Goal: Task Accomplishment & Management: Complete application form

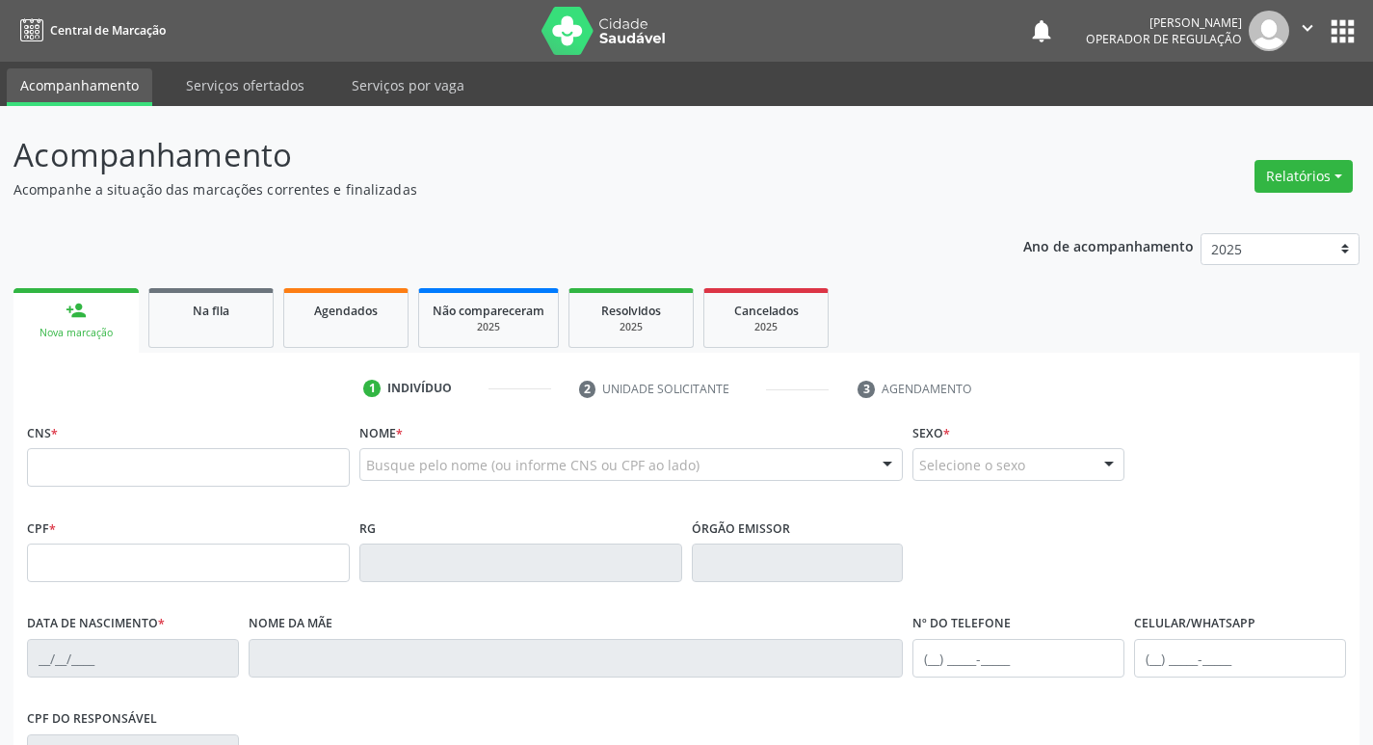
click at [40, 473] on input "text" at bounding box center [188, 467] width 323 height 39
click at [60, 474] on input "text" at bounding box center [188, 467] width 323 height 39
type input "708 4092 6120 3066"
type input "[DATE]"
type input "[PERSON_NAME]"
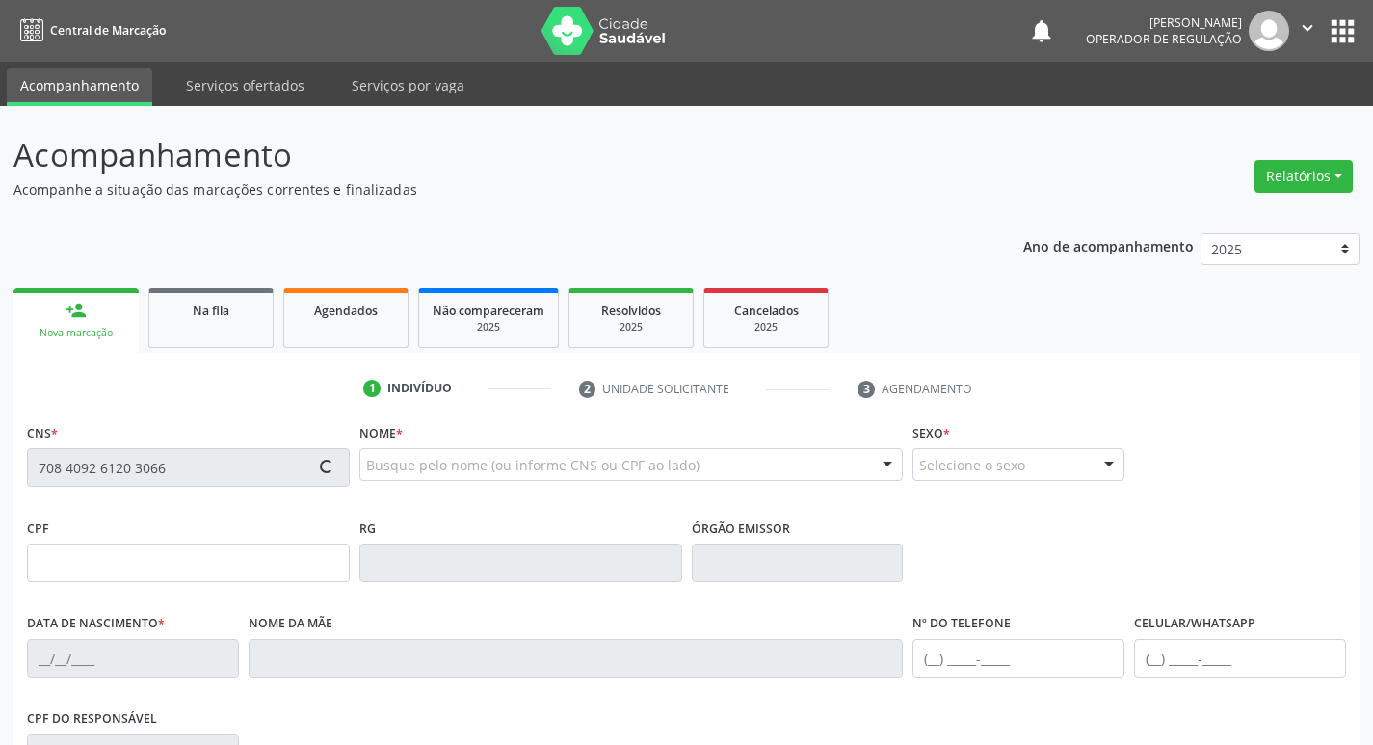
type input "[PHONE_NUMBER]"
type input "24"
type input "754.535.924-00"
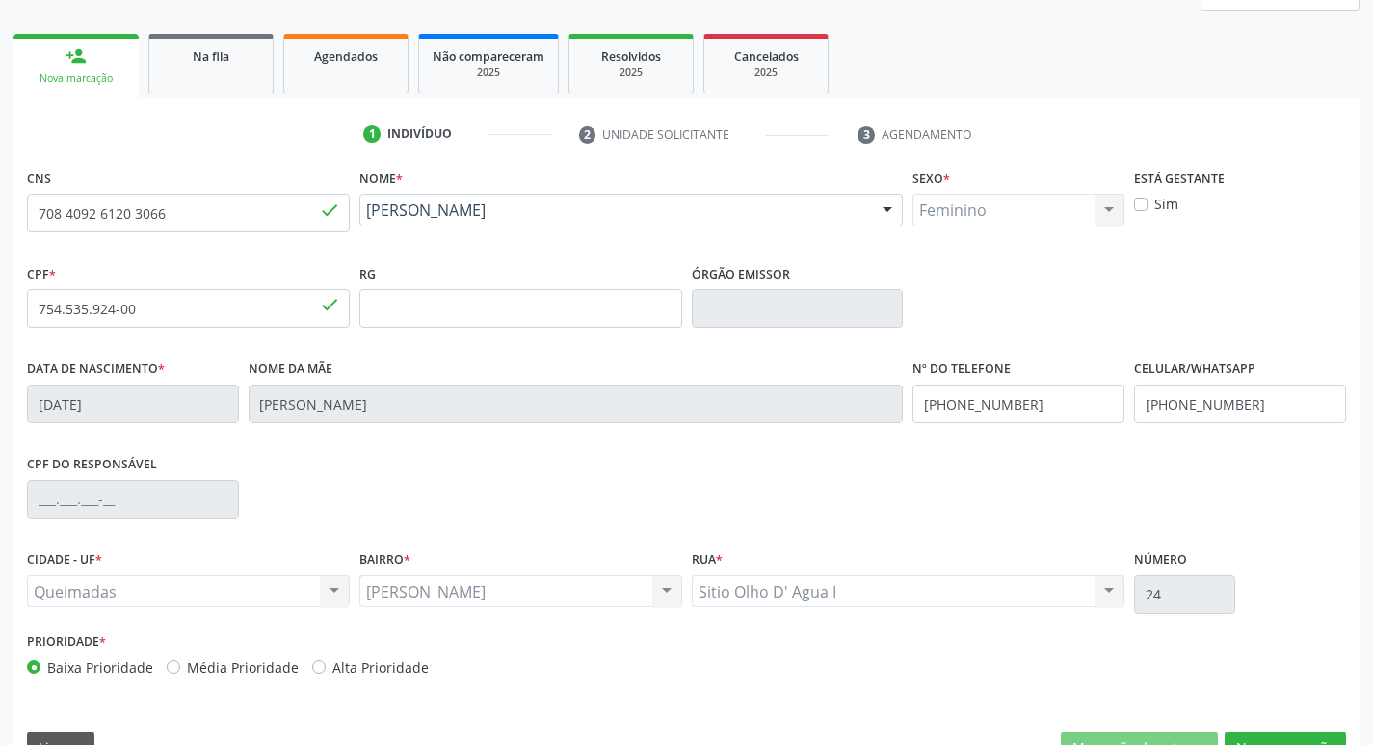
scroll to position [300, 0]
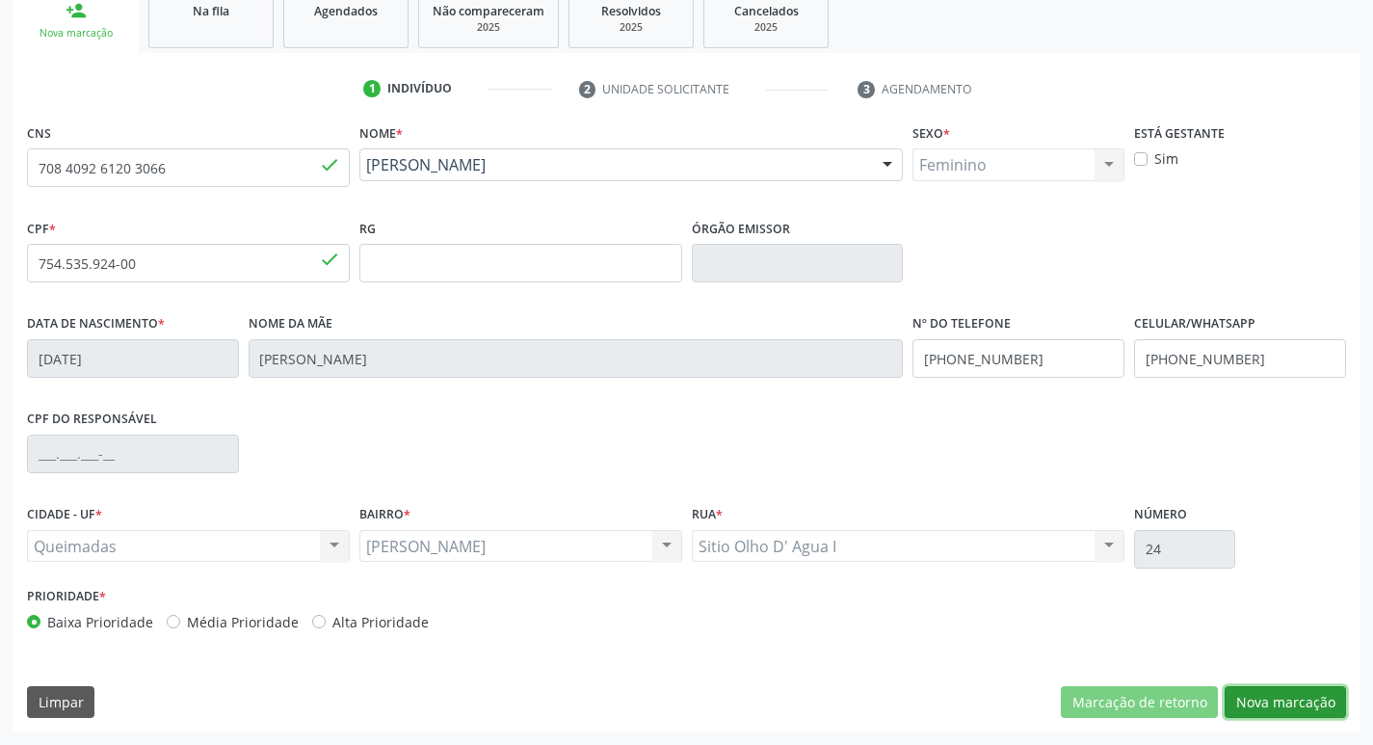
click at [1302, 701] on button "Nova marcação" at bounding box center [1285, 702] width 121 height 33
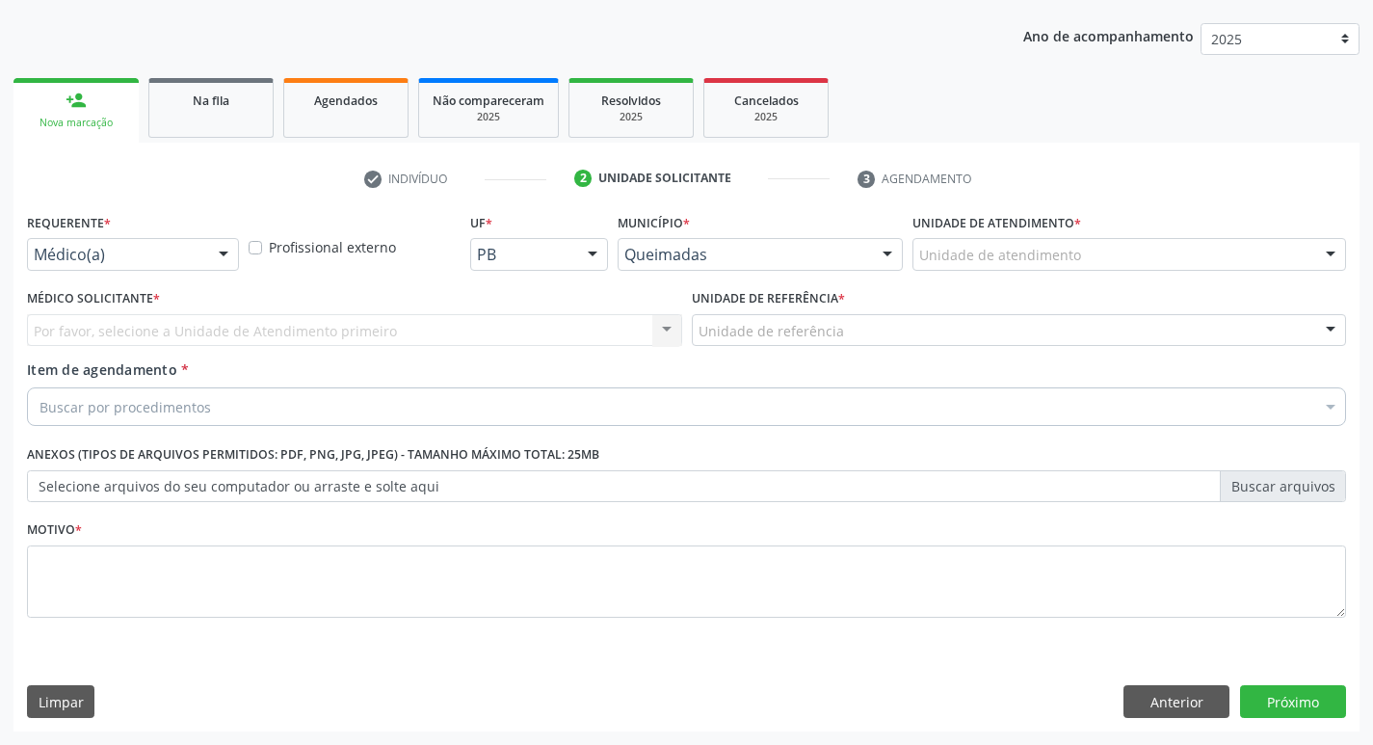
scroll to position [210, 0]
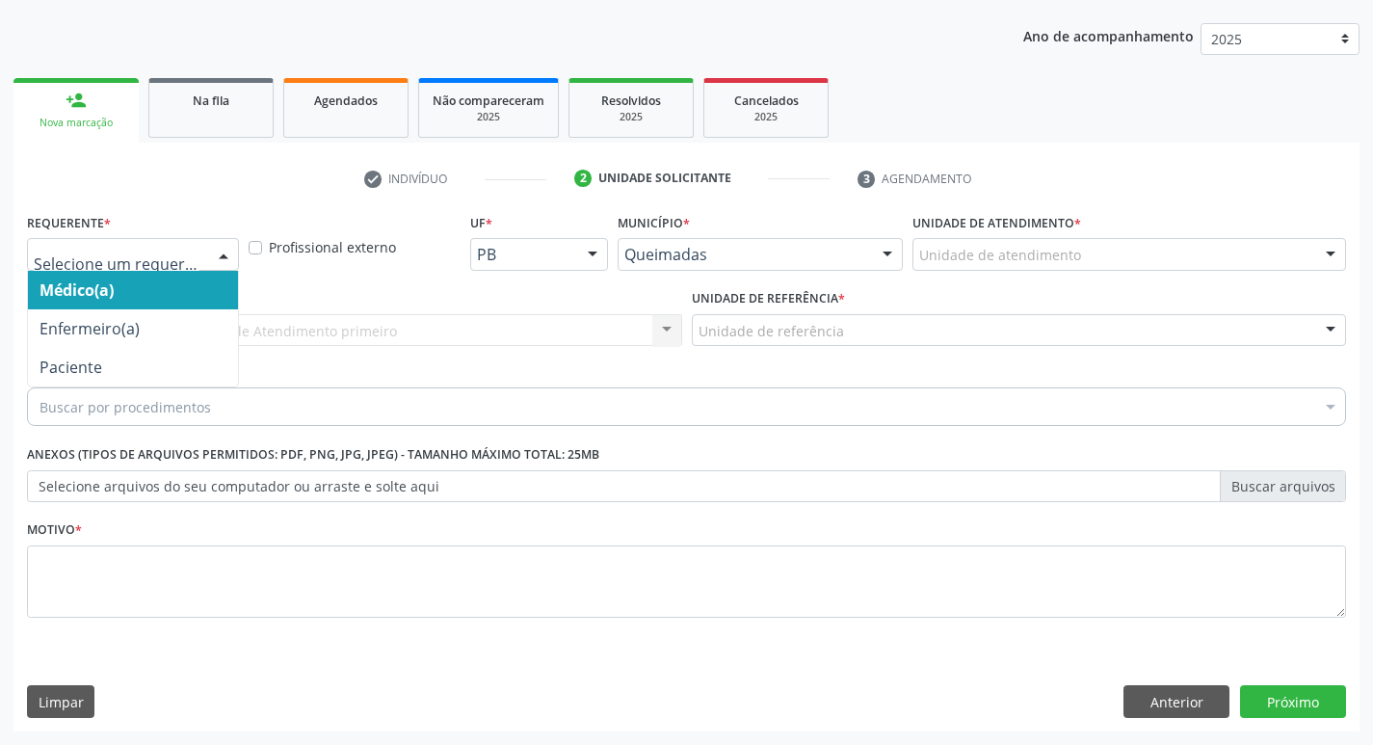
click at [223, 250] on div at bounding box center [223, 255] width 29 height 33
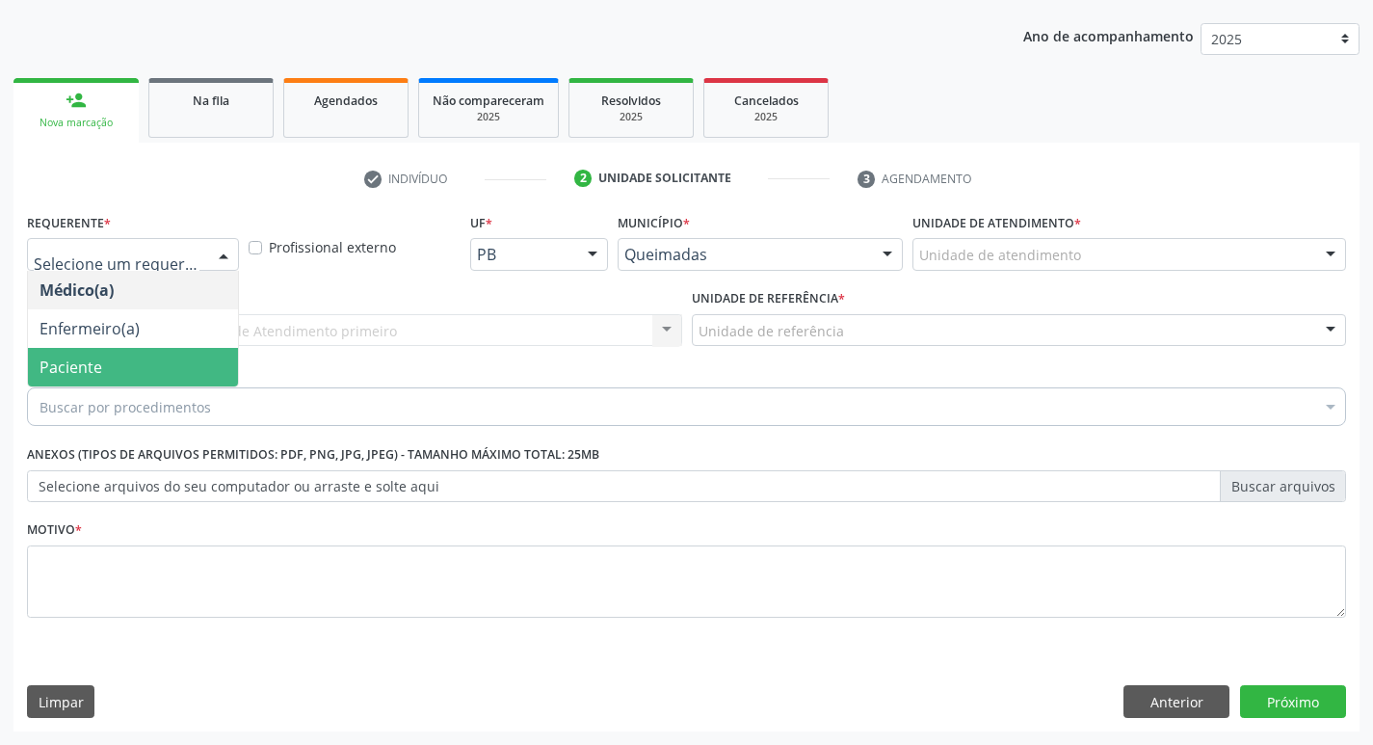
click at [107, 362] on span "Paciente" at bounding box center [133, 367] width 210 height 39
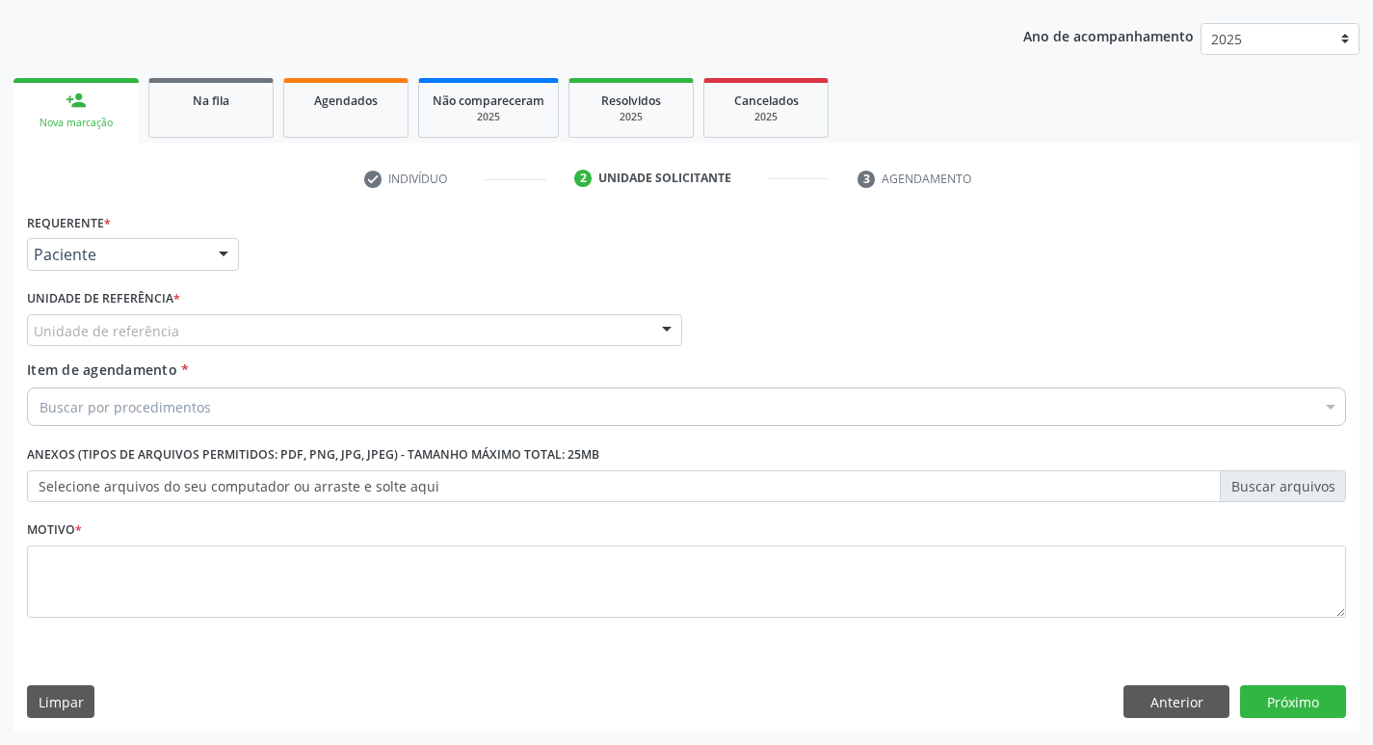
click at [664, 326] on div at bounding box center [666, 331] width 29 height 33
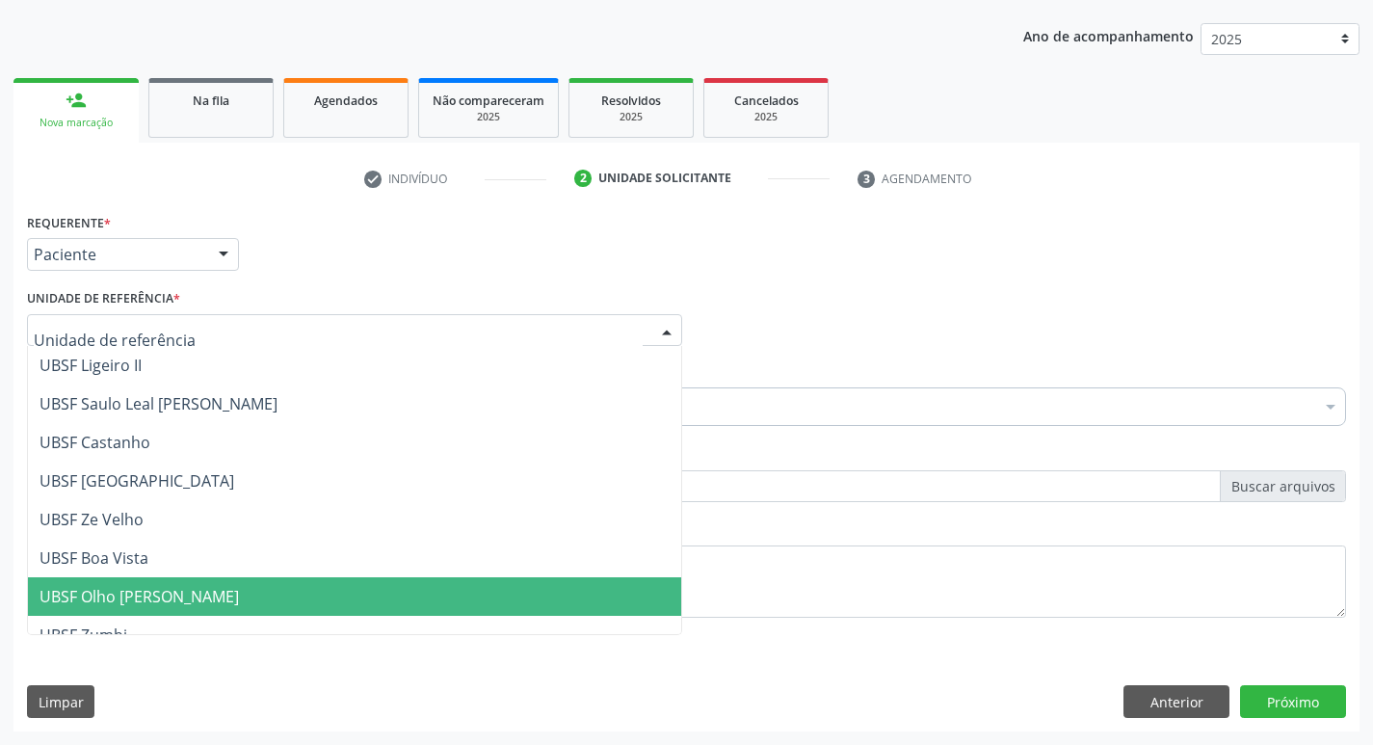
click at [133, 588] on span "UBSF Olho [PERSON_NAME]" at bounding box center [139, 596] width 199 height 21
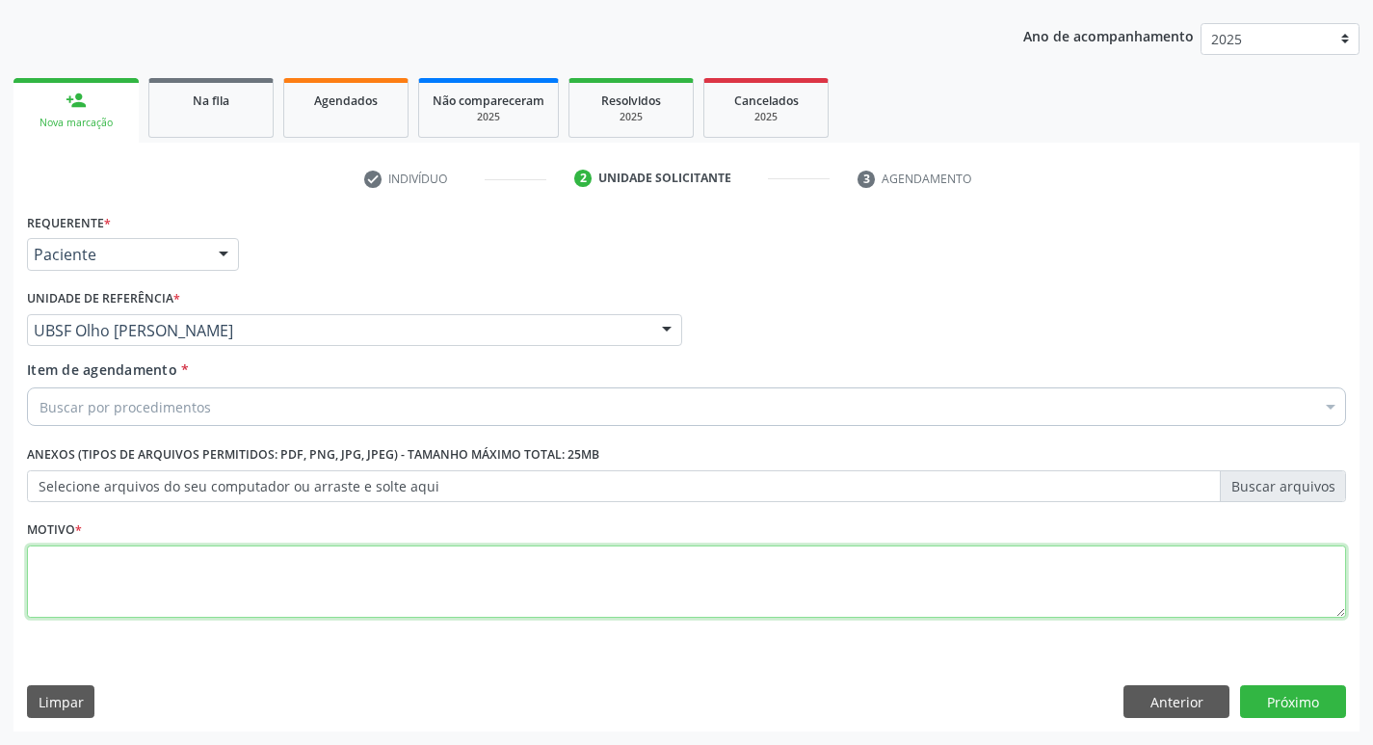
click at [133, 587] on textarea at bounding box center [686, 581] width 1319 height 73
type textarea "DOR NA COLUNA"
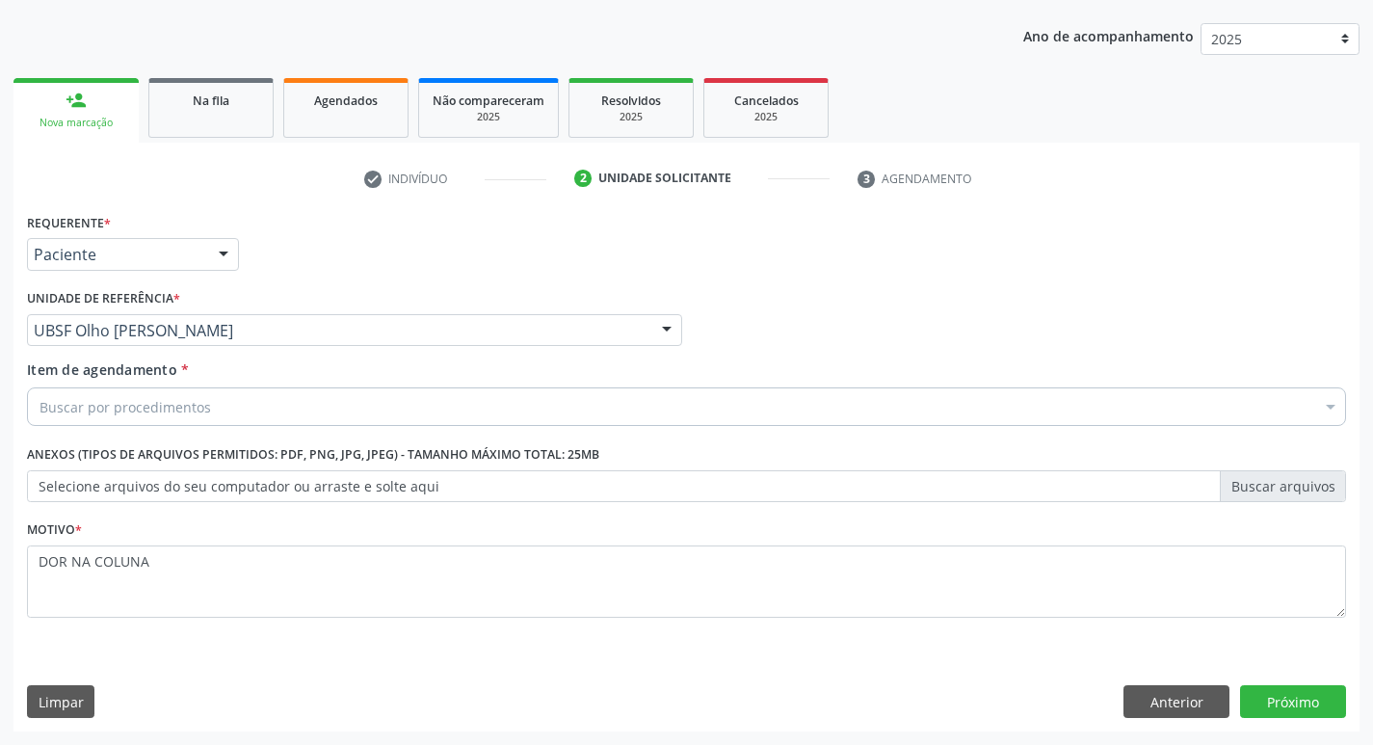
click at [1329, 405] on div at bounding box center [1330, 408] width 29 height 33
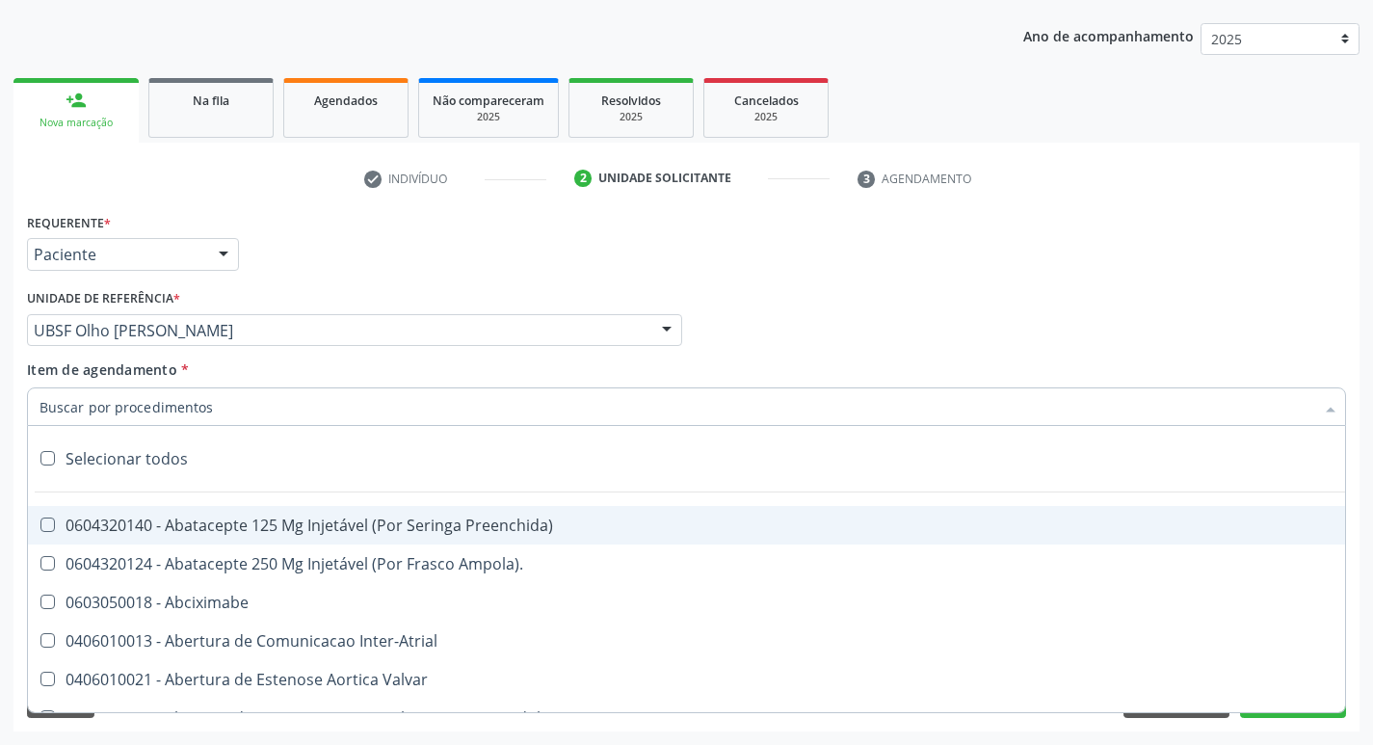
click at [127, 408] on input "Item de agendamento *" at bounding box center [677, 406] width 1275 height 39
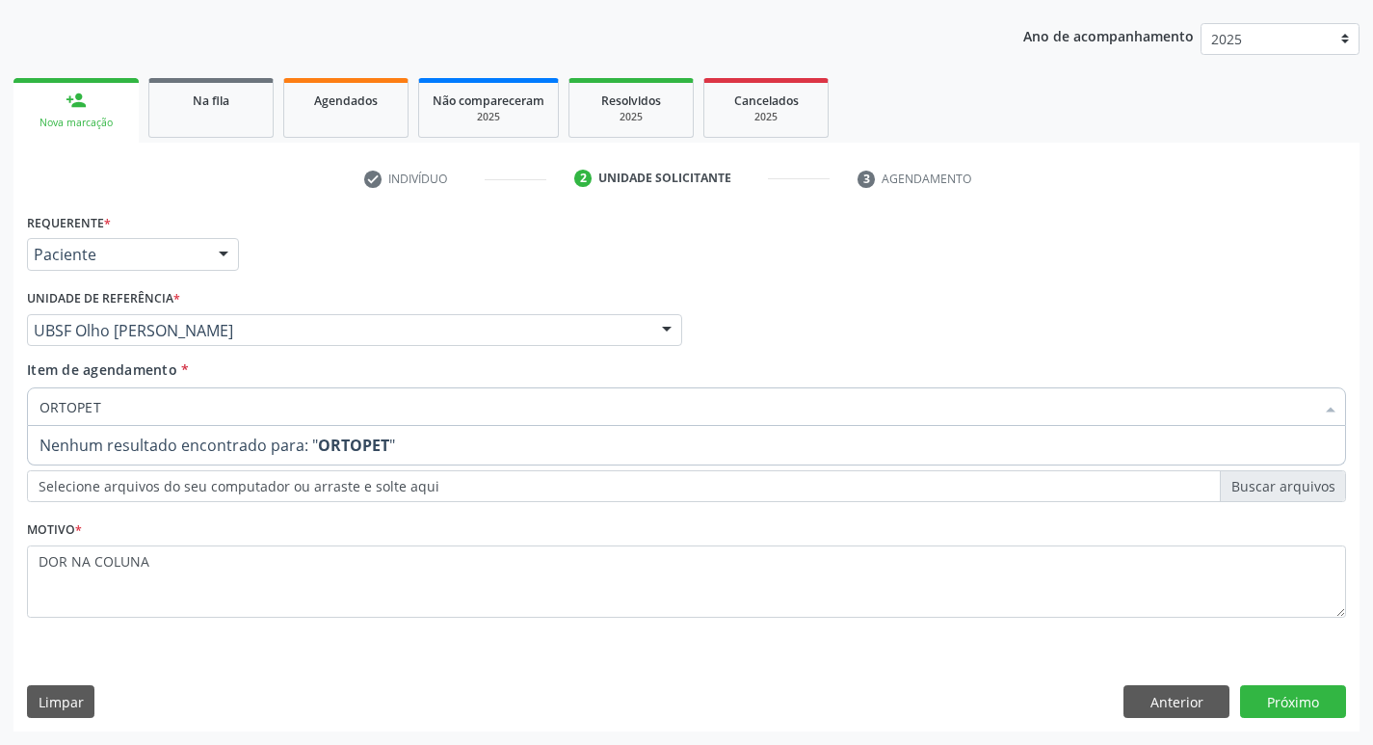
type input "ORTOPE"
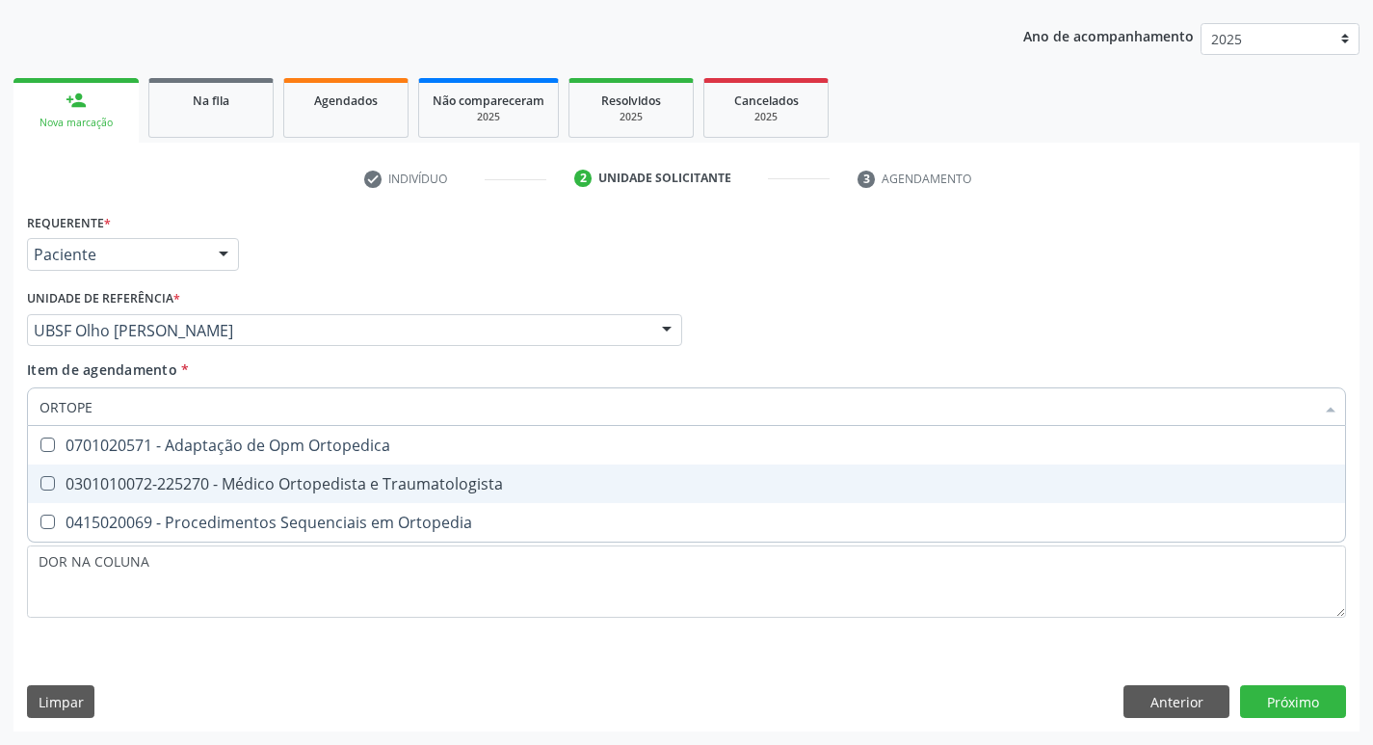
click at [45, 489] on Traumatologista at bounding box center [47, 483] width 14 height 14
click at [40, 489] on Traumatologista "checkbox" at bounding box center [34, 483] width 13 height 13
checkbox Traumatologista "true"
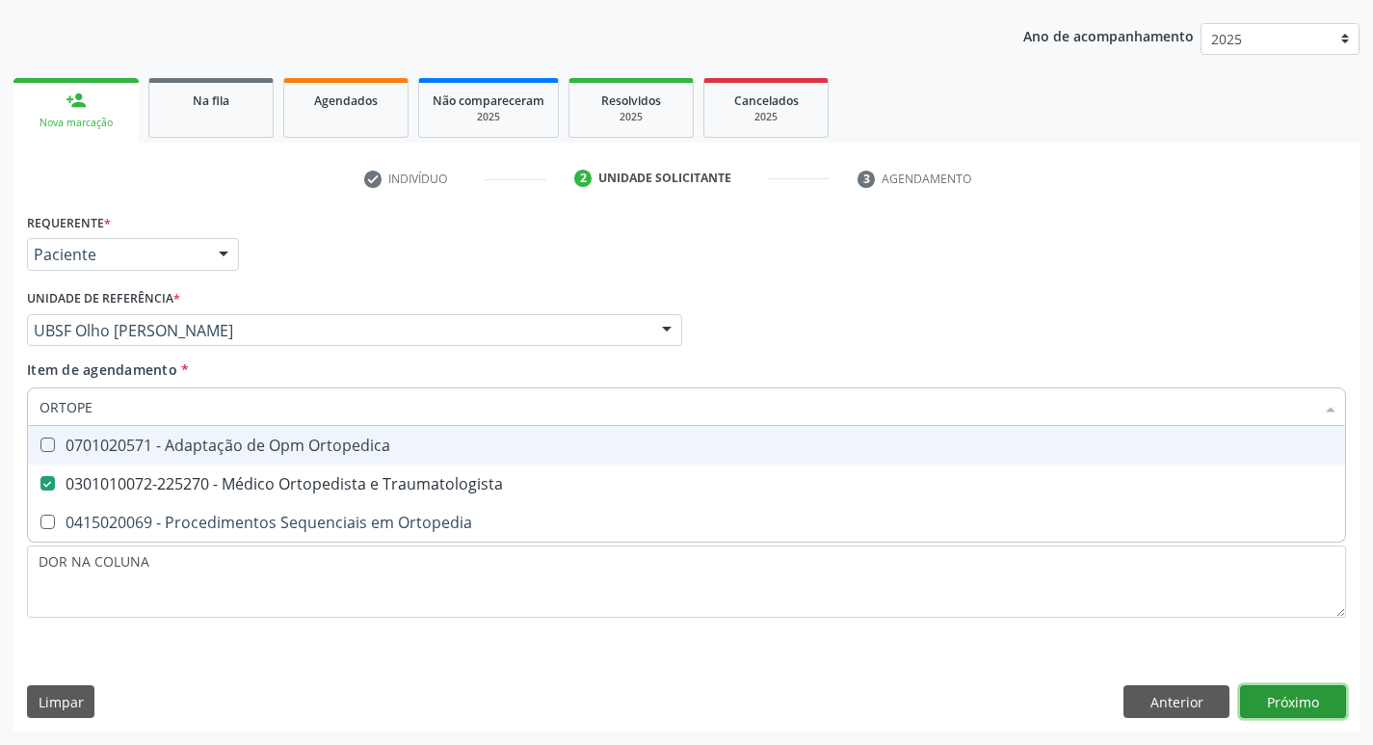
click at [1310, 705] on div "Requerente * Paciente Médico(a) Enfermeiro(a) Paciente Nenhum resultado encontr…" at bounding box center [686, 469] width 1346 height 523
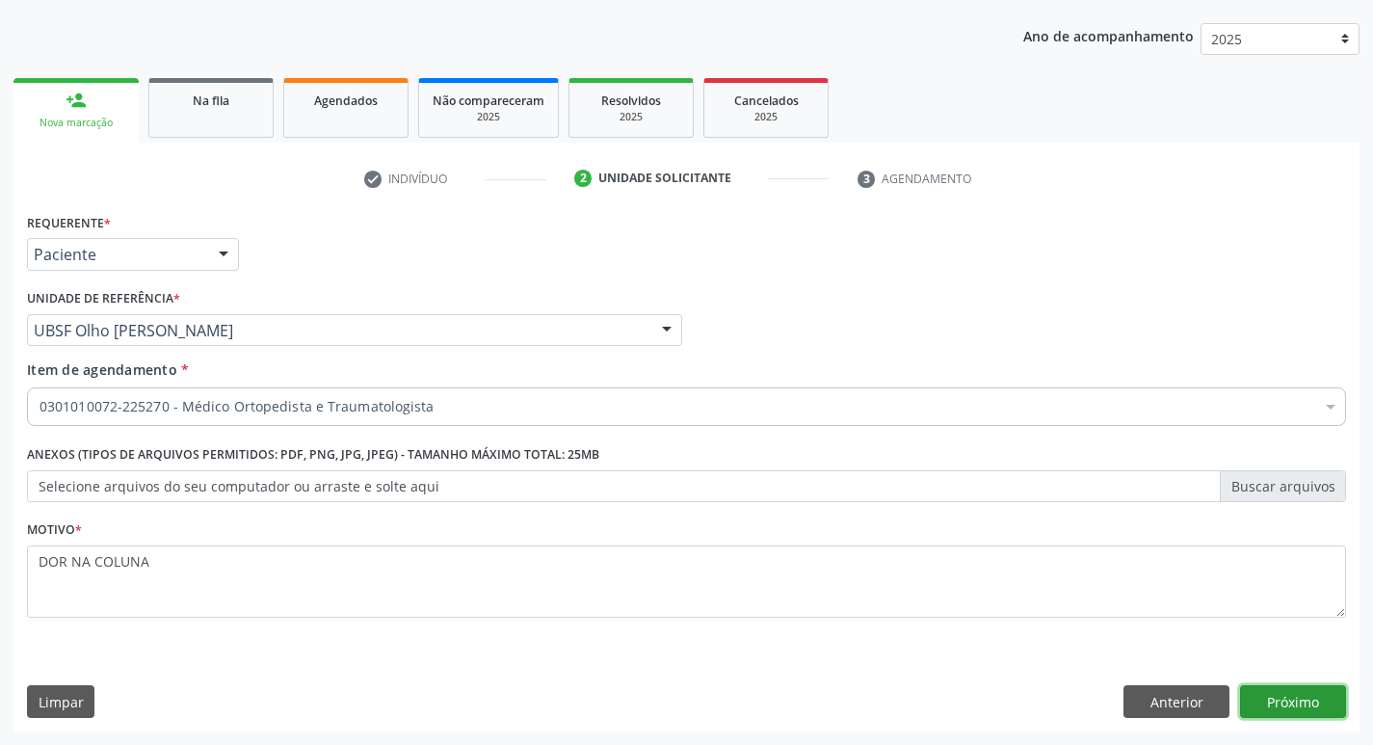
click at [1307, 701] on button "Próximo" at bounding box center [1293, 701] width 106 height 33
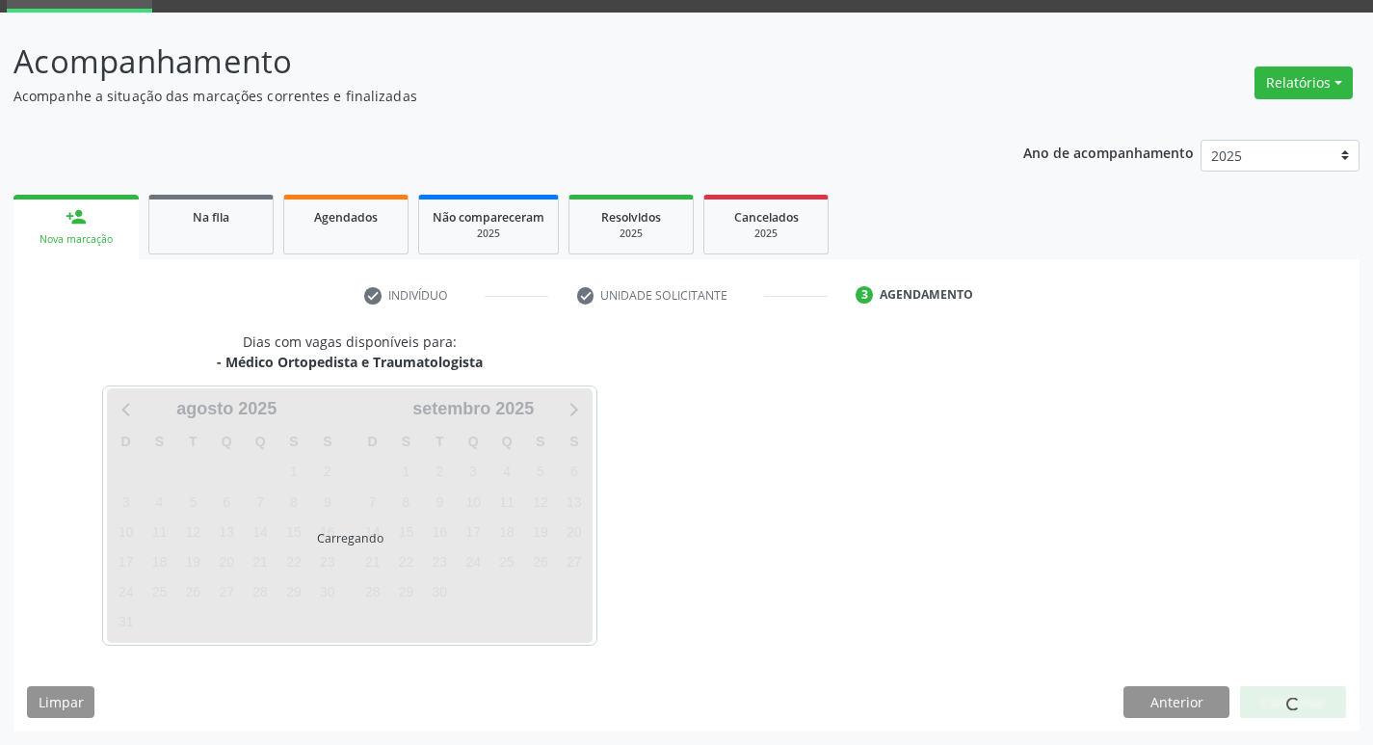
scroll to position [93, 0]
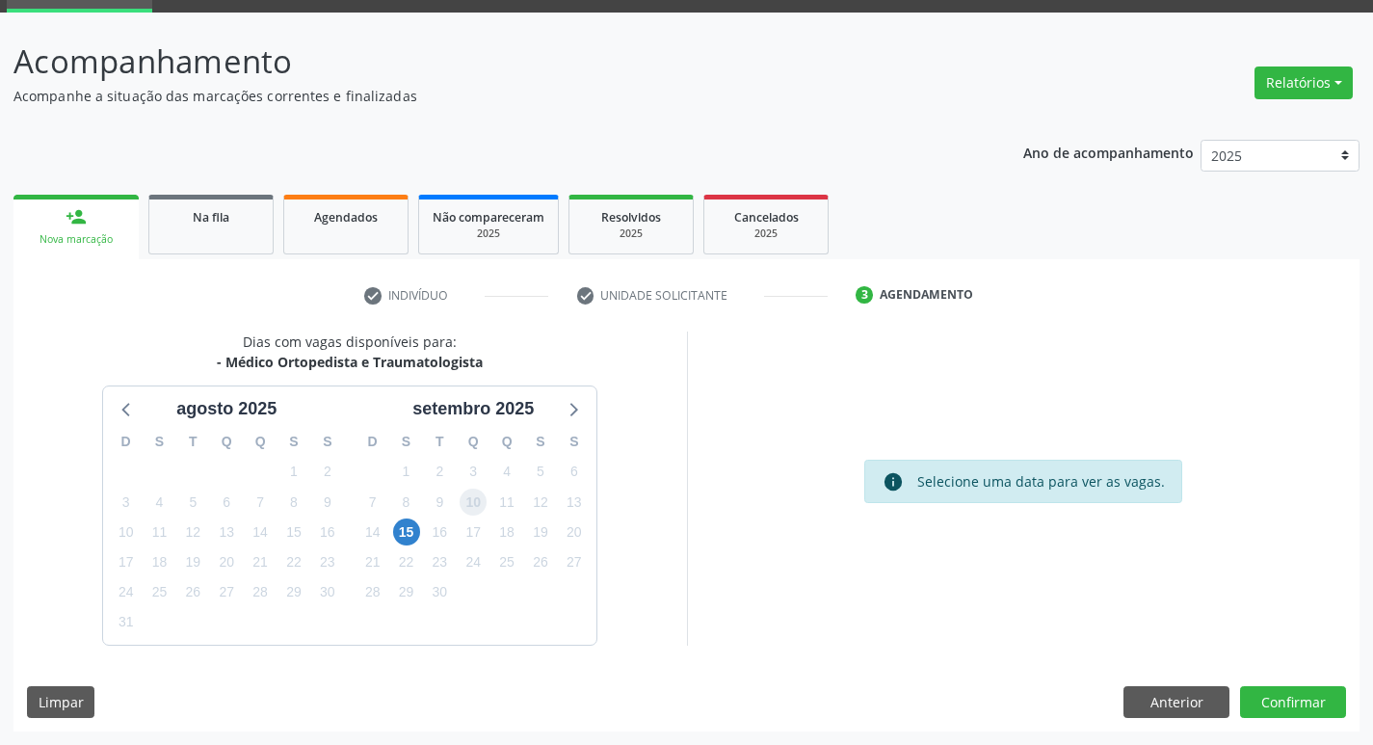
click at [471, 500] on span "10" at bounding box center [473, 501] width 27 height 27
click at [1294, 697] on button "Confirmar" at bounding box center [1293, 702] width 106 height 33
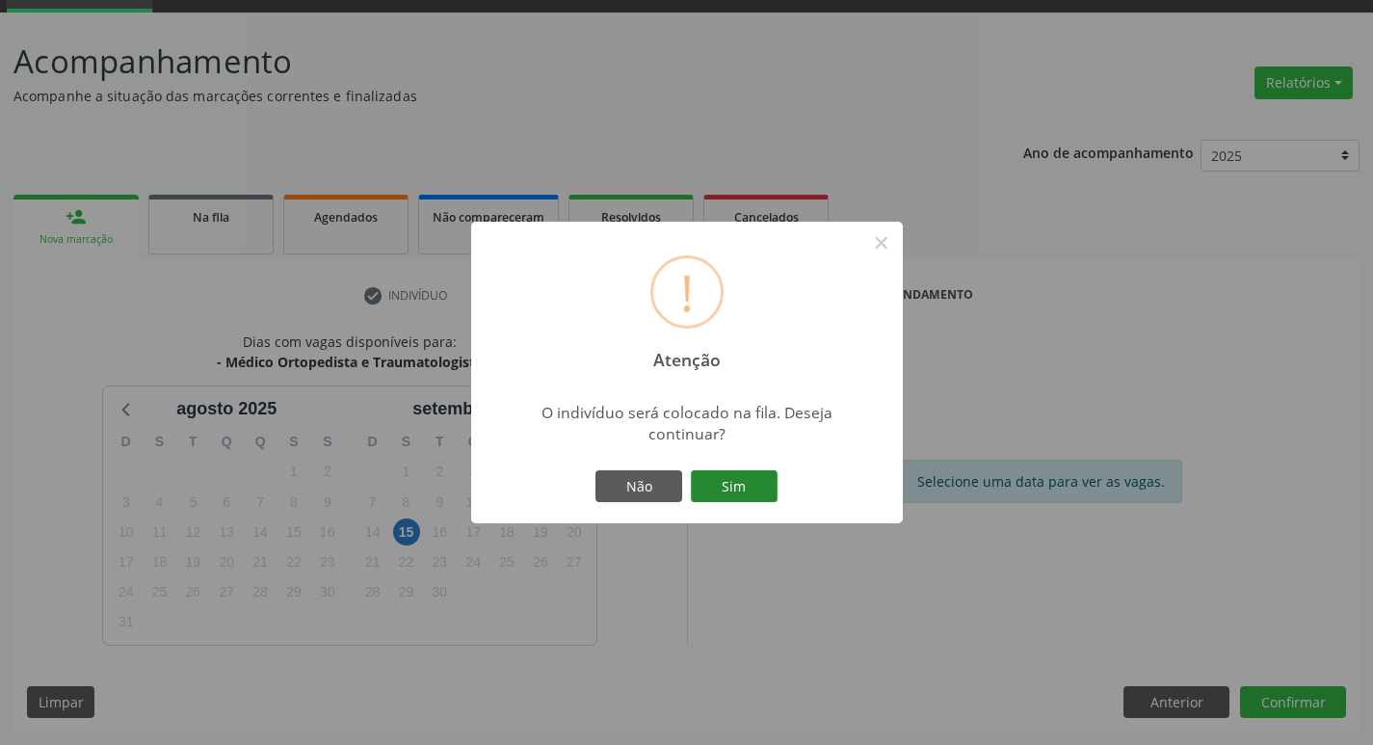
click at [726, 485] on button "Sim" at bounding box center [734, 486] width 87 height 33
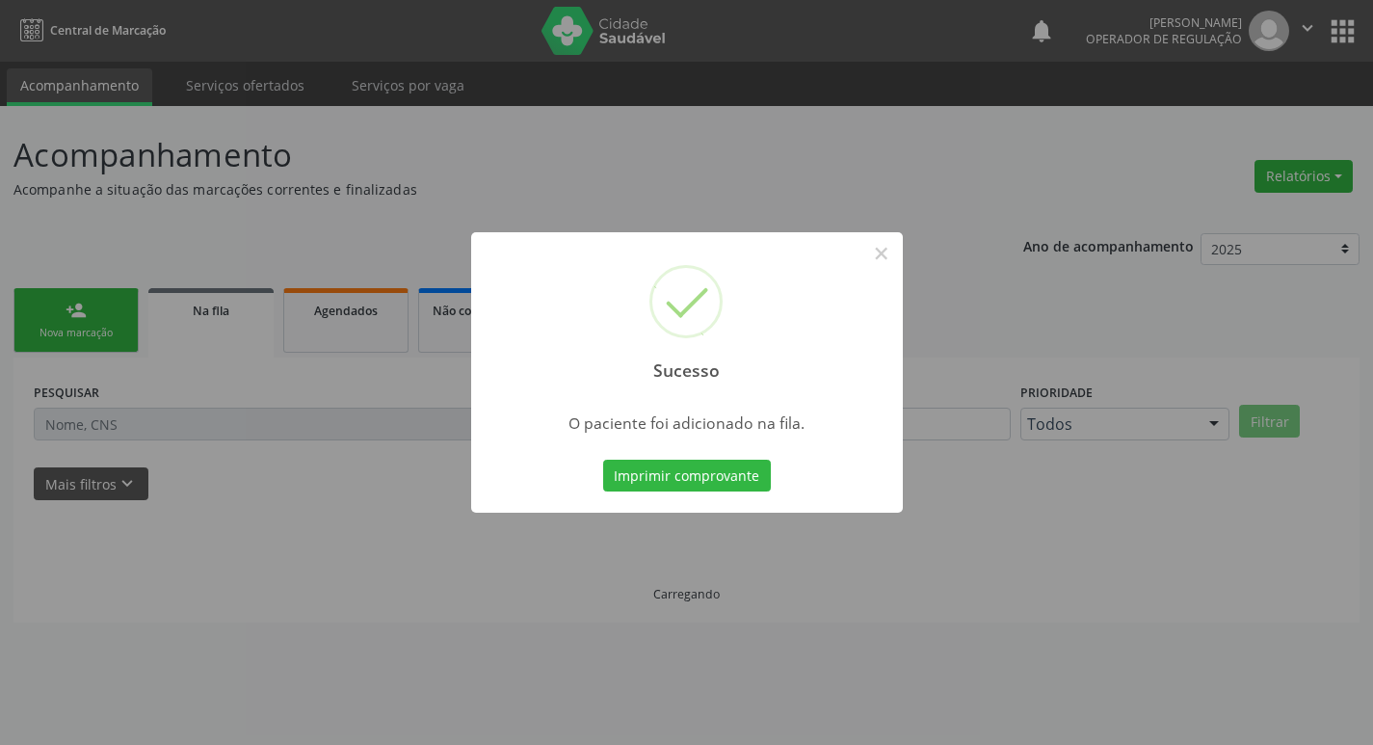
scroll to position [0, 0]
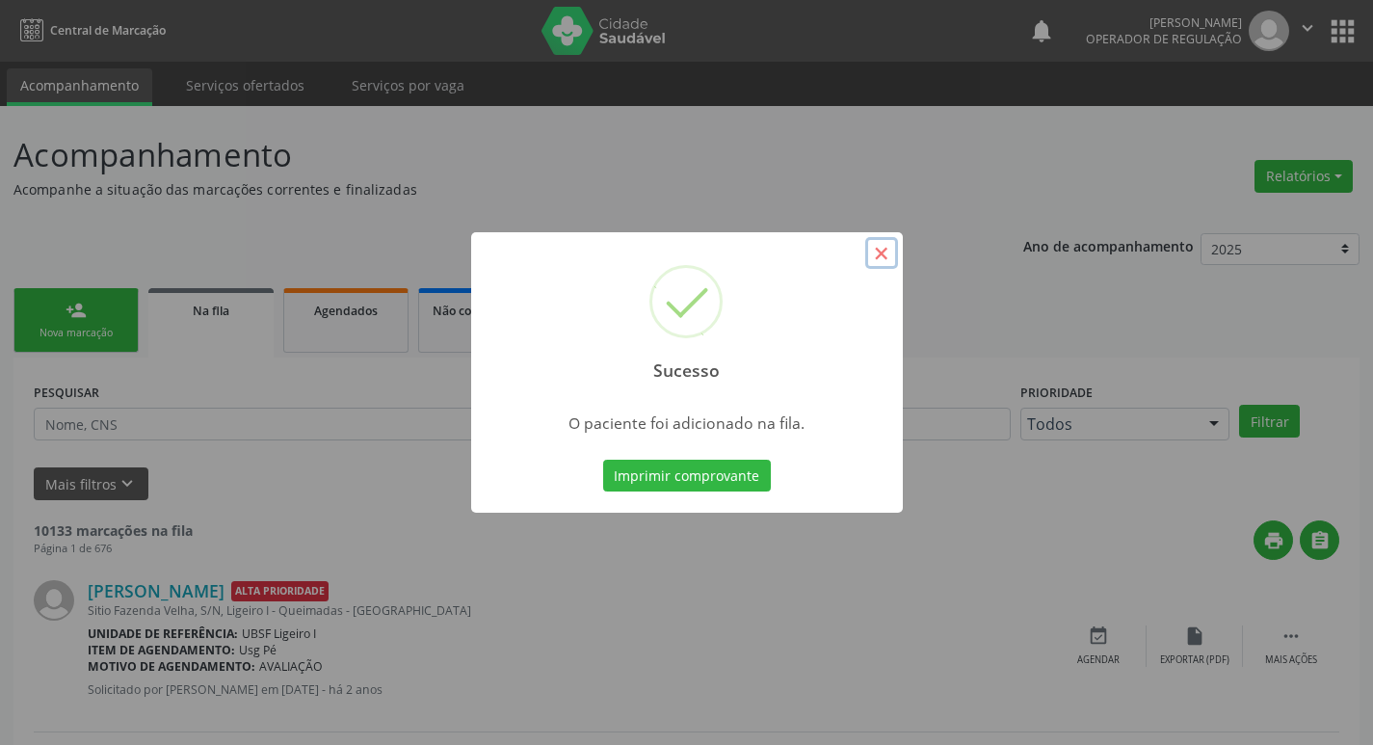
click at [880, 256] on button "×" at bounding box center [881, 253] width 33 height 33
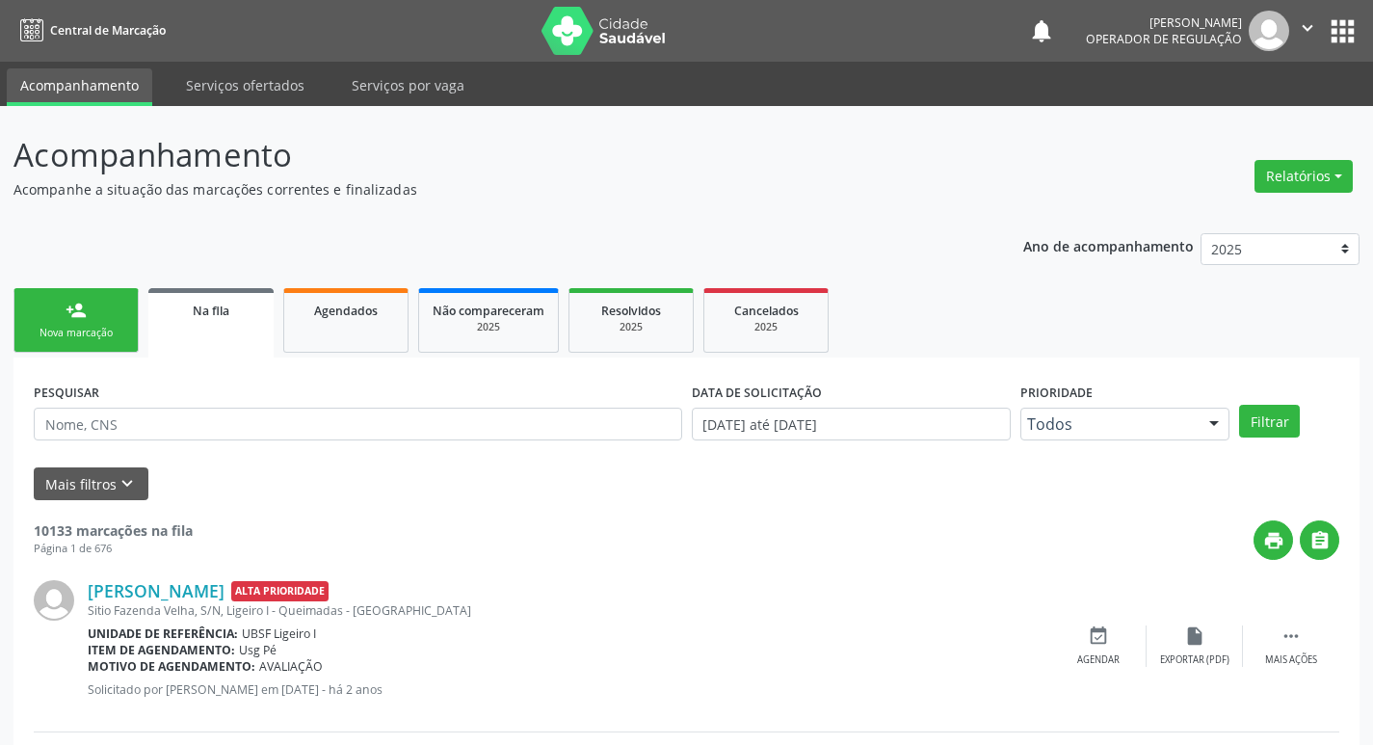
click at [103, 328] on div "Nova marcação" at bounding box center [76, 333] width 96 height 14
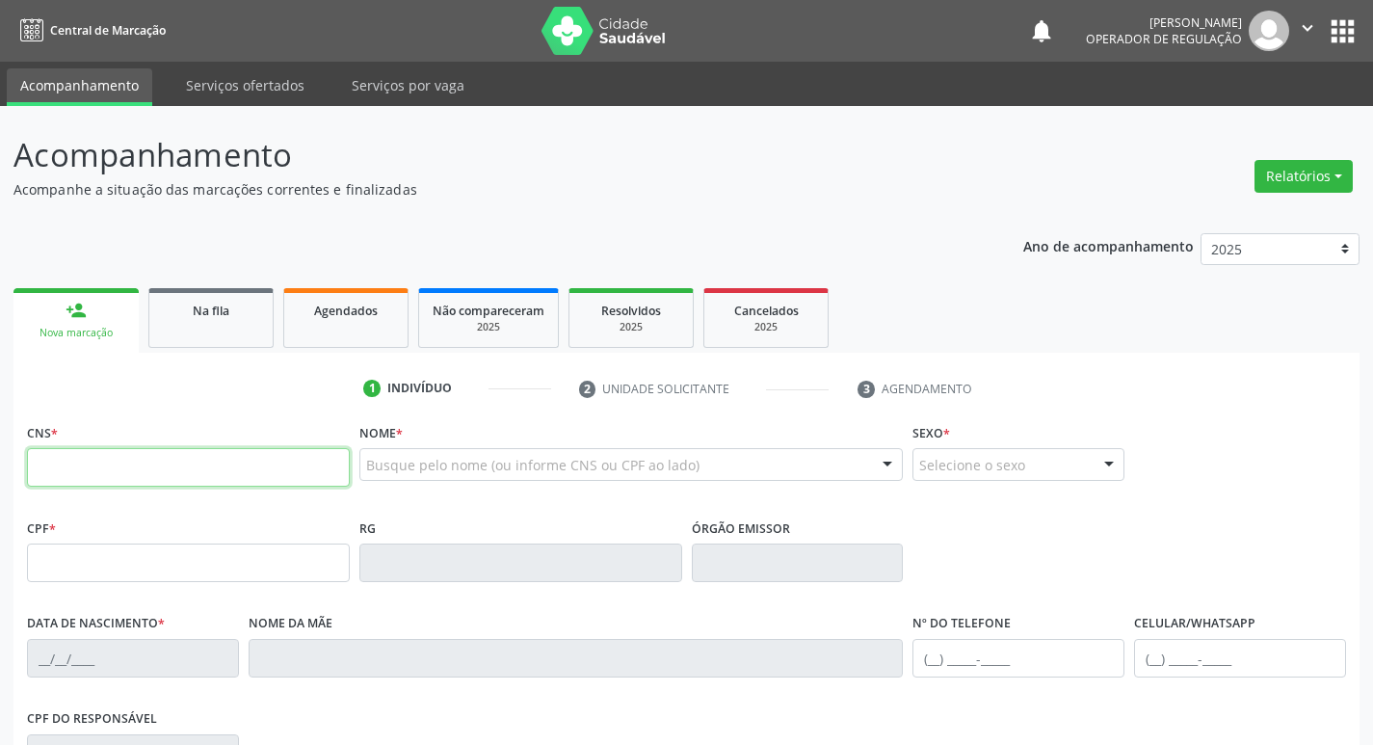
click at [92, 471] on input "text" at bounding box center [188, 467] width 323 height 39
type input "702 8036 7072 0263"
type input "110.716.464-86"
type input "[DATE]"
type input "[PERSON_NAME]"
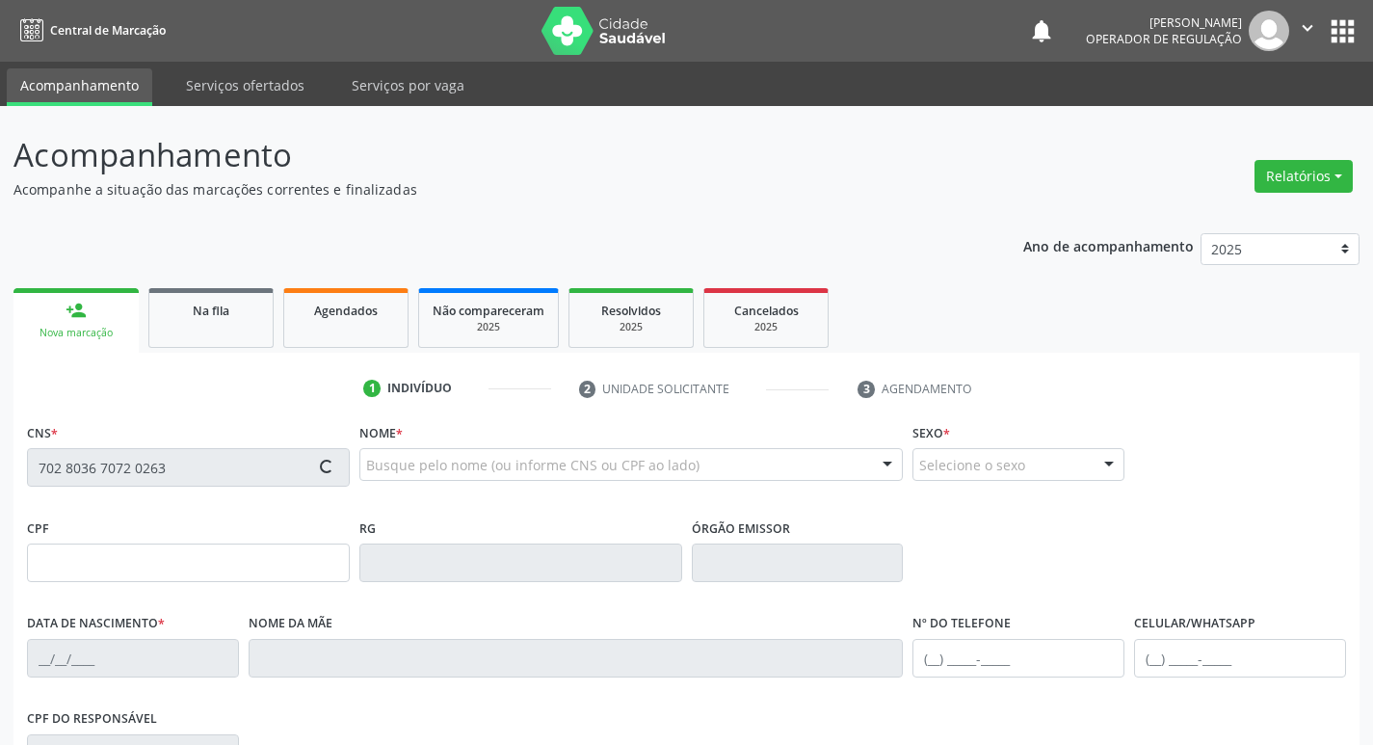
type input "[PHONE_NUMBER]"
type input "40"
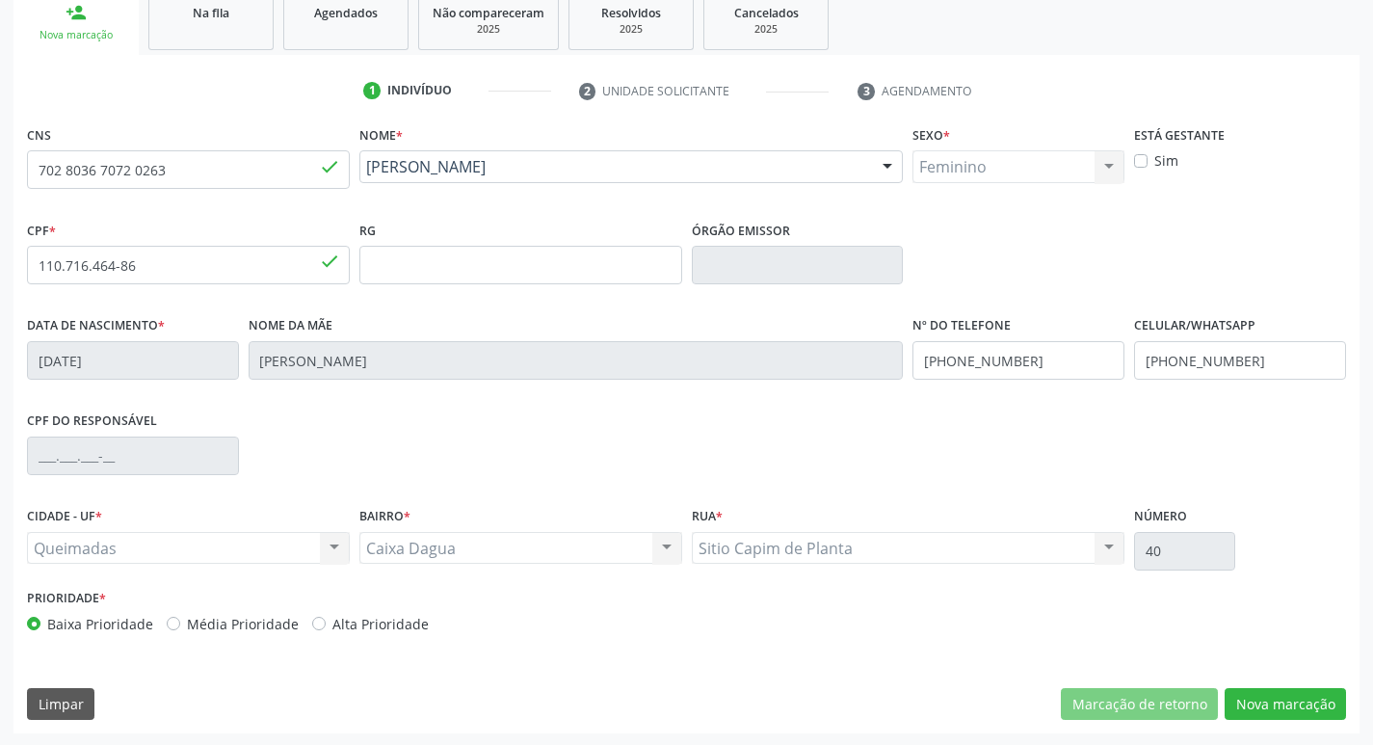
scroll to position [300, 0]
click at [334, 539] on div "Queimadas Queimadas Nenhum resultado encontrado para: " " Não há nenhuma opção …" at bounding box center [188, 546] width 323 height 33
click at [335, 547] on div "Queimadas Queimadas Nenhum resultado encontrado para: " " Não há nenhuma opção …" at bounding box center [188, 546] width 323 height 33
click at [666, 540] on div "Caixa Dagua Caixa Dagua Nenhum resultado encontrado para: " " Não há nenhuma op…" at bounding box center [520, 546] width 323 height 33
click at [1299, 698] on button "Nova marcação" at bounding box center [1285, 702] width 121 height 33
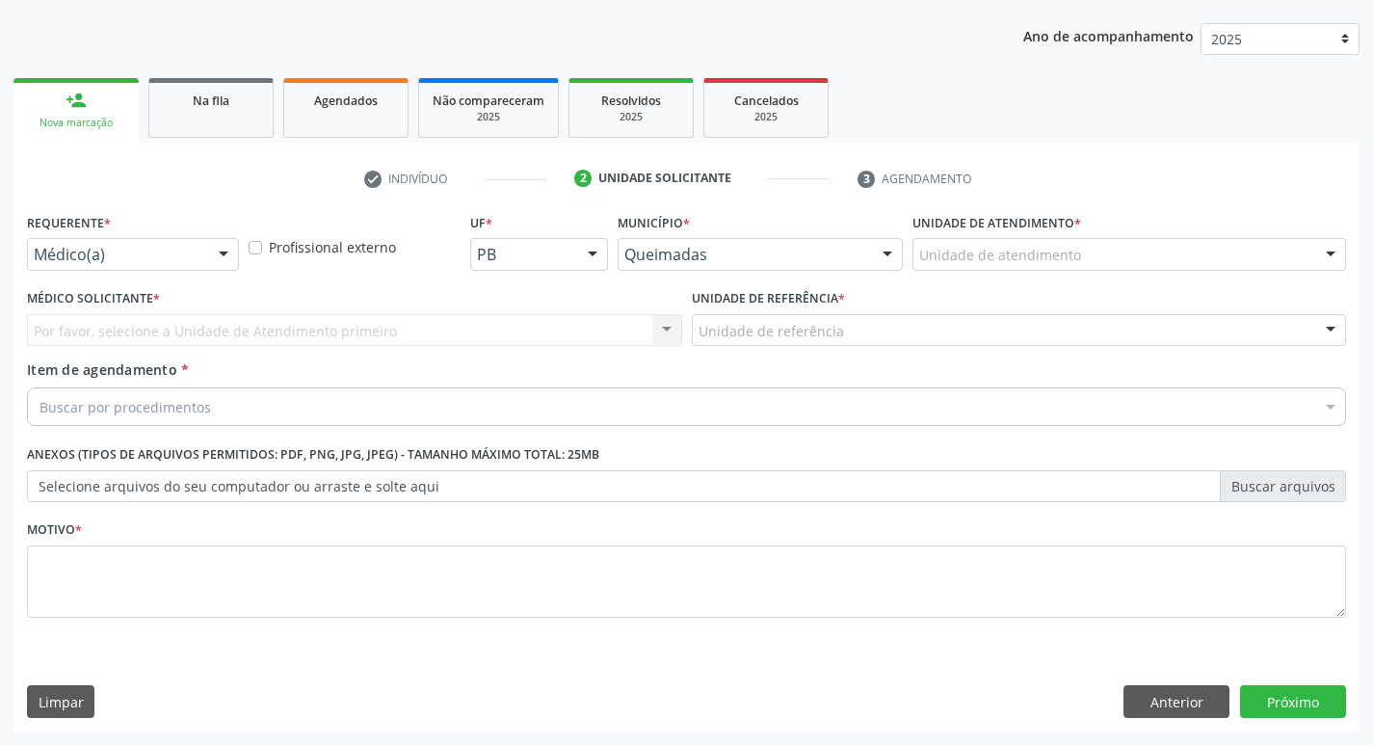
scroll to position [210, 0]
click at [593, 251] on div at bounding box center [592, 255] width 29 height 33
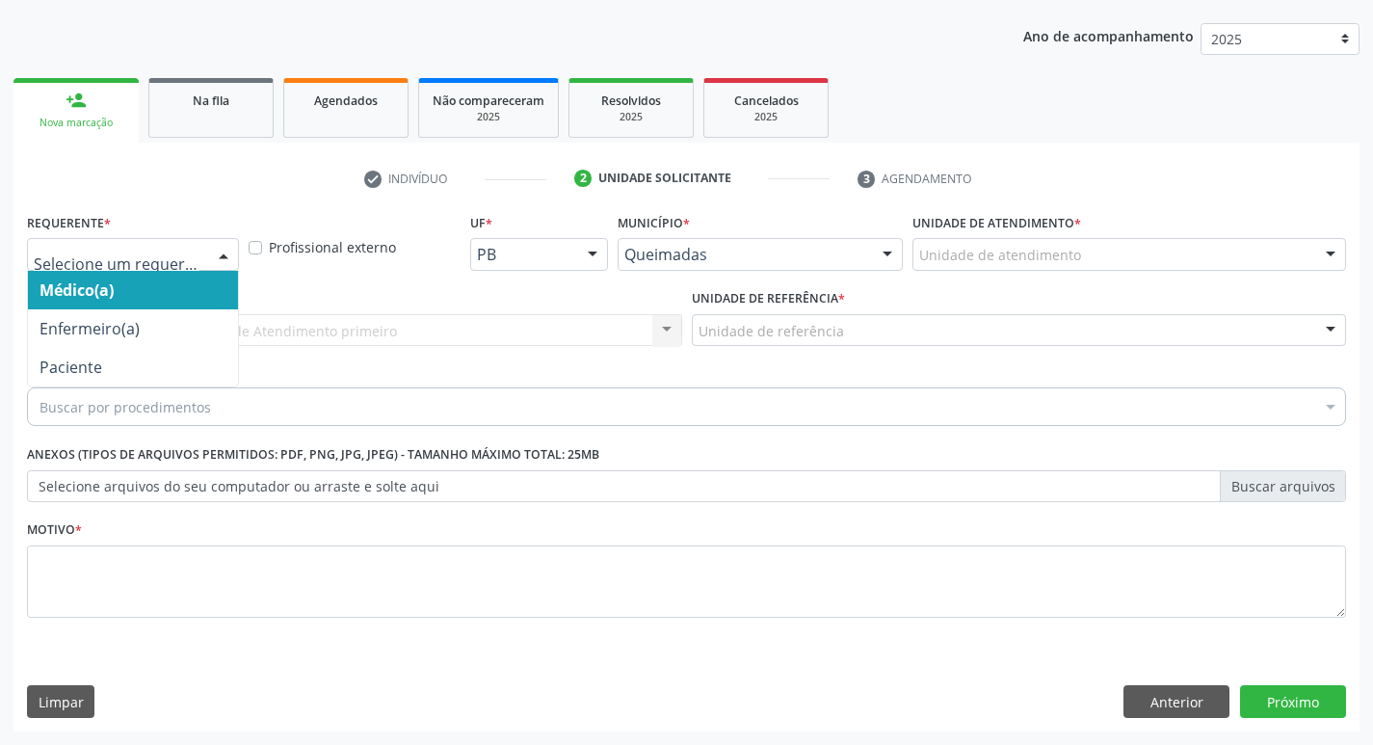
click at [227, 252] on div at bounding box center [223, 255] width 29 height 33
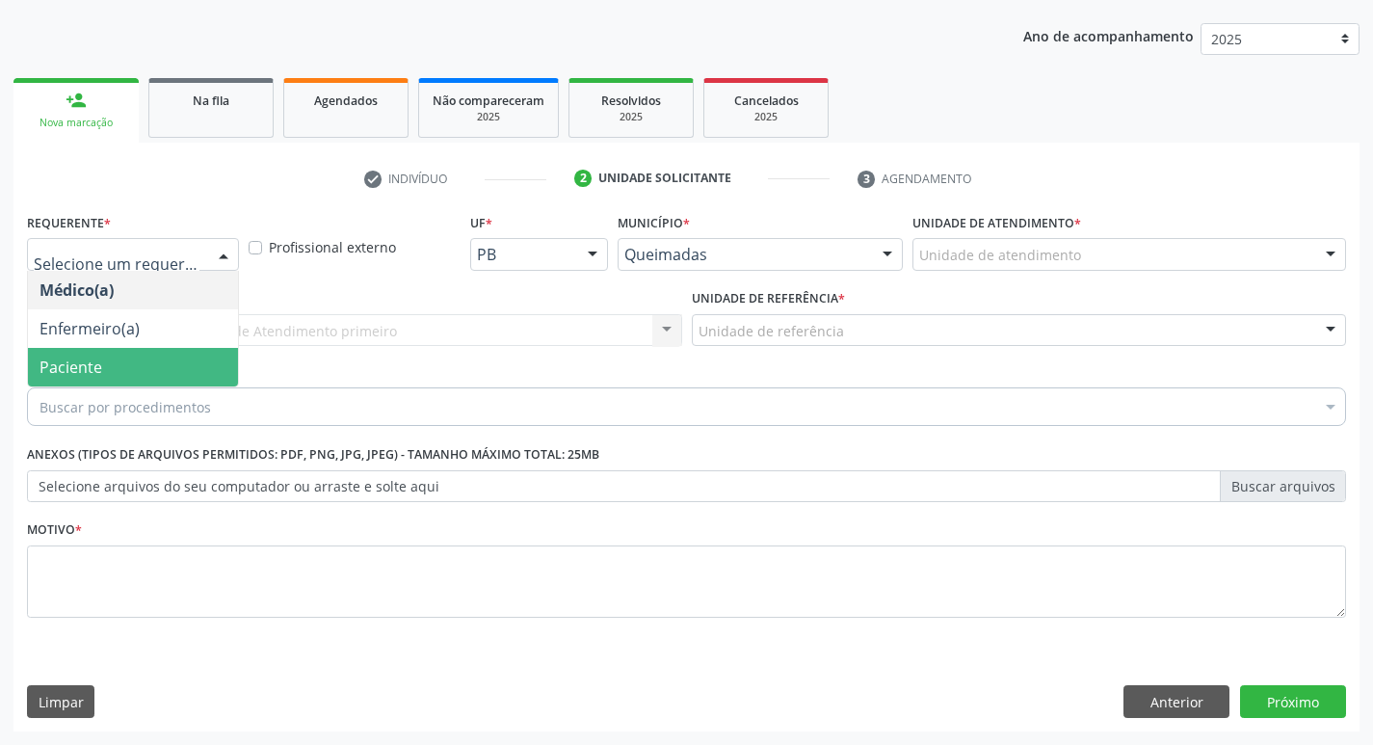
click at [120, 374] on span "Paciente" at bounding box center [133, 367] width 210 height 39
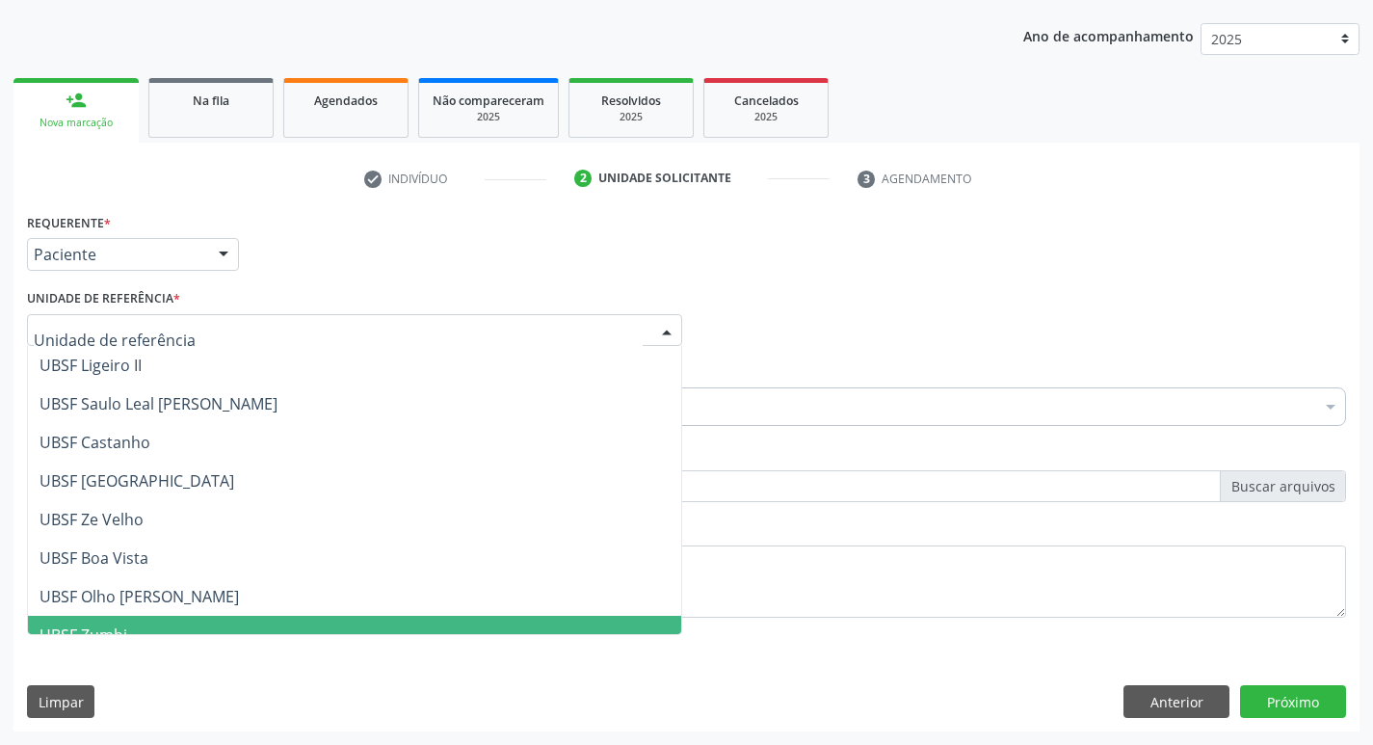
type input "C"
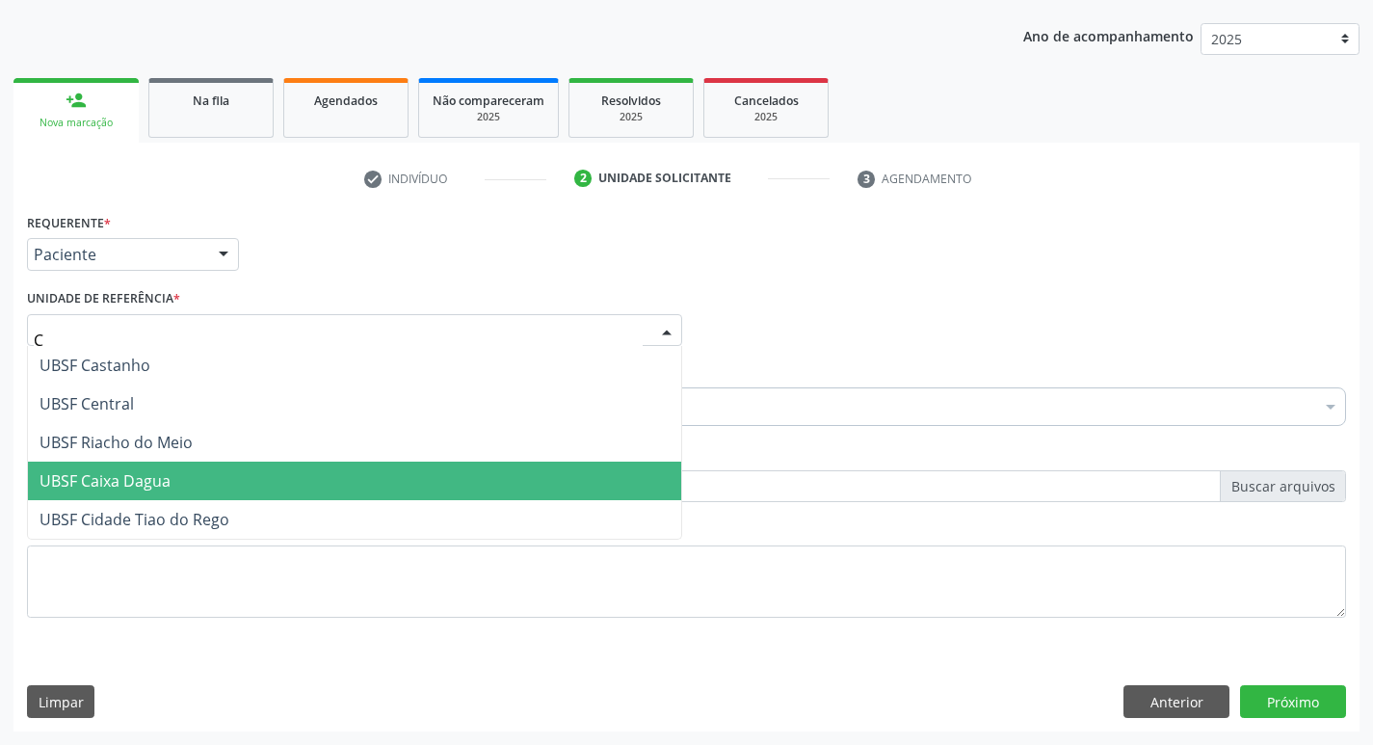
click at [176, 487] on span "UBSF Caixa Dagua" at bounding box center [354, 480] width 653 height 39
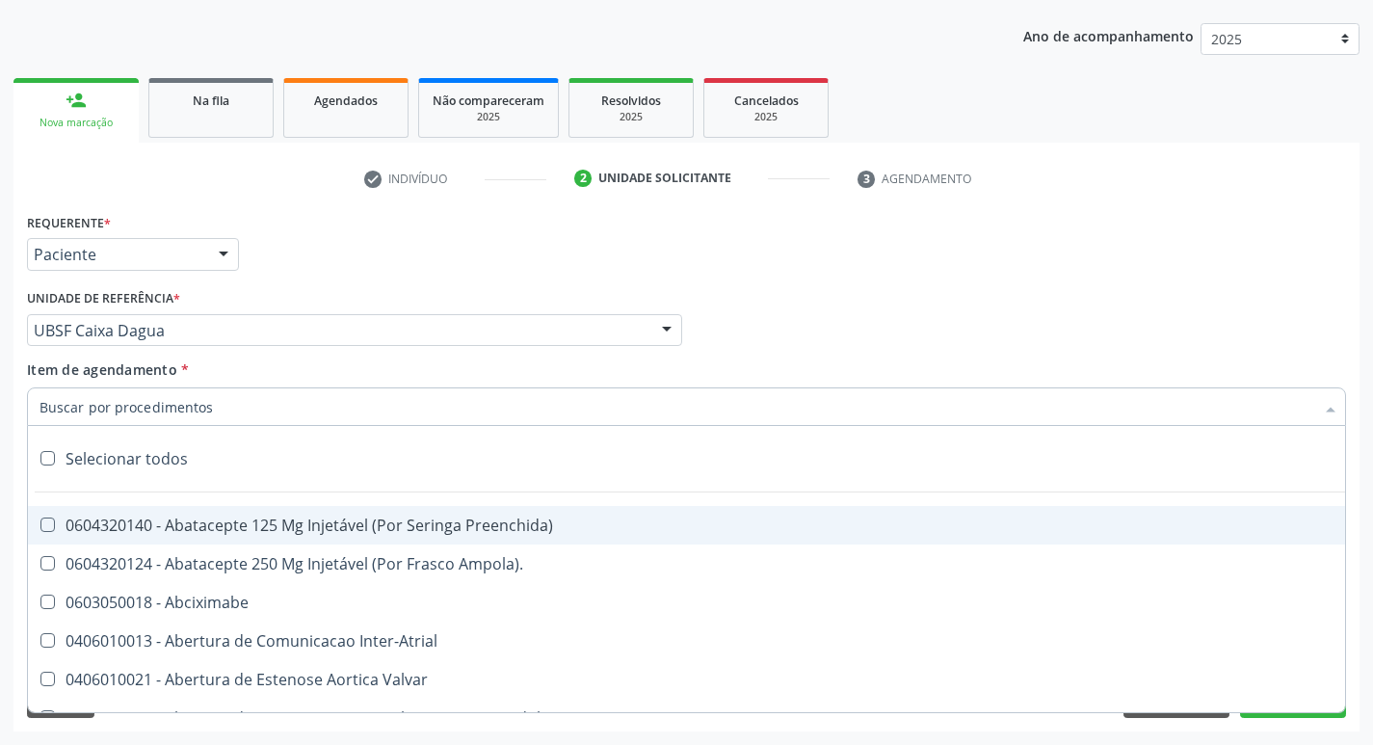
click at [1335, 402] on div at bounding box center [1330, 408] width 29 height 33
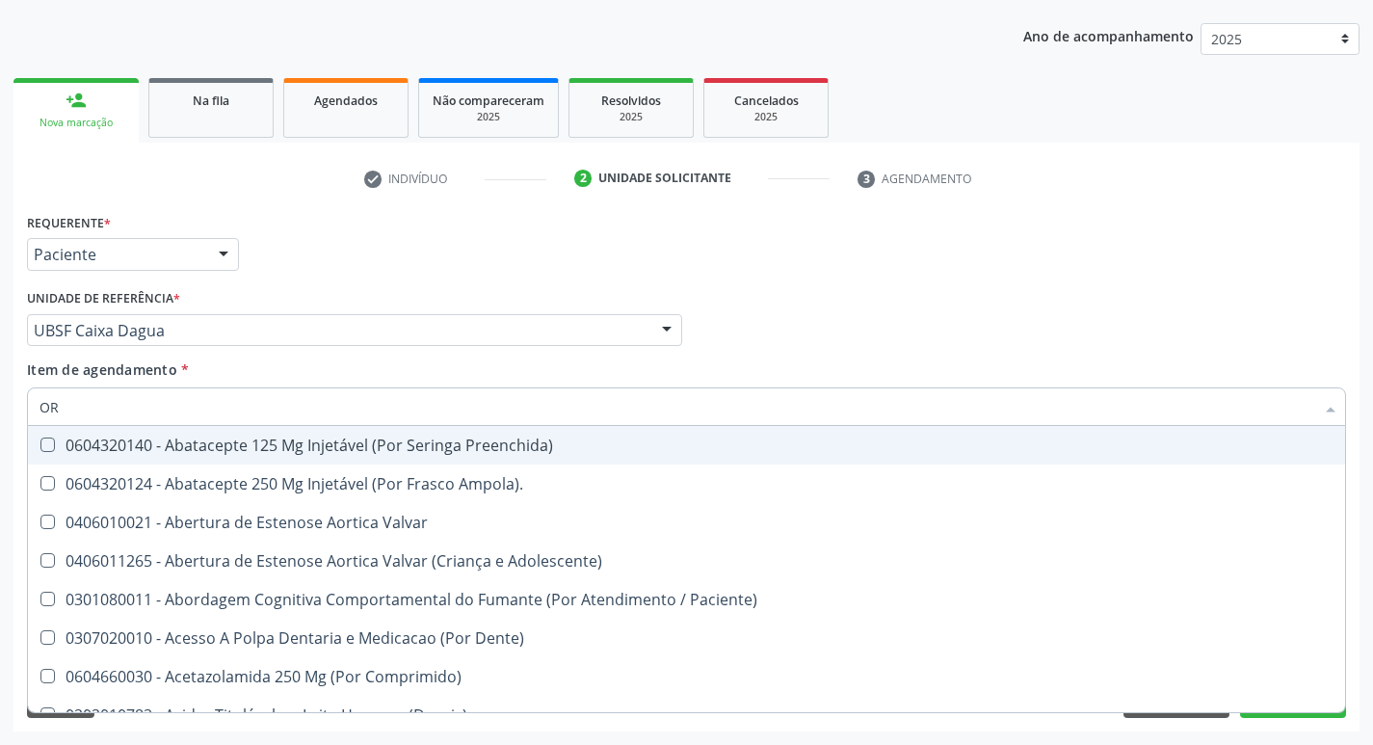
type input "ORTOPEDISTA"
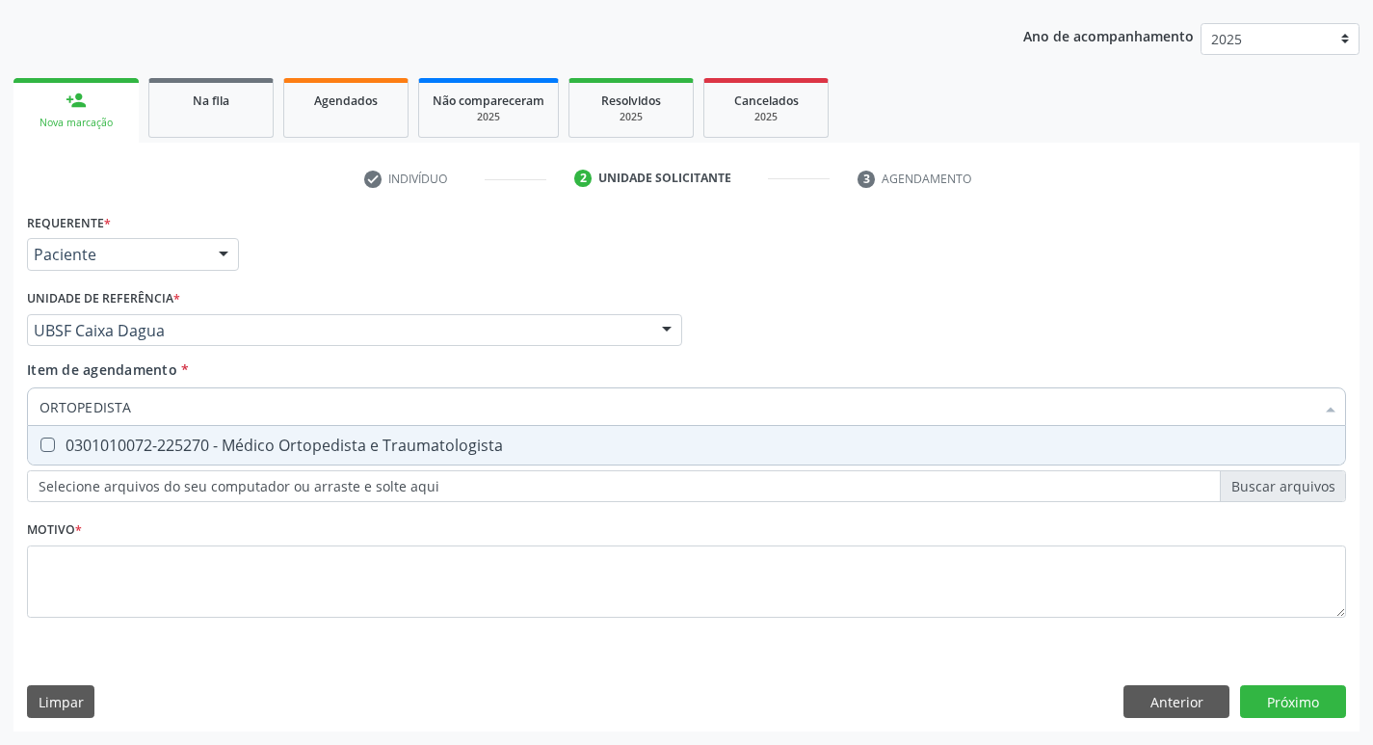
click at [51, 444] on Traumatologista at bounding box center [47, 444] width 14 height 14
click at [40, 444] on Traumatologista "checkbox" at bounding box center [34, 444] width 13 height 13
checkbox Traumatologista "true"
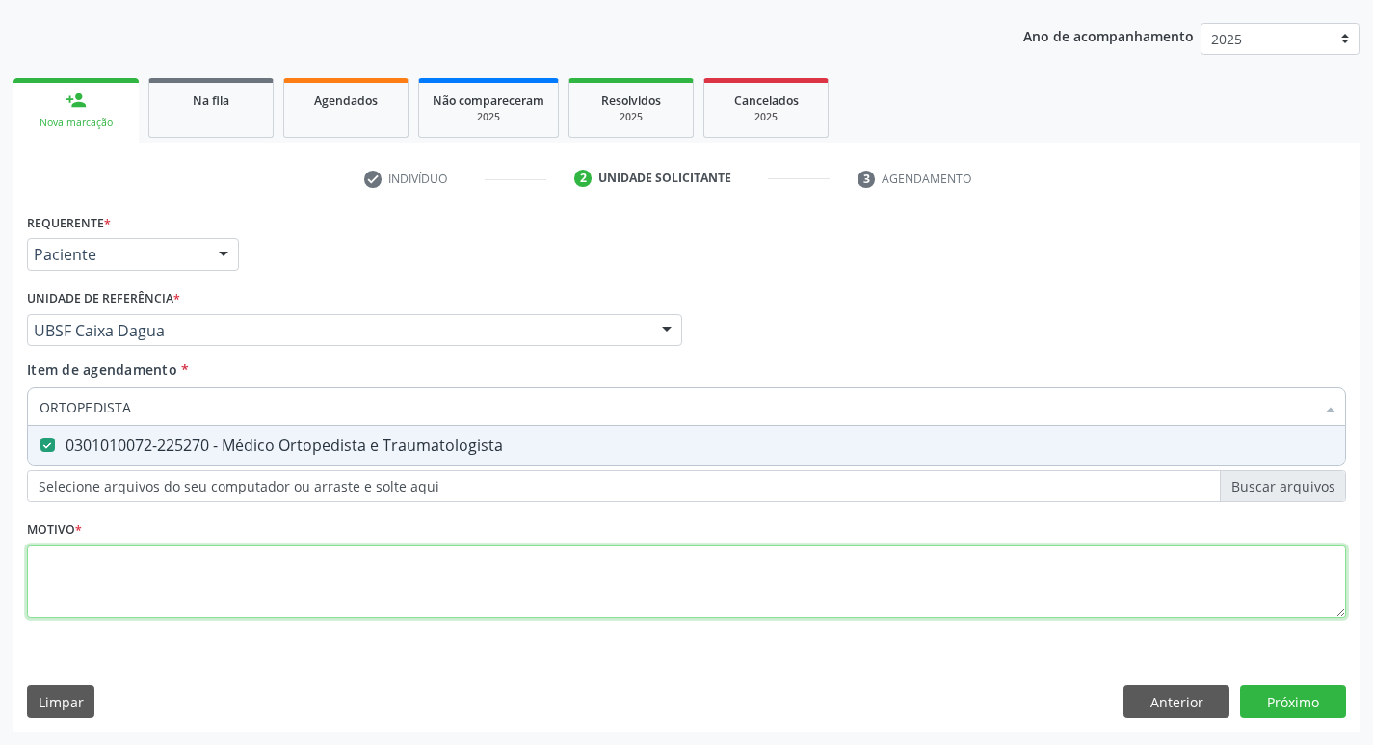
click at [216, 591] on div "Requerente * Paciente Médico(a) Enfermeiro(a) Paciente Nenhum resultado encontr…" at bounding box center [686, 426] width 1319 height 436
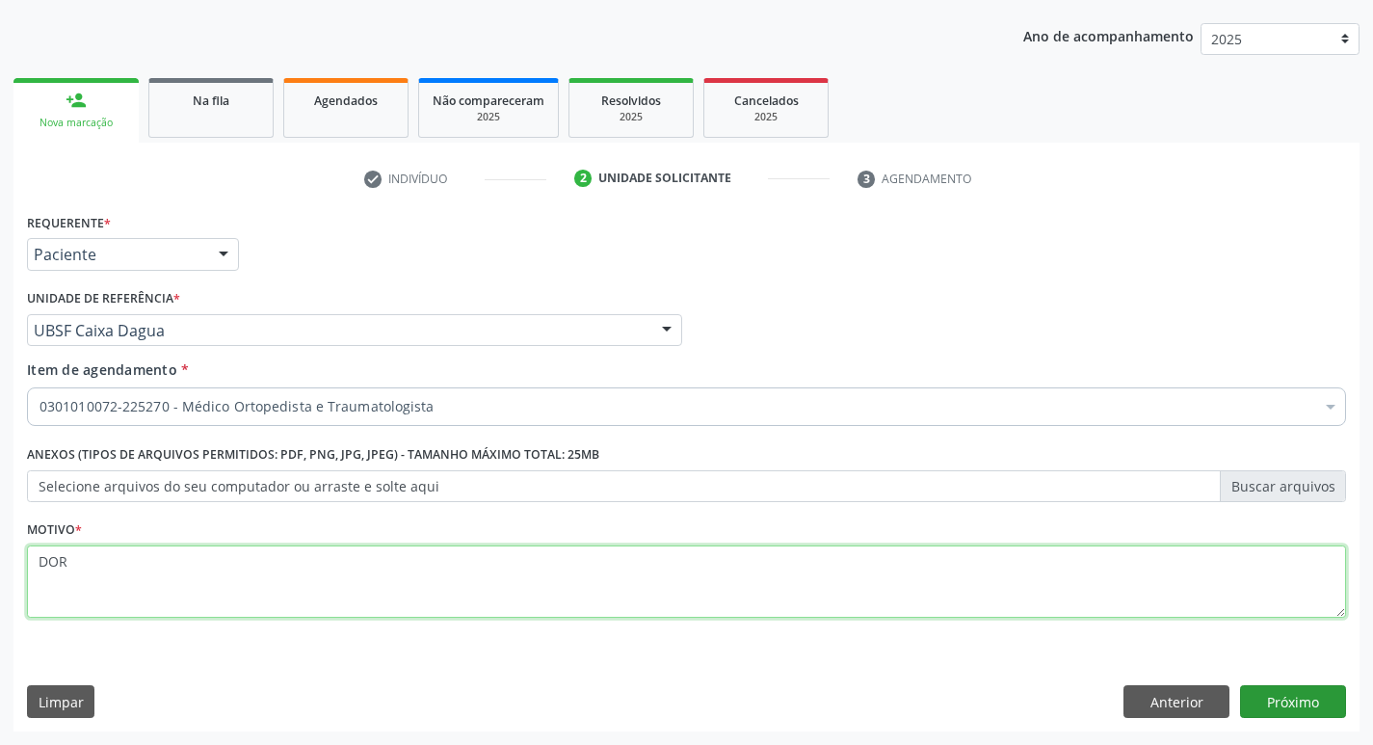
type textarea "DOR"
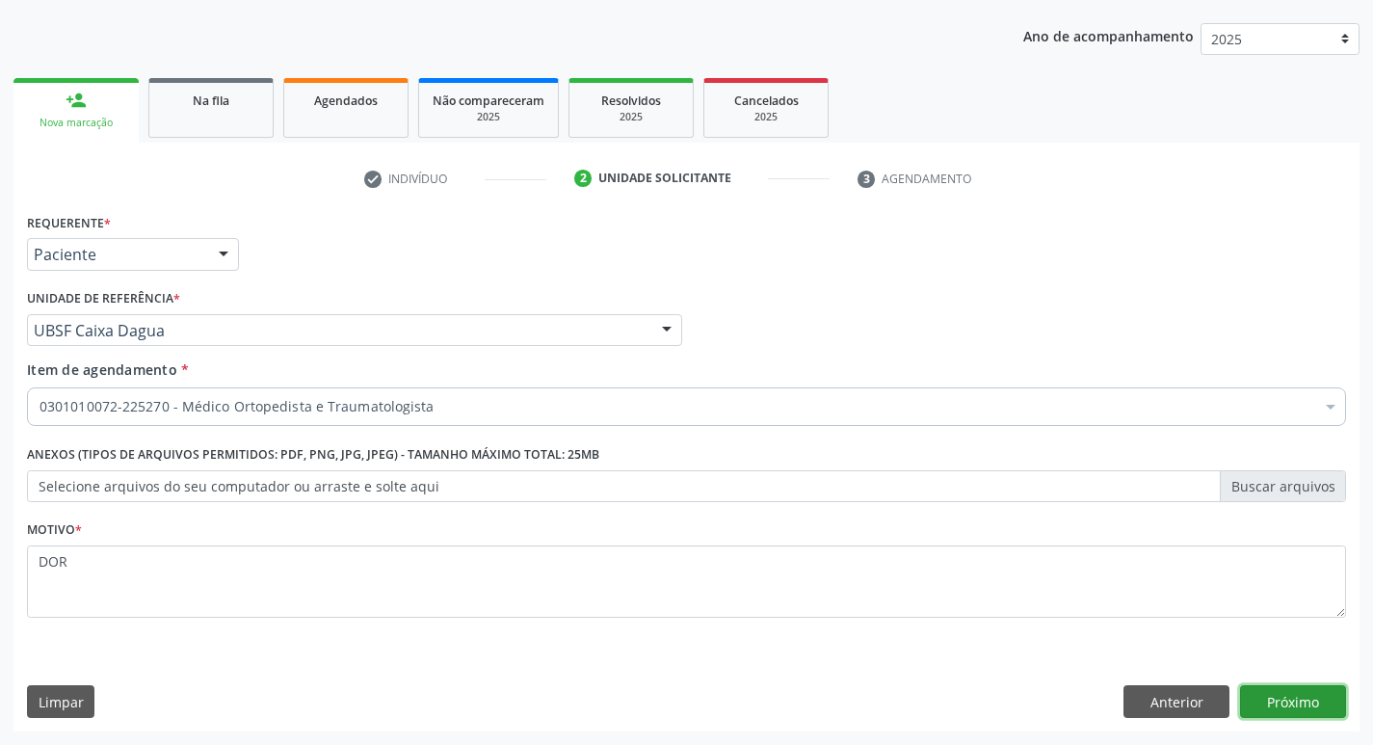
click at [1298, 703] on button "Próximo" at bounding box center [1293, 701] width 106 height 33
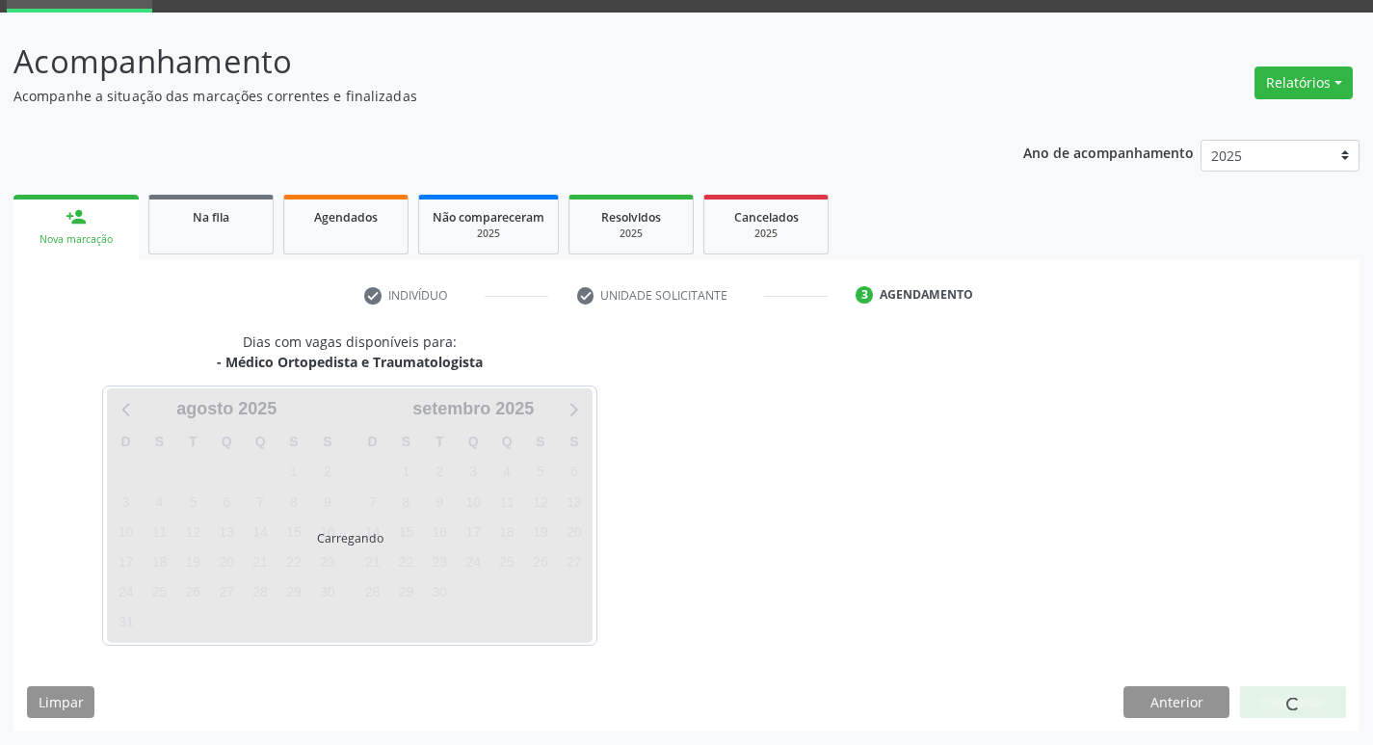
scroll to position [93, 0]
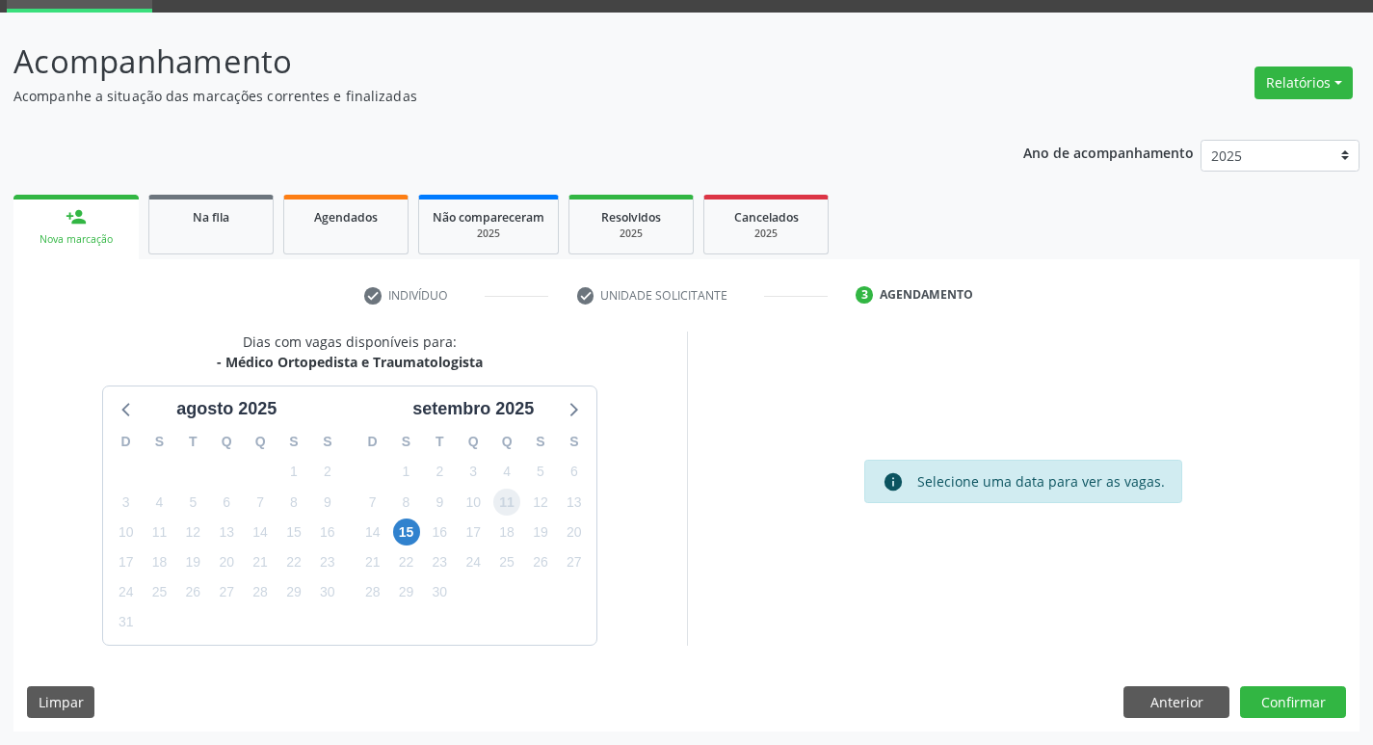
click at [510, 504] on span "11" at bounding box center [506, 501] width 27 height 27
click at [1288, 708] on button "Confirmar" at bounding box center [1293, 702] width 106 height 33
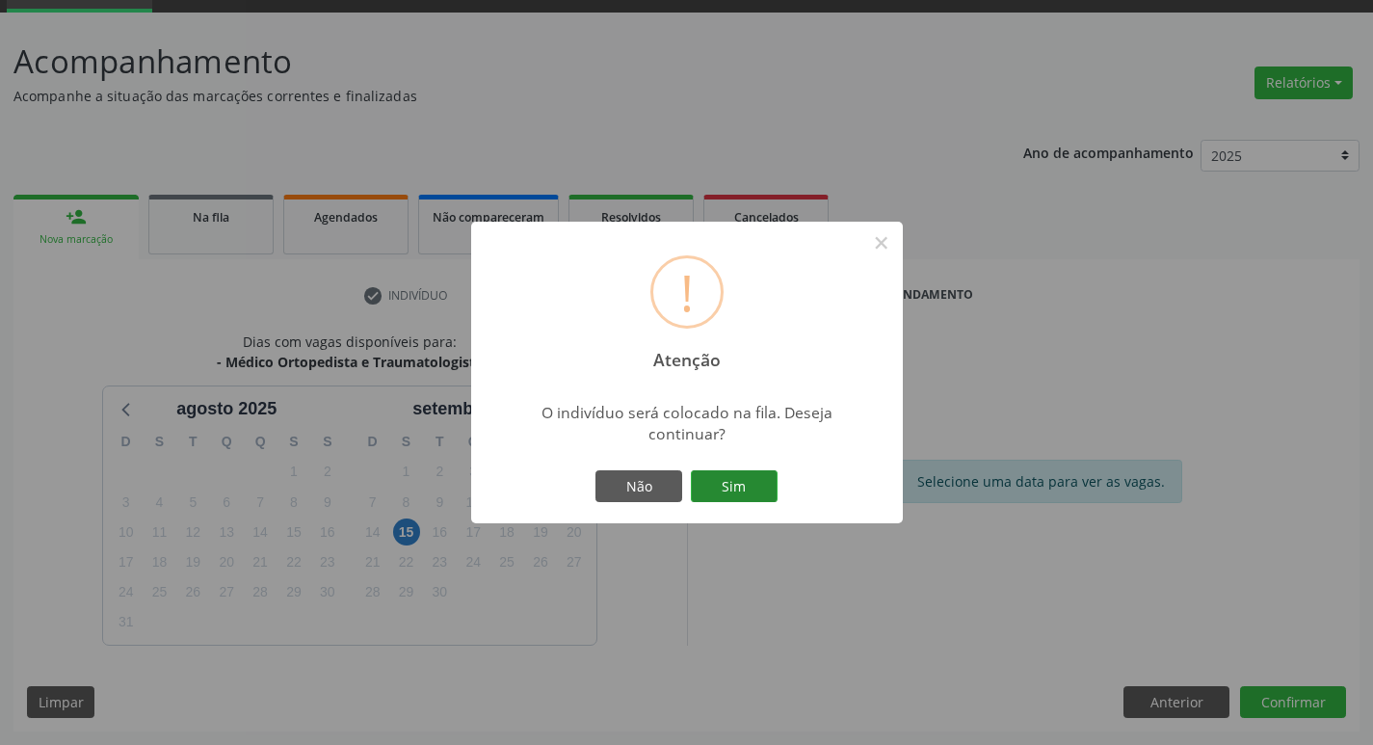
click at [731, 483] on button "Sim" at bounding box center [734, 486] width 87 height 33
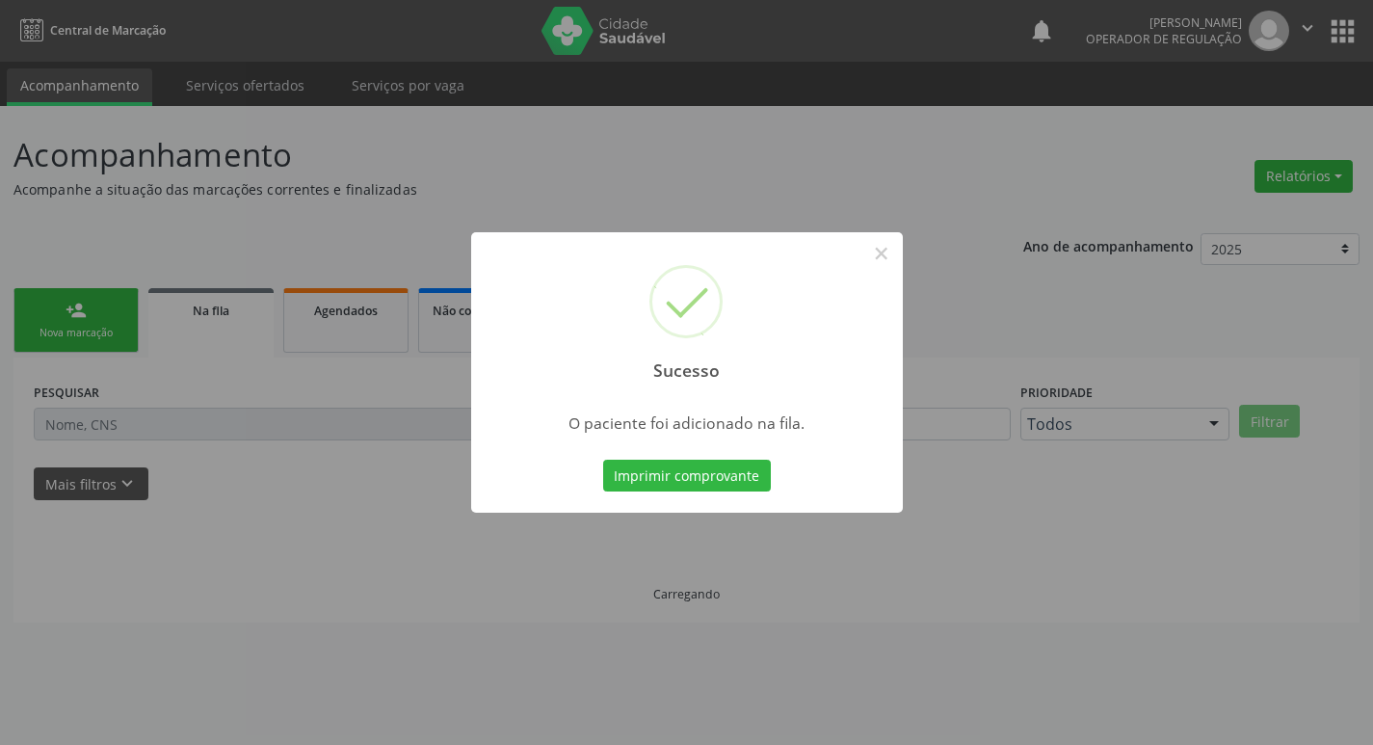
scroll to position [0, 0]
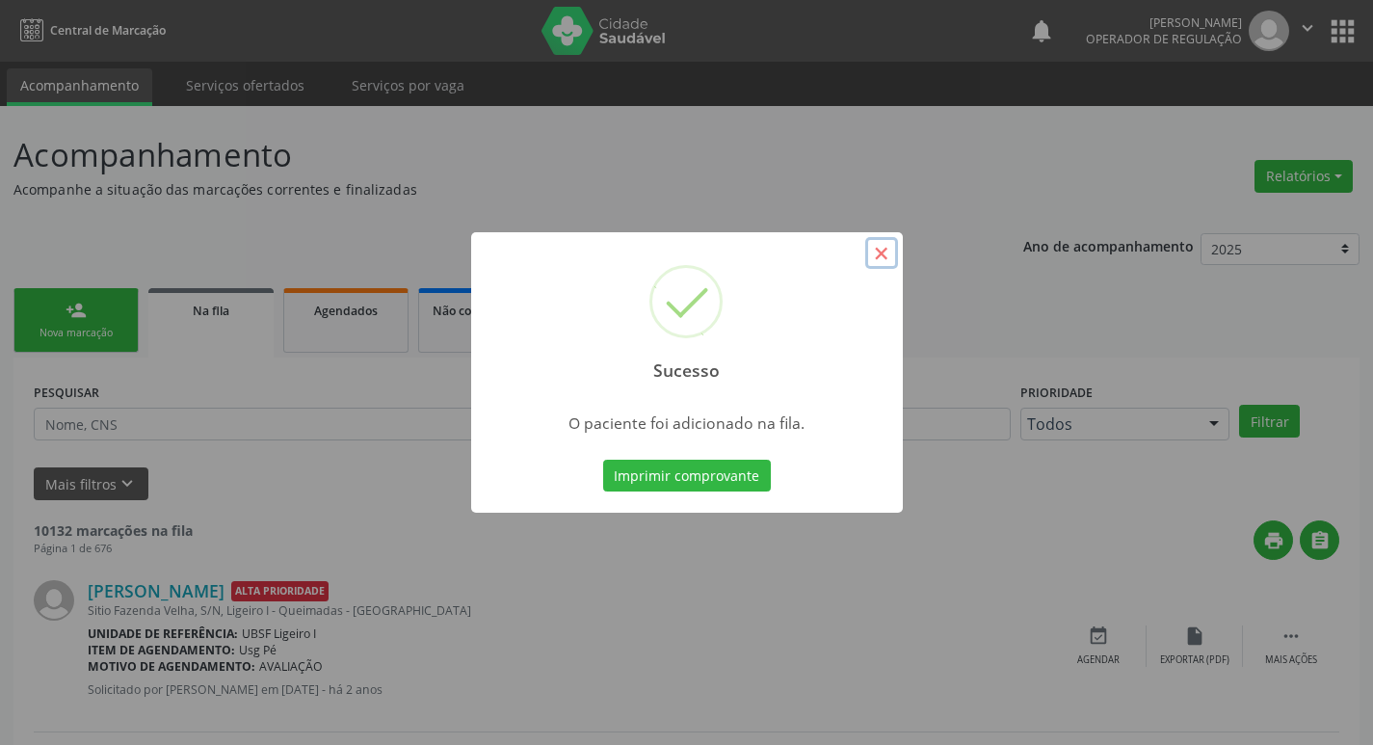
click at [882, 257] on button "×" at bounding box center [881, 253] width 33 height 33
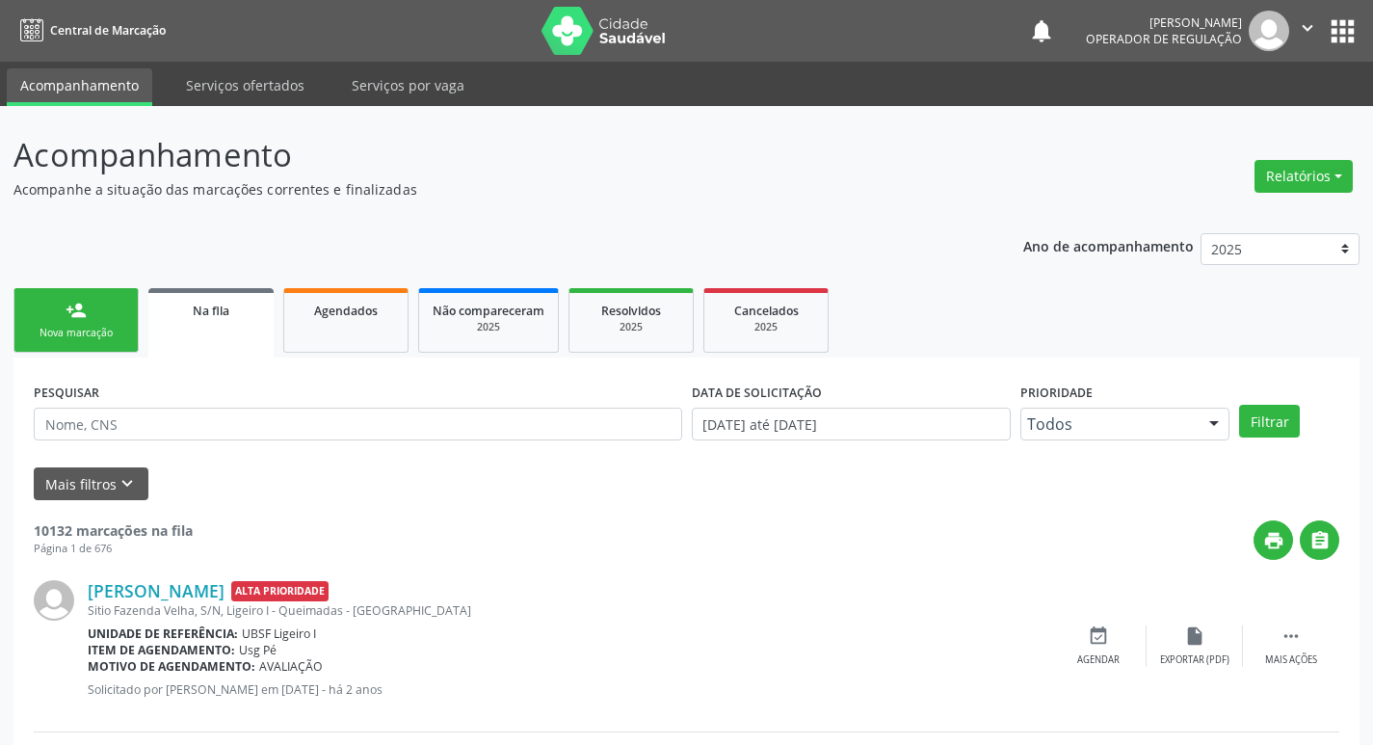
click at [70, 329] on div "Nova marcação" at bounding box center [76, 333] width 96 height 14
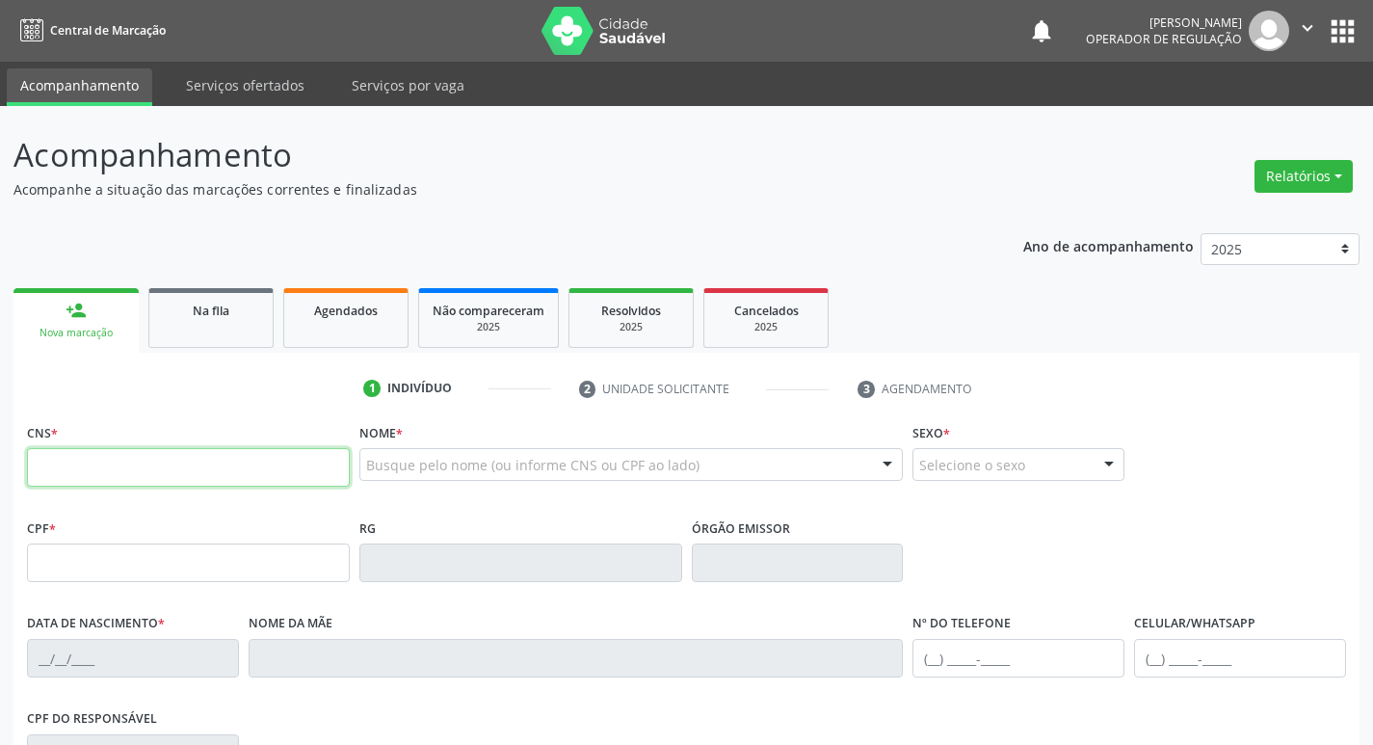
click at [112, 461] on input "text" at bounding box center [188, 467] width 323 height 39
type input "705 0050 4529 7754"
type input "884.344.787-49"
type input "[DATE]"
type input "[PERSON_NAME] da Conceicao"
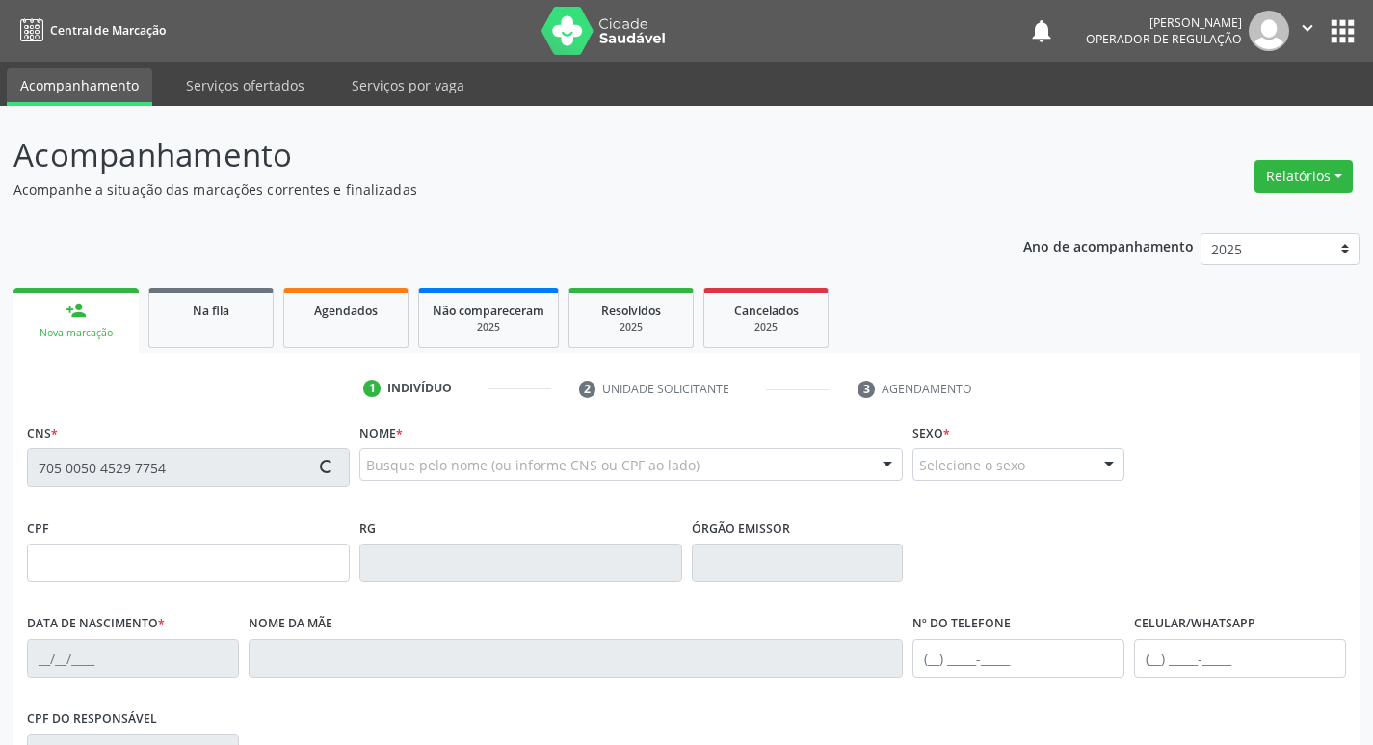
type input "[PHONE_NUMBER]"
type input "354.492.174-04"
type input "S/N"
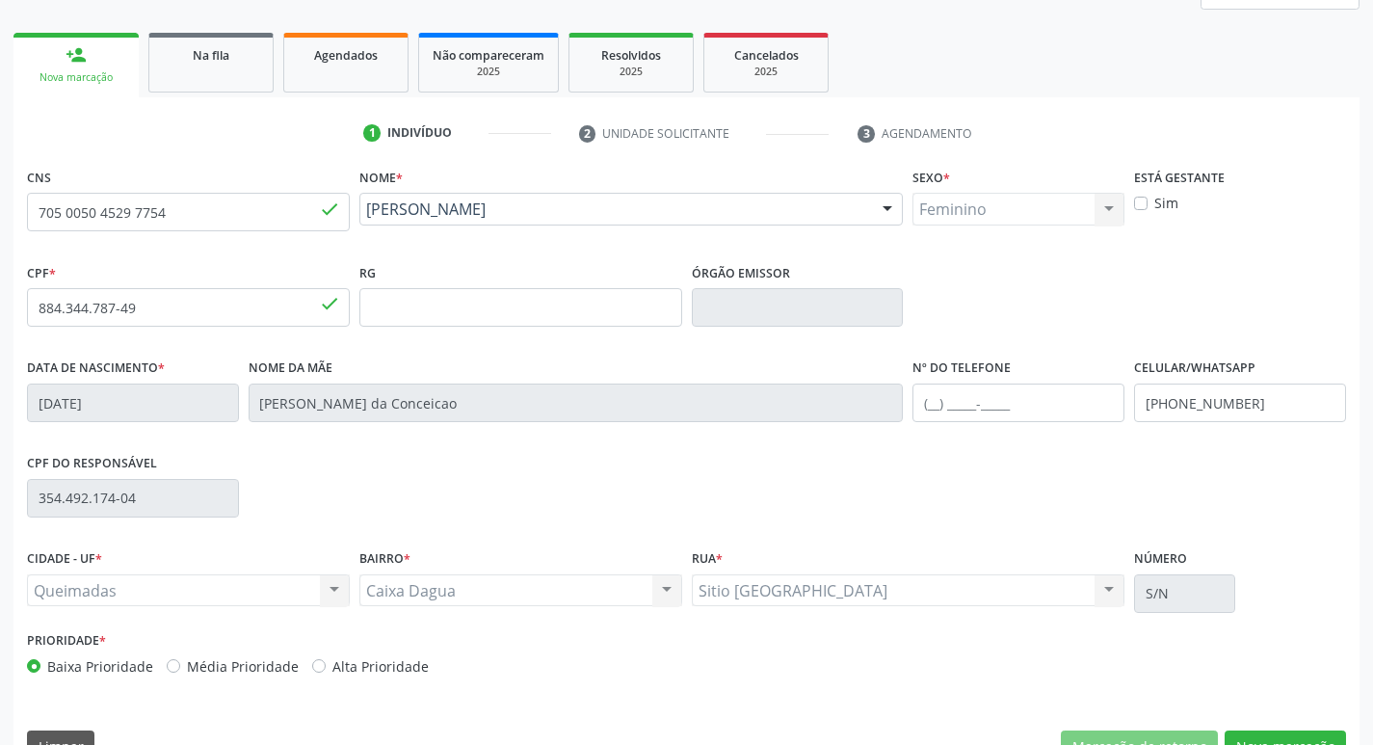
scroll to position [289, 0]
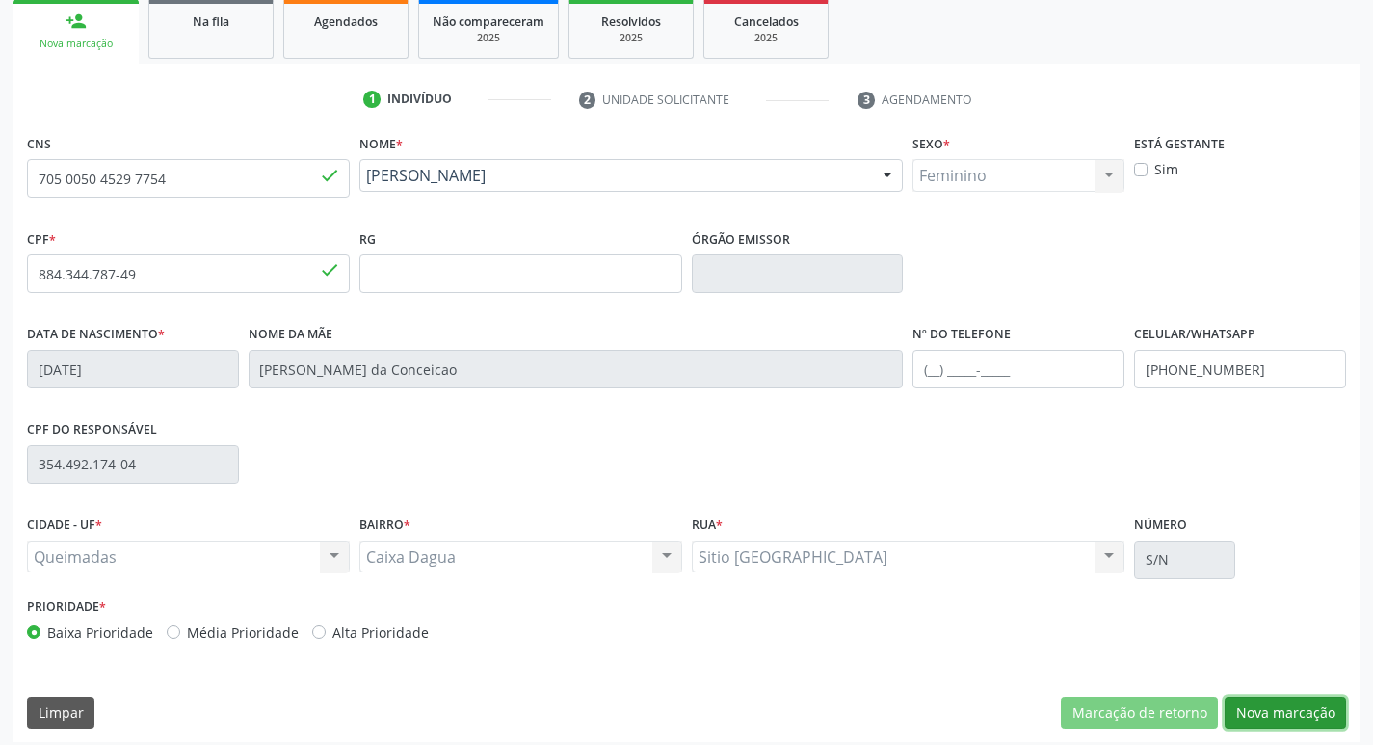
click at [1267, 707] on button "Nova marcação" at bounding box center [1285, 713] width 121 height 33
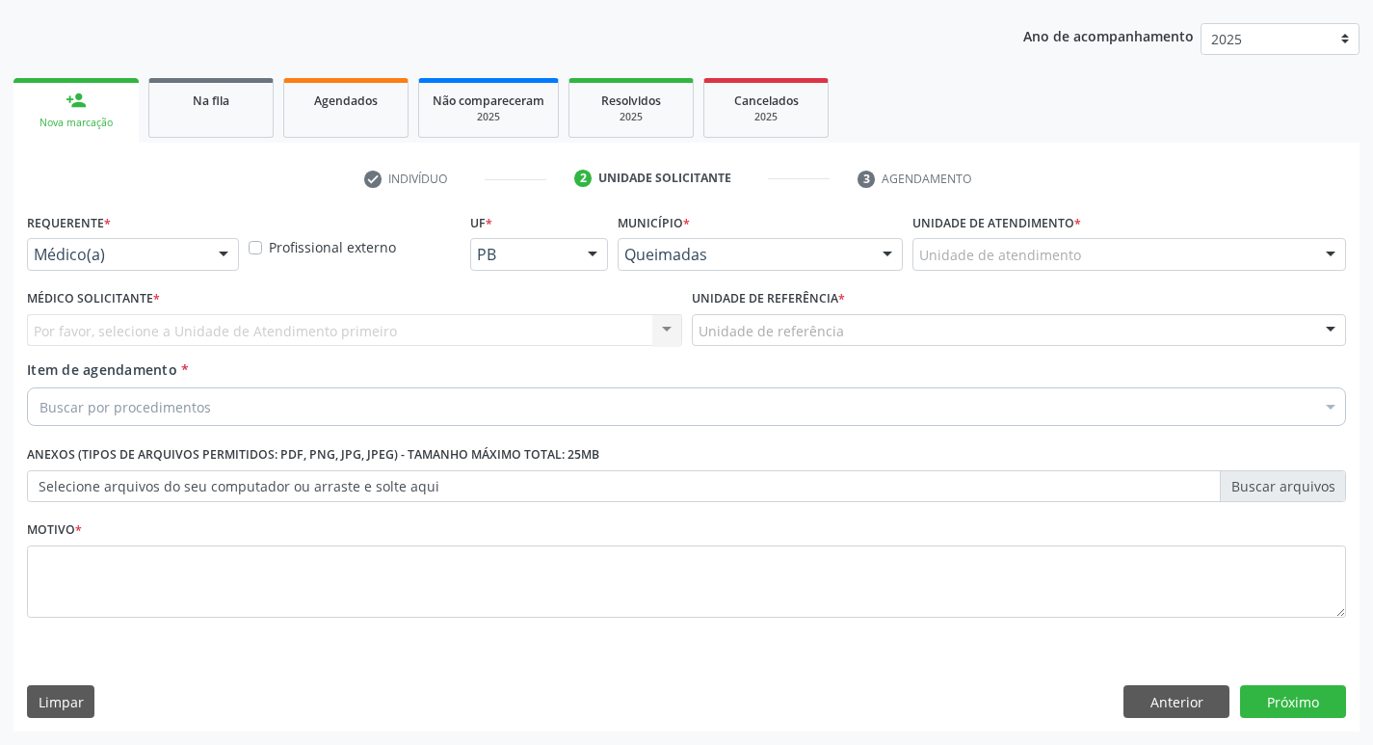
scroll to position [210, 0]
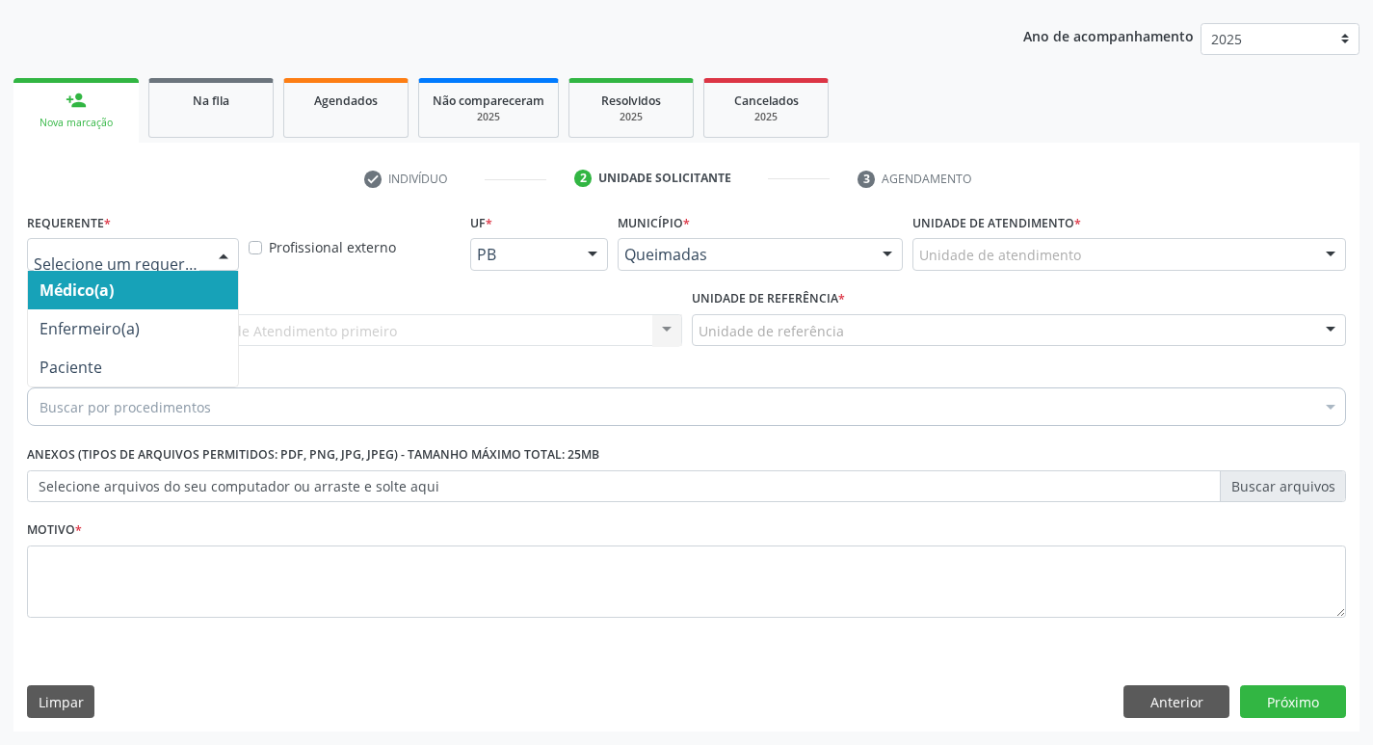
click at [224, 254] on div at bounding box center [223, 255] width 29 height 33
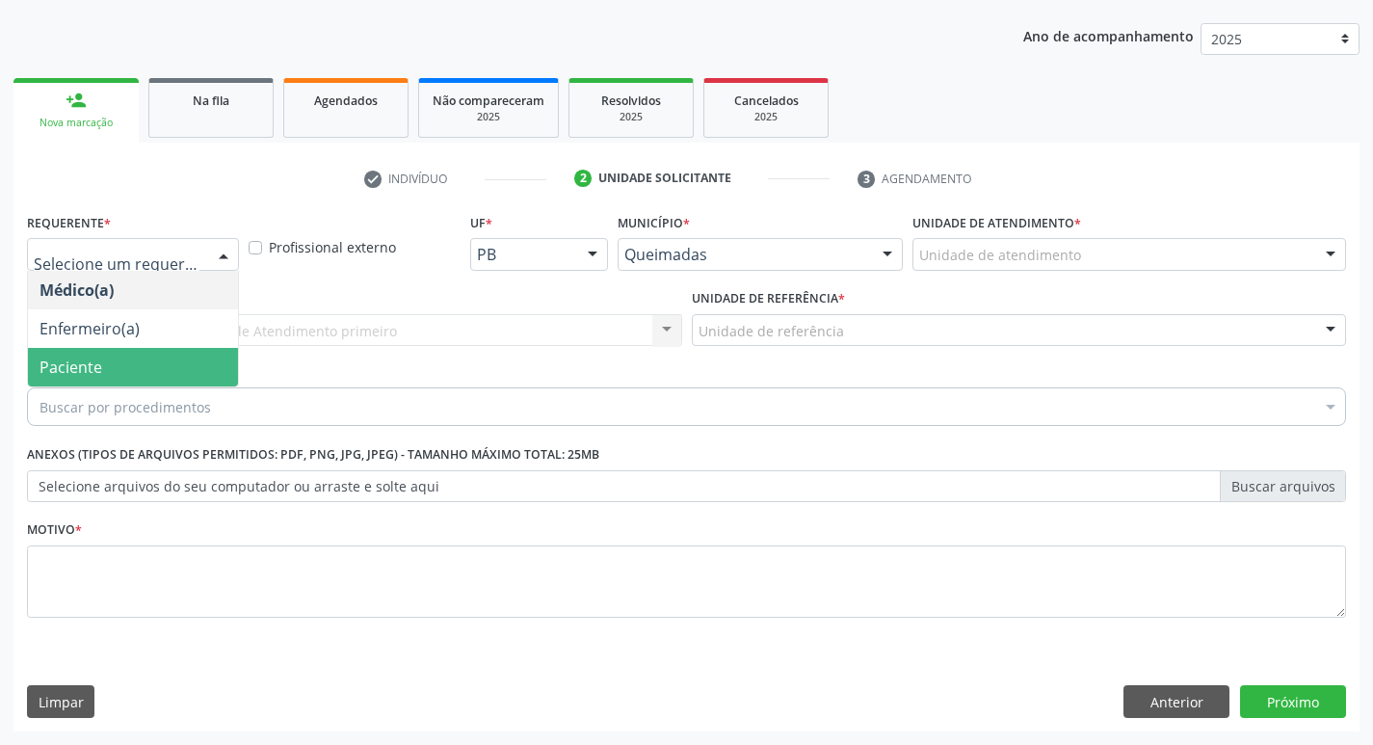
click at [124, 358] on span "Paciente" at bounding box center [133, 367] width 210 height 39
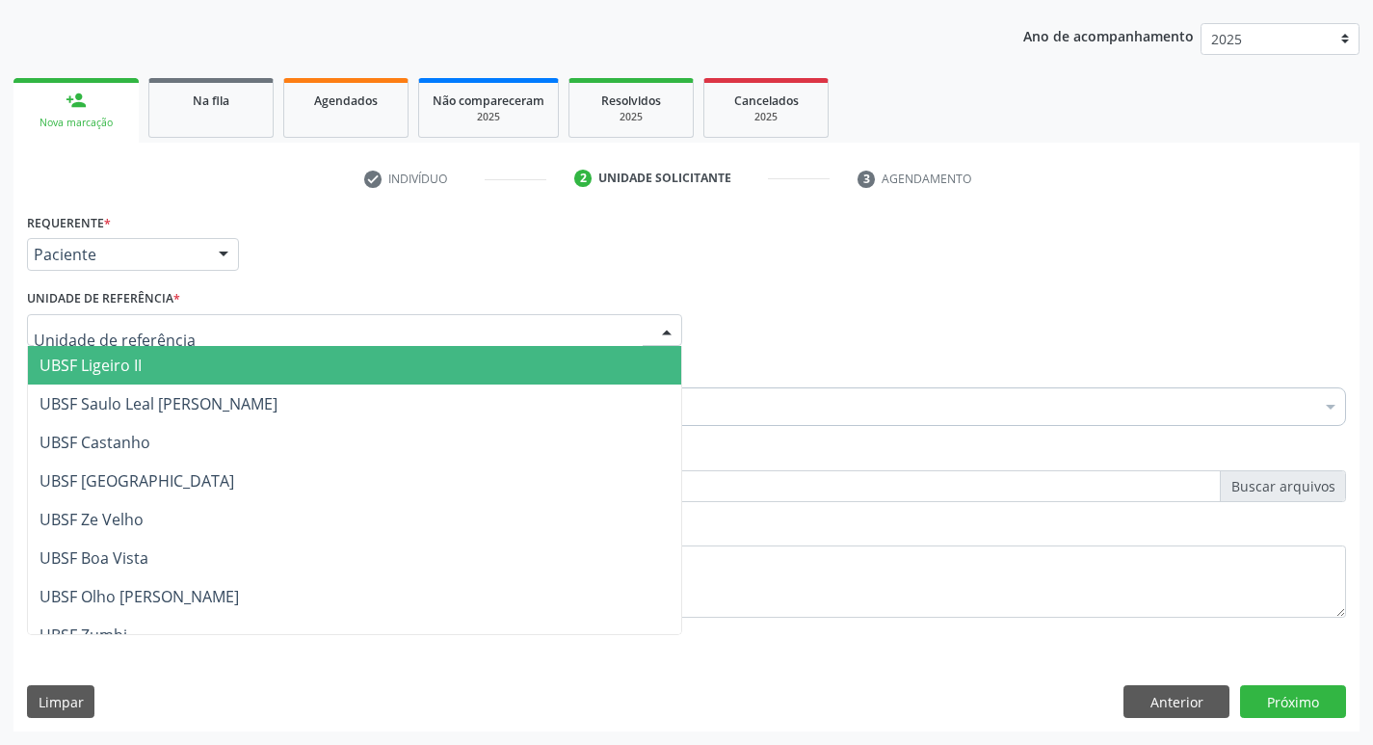
click at [666, 326] on div at bounding box center [666, 331] width 29 height 33
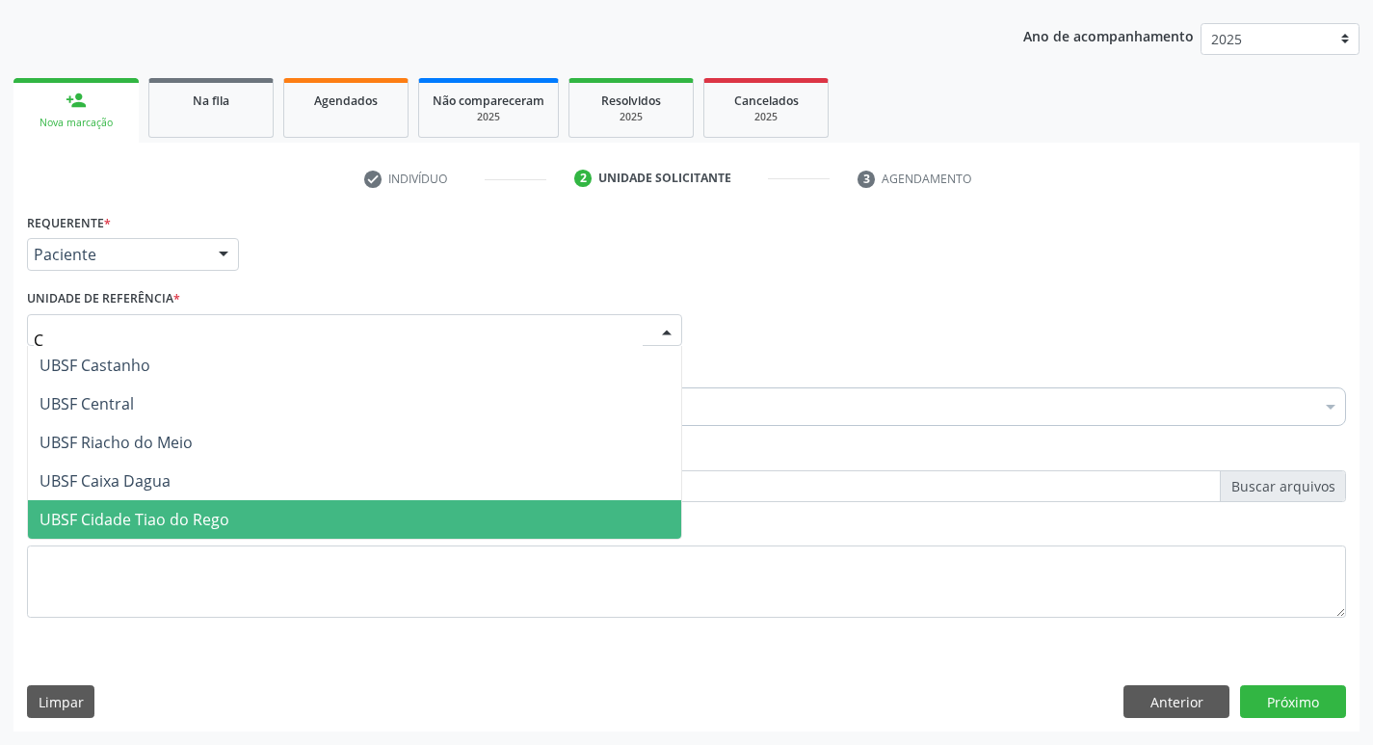
type input "CA"
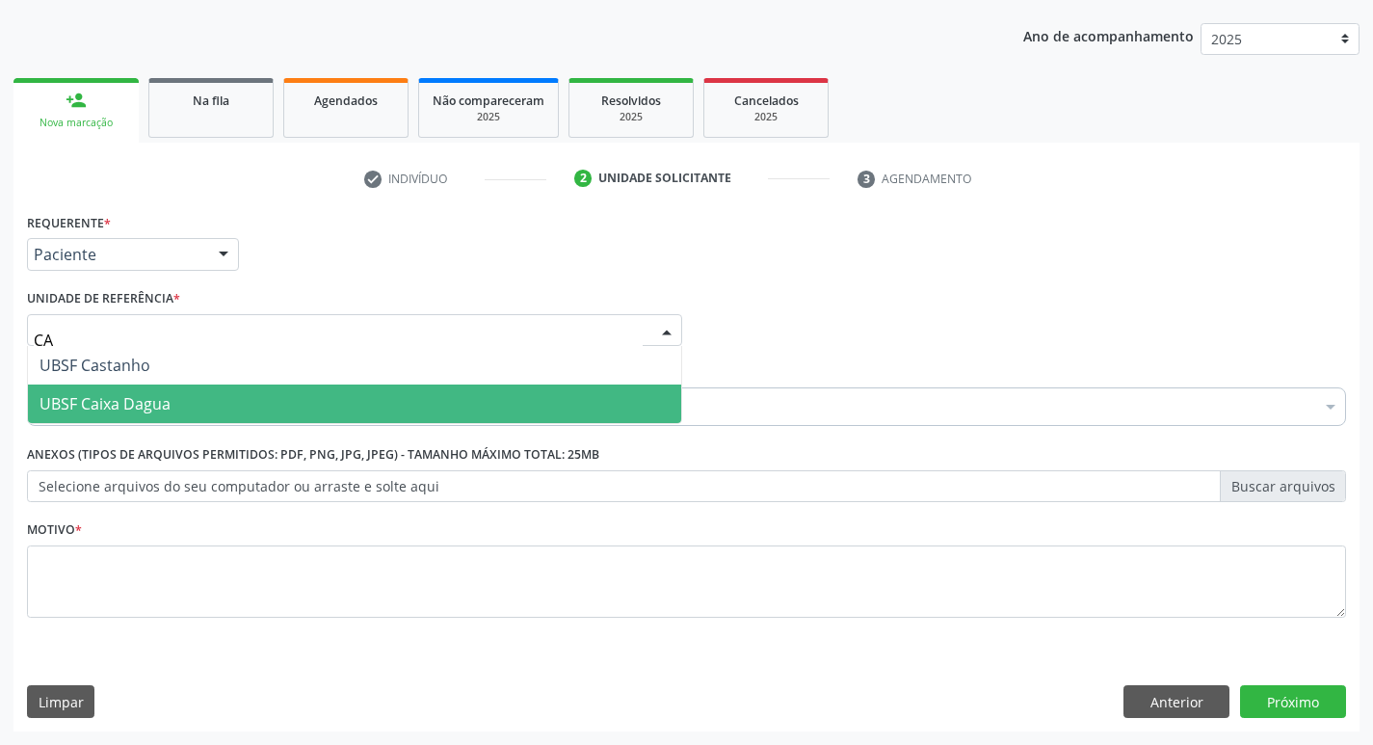
click at [192, 408] on span "UBSF Caixa Dagua" at bounding box center [354, 403] width 653 height 39
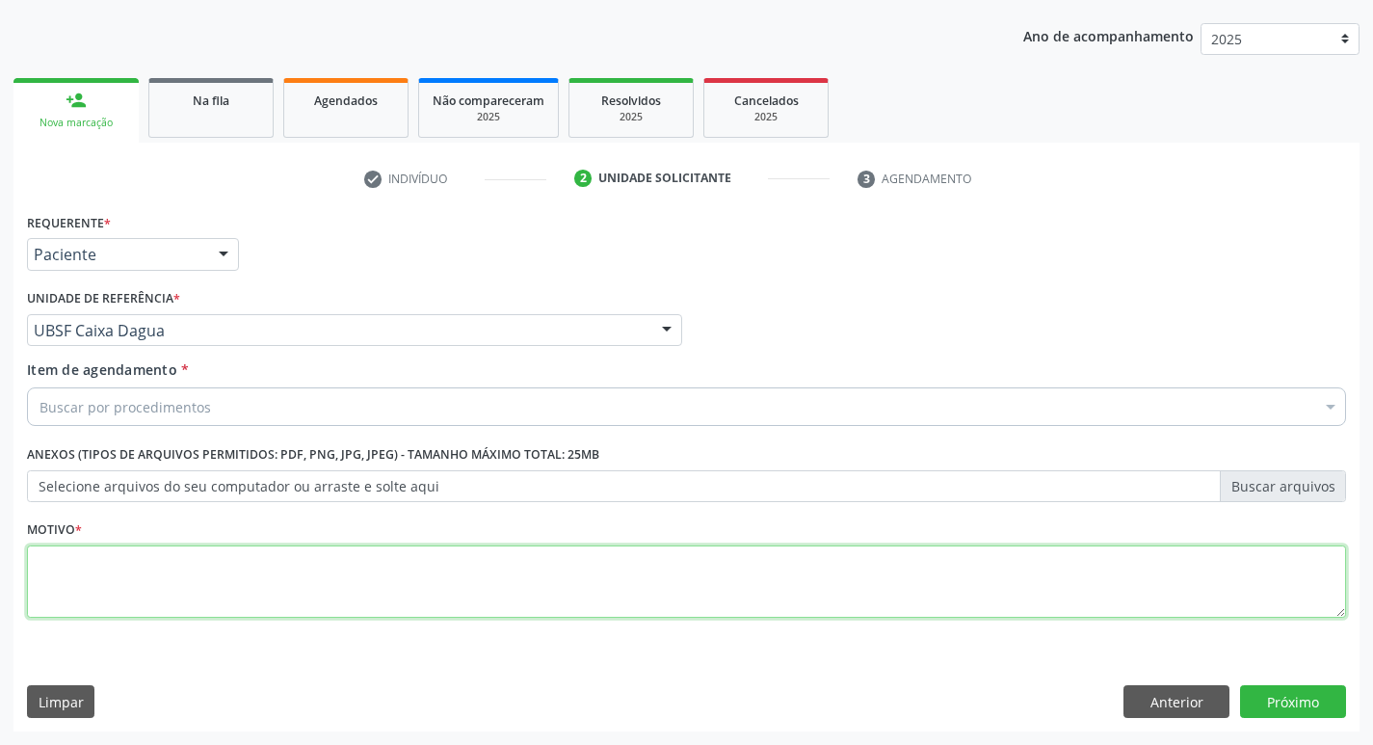
click at [175, 593] on textarea at bounding box center [686, 581] width 1319 height 73
type textarea "RETORNO"
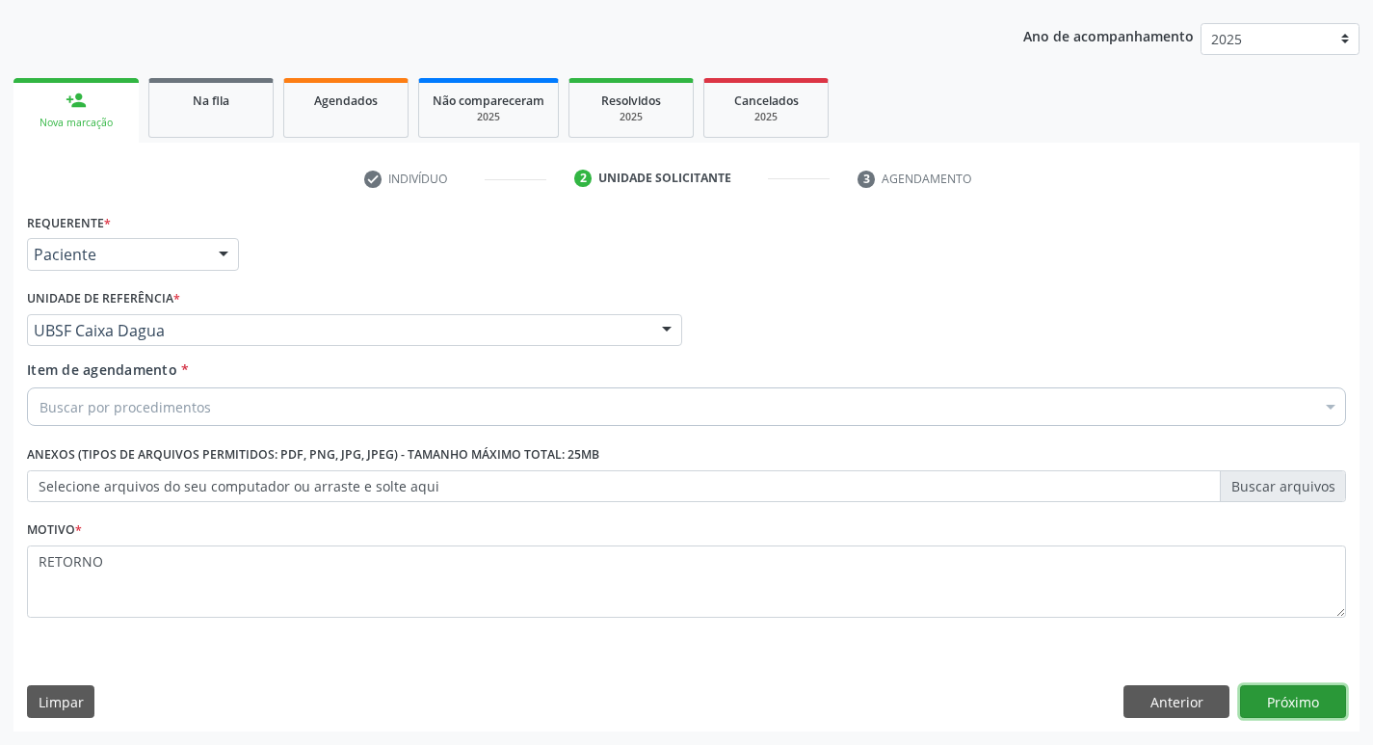
click at [1273, 698] on button "Próximo" at bounding box center [1293, 701] width 106 height 33
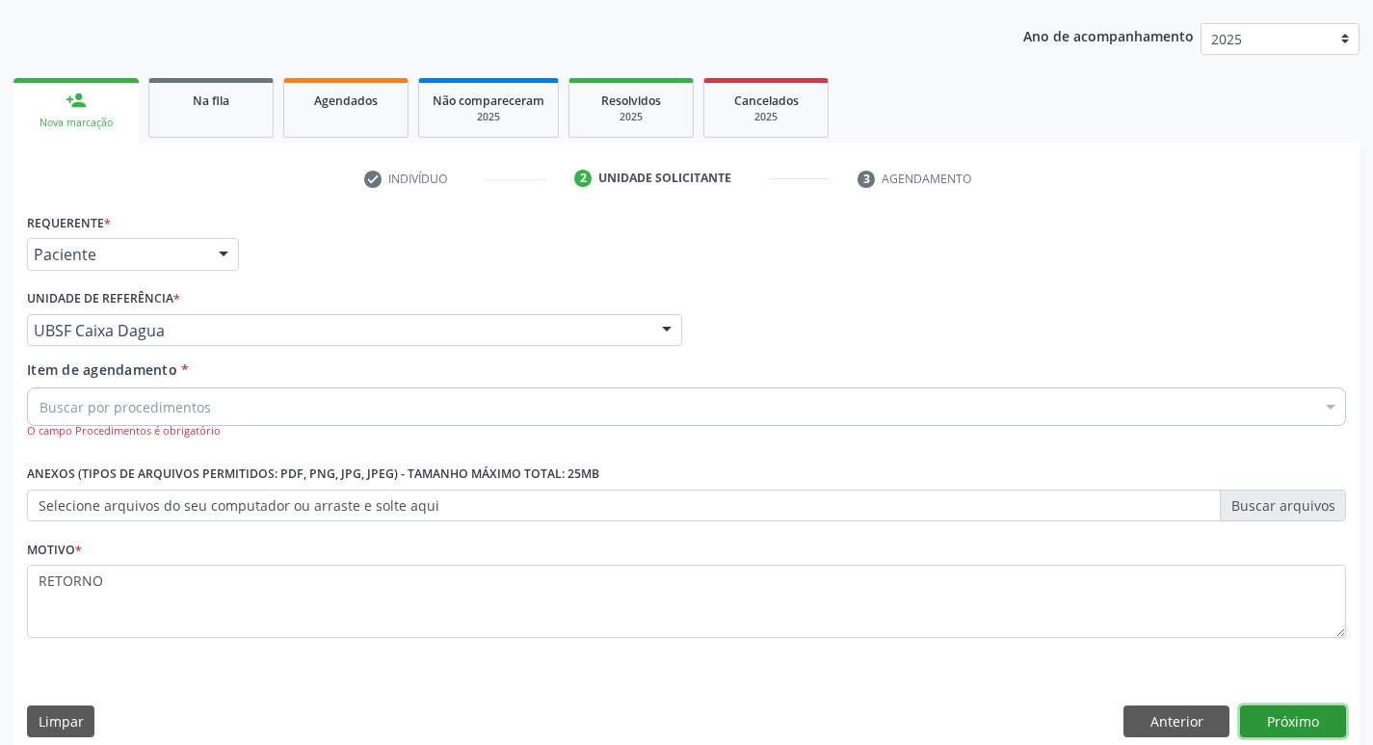
click at [1270, 717] on button "Próximo" at bounding box center [1293, 721] width 106 height 33
click at [136, 395] on div "Buscar por procedimentos" at bounding box center [686, 406] width 1319 height 39
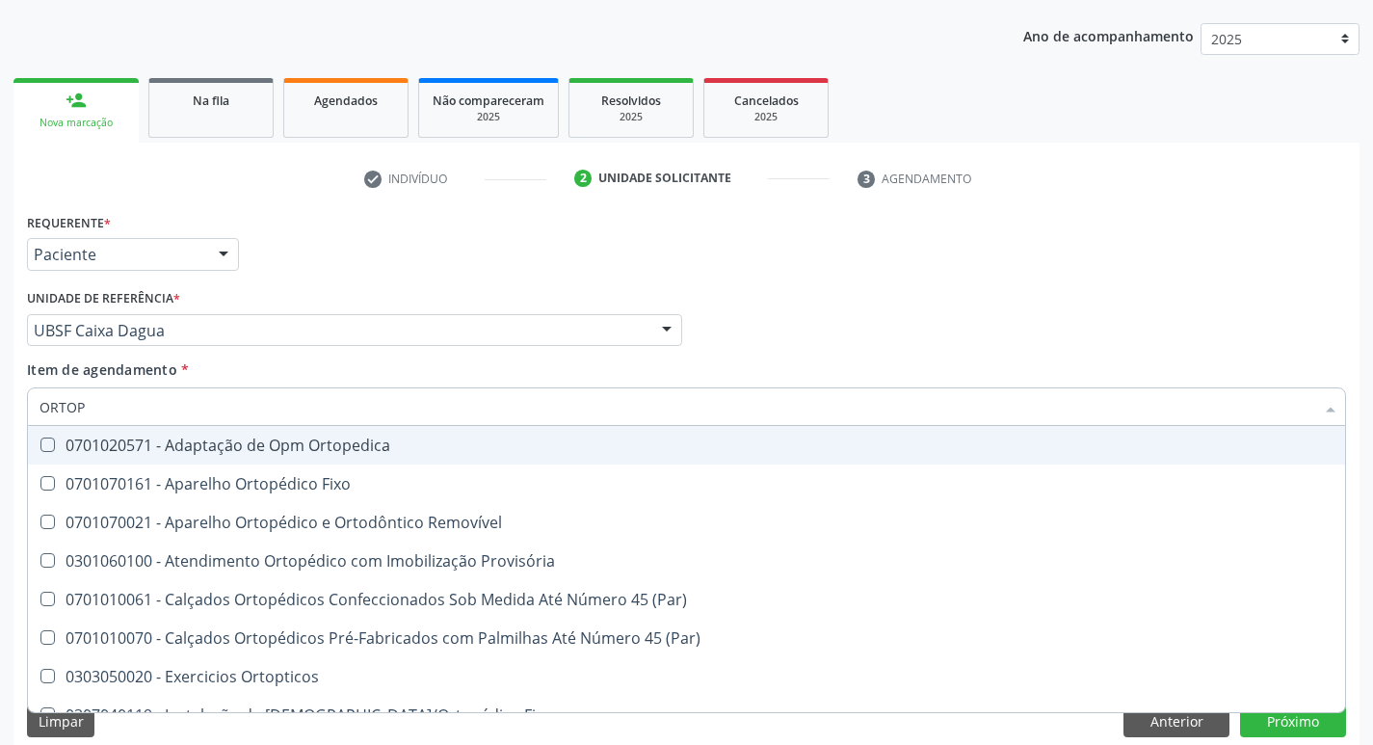
type input "ORTOPE"
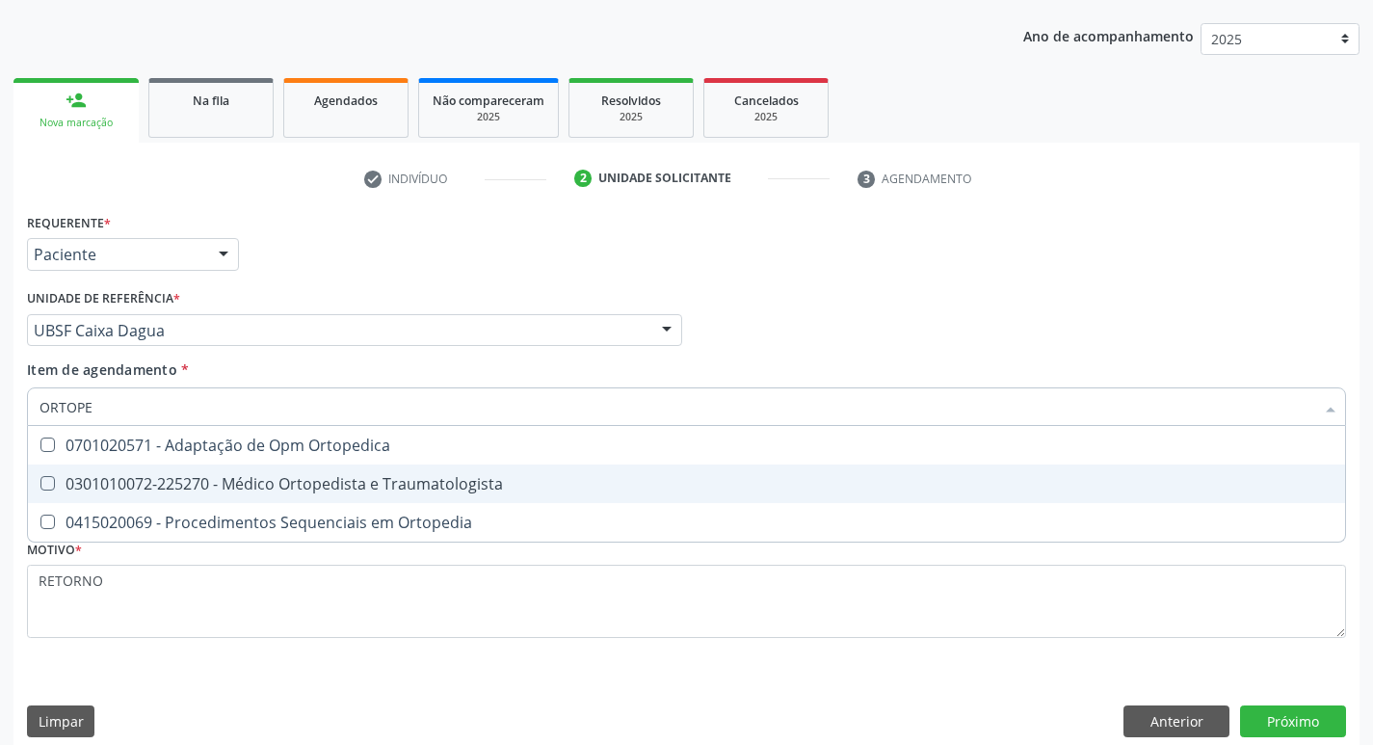
click at [44, 482] on Traumatologista at bounding box center [47, 483] width 14 height 14
click at [40, 482] on Traumatologista "checkbox" at bounding box center [34, 483] width 13 height 13
checkbox Traumatologista "true"
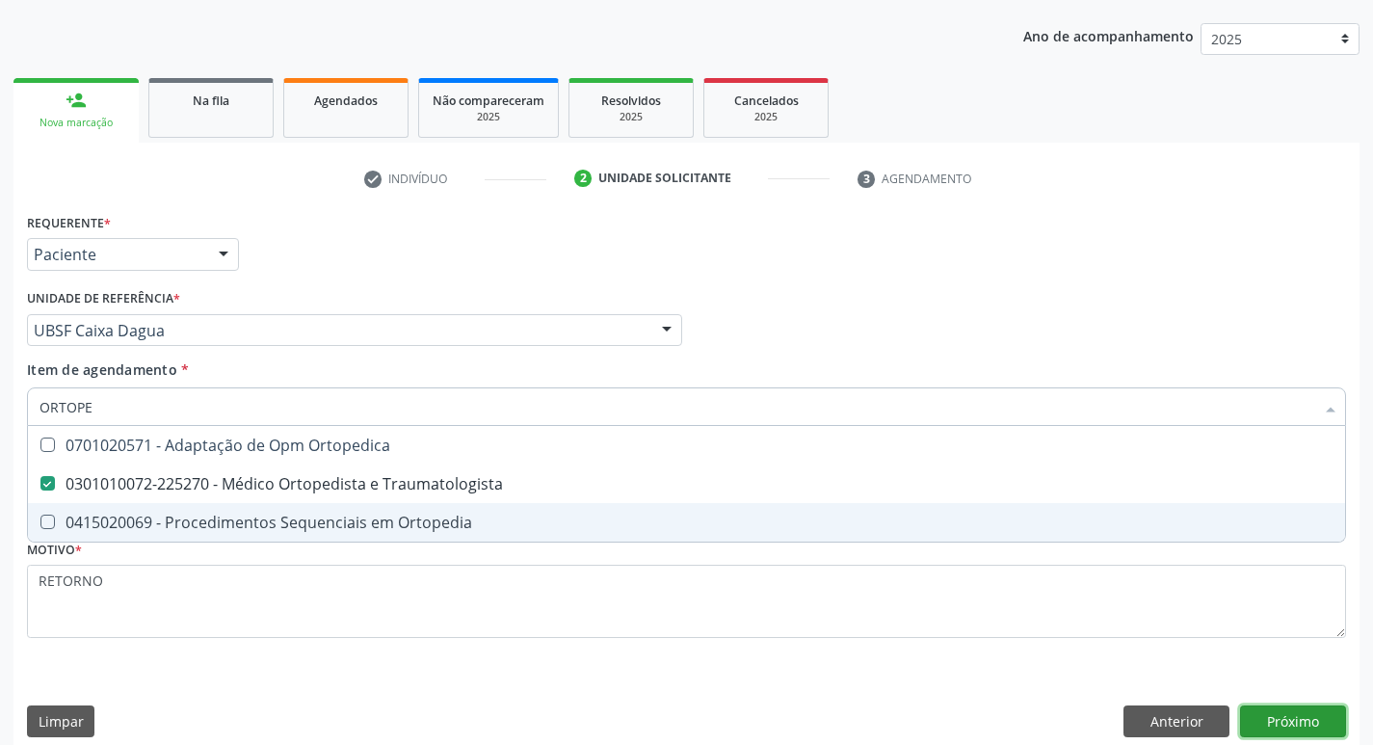
click at [1282, 726] on button "Próximo" at bounding box center [1293, 721] width 106 height 33
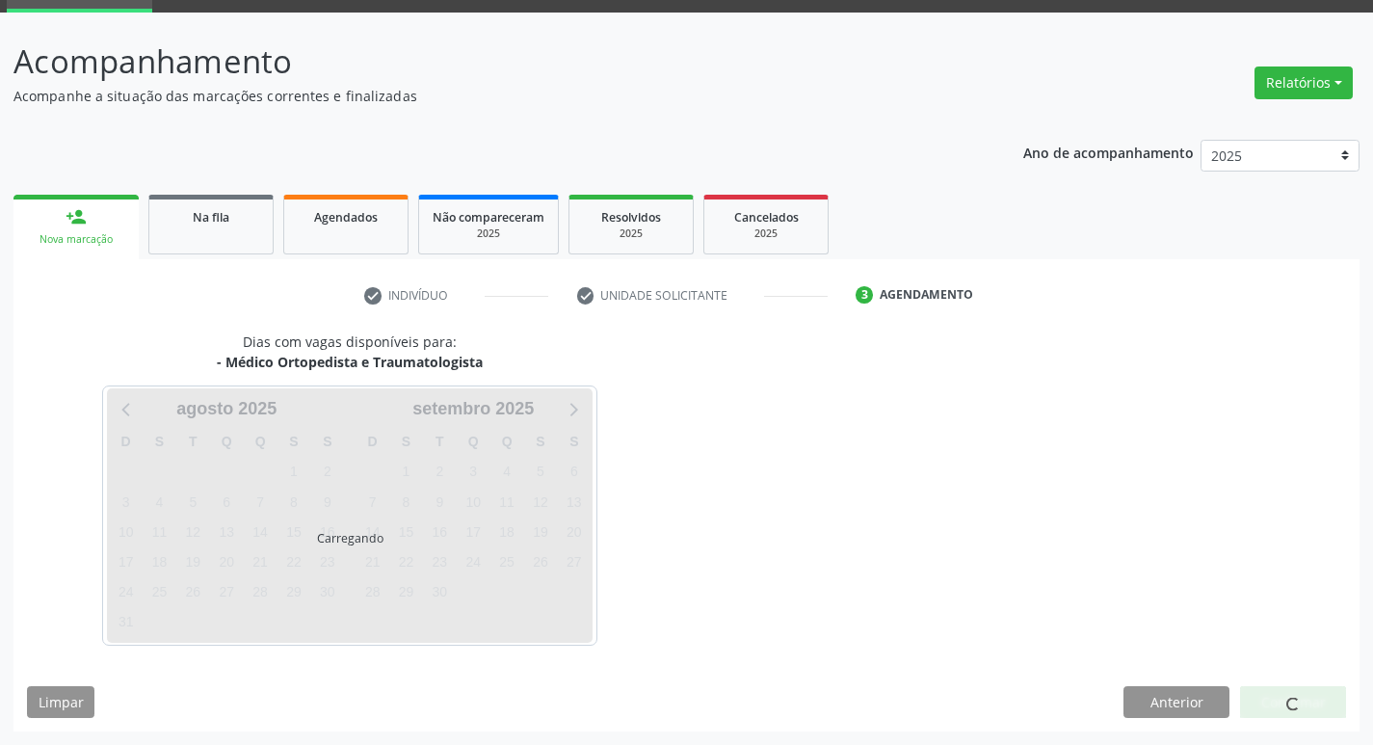
scroll to position [93, 0]
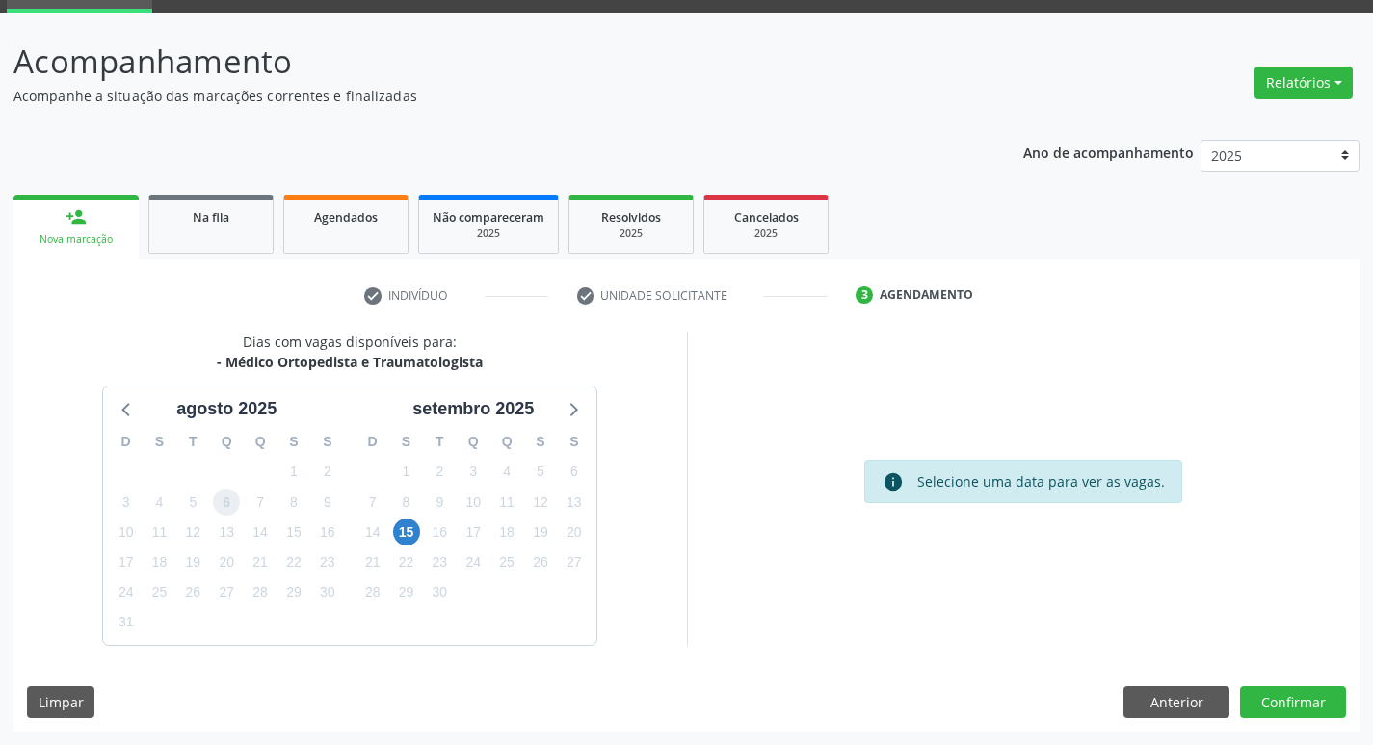
click at [232, 502] on span "6" at bounding box center [226, 501] width 27 height 27
click at [1290, 707] on button "Confirmar" at bounding box center [1293, 702] width 106 height 33
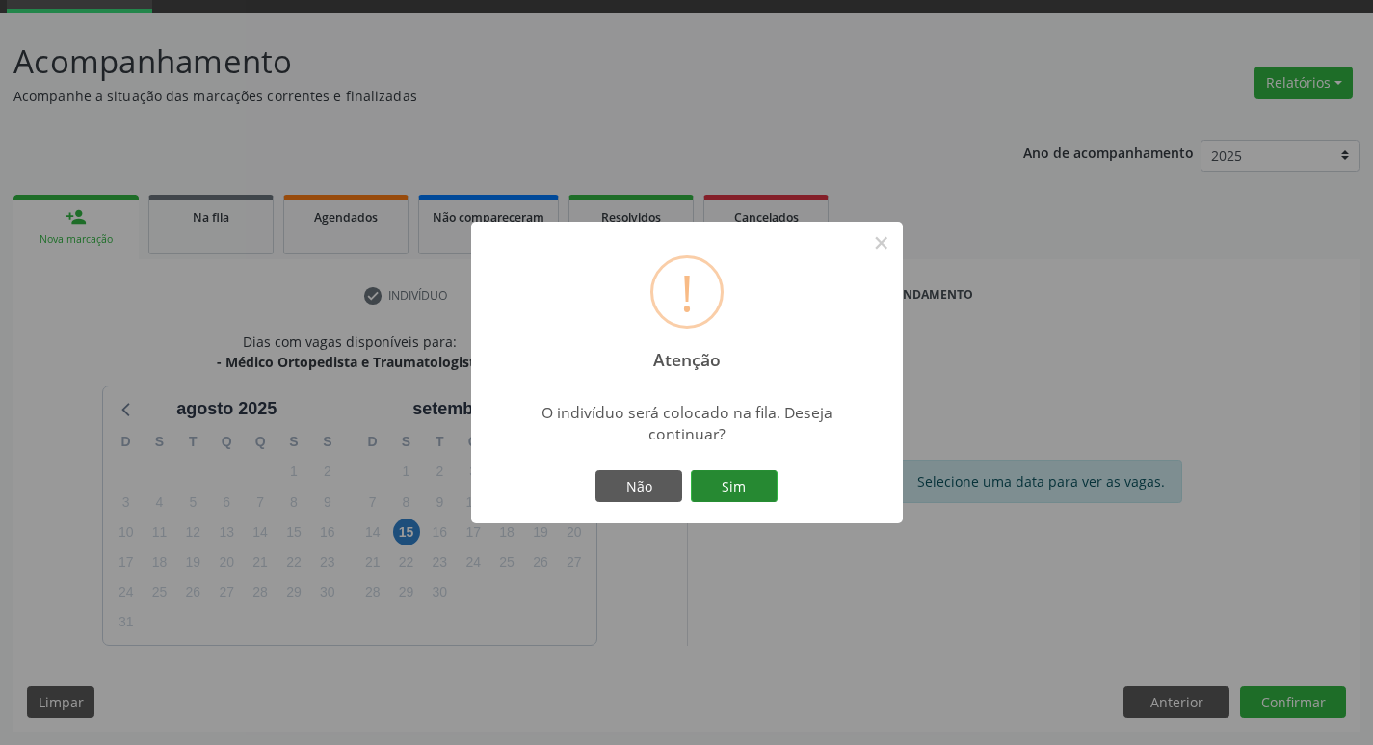
click at [720, 479] on button "Sim" at bounding box center [734, 486] width 87 height 33
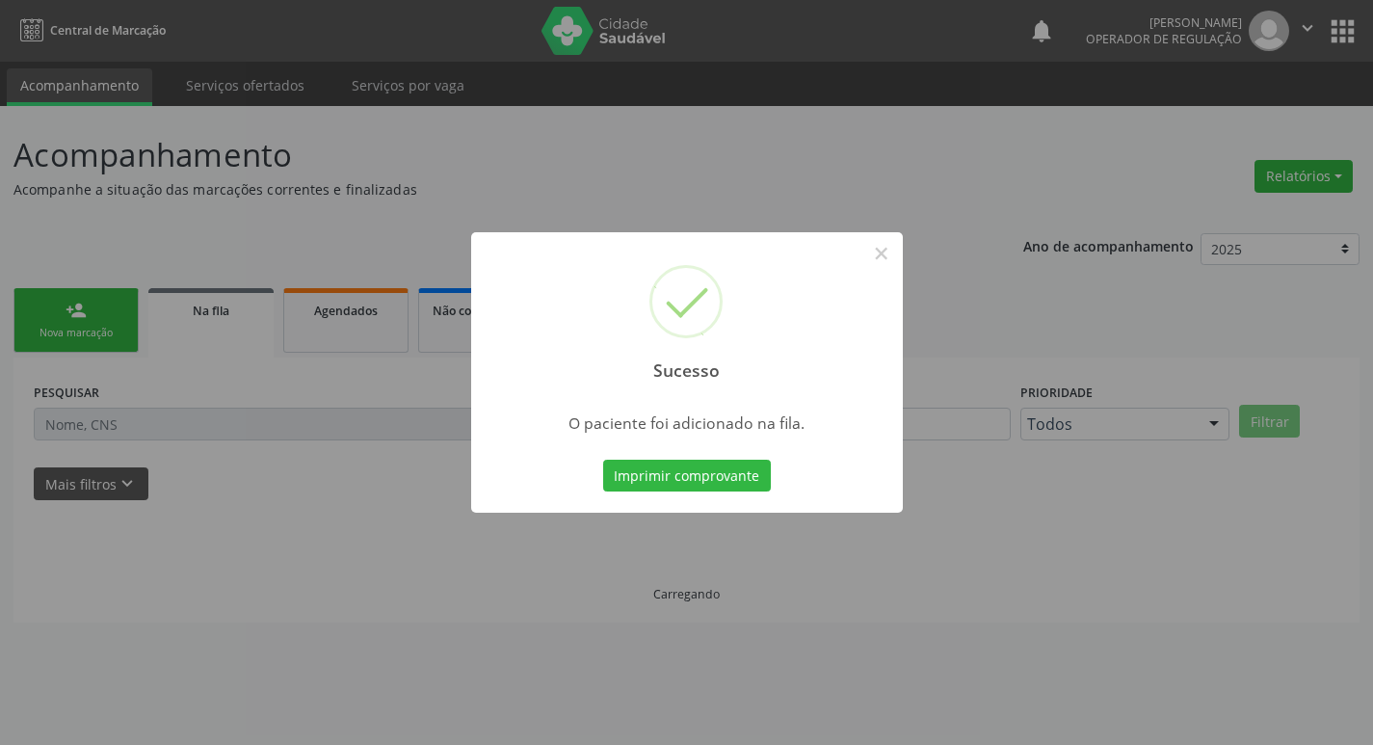
scroll to position [0, 0]
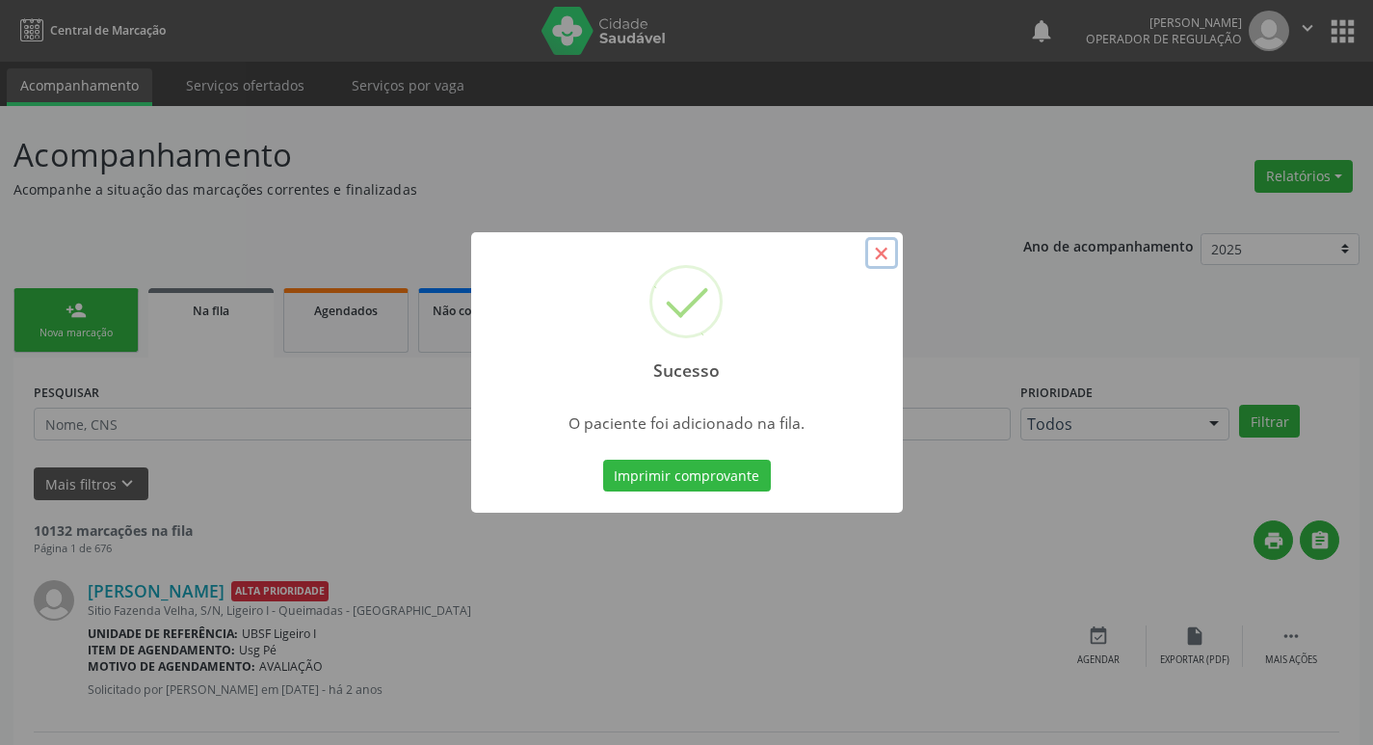
click at [886, 253] on button "×" at bounding box center [881, 253] width 33 height 33
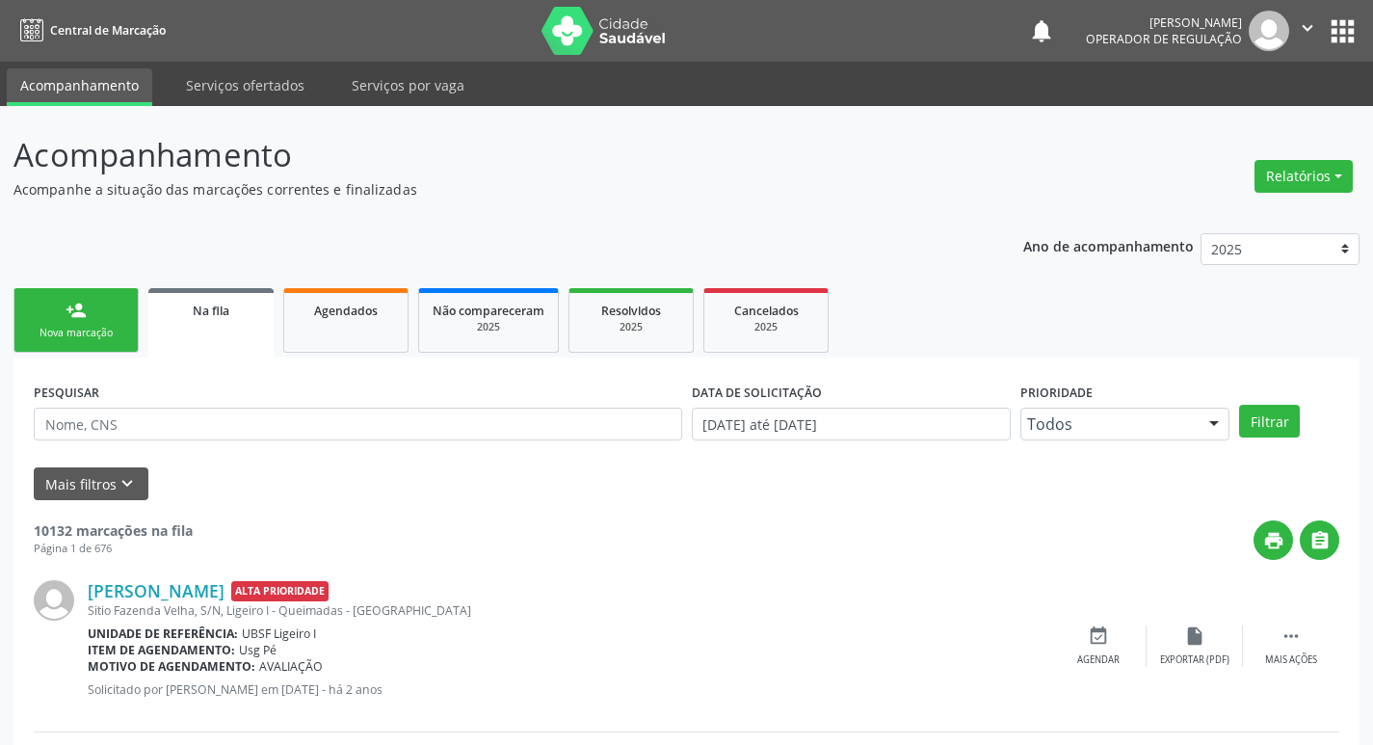
click at [71, 329] on div "Nova marcação" at bounding box center [76, 333] width 96 height 14
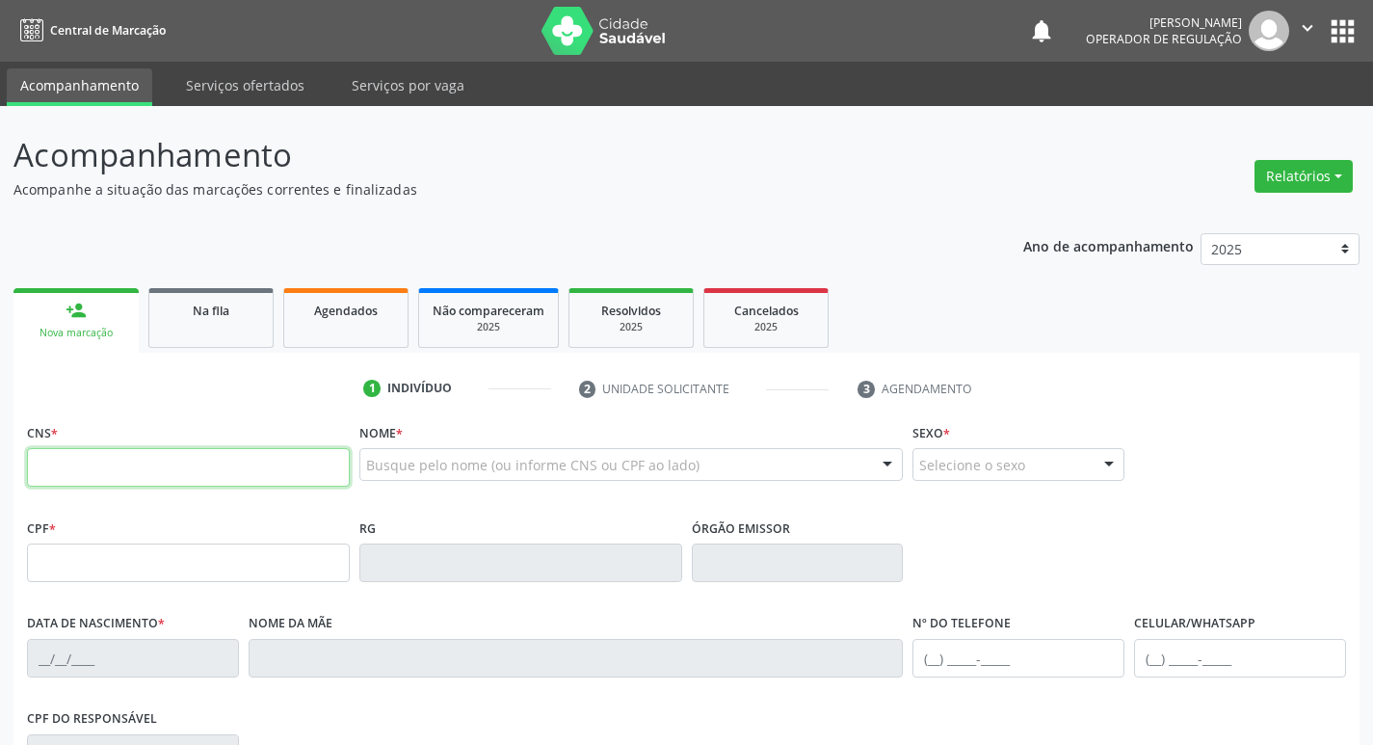
click at [78, 466] on input "text" at bounding box center [188, 467] width 323 height 39
click at [86, 469] on input "text" at bounding box center [188, 467] width 323 height 39
type input "704 7075 3523 5140"
type input "804.526.634-15"
type input "[DATE]"
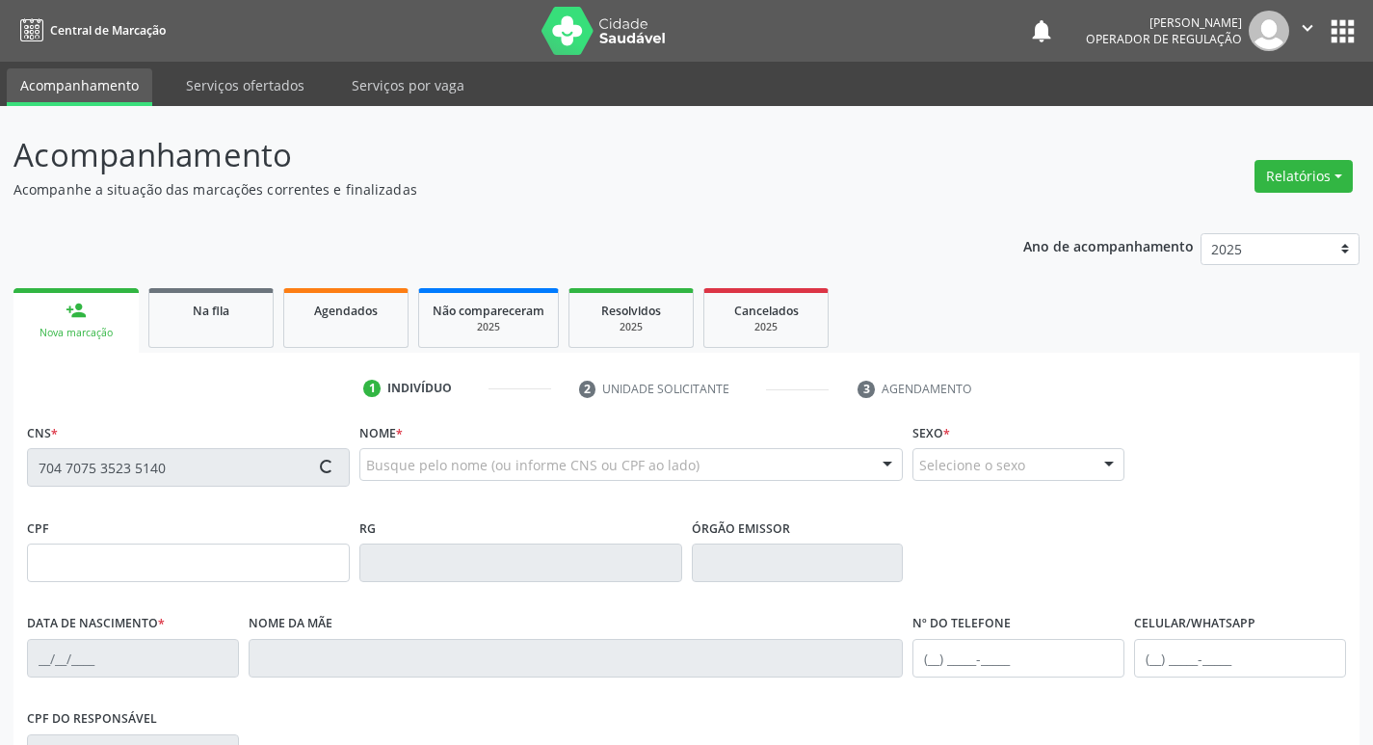
type input "[PERSON_NAME]"
type input "[PHONE_NUMBER]"
type input "56"
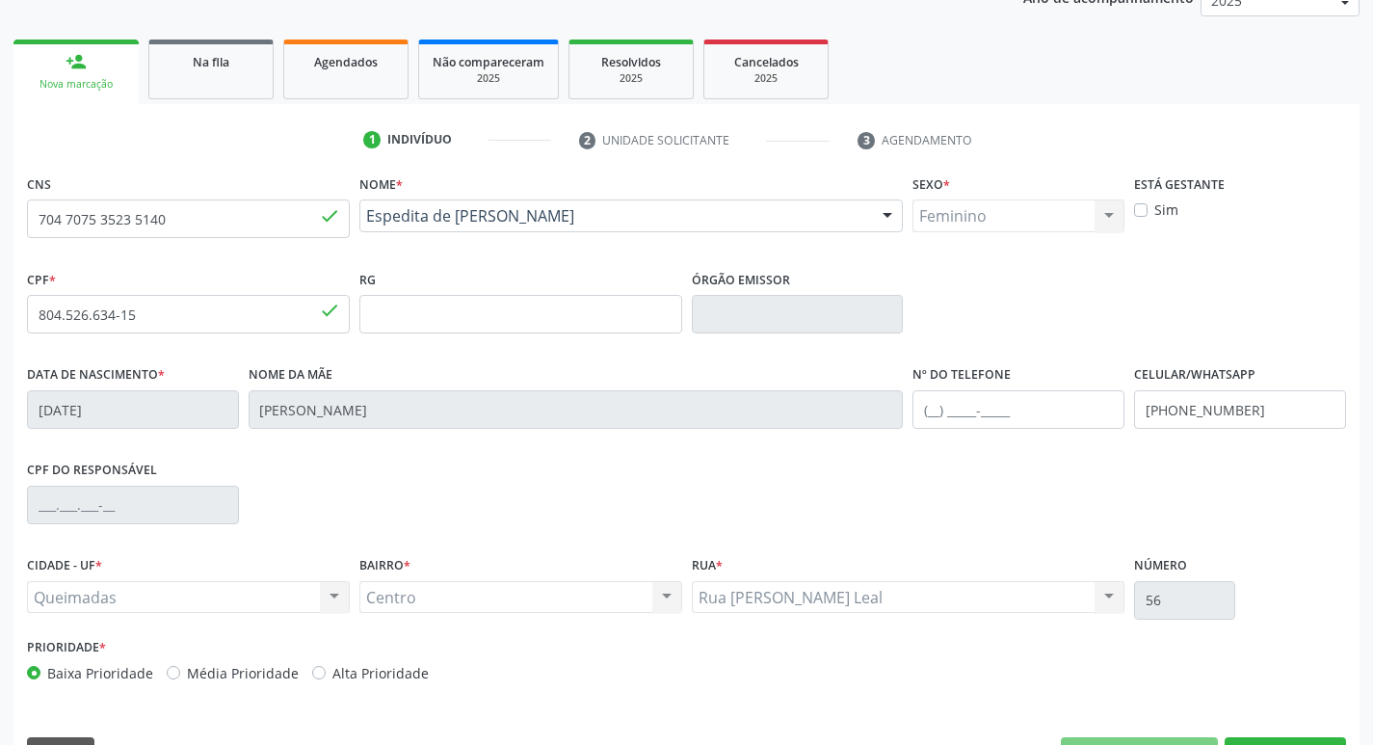
scroll to position [300, 0]
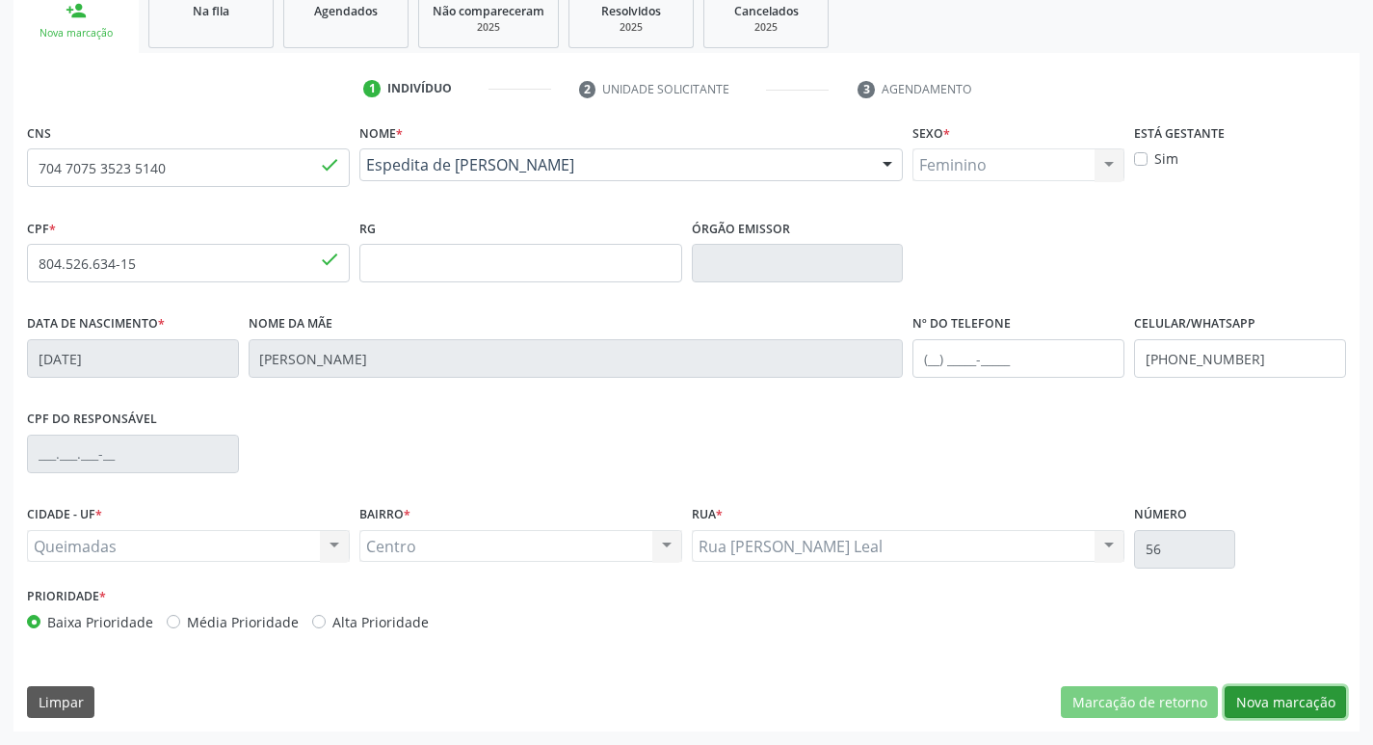
click at [1306, 700] on button "Nova marcação" at bounding box center [1285, 702] width 121 height 33
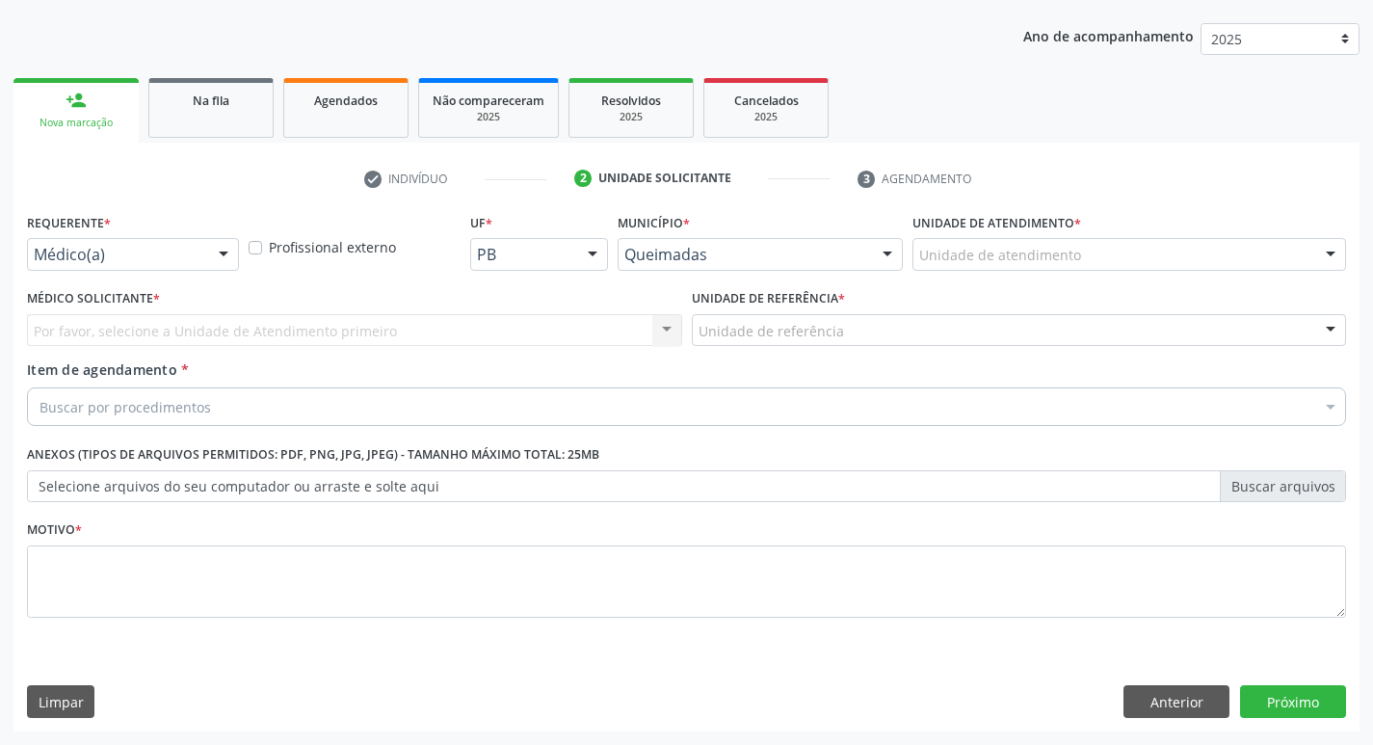
scroll to position [210, 0]
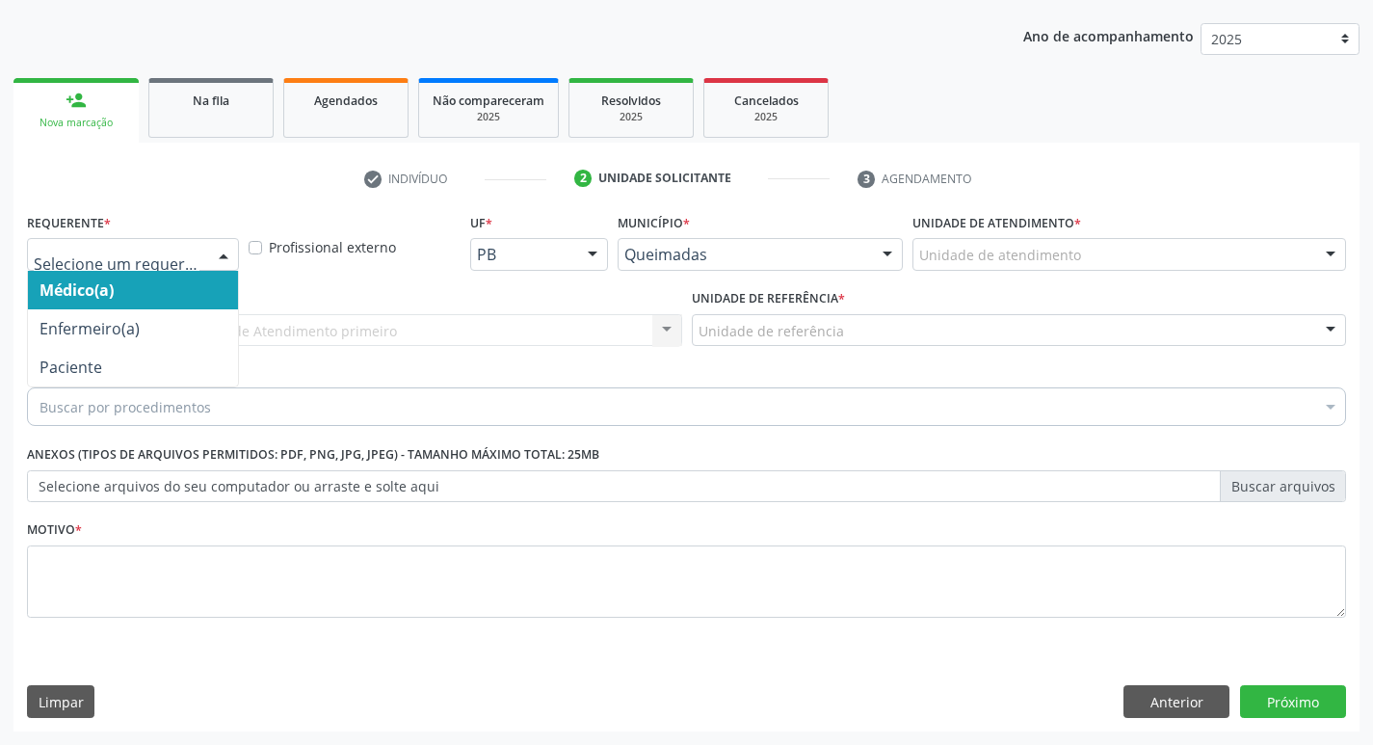
click at [222, 253] on div at bounding box center [223, 255] width 29 height 33
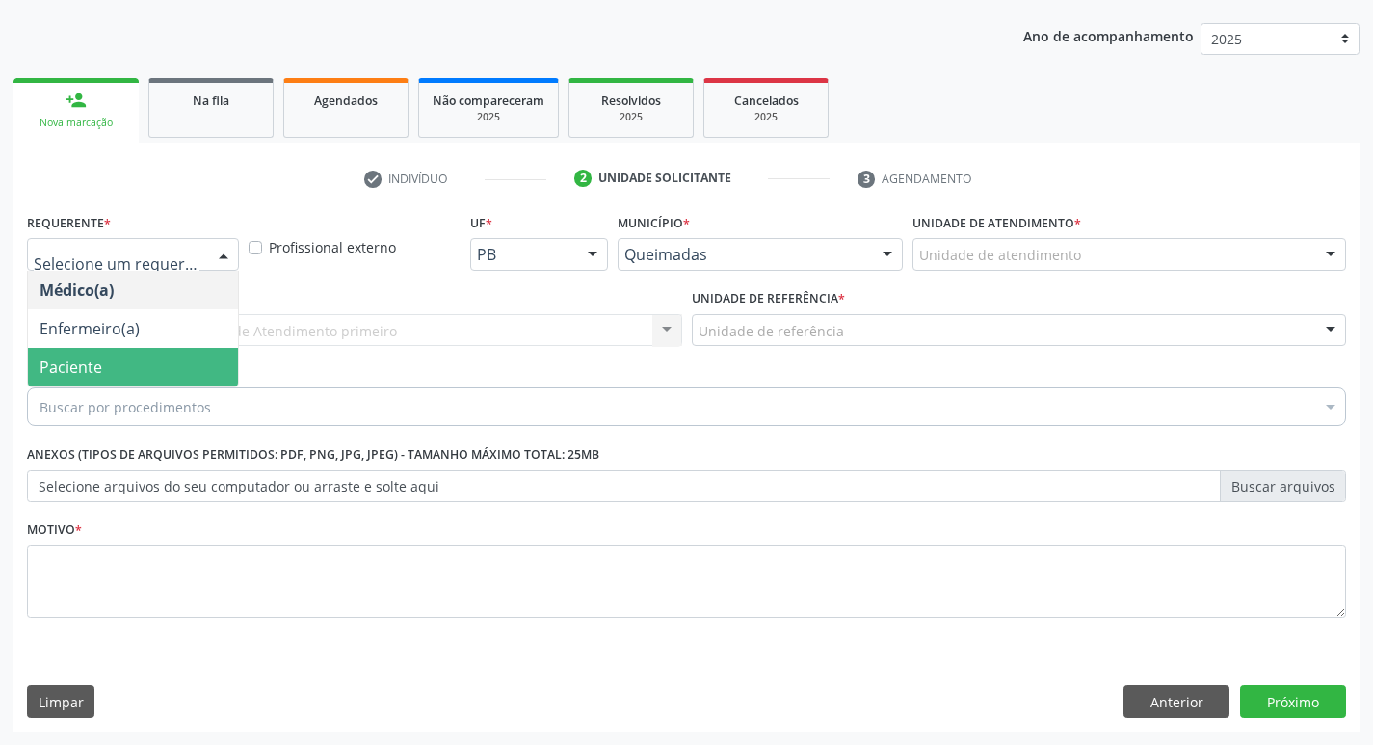
click at [103, 368] on span "Paciente" at bounding box center [133, 367] width 210 height 39
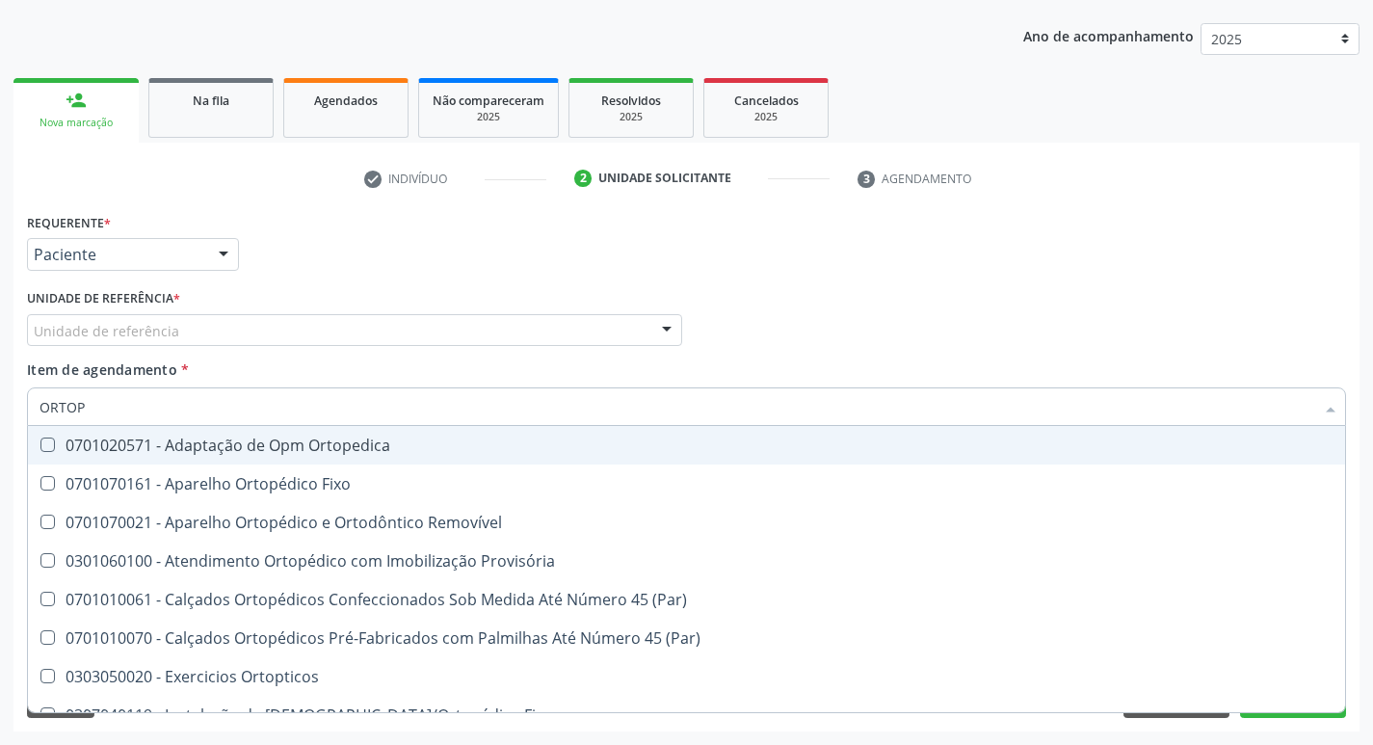
type input "ORTOPE"
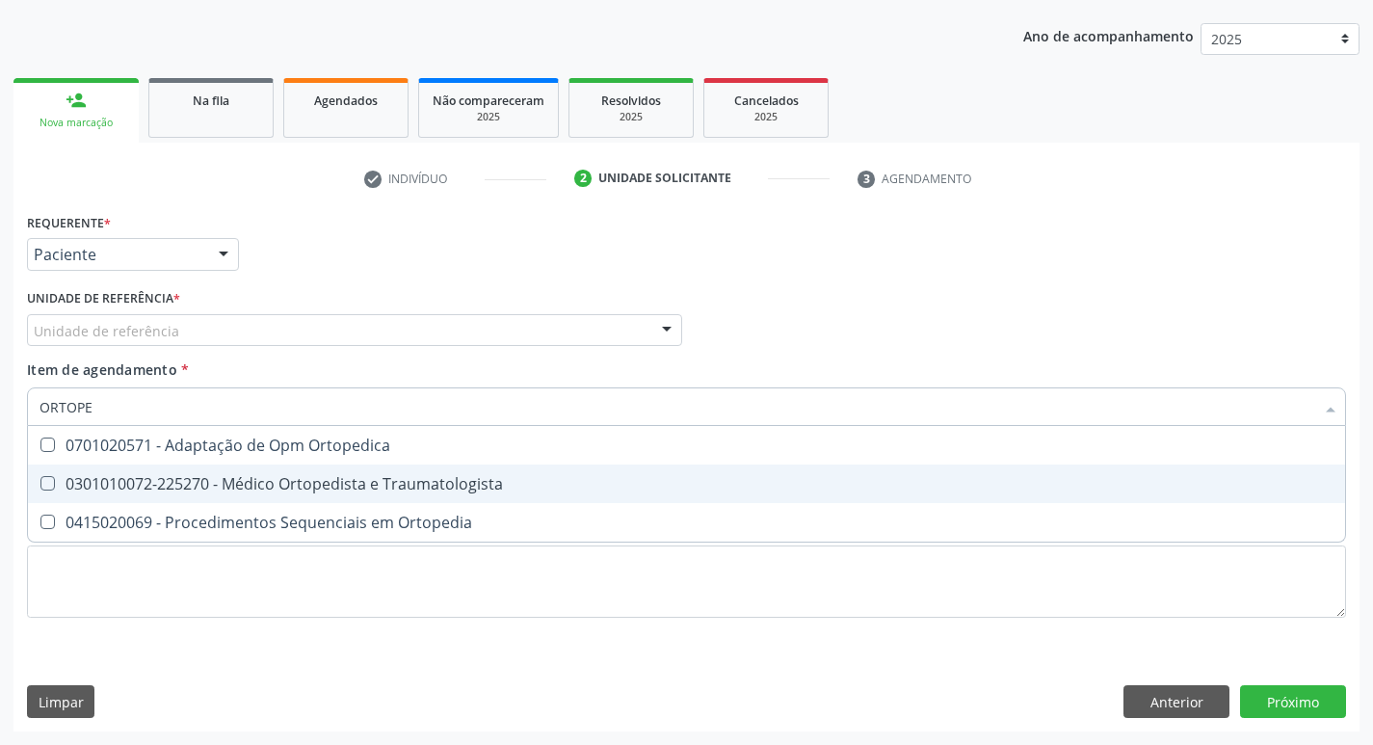
click at [46, 481] on Traumatologista at bounding box center [47, 483] width 14 height 14
click at [40, 481] on Traumatologista "checkbox" at bounding box center [34, 483] width 13 height 13
checkbox Traumatologista "true"
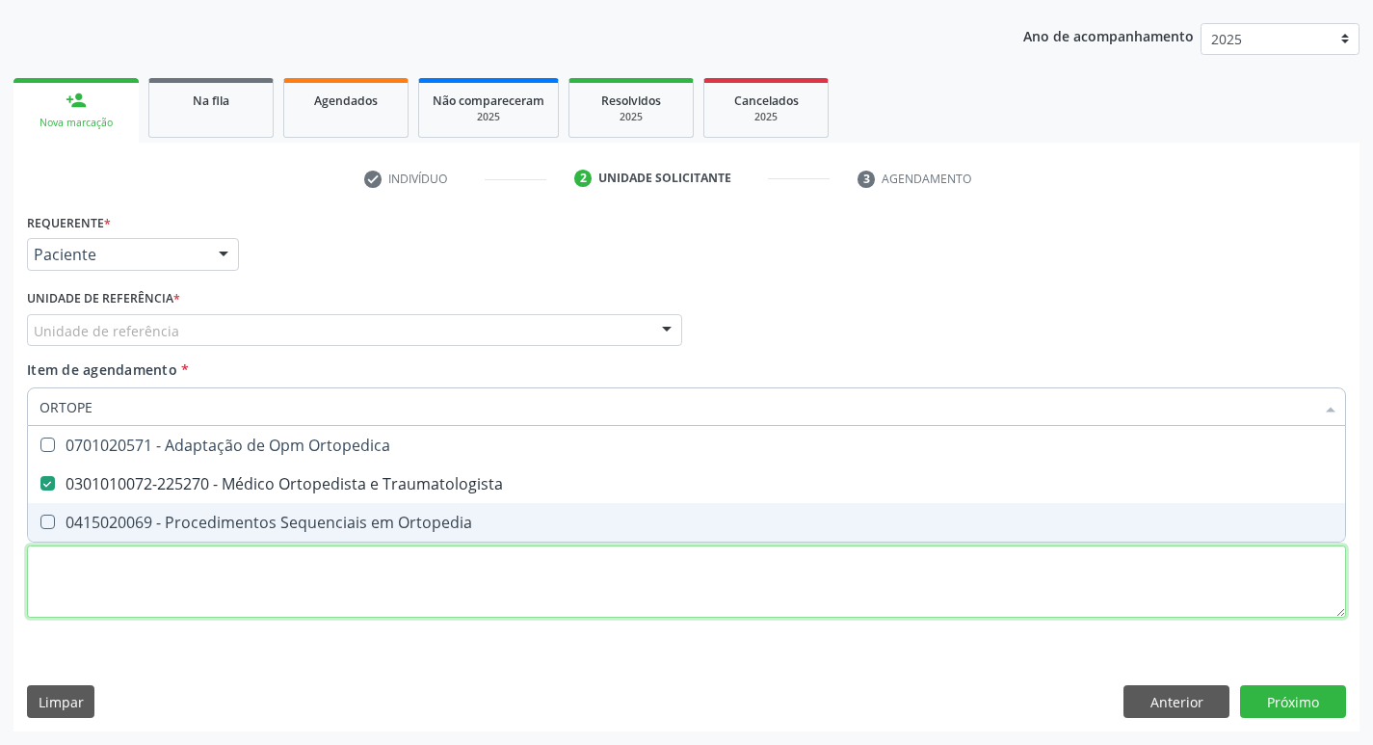
click at [88, 572] on div "Requerente * Paciente Médico(a) Enfermeiro(a) Paciente Nenhum resultado encontr…" at bounding box center [686, 426] width 1319 height 436
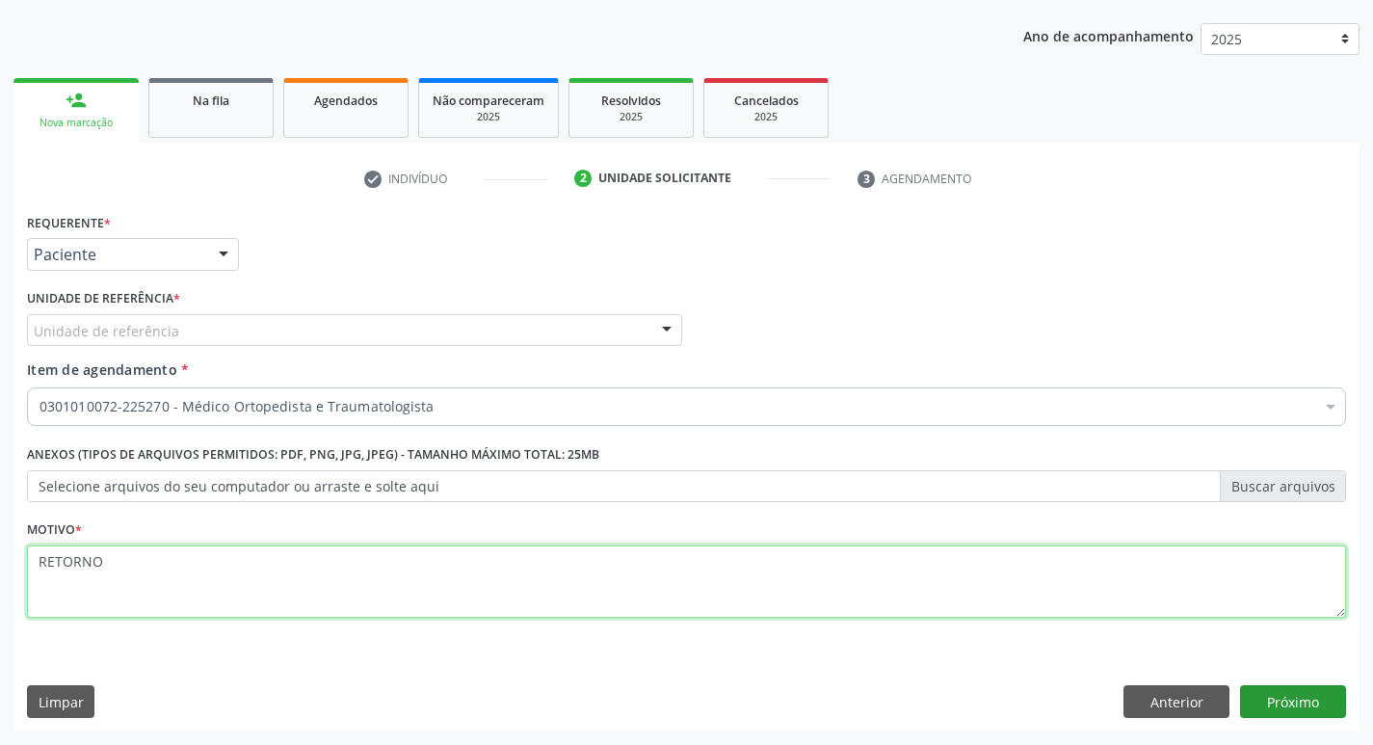
type textarea "RETORNO"
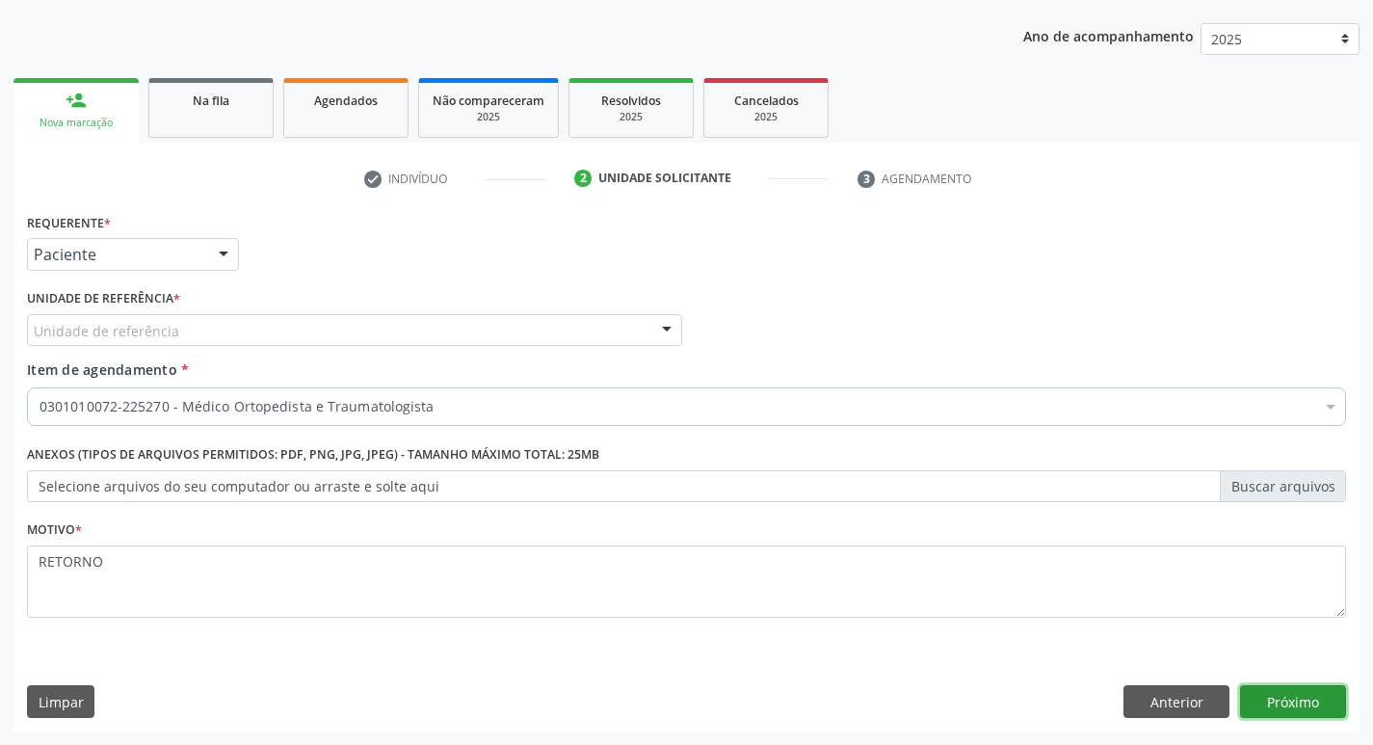
click at [1297, 704] on button "Próximo" at bounding box center [1293, 701] width 106 height 33
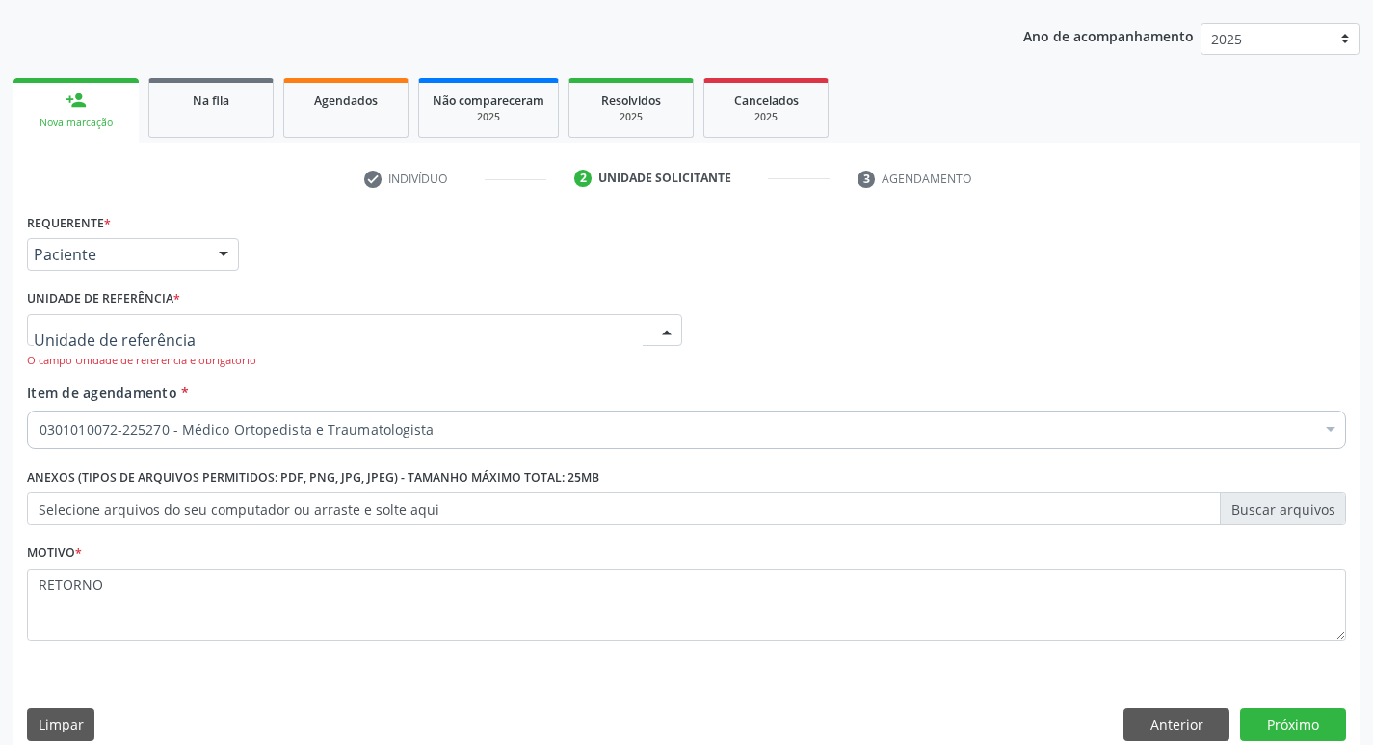
click at [670, 326] on div at bounding box center [666, 331] width 29 height 33
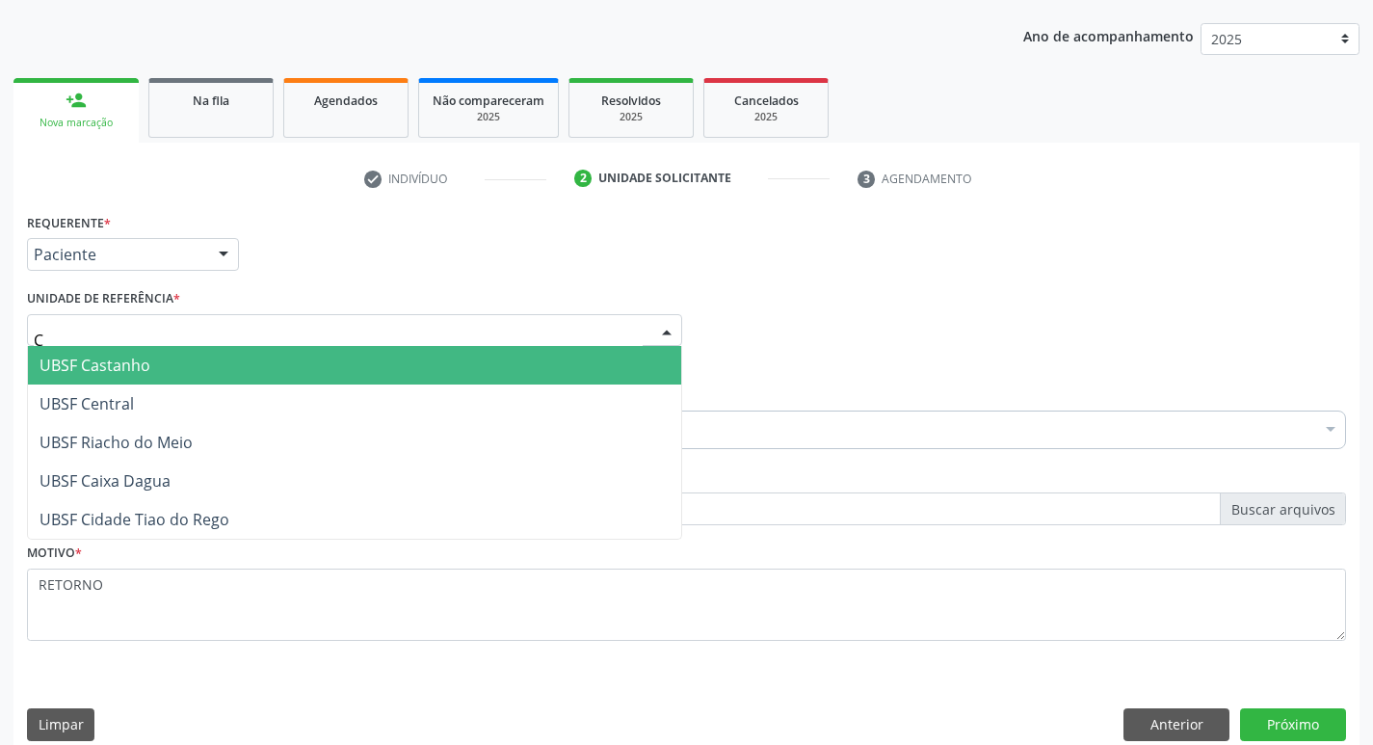
type input "CE"
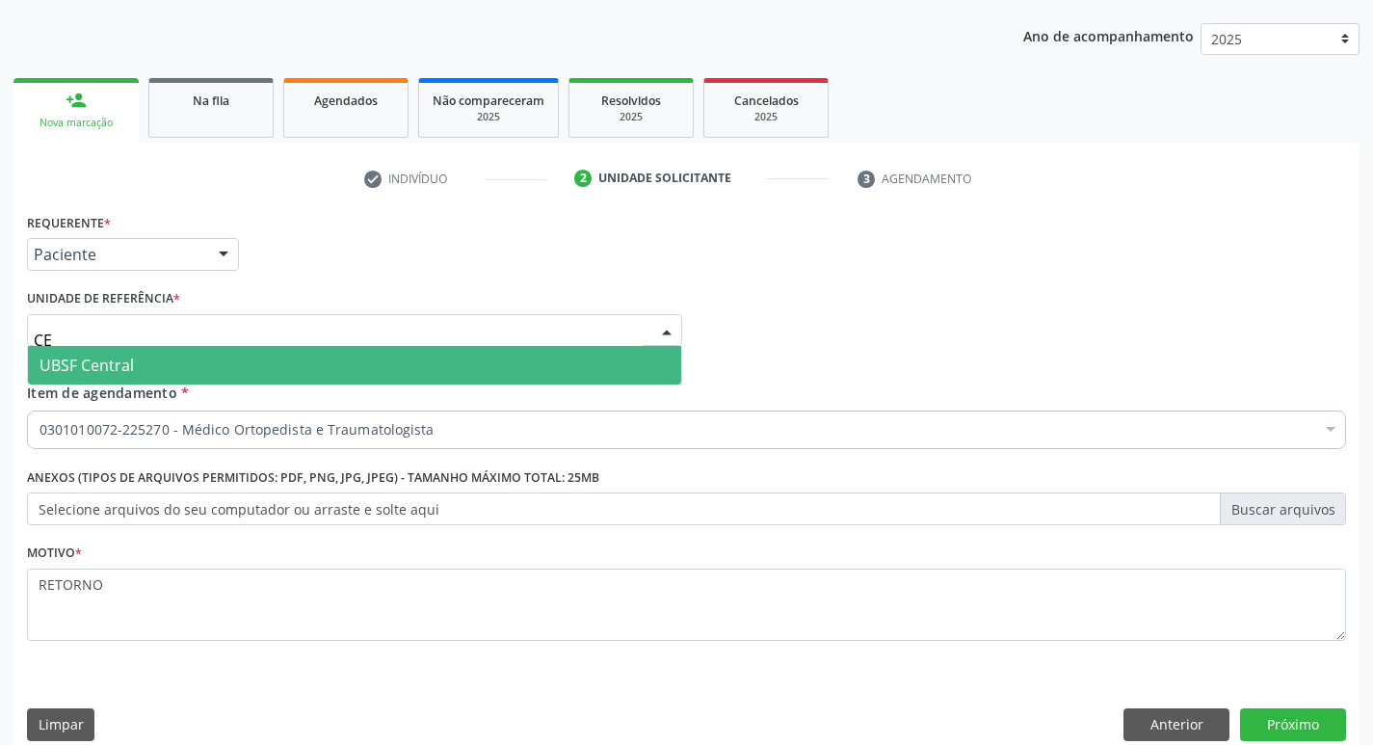
click at [84, 363] on span "UBSF Central" at bounding box center [87, 365] width 94 height 21
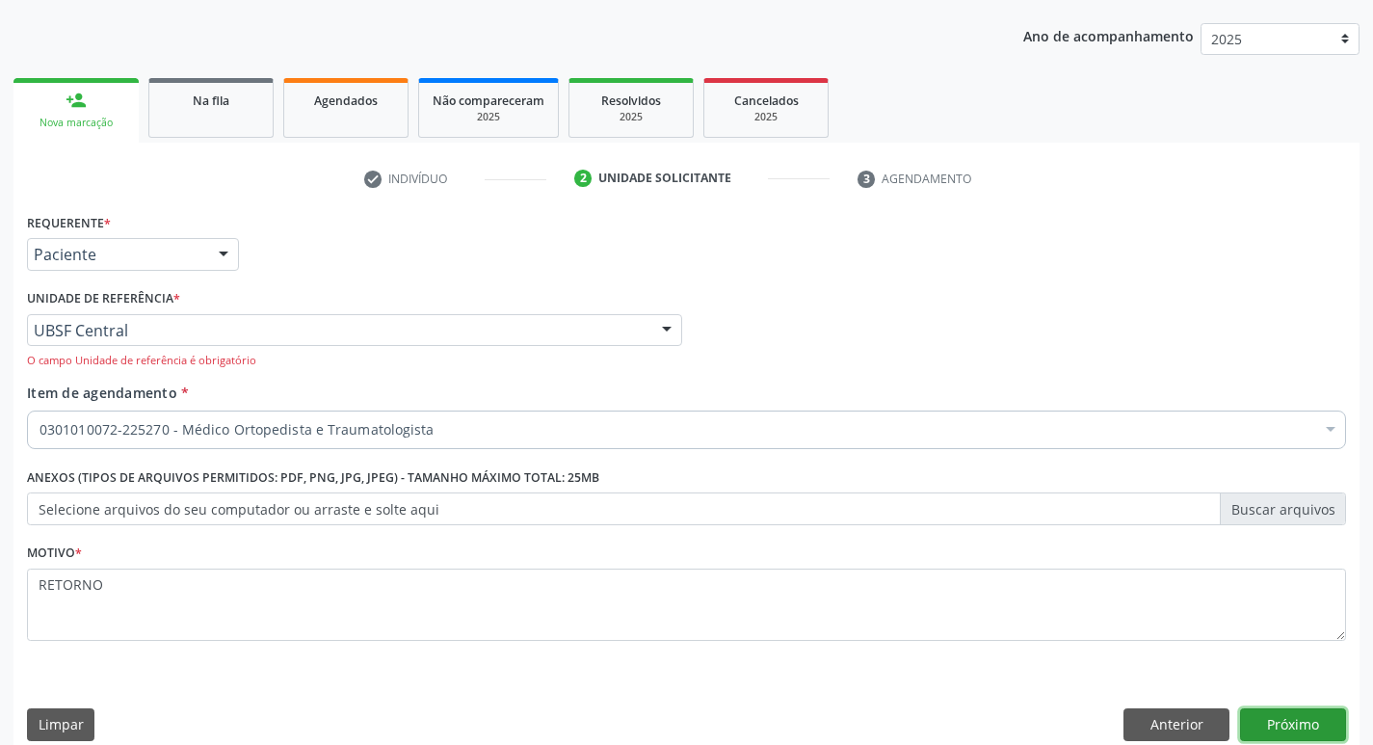
click at [1286, 723] on button "Próximo" at bounding box center [1293, 724] width 106 height 33
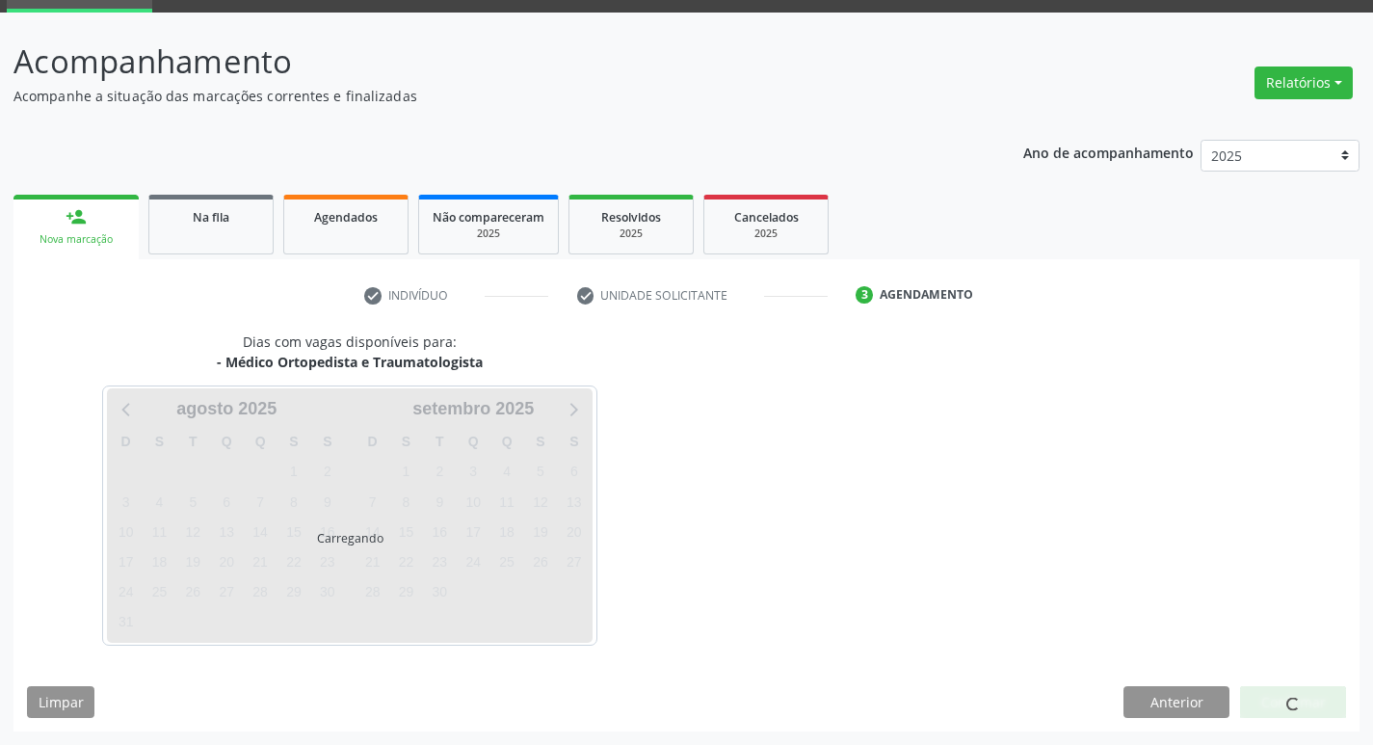
scroll to position [93, 0]
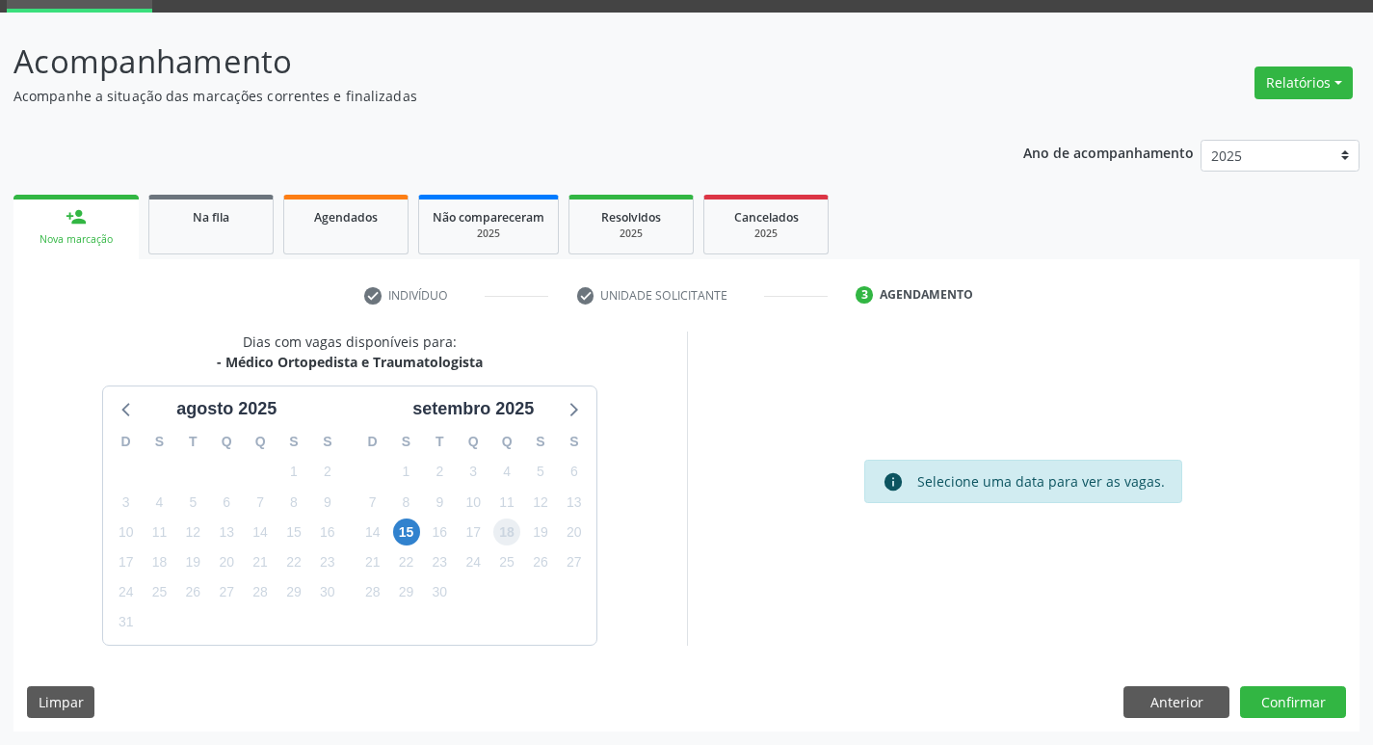
click at [509, 535] on span "18" at bounding box center [506, 531] width 27 height 27
click at [1299, 700] on button "Confirmar" at bounding box center [1293, 702] width 106 height 33
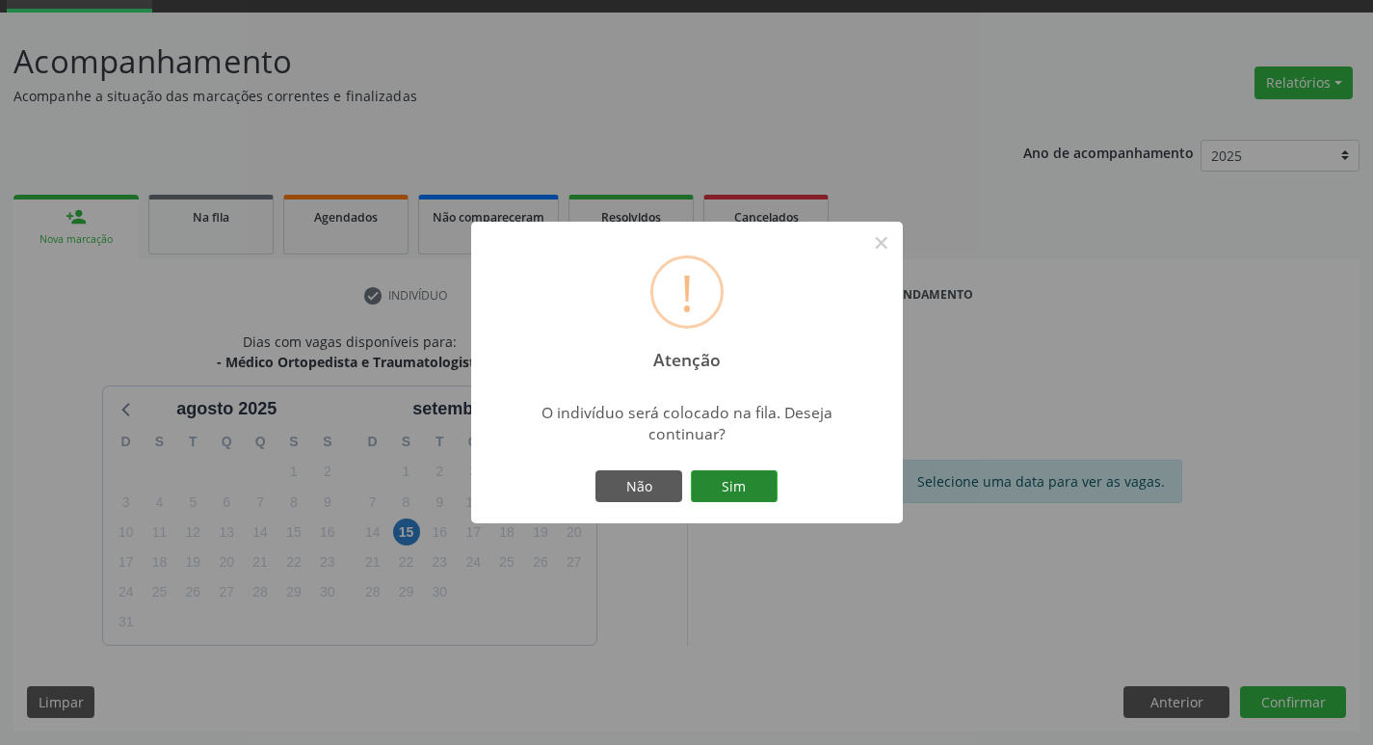
click at [734, 480] on button "Sim" at bounding box center [734, 486] width 87 height 33
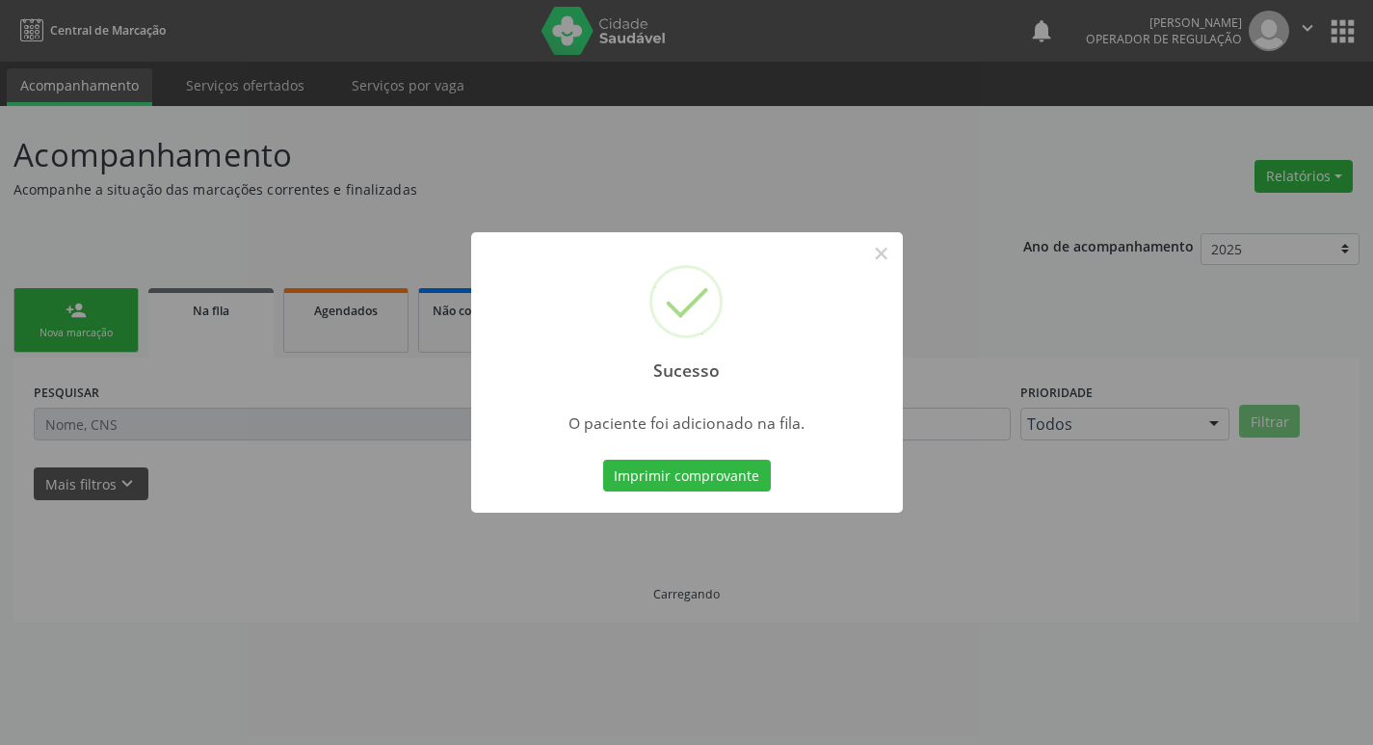
scroll to position [0, 0]
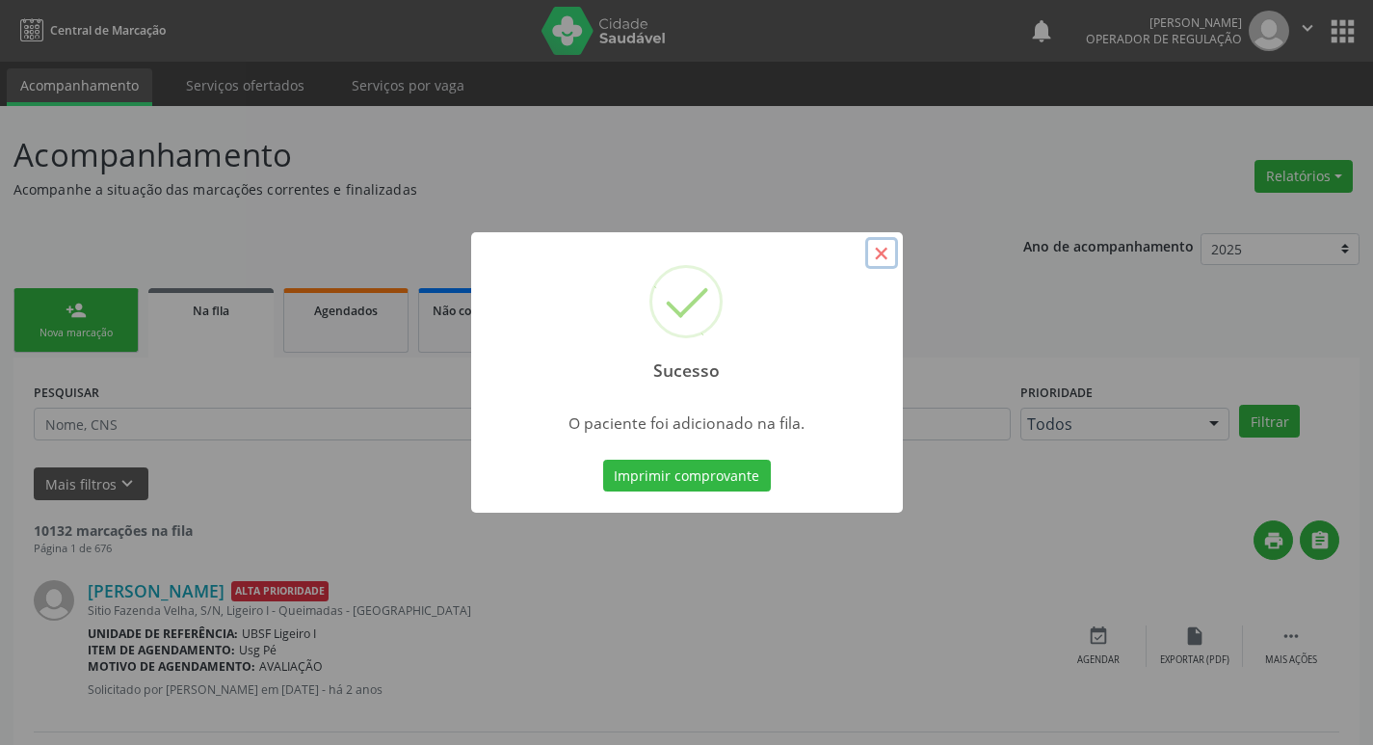
click at [887, 256] on button "×" at bounding box center [881, 253] width 33 height 33
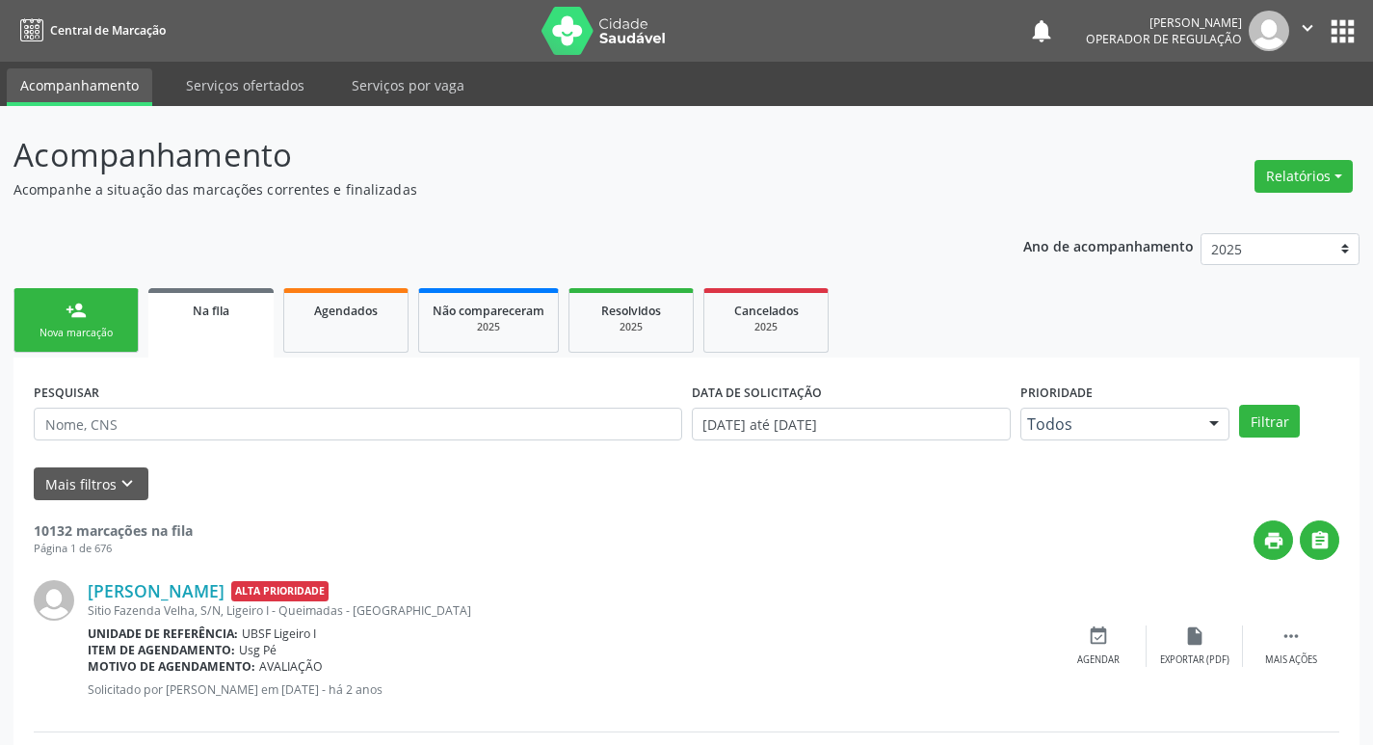
click at [57, 318] on link "person_add Nova marcação" at bounding box center [75, 320] width 125 height 65
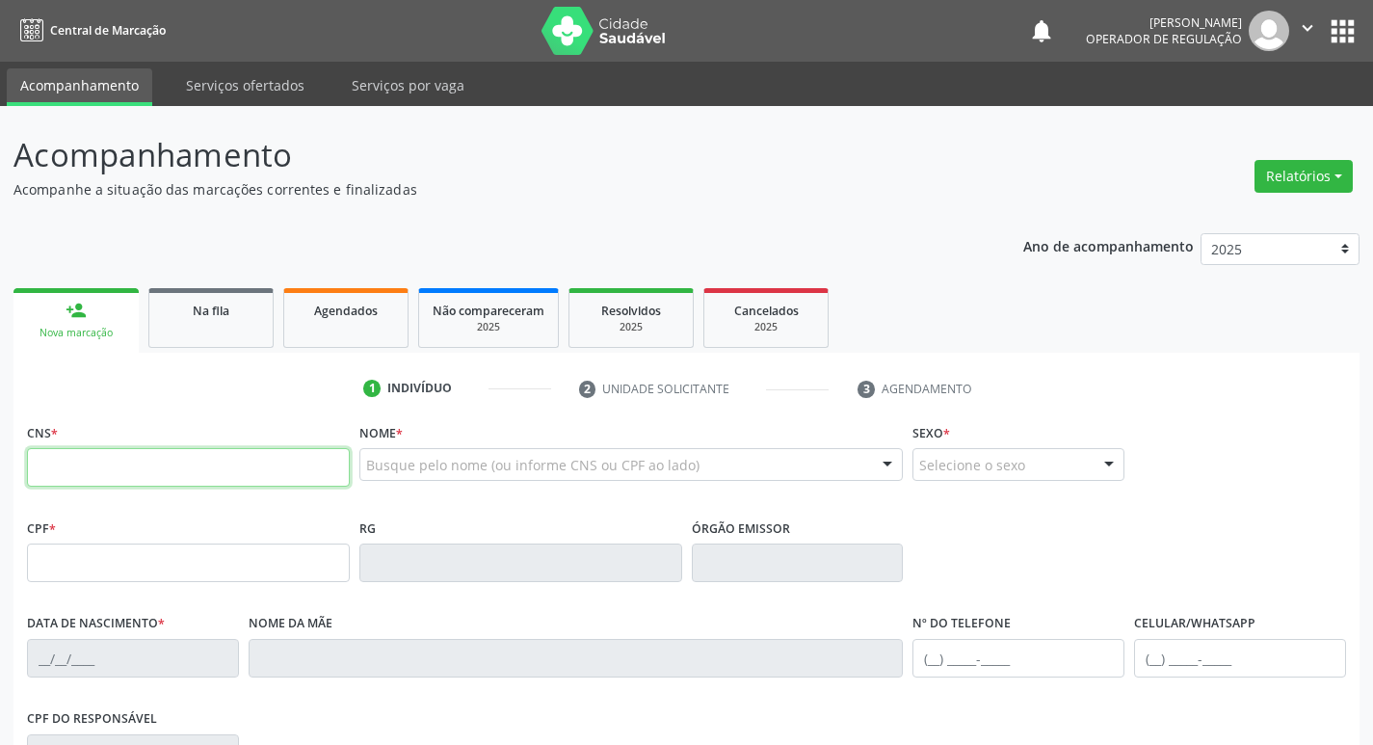
click at [92, 460] on input "text" at bounding box center [188, 467] width 323 height 39
type input "702 1057 0139 0594"
type input "486.328.564-72"
type input "10/11/1967"
type input "Josefa Alves da Silva"
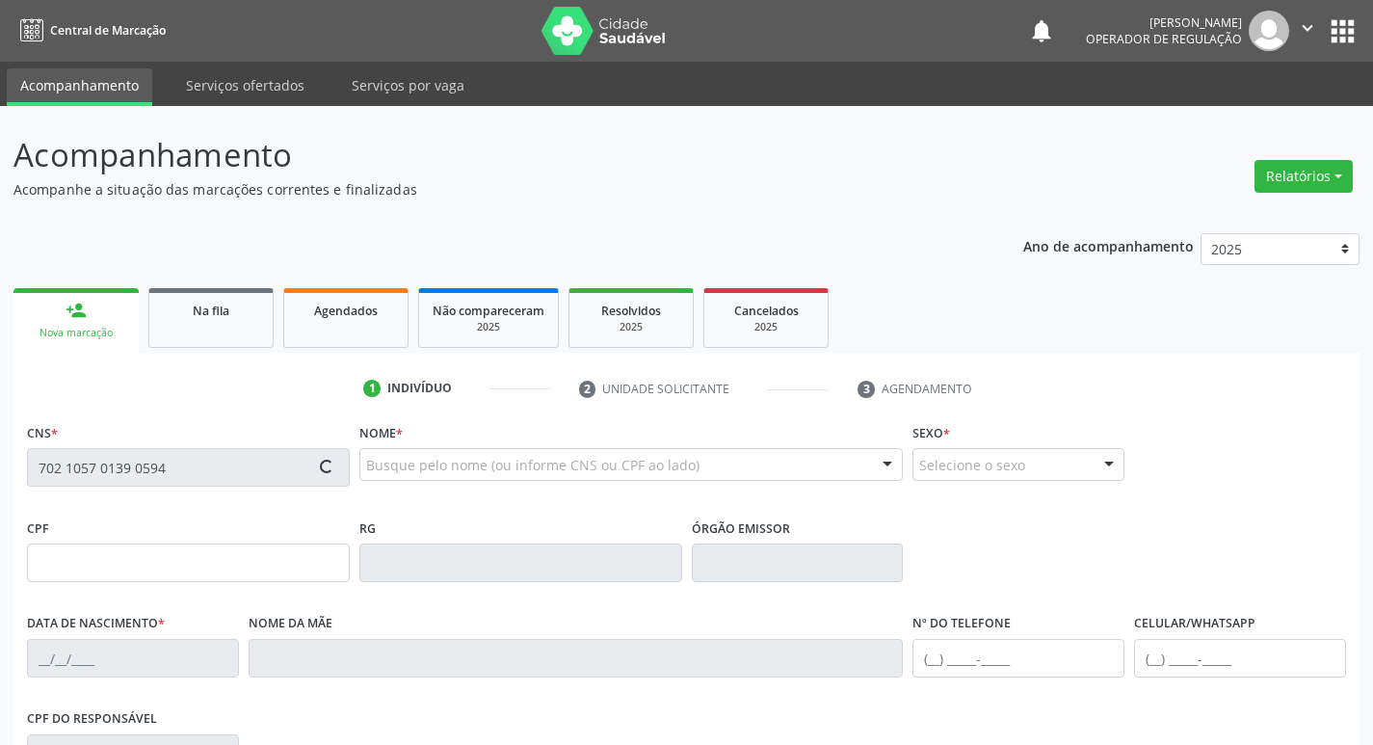
type input "(83) 99309-9039"
type input "503.982.024-00"
type input "567"
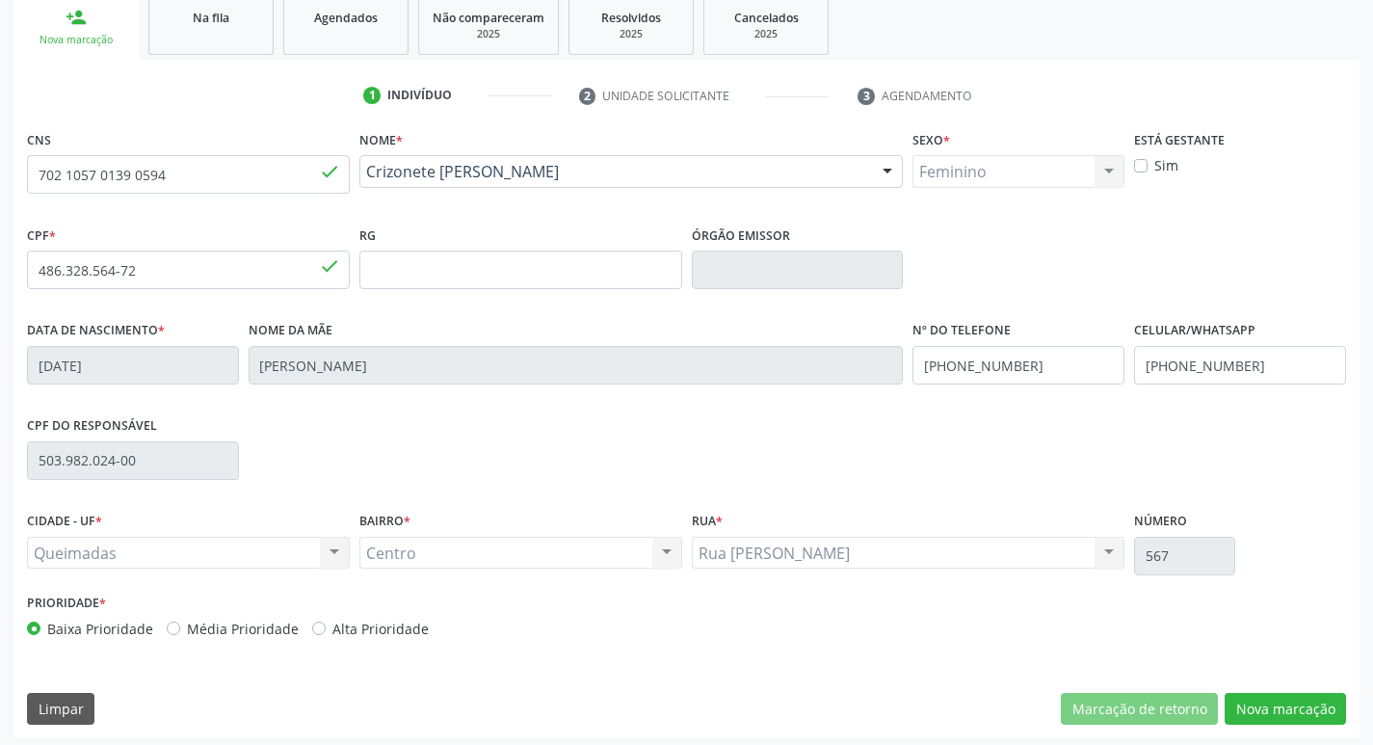
scroll to position [300, 0]
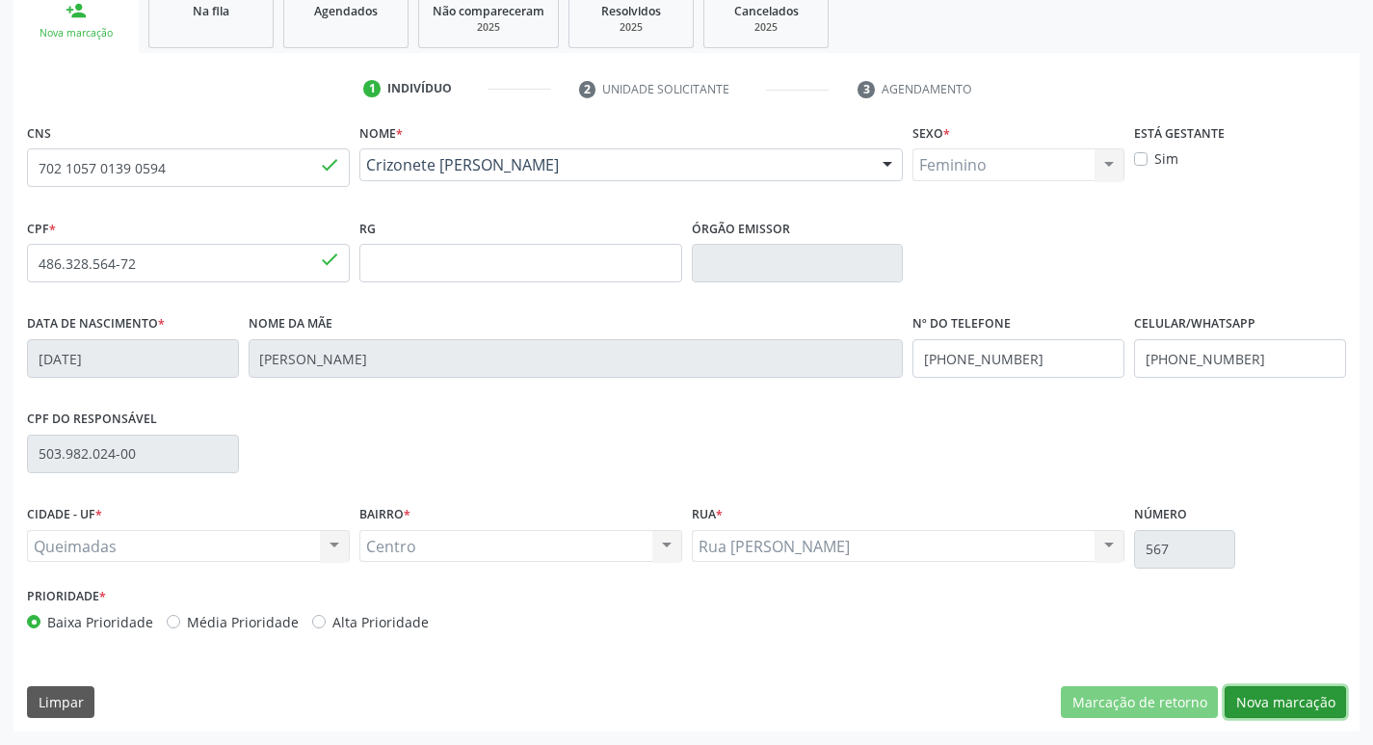
click at [1299, 693] on button "Nova marcação" at bounding box center [1285, 702] width 121 height 33
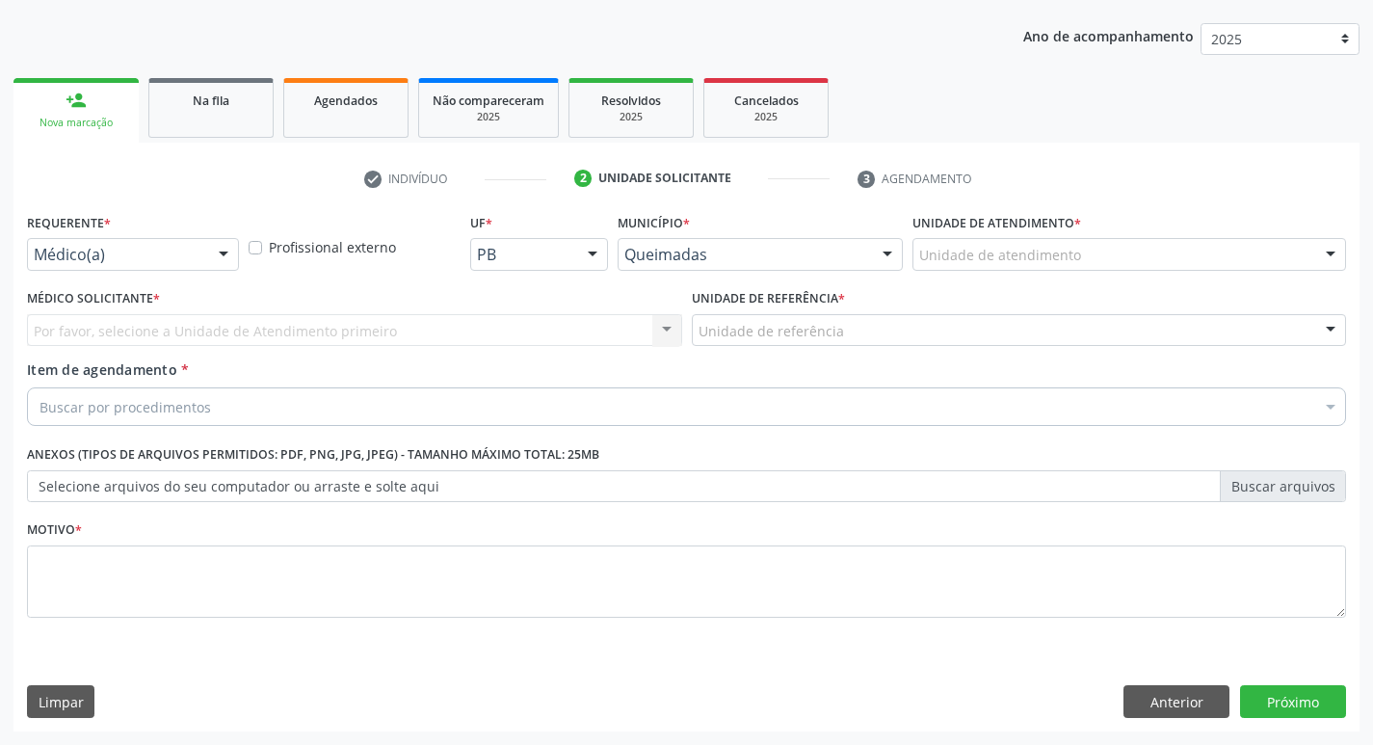
scroll to position [210, 0]
click at [228, 252] on div at bounding box center [223, 255] width 29 height 33
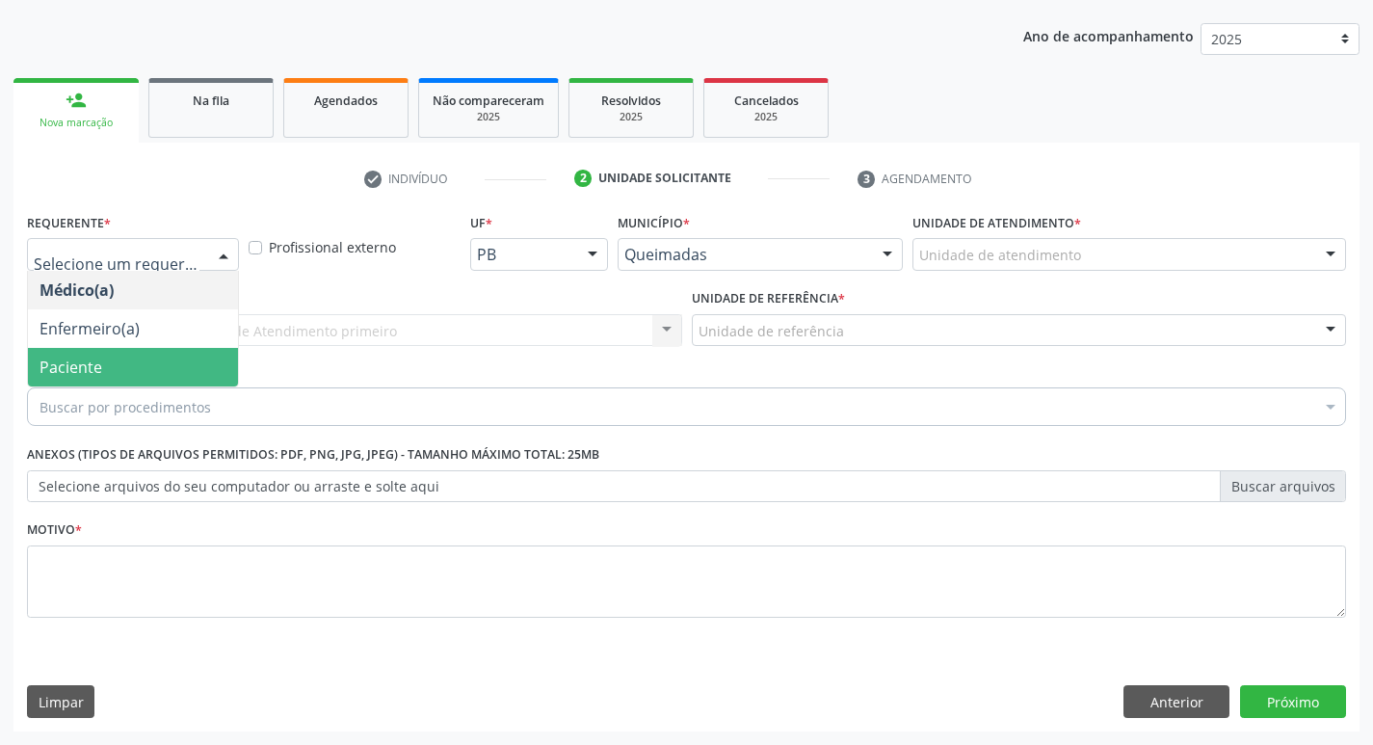
click at [138, 361] on span "Paciente" at bounding box center [133, 367] width 210 height 39
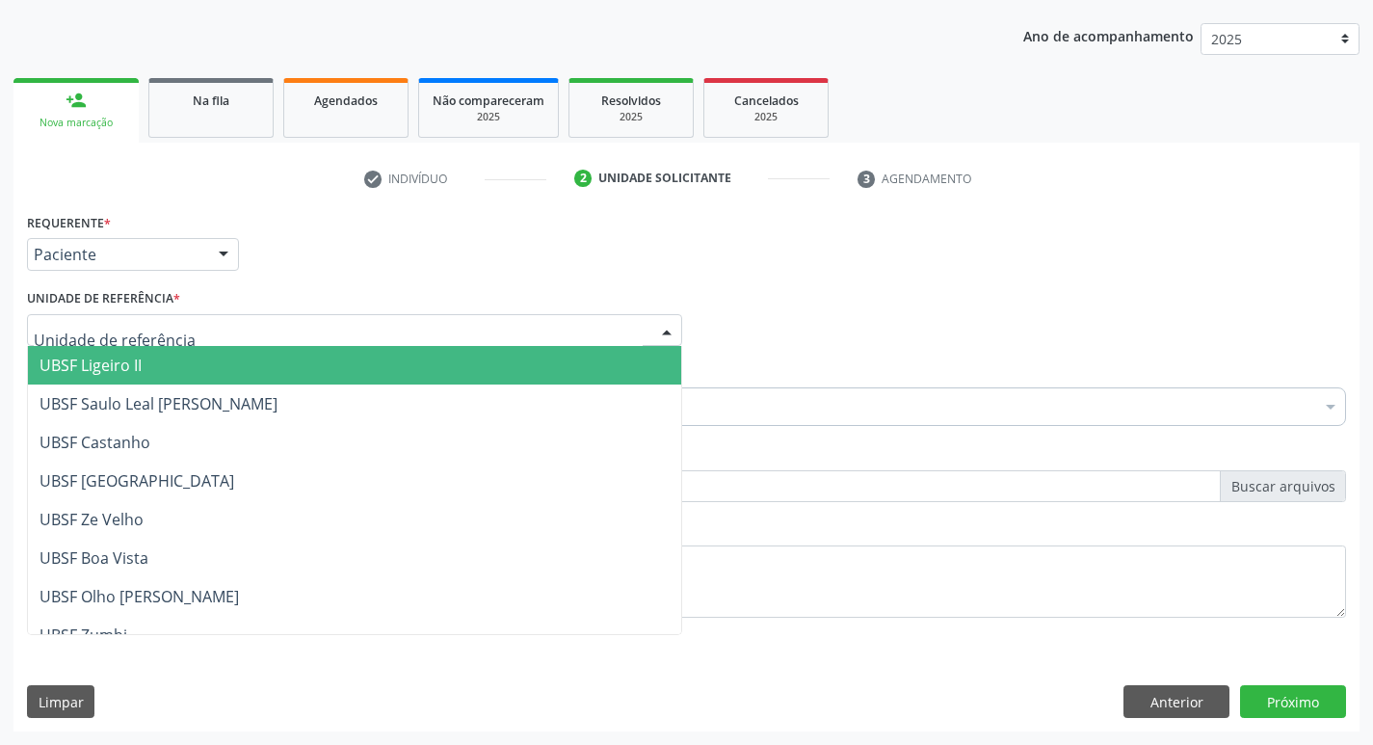
click at [667, 328] on div at bounding box center [666, 331] width 29 height 33
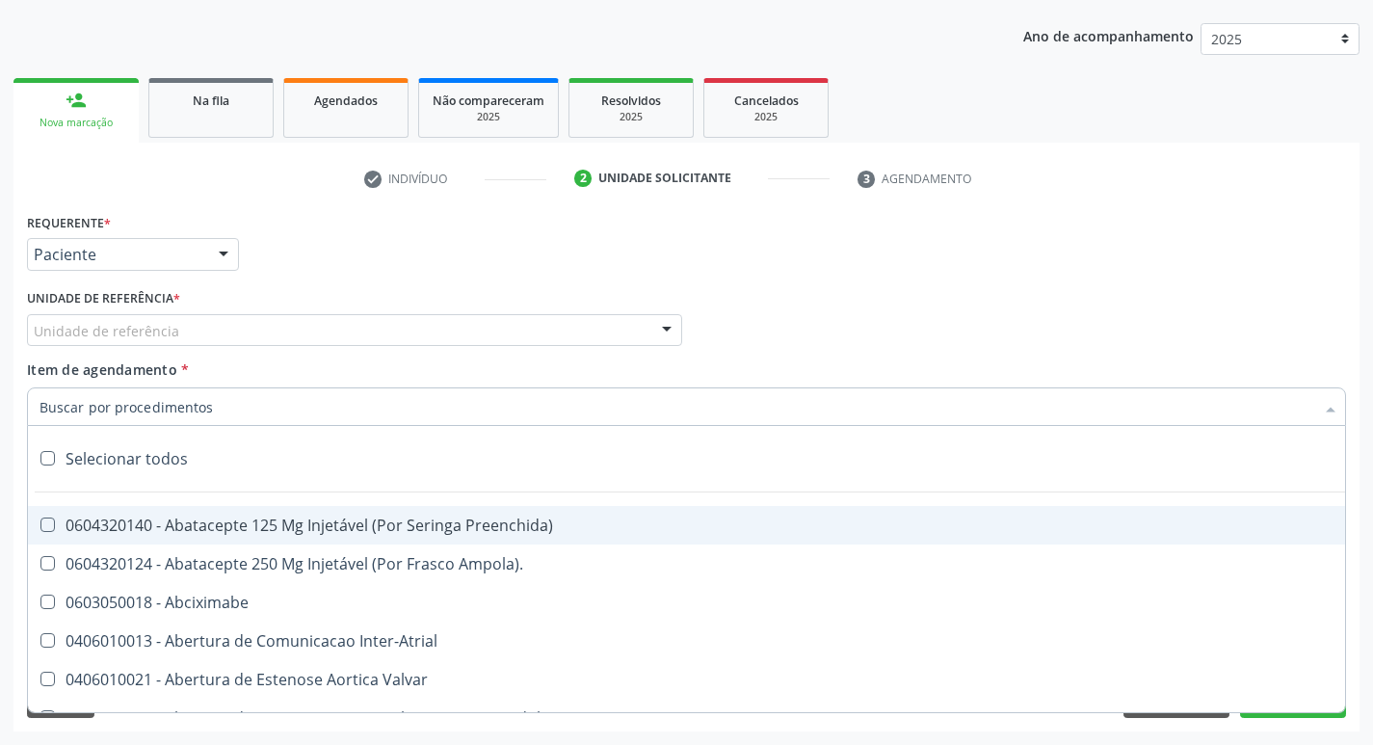
click at [666, 330] on div at bounding box center [666, 331] width 29 height 33
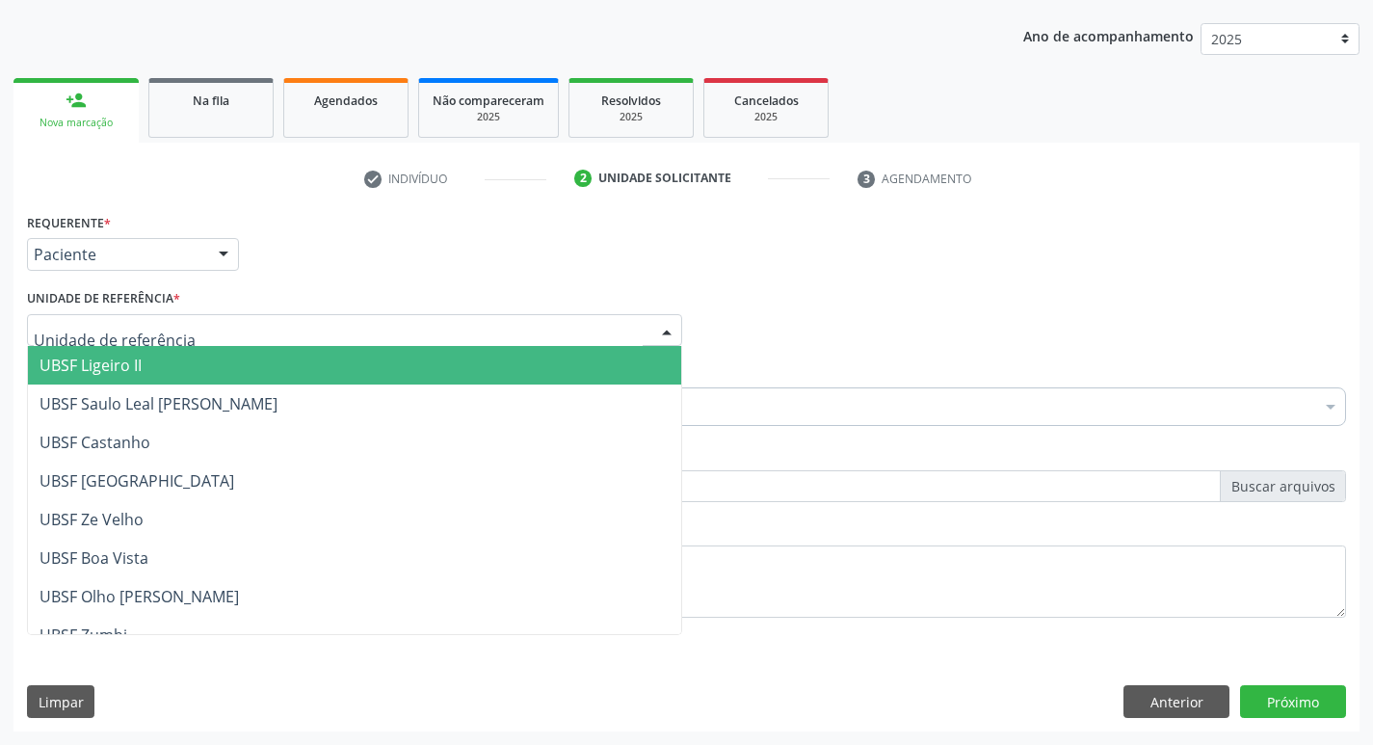
click at [189, 339] on input "text" at bounding box center [338, 340] width 609 height 39
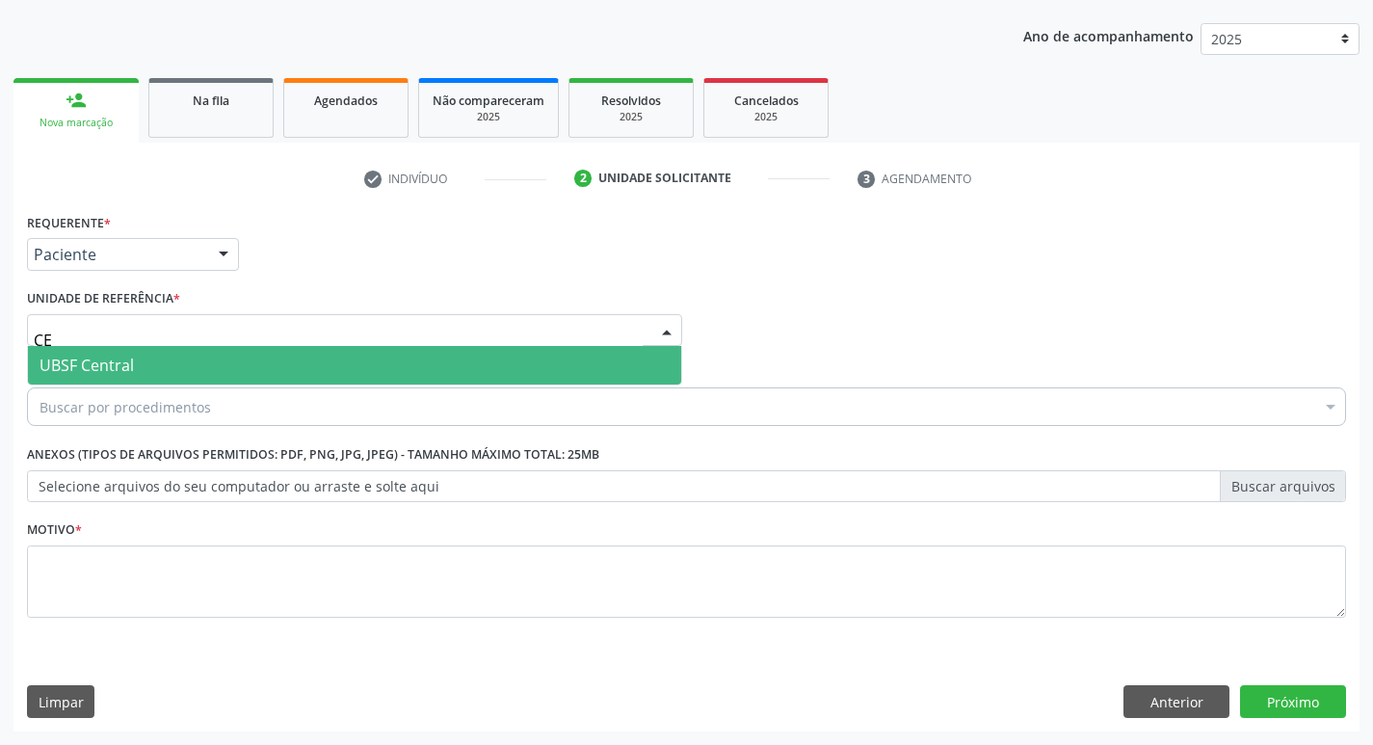
type input "CEN"
click at [1295, 694] on button "Próximo" at bounding box center [1293, 701] width 106 height 33
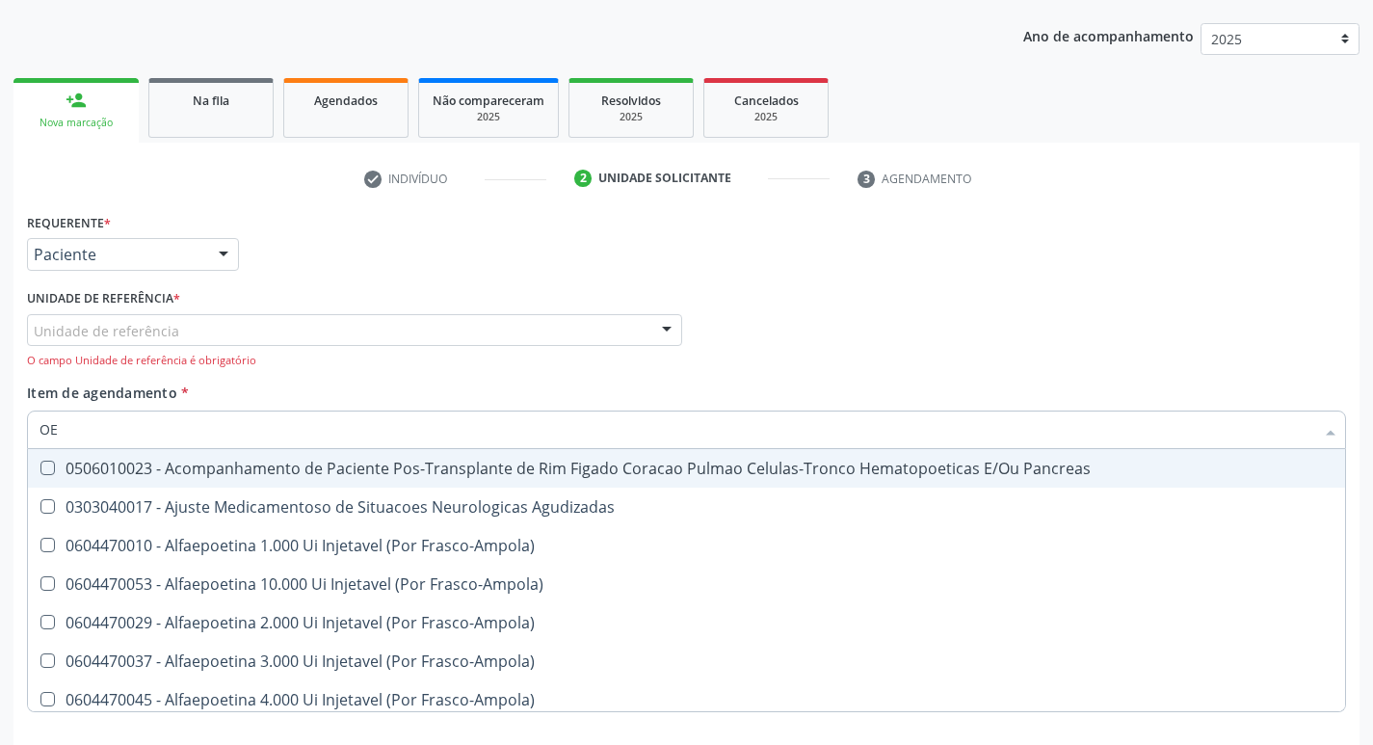
click at [57, 433] on input "OE" at bounding box center [677, 429] width 1275 height 39
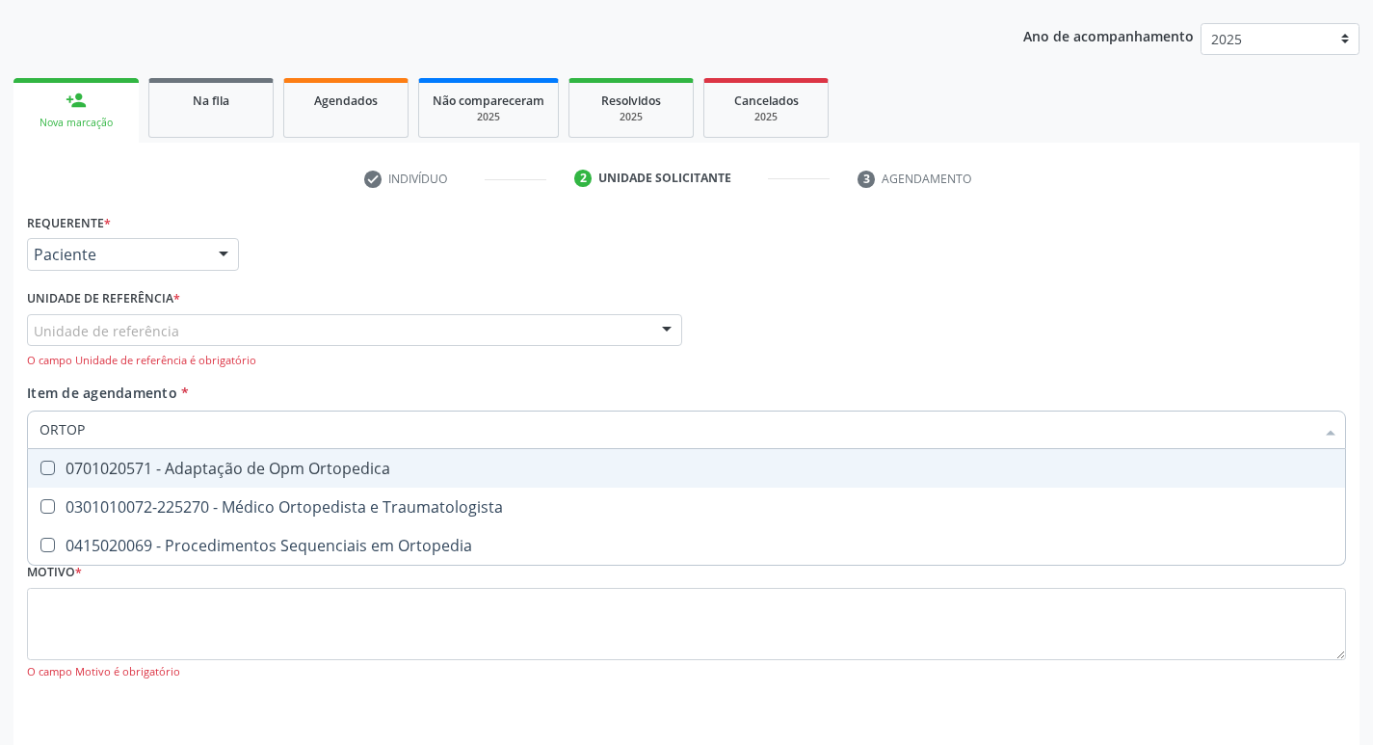
type input "ORTOPE"
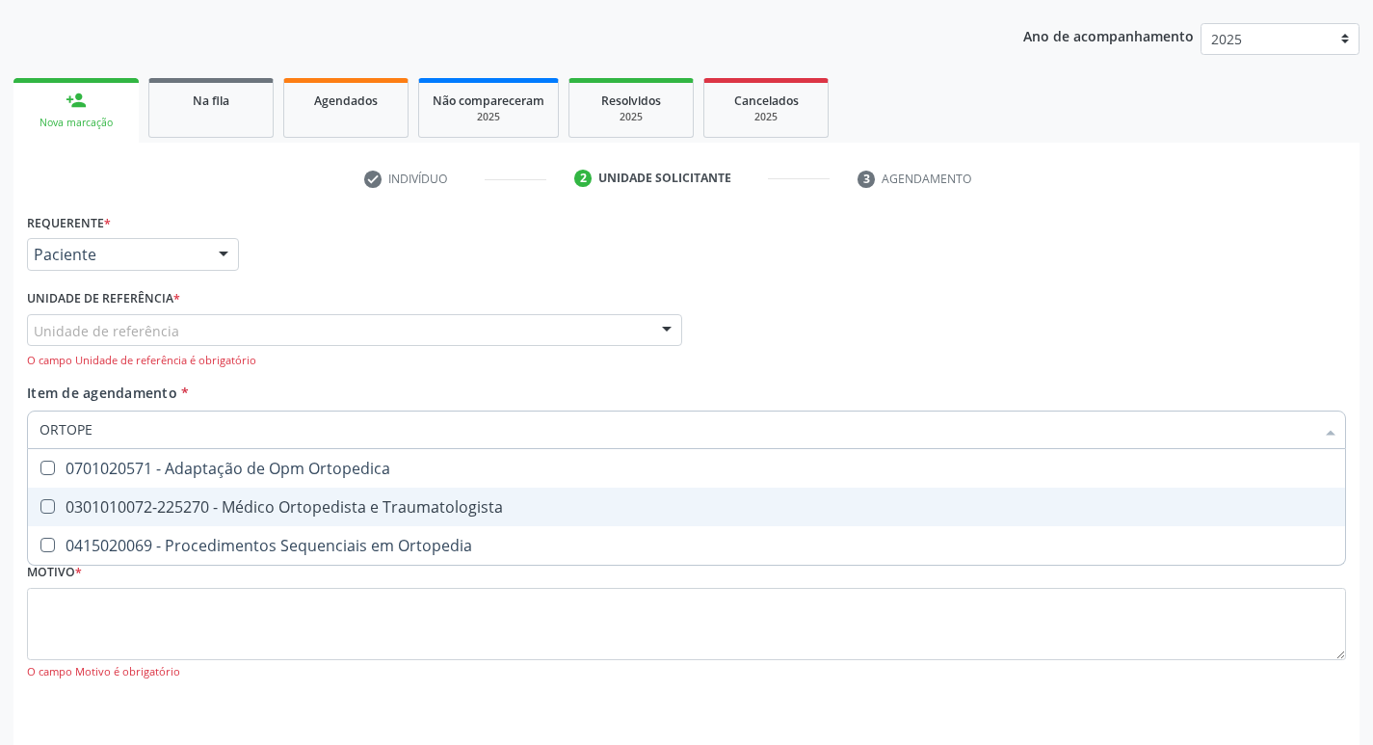
click at [49, 510] on Traumatologista at bounding box center [47, 506] width 14 height 14
click at [40, 510] on Traumatologista "checkbox" at bounding box center [34, 506] width 13 height 13
checkbox Traumatologista "true"
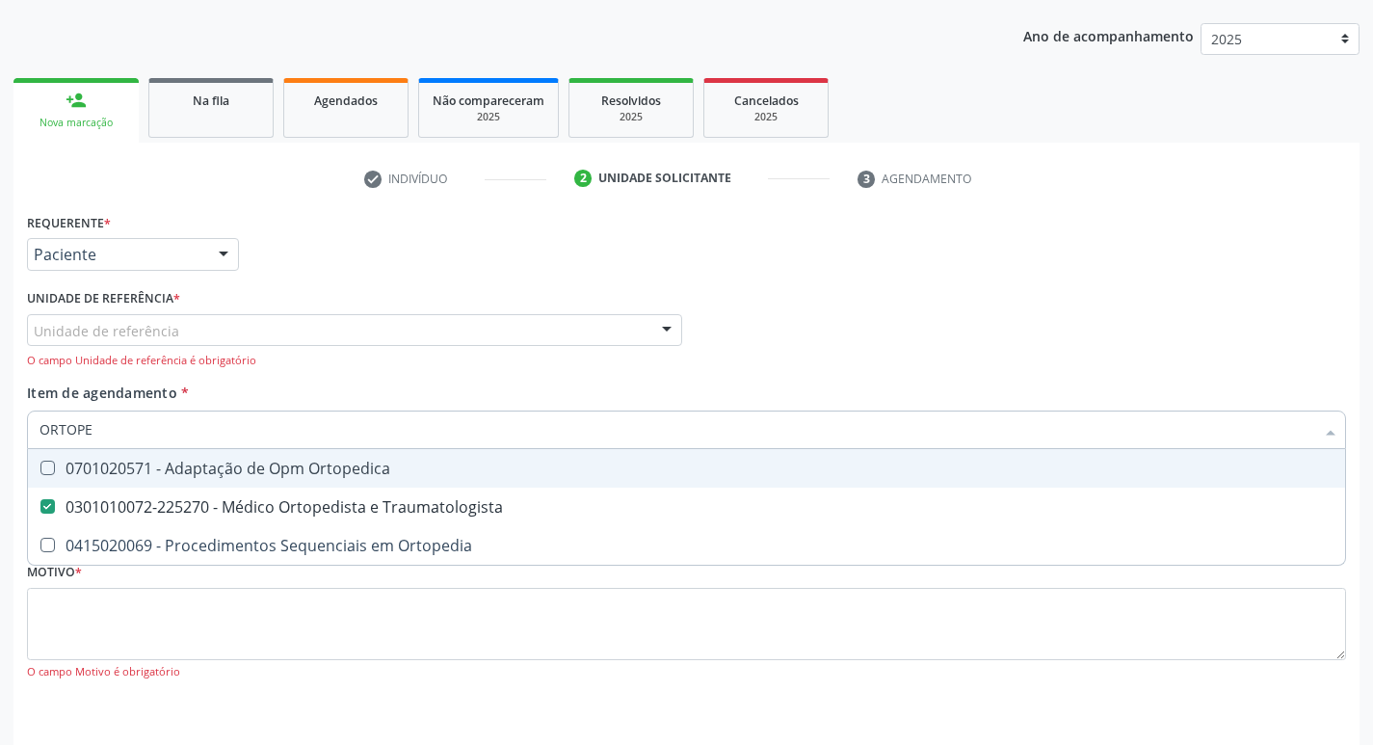
click at [667, 328] on div at bounding box center [666, 331] width 29 height 33
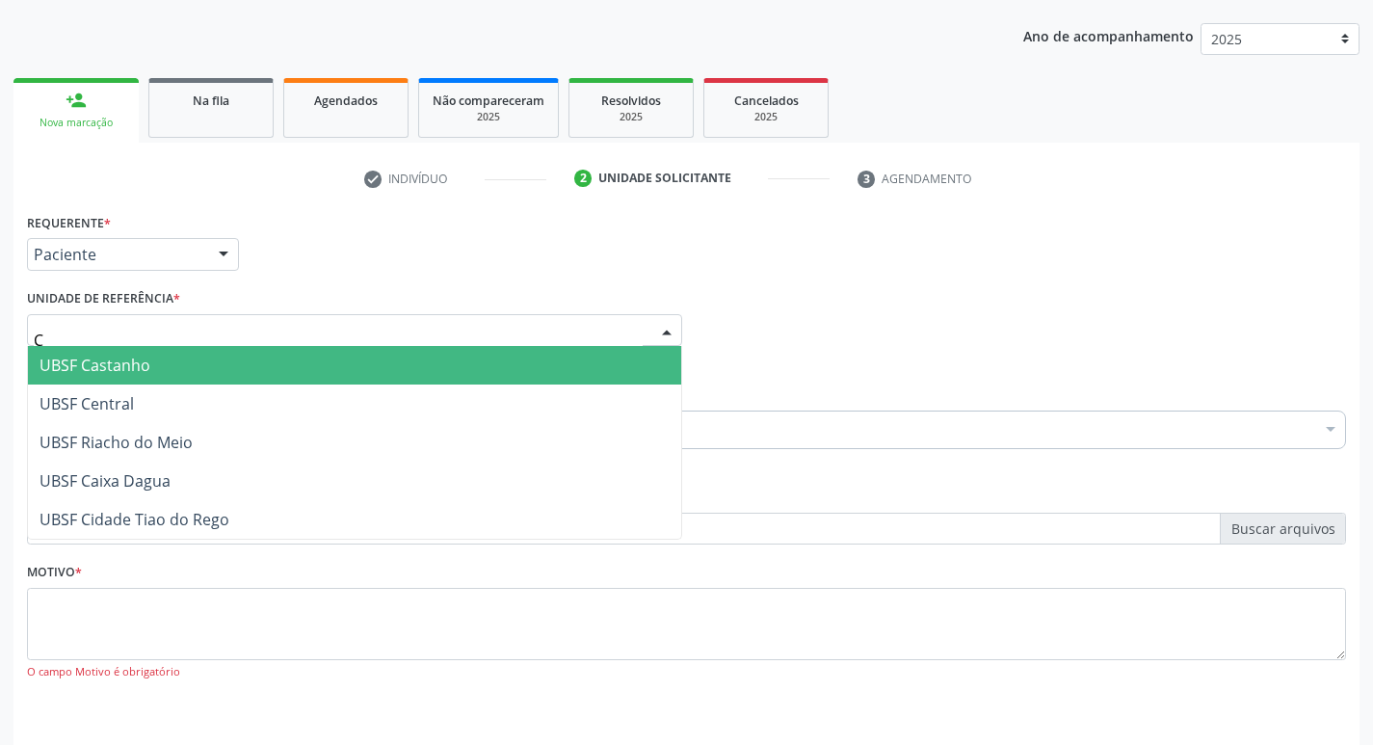
type input "CE"
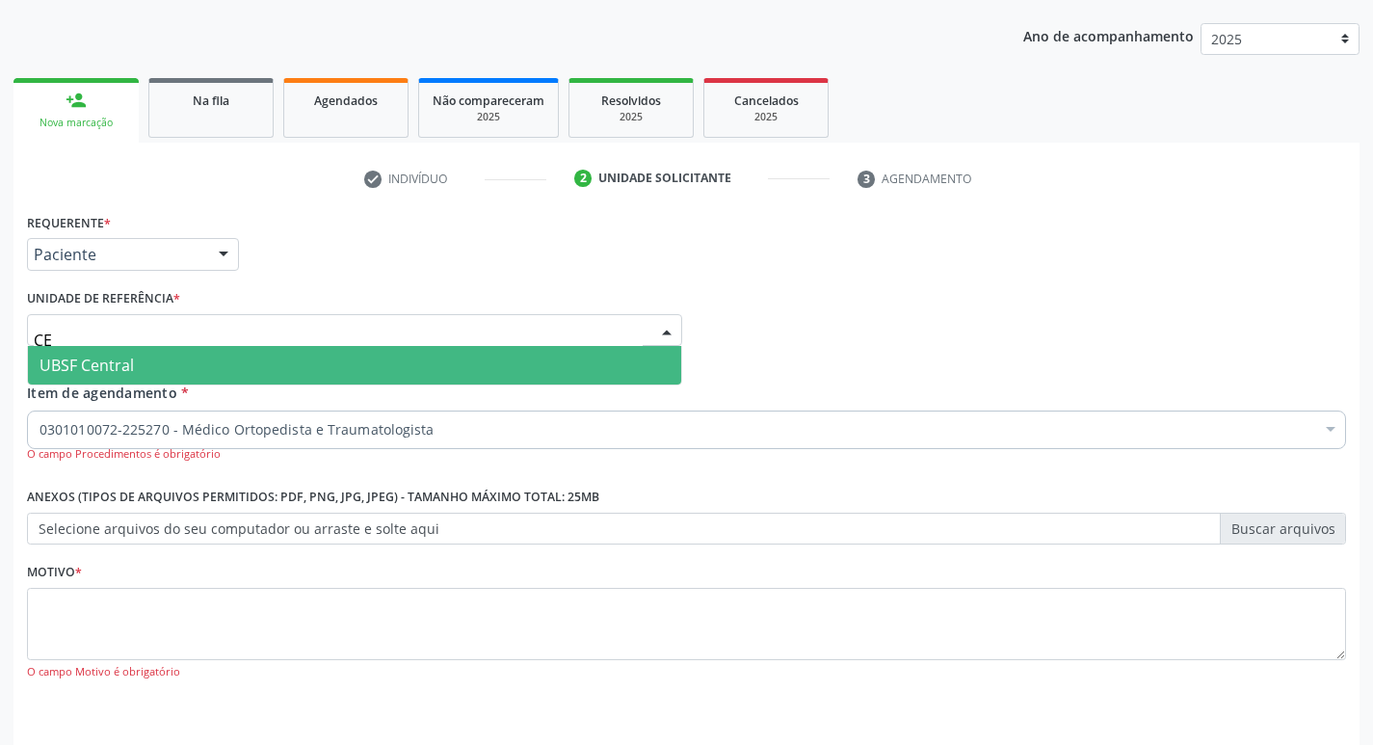
click at [400, 354] on span "UBSF Central" at bounding box center [354, 365] width 653 height 39
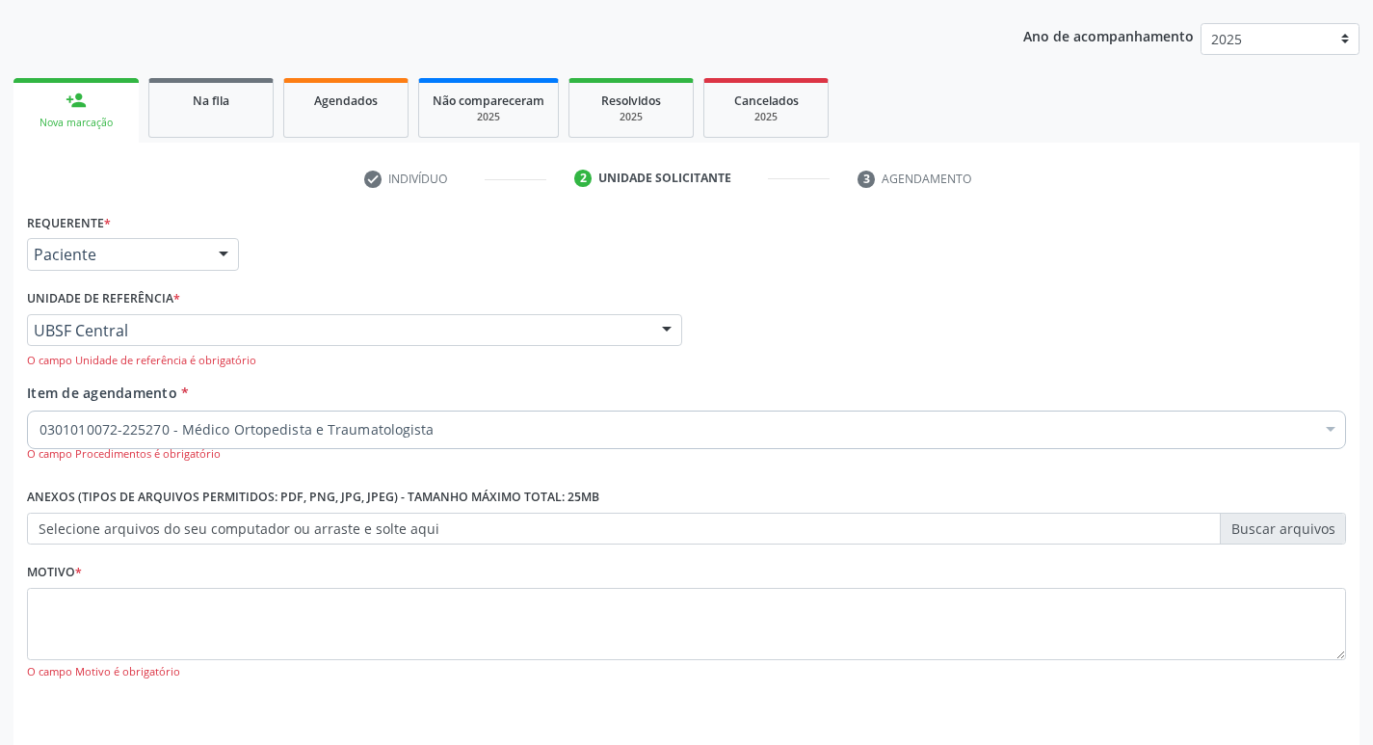
scroll to position [272, 0]
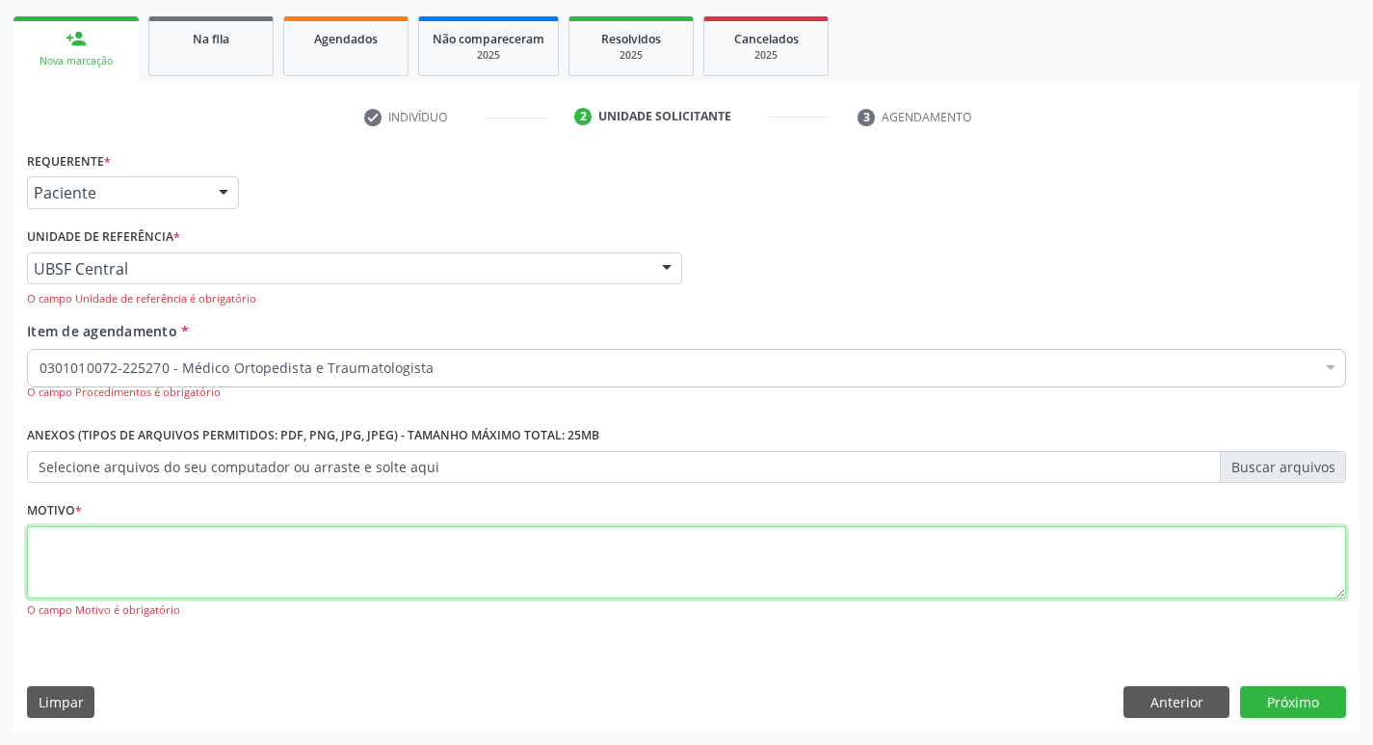
click at [112, 559] on textarea at bounding box center [686, 562] width 1319 height 73
type textarea "RETORNO"
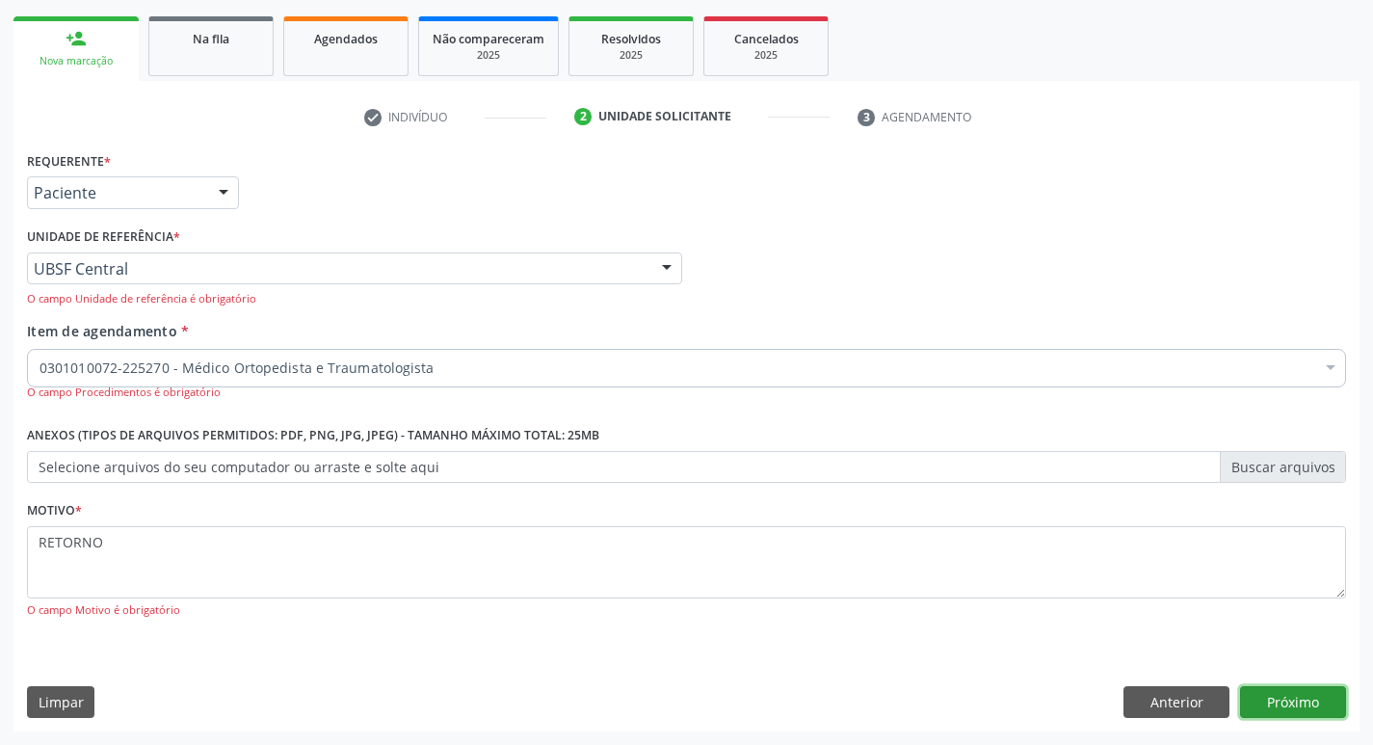
click at [1285, 704] on button "Próximo" at bounding box center [1293, 702] width 106 height 33
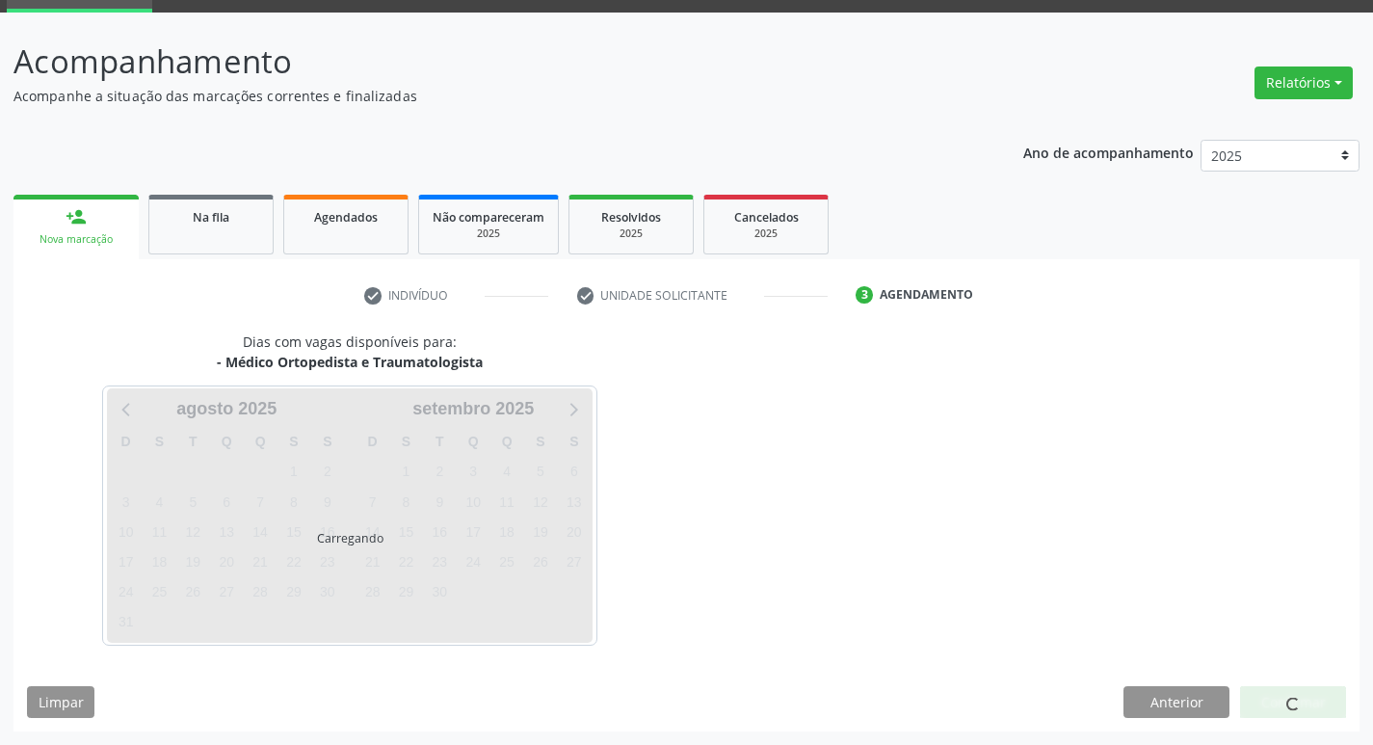
scroll to position [93, 0]
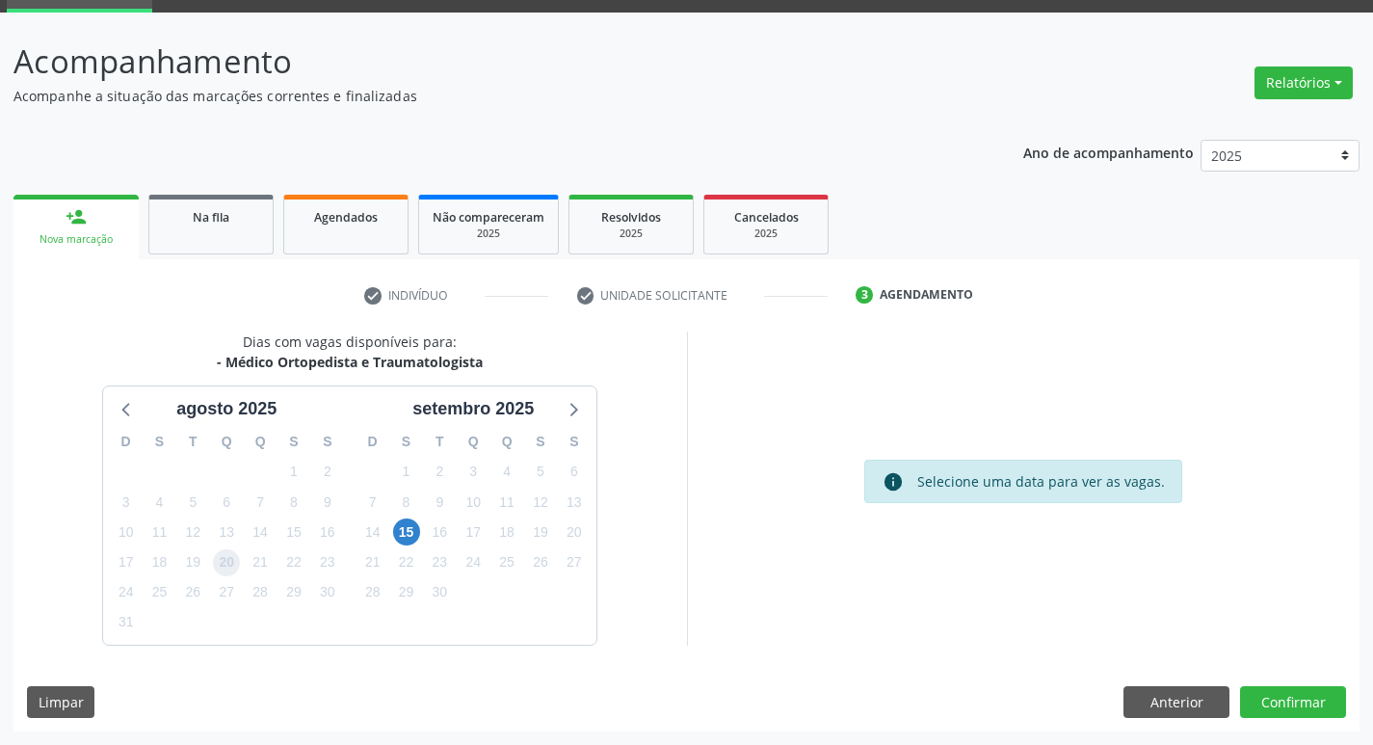
click at [225, 563] on span "20" at bounding box center [226, 562] width 27 height 27
click at [1296, 707] on button "Confirmar" at bounding box center [1293, 702] width 106 height 33
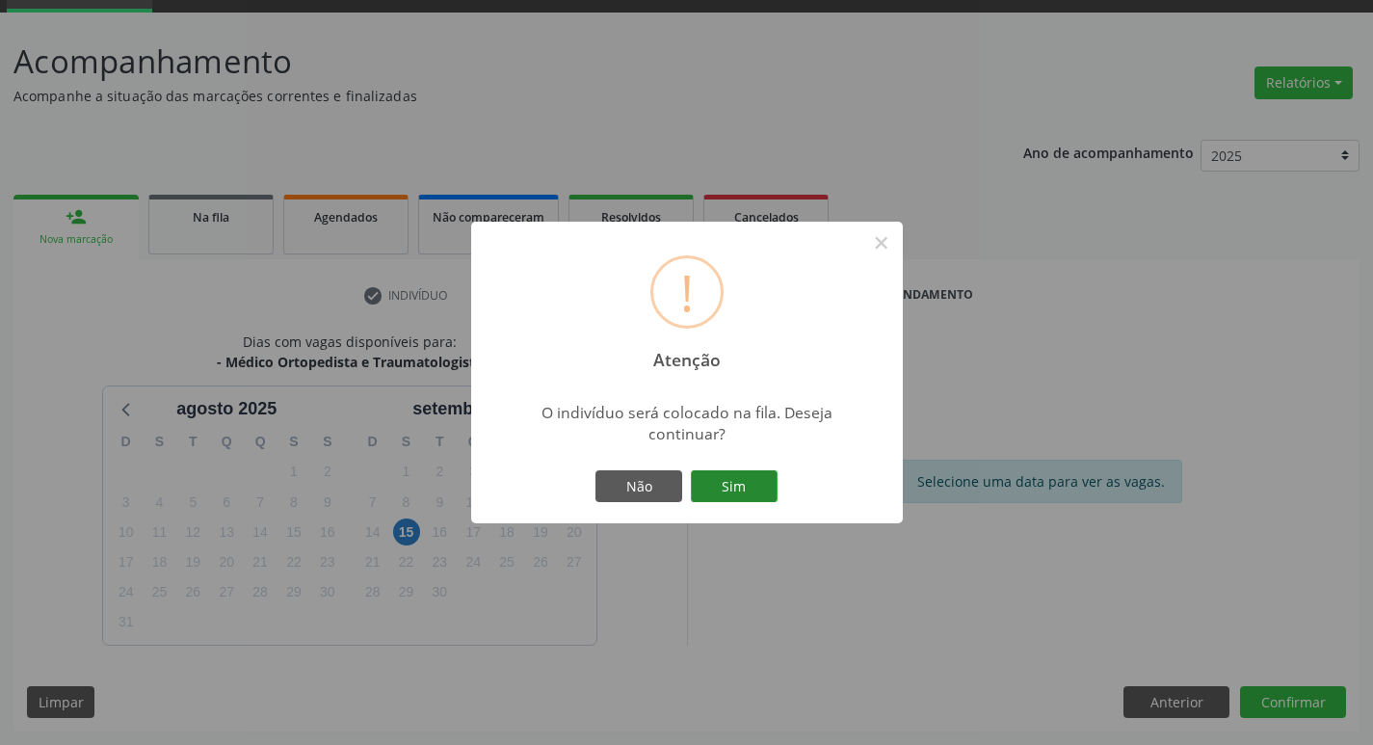
click at [721, 486] on button "Sim" at bounding box center [734, 486] width 87 height 33
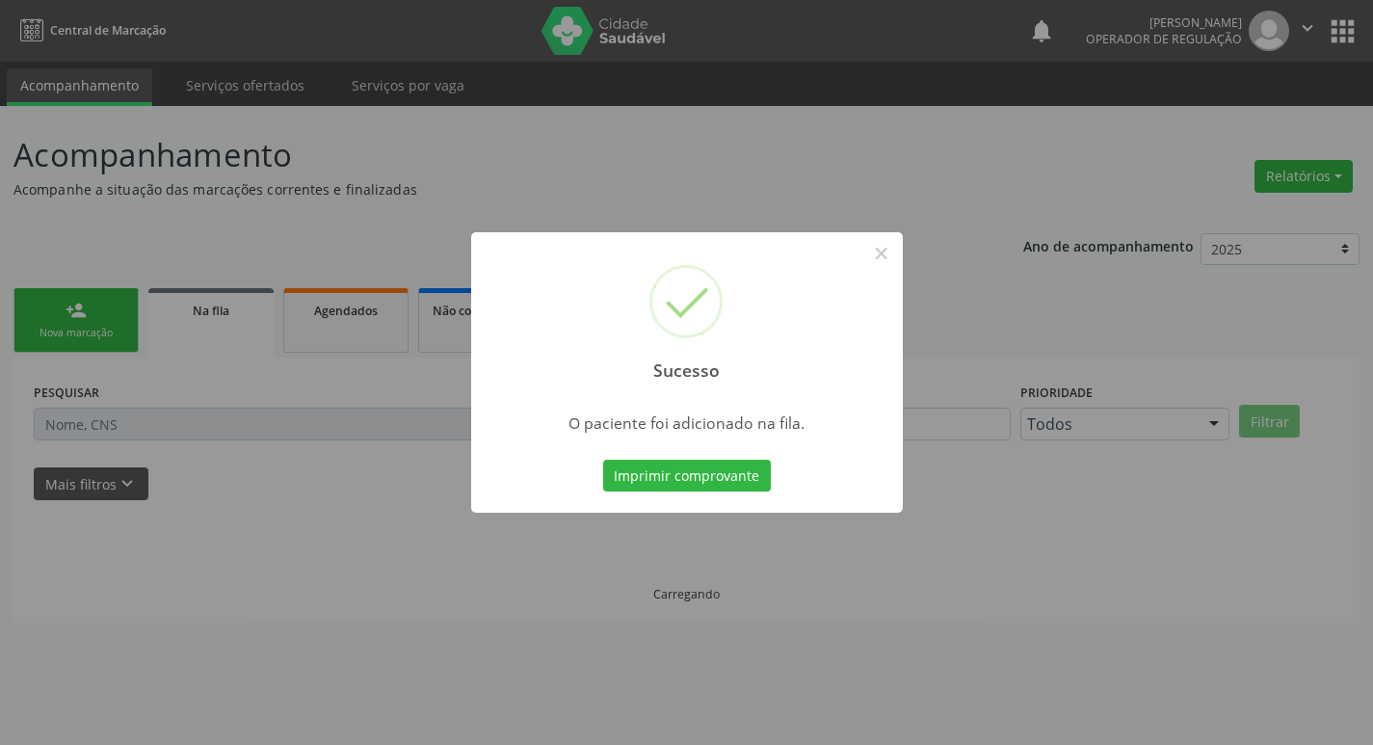
scroll to position [0, 0]
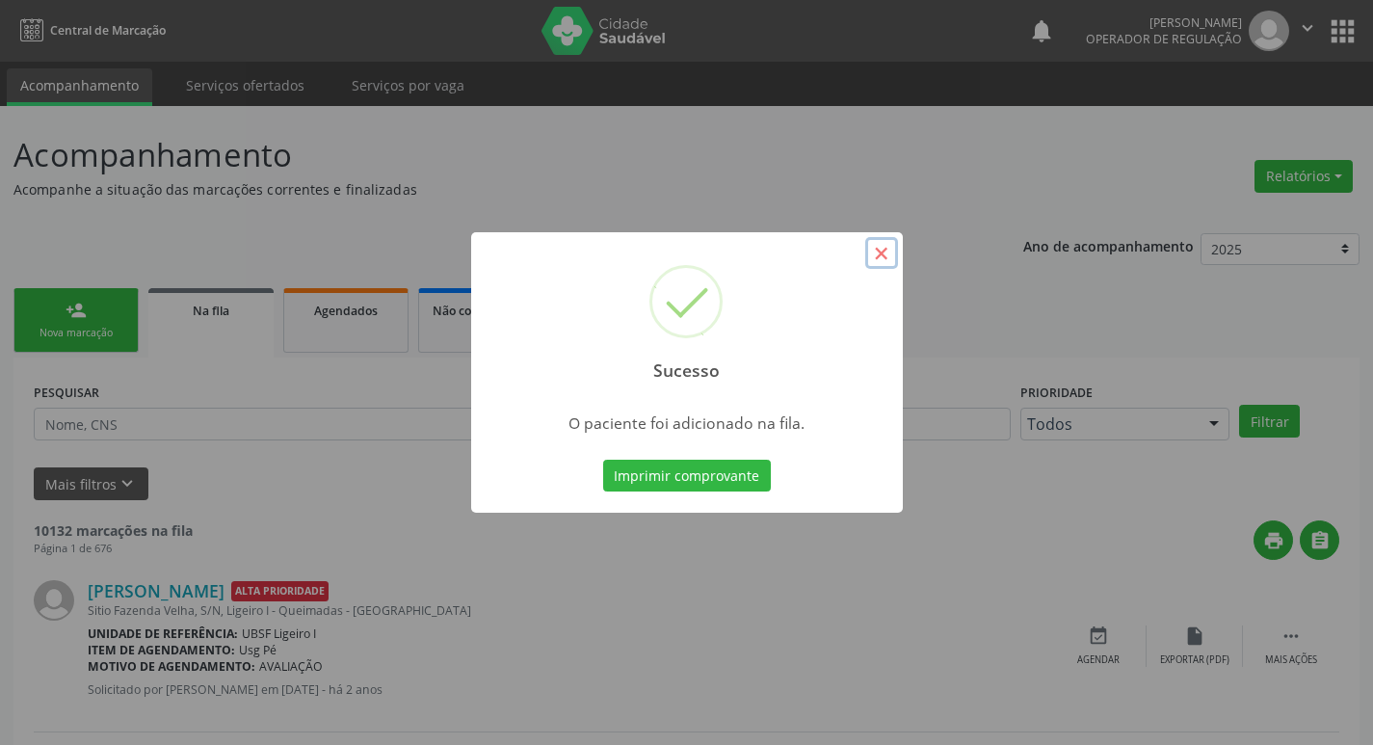
click at [875, 253] on button "×" at bounding box center [881, 253] width 33 height 33
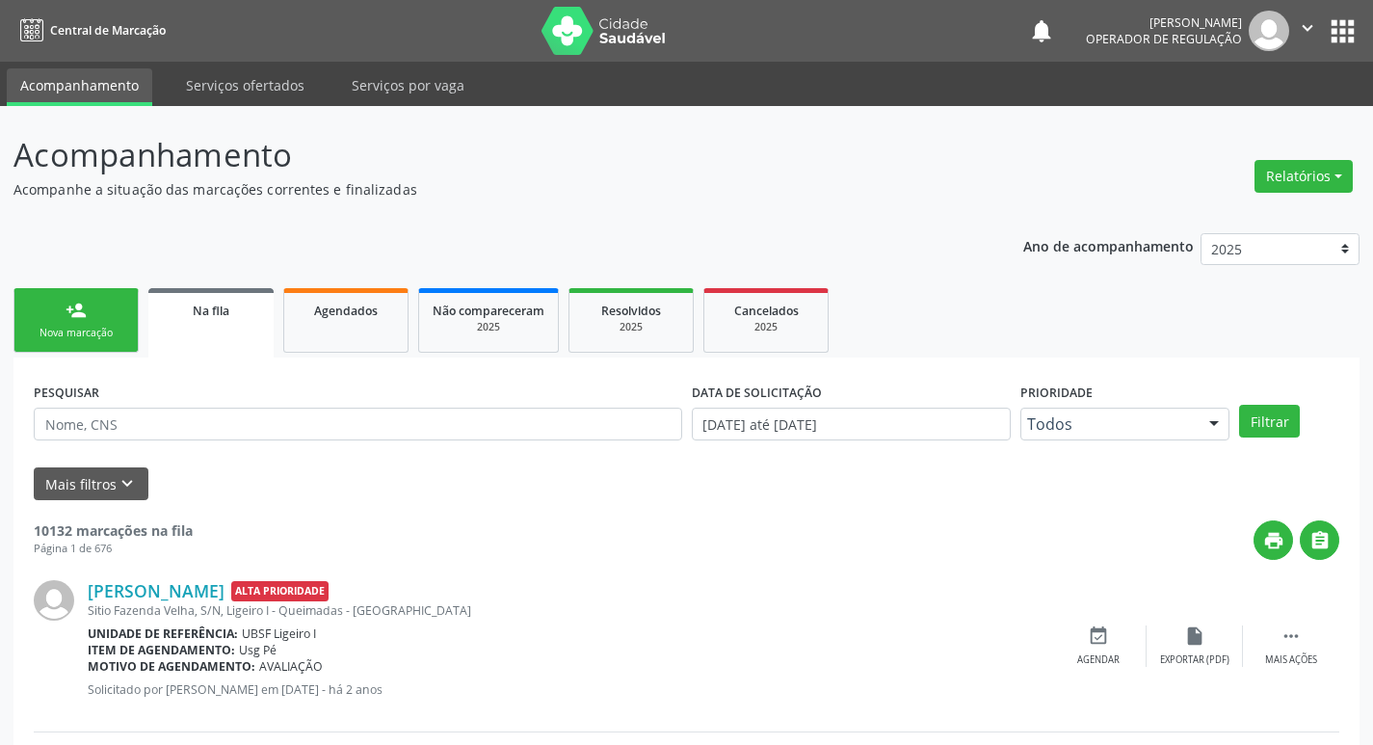
click at [75, 327] on div "Nova marcação" at bounding box center [76, 333] width 96 height 14
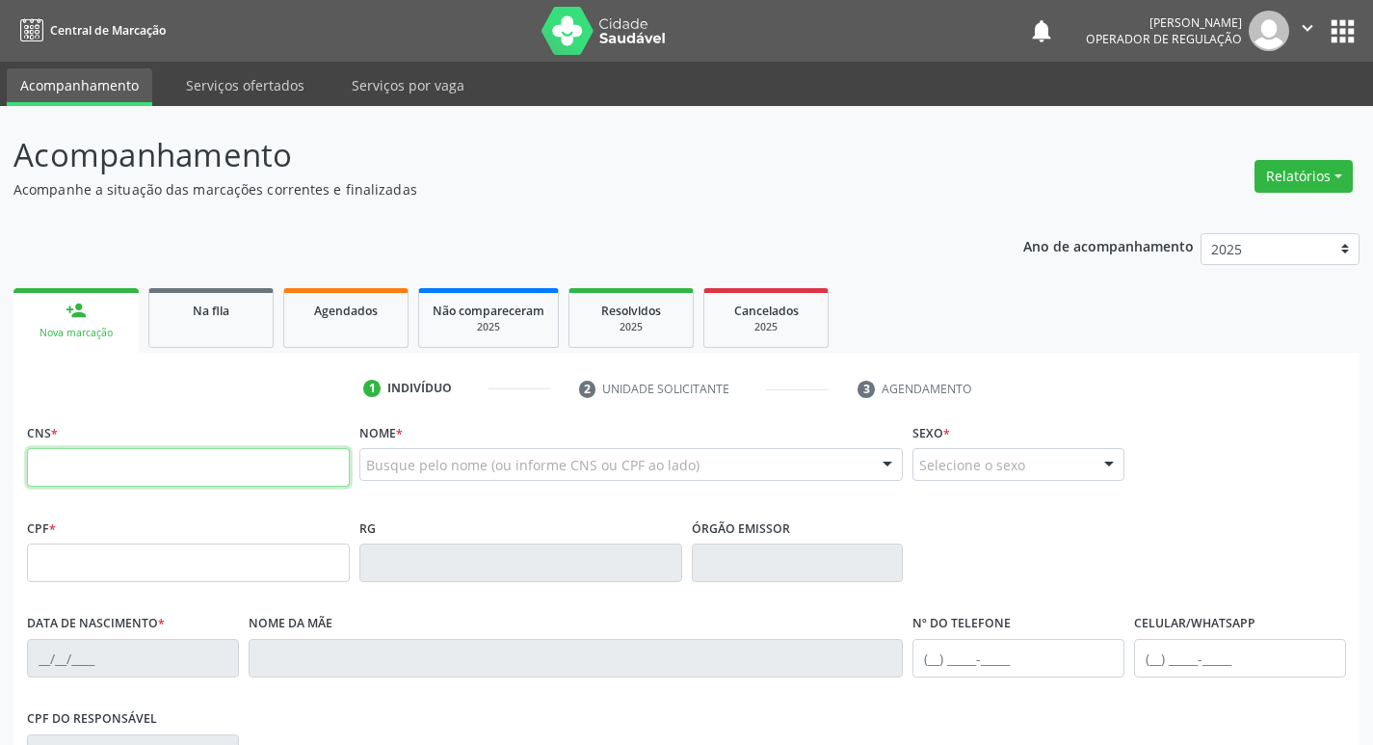
click at [83, 462] on input "text" at bounding box center [188, 467] width 323 height 39
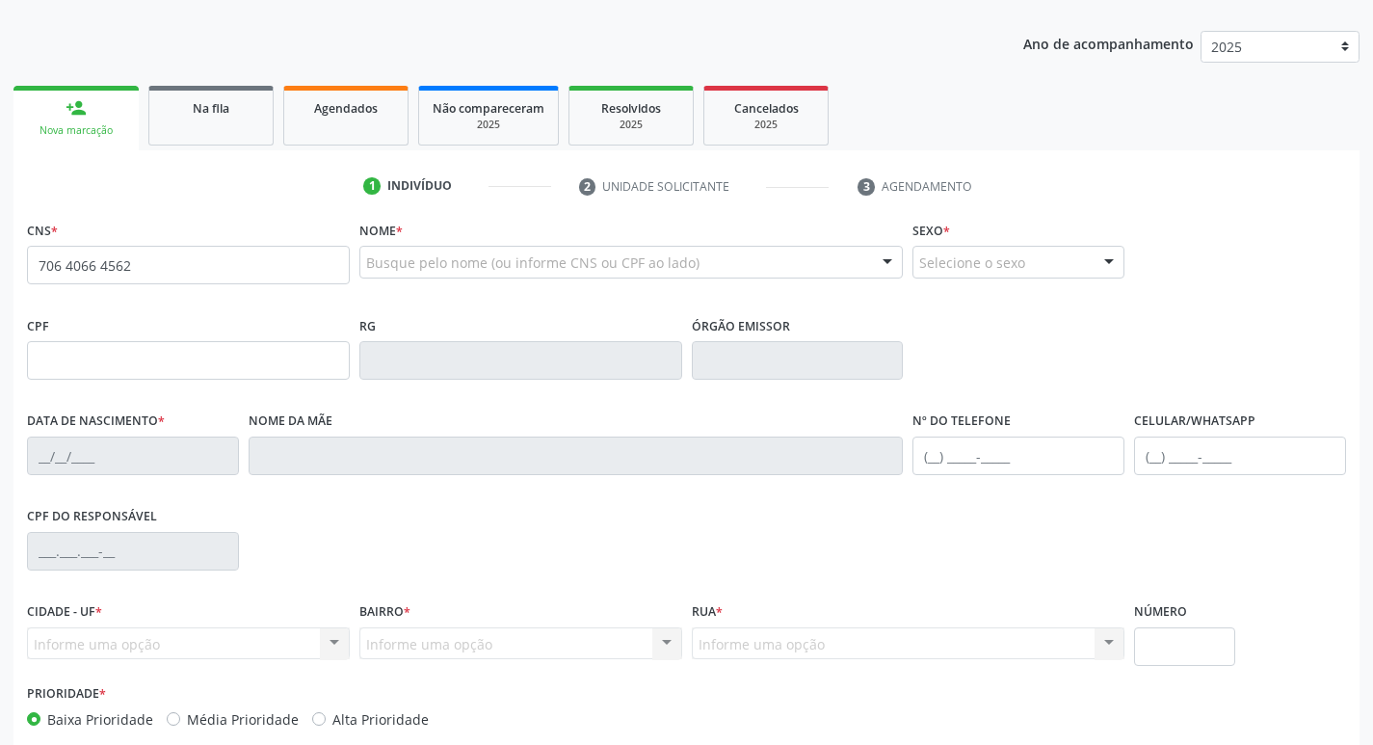
scroll to position [96, 0]
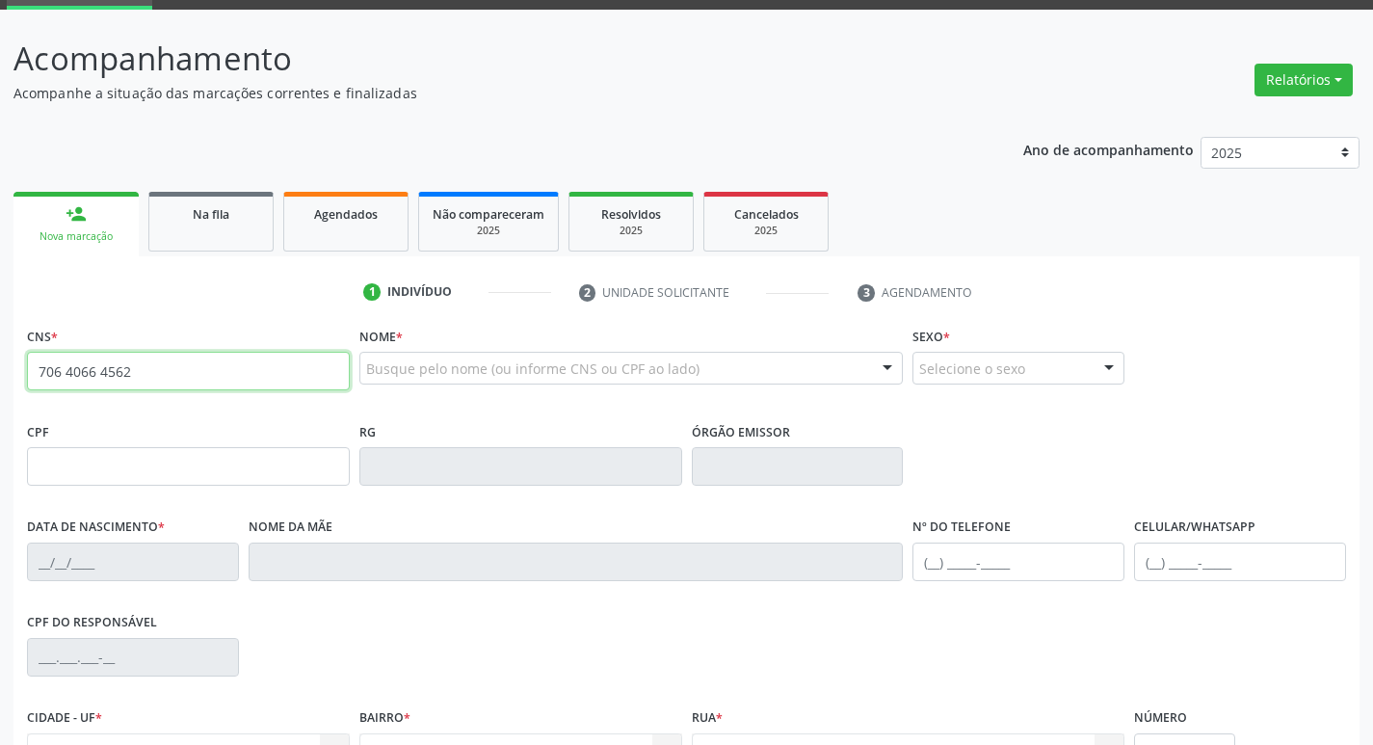
click at [135, 369] on input "706 4066 4562" at bounding box center [188, 371] width 323 height 39
type input "706 4066 4562 0586"
type input "373.556.434-87"
type input "24/06/1952"
type input "Cecília Cabral de Brito"
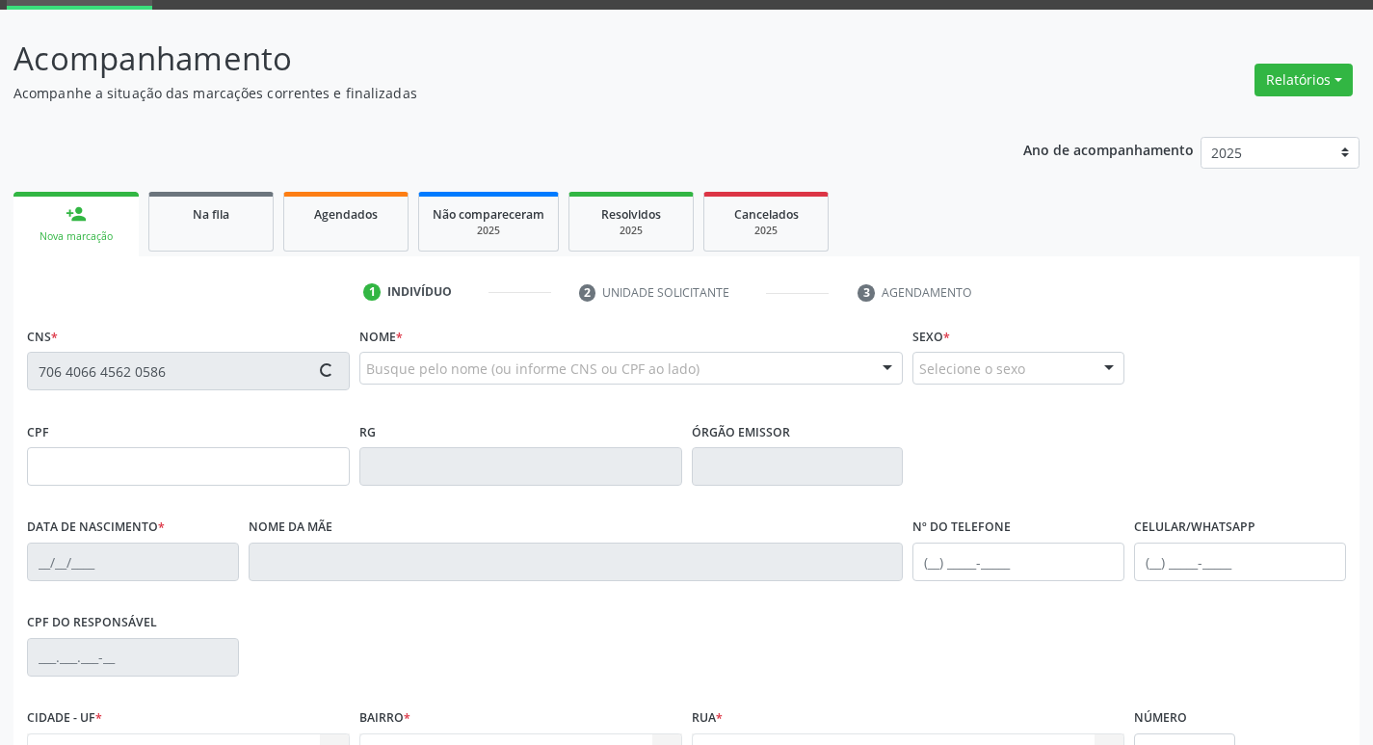
type input "(83) 98663-0340"
type input "287"
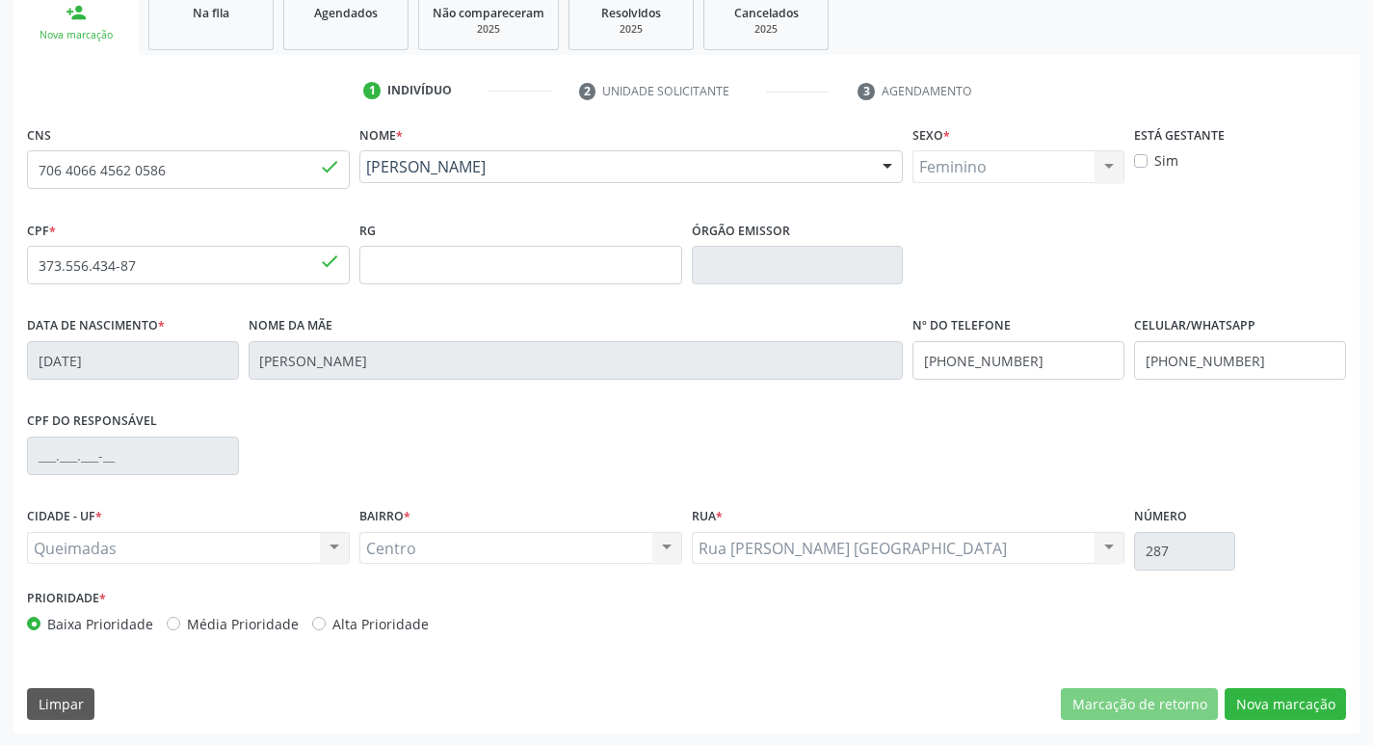
scroll to position [300, 0]
click at [1283, 707] on button "Nova marcação" at bounding box center [1285, 702] width 121 height 33
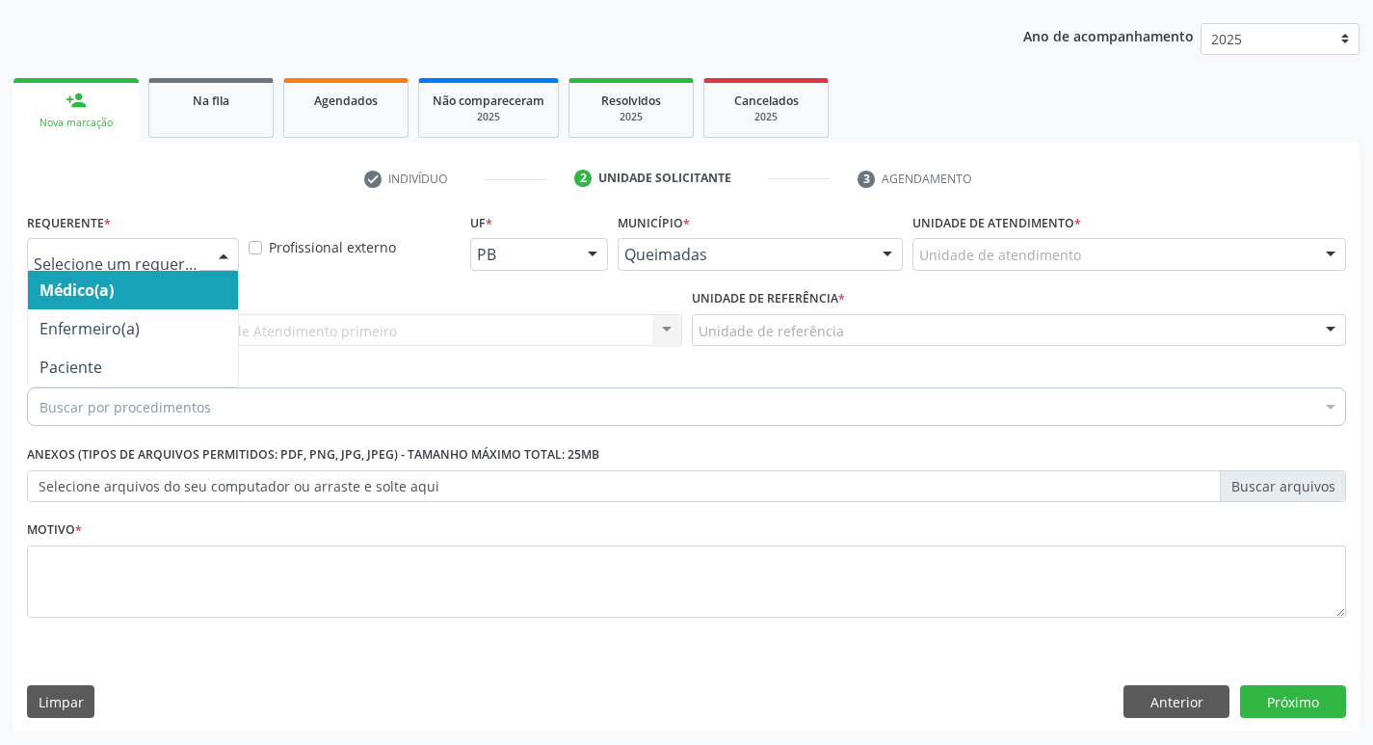
click at [223, 256] on div at bounding box center [223, 255] width 29 height 33
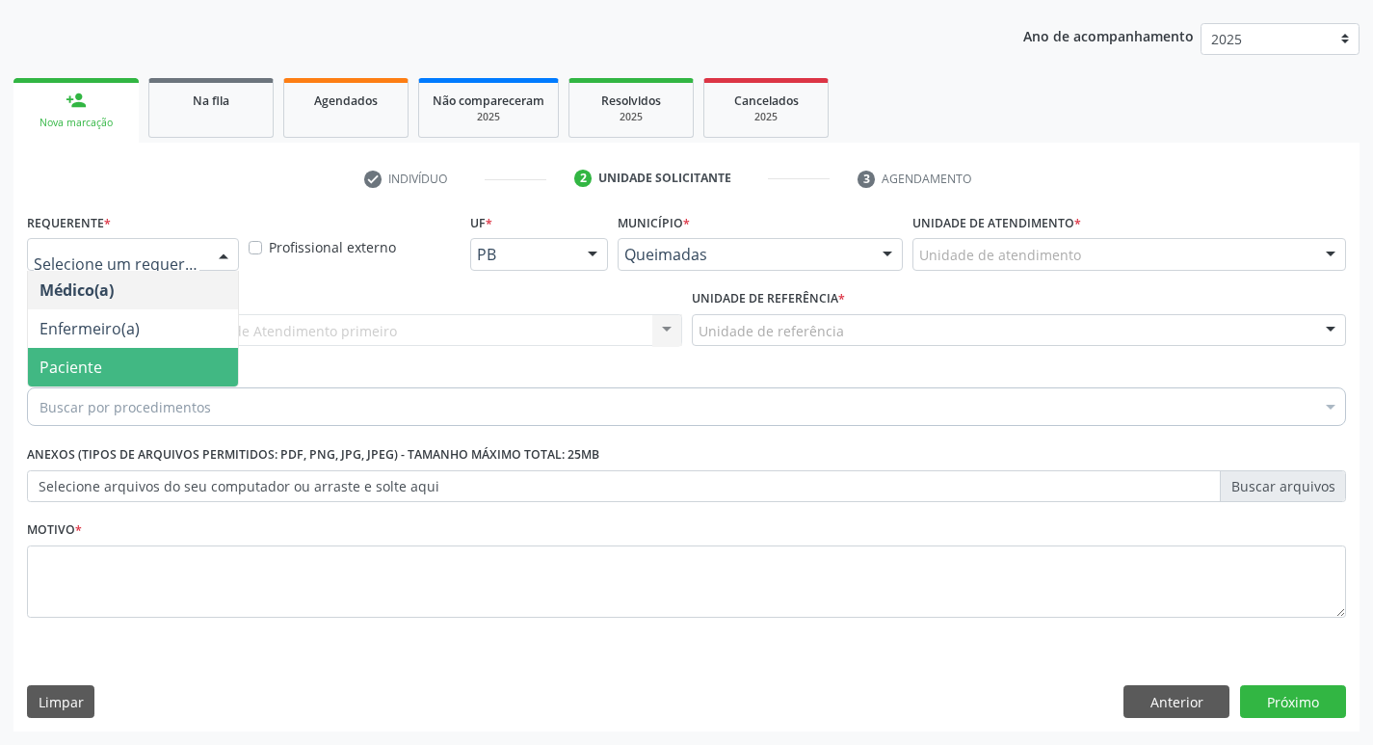
click at [131, 374] on span "Paciente" at bounding box center [133, 367] width 210 height 39
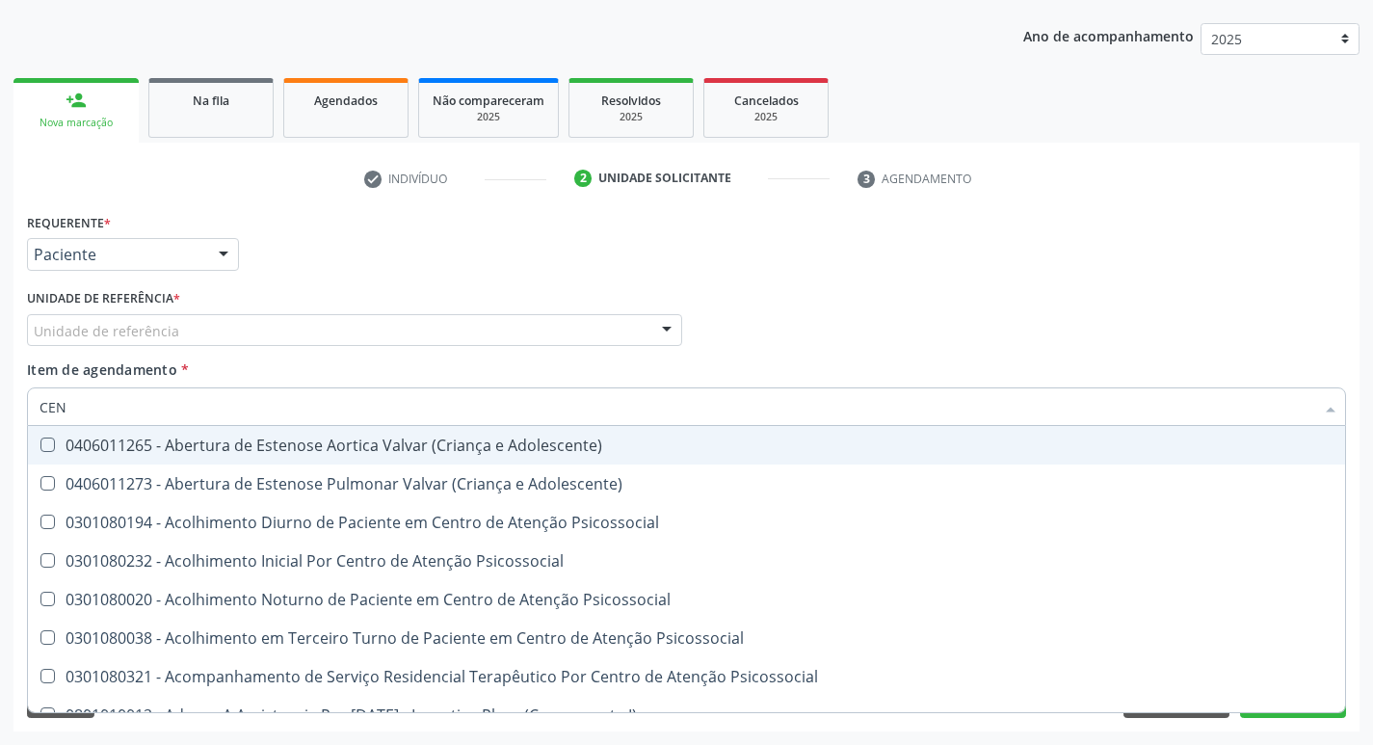
type input "CEN"
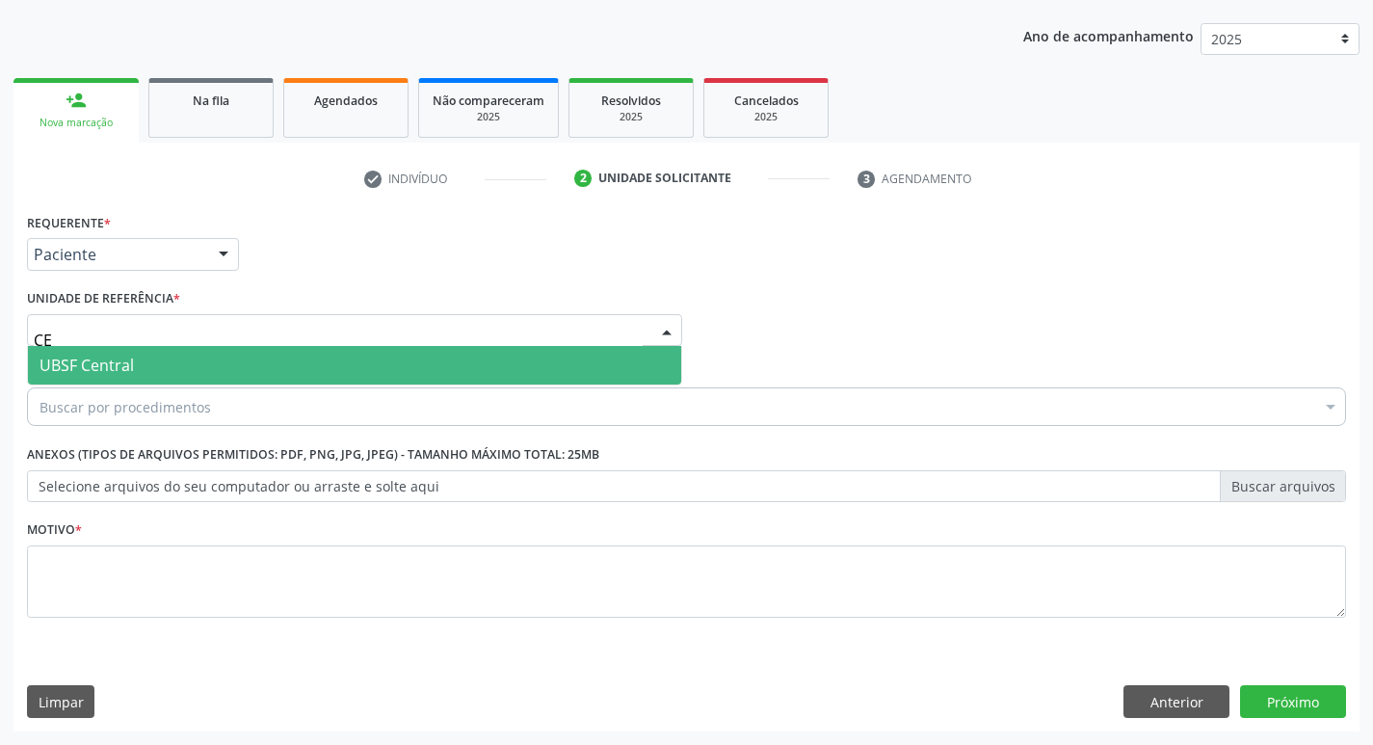
type input "CEN"
click at [133, 362] on span "UBSF Central" at bounding box center [87, 365] width 94 height 21
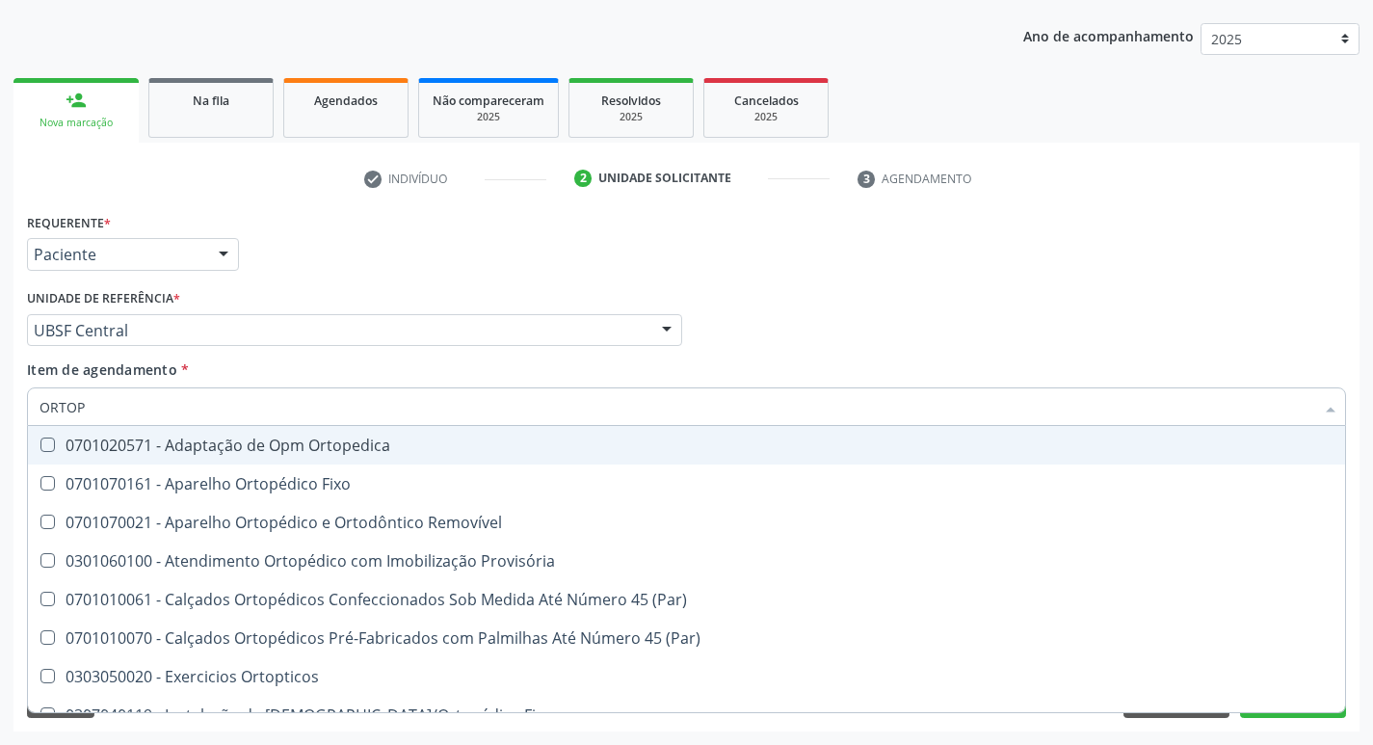
type input "ORTOPE"
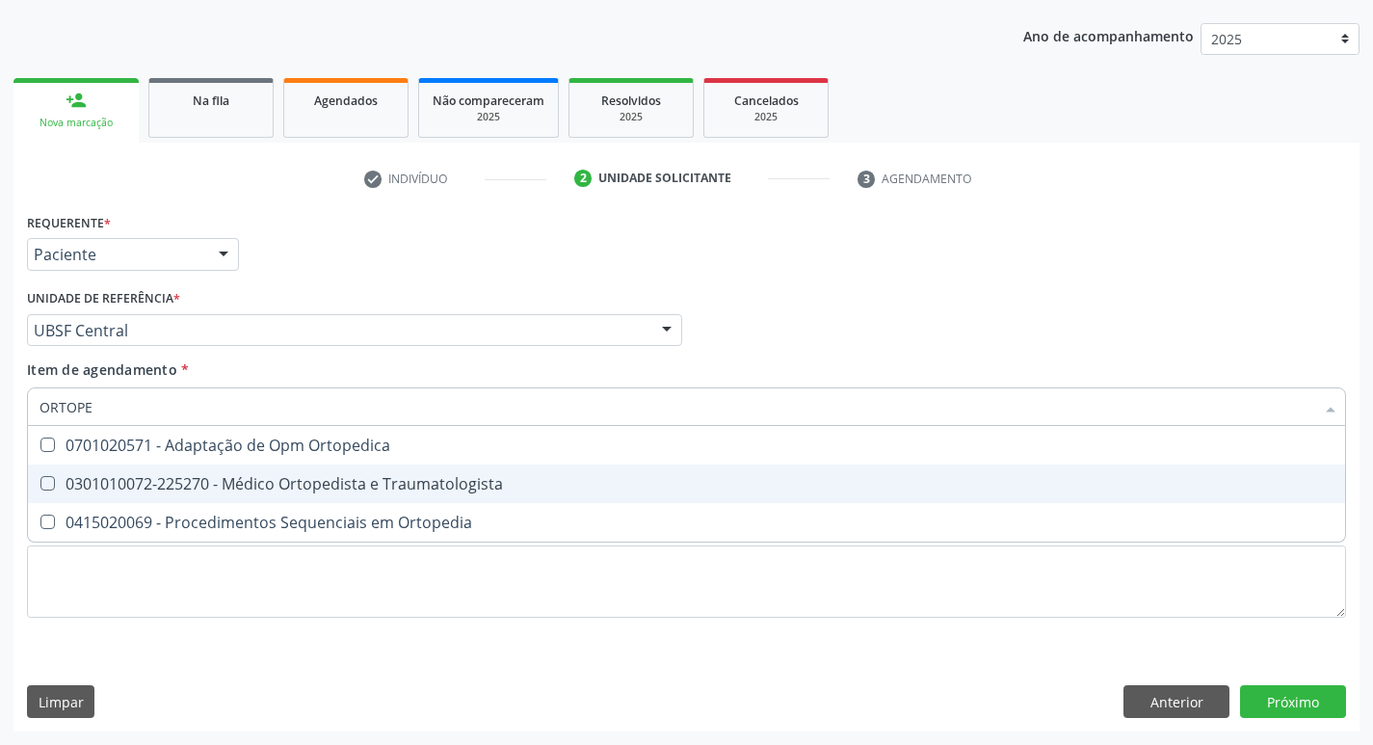
click at [43, 483] on Traumatologista at bounding box center [47, 483] width 14 height 14
click at [40, 483] on Traumatologista "checkbox" at bounding box center [34, 483] width 13 height 13
checkbox Traumatologista "true"
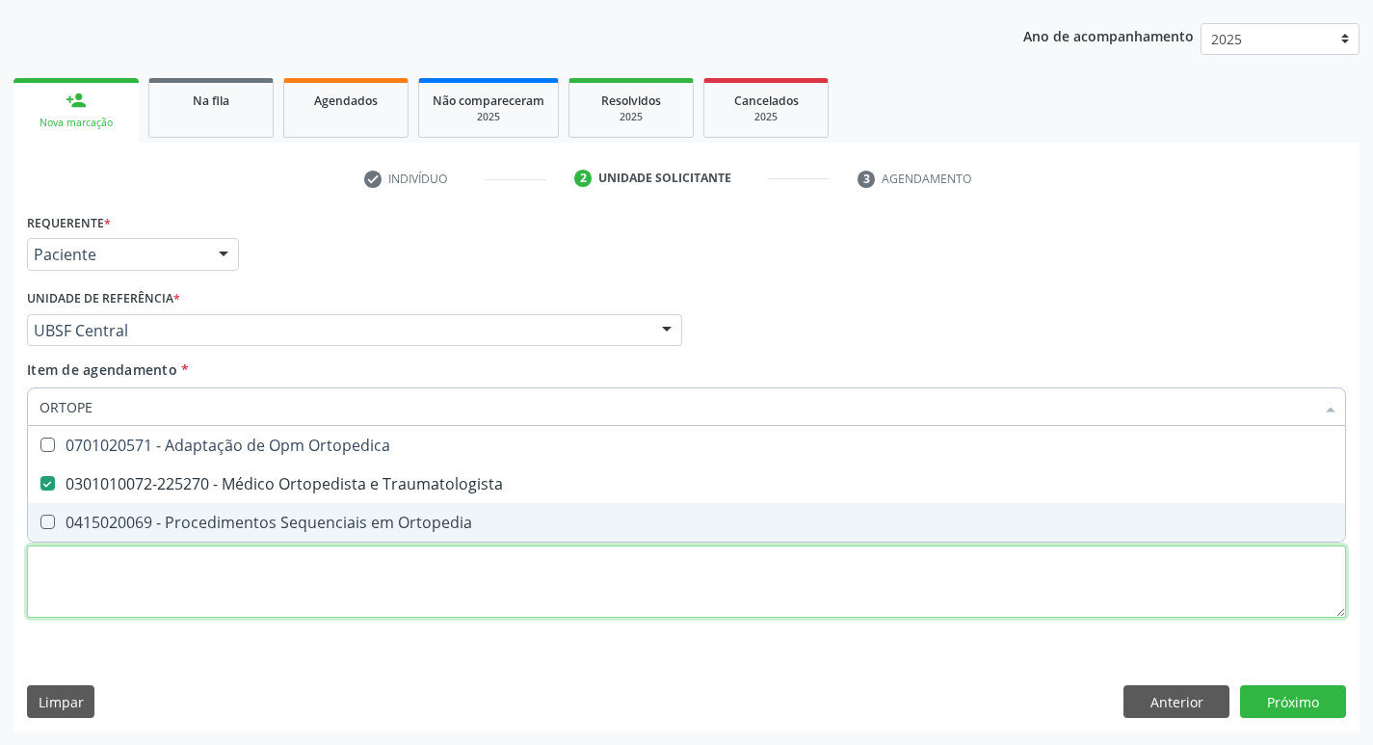
click at [235, 580] on div "Requerente * Paciente Médico(a) Enfermeiro(a) Paciente Nenhum resultado encontr…" at bounding box center [686, 426] width 1319 height 436
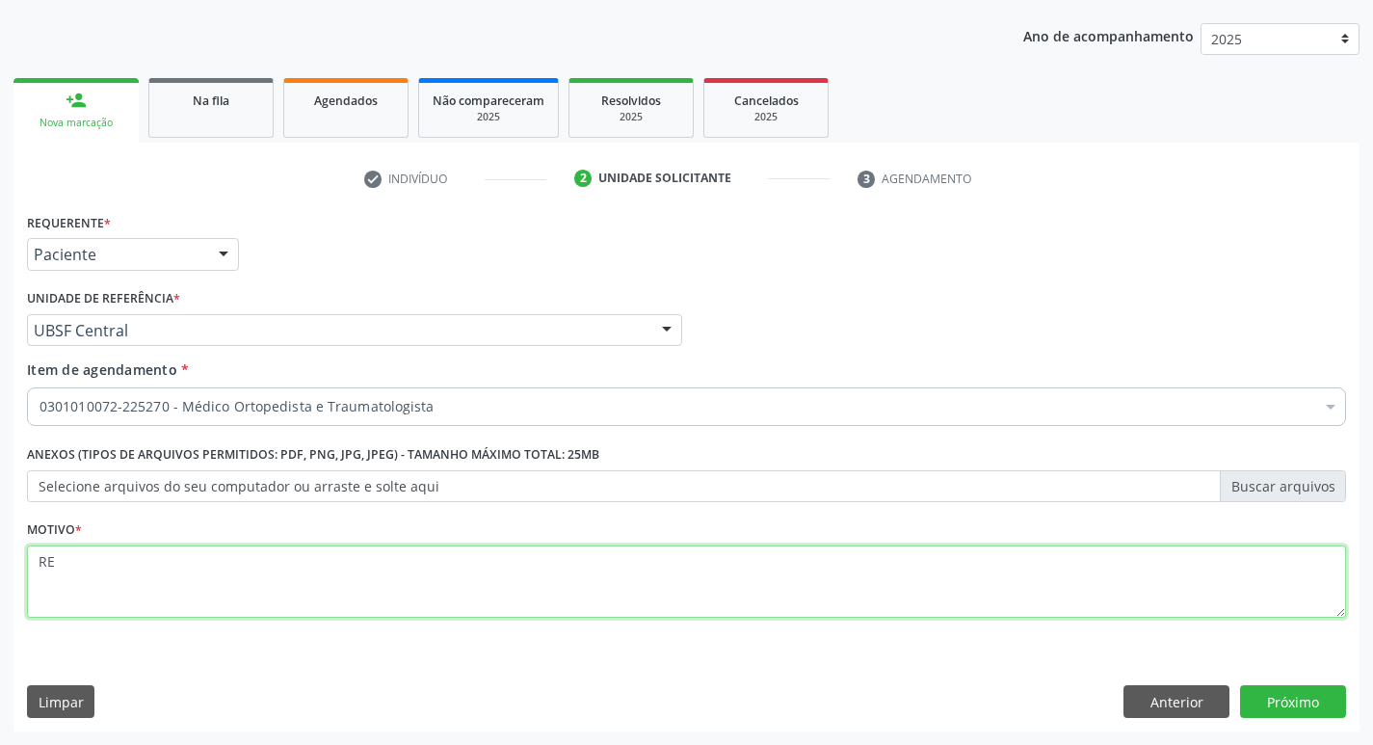
type textarea "RET"
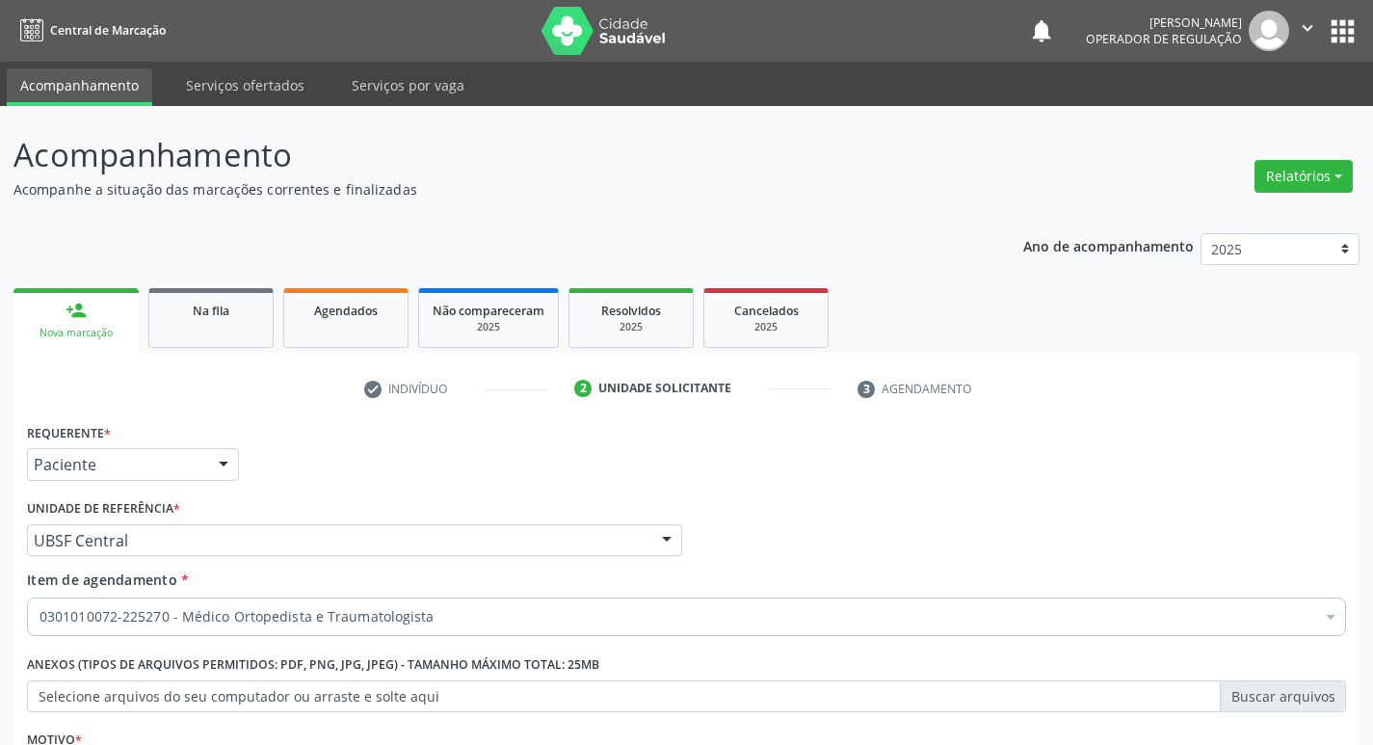
scroll to position [210, 0]
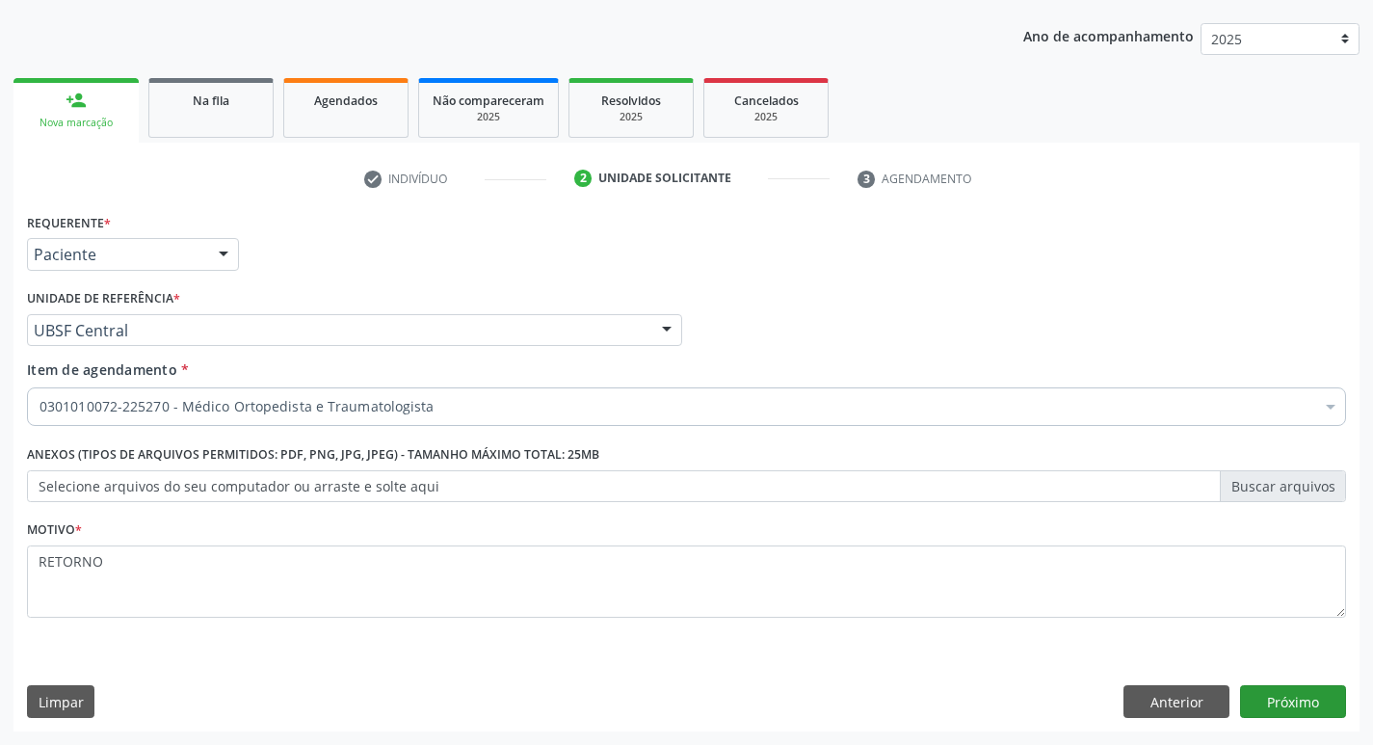
type textarea "RETORNO"
click at [1278, 696] on button "Próximo" at bounding box center [1293, 701] width 106 height 33
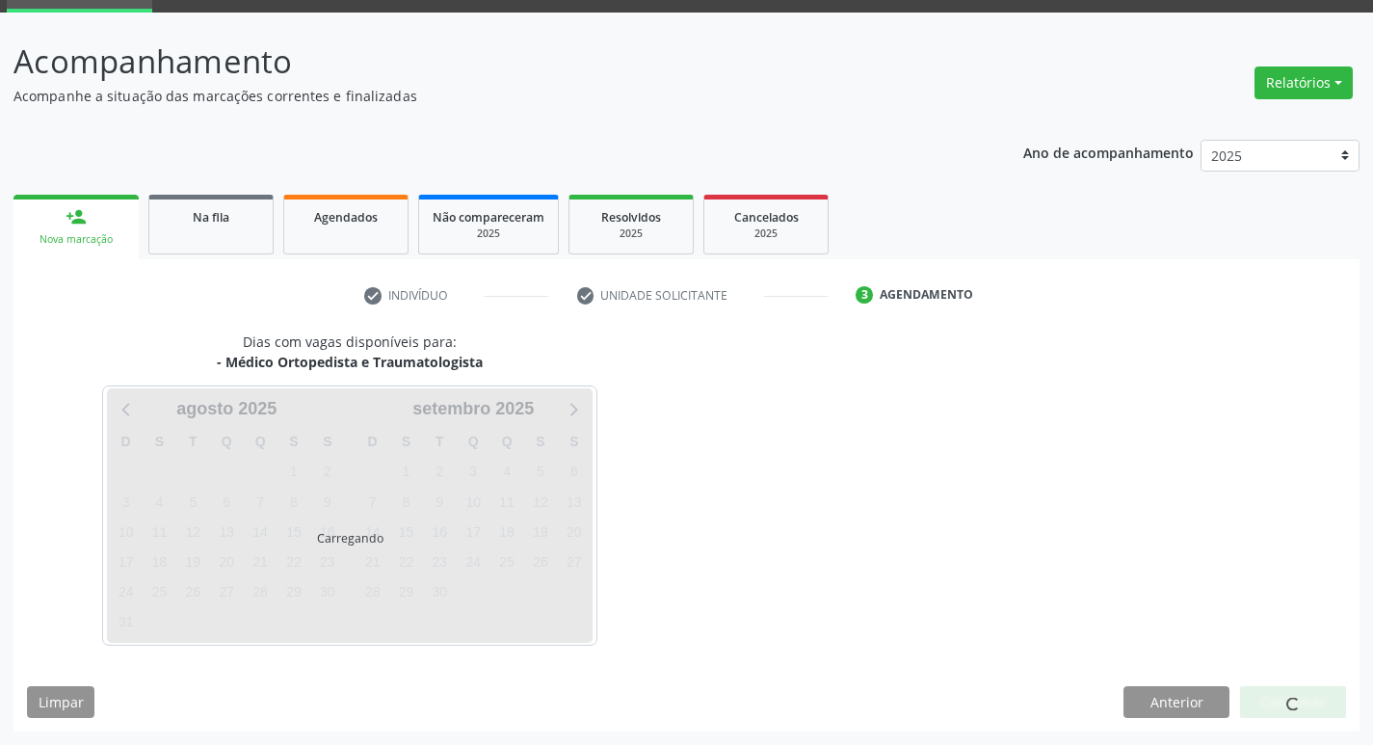
scroll to position [93, 0]
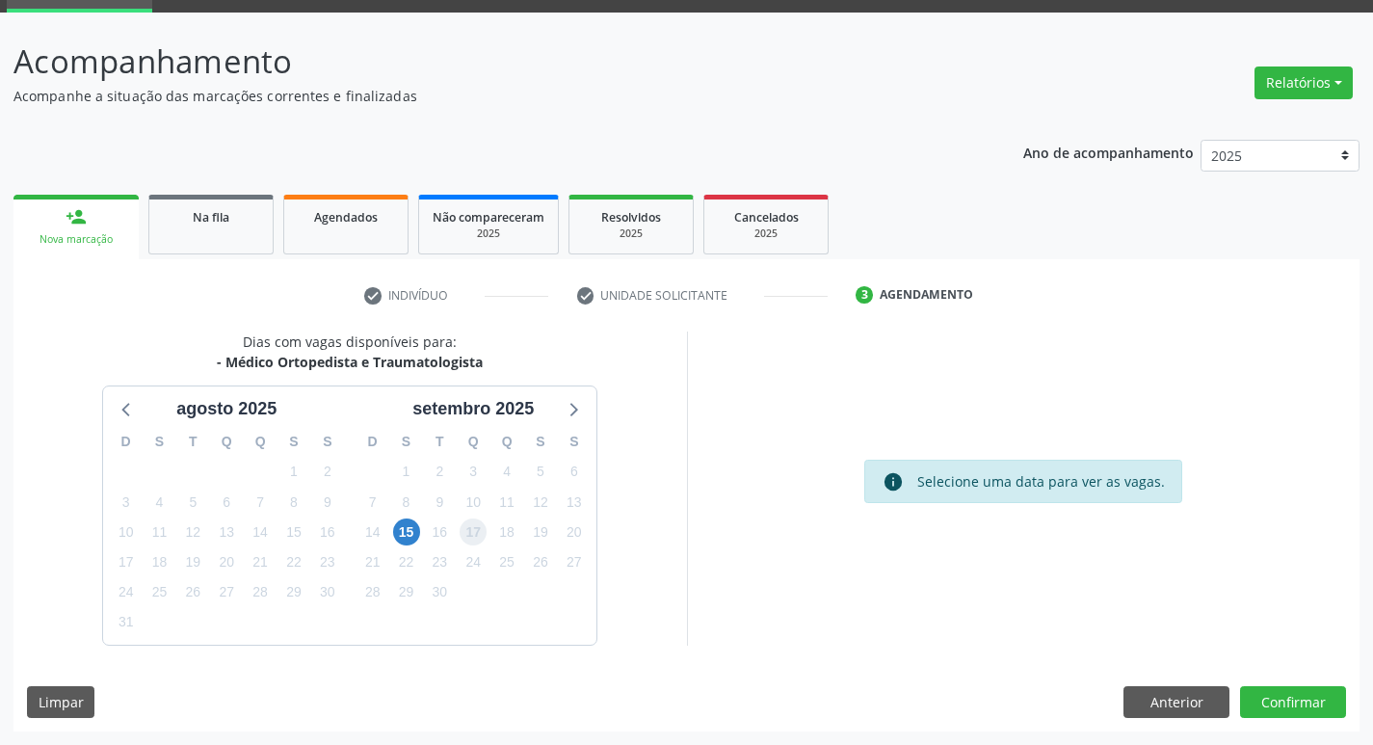
click at [478, 531] on span "17" at bounding box center [473, 531] width 27 height 27
click at [1284, 702] on button "Confirmar" at bounding box center [1293, 702] width 106 height 33
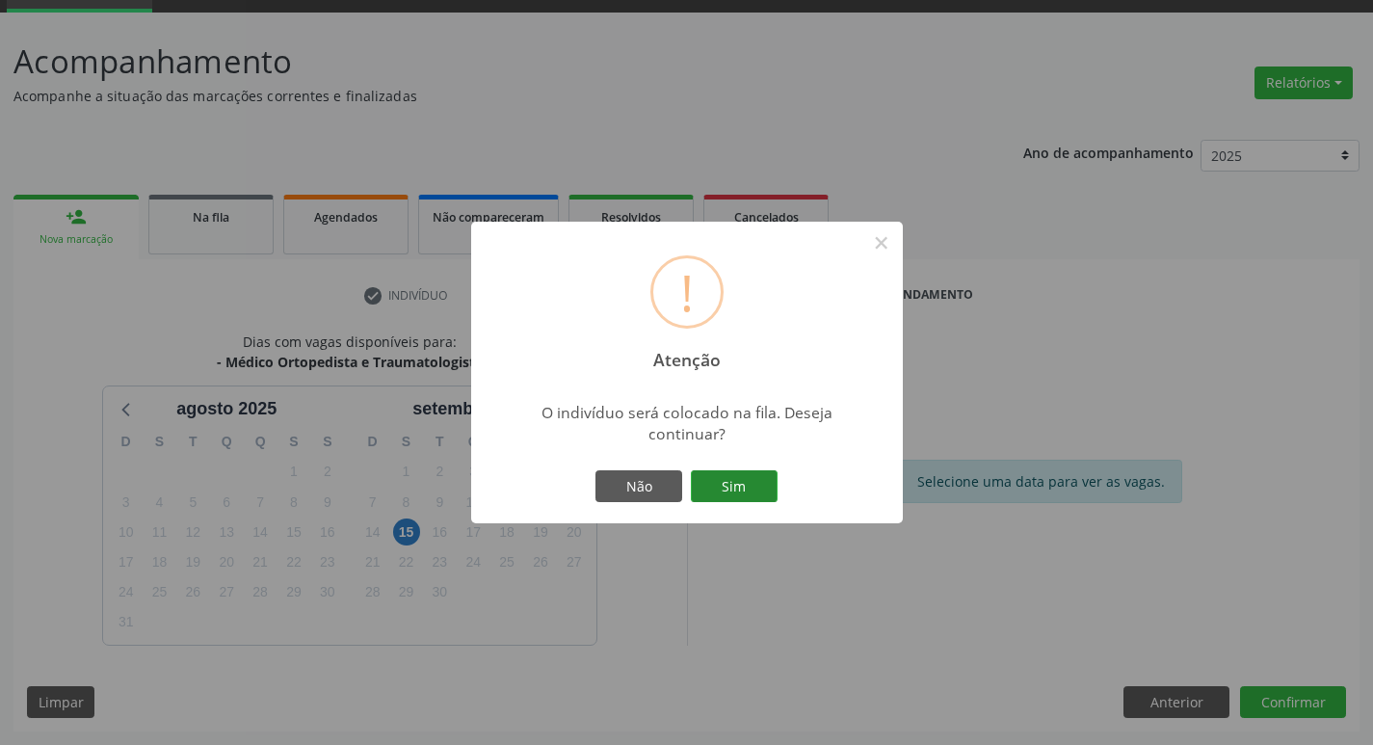
click at [738, 484] on button "Sim" at bounding box center [734, 486] width 87 height 33
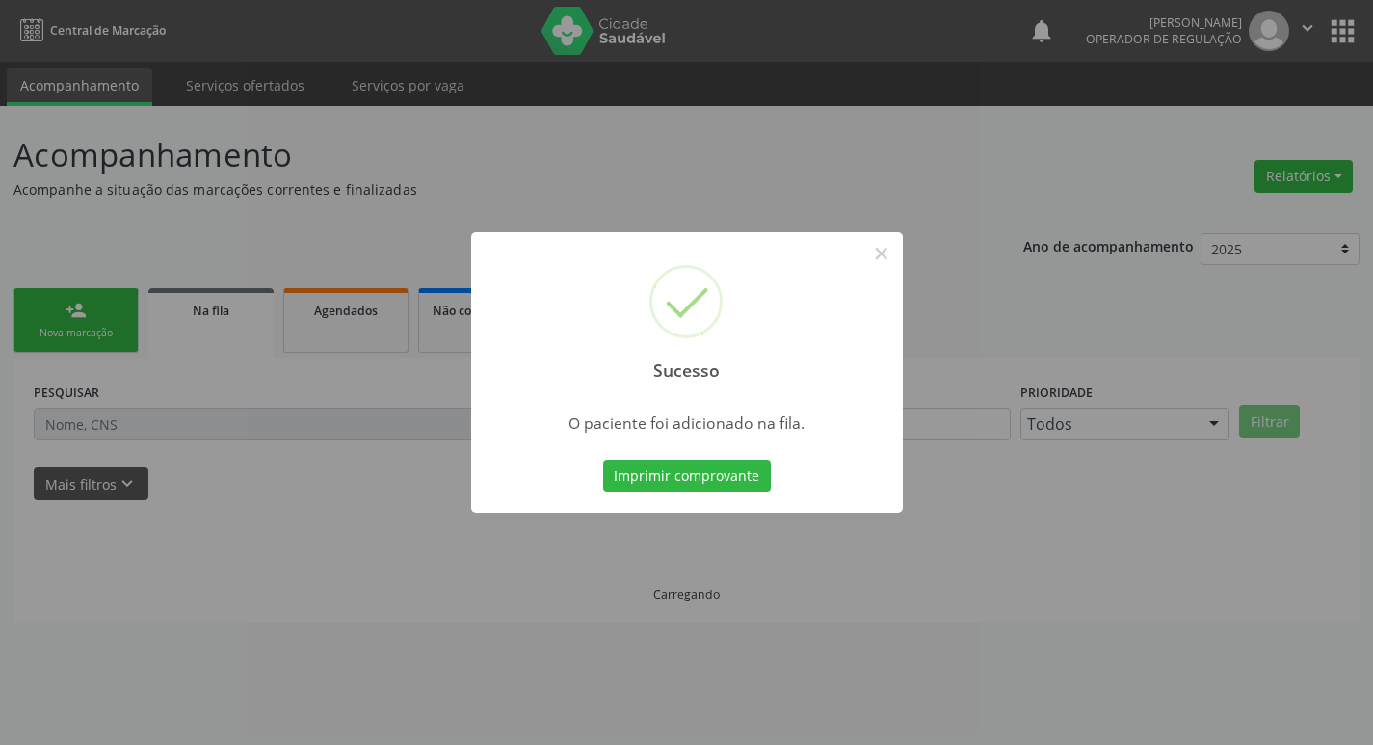
scroll to position [0, 0]
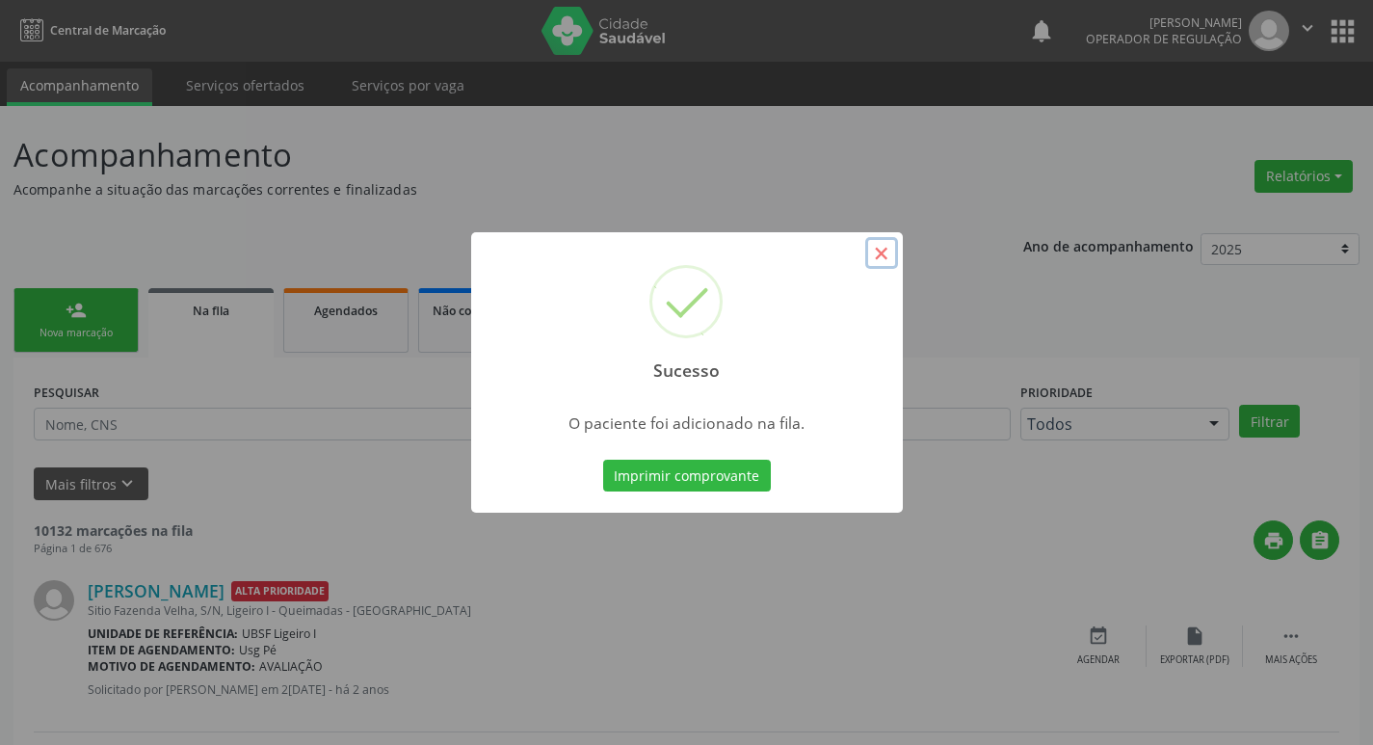
click at [882, 250] on button "×" at bounding box center [881, 253] width 33 height 33
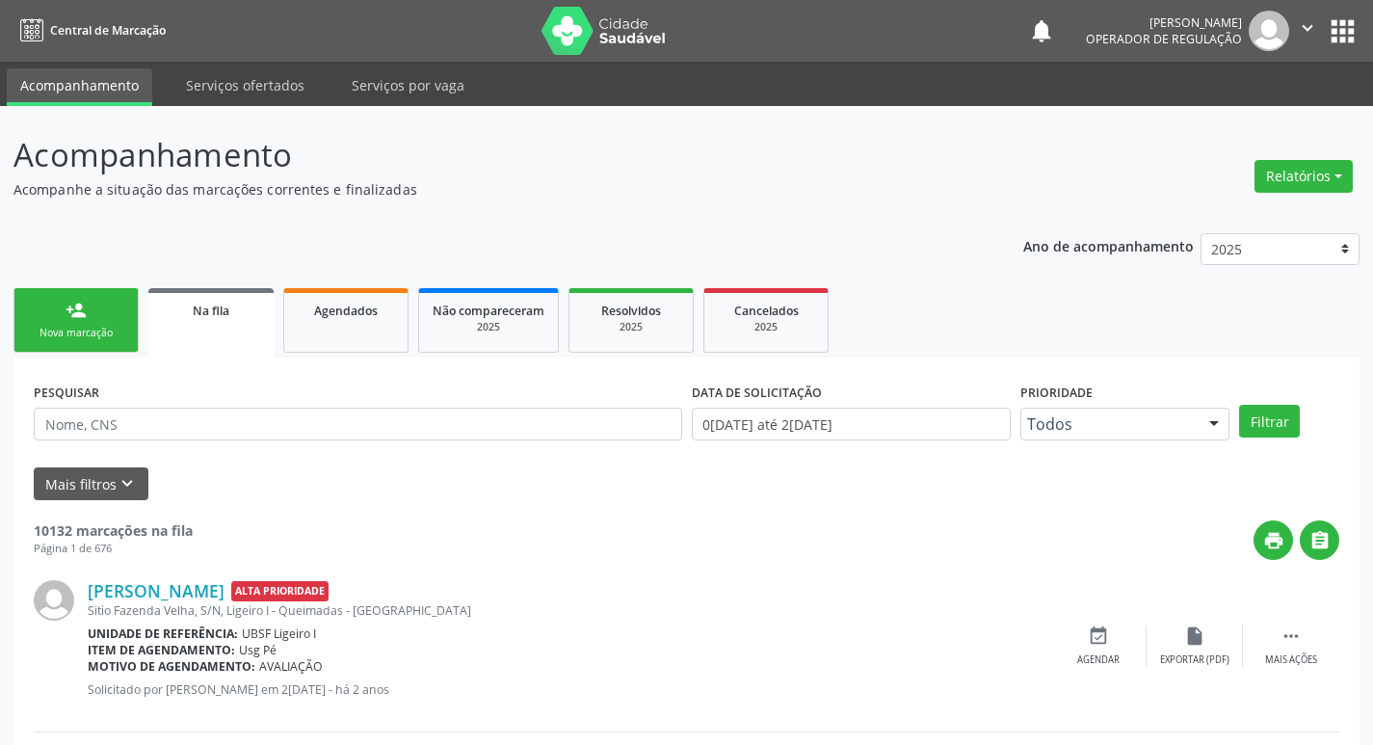
click at [67, 331] on div "Nova marcação" at bounding box center [76, 333] width 96 height 14
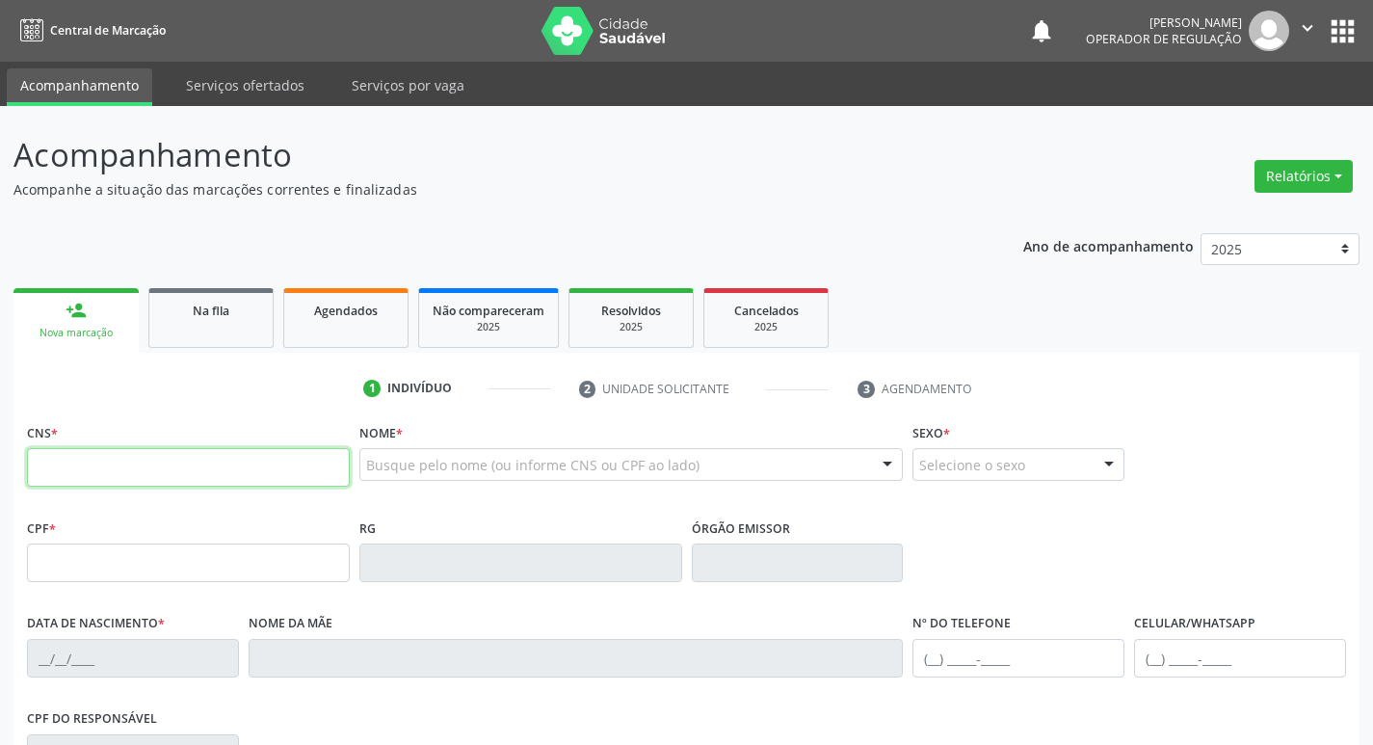
click at [73, 472] on input "text" at bounding box center [188, 467] width 323 height 39
type input "700 8069 6748 7180"
type input "727.595.424-91"
type input "14/09/1970"
type input "Carmita Bezerra de Moura"
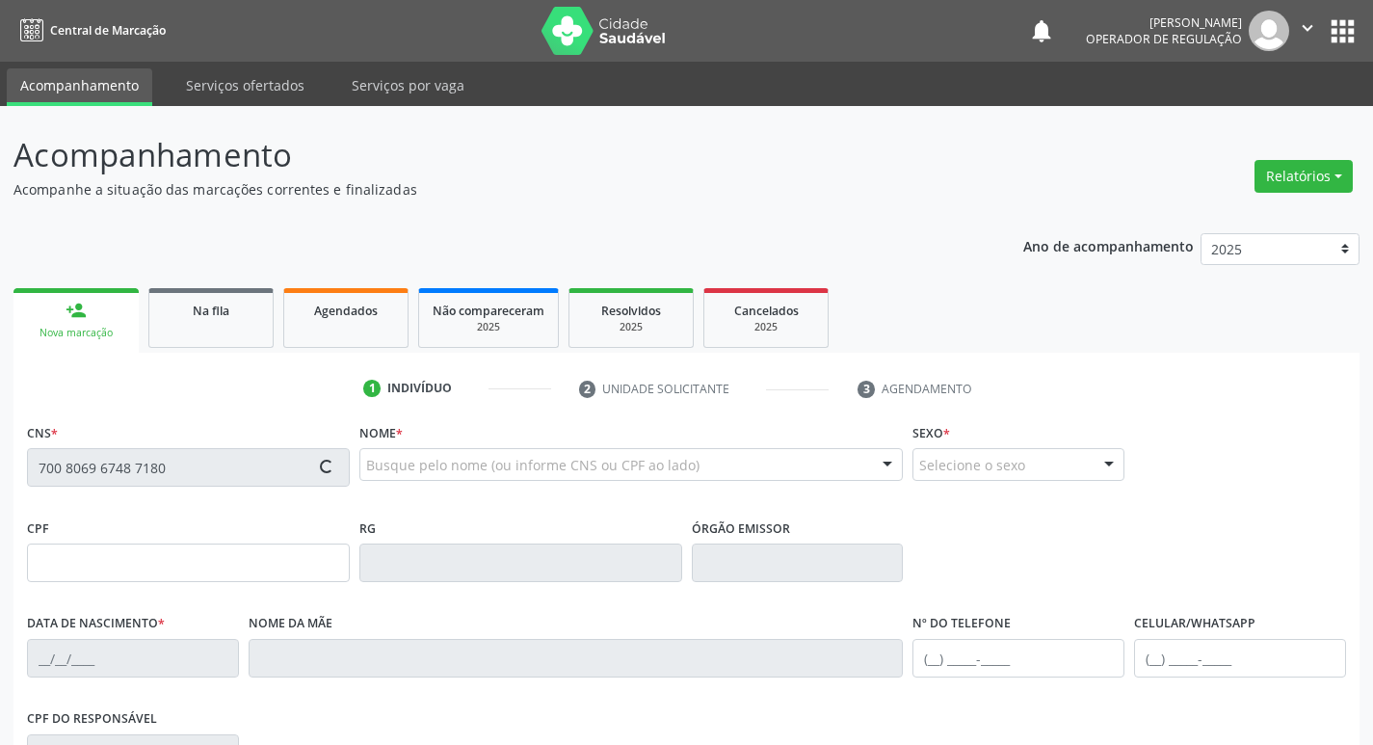
type input "(83) 99813-1435"
type input "106.163.754-92"
type input "44"
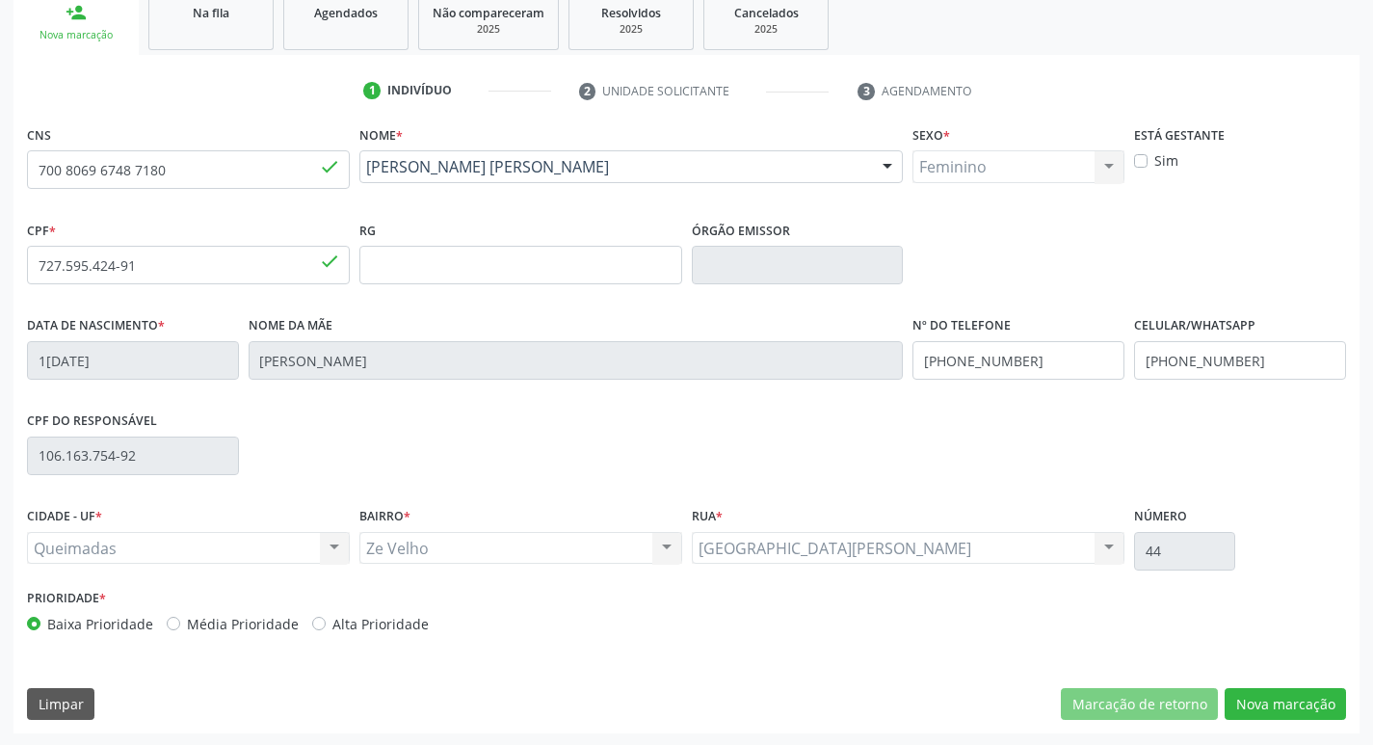
scroll to position [300, 0]
click at [1260, 698] on button "Nova marcação" at bounding box center [1285, 702] width 121 height 33
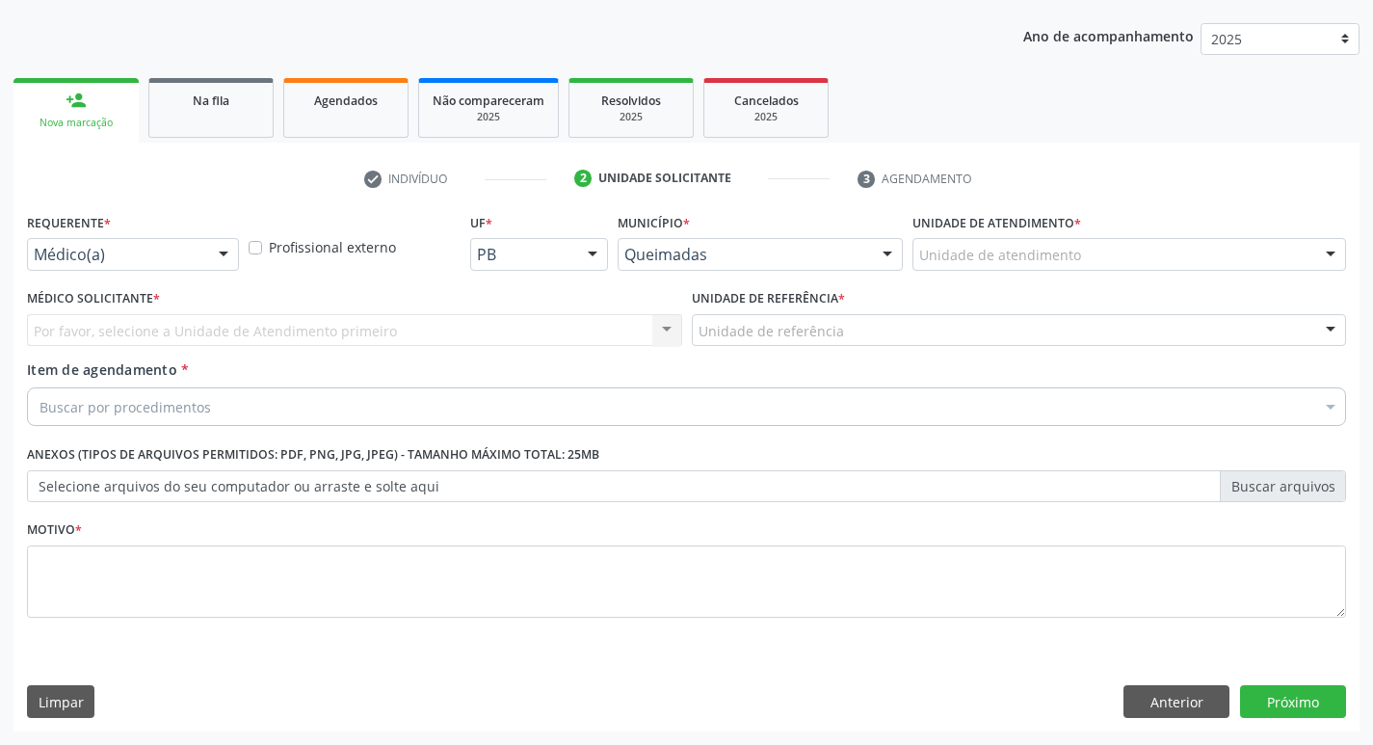
scroll to position [210, 0]
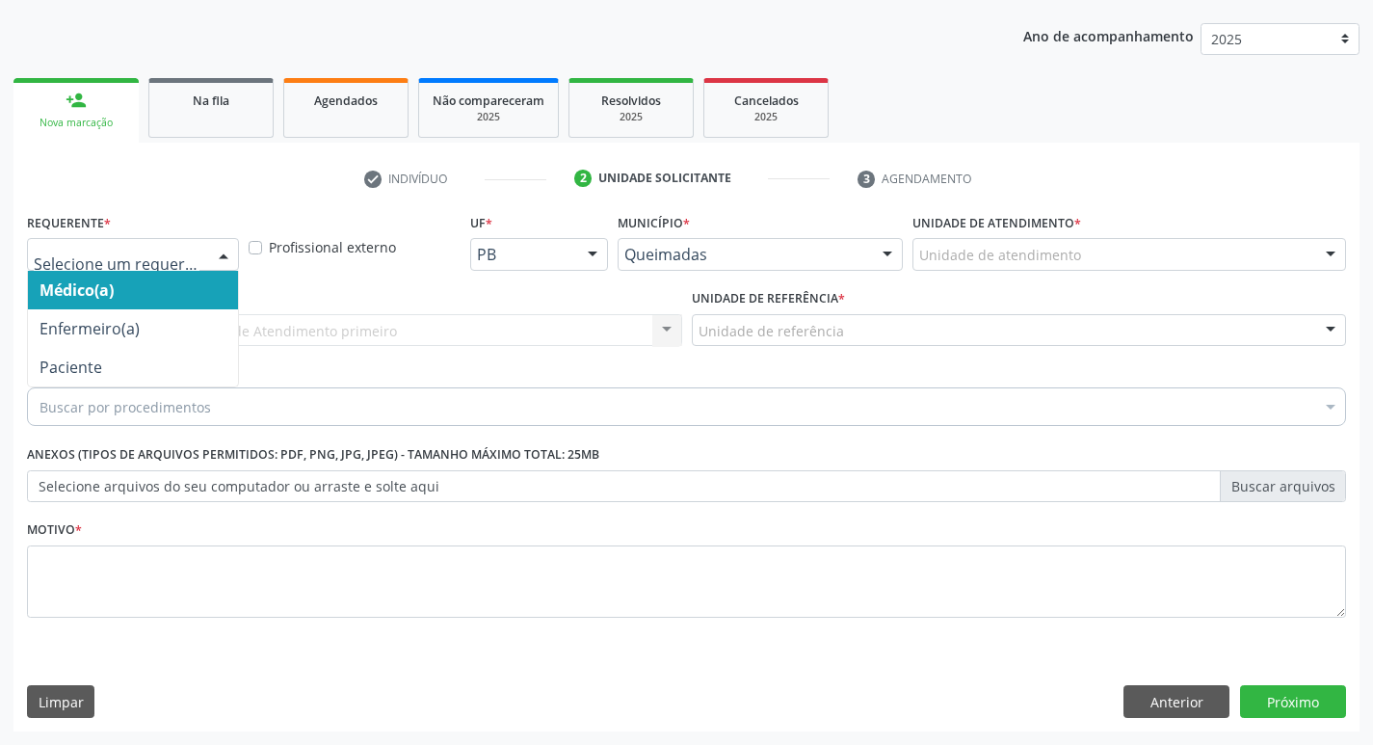
click at [222, 250] on div at bounding box center [223, 255] width 29 height 33
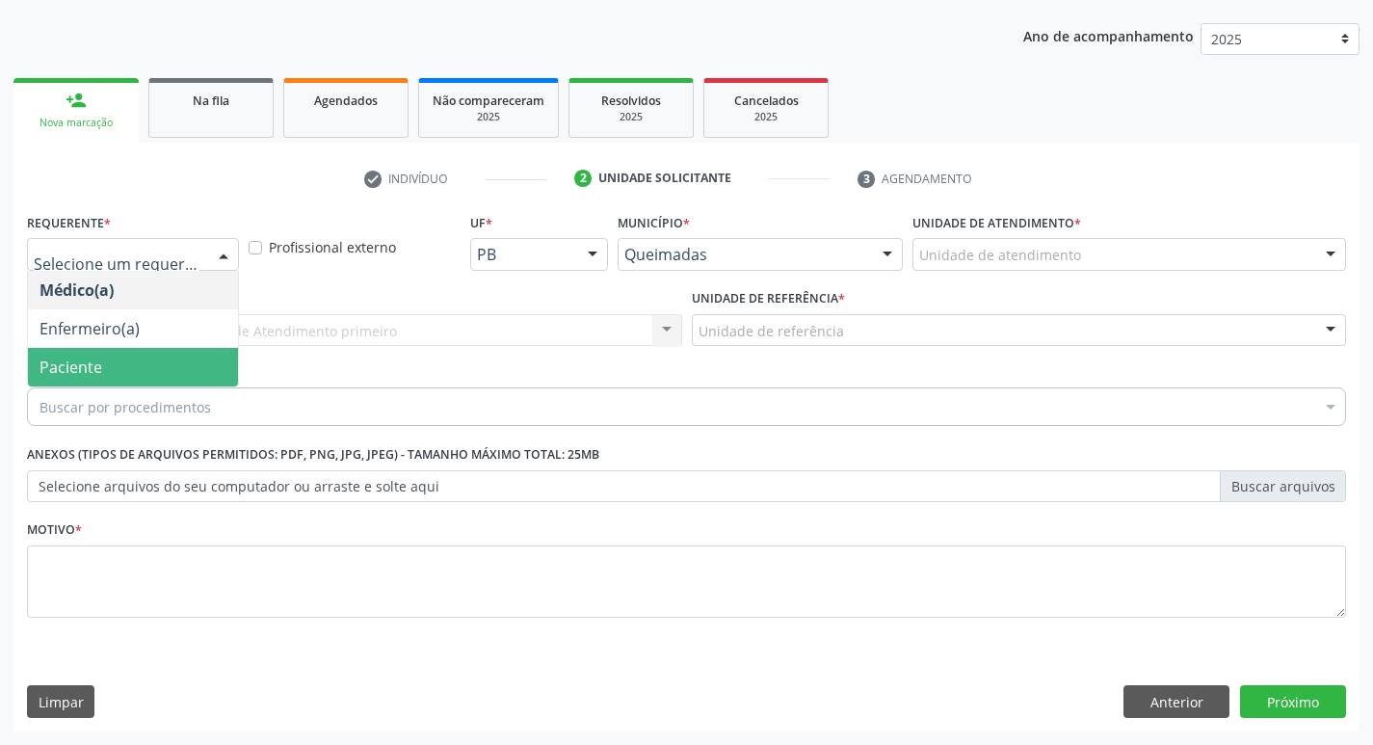
click at [106, 368] on span "Paciente" at bounding box center [133, 367] width 210 height 39
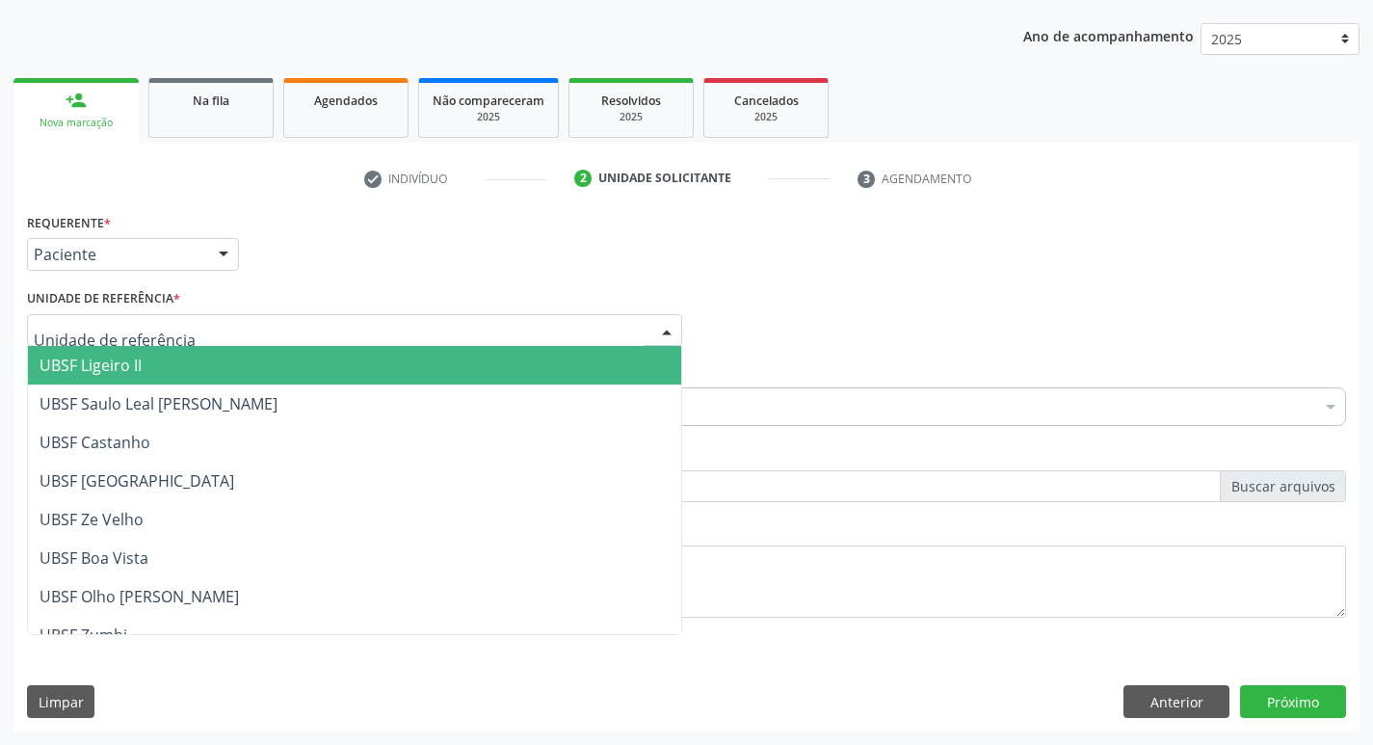
click at [665, 326] on div at bounding box center [666, 331] width 29 height 33
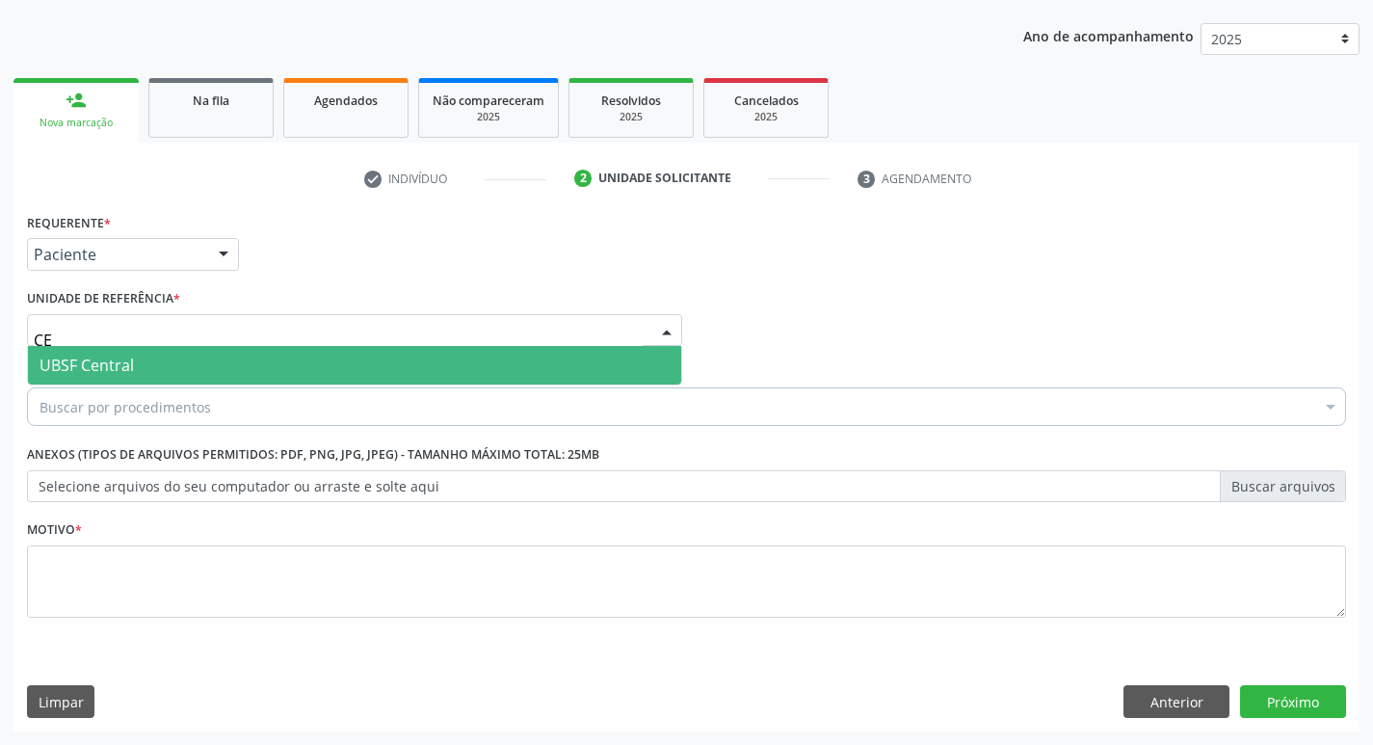
type input "CEN"
click at [332, 356] on span "UBSF Central" at bounding box center [354, 365] width 653 height 39
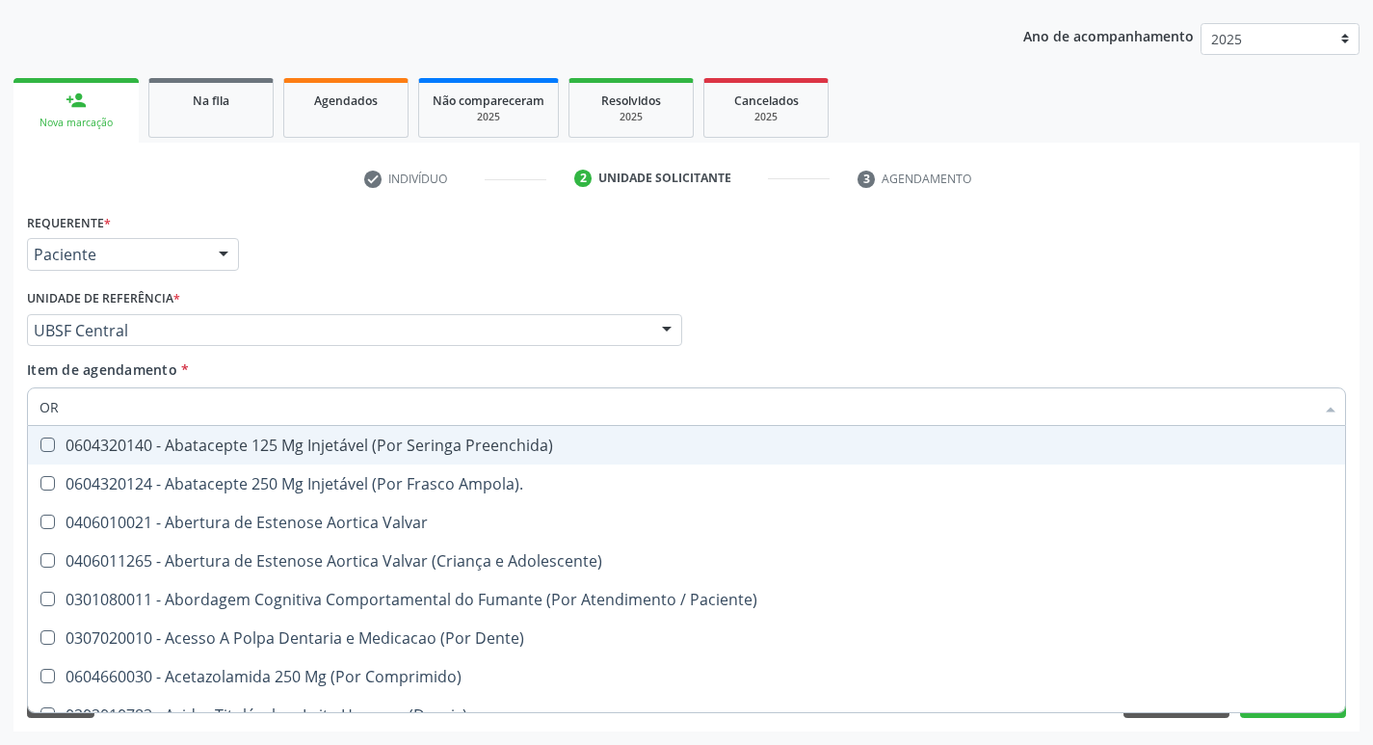
type input "O"
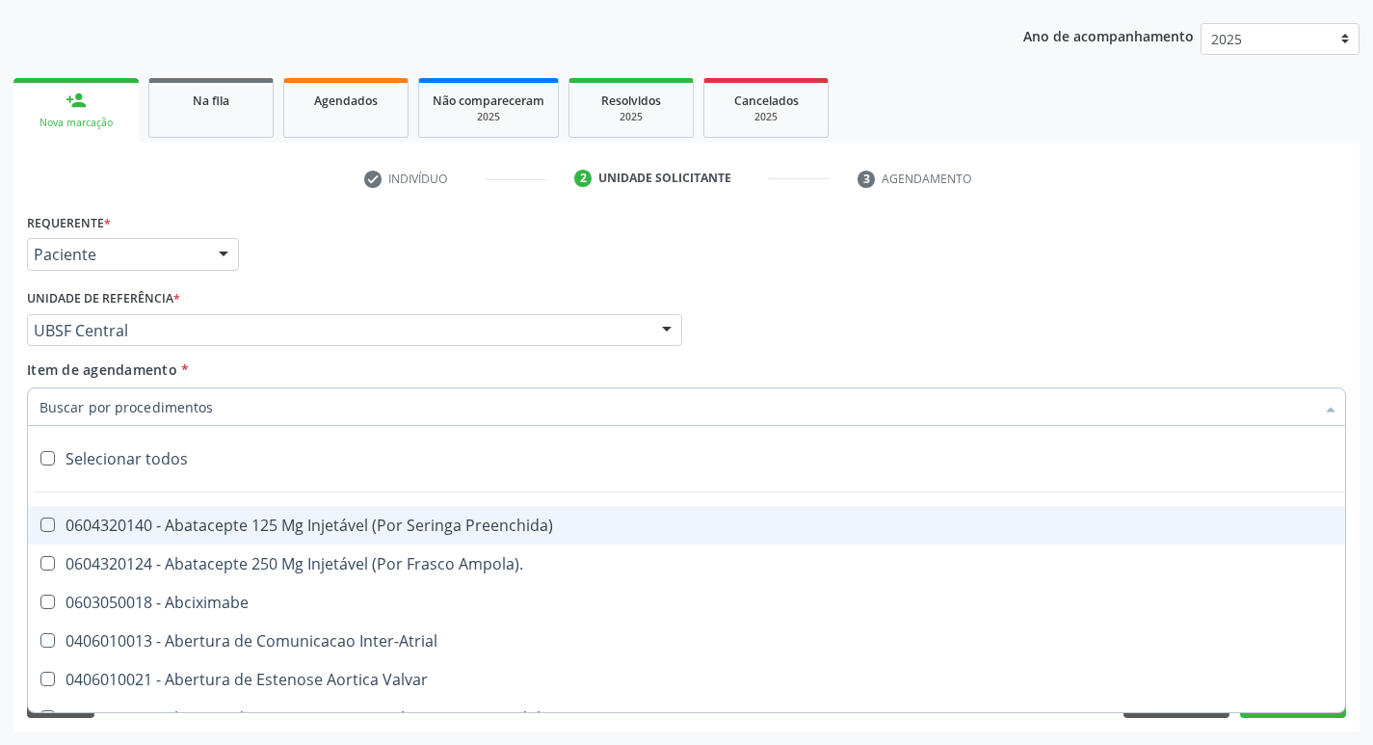
click at [270, 401] on input "Item de agendamento *" at bounding box center [677, 406] width 1275 height 39
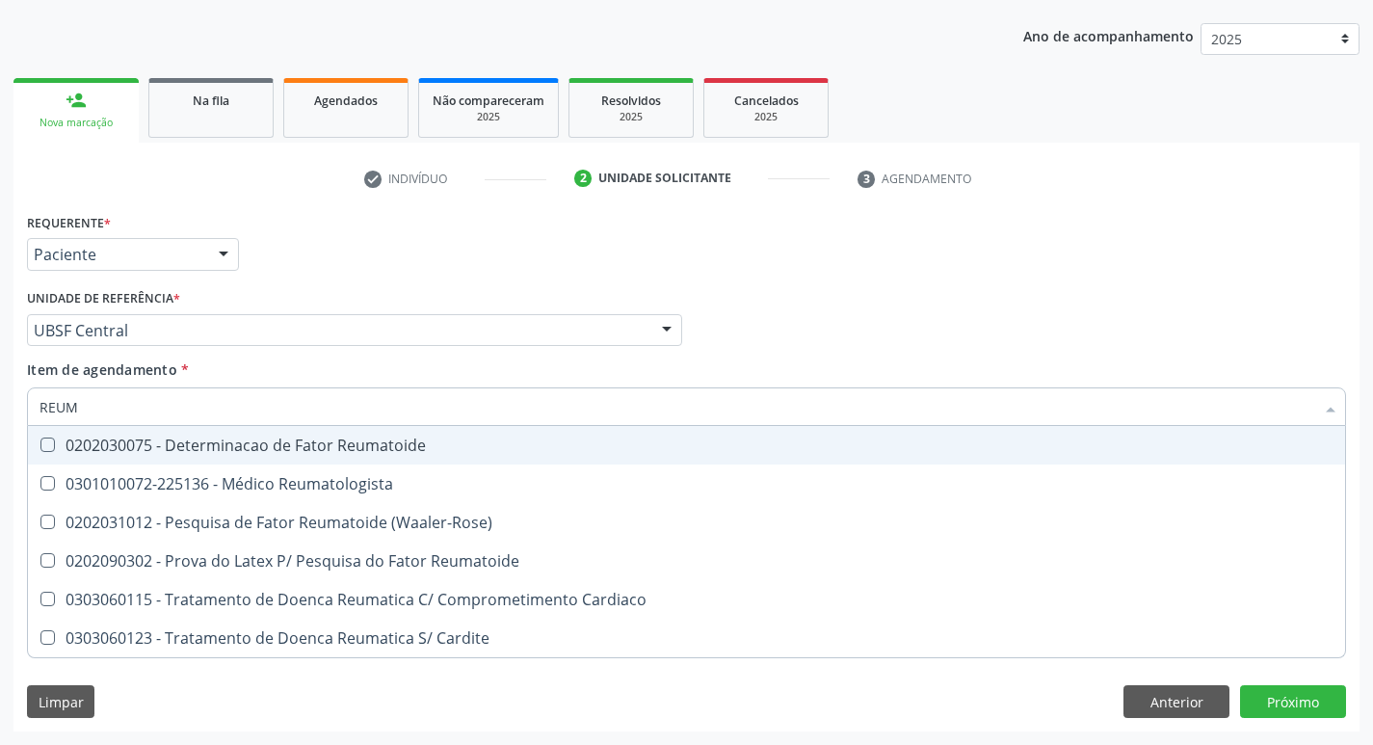
type input "REUMA"
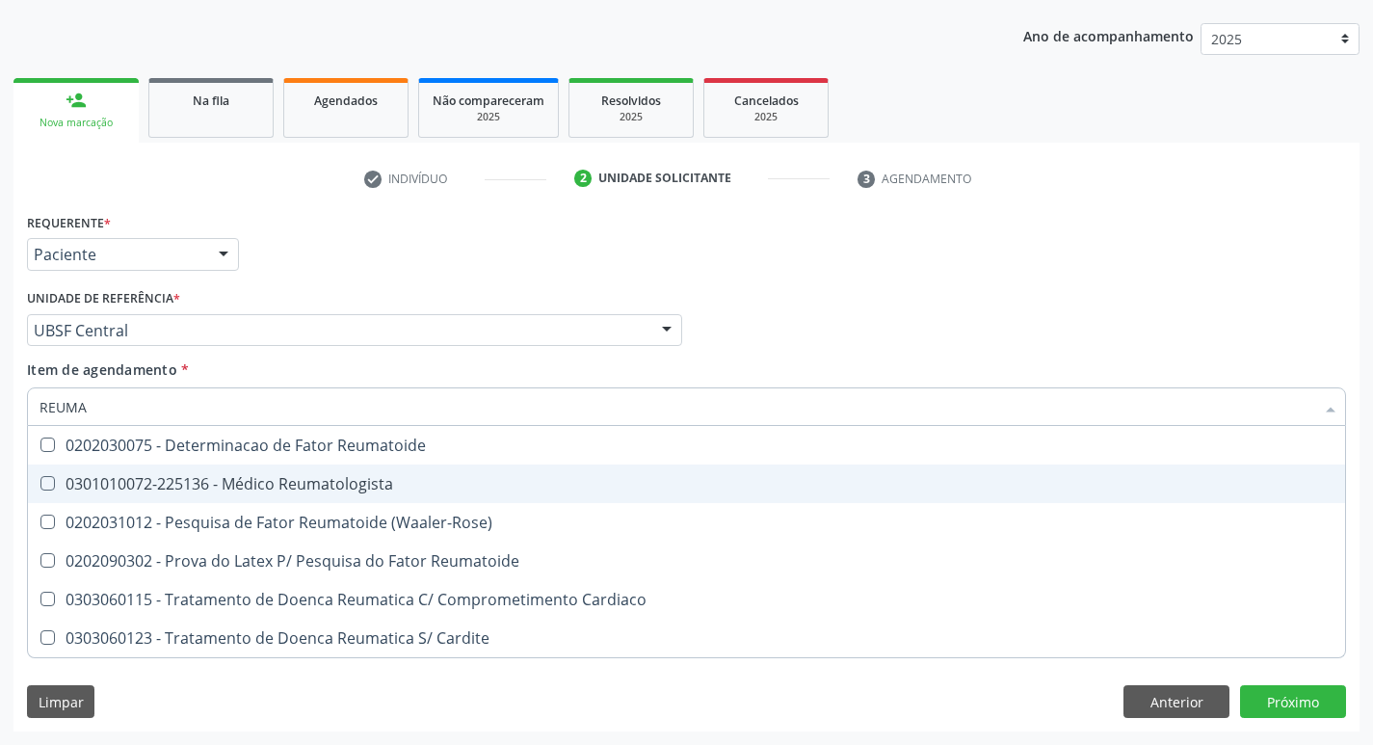
click at [42, 484] on Reumatologista at bounding box center [47, 483] width 14 height 14
click at [40, 484] on Reumatologista "checkbox" at bounding box center [34, 483] width 13 height 13
checkbox Reumatologista "true"
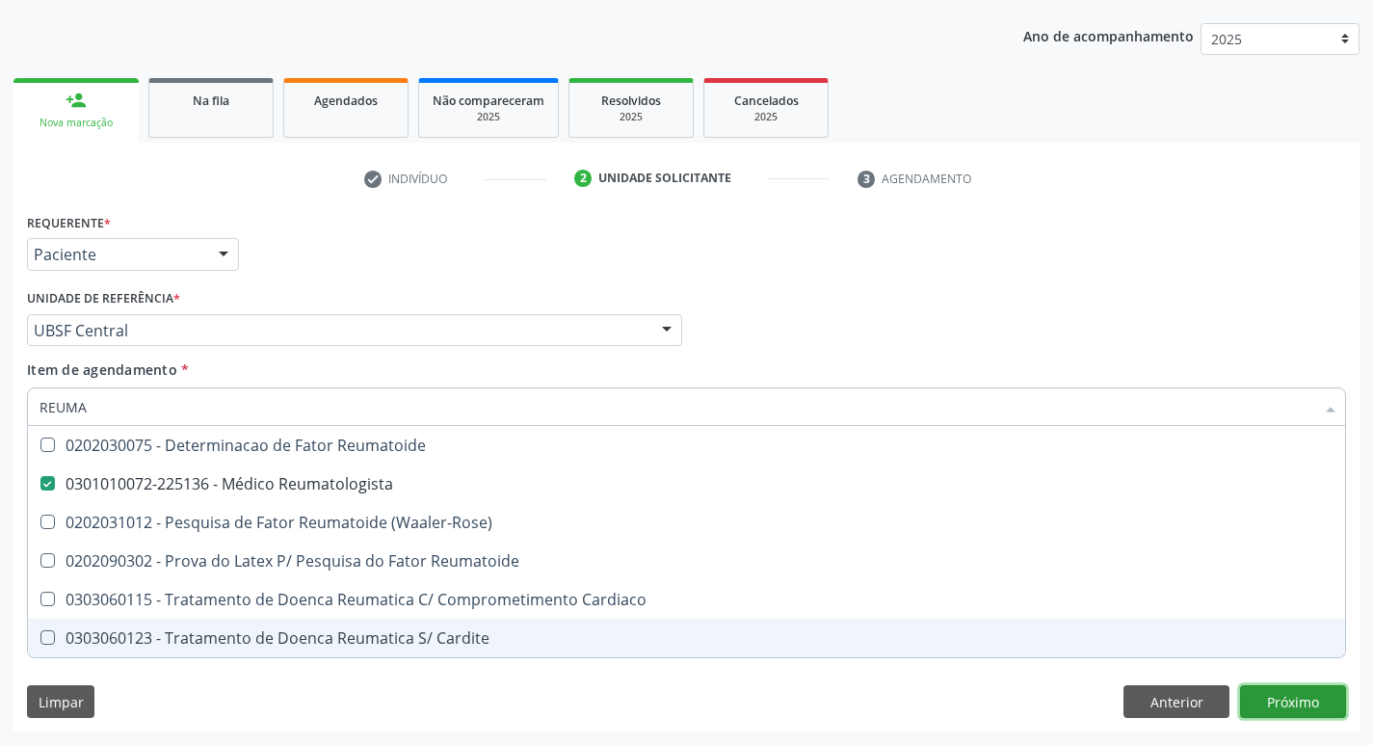
click at [1288, 705] on div "Requerente * Paciente Médico(a) Enfermeiro(a) Paciente Nenhum resultado encontr…" at bounding box center [686, 469] width 1346 height 523
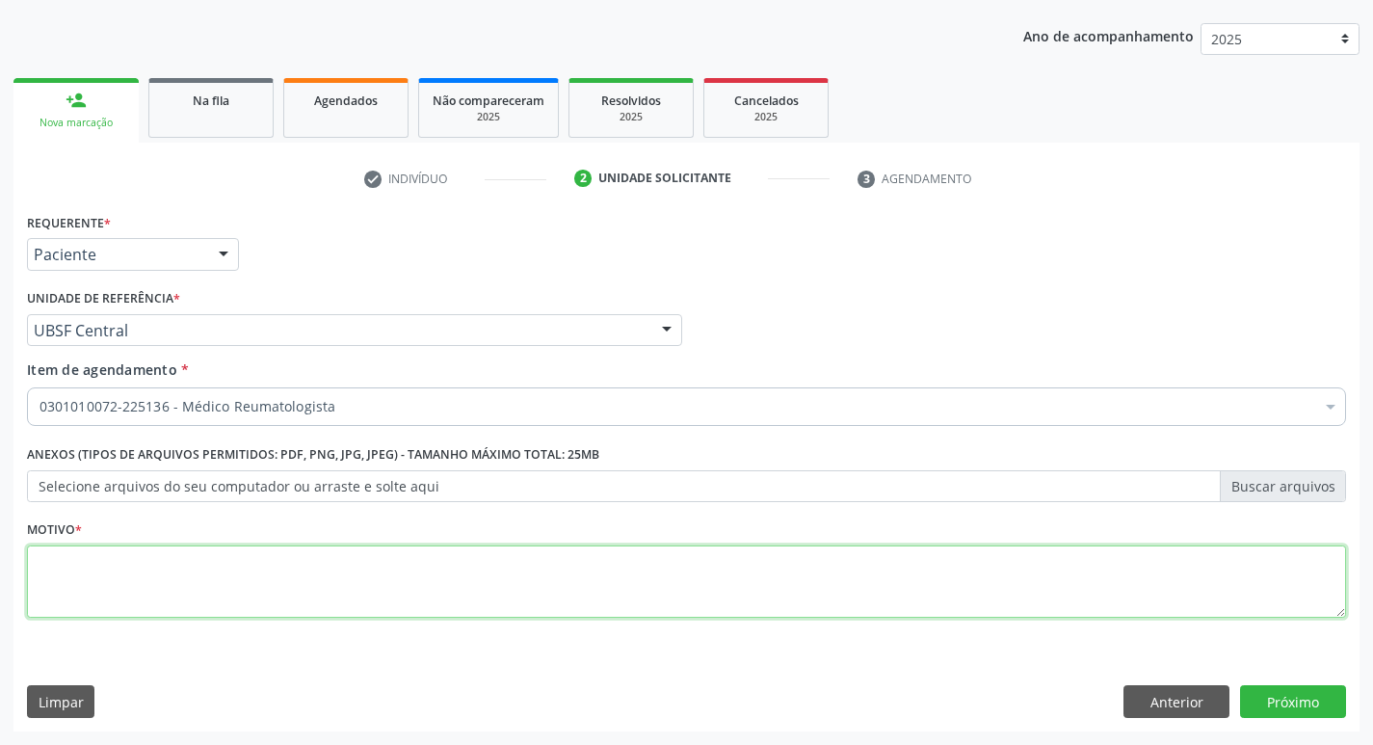
click at [136, 576] on textarea at bounding box center [686, 581] width 1319 height 73
type textarea "RETORNO"
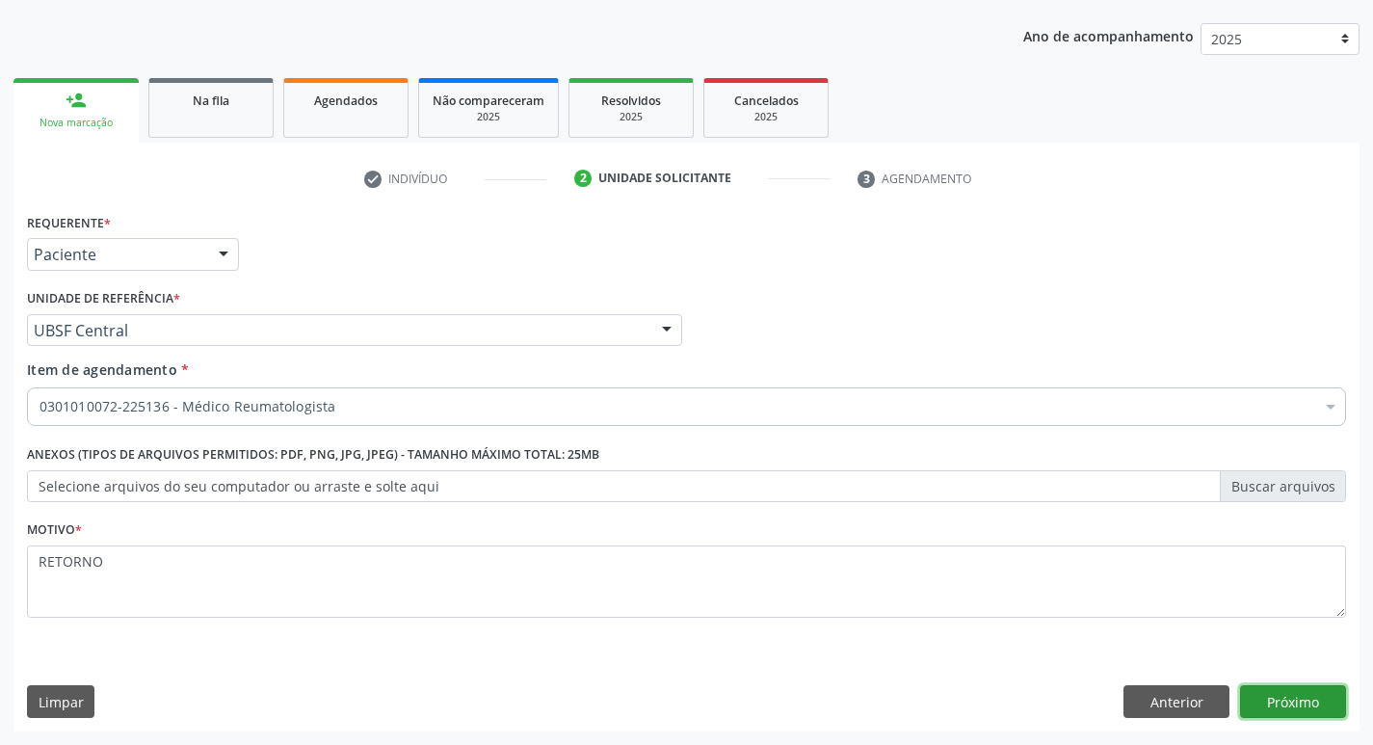
click at [1304, 701] on button "Próximo" at bounding box center [1293, 701] width 106 height 33
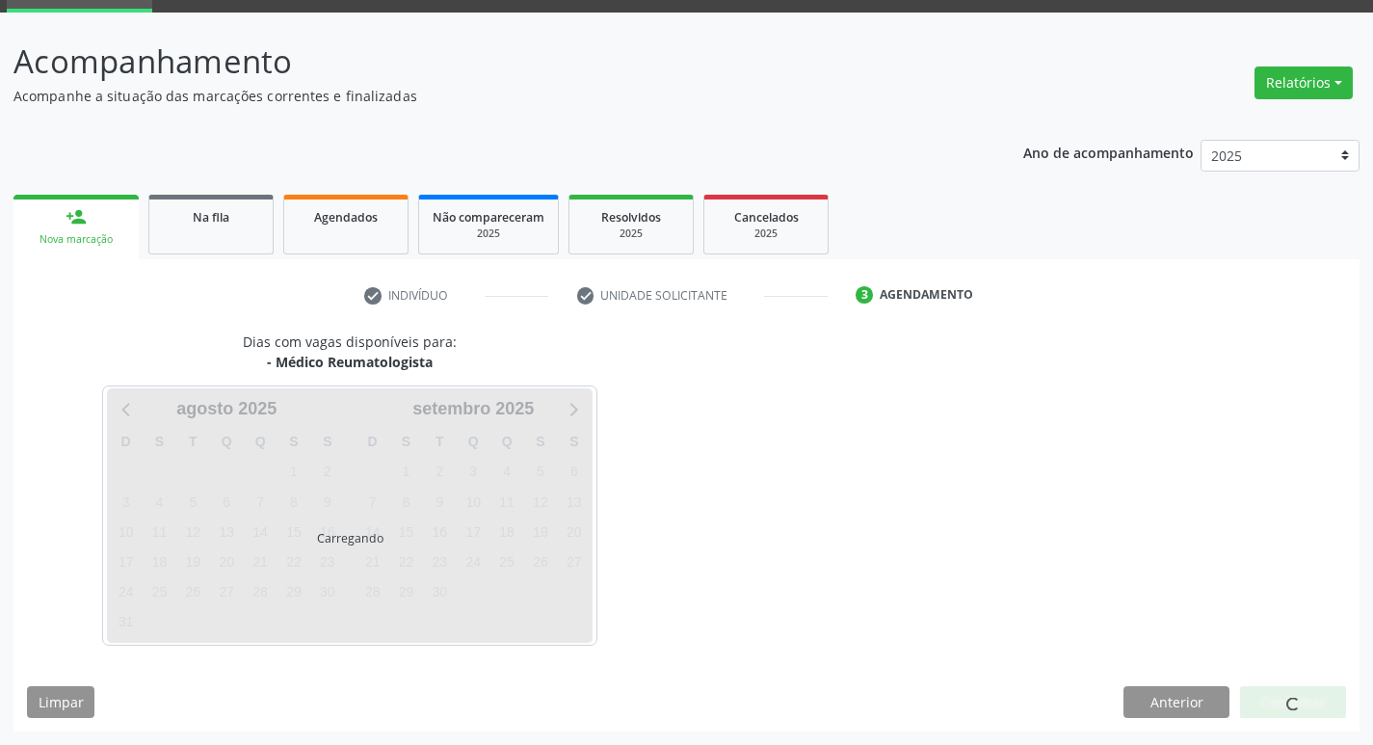
scroll to position [93, 0]
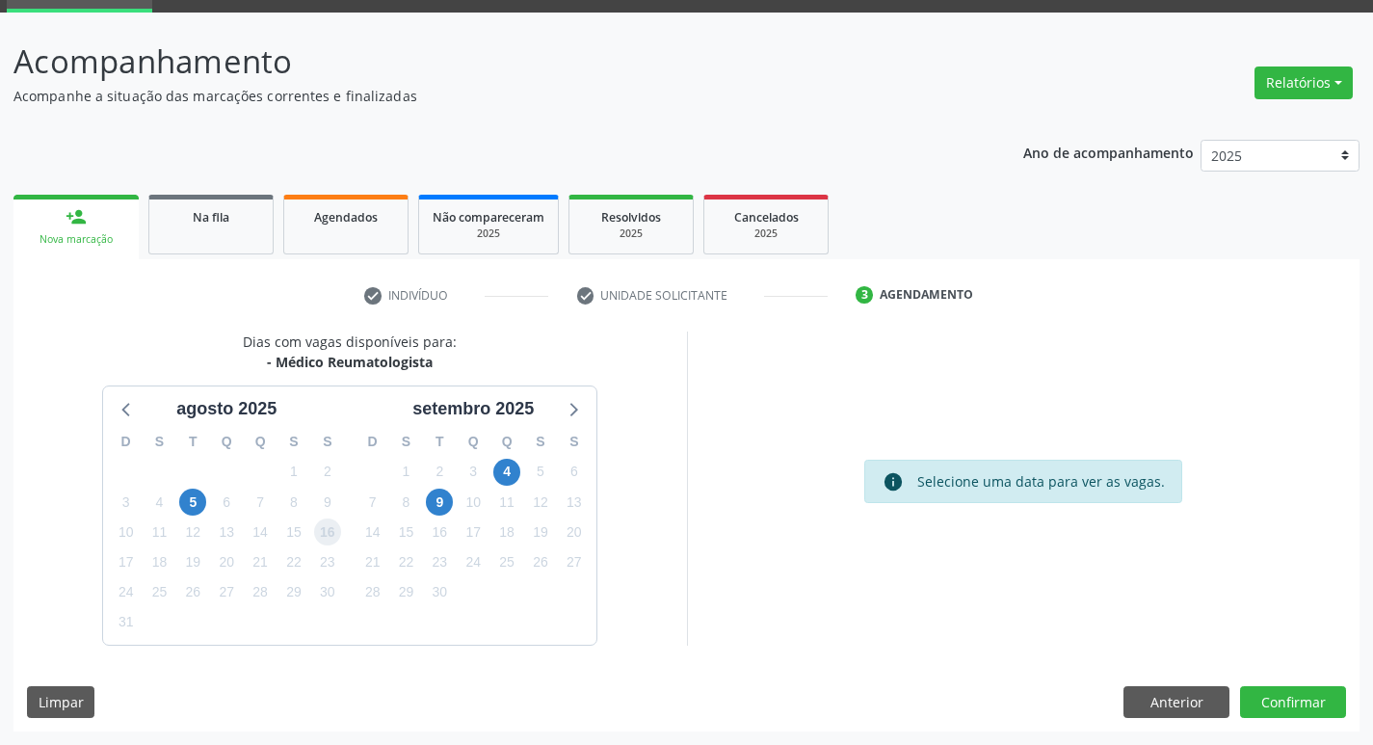
click at [325, 532] on span "16" at bounding box center [327, 531] width 27 height 27
click at [1297, 701] on button "Confirmar" at bounding box center [1293, 702] width 106 height 33
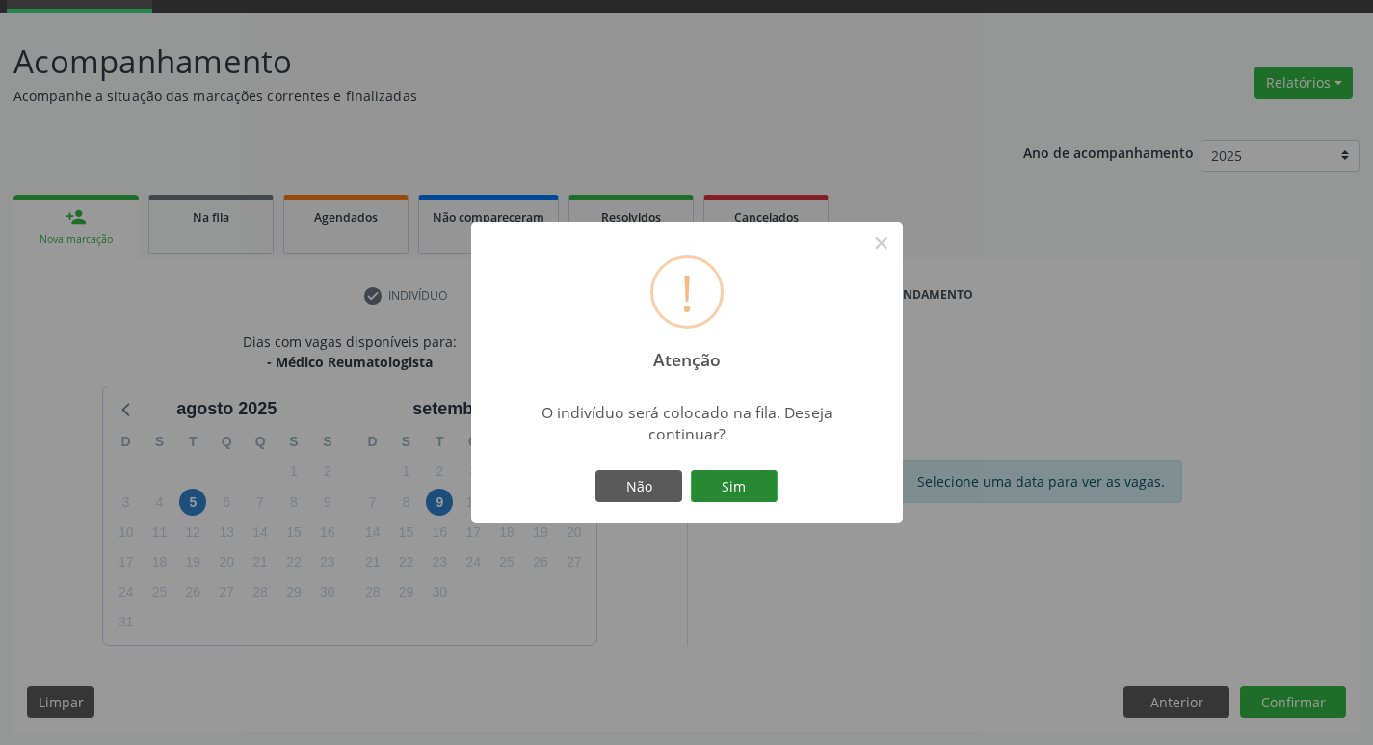
click at [724, 483] on button "Sim" at bounding box center [734, 486] width 87 height 33
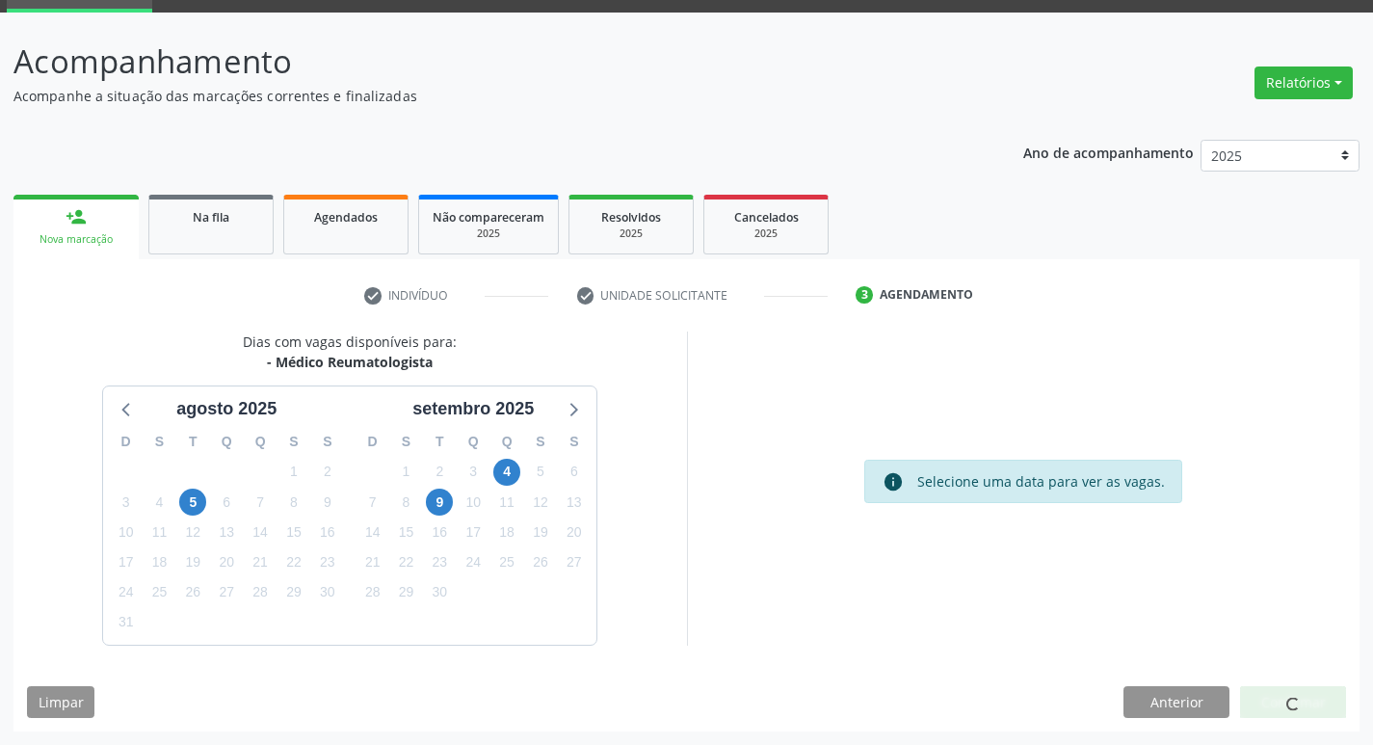
scroll to position [0, 0]
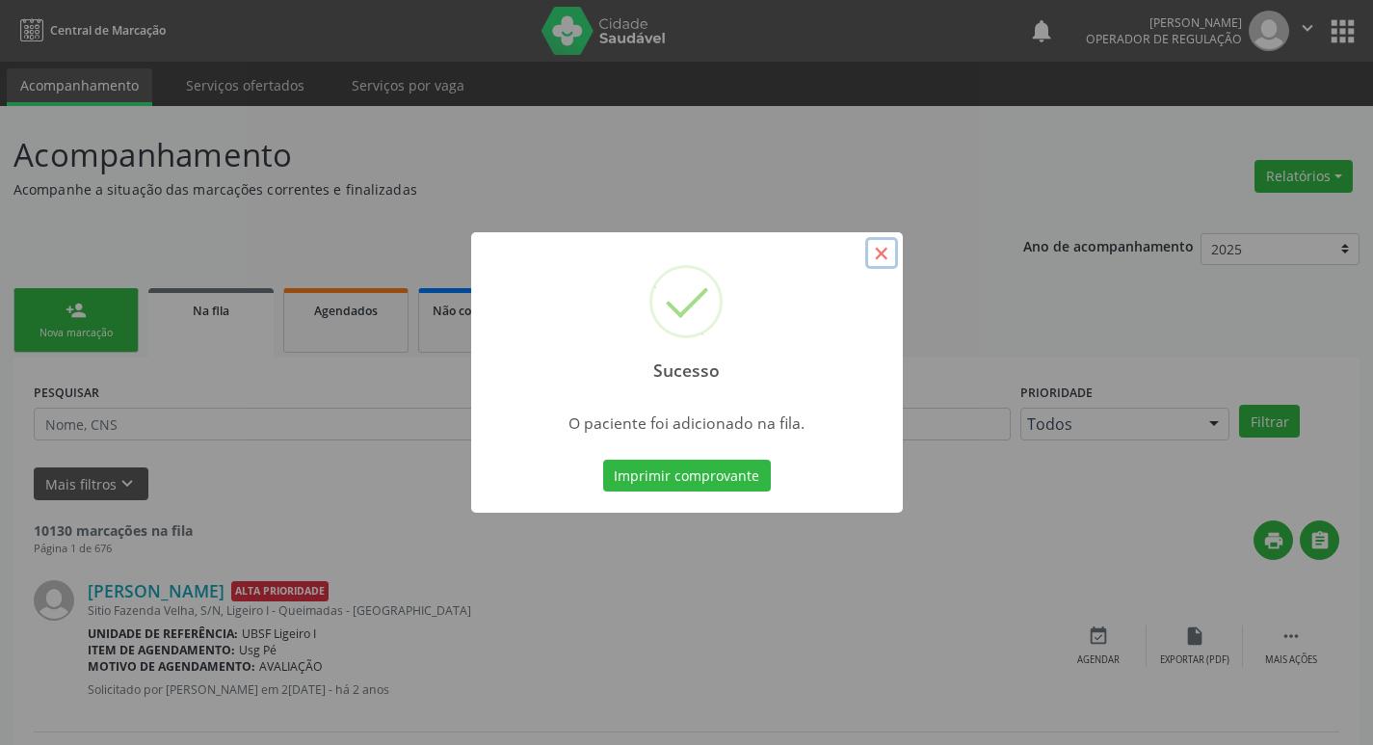
click at [873, 248] on button "×" at bounding box center [881, 253] width 33 height 33
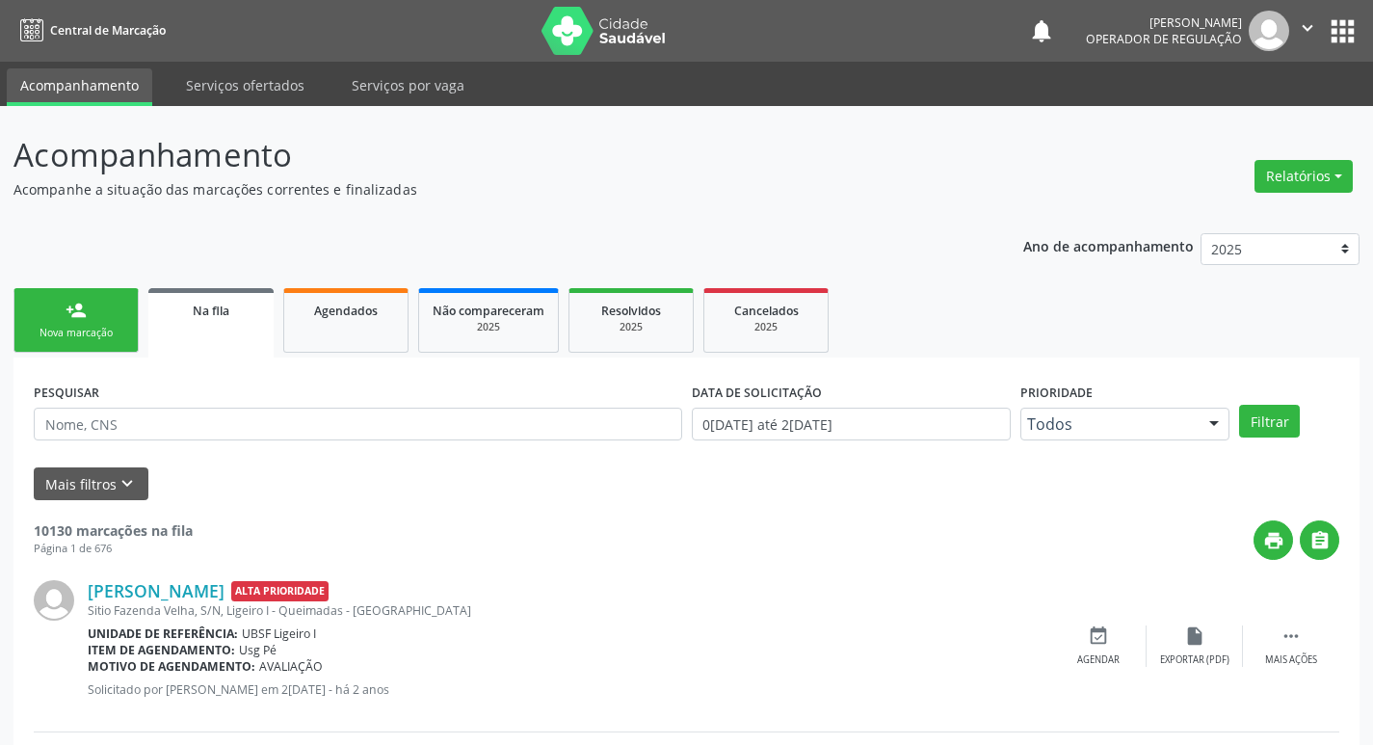
click at [66, 328] on div "Nova marcação" at bounding box center [76, 333] width 96 height 14
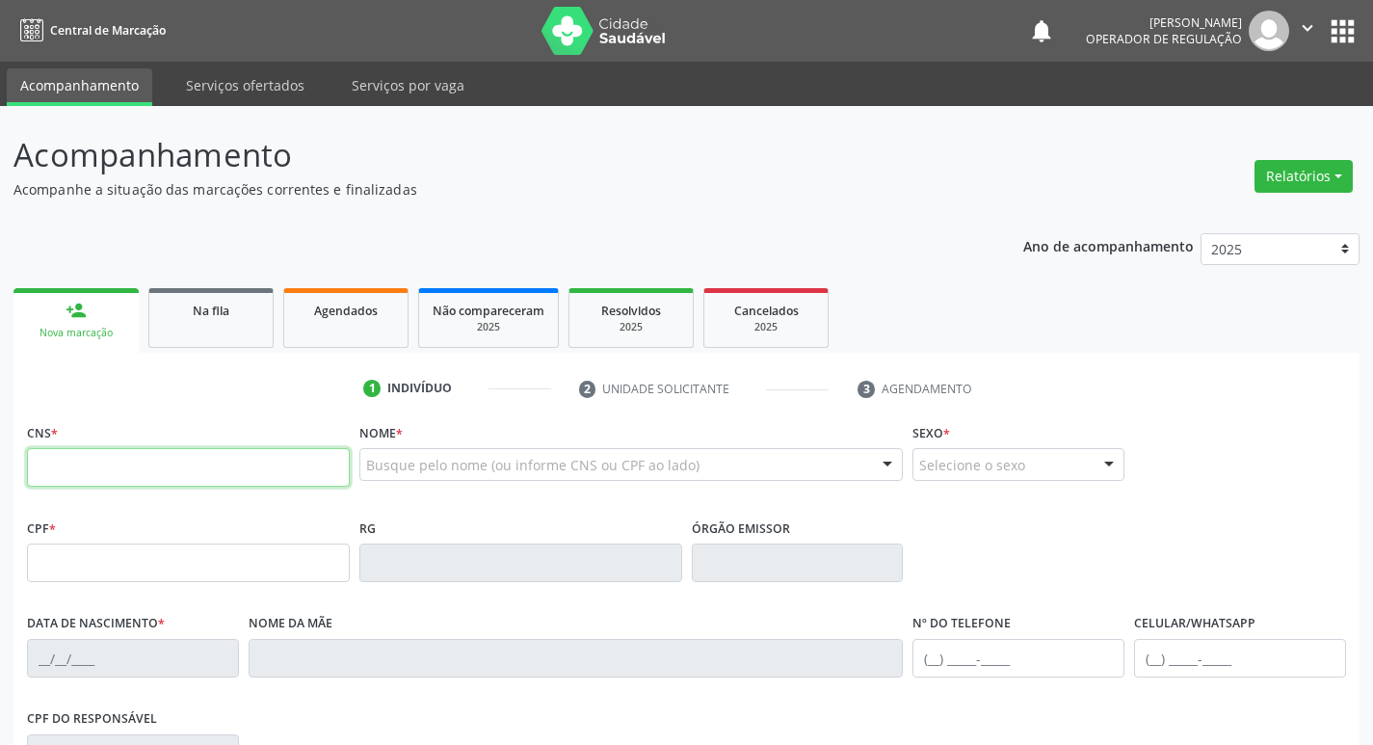
click at [75, 470] on input "text" at bounding box center [188, 467] width 323 height 39
type input "700 3079 3401 3231"
type input "30/11/1961"
type input "S/N"
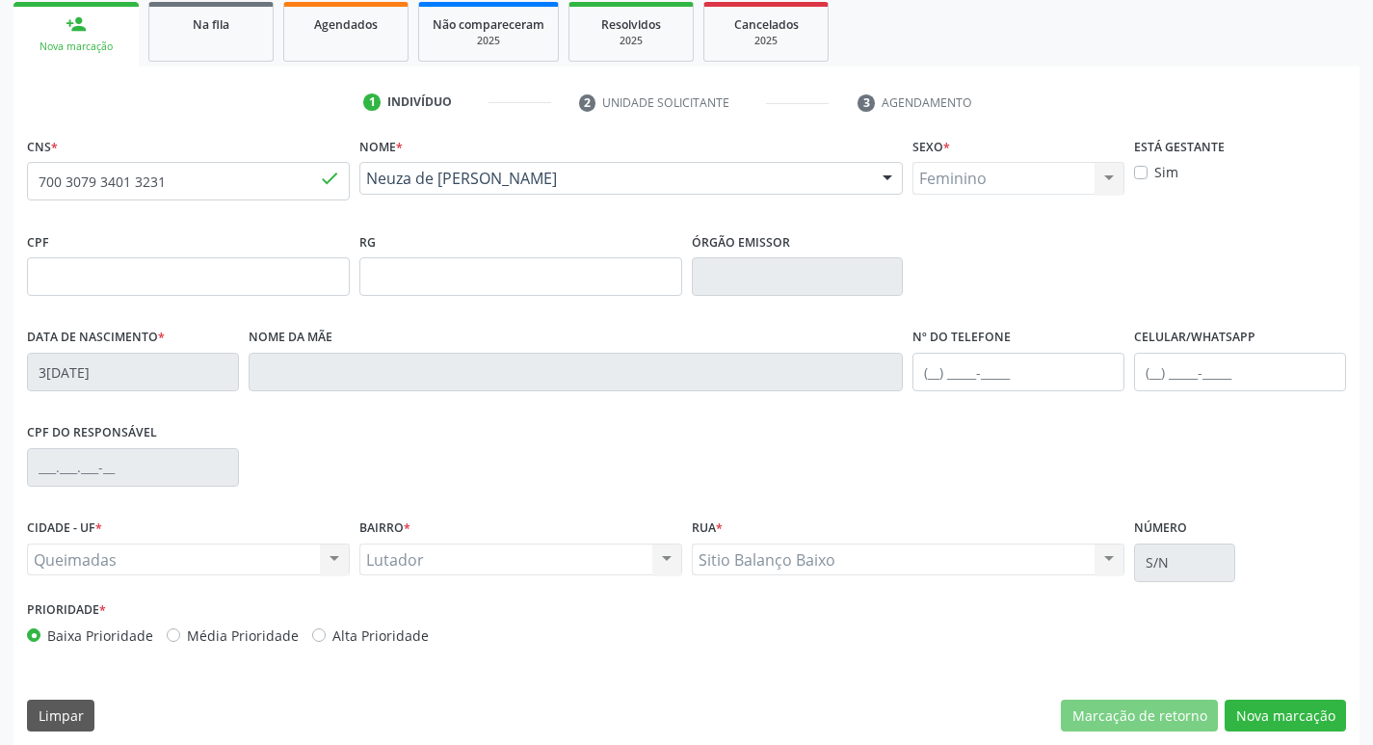
scroll to position [300, 0]
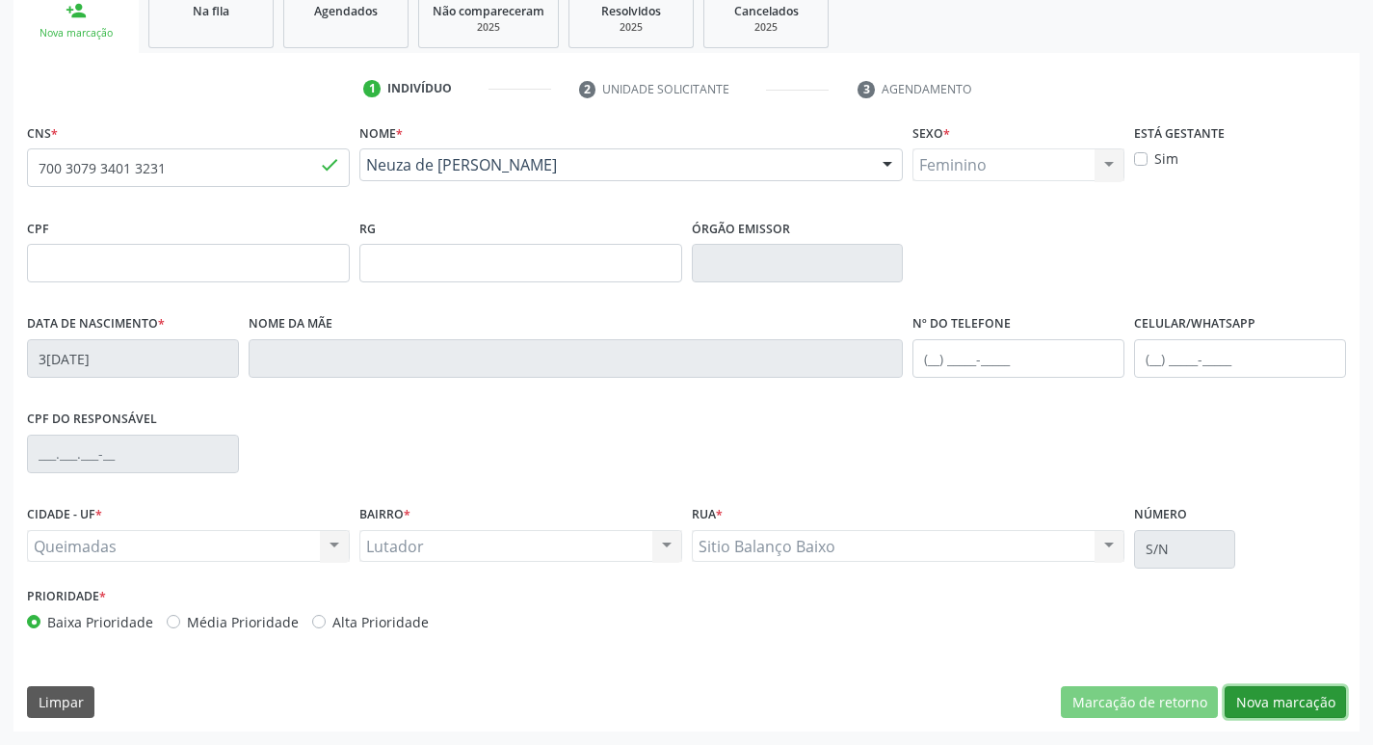
click at [1278, 709] on button "Nova marcação" at bounding box center [1285, 702] width 121 height 33
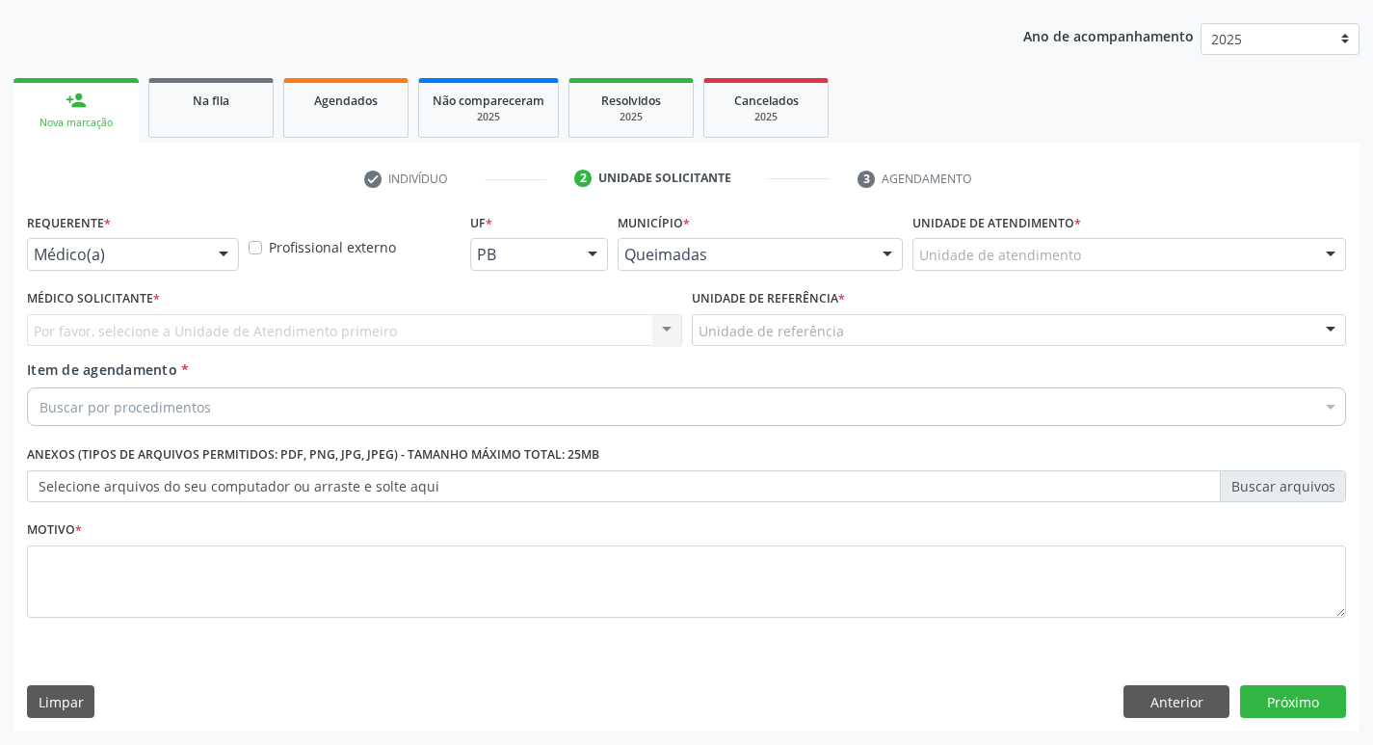
scroll to position [210, 0]
click at [222, 250] on div at bounding box center [223, 255] width 29 height 33
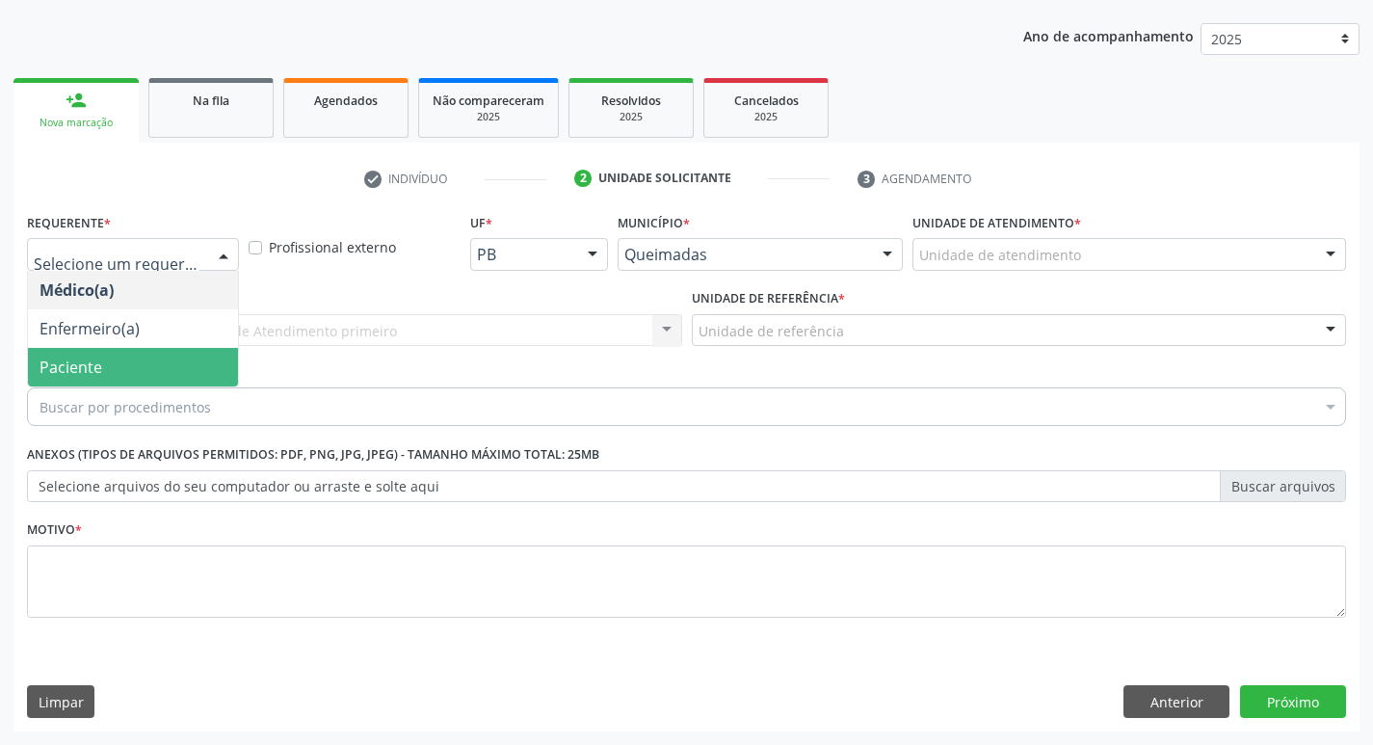
click at [70, 367] on span "Paciente" at bounding box center [71, 366] width 63 height 21
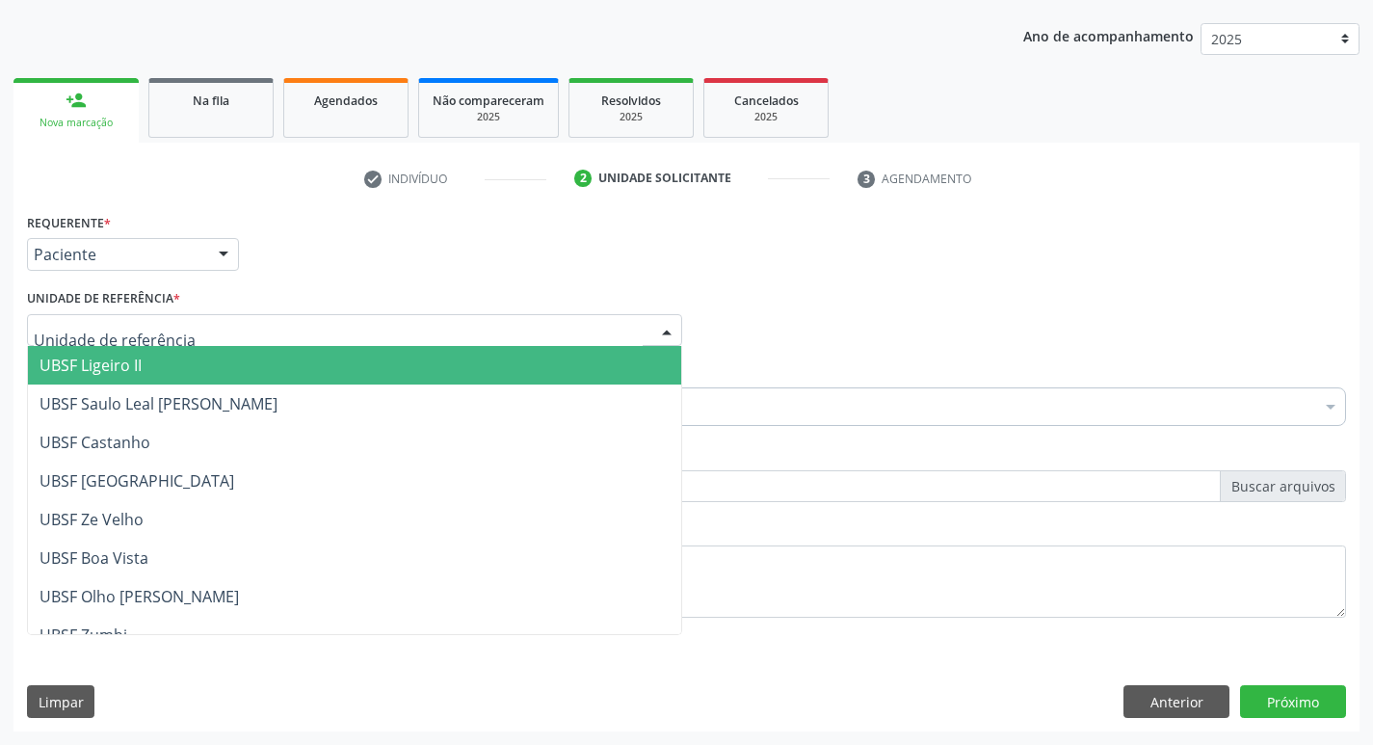
click at [295, 333] on div at bounding box center [354, 330] width 655 height 33
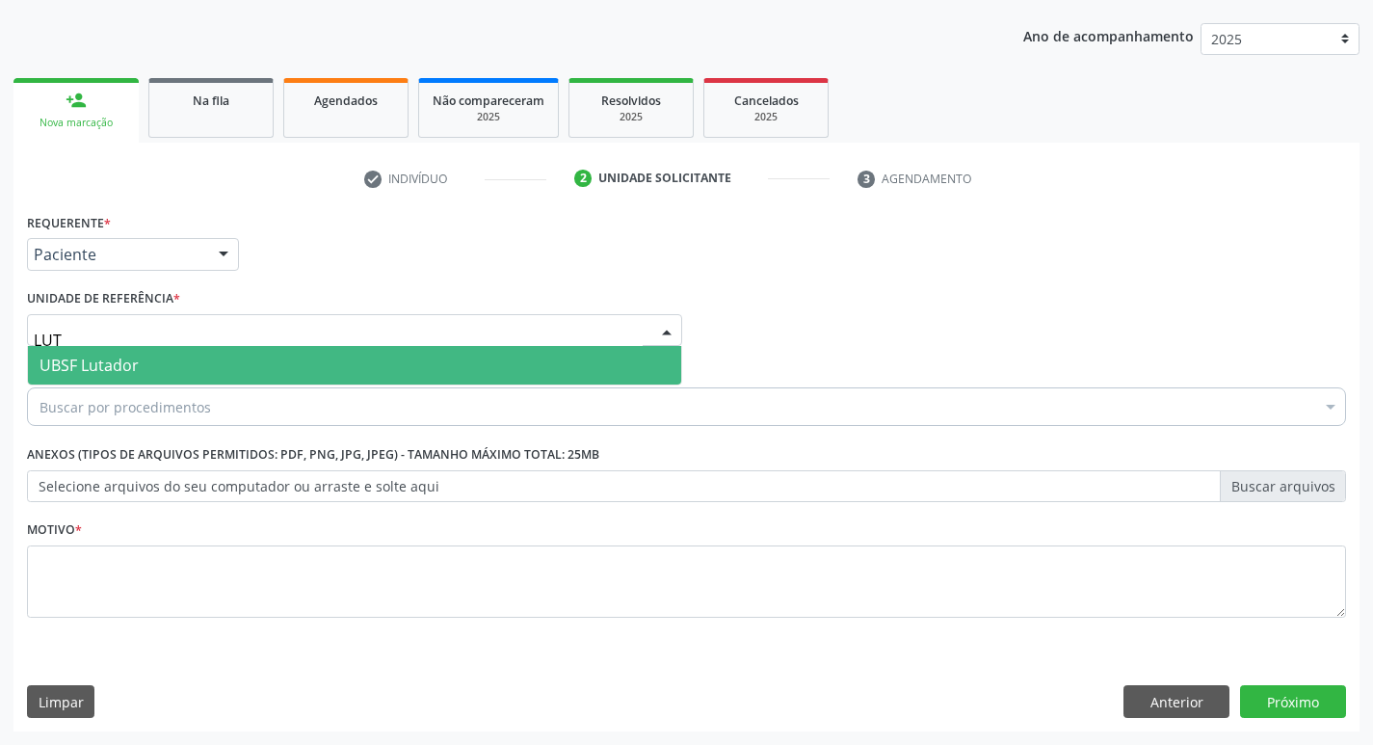
type input "LUTA"
click at [228, 360] on span "UBSF Lutador" at bounding box center [354, 365] width 653 height 39
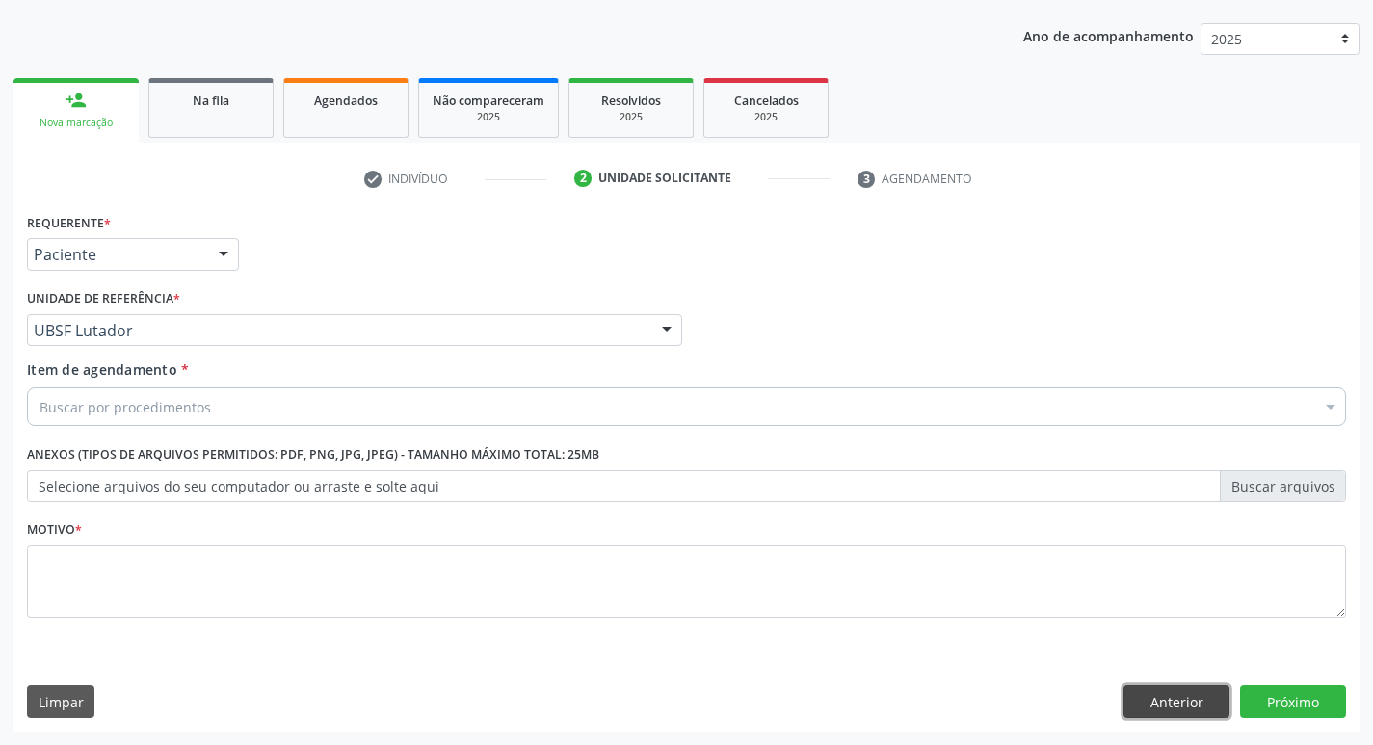
click at [1179, 706] on button "Anterior" at bounding box center [1176, 701] width 106 height 33
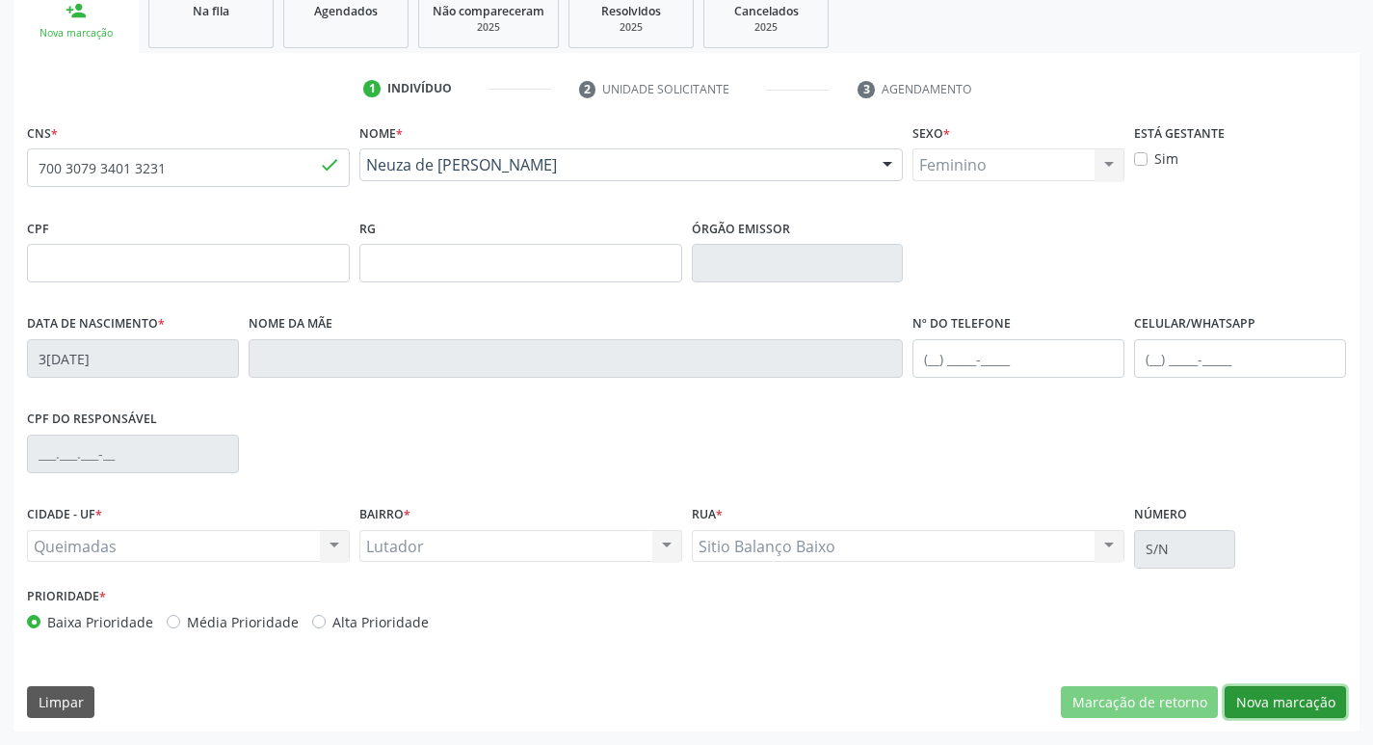
click at [1280, 699] on button "Nova marcação" at bounding box center [1285, 702] width 121 height 33
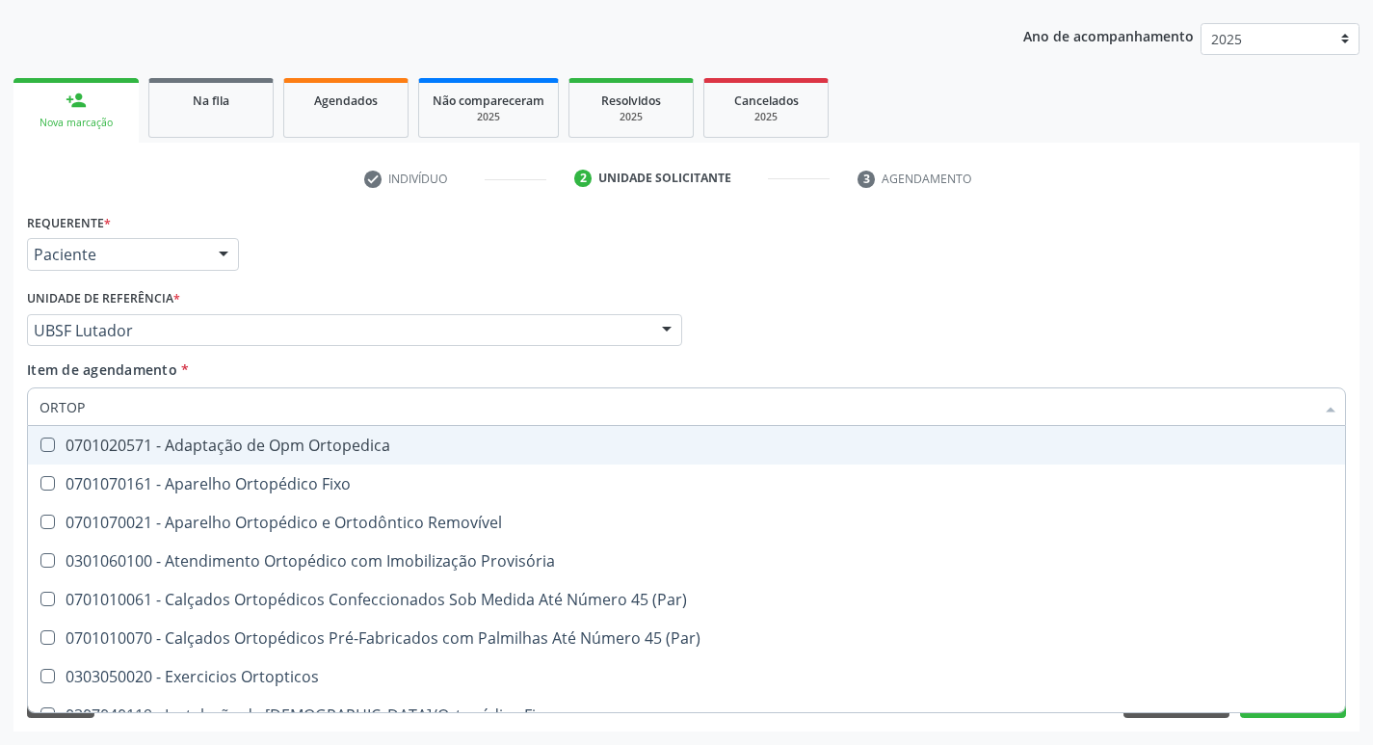
type input "ORTOPE"
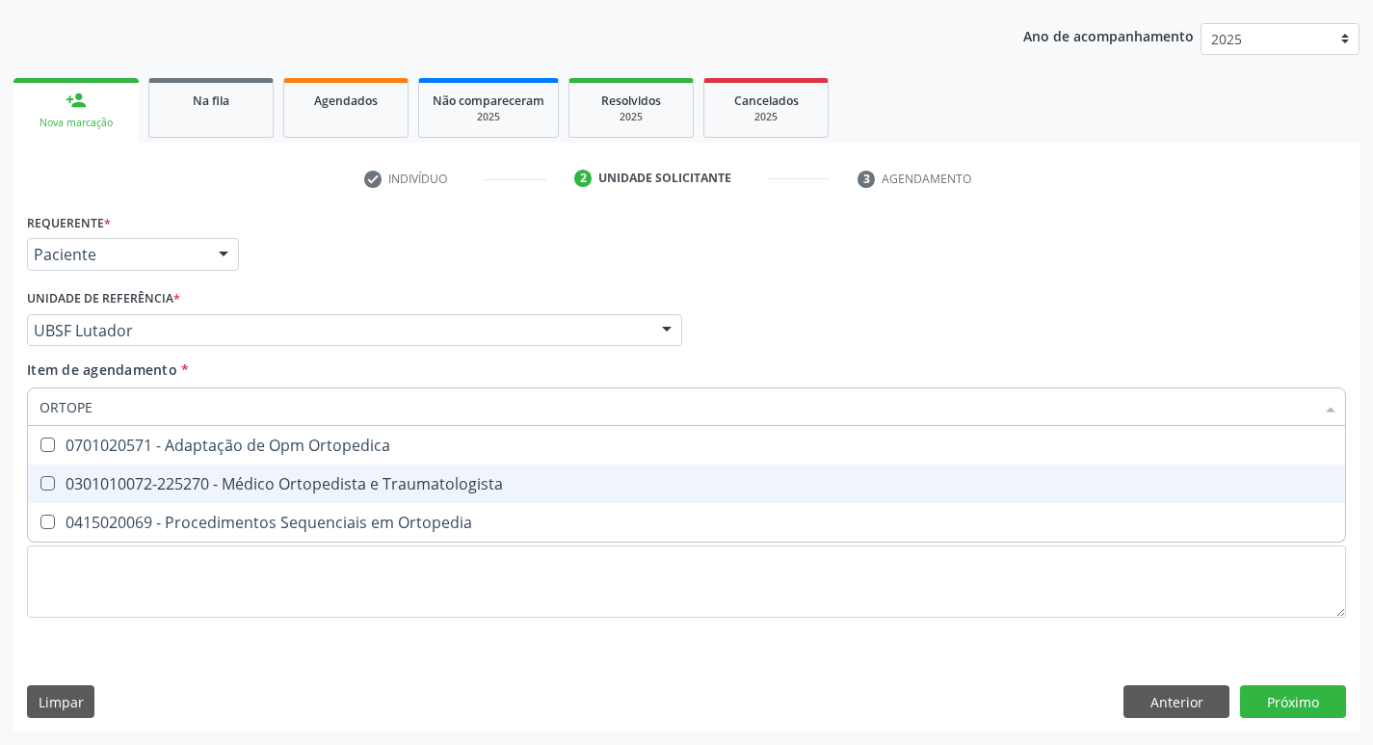
click at [51, 483] on Traumatologista at bounding box center [47, 483] width 14 height 14
click at [40, 483] on Traumatologista "checkbox" at bounding box center [34, 483] width 13 height 13
checkbox Traumatologista "true"
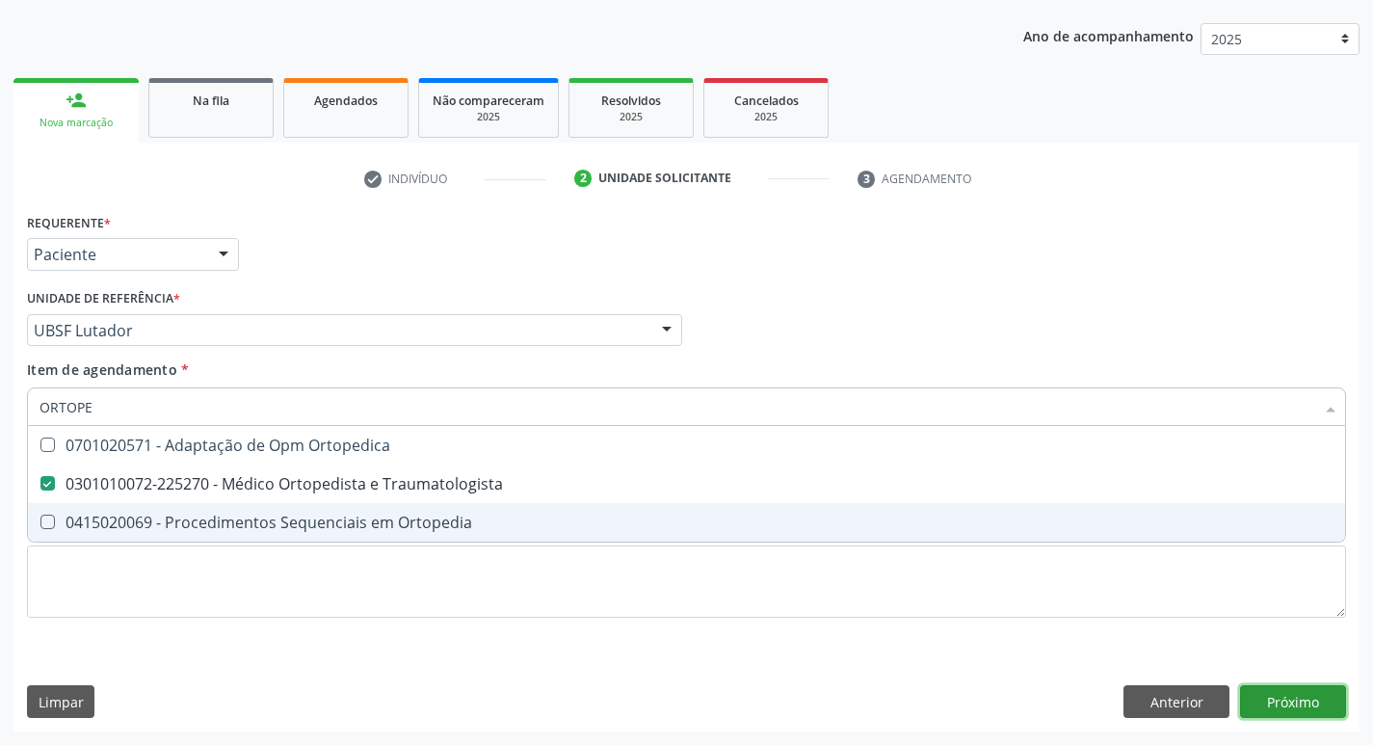
click at [1287, 692] on div "Requerente * Paciente Médico(a) Enfermeiro(a) Paciente Nenhum resultado encontr…" at bounding box center [686, 469] width 1346 height 523
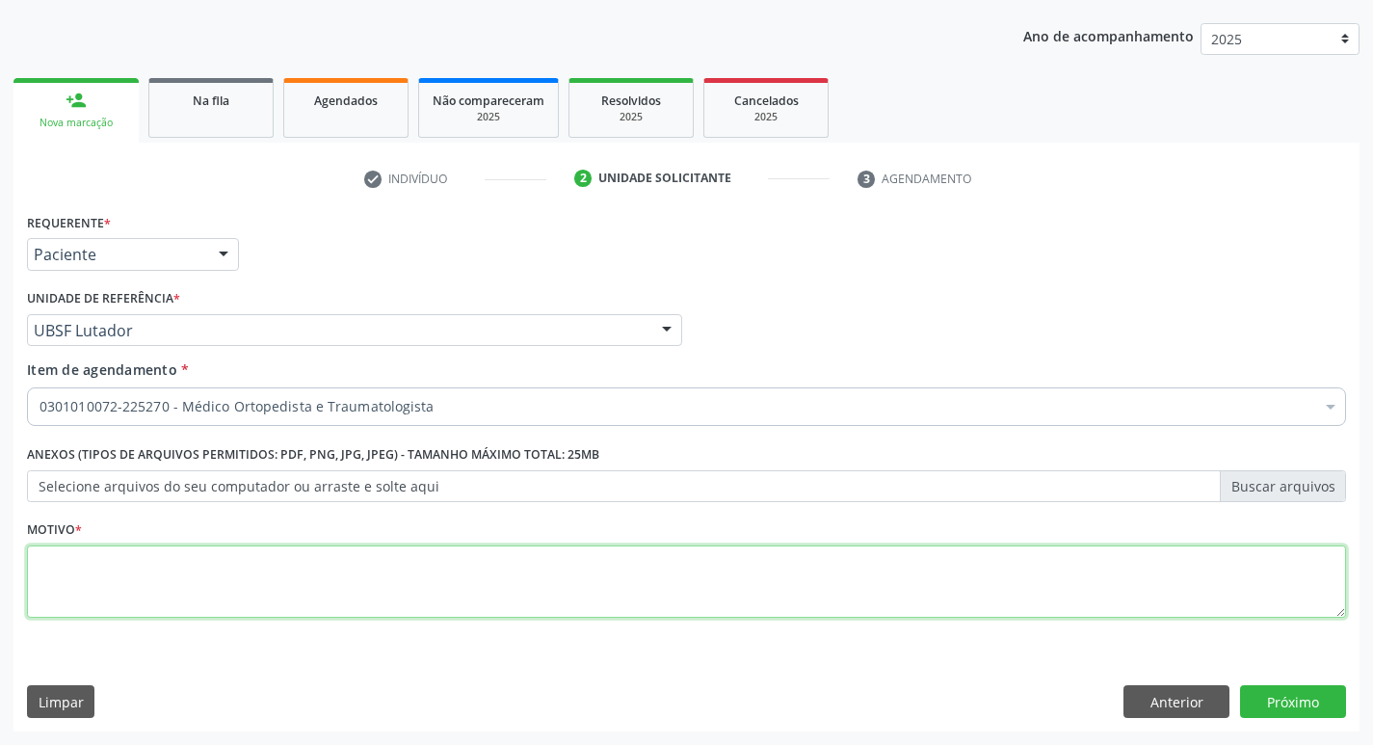
click at [167, 575] on textarea at bounding box center [686, 581] width 1319 height 73
type textarea "AVALIACAO"
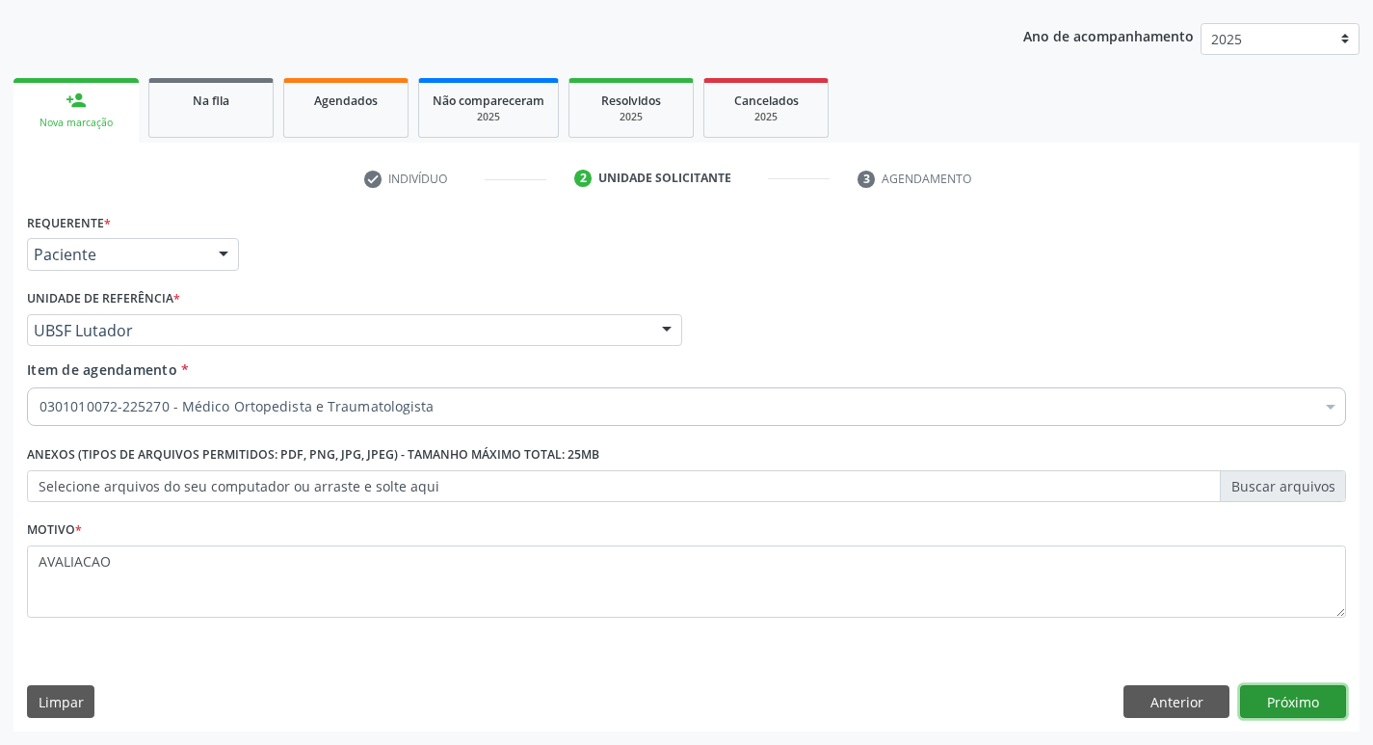
click at [1290, 705] on button "Próximo" at bounding box center [1293, 701] width 106 height 33
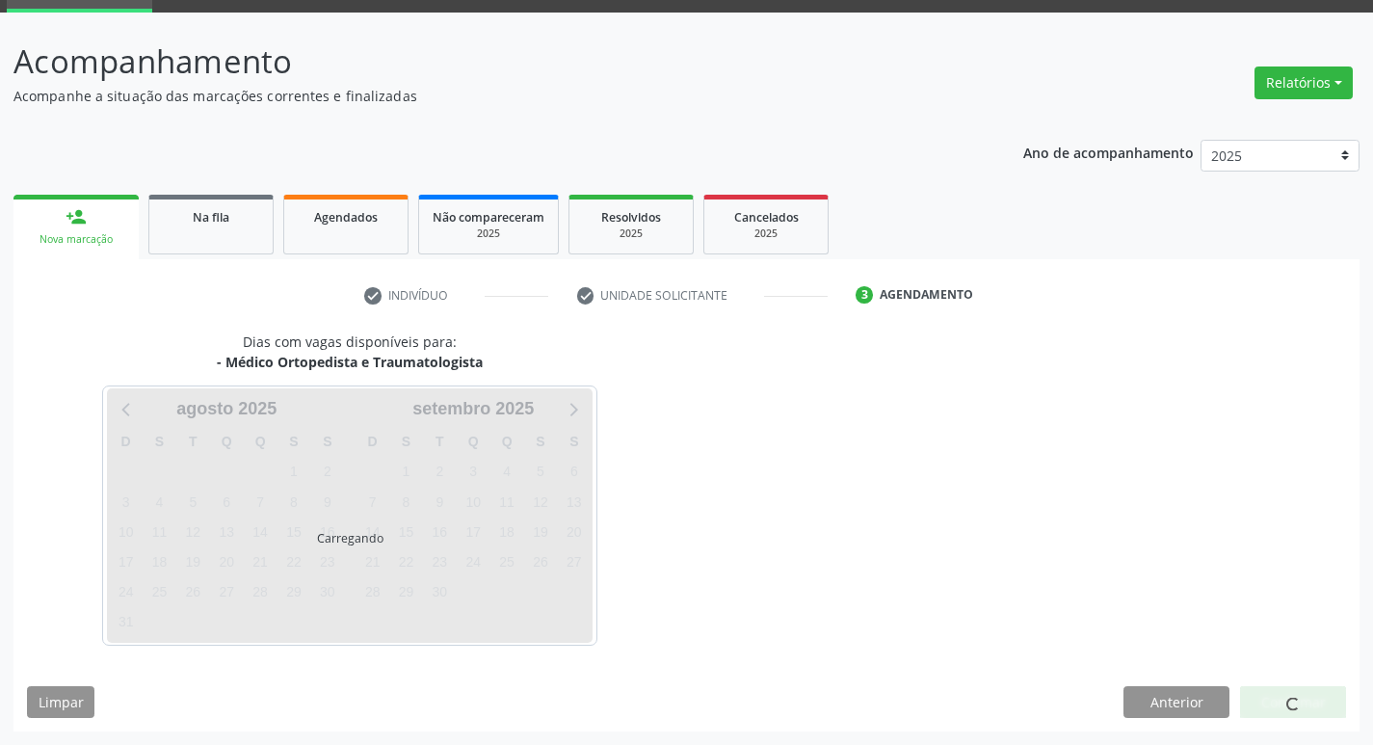
scroll to position [93, 0]
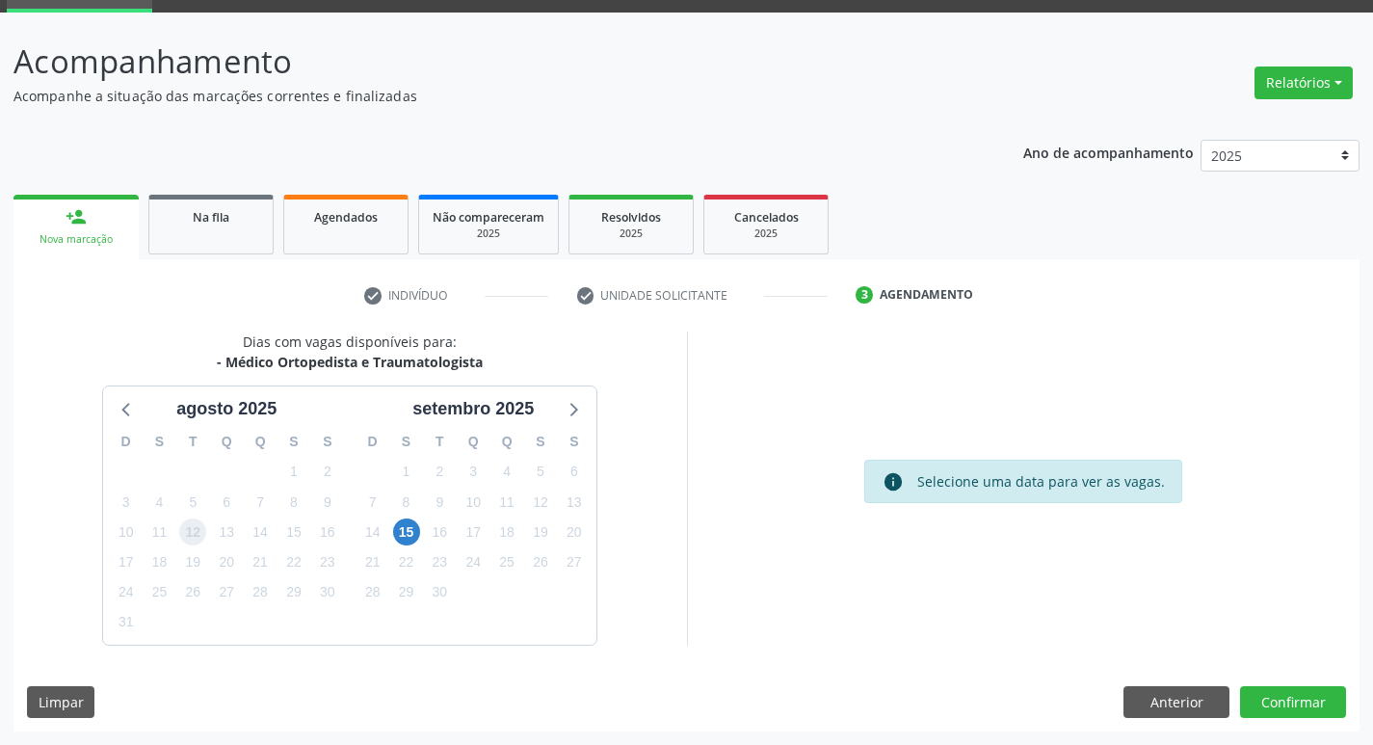
click at [197, 529] on span "12" at bounding box center [192, 531] width 27 height 27
click at [1287, 698] on button "Confirmar" at bounding box center [1293, 702] width 106 height 33
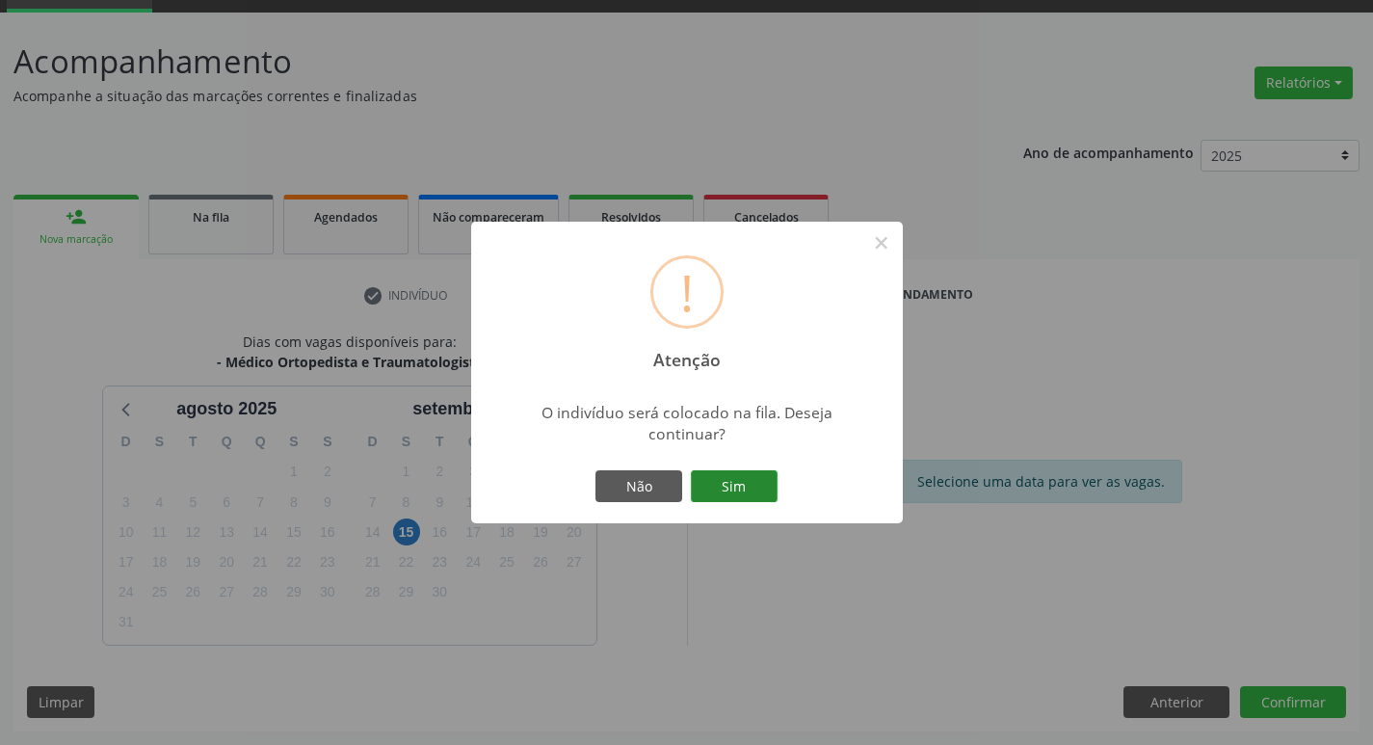
click at [741, 483] on button "Sim" at bounding box center [734, 486] width 87 height 33
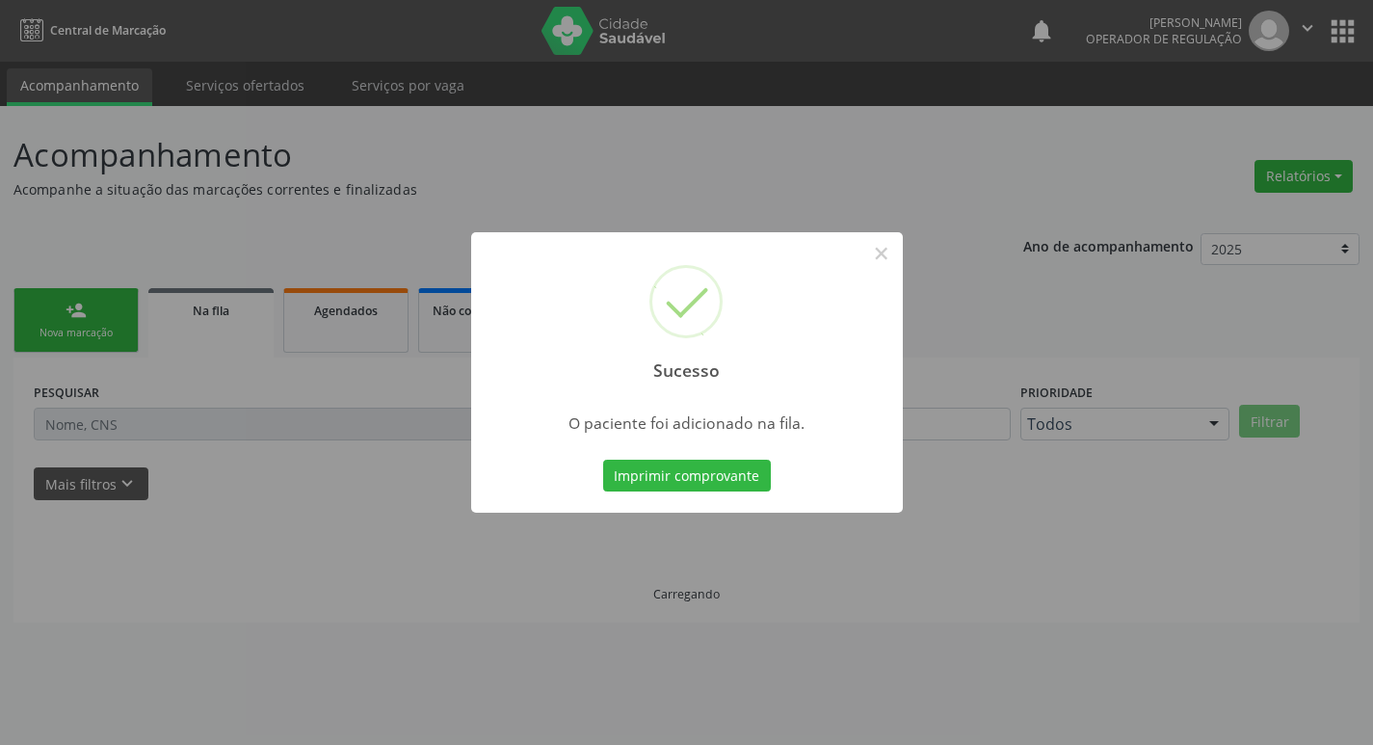
scroll to position [0, 0]
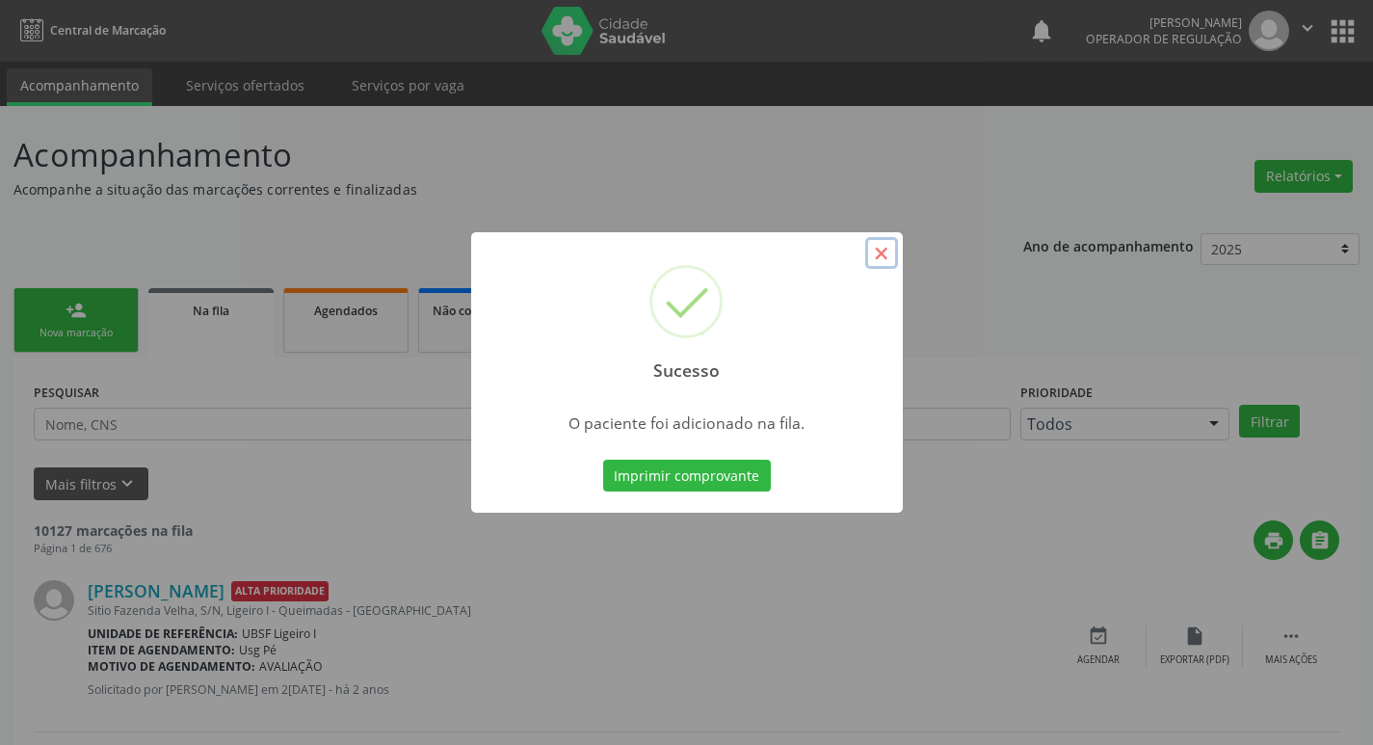
click at [885, 256] on button "×" at bounding box center [881, 253] width 33 height 33
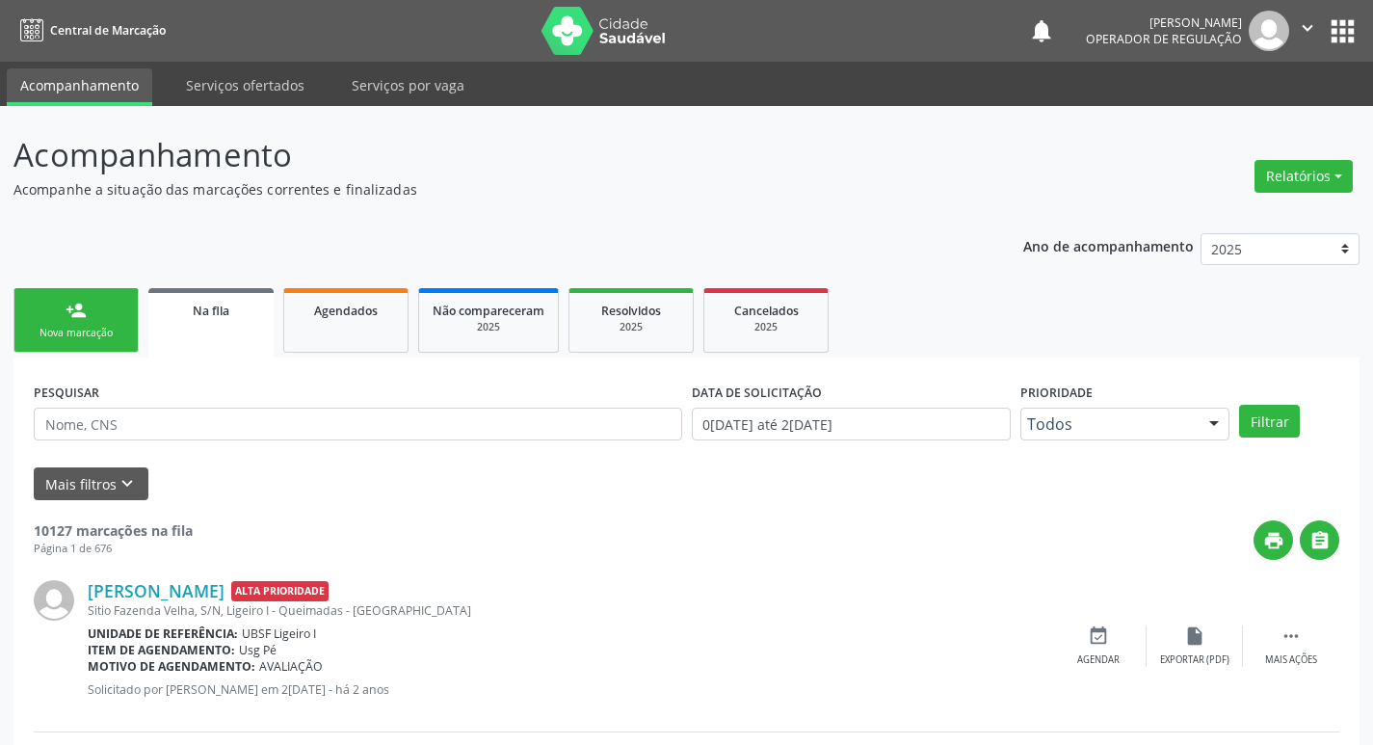
click at [84, 321] on link "person_add Nova marcação" at bounding box center [75, 320] width 125 height 65
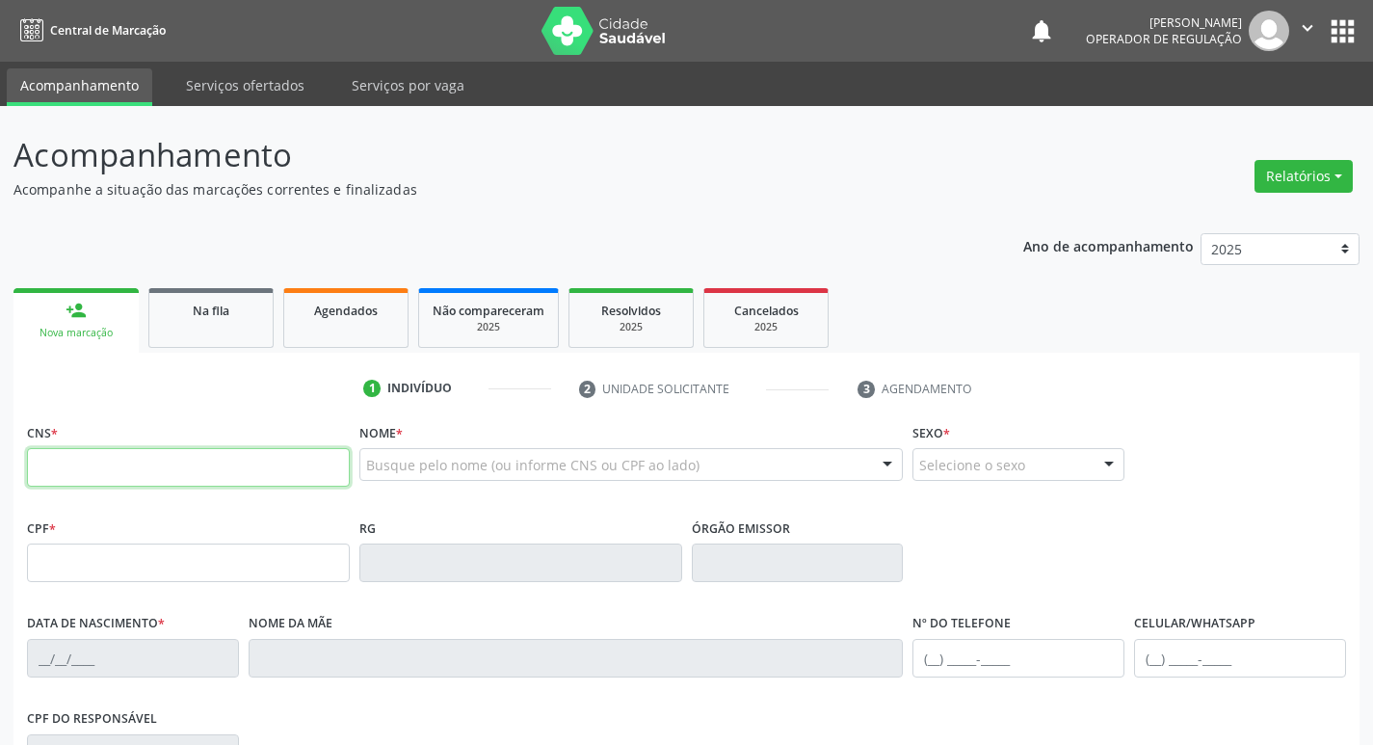
click at [127, 472] on input "text" at bounding box center [188, 467] width 323 height 39
click at [68, 470] on input "text" at bounding box center [188, 467] width 323 height 39
type input "708 2061 8326 4243"
type input "046.699.044-85"
type input "29/03/1977"
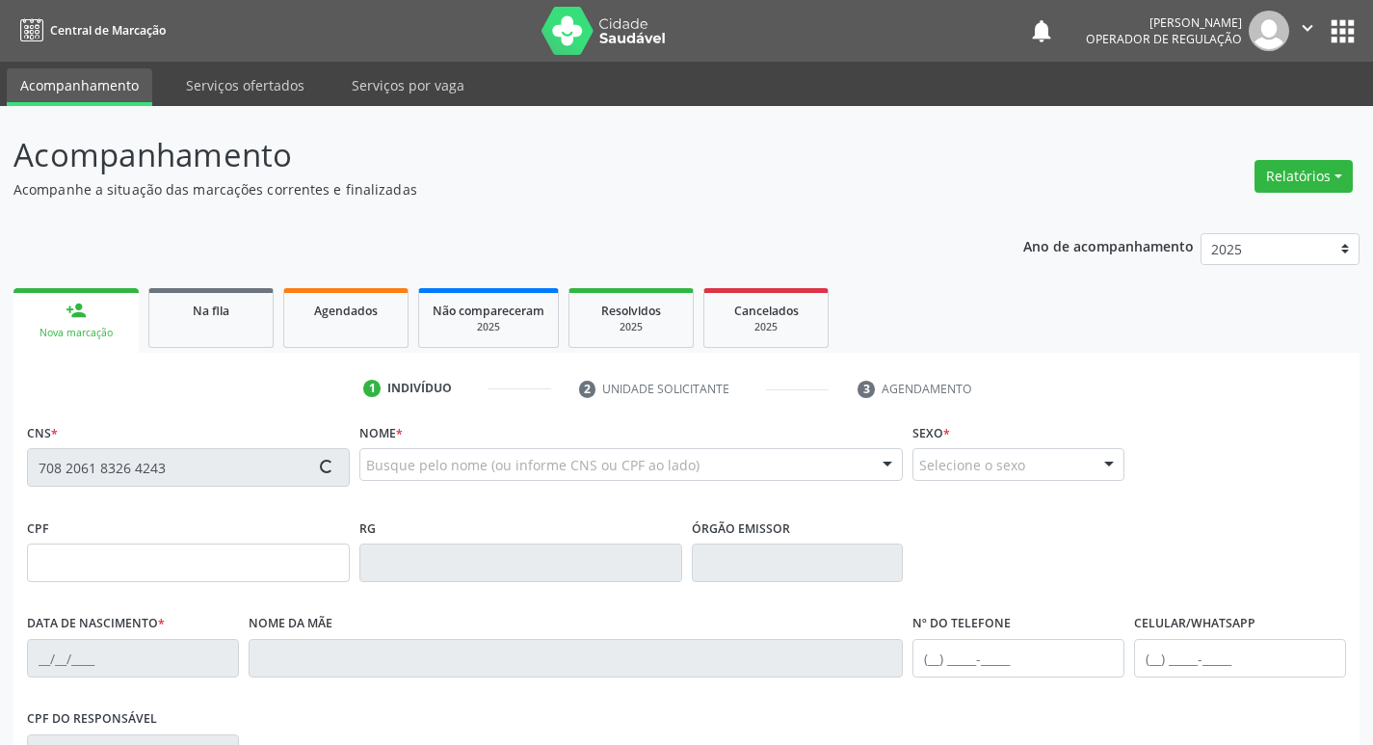
type input "Maria José Pereira da Silva"
type input "(83) 99110-6663"
type input "14"
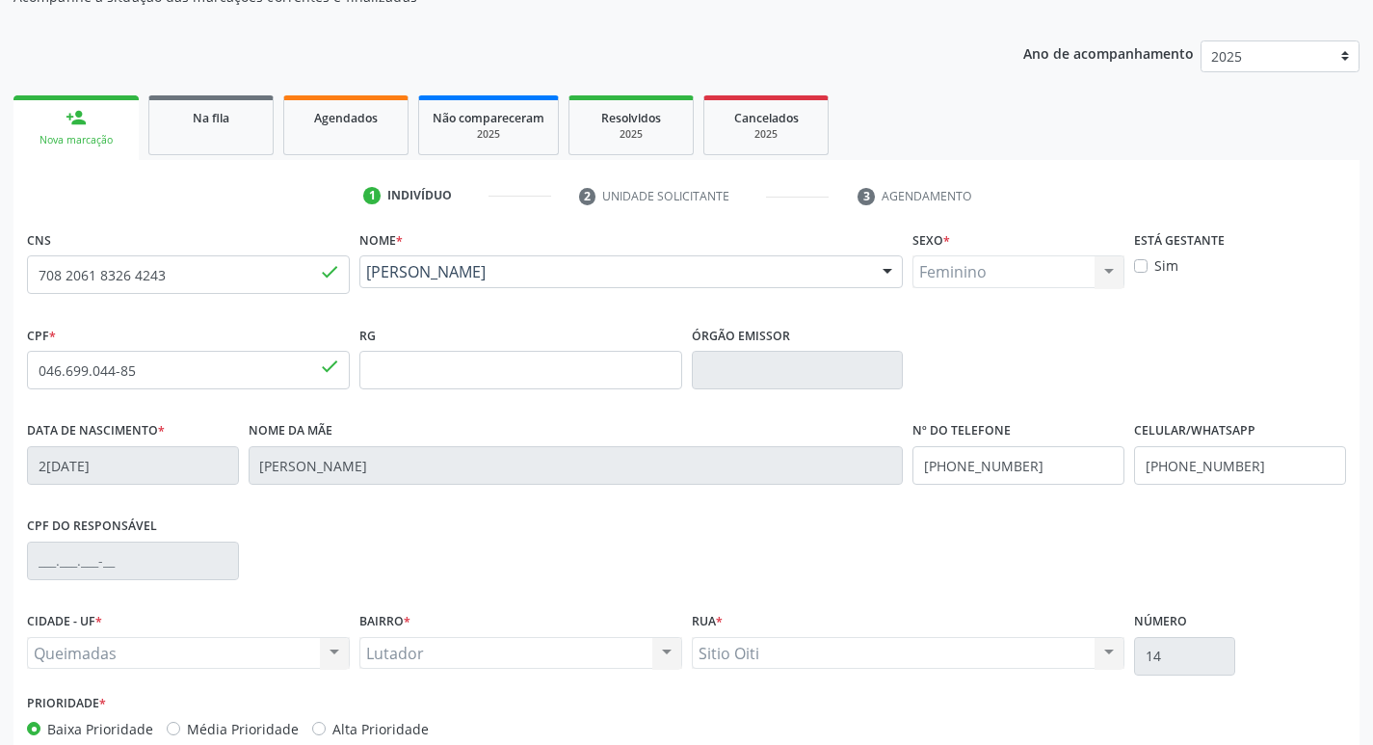
scroll to position [300, 0]
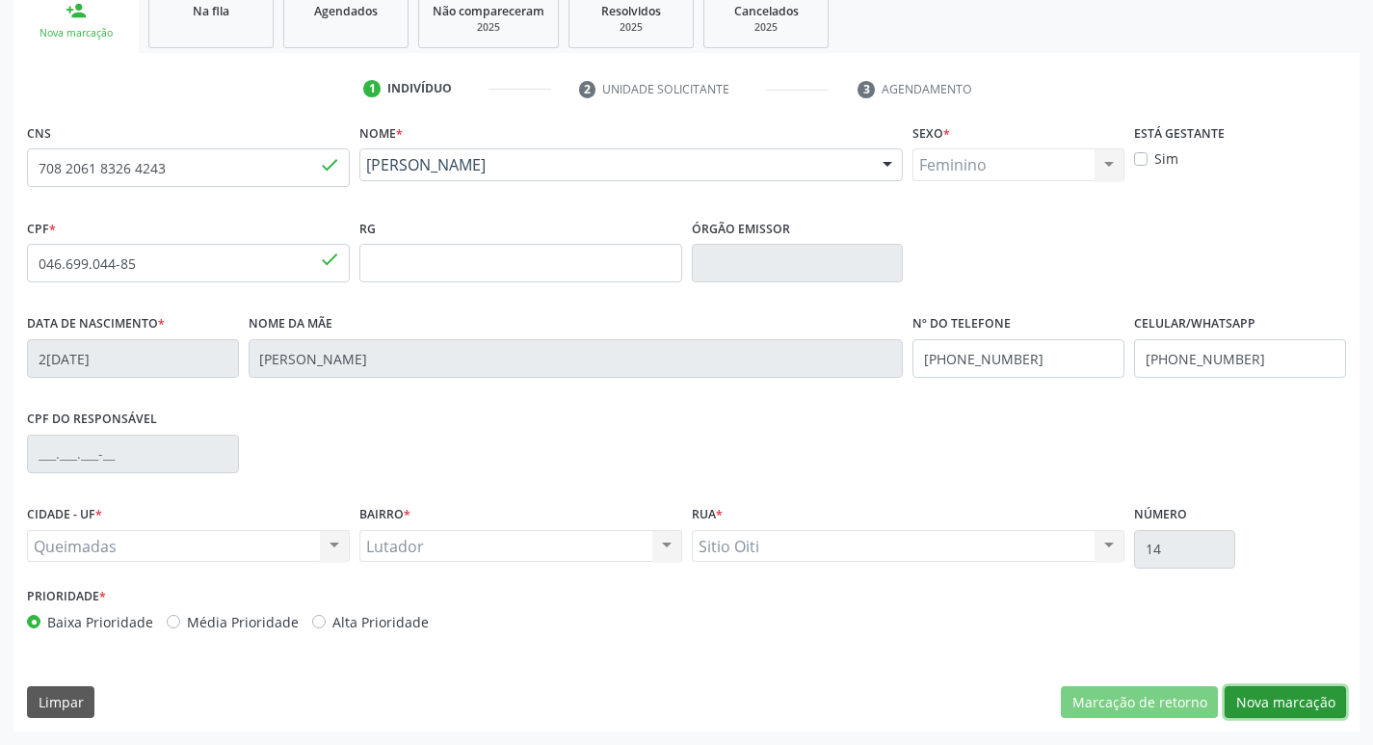
click at [1304, 706] on button "Nova marcação" at bounding box center [1285, 702] width 121 height 33
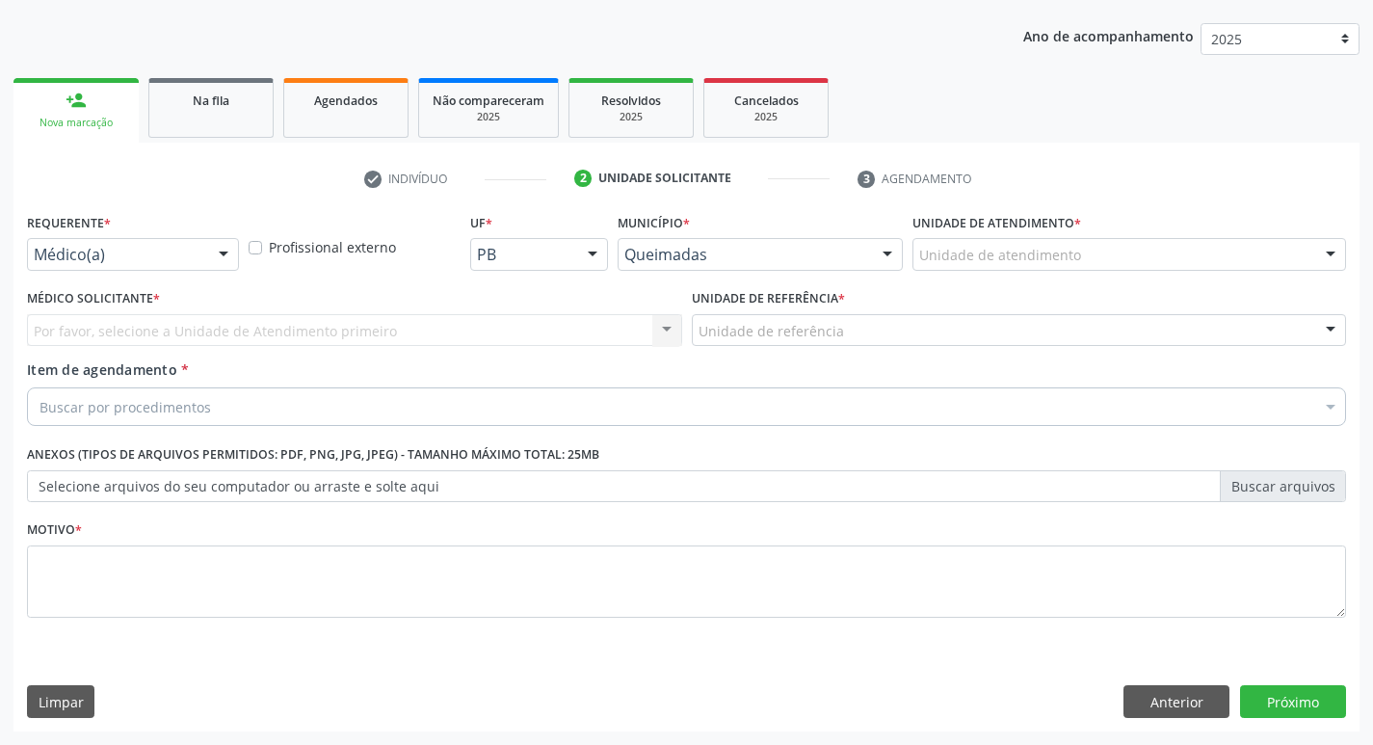
scroll to position [210, 0]
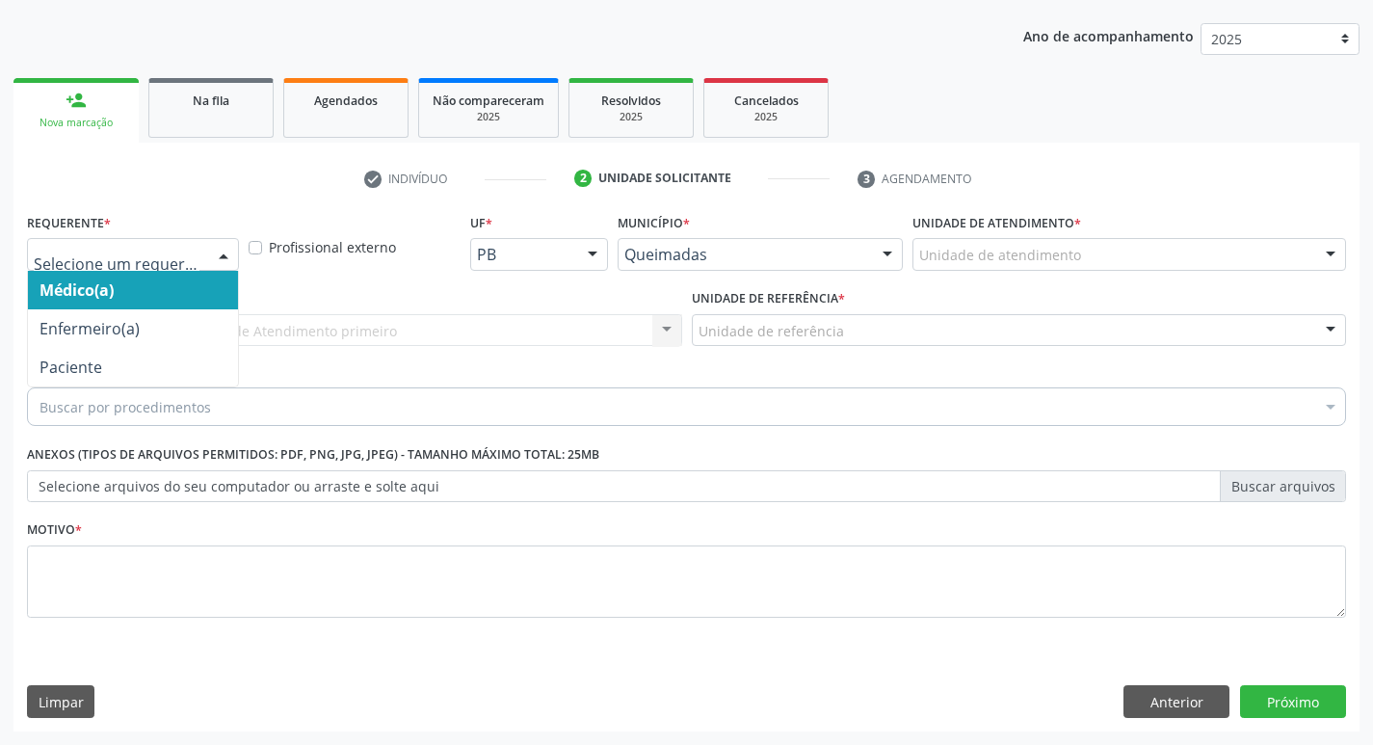
click at [224, 251] on div at bounding box center [223, 255] width 29 height 33
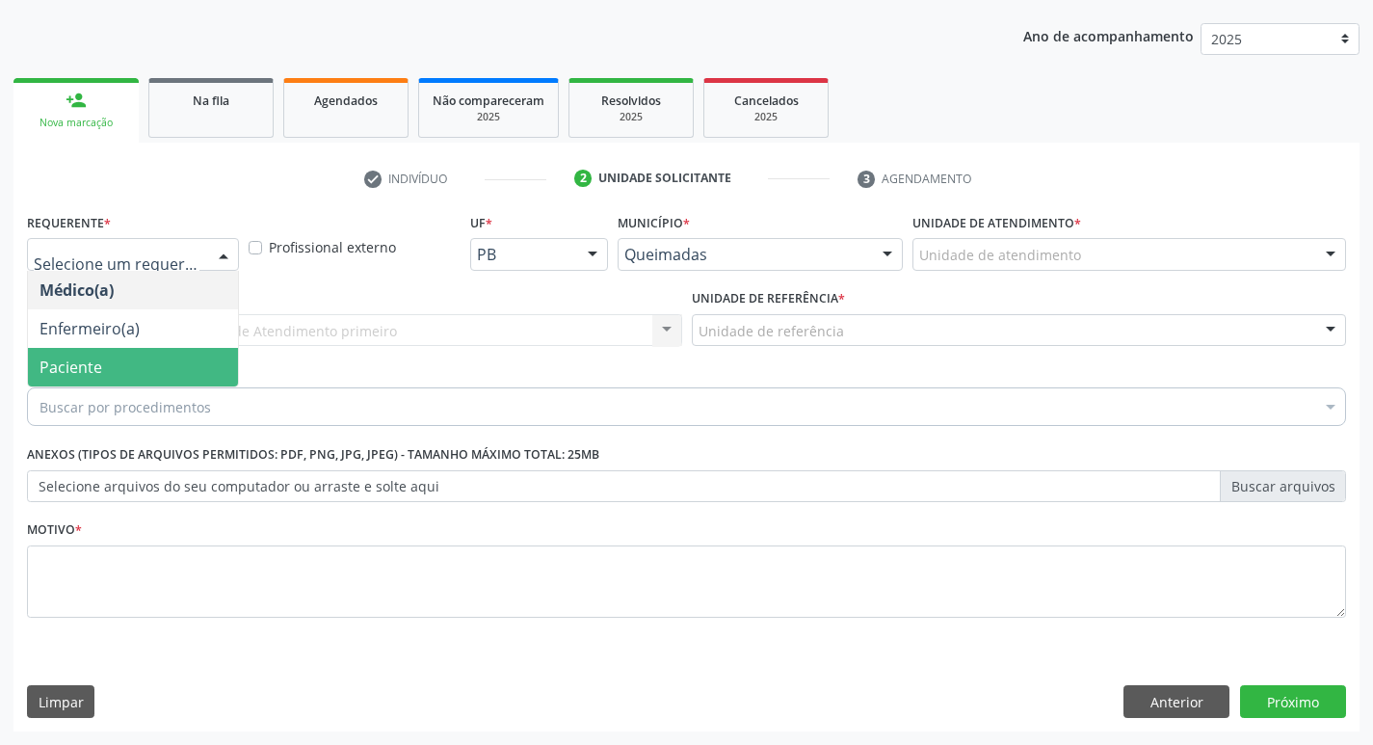
click at [120, 361] on span "Paciente" at bounding box center [133, 367] width 210 height 39
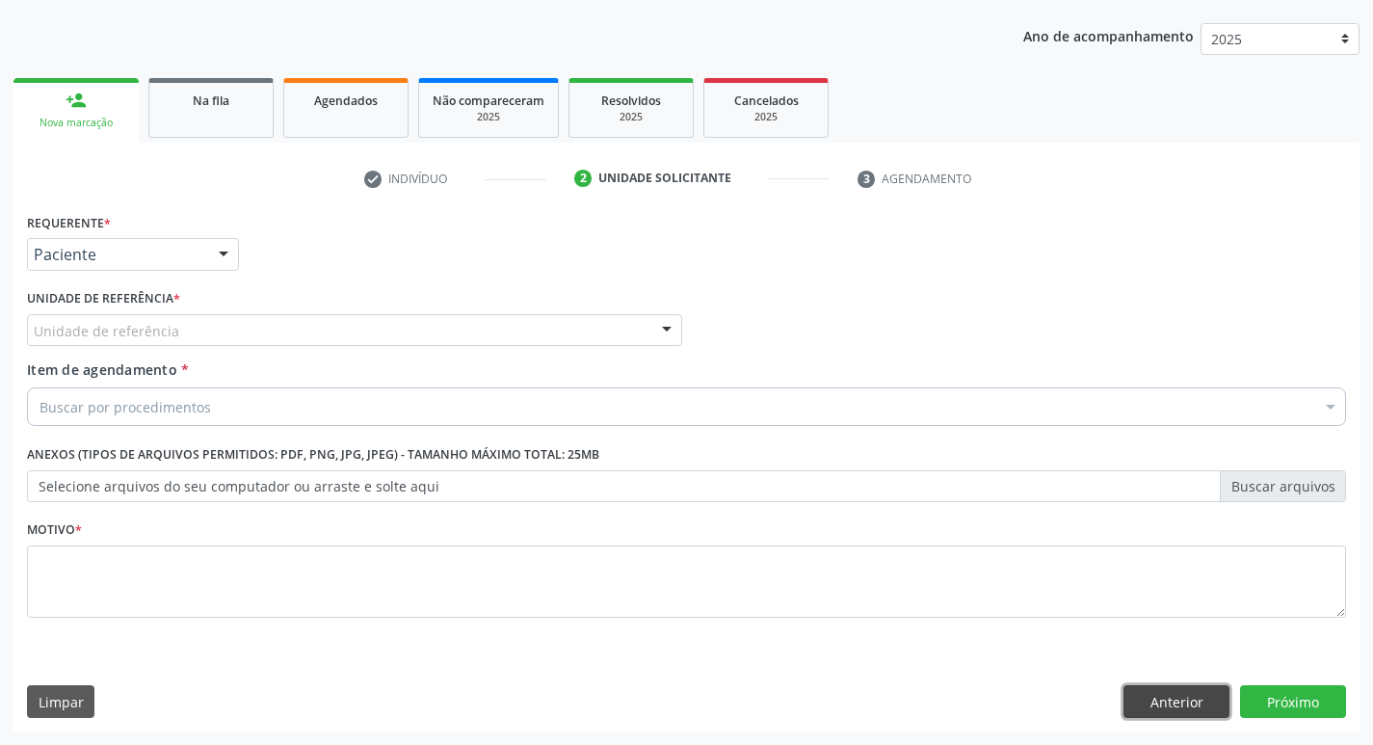
click at [1170, 699] on button "Anterior" at bounding box center [1176, 701] width 106 height 33
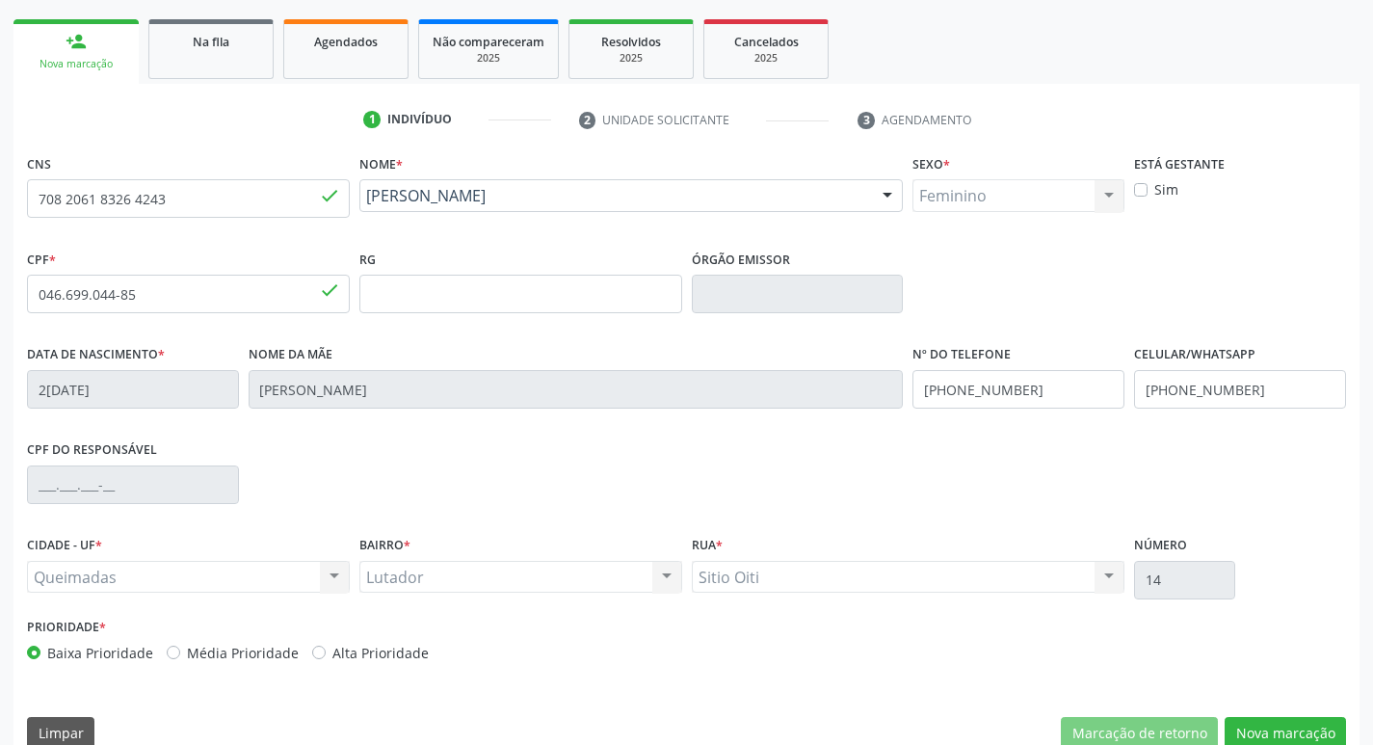
scroll to position [300, 0]
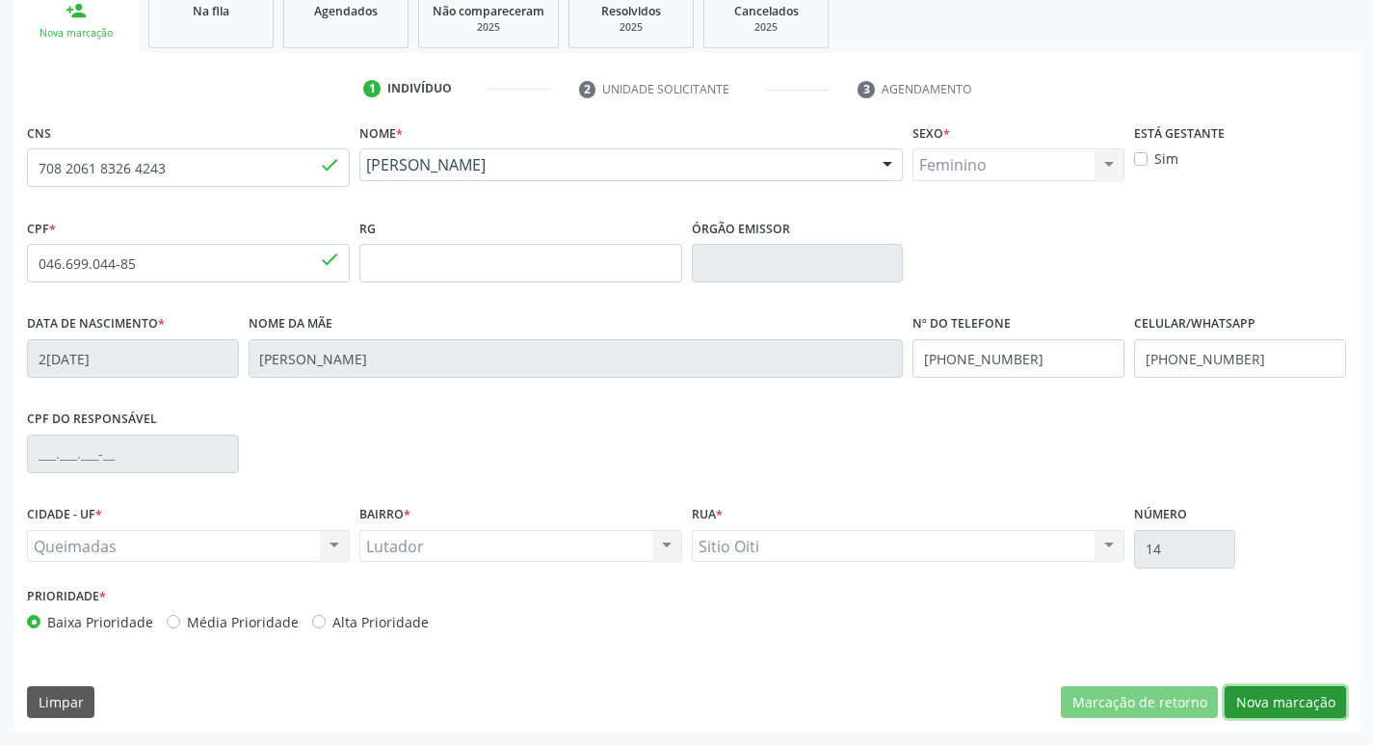
click at [1279, 707] on button "Nova marcação" at bounding box center [1285, 702] width 121 height 33
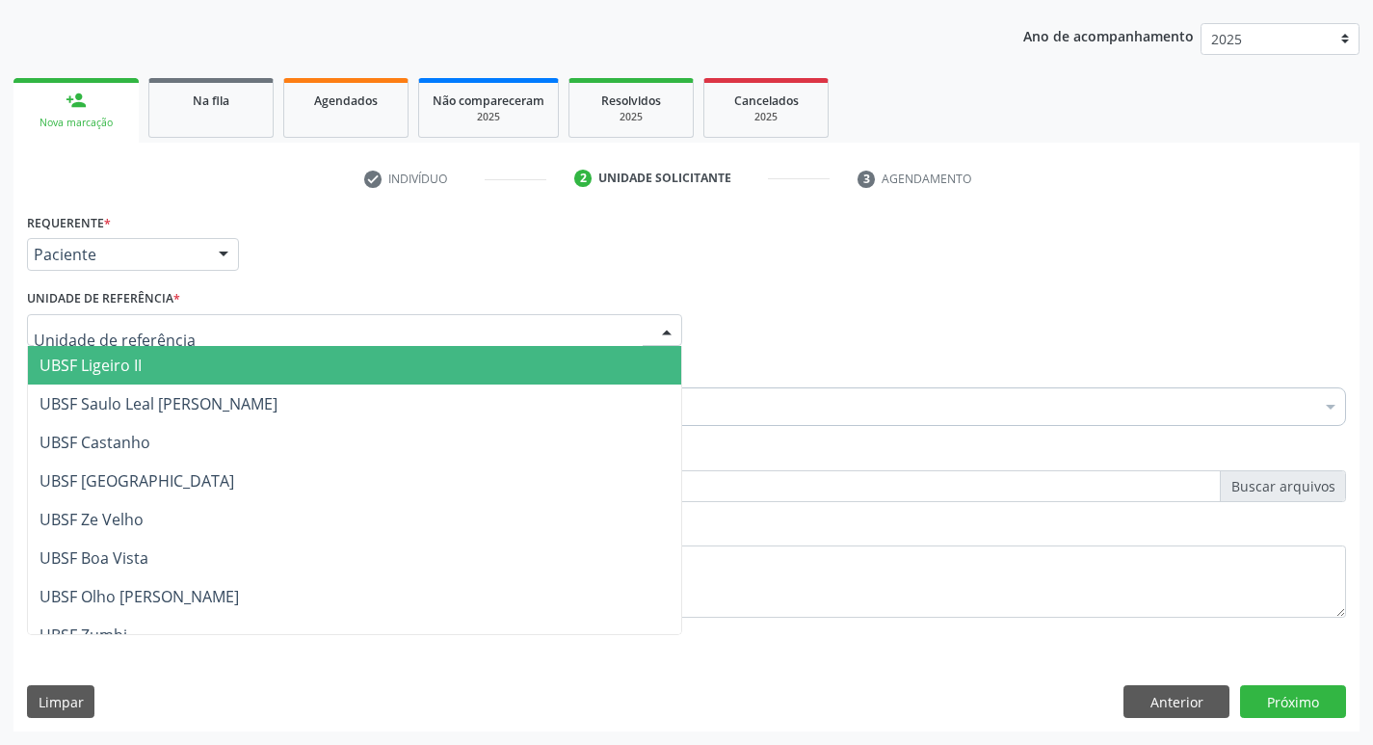
click at [669, 327] on div at bounding box center [666, 331] width 29 height 33
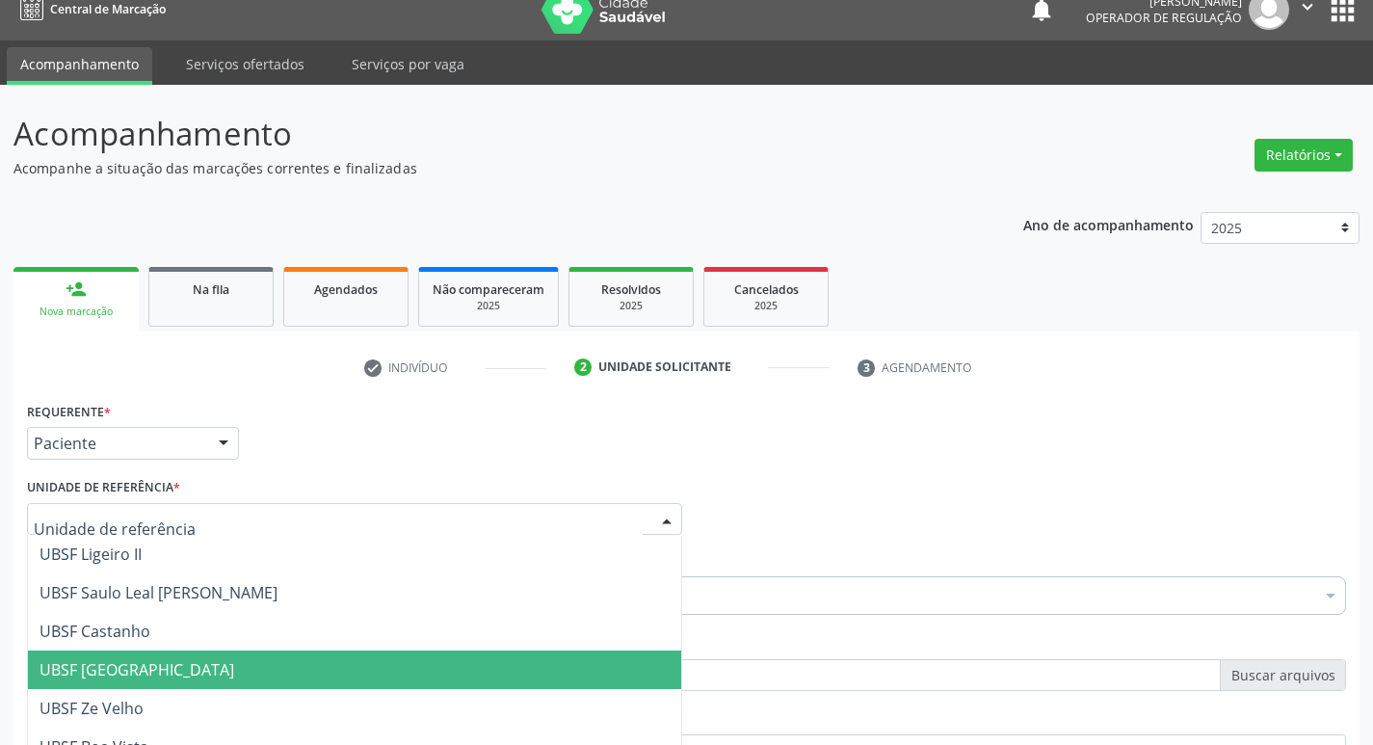
scroll to position [17, 0]
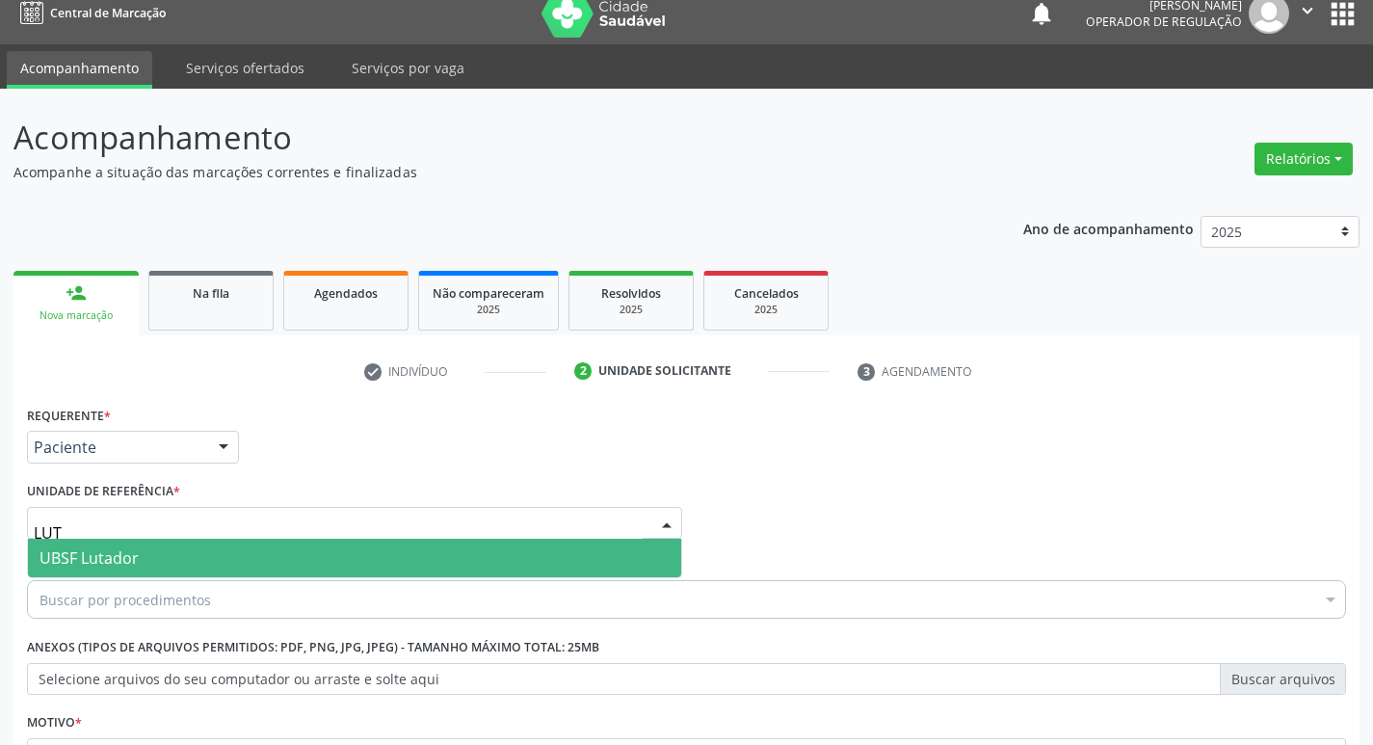
type input "LUTA"
click at [208, 541] on span "UBSF Lutador" at bounding box center [354, 558] width 653 height 39
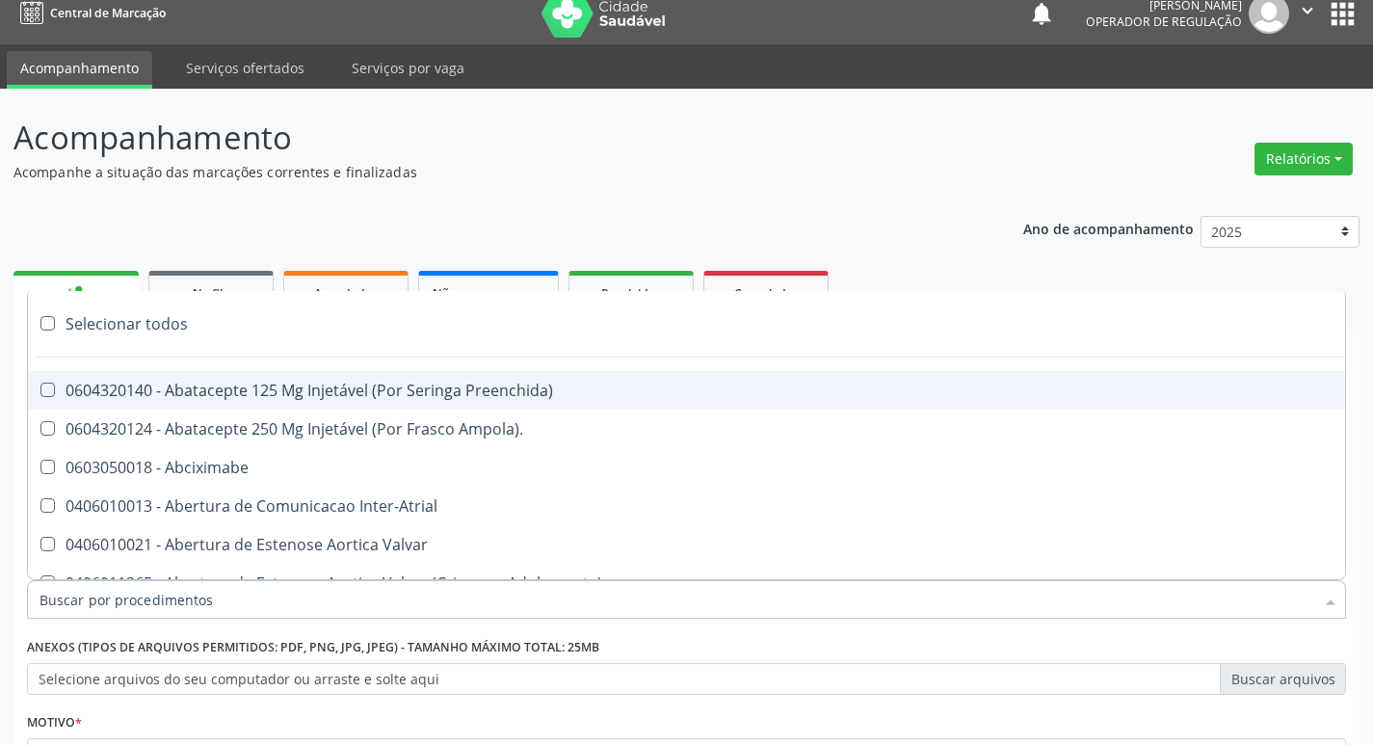
click at [221, 598] on div at bounding box center [686, 599] width 1319 height 39
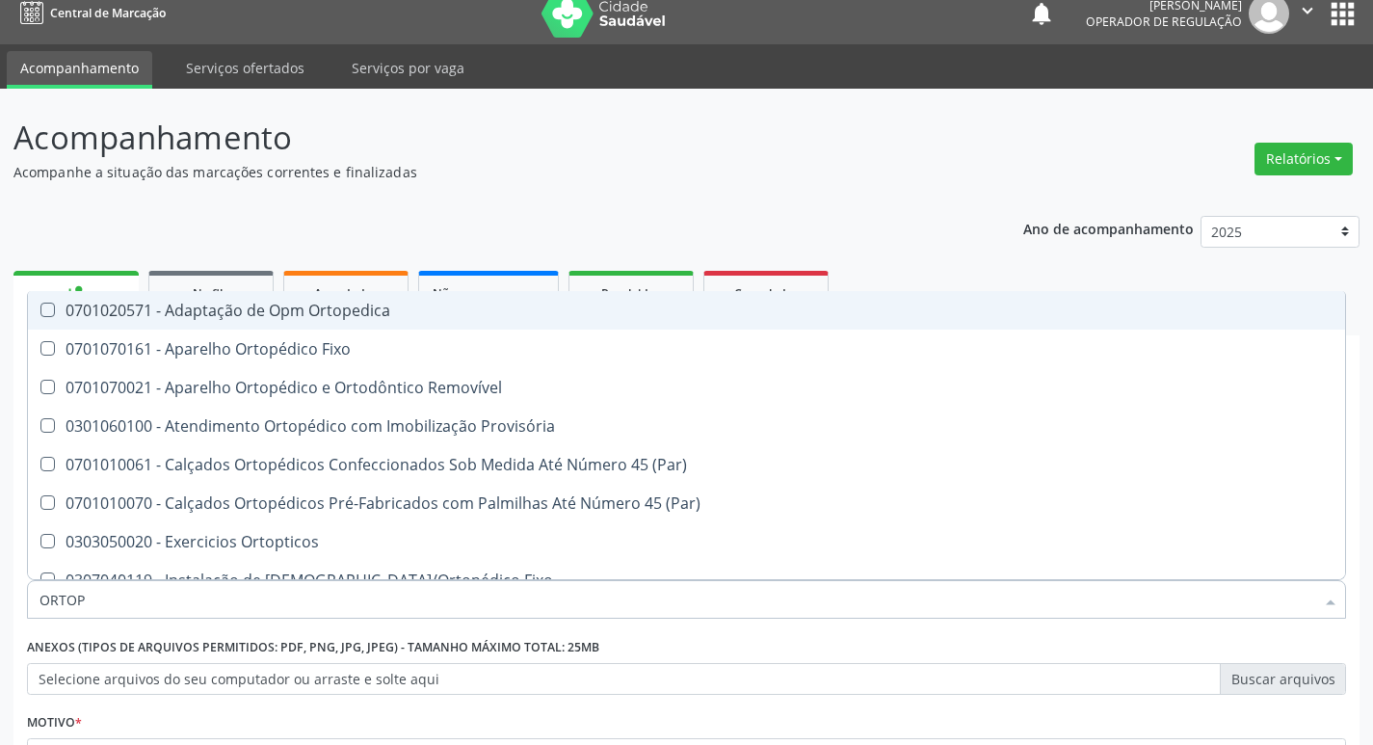
type input "ORTOPE"
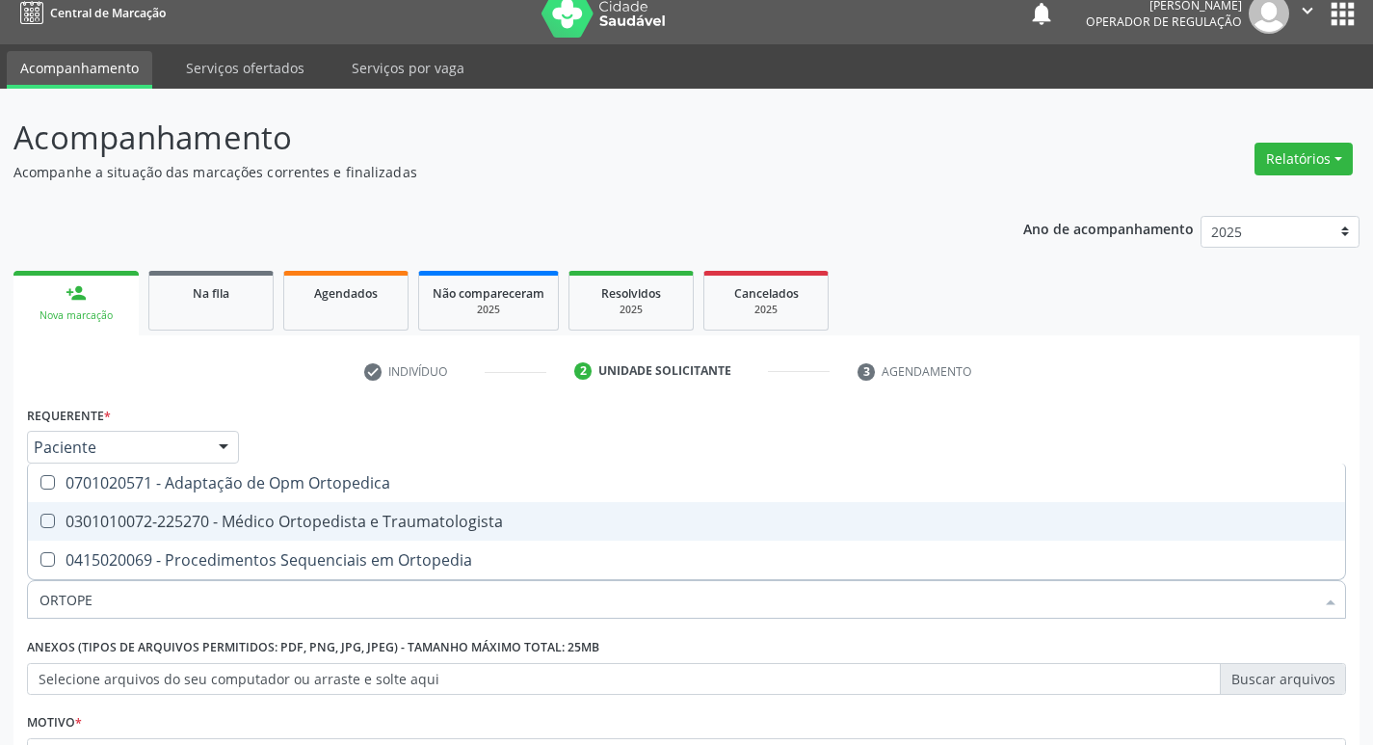
click at [43, 521] on Traumatologista at bounding box center [47, 521] width 14 height 14
click at [40, 521] on Traumatologista "checkbox" at bounding box center [34, 520] width 13 height 13
checkbox Traumatologista "true"
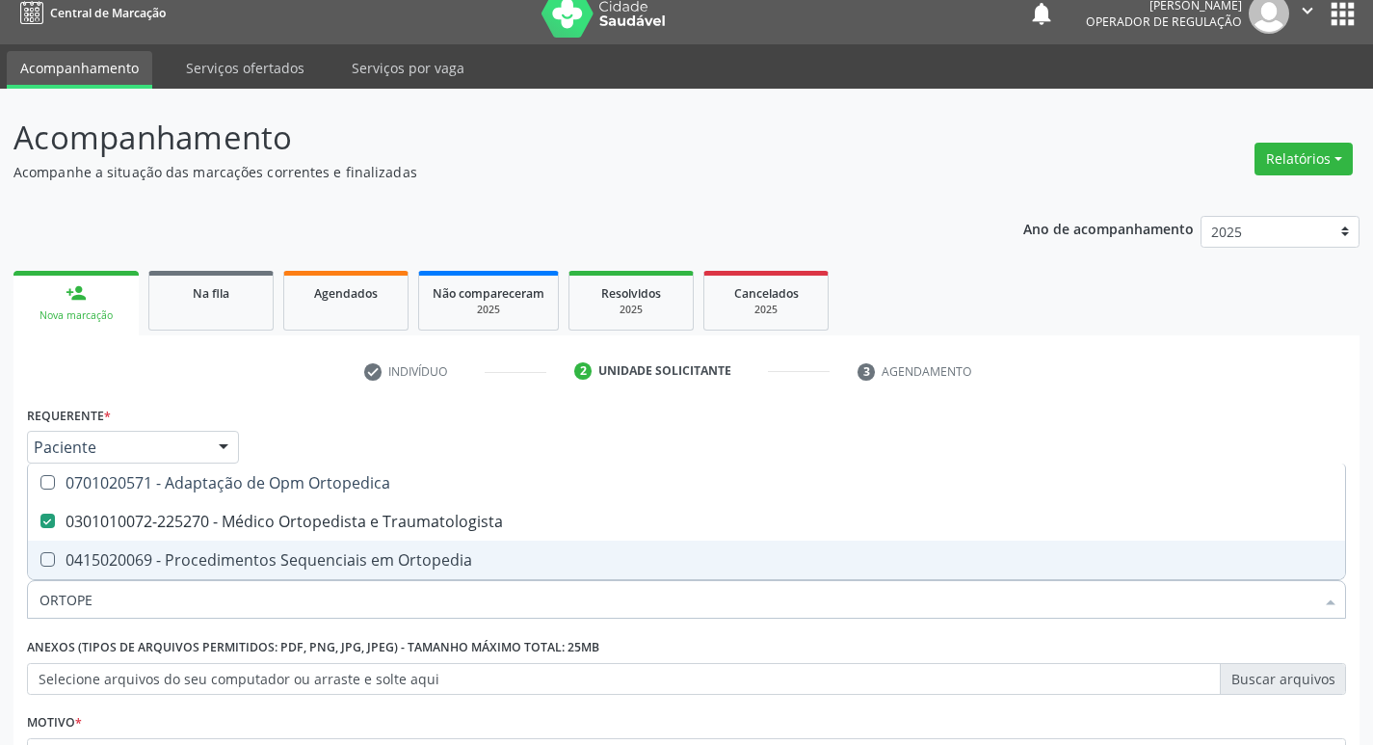
scroll to position [210, 0]
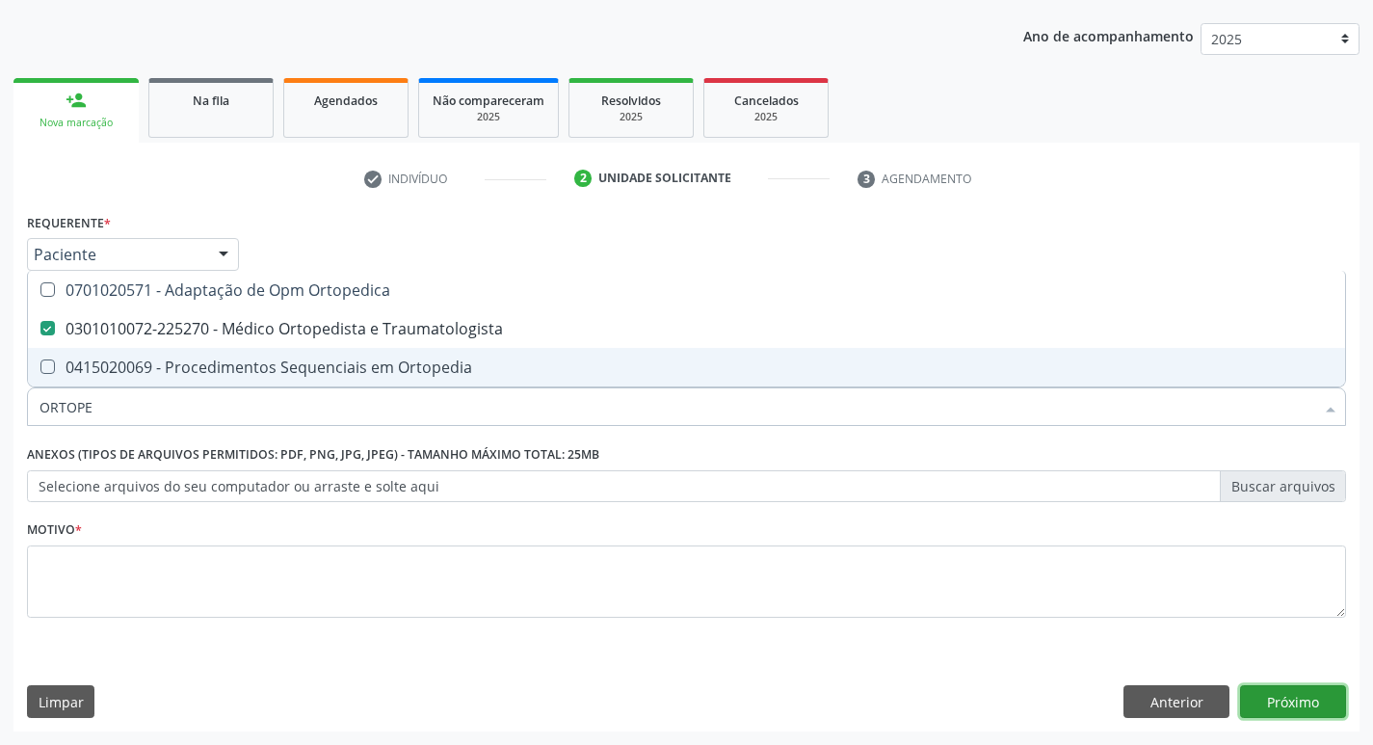
click at [1292, 693] on button "Próximo" at bounding box center [1293, 701] width 106 height 33
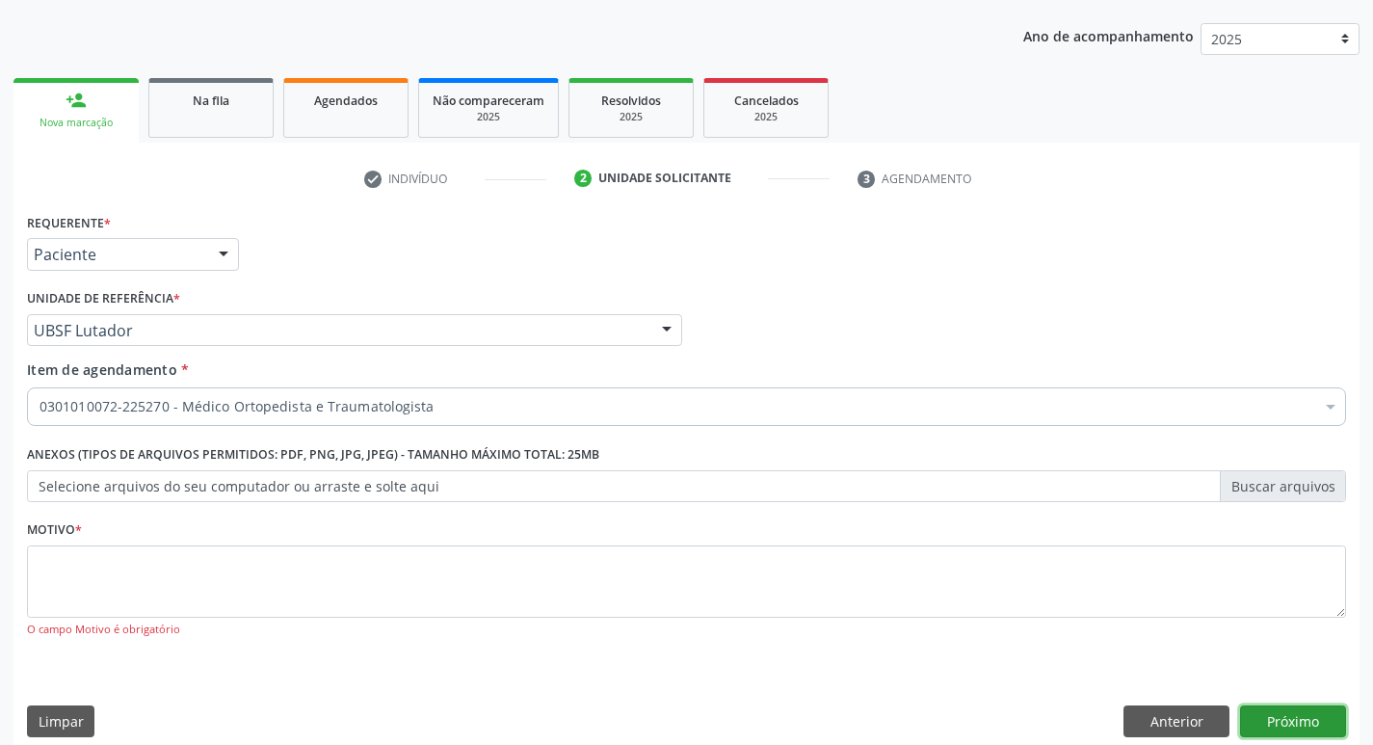
click at [1291, 717] on button "Próximo" at bounding box center [1293, 721] width 106 height 33
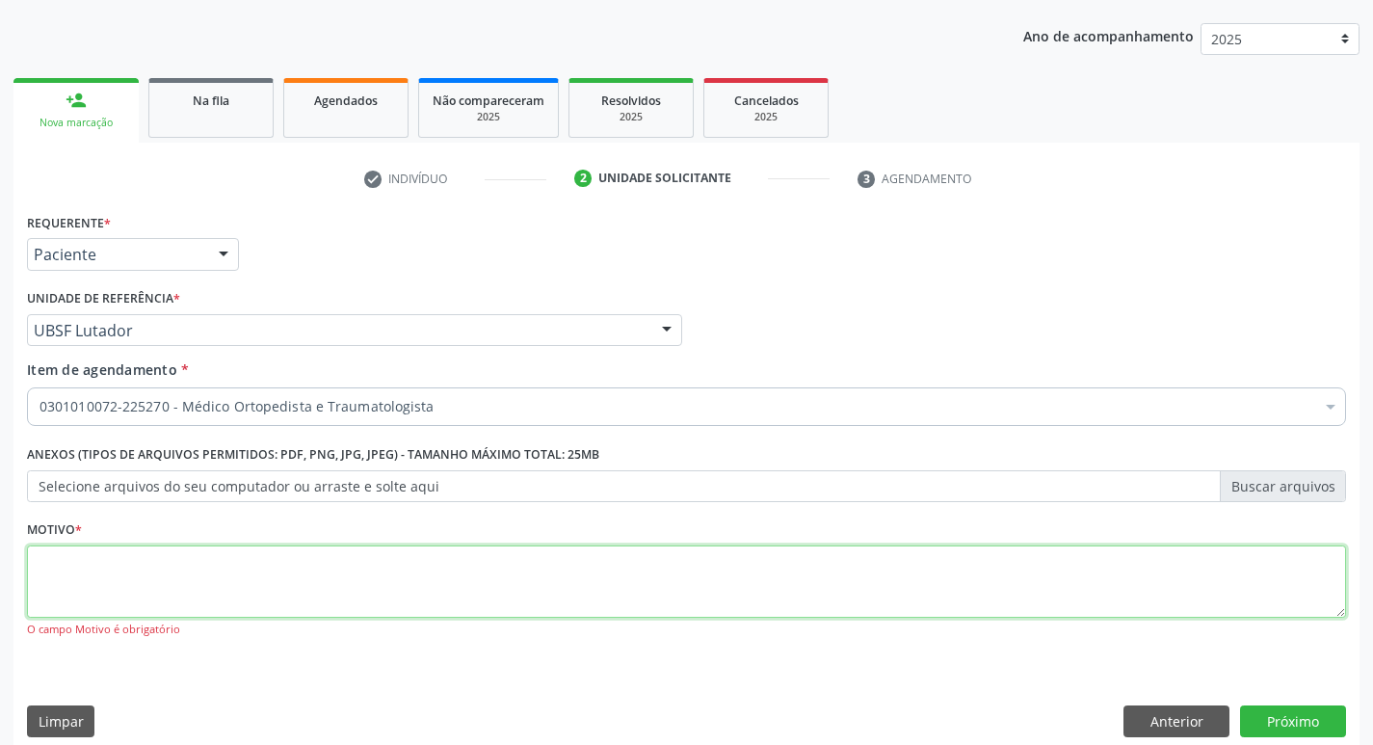
click at [97, 591] on textarea at bounding box center [686, 581] width 1319 height 73
type textarea "RETORTO"
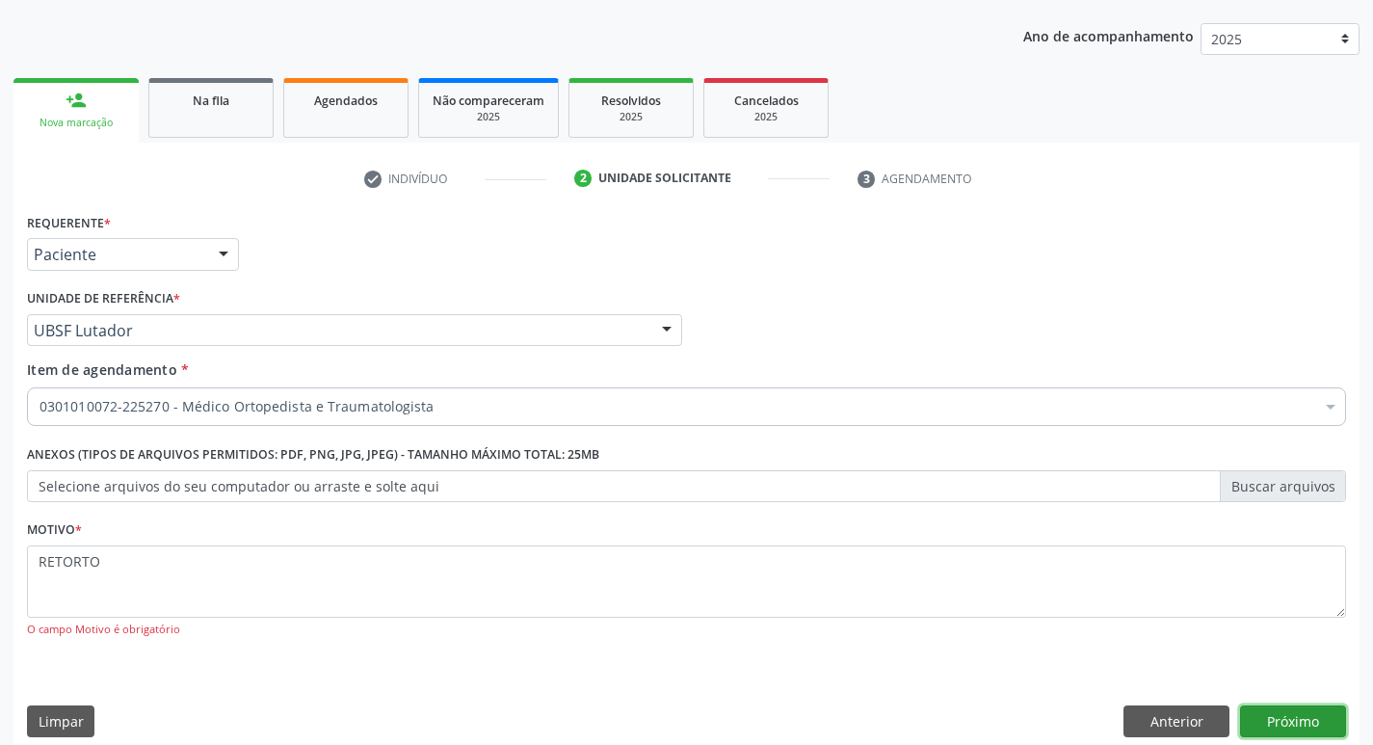
click at [1291, 717] on button "Próximo" at bounding box center [1293, 721] width 106 height 33
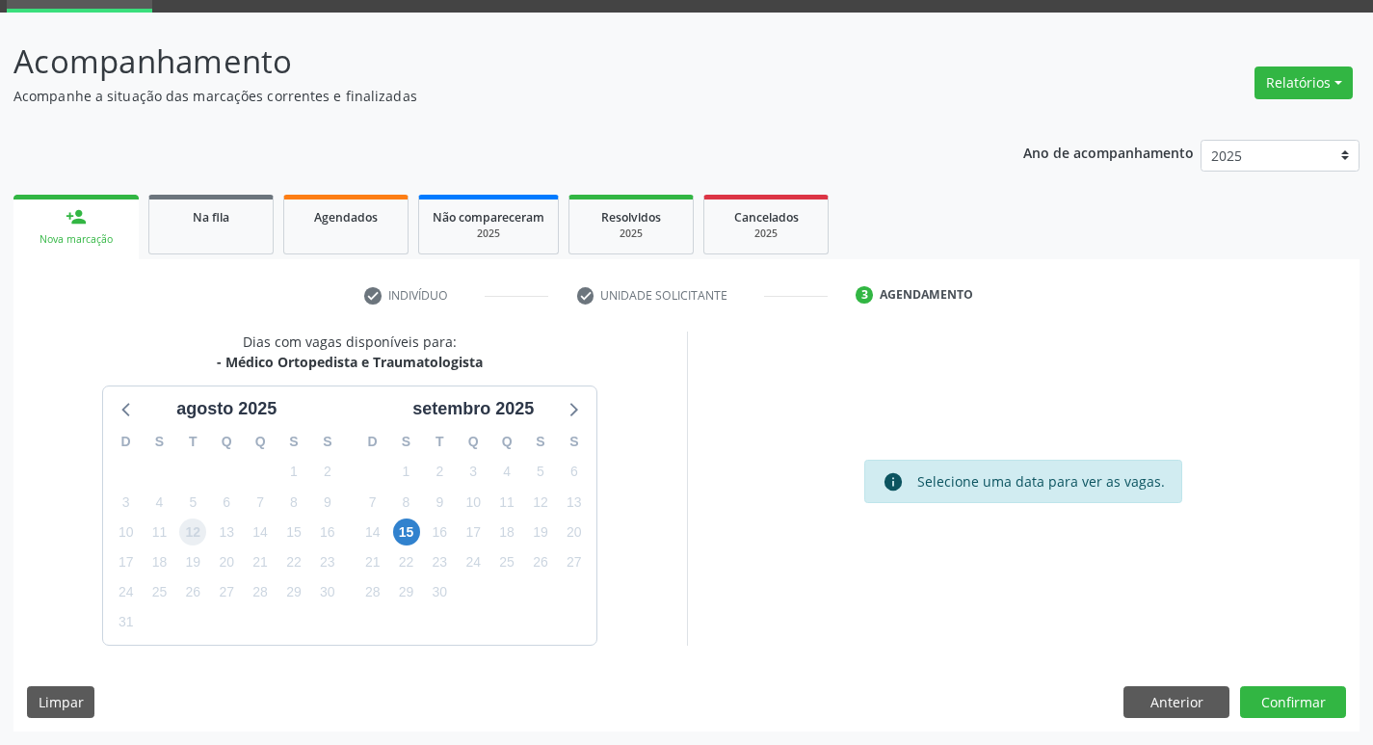
click at [190, 538] on span "12" at bounding box center [192, 531] width 27 height 27
click at [1295, 702] on button "Confirmar" at bounding box center [1293, 702] width 106 height 33
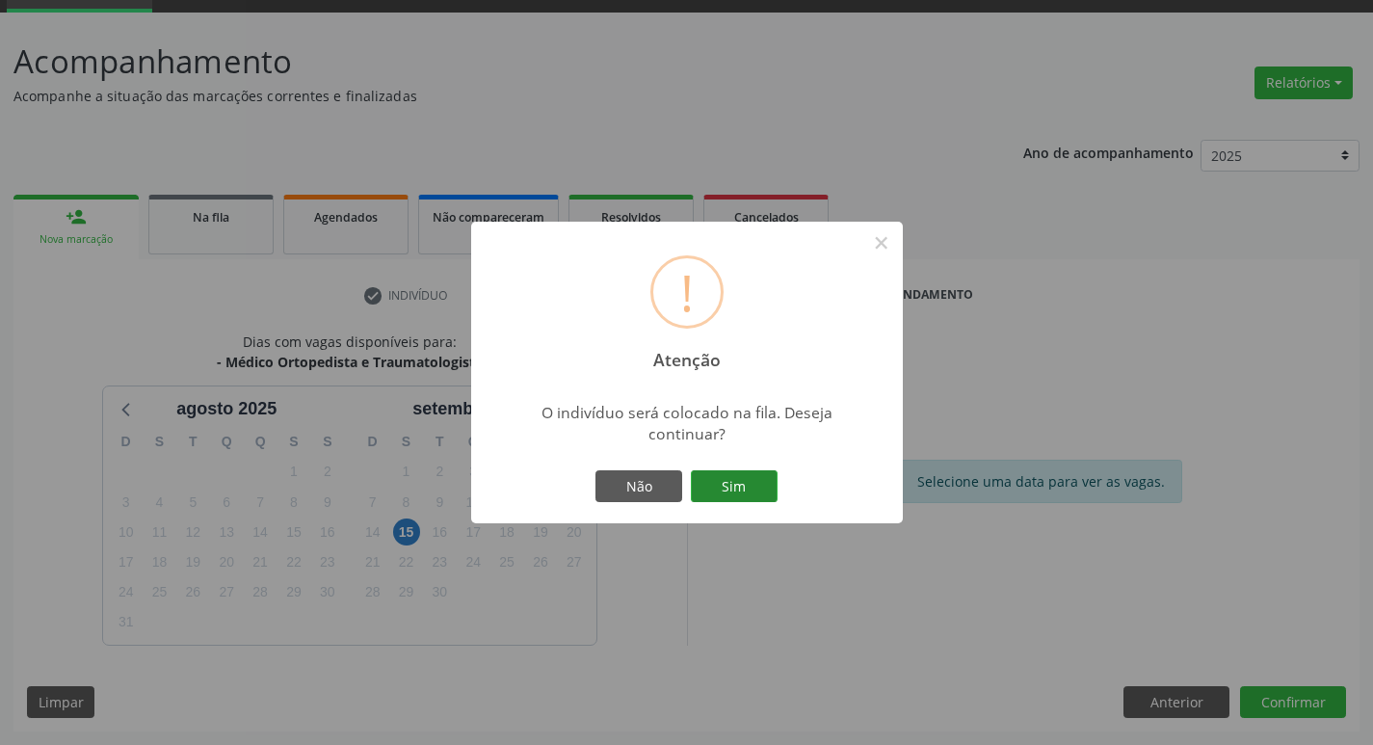
click at [740, 488] on button "Sim" at bounding box center [734, 486] width 87 height 33
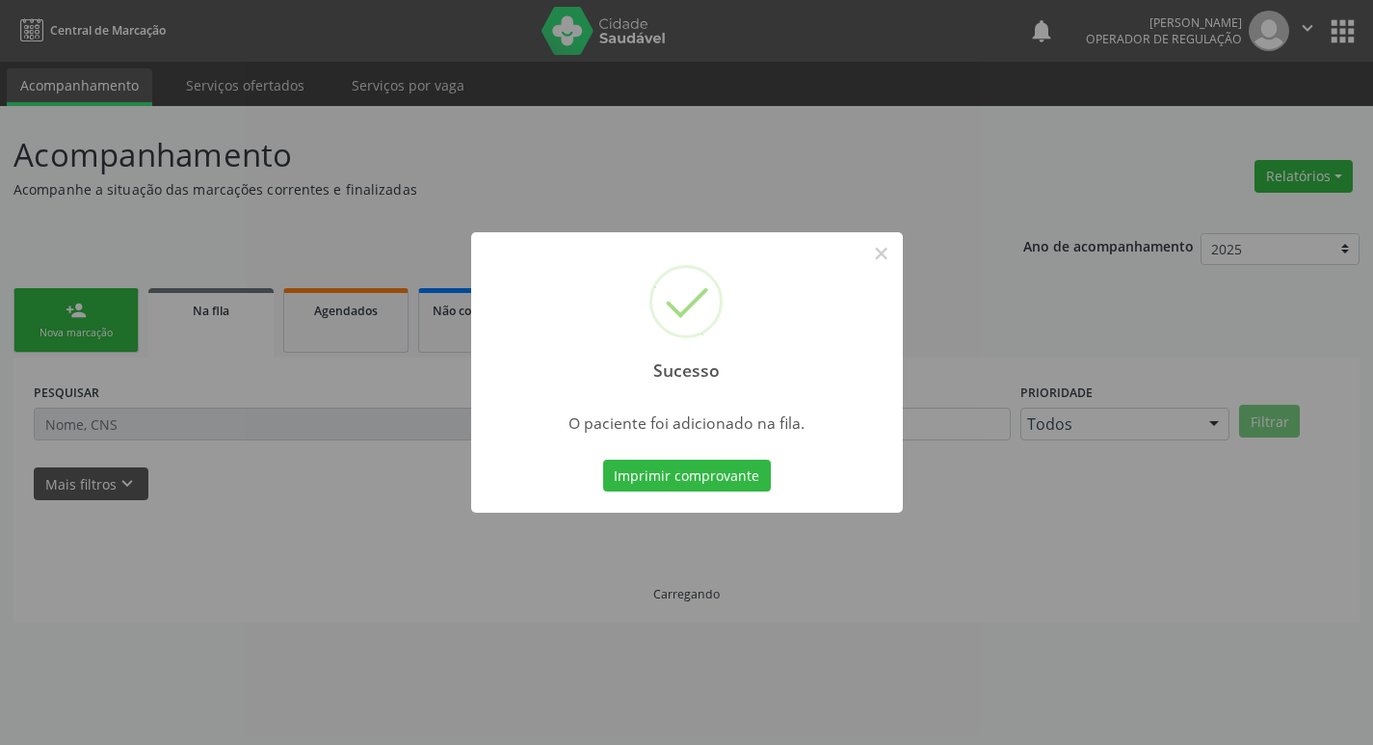
scroll to position [0, 0]
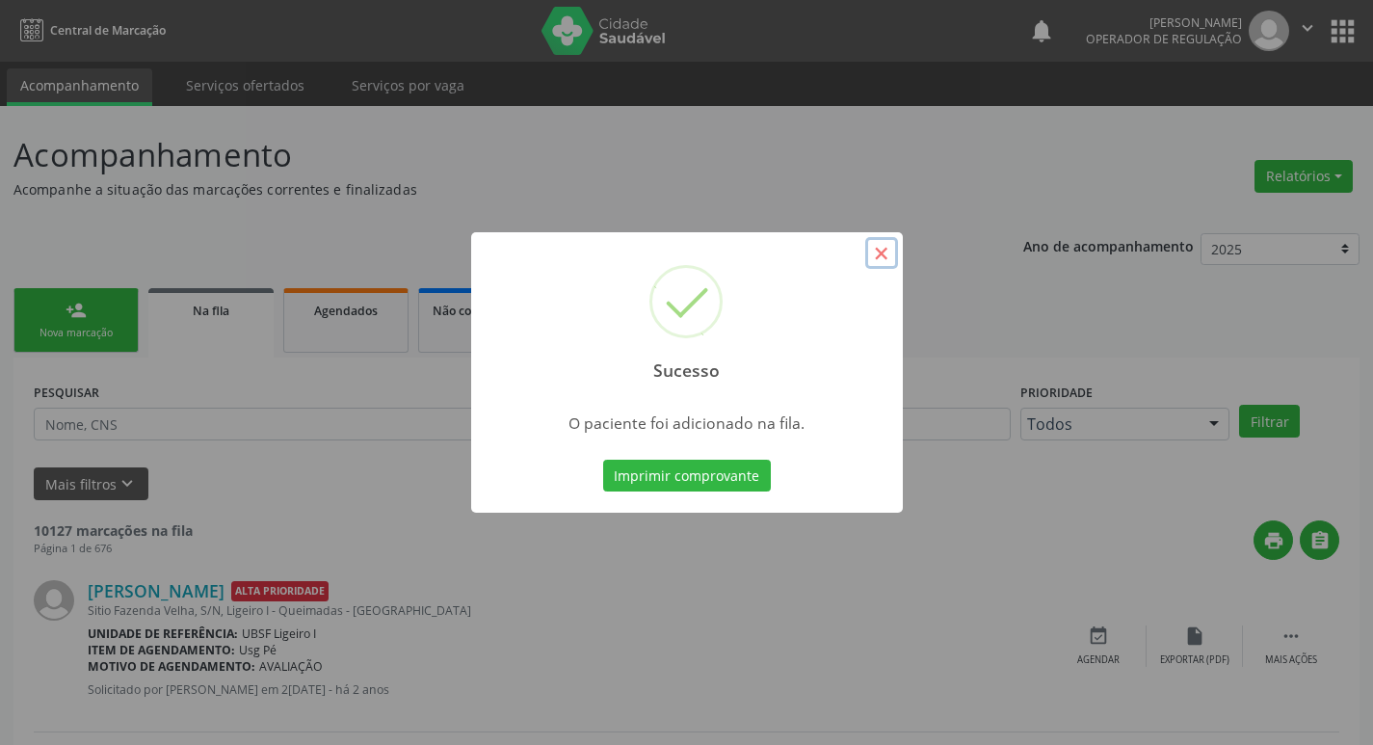
click at [881, 257] on button "×" at bounding box center [881, 253] width 33 height 33
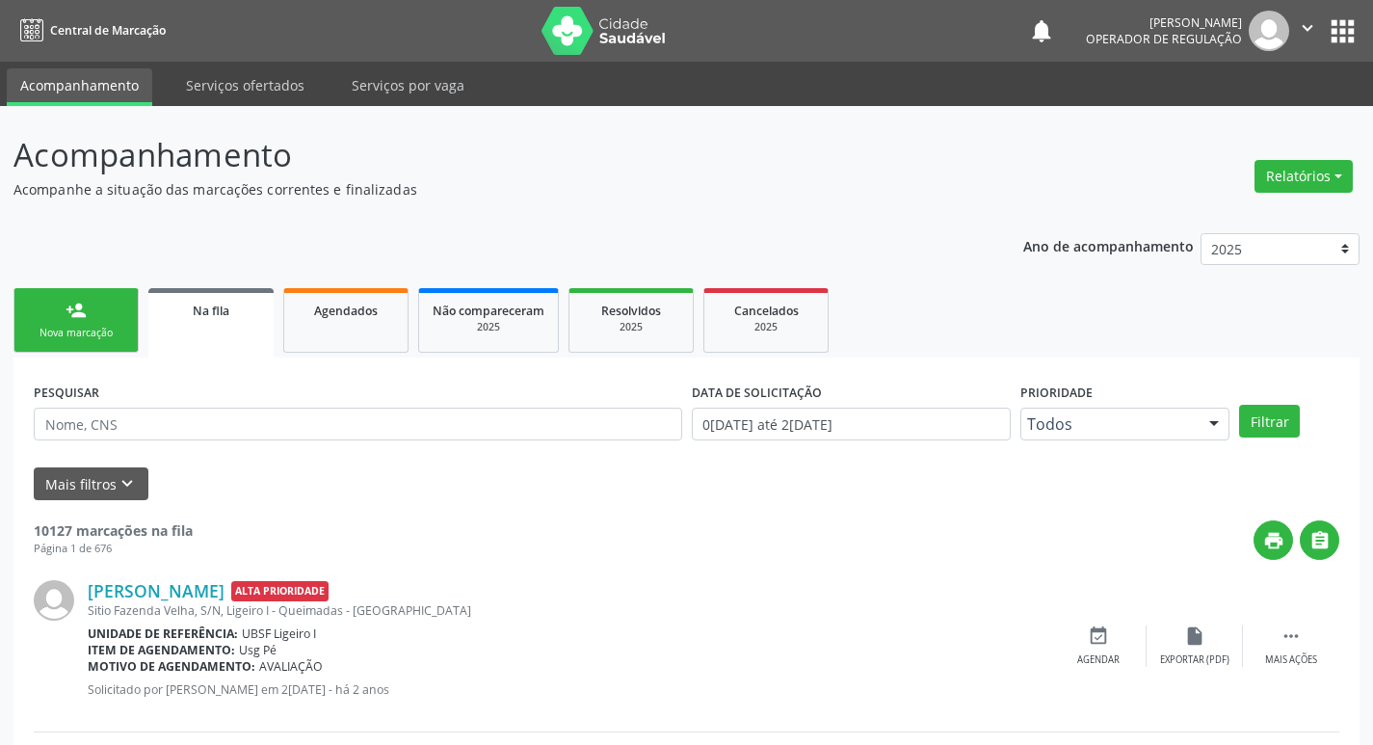
click at [108, 315] on link "person_add Nova marcação" at bounding box center [75, 320] width 125 height 65
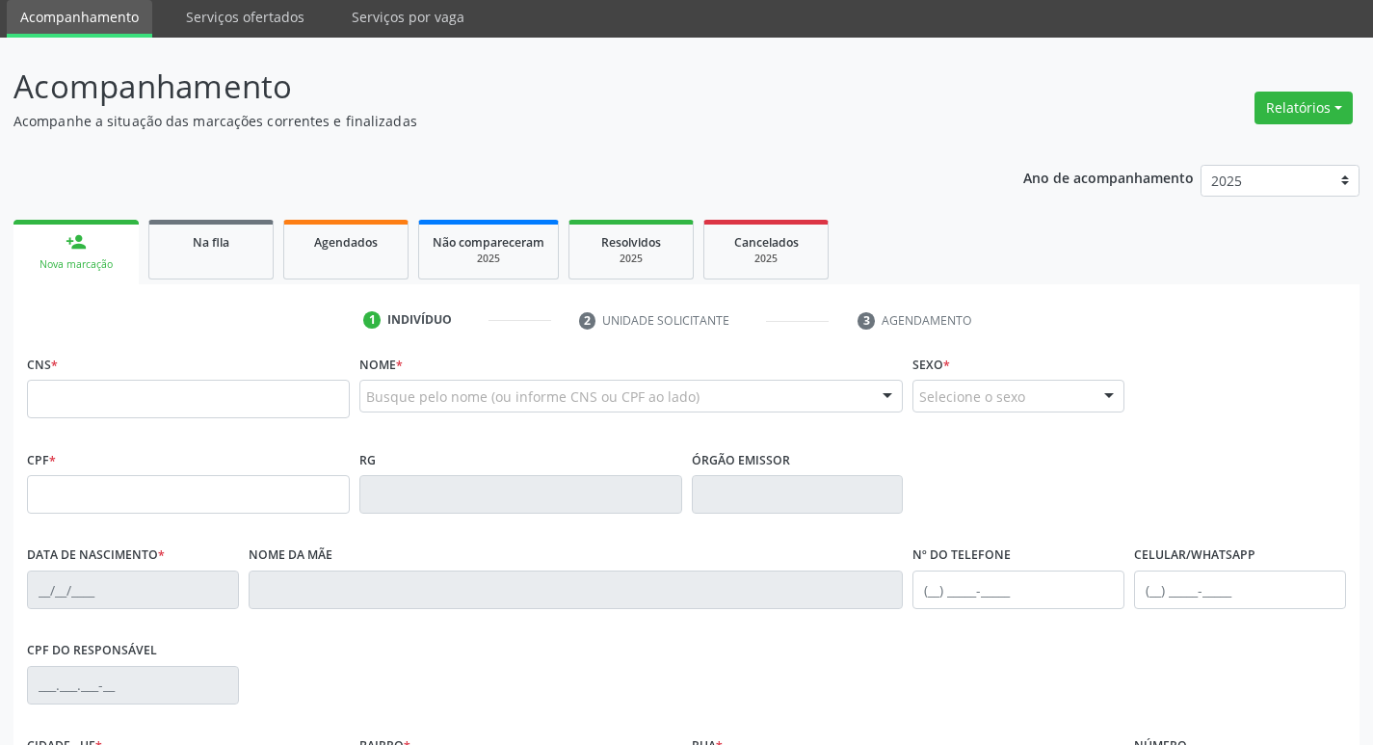
scroll to position [289, 0]
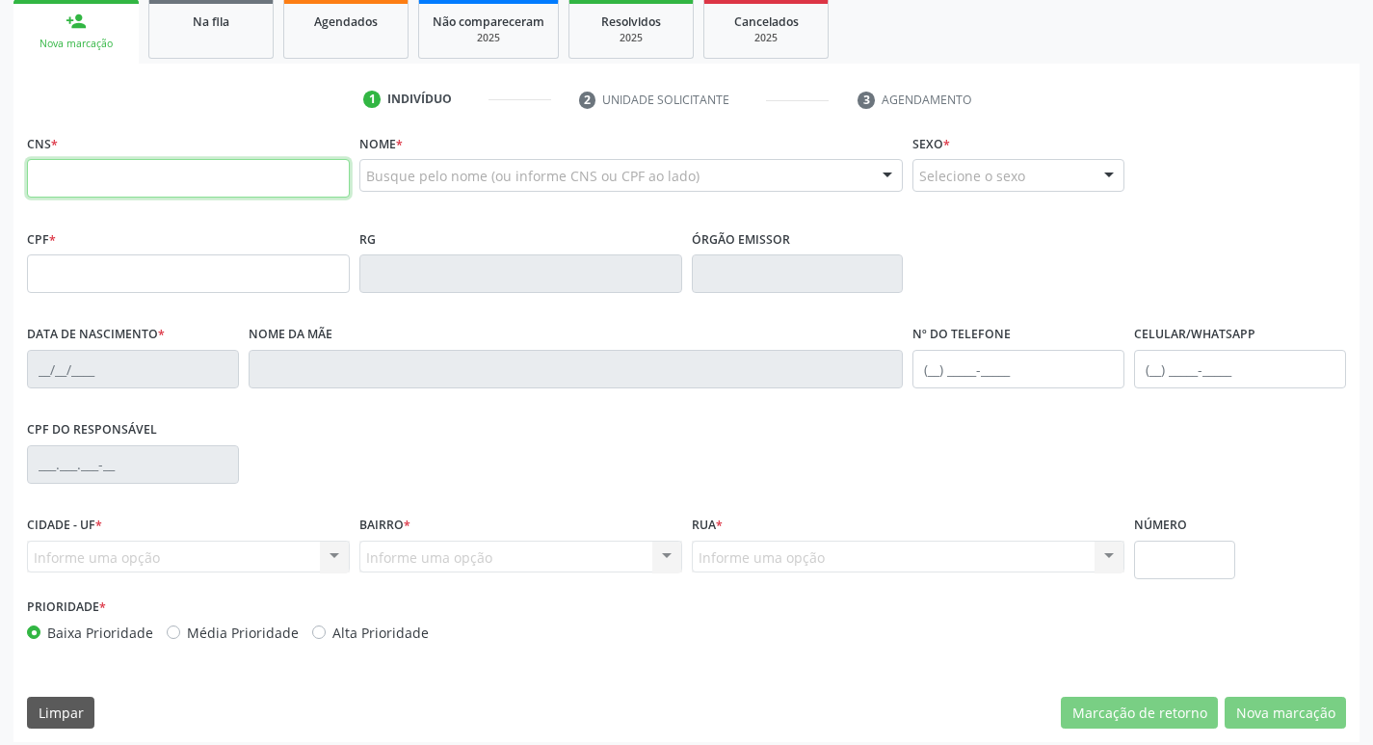
click at [75, 176] on input "text" at bounding box center [188, 178] width 323 height 39
type input "700 2004 3117 3721"
type input "102.000.894-63"
type input "29/12/1992"
type input "Lindalva Francisca de Souza Silva"
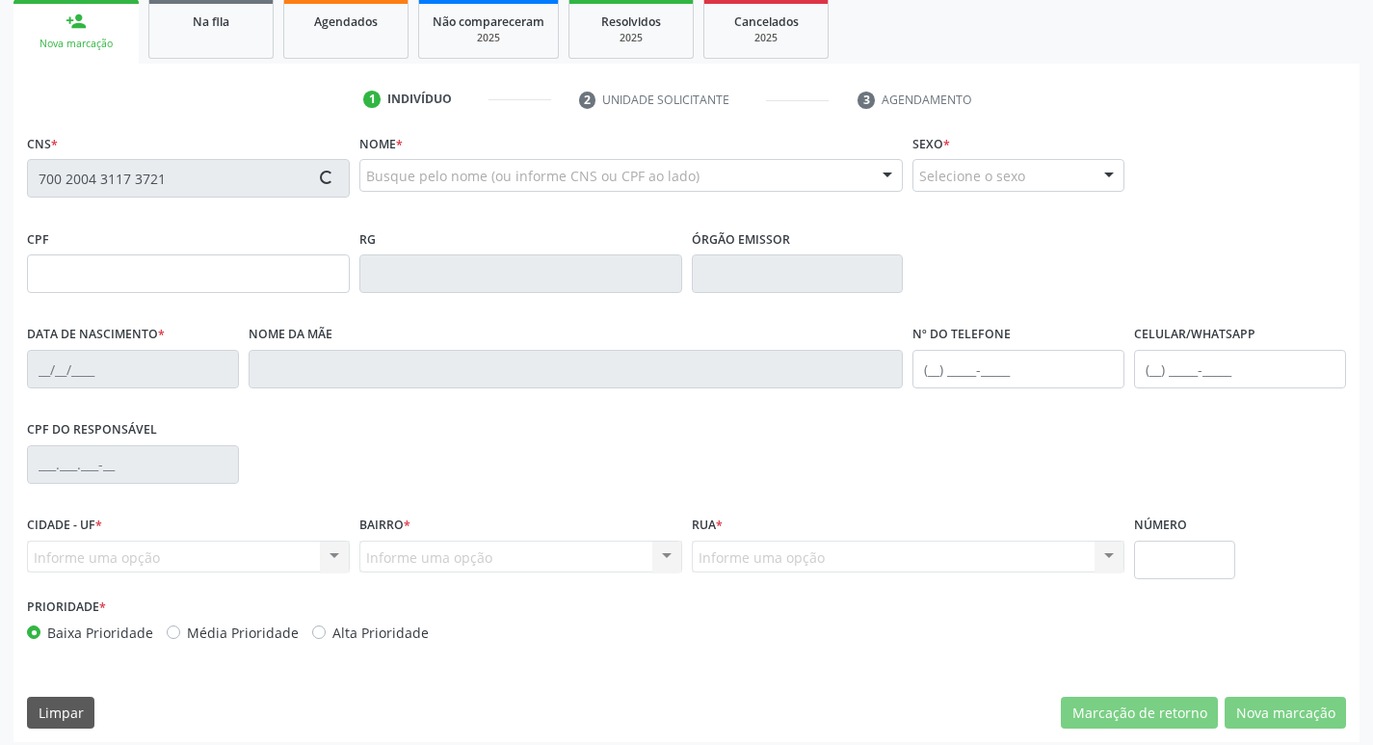
type input "(83) 99421-0752"
type input "56"
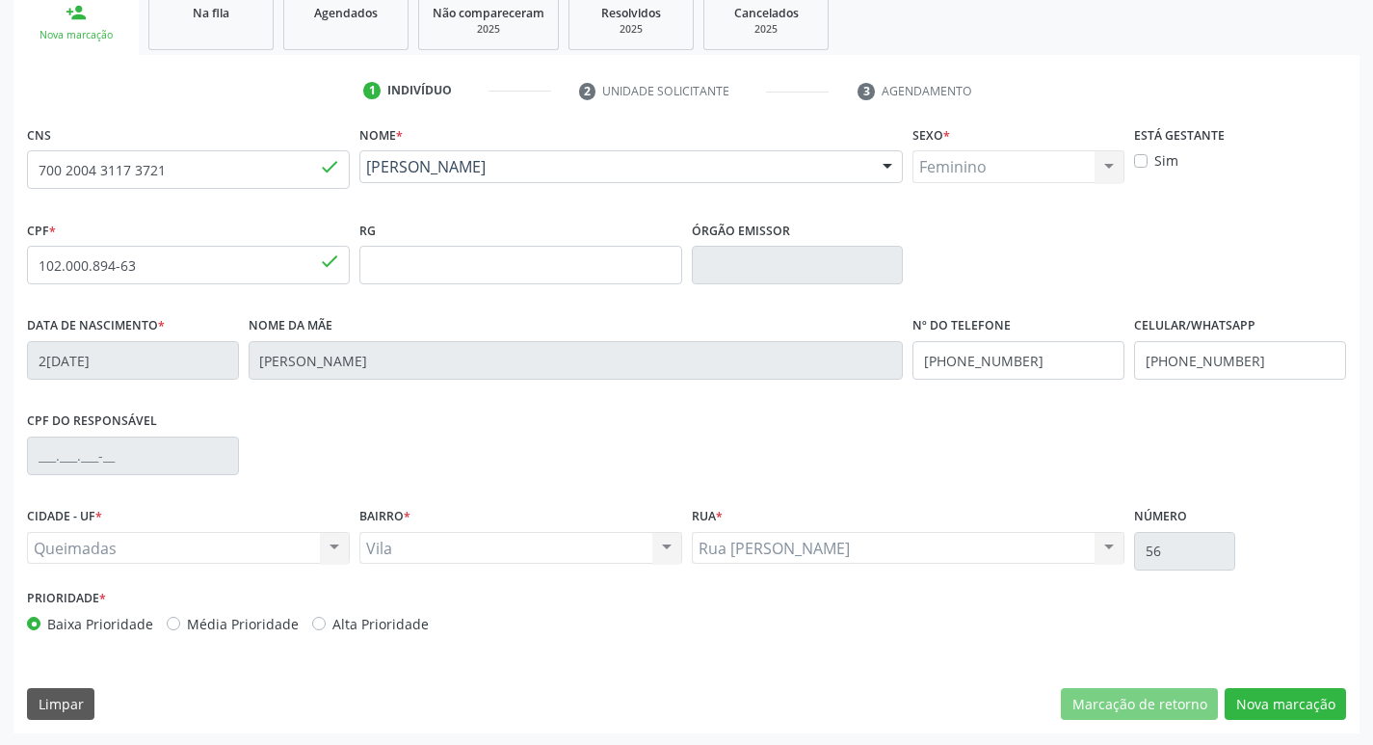
scroll to position [300, 0]
click at [1278, 707] on button "Nova marcação" at bounding box center [1285, 702] width 121 height 33
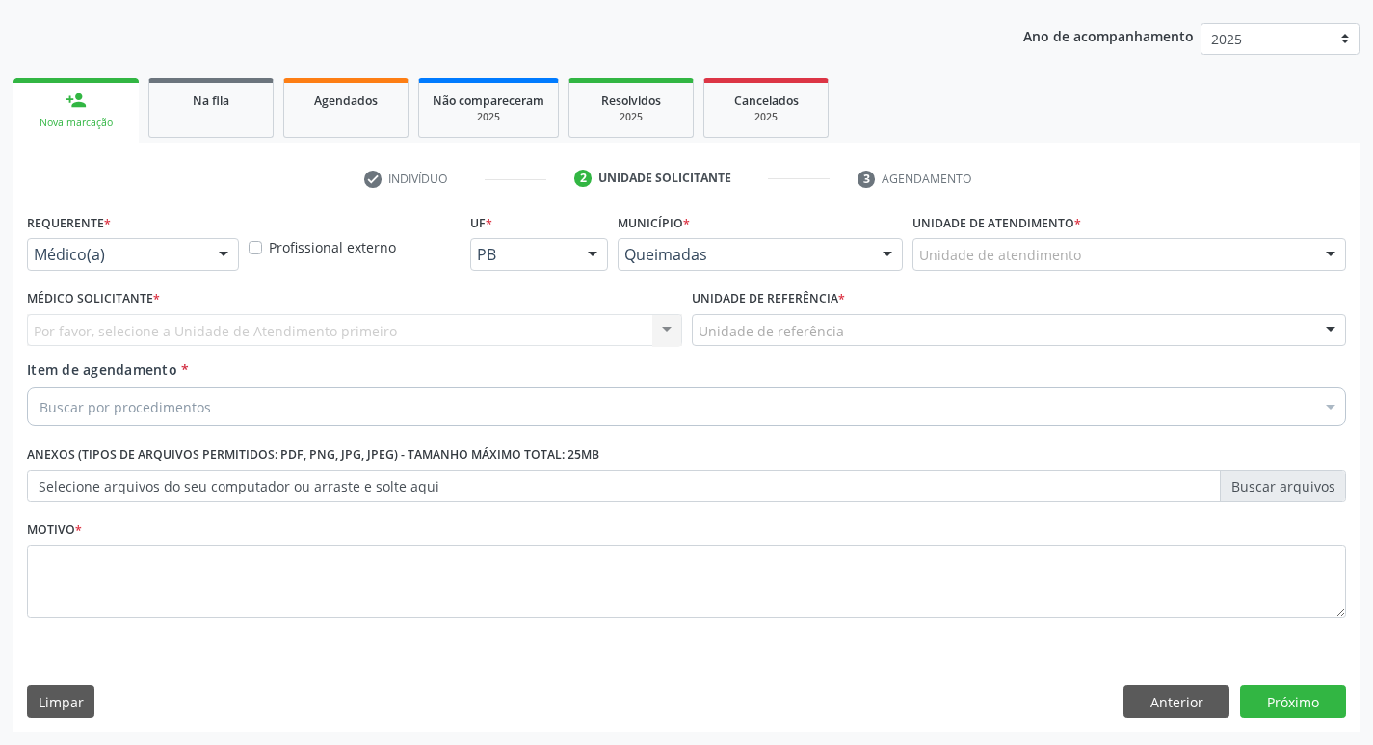
click at [221, 251] on div at bounding box center [223, 255] width 29 height 33
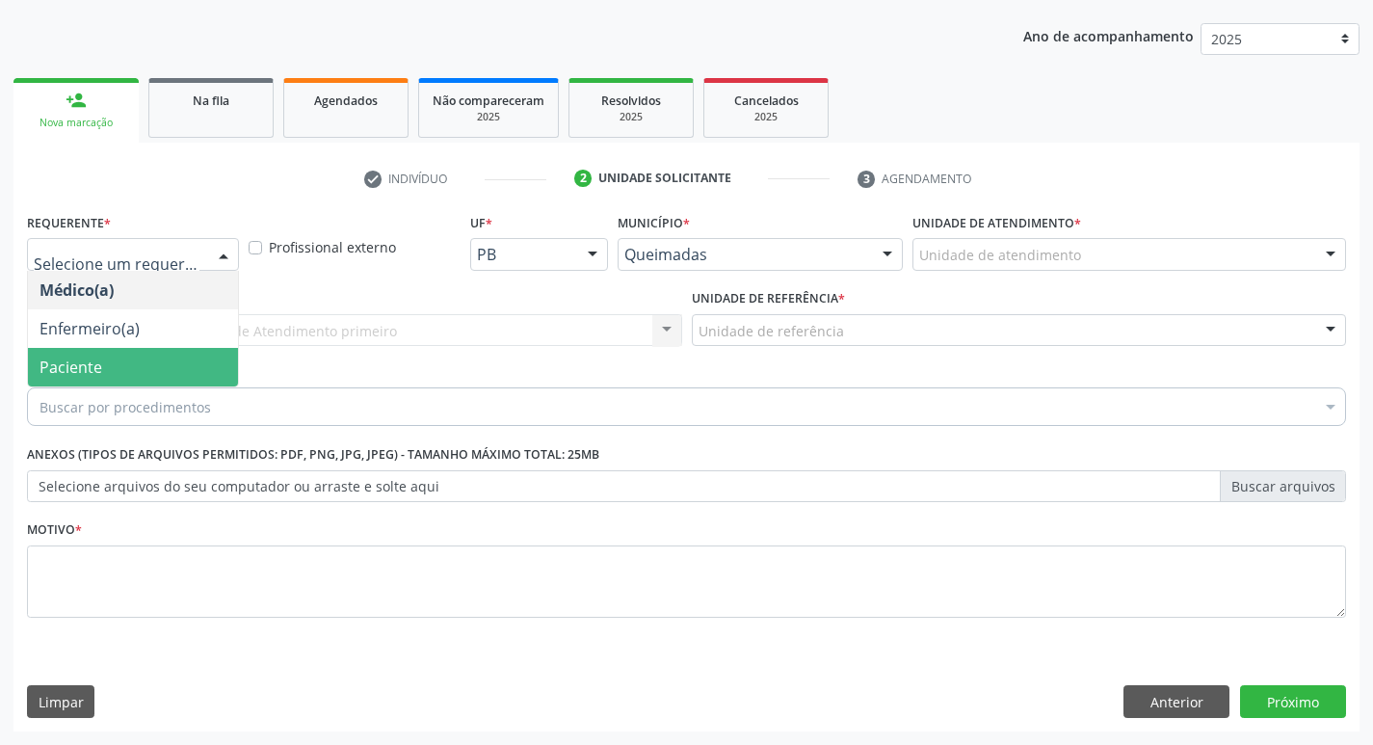
click at [99, 359] on span "Paciente" at bounding box center [71, 366] width 63 height 21
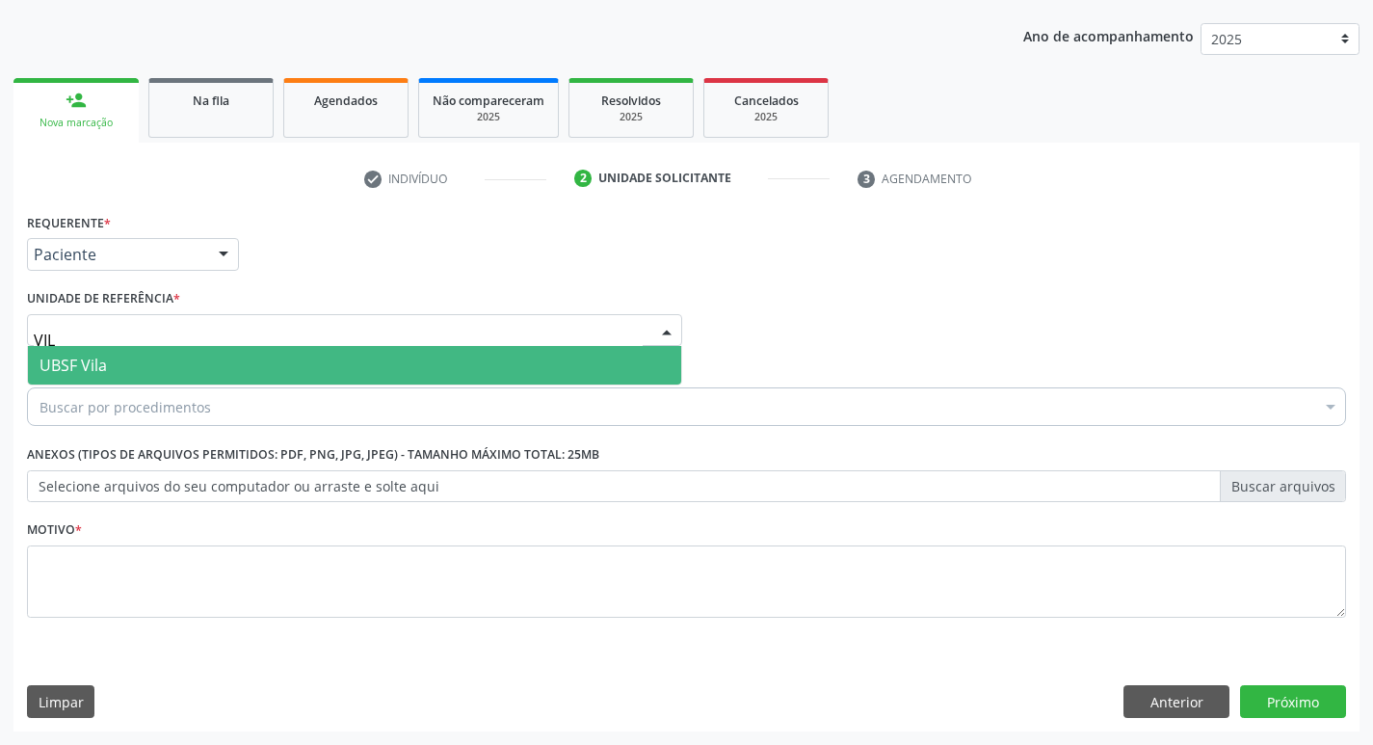
type input "VILA"
click at [158, 352] on span "UBSF Vila" at bounding box center [354, 365] width 653 height 39
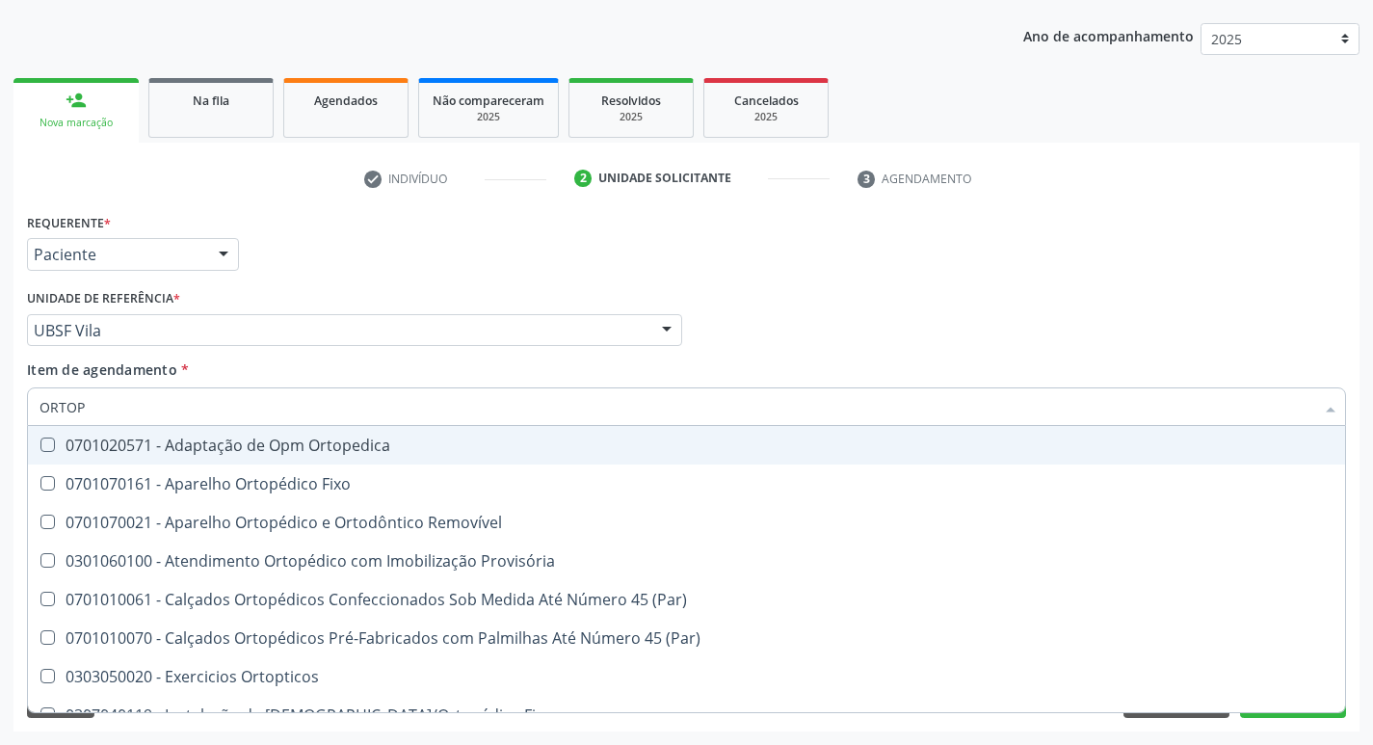
type input "ORTOPE"
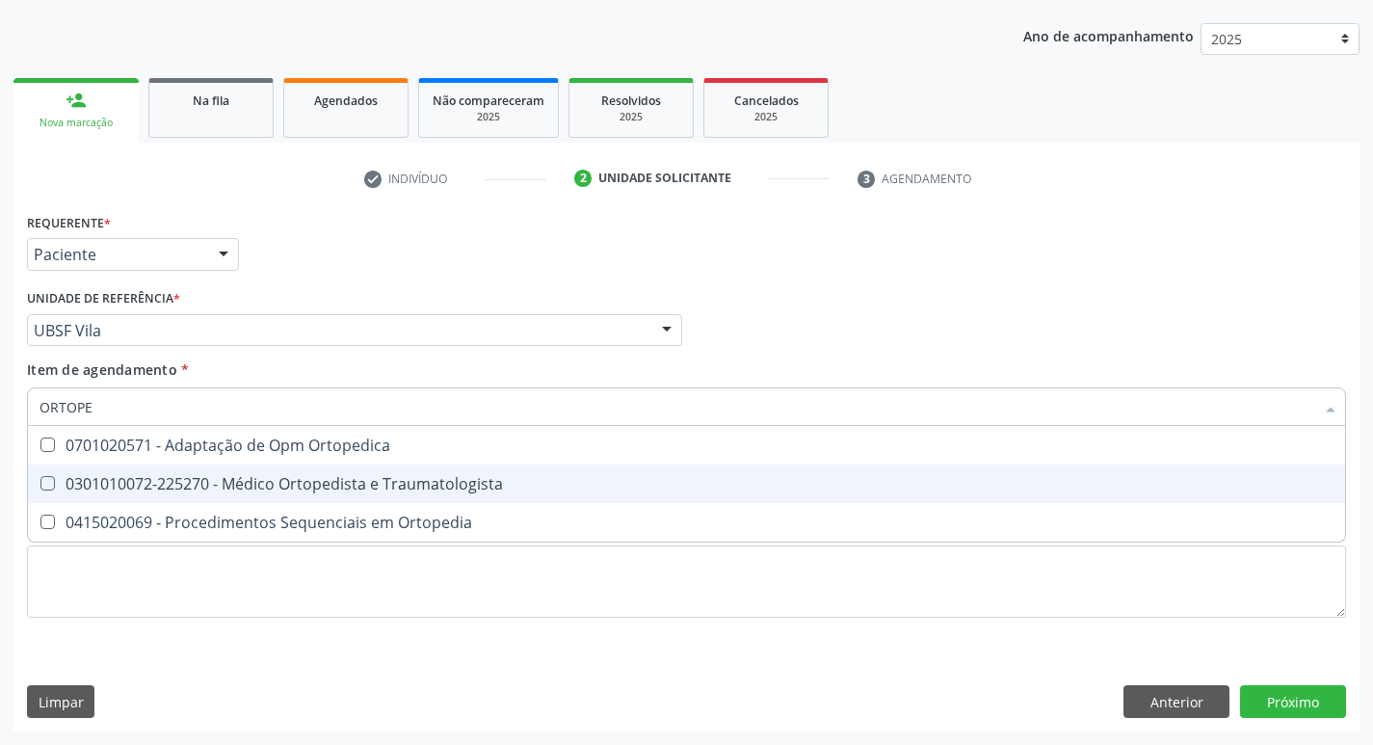
click at [48, 484] on Traumatologista at bounding box center [47, 483] width 14 height 14
click at [40, 484] on Traumatologista "checkbox" at bounding box center [34, 483] width 13 height 13
checkbox Traumatologista "true"
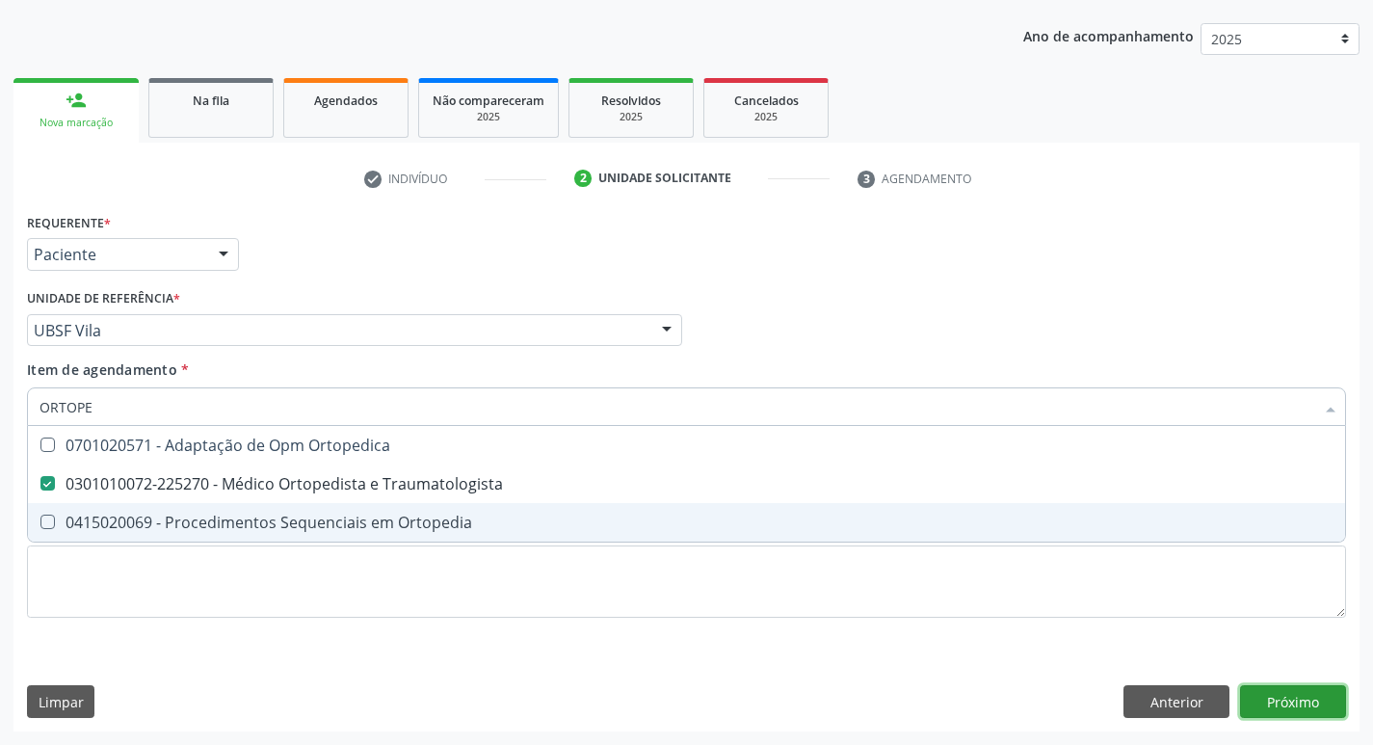
click at [1279, 705] on div "Requerente * Paciente Médico(a) Enfermeiro(a) Paciente Nenhum resultado encontr…" at bounding box center [686, 469] width 1346 height 523
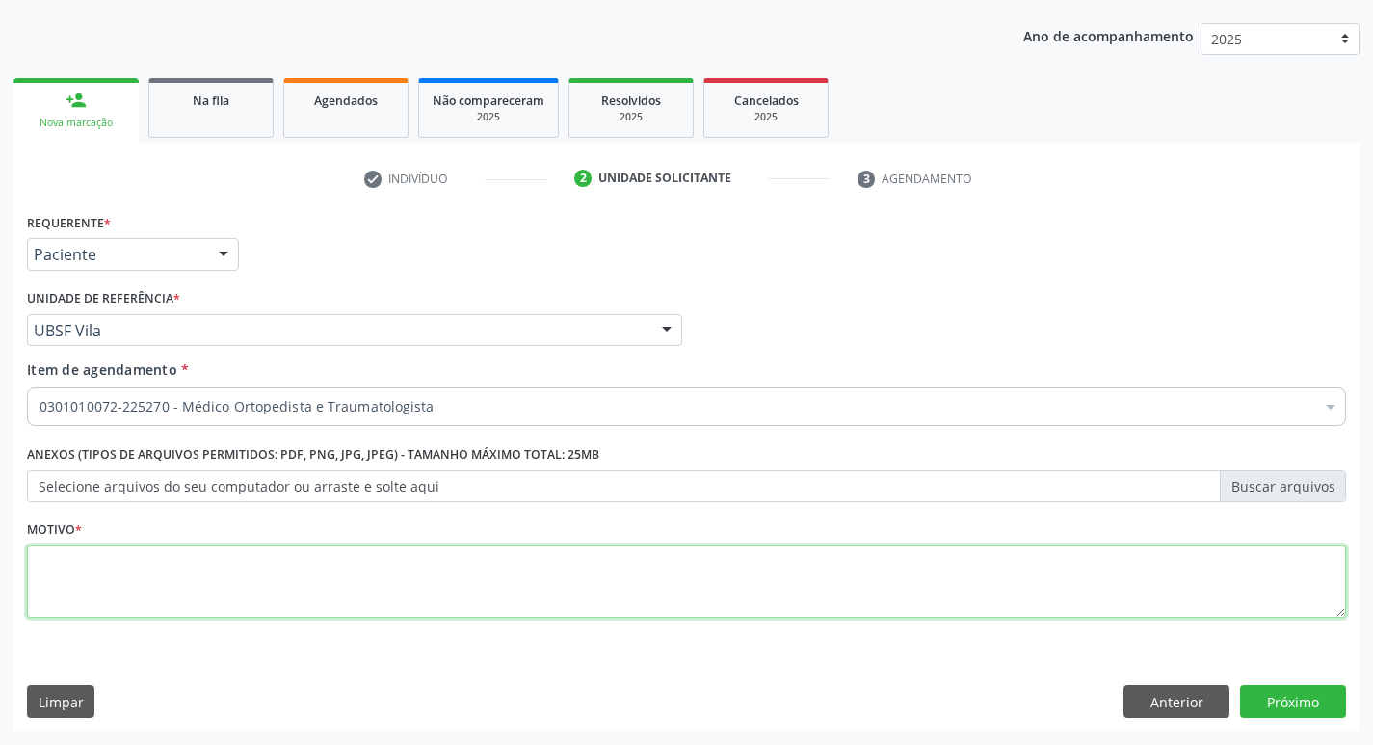
click at [90, 582] on textarea at bounding box center [686, 581] width 1319 height 73
type textarea "DOR ARTICULAR"
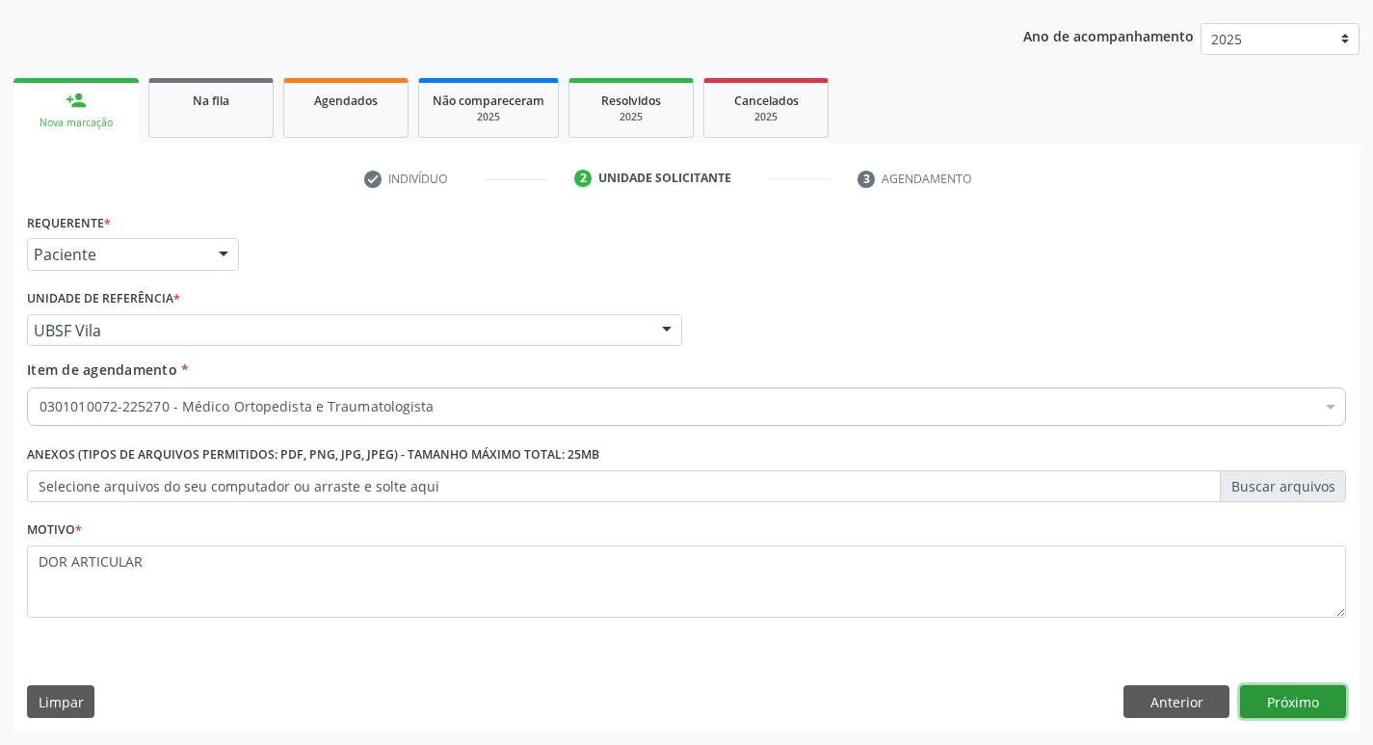
click at [1294, 701] on button "Próximo" at bounding box center [1293, 701] width 106 height 33
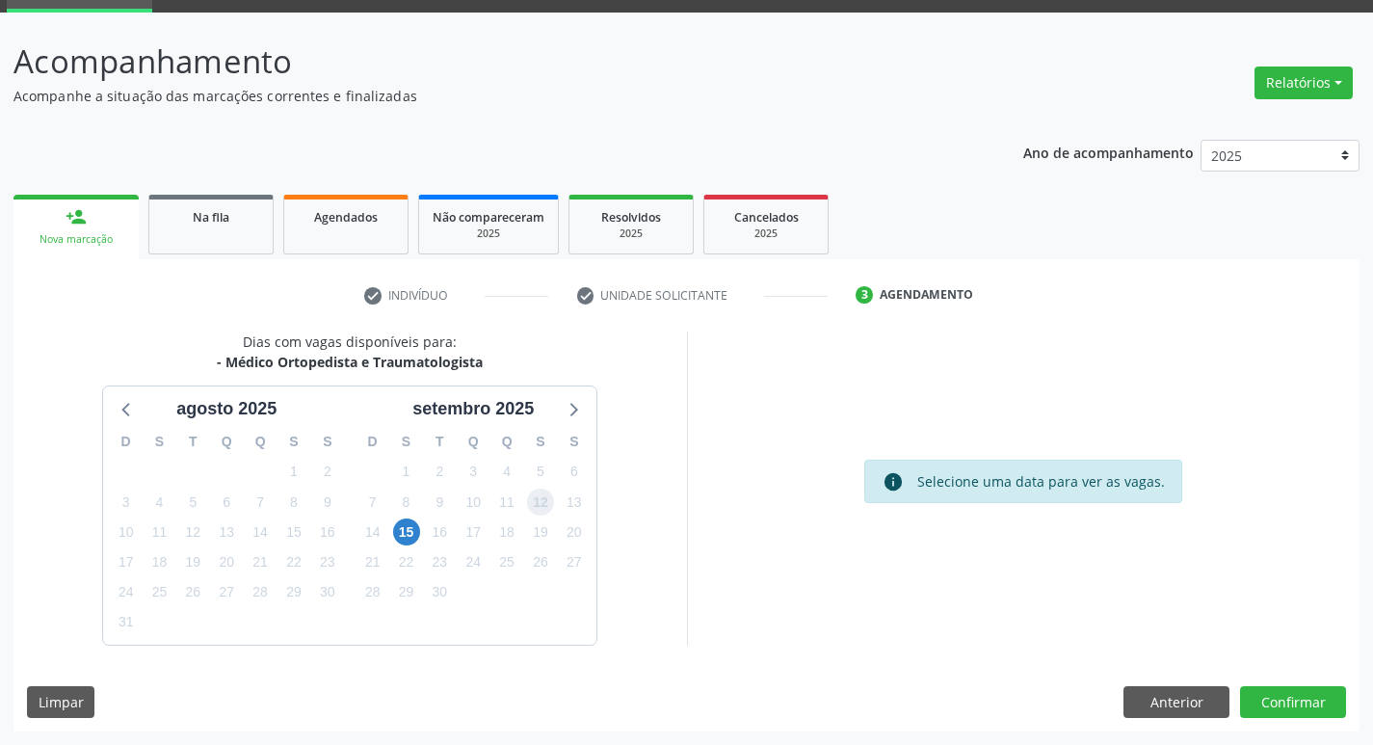
click at [538, 509] on span "12" at bounding box center [540, 501] width 27 height 27
click at [1295, 702] on button "Confirmar" at bounding box center [1293, 702] width 106 height 33
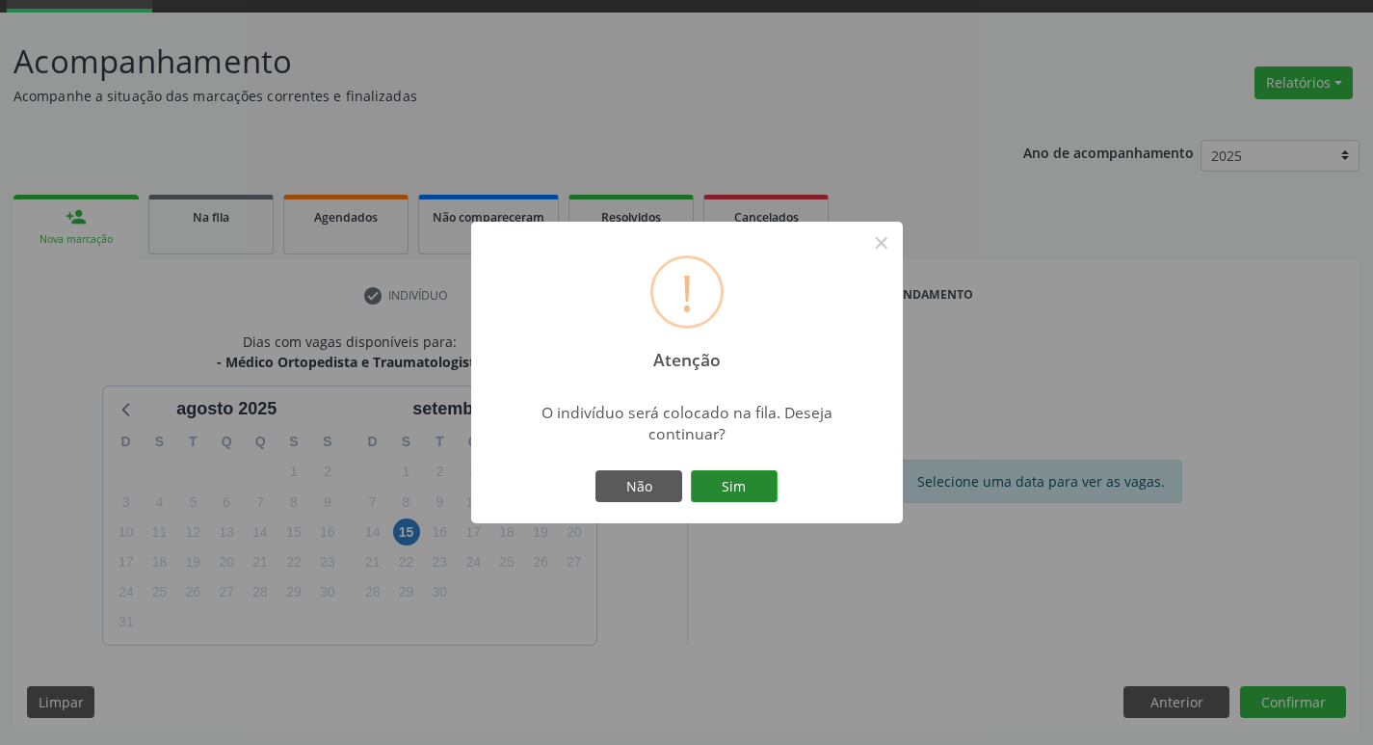
click at [731, 486] on button "Sim" at bounding box center [734, 486] width 87 height 33
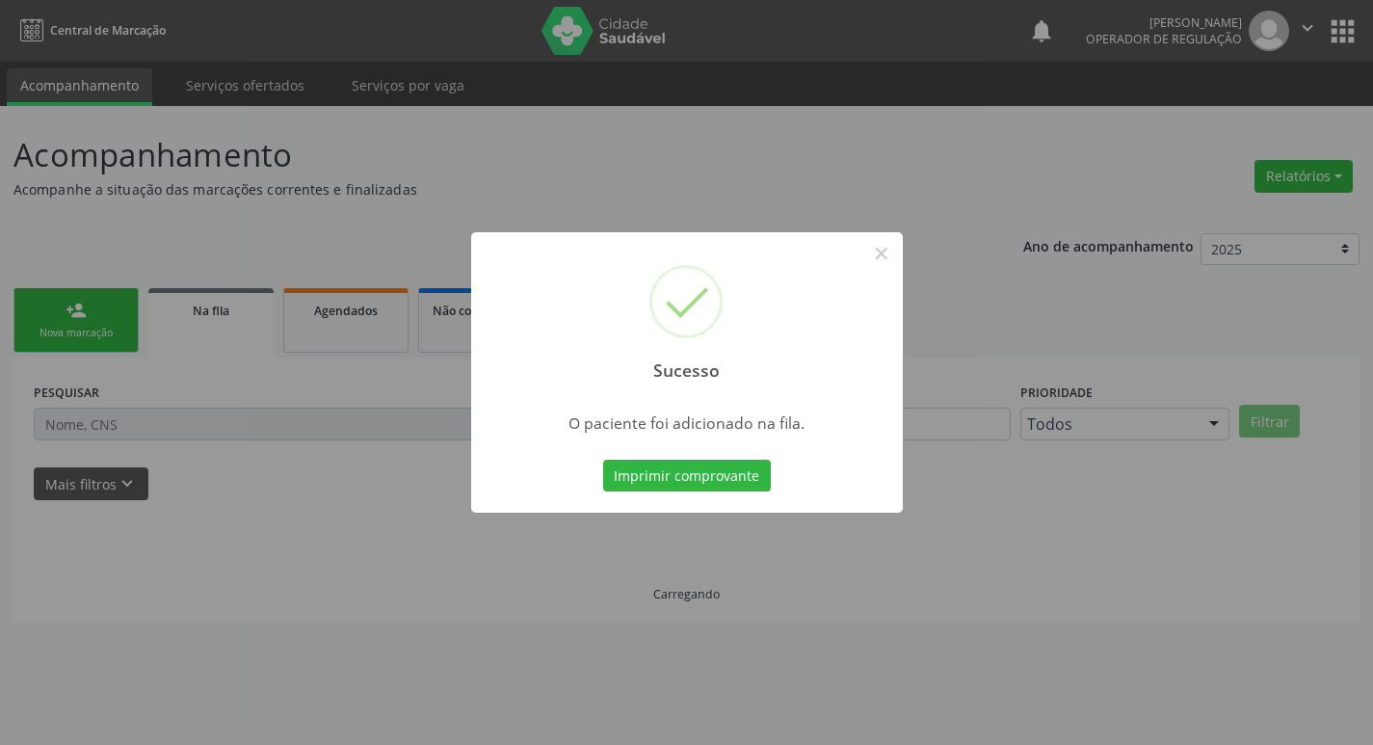
scroll to position [0, 0]
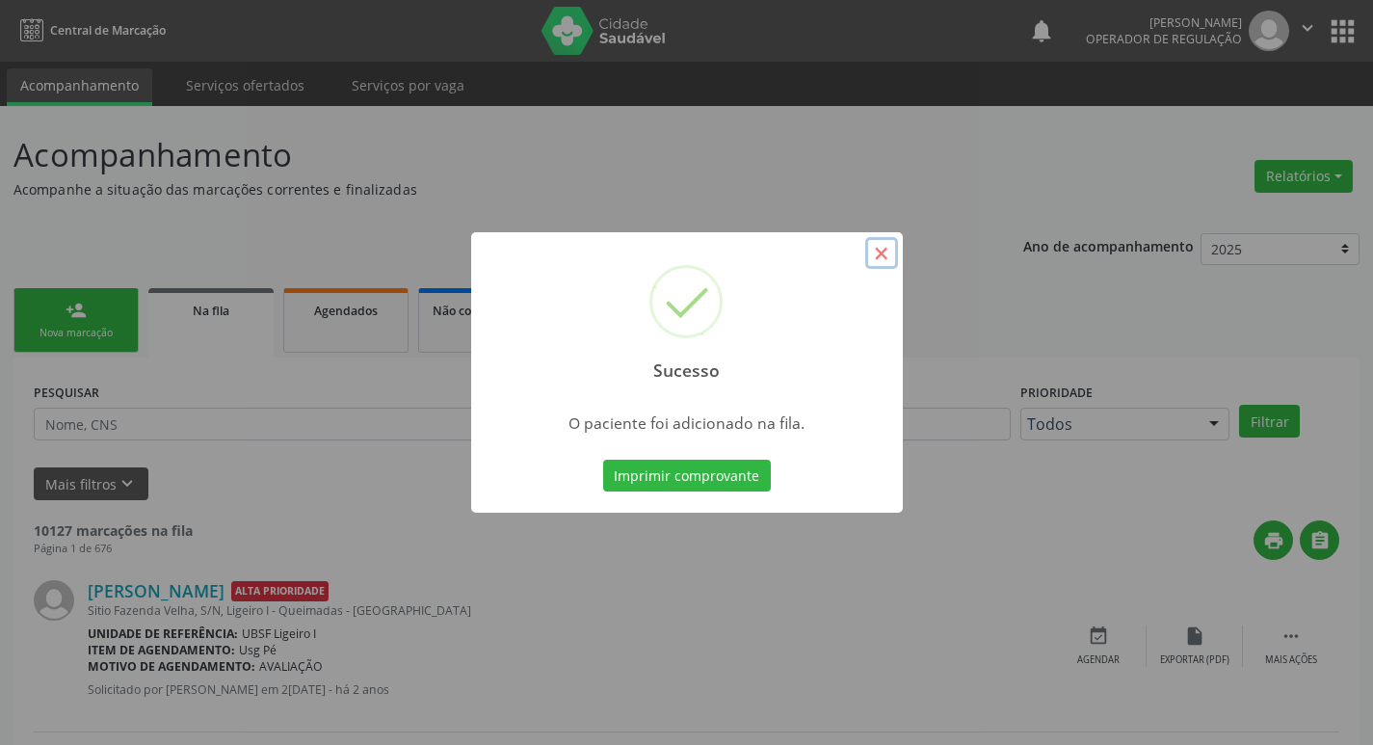
click at [882, 255] on button "×" at bounding box center [881, 253] width 33 height 33
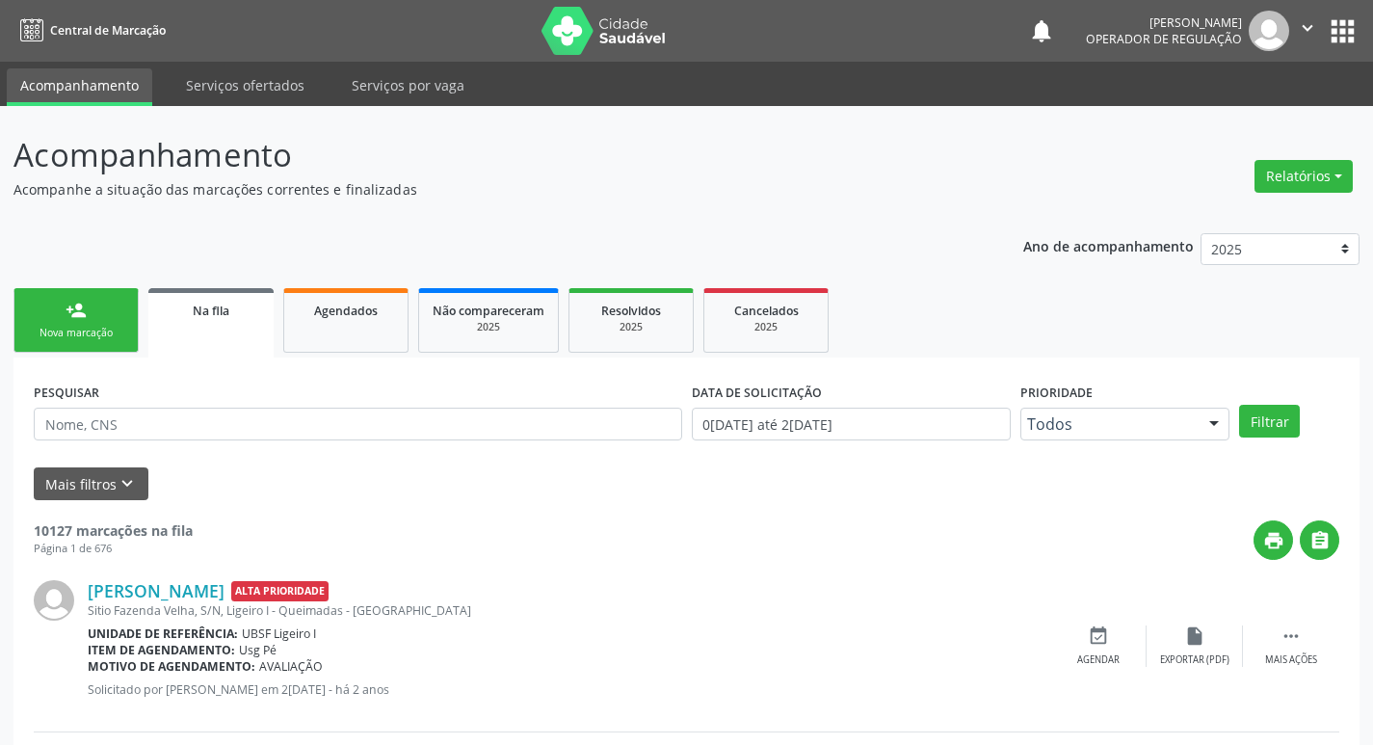
click at [52, 326] on div "Nova marcação" at bounding box center [76, 333] width 96 height 14
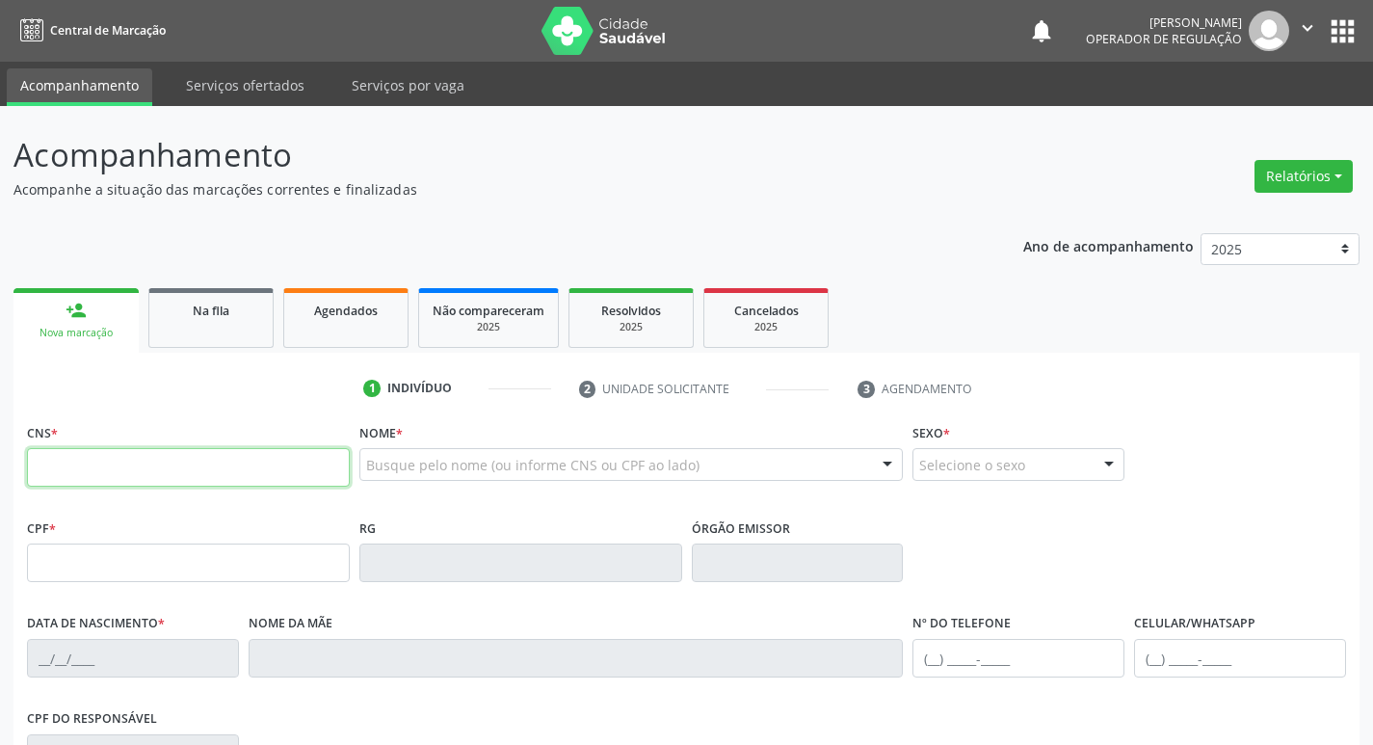
click at [72, 461] on input "text" at bounding box center [188, 467] width 323 height 39
type input "709 2042 7569 1934"
type input "023.445.824-01"
type input "05/03/1973"
type input "Maria Noêmia Barbosa da Silva"
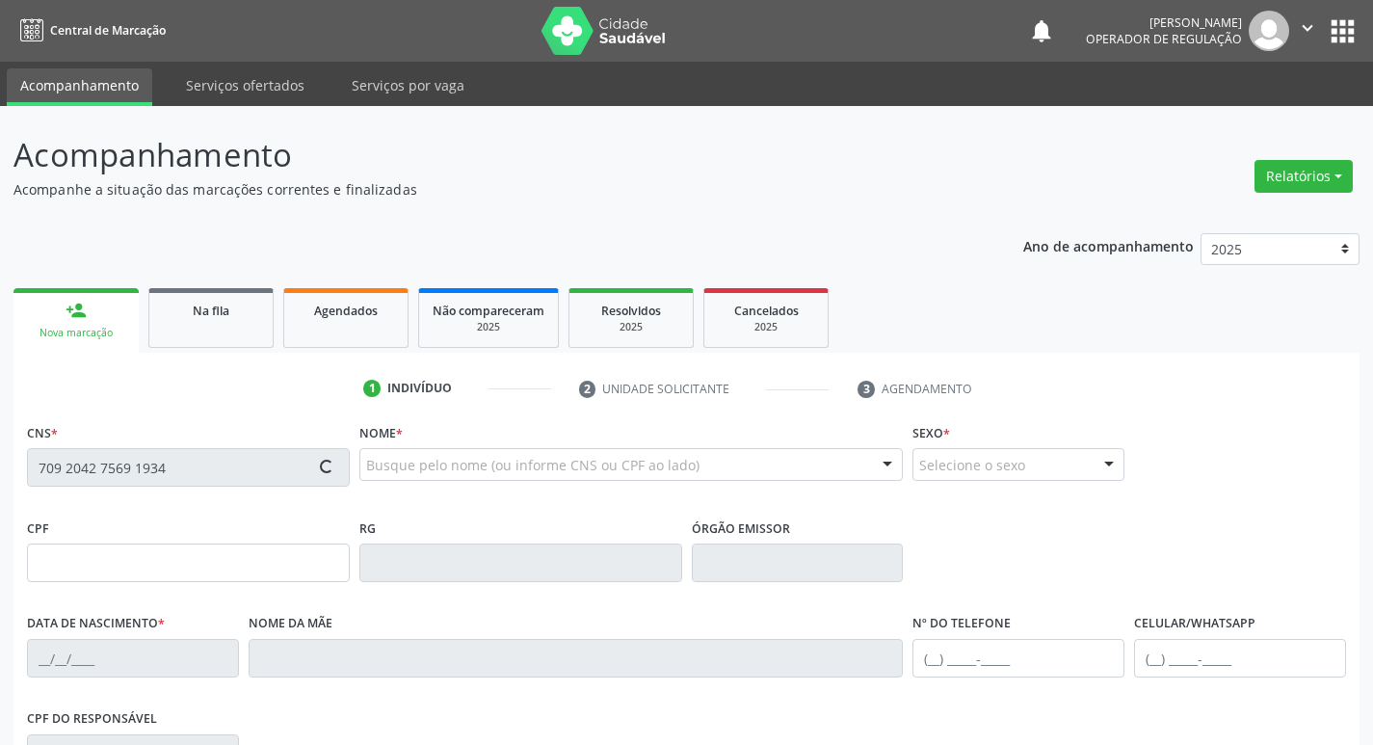
type input "(83) 99170-8437"
type input "51"
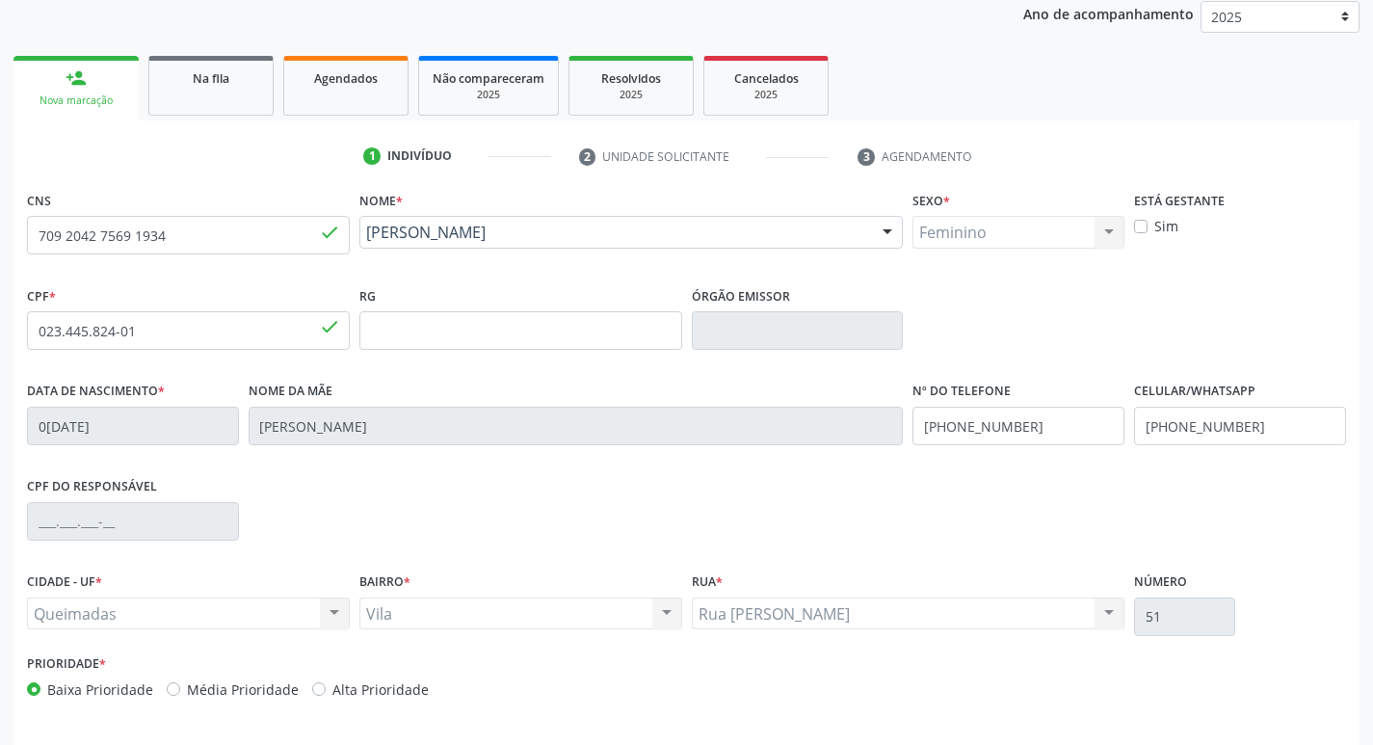
scroll to position [300, 0]
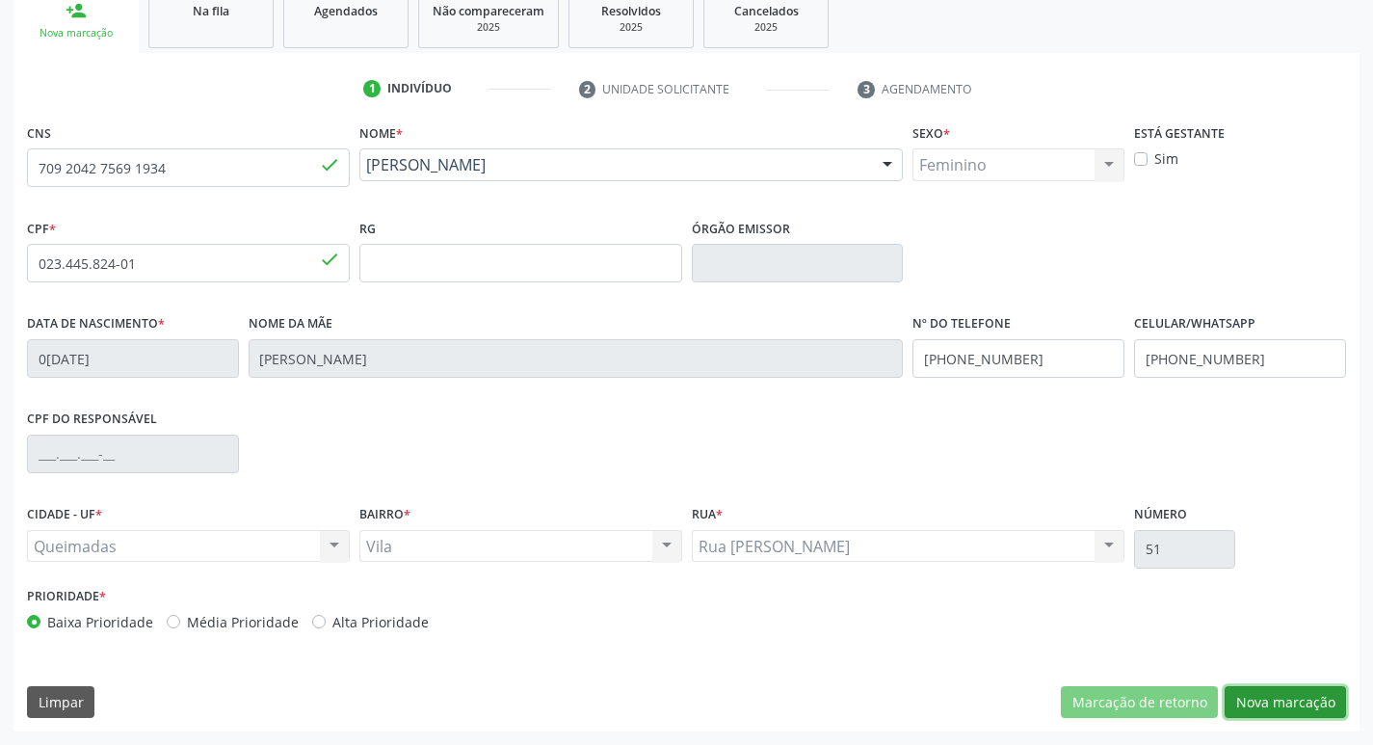
click at [1307, 694] on button "Nova marcação" at bounding box center [1285, 702] width 121 height 33
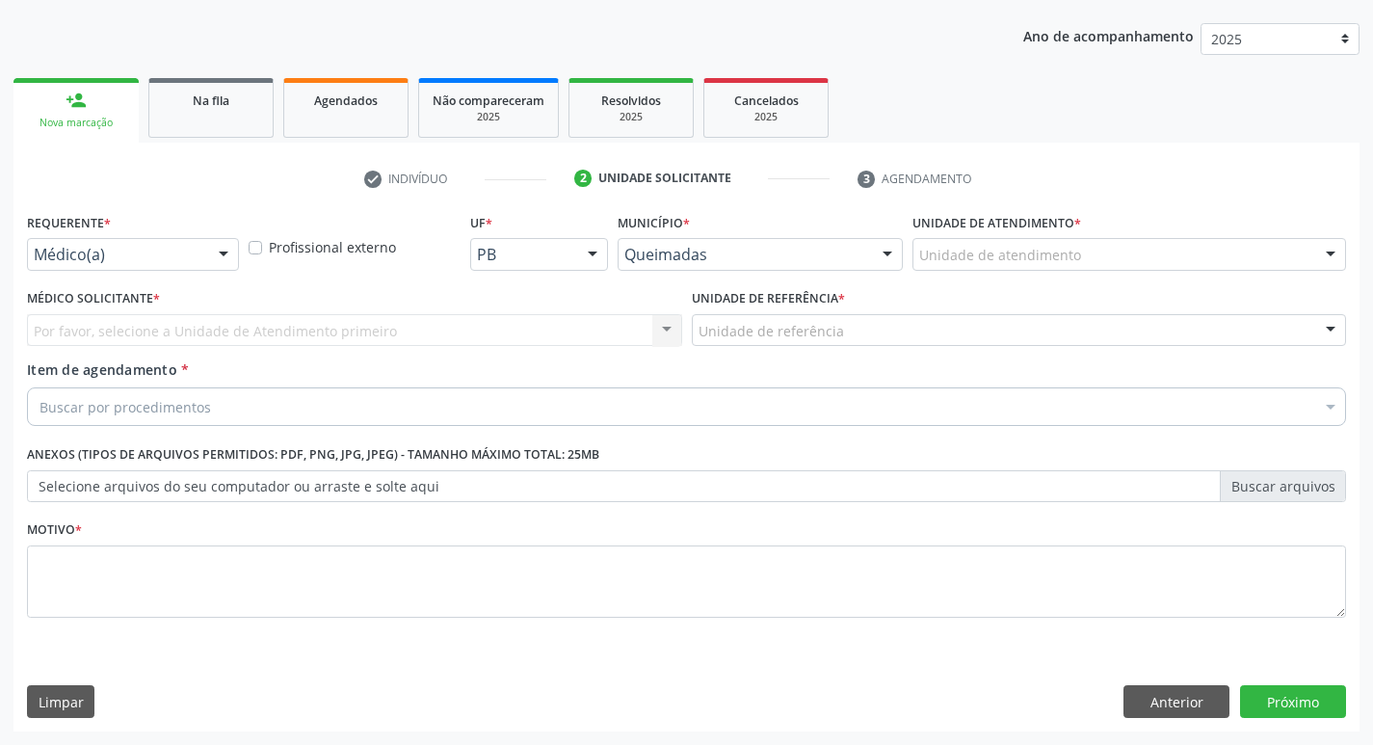
scroll to position [210, 0]
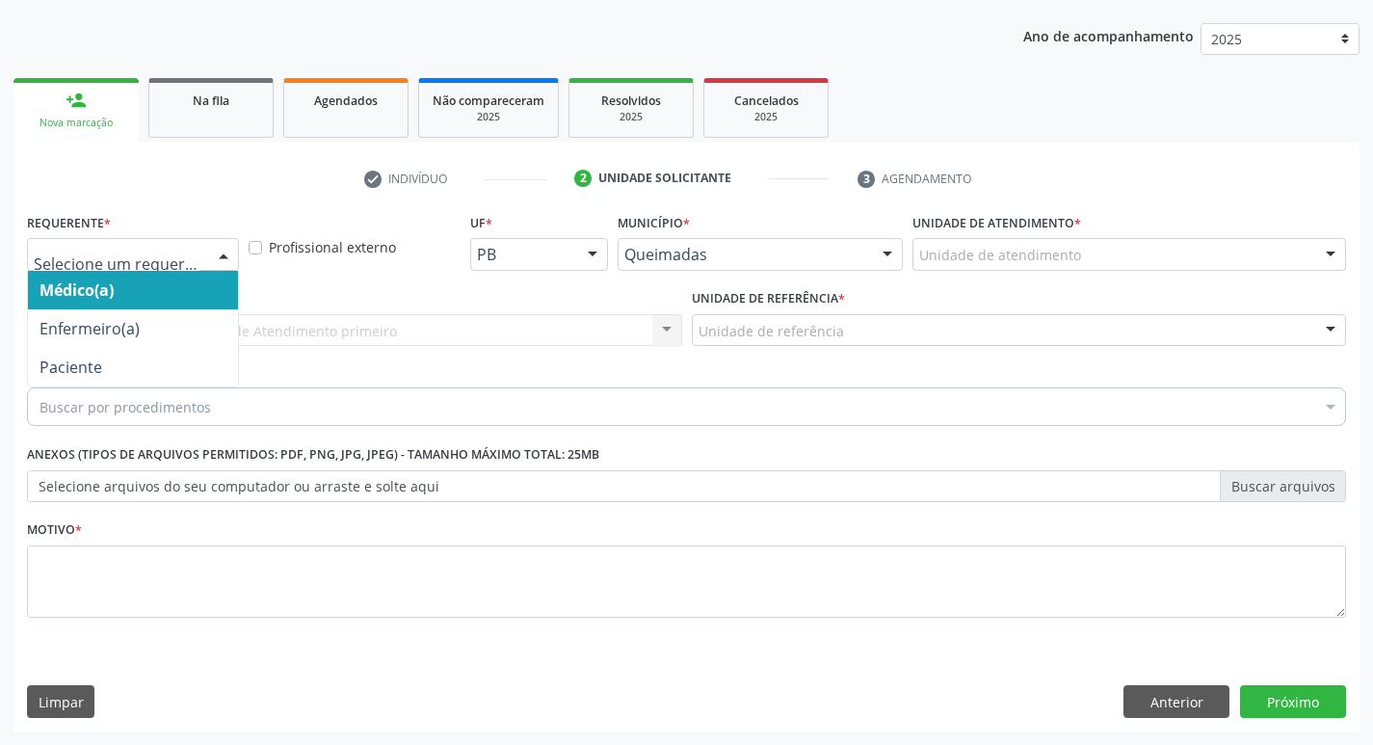
click at [221, 247] on div at bounding box center [223, 255] width 29 height 33
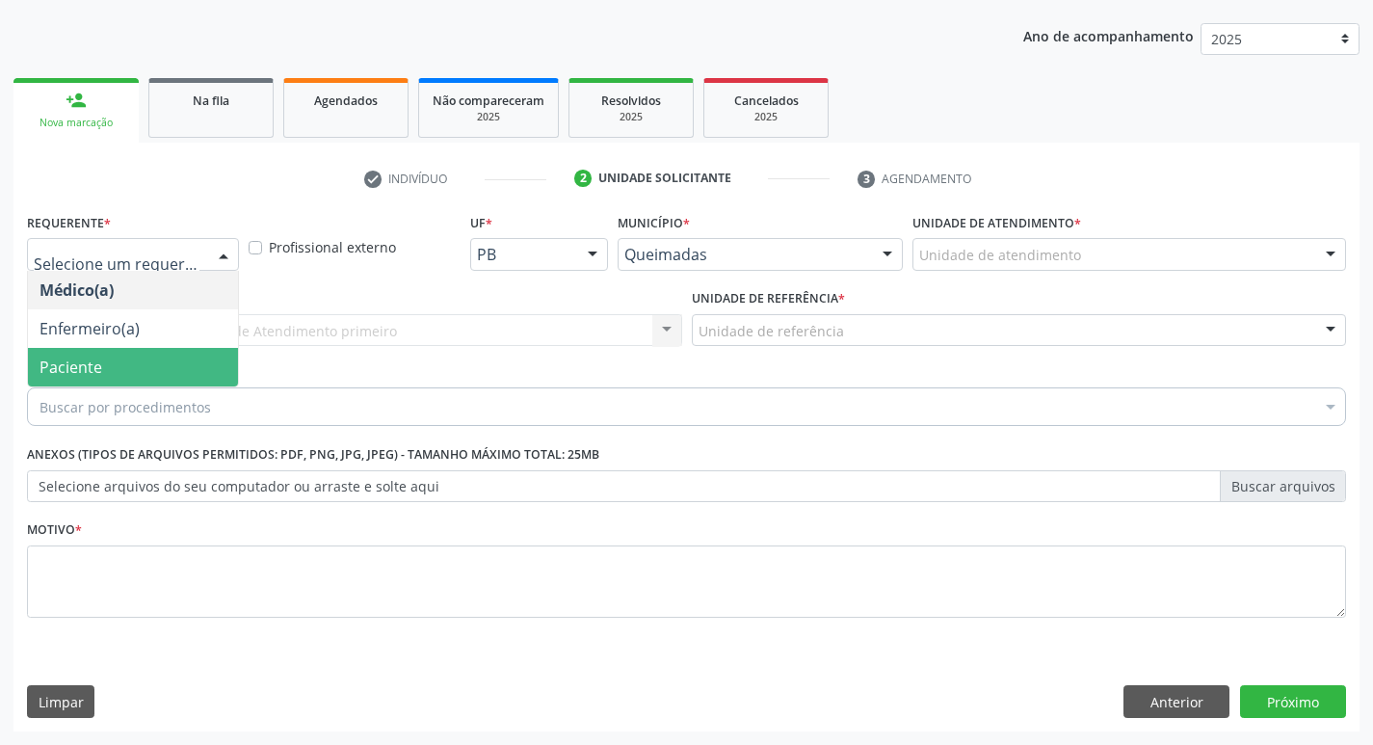
click at [105, 360] on span "Paciente" at bounding box center [133, 367] width 210 height 39
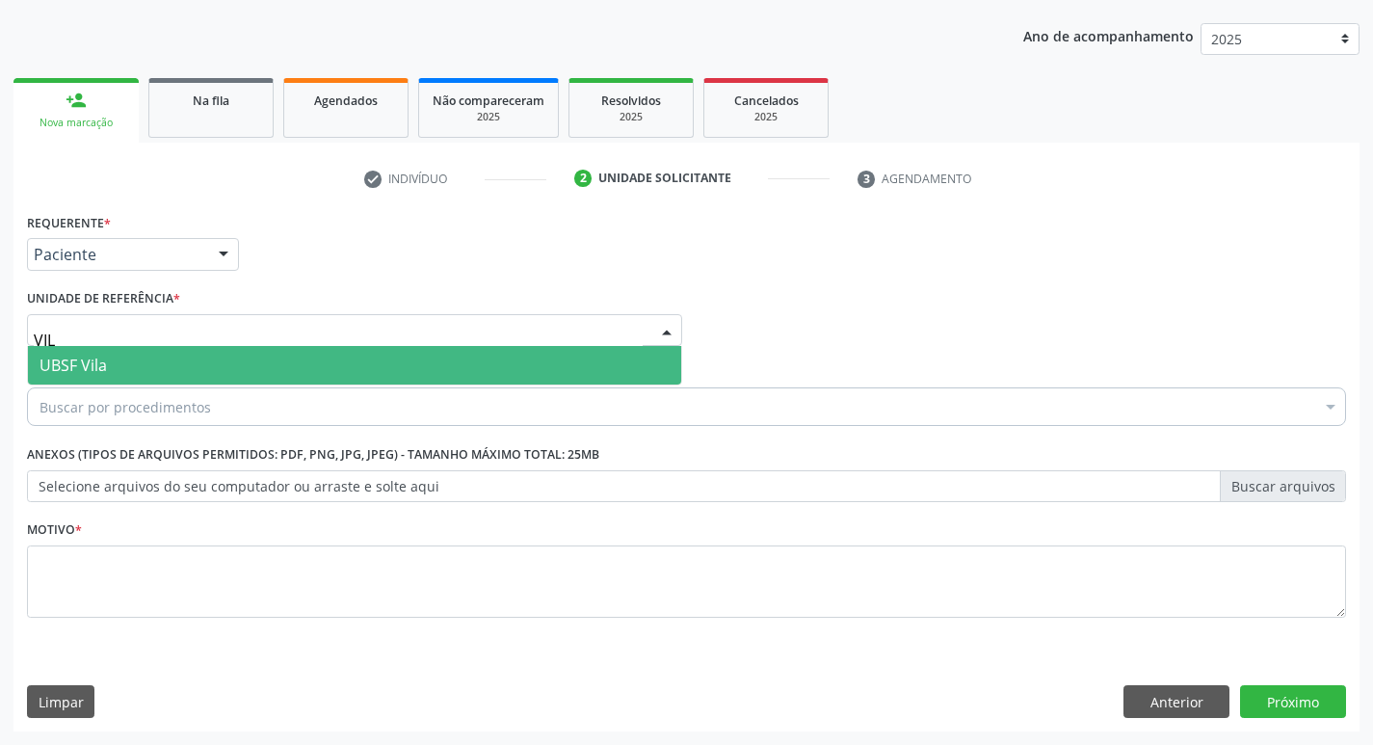
type input "VILA"
click at [146, 363] on span "UBSF Vila" at bounding box center [354, 365] width 653 height 39
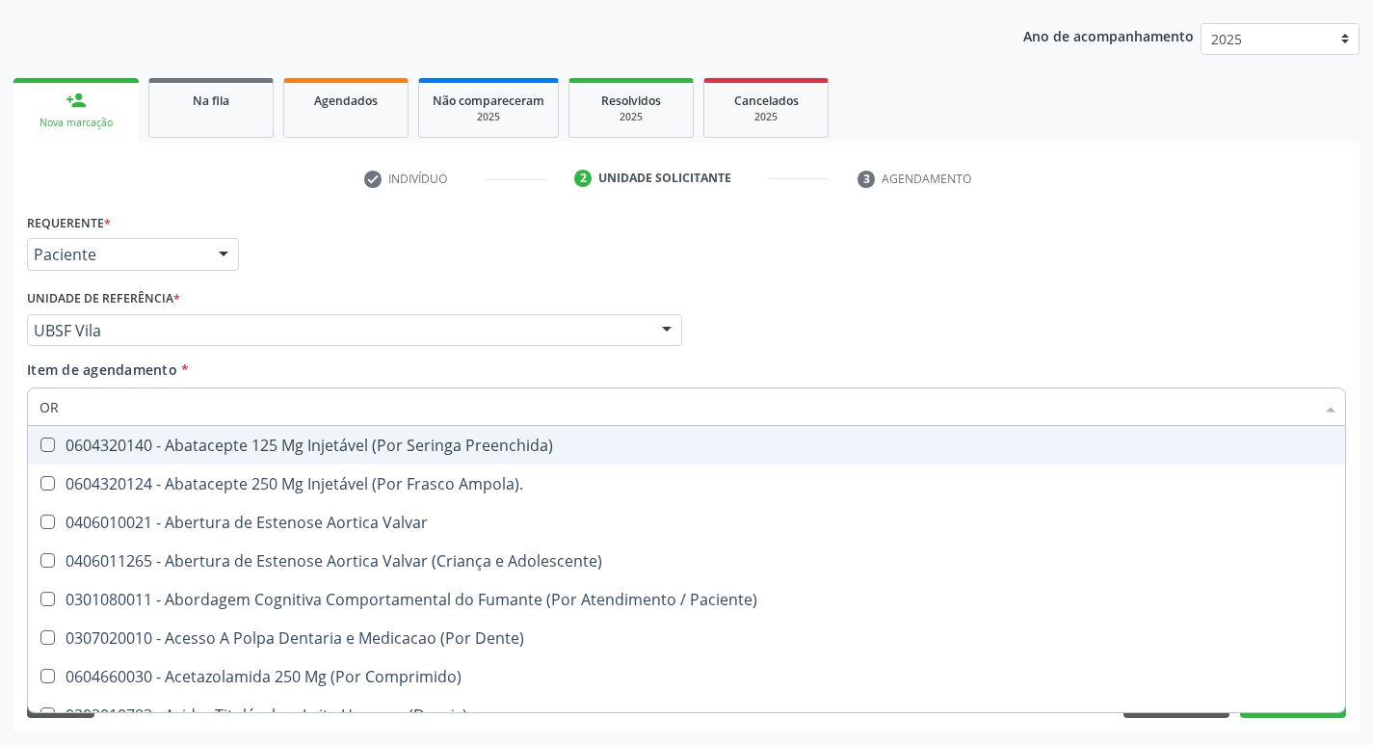
type input "ORT"
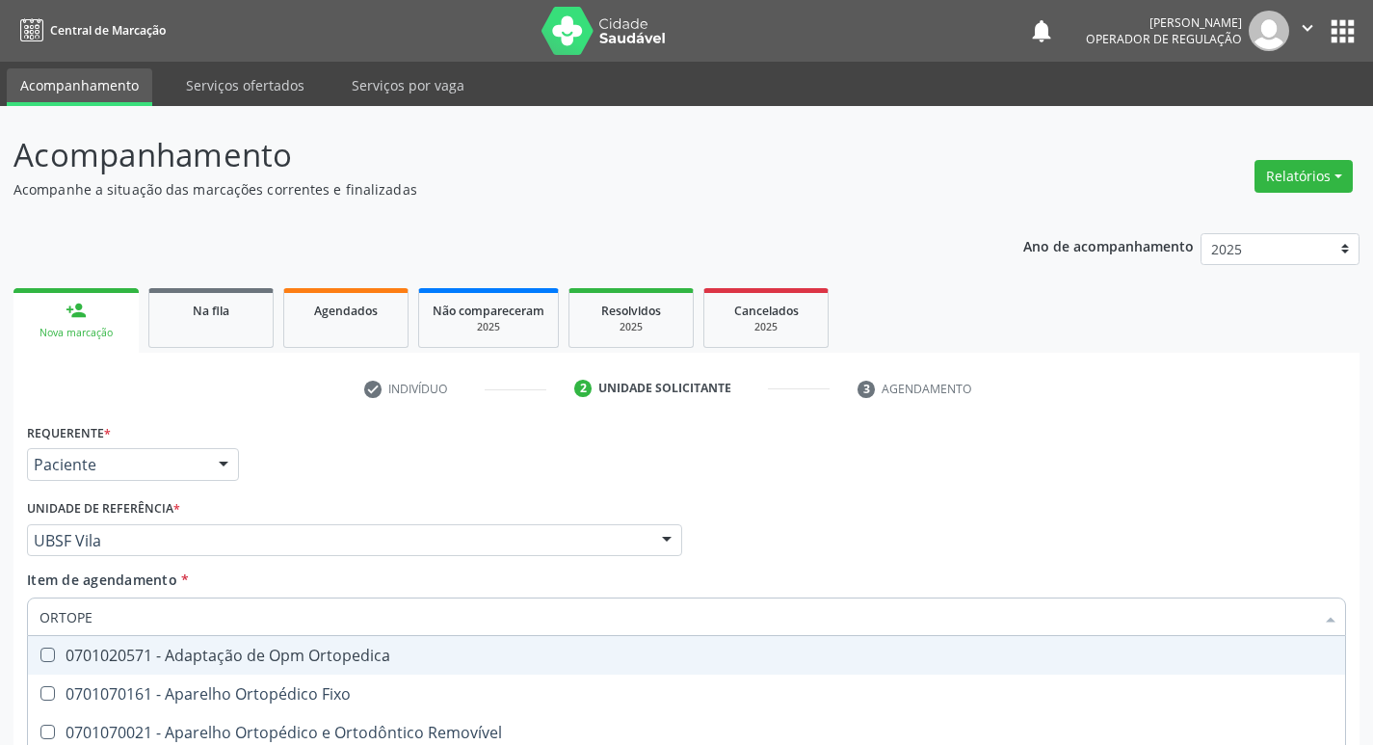
scroll to position [210, 0]
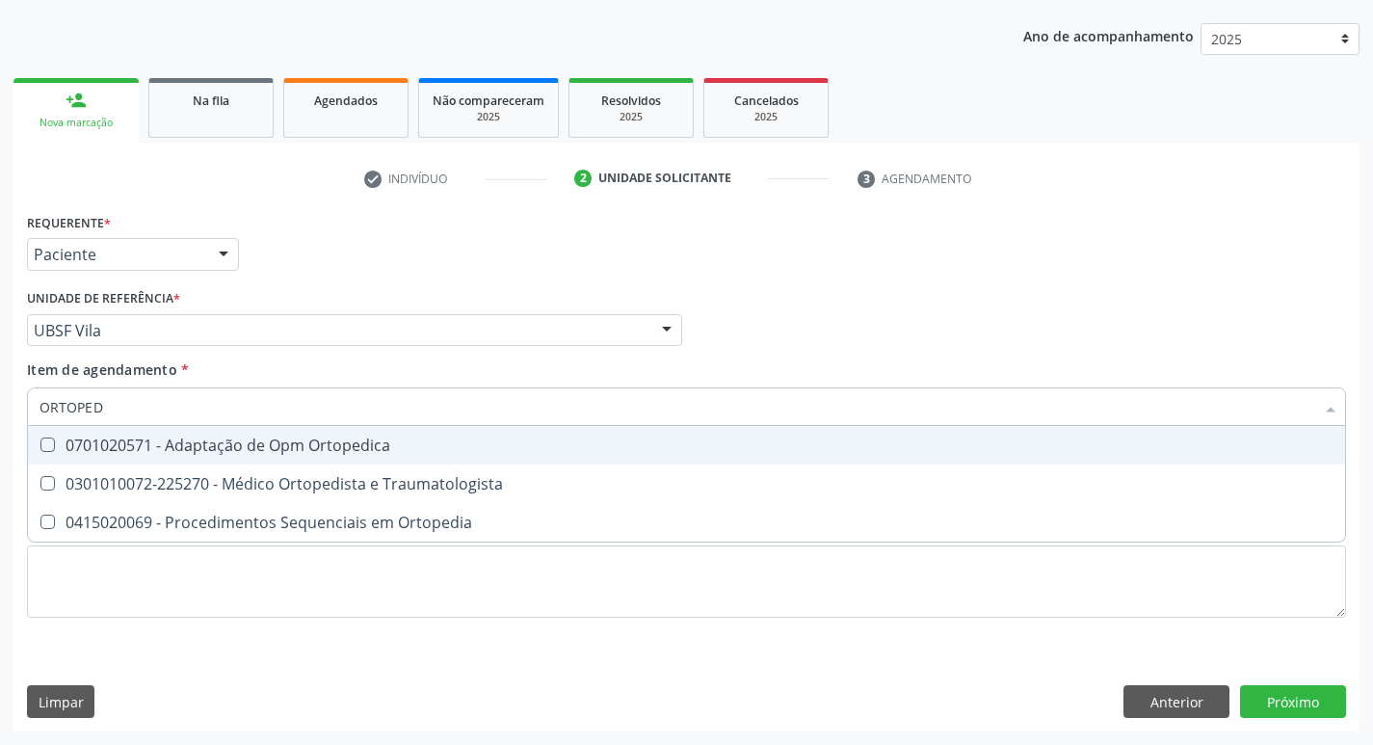
type input "ORTOPEDI"
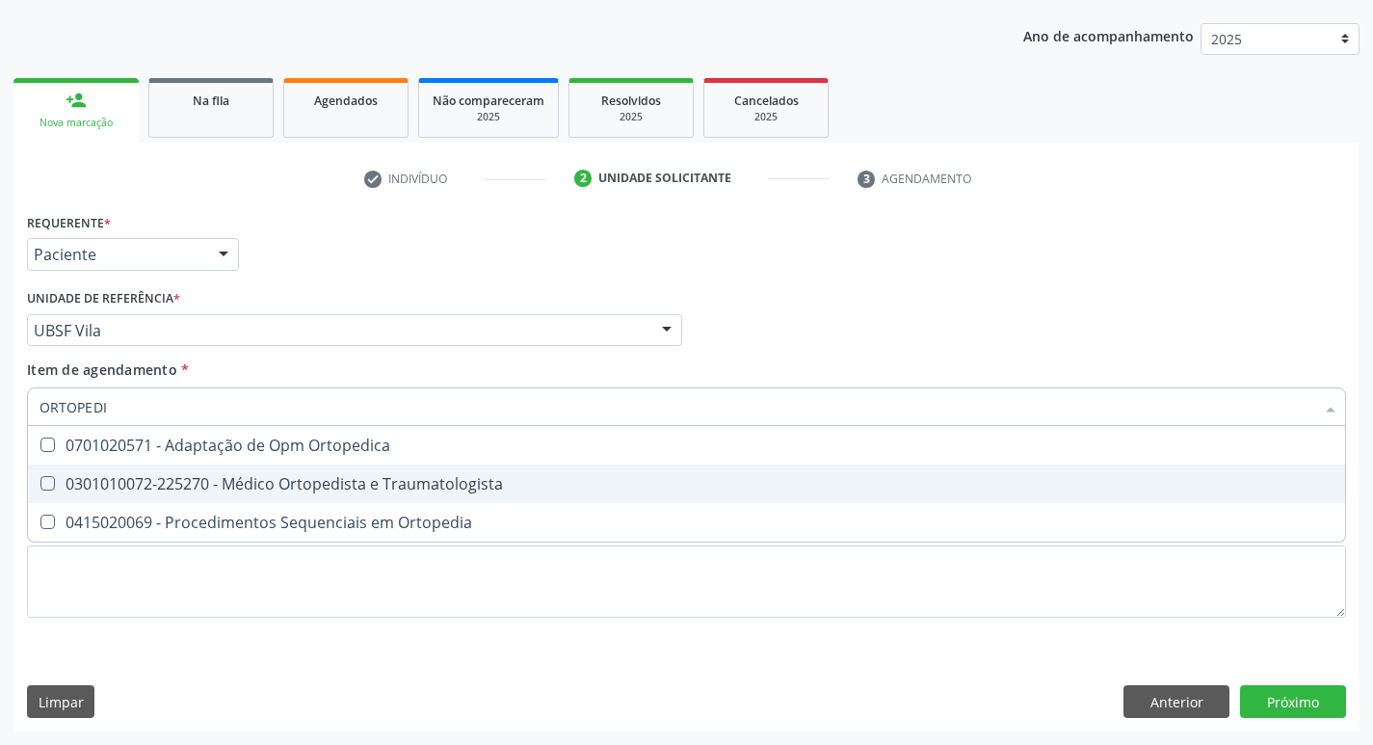
click at [51, 487] on Traumatologista at bounding box center [47, 483] width 14 height 14
click at [40, 487] on Traumatologista "checkbox" at bounding box center [34, 483] width 13 height 13
checkbox Traumatologista "true"
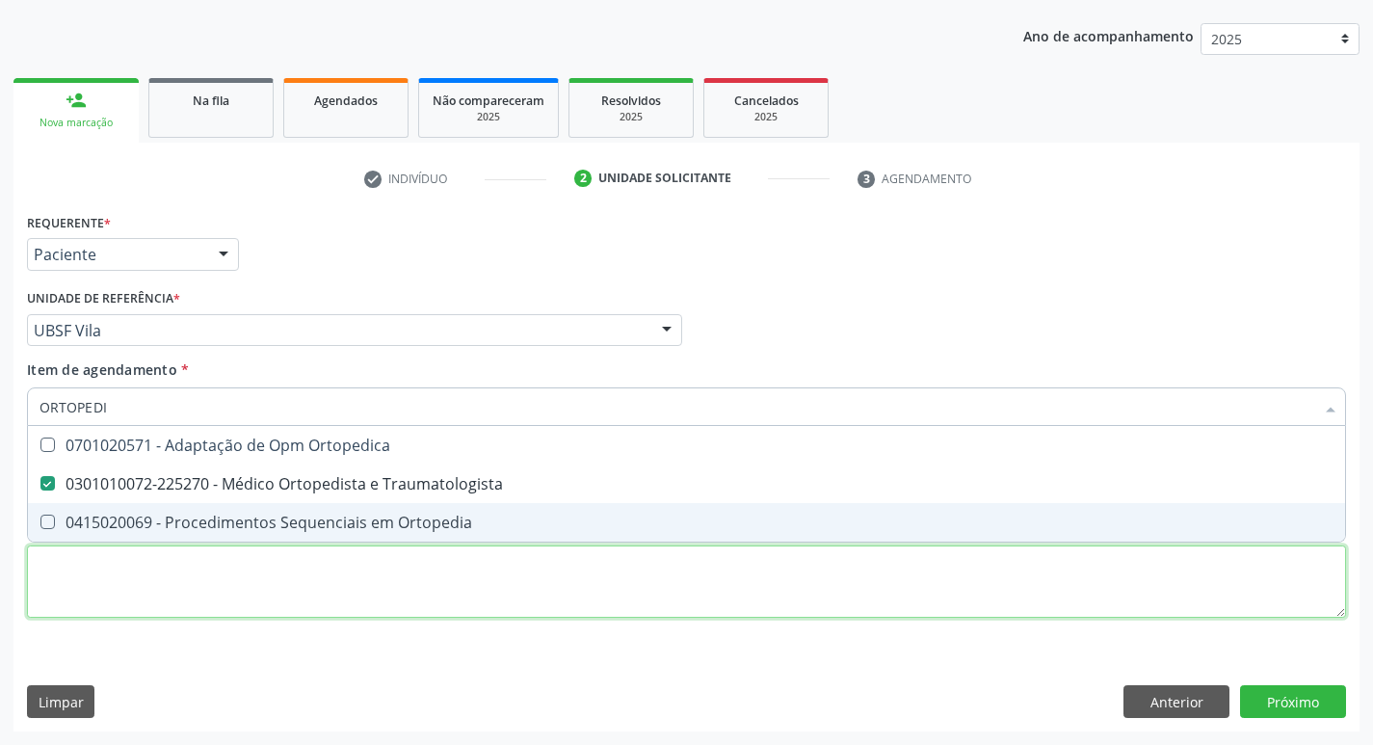
click at [109, 580] on div "Requerente * Paciente Médico(a) Enfermeiro(a) Paciente Nenhum resultado encontr…" at bounding box center [686, 426] width 1319 height 436
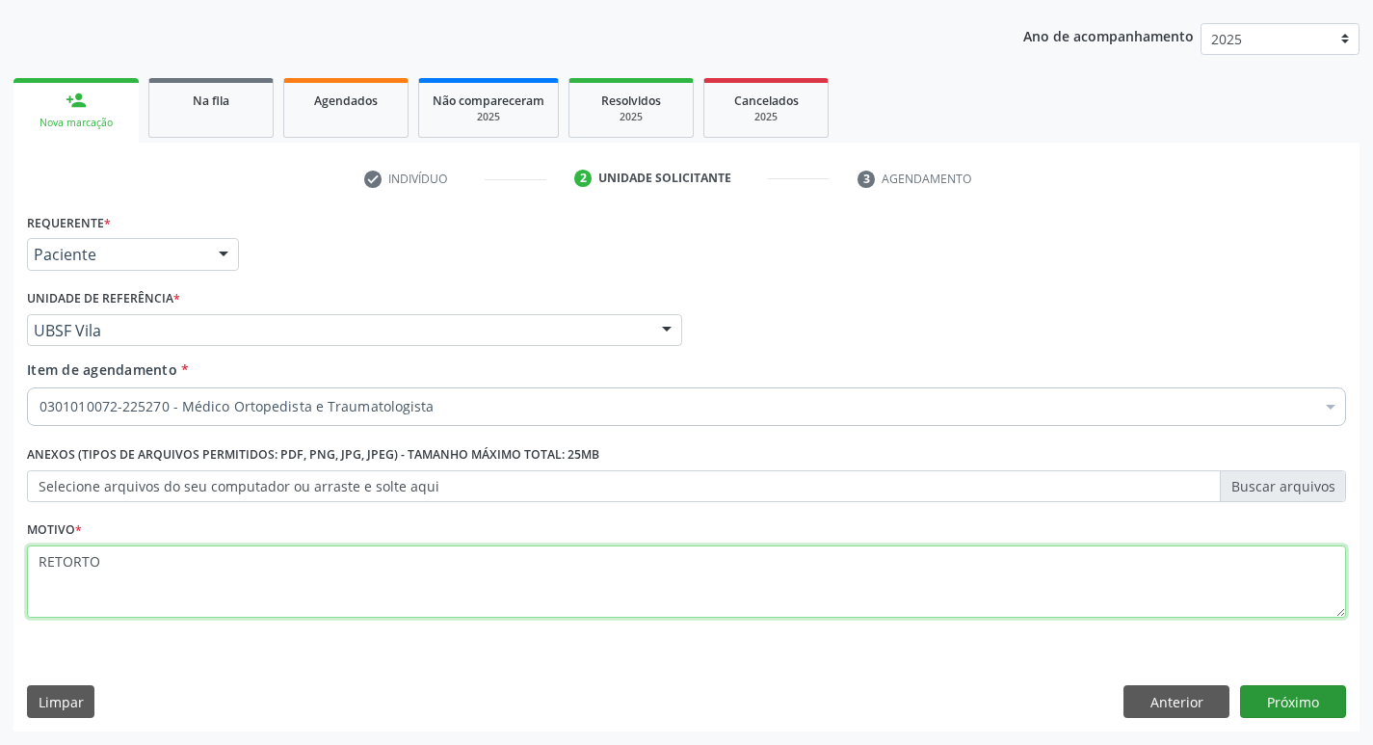
type textarea "RETORTO"
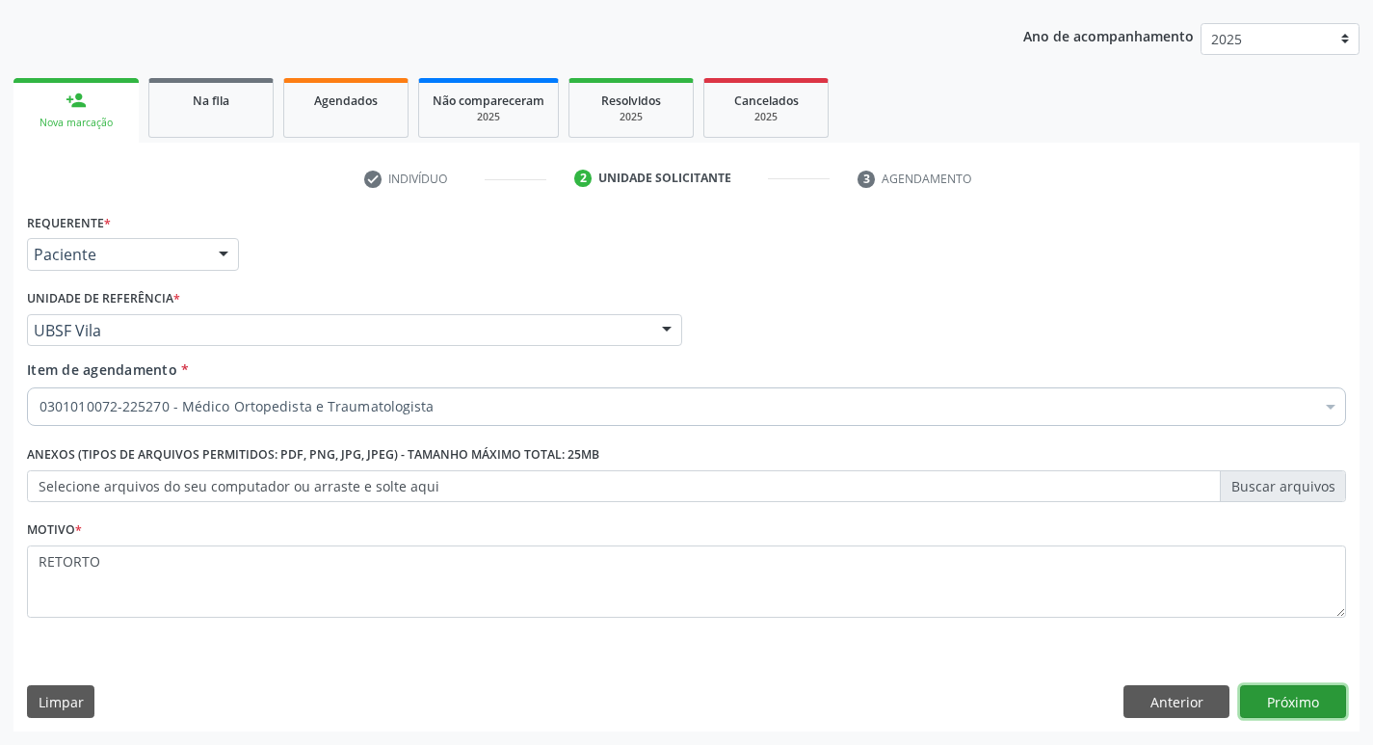
click at [1283, 702] on button "Próximo" at bounding box center [1293, 701] width 106 height 33
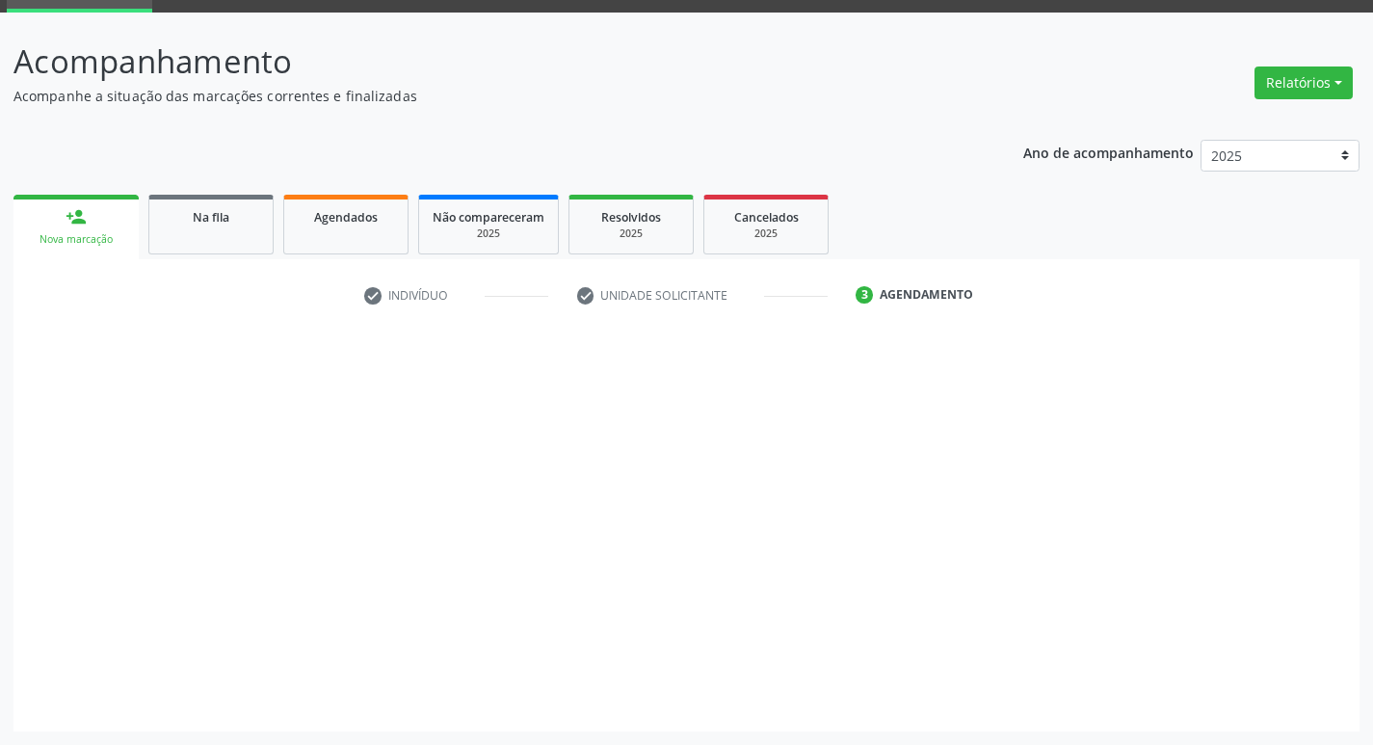
scroll to position [93, 0]
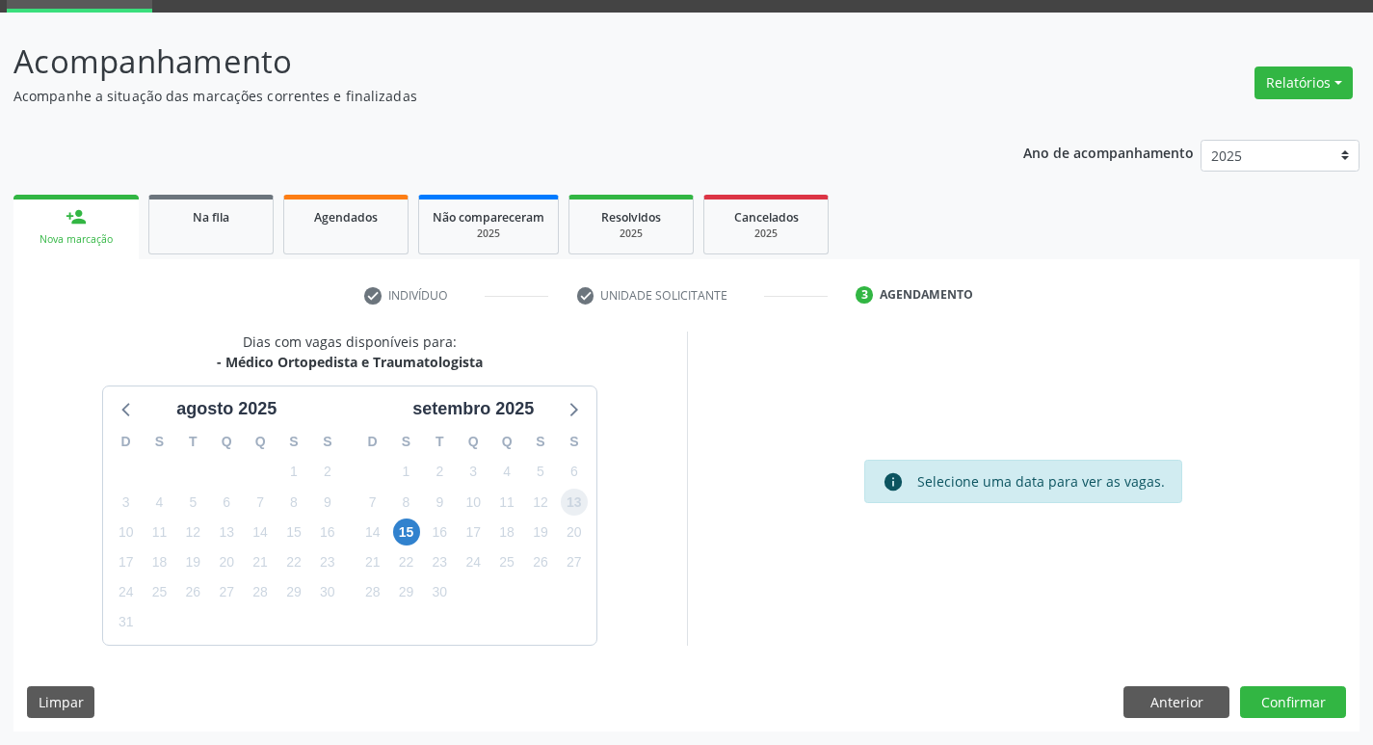
click at [574, 501] on span "13" at bounding box center [574, 501] width 27 height 27
click at [1304, 696] on button "Confirmar" at bounding box center [1293, 702] width 106 height 33
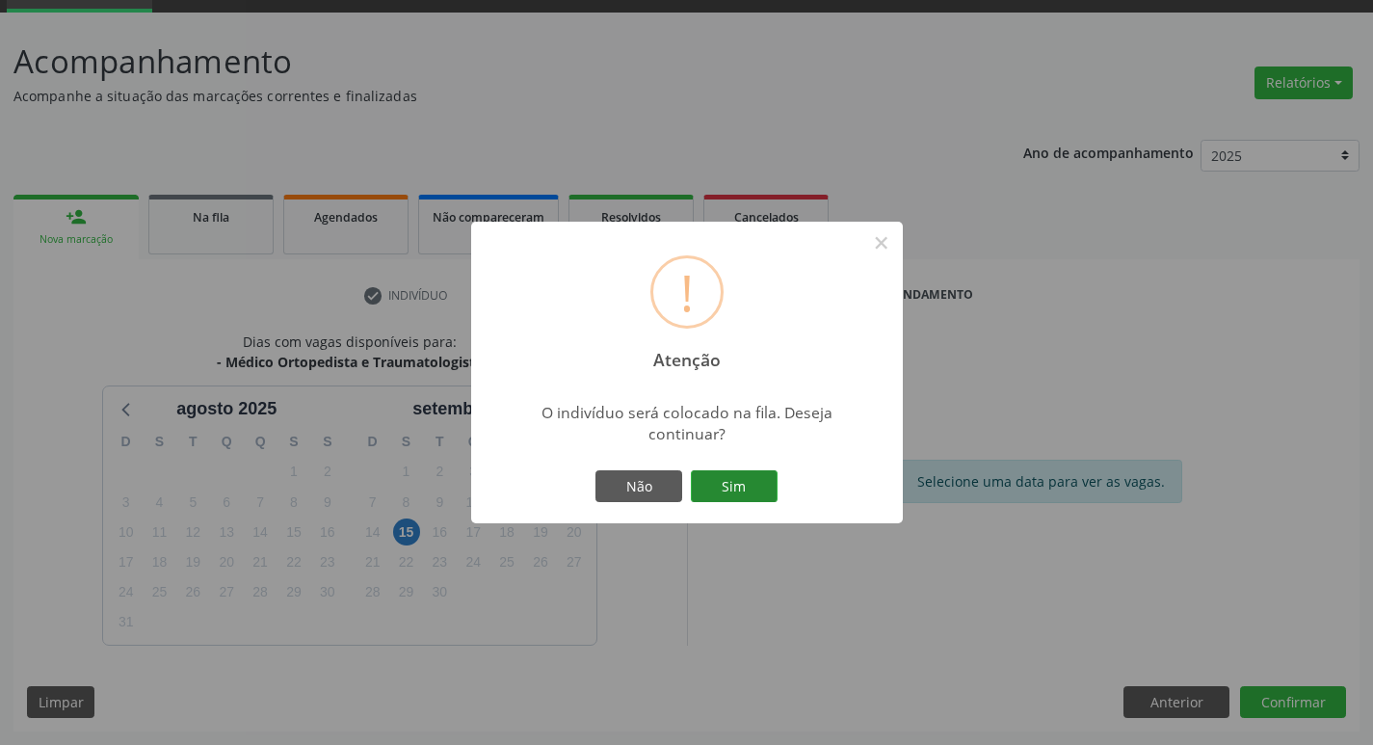
click at [735, 485] on button "Sim" at bounding box center [734, 486] width 87 height 33
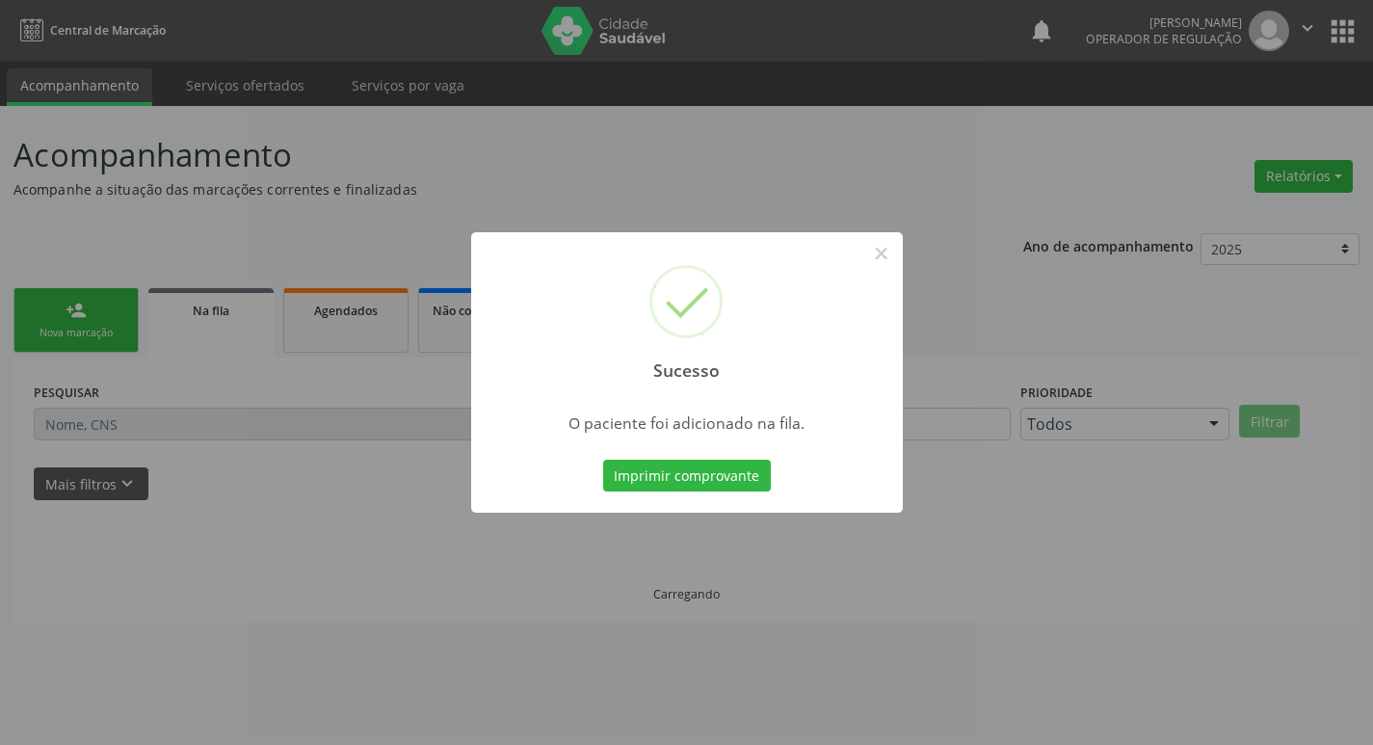
scroll to position [0, 0]
click at [893, 254] on button "×" at bounding box center [888, 253] width 33 height 33
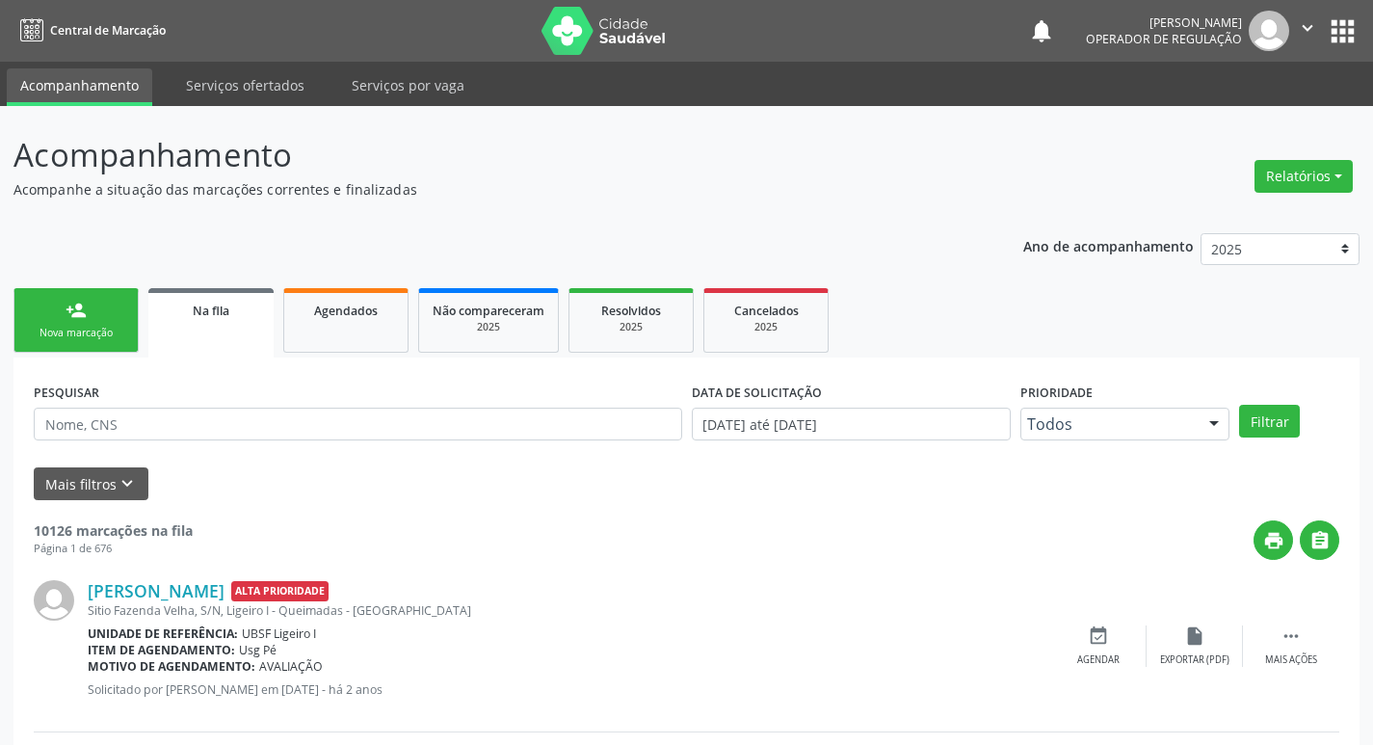
click at [213, 315] on span "Na fila" at bounding box center [211, 311] width 37 height 16
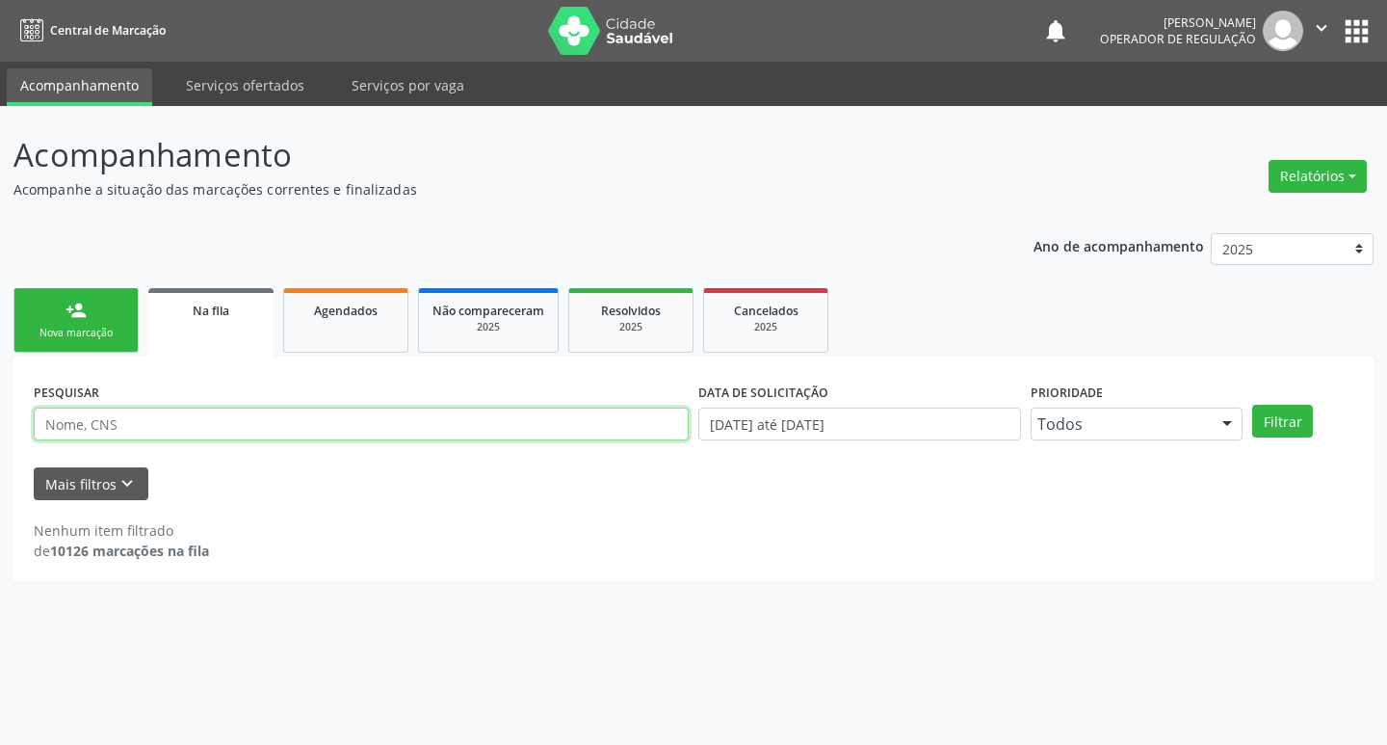
click at [133, 421] on input "text" at bounding box center [361, 424] width 655 height 33
type input "709204275691934"
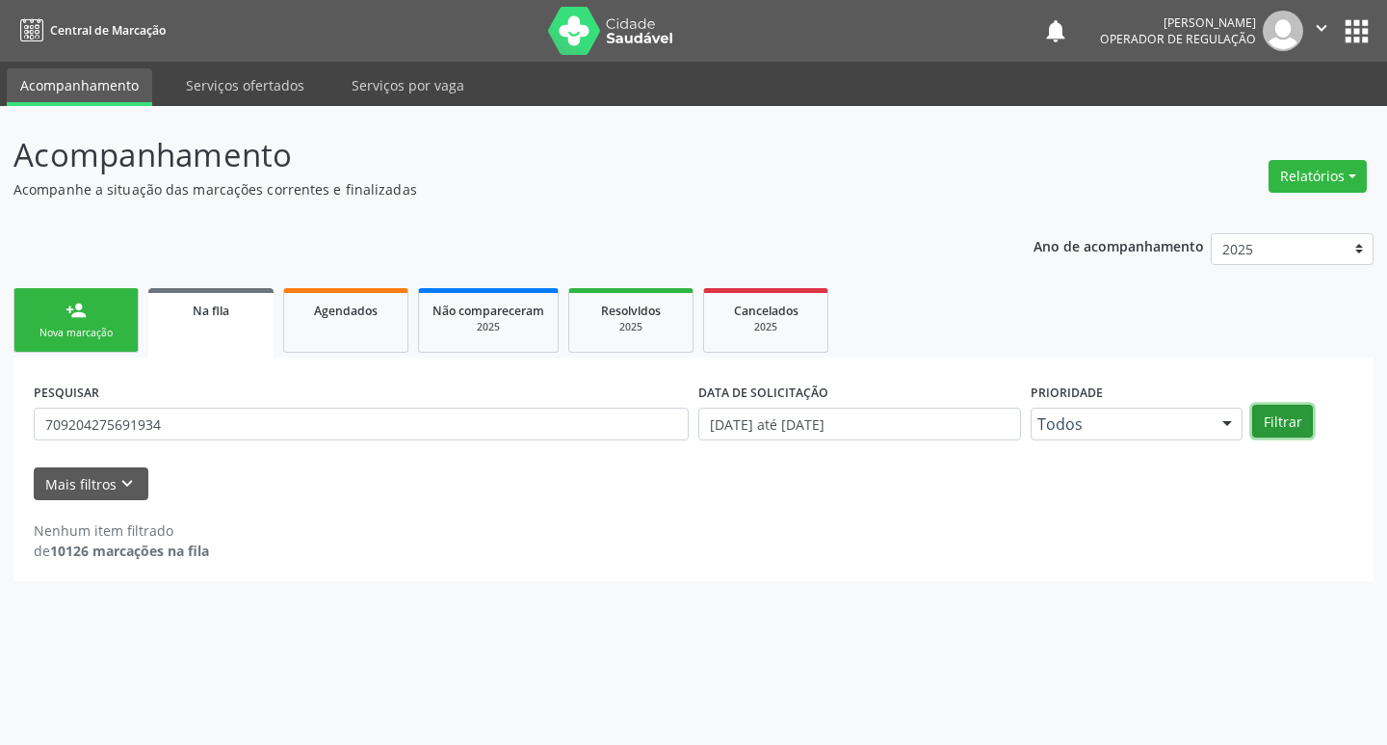
click at [1284, 419] on button "Filtrar" at bounding box center [1282, 421] width 61 height 33
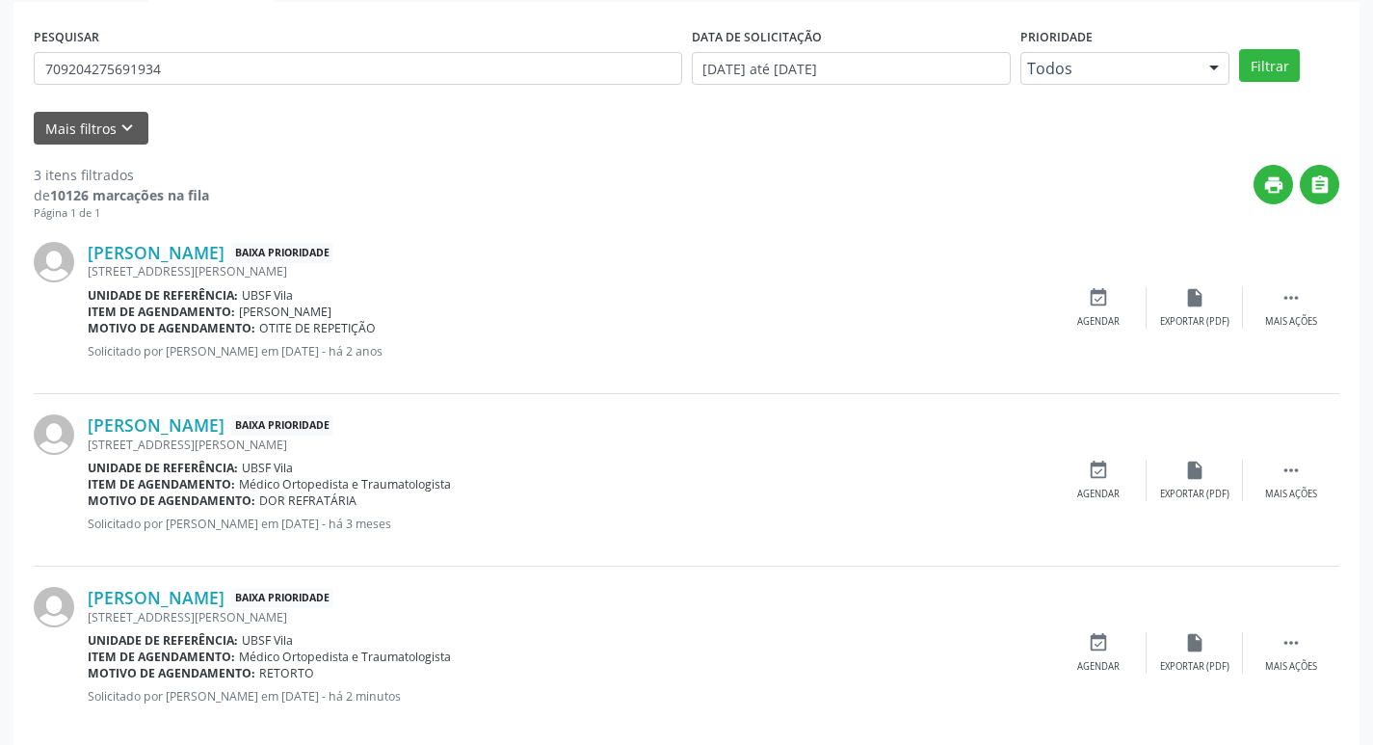
scroll to position [383, 0]
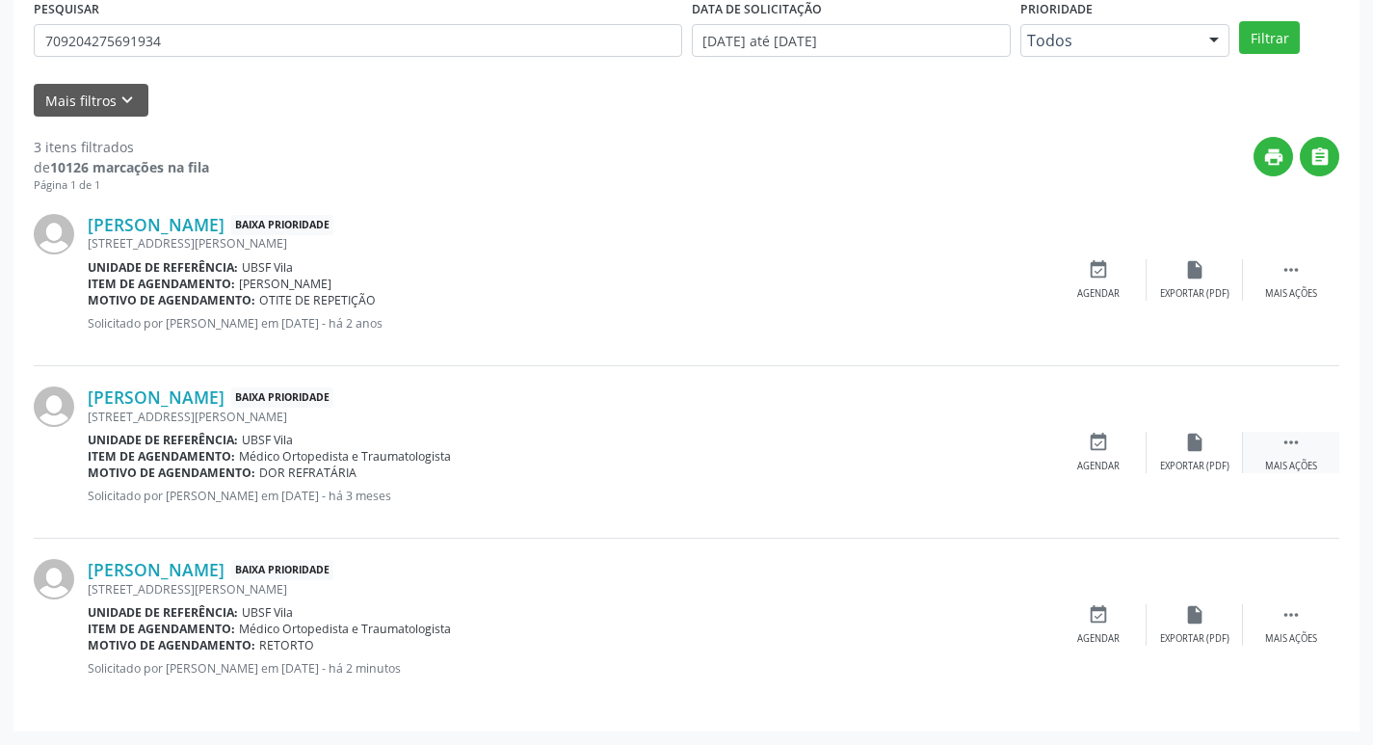
click at [1273, 461] on div "Mais ações" at bounding box center [1291, 466] width 52 height 13
click at [1079, 472] on div "Cancelar" at bounding box center [1097, 466] width 45 height 13
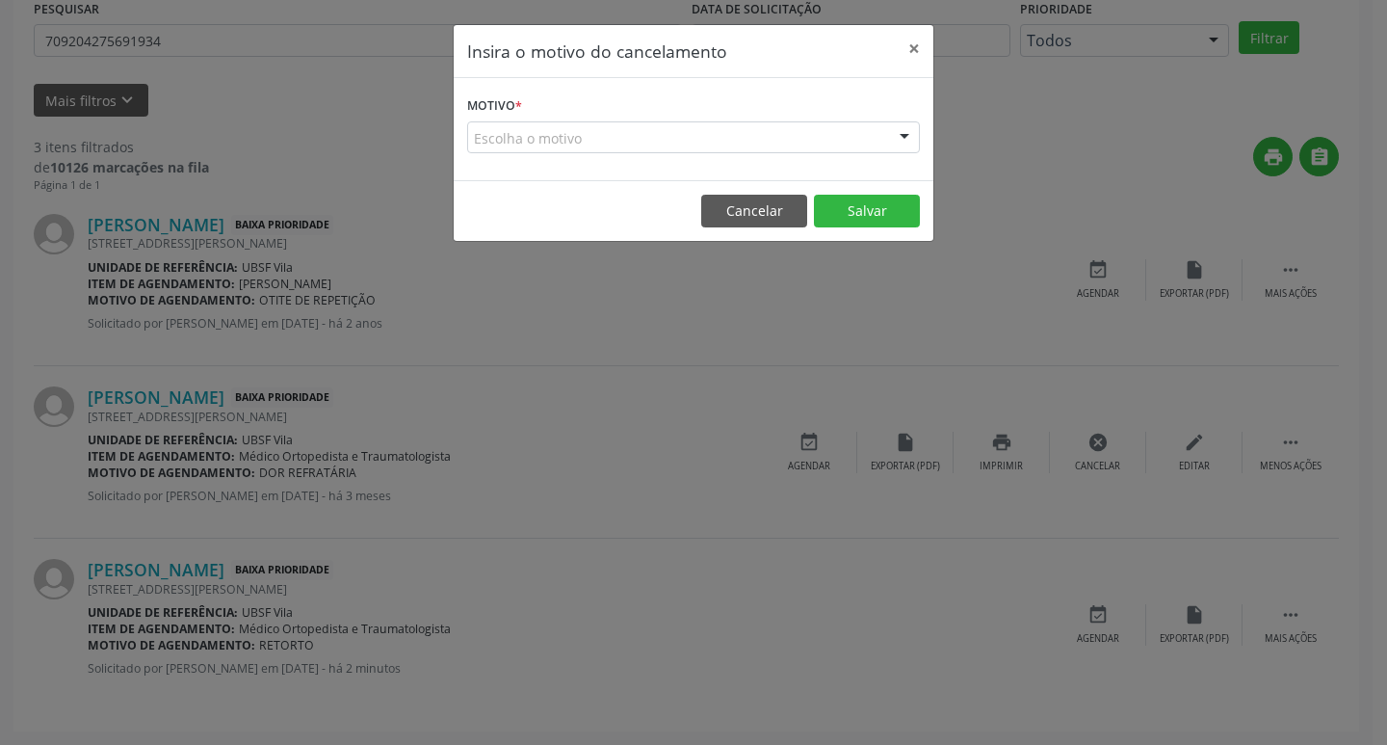
click at [905, 143] on div at bounding box center [904, 138] width 29 height 33
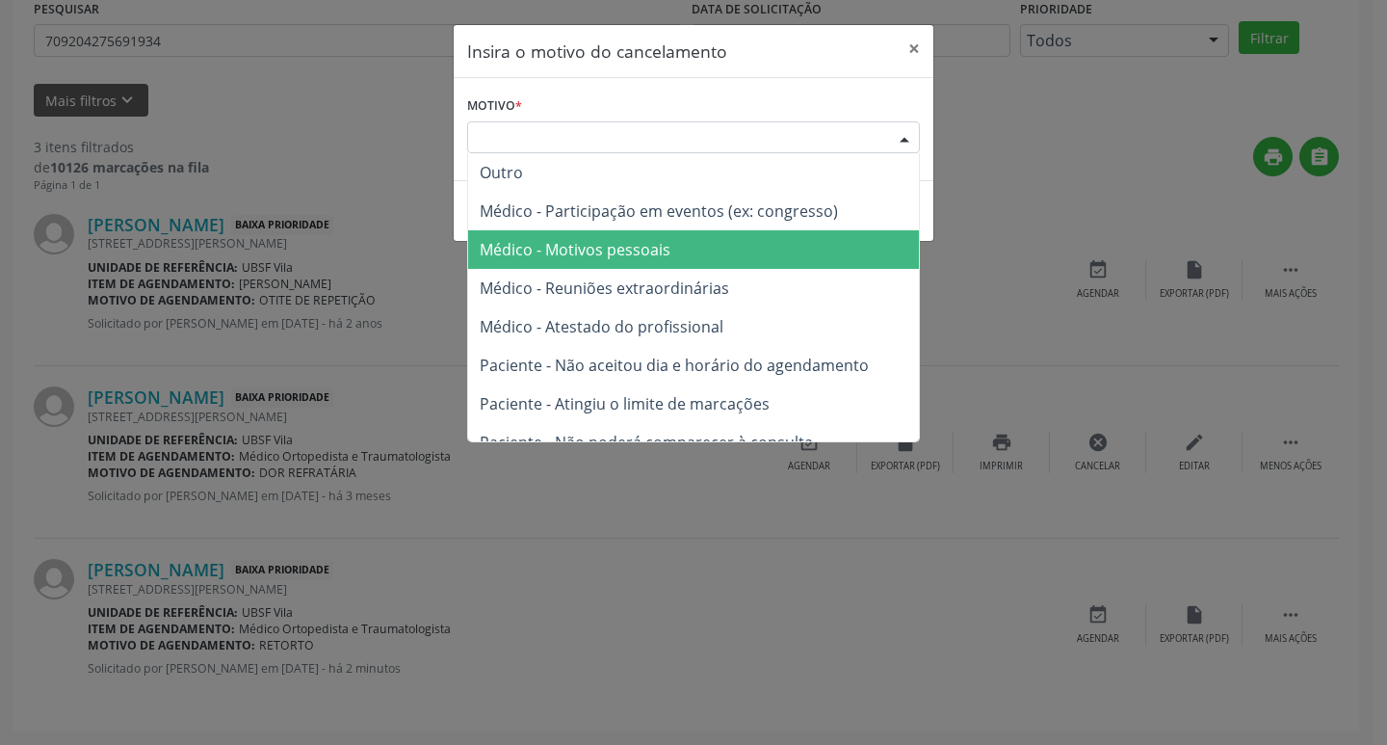
click at [662, 249] on span "Médico - Motivos pessoais" at bounding box center [575, 249] width 191 height 21
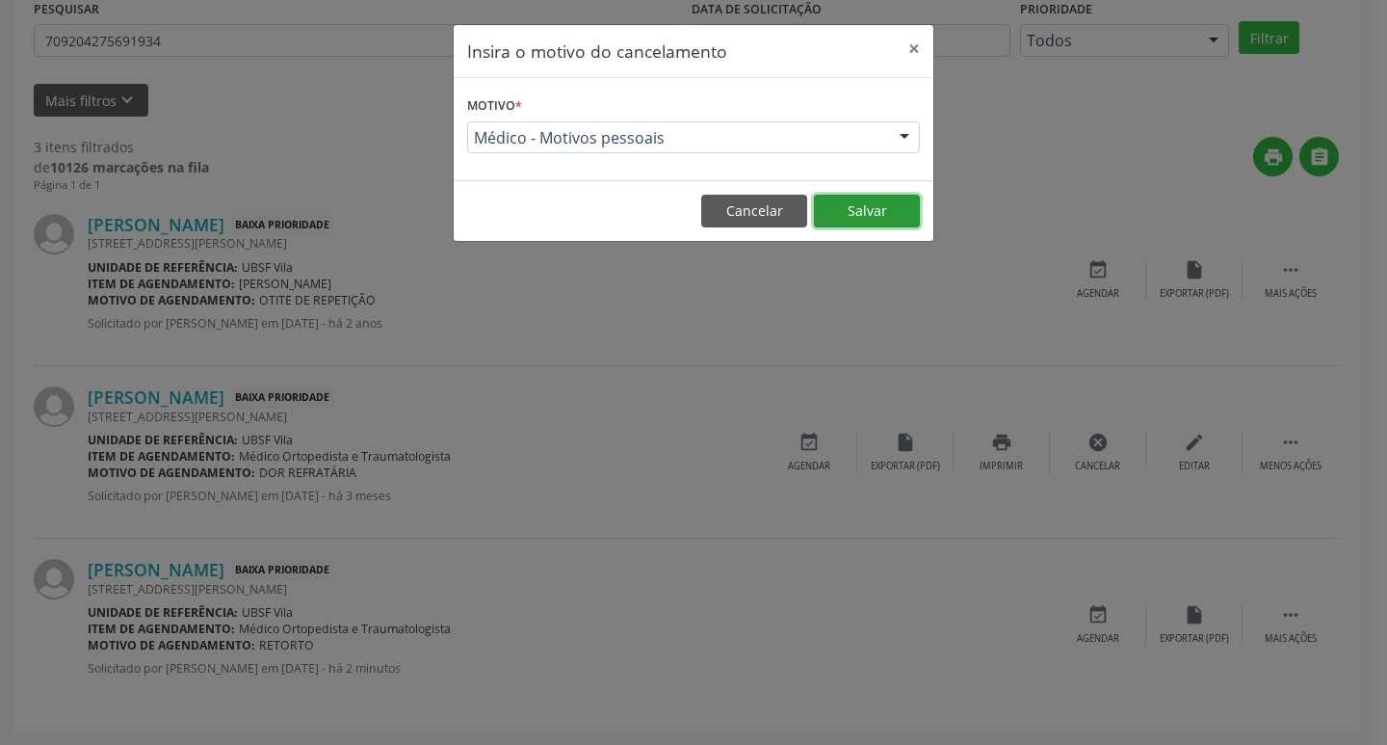
click at [865, 210] on button "Salvar" at bounding box center [867, 211] width 106 height 33
click at [909, 42] on button "×" at bounding box center [914, 48] width 39 height 47
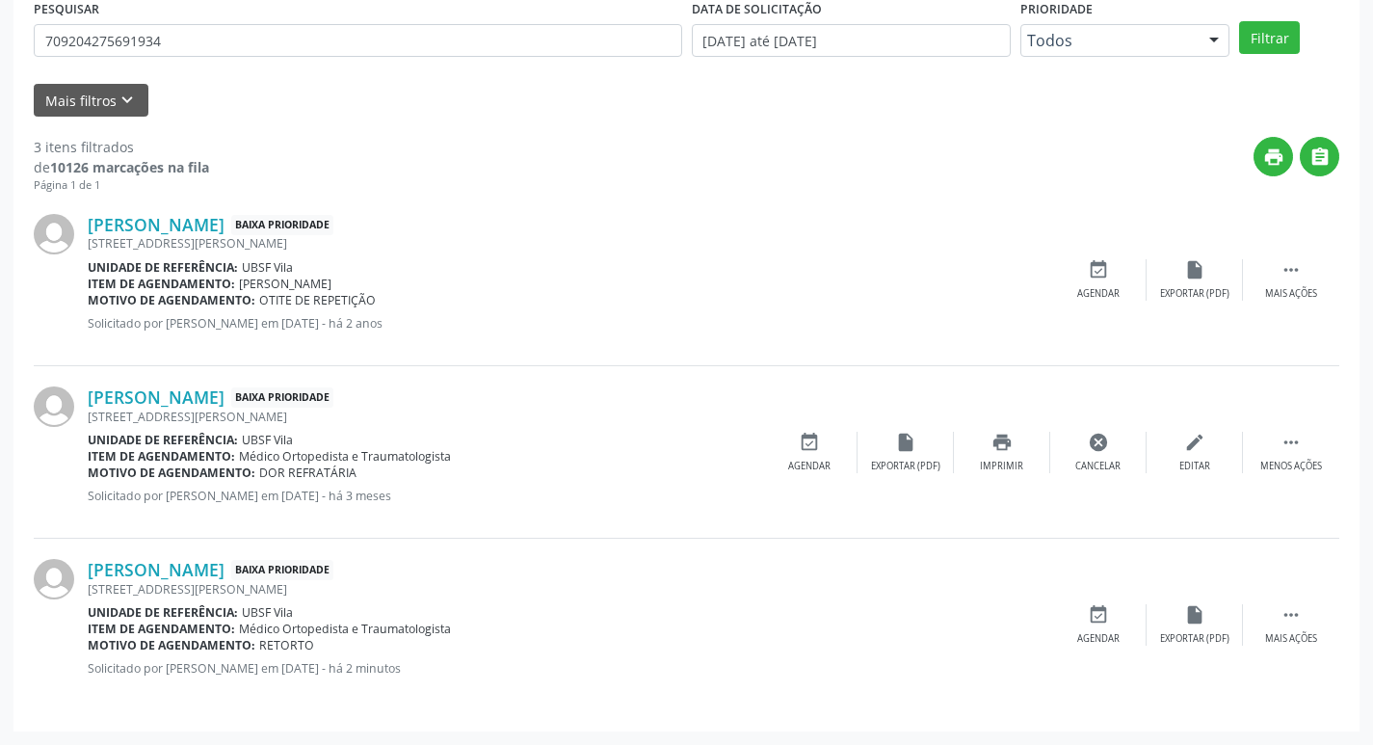
scroll to position [0, 0]
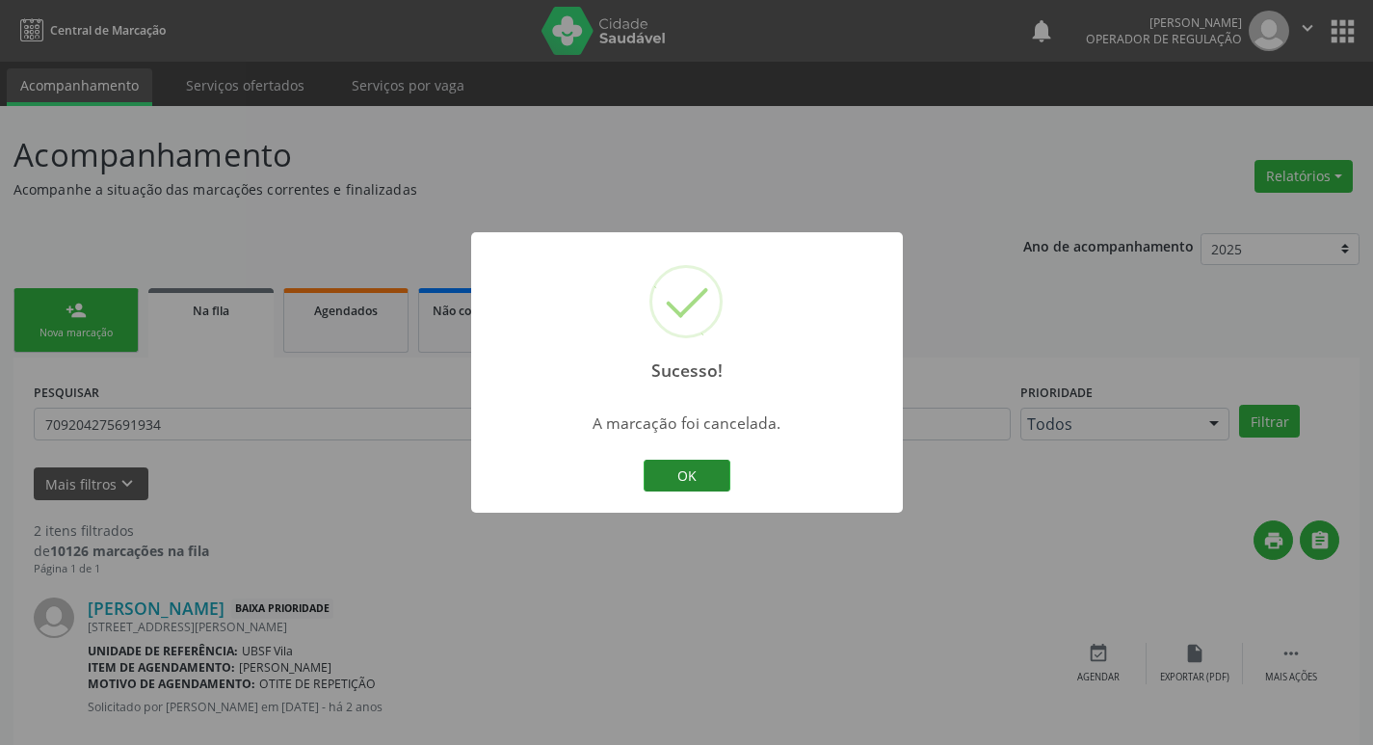
click at [690, 471] on button "OK" at bounding box center [687, 476] width 87 height 33
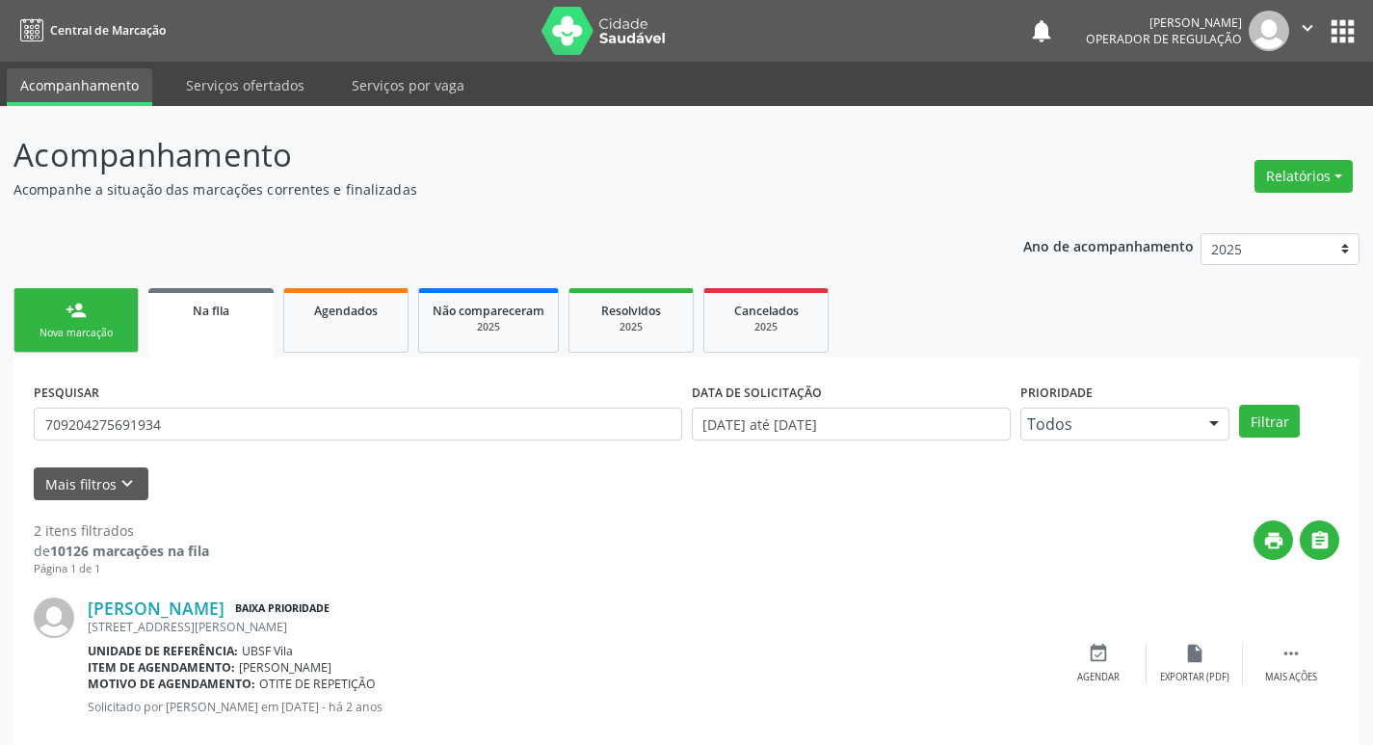
click at [93, 316] on link "person_add Nova marcação" at bounding box center [75, 320] width 125 height 65
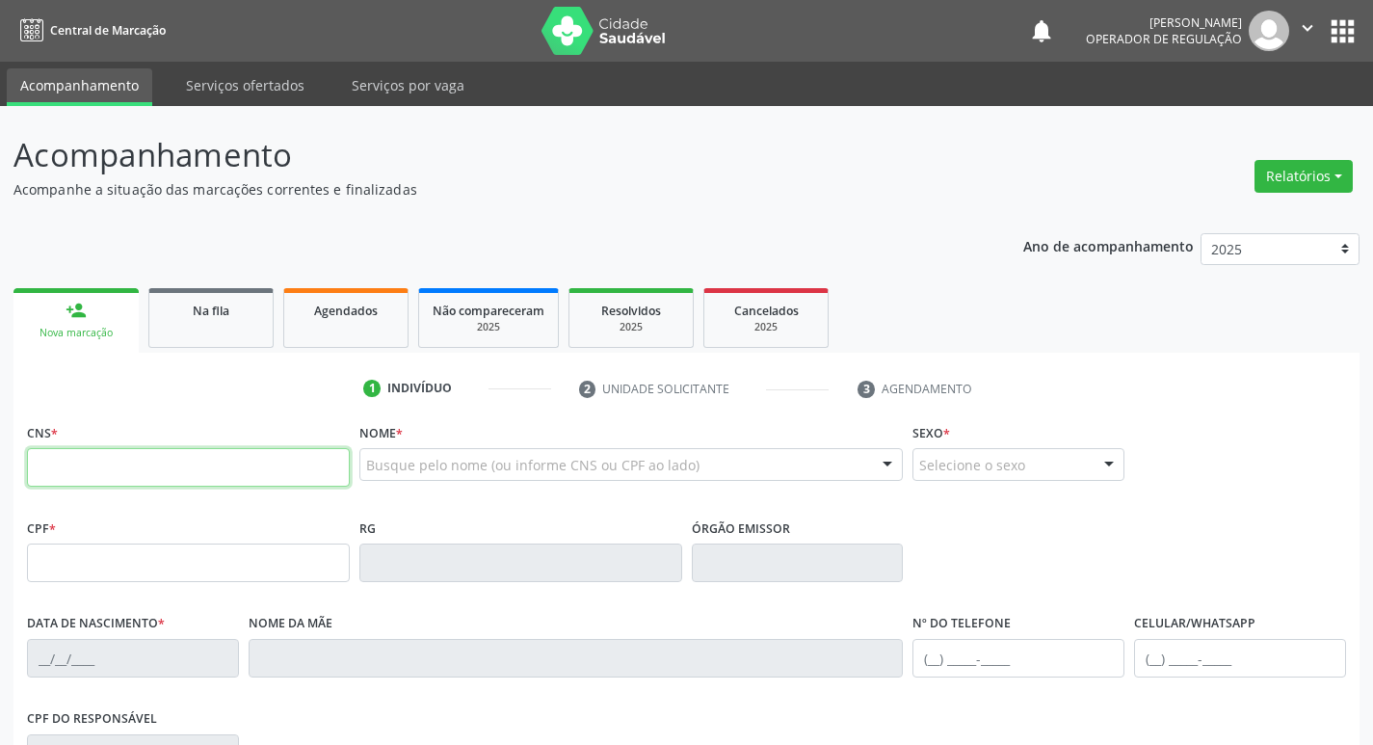
click at [74, 474] on input "text" at bounding box center [188, 467] width 323 height 39
type input "705 4084 7932 9795"
type input "639.922.214-15"
type input "09/10/1968"
type input "Arlinda Gabriel de Freitas"
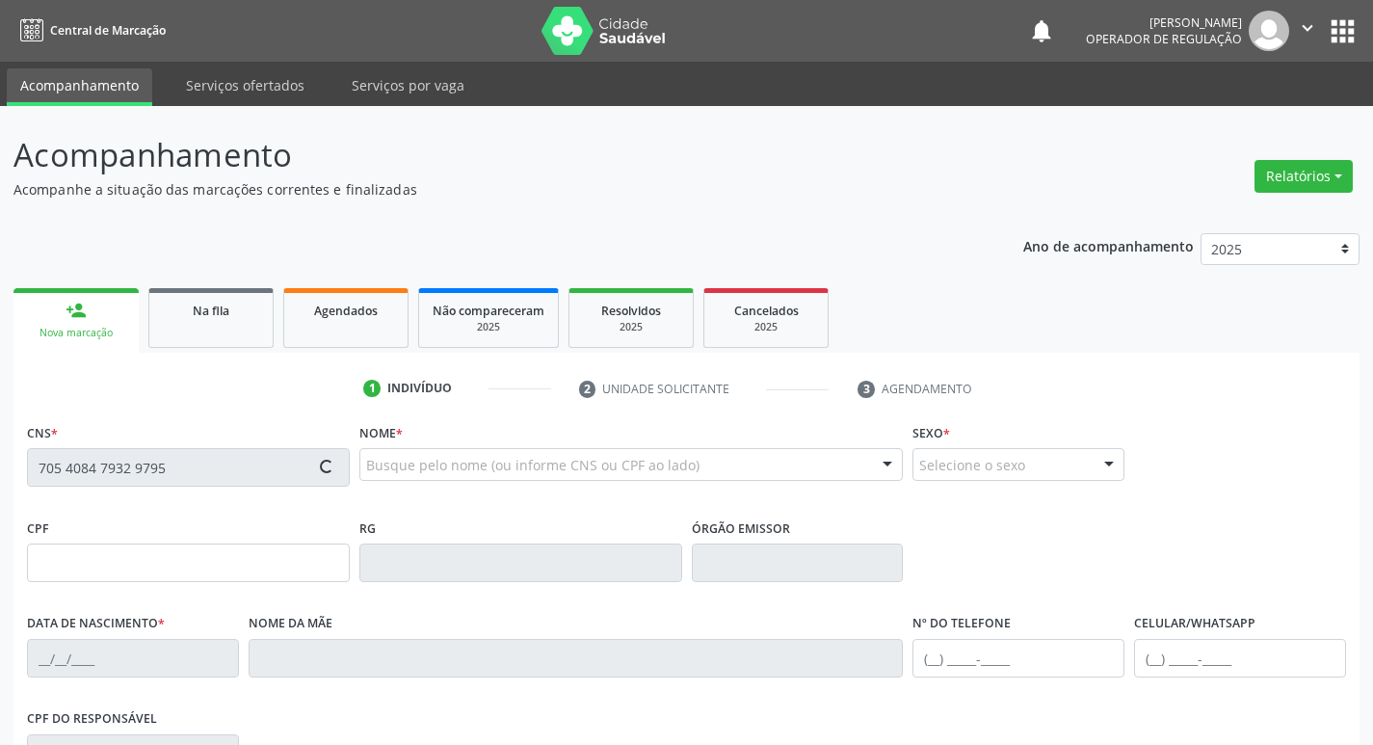
type input "(83) 99170-8437"
type input "023.445.824-01"
type input "51"
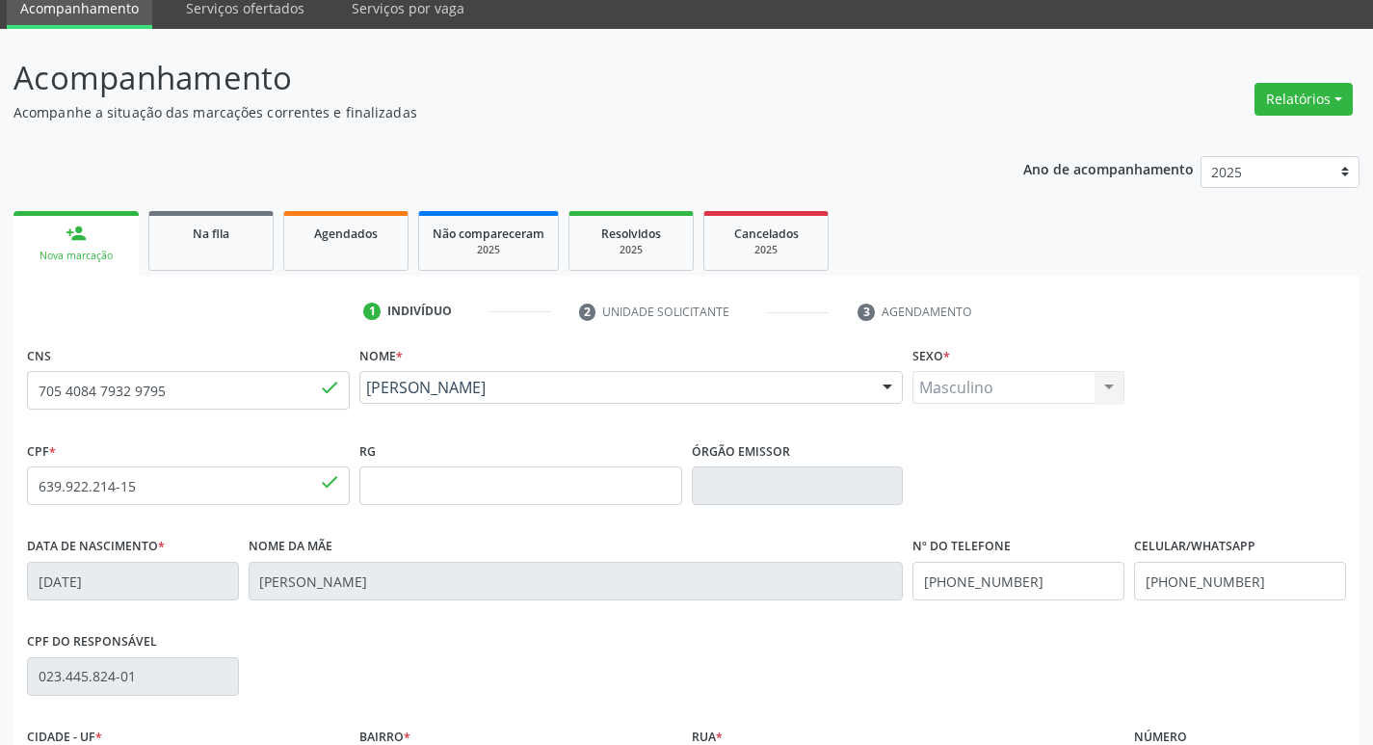
scroll to position [300, 0]
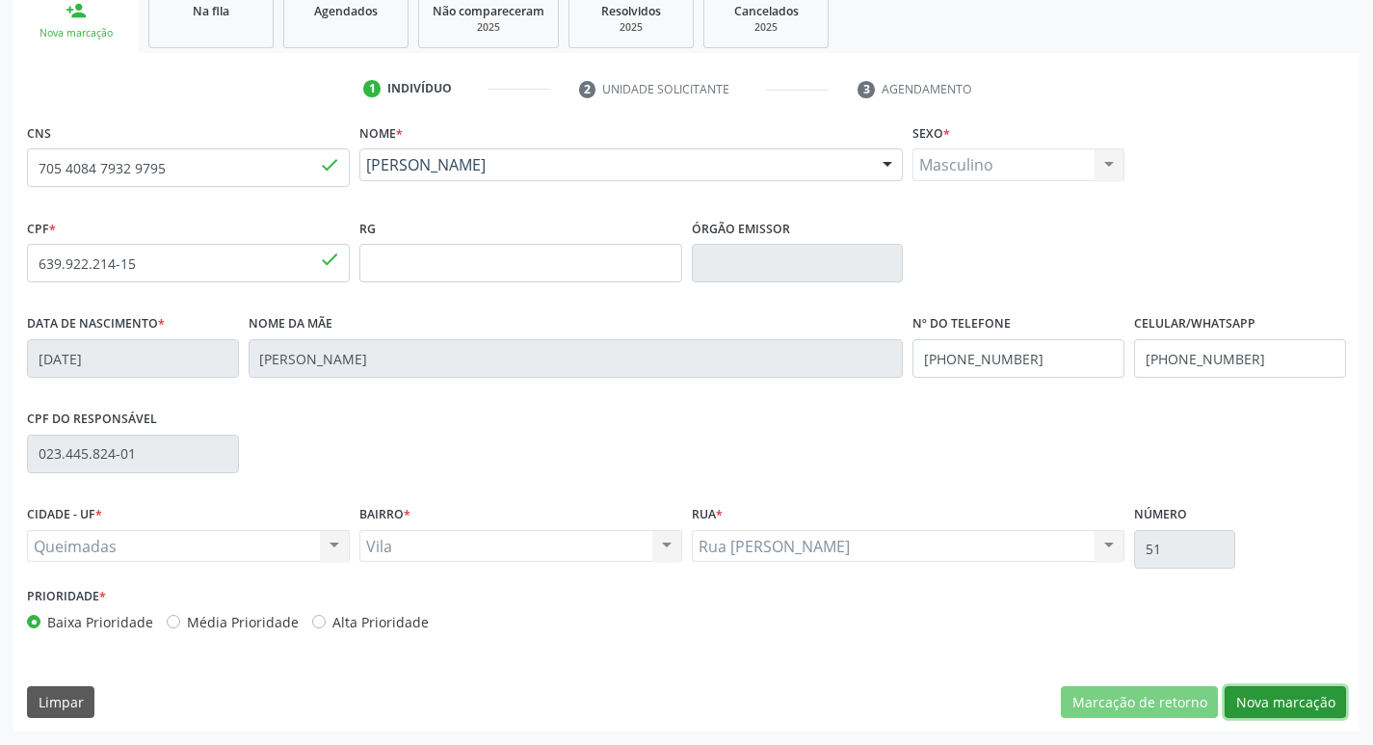
click at [1290, 705] on button "Nova marcação" at bounding box center [1285, 702] width 121 height 33
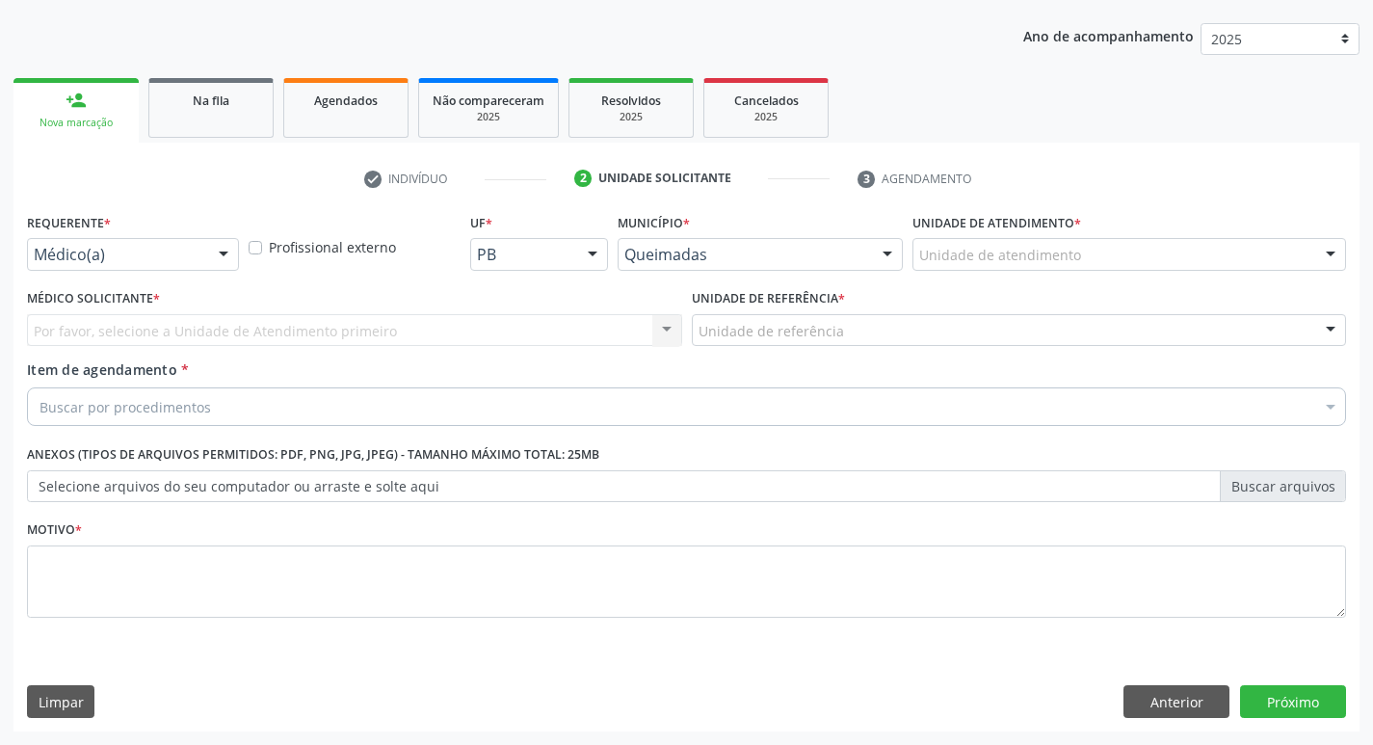
scroll to position [210, 0]
click at [220, 255] on div at bounding box center [223, 255] width 29 height 33
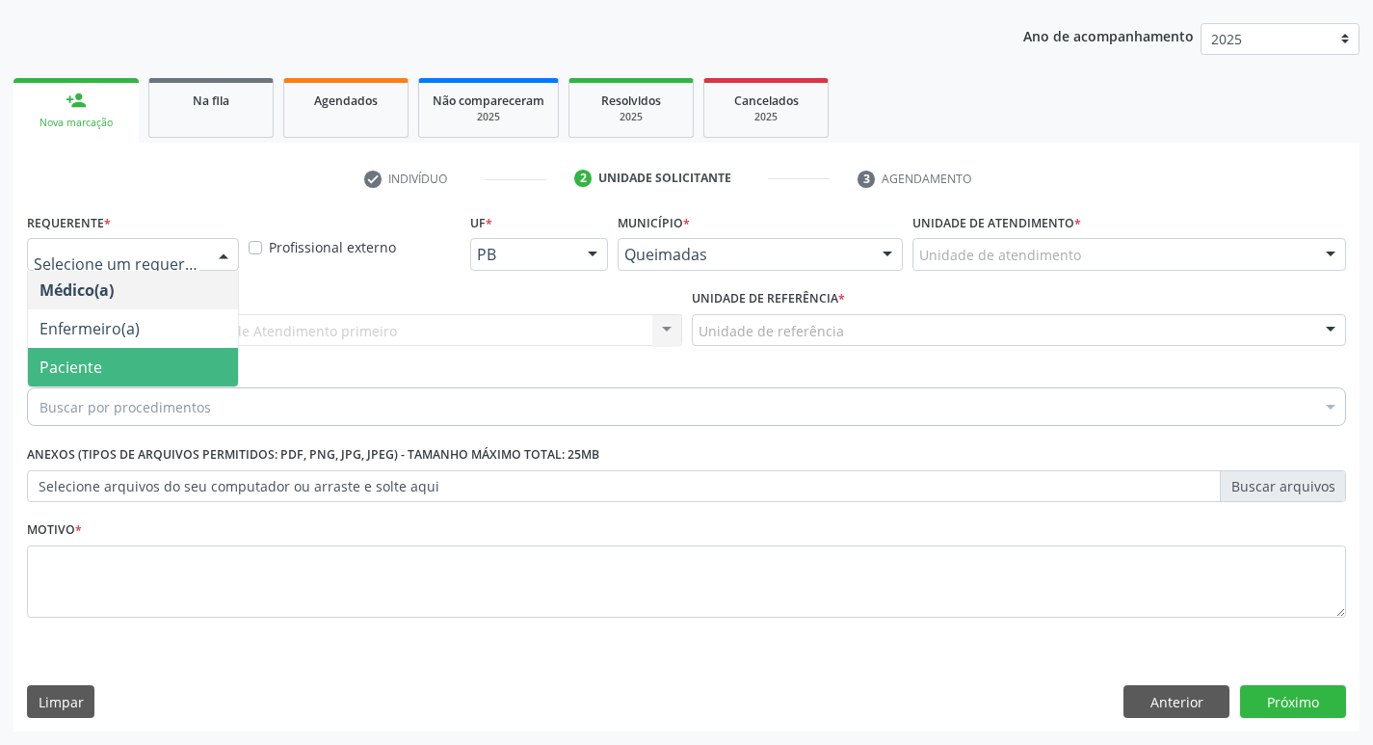
click at [73, 362] on span "Paciente" at bounding box center [71, 366] width 63 height 21
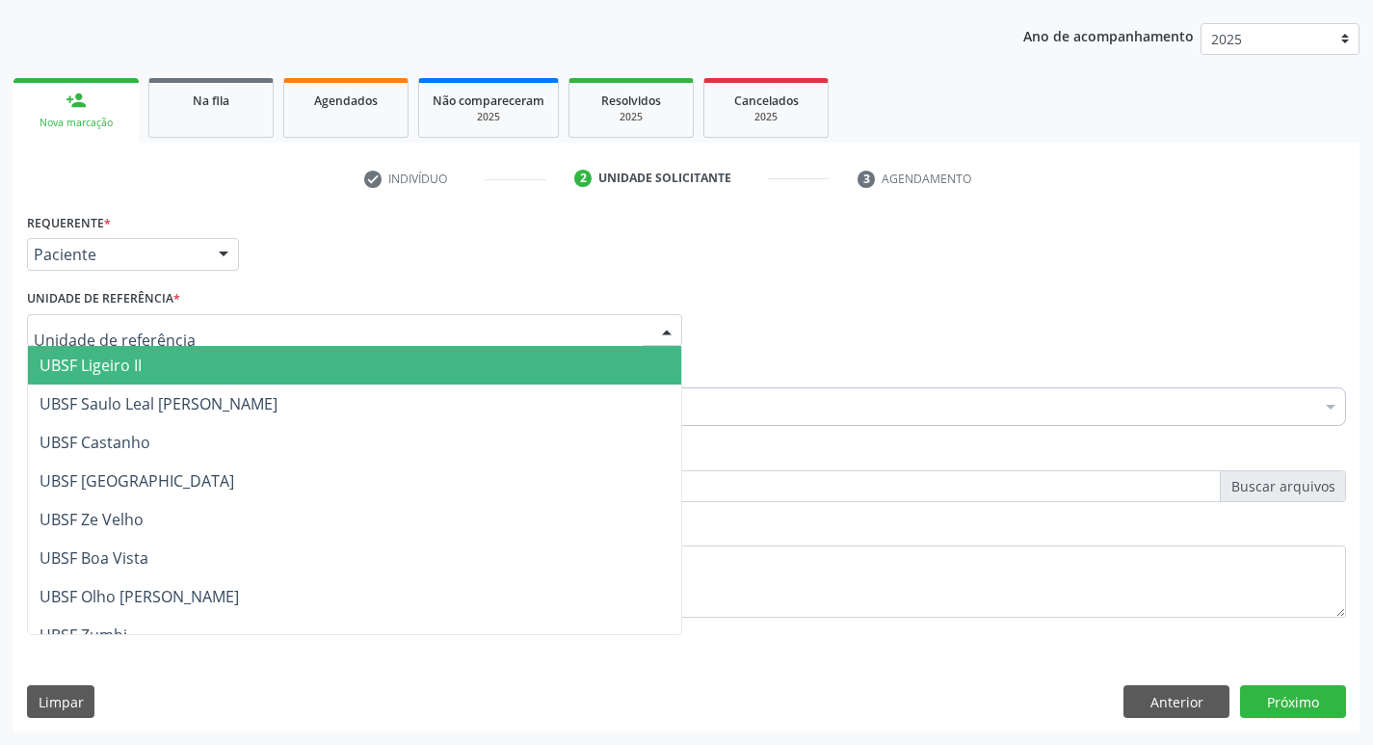
click at [195, 324] on div at bounding box center [354, 330] width 655 height 33
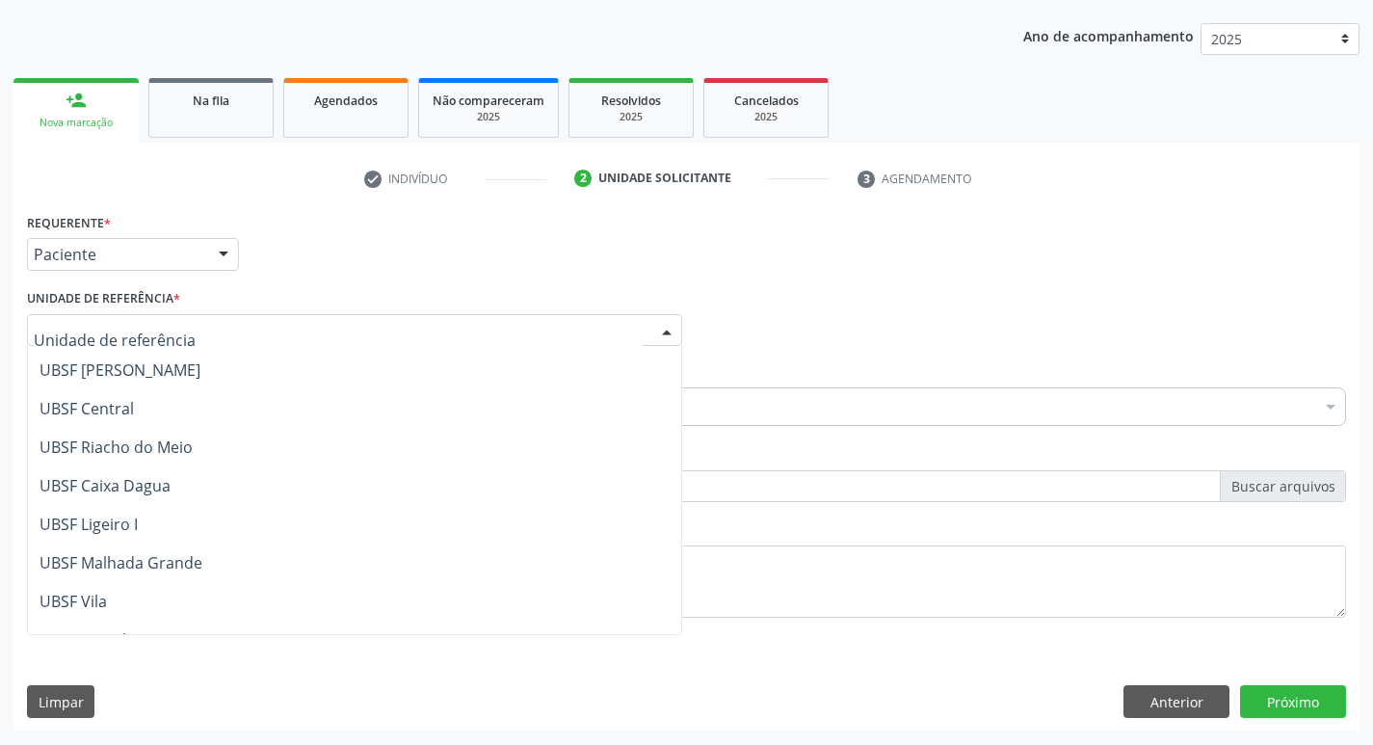
scroll to position [385, 0]
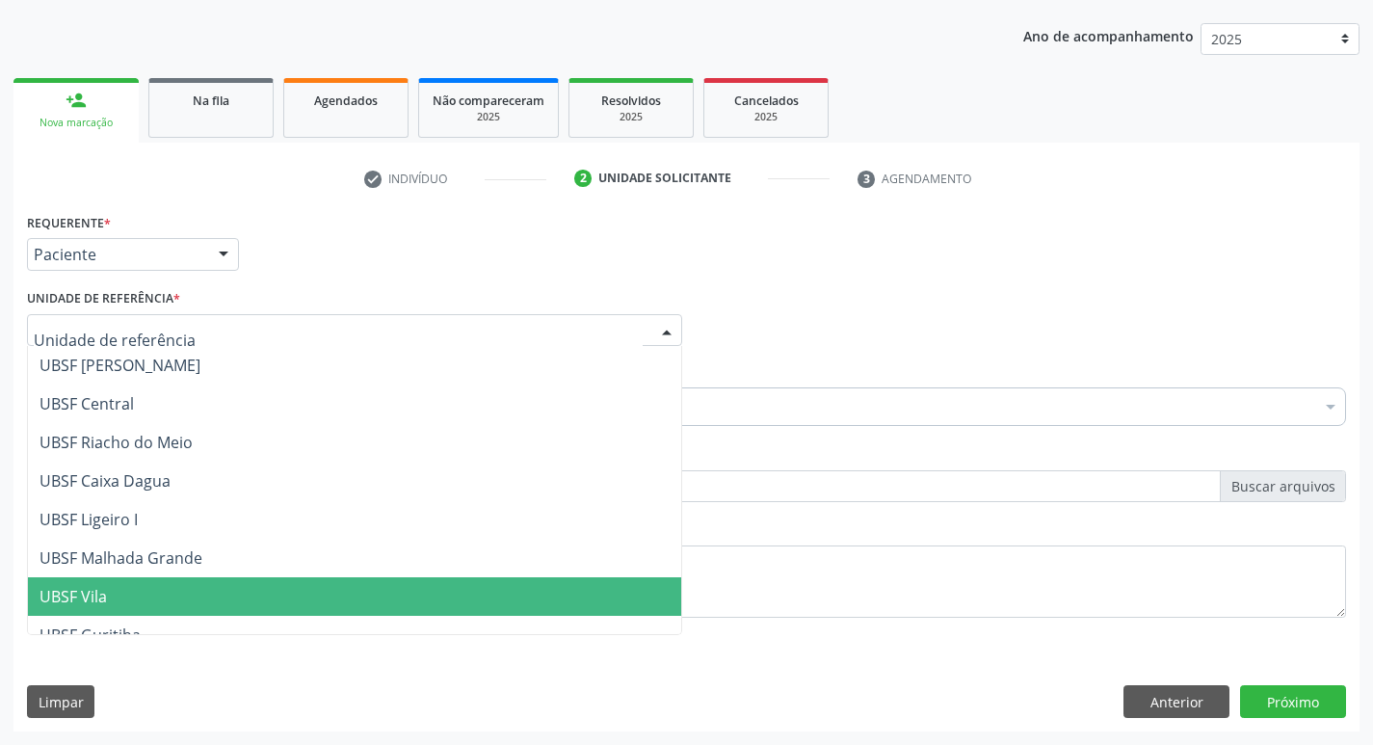
click at [92, 595] on span "UBSF Vila" at bounding box center [73, 596] width 67 height 21
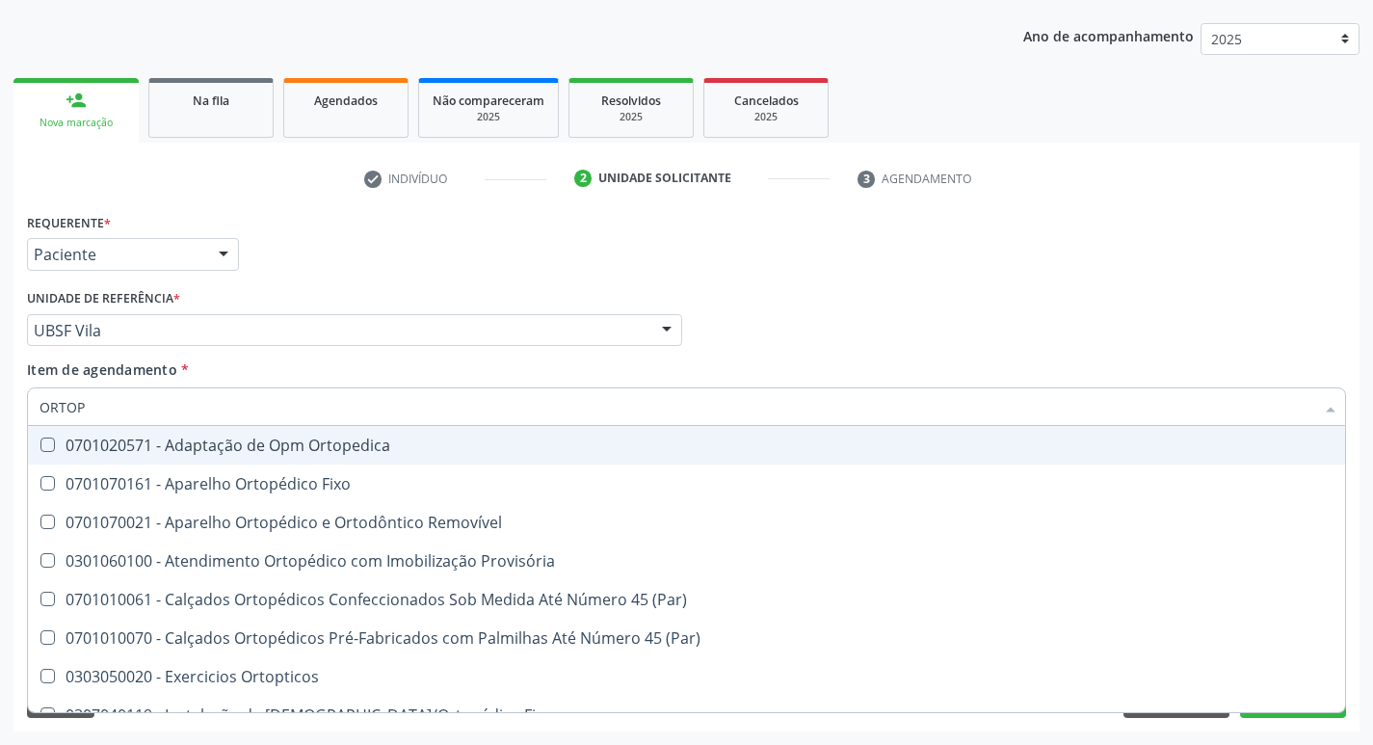
type input "ORTOPE"
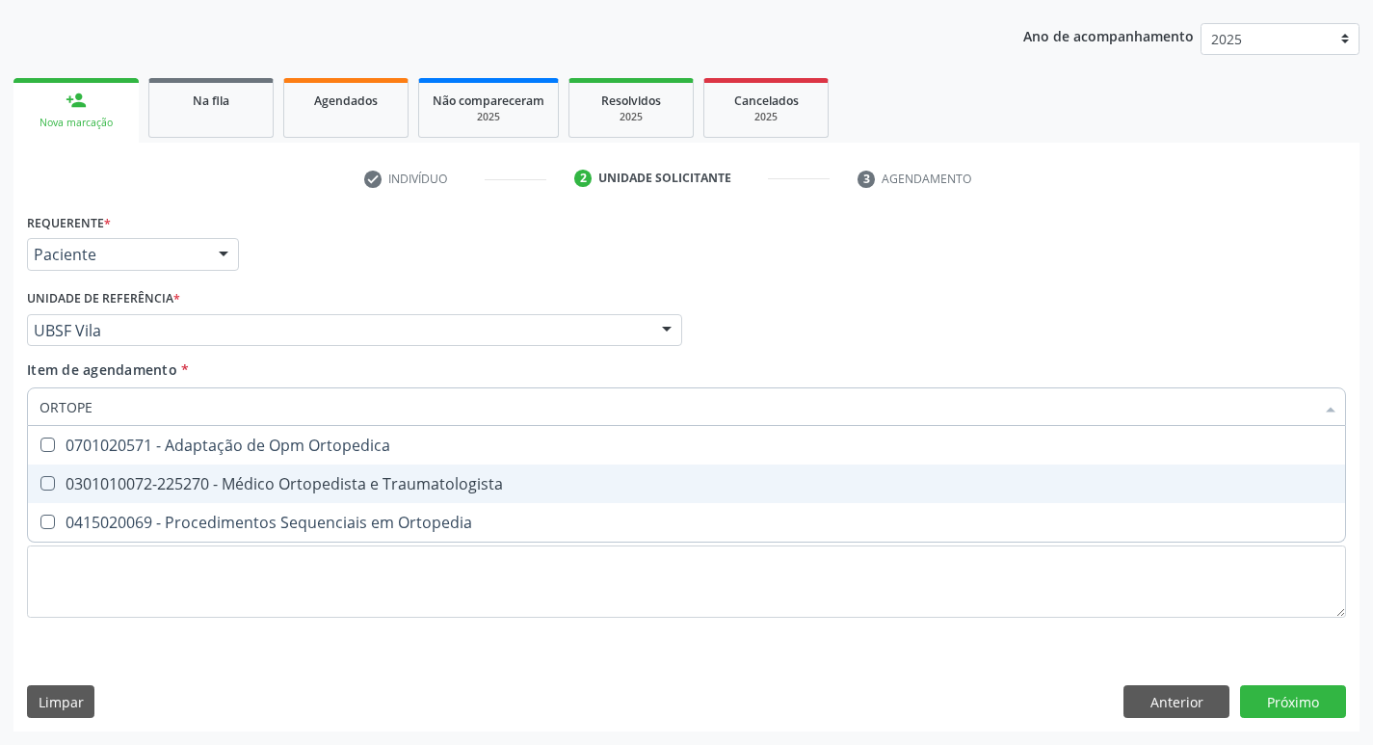
click at [42, 481] on Traumatologista at bounding box center [47, 483] width 14 height 14
click at [40, 481] on Traumatologista "checkbox" at bounding box center [34, 483] width 13 height 13
checkbox Traumatologista "true"
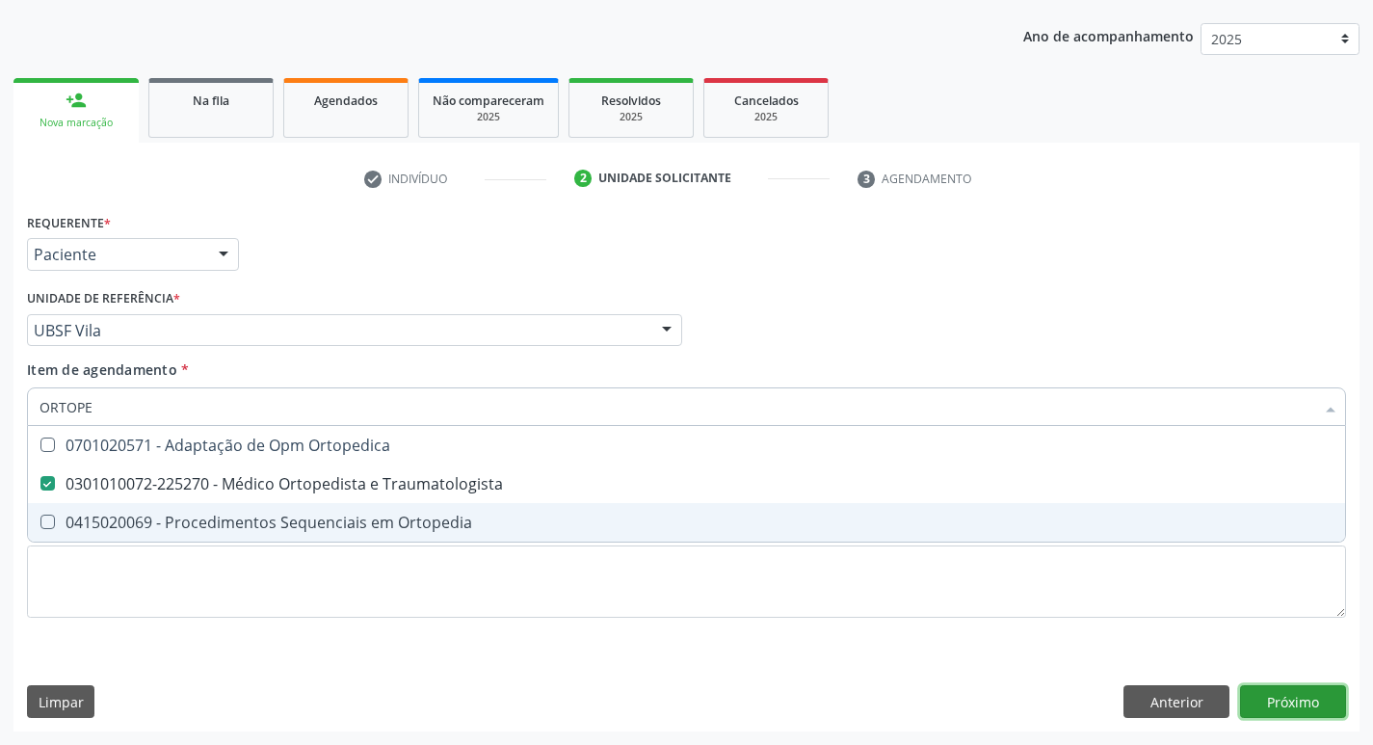
click at [1287, 704] on div "Requerente * Paciente Médico(a) Enfermeiro(a) Paciente Nenhum resultado encontr…" at bounding box center [686, 469] width 1346 height 523
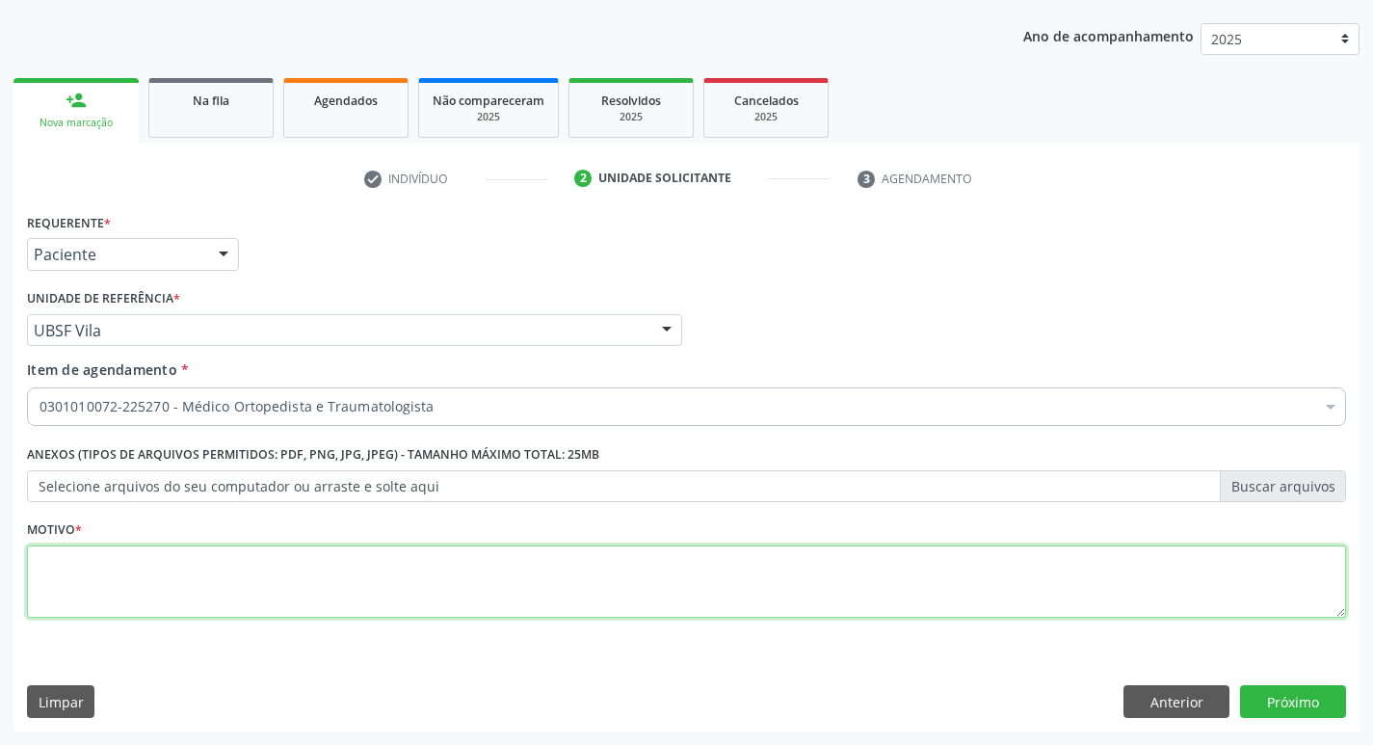
click at [209, 586] on textarea at bounding box center [686, 581] width 1319 height 73
type textarea "RETORNO"
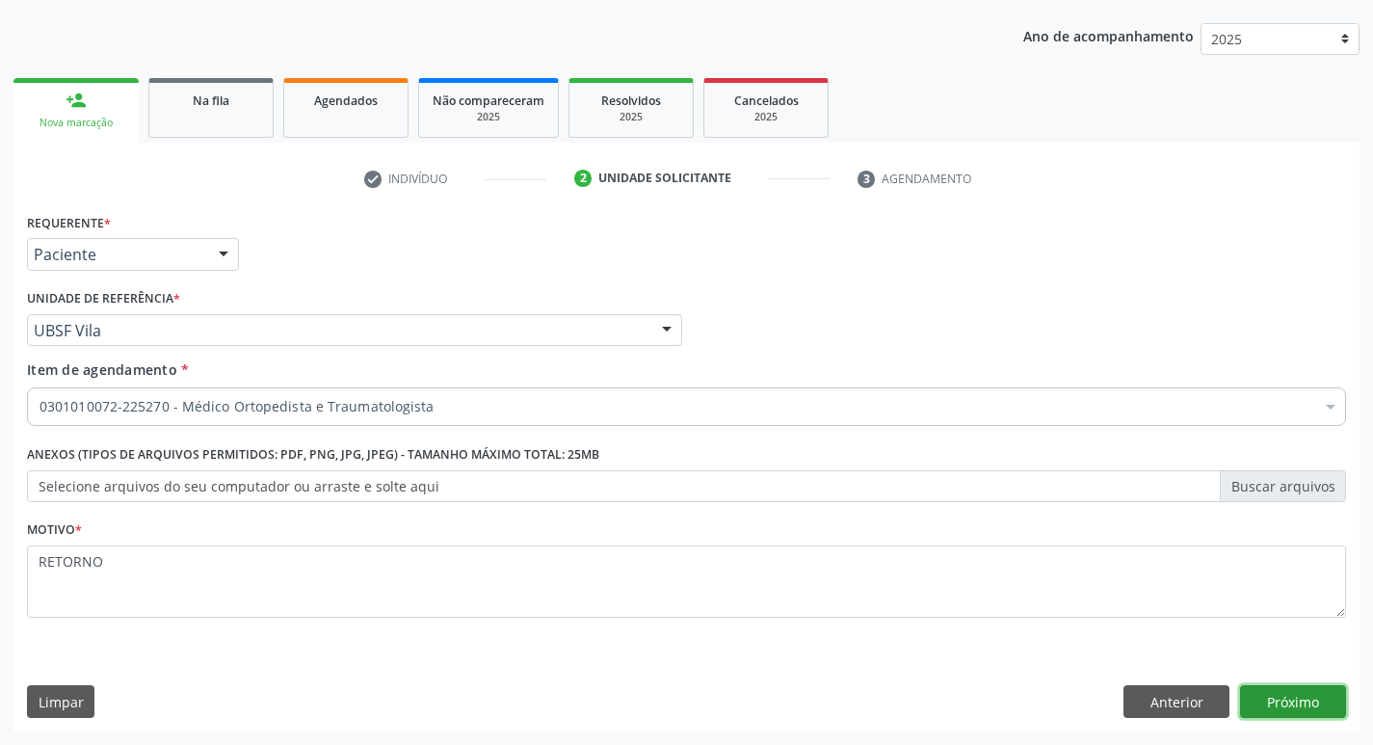
click at [1292, 704] on button "Próximo" at bounding box center [1293, 701] width 106 height 33
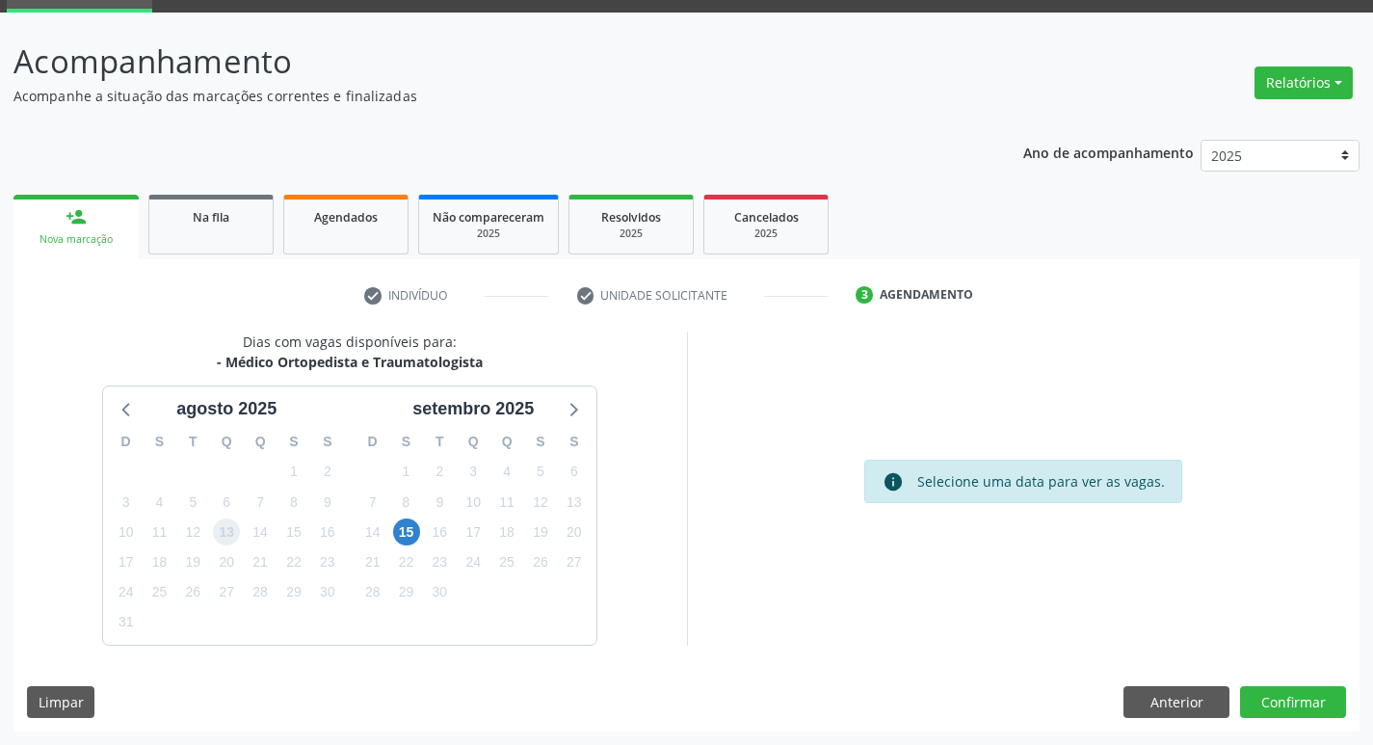
click at [230, 531] on span "13" at bounding box center [226, 531] width 27 height 27
click at [1299, 698] on button "Confirmar" at bounding box center [1293, 702] width 106 height 33
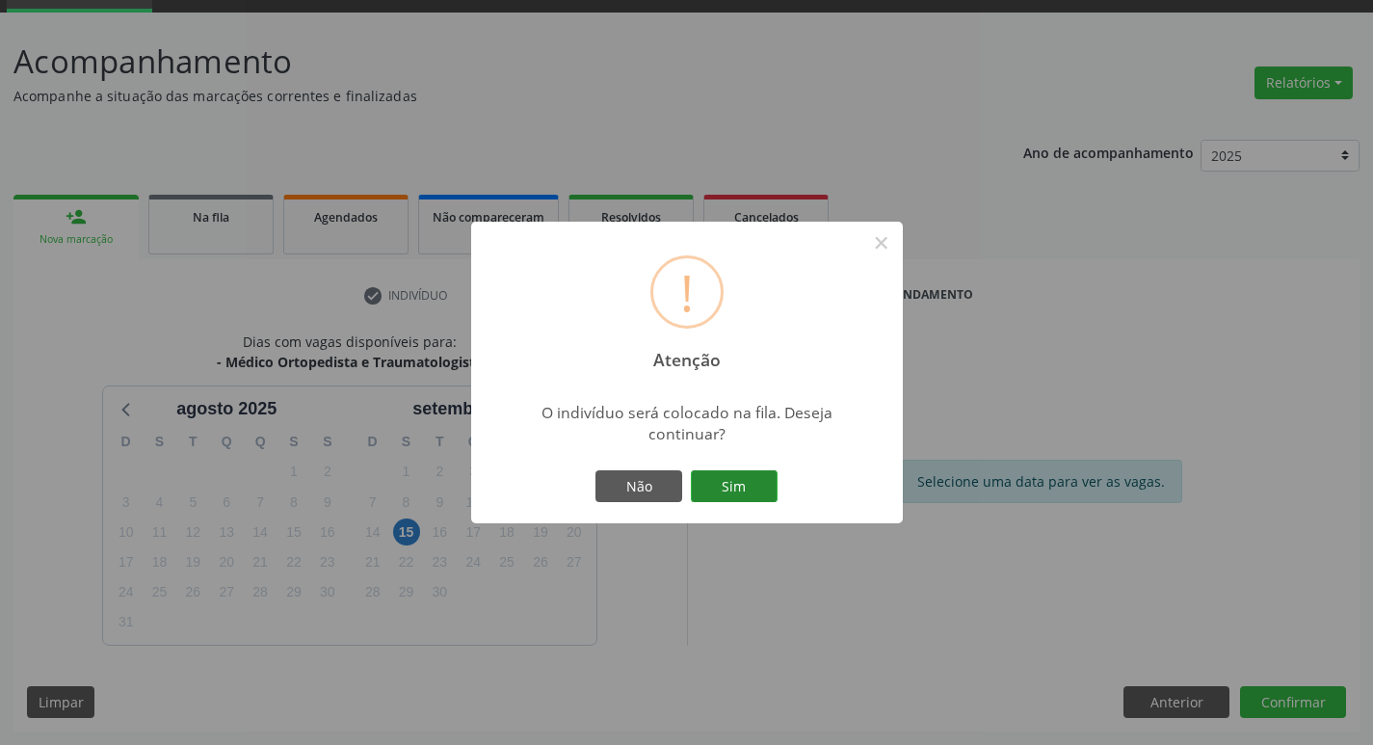
click at [743, 480] on button "Sim" at bounding box center [734, 486] width 87 height 33
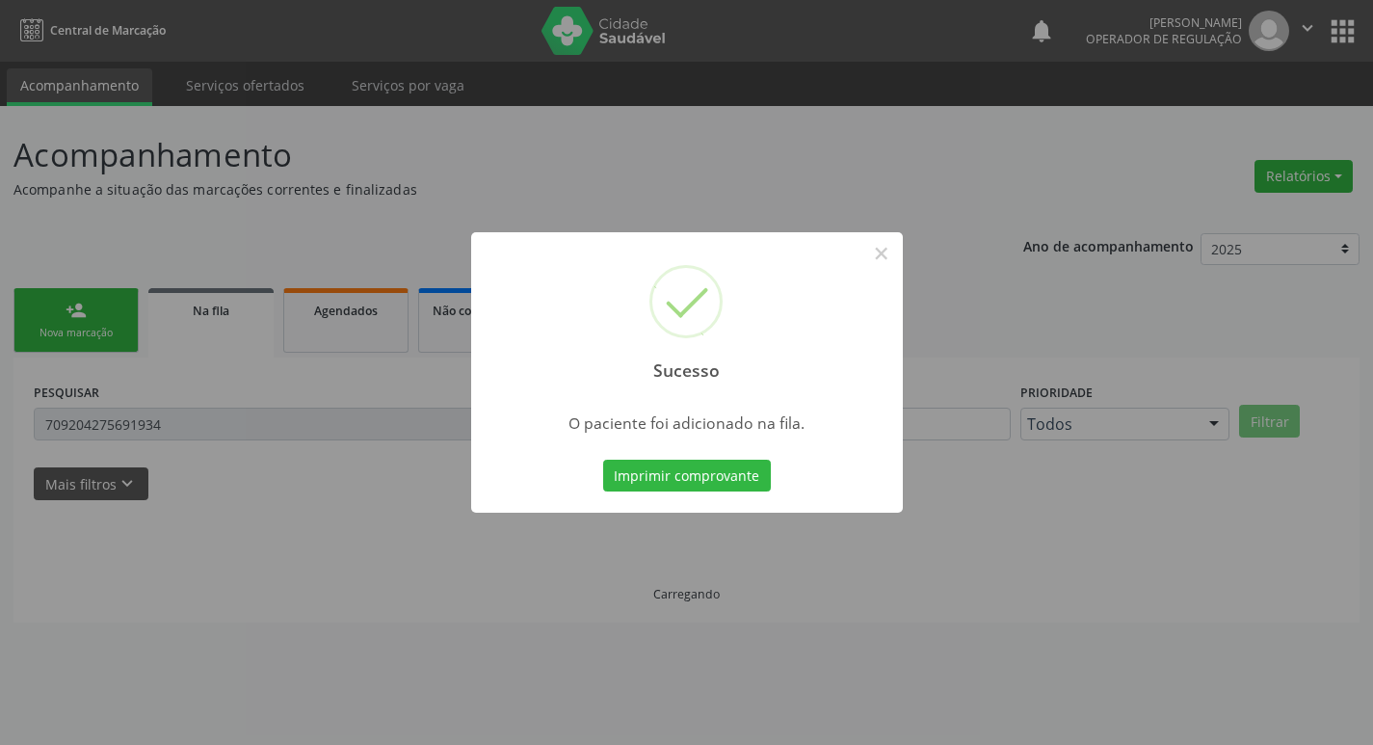
scroll to position [0, 0]
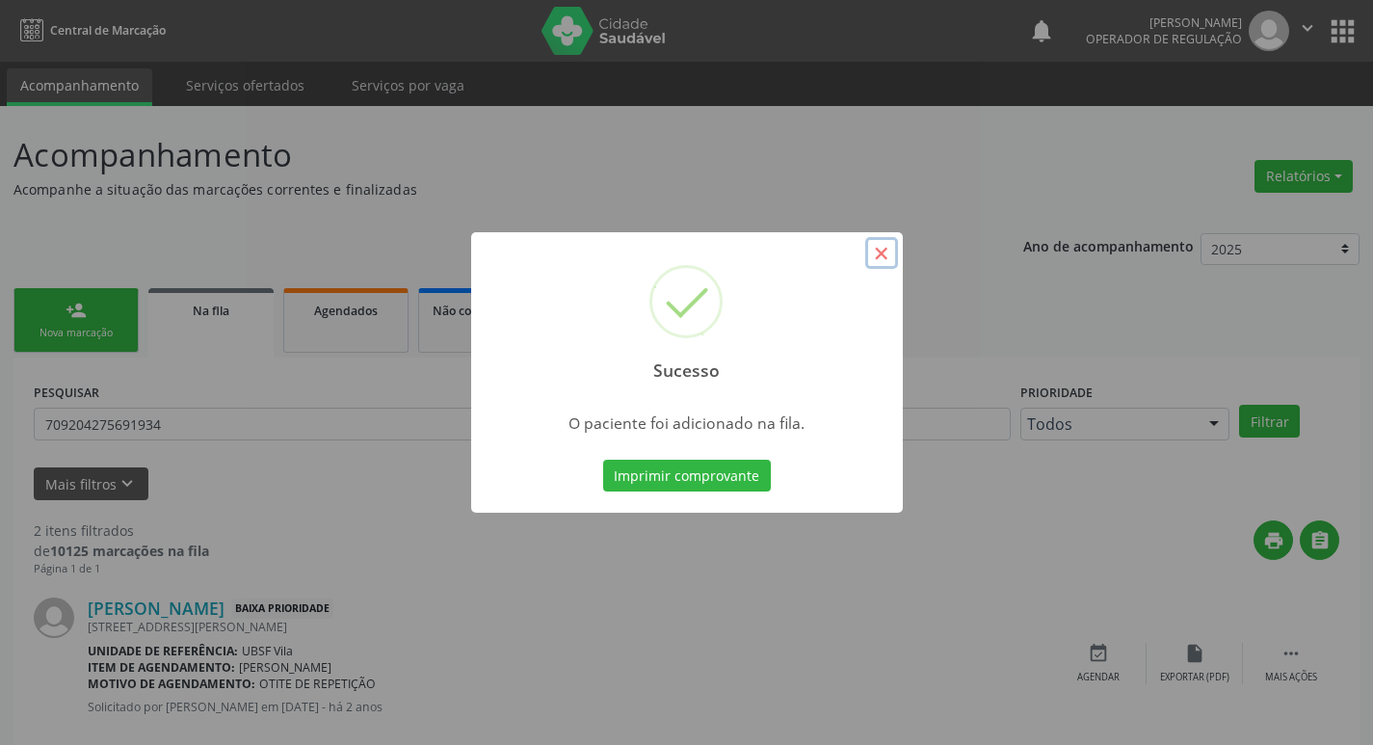
click at [883, 252] on button "×" at bounding box center [881, 253] width 33 height 33
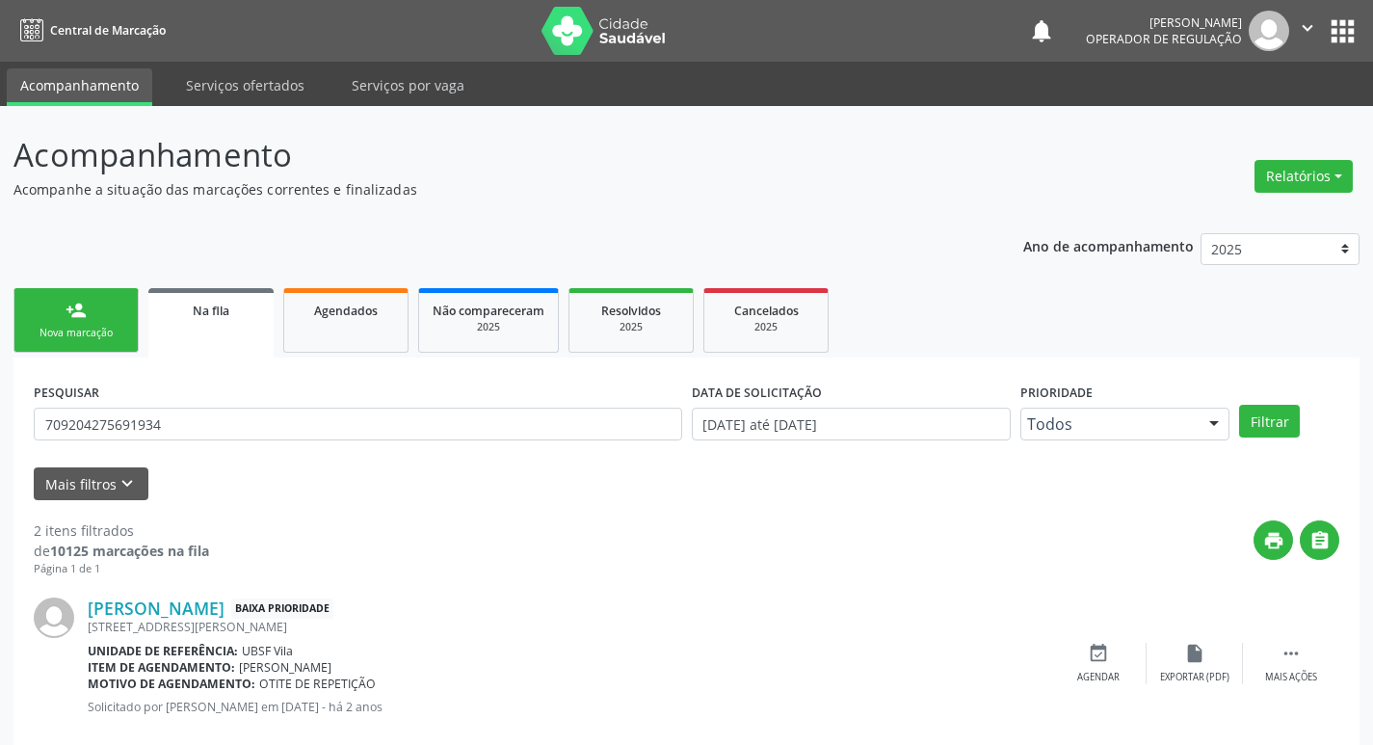
click at [95, 321] on link "person_add Nova marcação" at bounding box center [75, 320] width 125 height 65
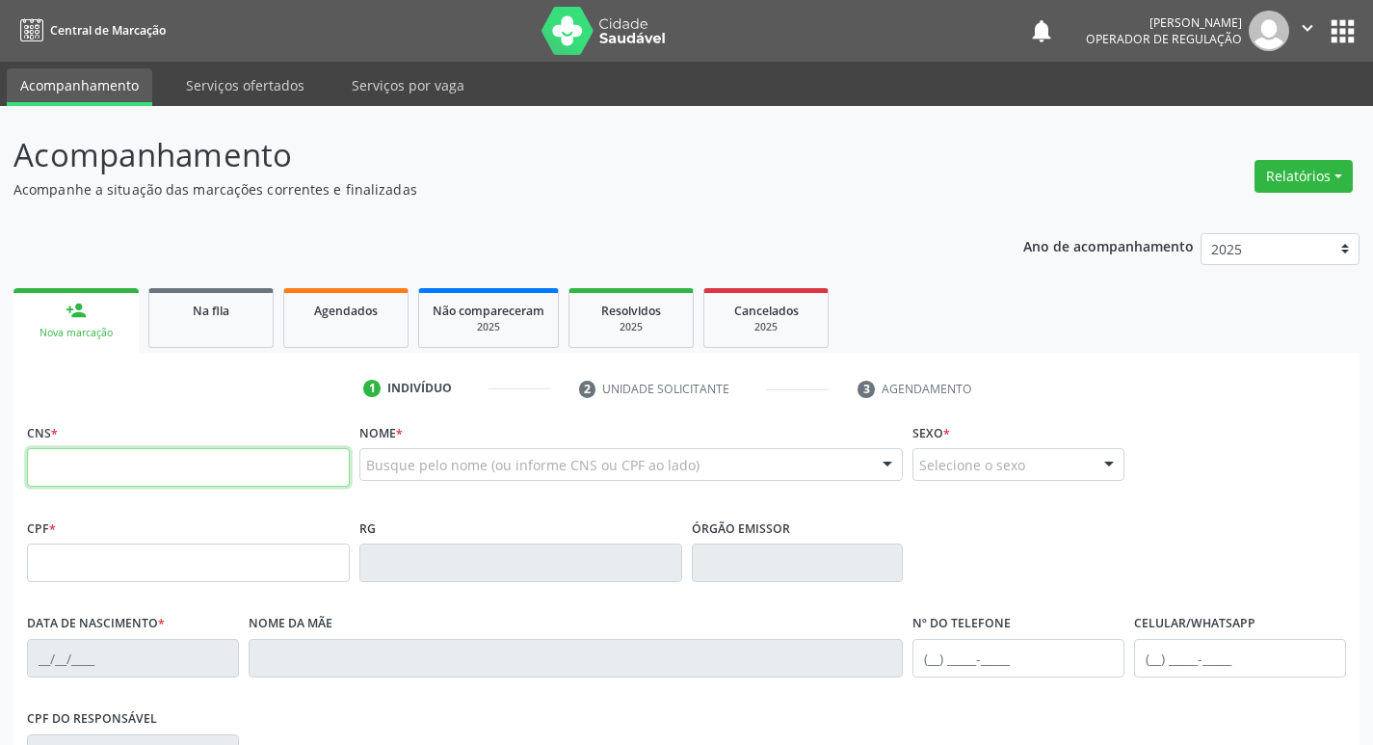
click at [58, 468] on input "text" at bounding box center [188, 467] width 323 height 39
type input "707 8036 7861 6210"
type input "317.749.624-20"
type input "01/01/1954"
type input "Rosa Bezerra da Silva"
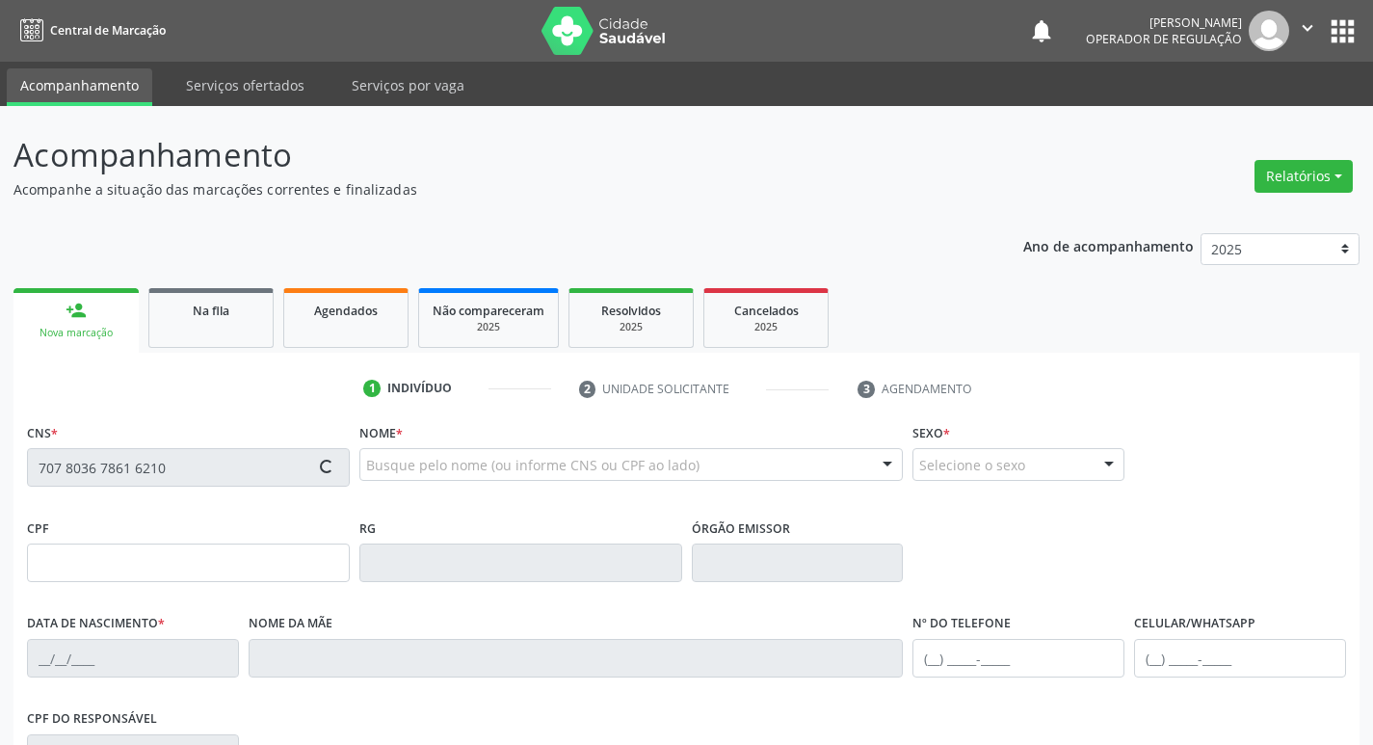
type input "(81) 98614-4056"
type input "50"
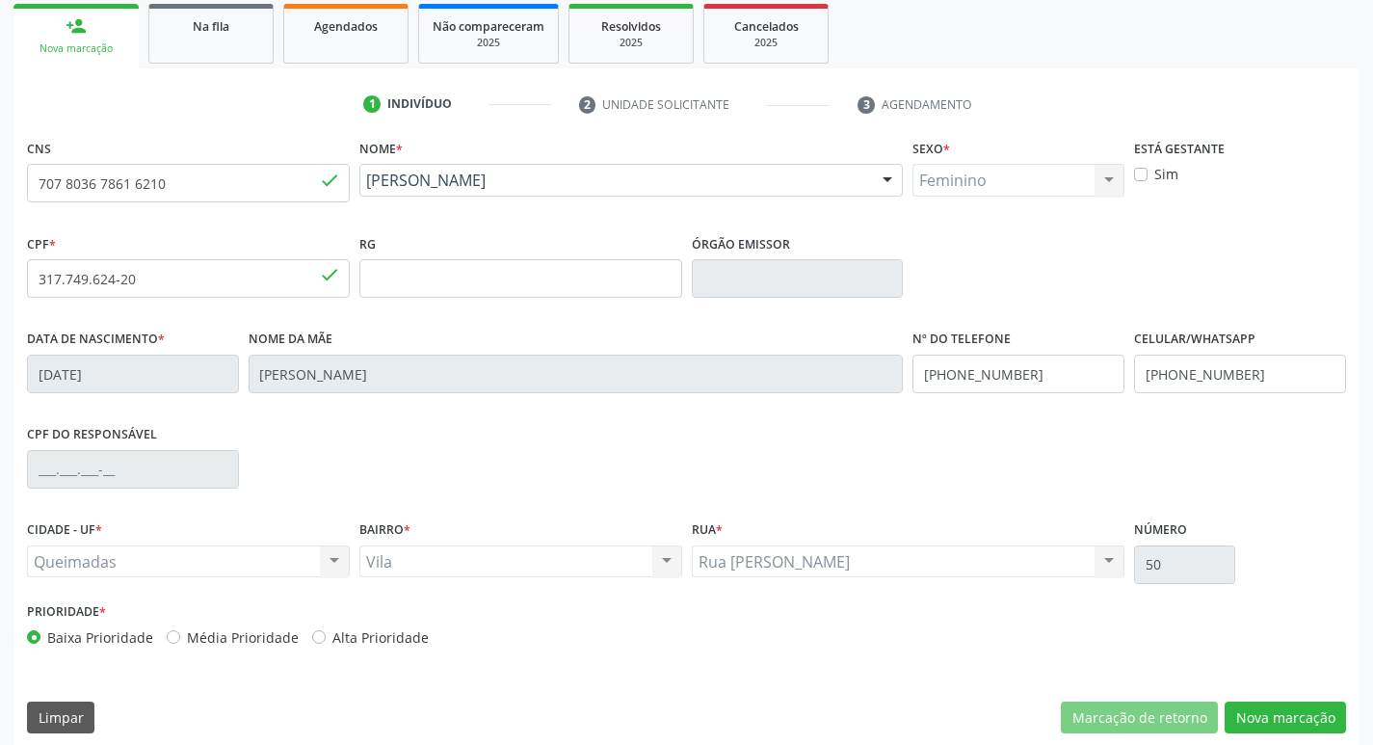
scroll to position [300, 0]
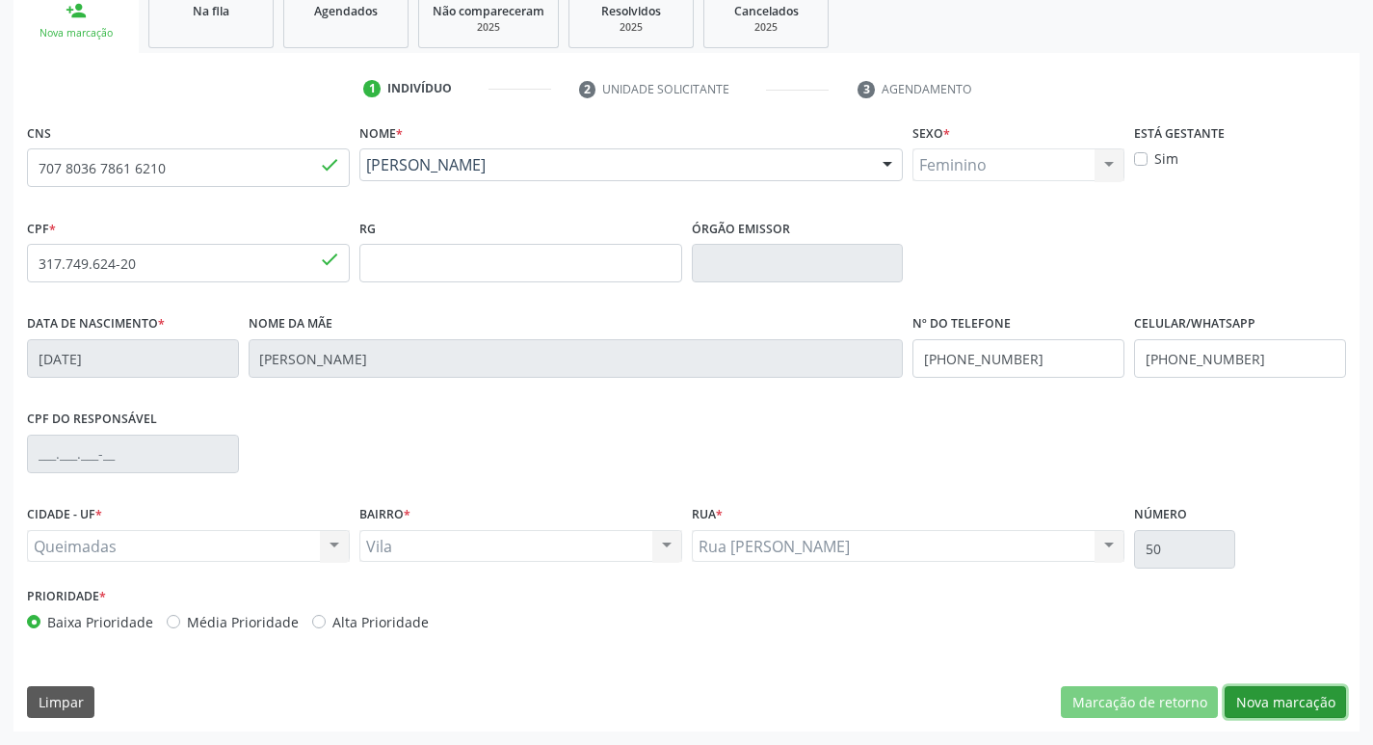
click at [1293, 699] on button "Nova marcação" at bounding box center [1285, 702] width 121 height 33
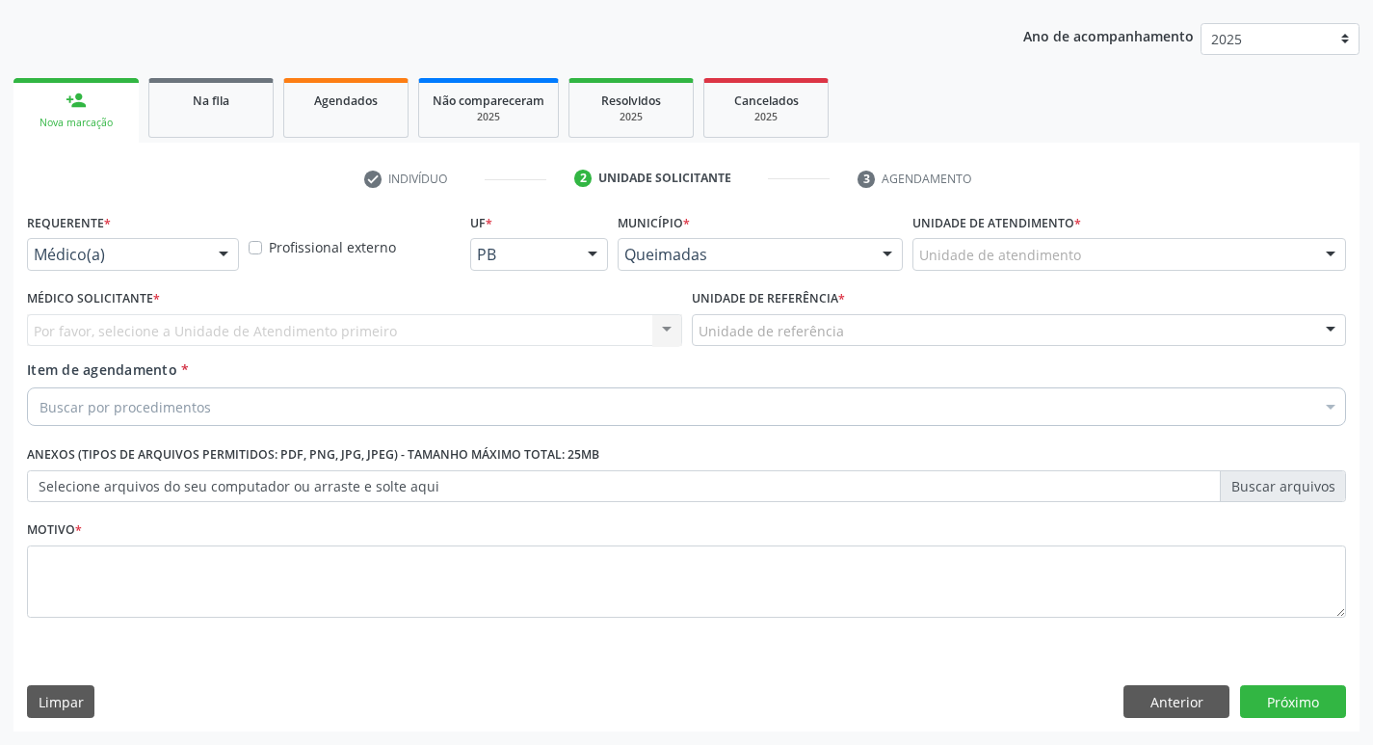
scroll to position [210, 0]
click at [220, 250] on div at bounding box center [223, 255] width 29 height 33
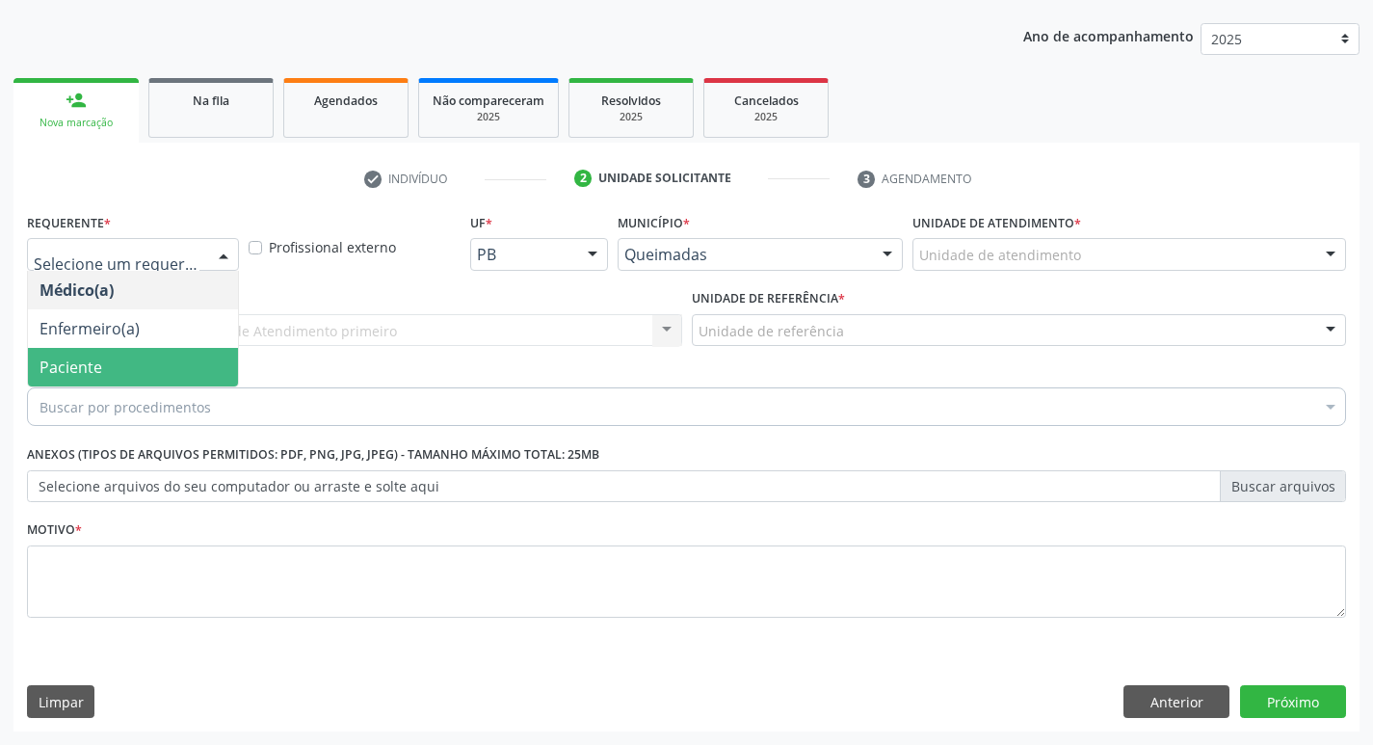
click at [99, 359] on span "Paciente" at bounding box center [71, 366] width 63 height 21
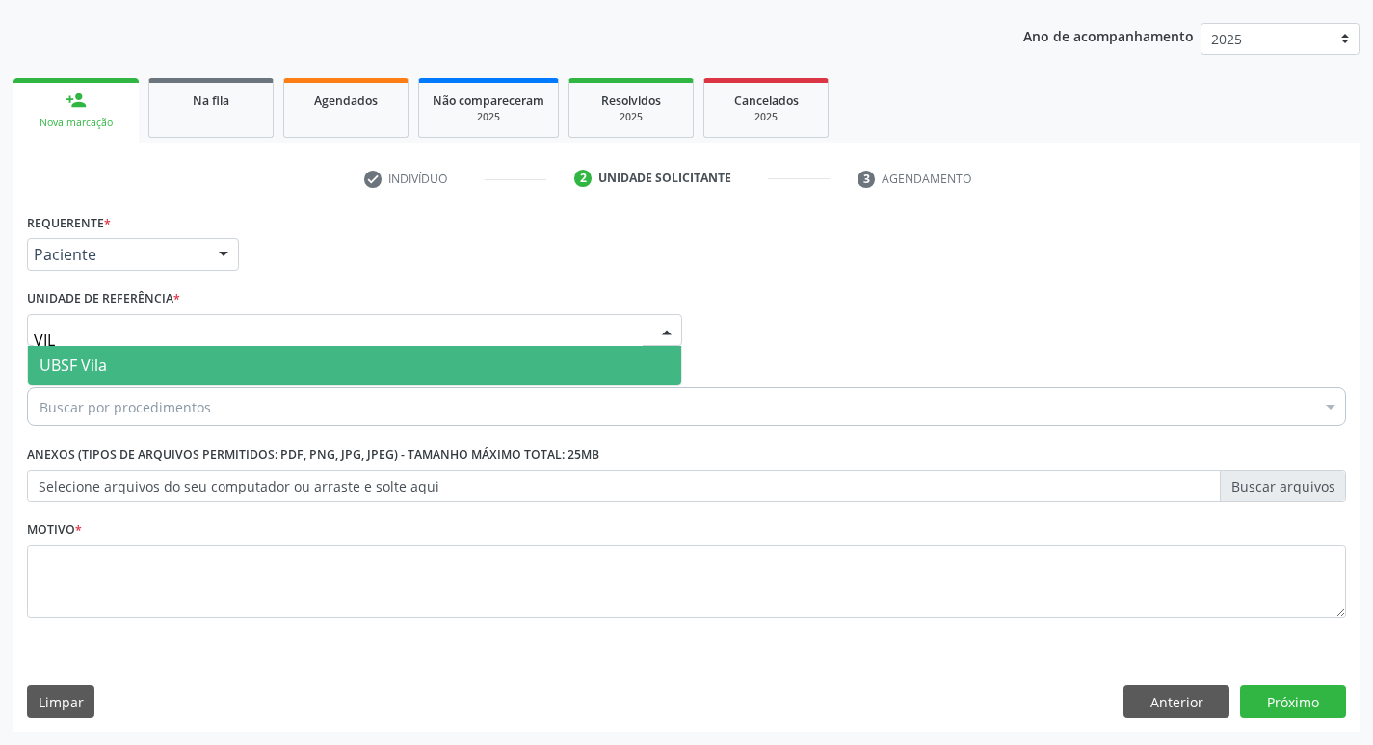
type input "VILA"
click at [169, 361] on span "UBSF Vila" at bounding box center [354, 365] width 653 height 39
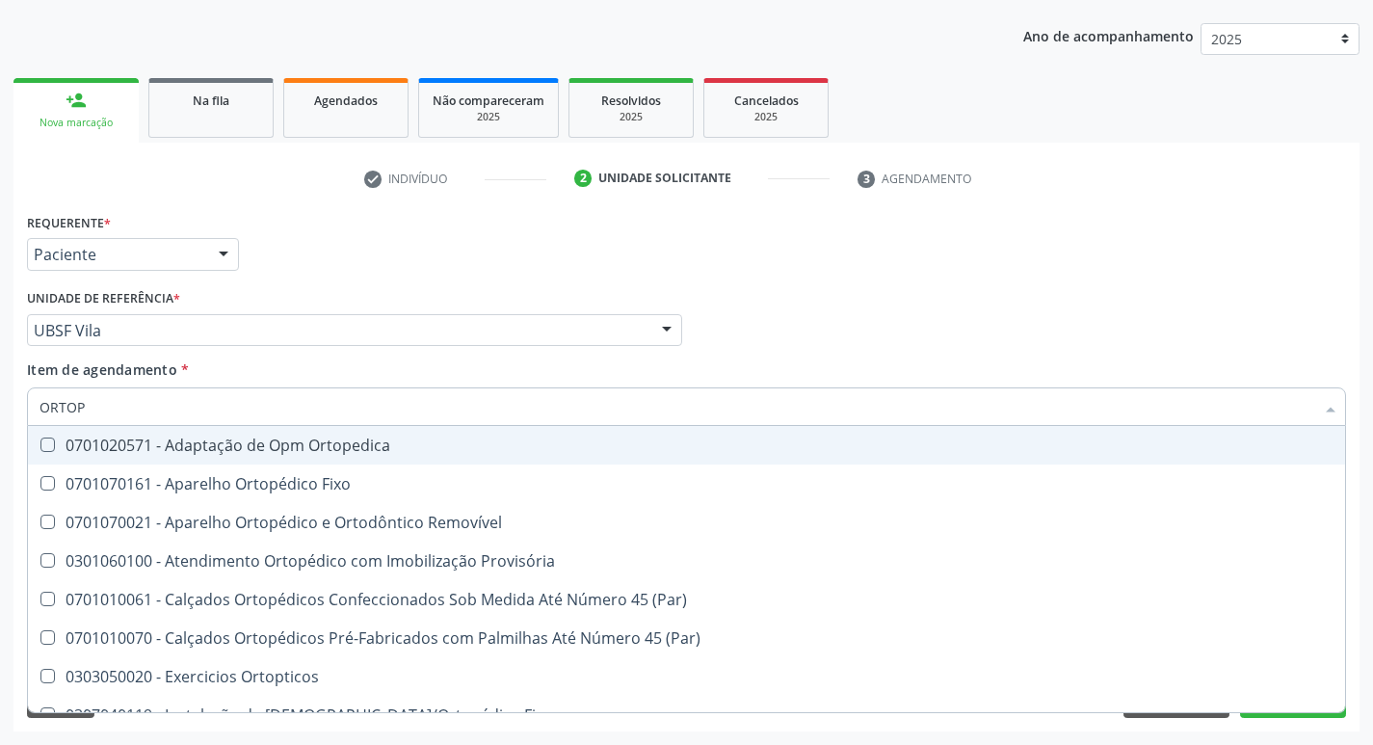
type input "ORTOPE"
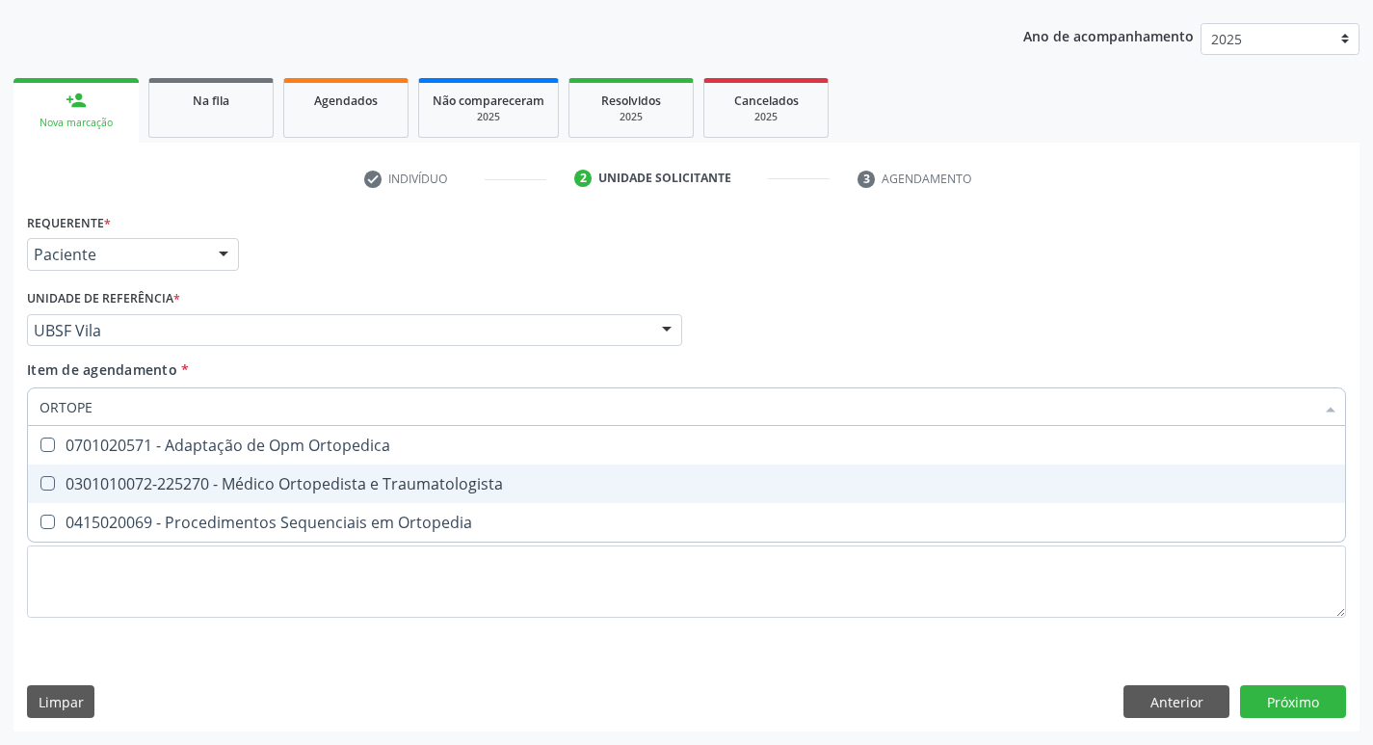
click at [44, 481] on Traumatologista at bounding box center [47, 483] width 14 height 14
click at [40, 481] on Traumatologista "checkbox" at bounding box center [34, 483] width 13 height 13
checkbox Traumatologista "true"
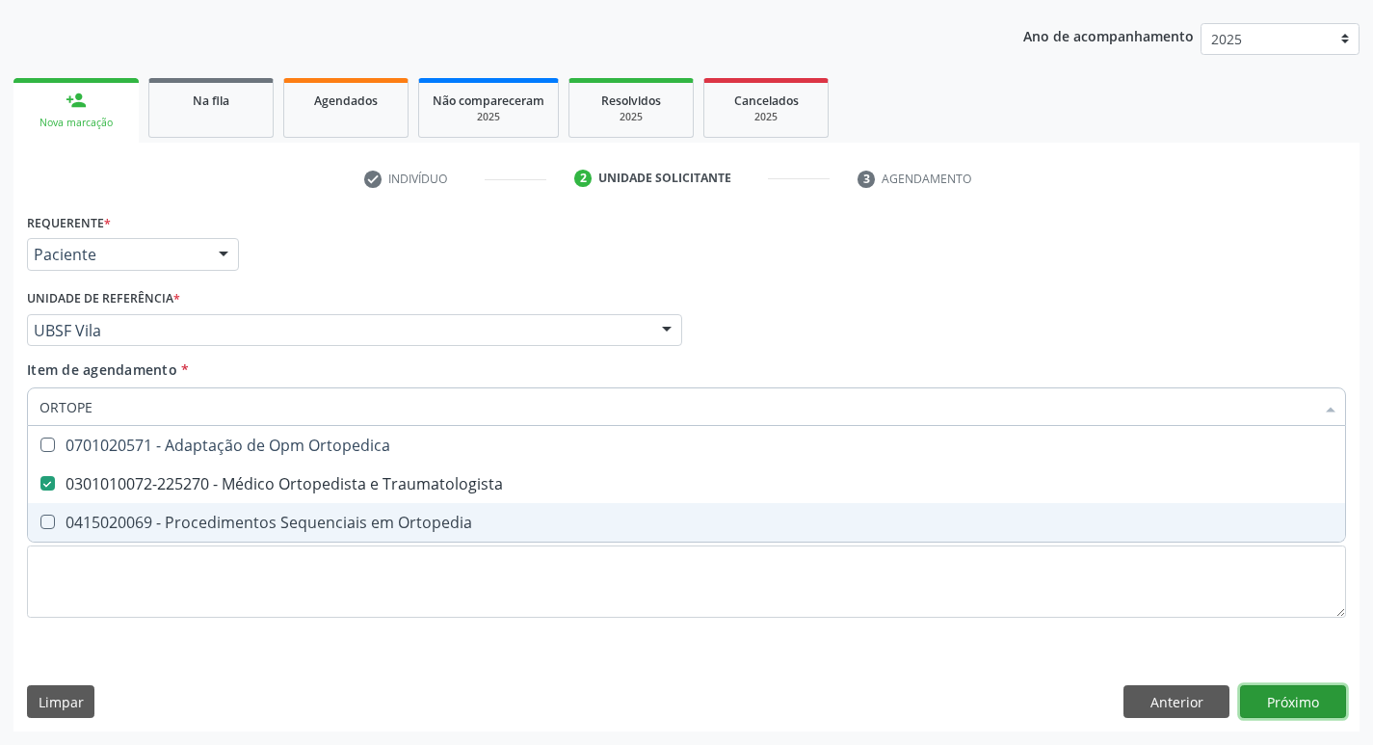
click at [1310, 692] on div "Requerente * Paciente Médico(a) Enfermeiro(a) Paciente Nenhum resultado encontr…" at bounding box center [686, 469] width 1346 height 523
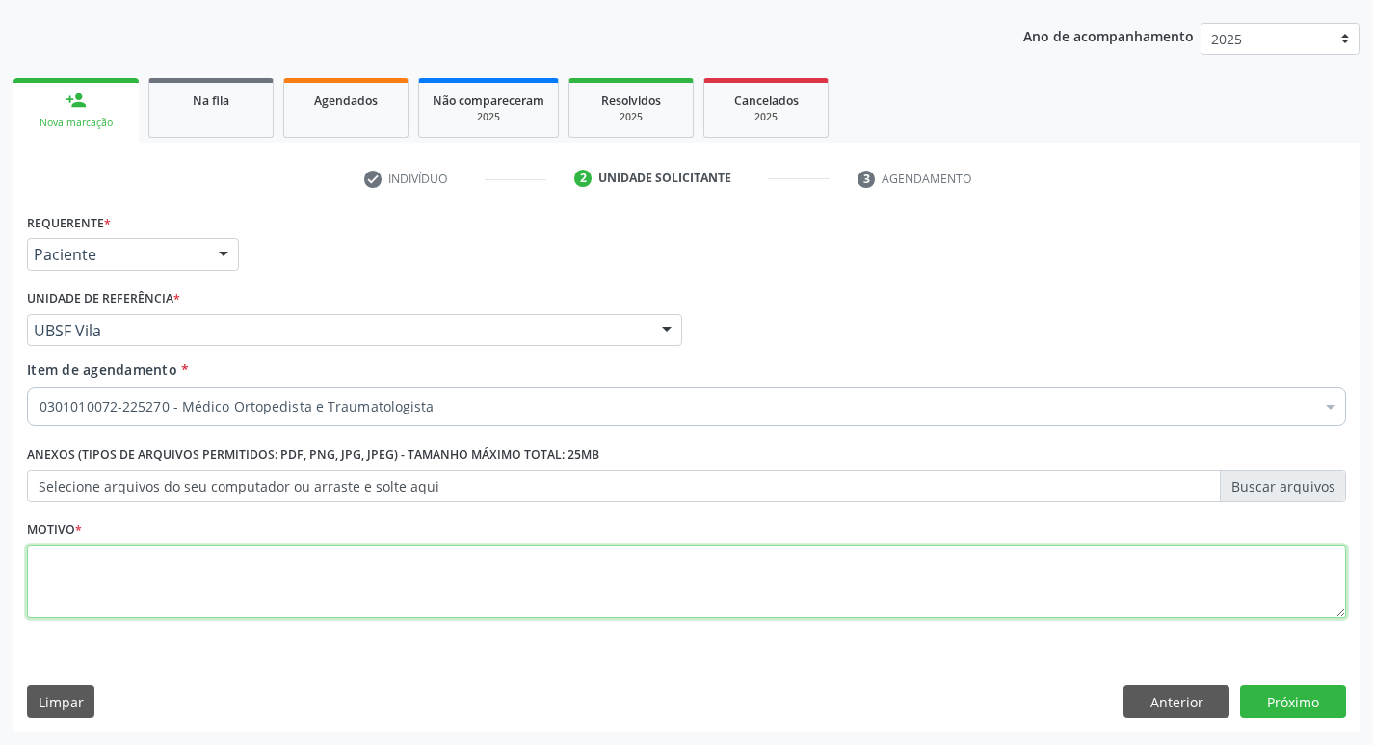
click at [84, 573] on textarea at bounding box center [686, 581] width 1319 height 73
type textarea "AVALIACAO"
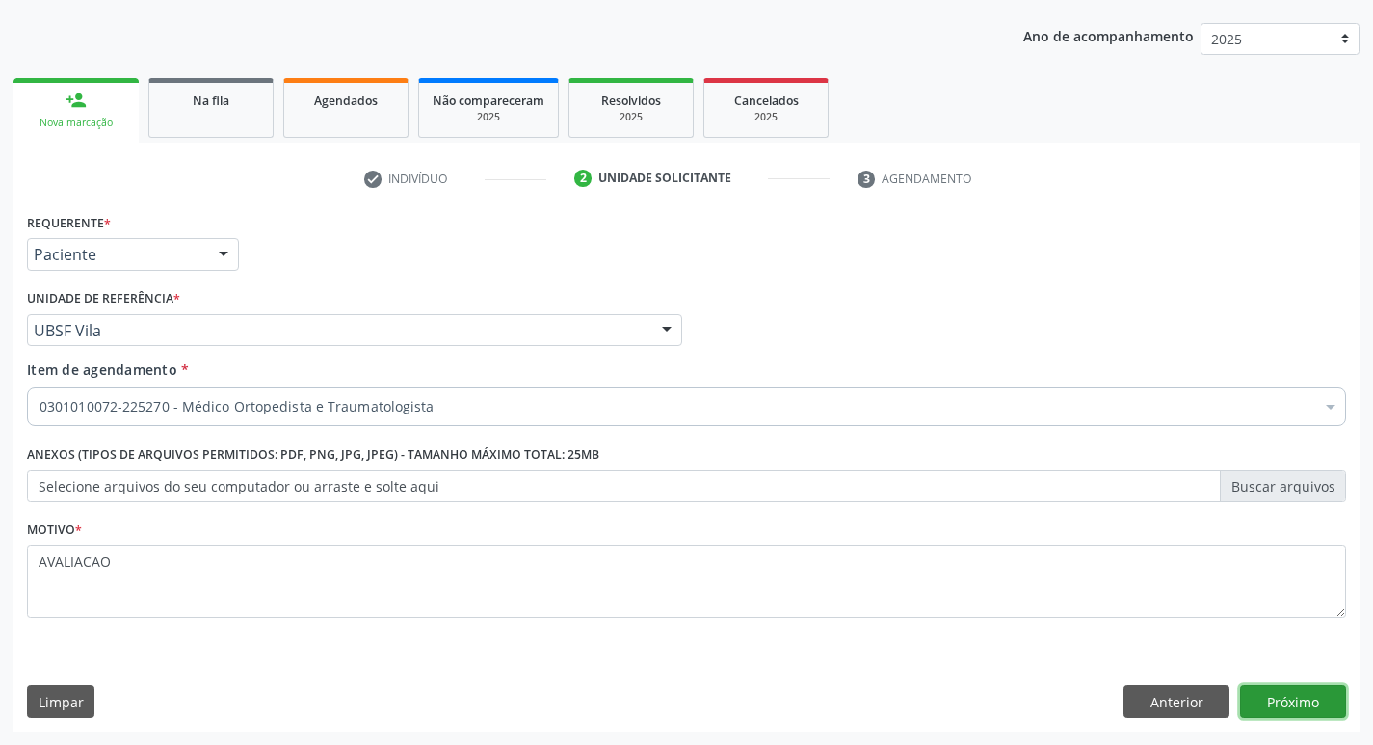
click at [1278, 697] on button "Próximo" at bounding box center [1293, 701] width 106 height 33
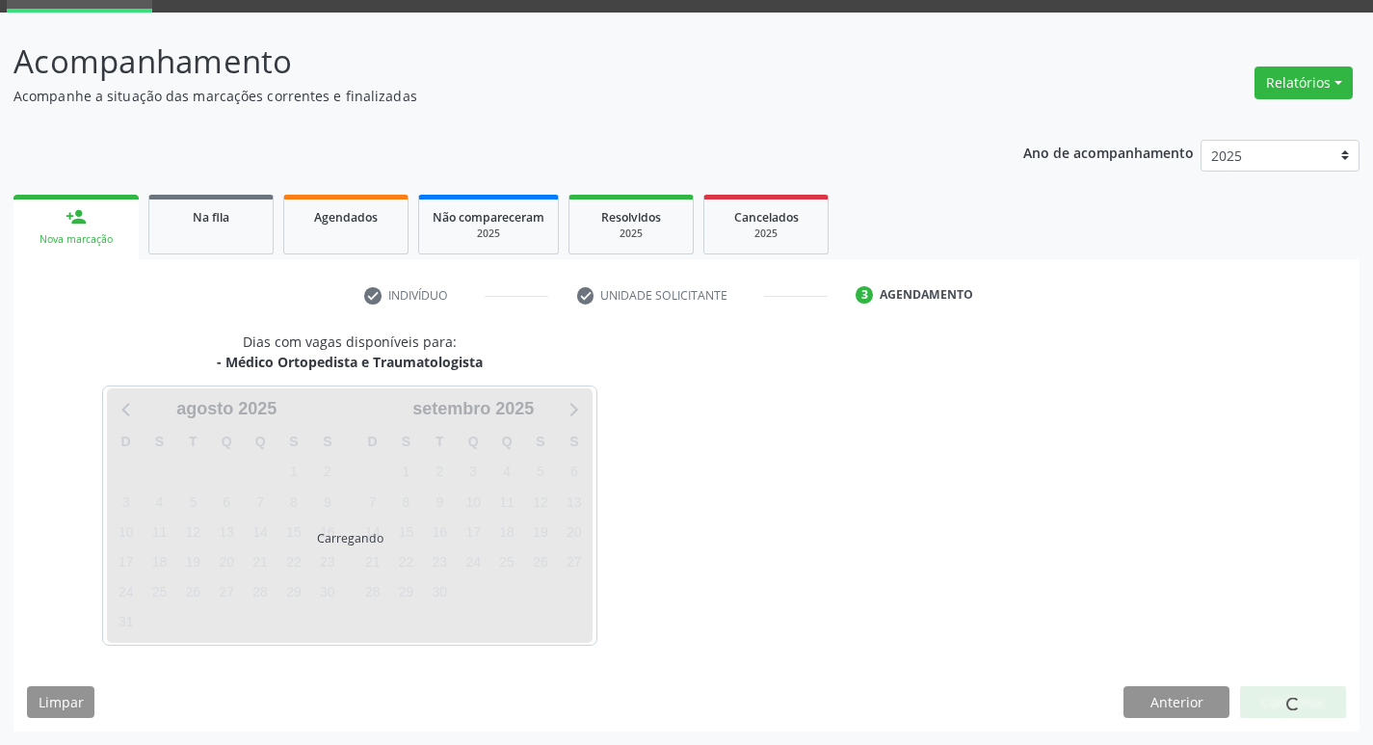
scroll to position [93, 0]
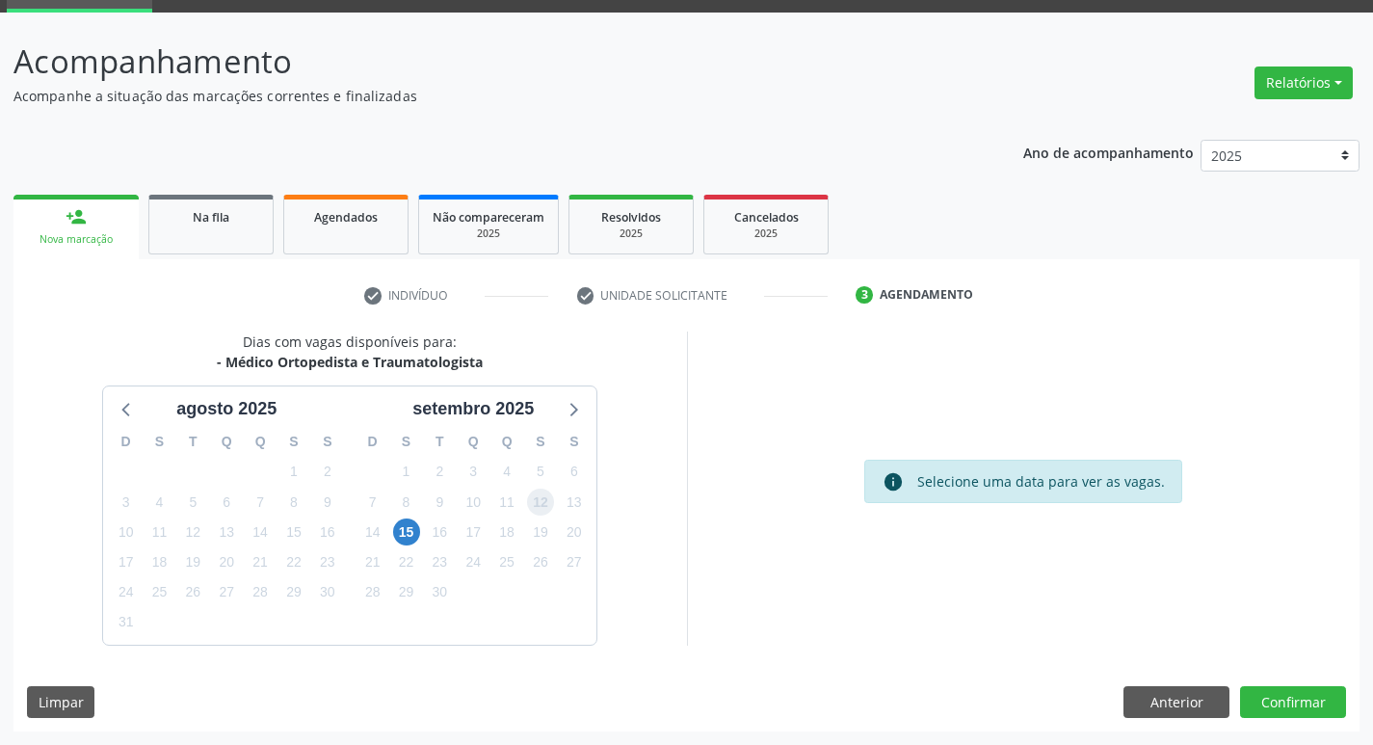
click at [539, 502] on span "12" at bounding box center [540, 501] width 27 height 27
click at [1297, 696] on button "Confirmar" at bounding box center [1293, 702] width 106 height 33
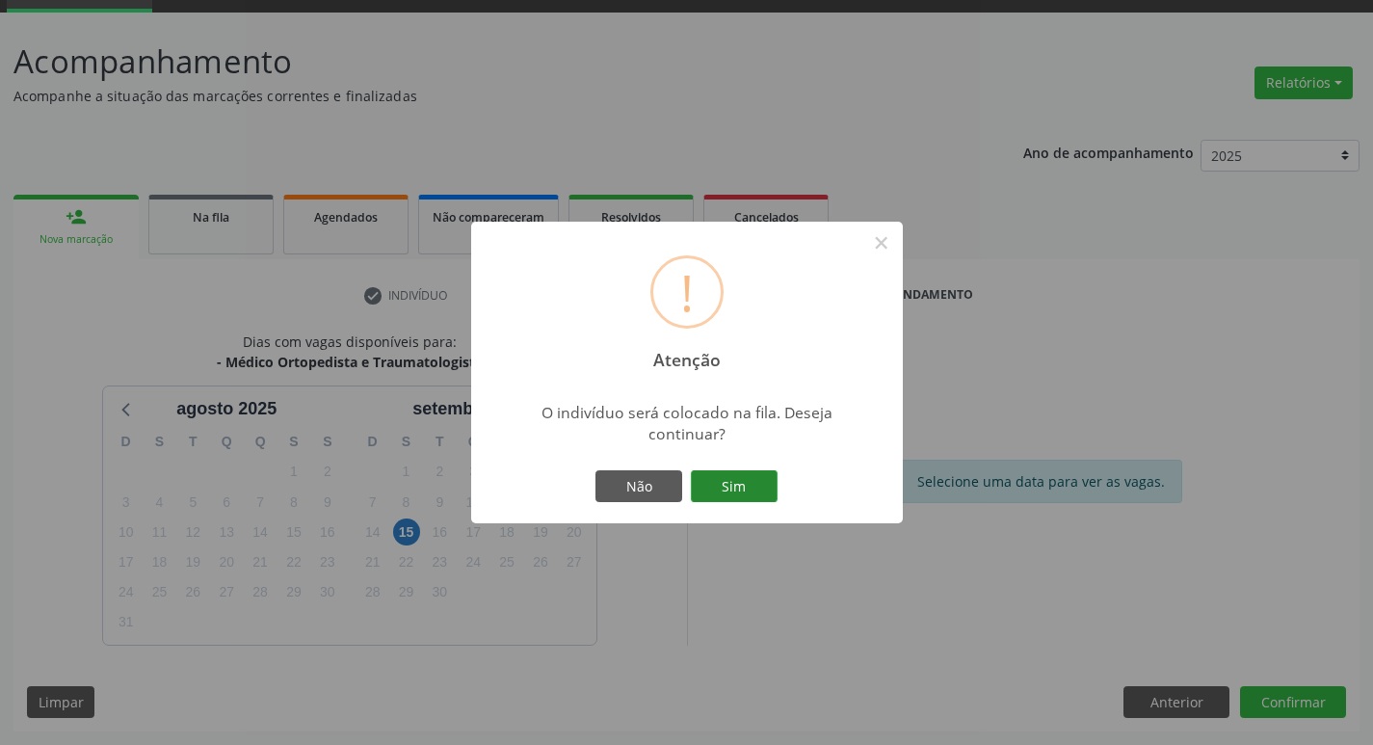
click at [753, 481] on button "Sim" at bounding box center [734, 486] width 87 height 33
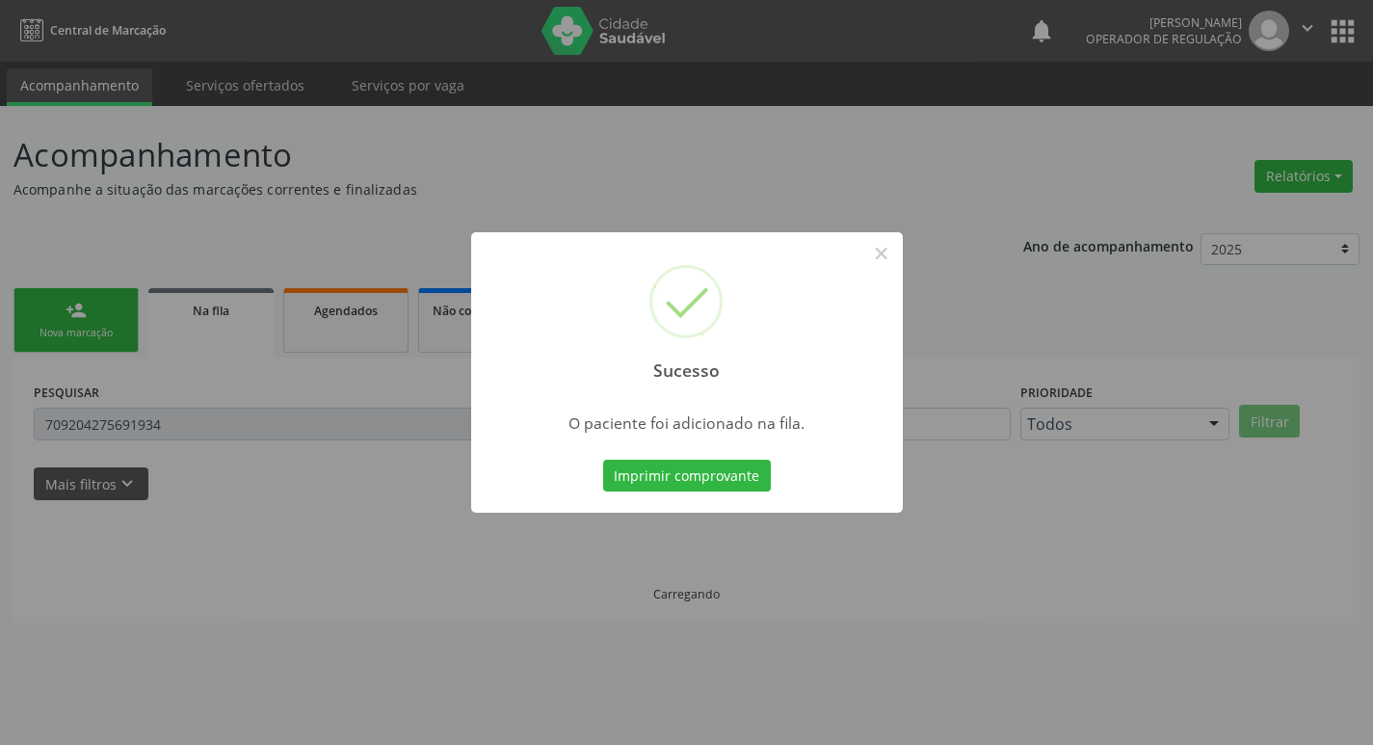
scroll to position [0, 0]
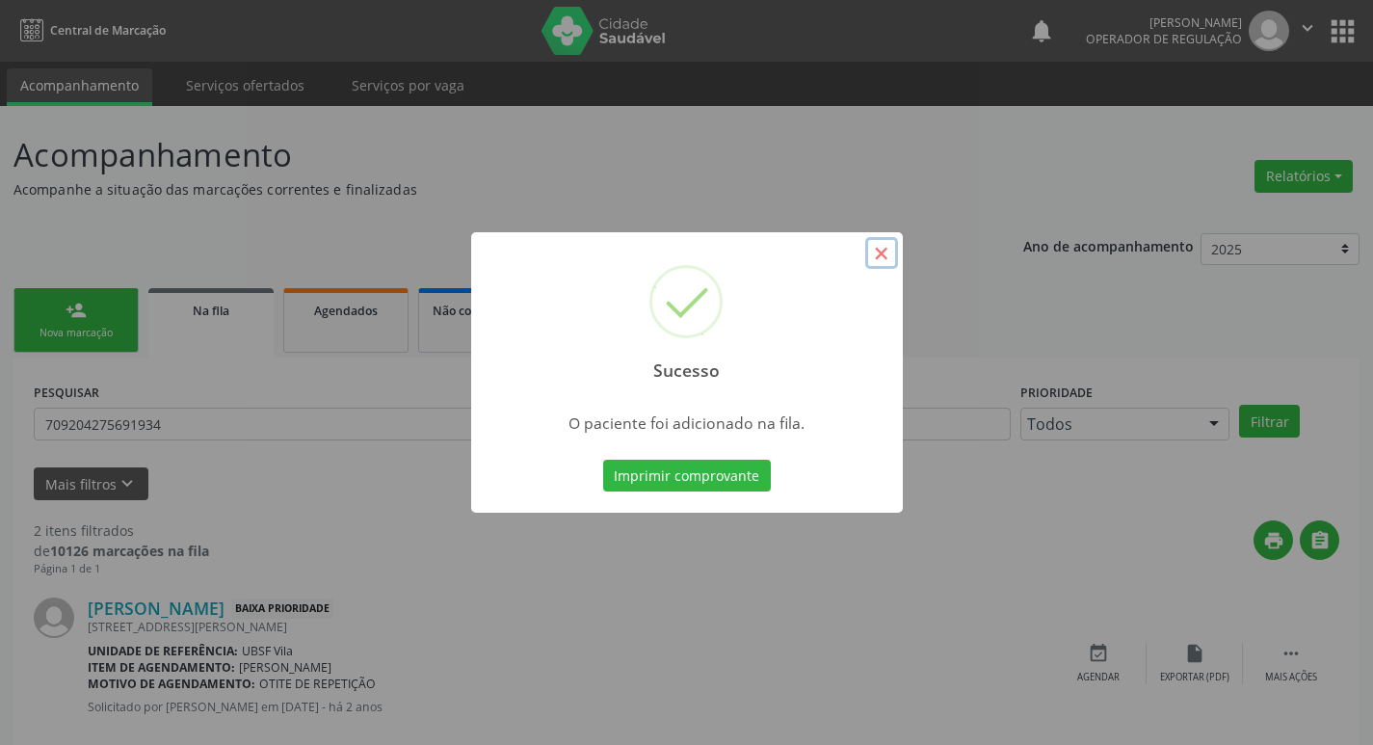
click at [878, 262] on button "×" at bounding box center [881, 253] width 33 height 33
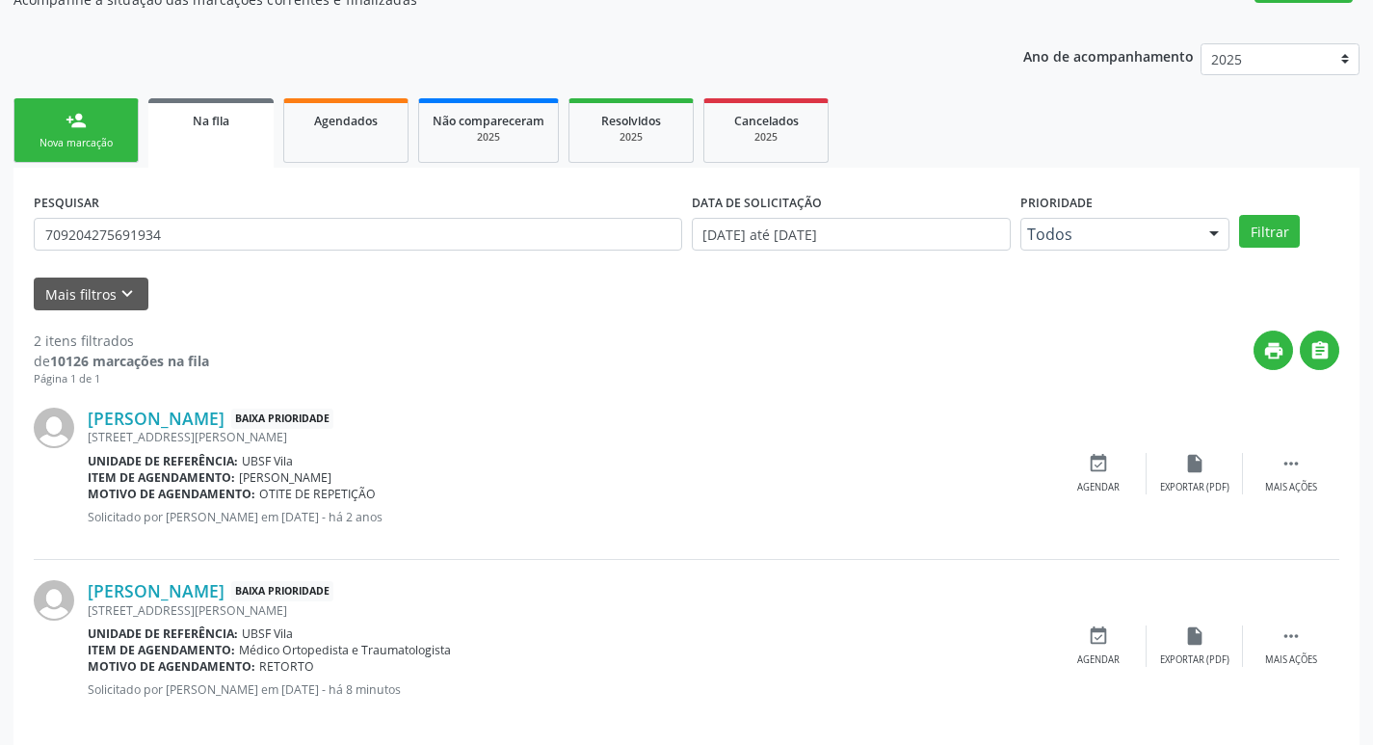
scroll to position [210, 0]
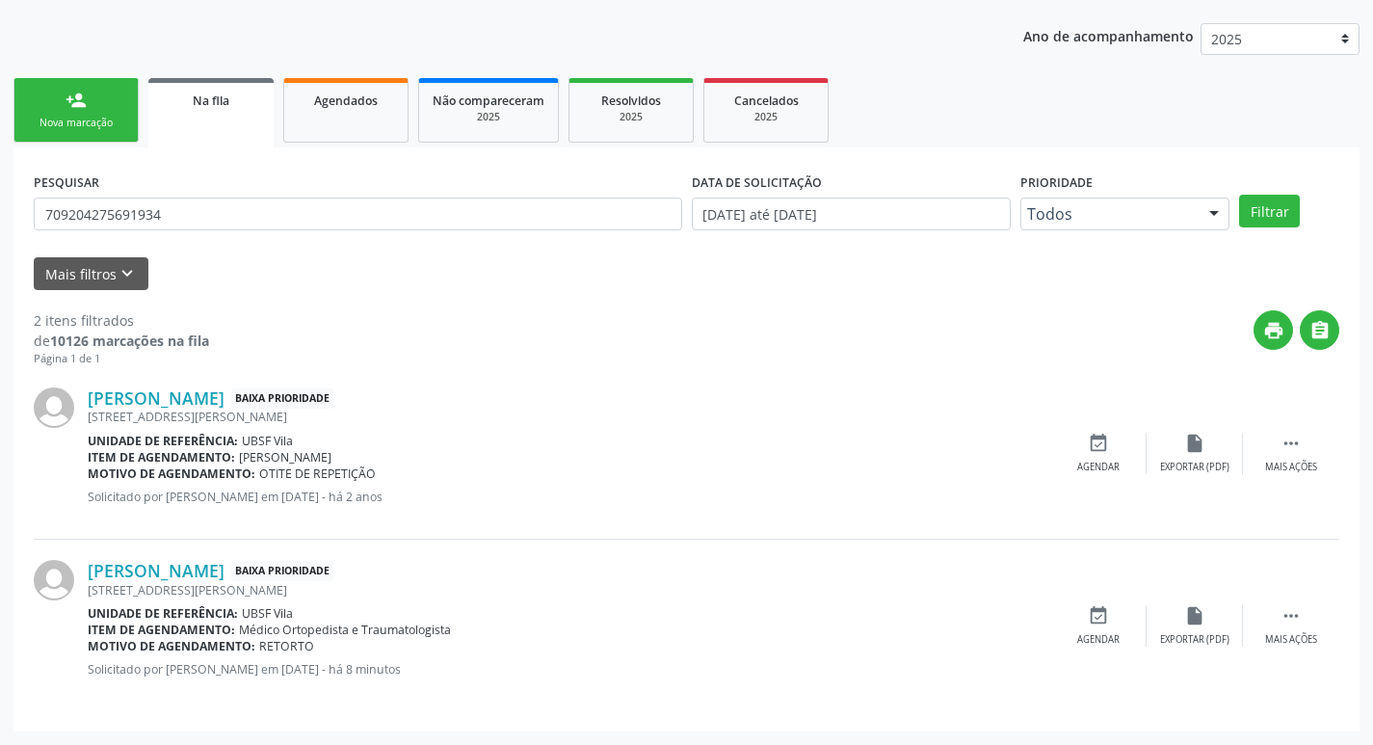
click at [80, 117] on div "Nova marcação" at bounding box center [76, 123] width 96 height 14
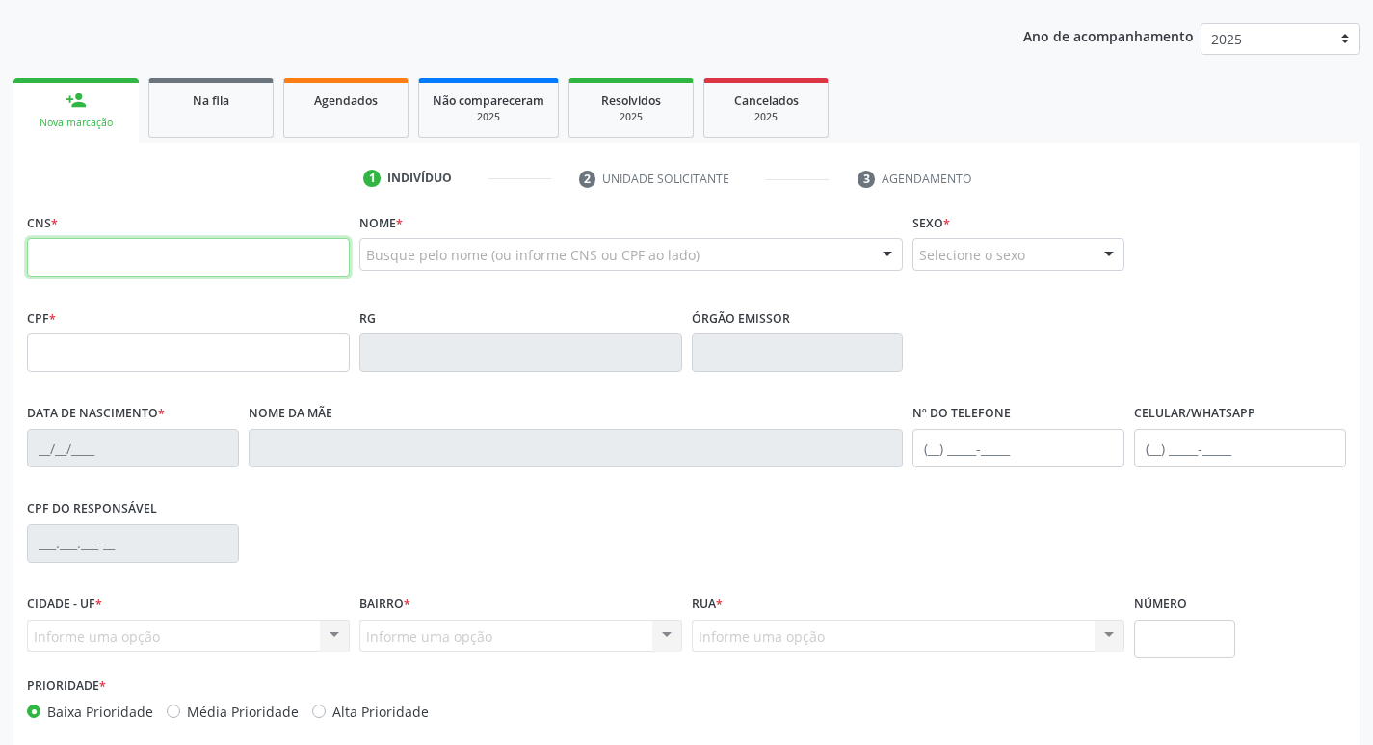
click at [51, 251] on input "text" at bounding box center [188, 257] width 323 height 39
type input "701 8082 3072 3074"
type input "056.917.434-14"
type input "30/10/1972"
type input "Odete de Oliveira Silva"
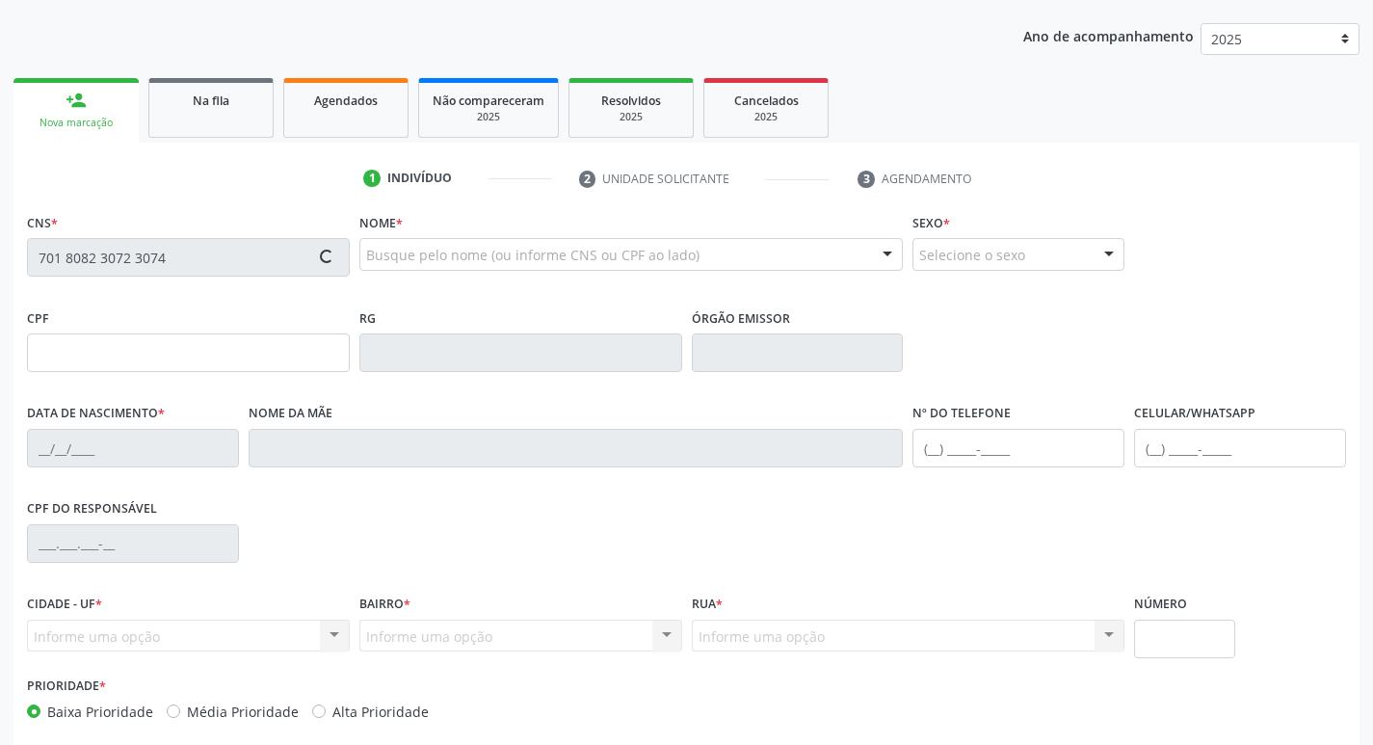
type input "(83) 99122-4927"
type input "488"
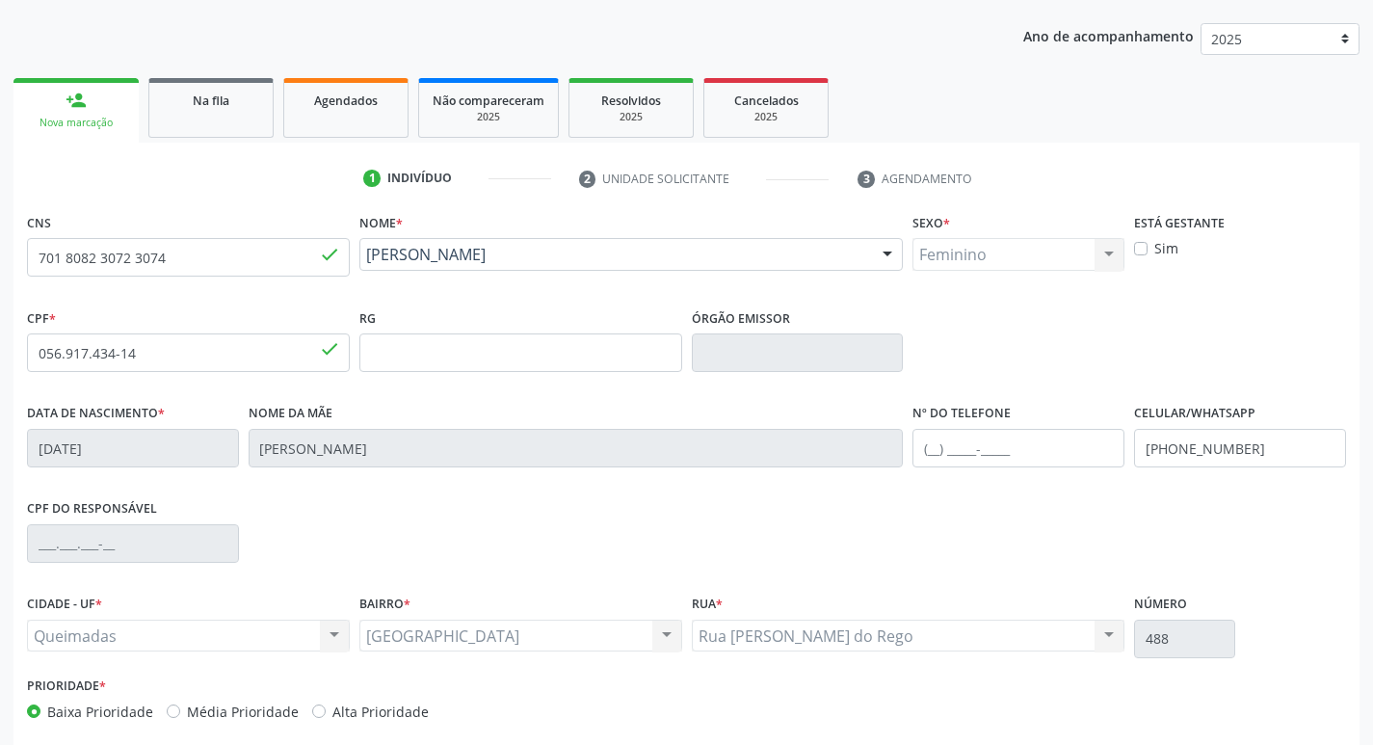
scroll to position [300, 0]
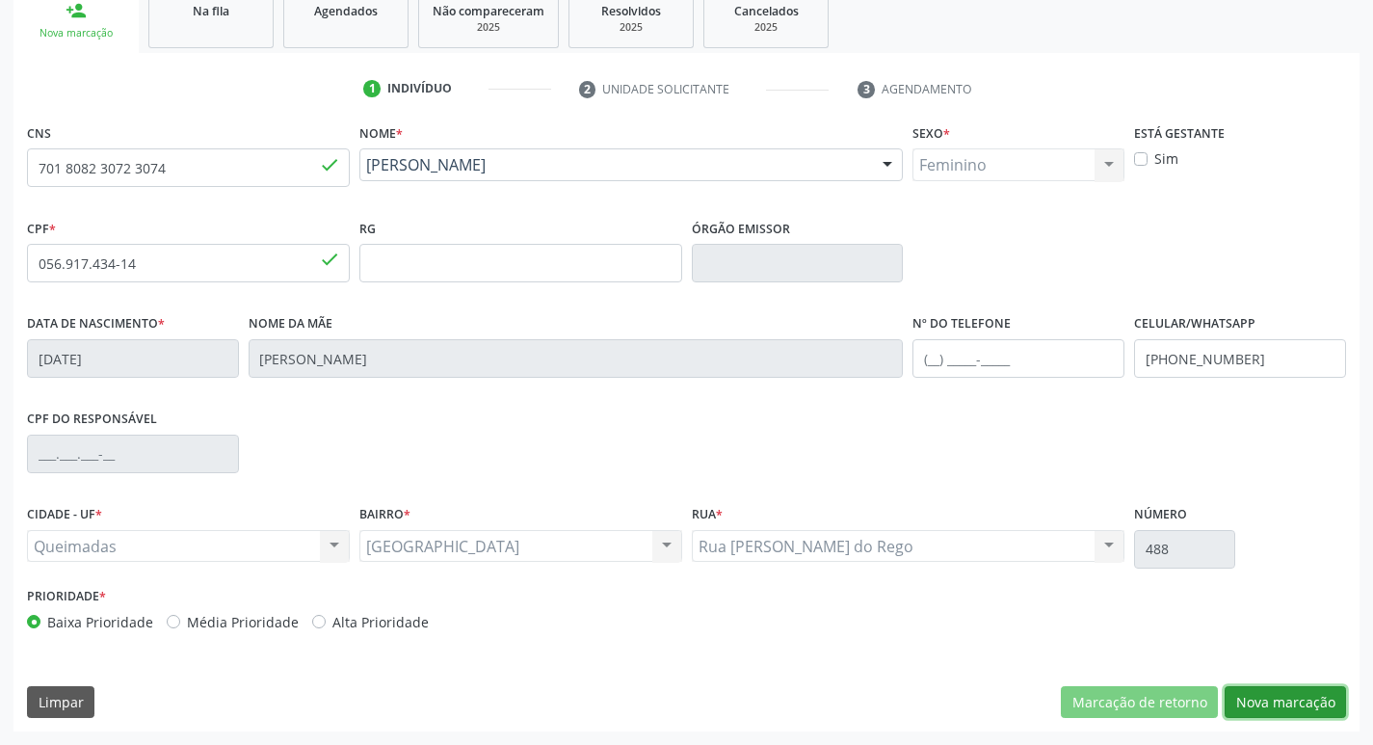
click at [1263, 704] on button "Nova marcação" at bounding box center [1285, 702] width 121 height 33
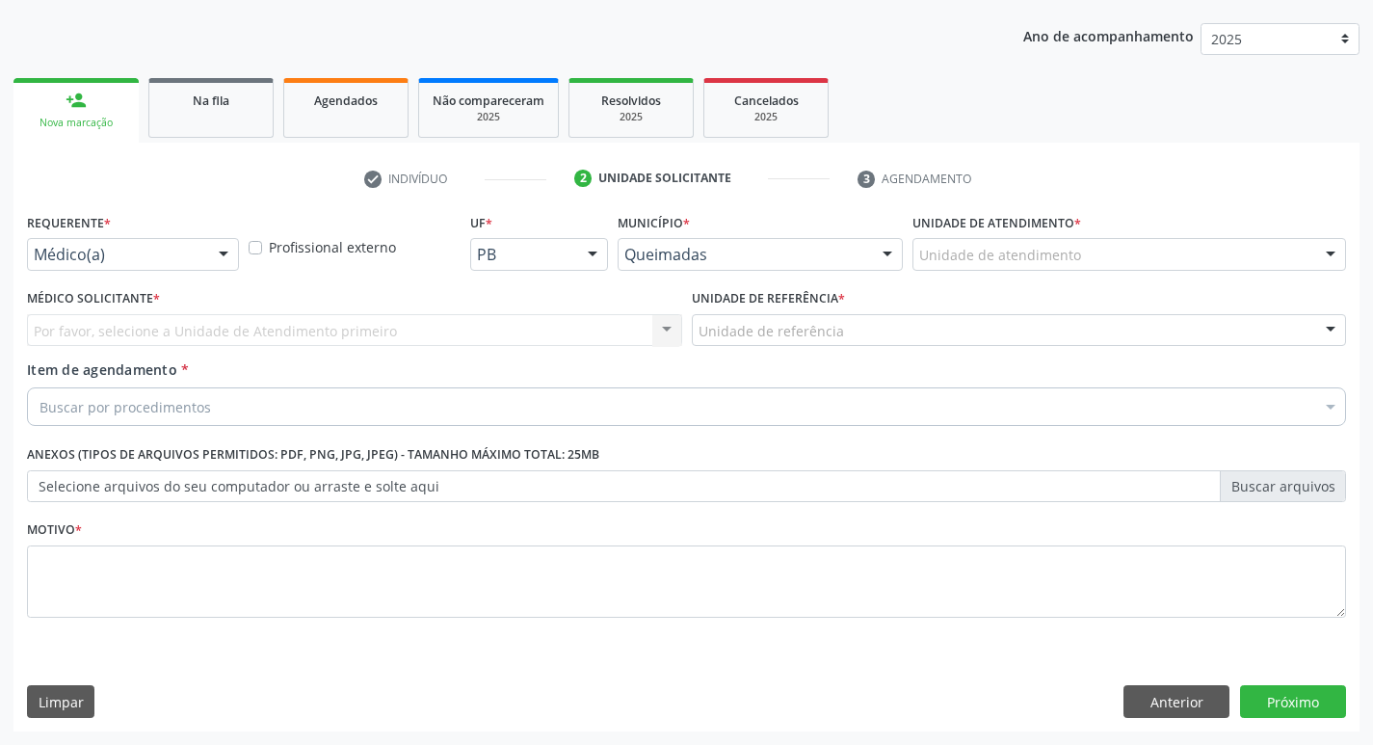
scroll to position [210, 0]
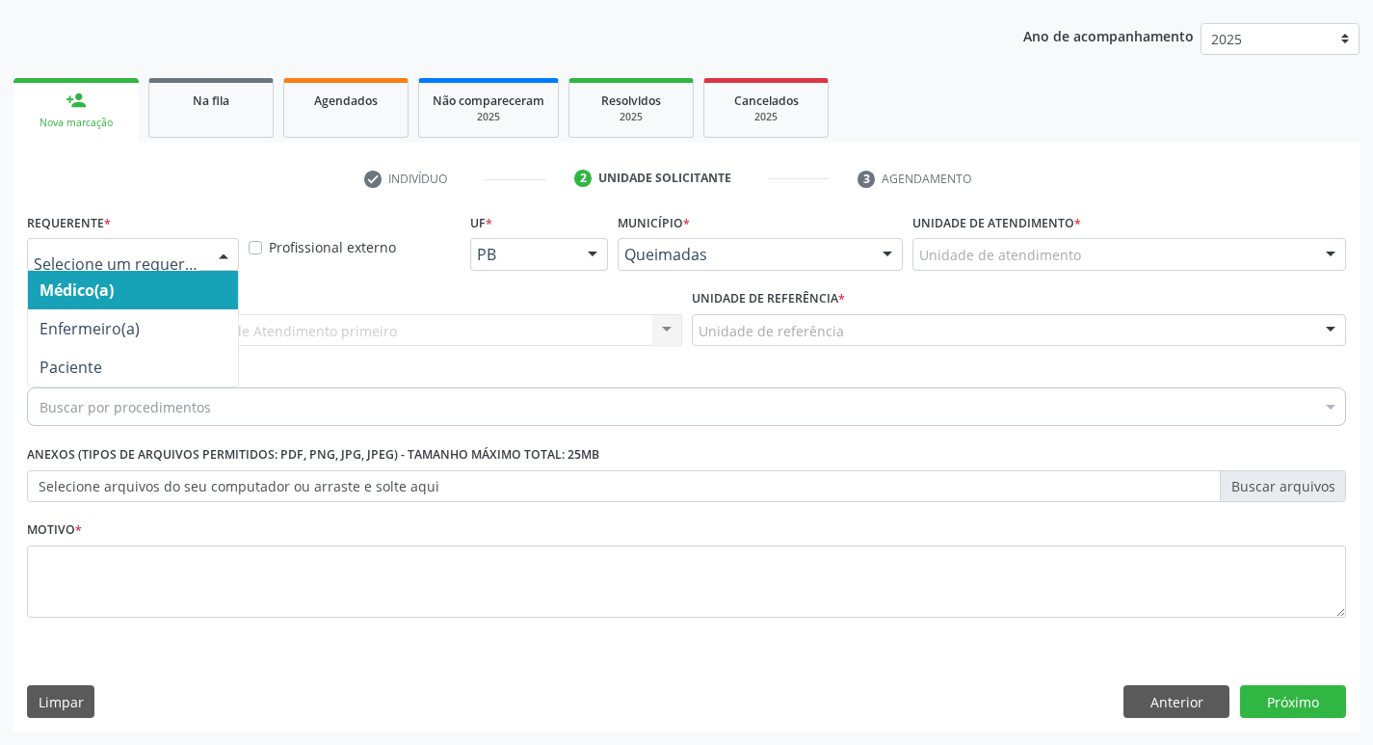
click at [221, 254] on div at bounding box center [223, 255] width 29 height 33
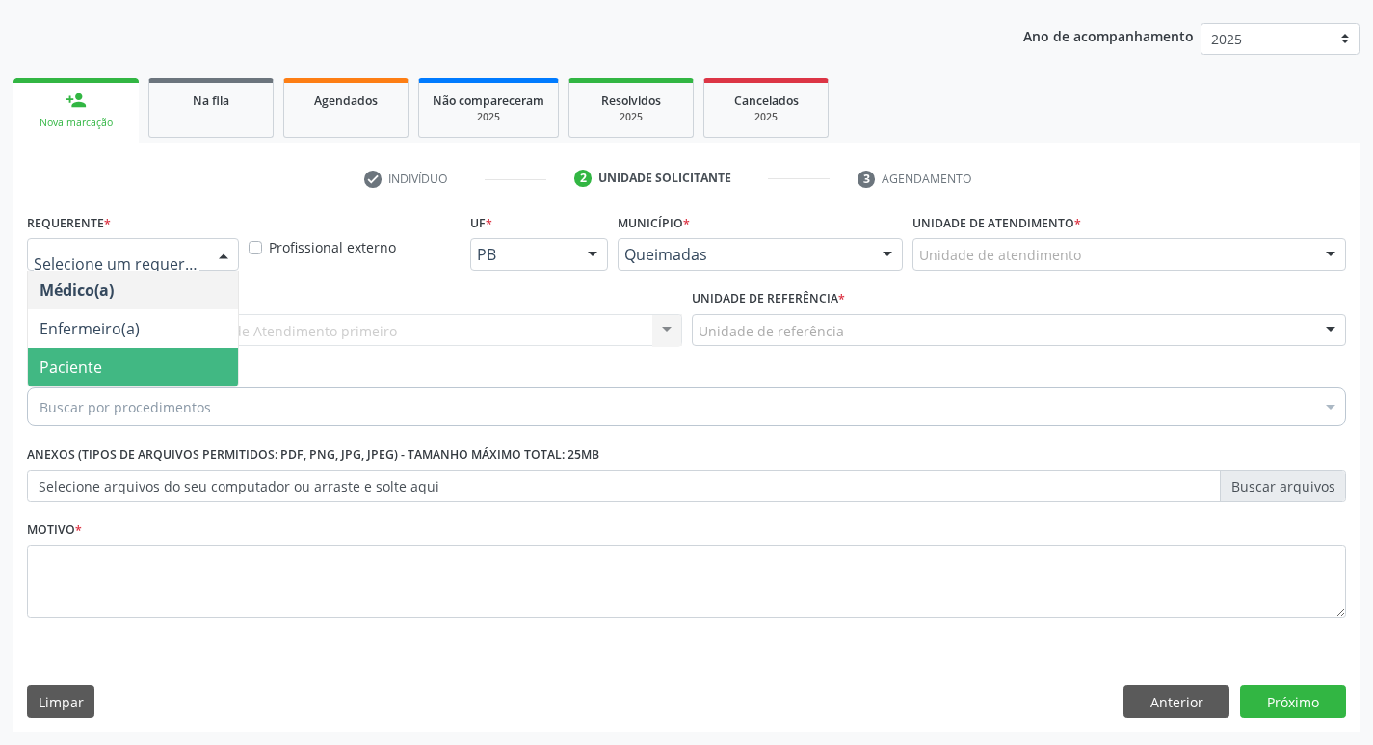
click at [106, 359] on span "Paciente" at bounding box center [133, 367] width 210 height 39
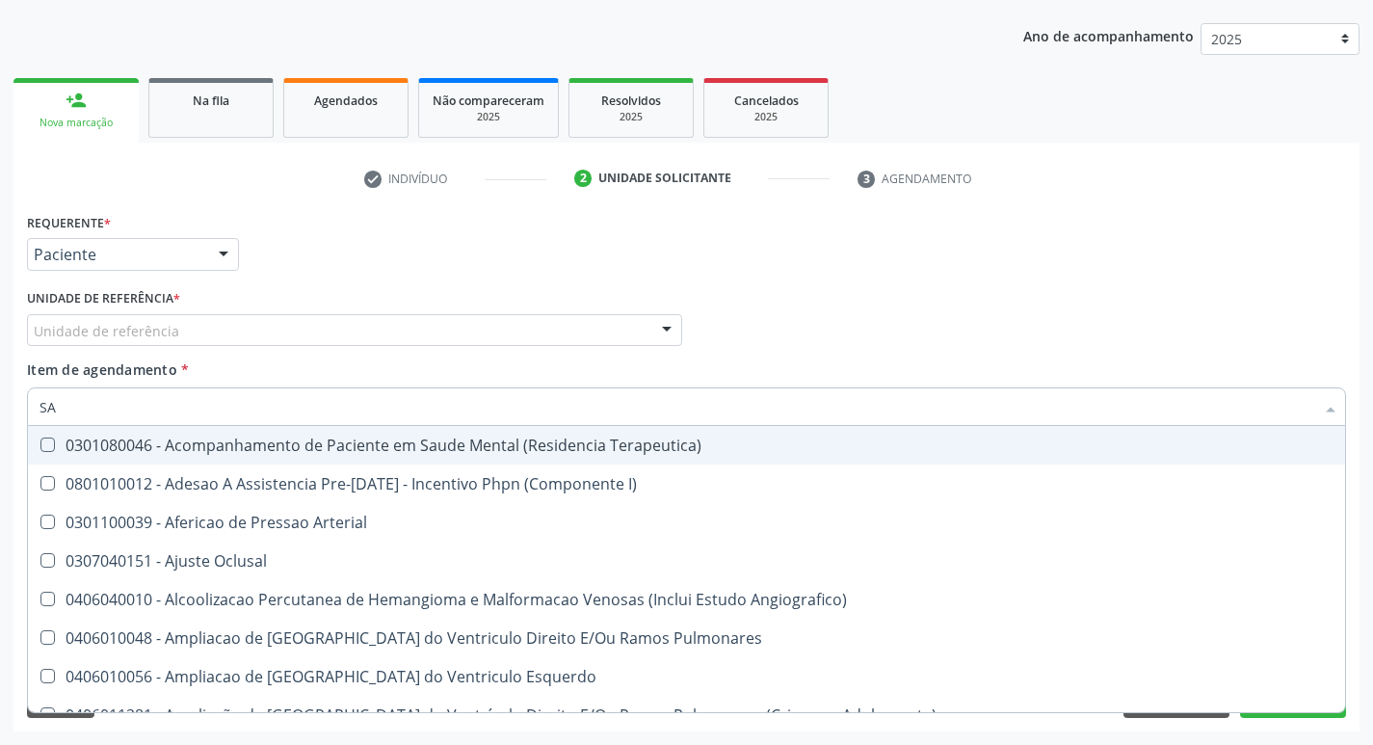
type input "S"
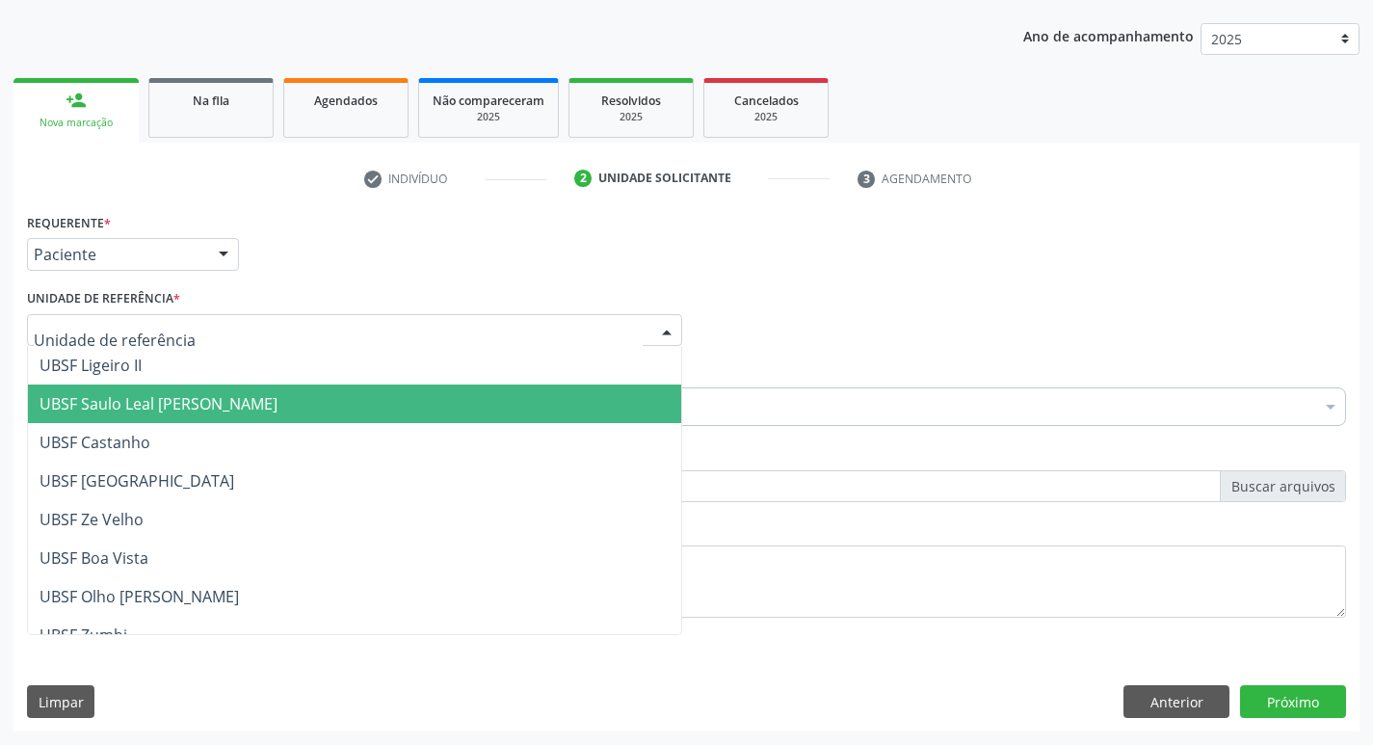
click at [187, 398] on span "UBSF Saulo Leal [PERSON_NAME]" at bounding box center [159, 403] width 238 height 21
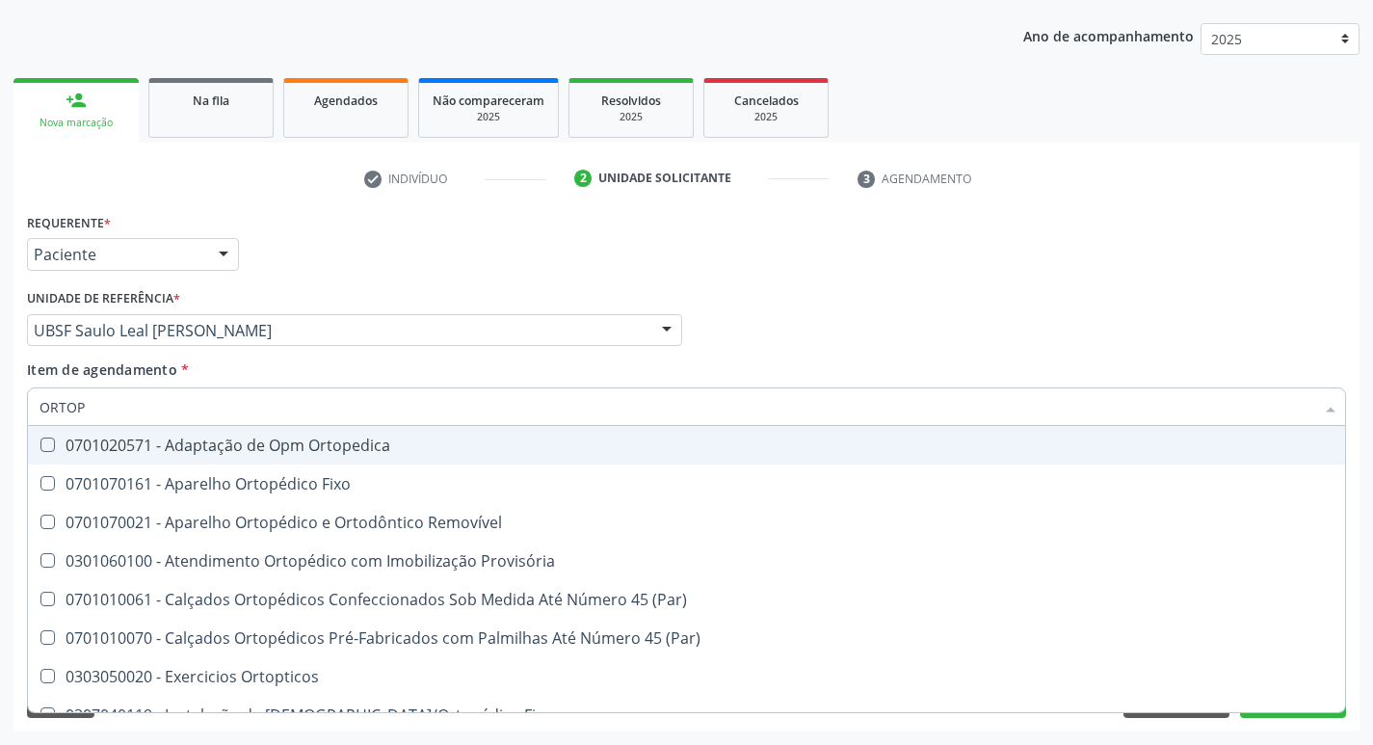
type input "ORTOPE"
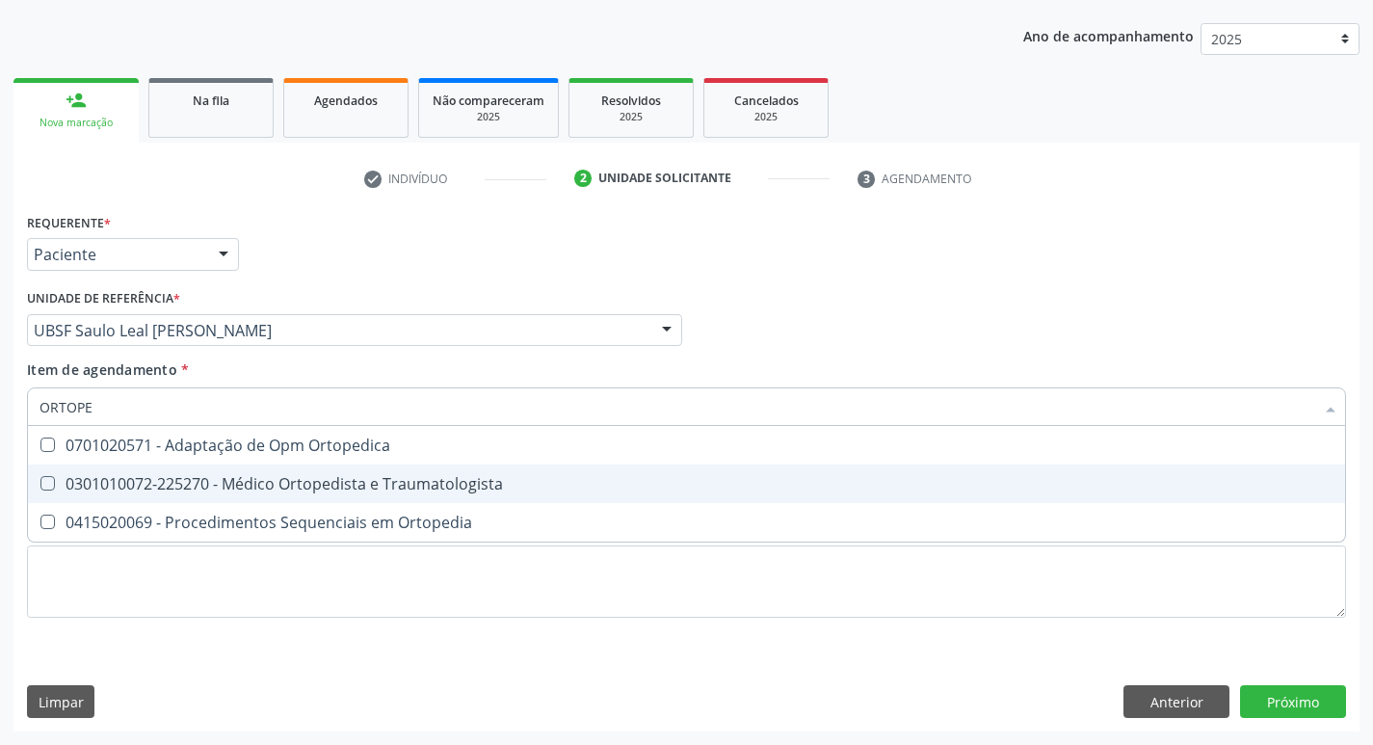
click at [46, 485] on Traumatologista at bounding box center [47, 483] width 14 height 14
click at [40, 485] on Traumatologista "checkbox" at bounding box center [34, 483] width 13 height 13
checkbox Traumatologista "true"
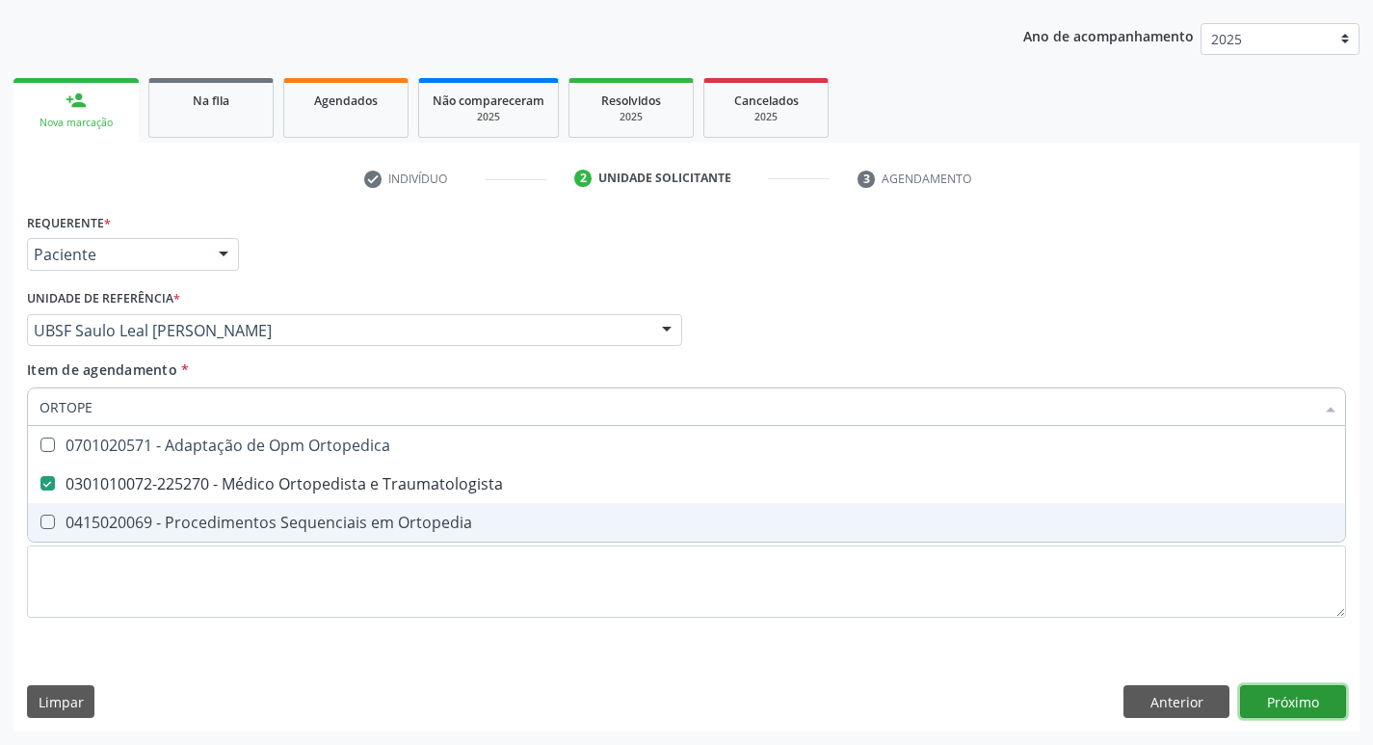
click at [1293, 704] on div "Requerente * Paciente Médico(a) Enfermeiro(a) Paciente Nenhum resultado encontr…" at bounding box center [686, 469] width 1346 height 523
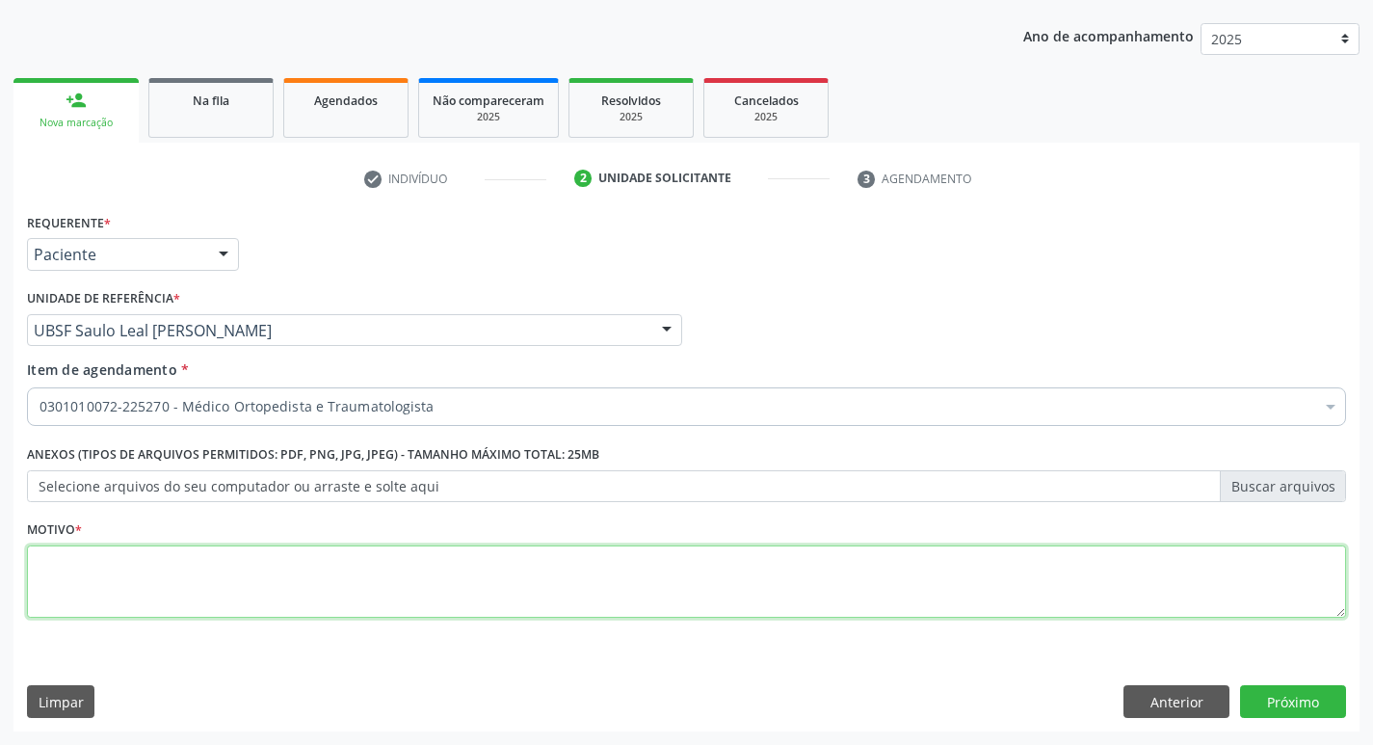
click at [108, 590] on textarea at bounding box center [686, 581] width 1319 height 73
click at [149, 606] on textarea at bounding box center [686, 581] width 1319 height 73
type textarea "AVALIACAO"
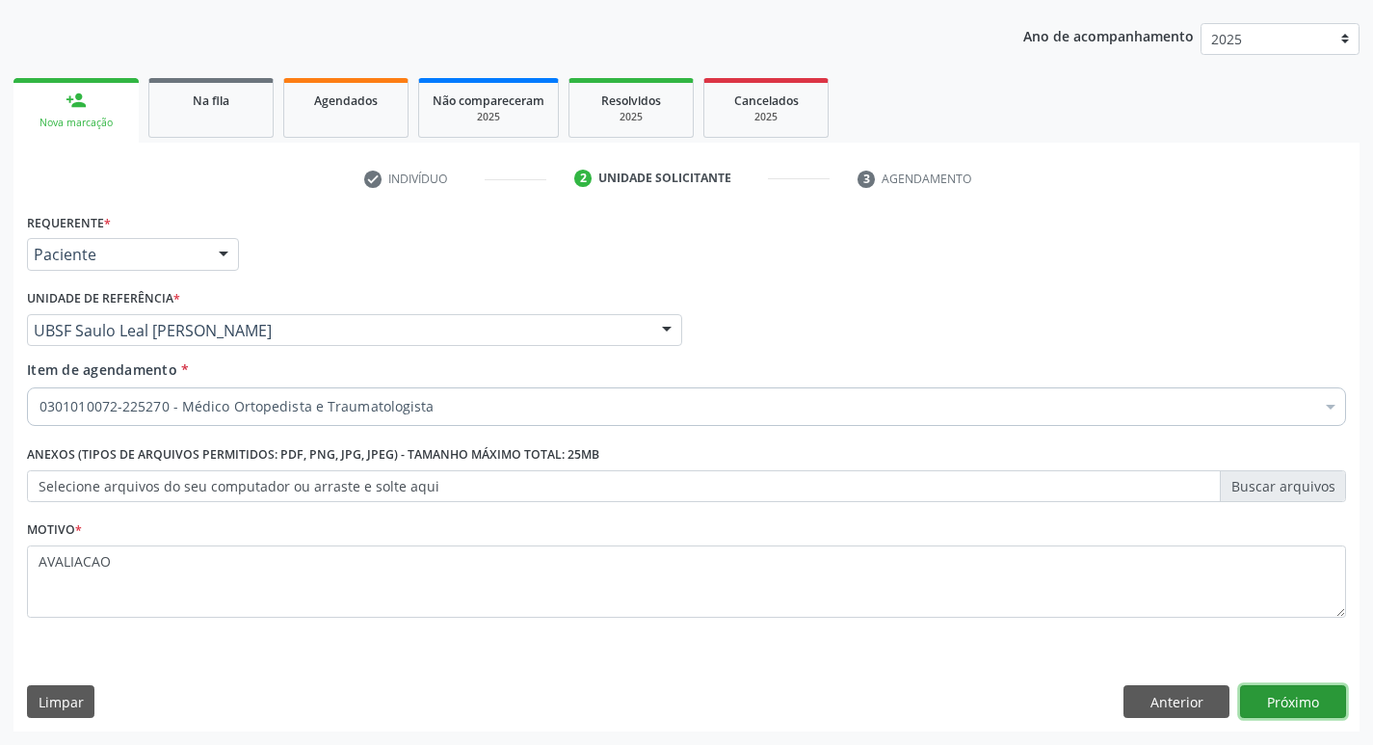
click at [1288, 706] on button "Próximo" at bounding box center [1293, 701] width 106 height 33
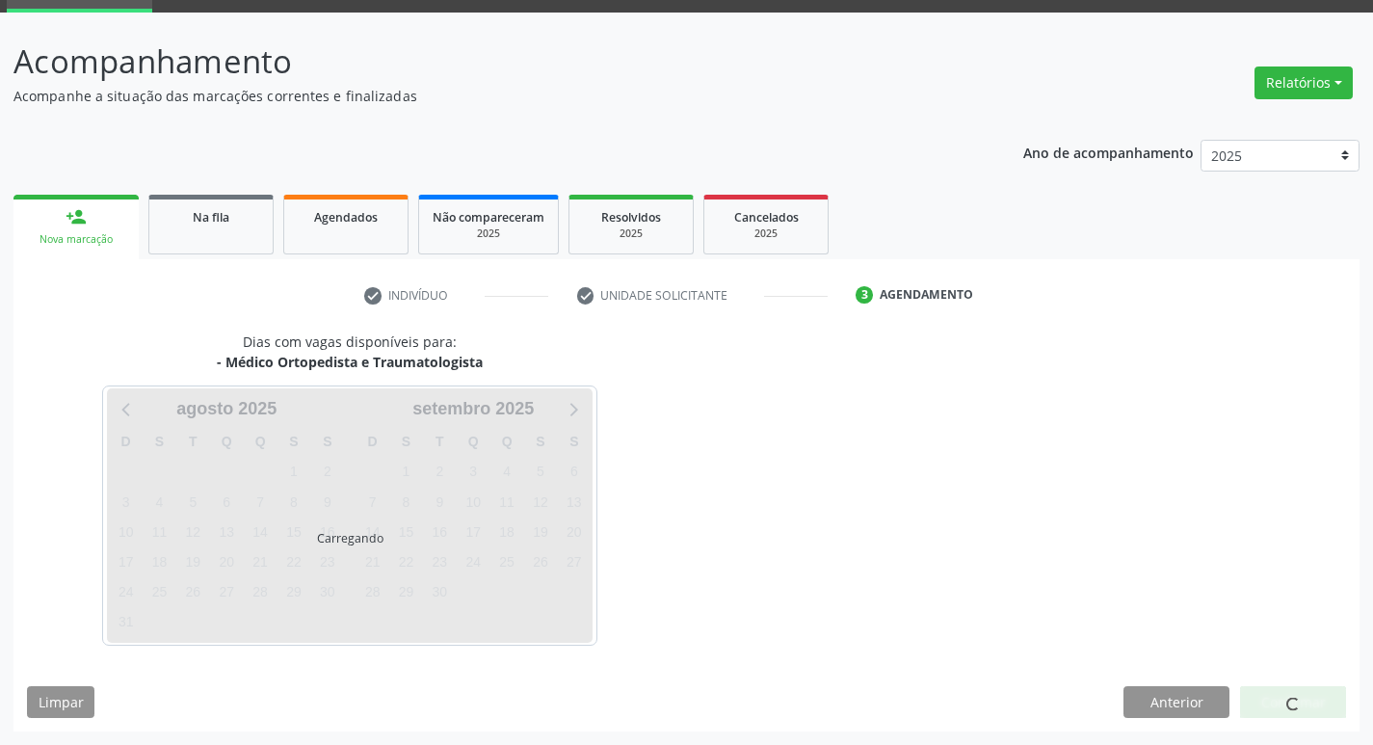
scroll to position [93, 0]
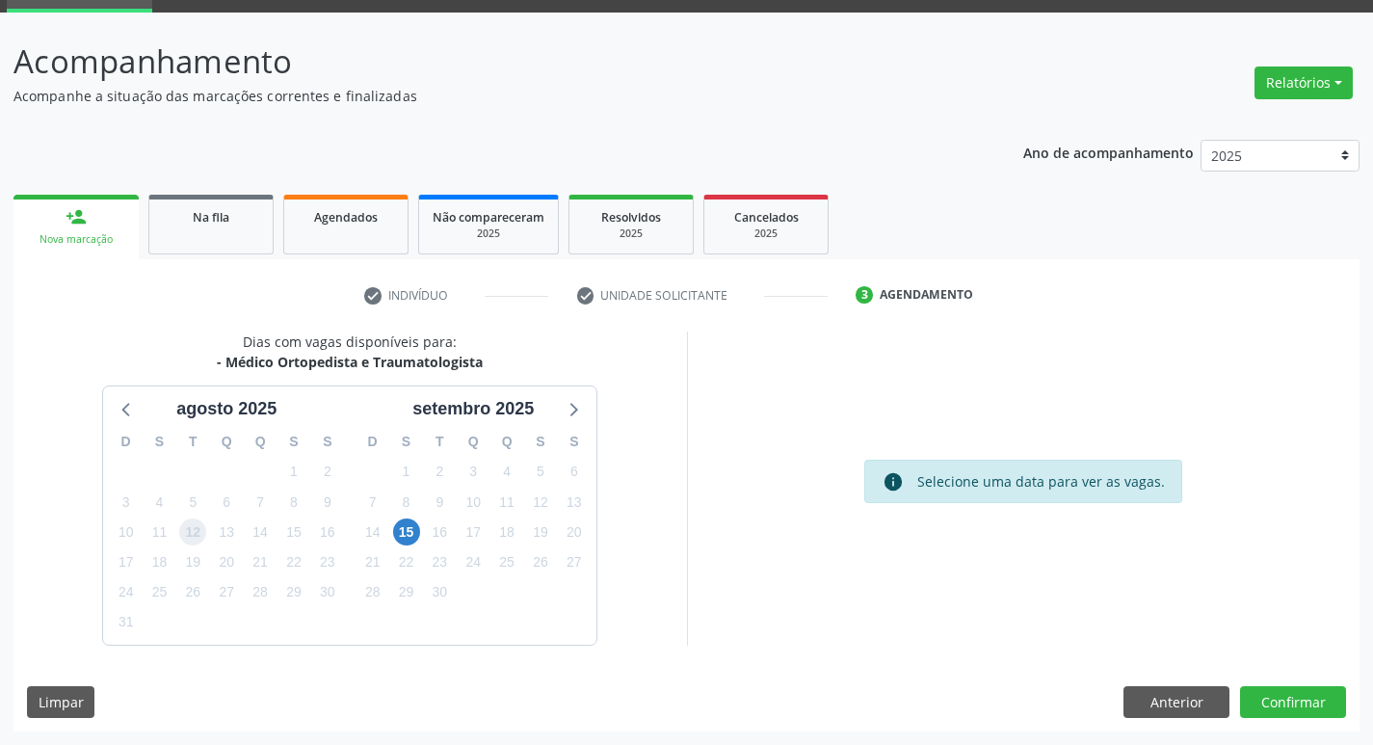
click at [190, 531] on span "12" at bounding box center [192, 531] width 27 height 27
click at [1298, 705] on button "Confirmar" at bounding box center [1293, 702] width 106 height 33
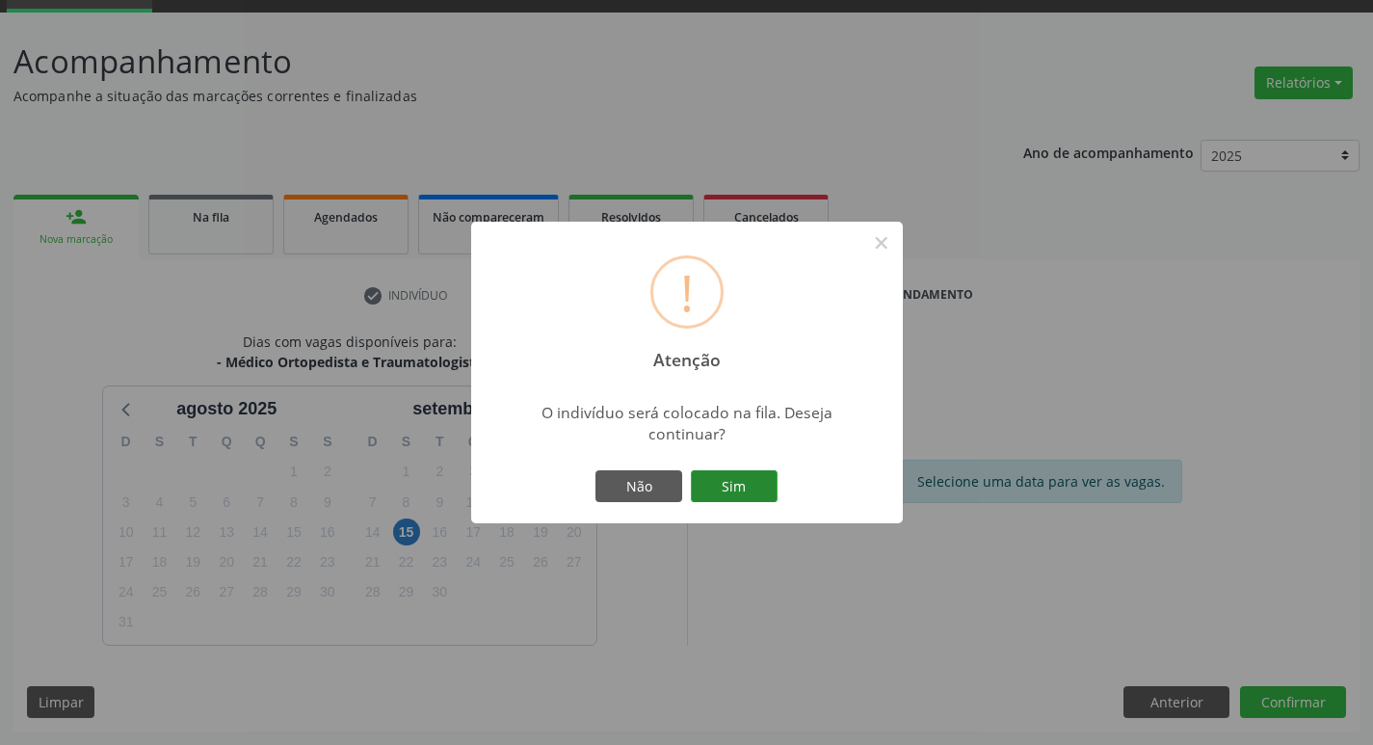
click at [724, 485] on button "Sim" at bounding box center [734, 486] width 87 height 33
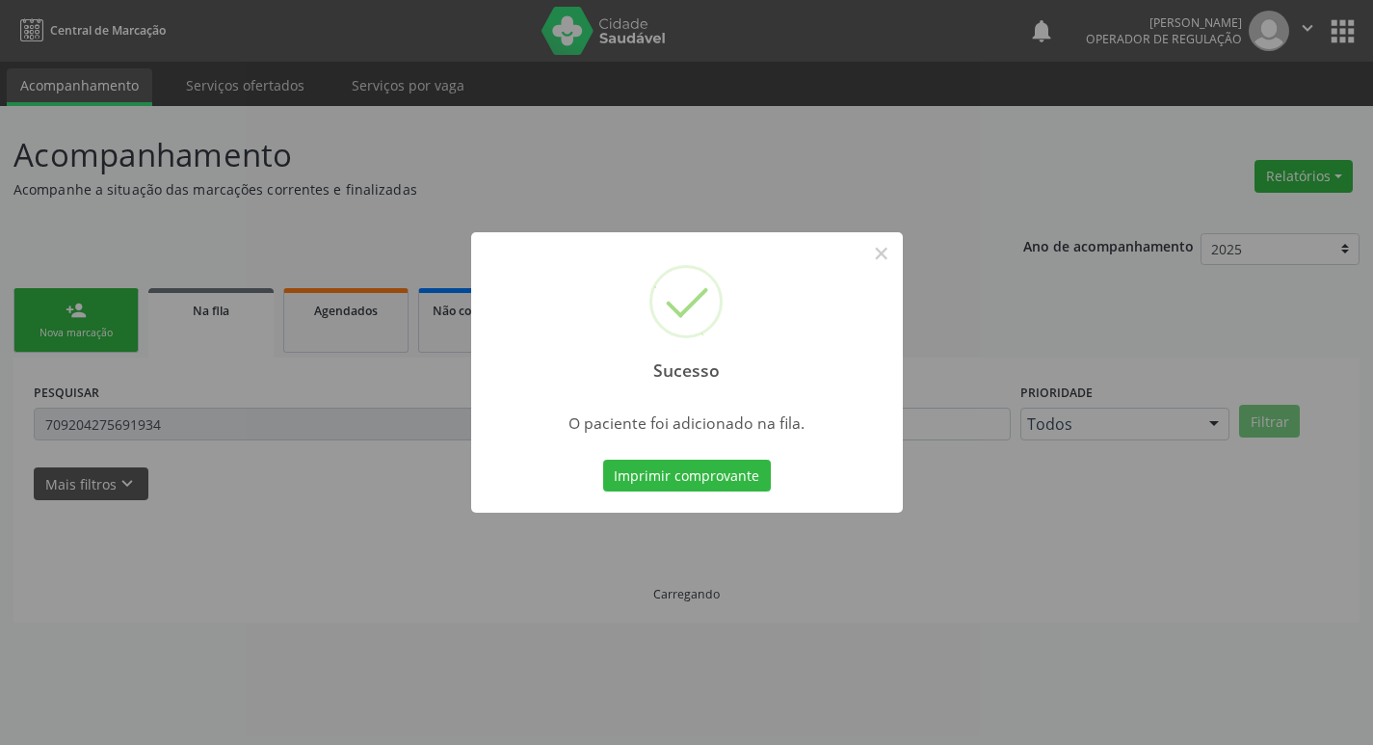
scroll to position [0, 0]
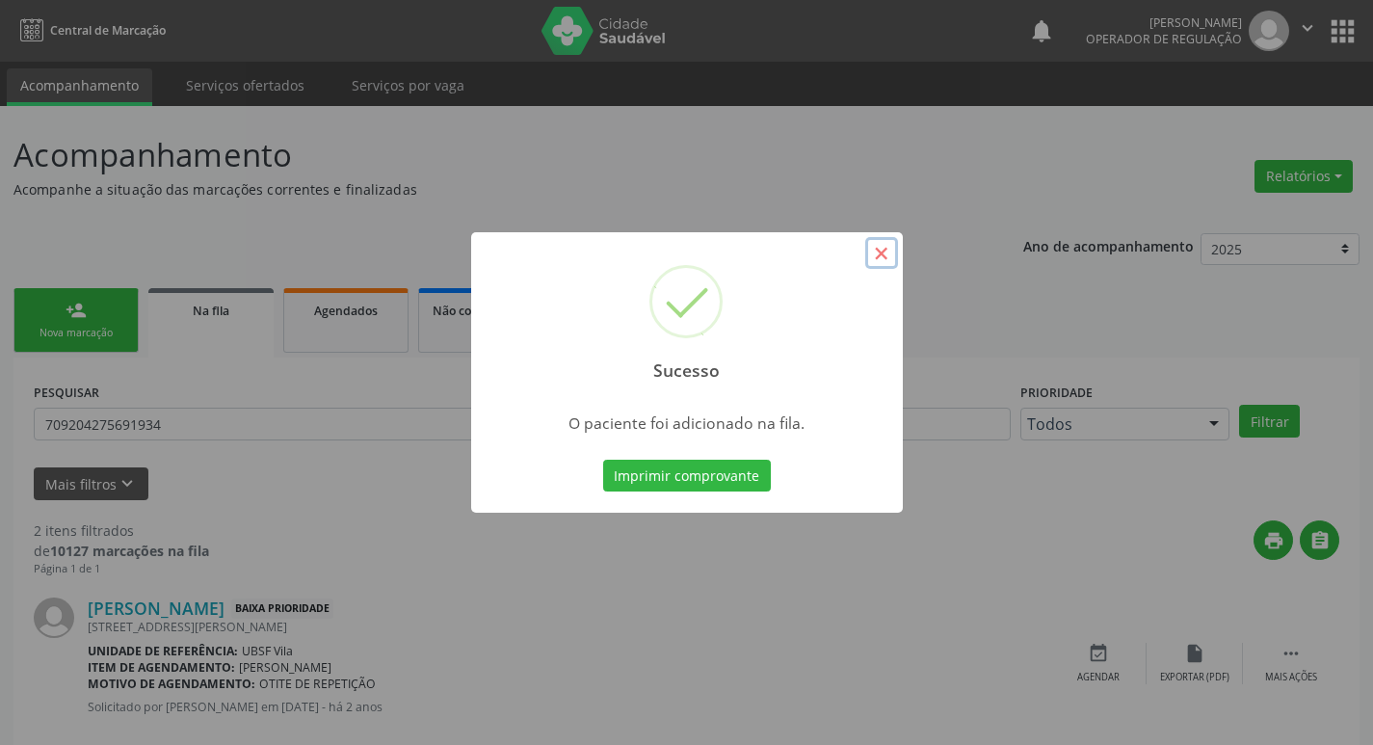
click at [882, 255] on button "×" at bounding box center [881, 253] width 33 height 33
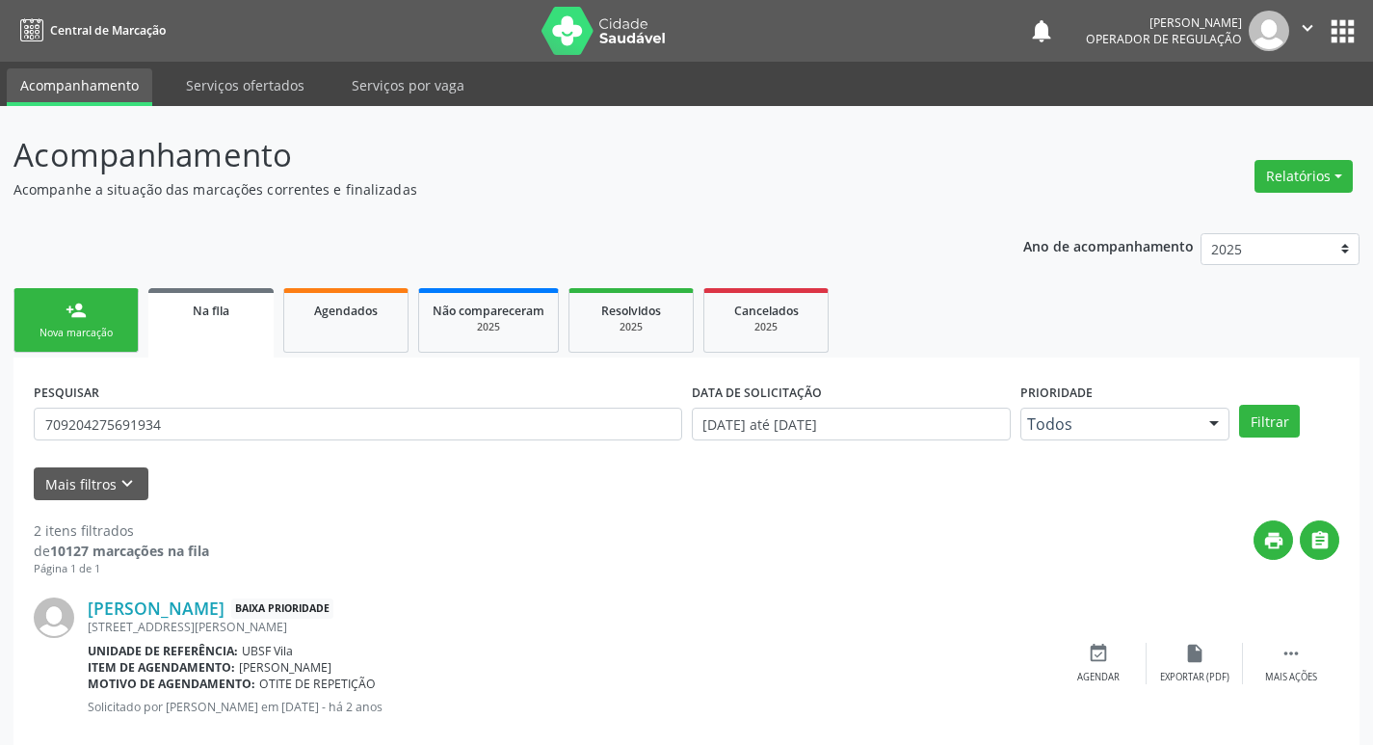
click at [87, 321] on link "person_add Nova marcação" at bounding box center [75, 320] width 125 height 65
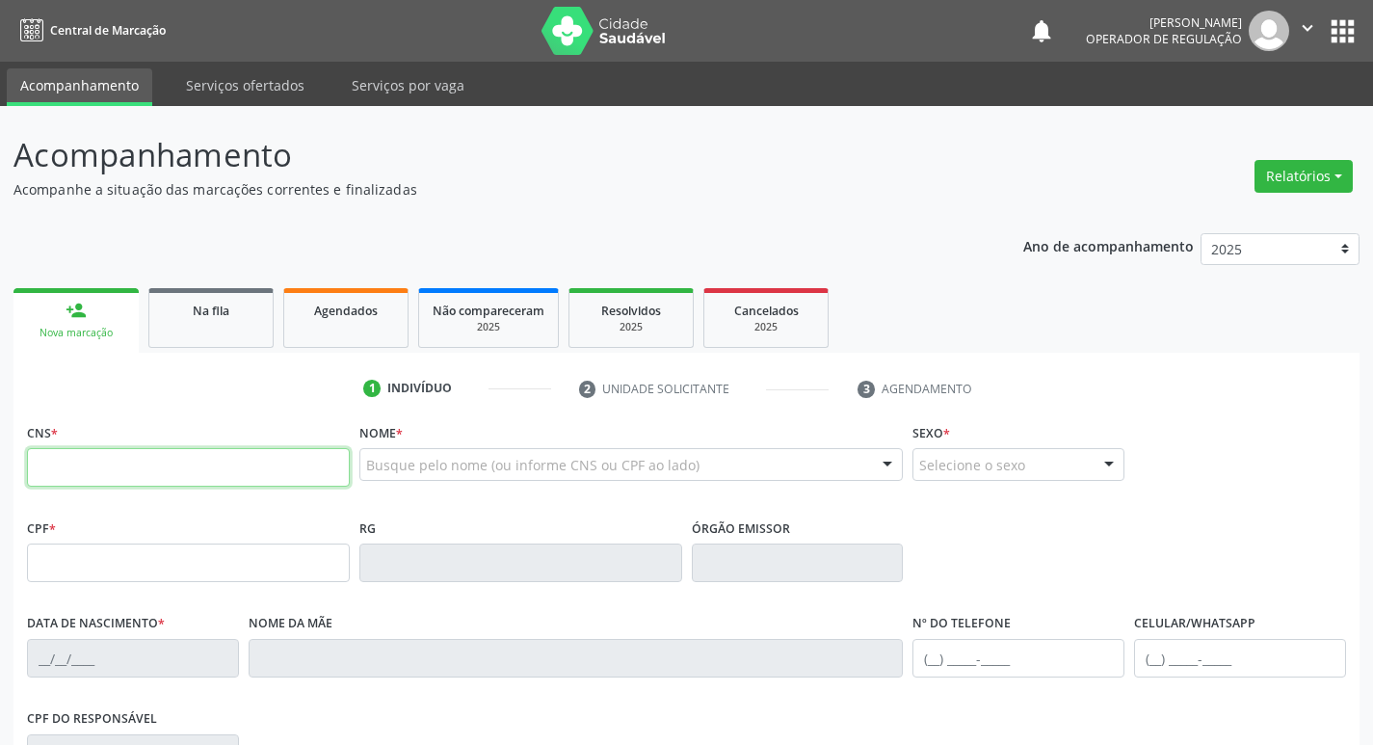
click at [142, 468] on input "text" at bounding box center [188, 467] width 323 height 39
type input "700 1049 1264 5110"
type input "657.866.704-06"
type input "15/11/1959"
type input "Rita Felipe Patricio"
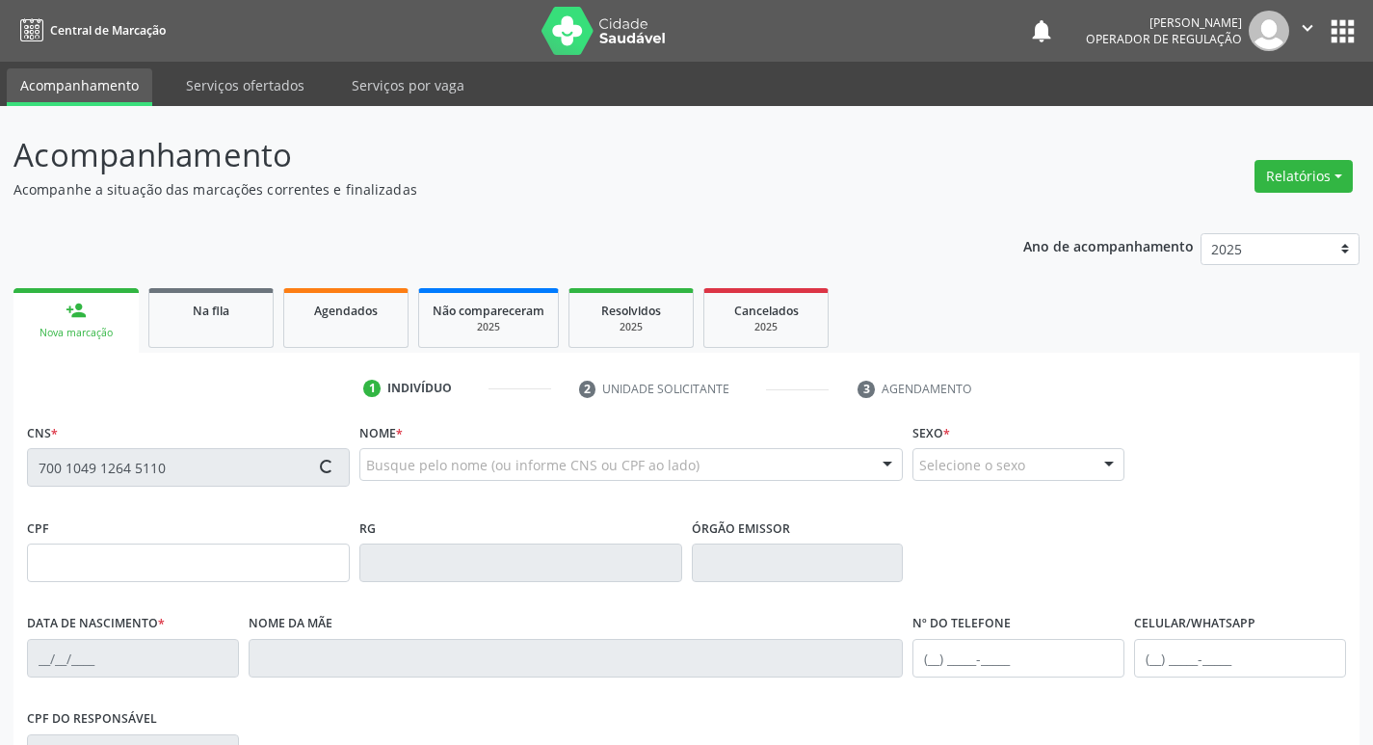
type input "(83) 99917-1410"
type input "170"
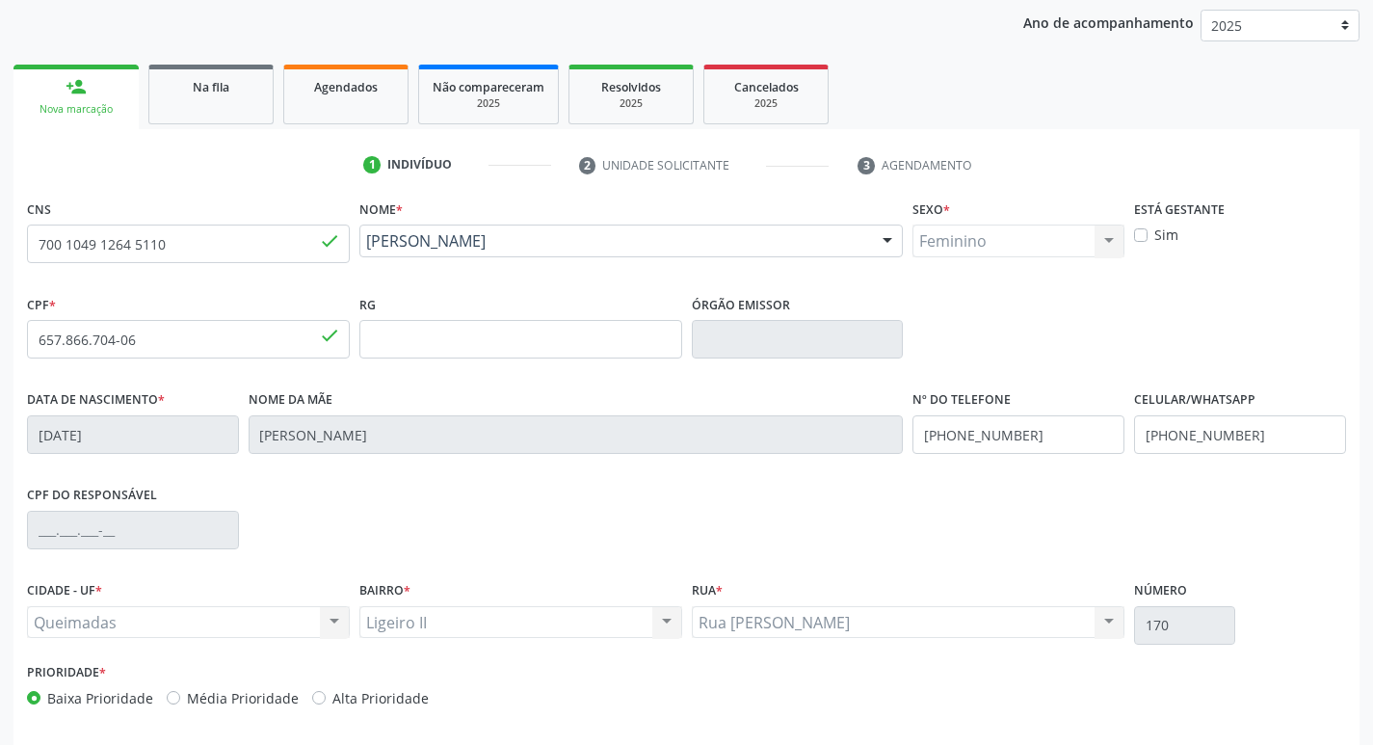
scroll to position [300, 0]
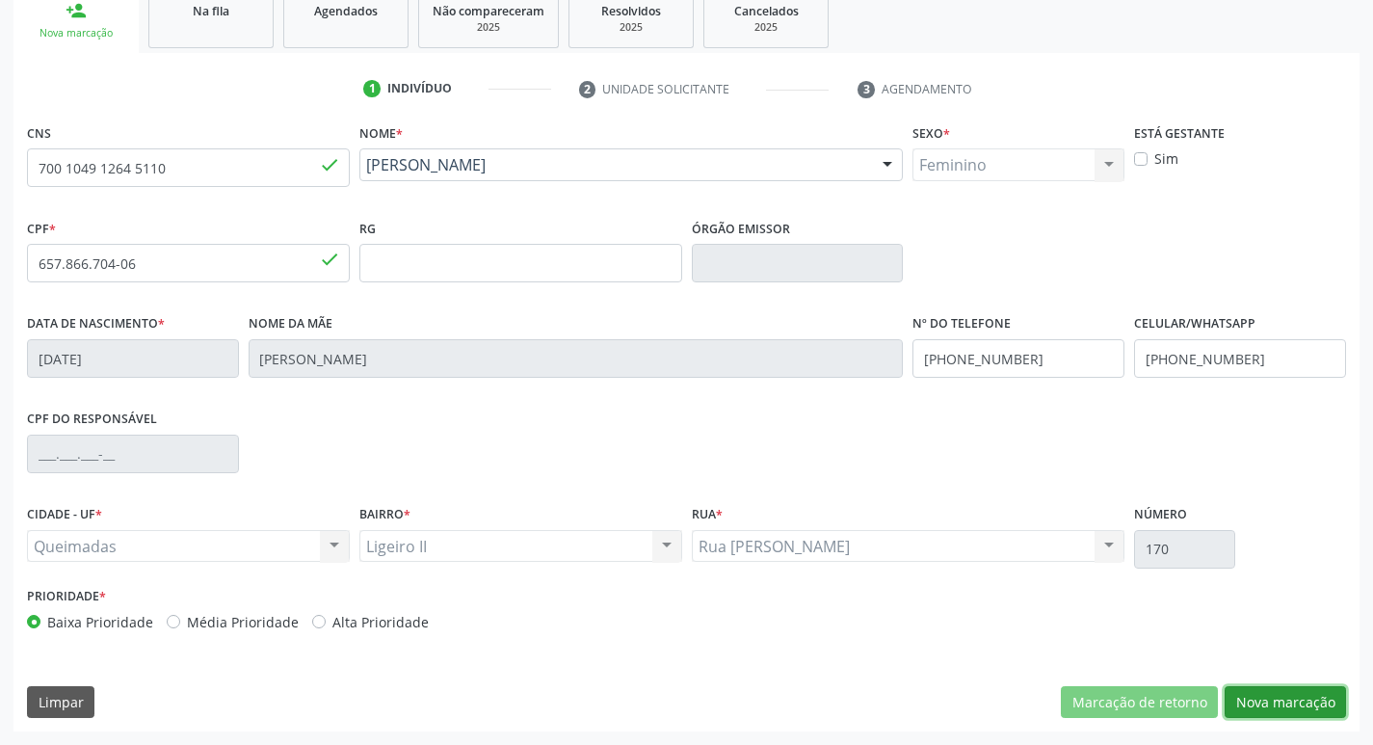
click at [1294, 699] on button "Nova marcação" at bounding box center [1285, 702] width 121 height 33
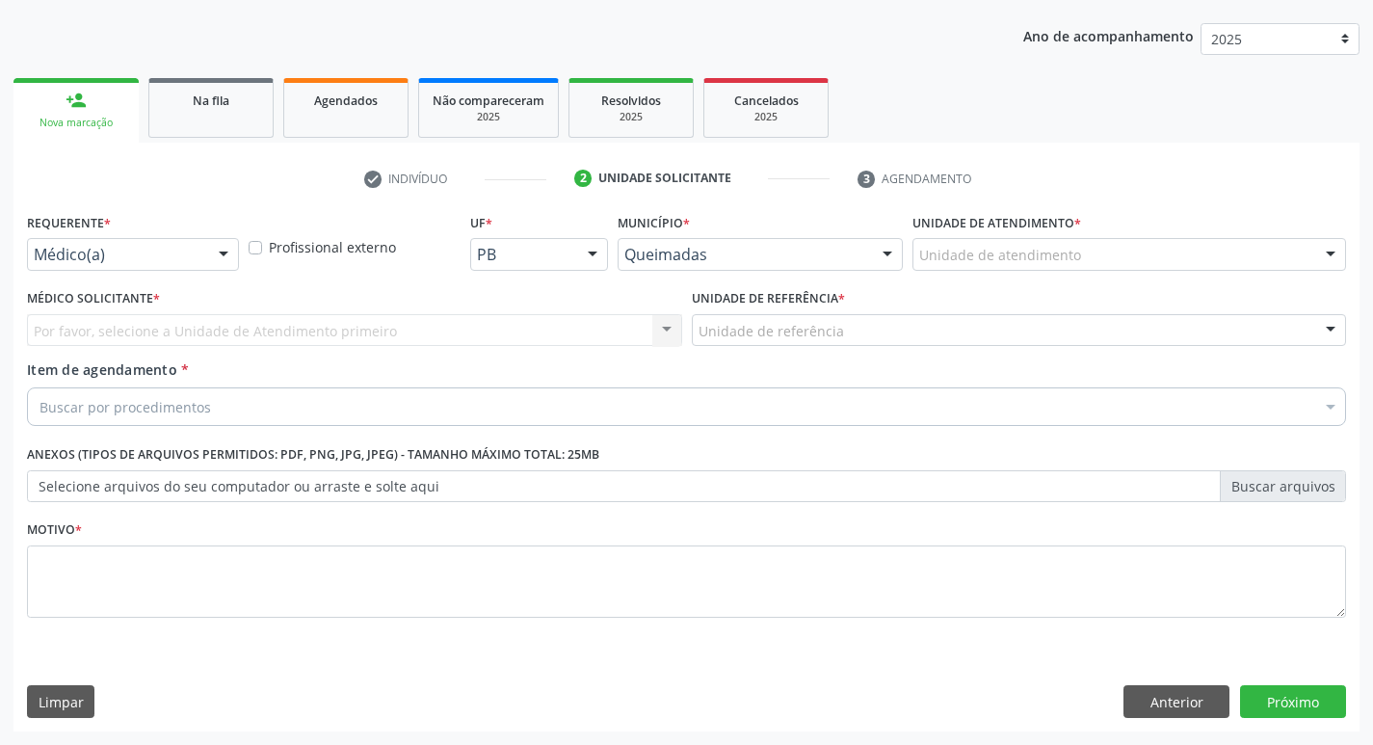
scroll to position [210, 0]
click at [223, 254] on div at bounding box center [223, 255] width 29 height 33
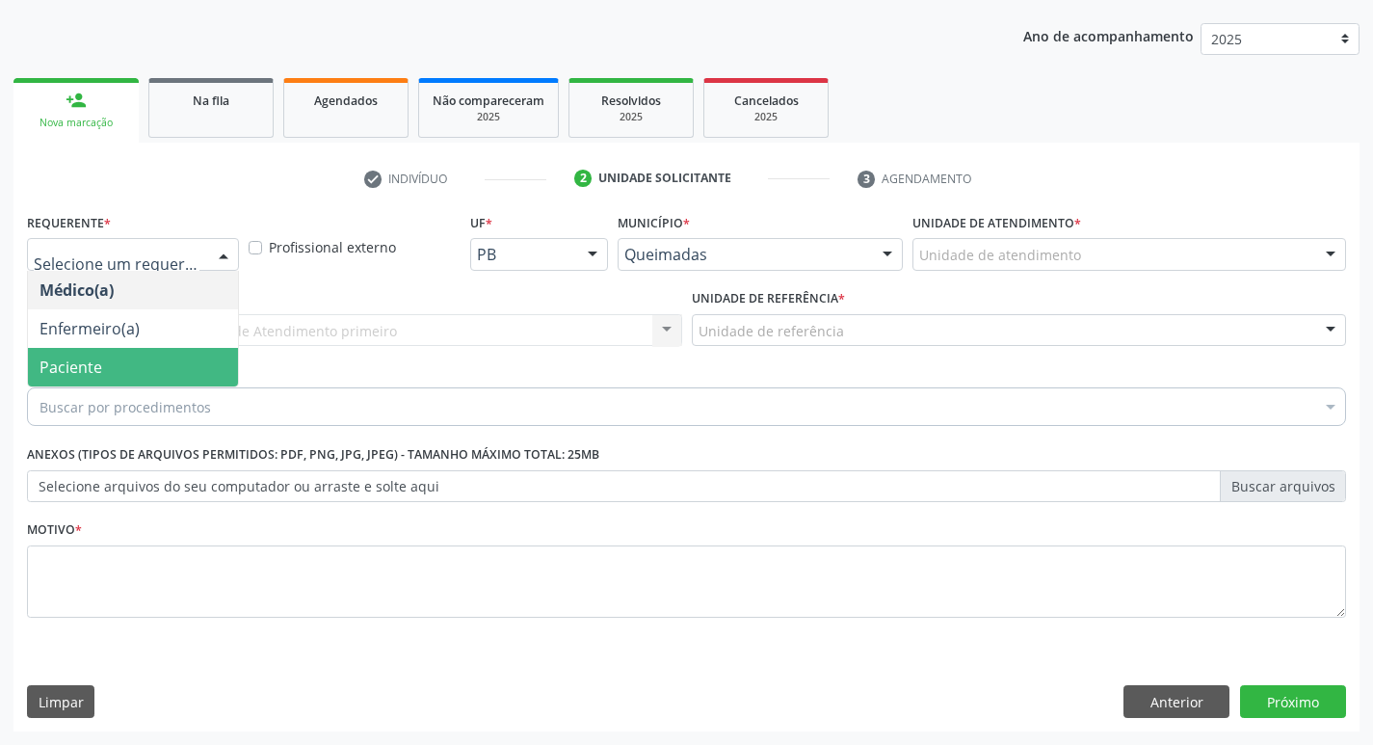
click at [81, 361] on span "Paciente" at bounding box center [71, 366] width 63 height 21
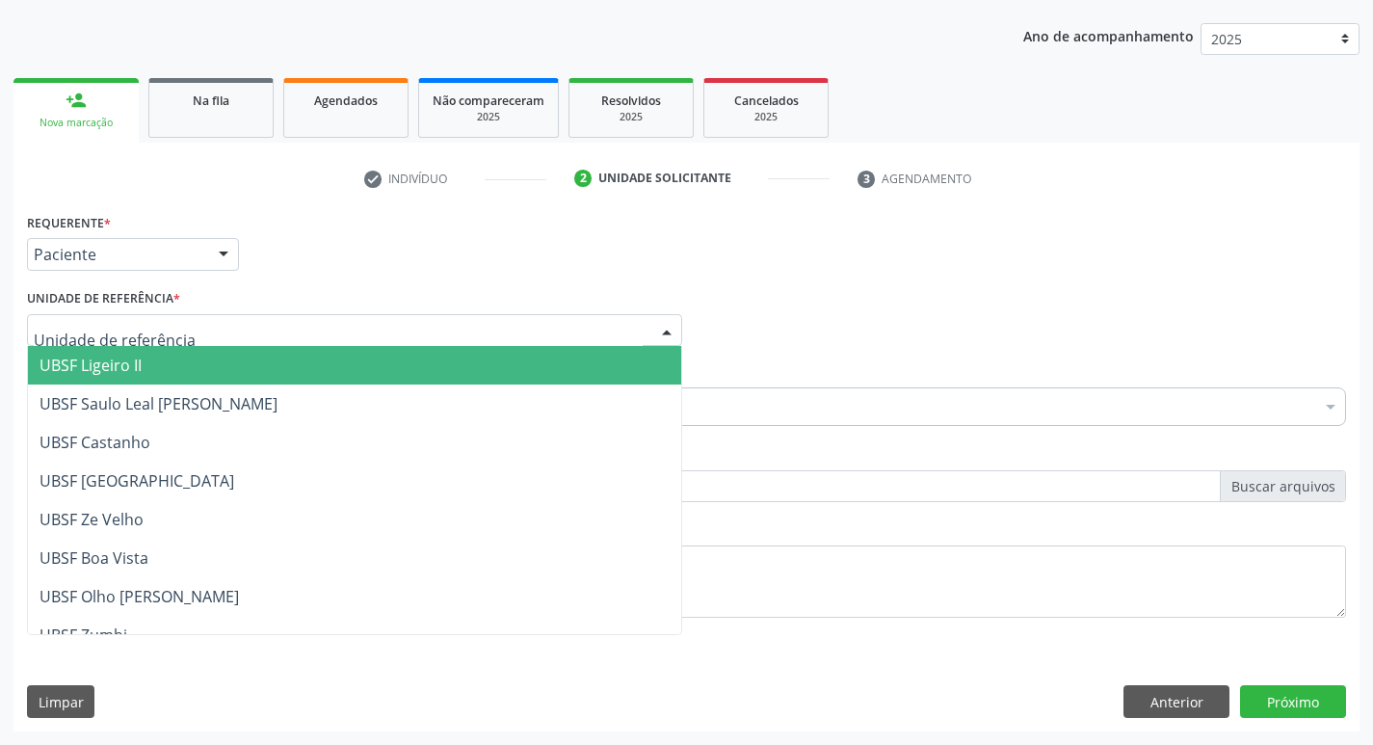
click at [191, 324] on div at bounding box center [354, 330] width 655 height 33
click at [245, 365] on span "UBSF Ligeiro II" at bounding box center [354, 365] width 653 height 39
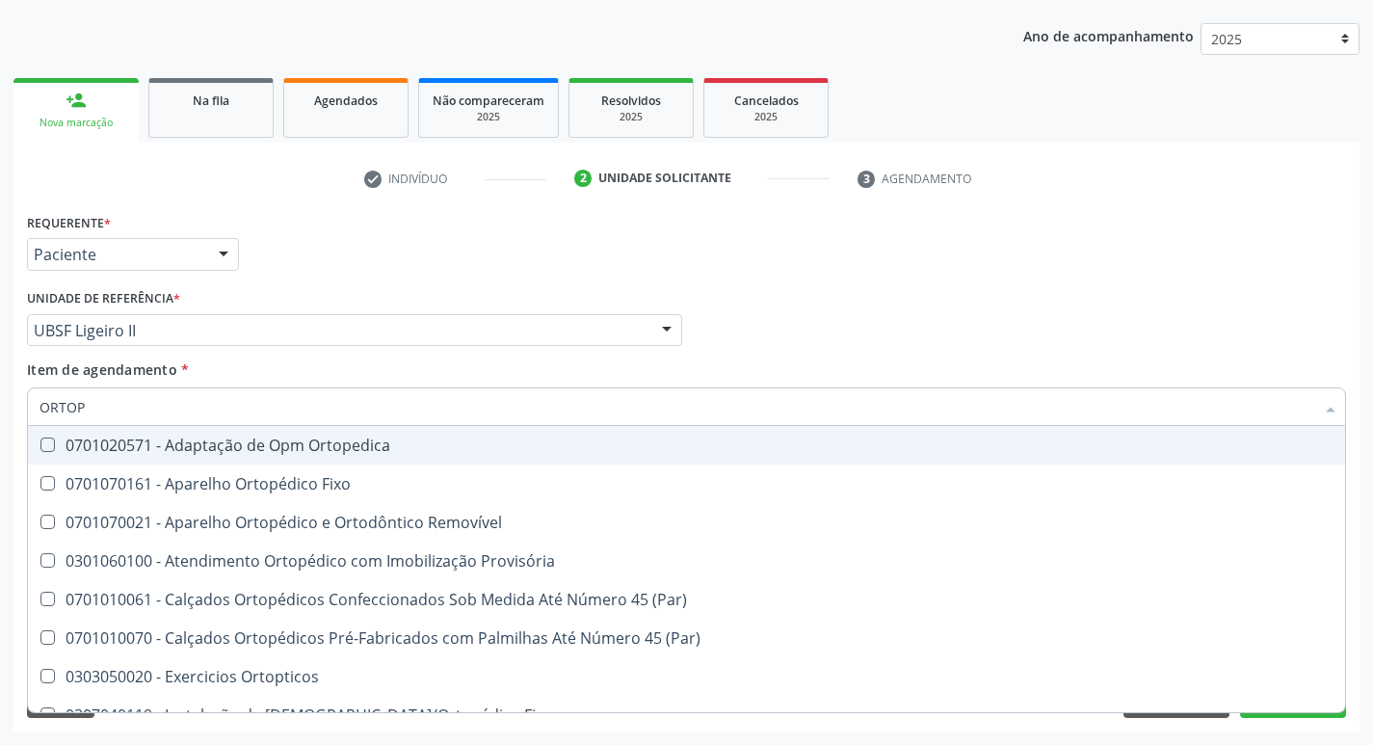
type input "ORTOPE"
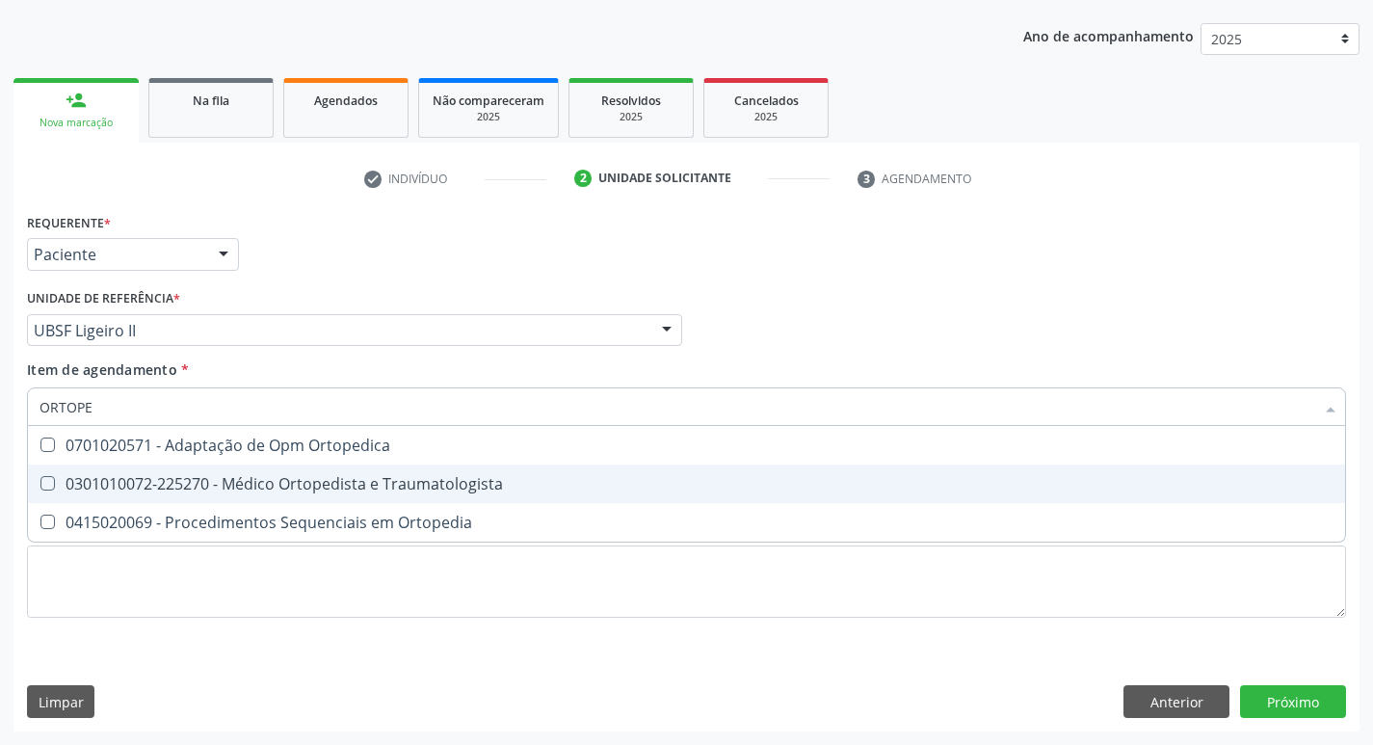
click at [40, 486] on div at bounding box center [35, 483] width 14 height 15
checkbox Traumatologista "true"
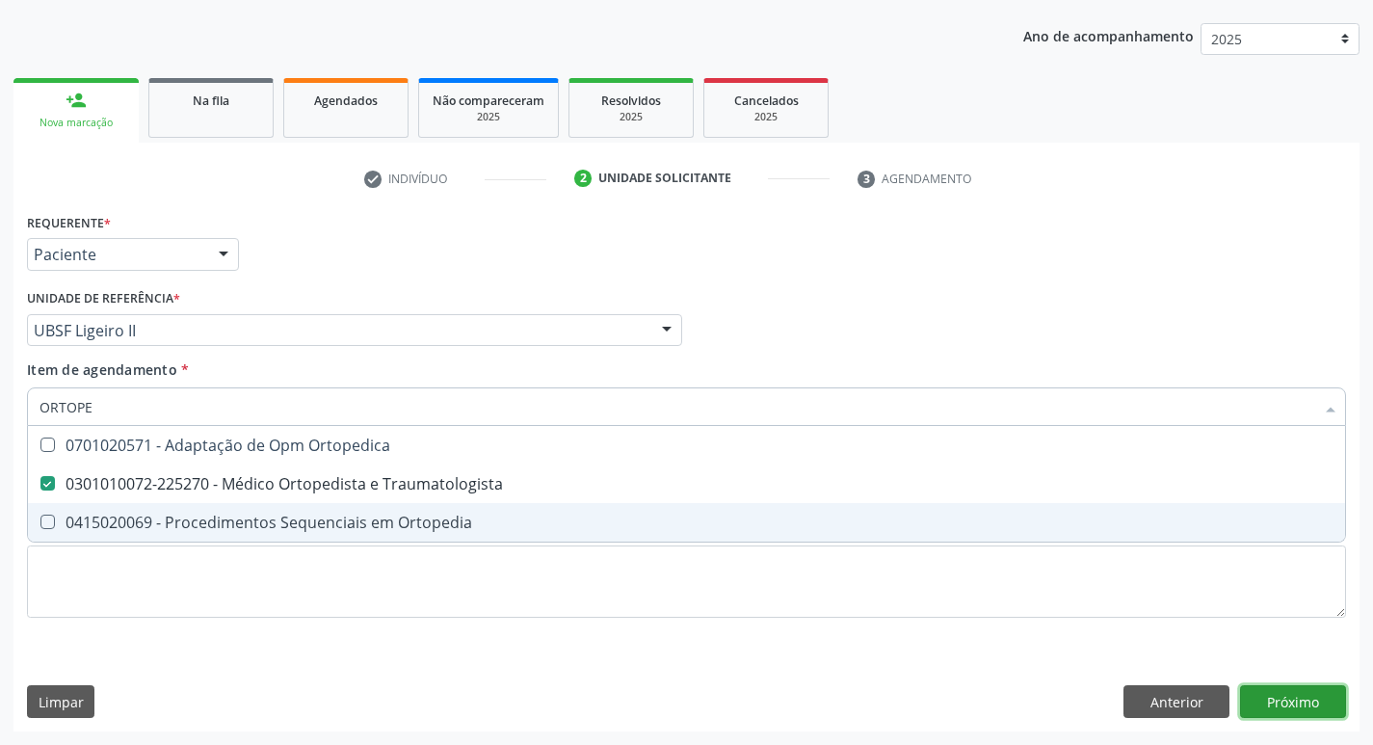
click at [1309, 705] on div "Requerente * Paciente Médico(a) Enfermeiro(a) Paciente Nenhum resultado encontr…" at bounding box center [686, 469] width 1346 height 523
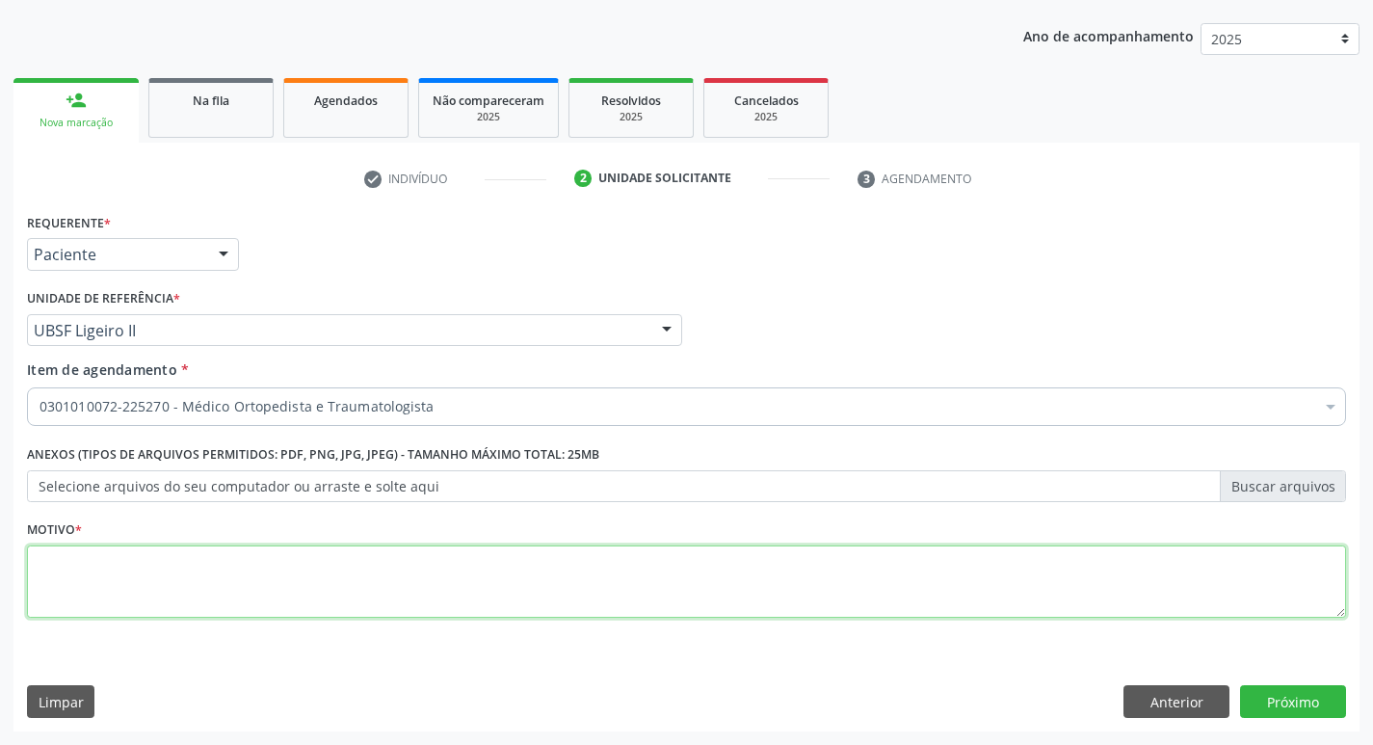
click at [30, 568] on textarea at bounding box center [686, 581] width 1319 height 73
type textarea "HERNIA DE DISCO"
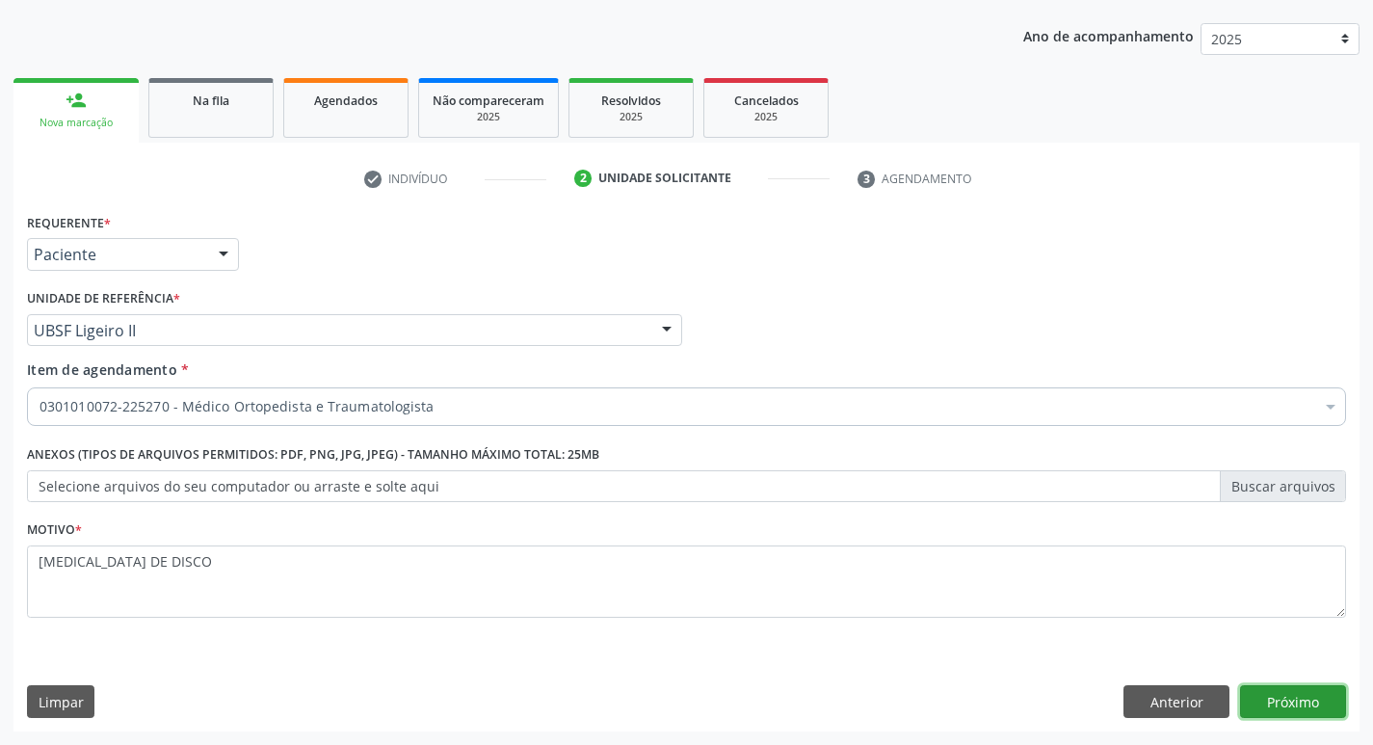
click at [1288, 708] on button "Próximo" at bounding box center [1293, 701] width 106 height 33
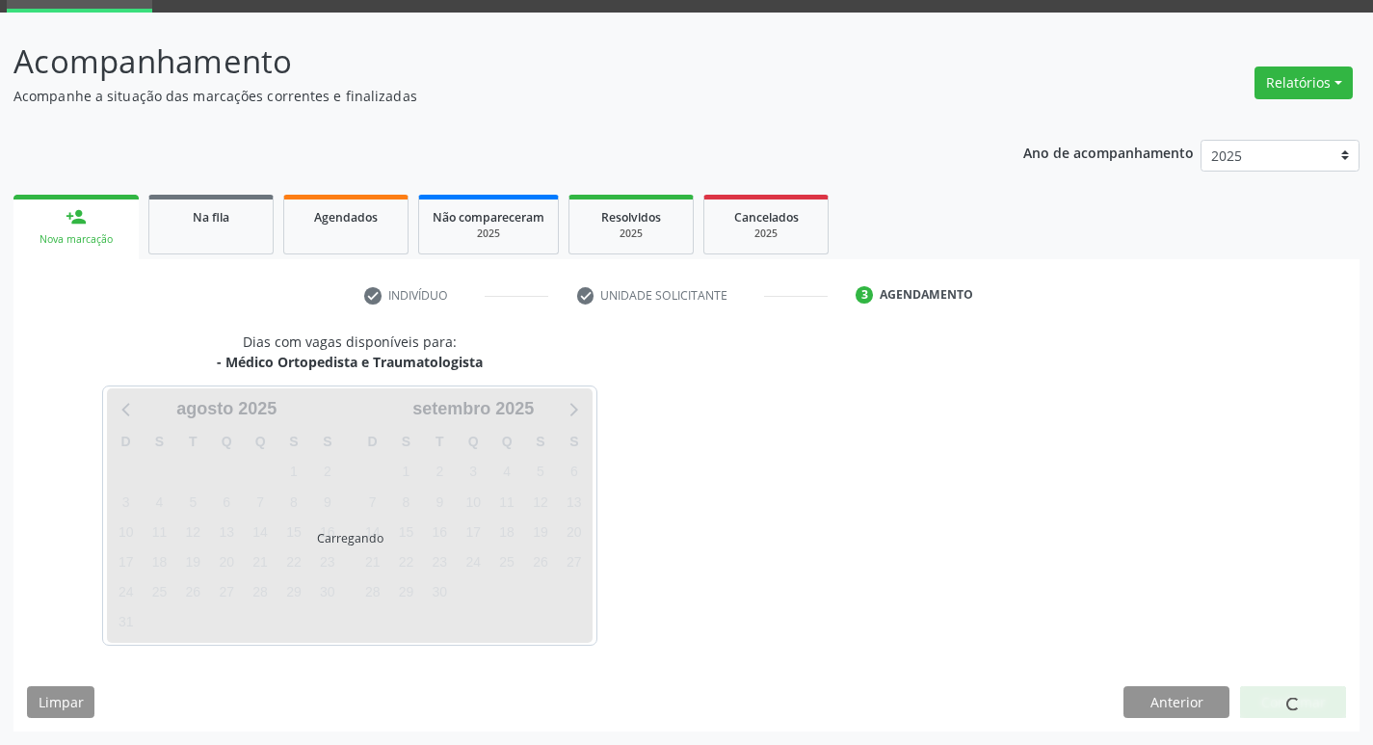
scroll to position [93, 0]
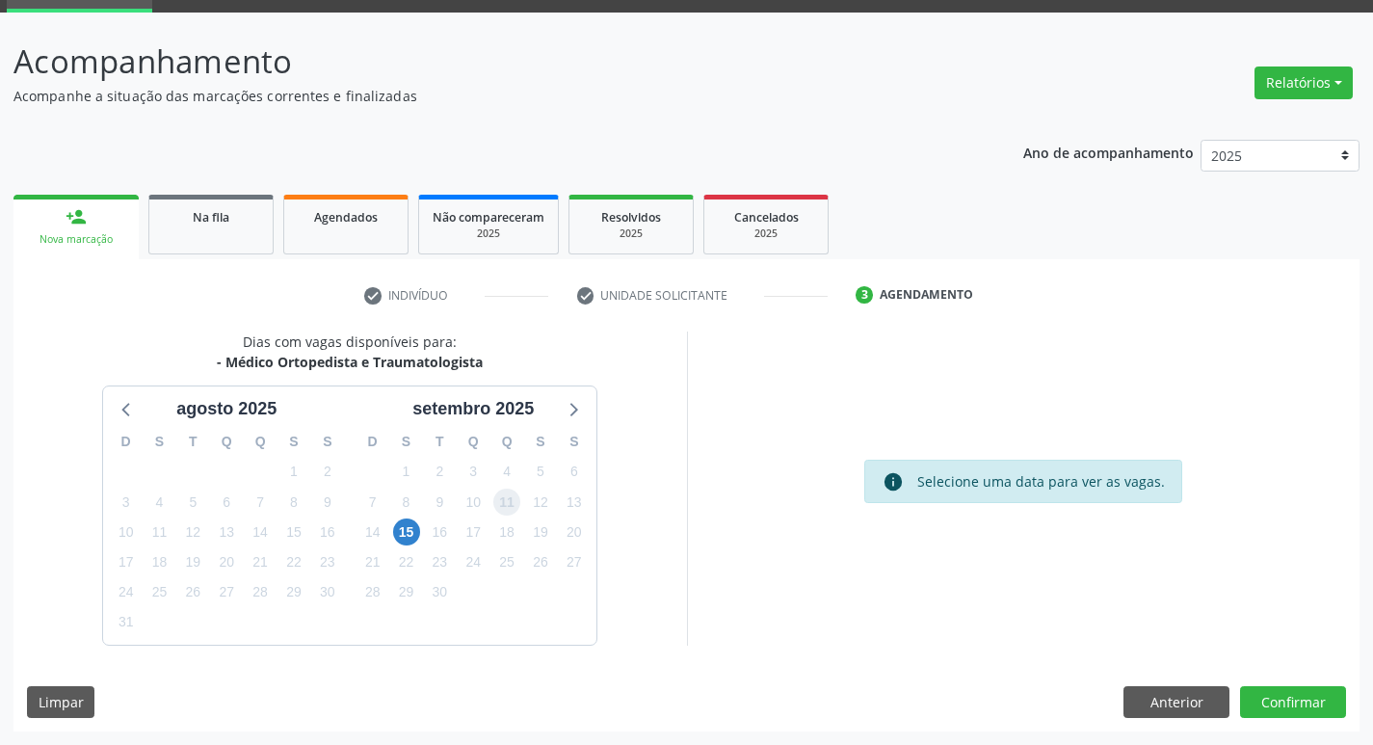
click at [504, 499] on span "11" at bounding box center [506, 501] width 27 height 27
click at [1302, 705] on button "Confirmar" at bounding box center [1293, 702] width 106 height 33
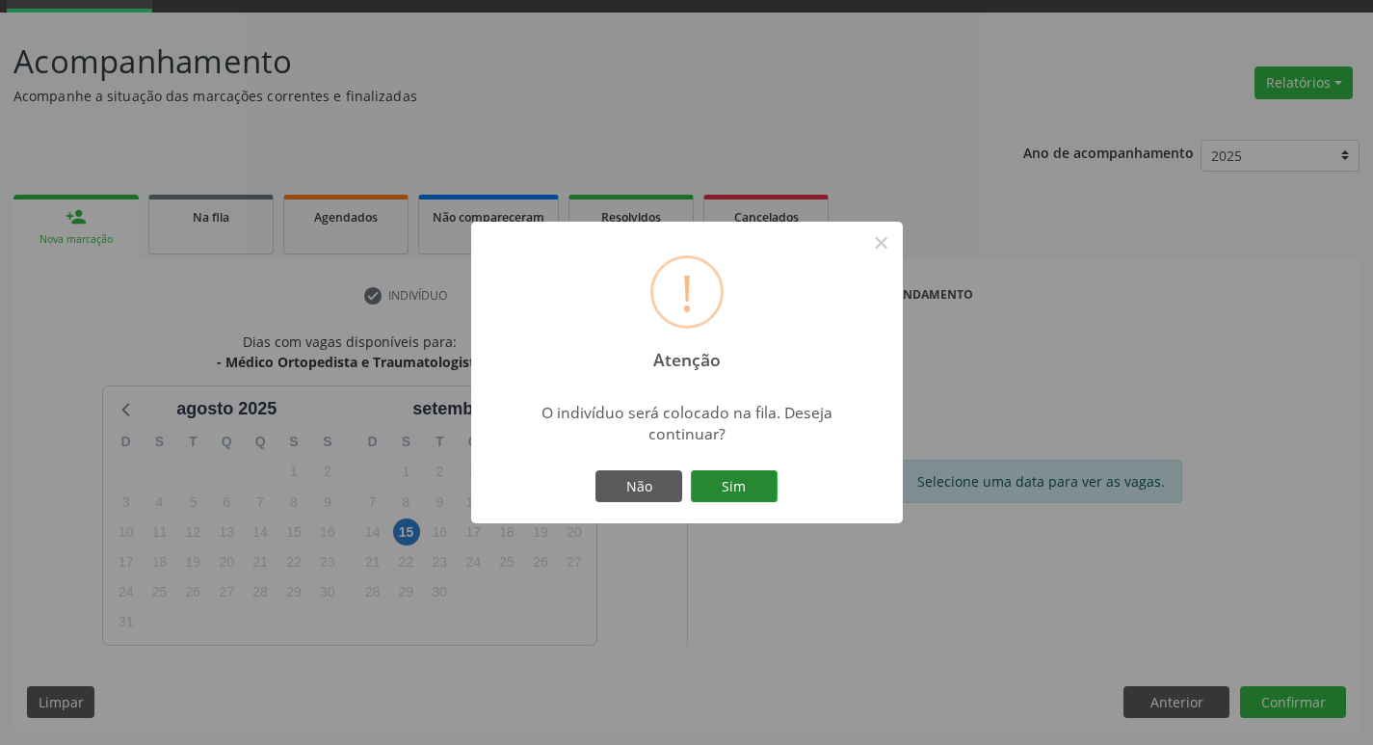
click at [730, 490] on button "Sim" at bounding box center [734, 486] width 87 height 33
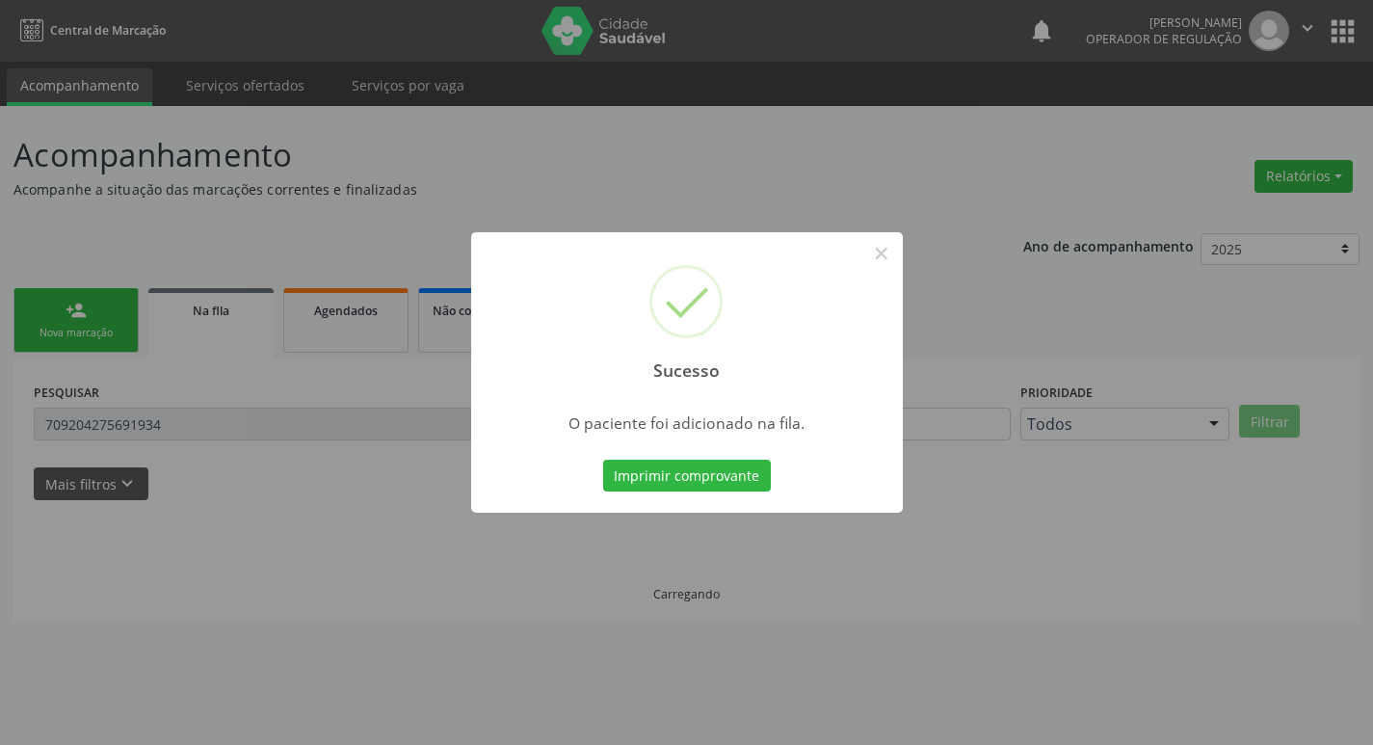
scroll to position [0, 0]
click at [893, 257] on button "×" at bounding box center [888, 253] width 33 height 33
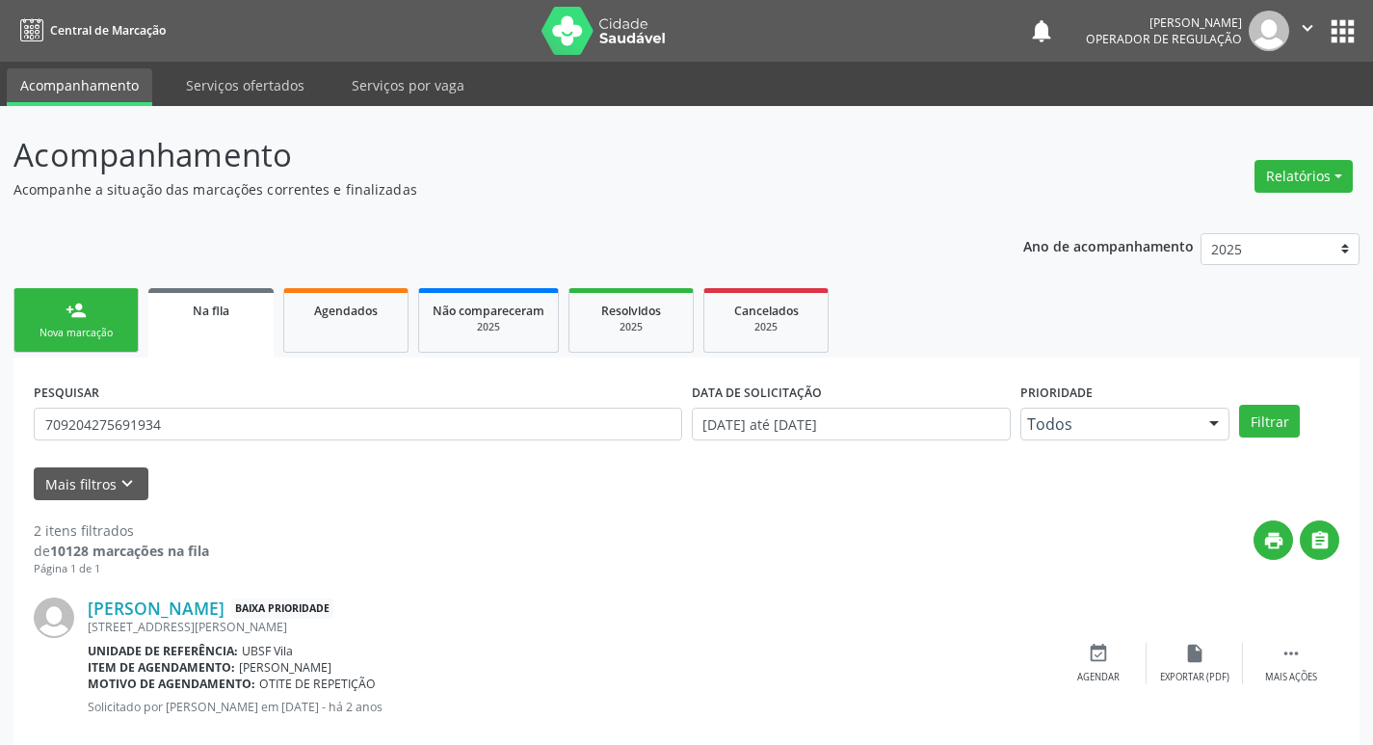
click at [76, 313] on div "person_add" at bounding box center [76, 310] width 21 height 21
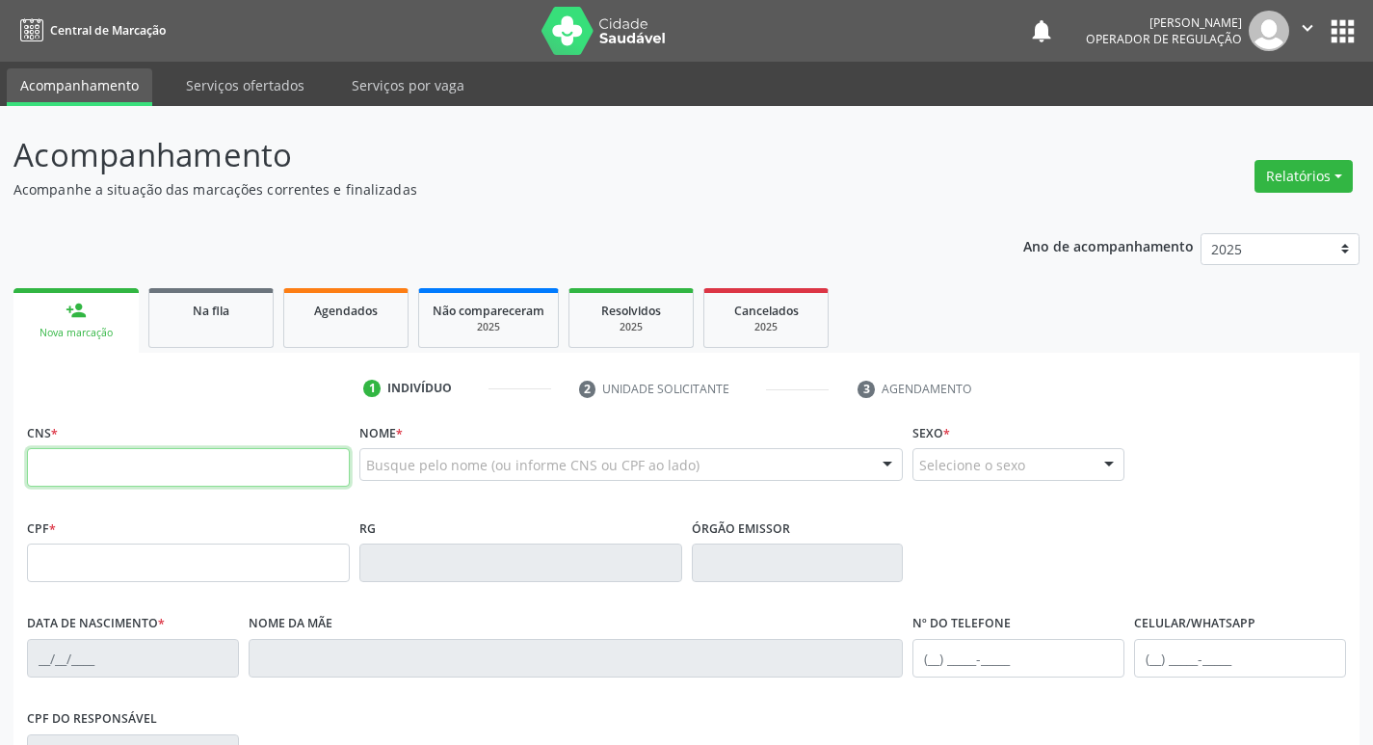
click at [109, 471] on input "text" at bounding box center [188, 467] width 323 height 39
type input "700 8004 4404 7686"
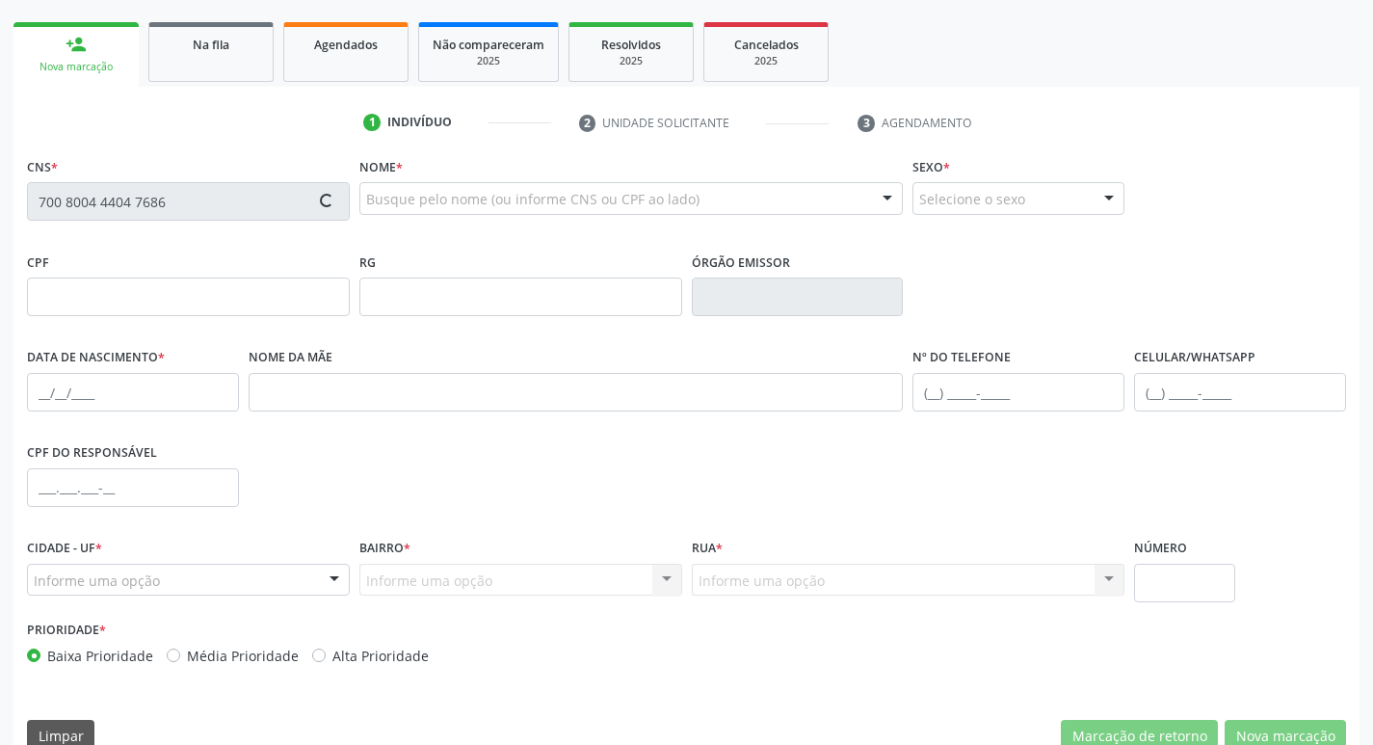
scroll to position [300, 0]
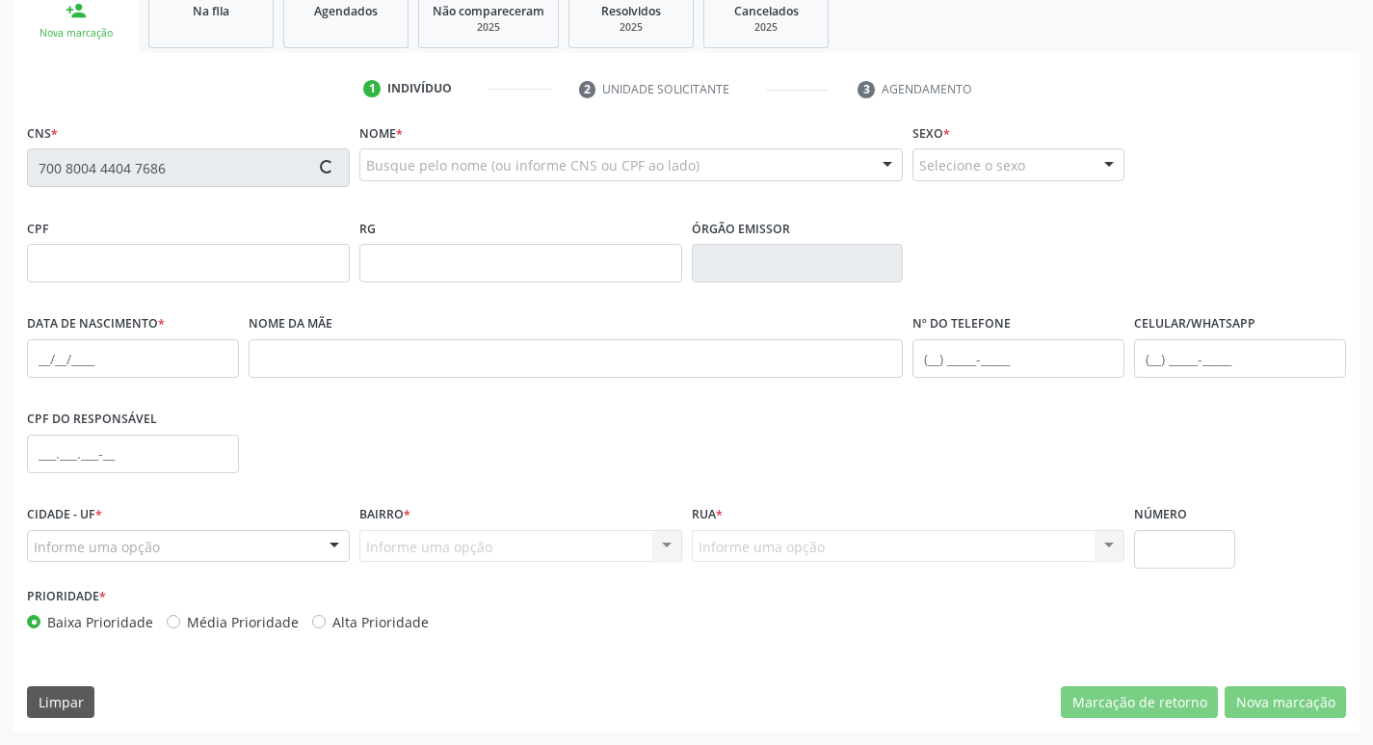
click at [277, 460] on div "CPF do responsável" at bounding box center [686, 452] width 1329 height 95
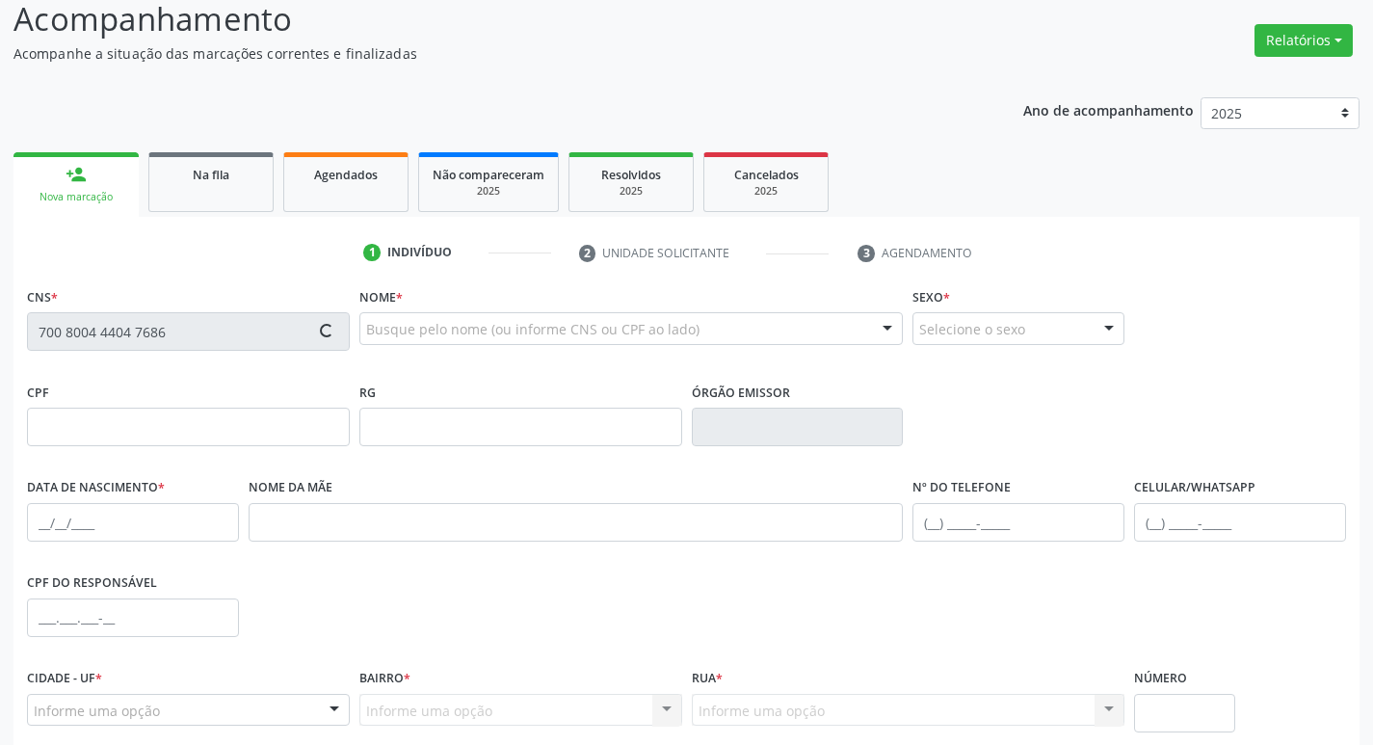
scroll to position [0, 0]
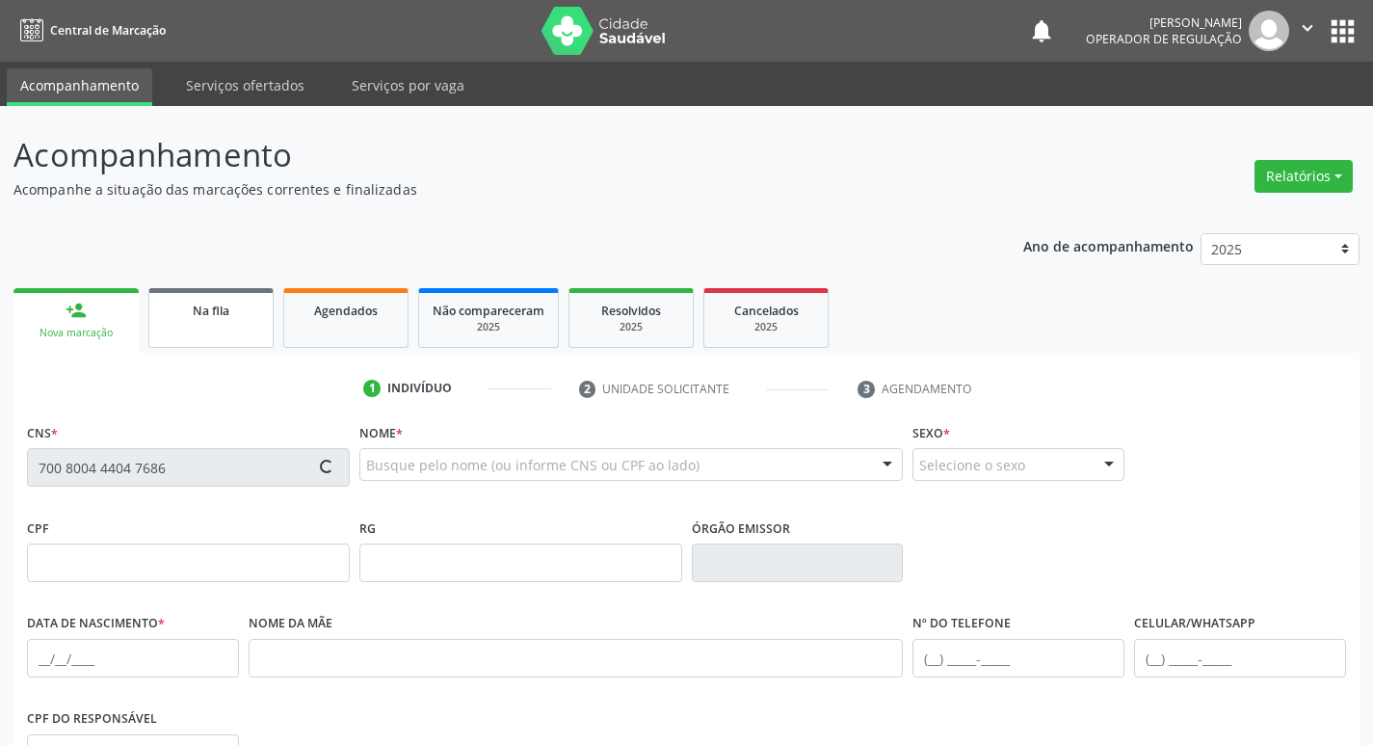
click at [211, 308] on span "Na fila" at bounding box center [211, 311] width 37 height 16
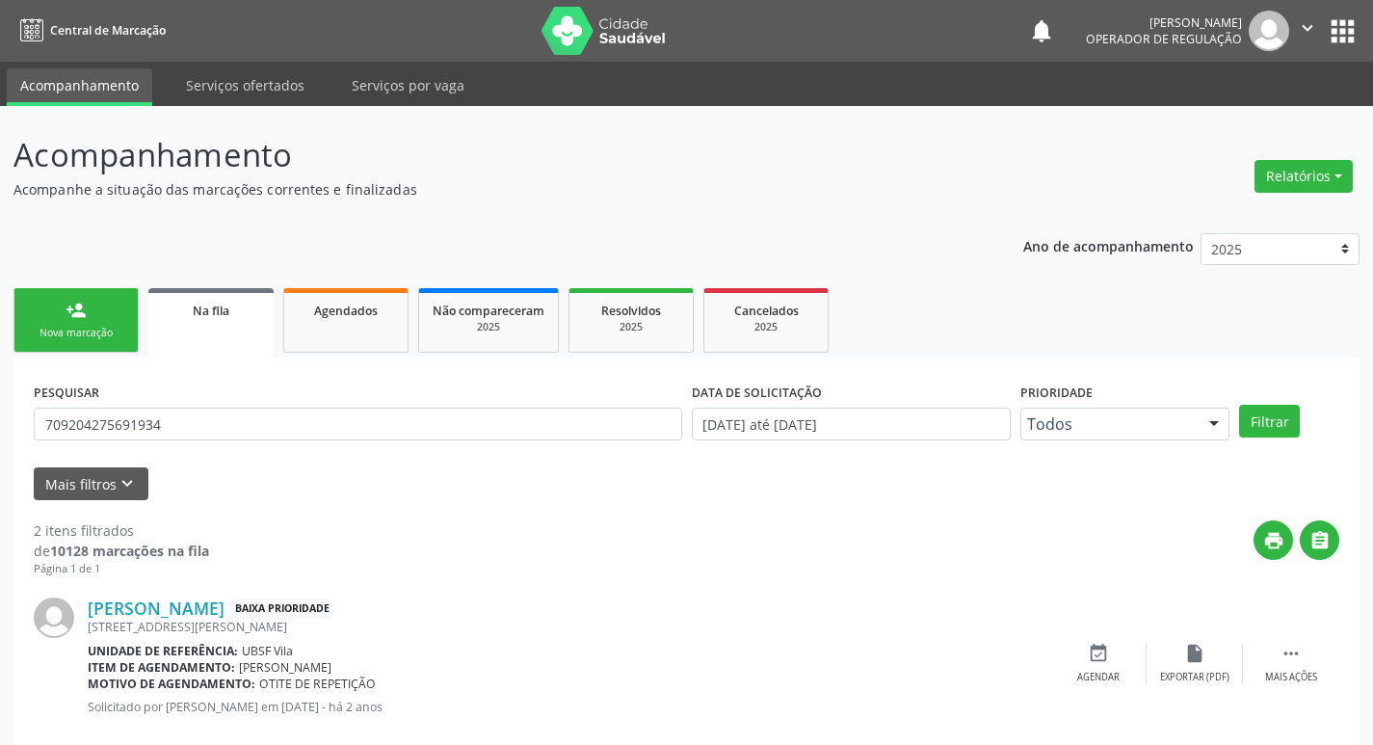
click at [97, 303] on link "person_add Nova marcação" at bounding box center [75, 320] width 125 height 65
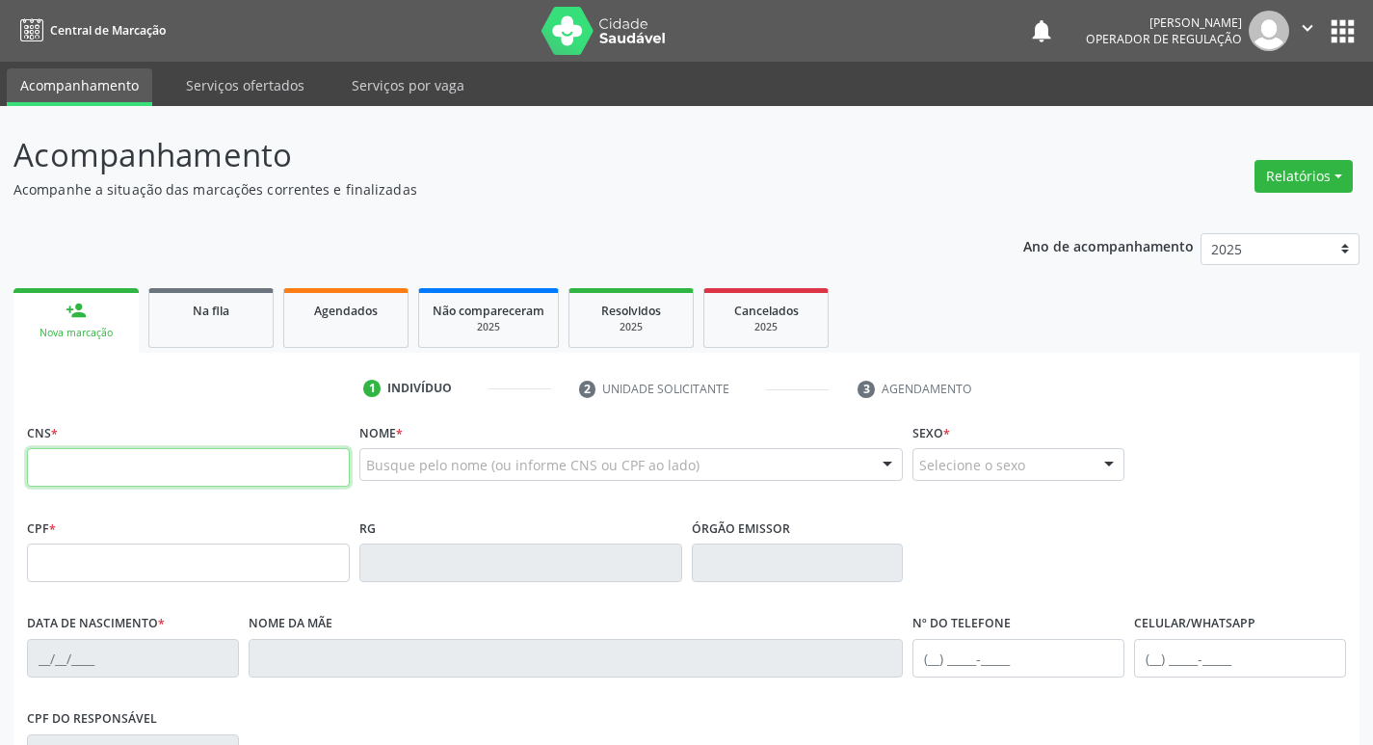
click at [145, 485] on input "text" at bounding box center [188, 467] width 323 height 39
click at [43, 460] on input "text" at bounding box center [188, 467] width 323 height 39
click at [56, 478] on input "text" at bounding box center [188, 467] width 323 height 39
type input "700 8004 4404 7686"
type input "140.523.844-58"
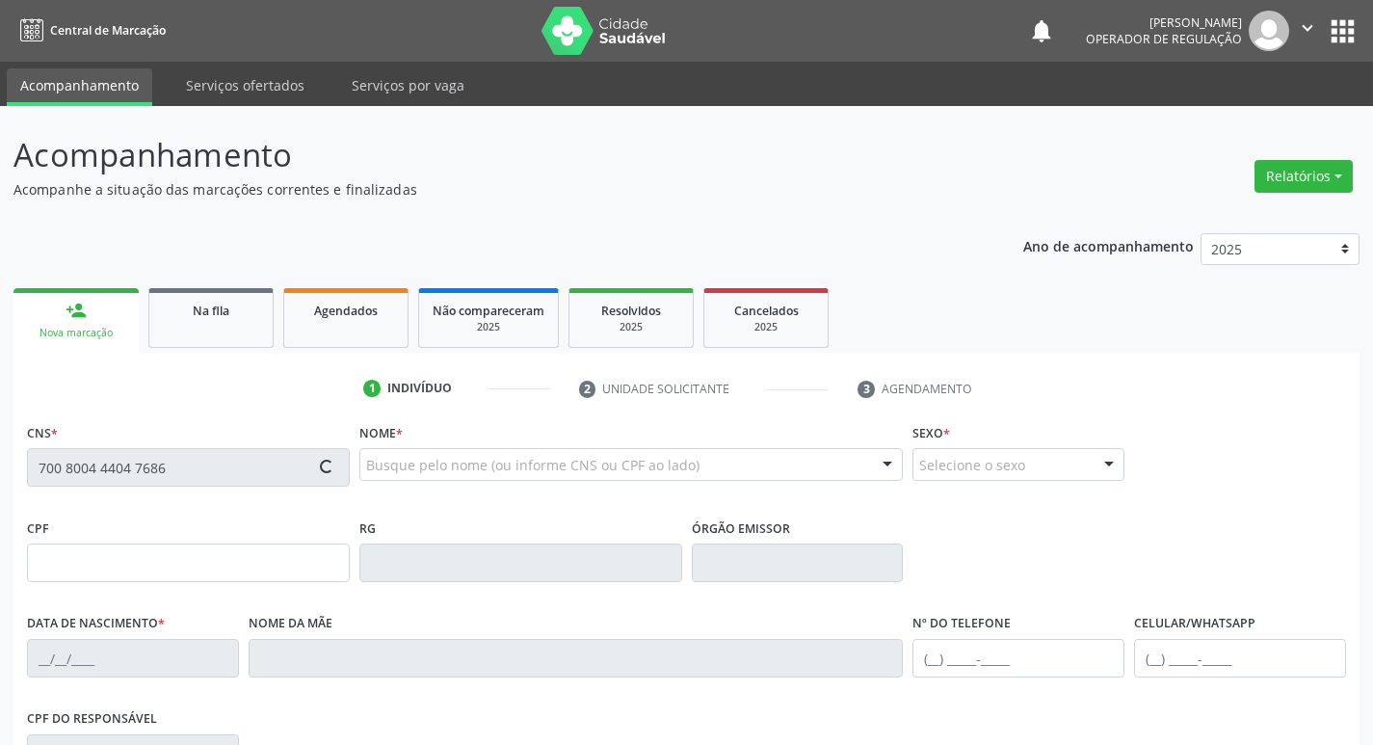
type input "27/10/2016"
type input "Jânia Maria Silva Santos Oliveira"
type input "(83) 99157-6805"
type input "075.681.204-65"
type input "63"
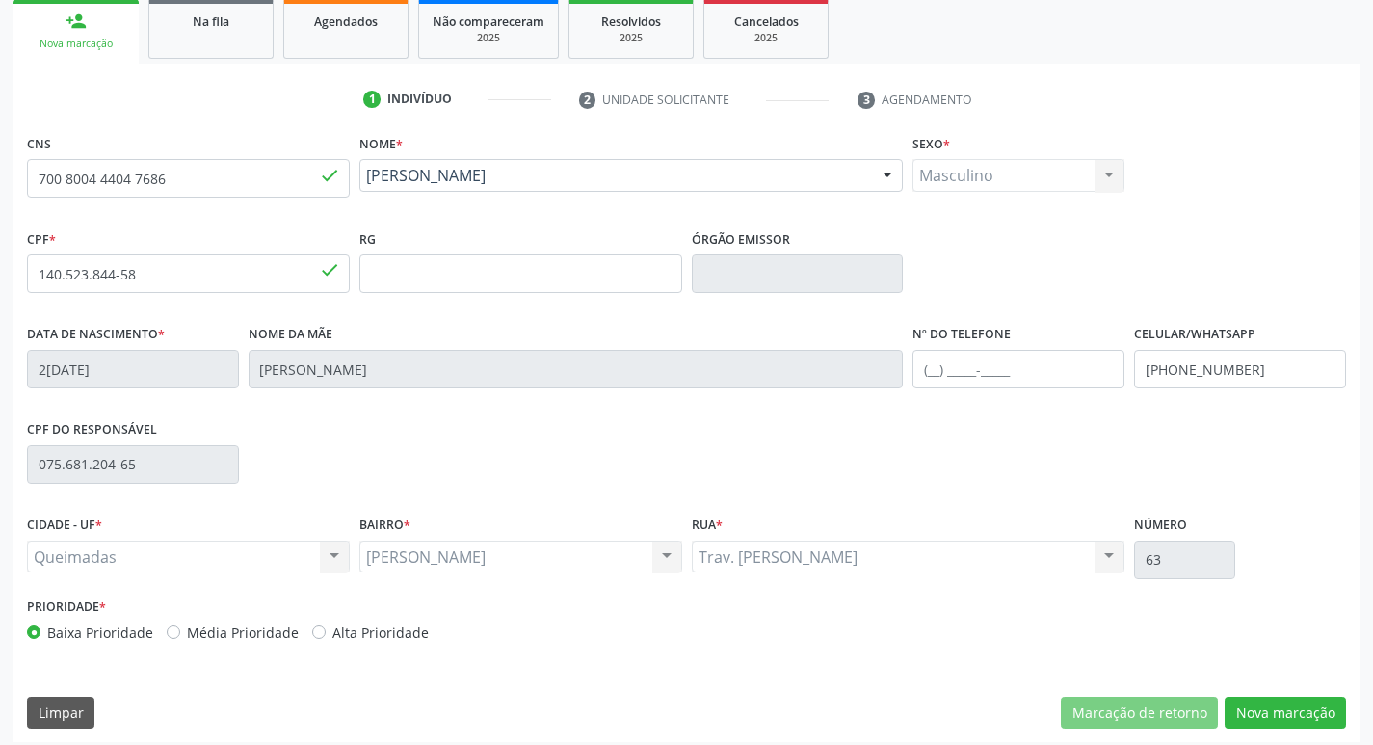
scroll to position [300, 0]
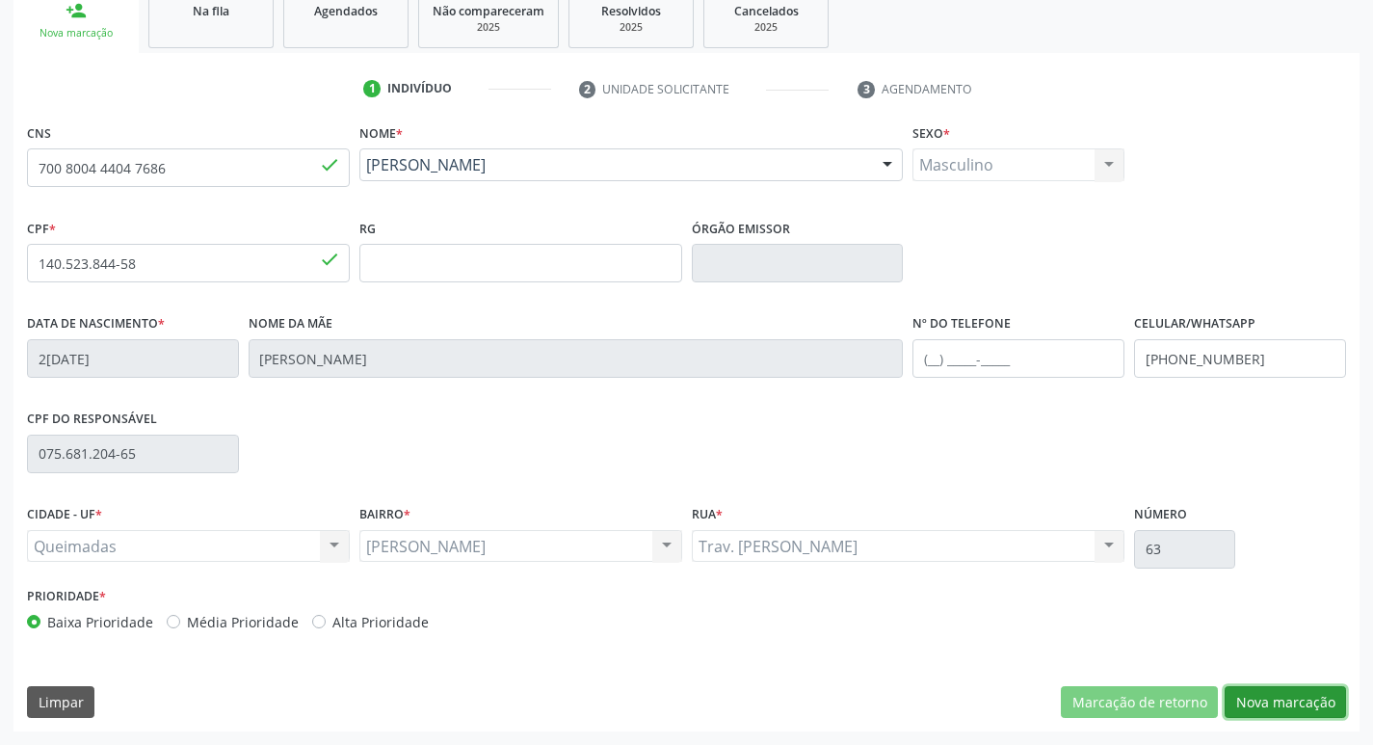
click at [1267, 706] on button "Nova marcação" at bounding box center [1285, 702] width 121 height 33
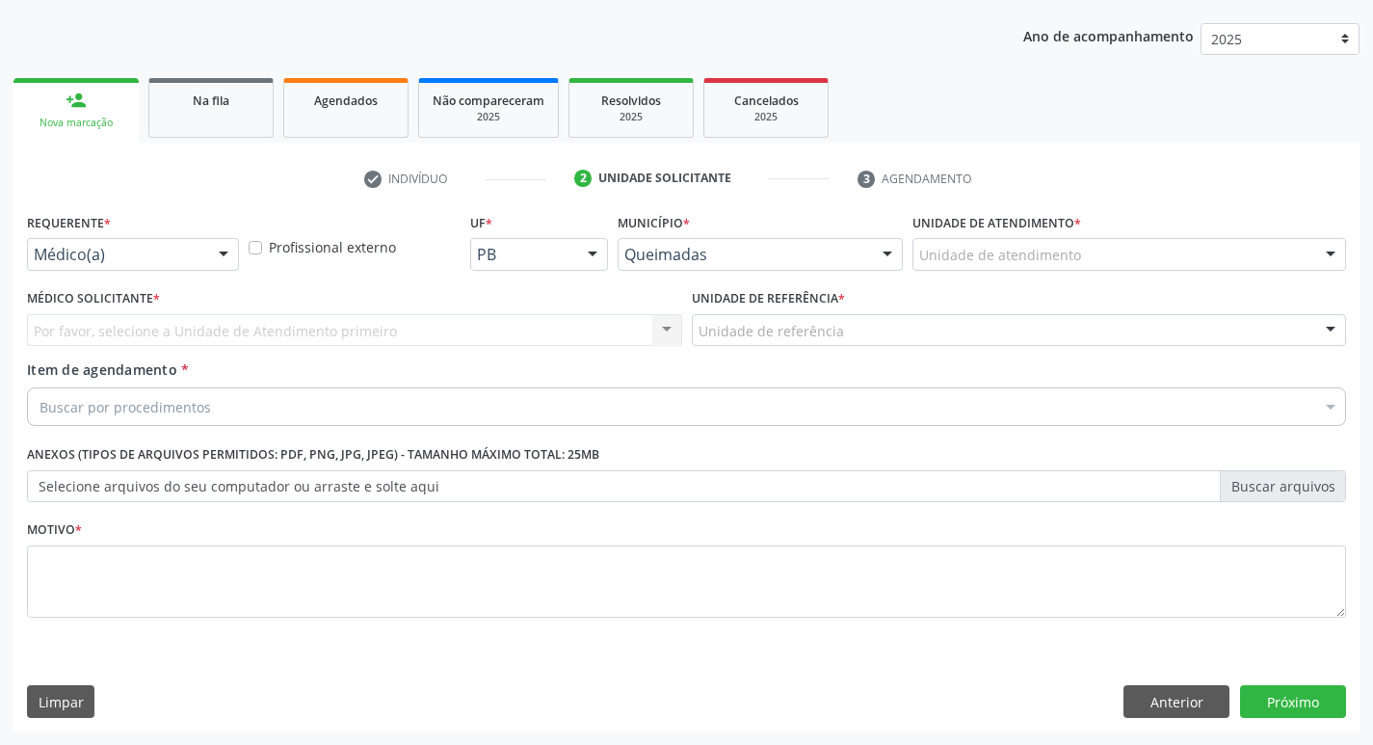
click at [220, 249] on div at bounding box center [223, 255] width 29 height 33
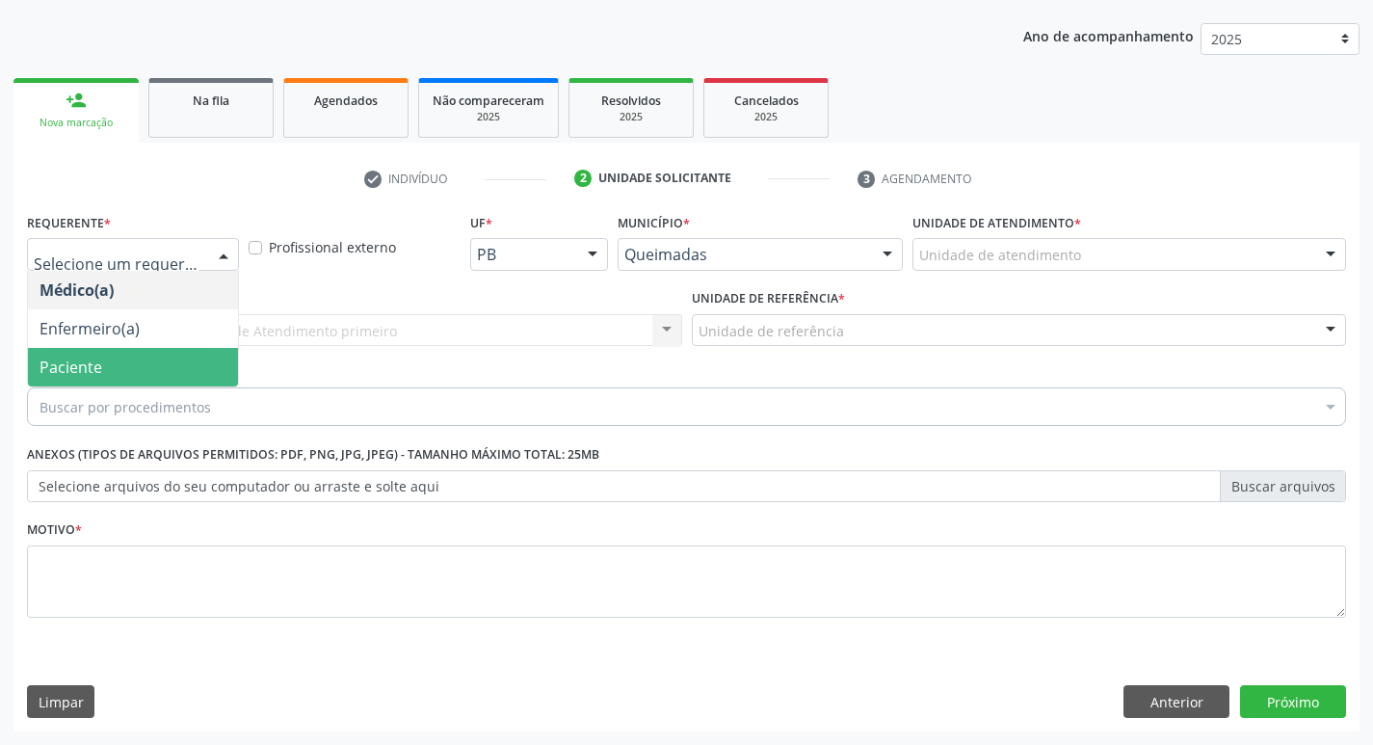
click at [179, 362] on span "Paciente" at bounding box center [133, 367] width 210 height 39
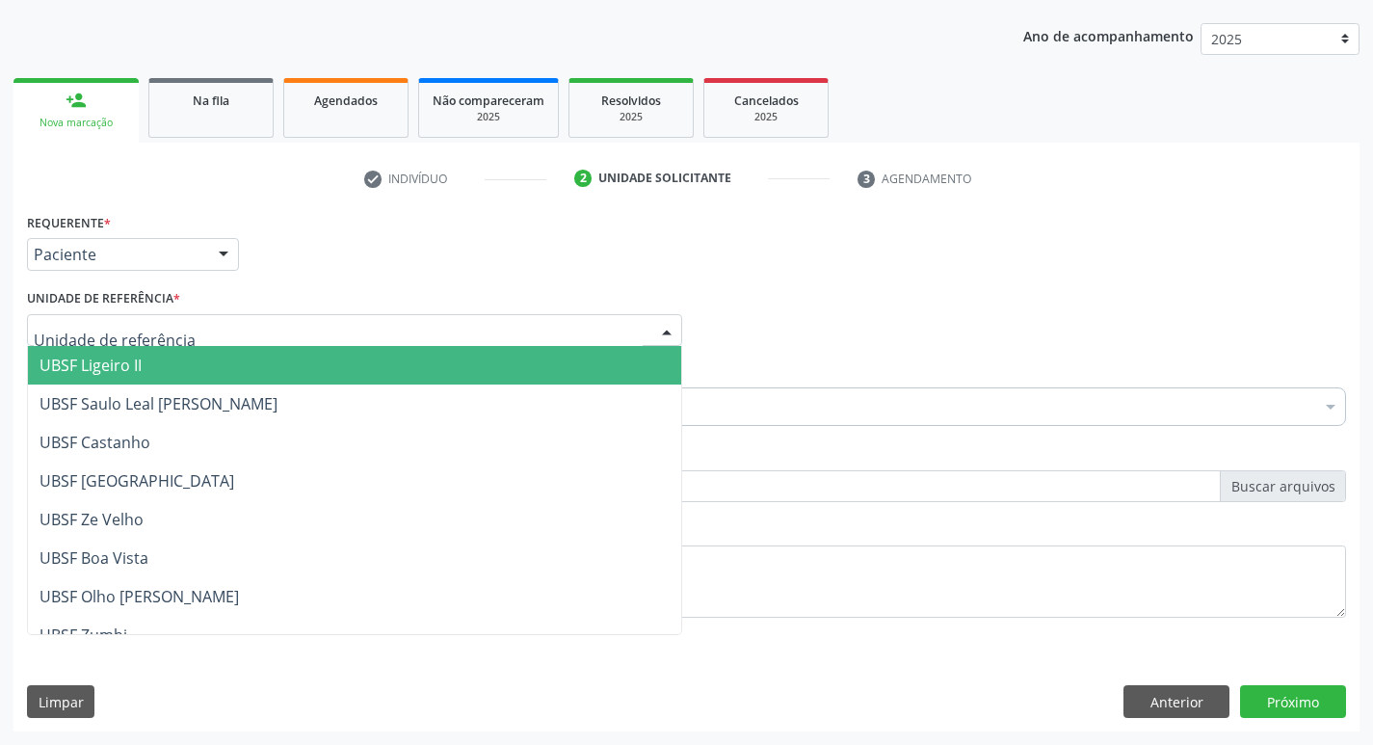
click at [669, 329] on div at bounding box center [666, 331] width 29 height 33
click at [165, 363] on span "UBSF Ligeiro II" at bounding box center [354, 365] width 653 height 39
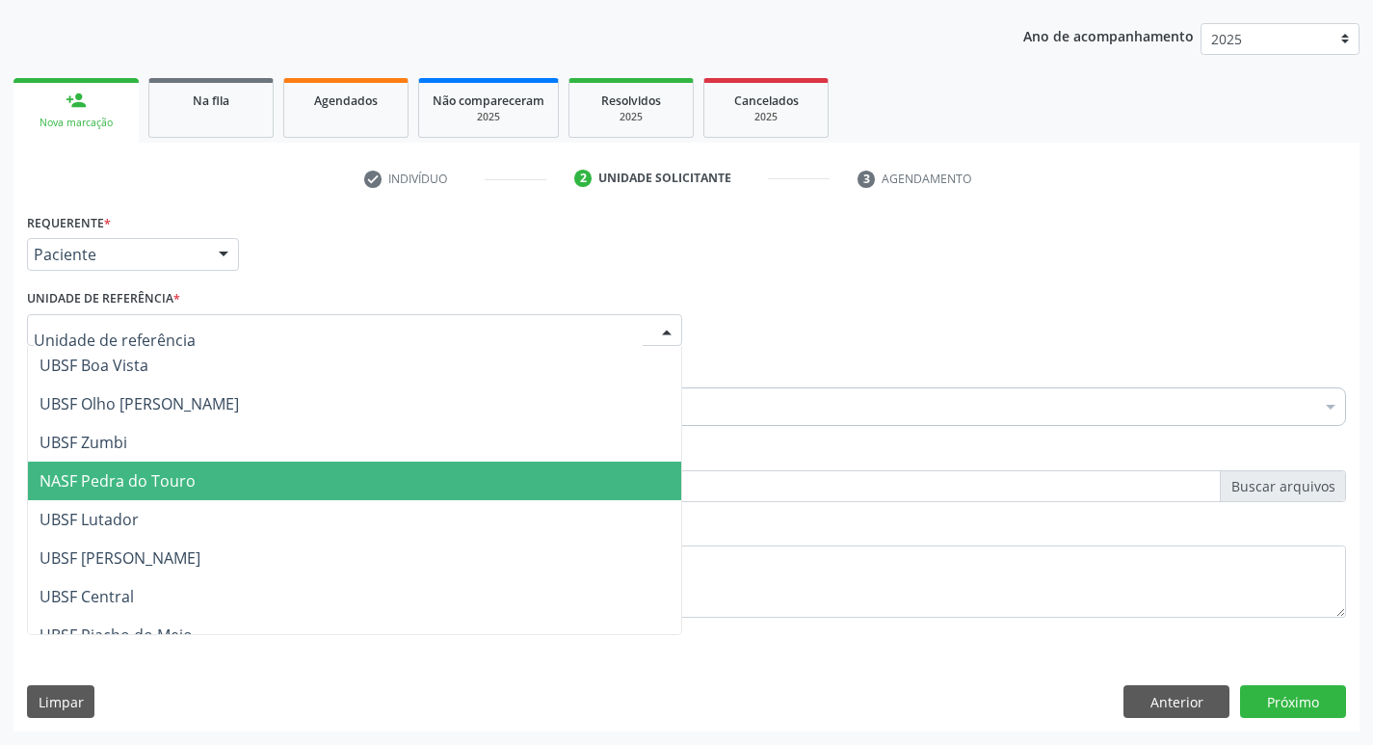
scroll to position [385, 0]
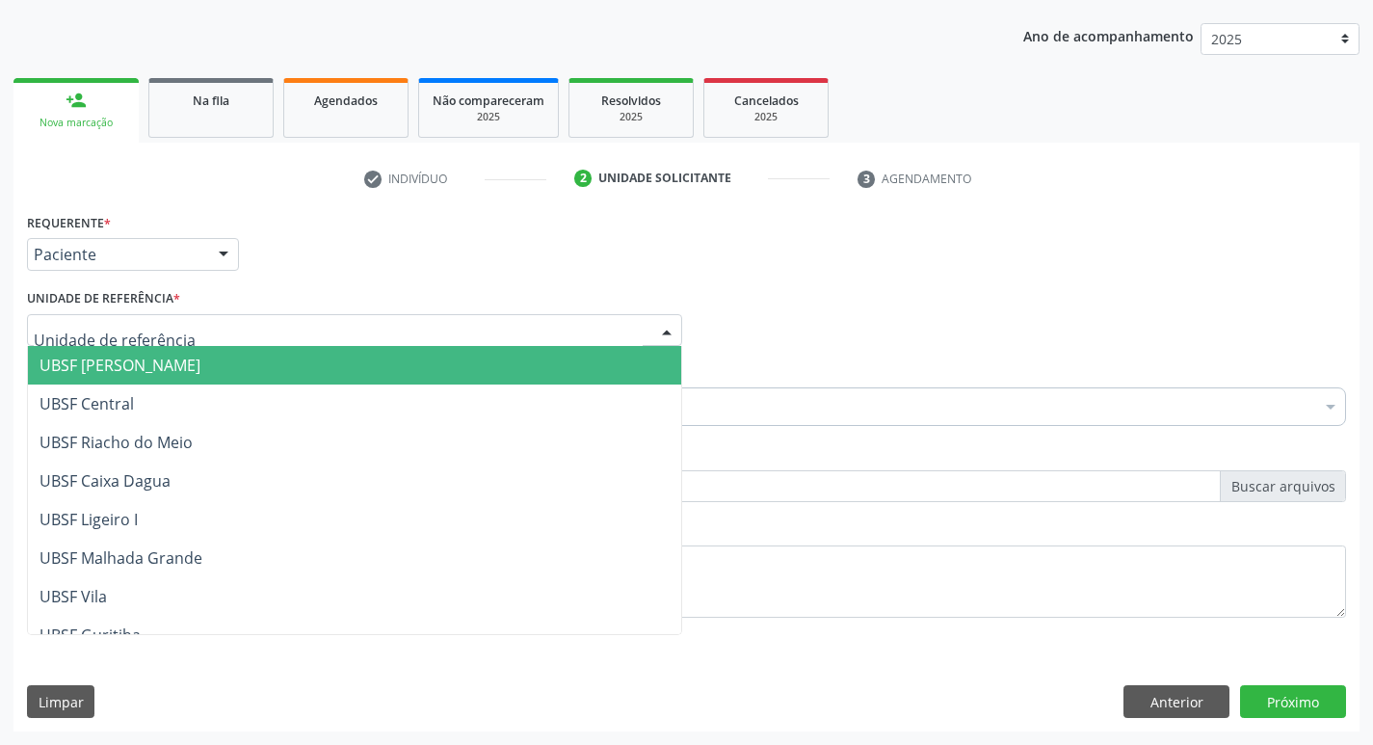
click at [177, 368] on span "UBSF [PERSON_NAME]" at bounding box center [120, 365] width 161 height 21
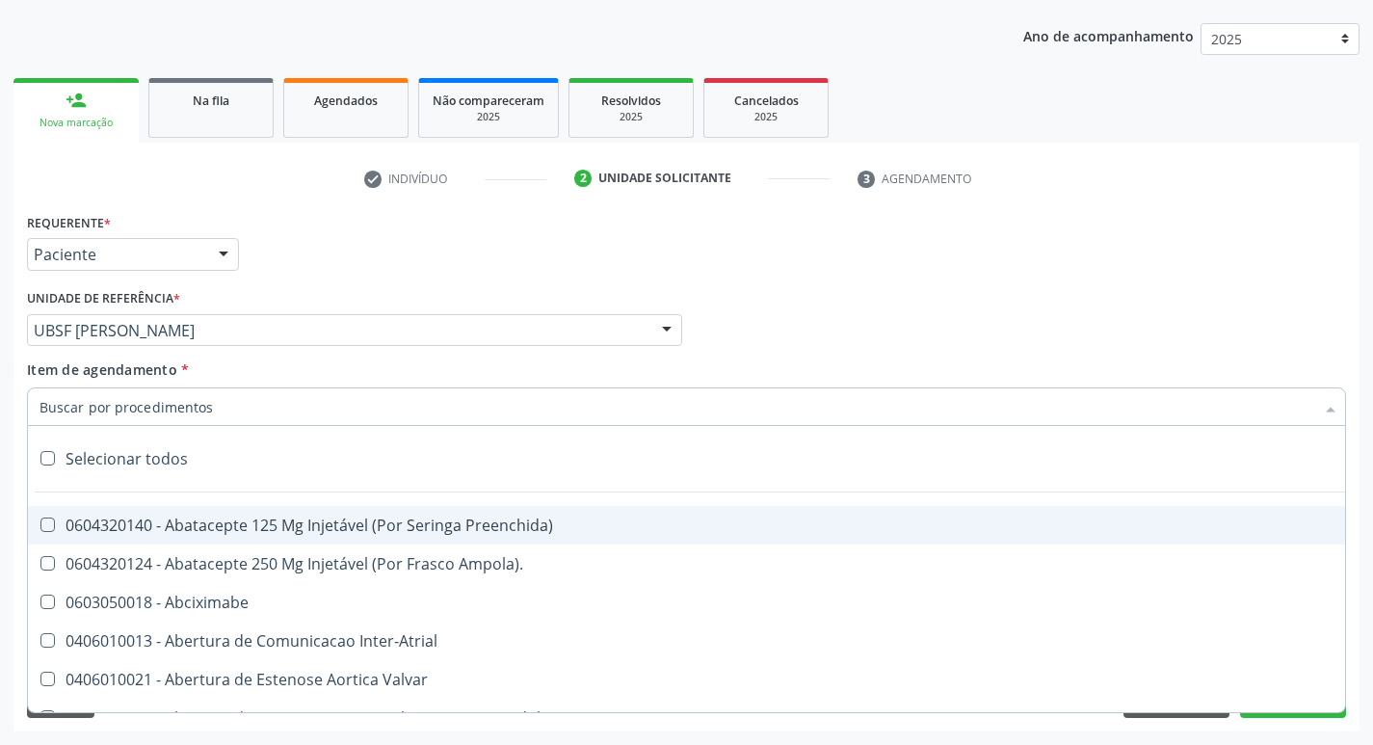
click at [251, 410] on div at bounding box center [686, 406] width 1319 height 39
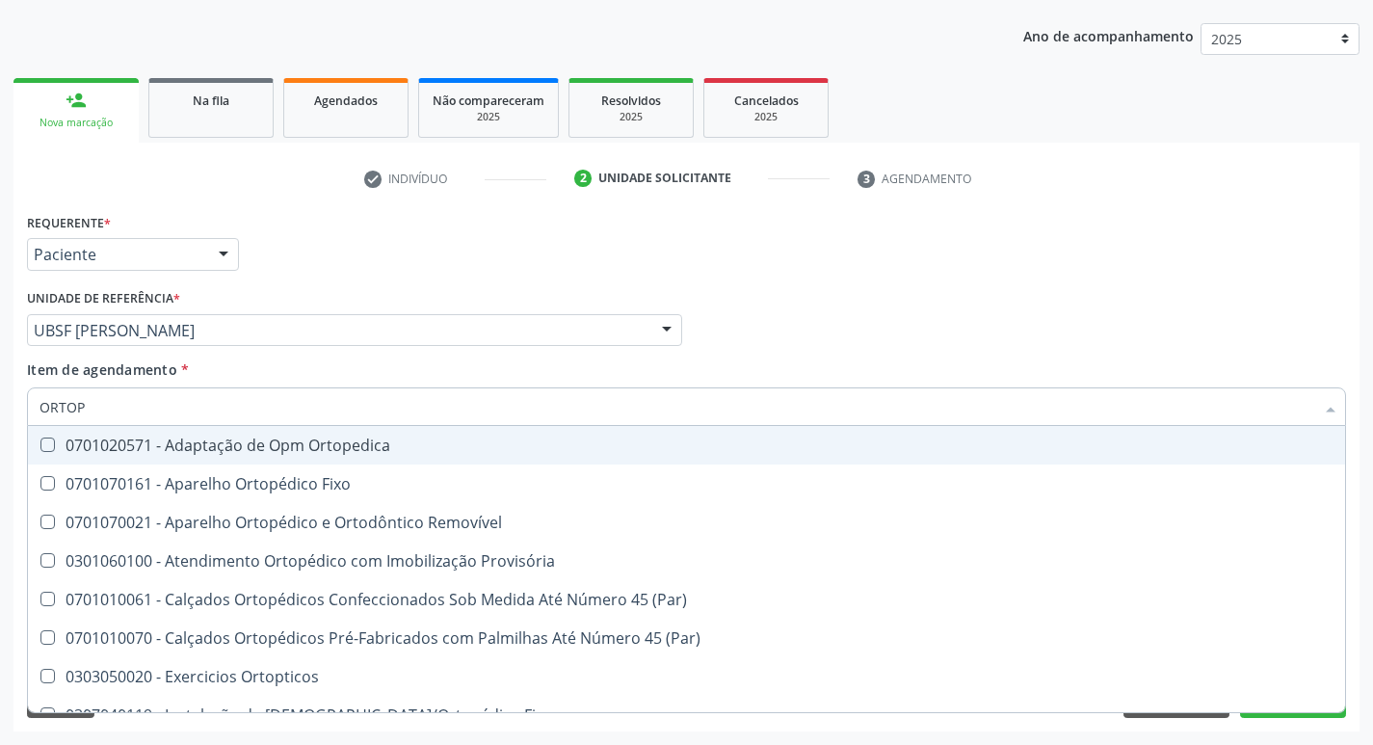
type input "ORTOPE"
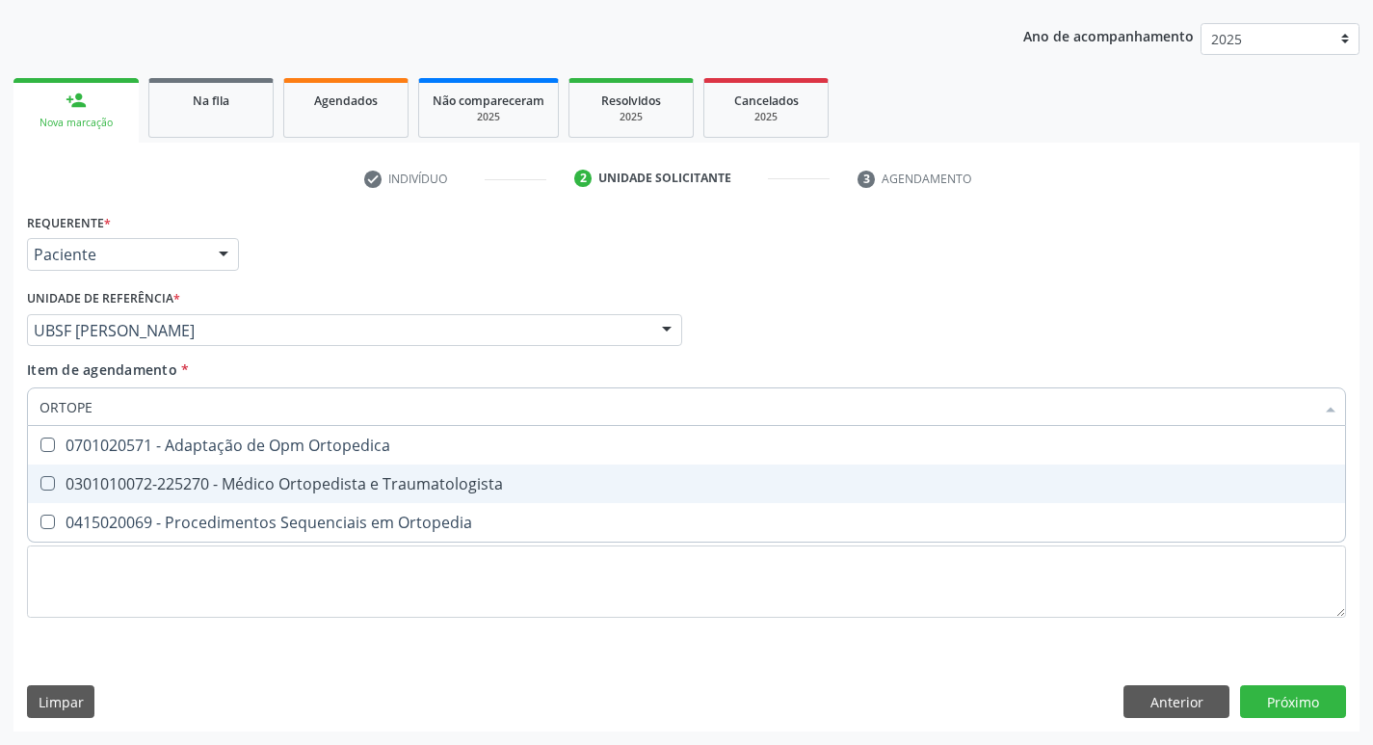
click at [46, 489] on Traumatologista at bounding box center [47, 483] width 14 height 14
click at [40, 489] on Traumatologista "checkbox" at bounding box center [34, 483] width 13 height 13
checkbox Traumatologista "true"
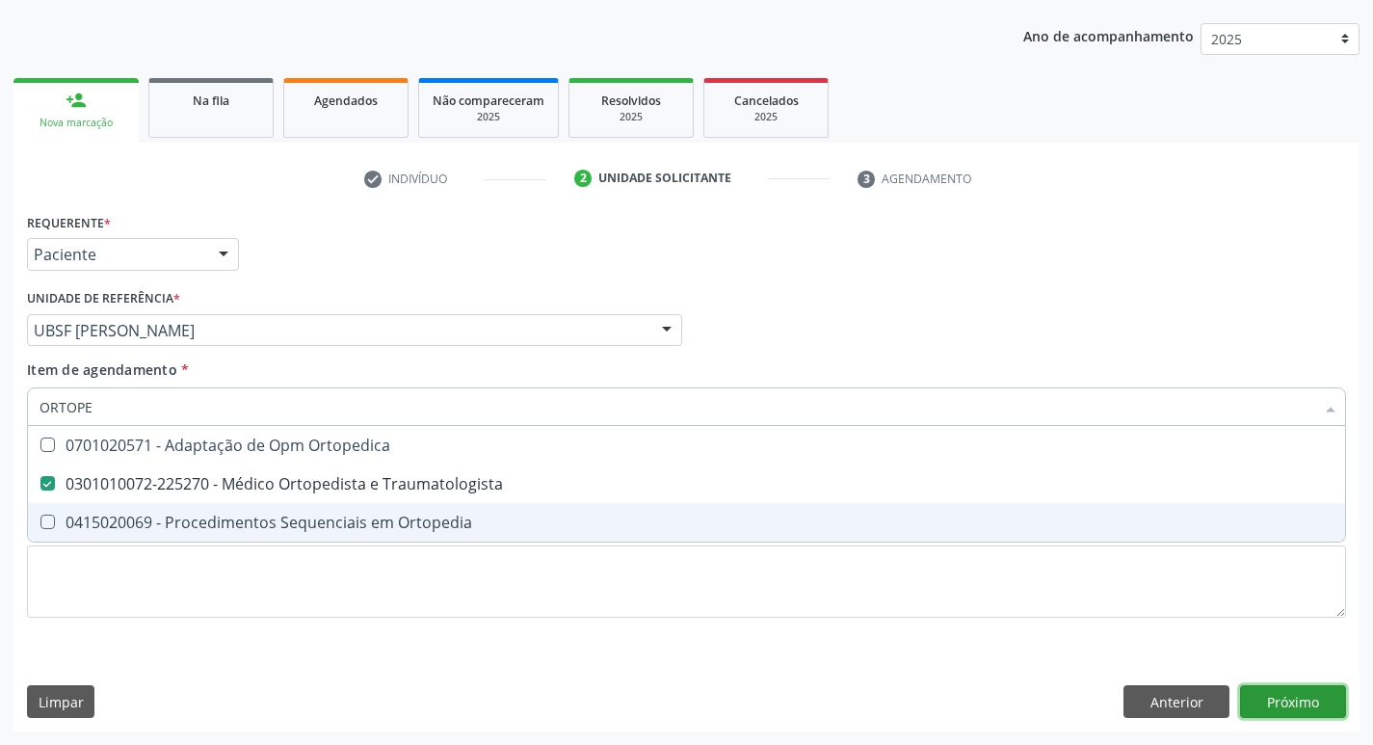
click at [1299, 712] on div "Requerente * Paciente Médico(a) Enfermeiro(a) Paciente Nenhum resultado encontr…" at bounding box center [686, 469] width 1346 height 523
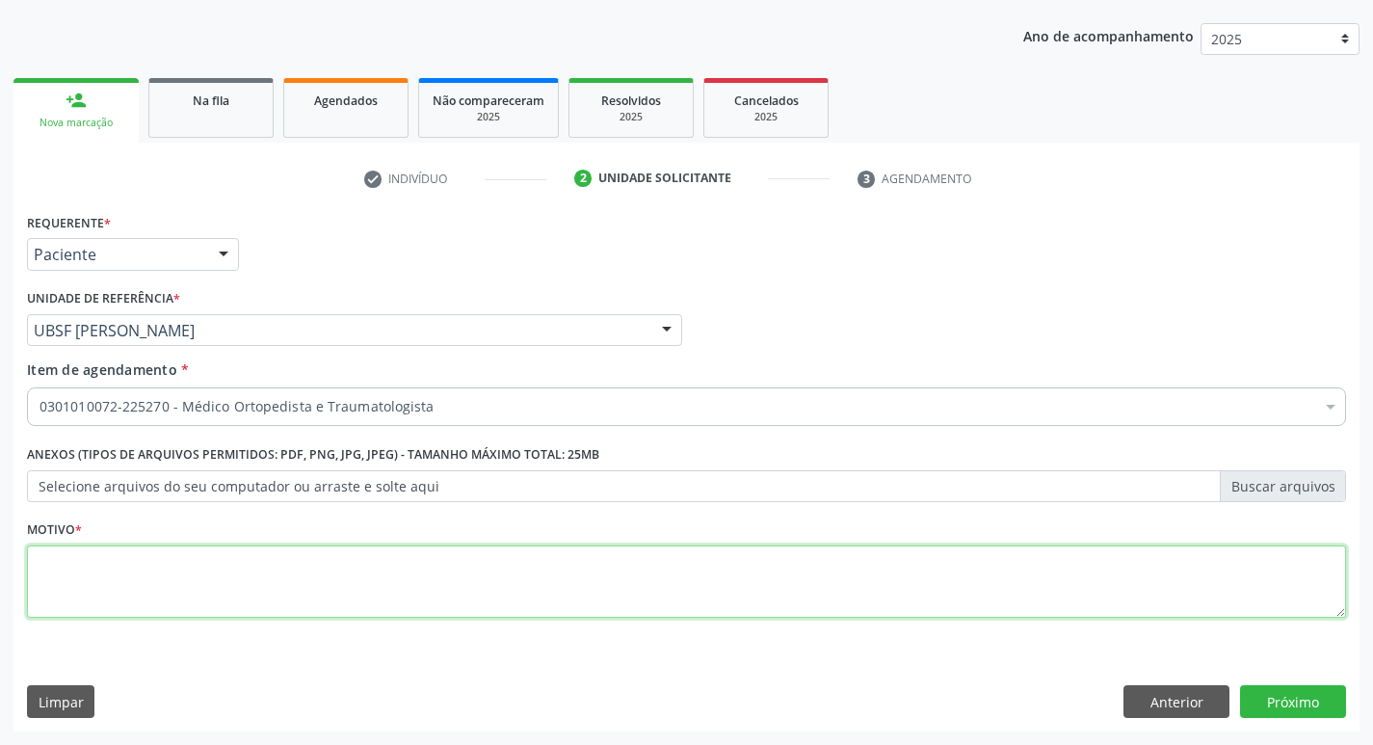
click at [70, 583] on textarea at bounding box center [686, 581] width 1319 height 73
type textarea "AVALIACAO"
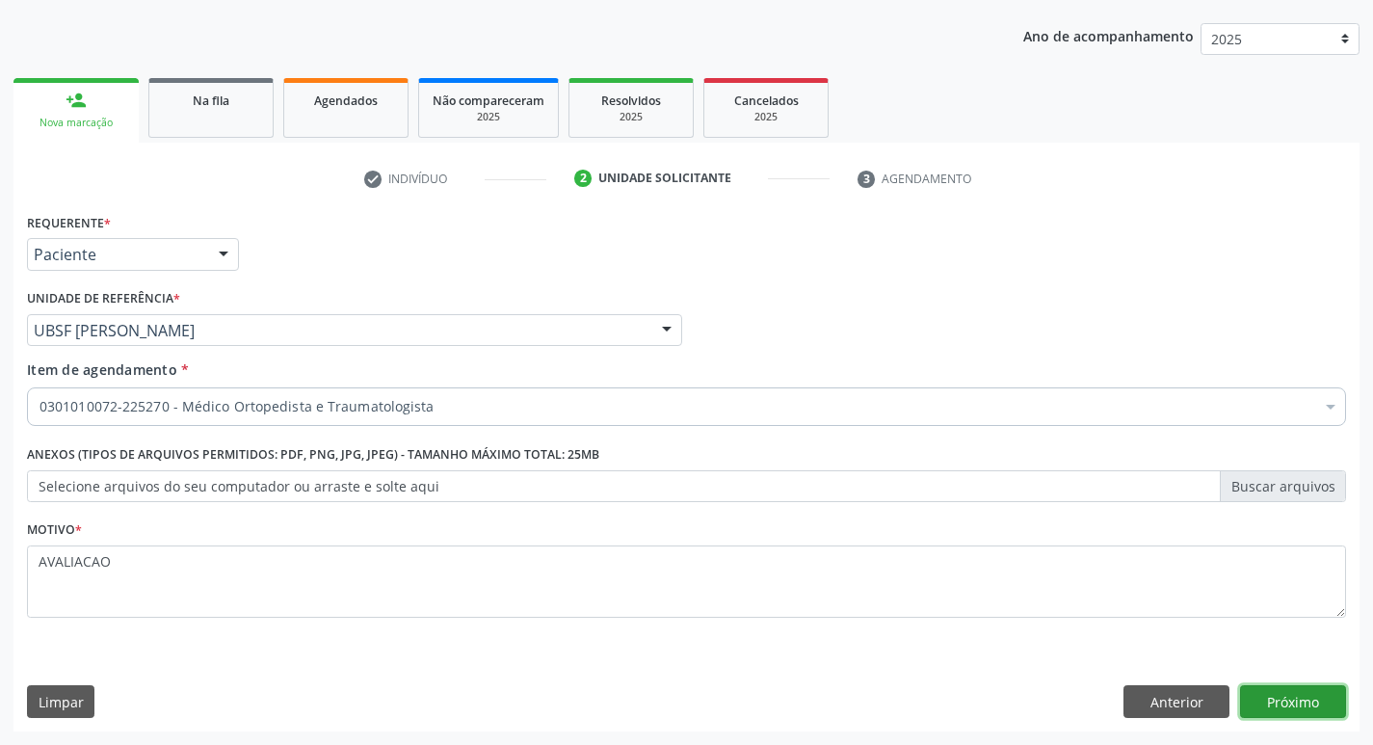
click at [1280, 701] on button "Próximo" at bounding box center [1293, 701] width 106 height 33
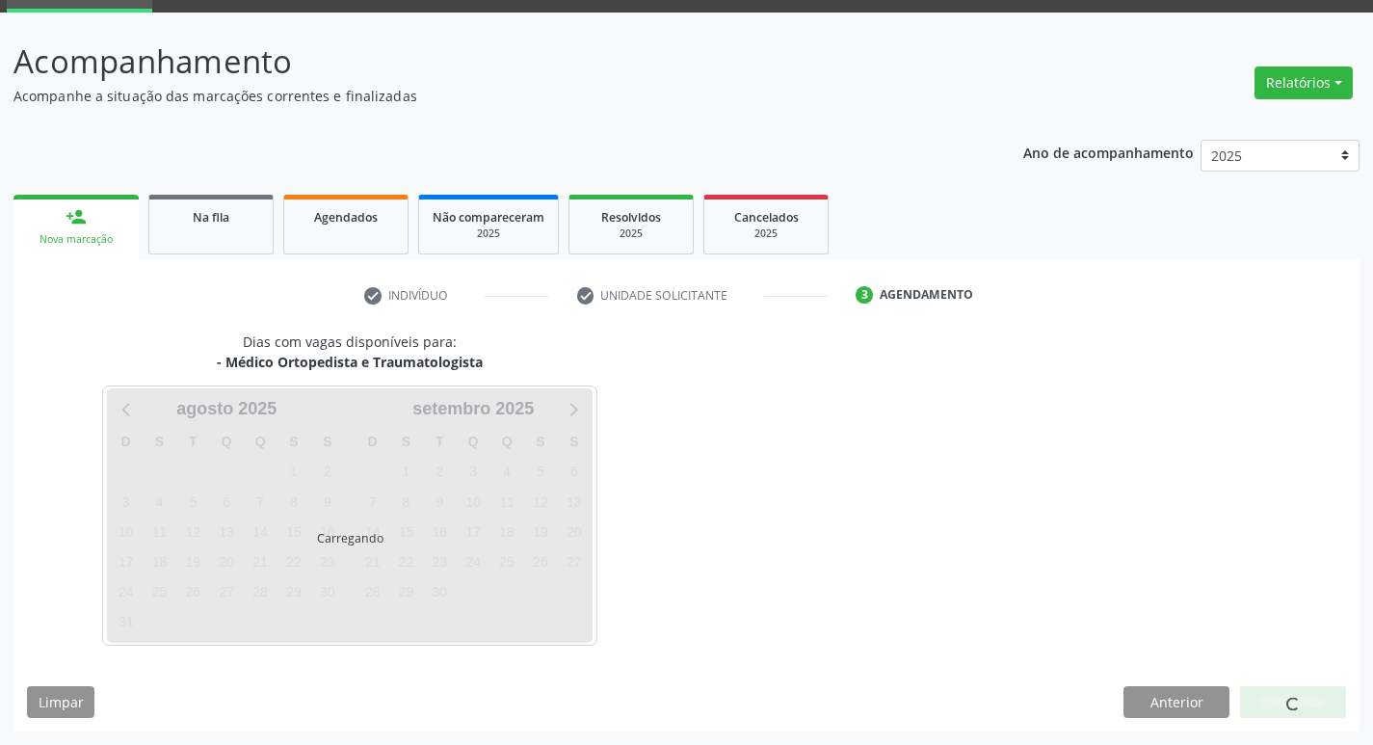
scroll to position [93, 0]
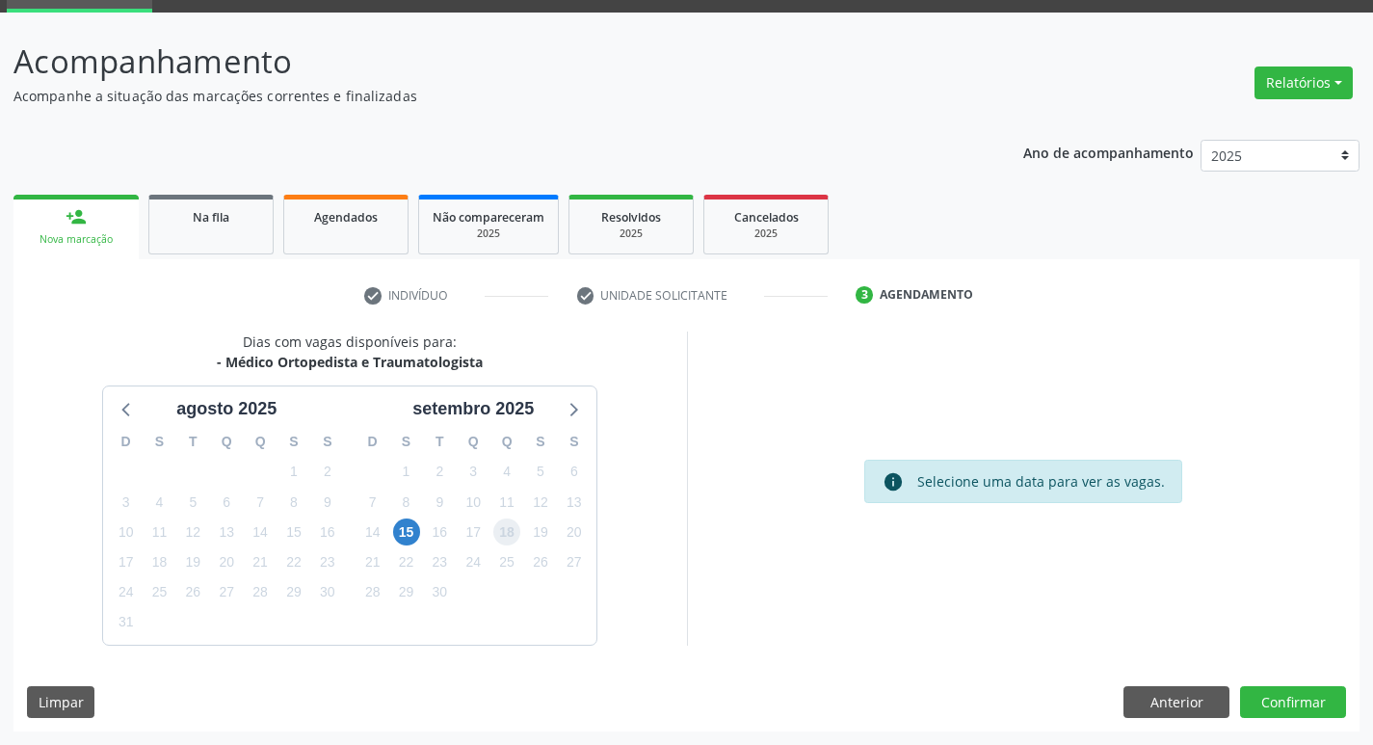
click at [504, 538] on span "18" at bounding box center [506, 531] width 27 height 27
click at [1289, 693] on button "Confirmar" at bounding box center [1293, 702] width 106 height 33
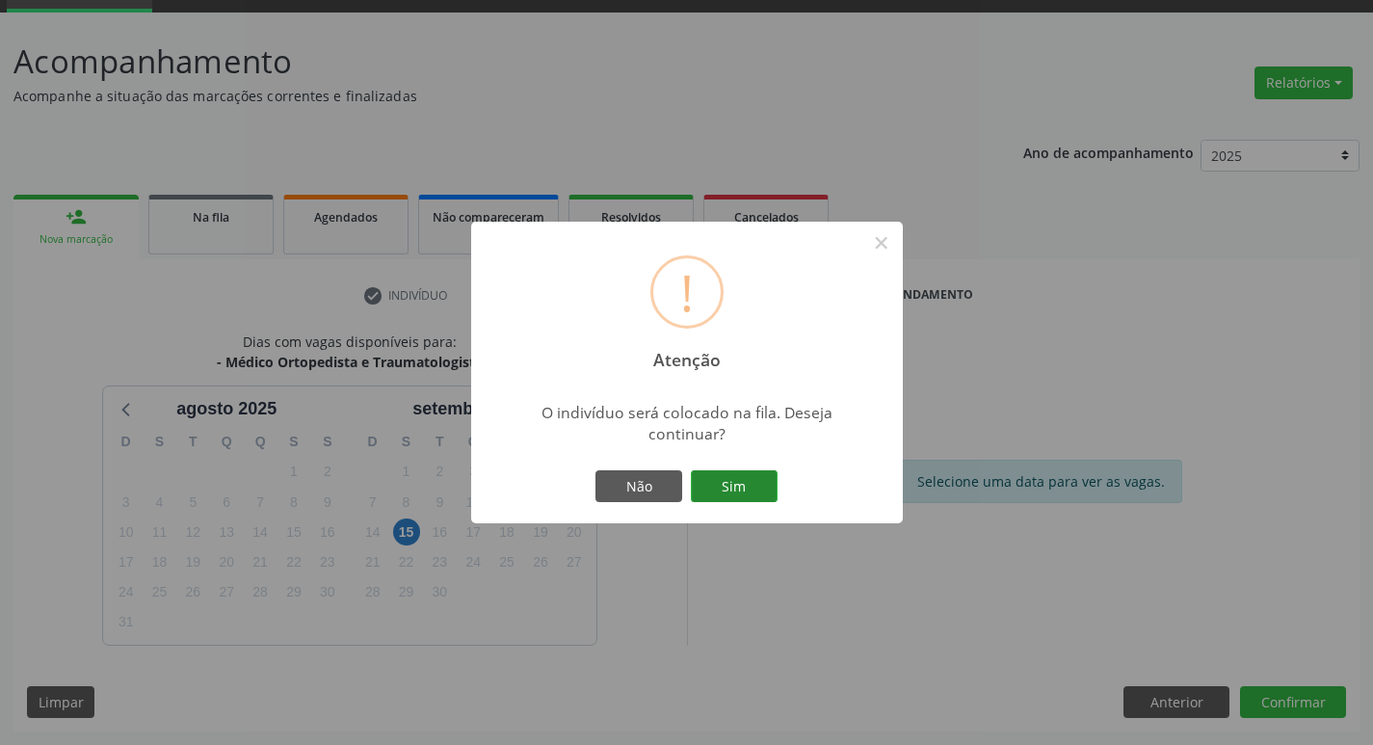
click at [755, 489] on button "Sim" at bounding box center [734, 486] width 87 height 33
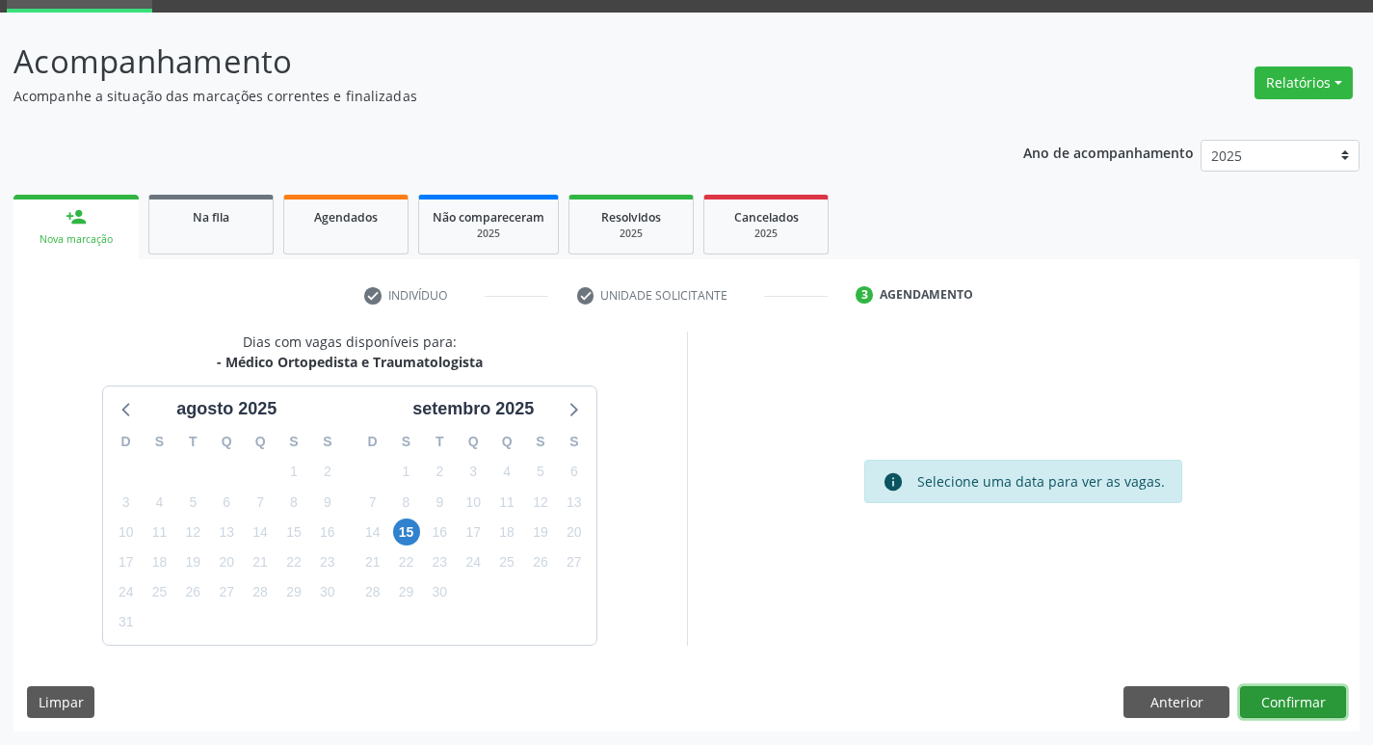
click at [1300, 698] on button "Confirmar" at bounding box center [1293, 702] width 106 height 33
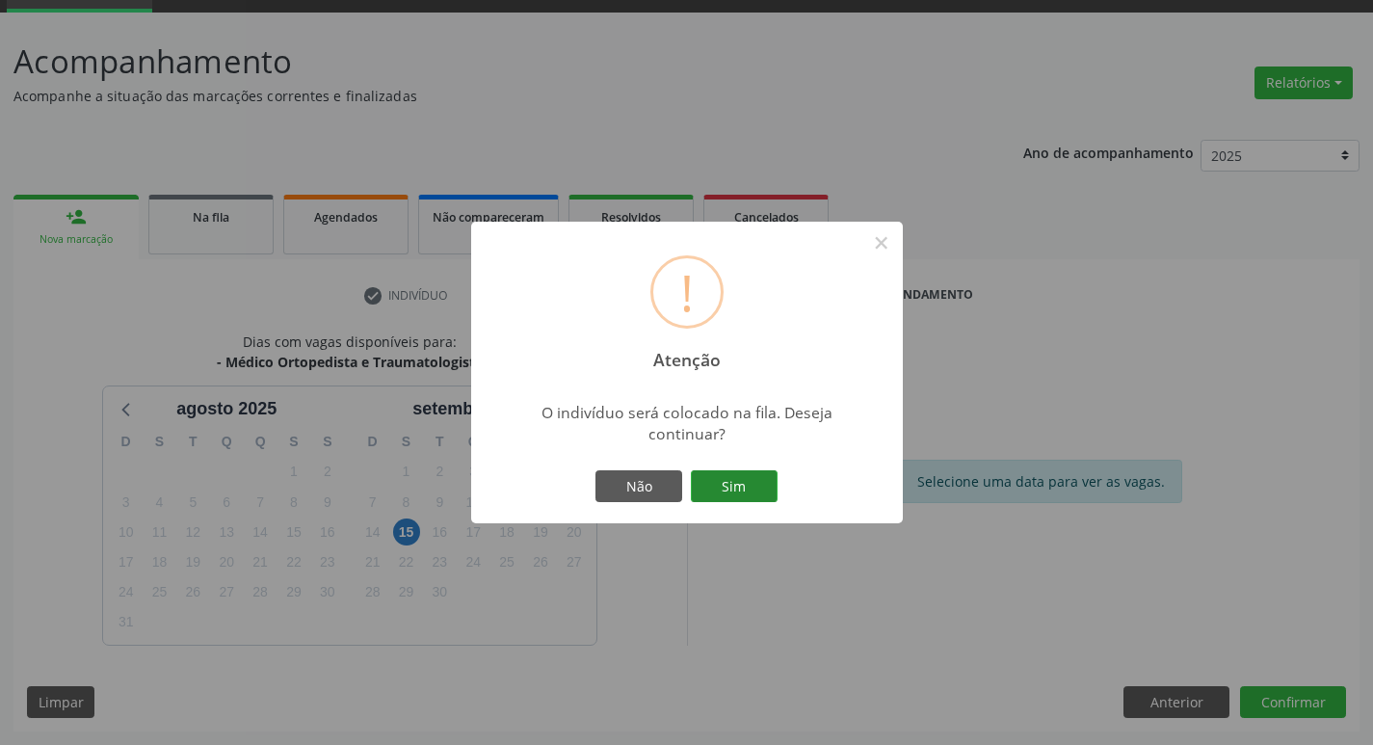
click at [756, 491] on button "Sim" at bounding box center [734, 486] width 87 height 33
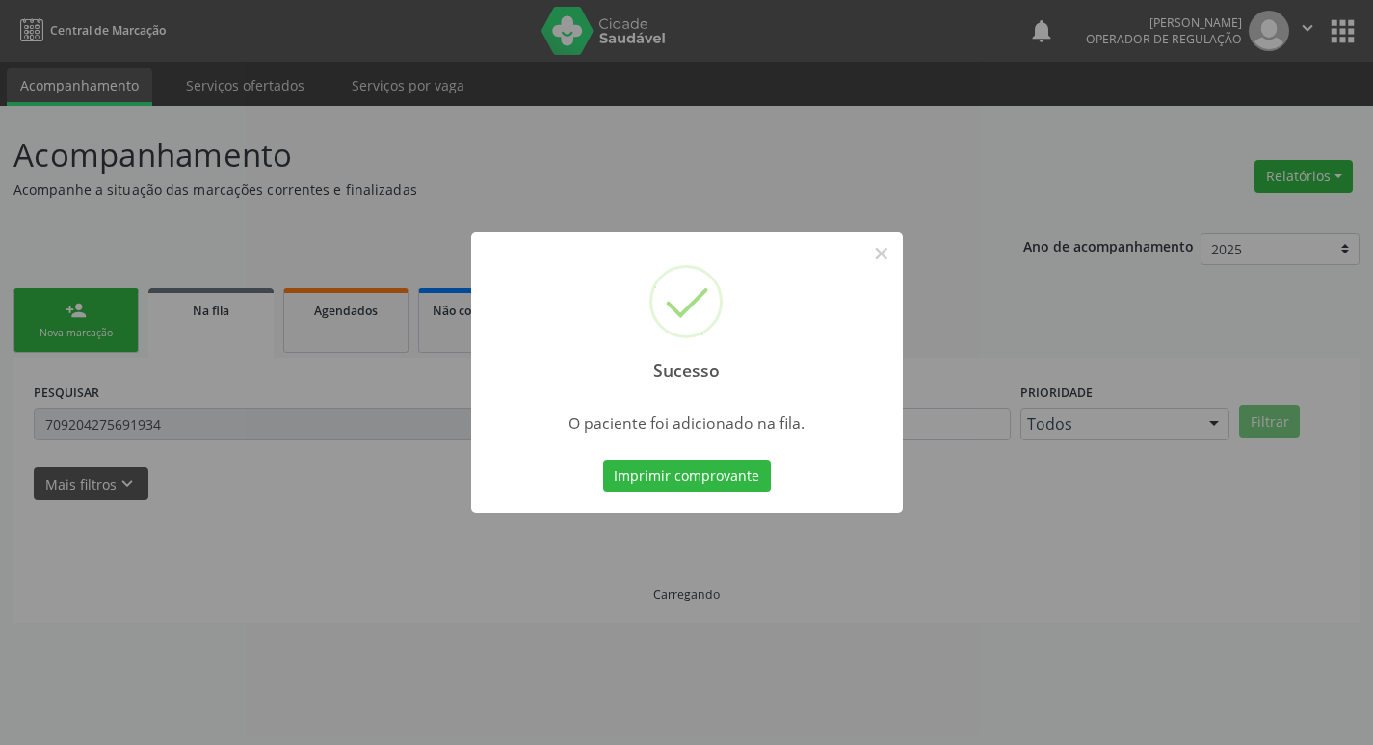
scroll to position [0, 0]
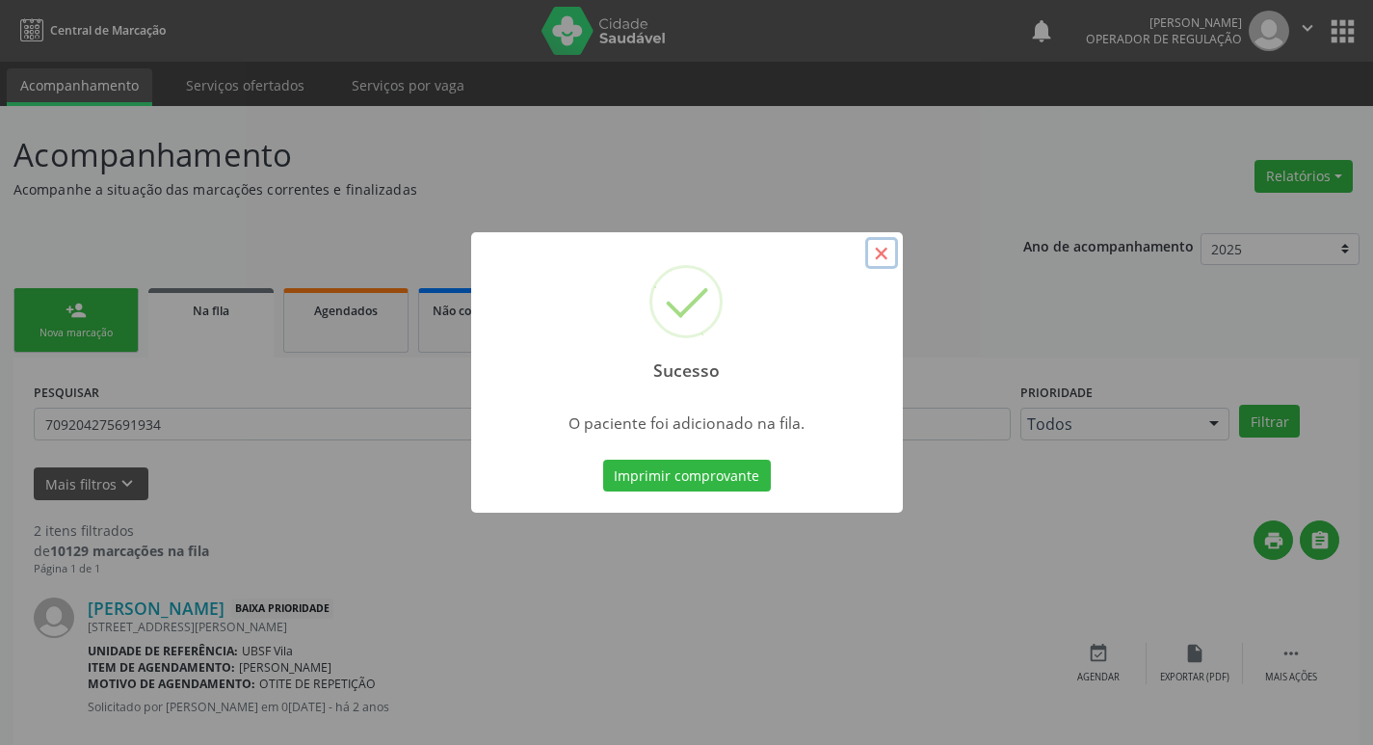
click at [883, 259] on button "×" at bounding box center [881, 253] width 33 height 33
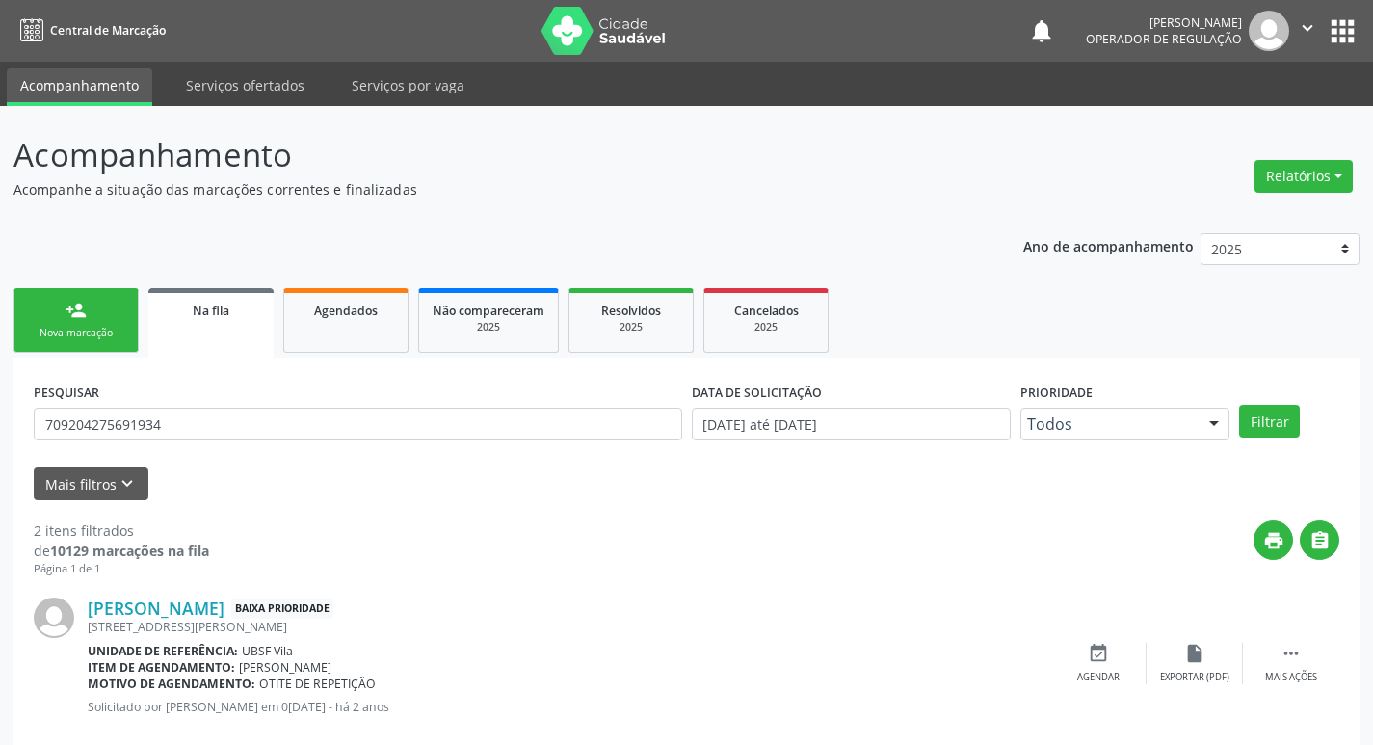
click at [79, 333] on div "Nova marcação" at bounding box center [76, 333] width 96 height 14
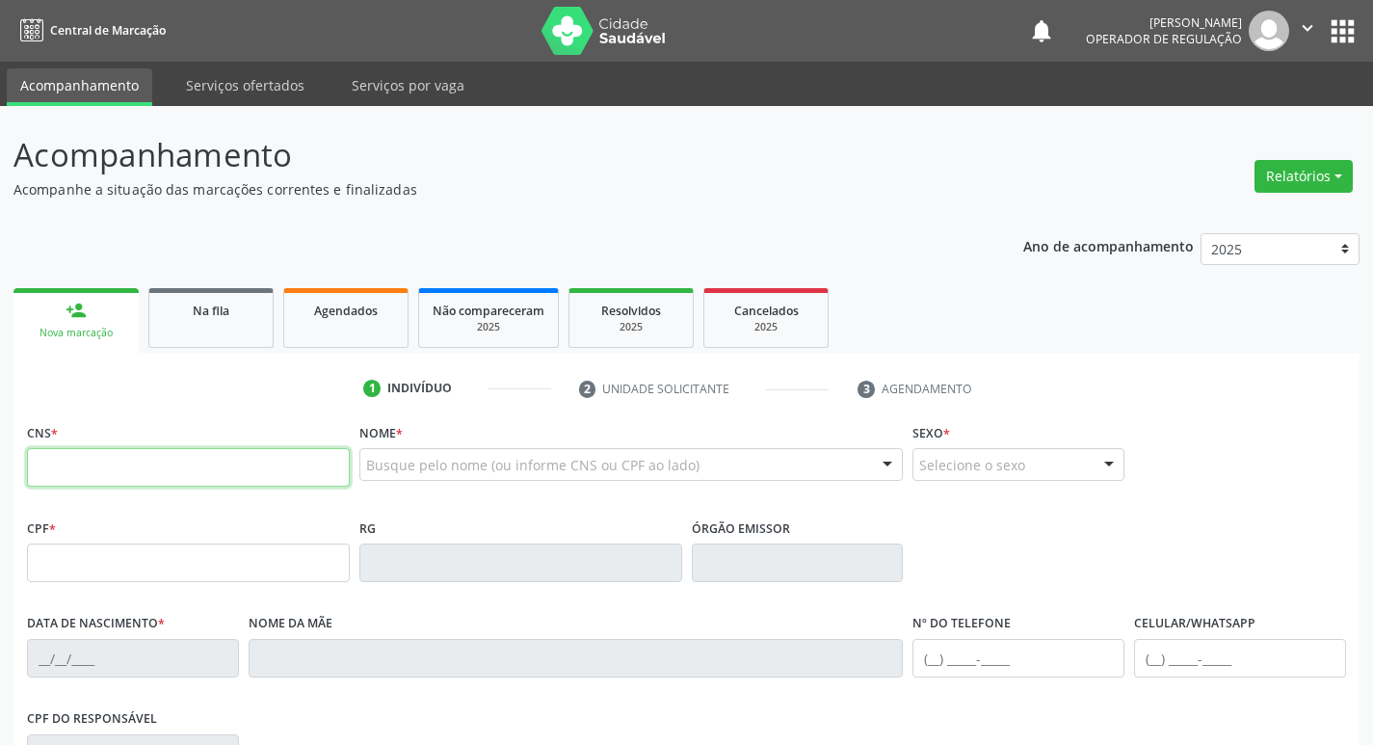
click at [79, 477] on input "text" at bounding box center [188, 467] width 323 height 39
click at [72, 472] on input "text" at bounding box center [188, 467] width 323 height 39
type input "704 5063 2306 0712"
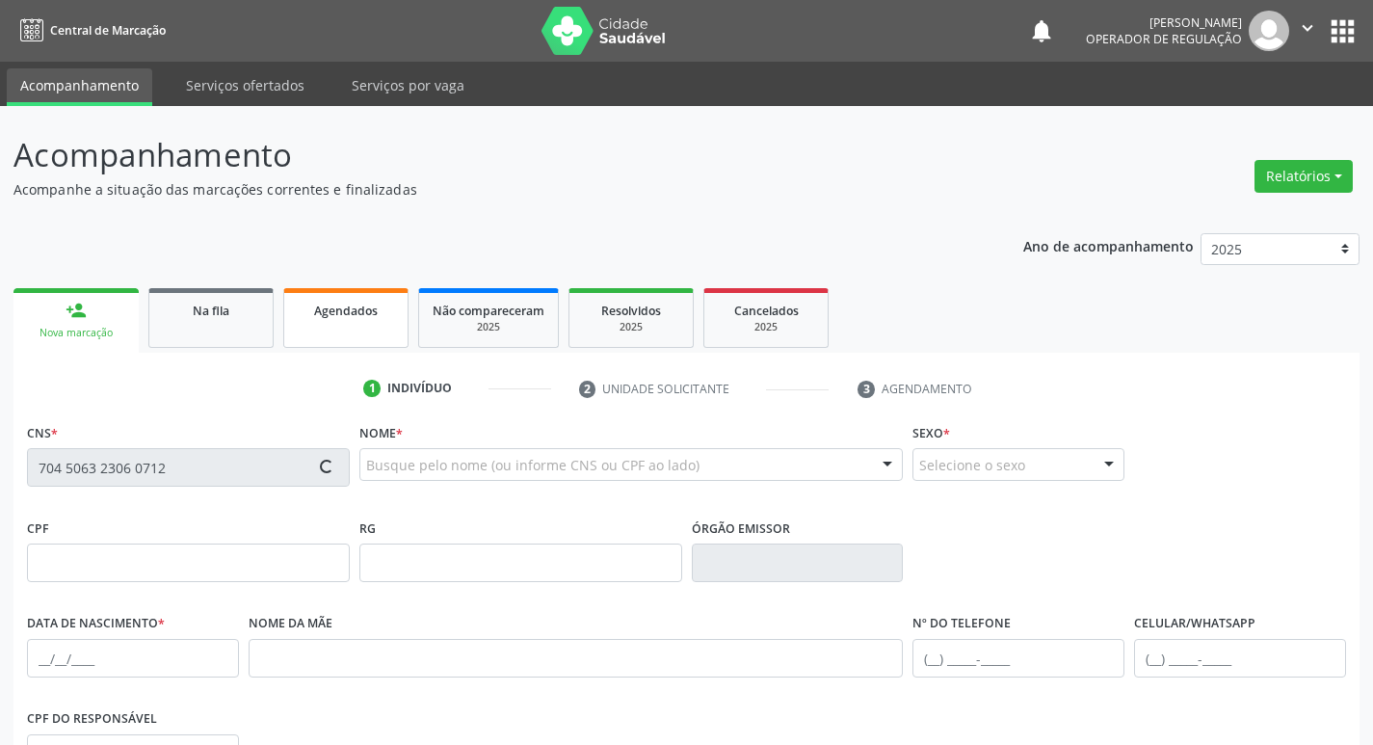
click at [368, 321] on link "Agendados" at bounding box center [345, 318] width 125 height 60
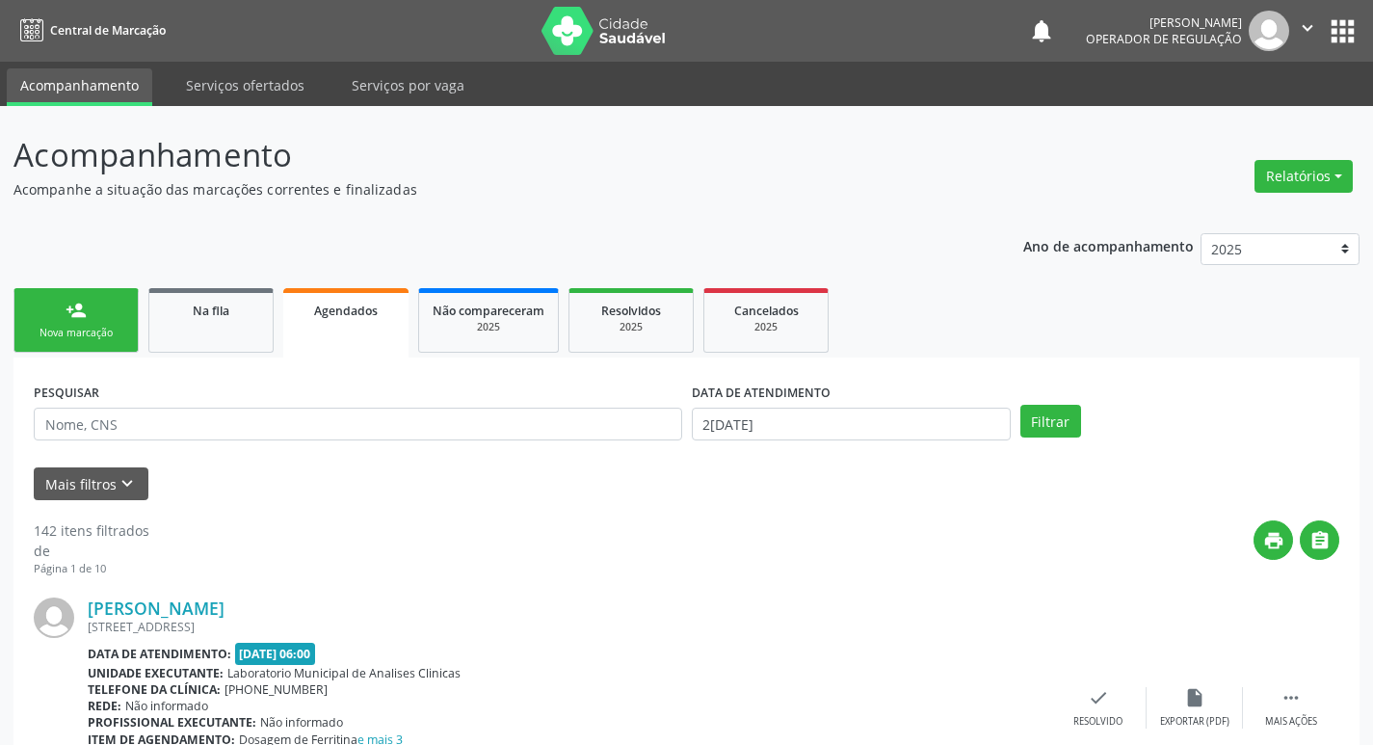
click at [93, 314] on link "person_add Nova marcação" at bounding box center [75, 320] width 125 height 65
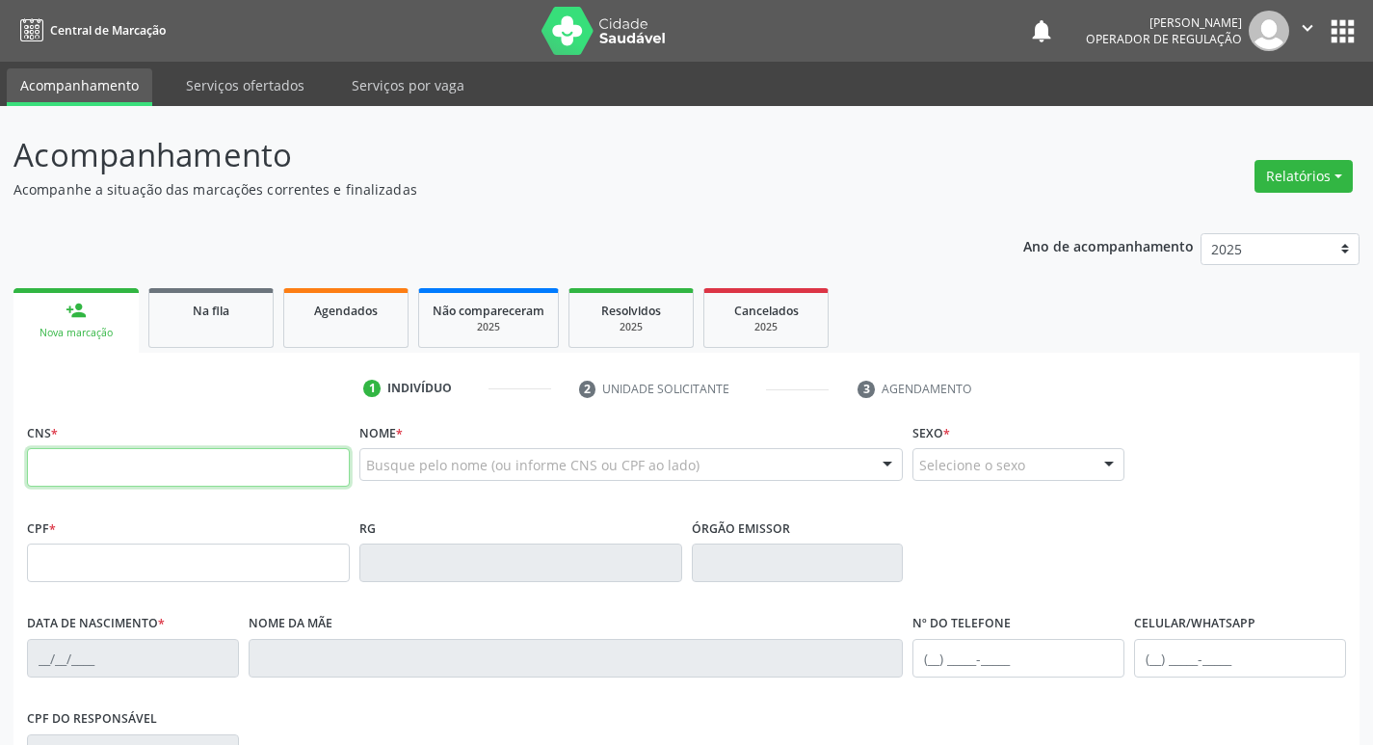
click at [152, 452] on input "text" at bounding box center [188, 467] width 323 height 39
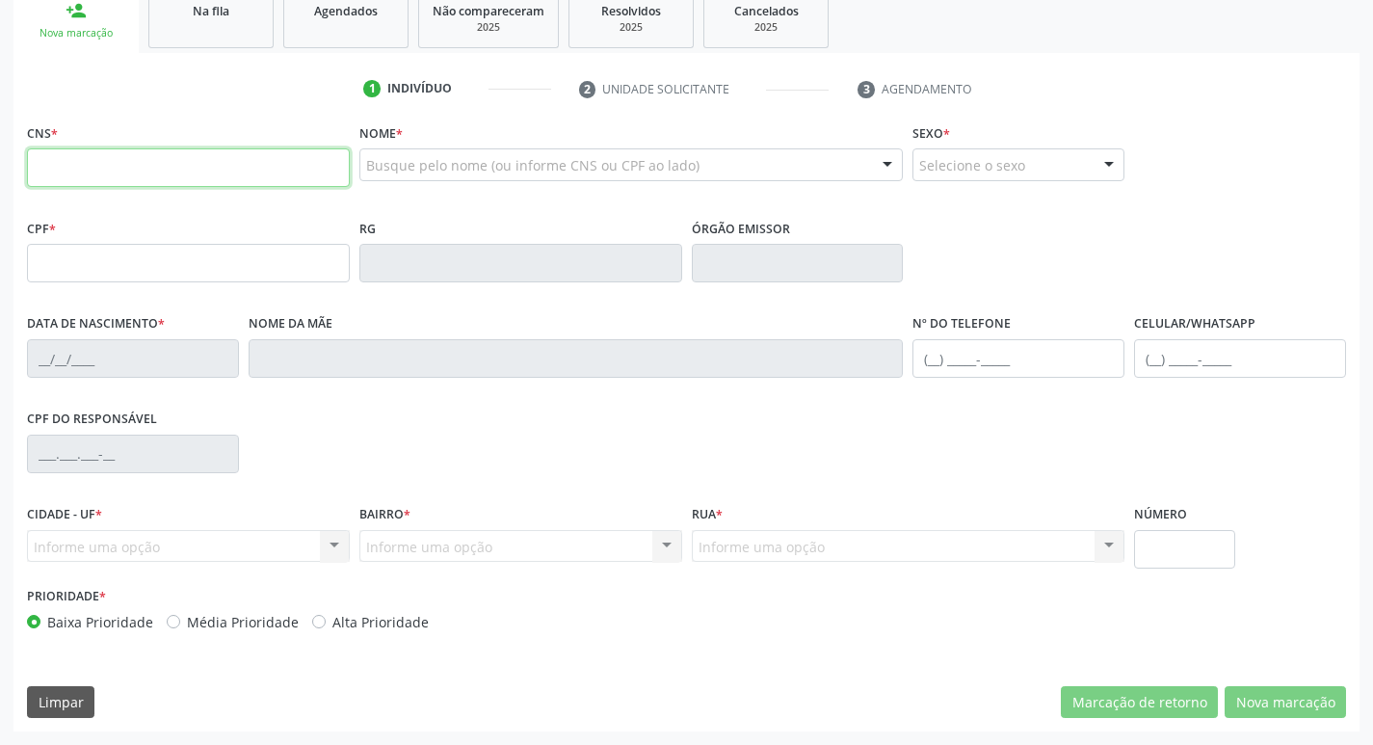
scroll to position [107, 0]
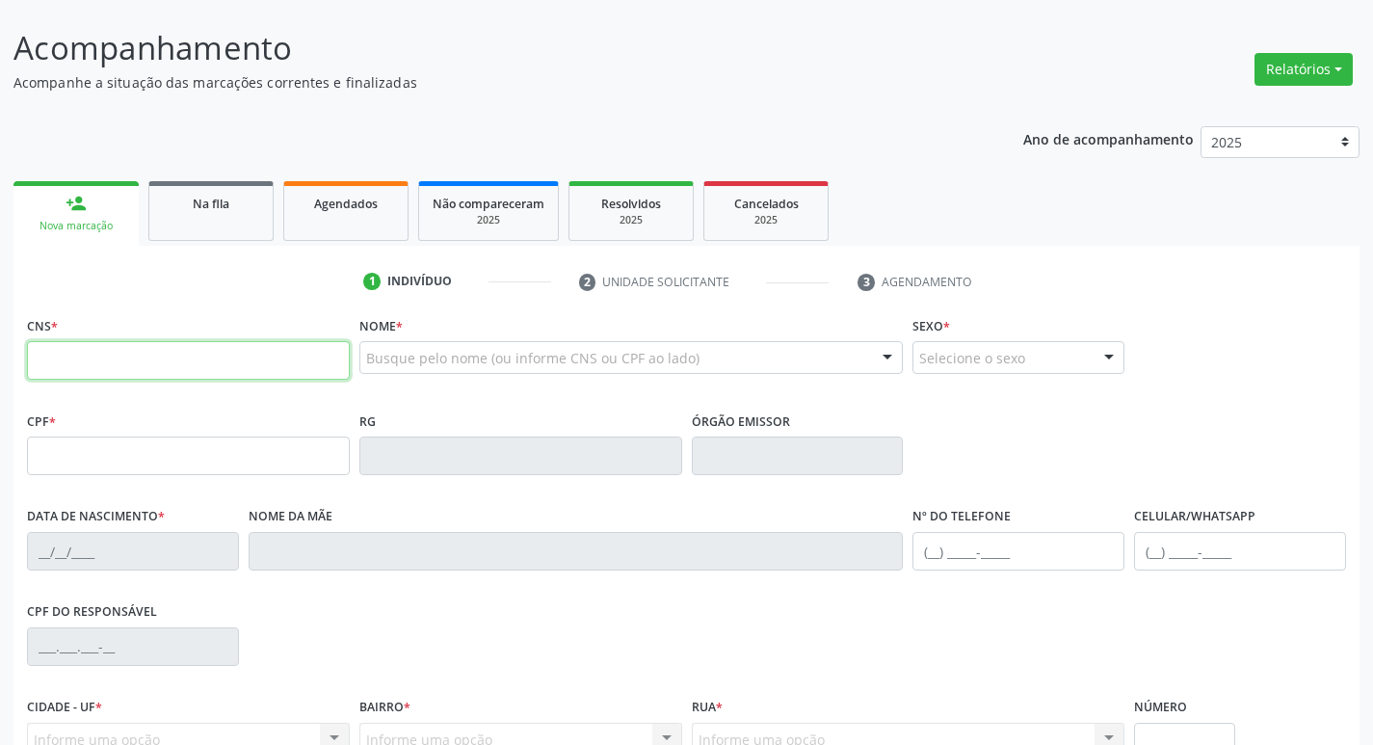
click at [57, 356] on input "text" at bounding box center [188, 360] width 323 height 39
type input "704 5063 2306 0712"
type input "352.764.954-91"
type input "02/02/1962"
type input "Juberlita Siqueira Pereira"
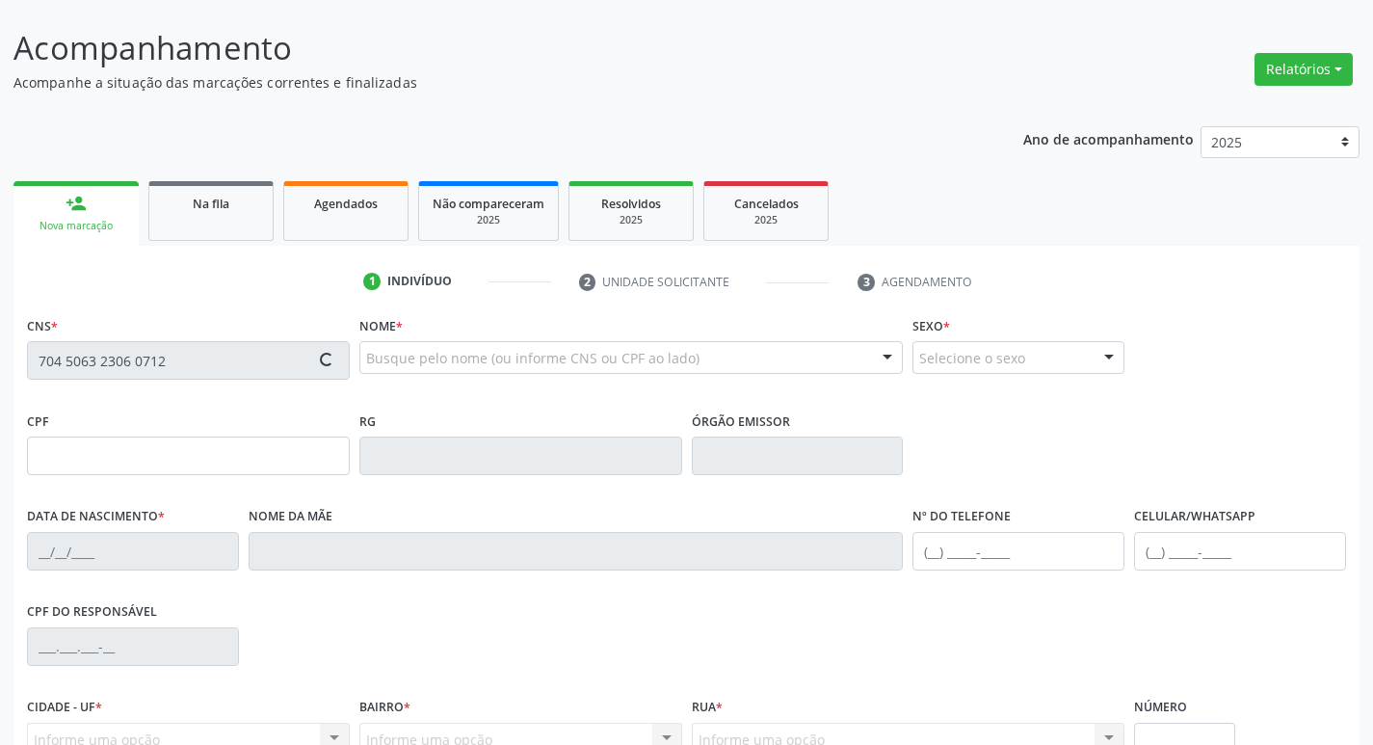
type input "(83) 99148-6650"
type input "798.152.004-53"
type input "S/N"
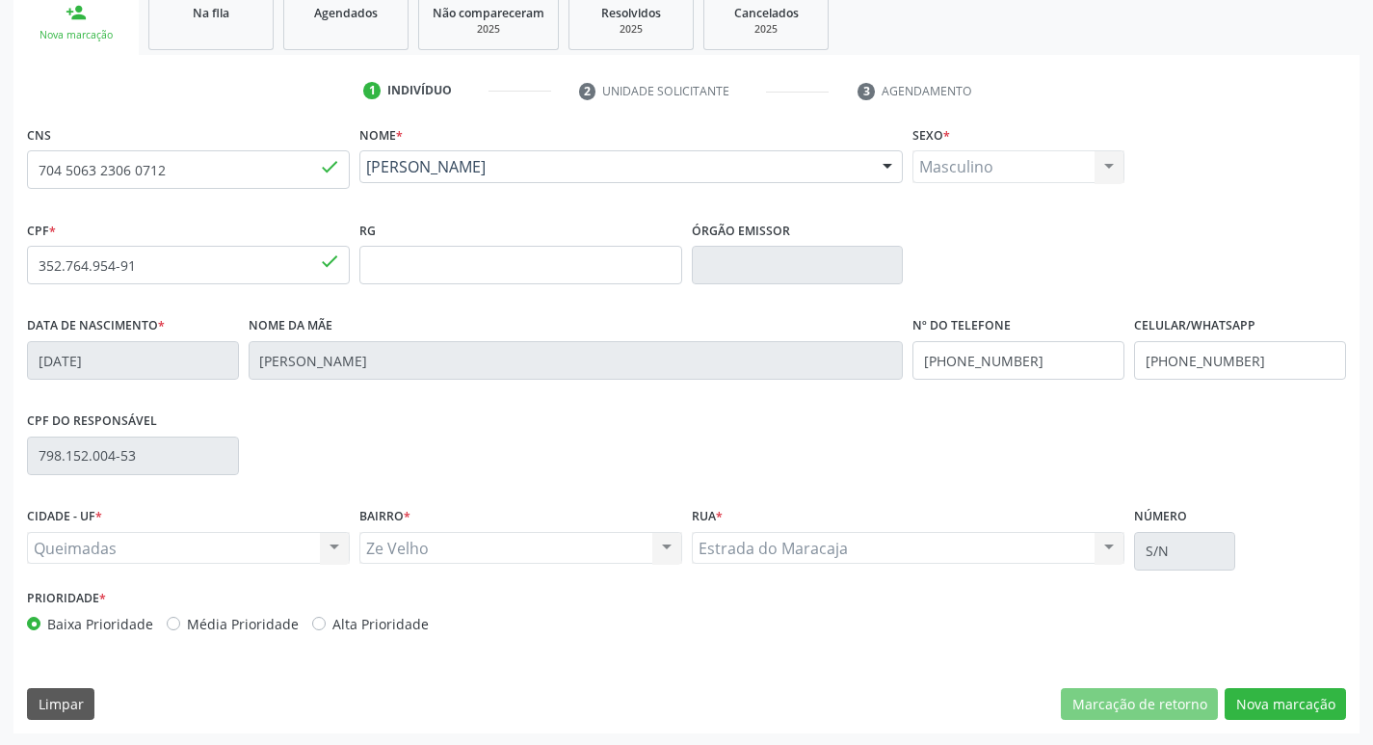
scroll to position [300, 0]
click at [1277, 706] on button "Nova marcação" at bounding box center [1285, 702] width 121 height 33
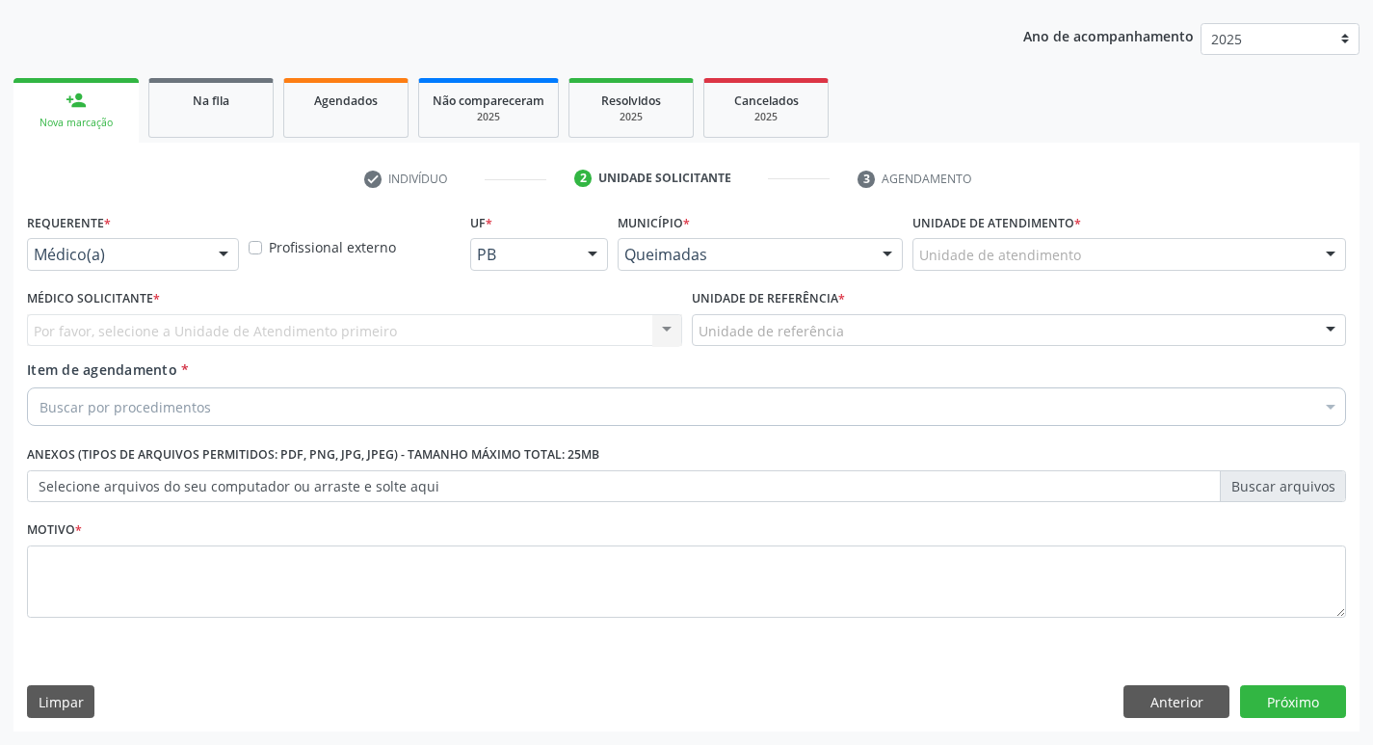
scroll to position [210, 0]
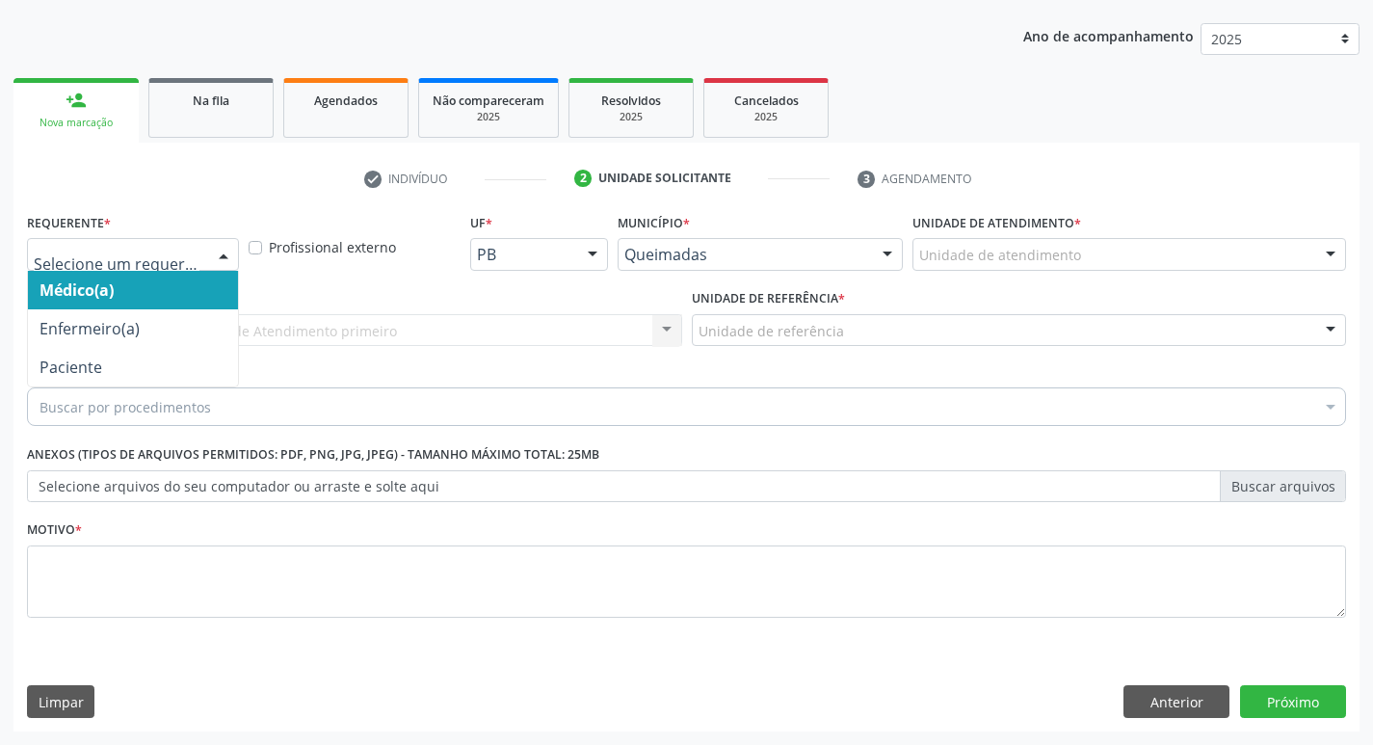
click at [219, 254] on div at bounding box center [223, 255] width 29 height 33
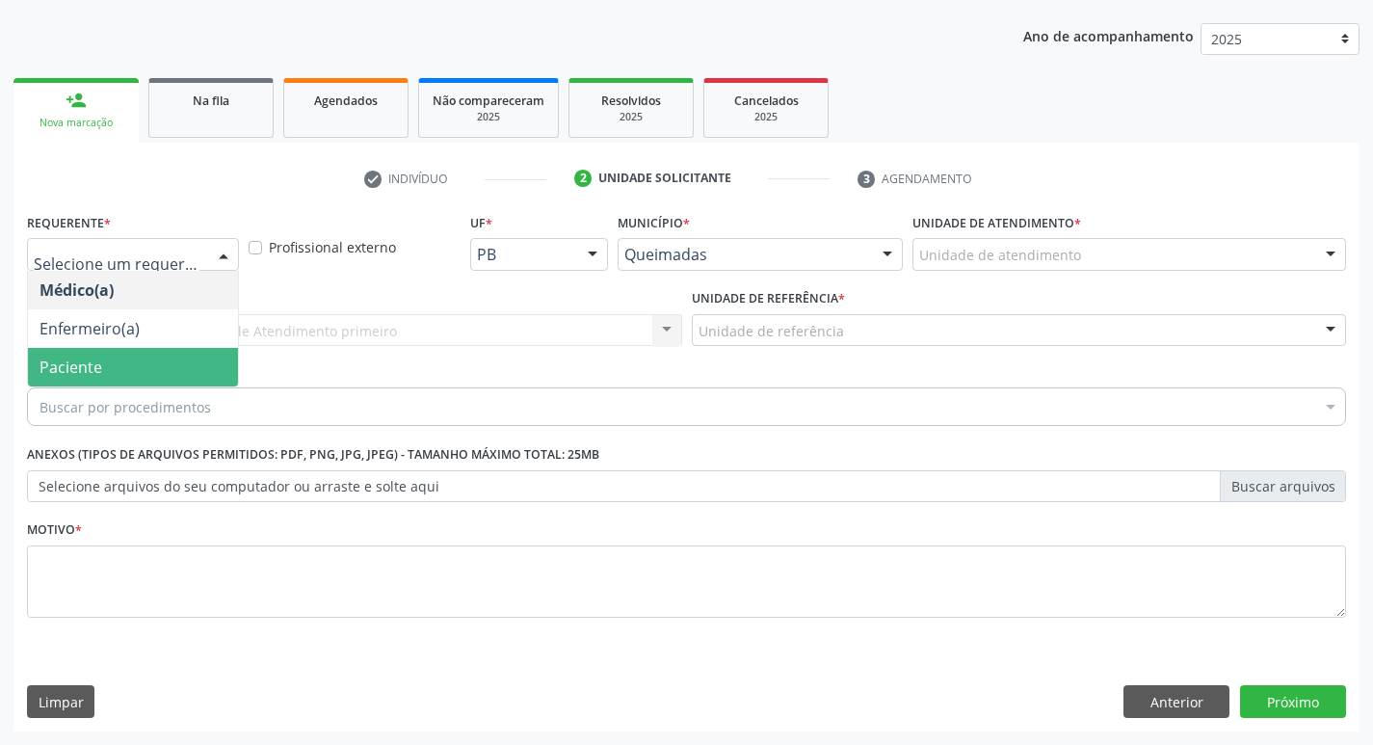
click at [103, 369] on span "Paciente" at bounding box center [133, 367] width 210 height 39
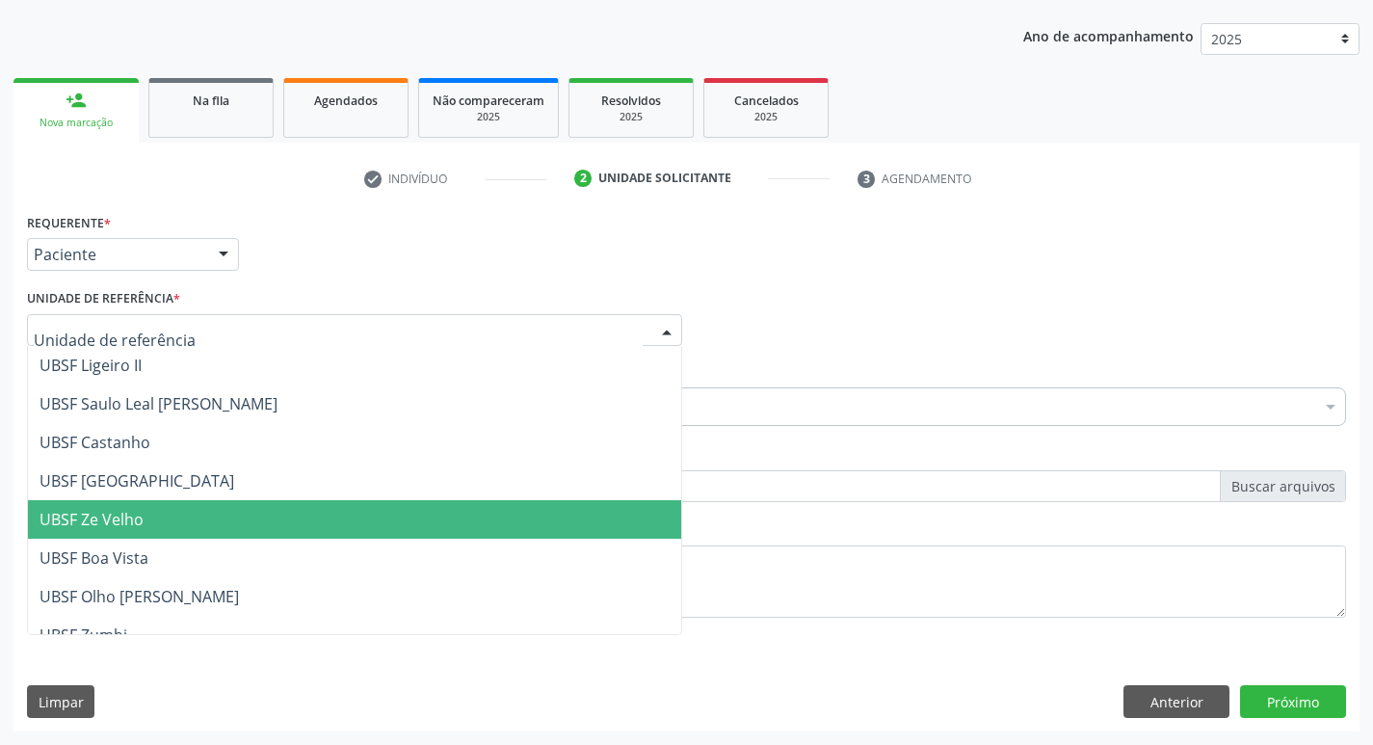
click at [125, 512] on span "UBSF Ze Velho" at bounding box center [92, 519] width 104 height 21
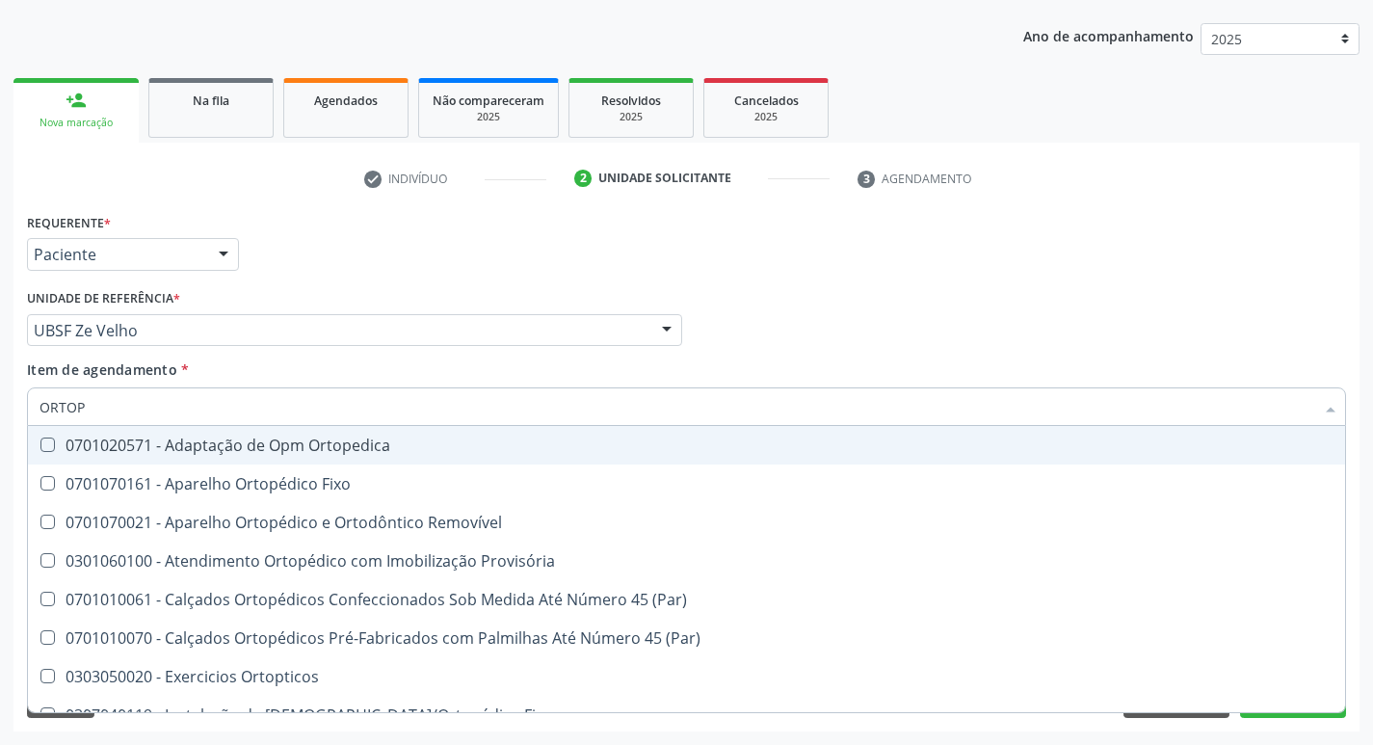
type input "ORTOPE"
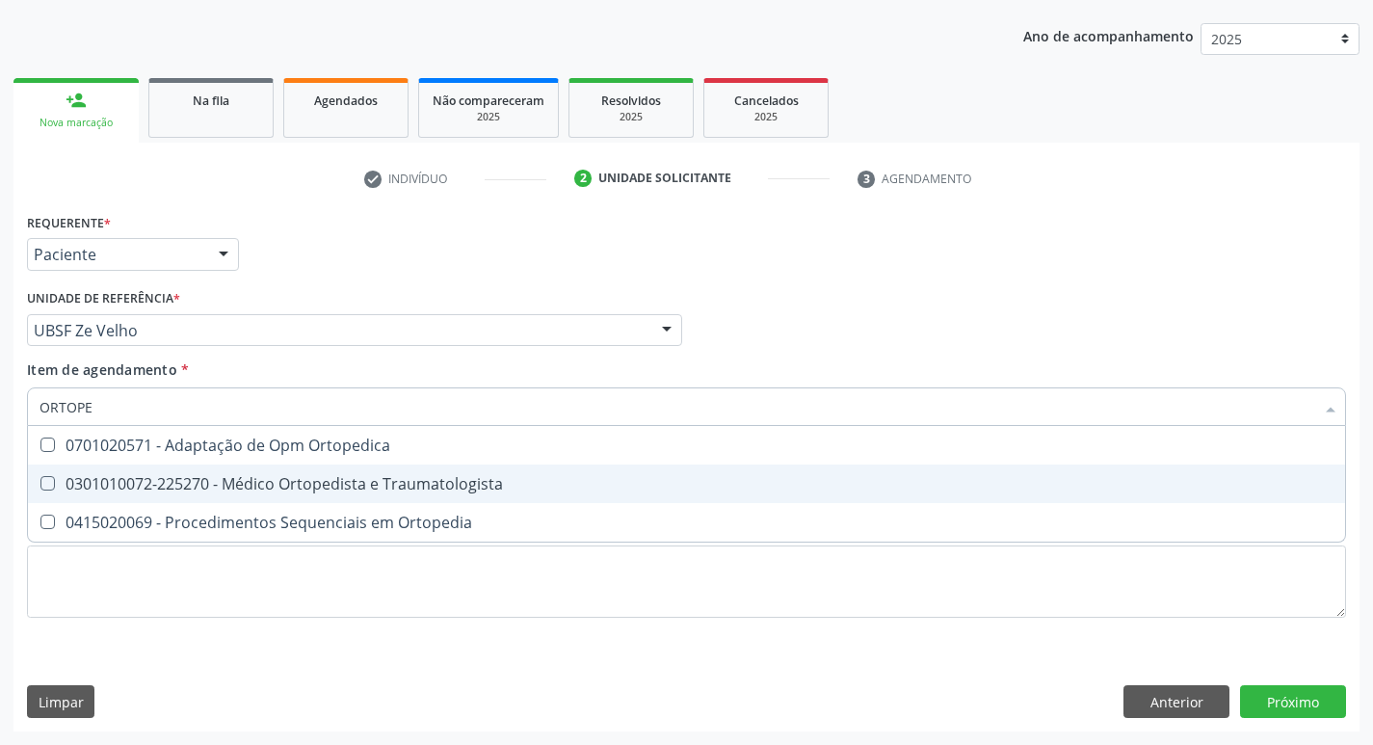
click at [43, 485] on Traumatologista at bounding box center [47, 483] width 14 height 14
click at [40, 485] on Traumatologista "checkbox" at bounding box center [34, 483] width 13 height 13
checkbox Traumatologista "true"
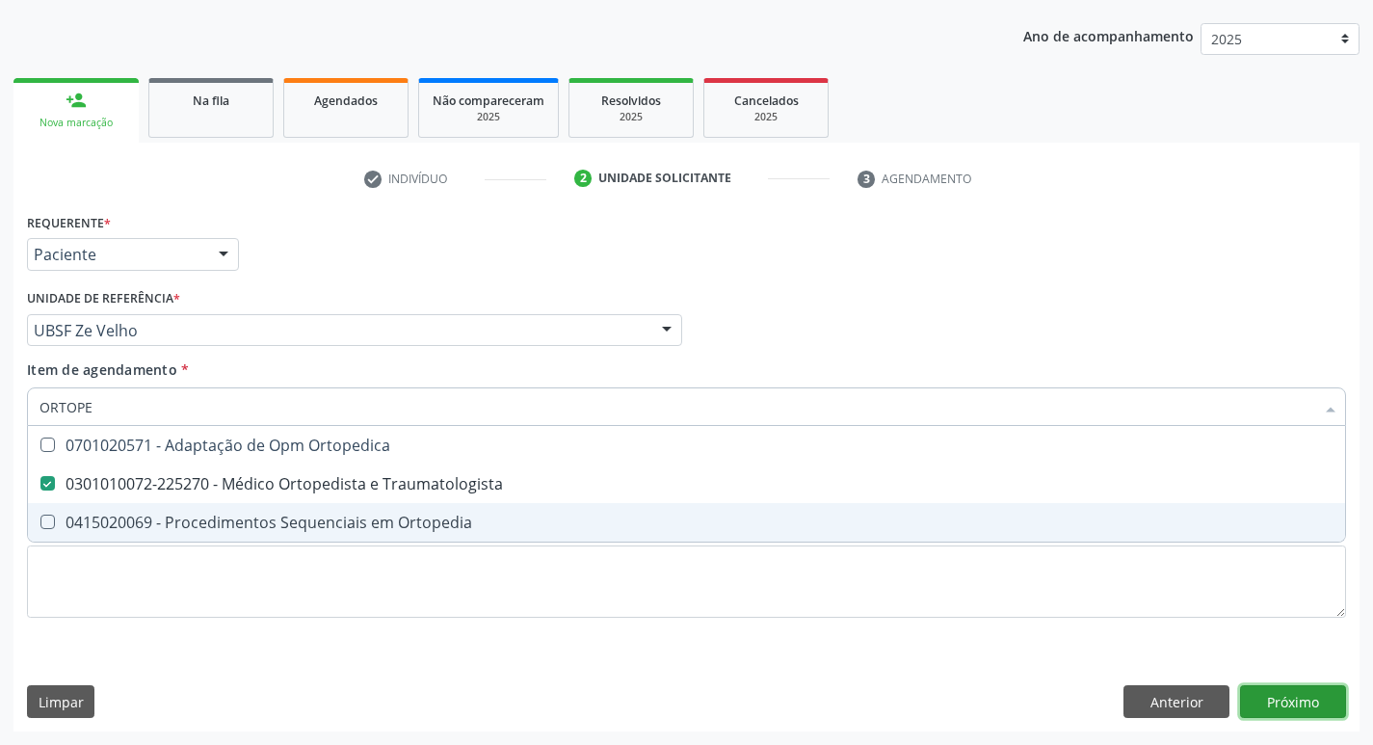
click at [1301, 705] on div "Requerente * Paciente Médico(a) Enfermeiro(a) Paciente Nenhum resultado encontr…" at bounding box center [686, 469] width 1346 height 523
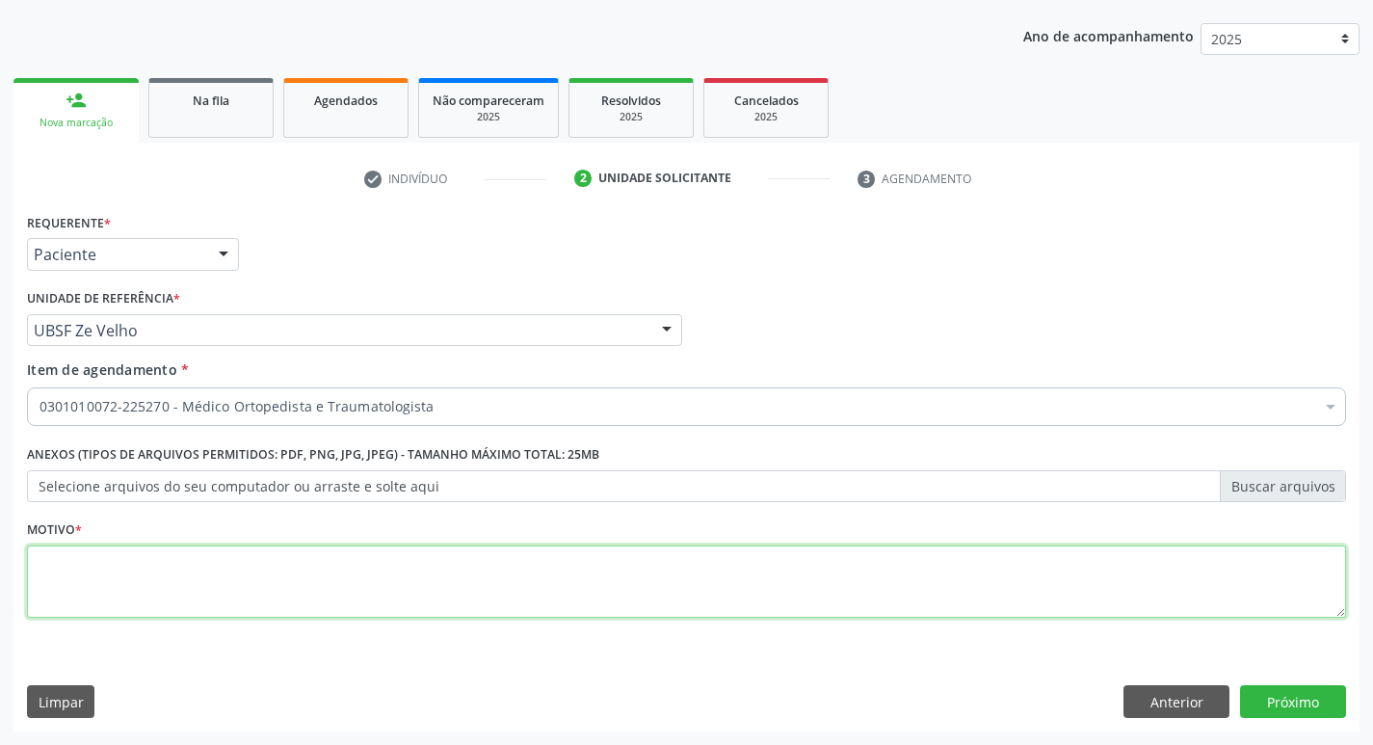
click at [100, 571] on textarea at bounding box center [686, 581] width 1319 height 73
type textarea "RETORNO"
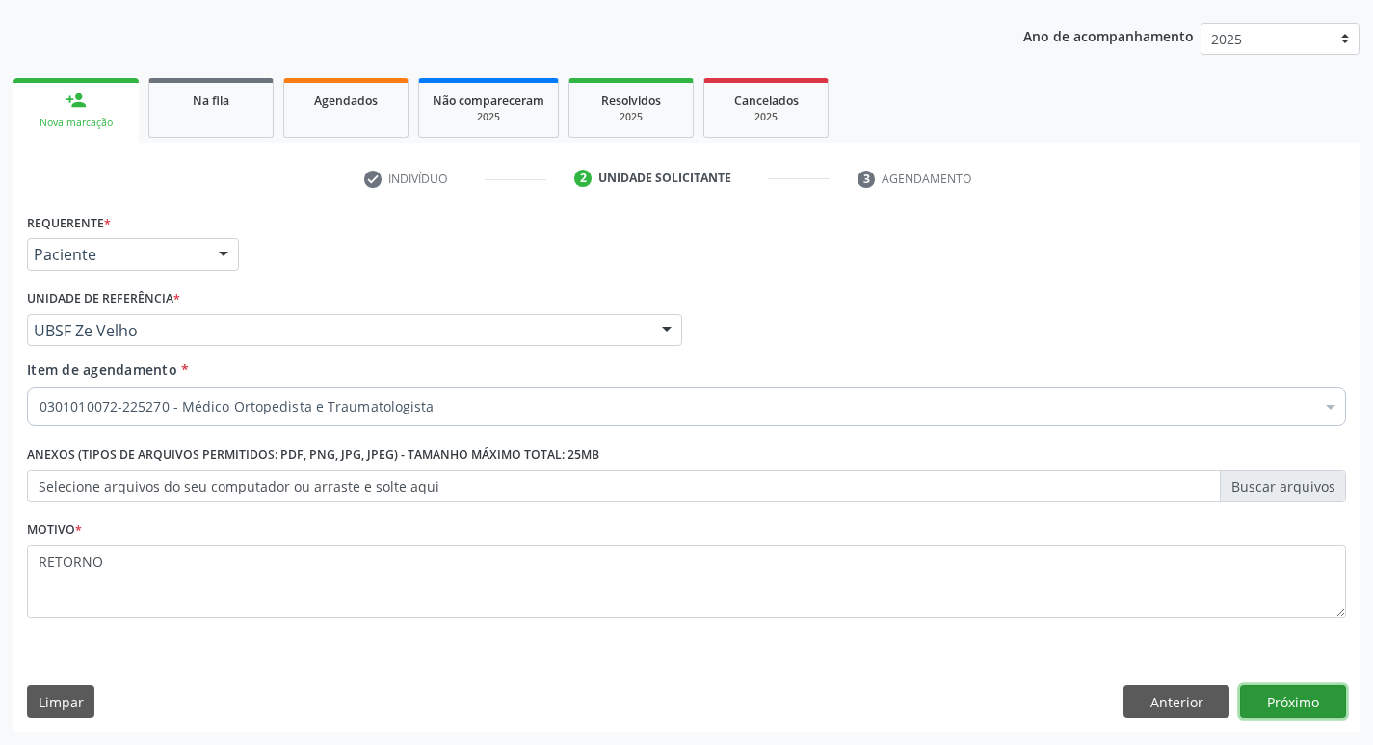
click at [1300, 703] on button "Próximo" at bounding box center [1293, 701] width 106 height 33
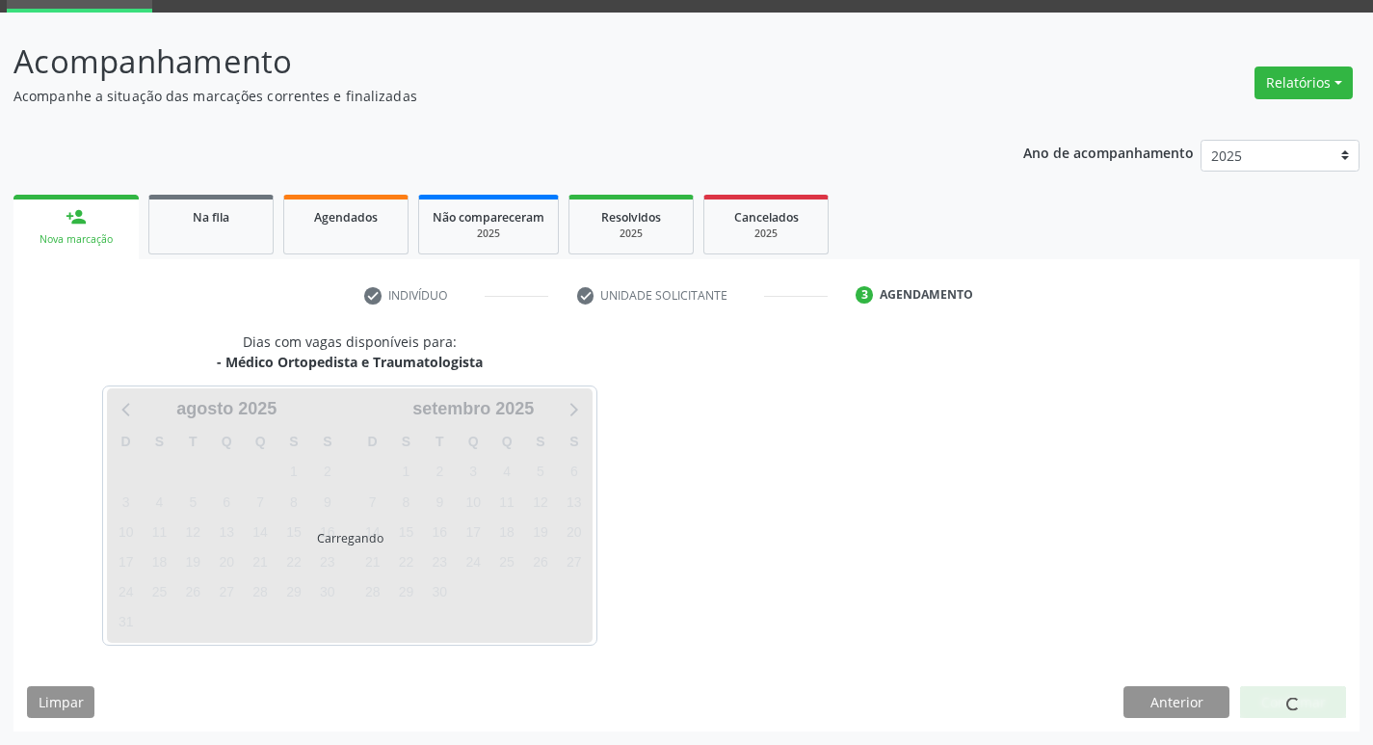
scroll to position [93, 0]
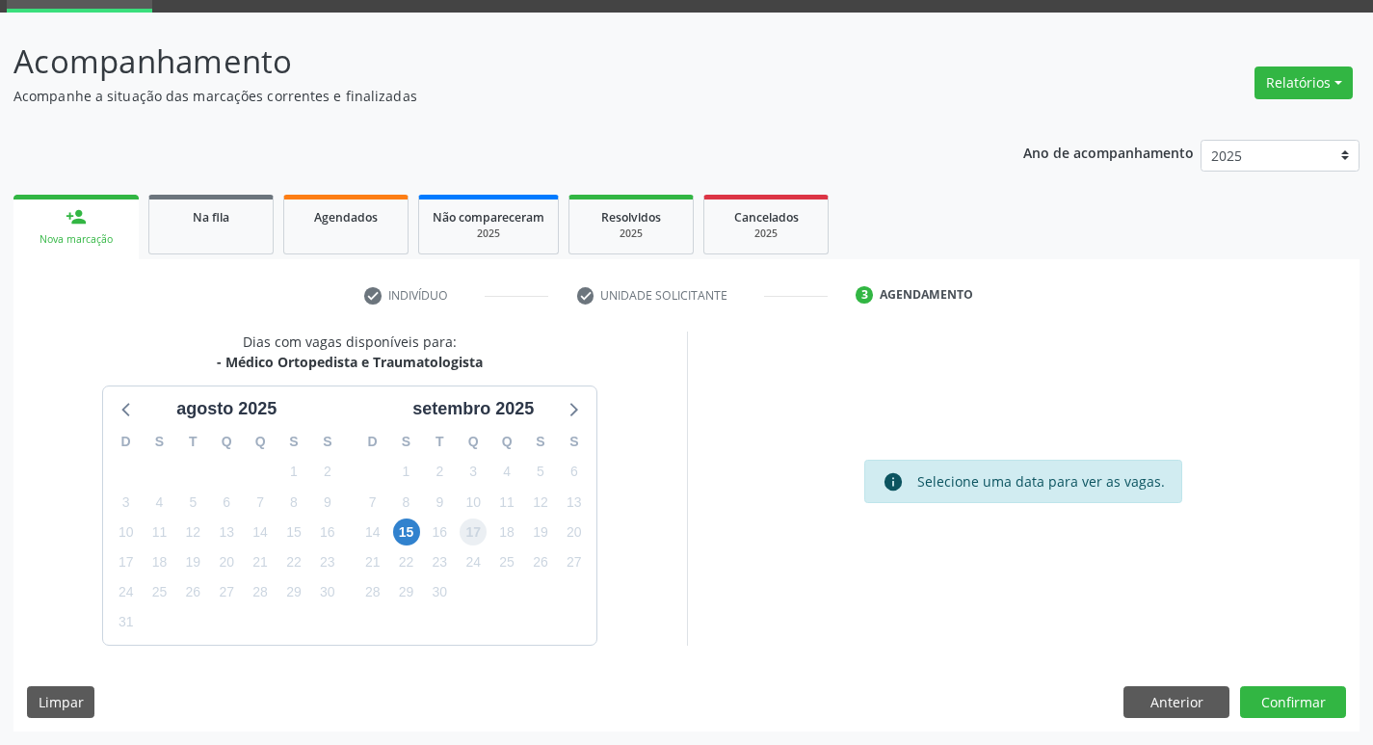
click at [476, 527] on span "17" at bounding box center [473, 531] width 27 height 27
click at [1282, 694] on button "Confirmar" at bounding box center [1293, 702] width 106 height 33
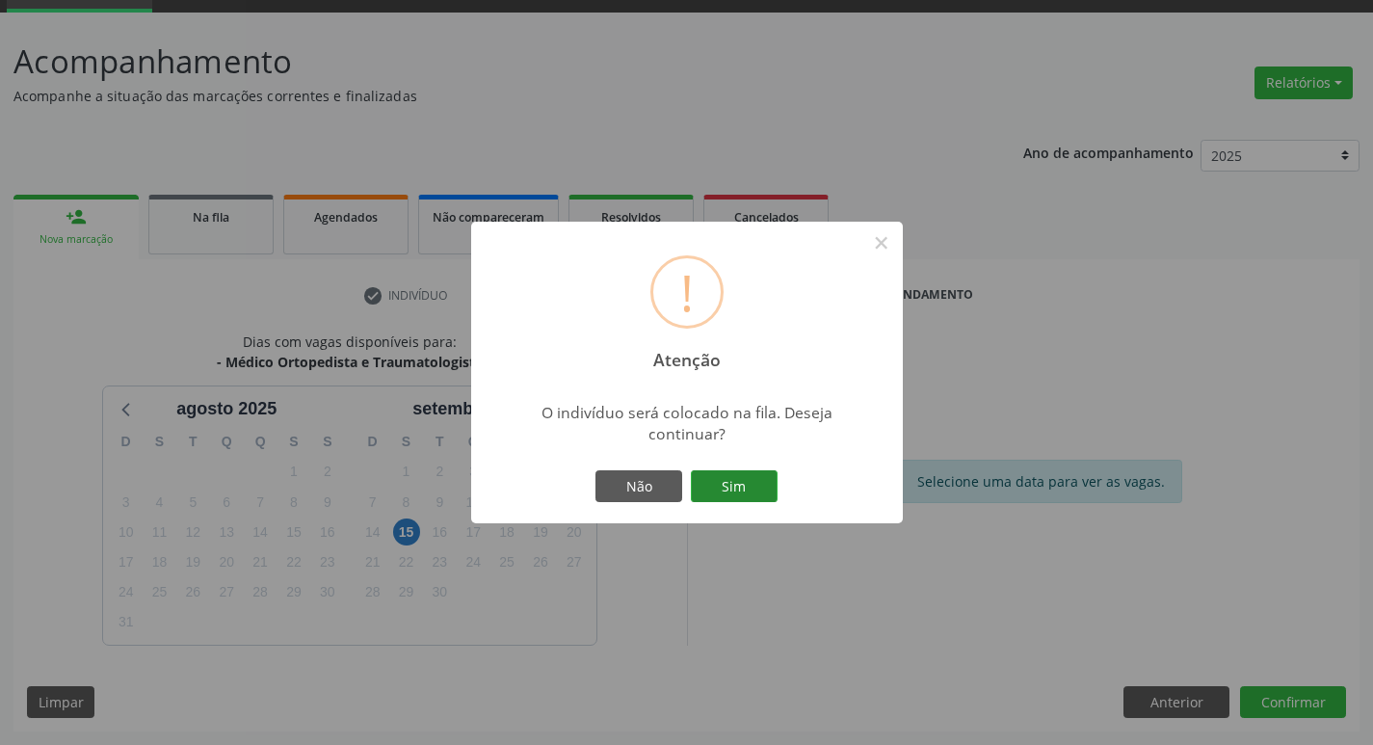
click at [759, 493] on button "Sim" at bounding box center [734, 486] width 87 height 33
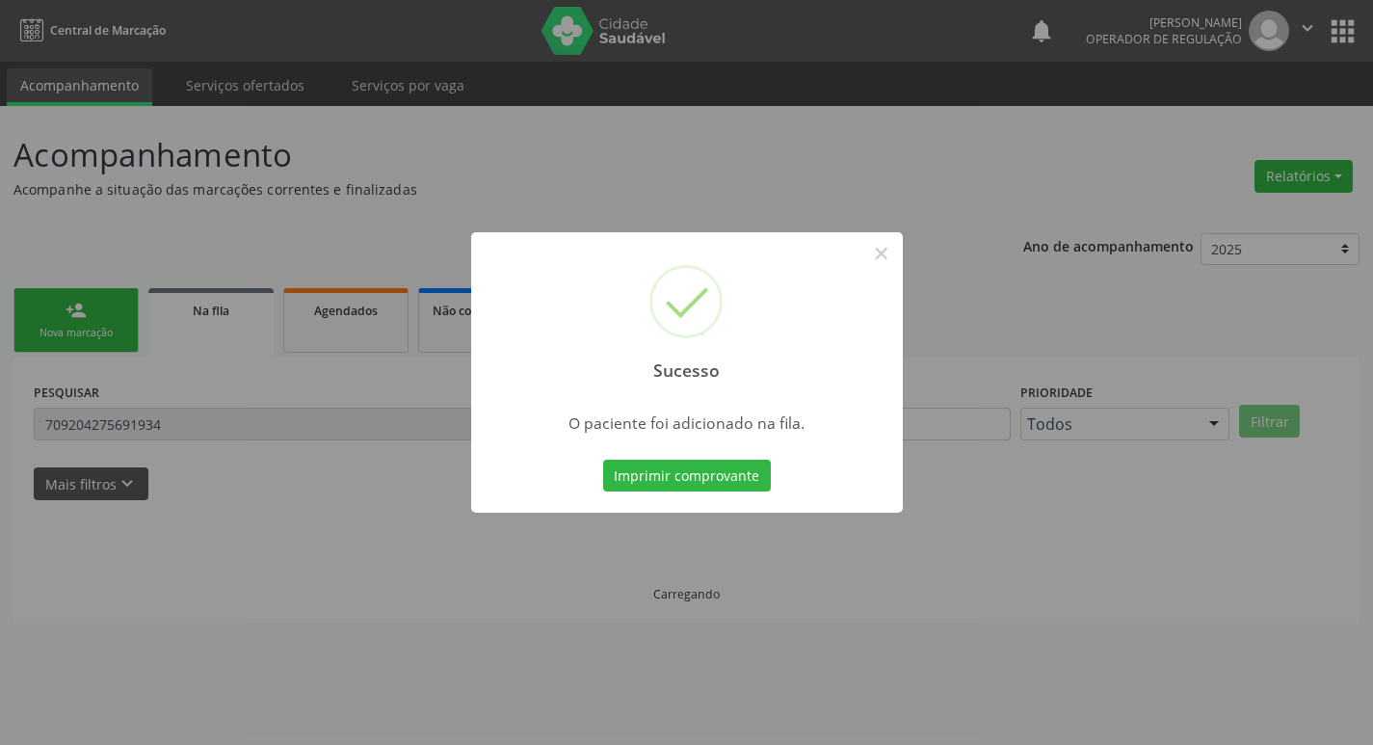
scroll to position [0, 0]
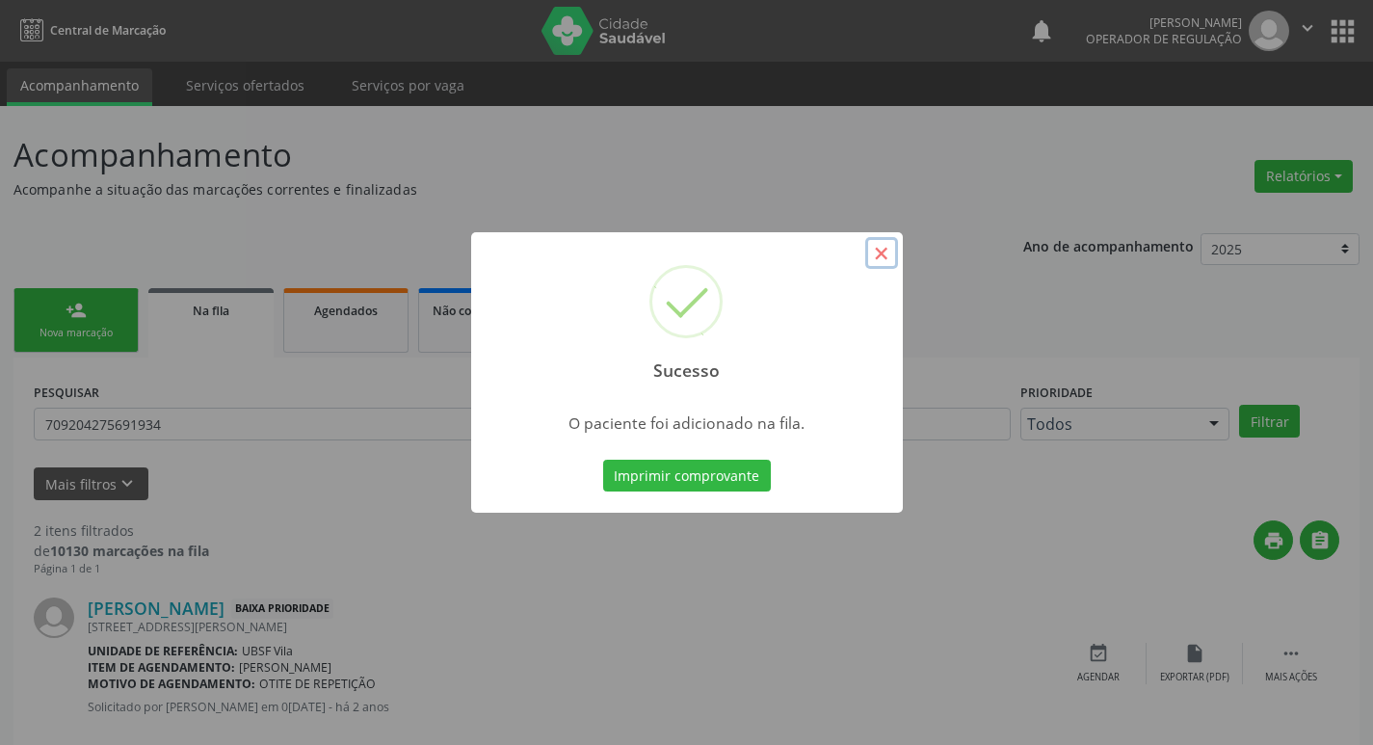
click at [877, 261] on button "×" at bounding box center [881, 253] width 33 height 33
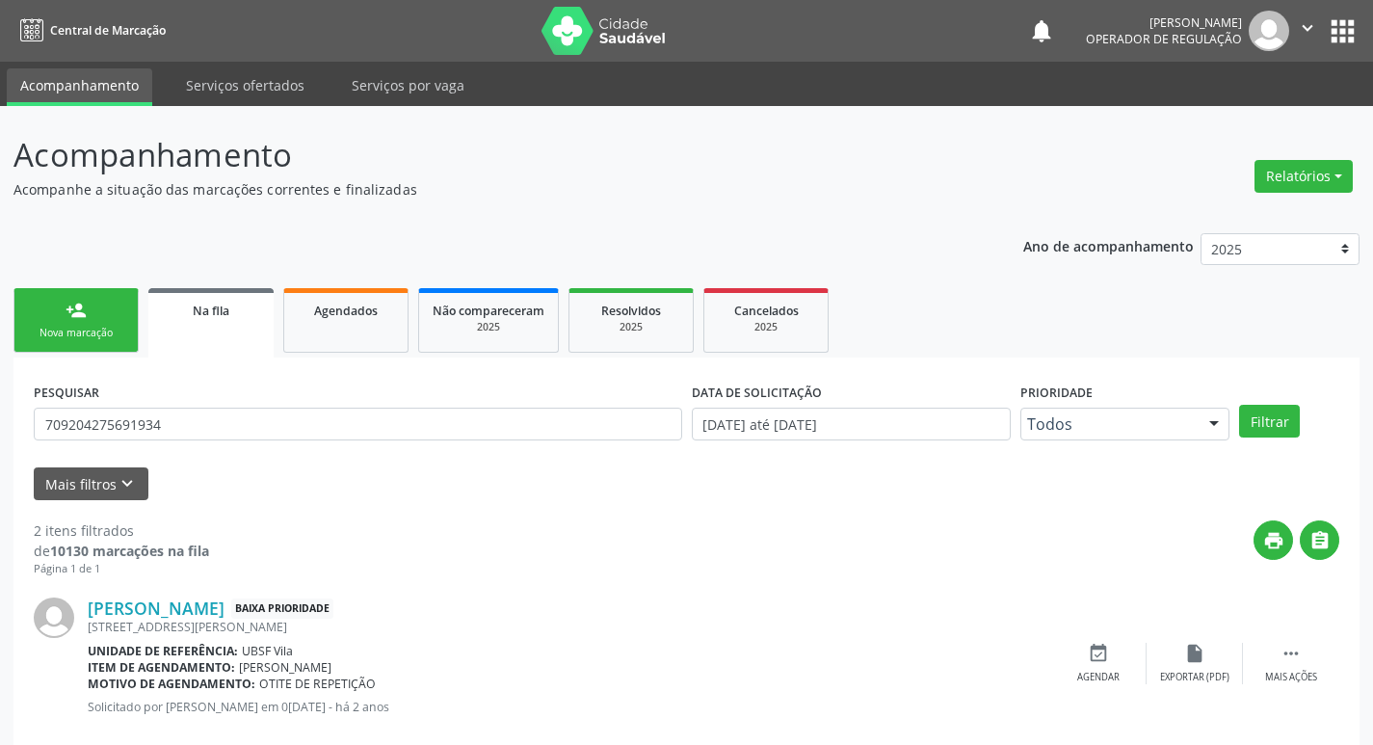
click at [92, 329] on div "Nova marcação" at bounding box center [76, 333] width 96 height 14
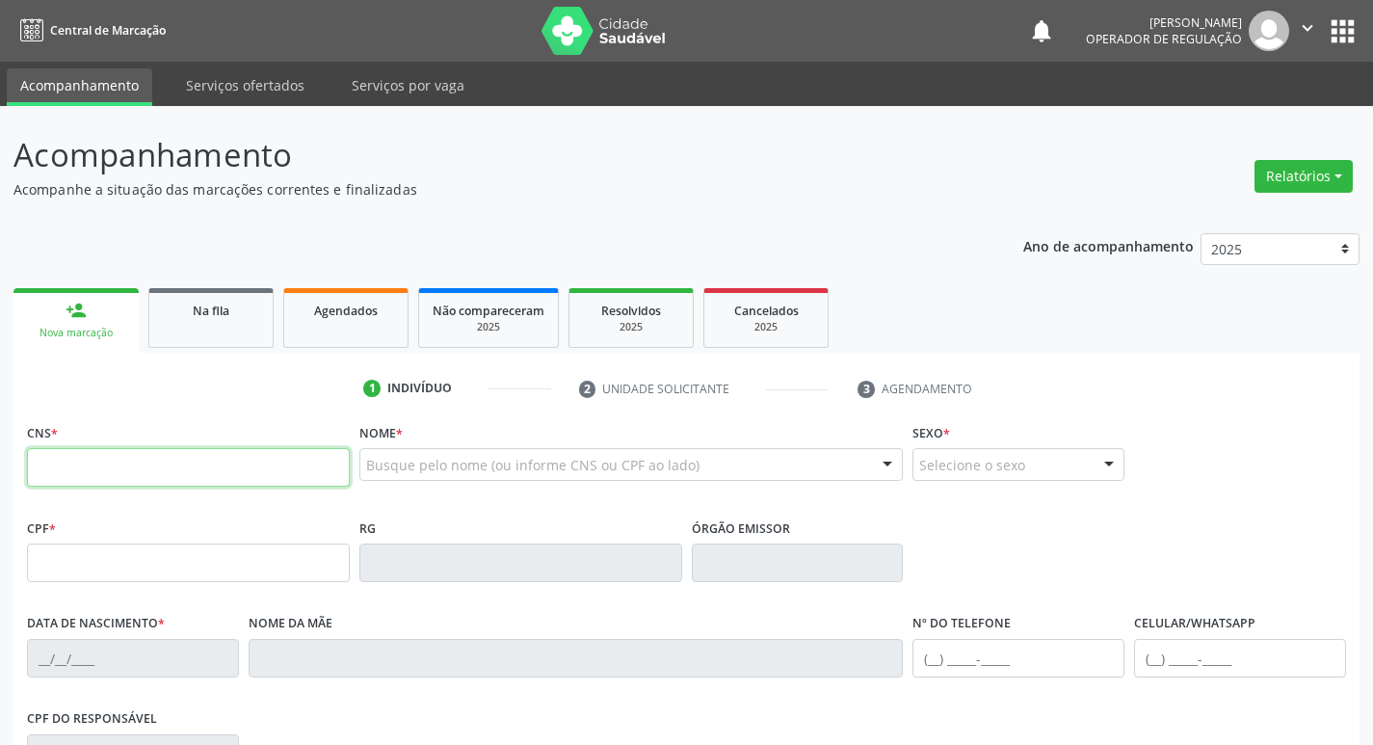
click at [72, 465] on input "text" at bounding box center [188, 467] width 323 height 39
type input "702 3041 3318 4619"
type input "23/03/2009"
type input "S/N"
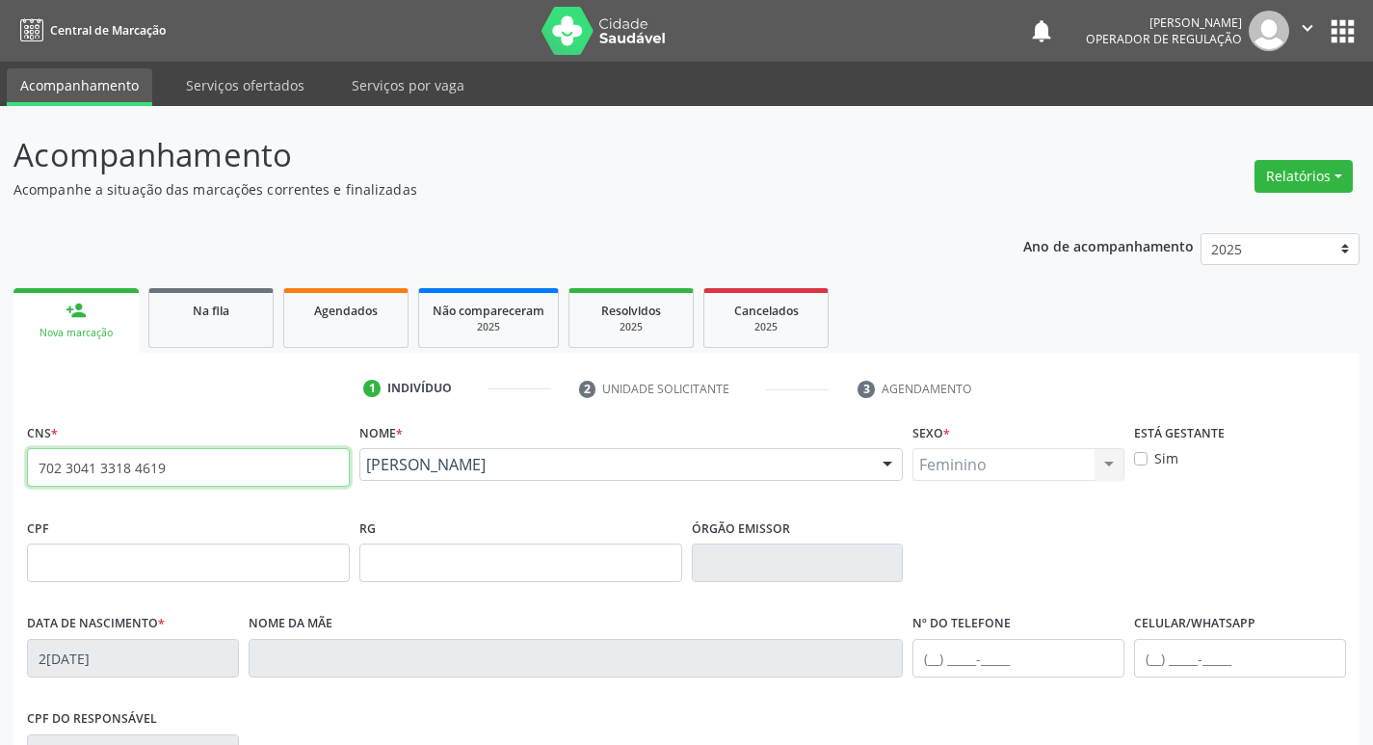
click at [183, 464] on input "702 3041 3318 4619" at bounding box center [188, 467] width 323 height 39
type input "7"
click at [165, 470] on input "text" at bounding box center [188, 467] width 323 height 39
click at [167, 464] on input "text" at bounding box center [188, 467] width 323 height 39
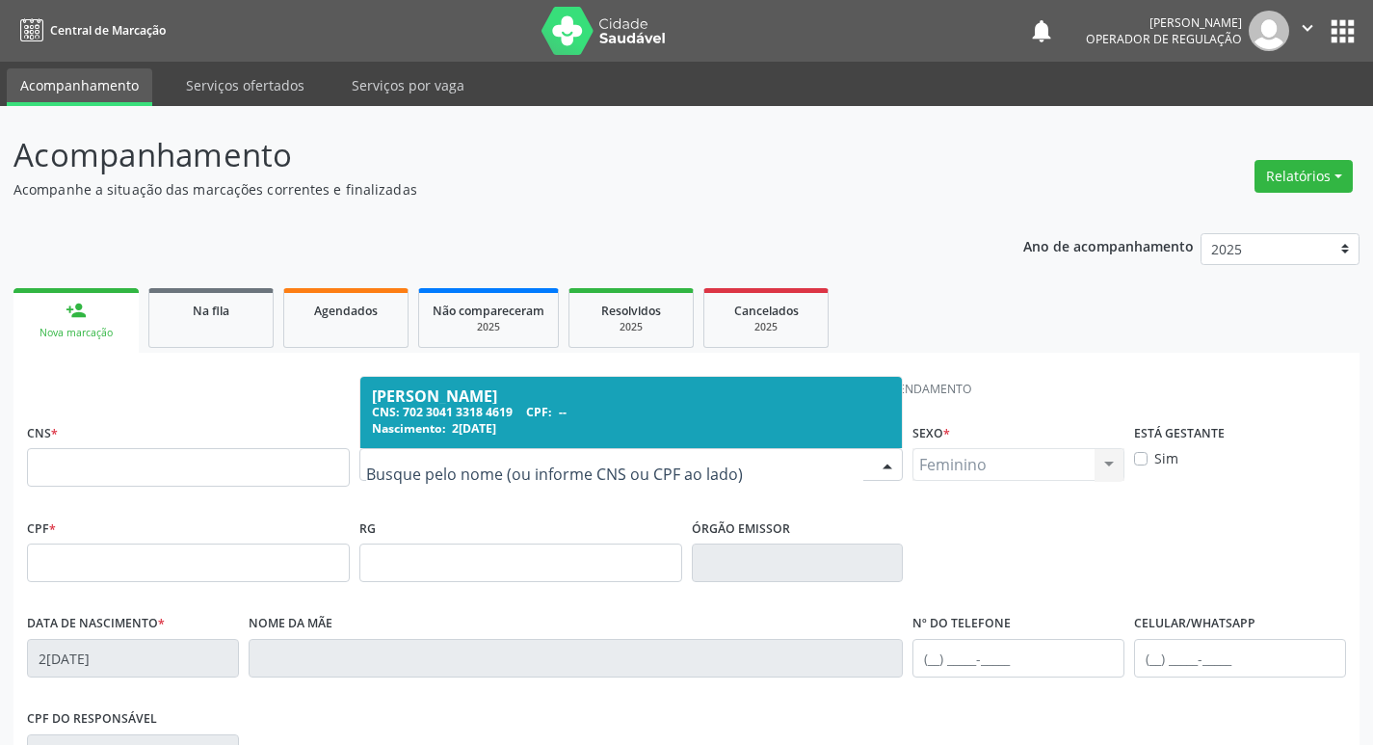
click at [407, 420] on span "Nascimento:" at bounding box center [409, 428] width 74 height 16
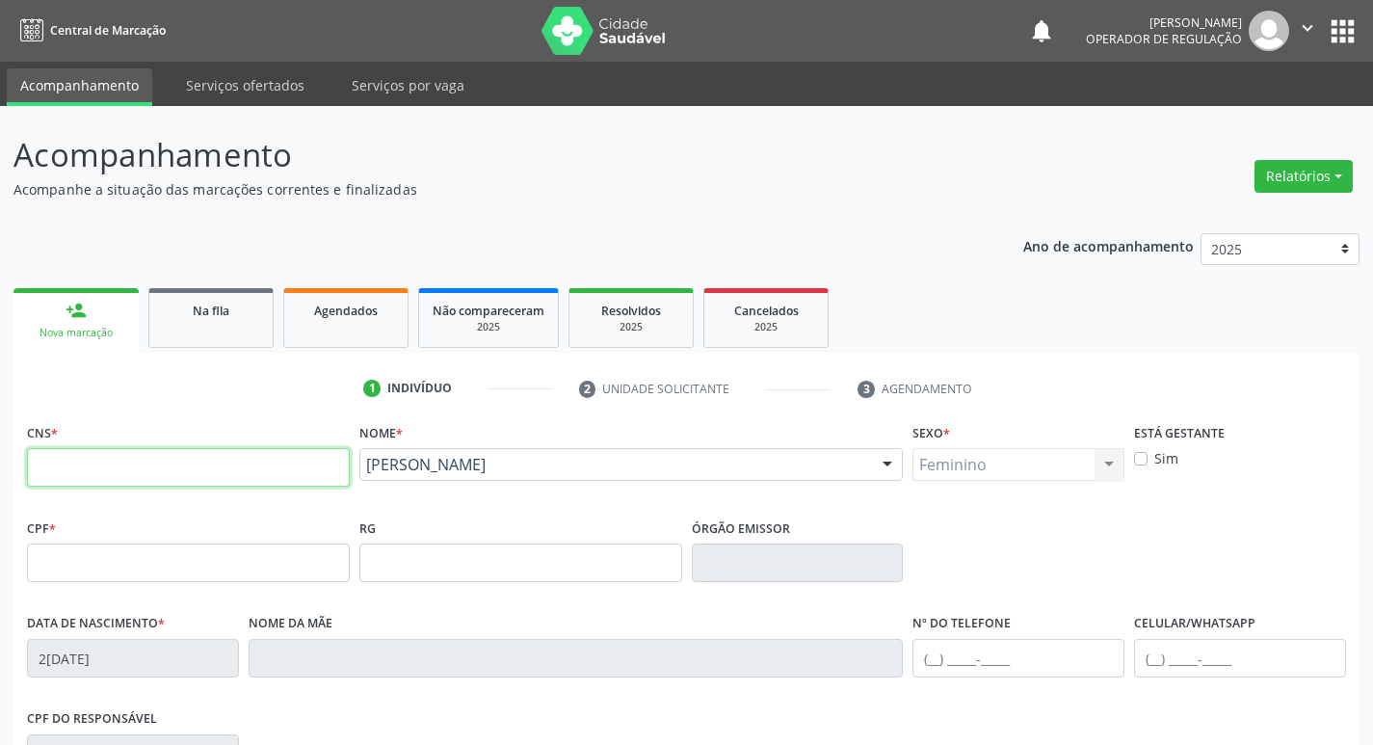
click at [326, 457] on input "text" at bounding box center [188, 467] width 323 height 39
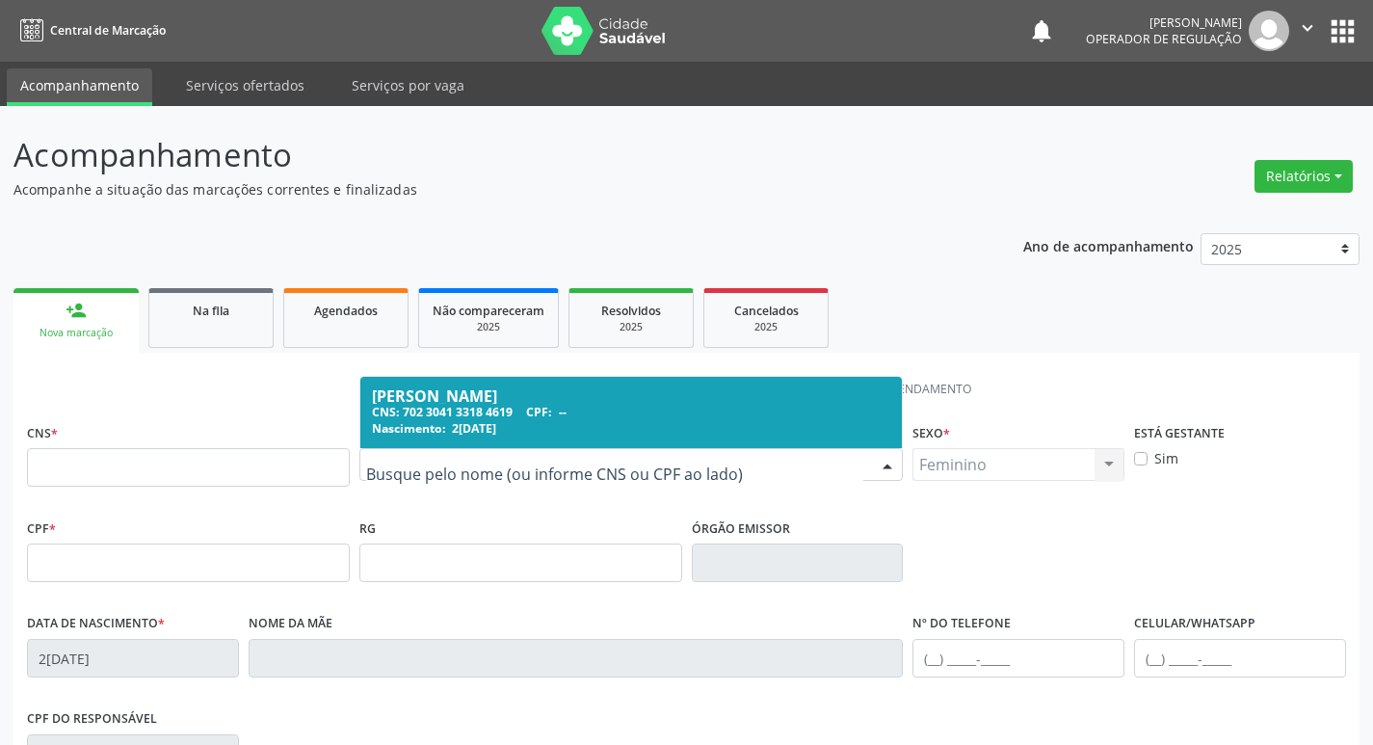
click at [564, 462] on input "text" at bounding box center [615, 474] width 498 height 39
click at [536, 476] on input "text" at bounding box center [615, 474] width 498 height 39
click at [318, 447] on div "CNS *" at bounding box center [188, 452] width 323 height 68
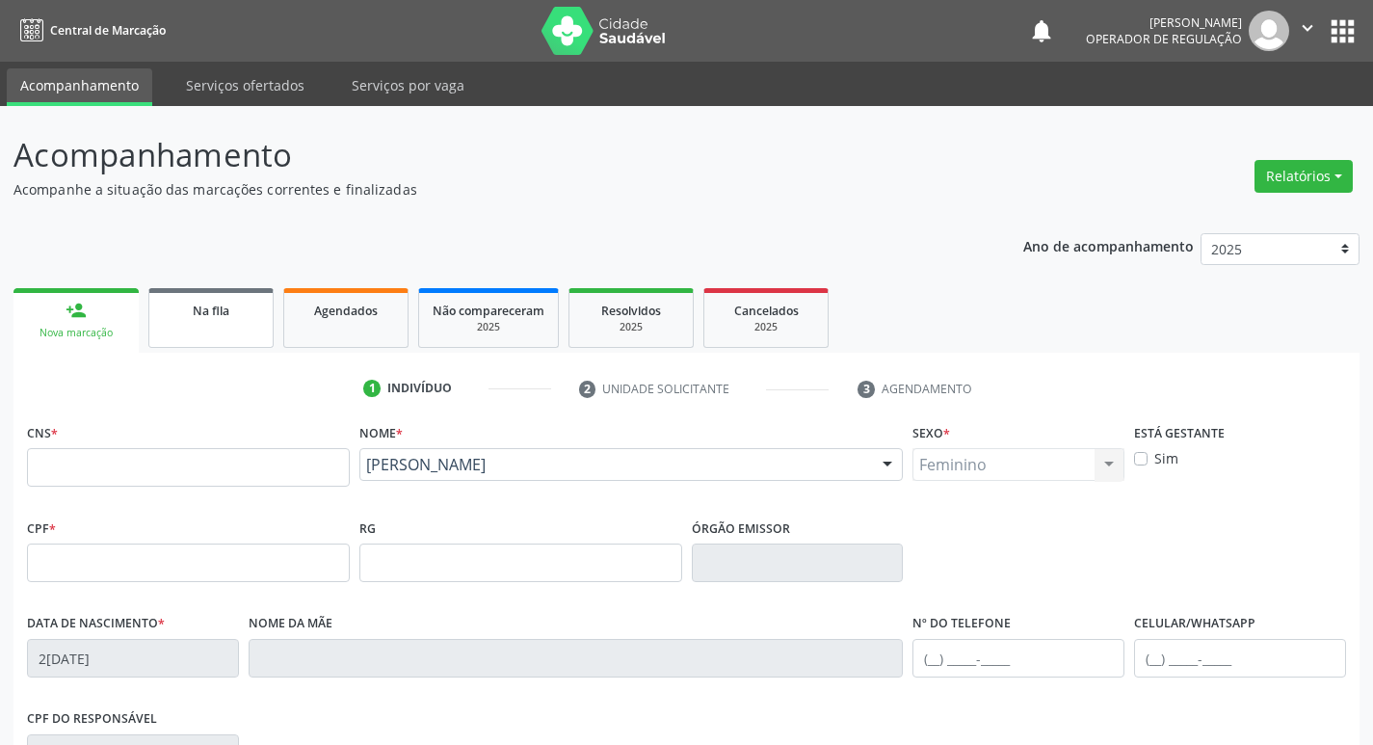
click at [236, 319] on div "Na fila" at bounding box center [211, 310] width 96 height 20
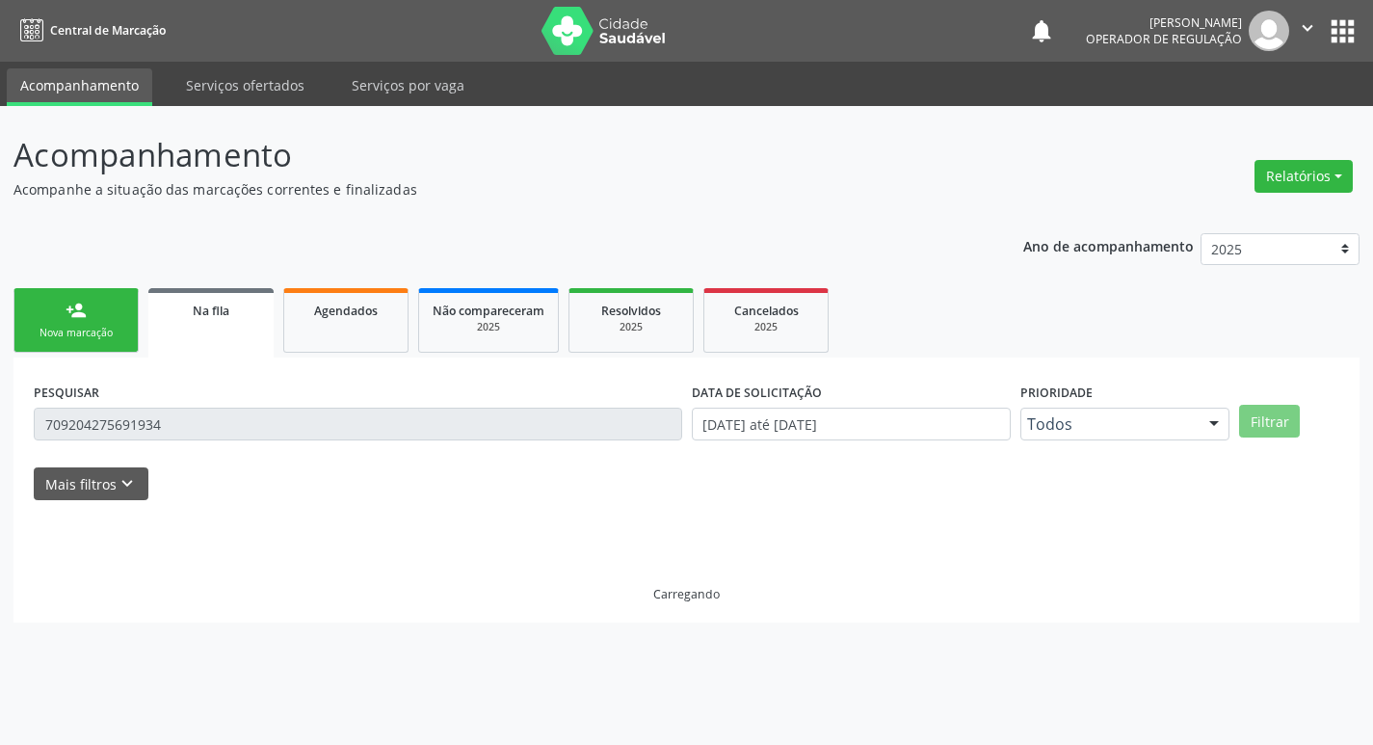
click at [106, 303] on link "person_add Nova marcação" at bounding box center [75, 320] width 125 height 65
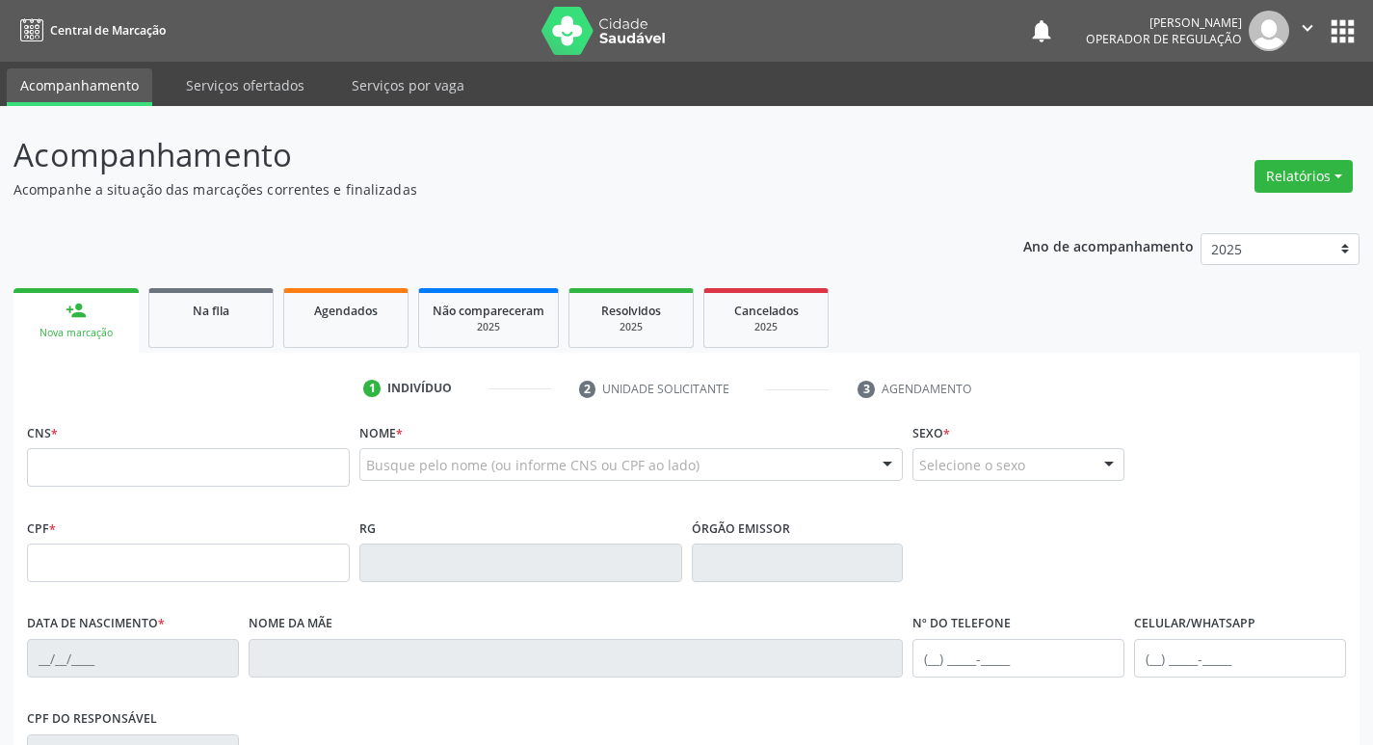
click at [378, 483] on div "Busque pelo nome (ou informe CNS ou CPF ao lado) Nenhum resultado encontrado pa…" at bounding box center [631, 471] width 544 height 46
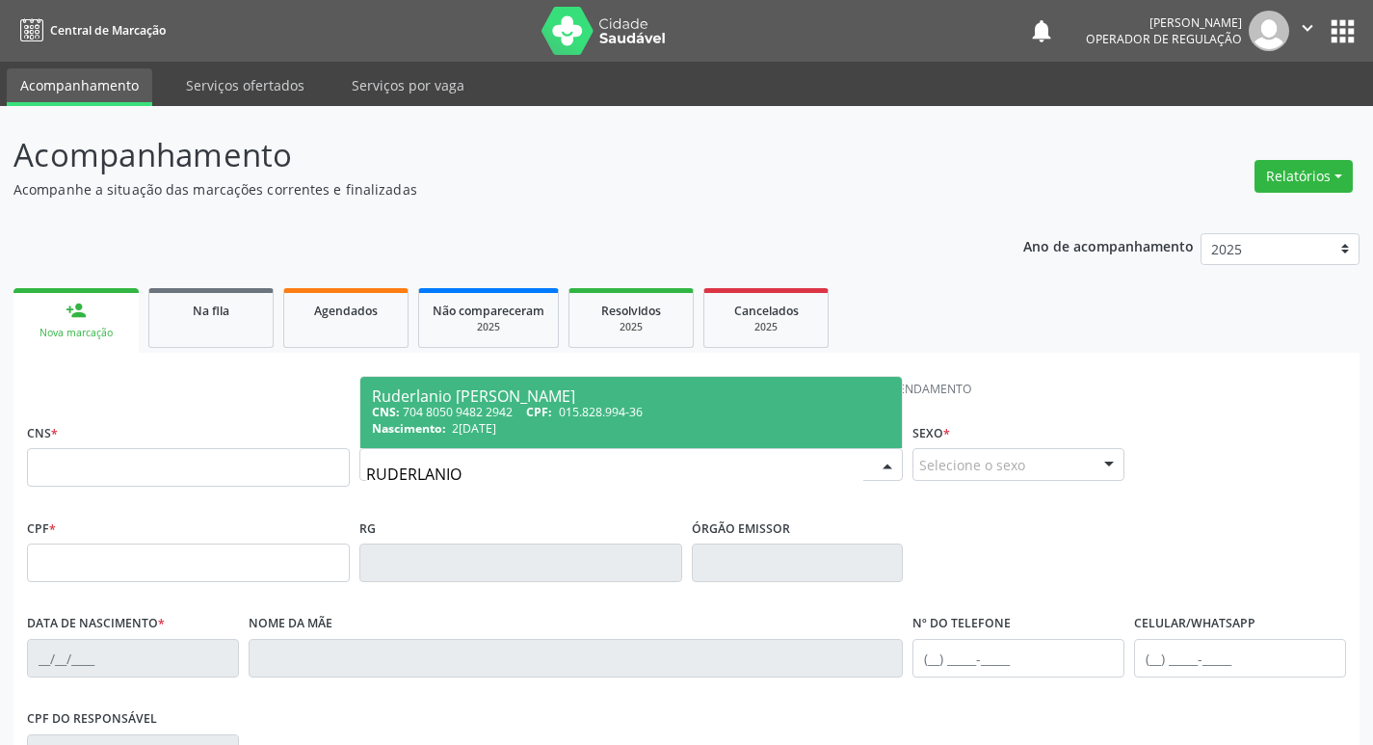
type input "RUDERLANIO"
click at [544, 393] on div "Ruderlanio Eleuterio Luiz" at bounding box center [631, 395] width 519 height 15
type input "704 8050 9482 2942"
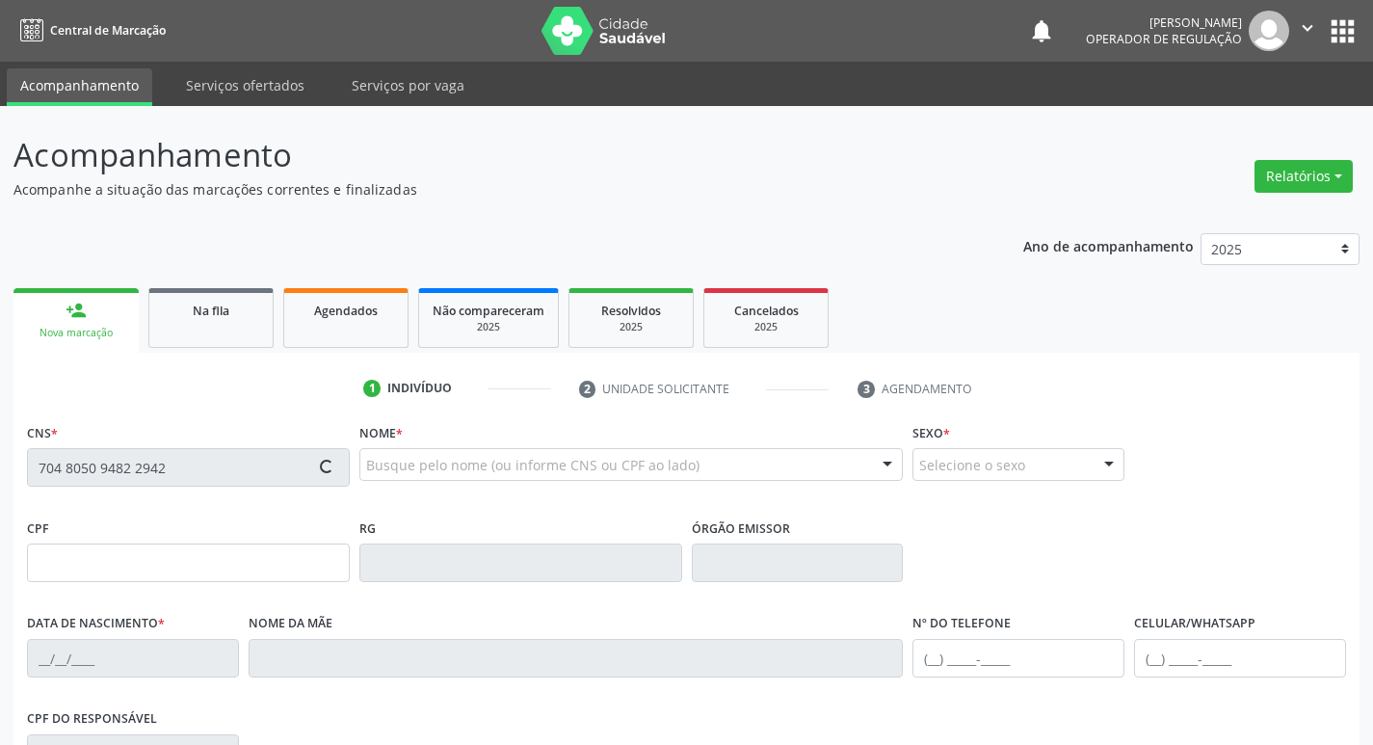
type input "015.828.994-36"
type input "24/08/1988"
type input "Avenida Eleuterio"
type input "(83) 99132-6728"
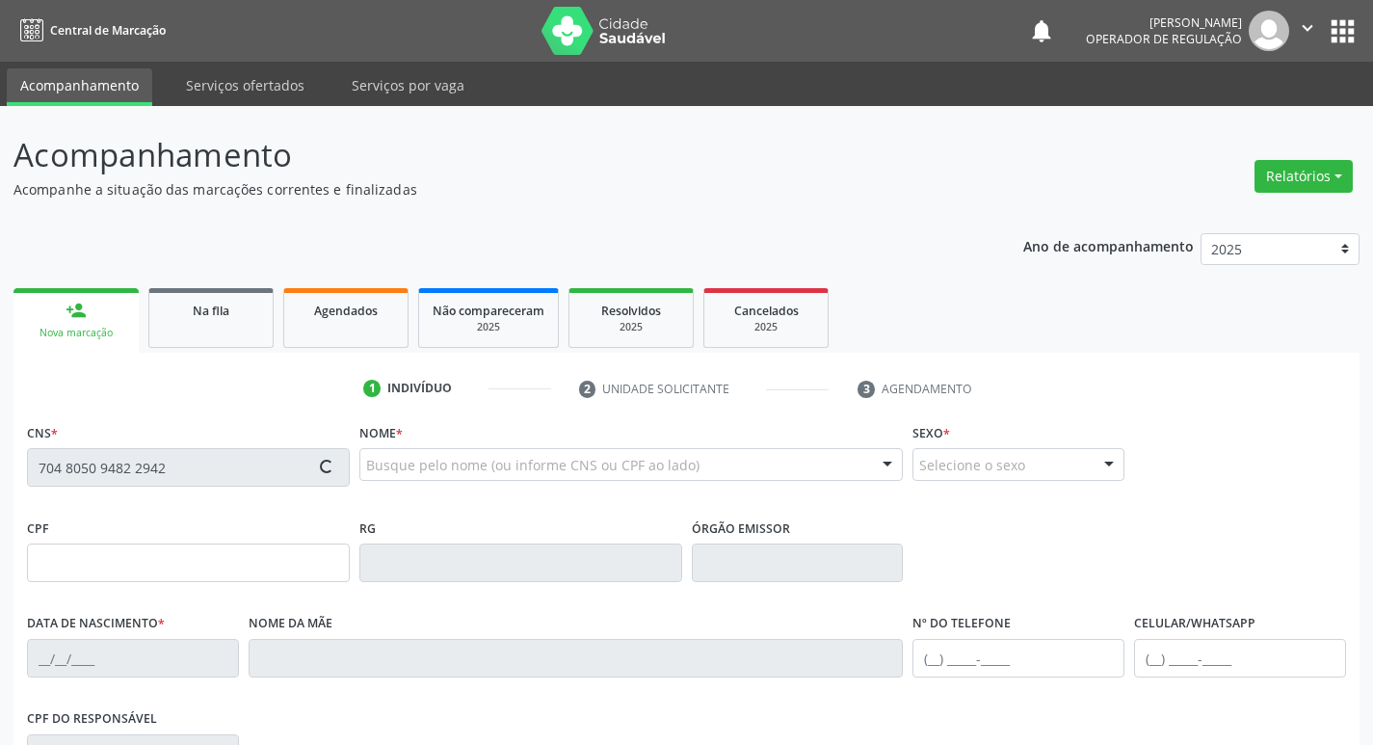
type input "101.413.204-51"
type input "S/N"
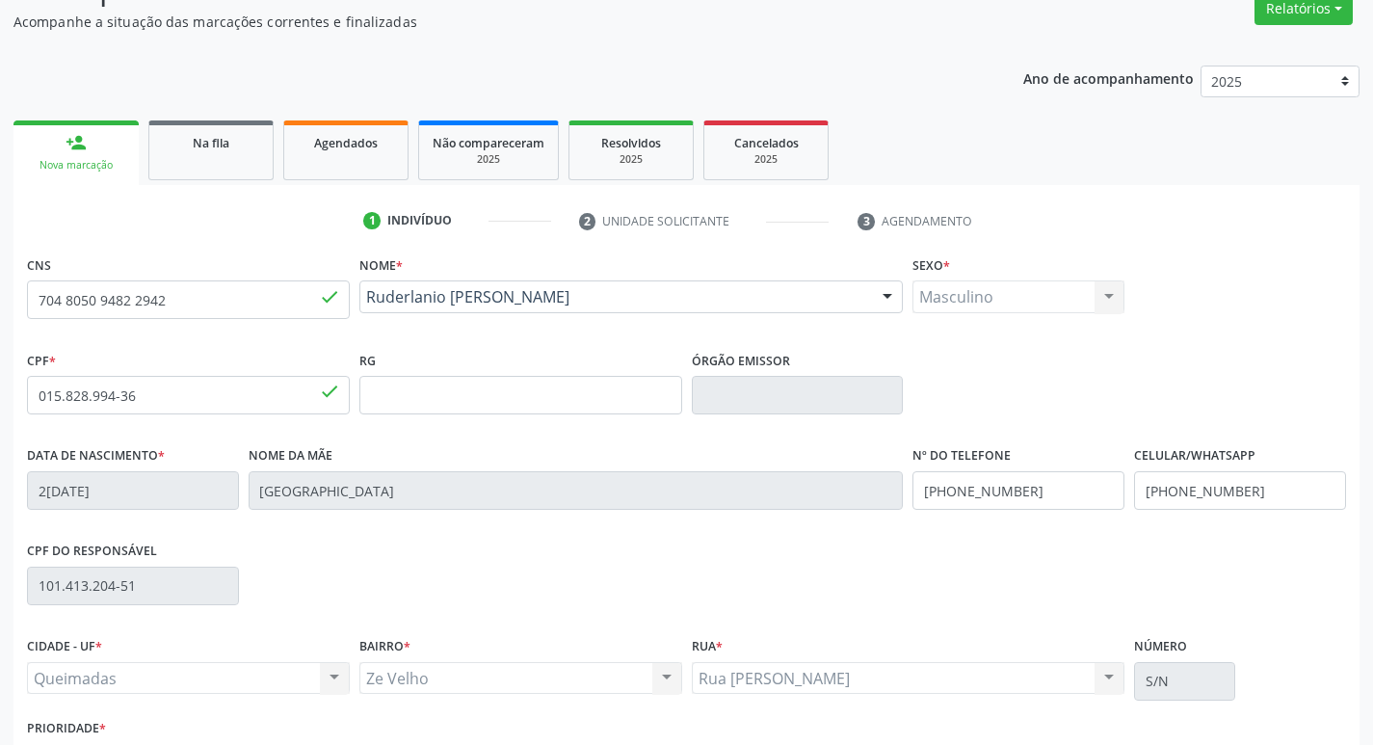
scroll to position [300, 0]
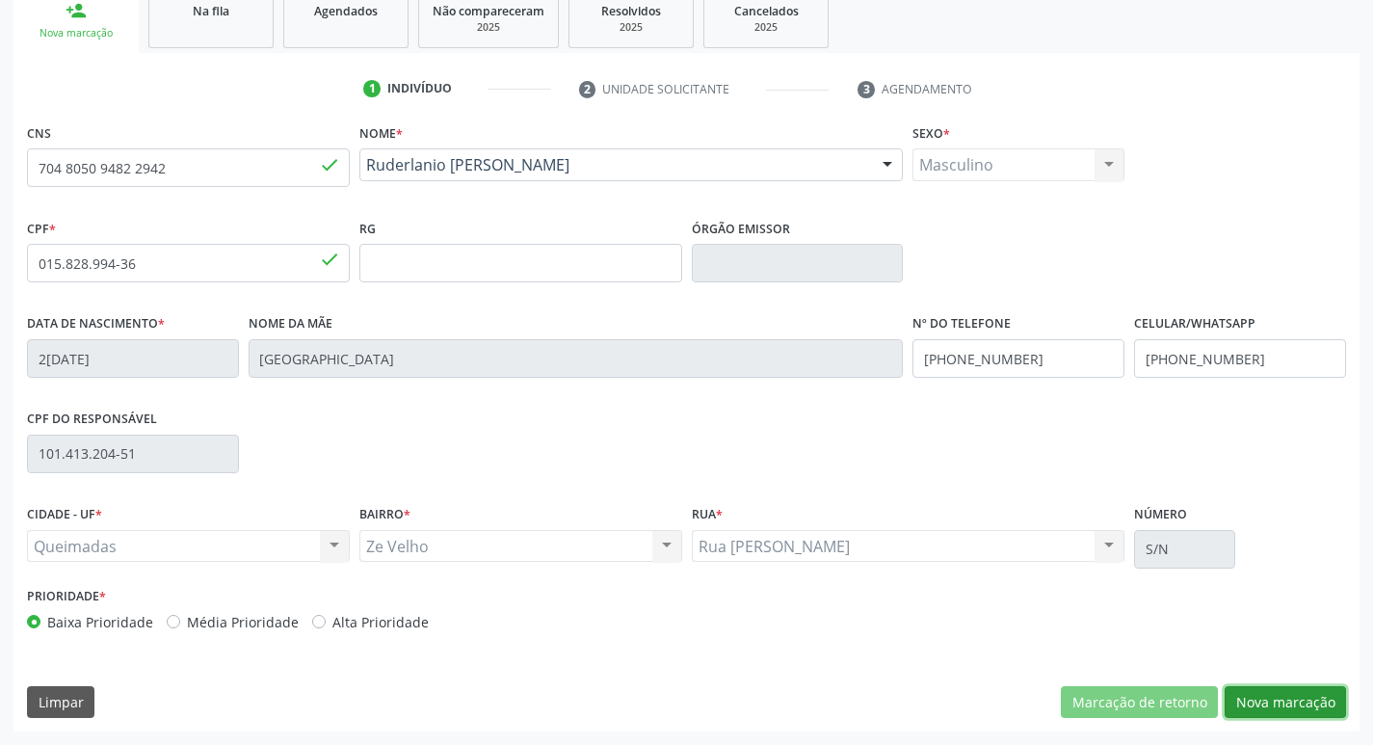
click at [1296, 708] on button "Nova marcação" at bounding box center [1285, 702] width 121 height 33
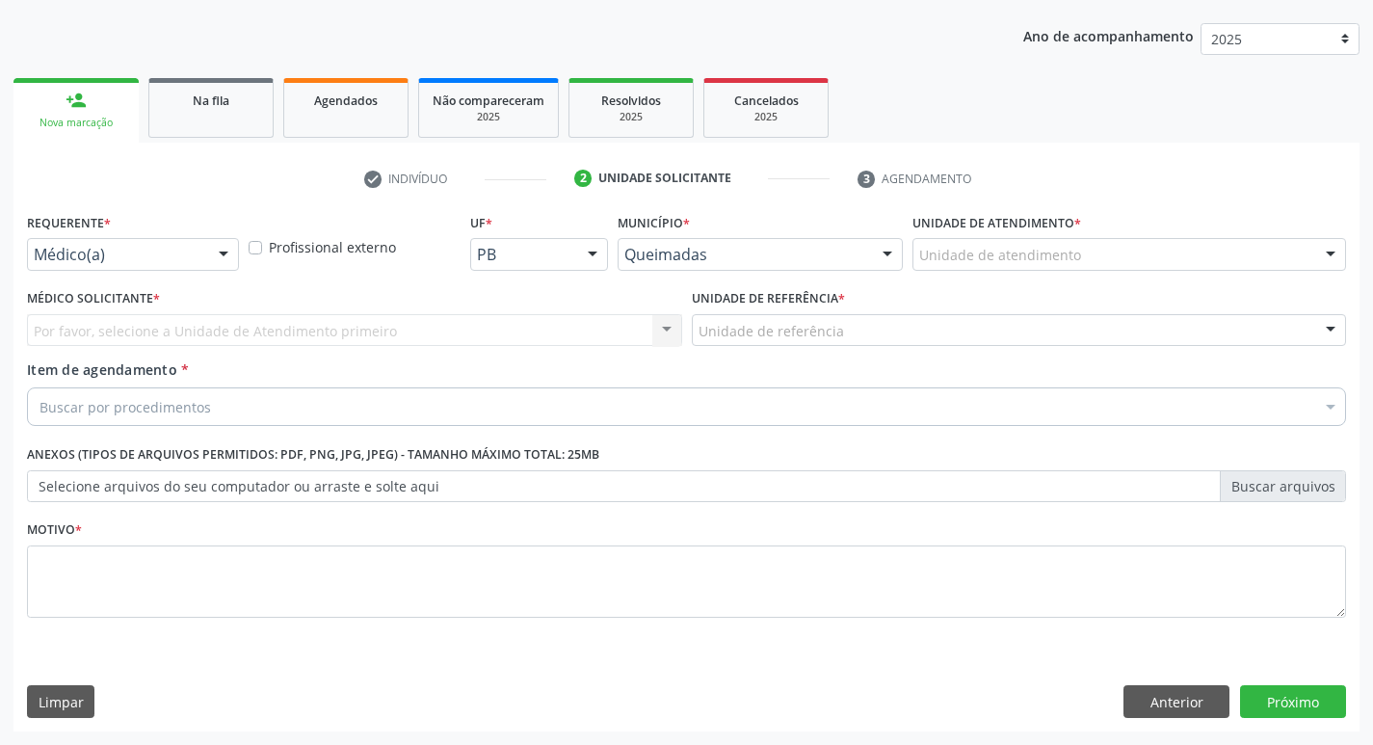
click at [220, 253] on div at bounding box center [223, 255] width 29 height 33
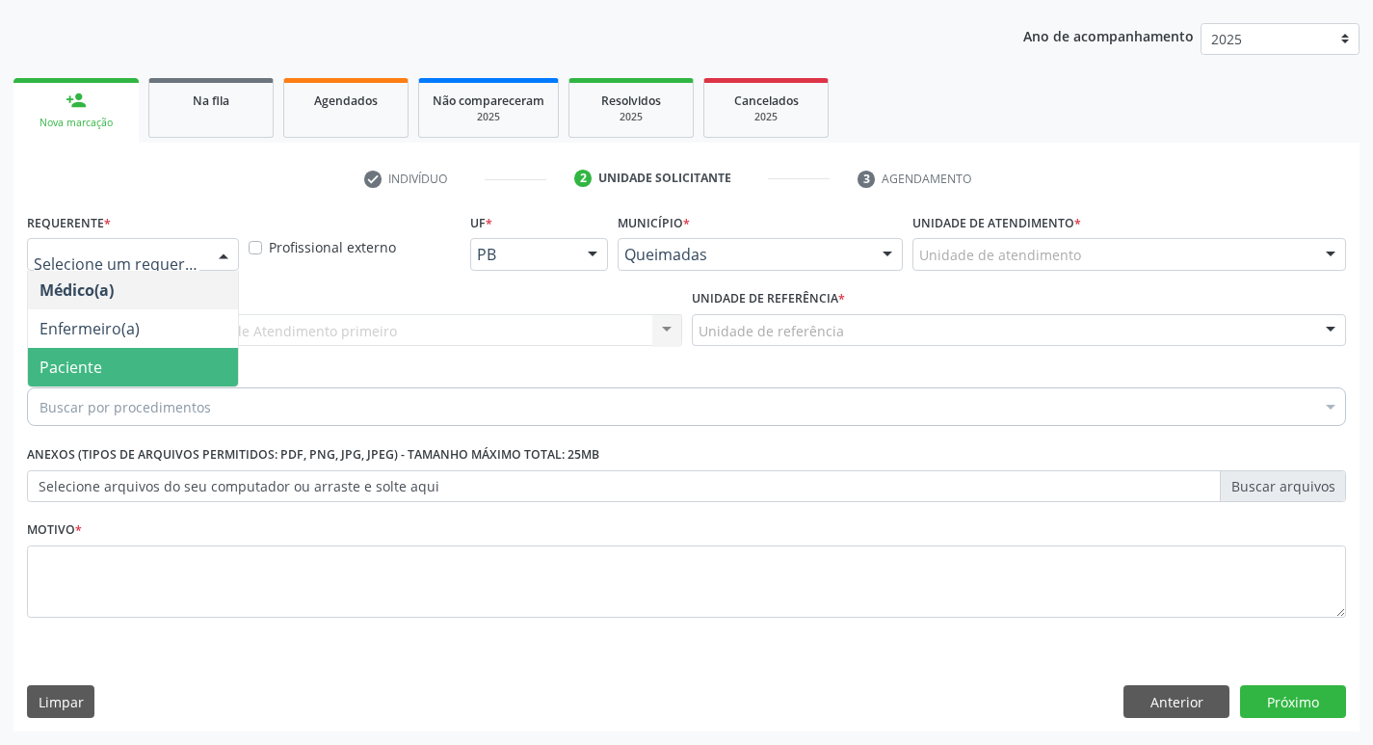
click at [116, 358] on span "Paciente" at bounding box center [133, 367] width 210 height 39
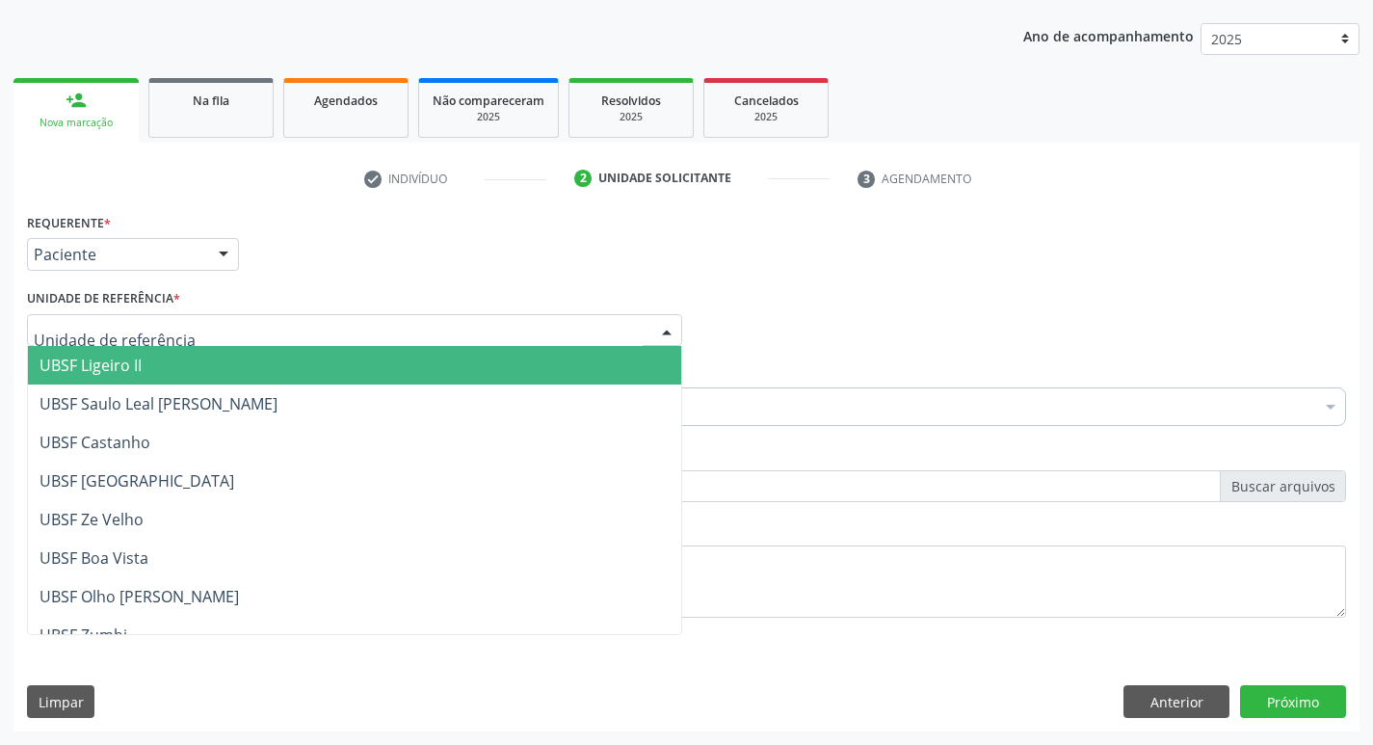
click at [670, 330] on div at bounding box center [666, 331] width 29 height 33
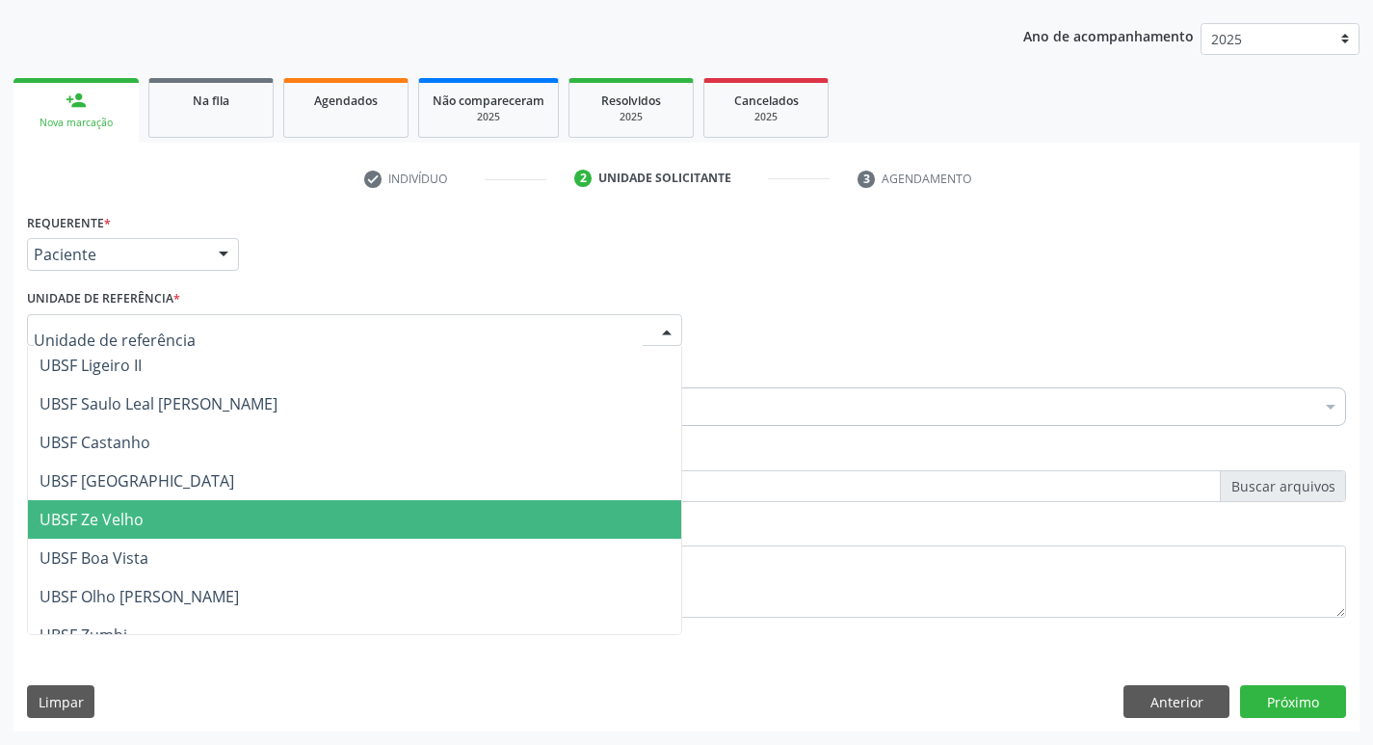
click at [261, 514] on span "UBSF Ze Velho" at bounding box center [354, 519] width 653 height 39
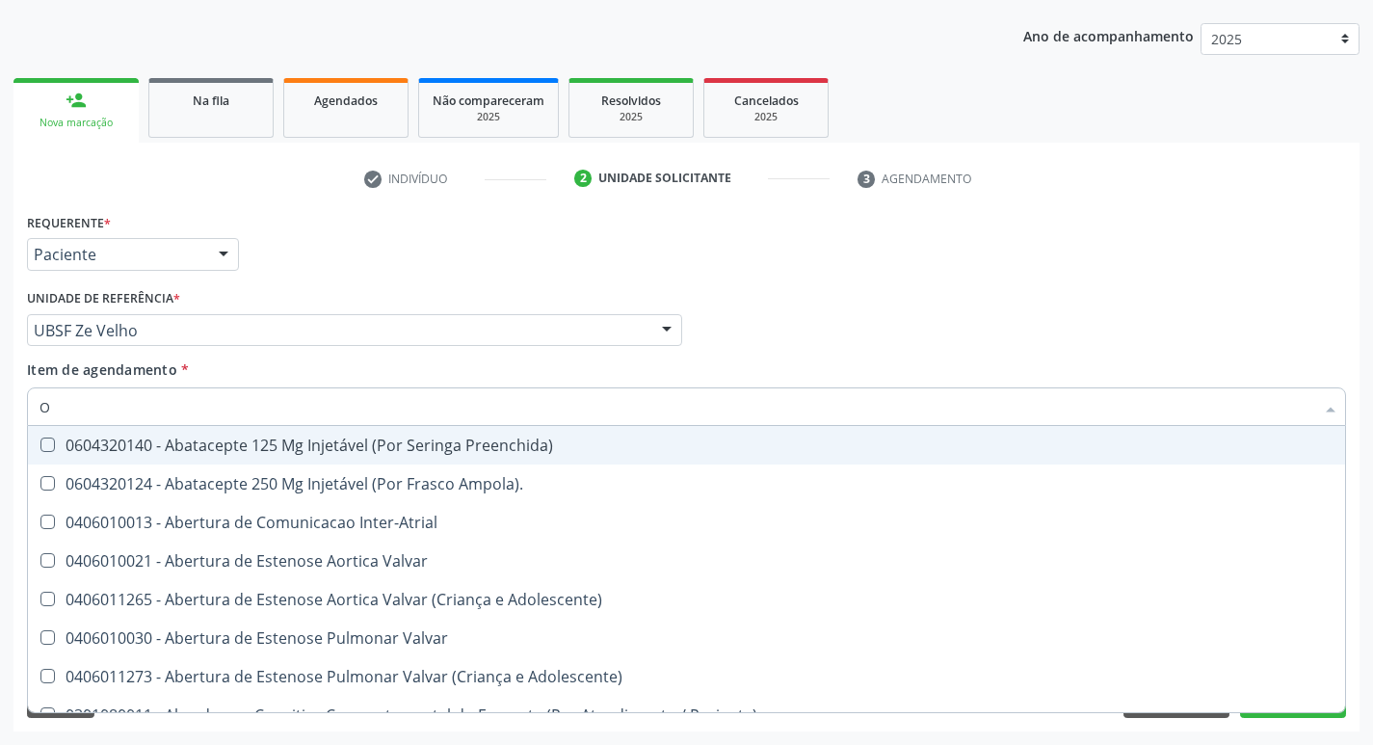
type input "OR"
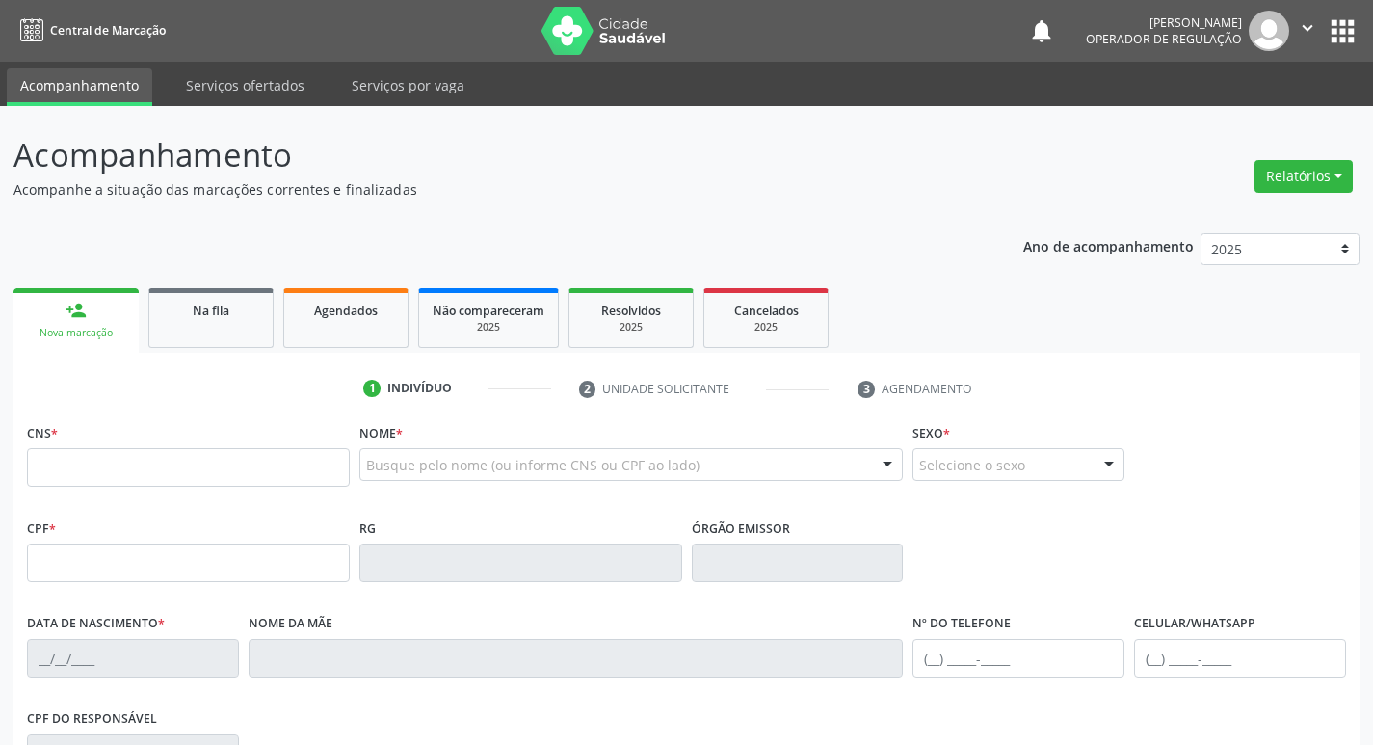
click at [65, 322] on link "person_add Nova marcação" at bounding box center [75, 320] width 125 height 65
click at [62, 471] on input "text" at bounding box center [188, 467] width 323 height 39
type input "704 8075 0809 7645"
type input "065.938.254-76"
type input "01/[DATE]"
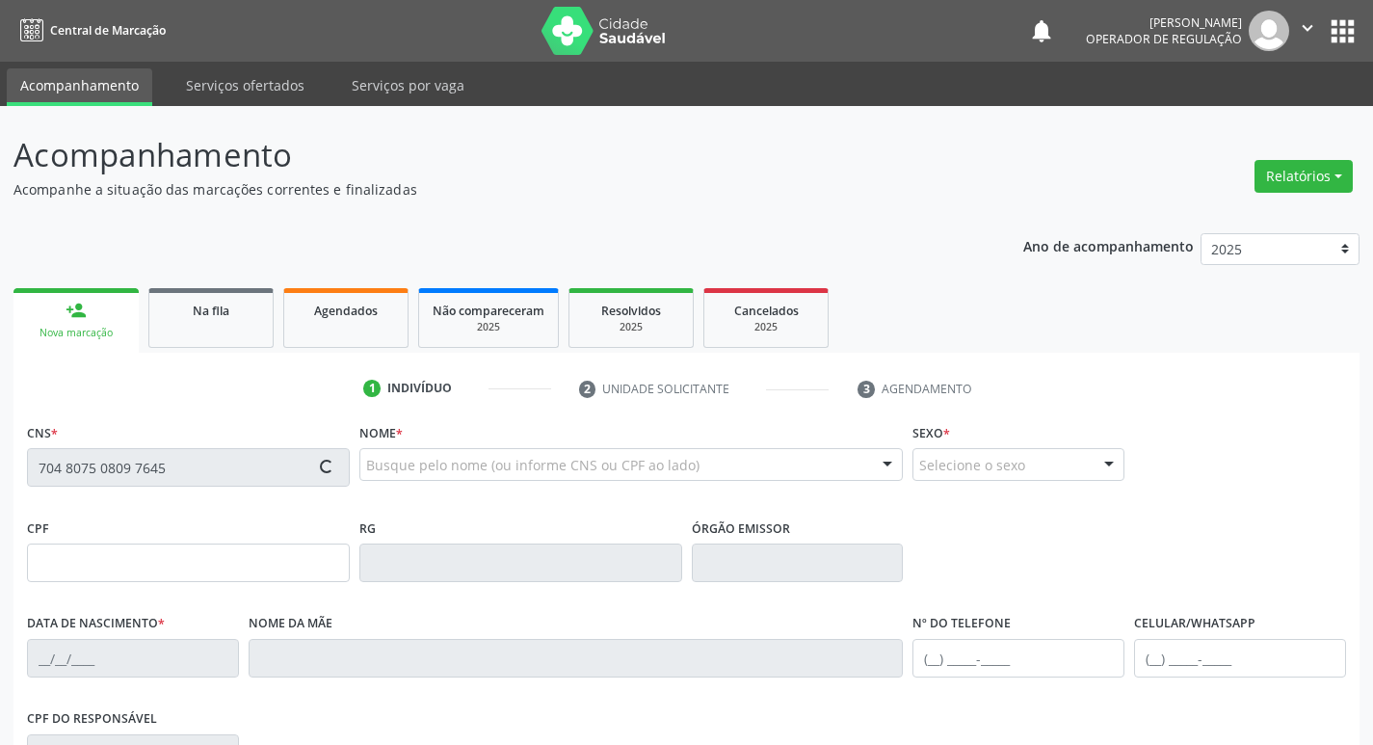
type input "Vicência [PERSON_NAME]"
type input "[PHONE_NUMBER]"
type input "185.597.004-04"
type input "S/N"
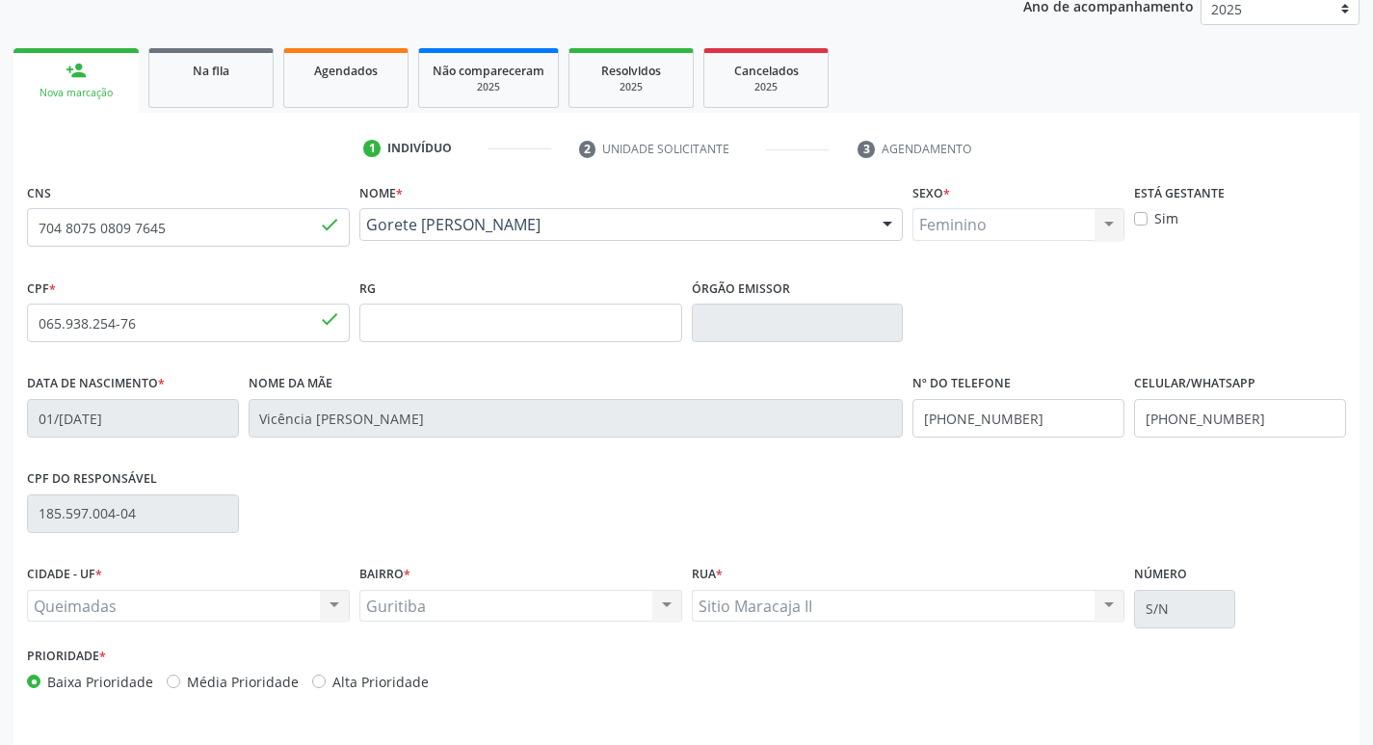
scroll to position [289, 0]
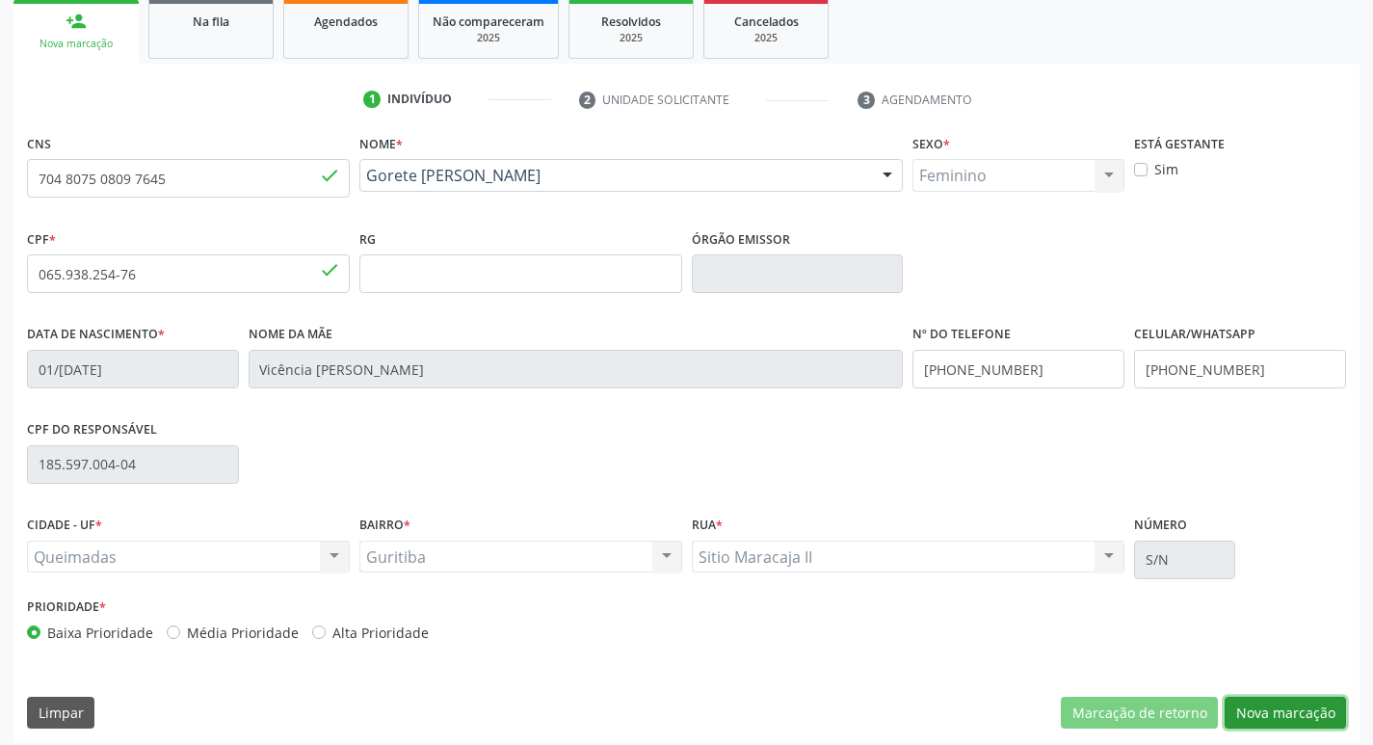
click at [1293, 708] on button "Nova marcação" at bounding box center [1285, 713] width 121 height 33
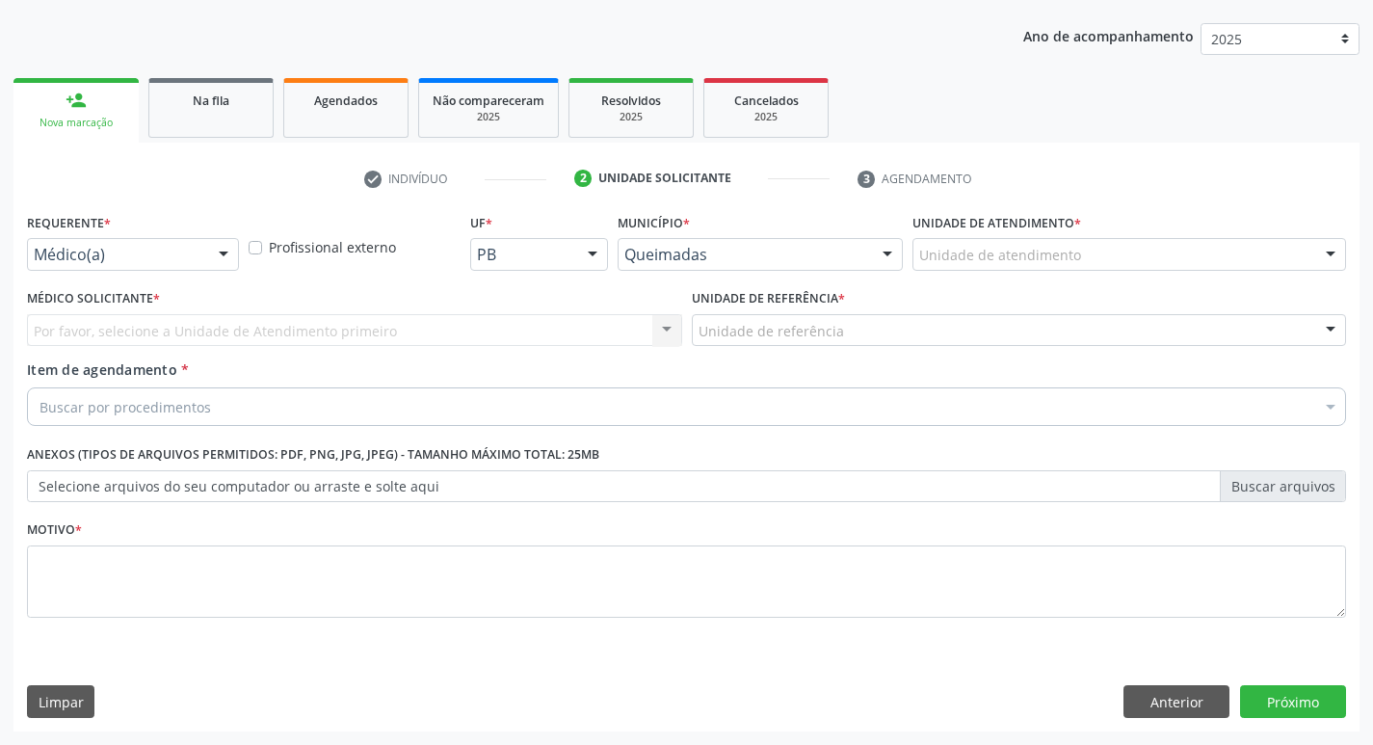
scroll to position [210, 0]
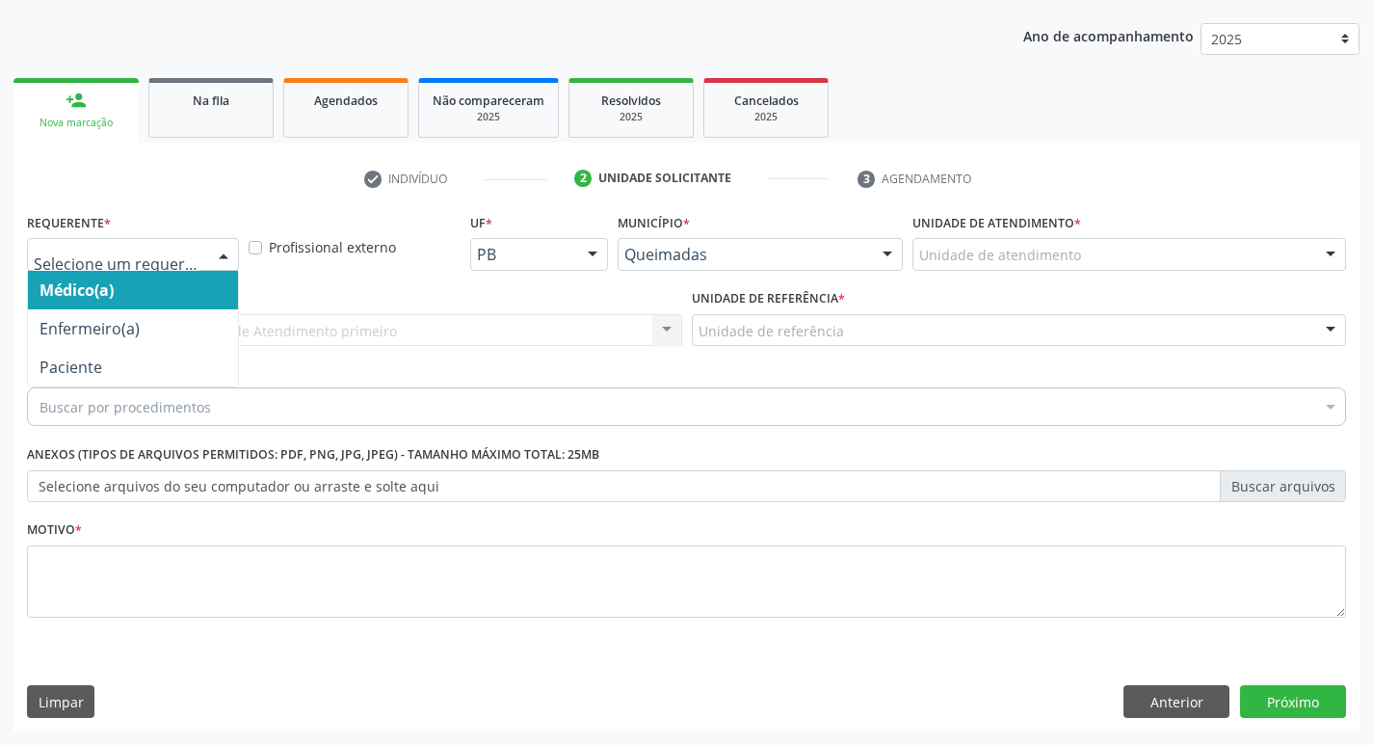
click at [224, 258] on div at bounding box center [223, 255] width 29 height 33
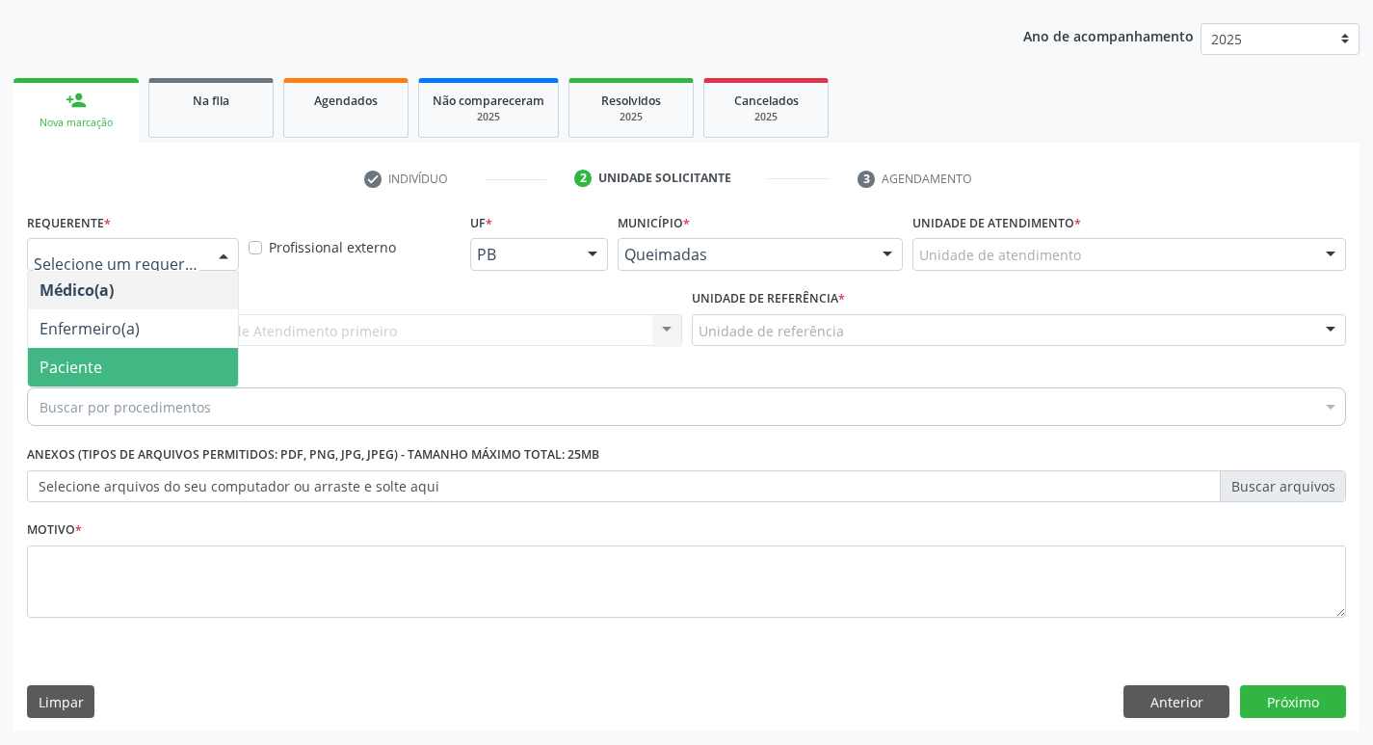
click at [145, 364] on span "Paciente" at bounding box center [133, 367] width 210 height 39
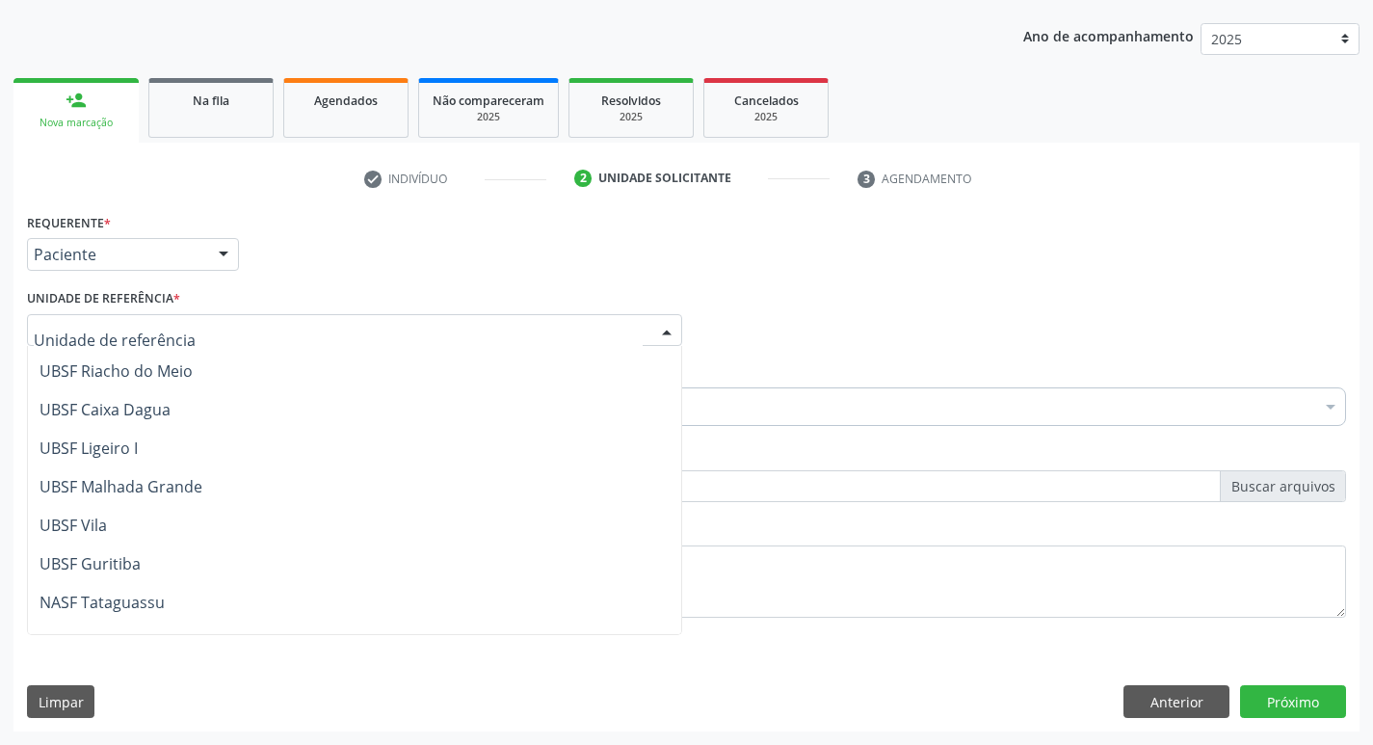
scroll to position [482, 0]
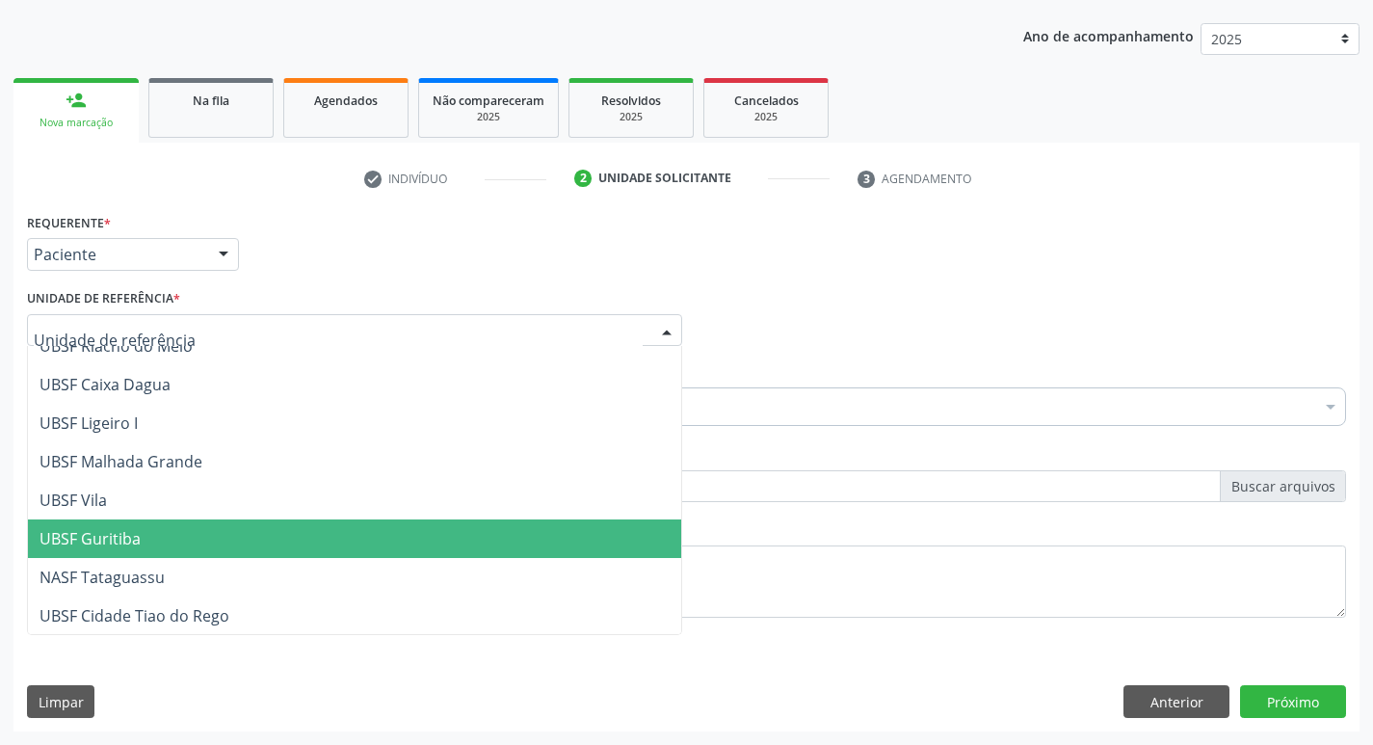
click at [75, 530] on span "UBSF Guritiba" at bounding box center [90, 538] width 101 height 21
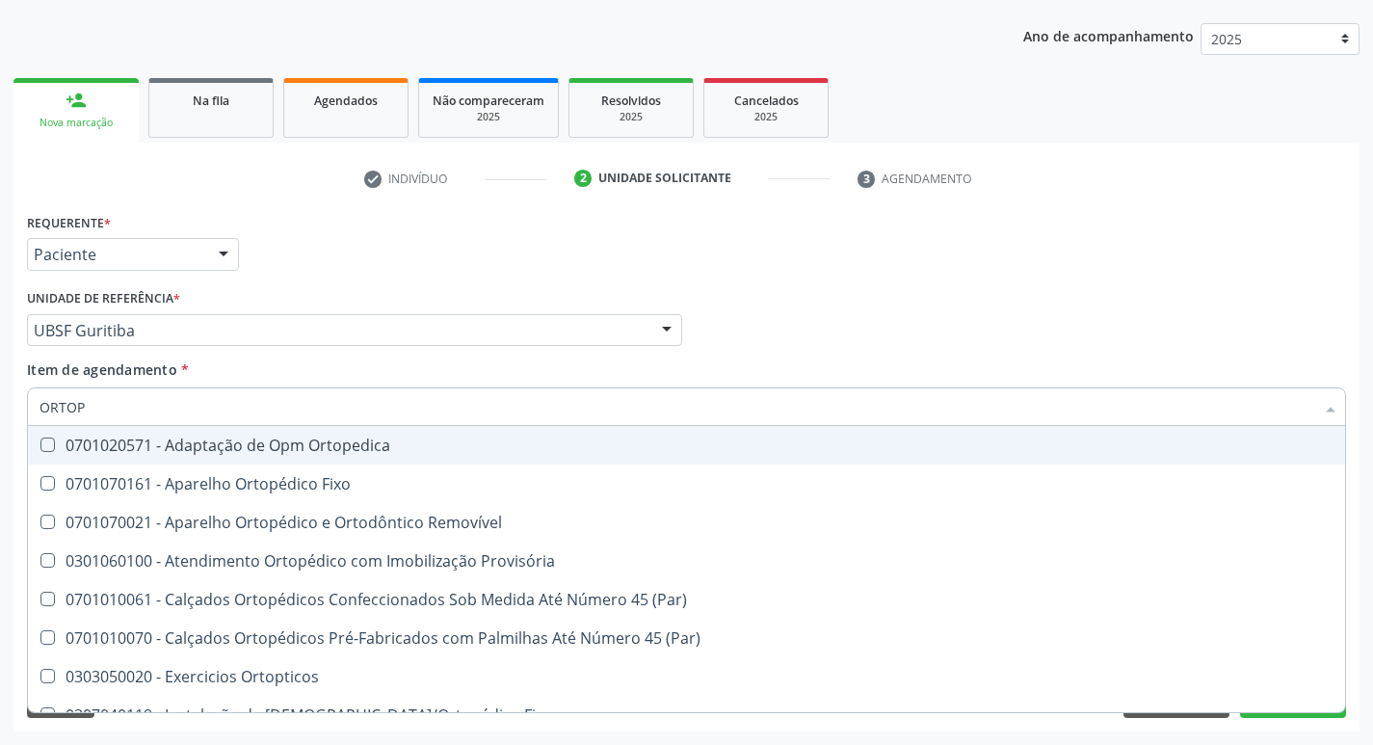
type input "ORTOPE"
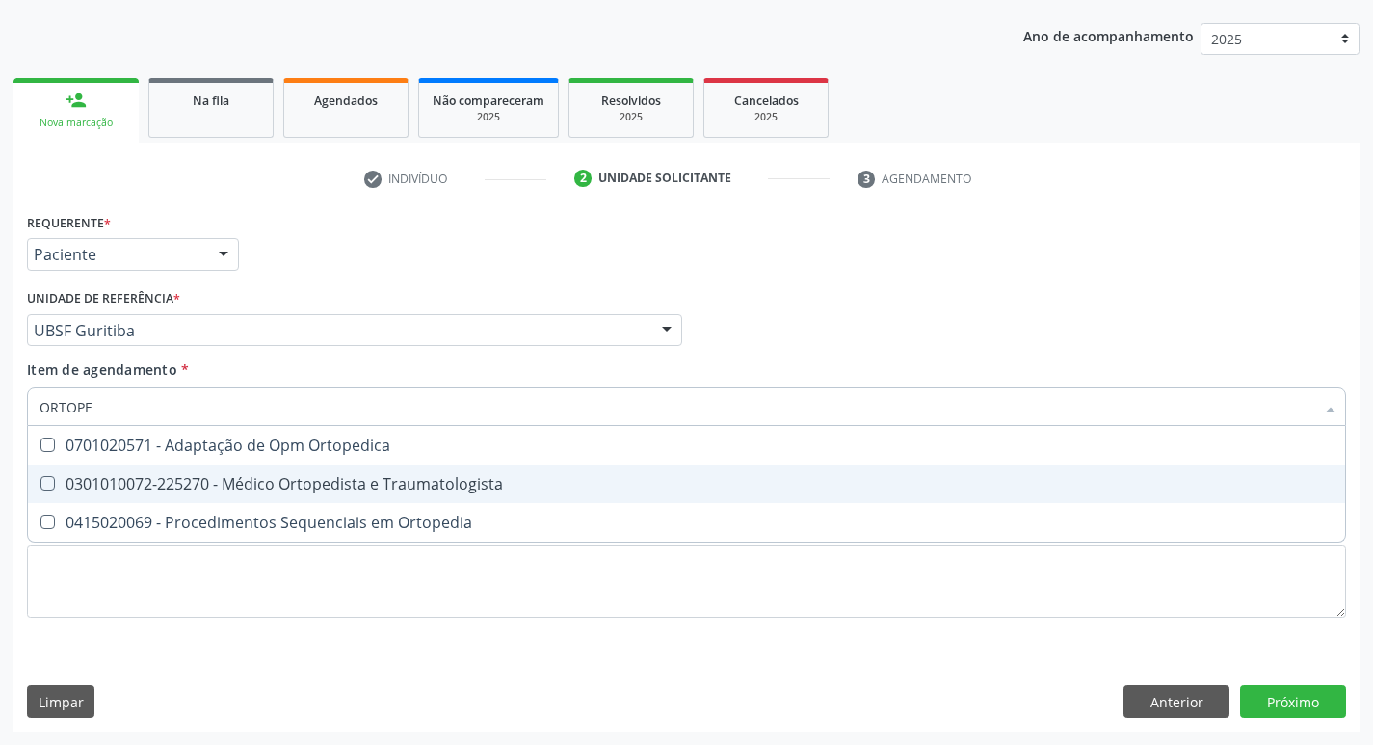
click at [51, 484] on Traumatologista at bounding box center [47, 483] width 14 height 14
click at [40, 484] on Traumatologista "checkbox" at bounding box center [34, 483] width 13 height 13
checkbox Traumatologista "true"
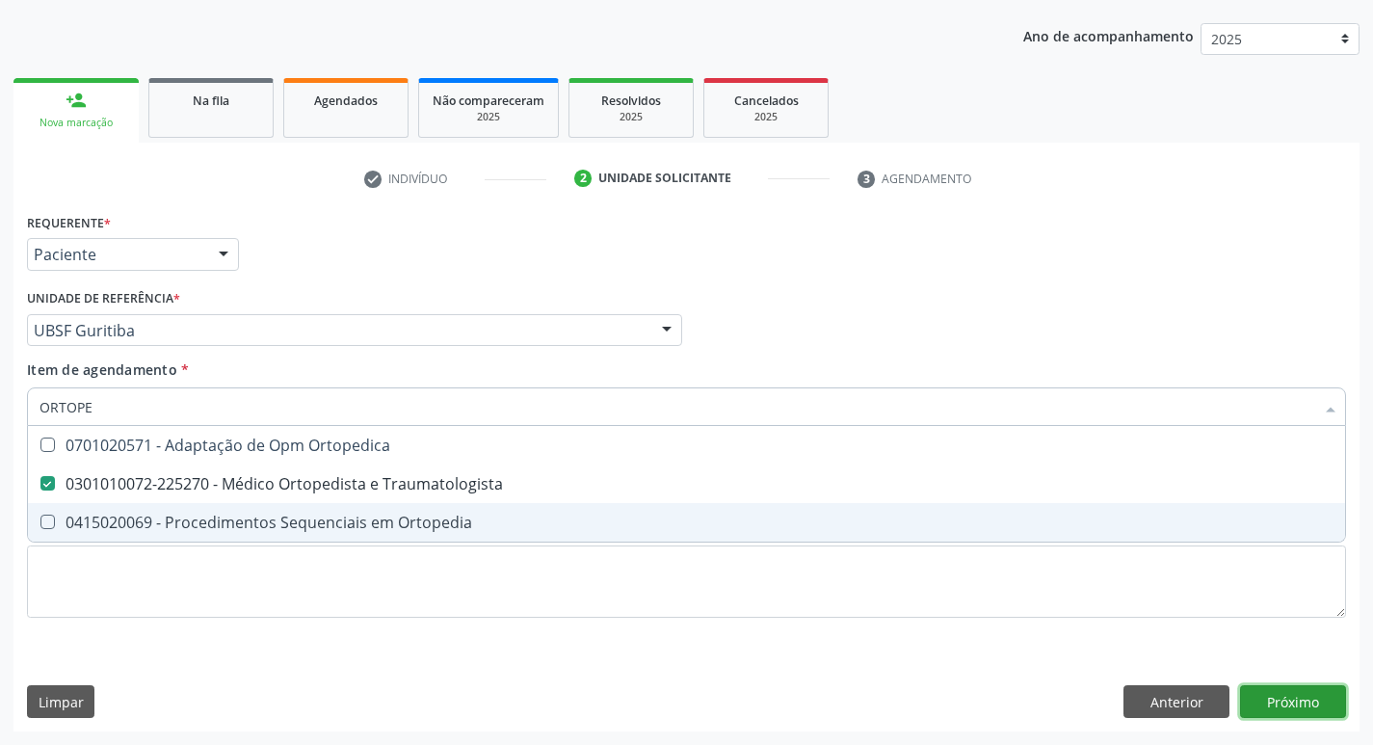
click at [1288, 697] on div "Requerente * Paciente Médico(a) Enfermeiro(a) Paciente Nenhum resultado encontr…" at bounding box center [686, 469] width 1346 height 523
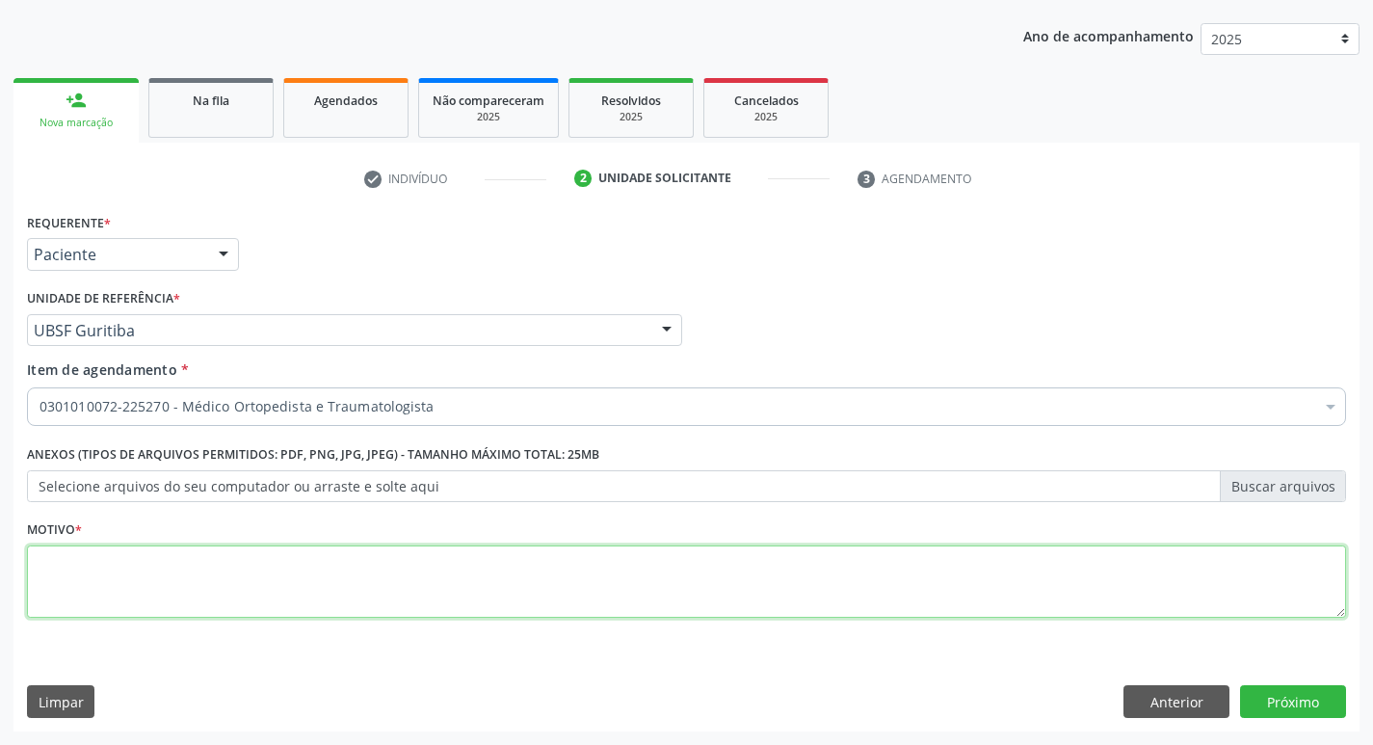
click at [88, 579] on textarea at bounding box center [686, 581] width 1319 height 73
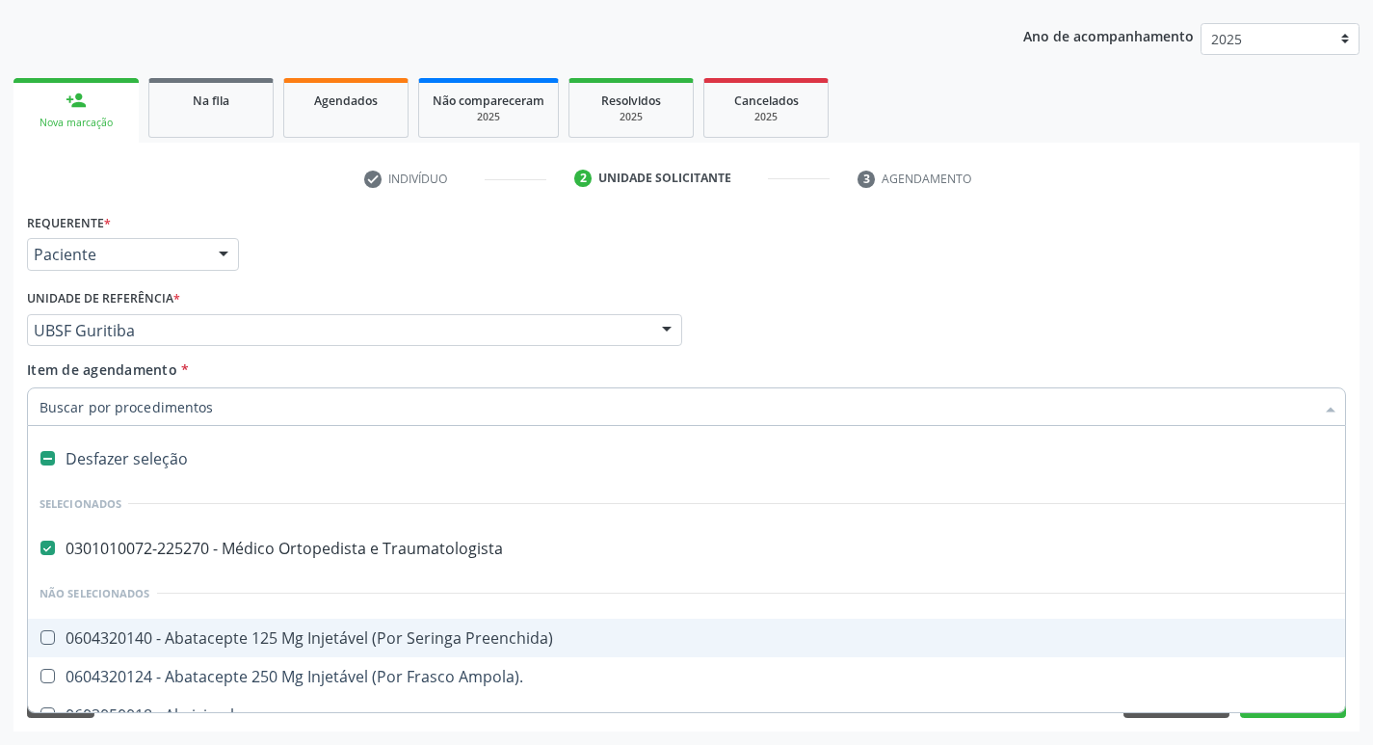
click at [459, 396] on div at bounding box center [686, 406] width 1319 height 39
click at [265, 409] on input "Item de agendamento *" at bounding box center [677, 406] width 1275 height 39
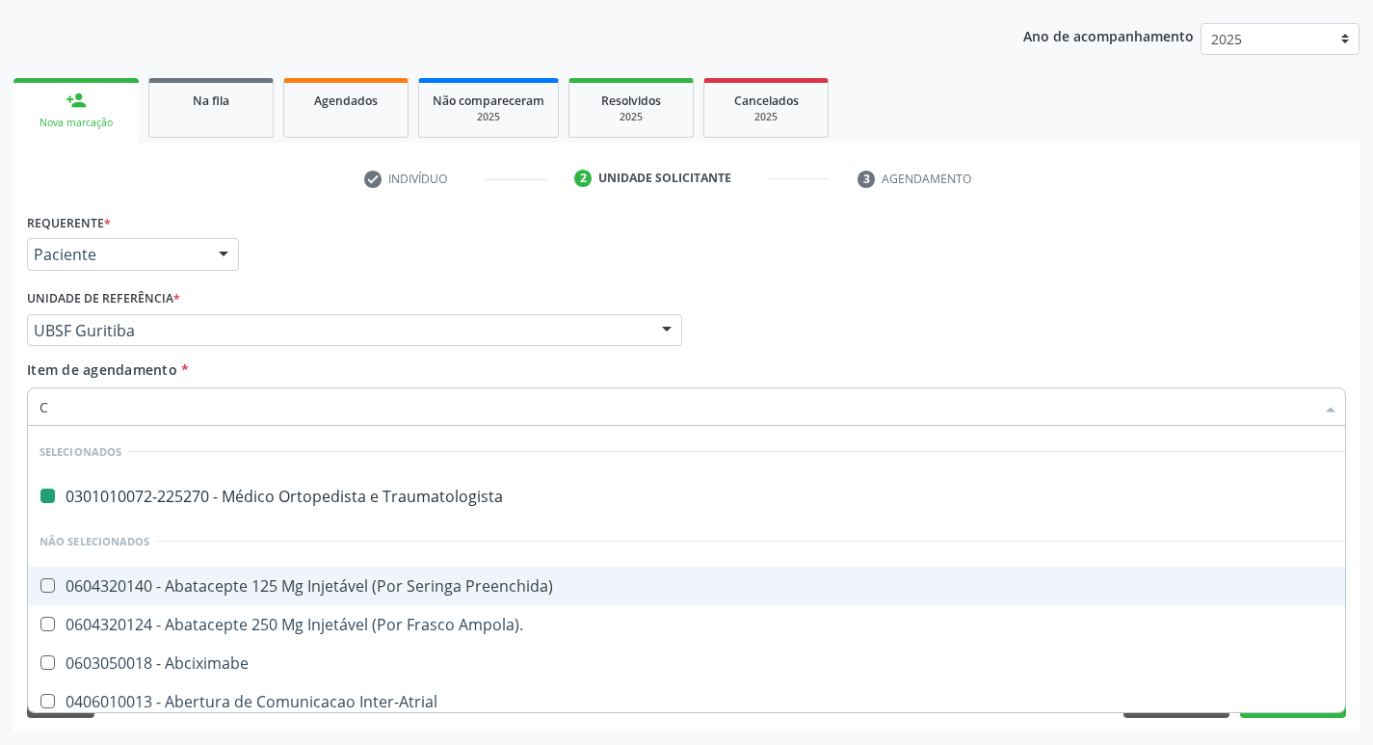
type input "CA"
checkbox Traumatologista "false"
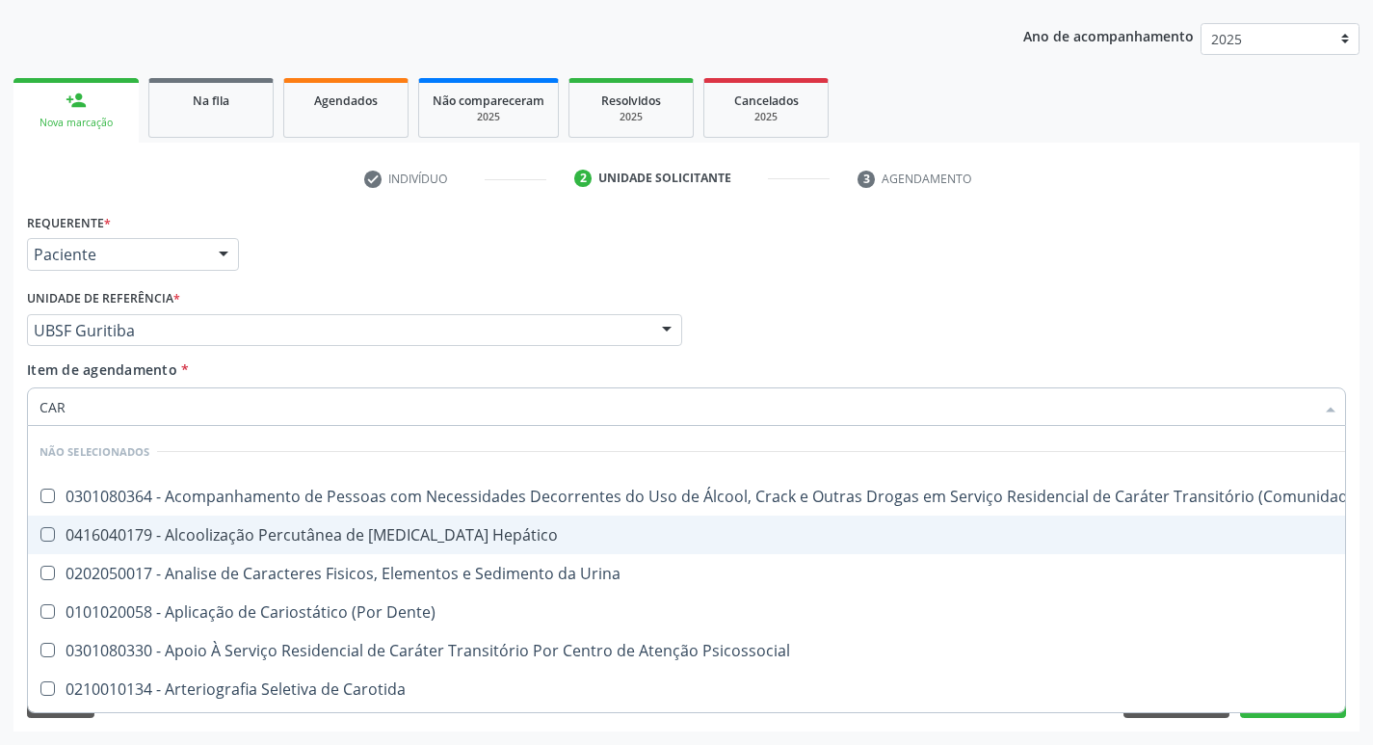
type input "CARDIOLOGISTA"
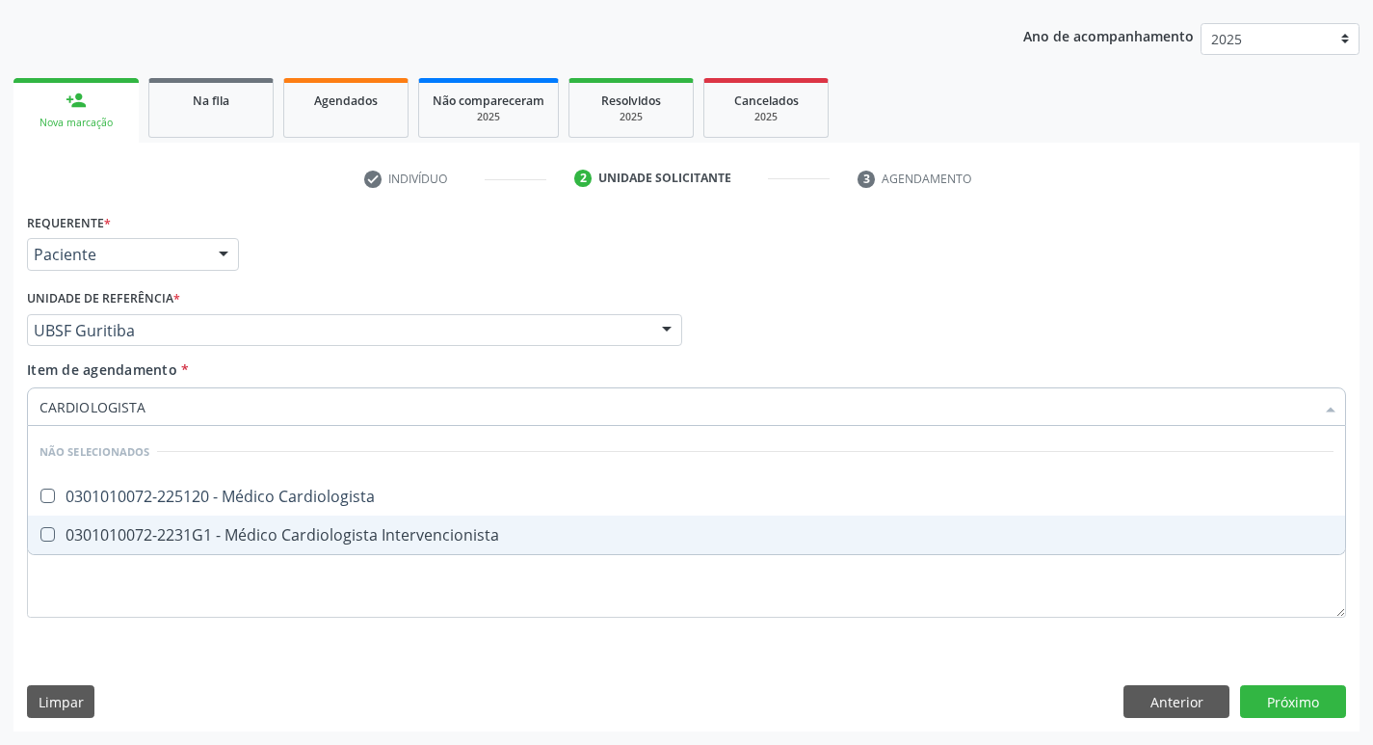
click at [48, 534] on Intervencionista at bounding box center [47, 534] width 14 height 14
click at [40, 534] on Intervencionista "checkbox" at bounding box center [34, 534] width 13 height 13
checkbox Intervencionista "true"
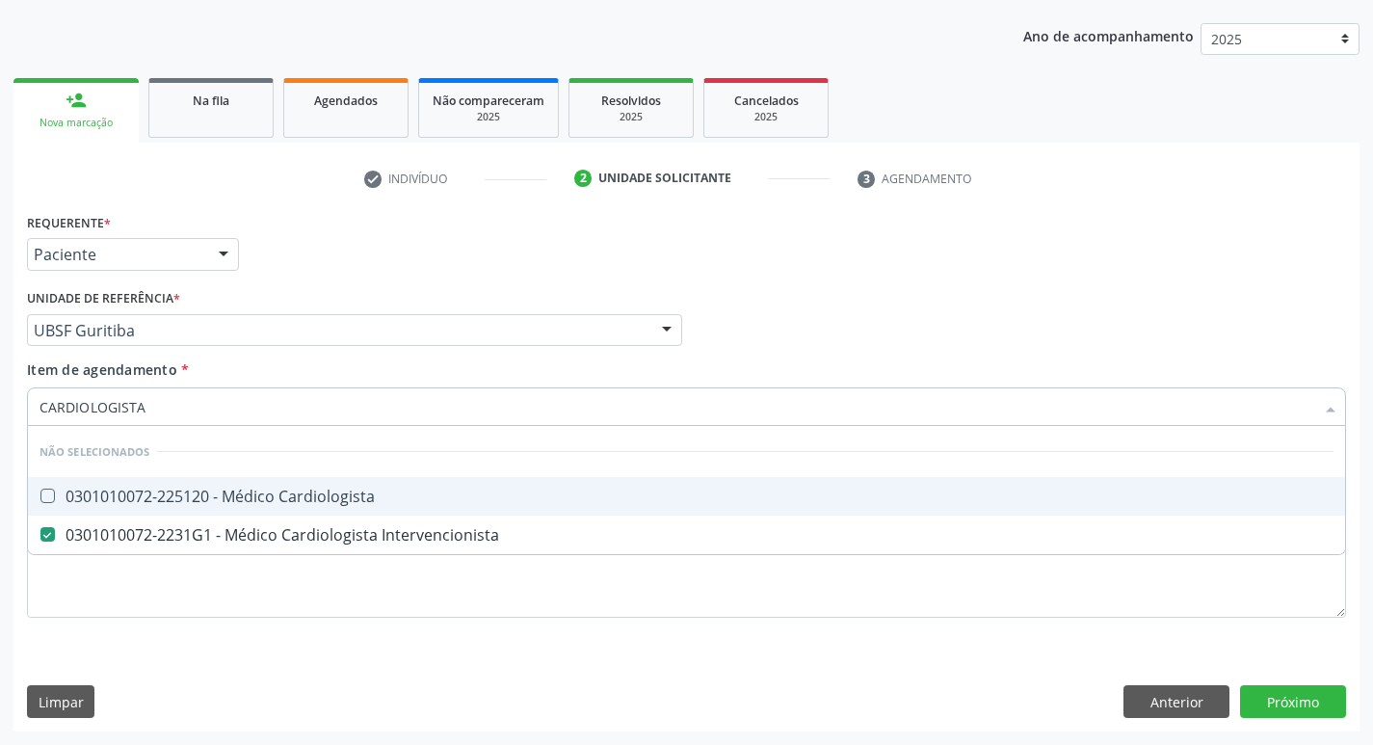
click at [151, 404] on input "CARDIOLOGISTA" at bounding box center [677, 406] width 1275 height 39
type input "CARDIO"
checkbox Intervencionista "false"
type input "C"
checkbox Cardiologista "true"
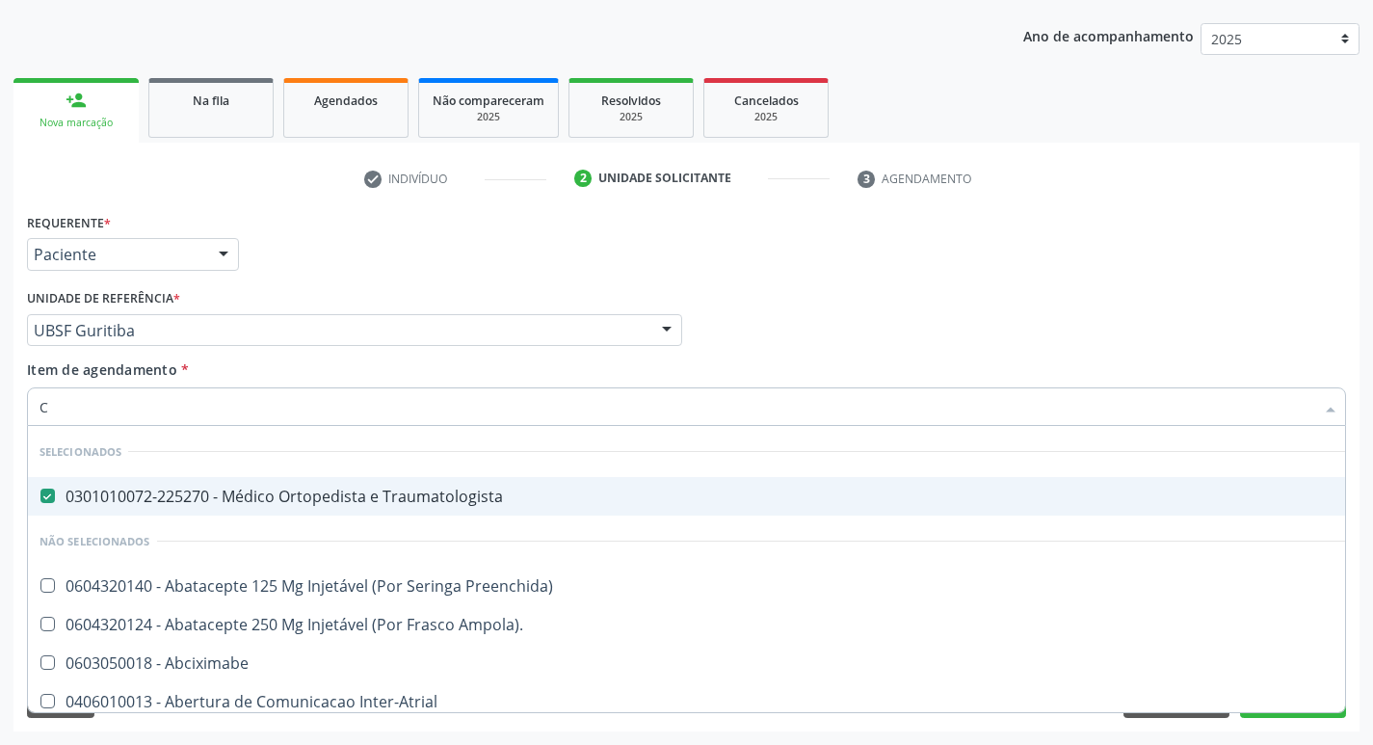
type input "CA"
checkbox Traumatologista "false"
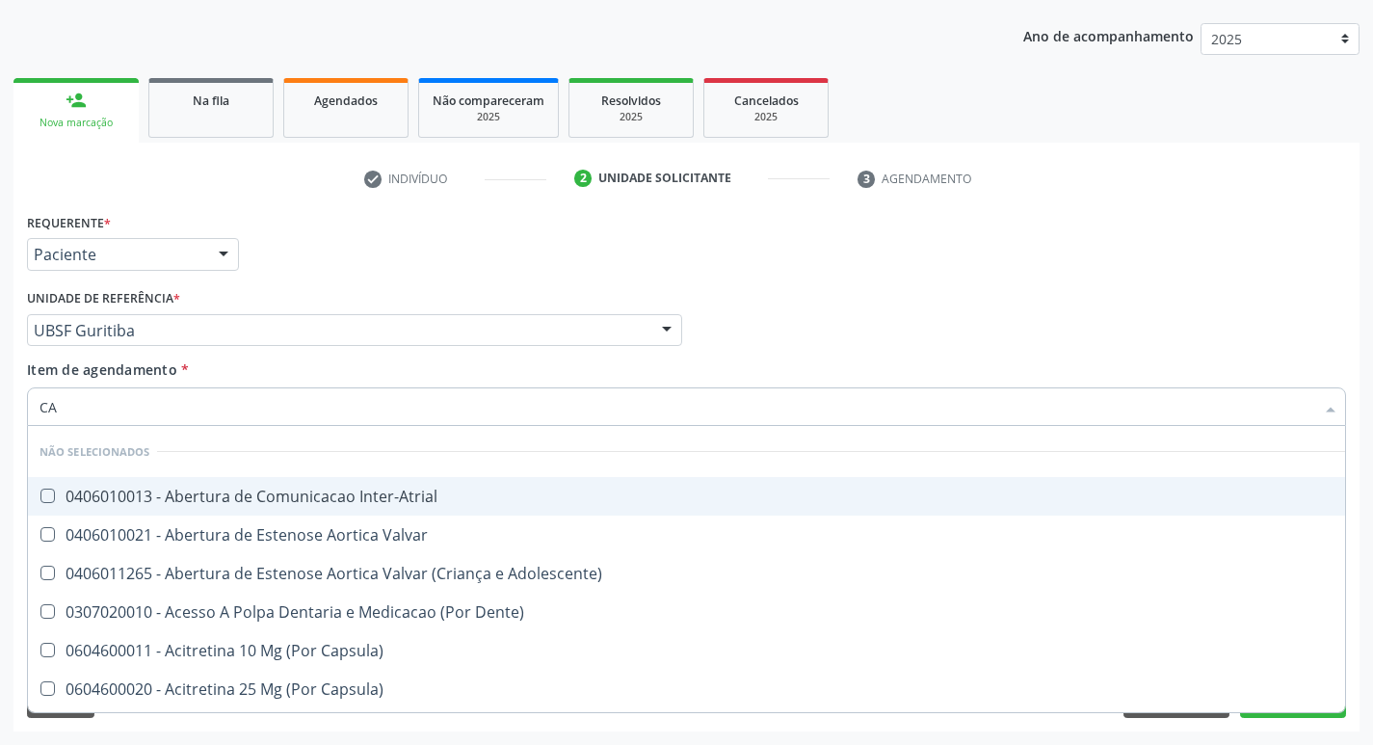
type input "CAR"
checkbox Vaso\) "true"
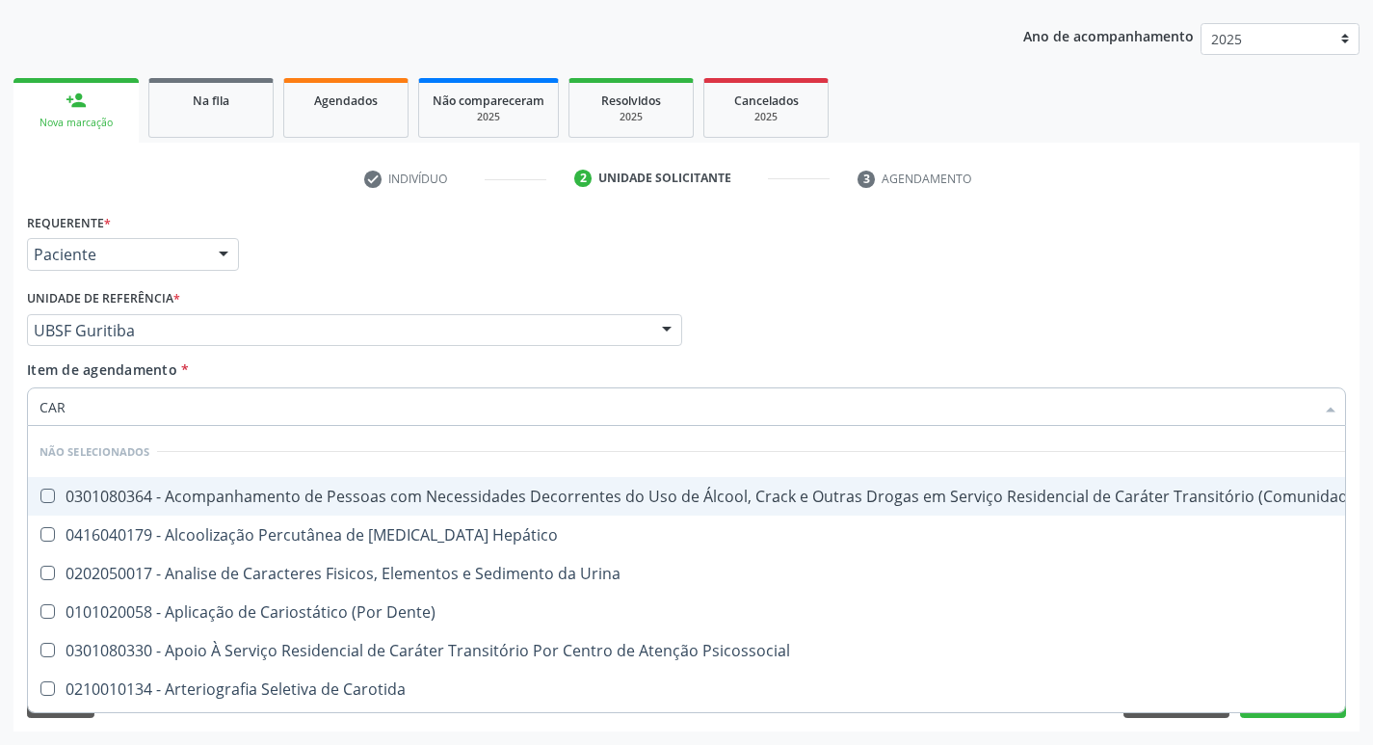
type input "CARD"
checkbox Endocardico "true"
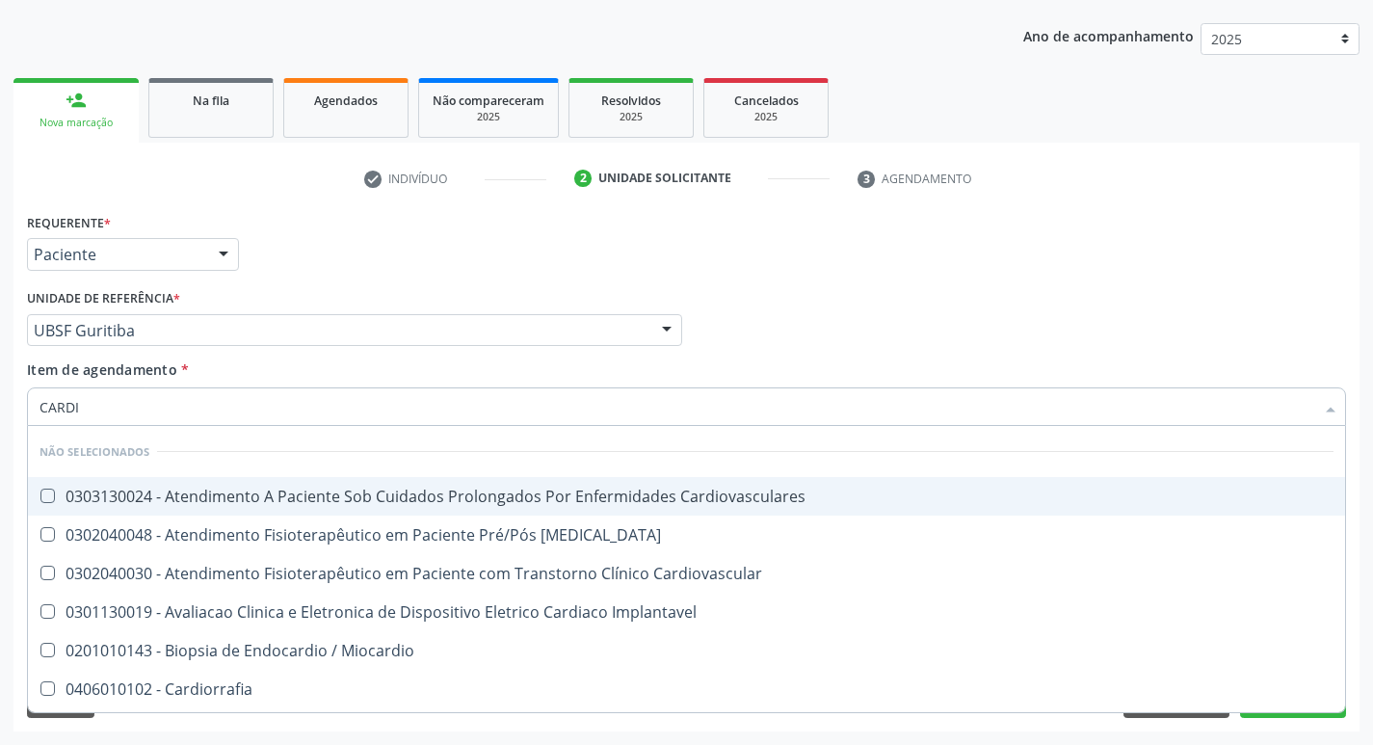
type input "CARDIO"
checkbox Epicardico "true"
checkbox Intervencionista "false"
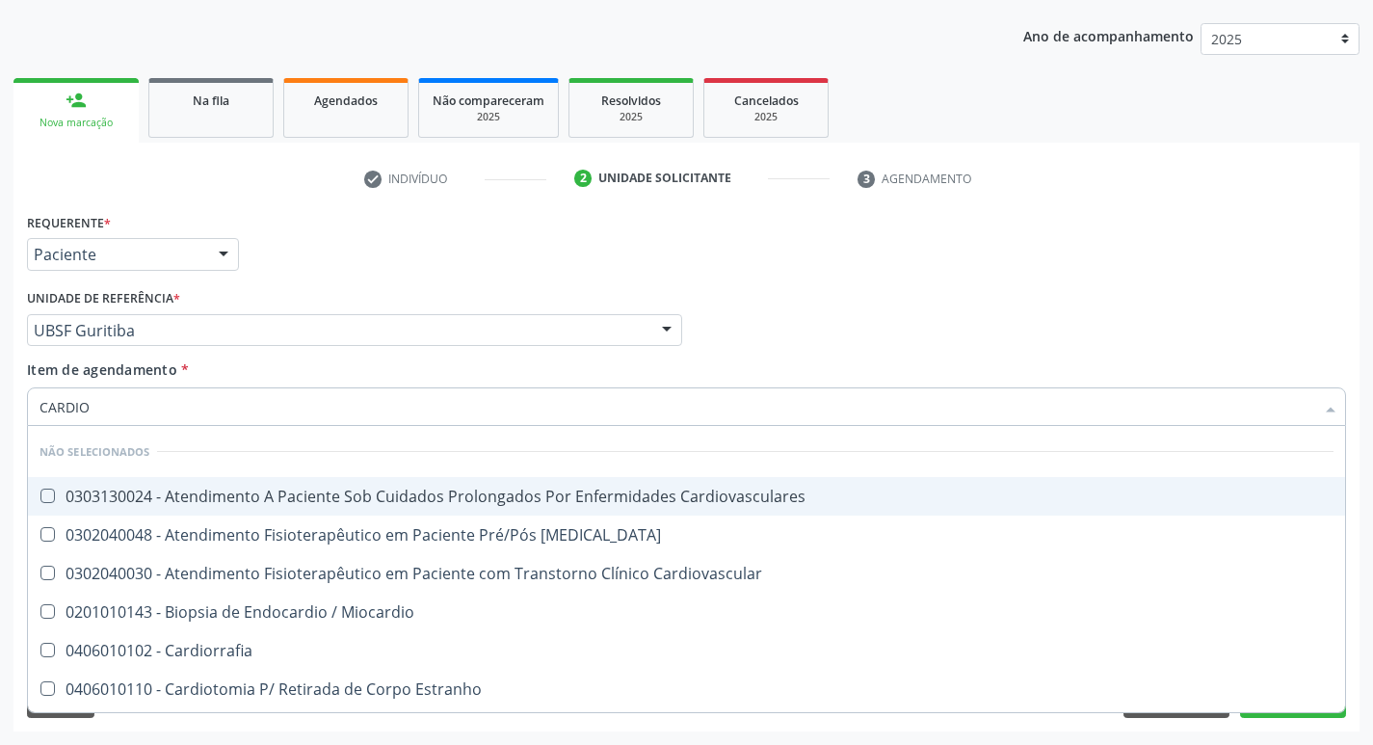
type input "CARDIOL"
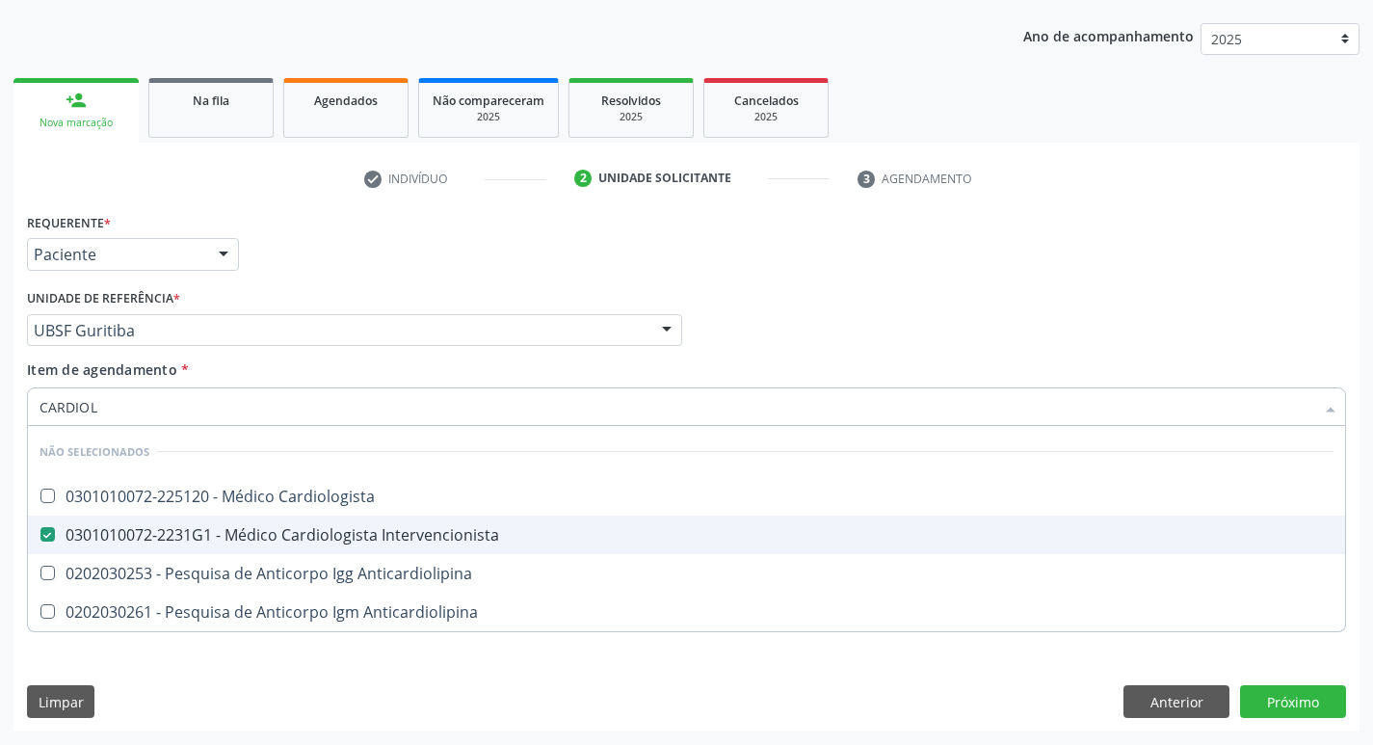
click at [47, 533] on Intervencionista at bounding box center [47, 534] width 14 height 14
click at [40, 533] on Intervencionista "checkbox" at bounding box center [34, 534] width 13 height 13
checkbox Intervencionista "false"
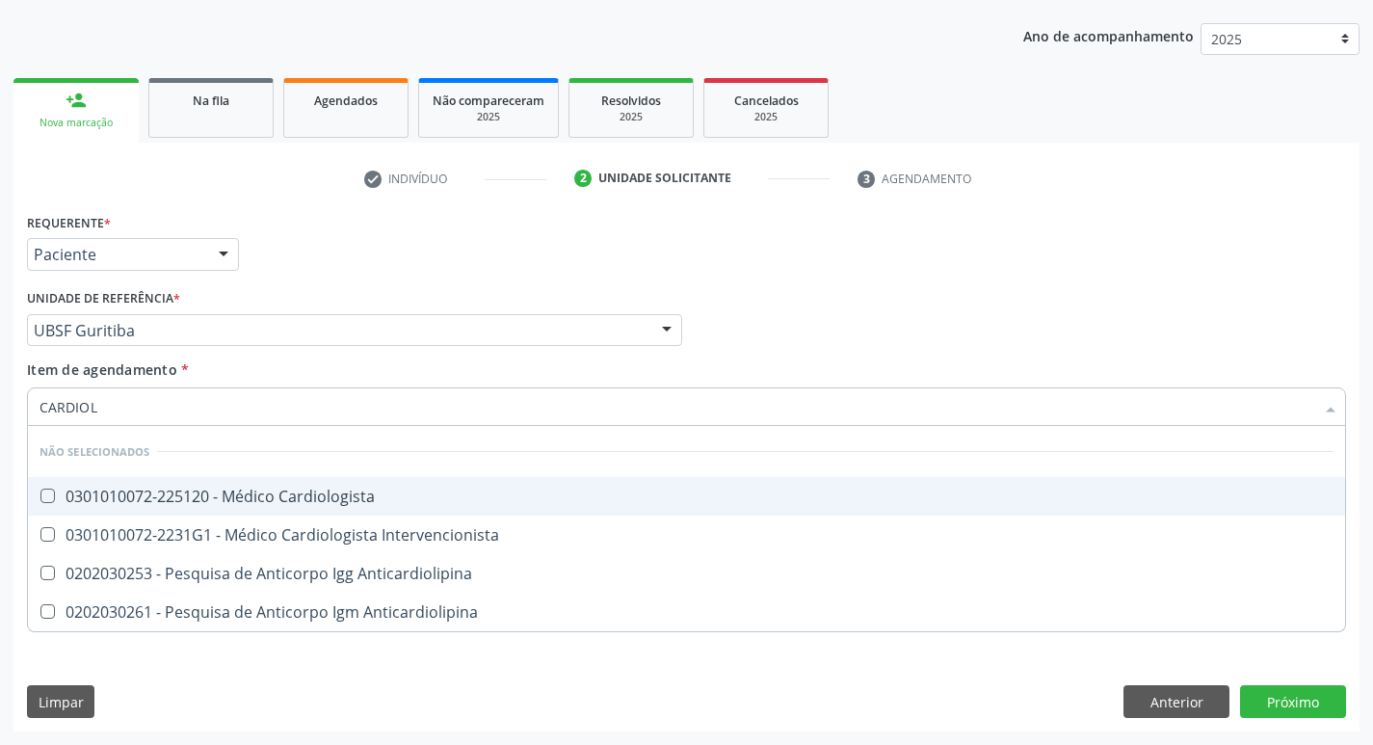
click at [49, 496] on Cardiologista at bounding box center [47, 495] width 14 height 14
click at [40, 496] on Cardiologista "checkbox" at bounding box center [34, 495] width 13 height 13
checkbox Cardiologista "true"
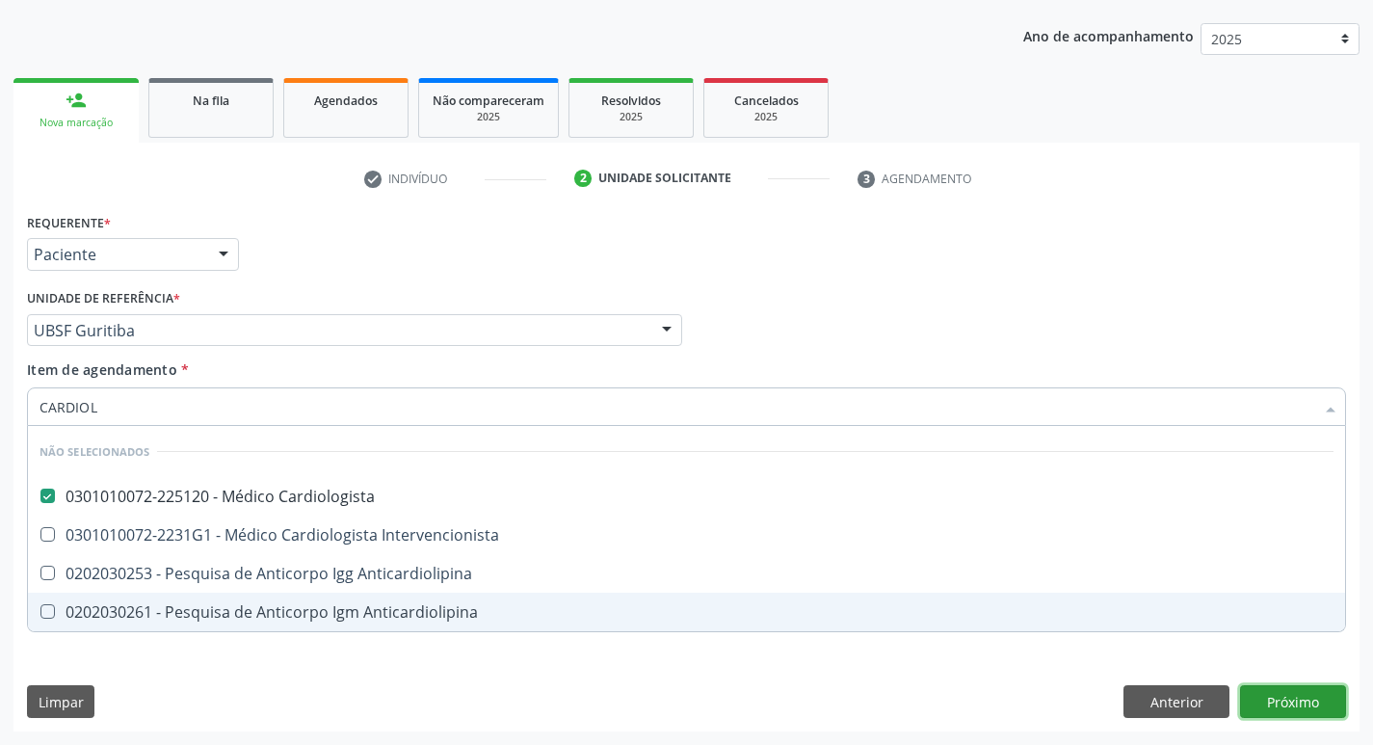
click at [1309, 693] on div "Requerente * Paciente Médico(a) Enfermeiro(a) Paciente Nenhum resultado encontr…" at bounding box center [686, 469] width 1346 height 523
checkbox Intervencionista "true"
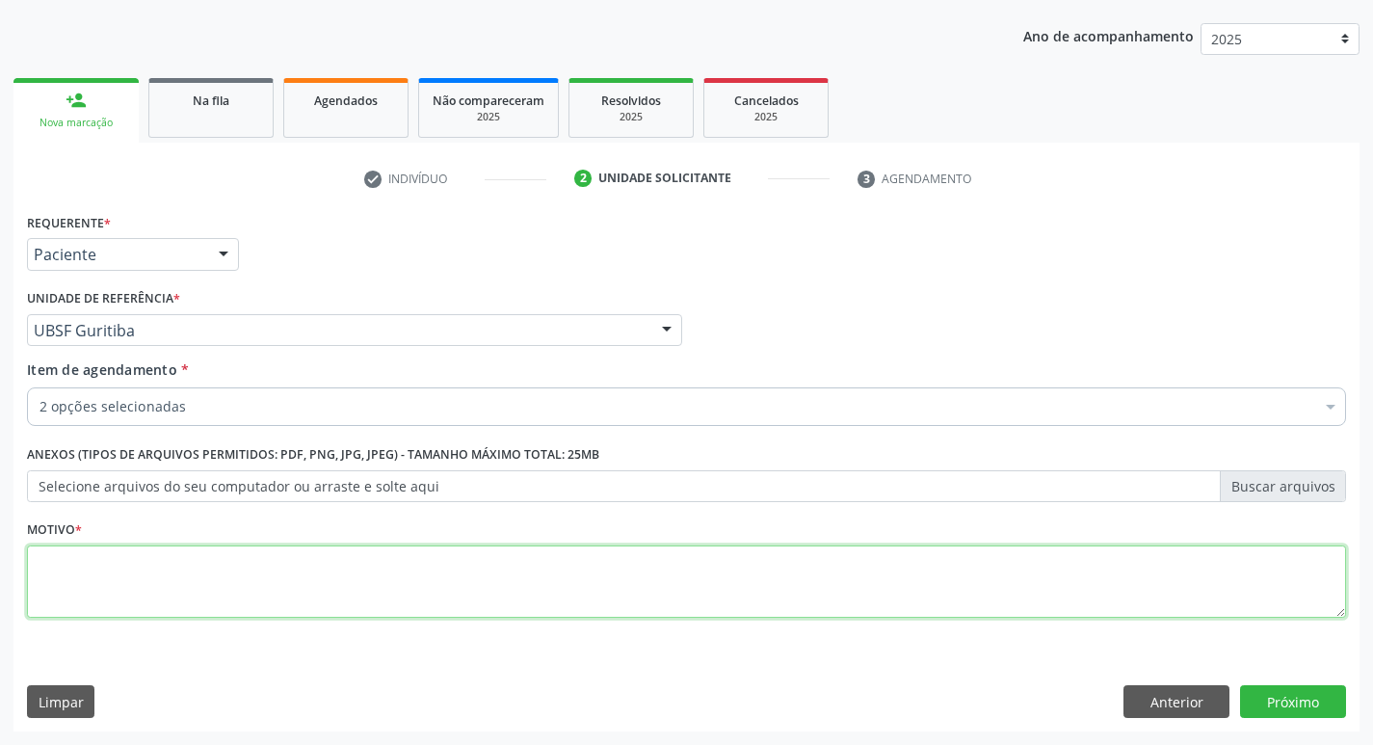
click at [97, 584] on textarea at bounding box center [686, 581] width 1319 height 73
type textarea "AVALIACAO"
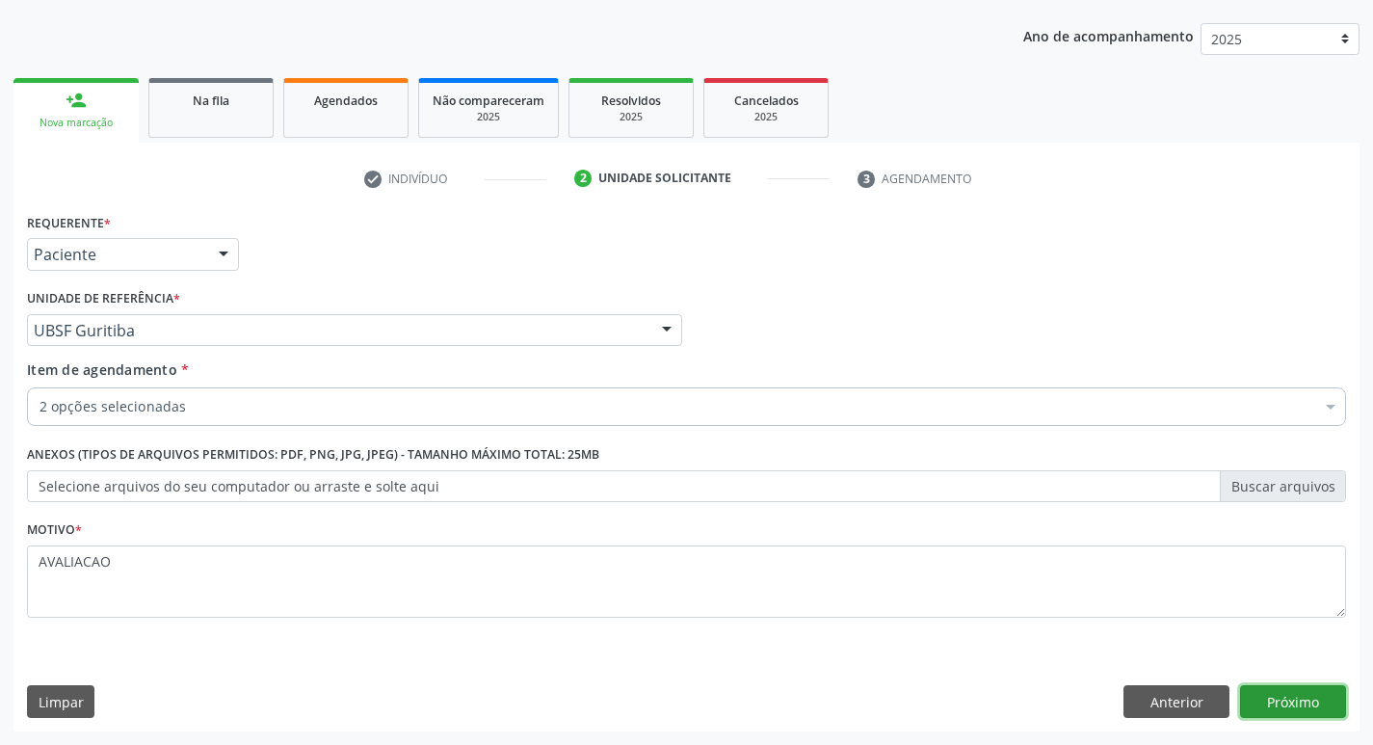
click at [1306, 707] on button "Próximo" at bounding box center [1293, 701] width 106 height 33
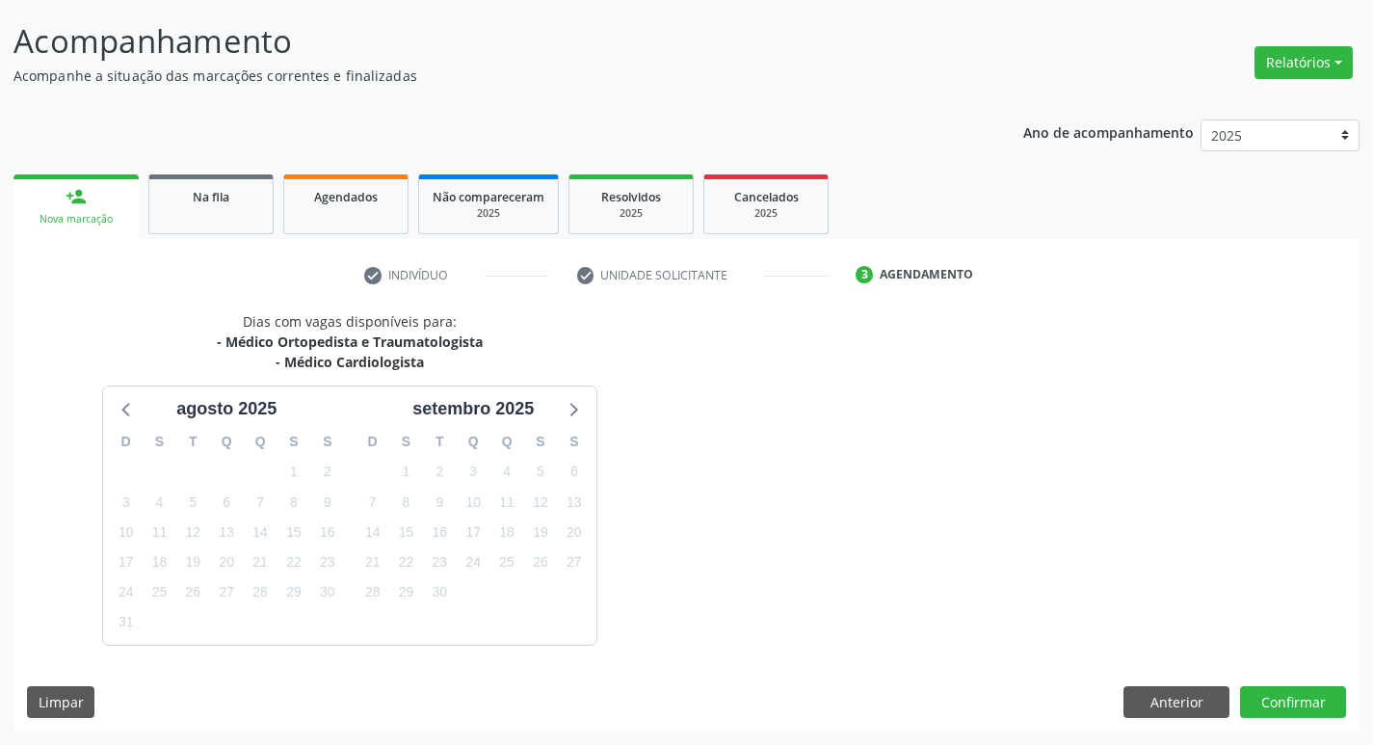
scroll to position [171, 0]
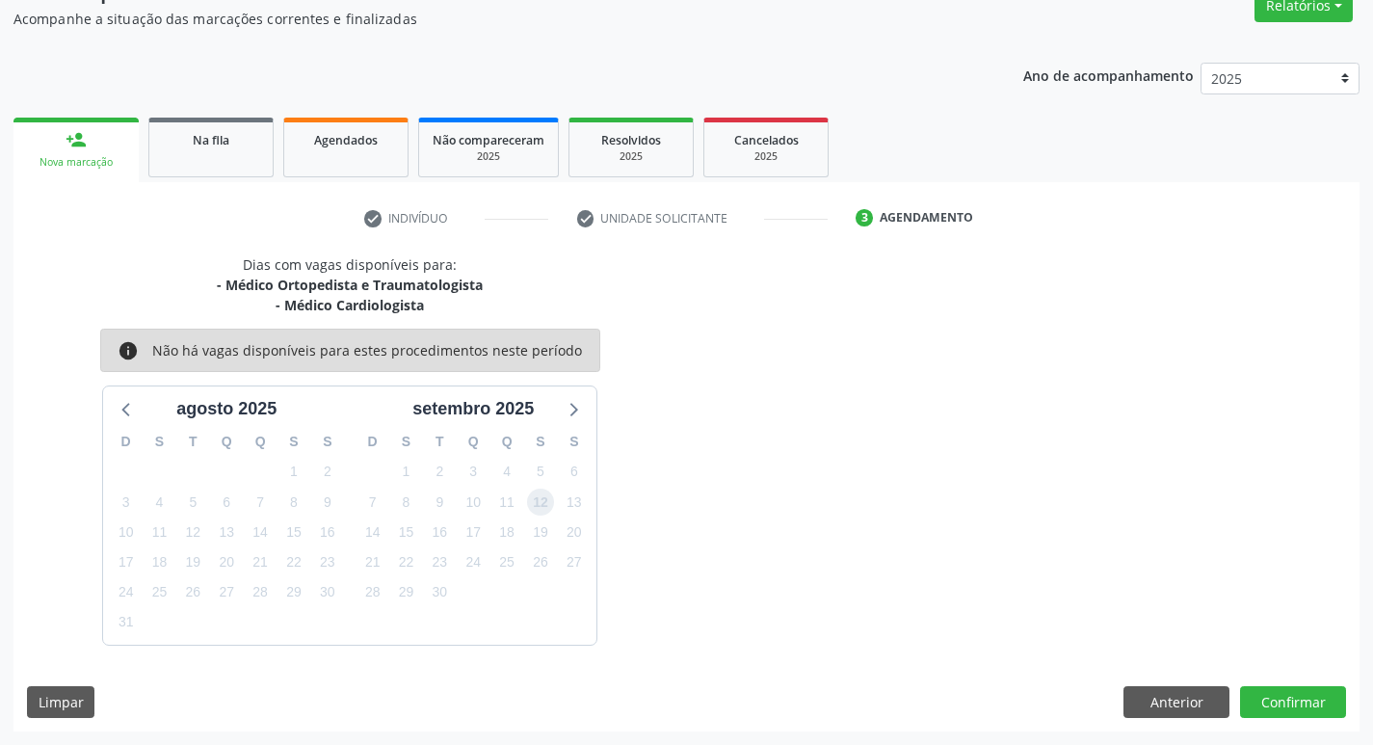
click at [537, 506] on span "12" at bounding box center [540, 501] width 27 height 27
click at [1289, 704] on button "Confirmar" at bounding box center [1293, 702] width 106 height 33
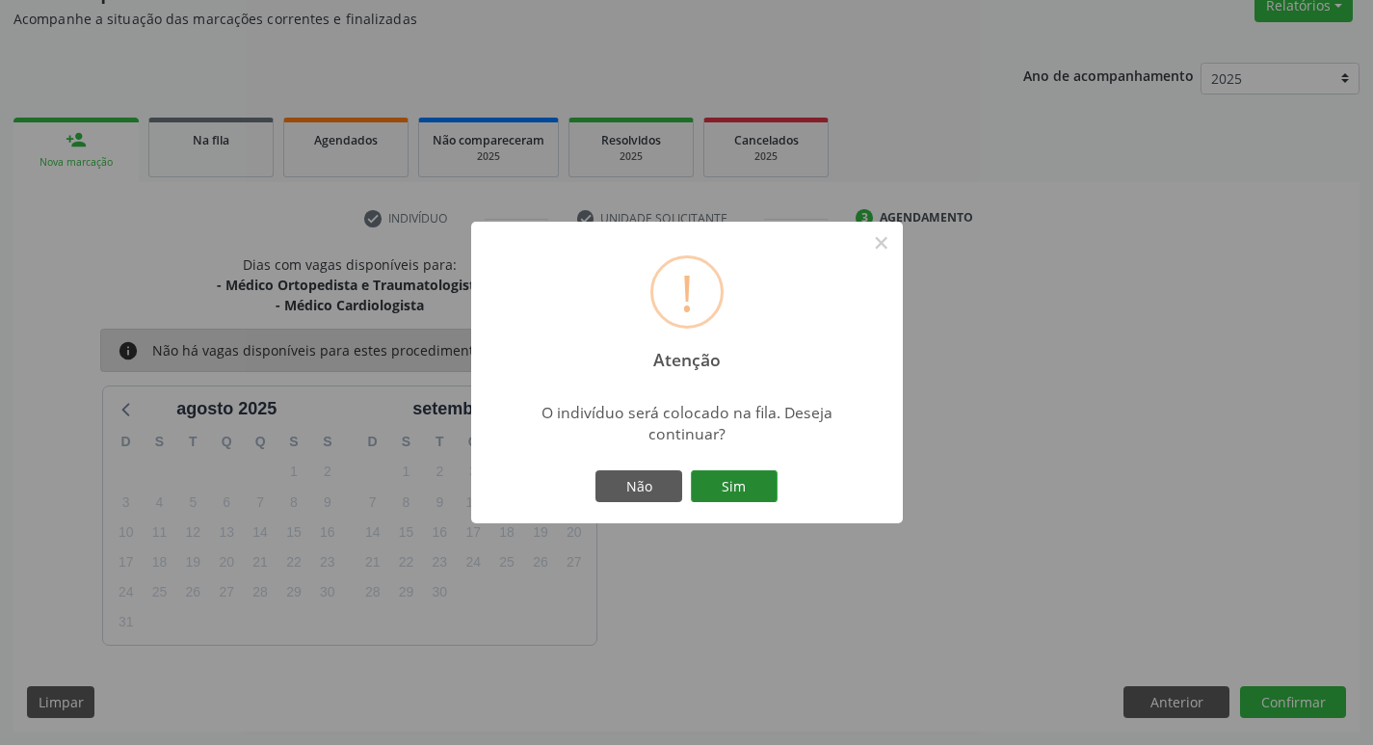
click at [735, 491] on button "Sim" at bounding box center [734, 486] width 87 height 33
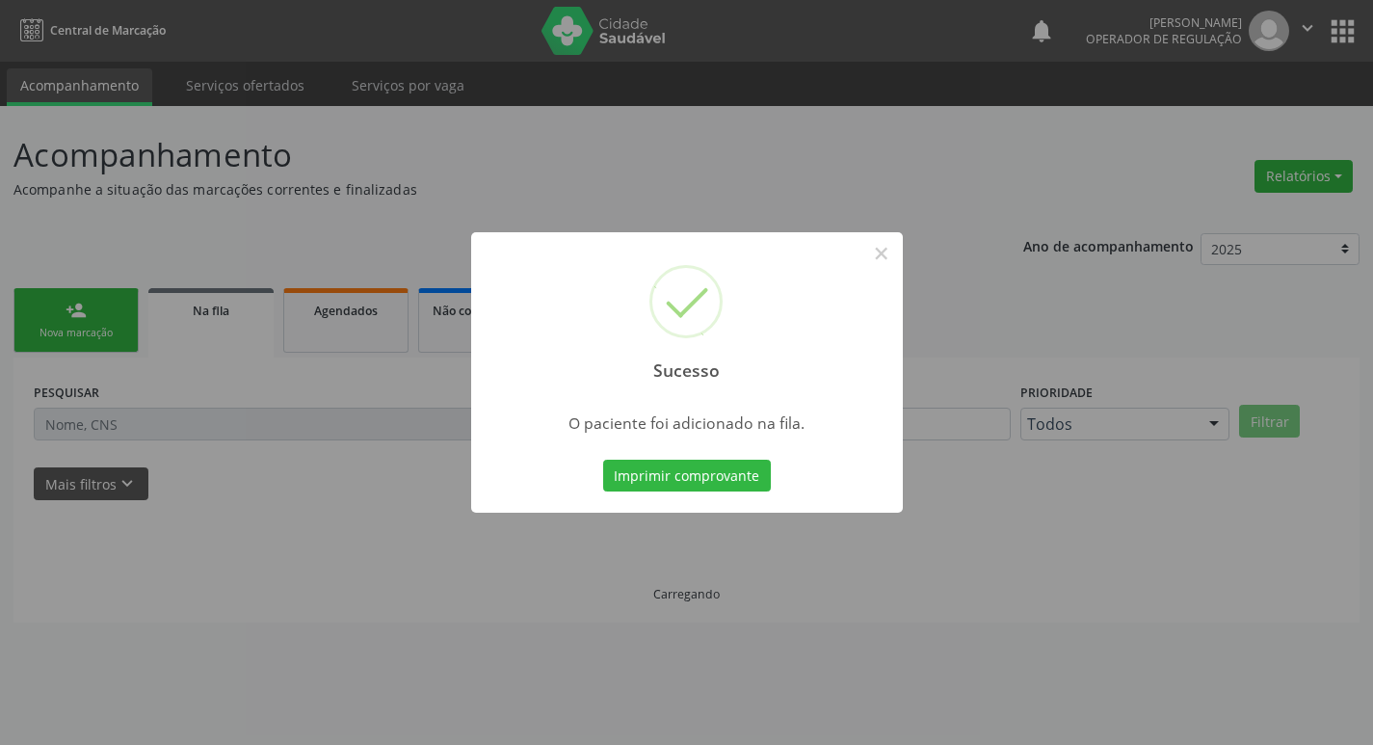
scroll to position [0, 0]
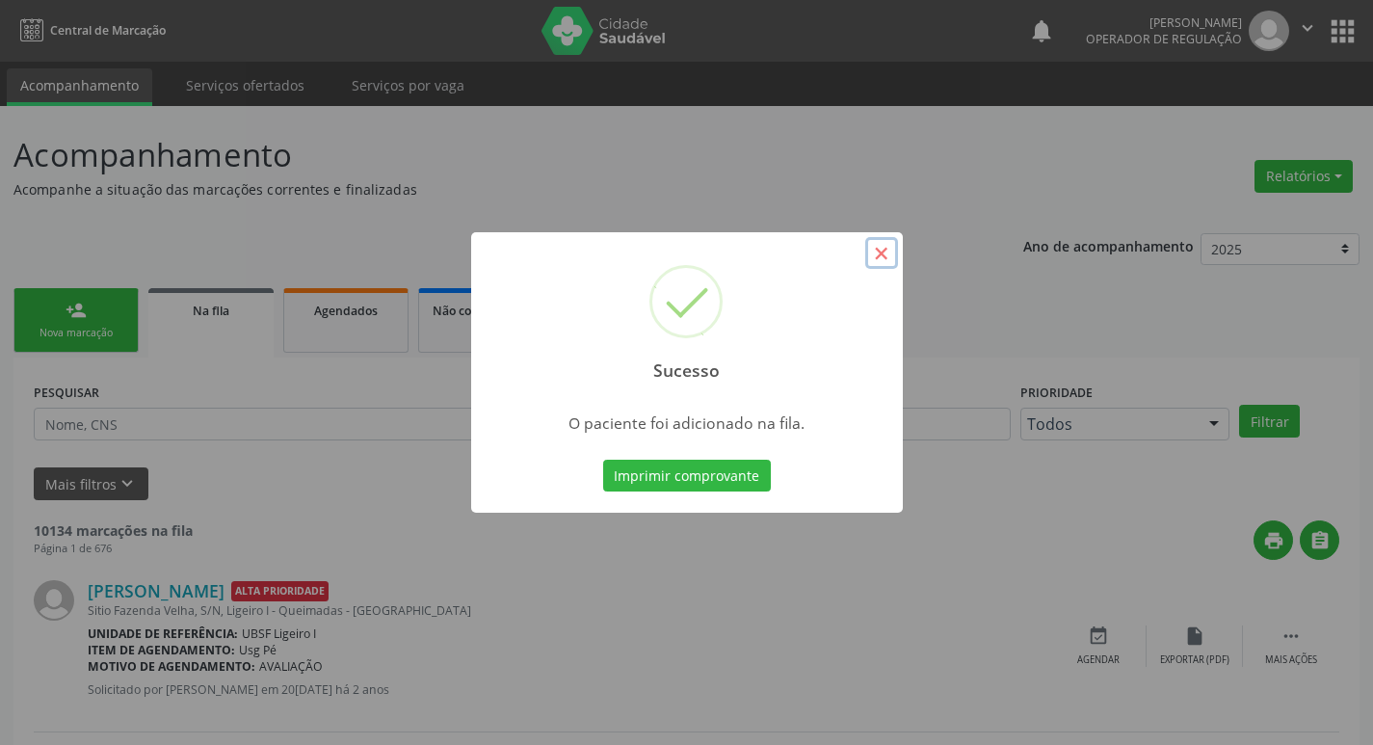
click at [885, 254] on button "×" at bounding box center [881, 253] width 33 height 33
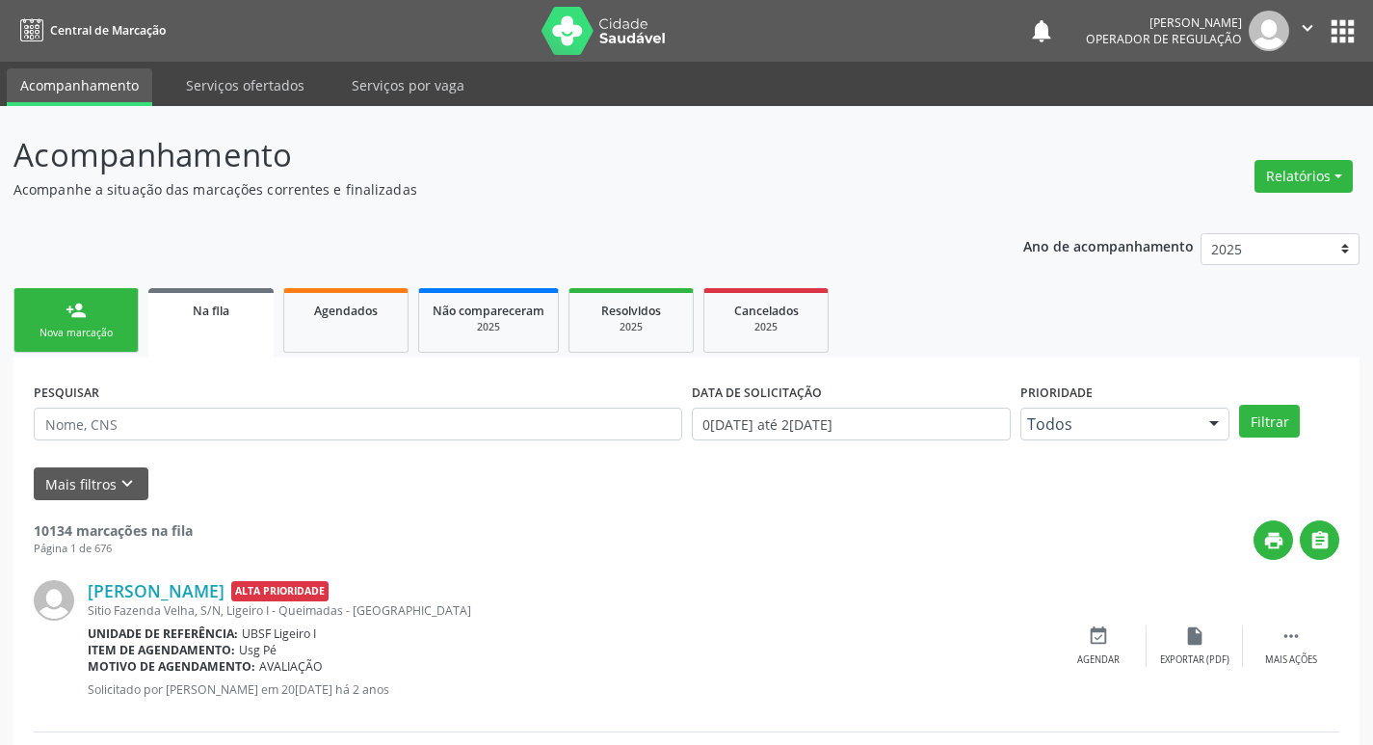
click at [65, 320] on link "person_add Nova marcação" at bounding box center [75, 320] width 125 height 65
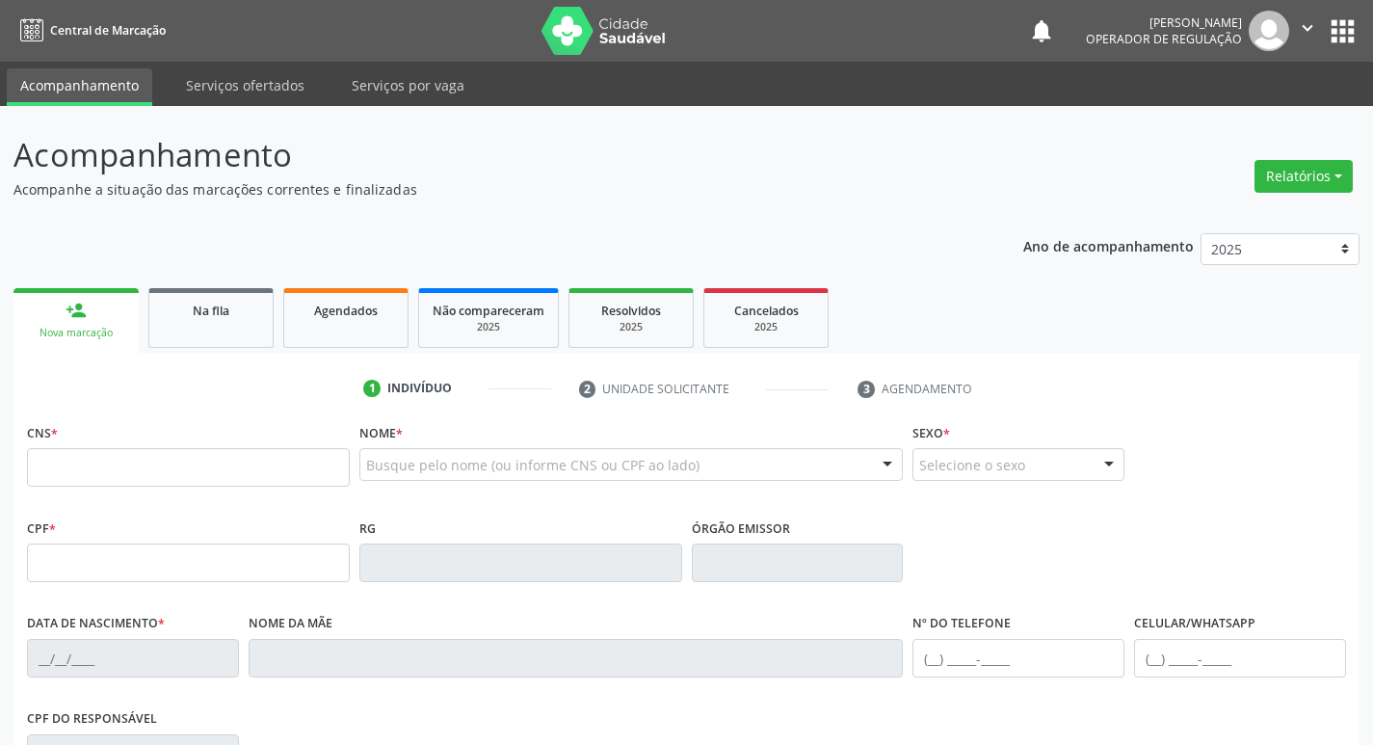
click at [67, 317] on div "person_add" at bounding box center [76, 310] width 21 height 21
click at [60, 464] on input "text" at bounding box center [188, 467] width 323 height 39
click at [44, 465] on input "text" at bounding box center [188, 467] width 323 height 39
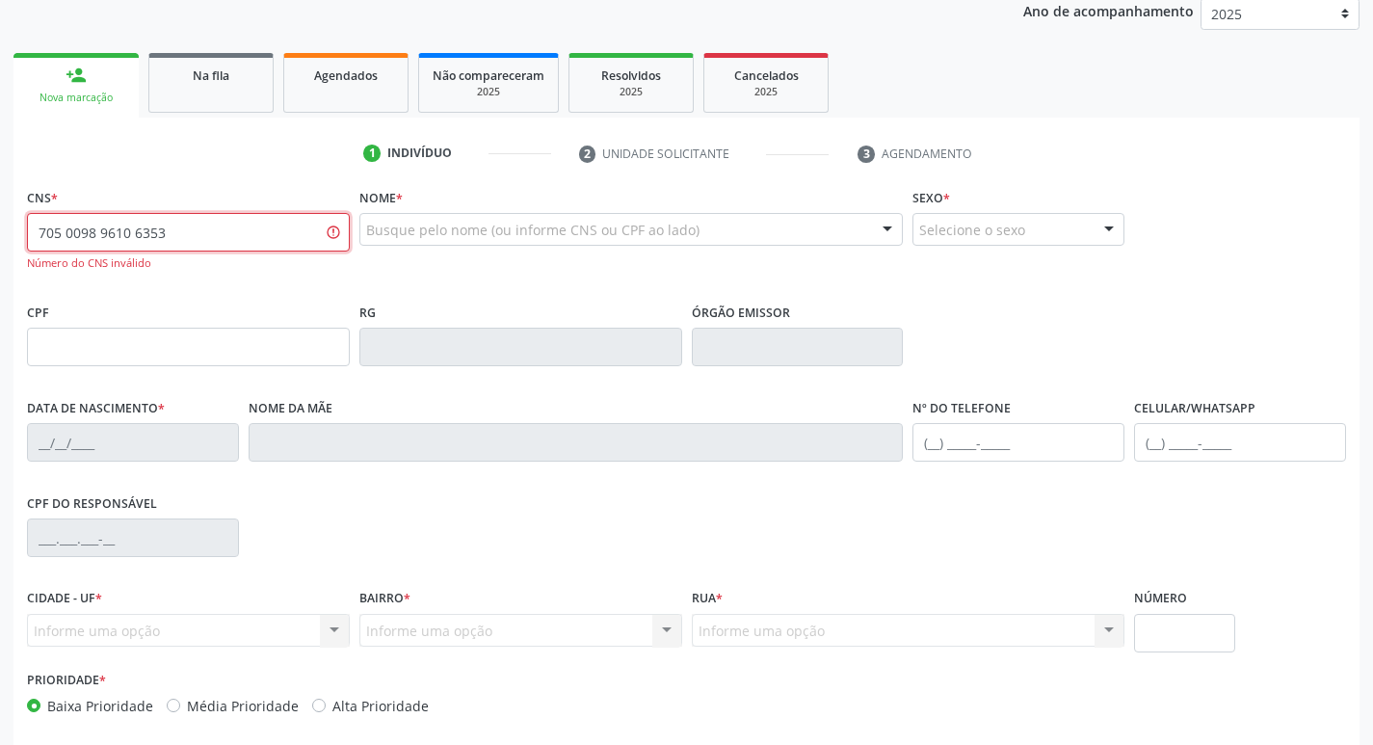
scroll to position [126, 0]
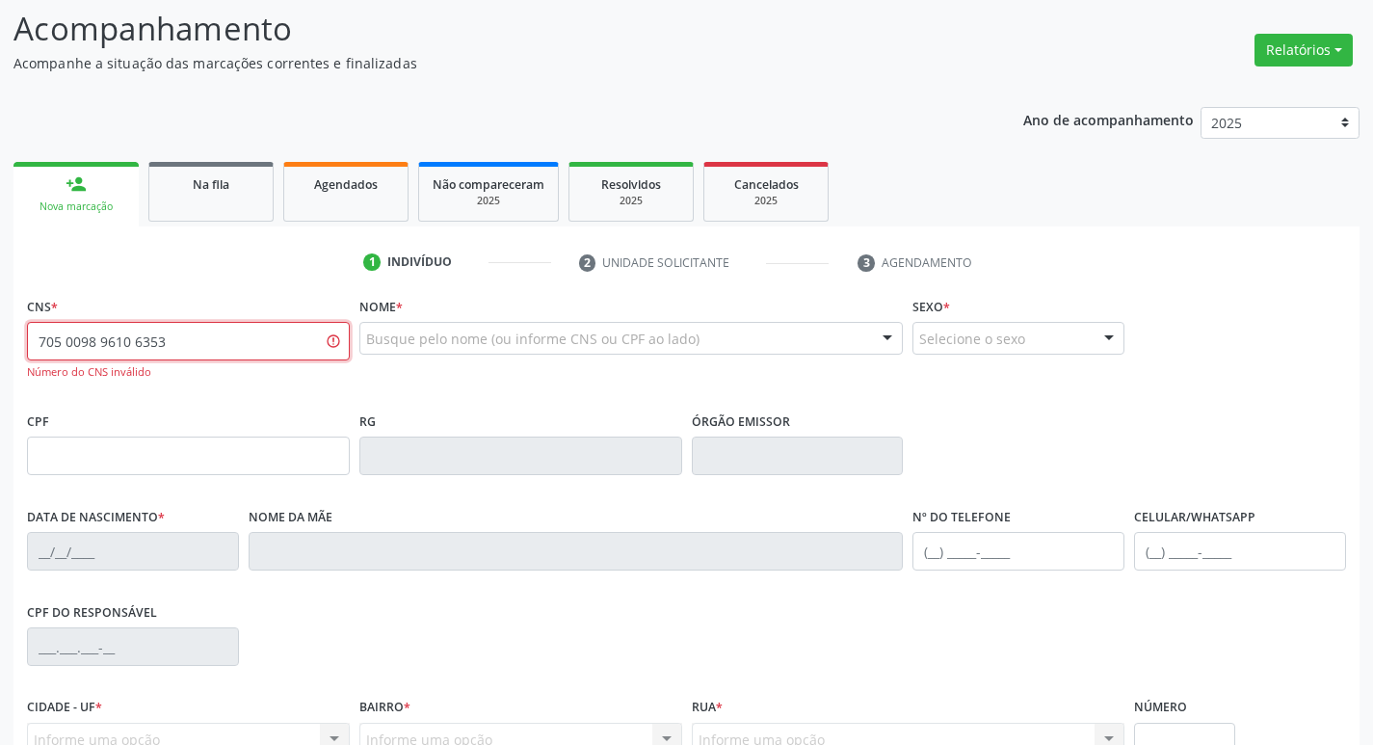
click at [177, 327] on input "705 0098 9610 6353" at bounding box center [188, 341] width 323 height 39
type input "7"
type input "705 0098 9610 3653"
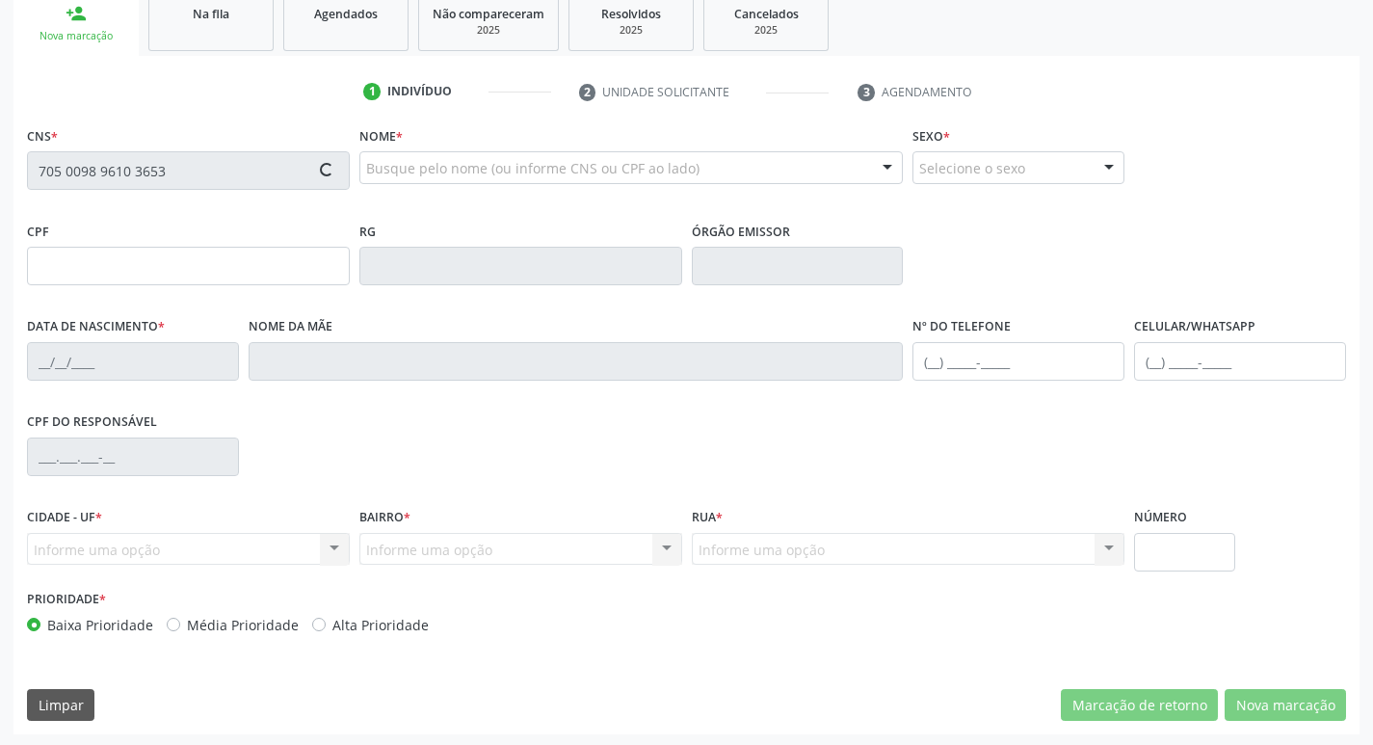
scroll to position [300, 0]
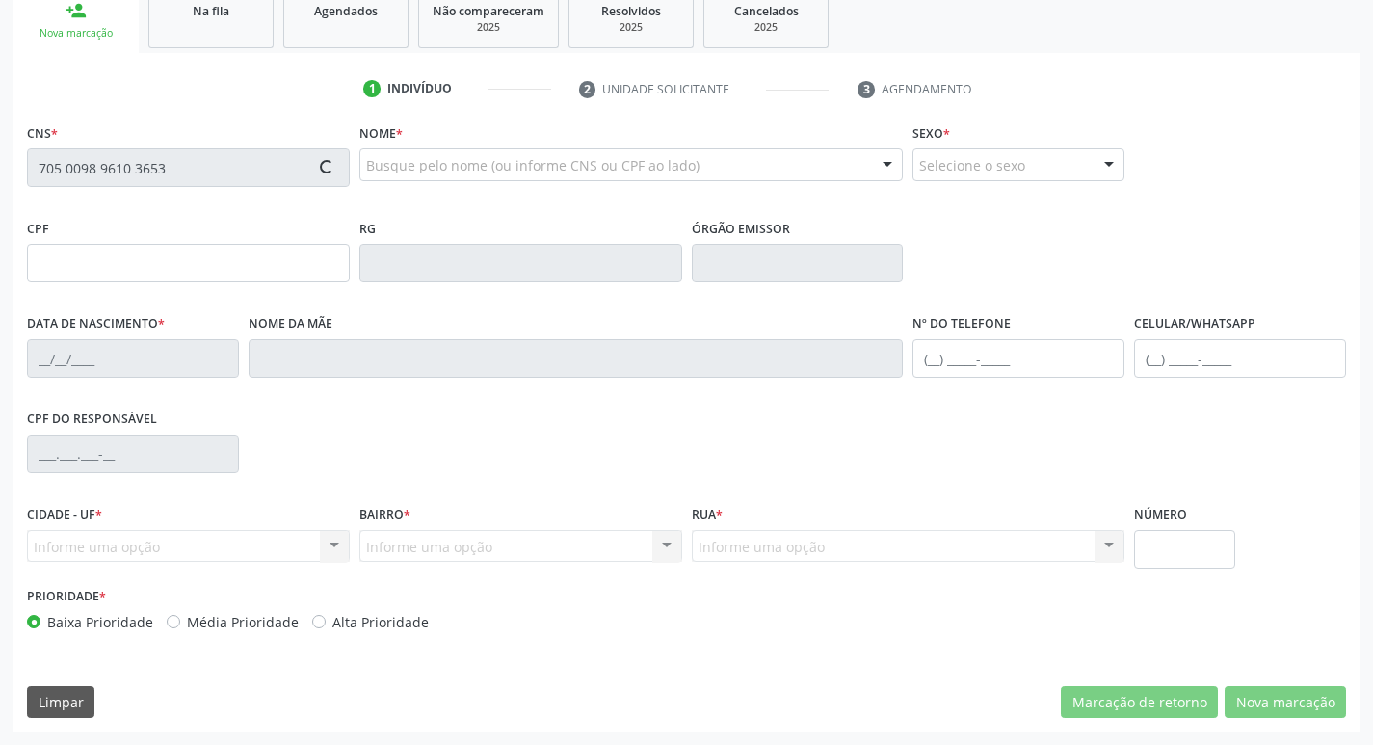
click at [1050, 618] on div "Prioridade * Baixa Prioridade Média Prioridade Alta Prioridade" at bounding box center [686, 614] width 1329 height 64
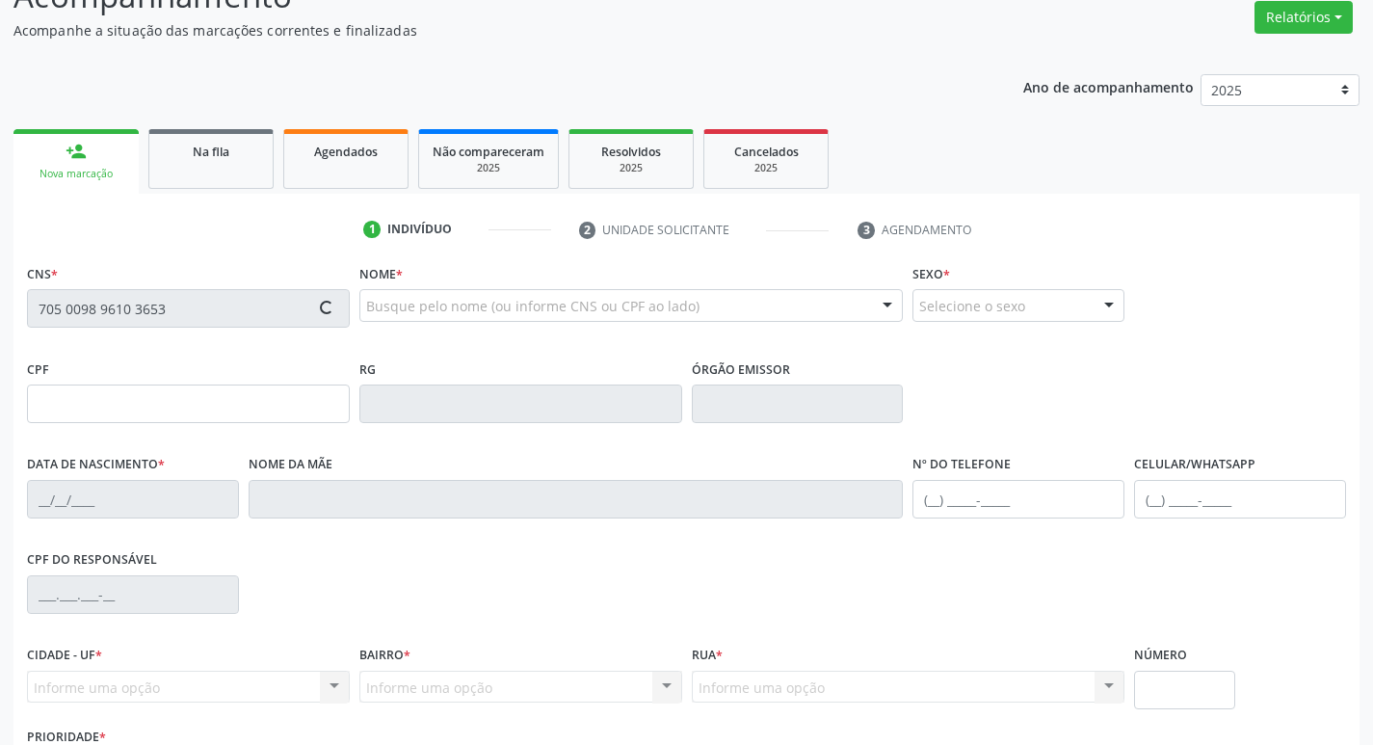
scroll to position [0, 0]
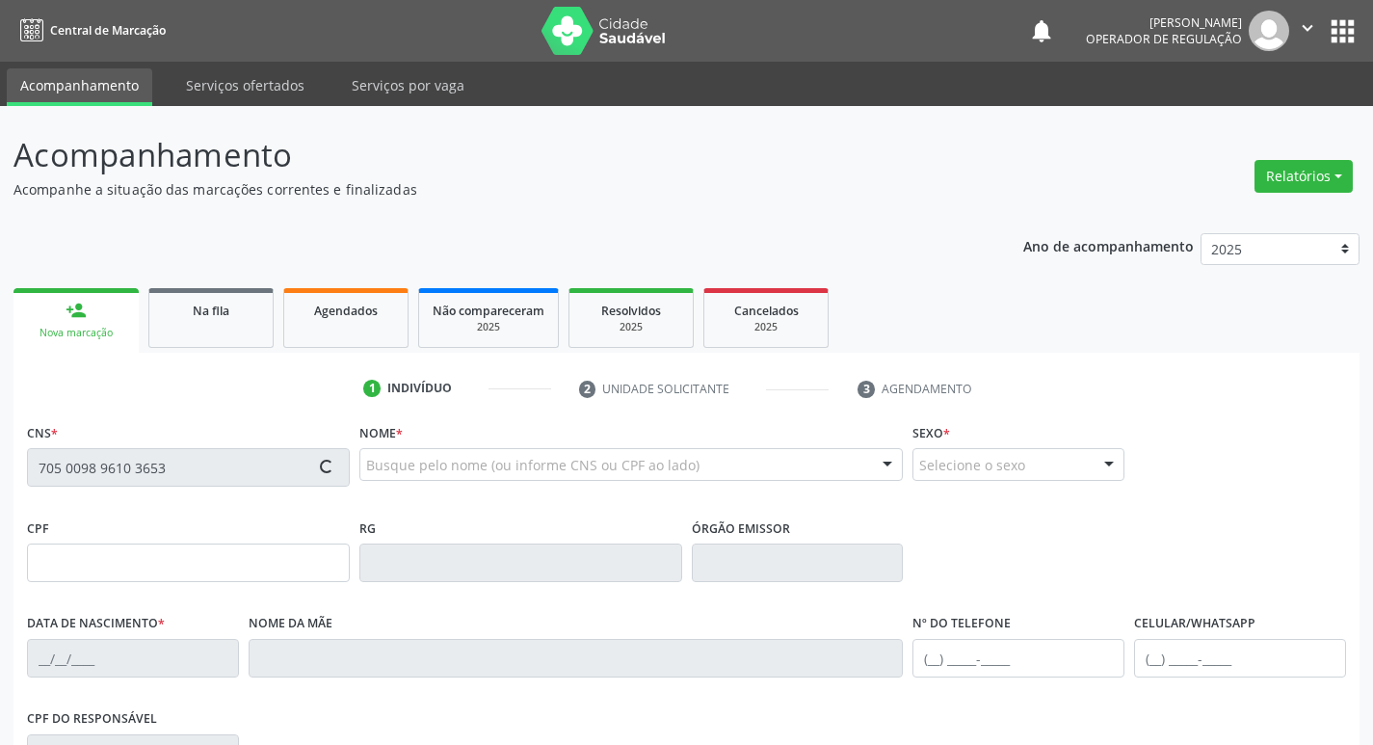
type input "024.972.814-16"
type input "25/01/1978"
type input "Josefa Pereira"
type input "(83) 99414-7015"
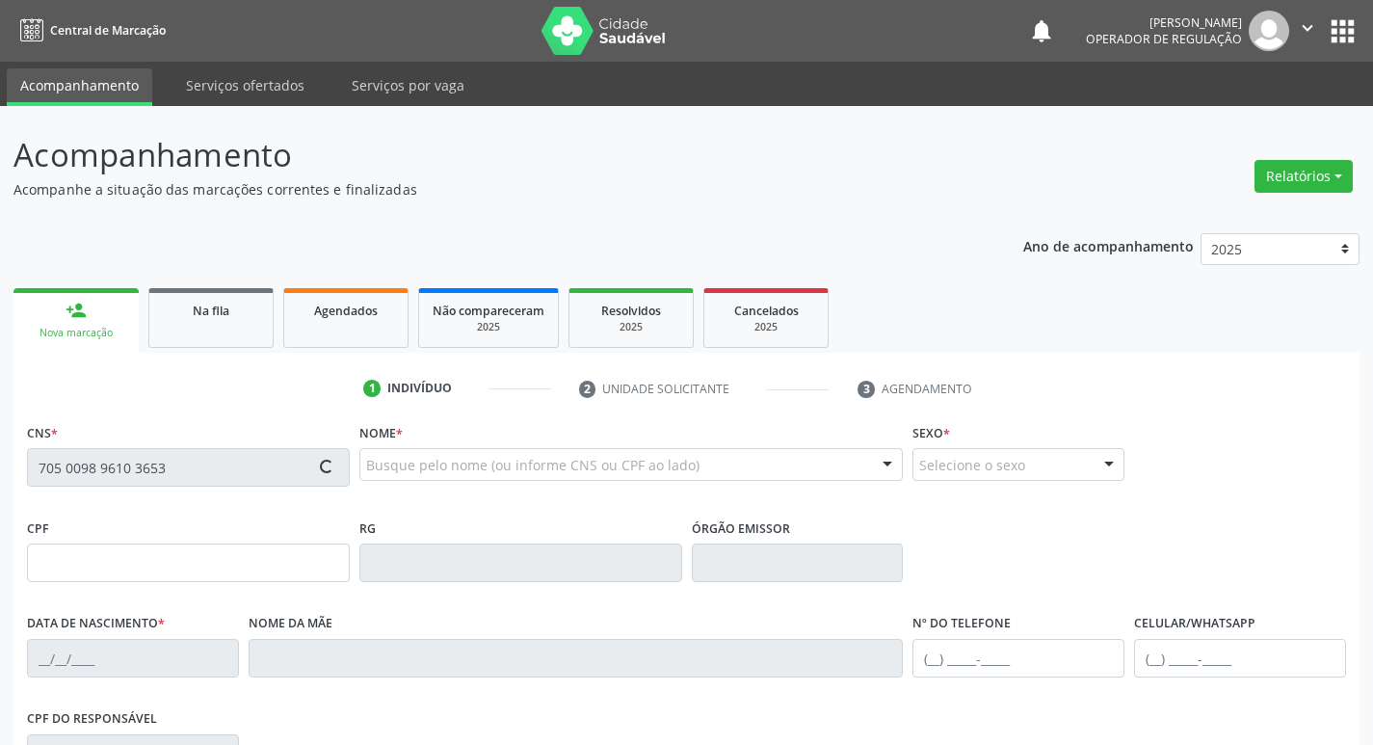
type input "125.964.624-60"
type input "S/N"
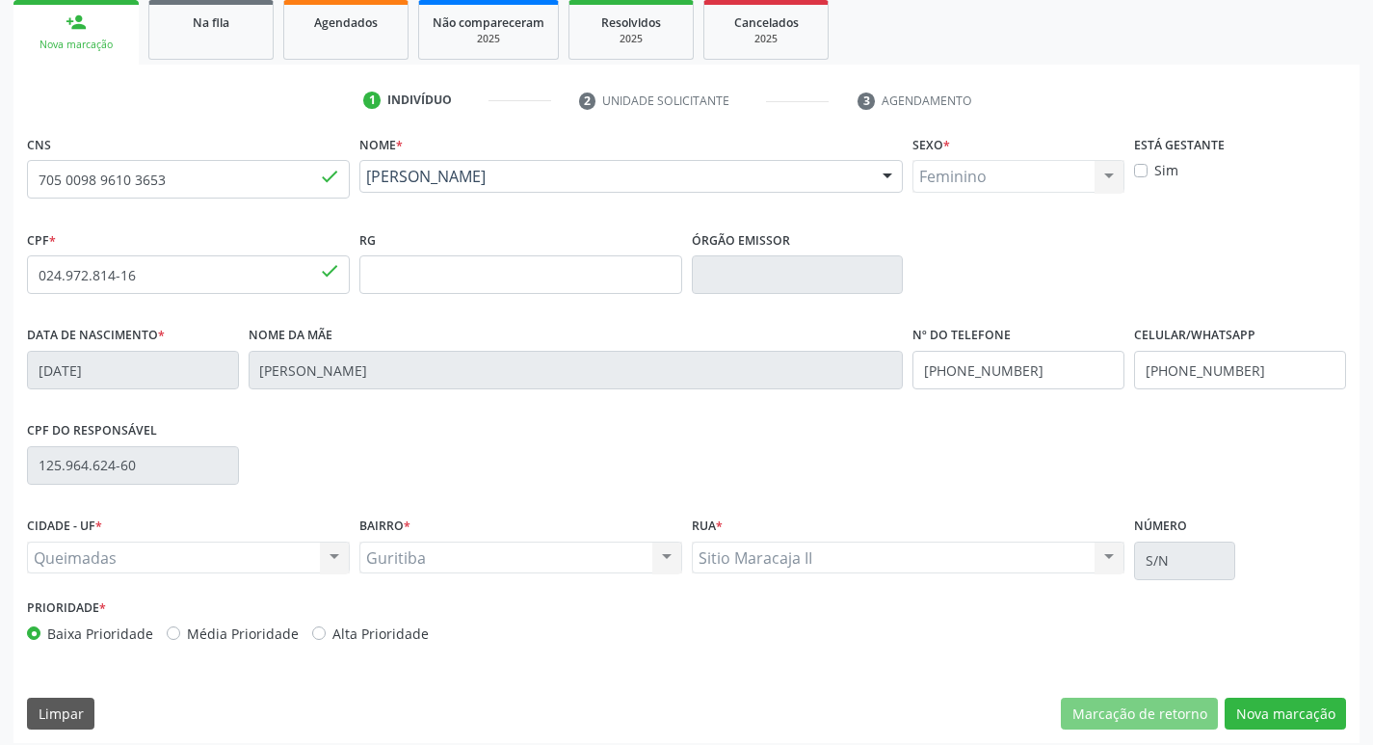
scroll to position [300, 0]
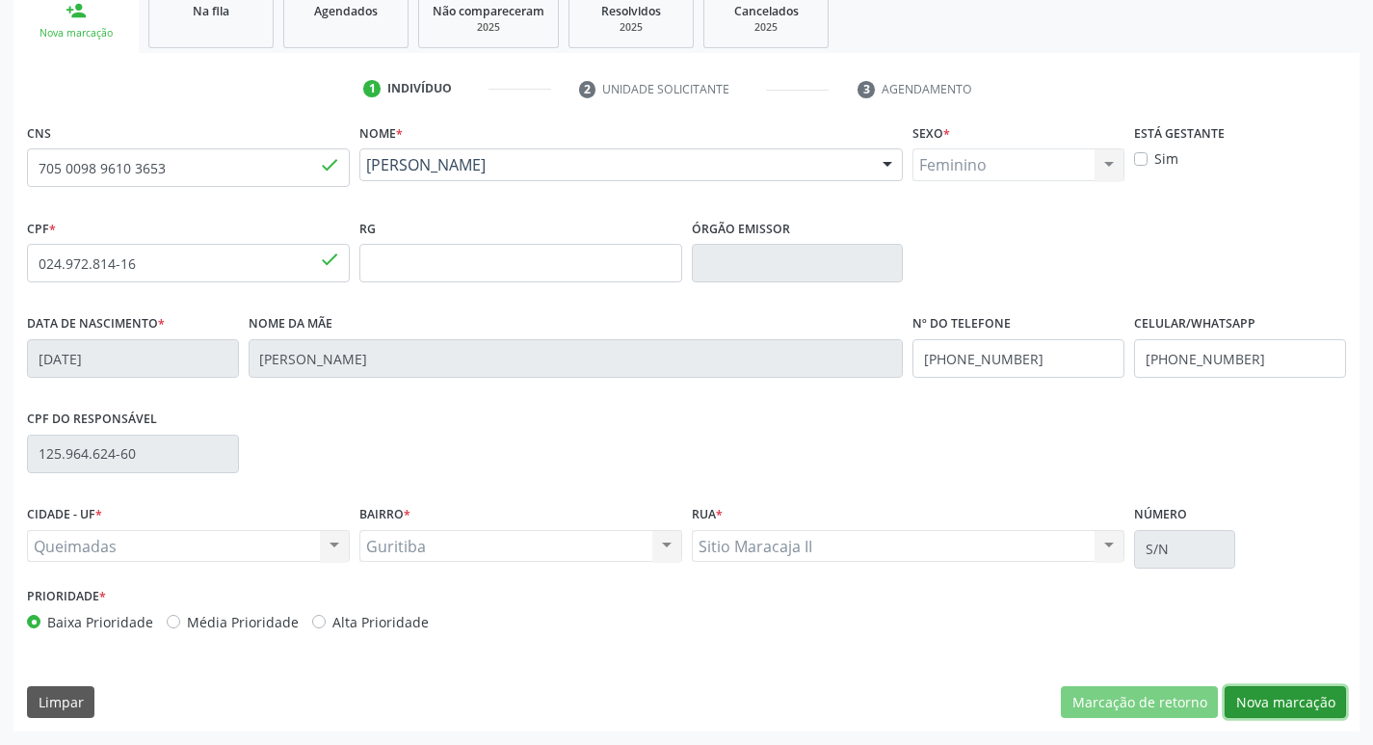
click at [1264, 702] on button "Nova marcação" at bounding box center [1285, 702] width 121 height 33
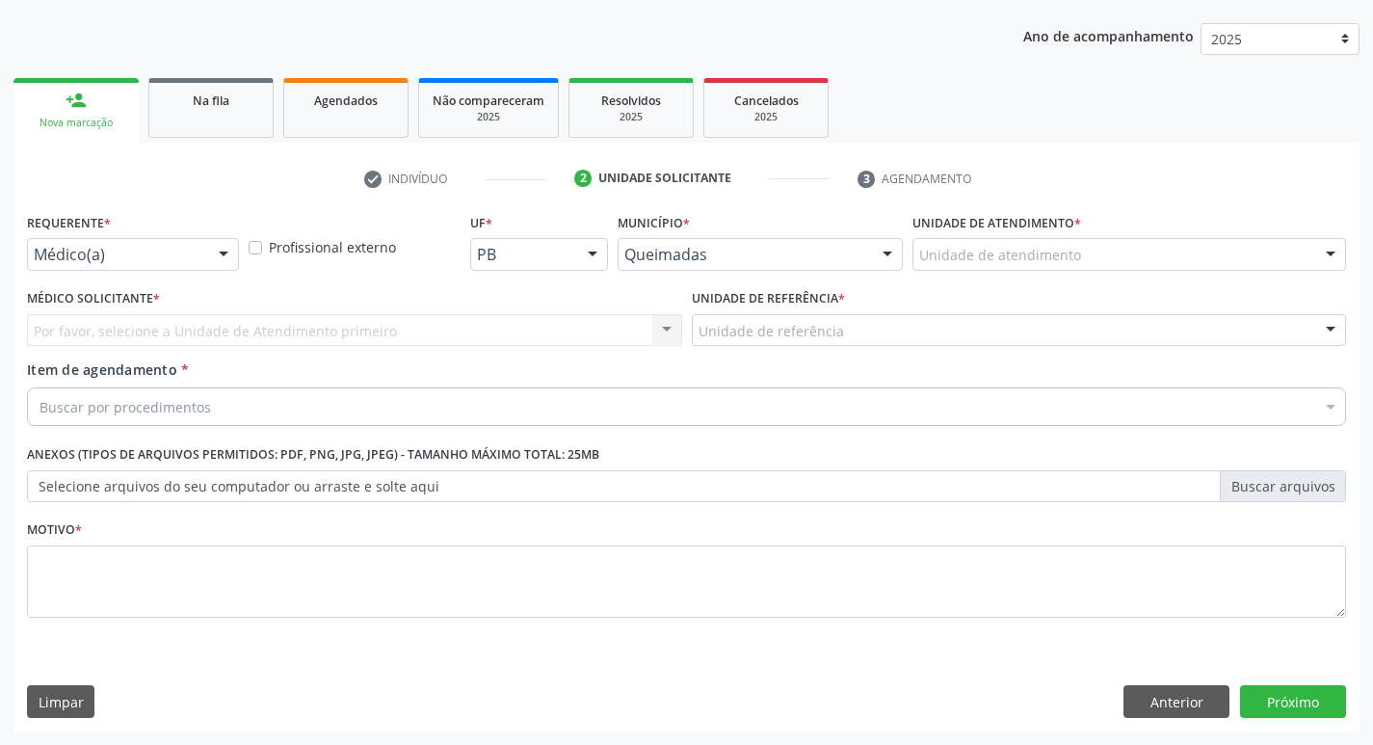
click at [219, 253] on div at bounding box center [223, 255] width 29 height 33
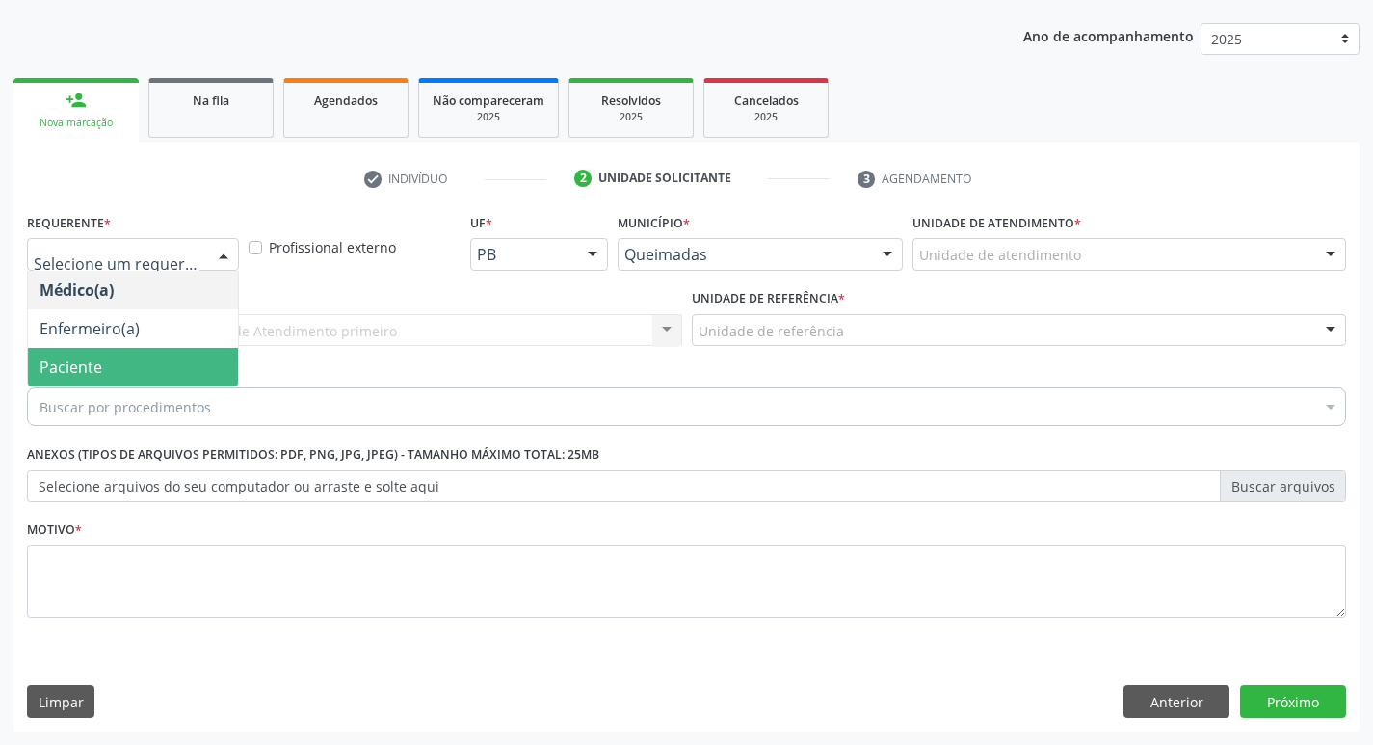
click at [131, 362] on span "Paciente" at bounding box center [133, 367] width 210 height 39
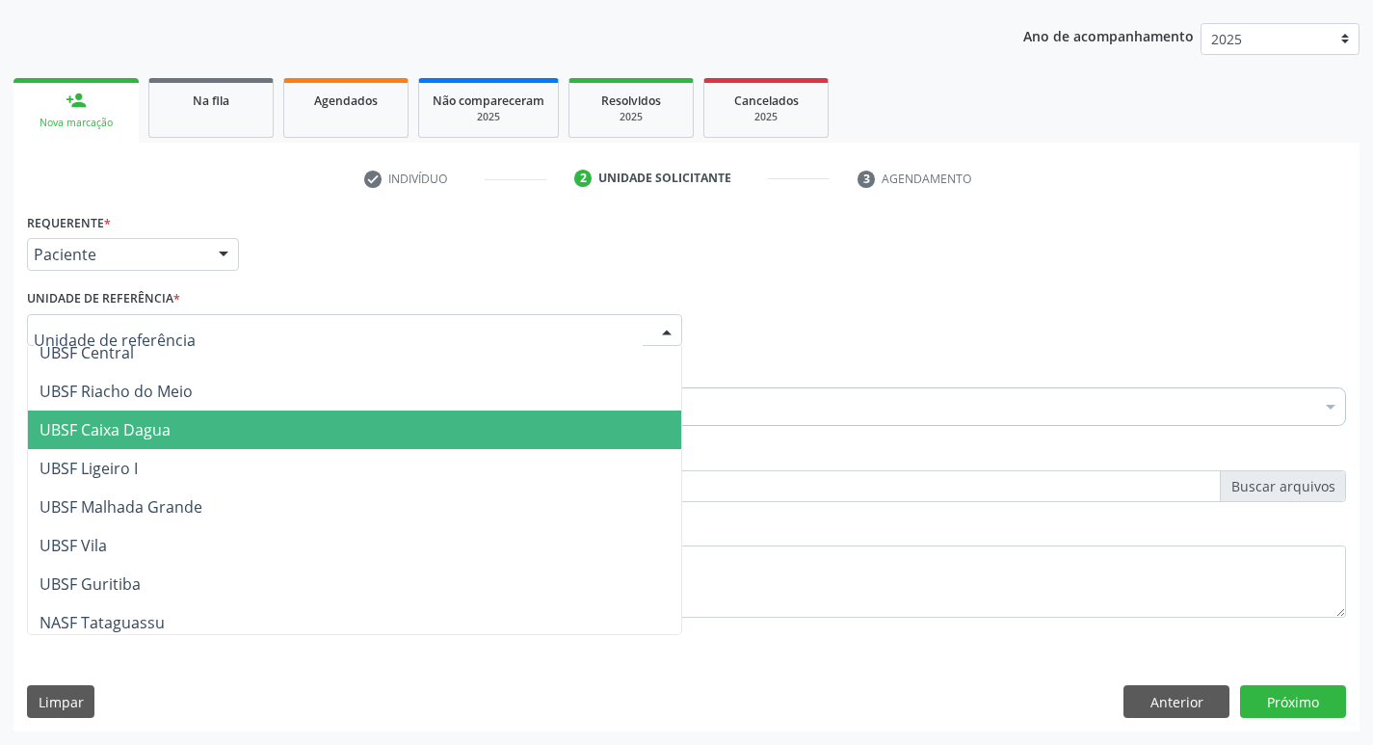
scroll to position [483, 0]
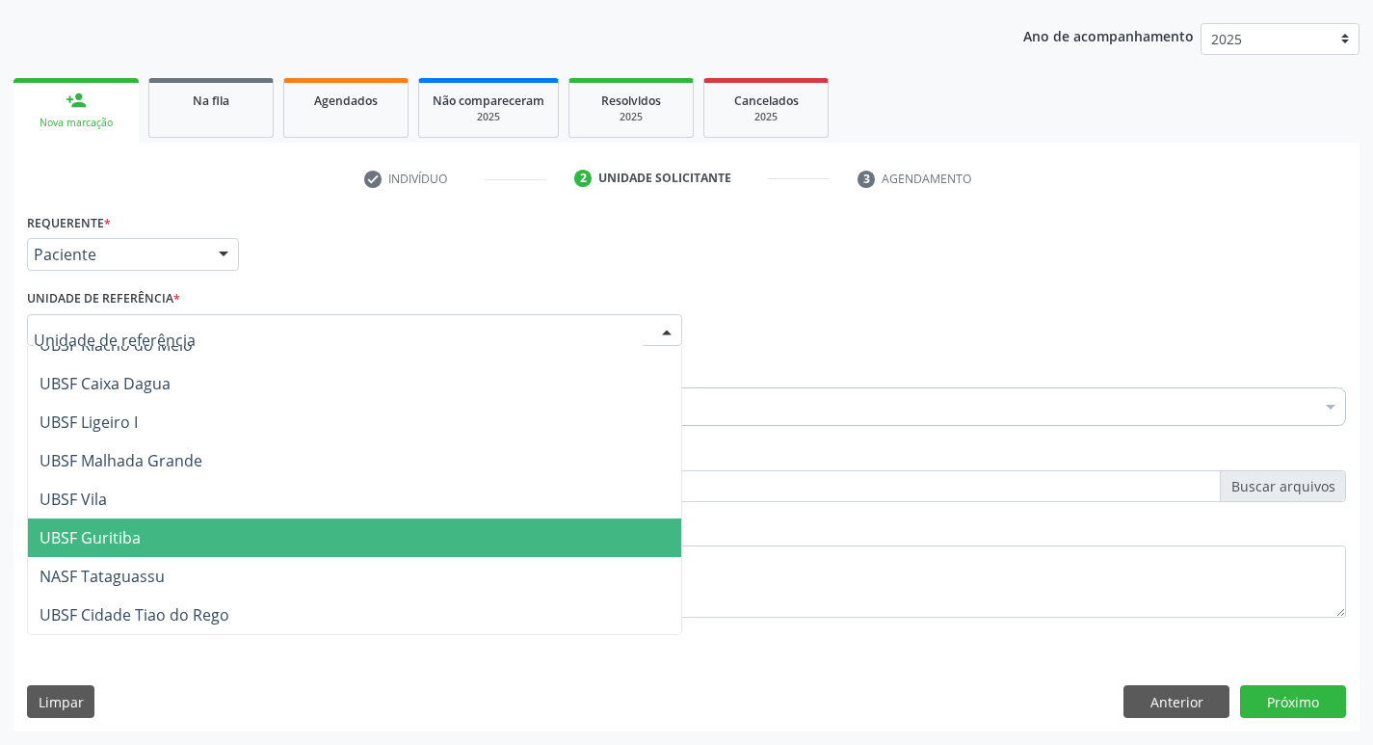
click at [115, 542] on span "UBSF Guritiba" at bounding box center [90, 537] width 101 height 21
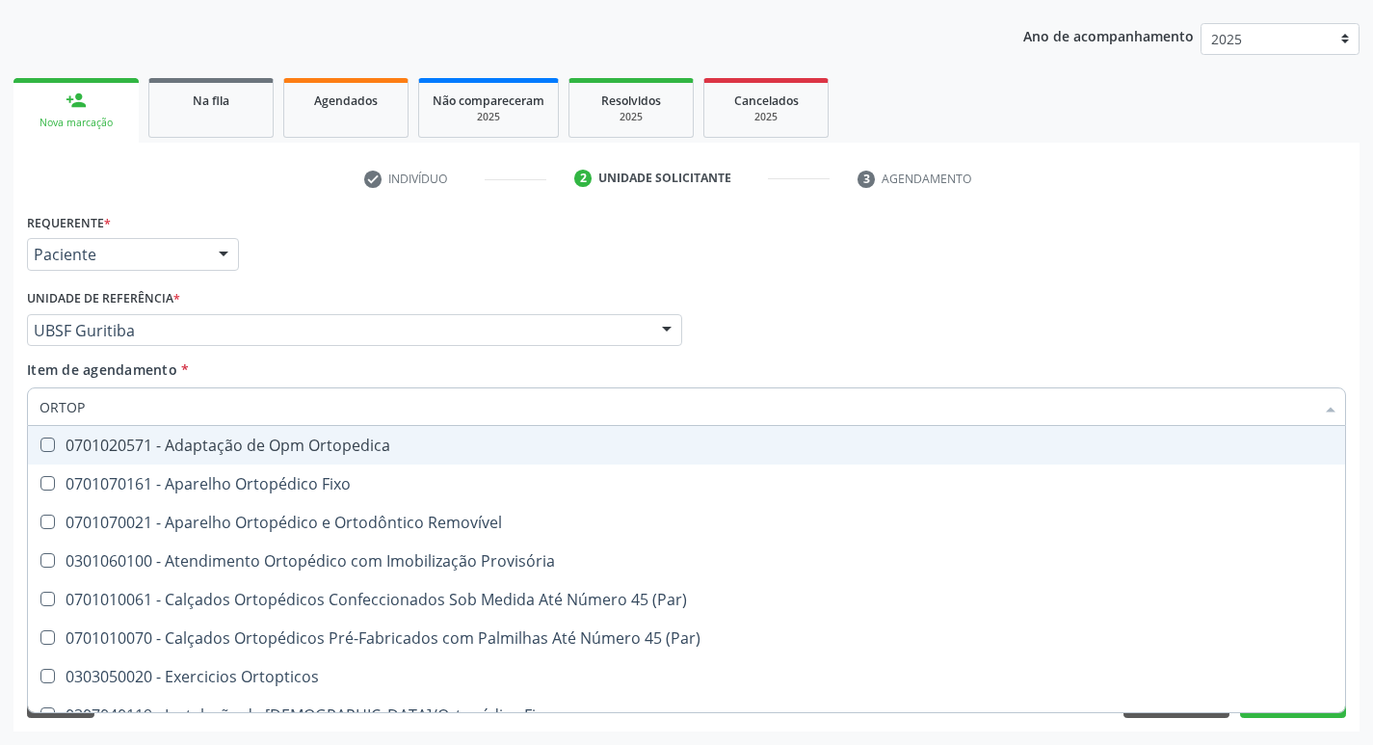
type input "ORTOPE"
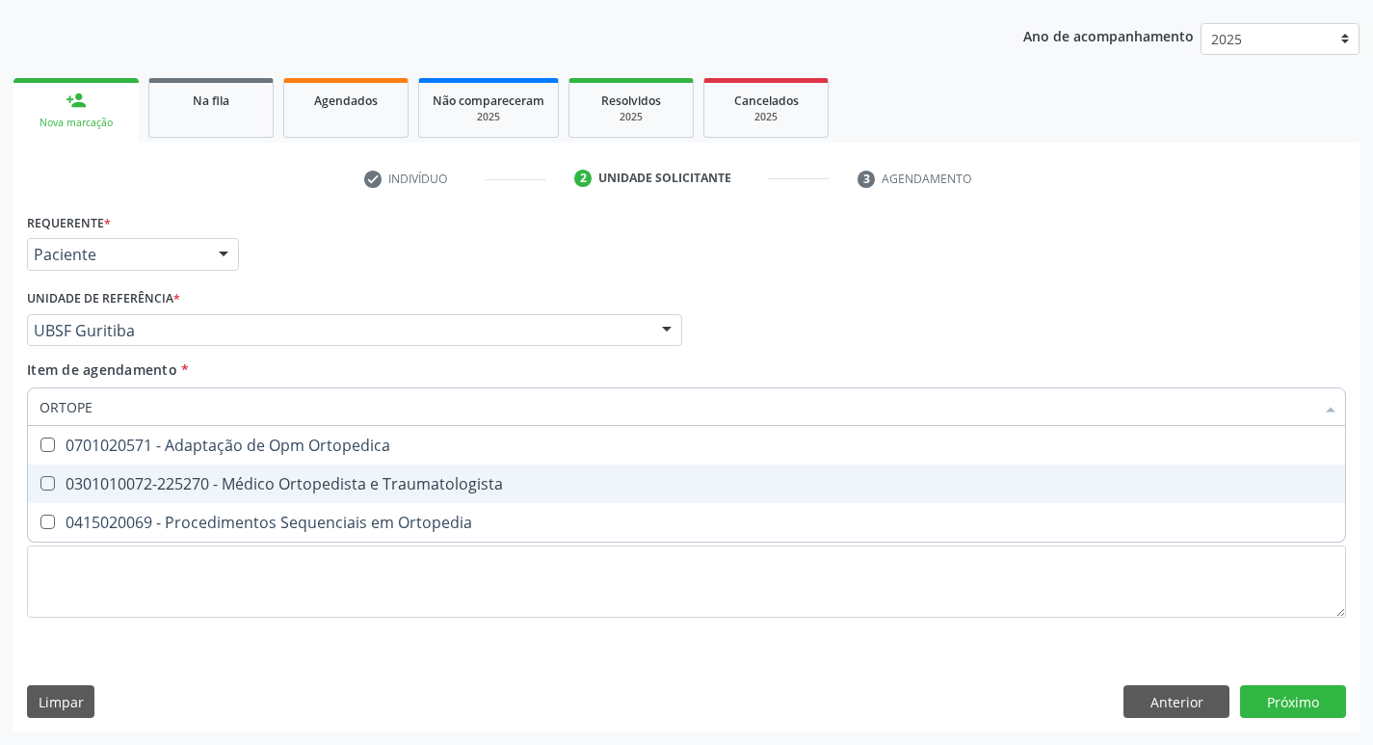
click at [43, 480] on Traumatologista at bounding box center [47, 483] width 14 height 14
click at [40, 480] on Traumatologista "checkbox" at bounding box center [34, 483] width 13 height 13
checkbox Traumatologista "true"
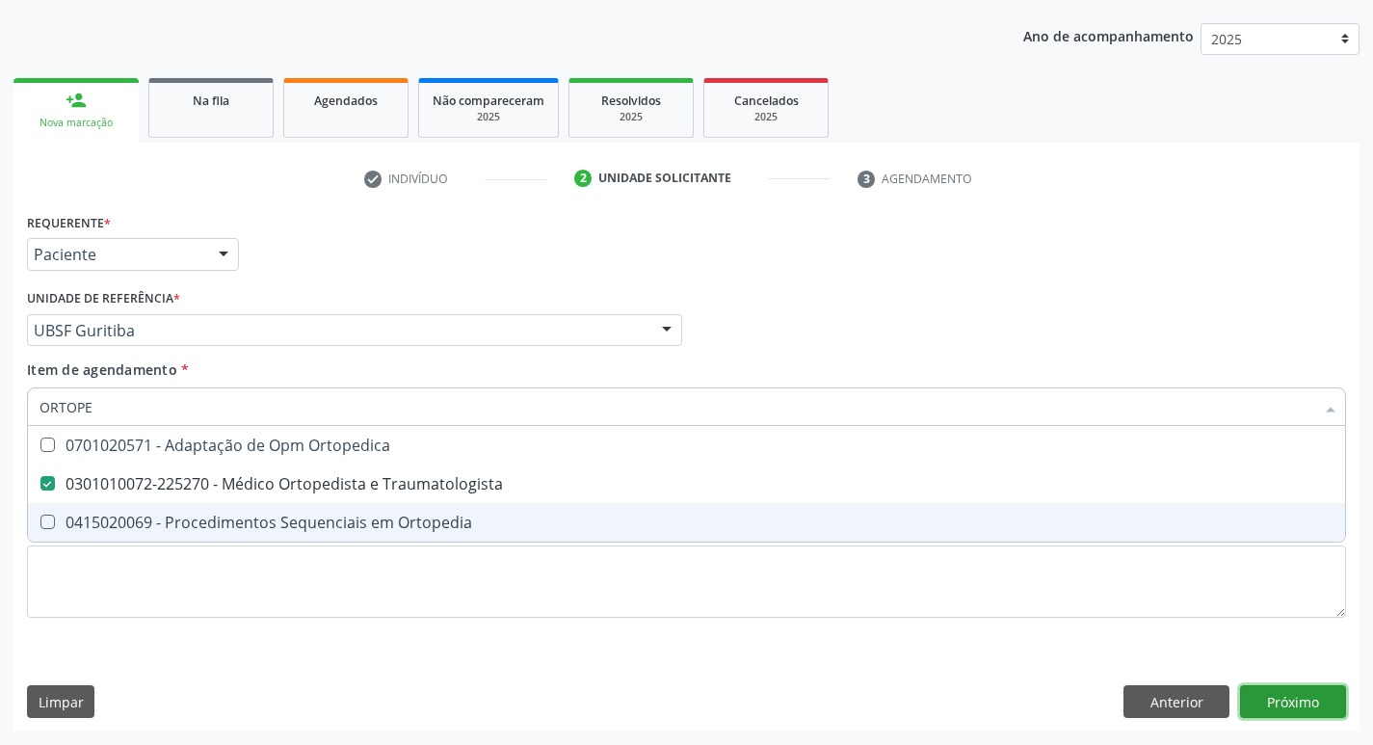
click at [1280, 705] on div "Requerente * Paciente Médico(a) Enfermeiro(a) Paciente Nenhum resultado encontr…" at bounding box center [686, 469] width 1346 height 523
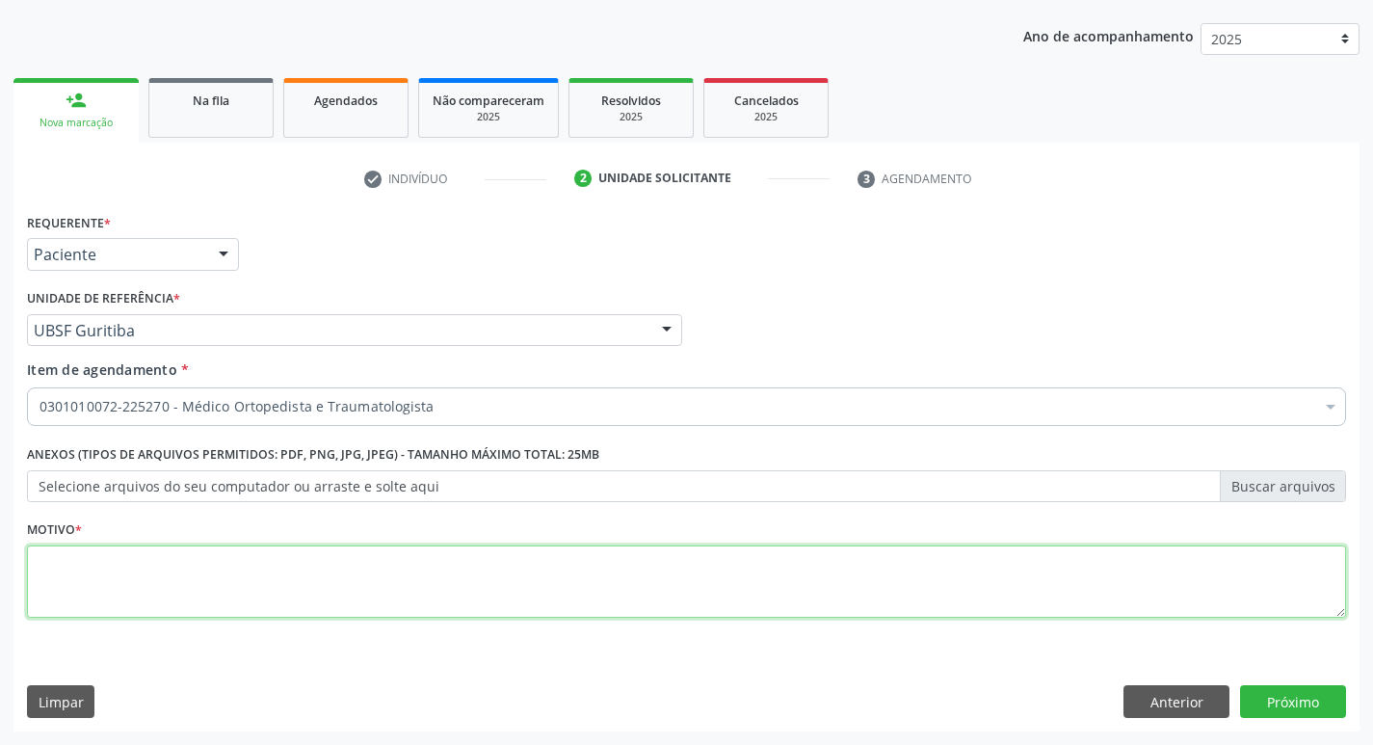
click at [85, 591] on textarea at bounding box center [686, 581] width 1319 height 73
type textarea "AVALIACAO"
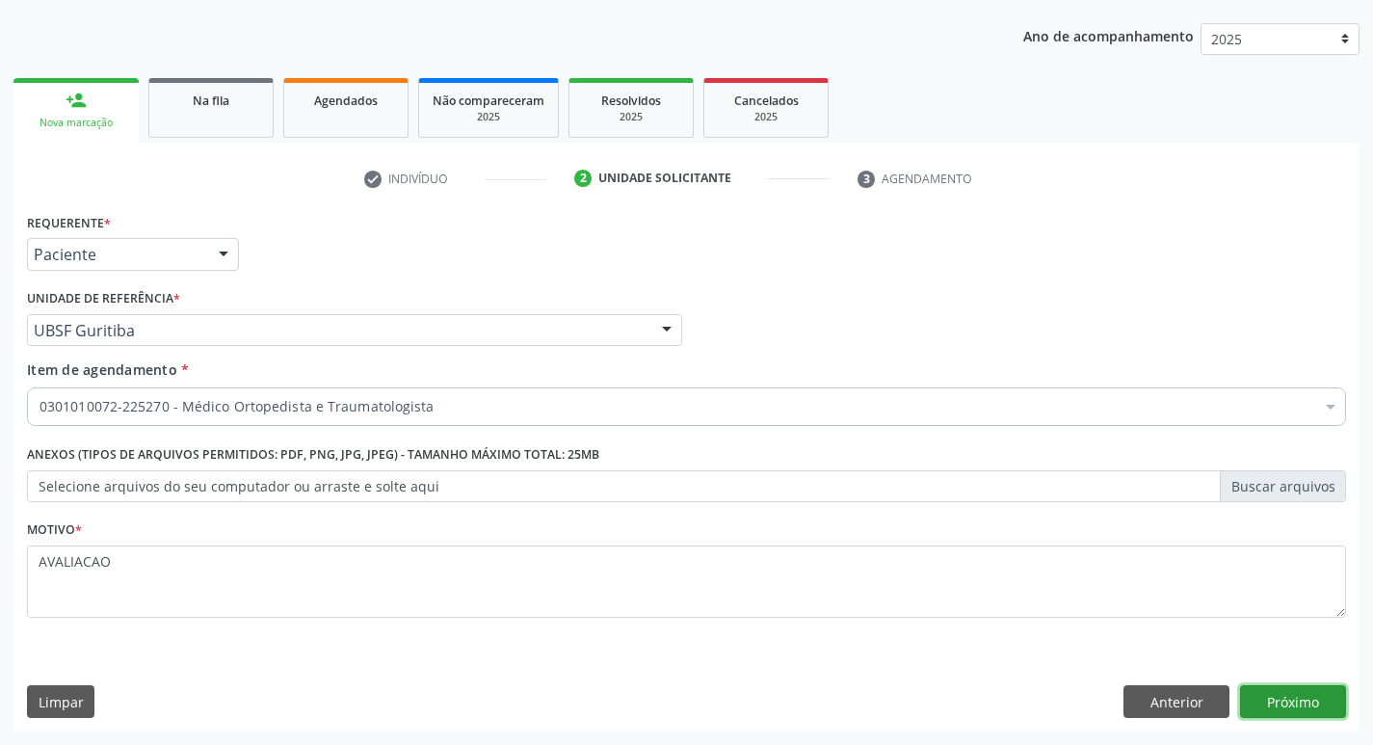
click at [1289, 698] on button "Próximo" at bounding box center [1293, 701] width 106 height 33
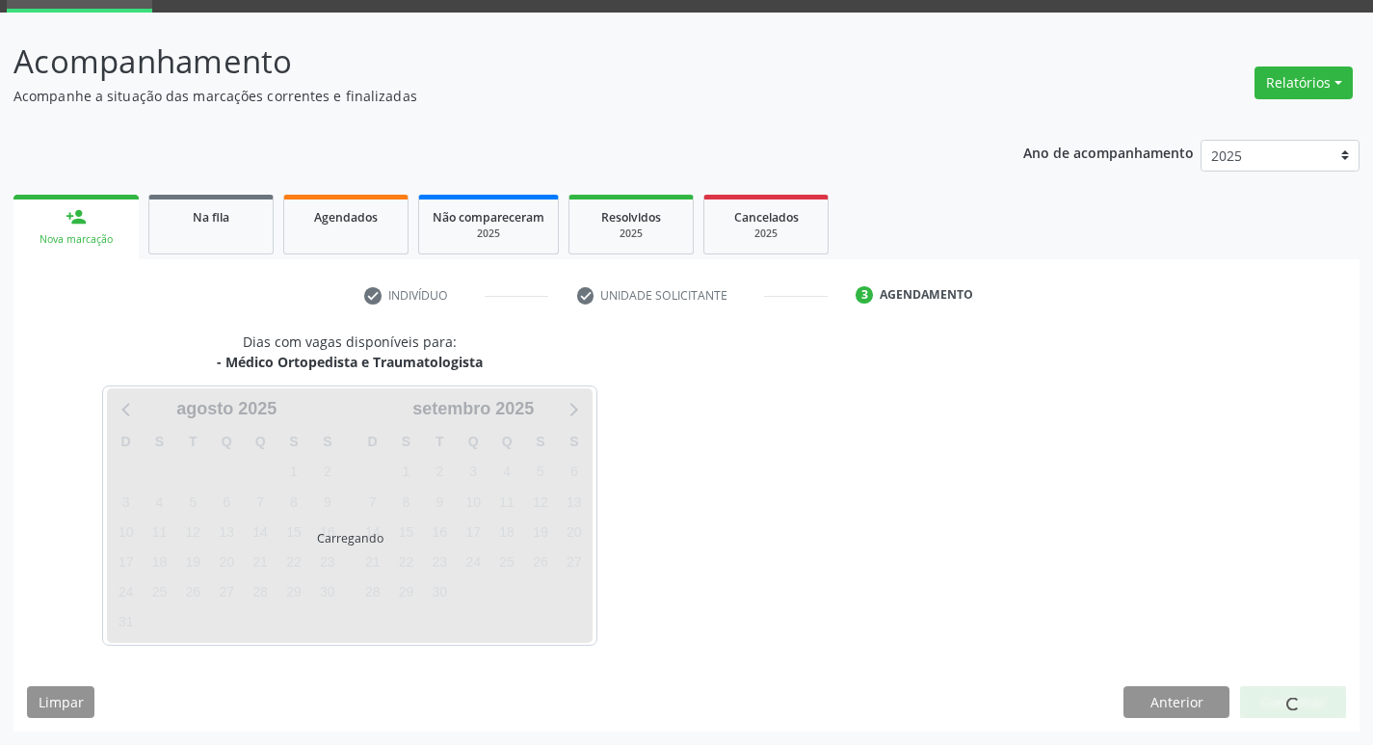
scroll to position [93, 0]
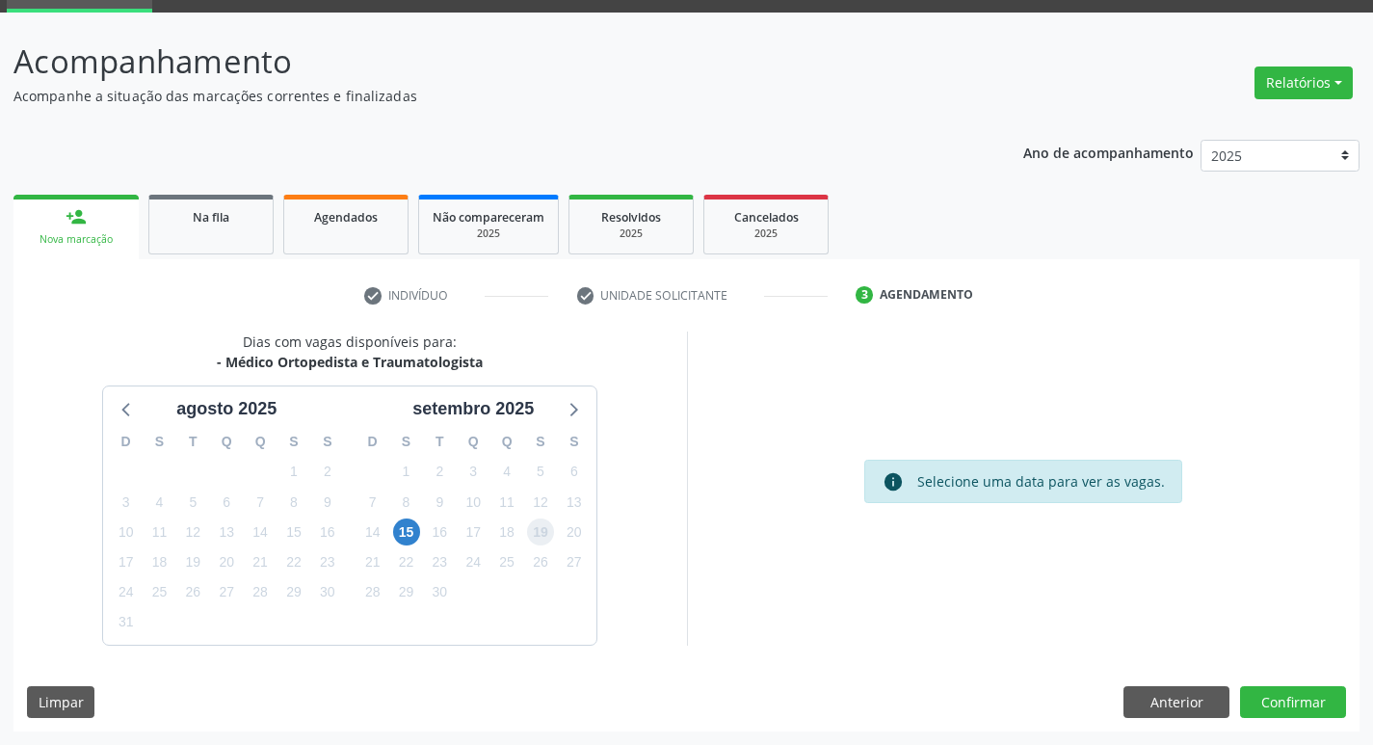
click at [540, 530] on span "19" at bounding box center [540, 531] width 27 height 27
click at [1289, 702] on button "Confirmar" at bounding box center [1293, 702] width 106 height 33
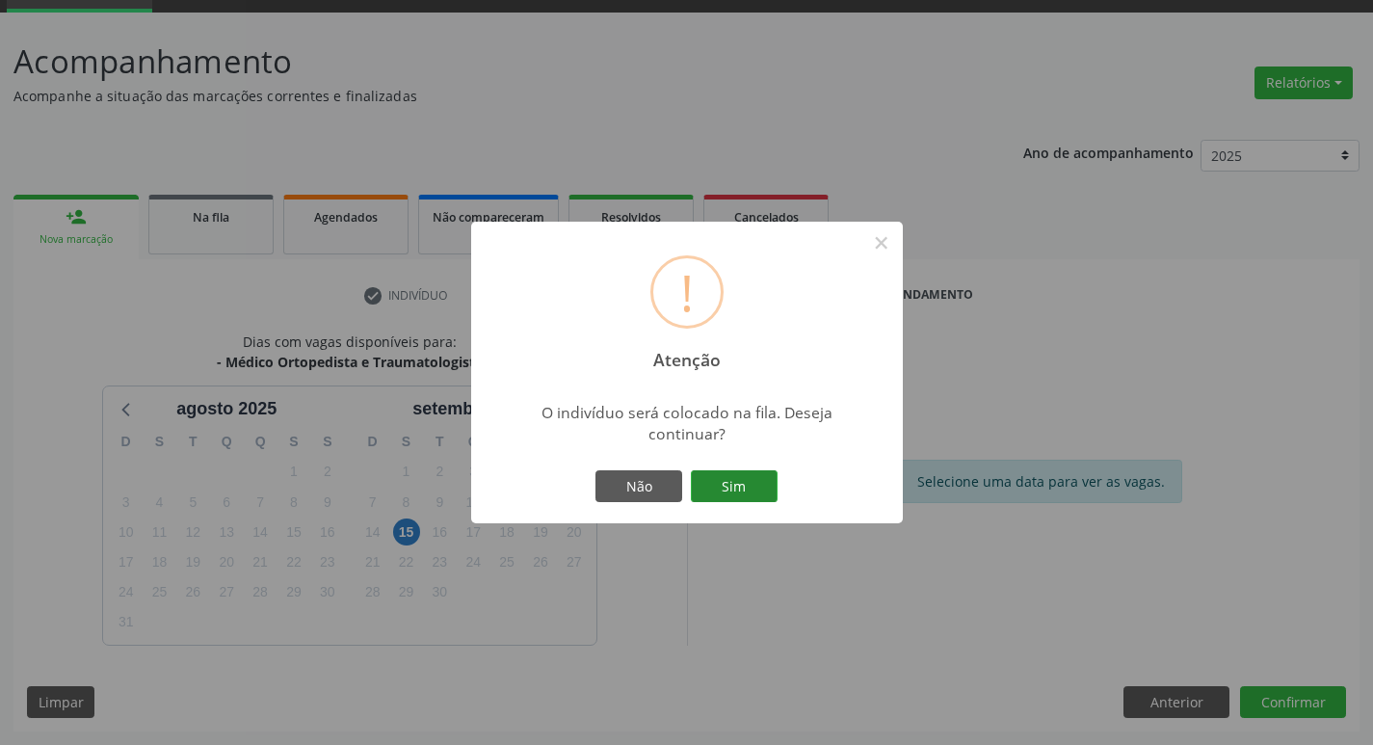
click at [725, 473] on button "Sim" at bounding box center [734, 486] width 87 height 33
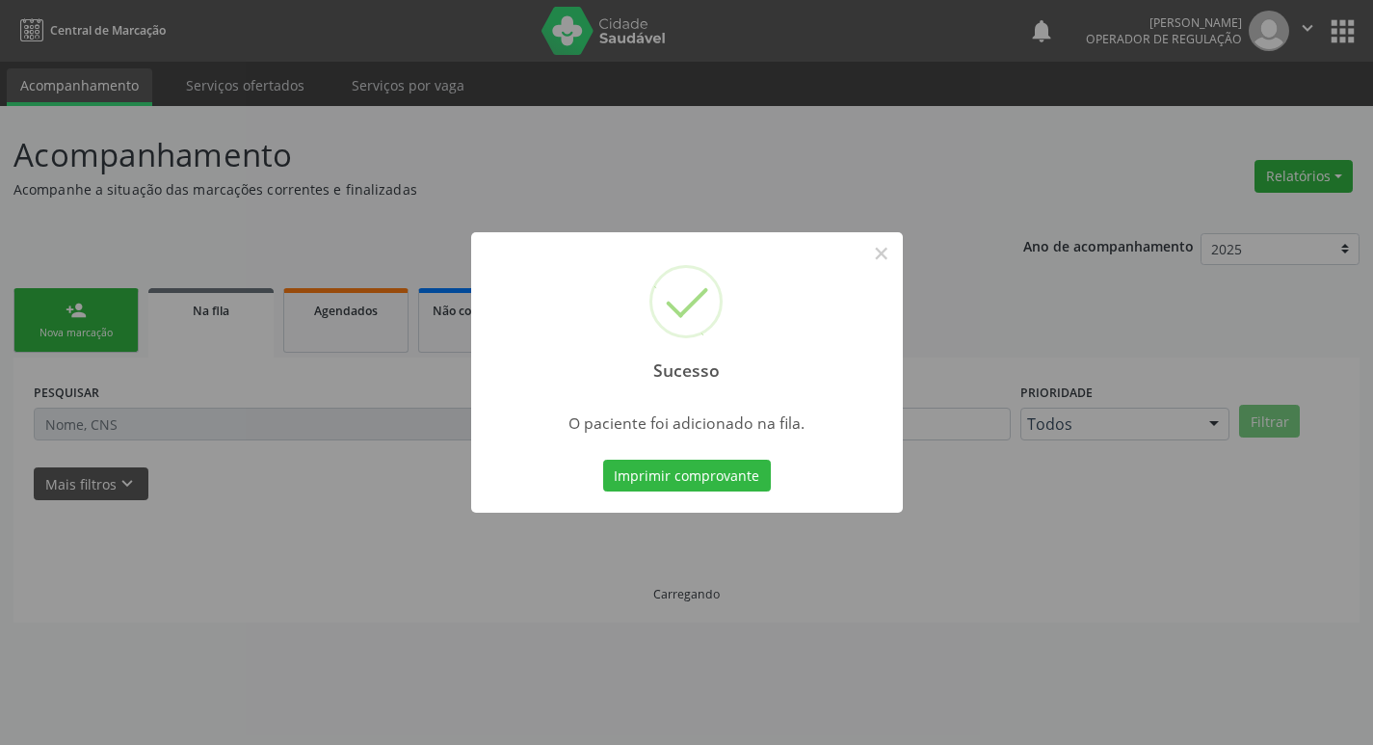
scroll to position [0, 0]
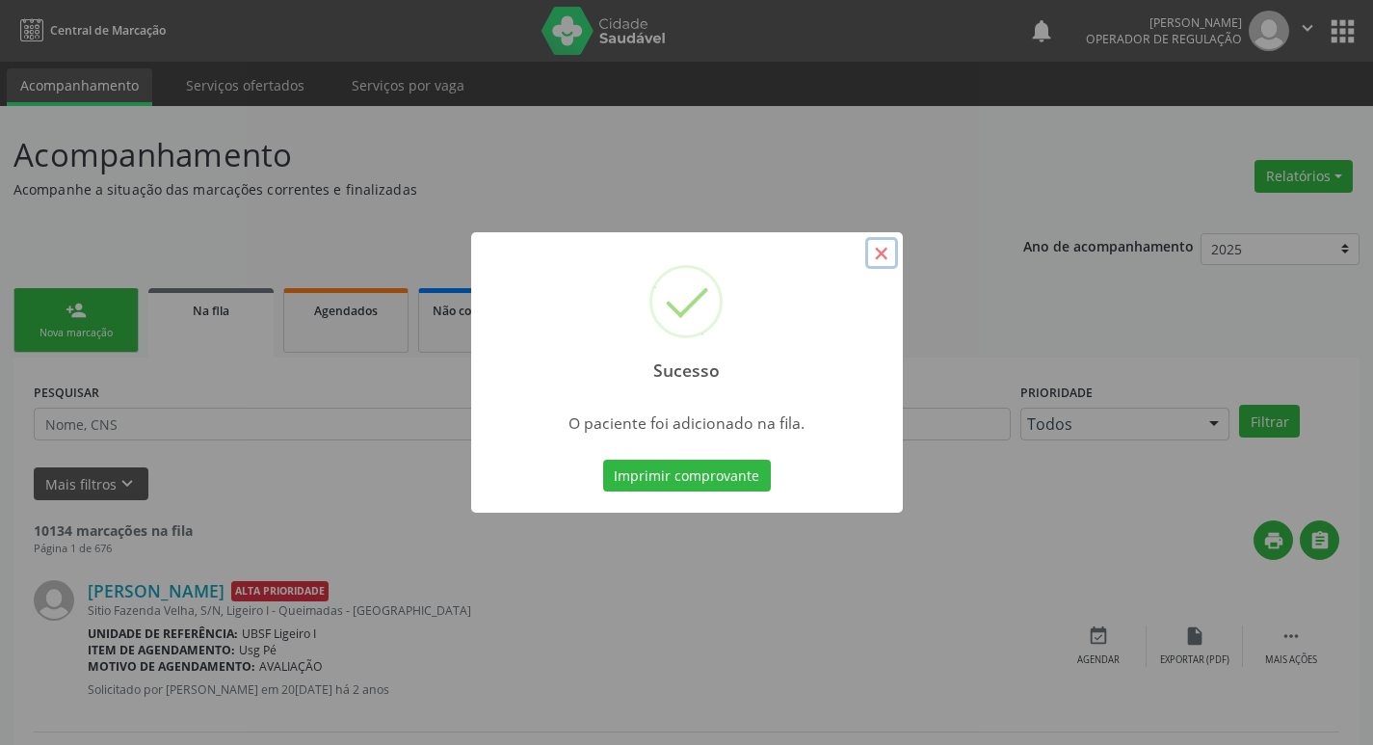
click at [877, 257] on button "×" at bounding box center [881, 253] width 33 height 33
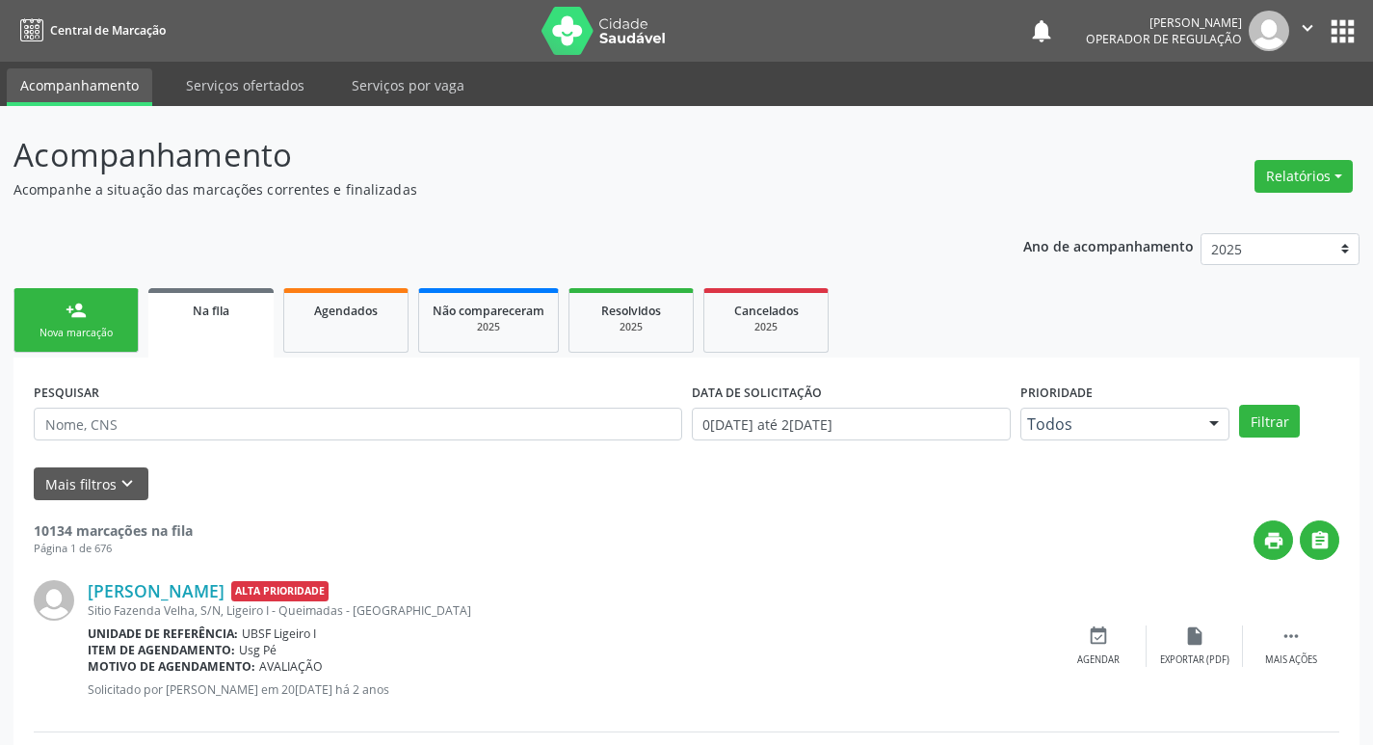
click at [74, 311] on div "person_add" at bounding box center [76, 310] width 21 height 21
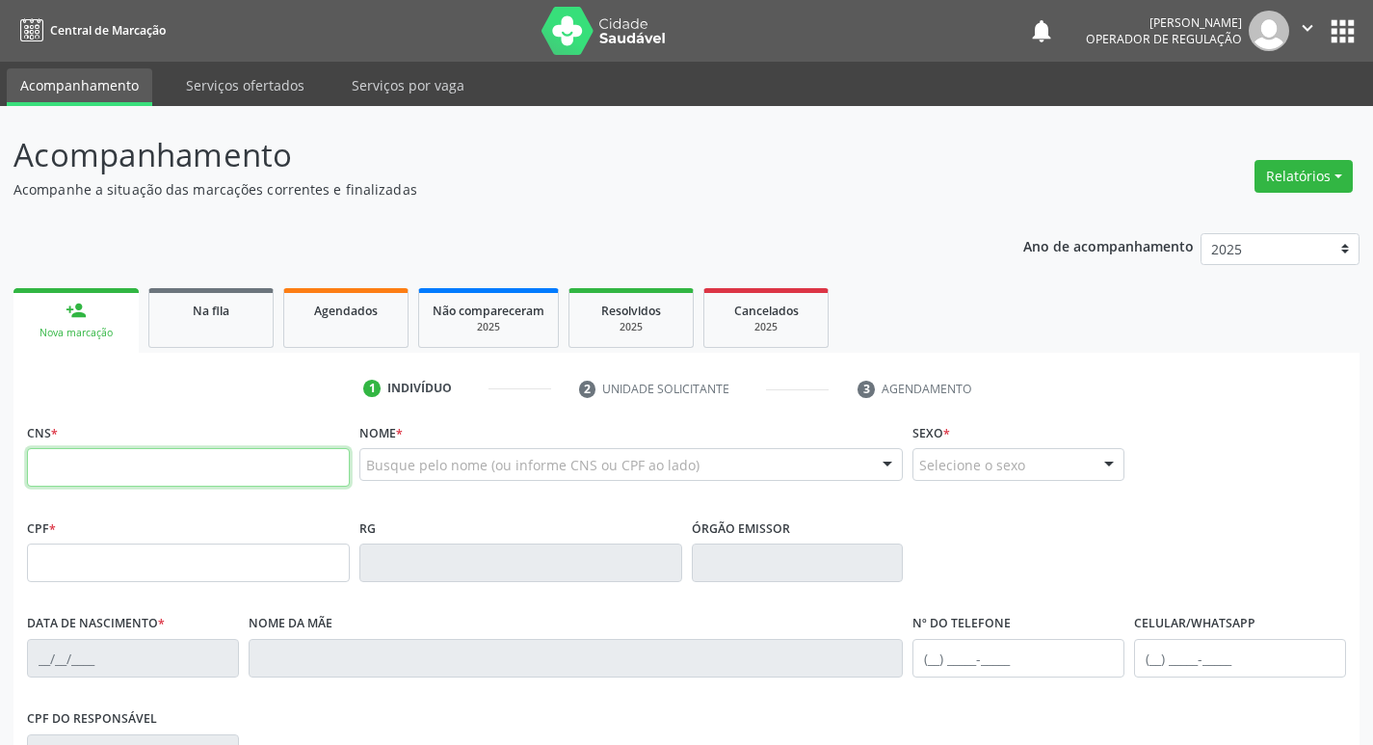
click at [102, 463] on input "text" at bounding box center [188, 467] width 323 height 39
click at [76, 474] on input "text" at bounding box center [188, 467] width 323 height 39
type input "704 2037 0299 2885"
type input "032.661.874-07"
type input "19/12/1978"
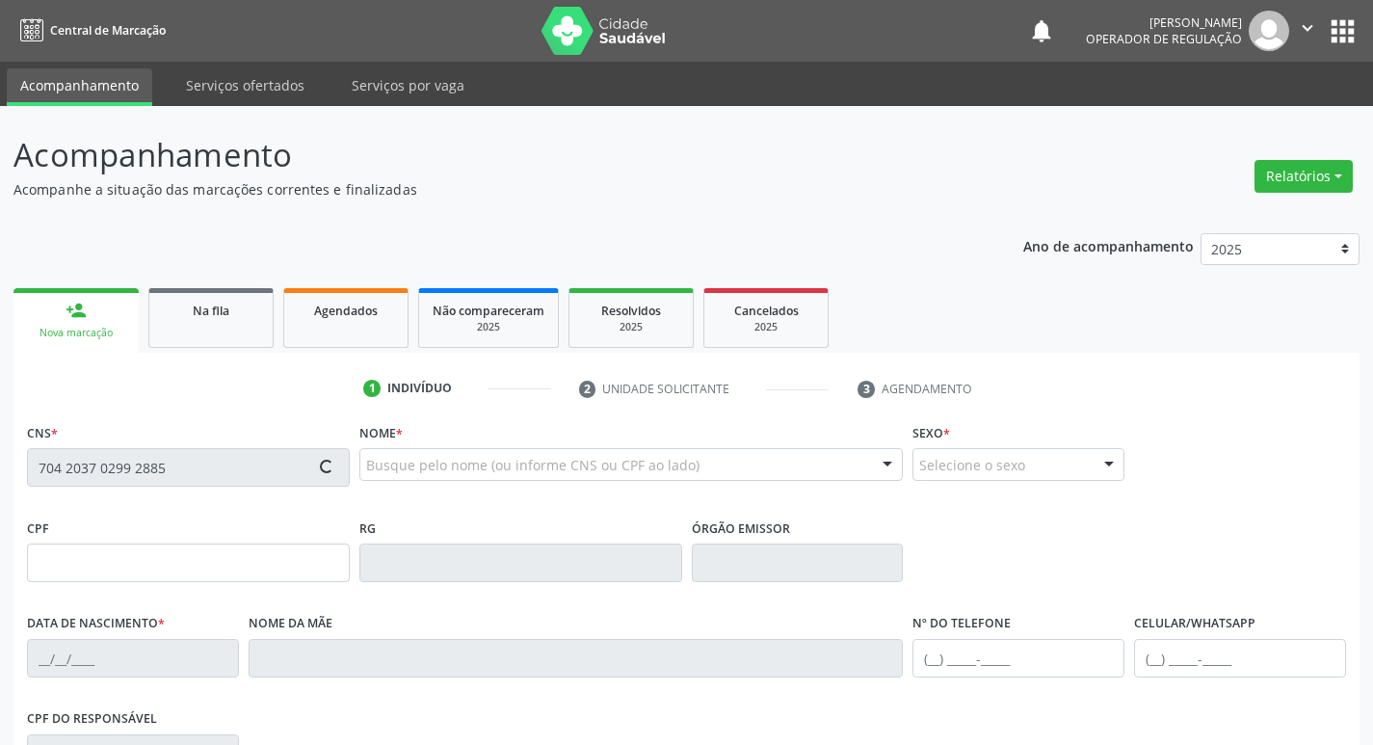
type input "Terezinha Galdino Barbosa"
type input "(83) 99124-1793"
type input "281"
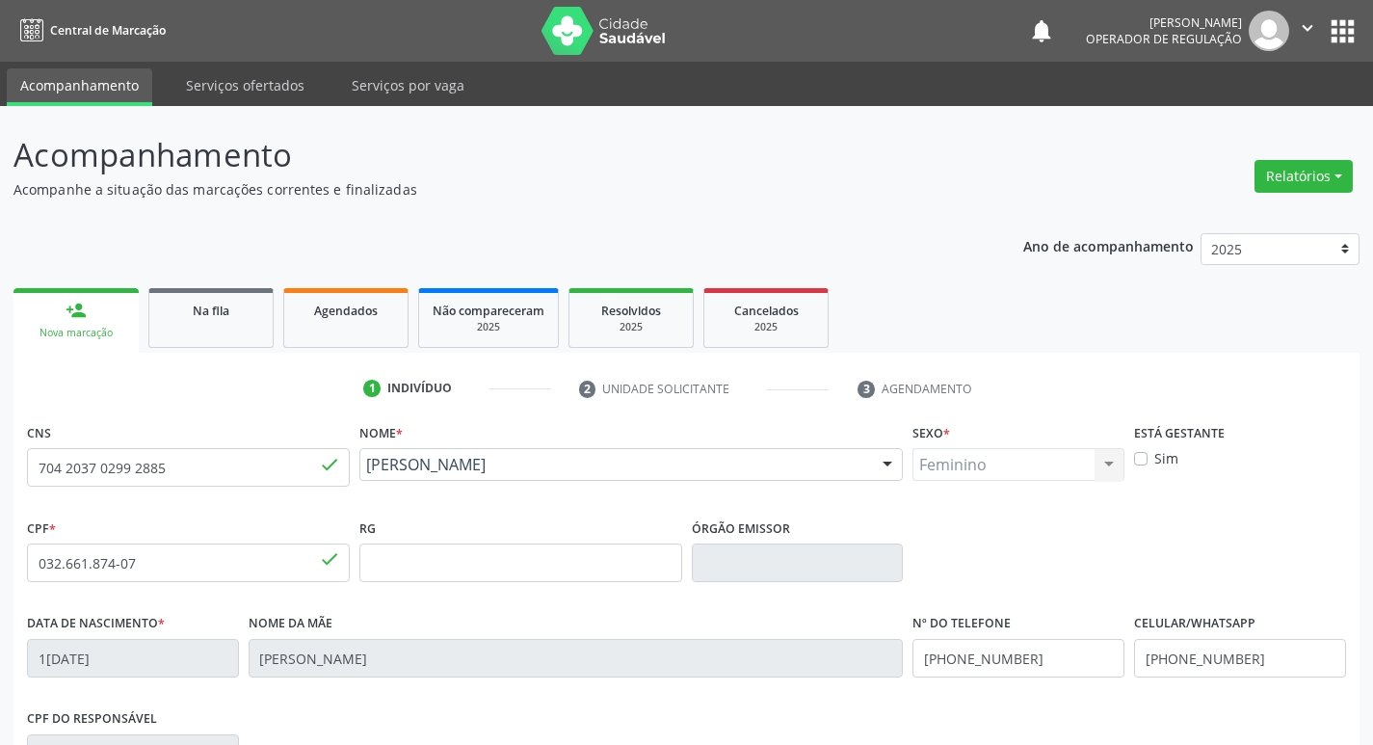
scroll to position [300, 0]
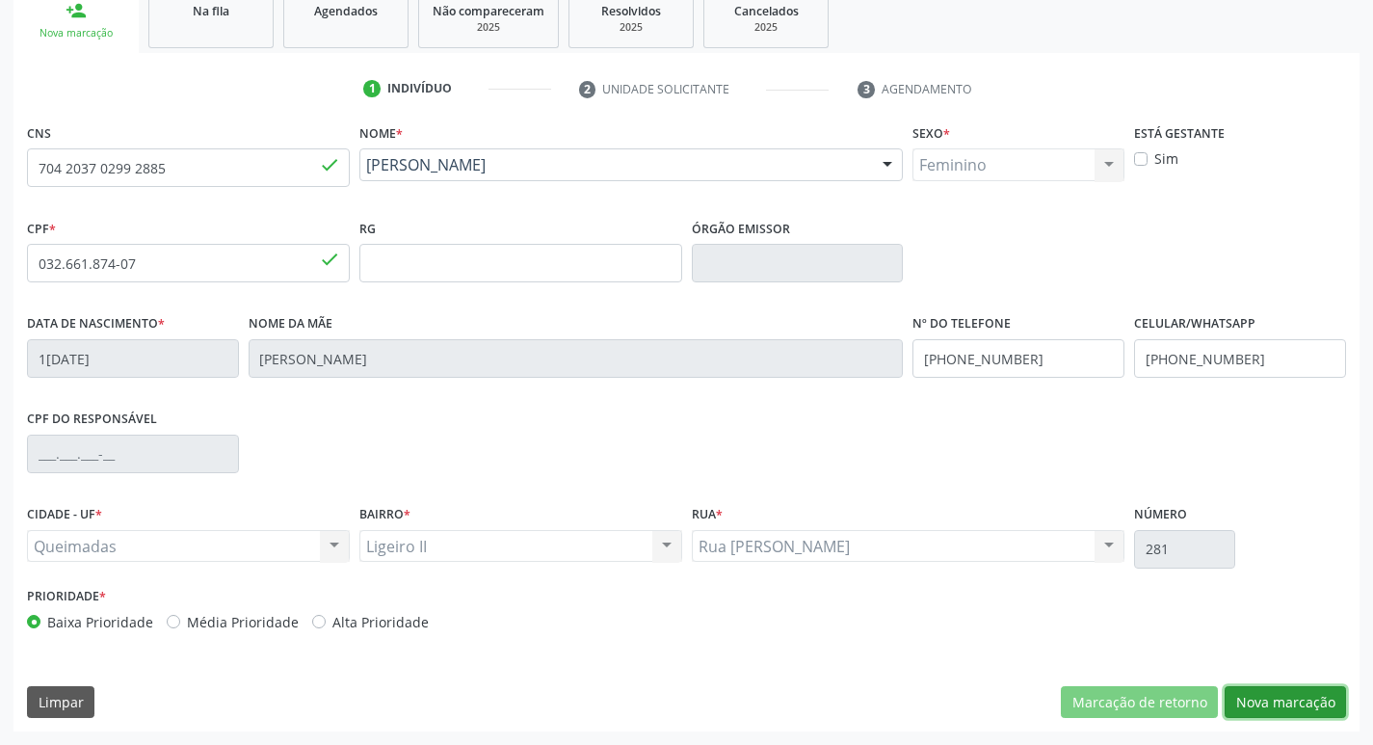
click at [1285, 707] on button "Nova marcação" at bounding box center [1285, 702] width 121 height 33
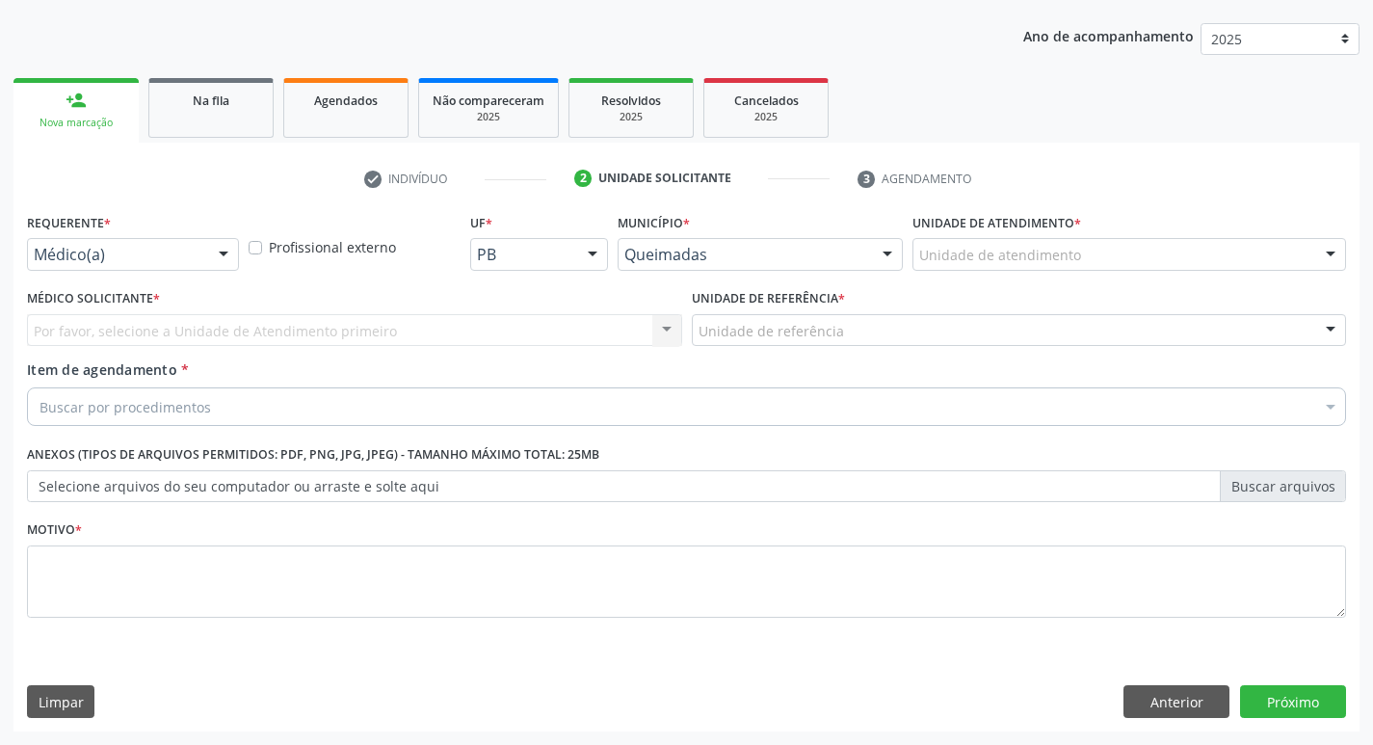
scroll to position [210, 0]
click at [226, 253] on div at bounding box center [223, 255] width 29 height 33
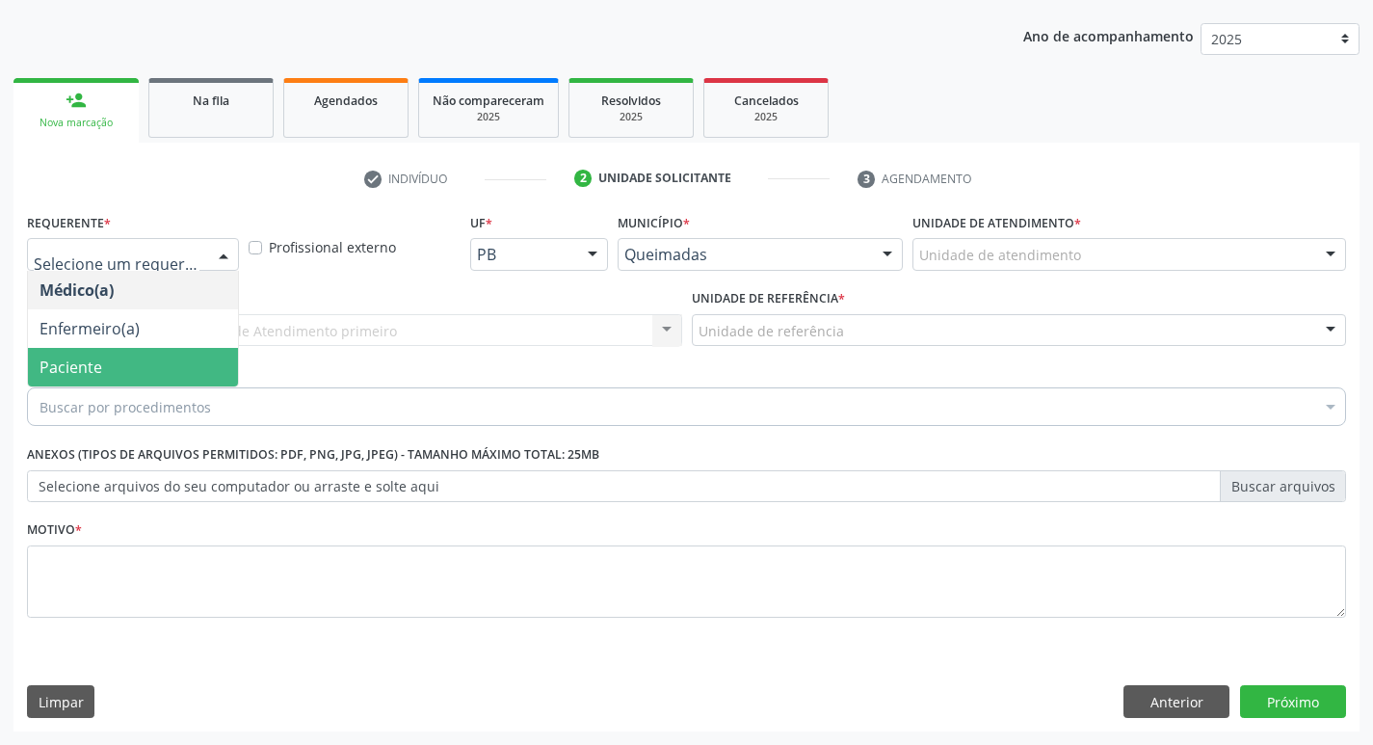
click at [171, 356] on span "Paciente" at bounding box center [133, 367] width 210 height 39
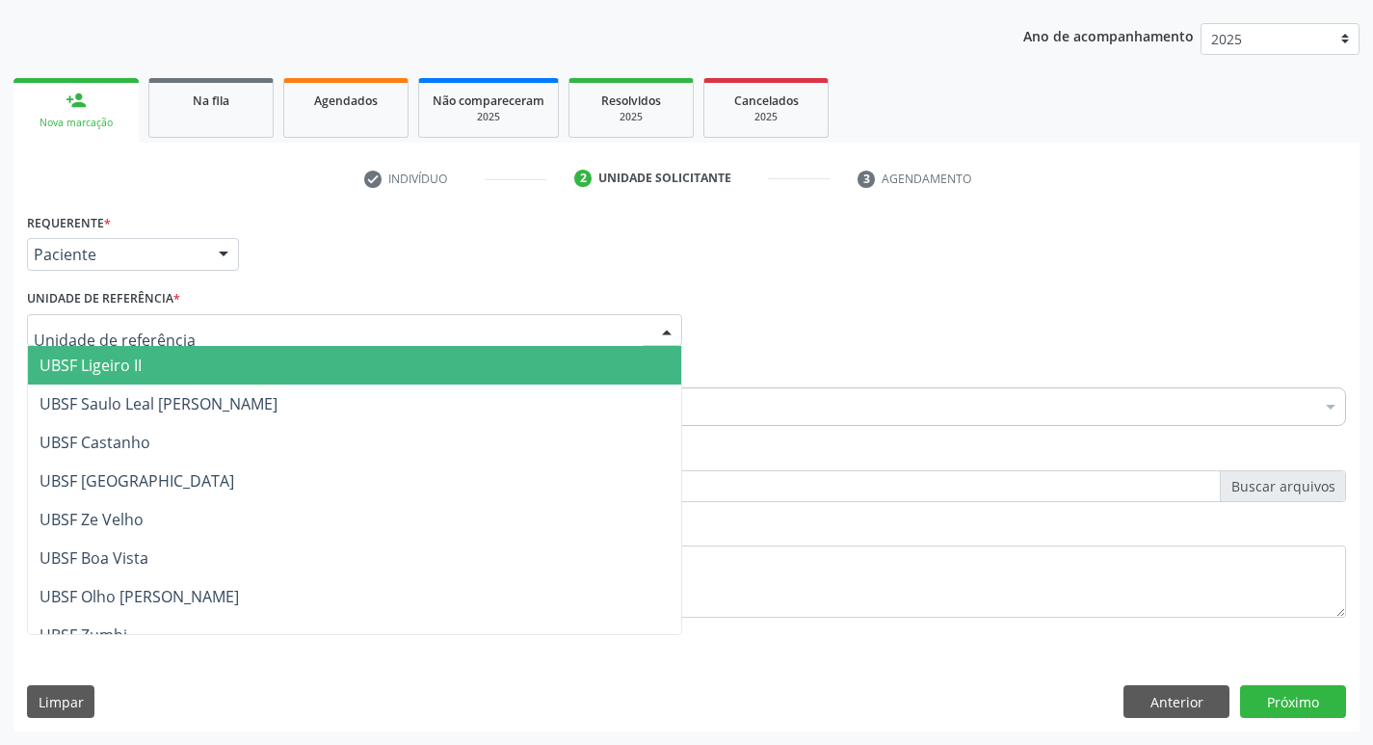
click at [171, 356] on span "UBSF Ligeiro II" at bounding box center [354, 365] width 653 height 39
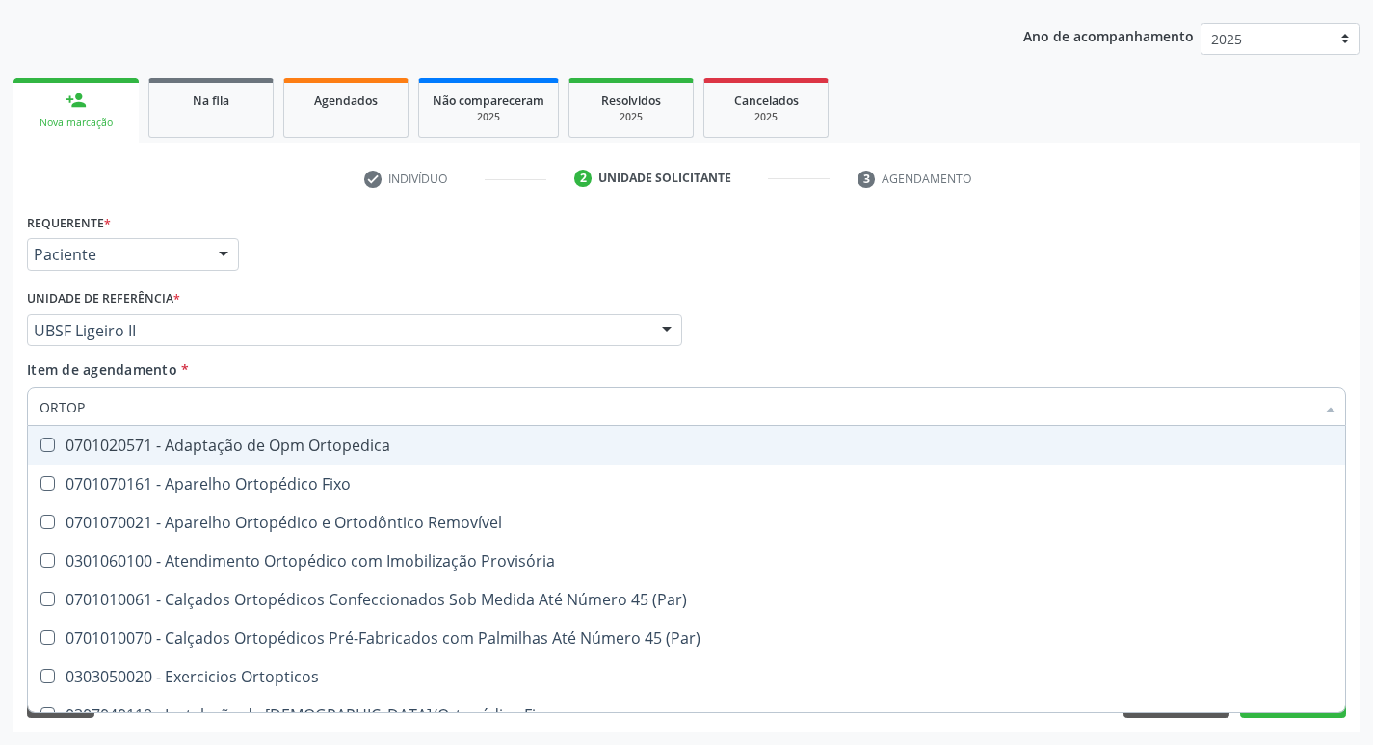
type input "ORTOPE"
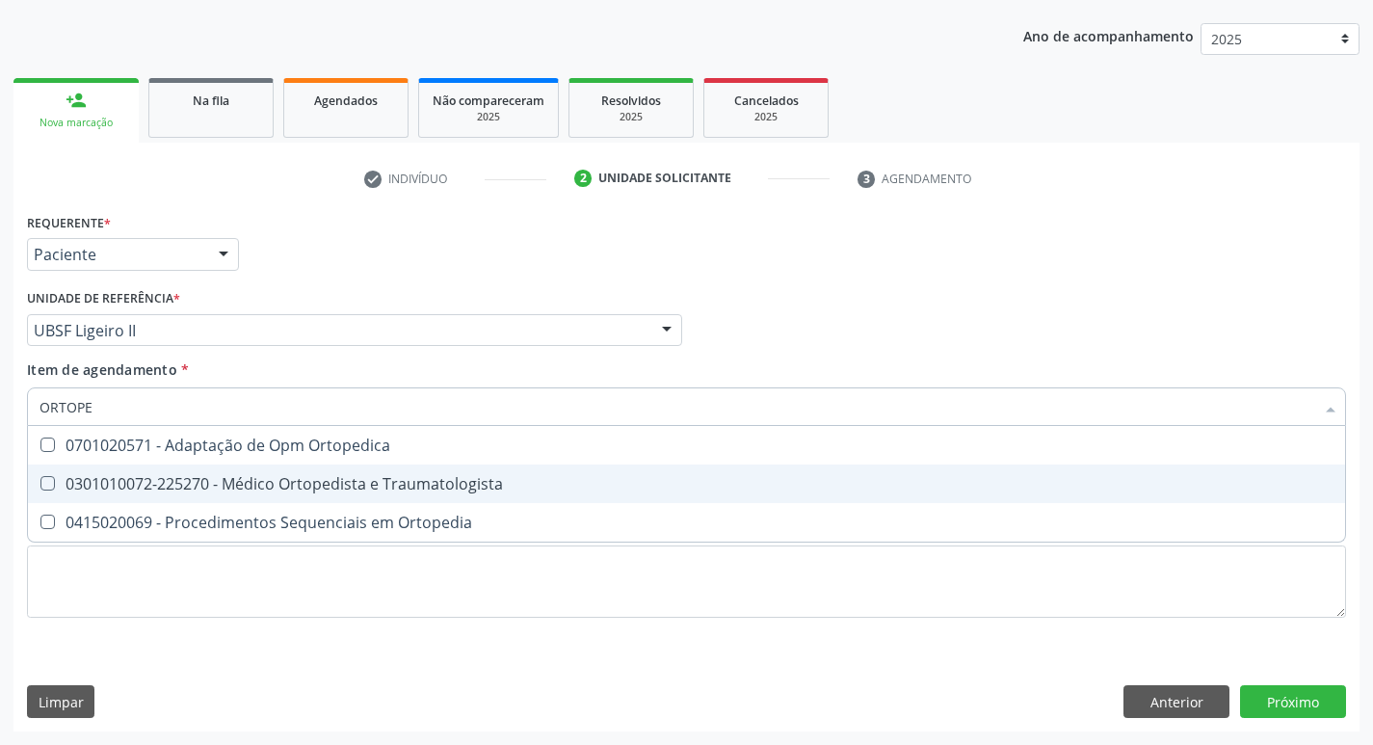
click at [47, 478] on Traumatologista at bounding box center [47, 483] width 14 height 14
click at [40, 478] on Traumatologista "checkbox" at bounding box center [34, 483] width 13 height 13
checkbox Traumatologista "true"
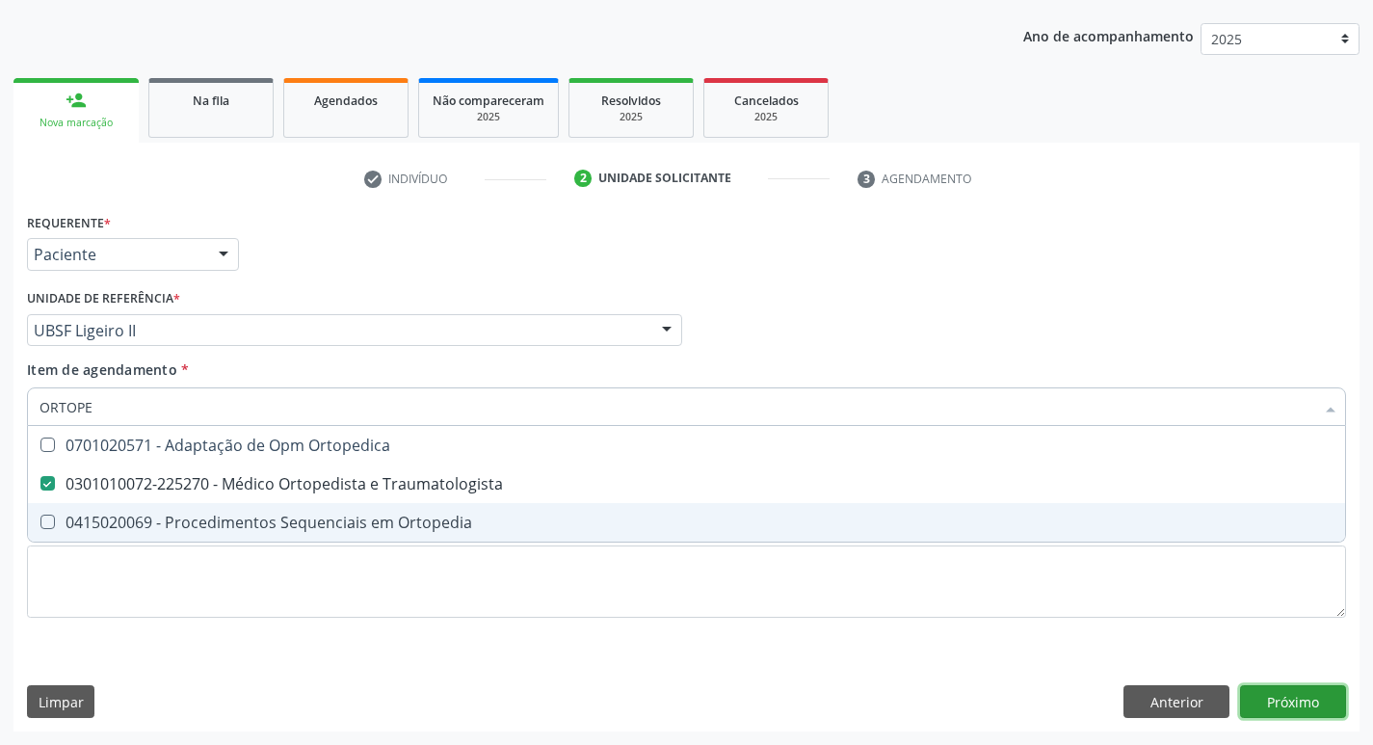
click at [1294, 712] on div "Requerente * Paciente Médico(a) Enfermeiro(a) Paciente Nenhum resultado encontr…" at bounding box center [686, 469] width 1346 height 523
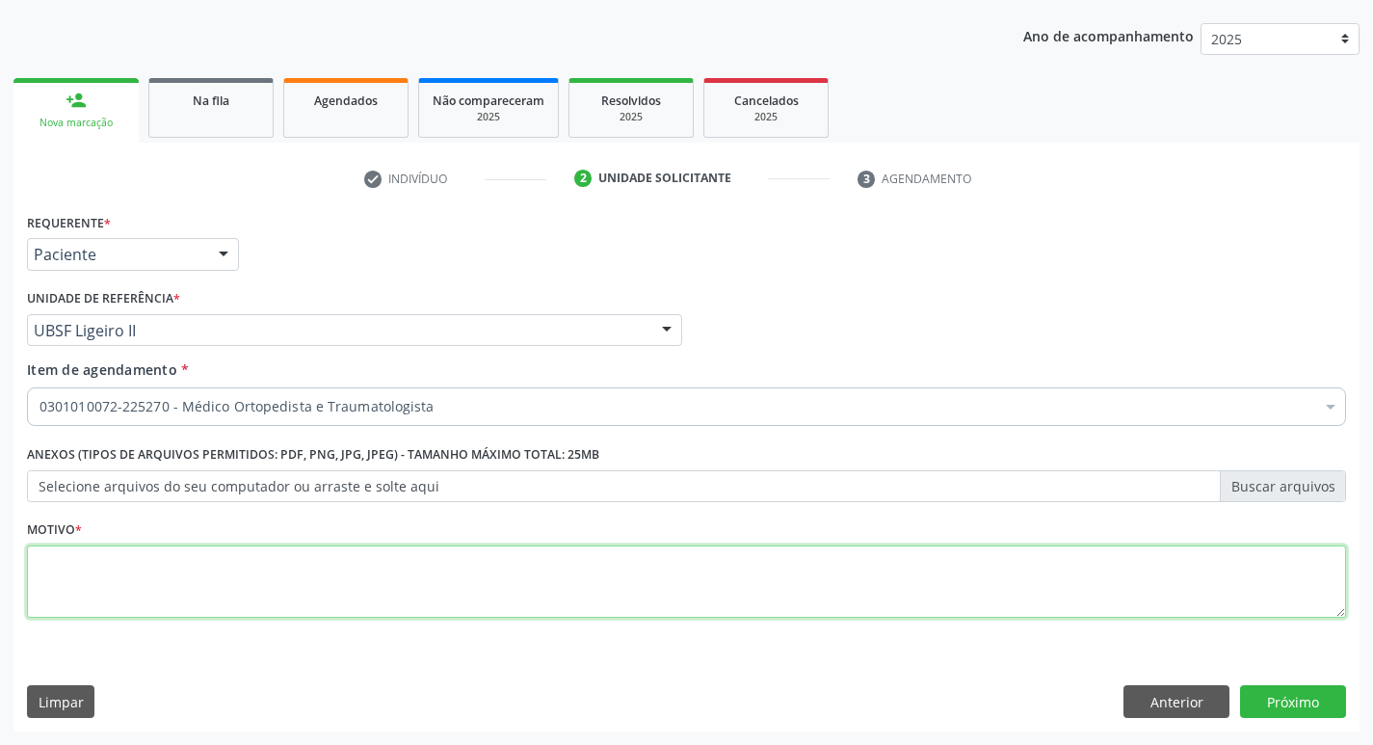
click at [67, 587] on textarea at bounding box center [686, 581] width 1319 height 73
type textarea "DOR PERSISTENTE EM JOELHO ESQUERDO"
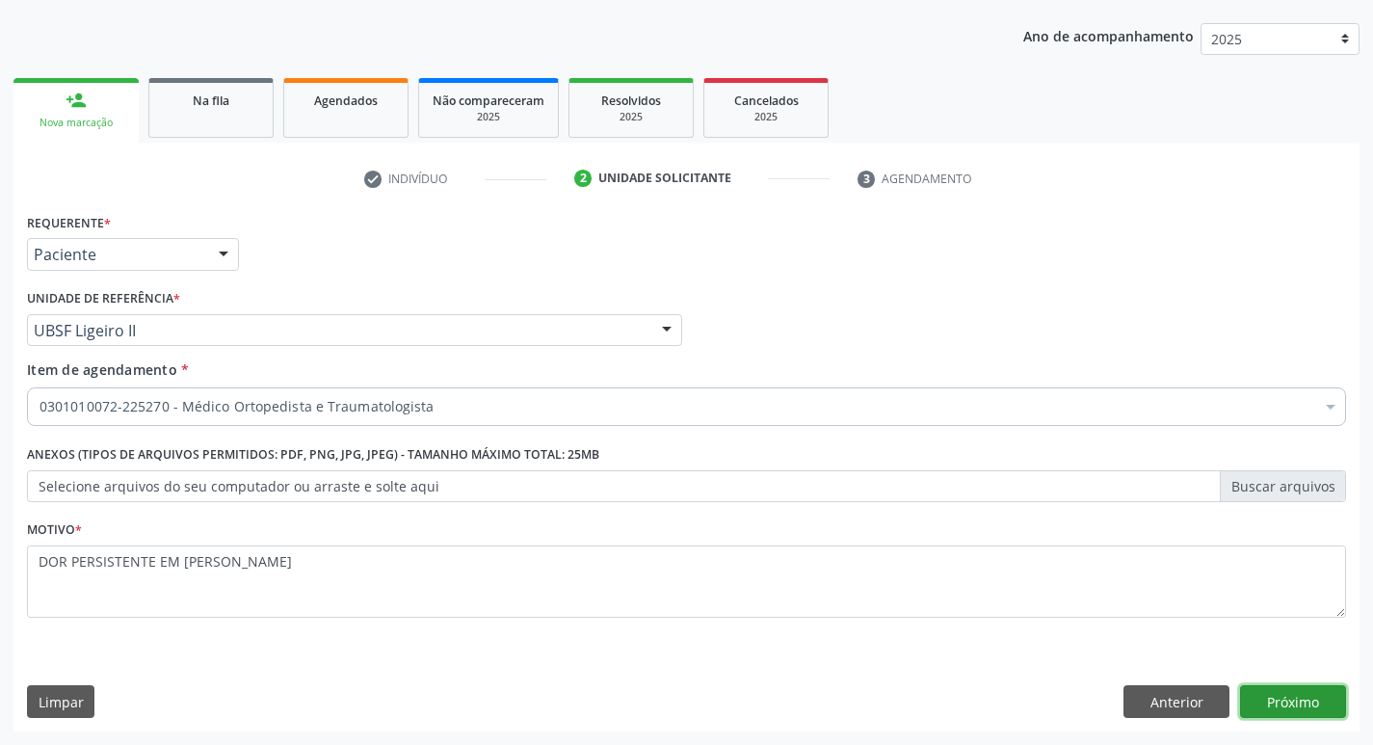
click at [1299, 706] on button "Próximo" at bounding box center [1293, 701] width 106 height 33
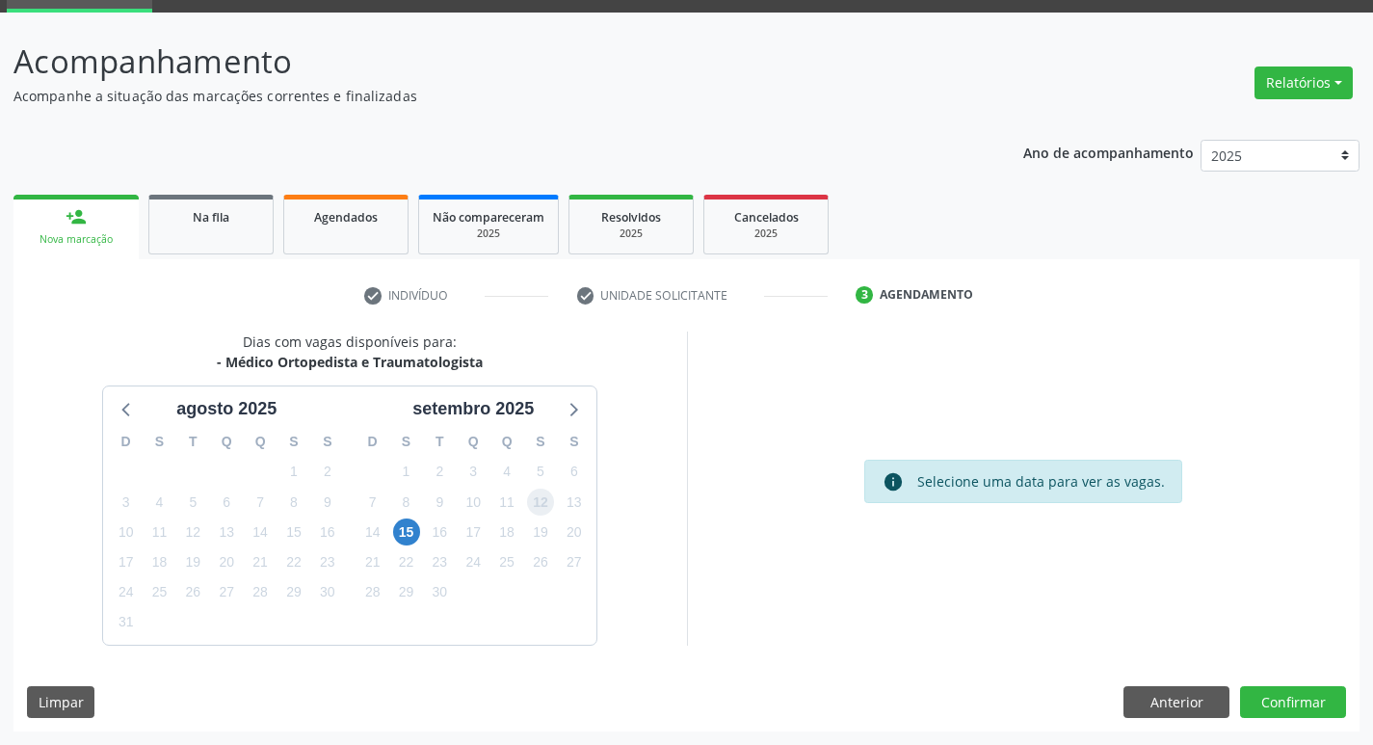
click at [537, 499] on span "12" at bounding box center [540, 501] width 27 height 27
click at [1270, 697] on button "Confirmar" at bounding box center [1293, 702] width 106 height 33
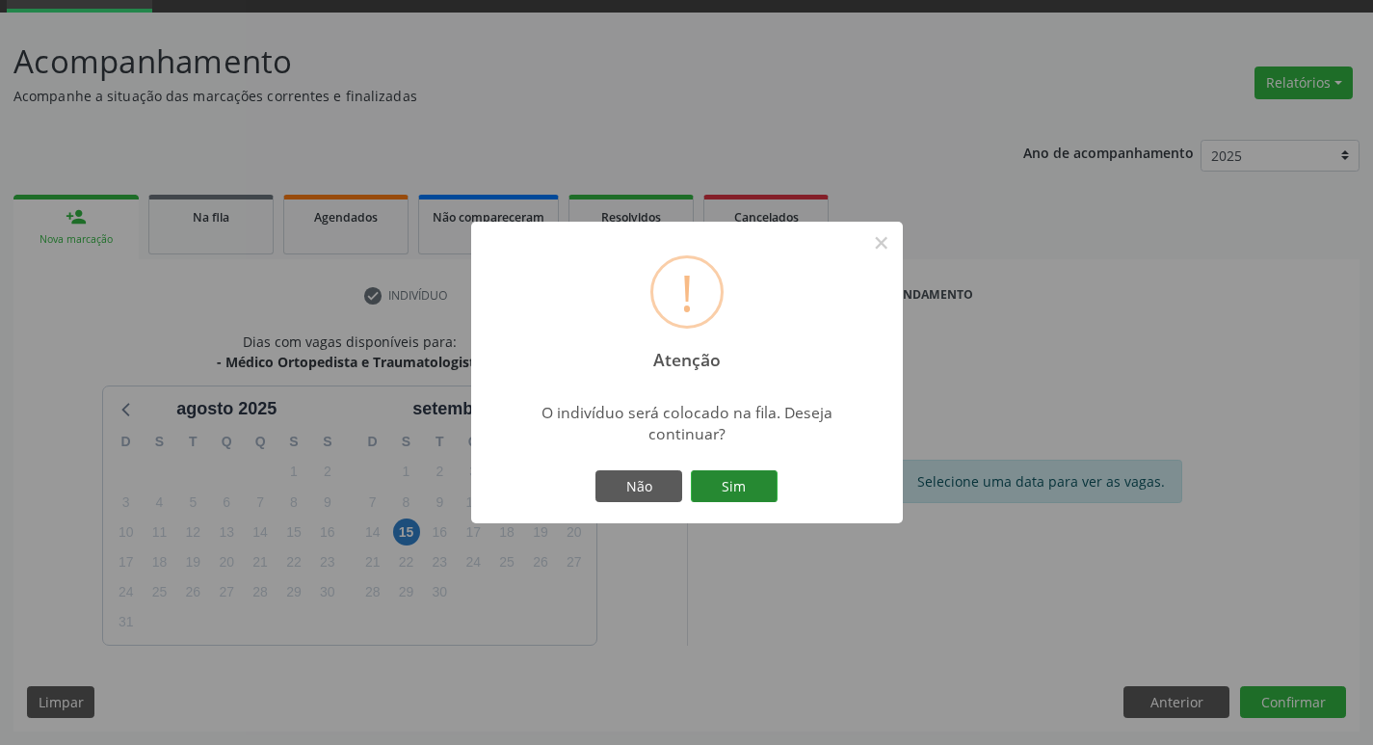
click at [747, 486] on button "Sim" at bounding box center [734, 486] width 87 height 33
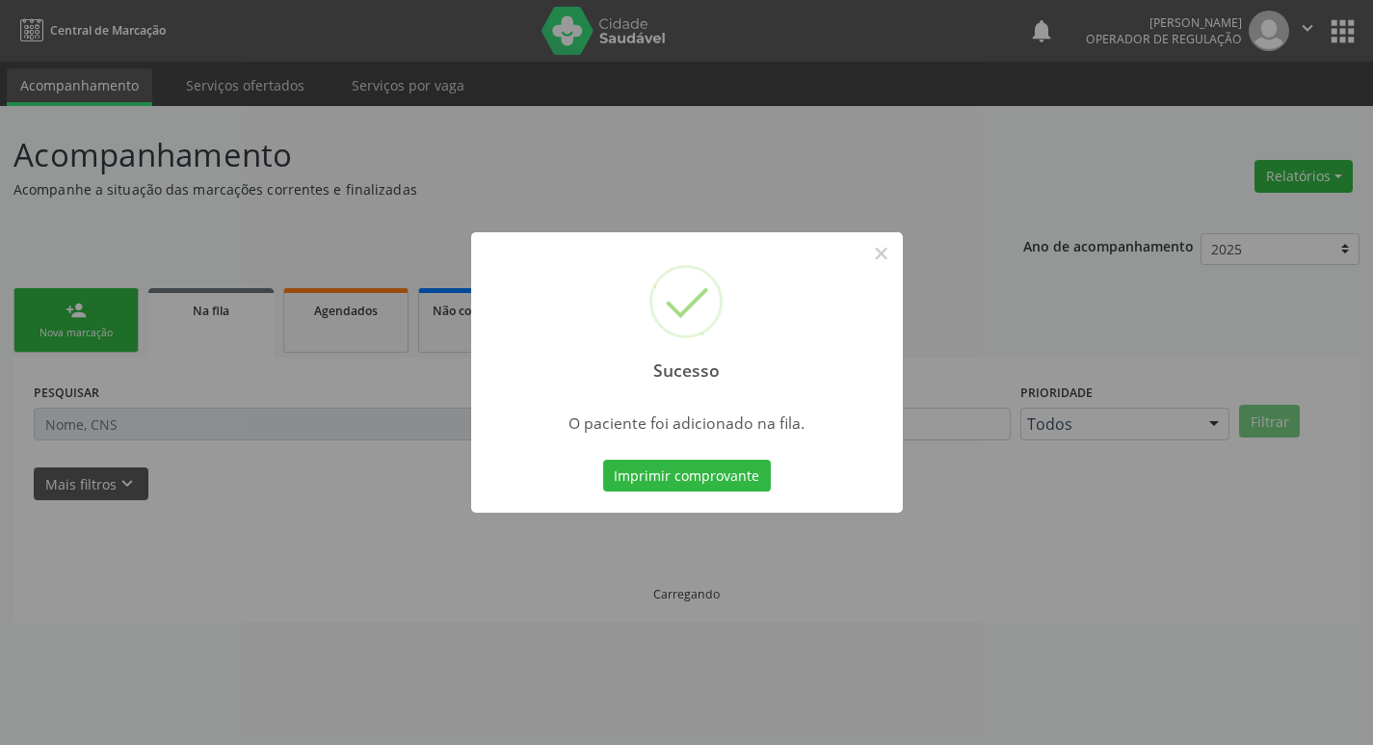
scroll to position [0, 0]
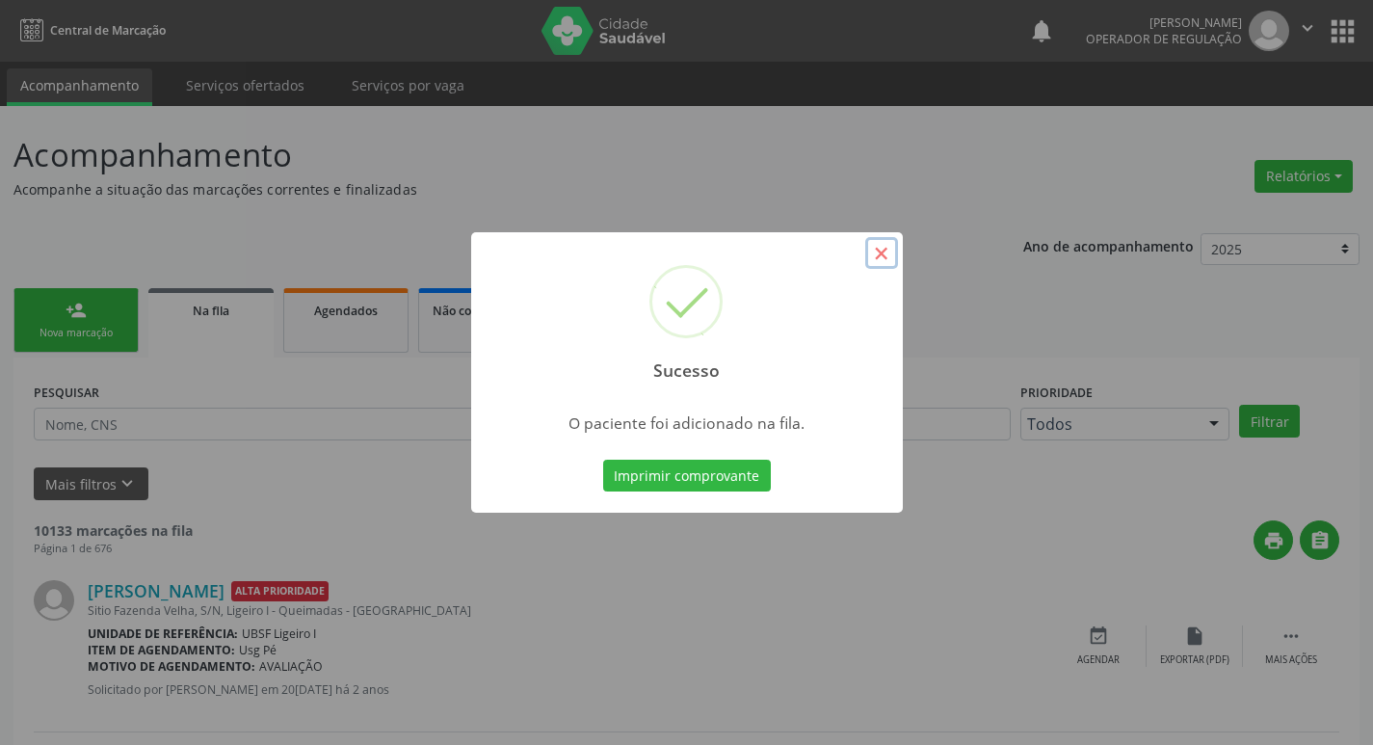
click at [881, 258] on button "×" at bounding box center [881, 253] width 33 height 33
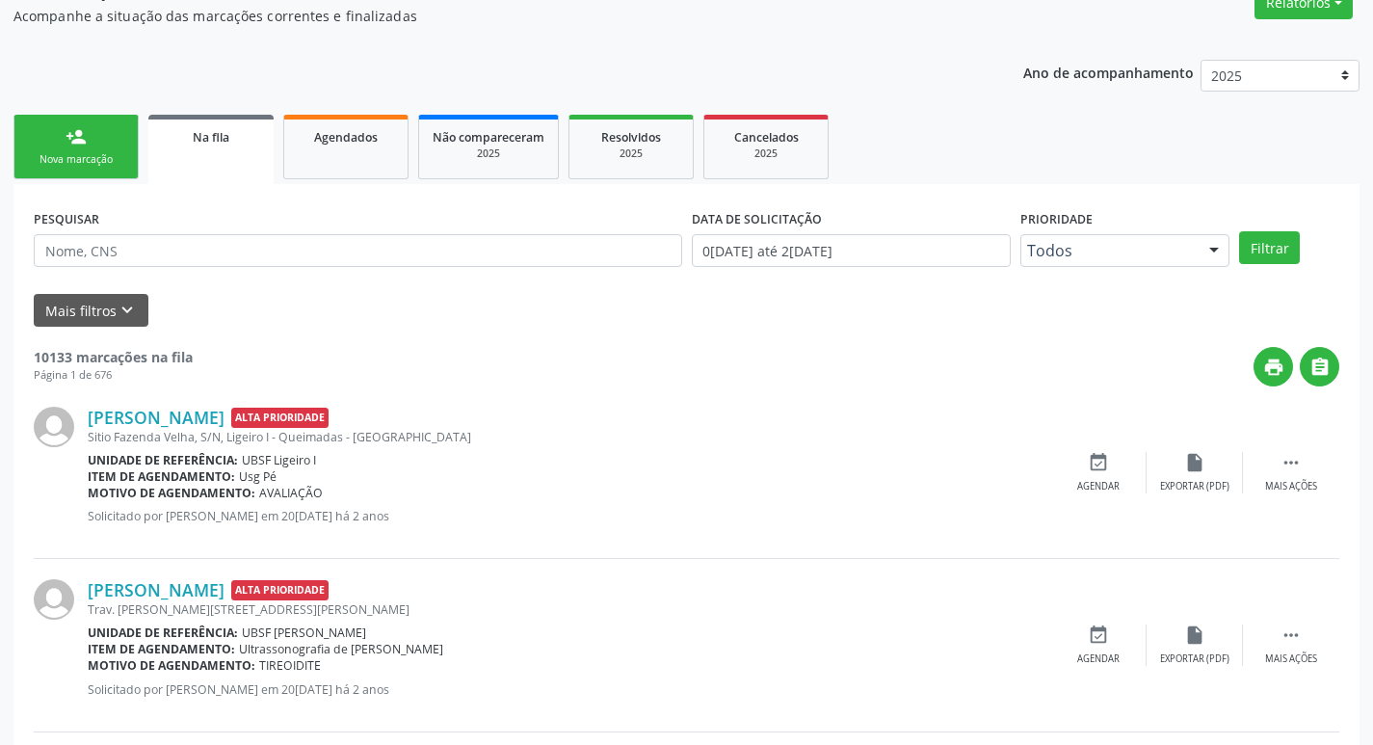
scroll to position [193, 0]
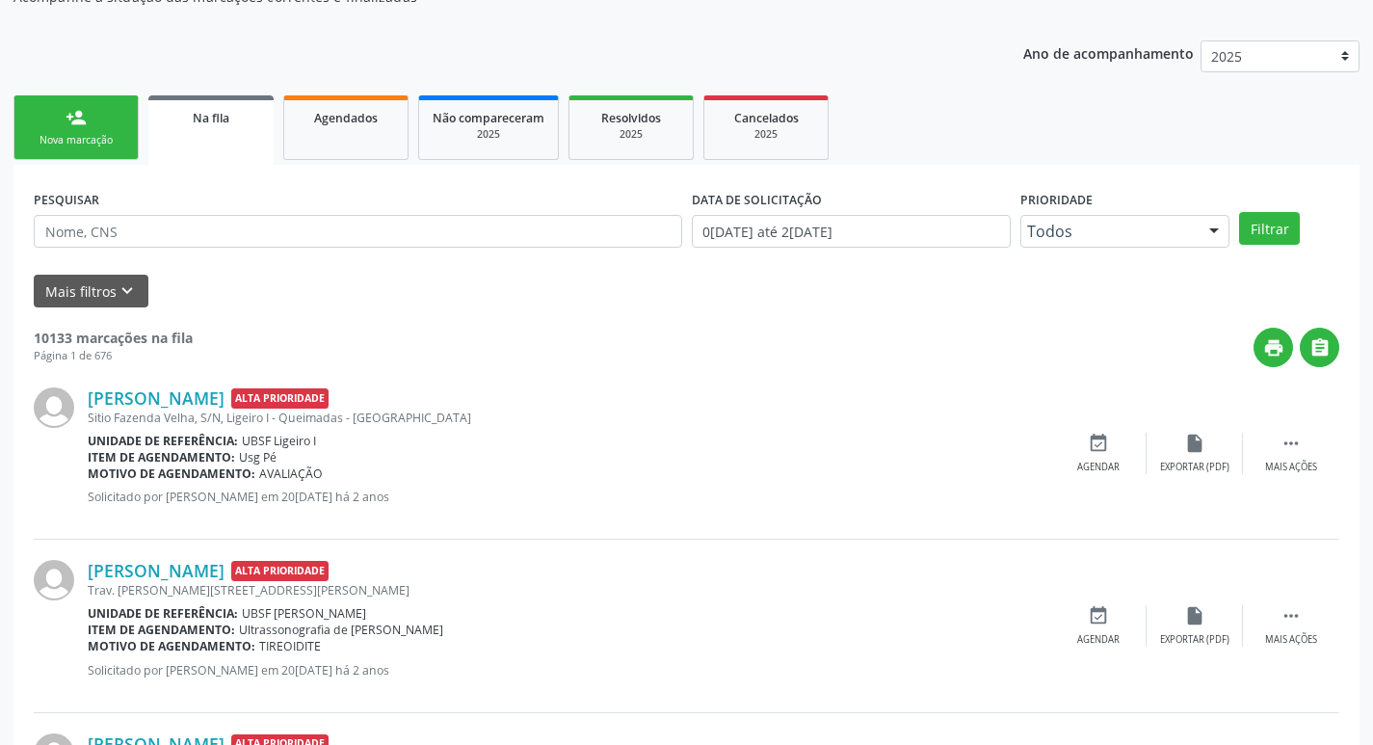
click at [66, 122] on div "person_add" at bounding box center [76, 117] width 21 height 21
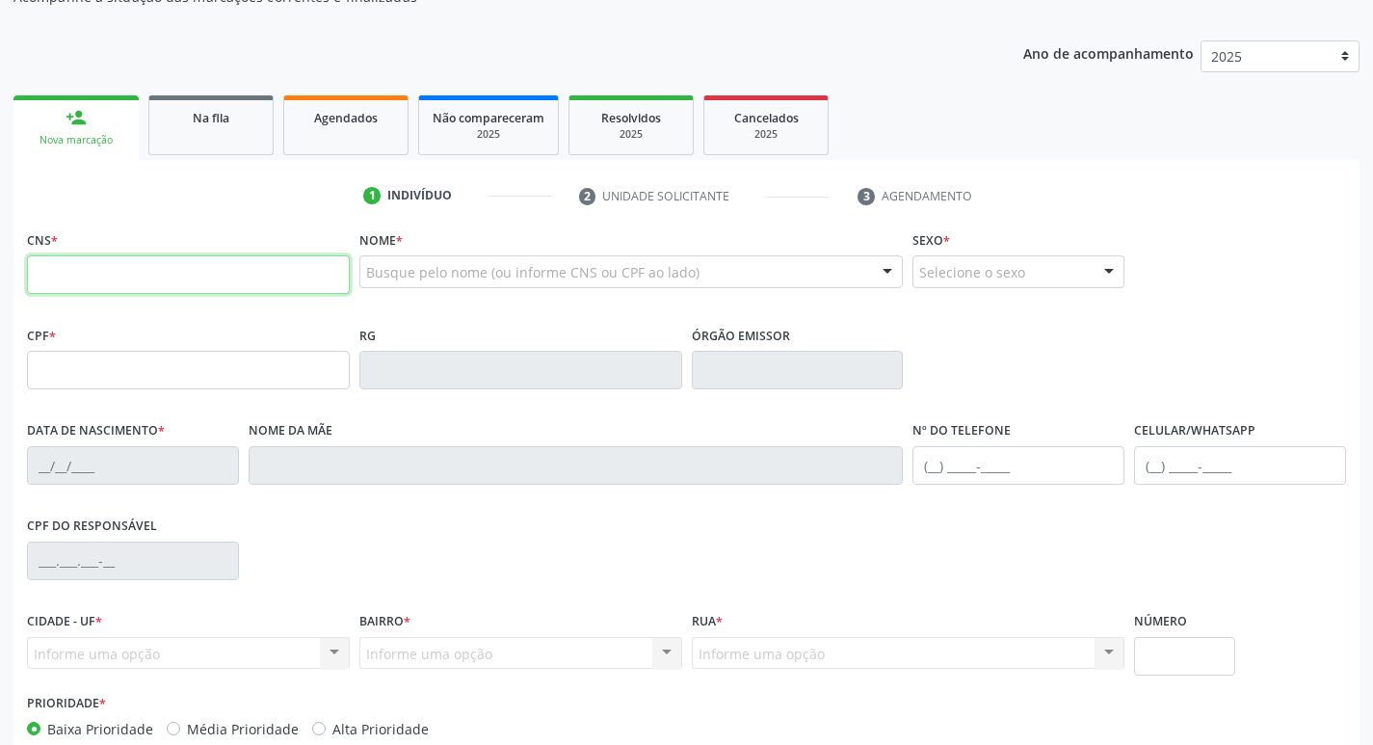
click at [49, 276] on input "text" at bounding box center [188, 274] width 323 height 39
type input "705 0026 3392 8256"
type input "692.189.004-04"
type input "10/05/1960"
type input "Ana Maria da Conceição"
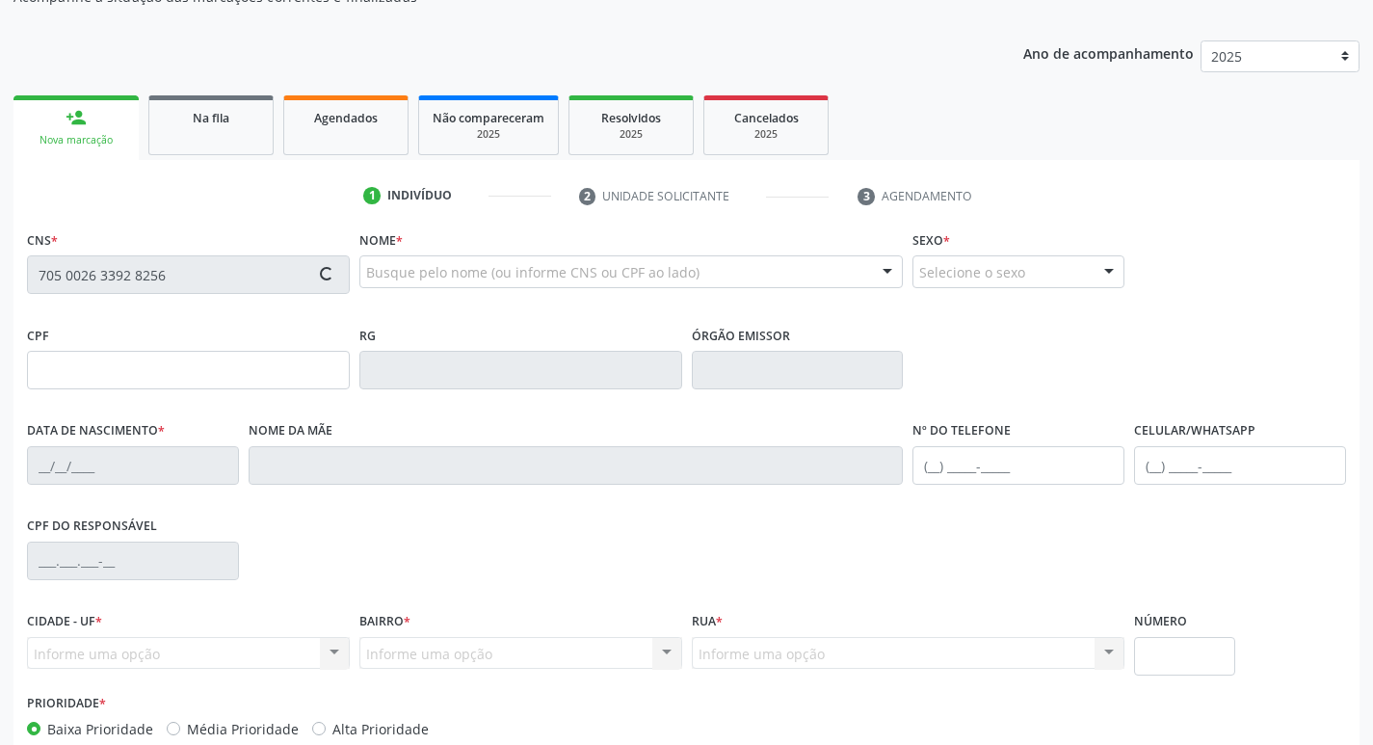
type input "(83) 99193-8090"
type input "057.004.464-21"
type input "59"
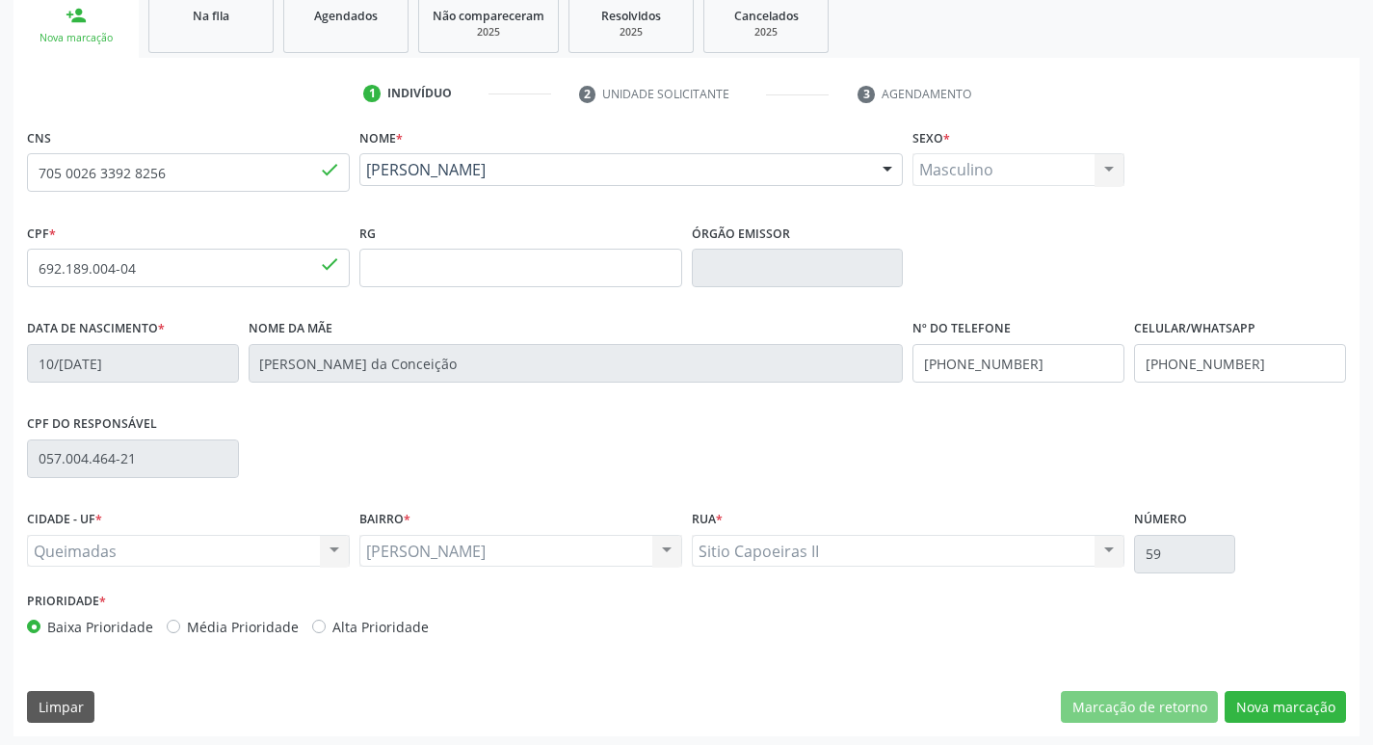
scroll to position [300, 0]
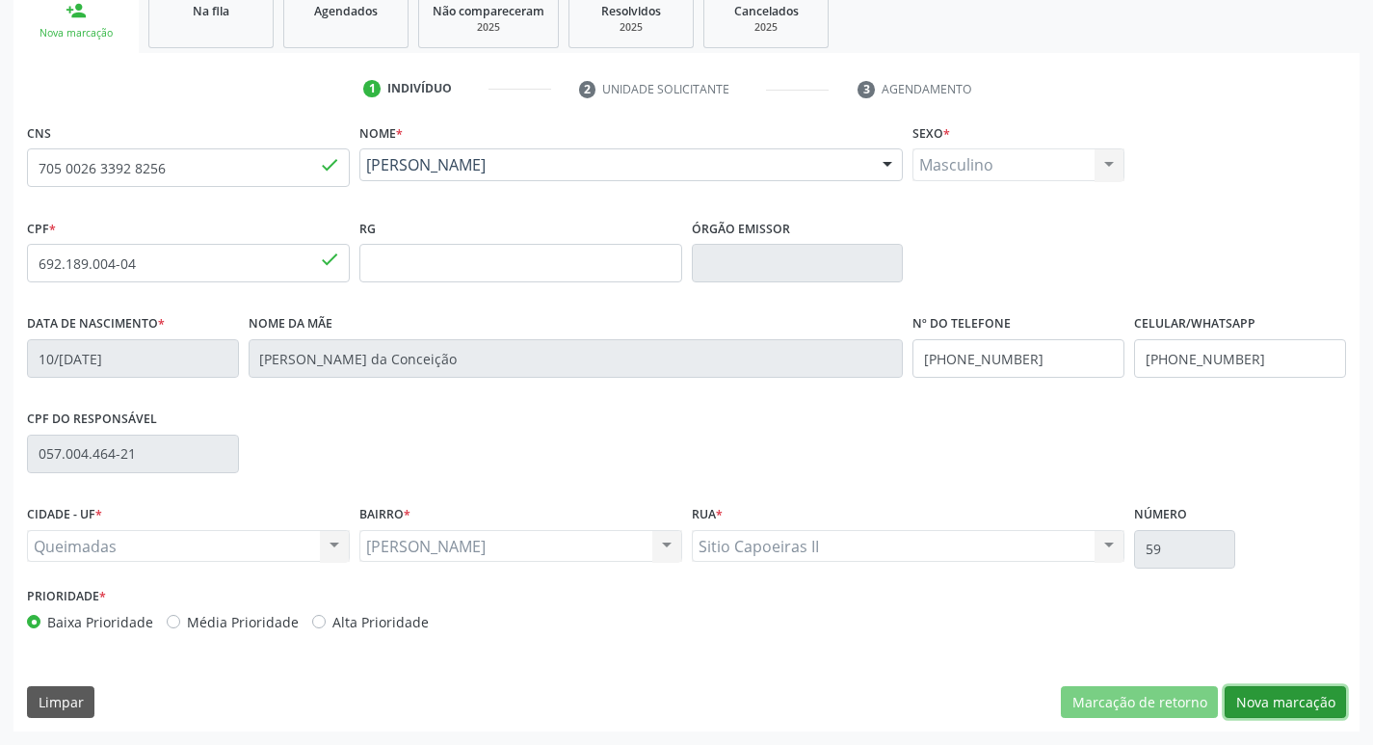
click at [1266, 710] on button "Nova marcação" at bounding box center [1285, 702] width 121 height 33
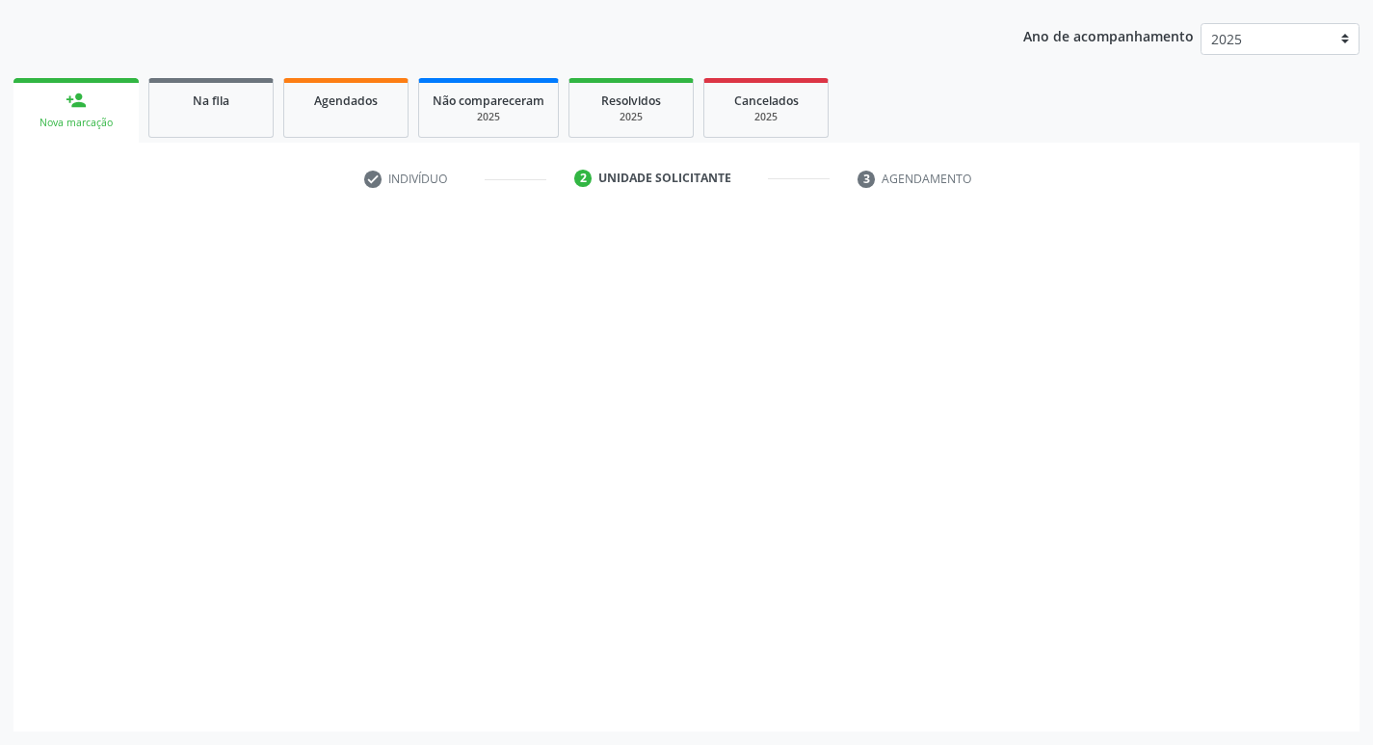
scroll to position [210, 0]
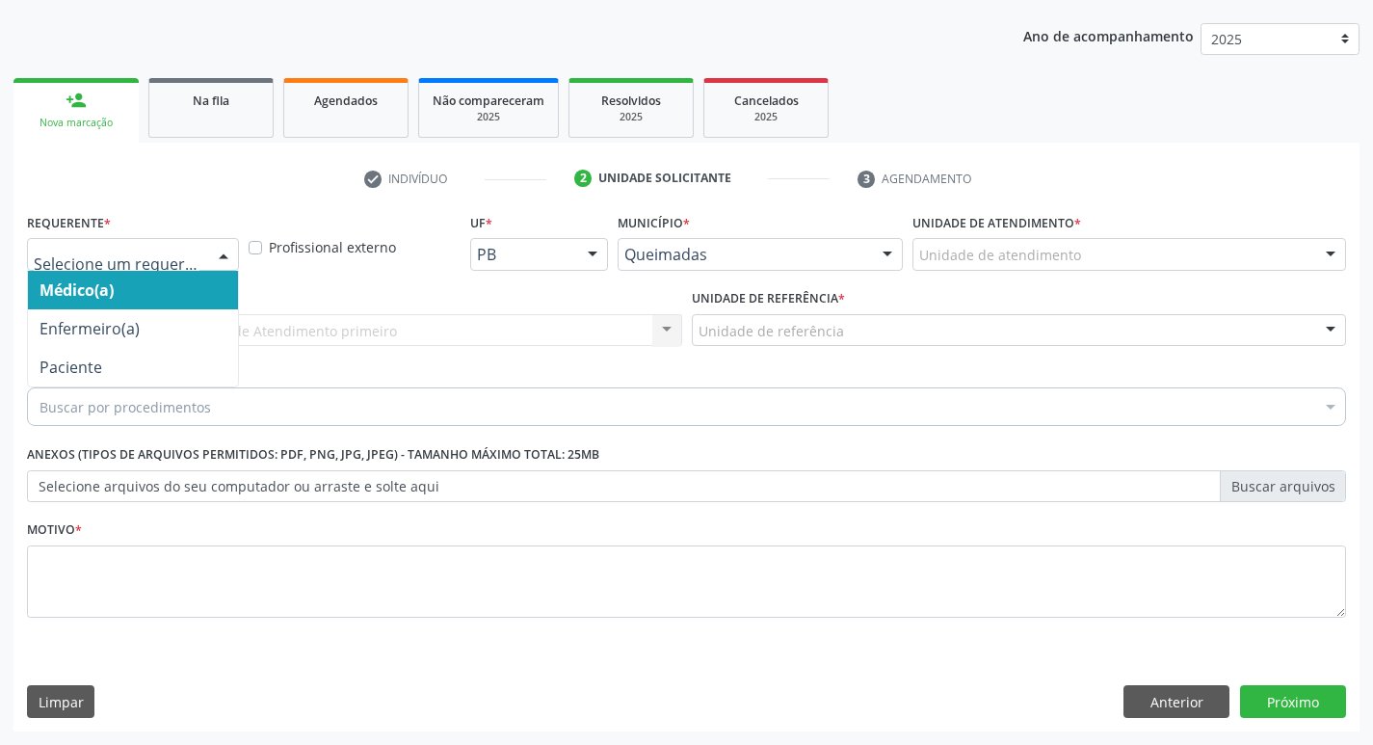
click at [223, 250] on div at bounding box center [223, 255] width 29 height 33
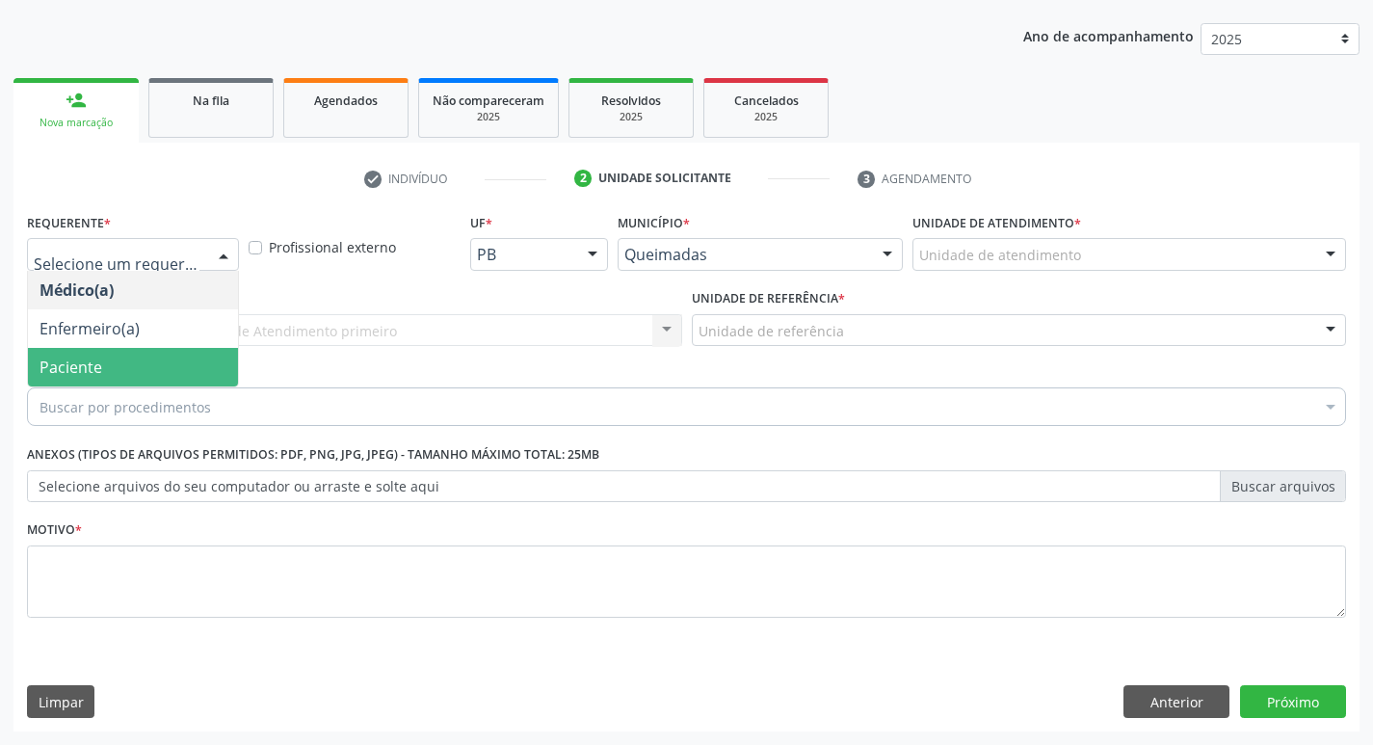
click at [140, 351] on span "Paciente" at bounding box center [133, 367] width 210 height 39
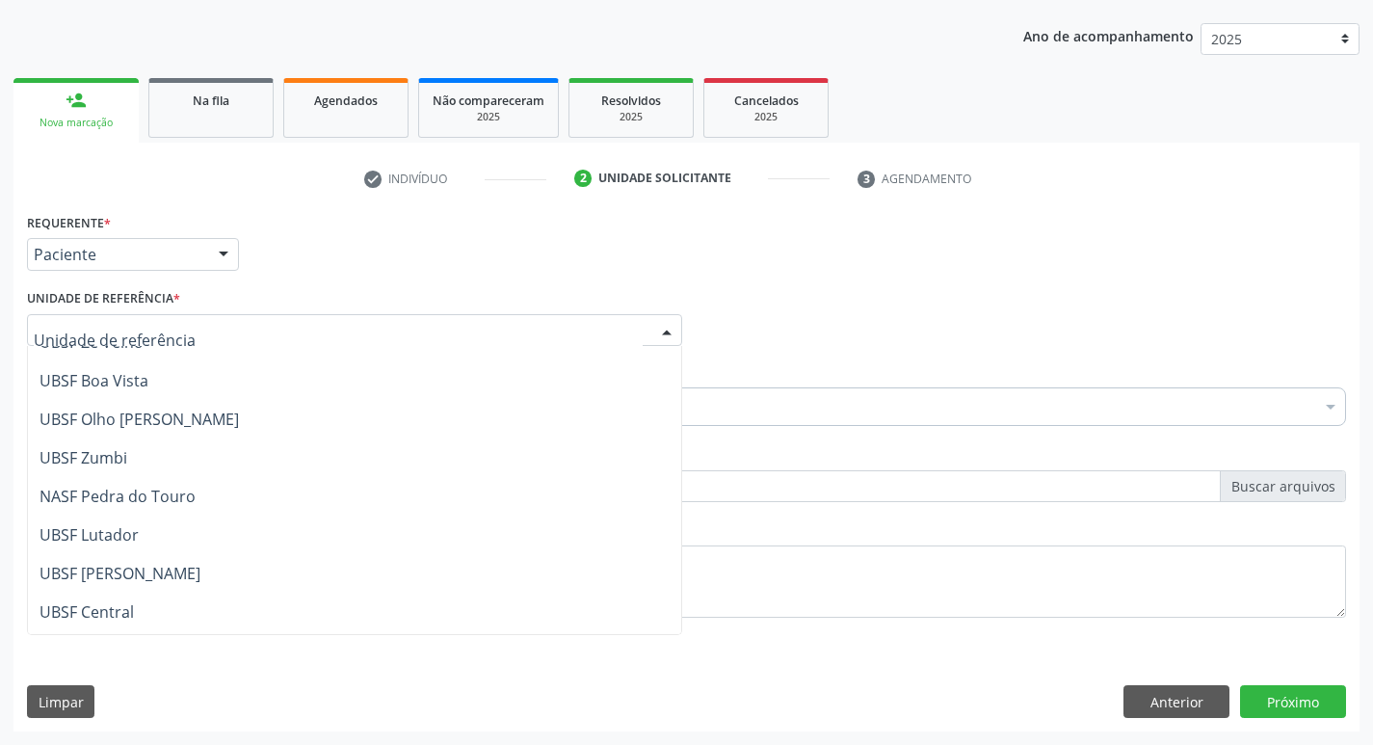
scroll to position [193, 0]
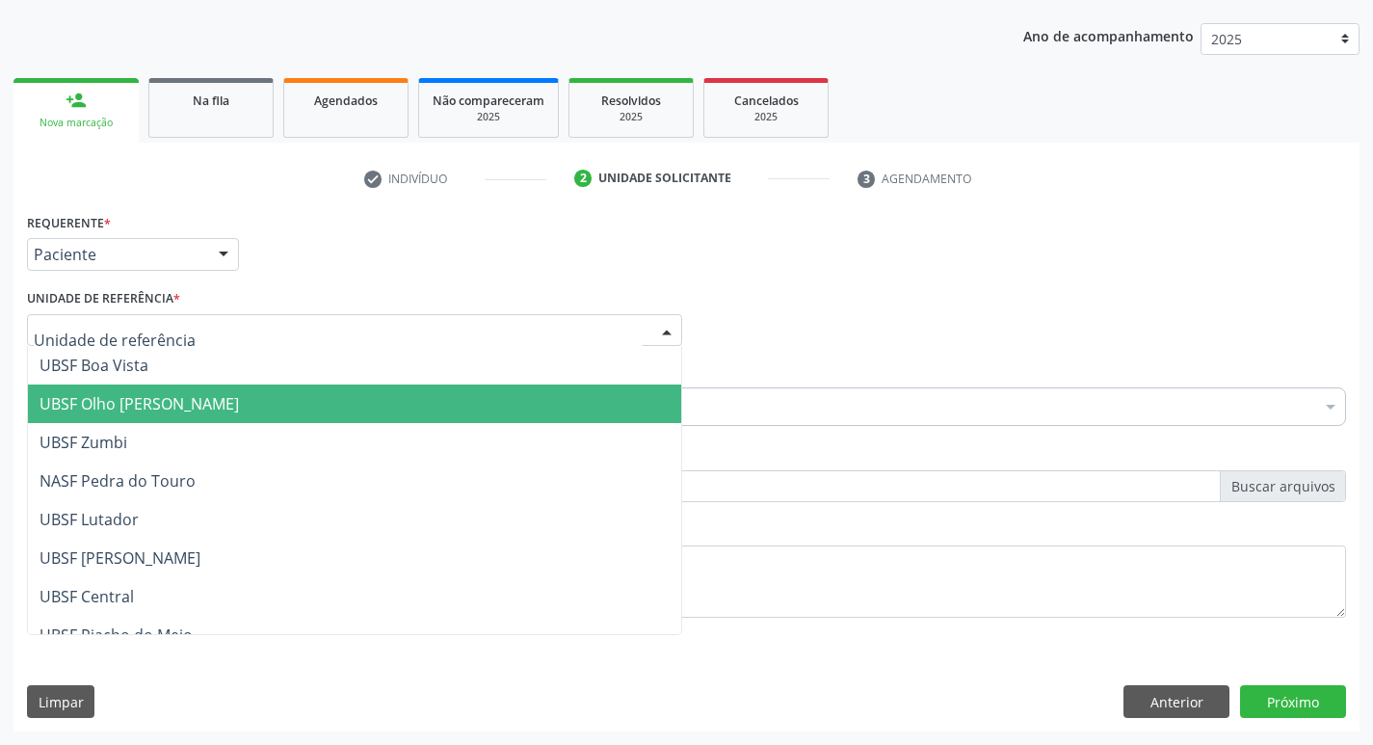
click at [145, 406] on span "UBSF Olho [PERSON_NAME]" at bounding box center [139, 403] width 199 height 21
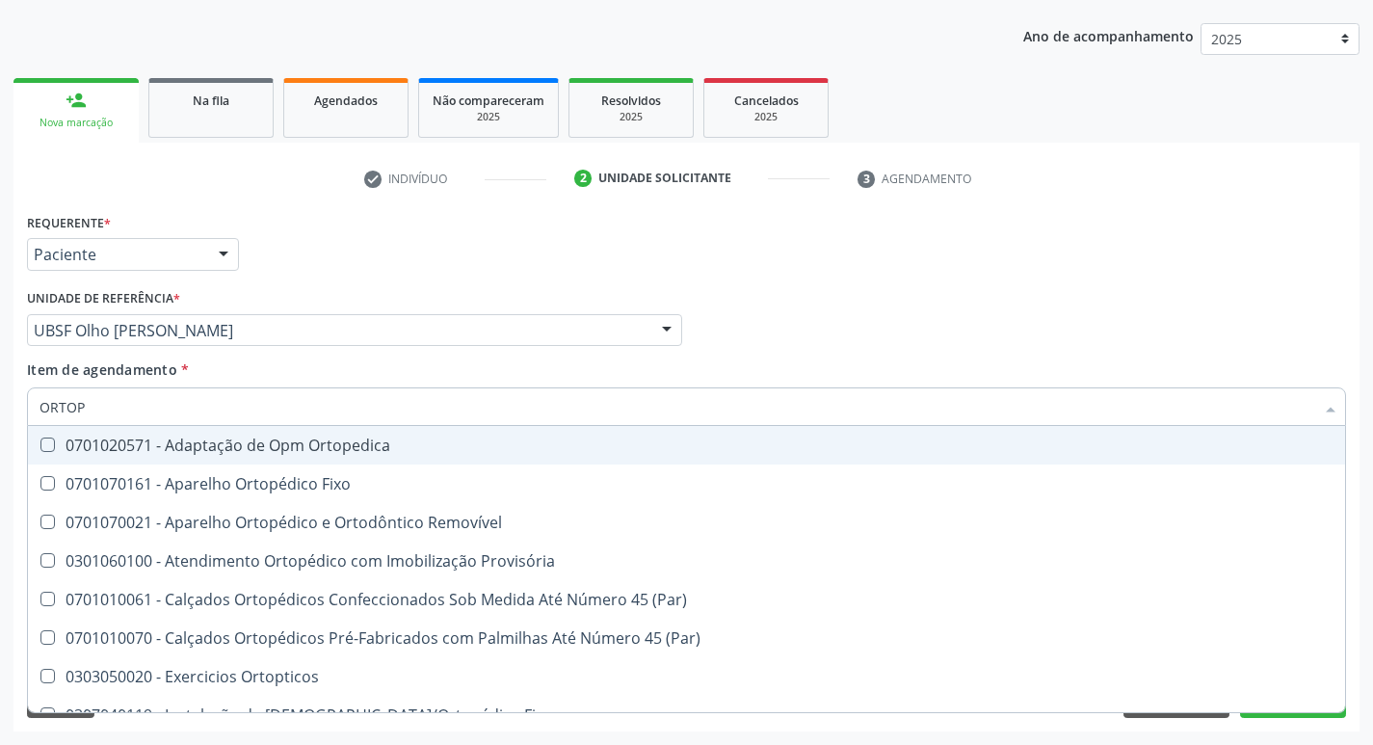
type input "ORTOPE"
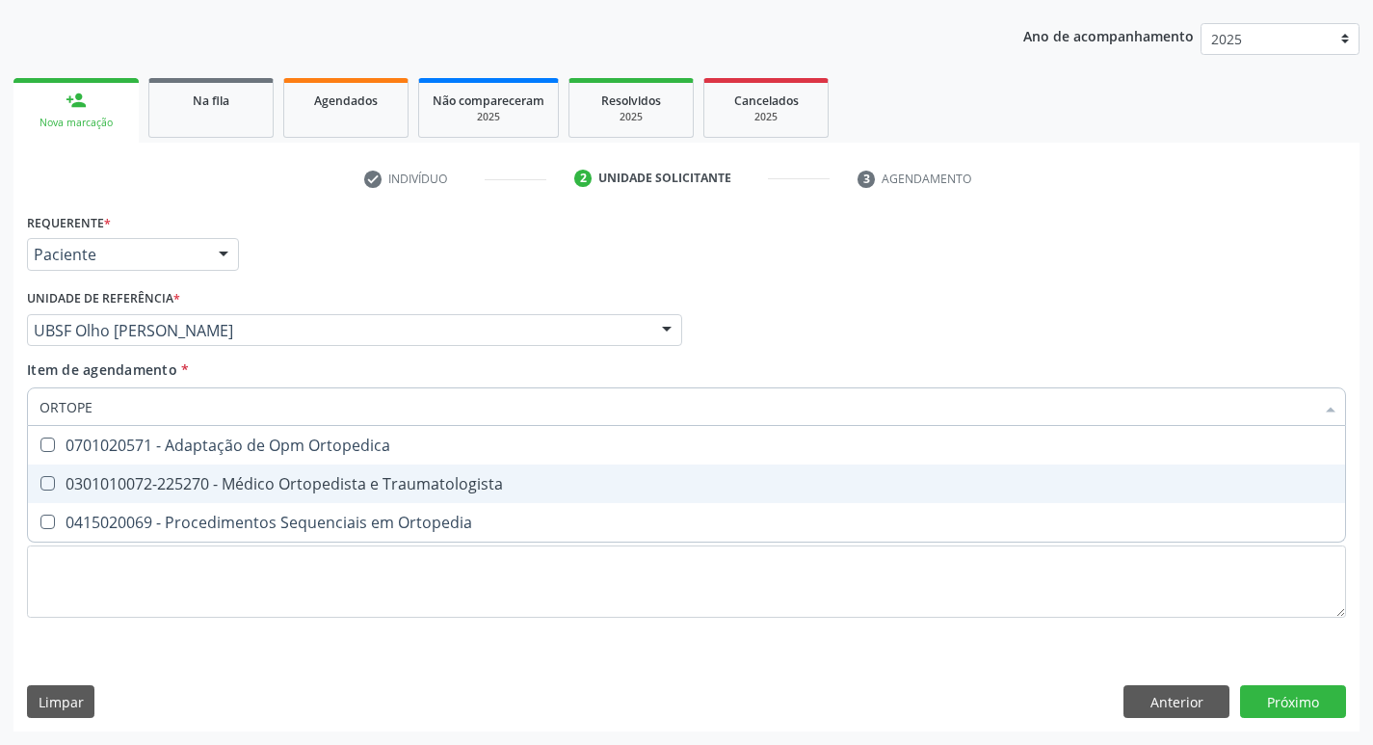
click at [48, 479] on Traumatologista at bounding box center [47, 483] width 14 height 14
click at [40, 479] on Traumatologista "checkbox" at bounding box center [34, 483] width 13 height 13
checkbox Traumatologista "true"
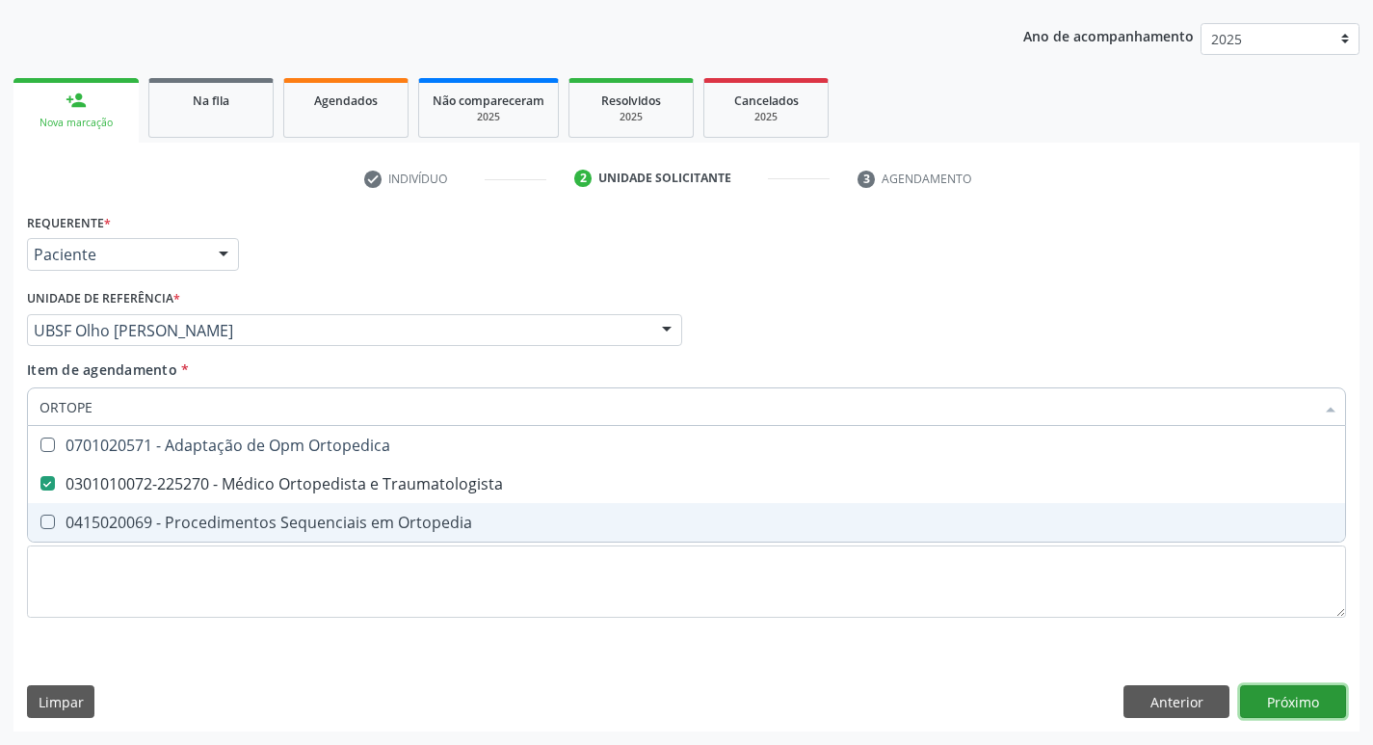
click at [1304, 694] on div "Requerente * Paciente Médico(a) Enfermeiro(a) Paciente Nenhum resultado encontr…" at bounding box center [686, 469] width 1346 height 523
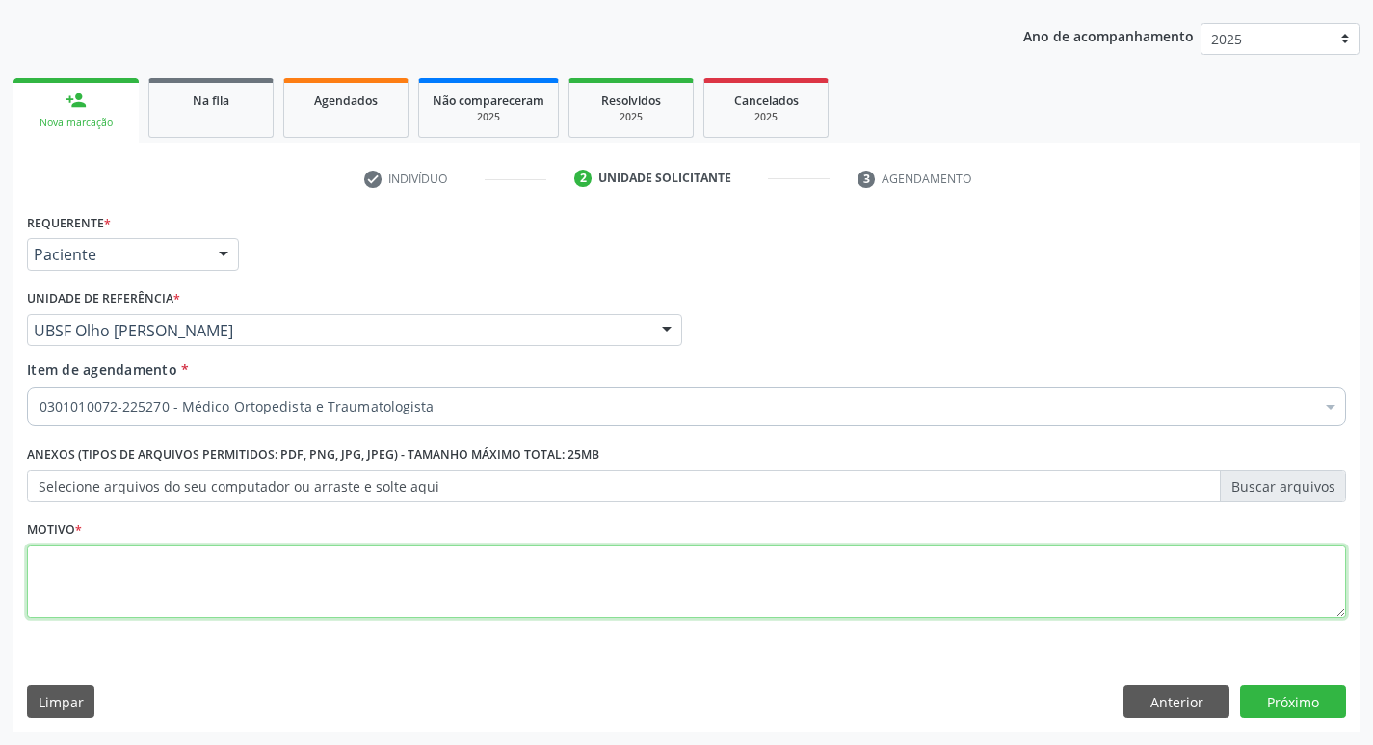
click at [66, 566] on textarea at bounding box center [686, 581] width 1319 height 73
type textarea "O"
type textarea "RETORNO"
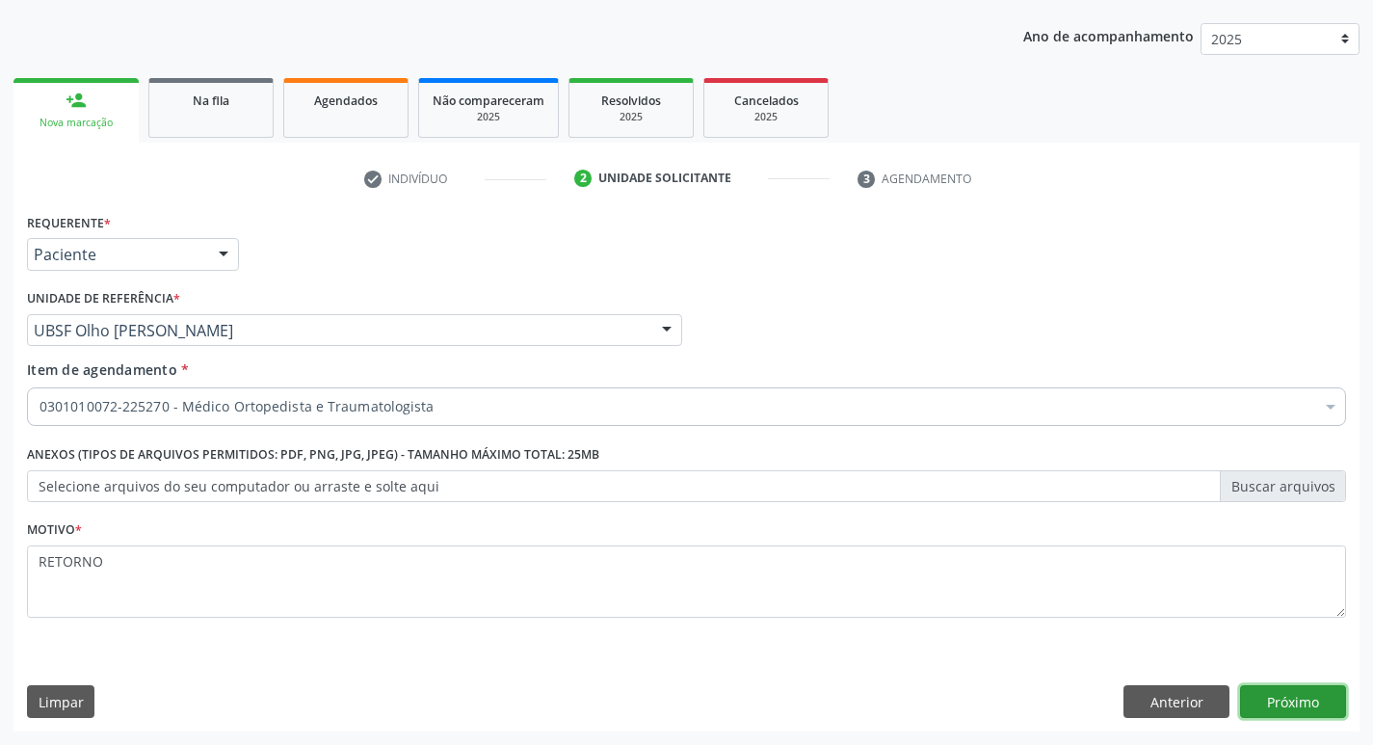
click at [1291, 702] on button "Próximo" at bounding box center [1293, 701] width 106 height 33
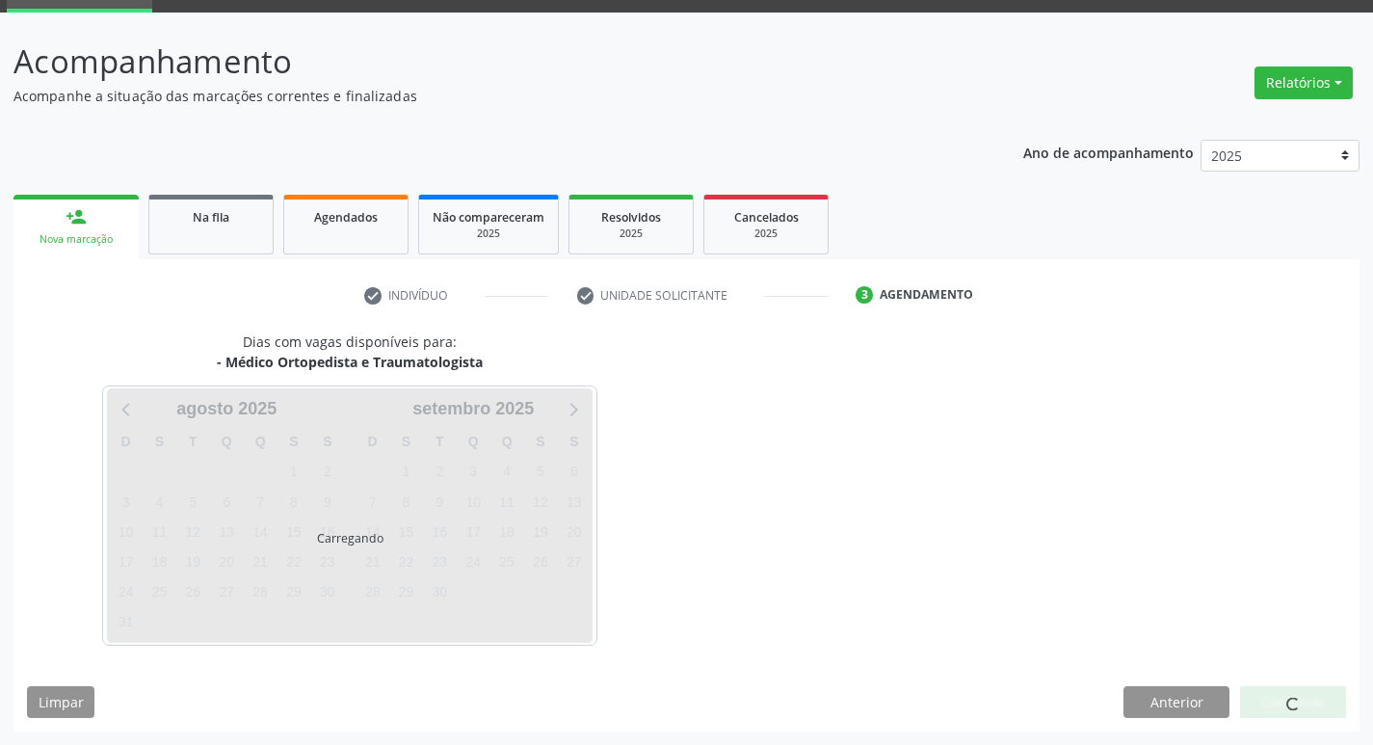
scroll to position [93, 0]
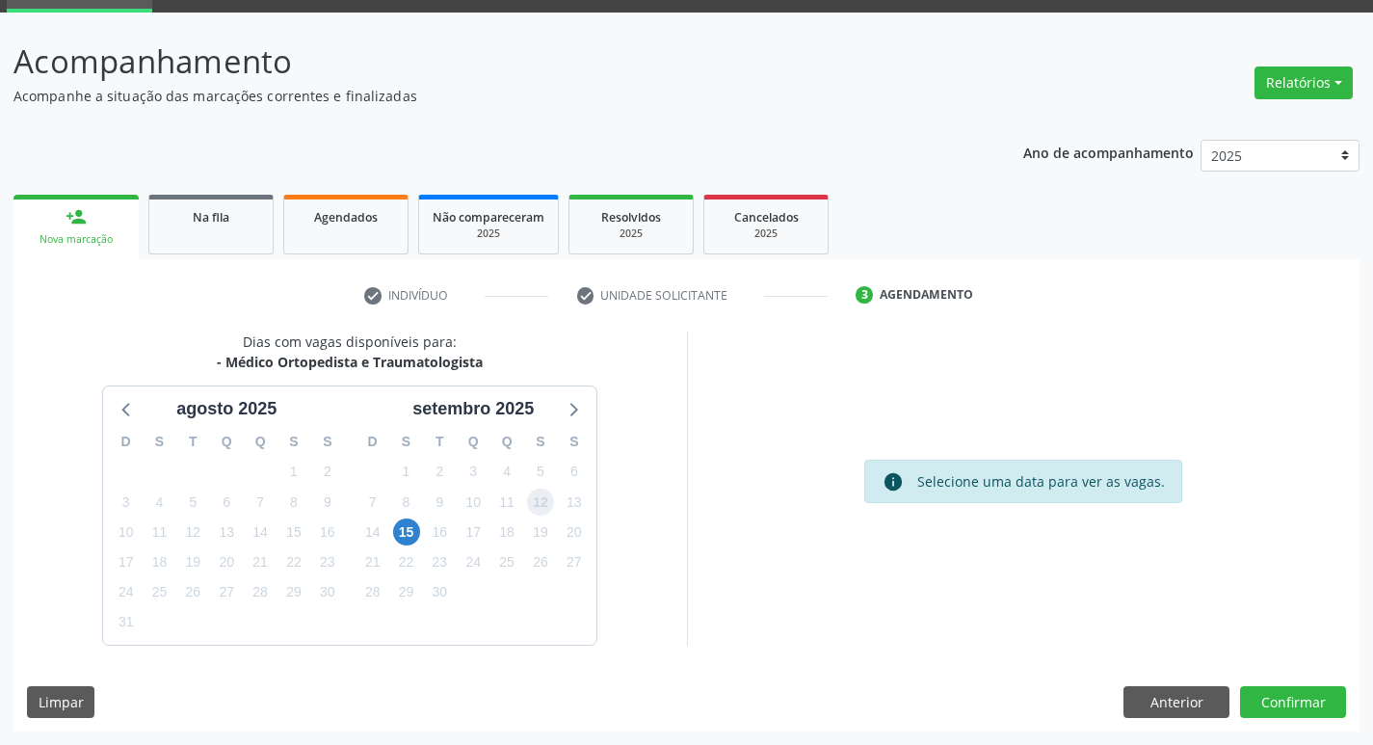
click at [547, 504] on span "12" at bounding box center [540, 501] width 27 height 27
click at [1308, 695] on button "Confirmar" at bounding box center [1293, 702] width 106 height 33
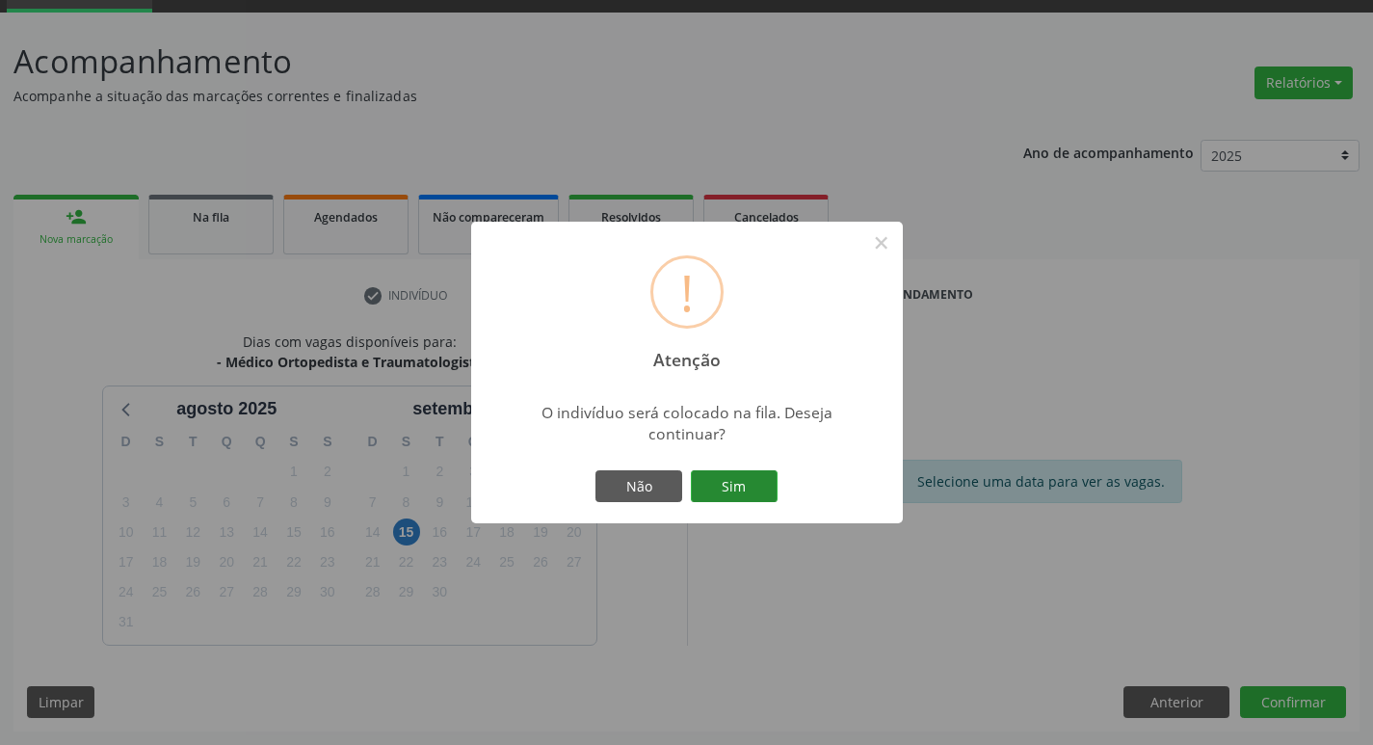
click at [755, 482] on button "Sim" at bounding box center [734, 486] width 87 height 33
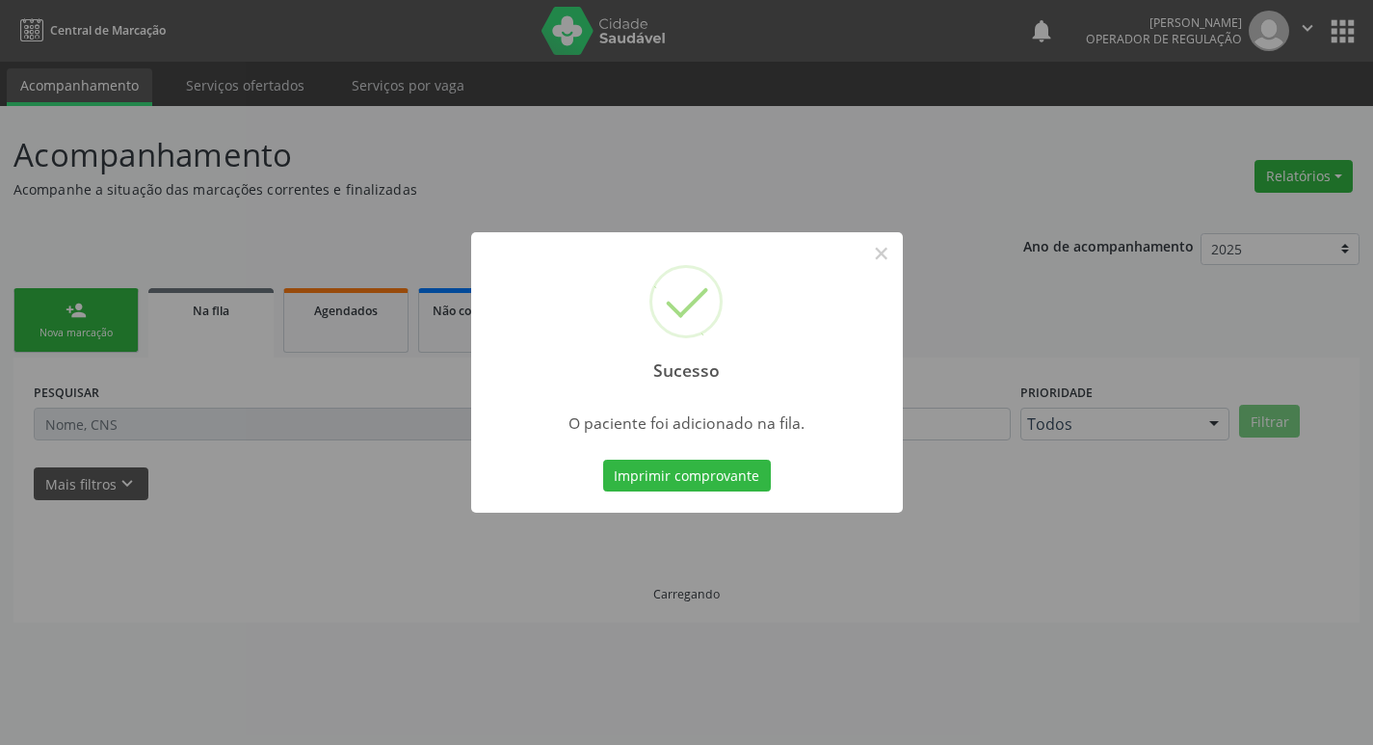
scroll to position [0, 0]
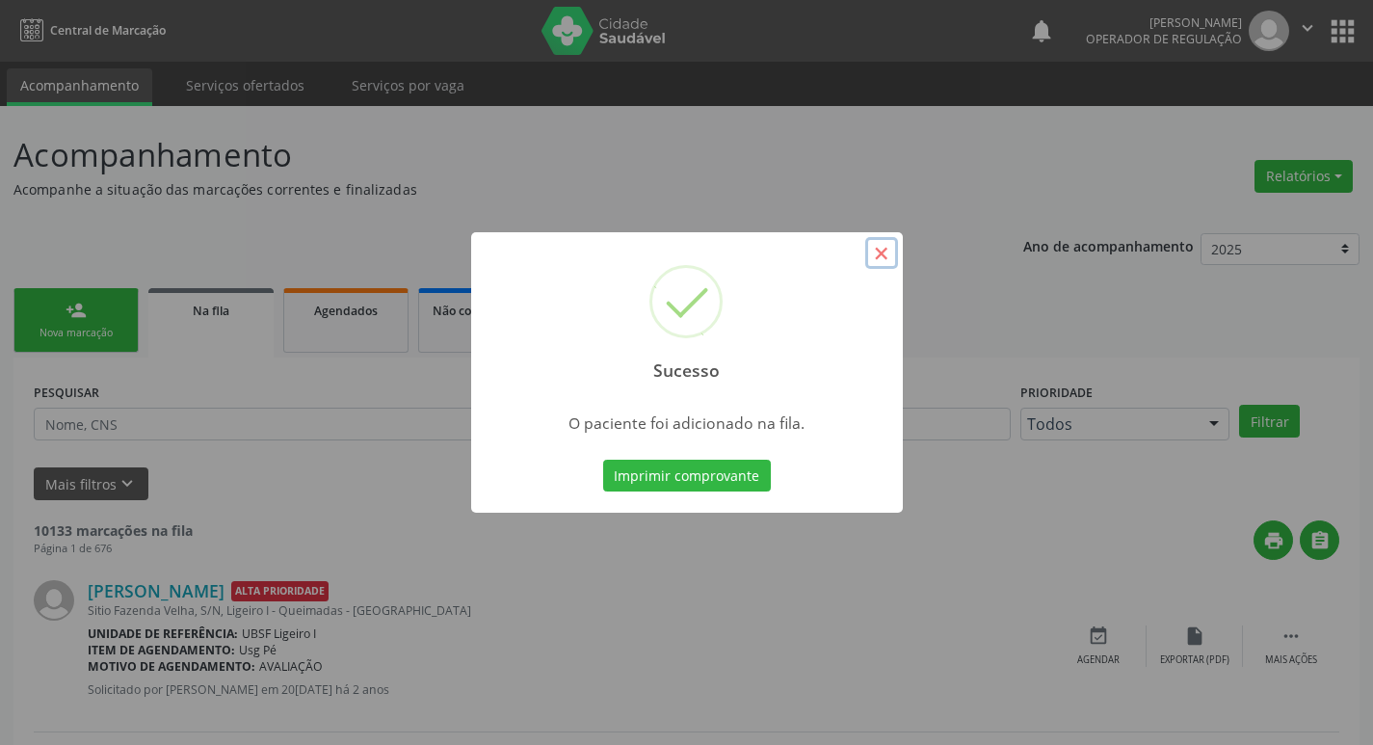
click at [884, 260] on button "×" at bounding box center [881, 253] width 33 height 33
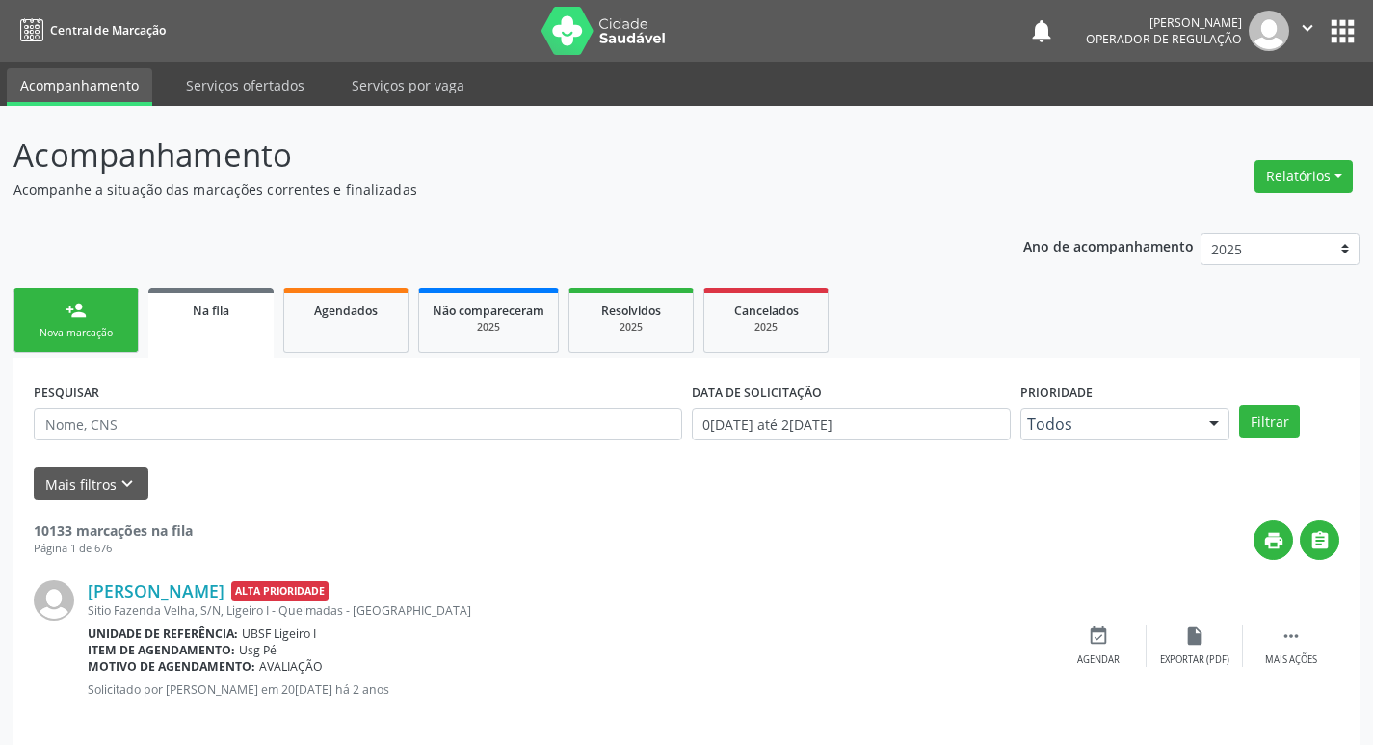
click at [47, 333] on div "Nova marcação" at bounding box center [76, 333] width 96 height 14
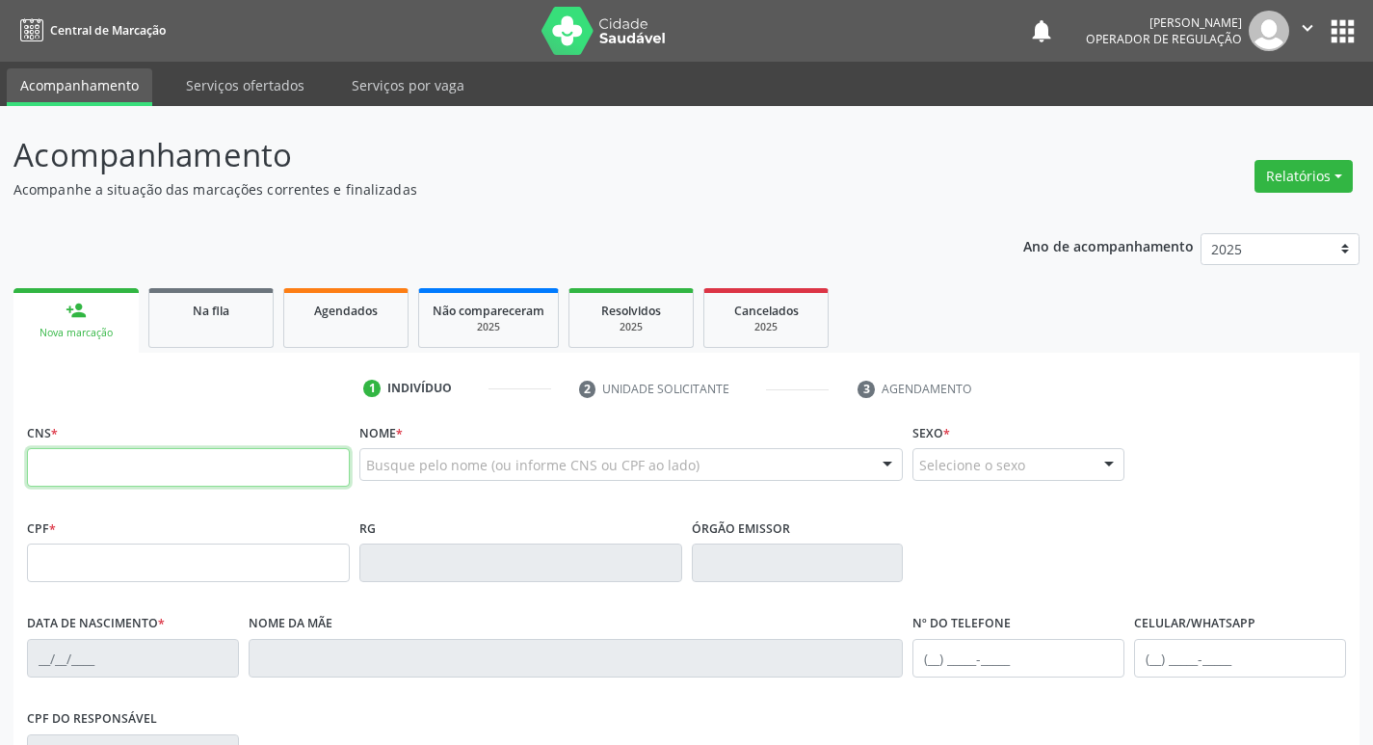
click at [116, 466] on input "text" at bounding box center [188, 467] width 323 height 39
type input "700 8024 6361 8687"
type input "175.205.694-97"
type input "22/01/2021"
type input "Maria Clara de Sousa Camelo"
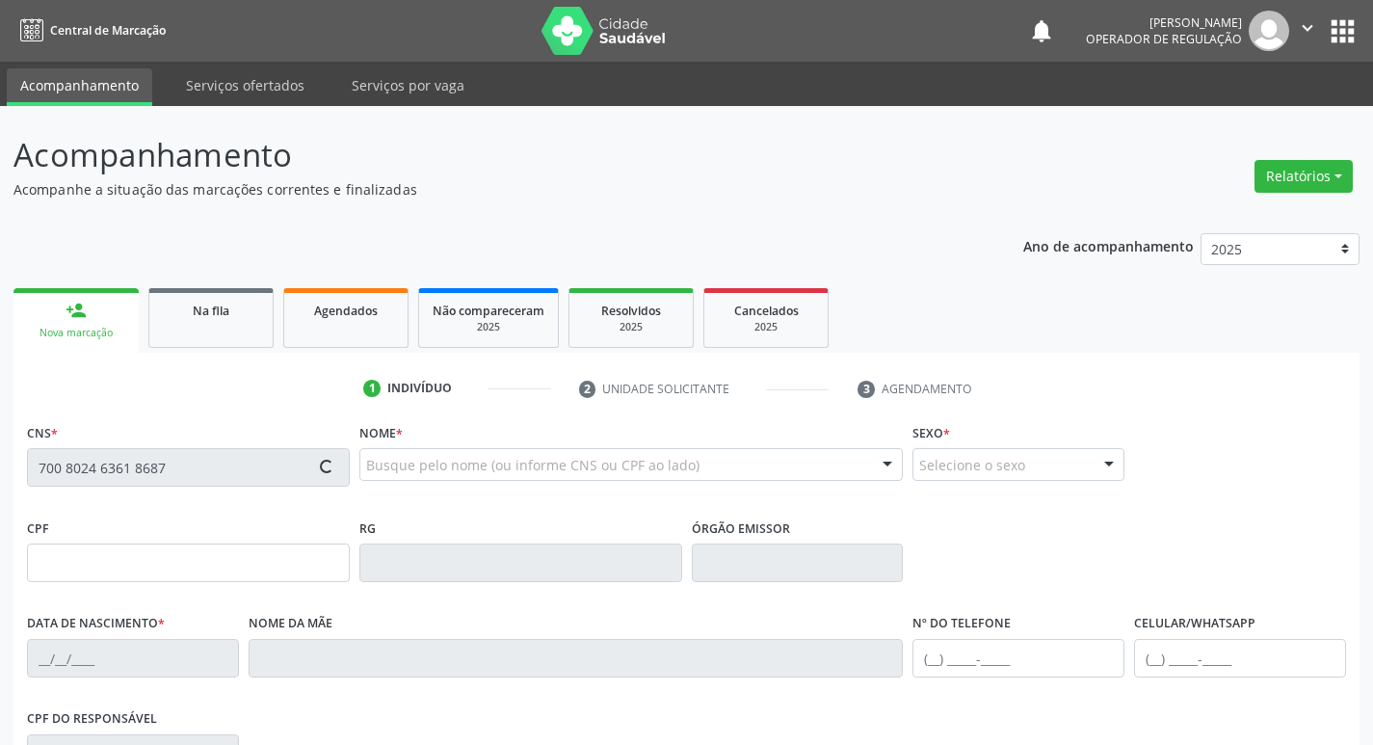
type input "(83) 99418-6184"
type input "714.488.214-79"
type input "171"
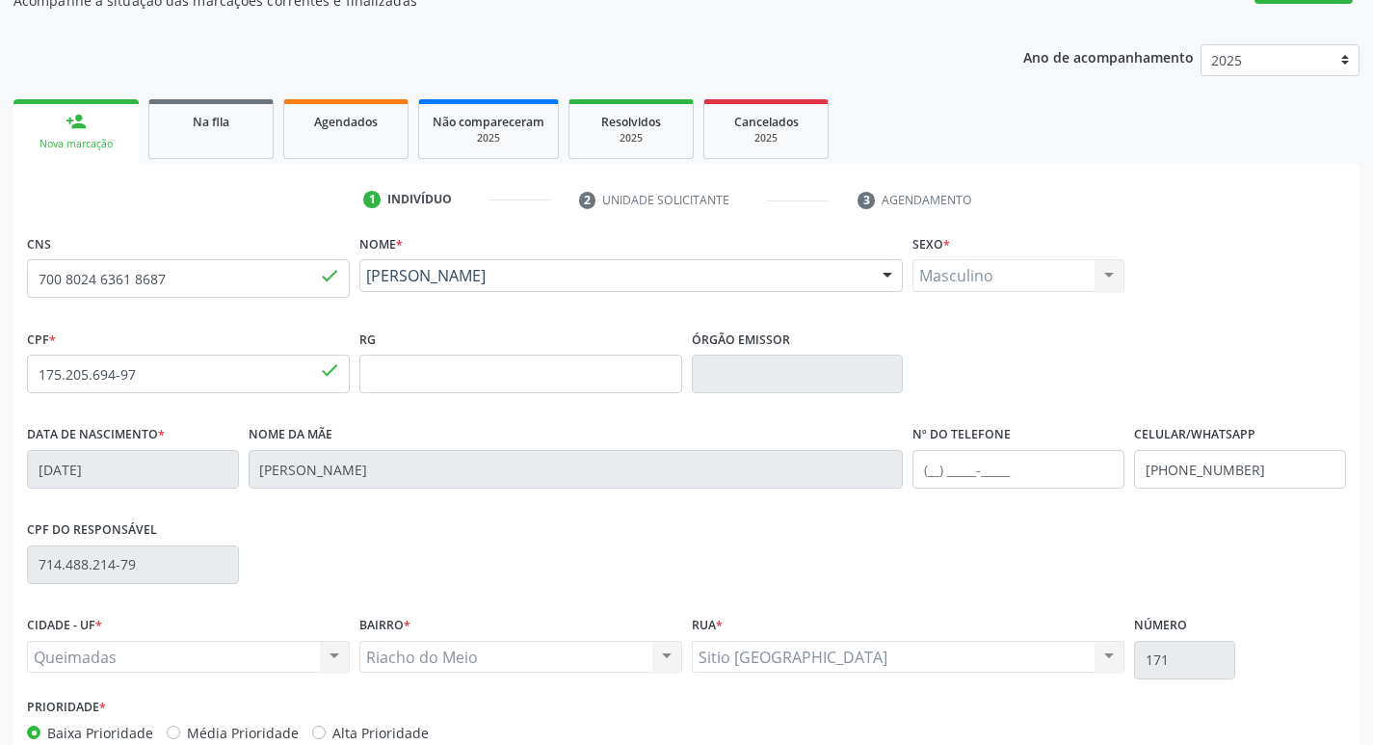
scroll to position [300, 0]
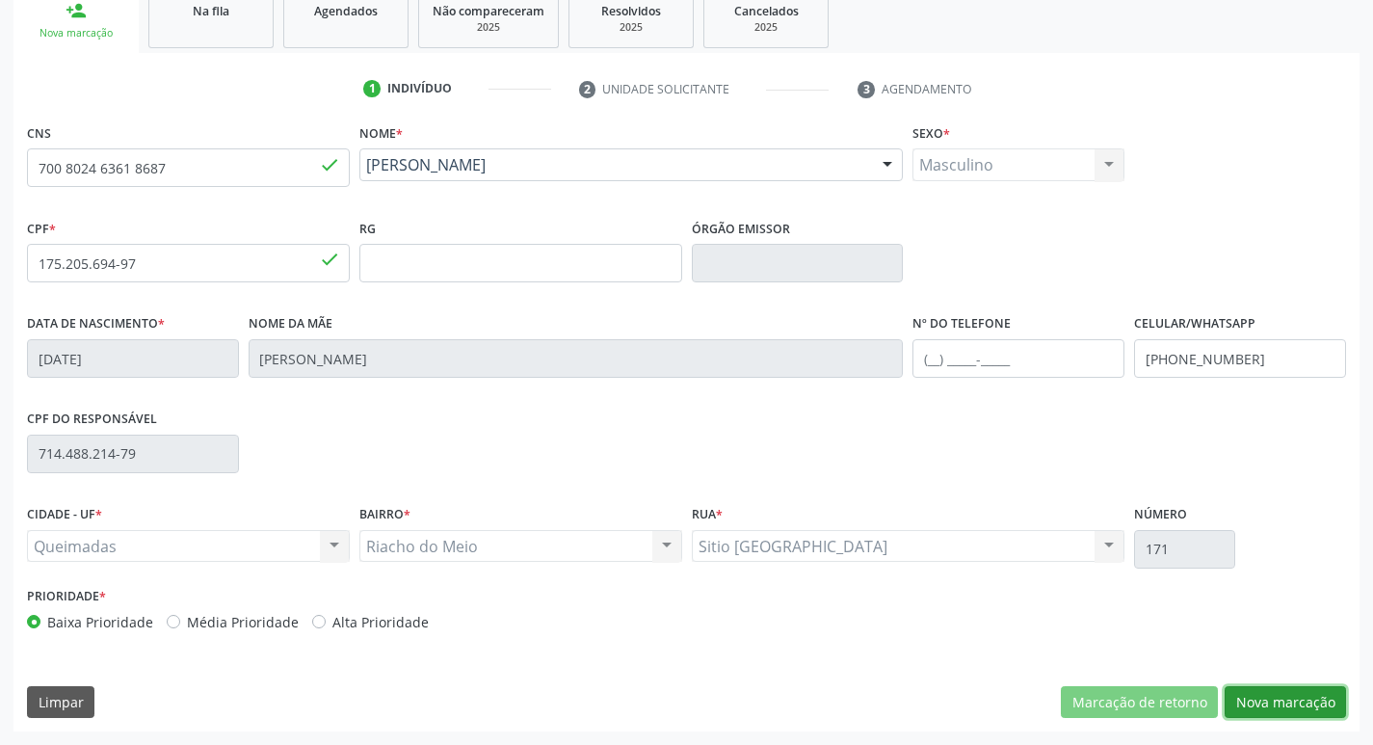
click at [1273, 703] on button "Nova marcação" at bounding box center [1285, 702] width 121 height 33
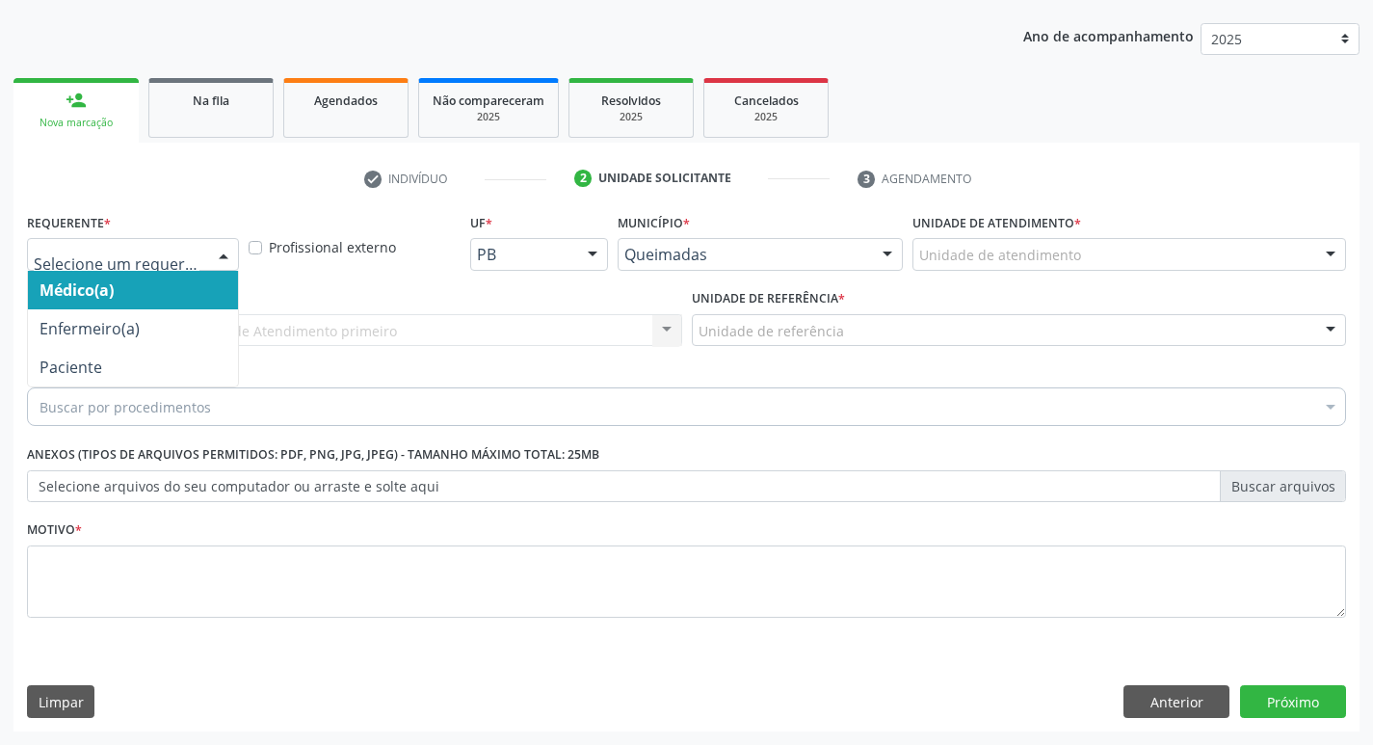
click at [226, 250] on div at bounding box center [223, 255] width 29 height 33
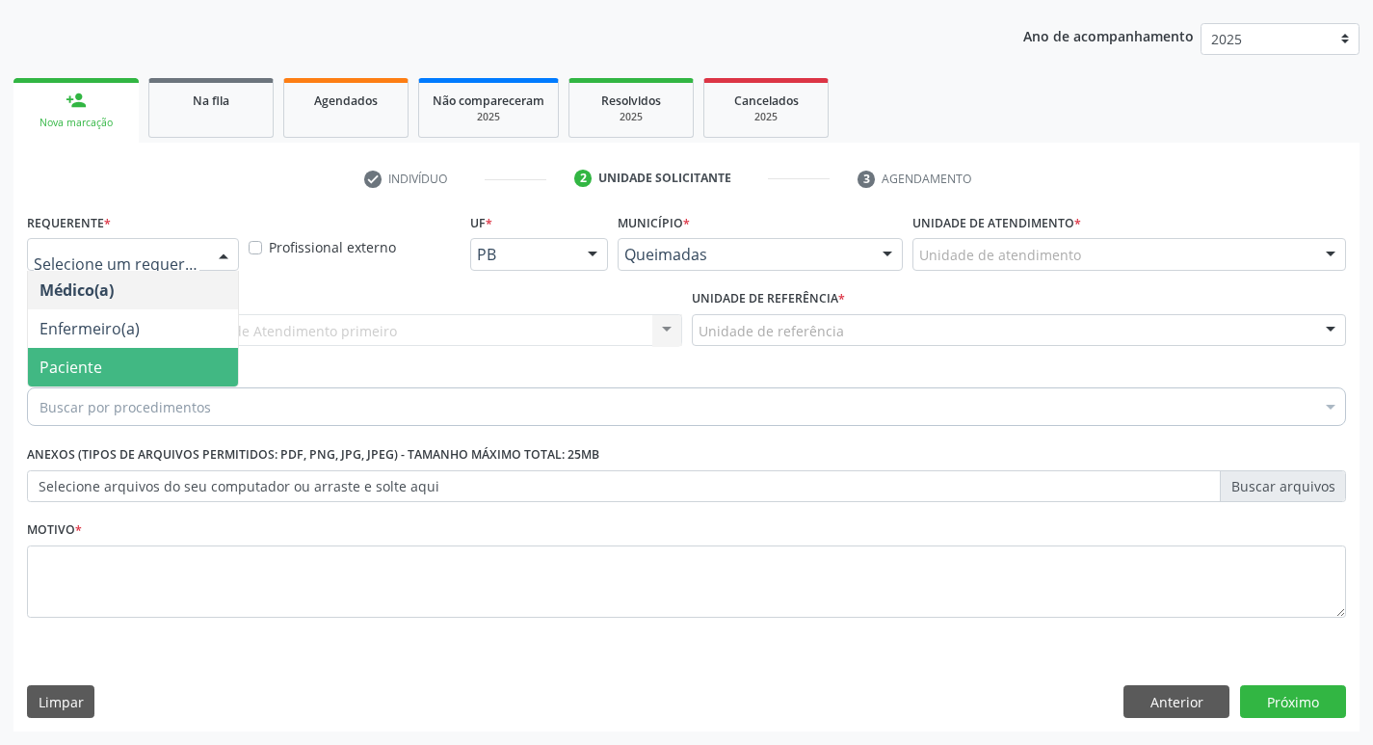
click at [182, 353] on span "Paciente" at bounding box center [133, 367] width 210 height 39
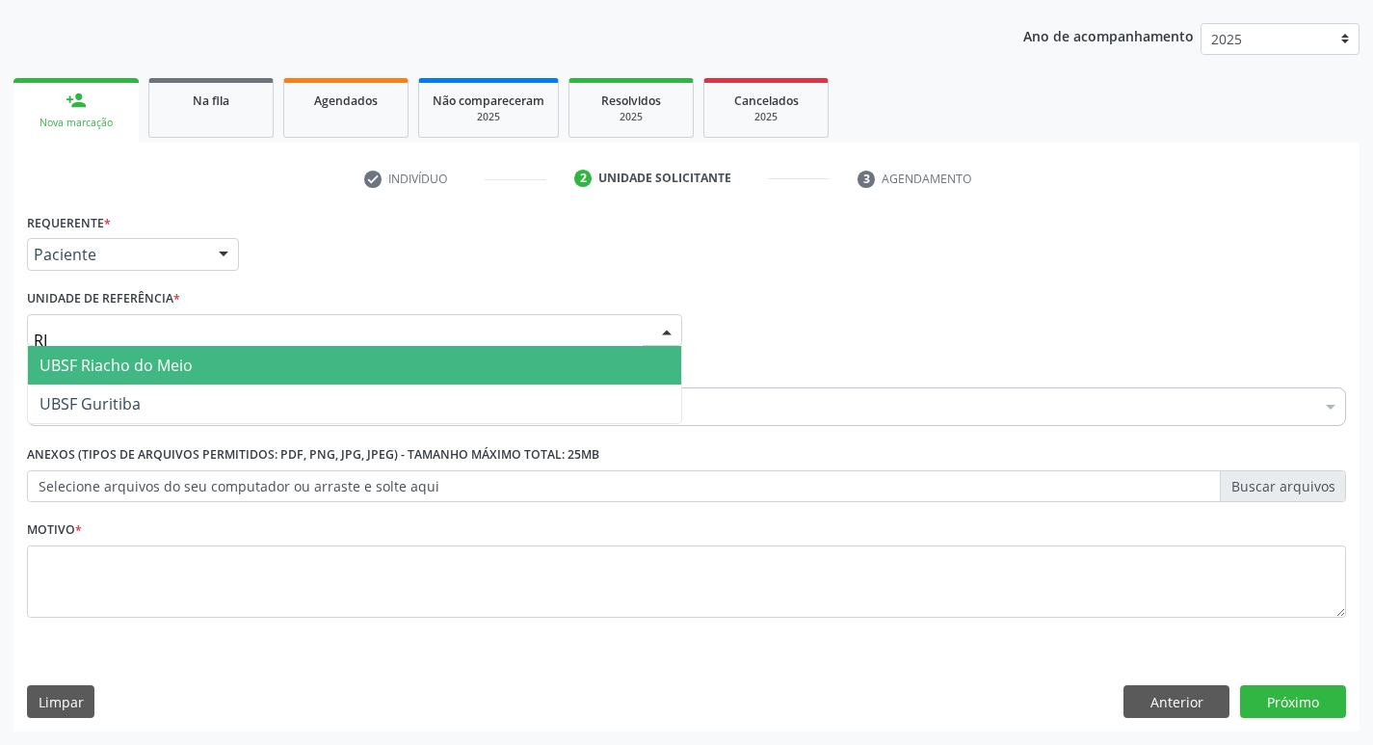
type input "RIA"
click at [155, 361] on span "UBSF Riacho do Meio" at bounding box center [116, 365] width 153 height 21
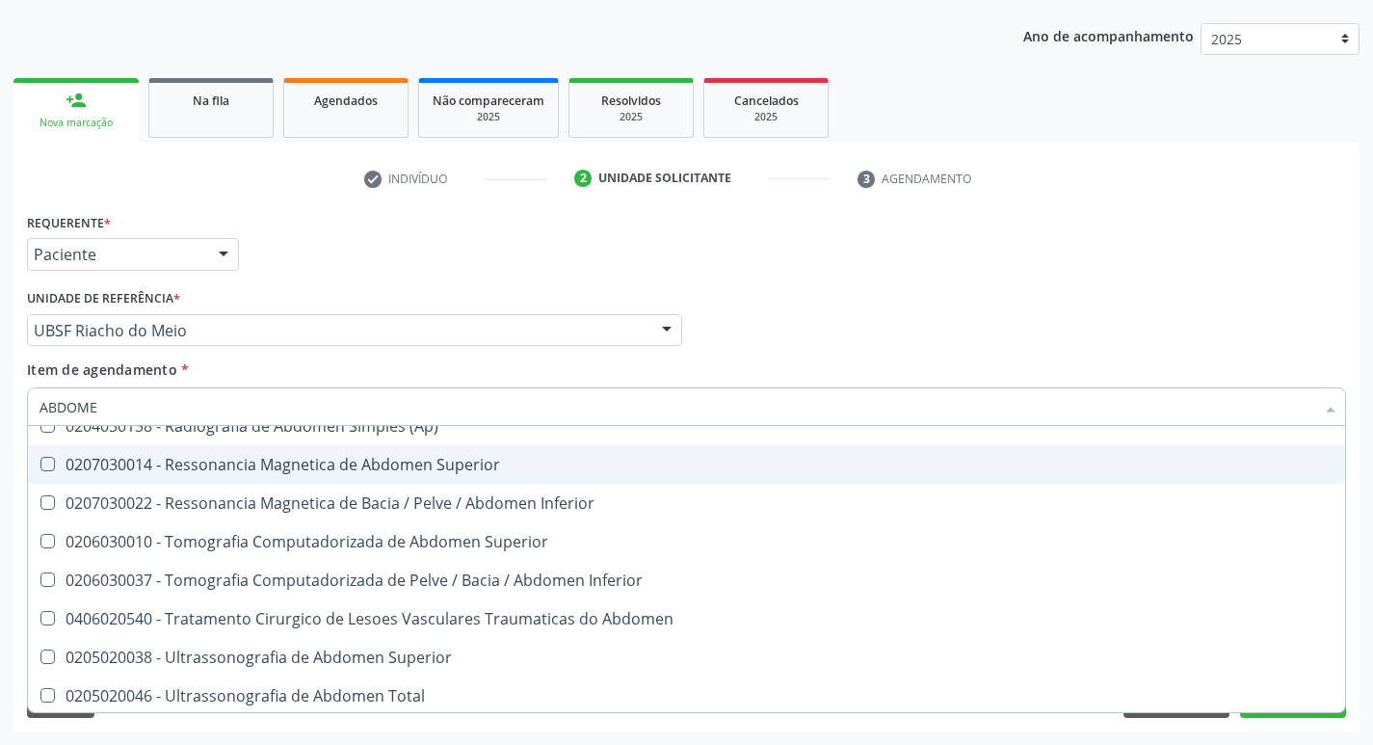
scroll to position [99, 0]
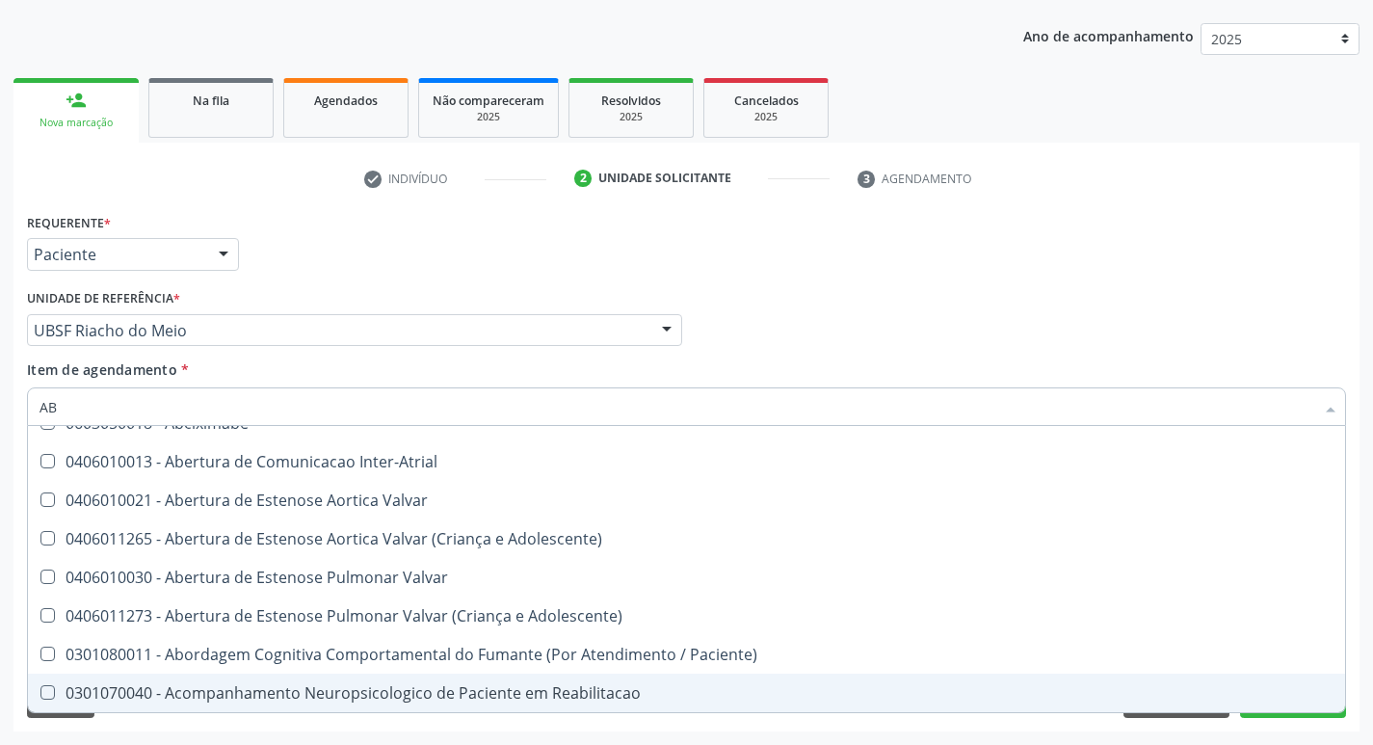
type input "A"
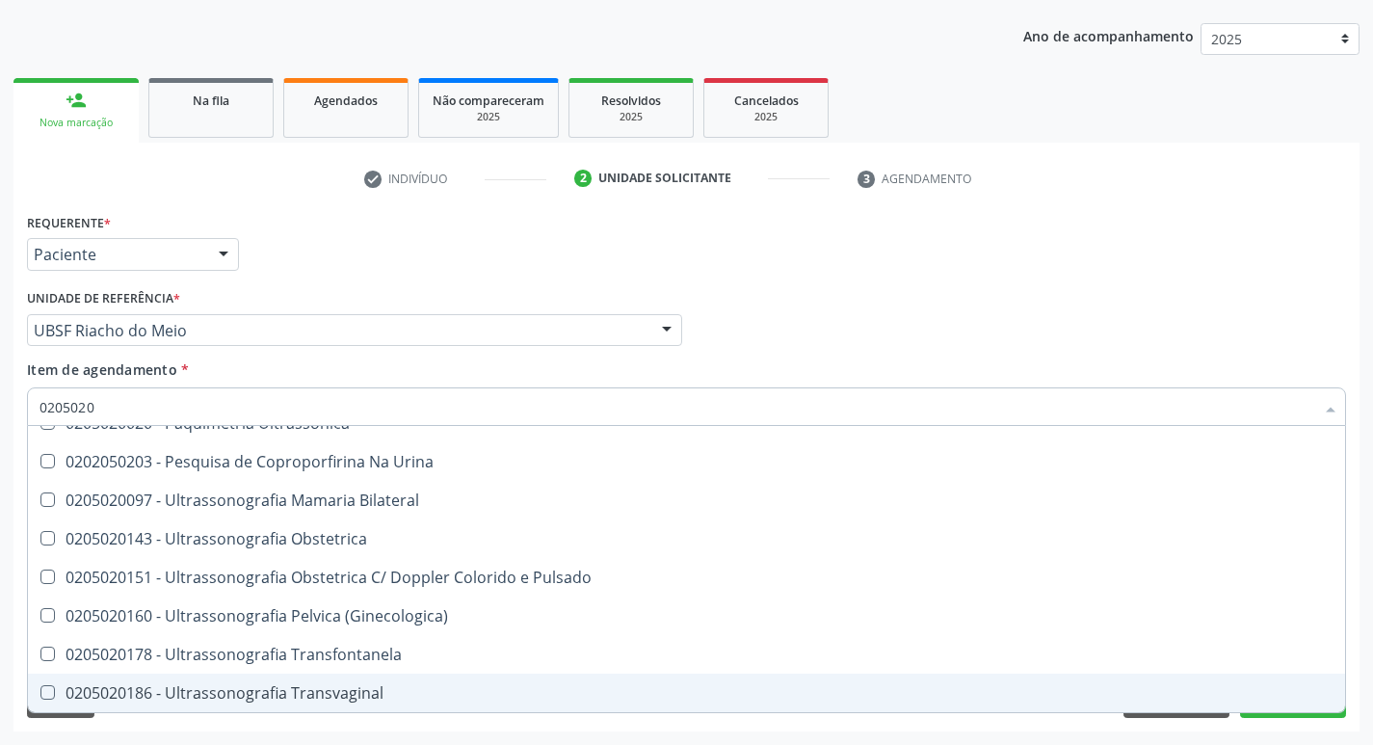
type input "02050200"
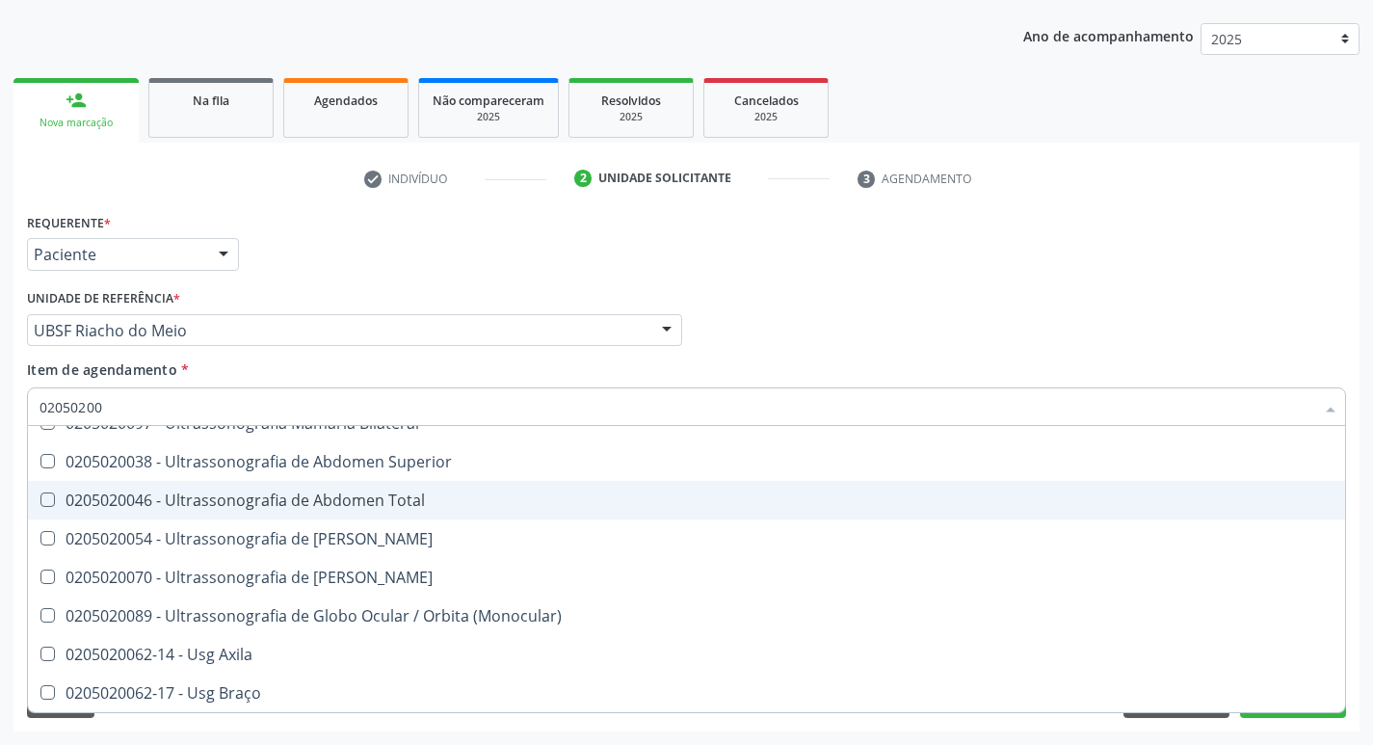
click at [45, 503] on Total at bounding box center [47, 499] width 14 height 14
click at [40, 503] on Total "checkbox" at bounding box center [34, 499] width 13 height 13
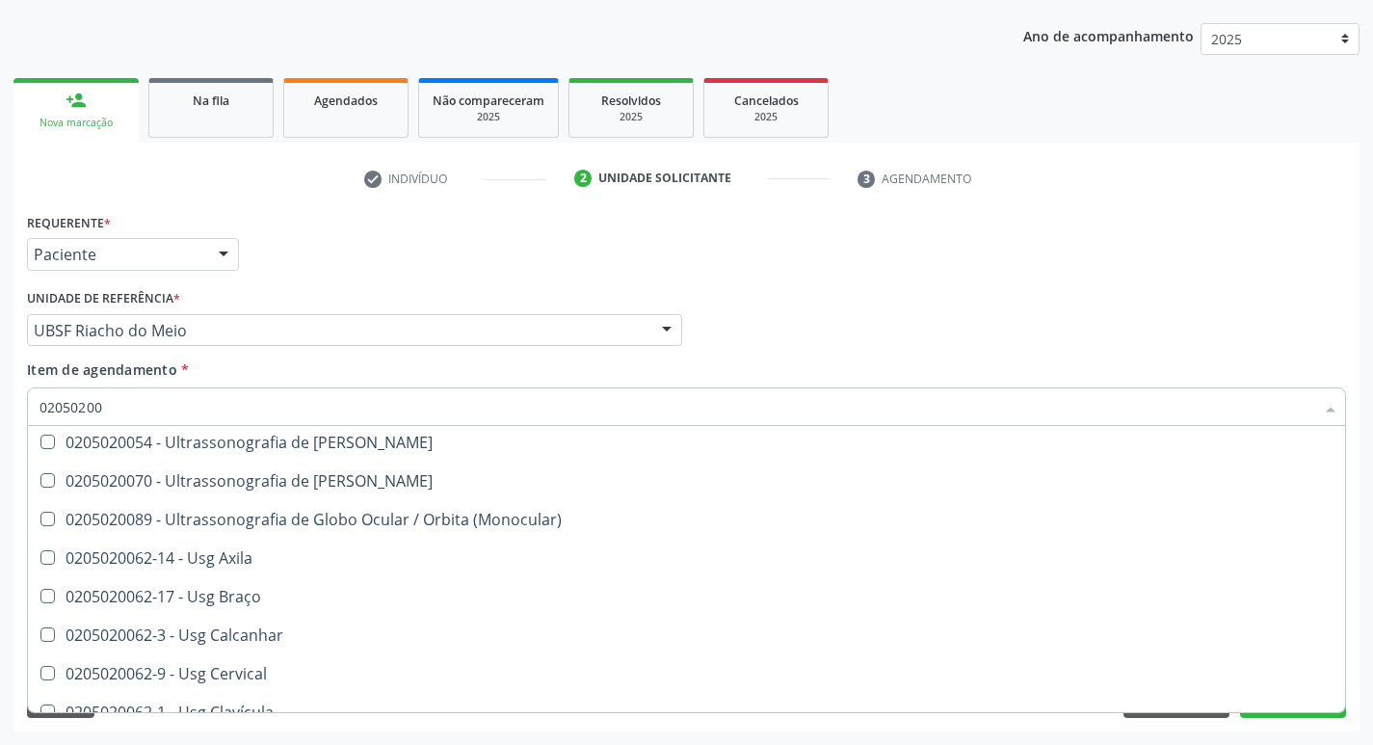
scroll to position [3, 0]
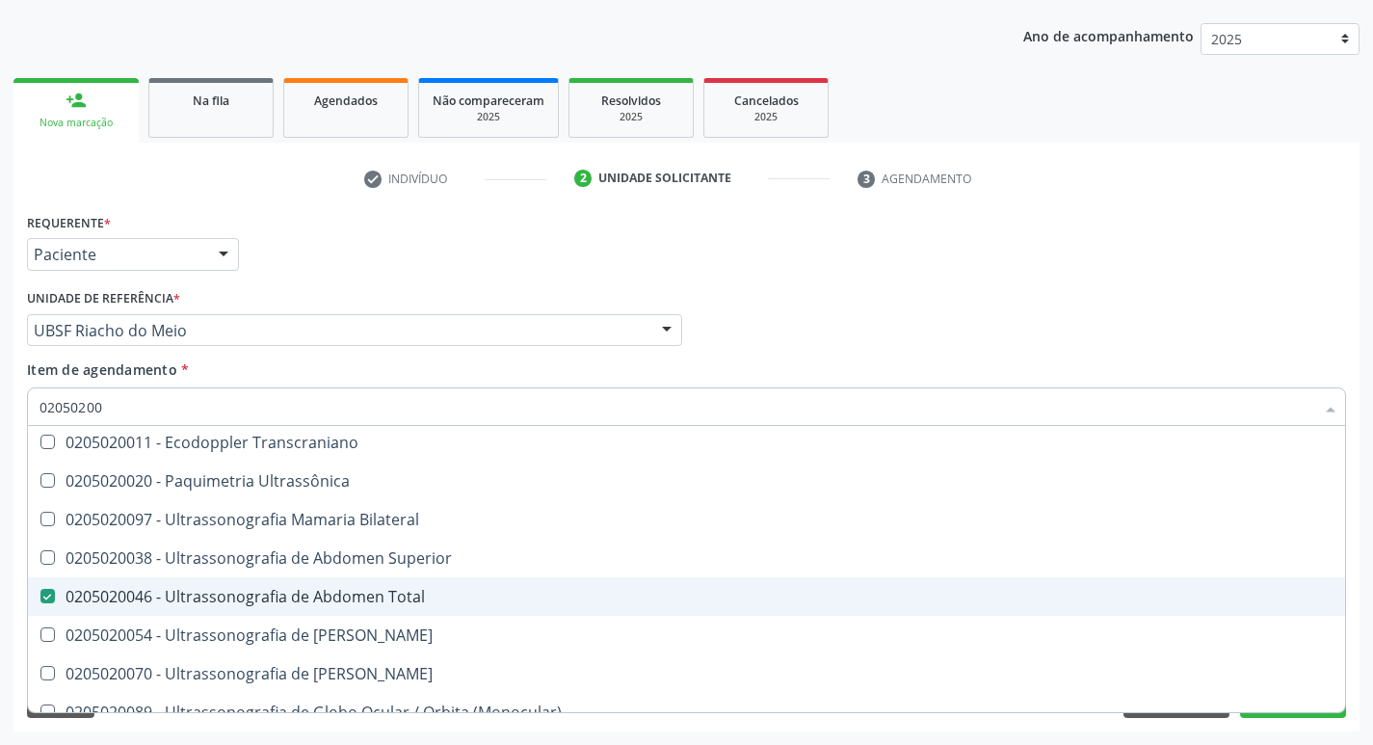
click at [90, 594] on div "0205020046 - Ultrassonografia de Abdomen Total" at bounding box center [687, 596] width 1294 height 15
click at [50, 597] on Total at bounding box center [47, 596] width 14 height 14
click at [40, 597] on Total "checkbox" at bounding box center [34, 596] width 13 height 13
checkbox Total "true"
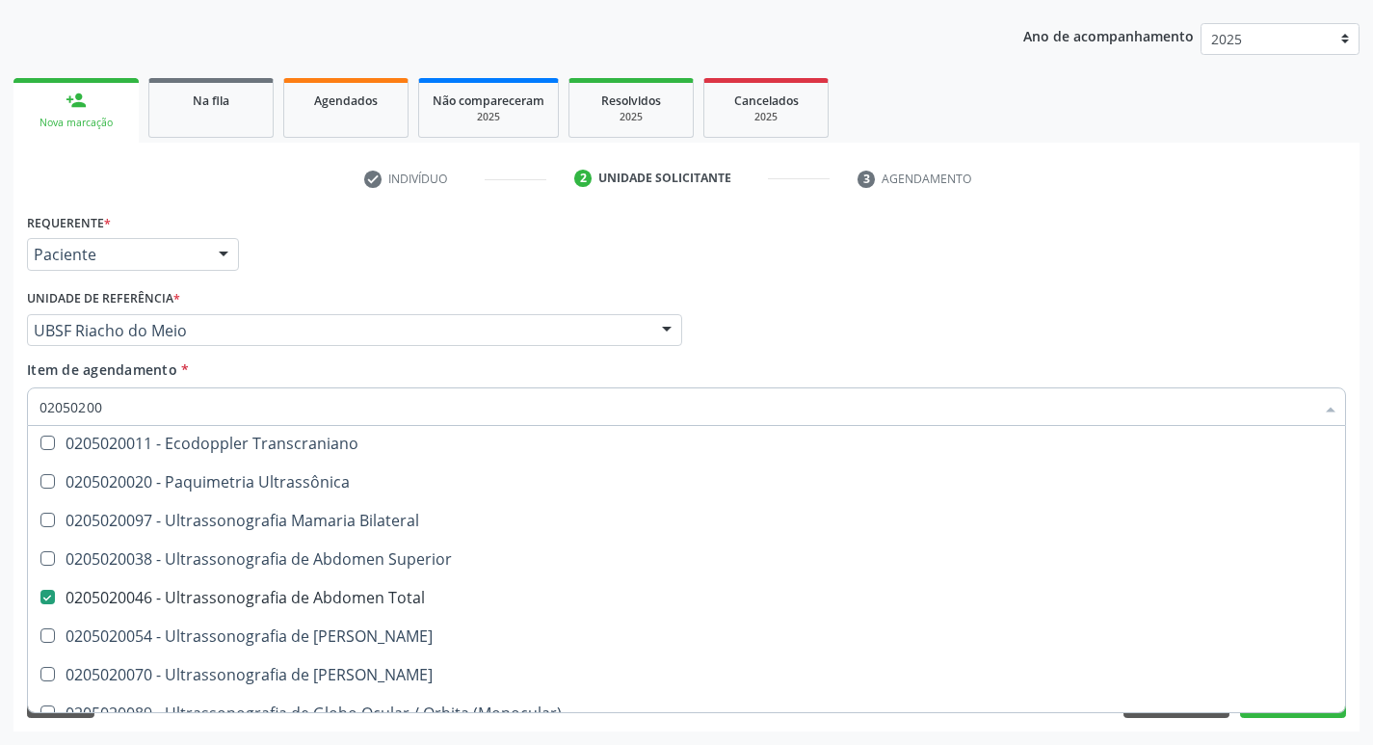
scroll to position [0, 0]
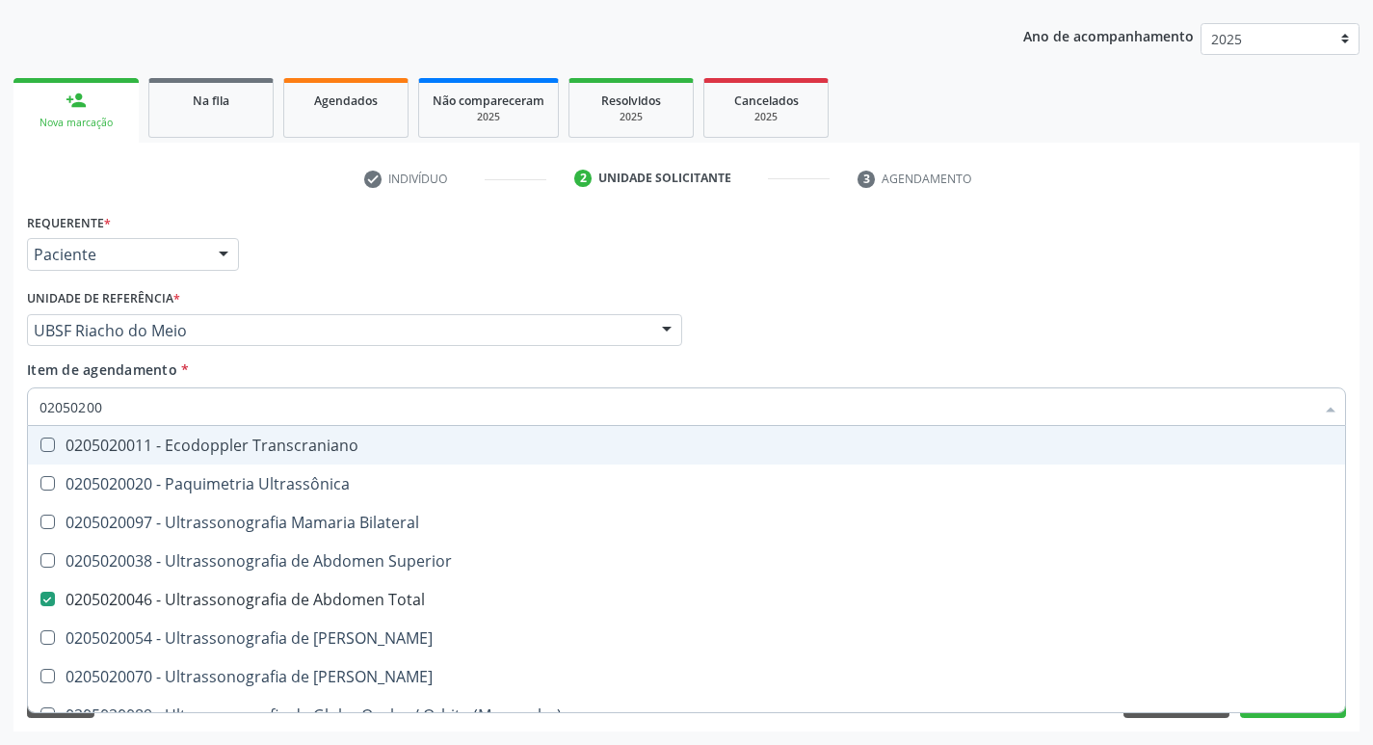
click at [544, 460] on span "0205020011 - Ecodoppler Transcraniano" at bounding box center [686, 445] width 1317 height 39
checkbox Transcraniano "true"
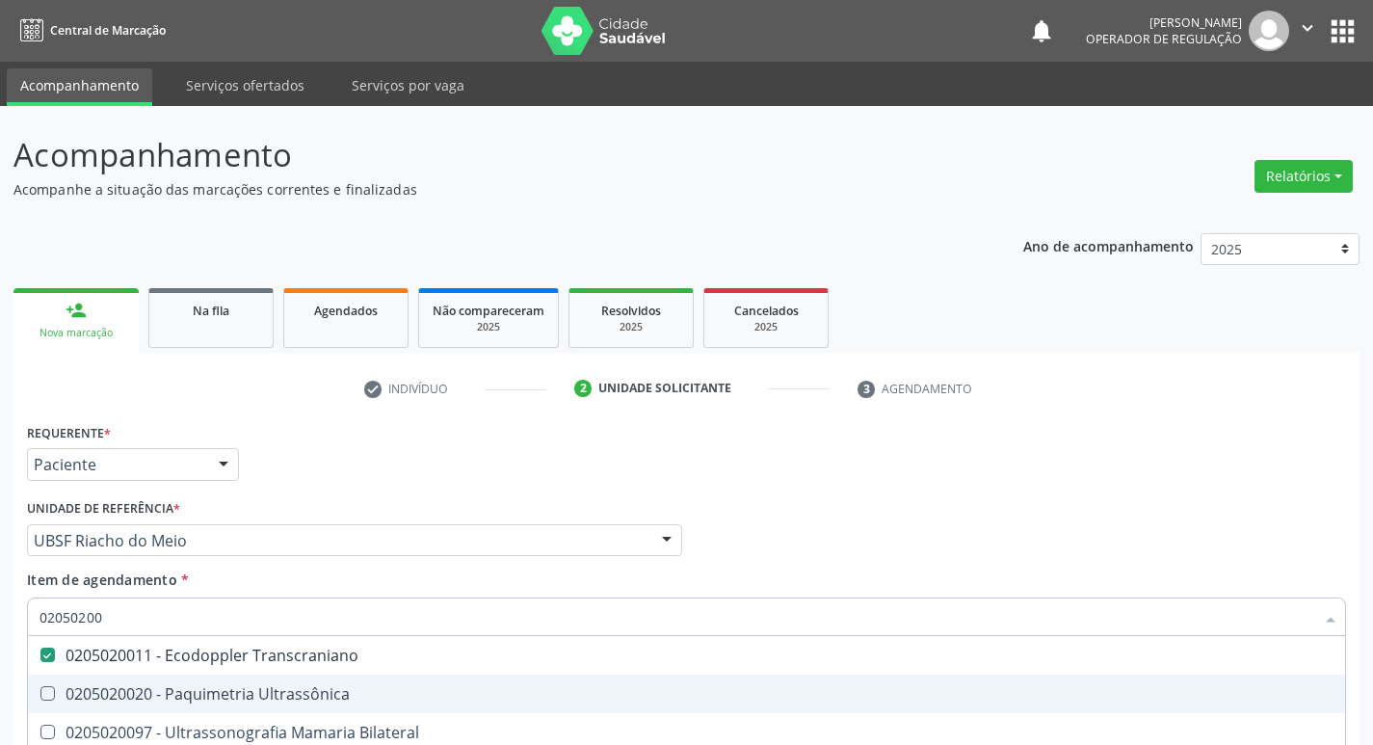
scroll to position [210, 0]
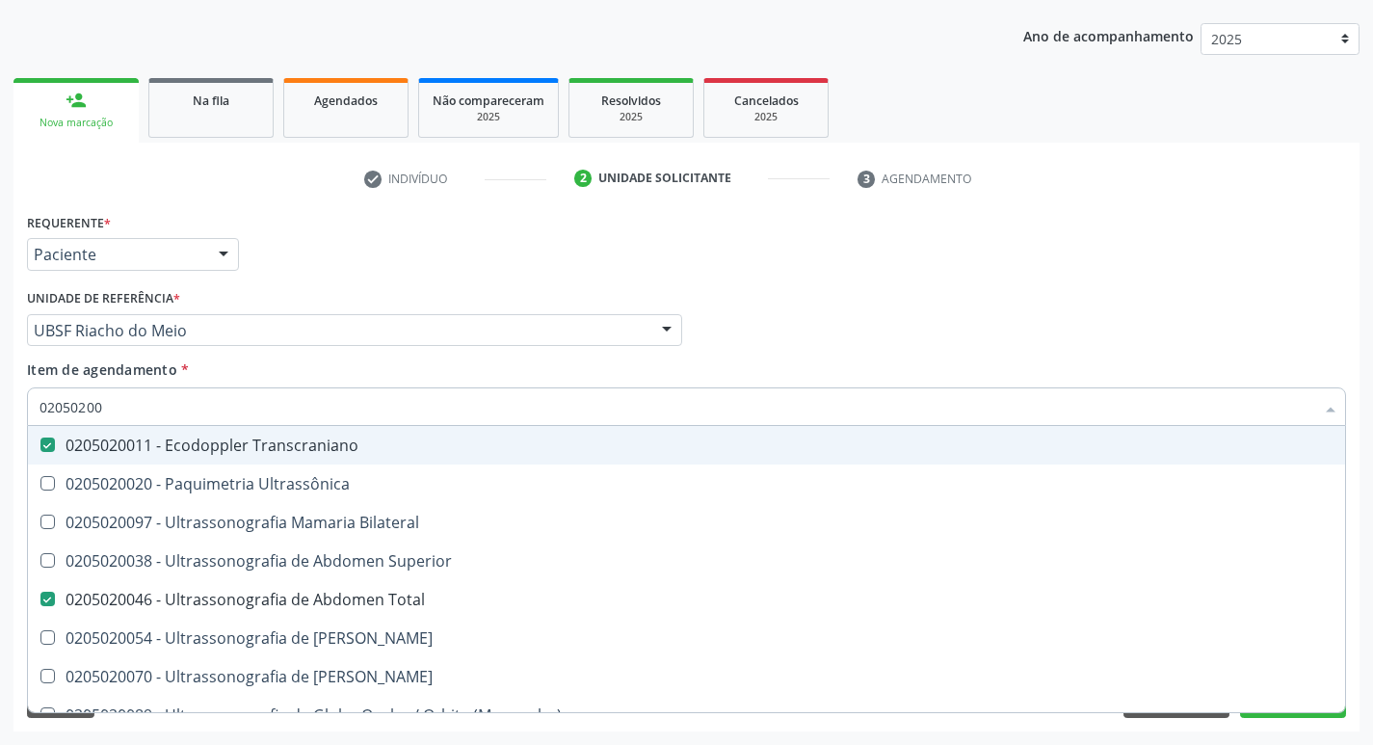
click at [46, 441] on Transcraniano at bounding box center [47, 444] width 14 height 14
click at [40, 441] on Transcraniano "checkbox" at bounding box center [34, 444] width 13 height 13
checkbox Transcraniano "false"
click at [1341, 315] on div "Médico Solicitante Por favor, selecione a Unidade de Atendimento primeiro Nenhu…" at bounding box center [686, 321] width 1329 height 75
checkbox Ultrassônica "true"
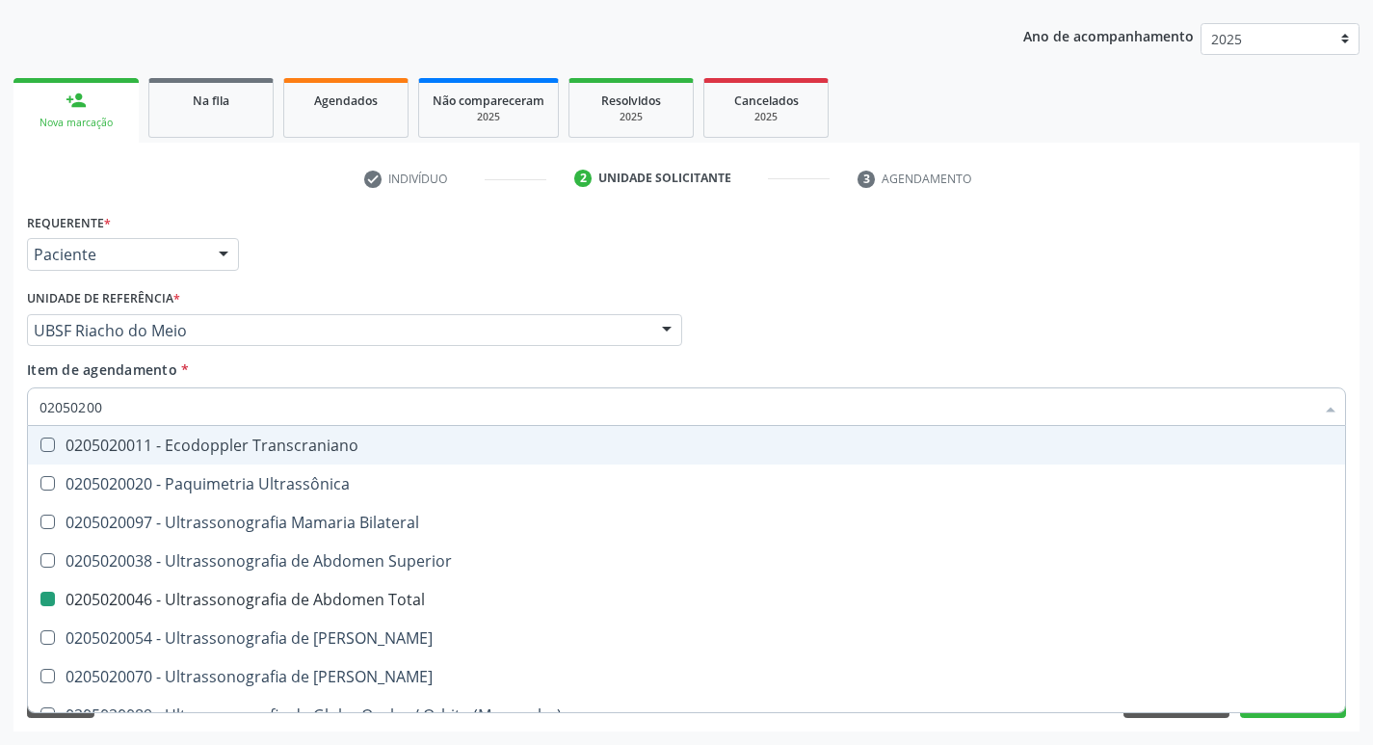
checkbox Total "false"
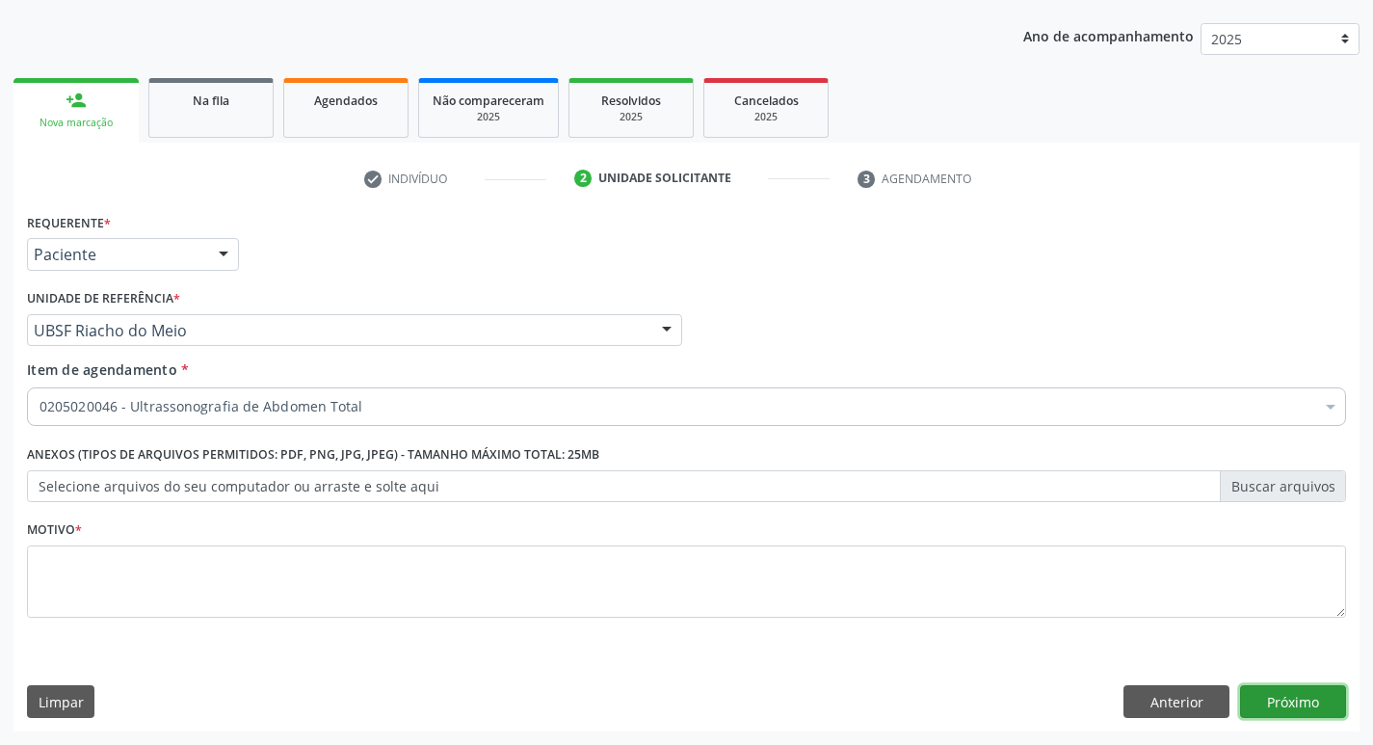
click at [1284, 703] on button "Próximo" at bounding box center [1293, 701] width 106 height 33
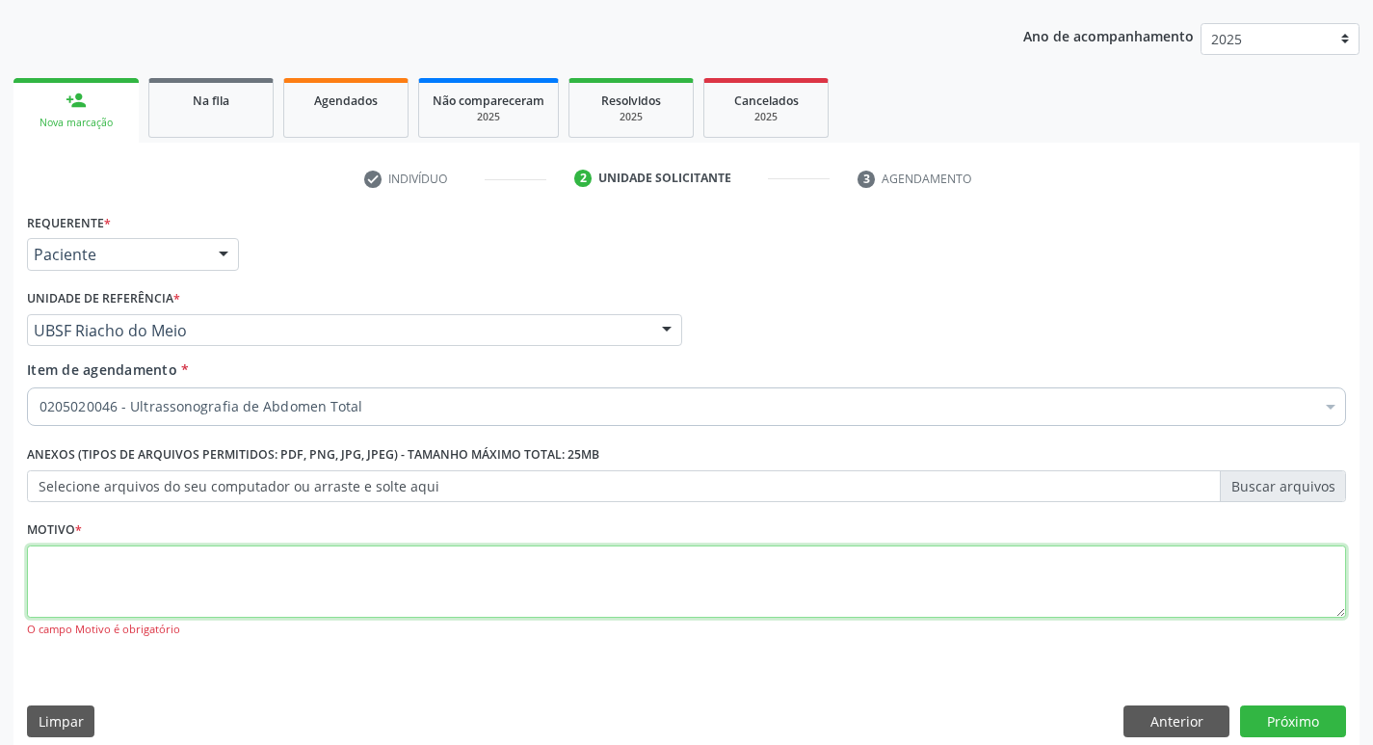
click at [85, 582] on textarea at bounding box center [686, 581] width 1319 height 73
type textarea "AVALIACAO"
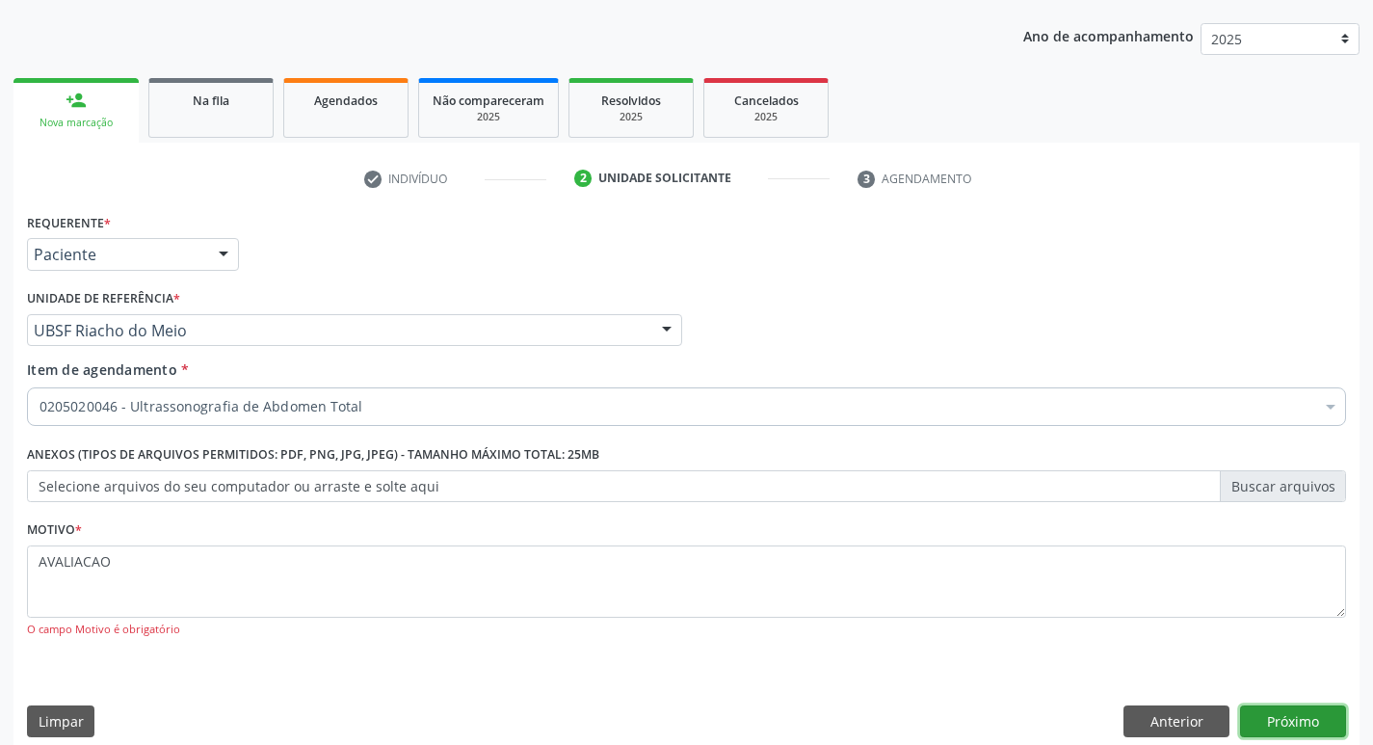
click at [1279, 718] on button "Próximo" at bounding box center [1293, 721] width 106 height 33
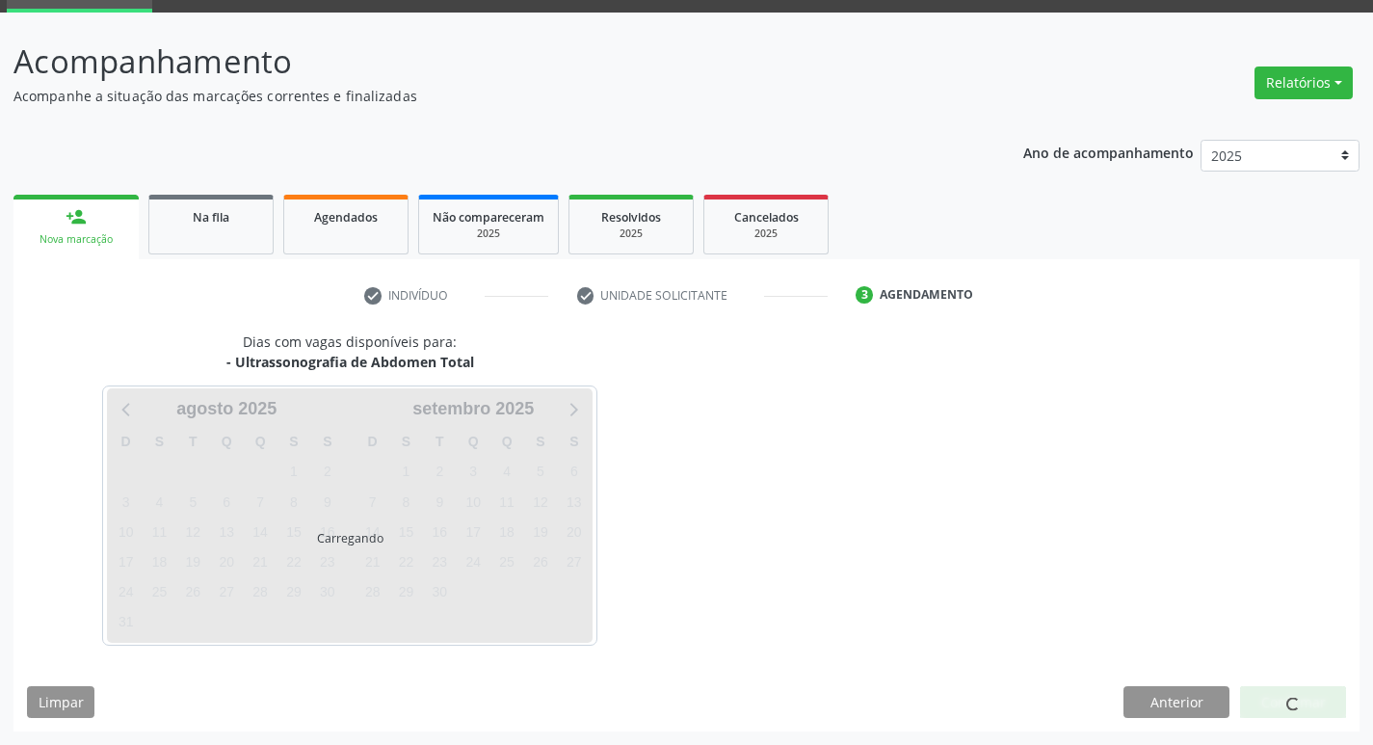
scroll to position [93, 0]
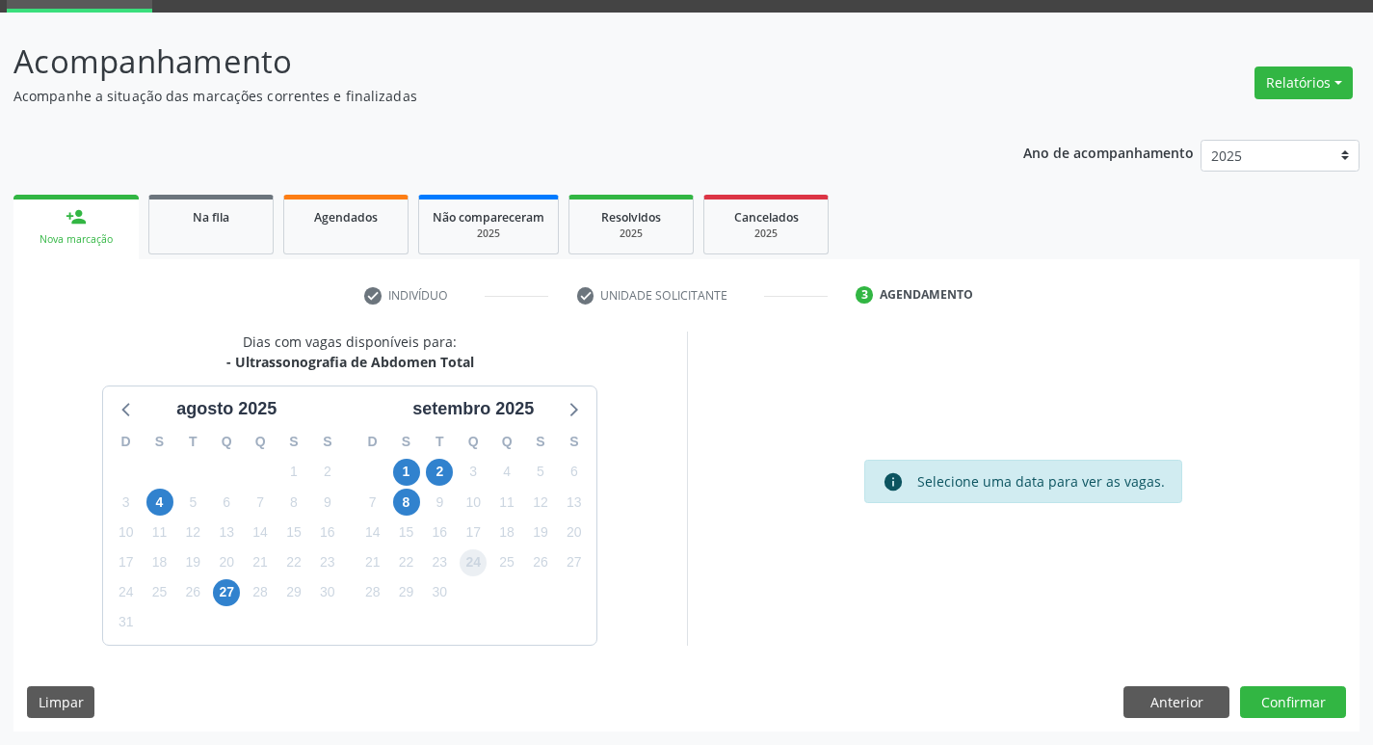
click at [472, 564] on span "24" at bounding box center [473, 562] width 27 height 27
click at [1295, 699] on button "Confirmar" at bounding box center [1293, 702] width 106 height 33
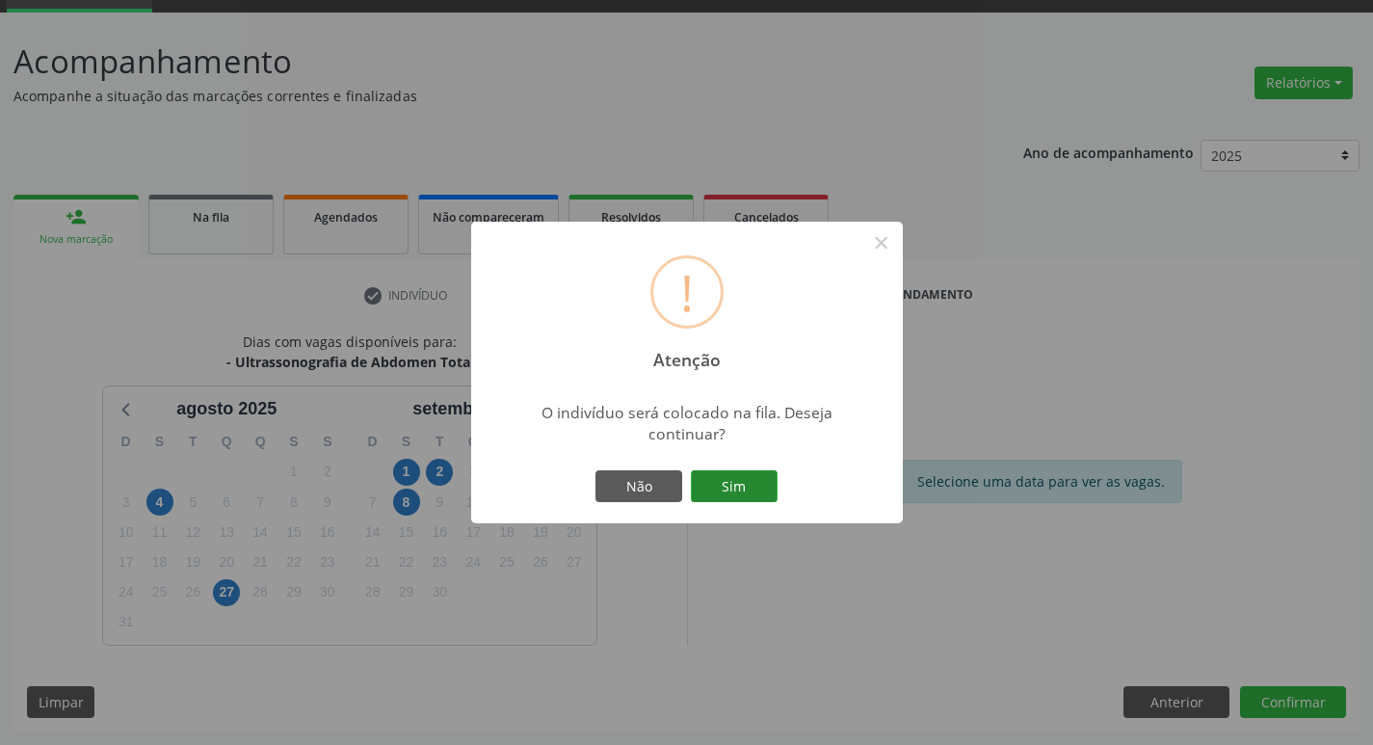
click at [742, 481] on button "Sim" at bounding box center [734, 486] width 87 height 33
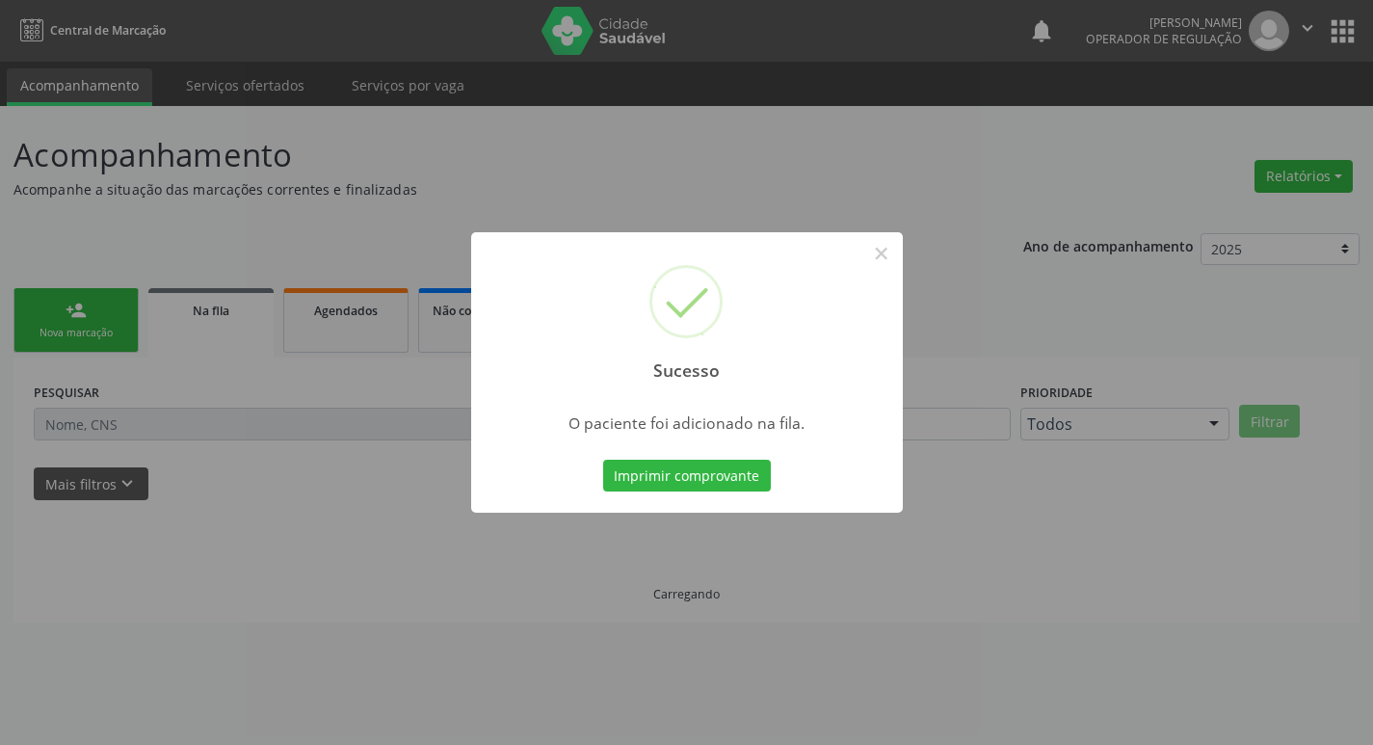
scroll to position [0, 0]
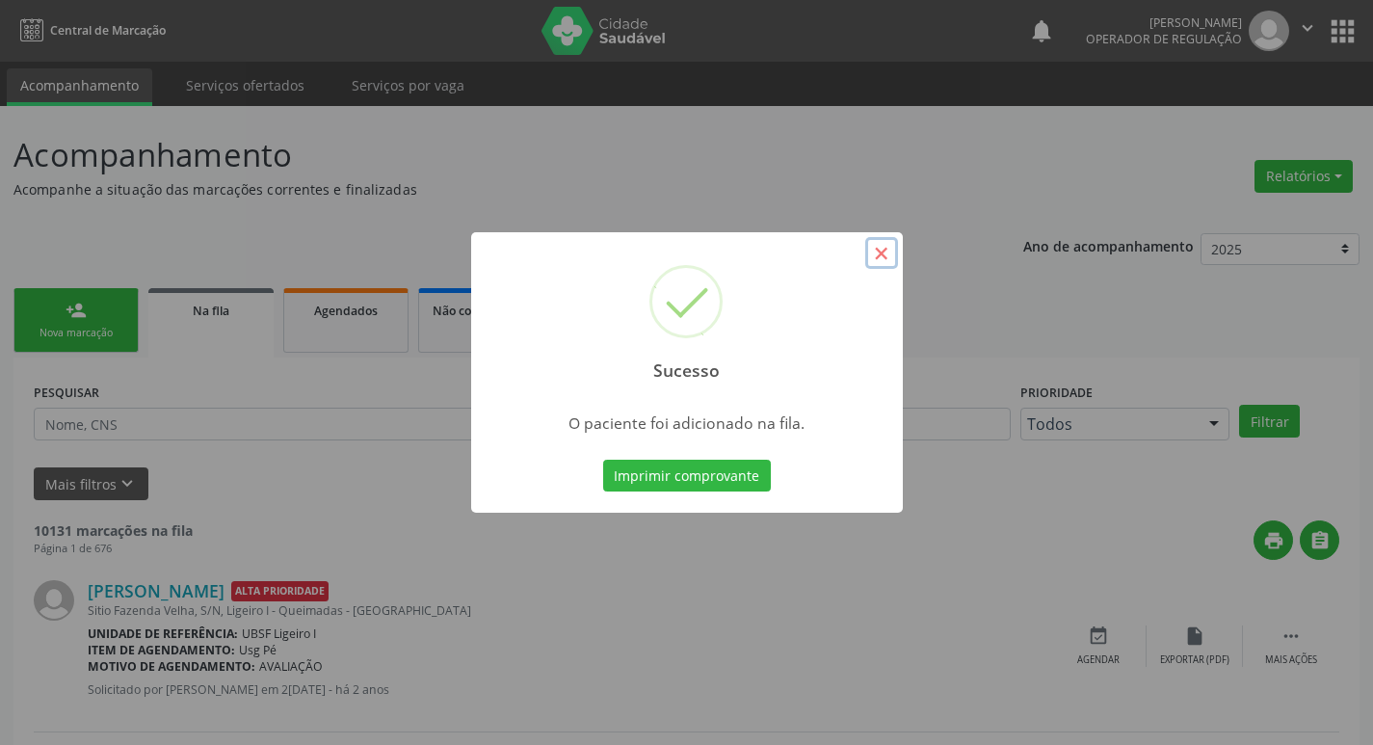
click at [887, 260] on button "×" at bounding box center [881, 253] width 33 height 33
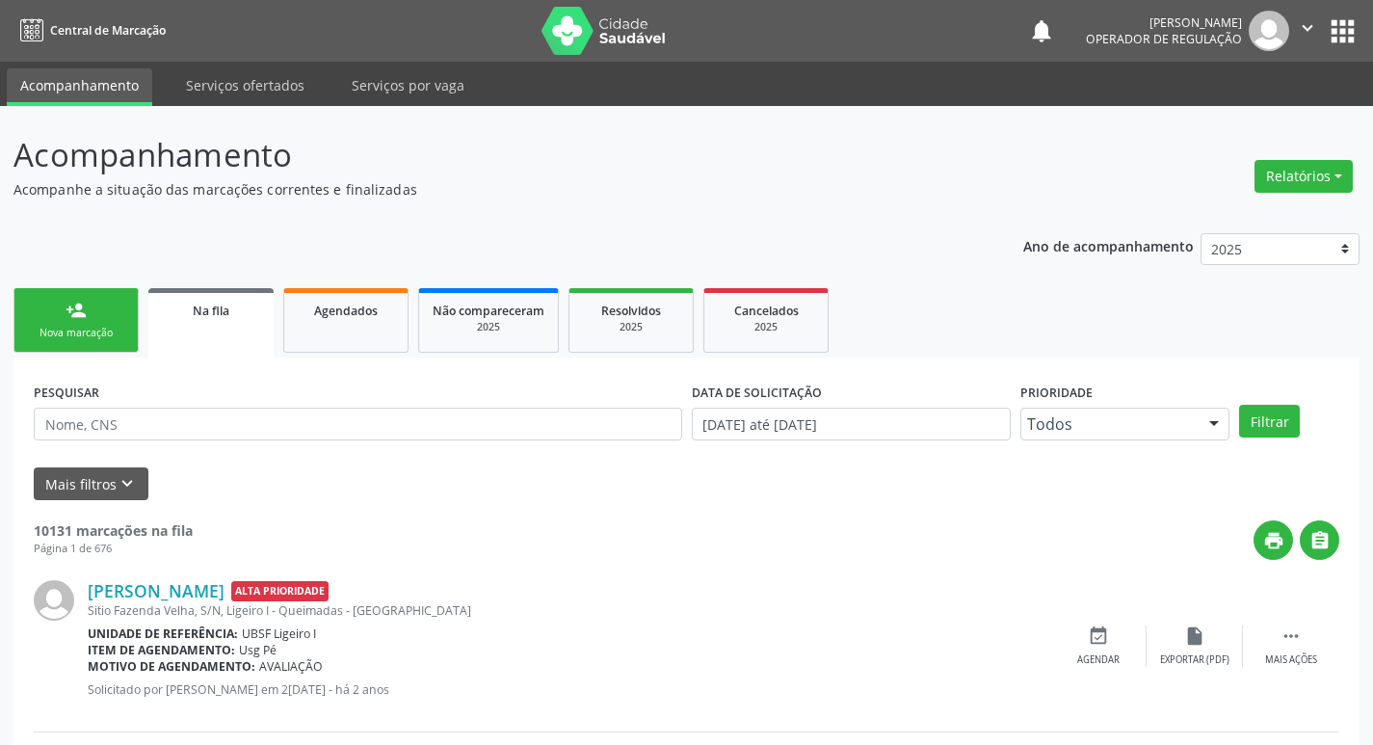
click at [75, 318] on div "person_add" at bounding box center [76, 310] width 21 height 21
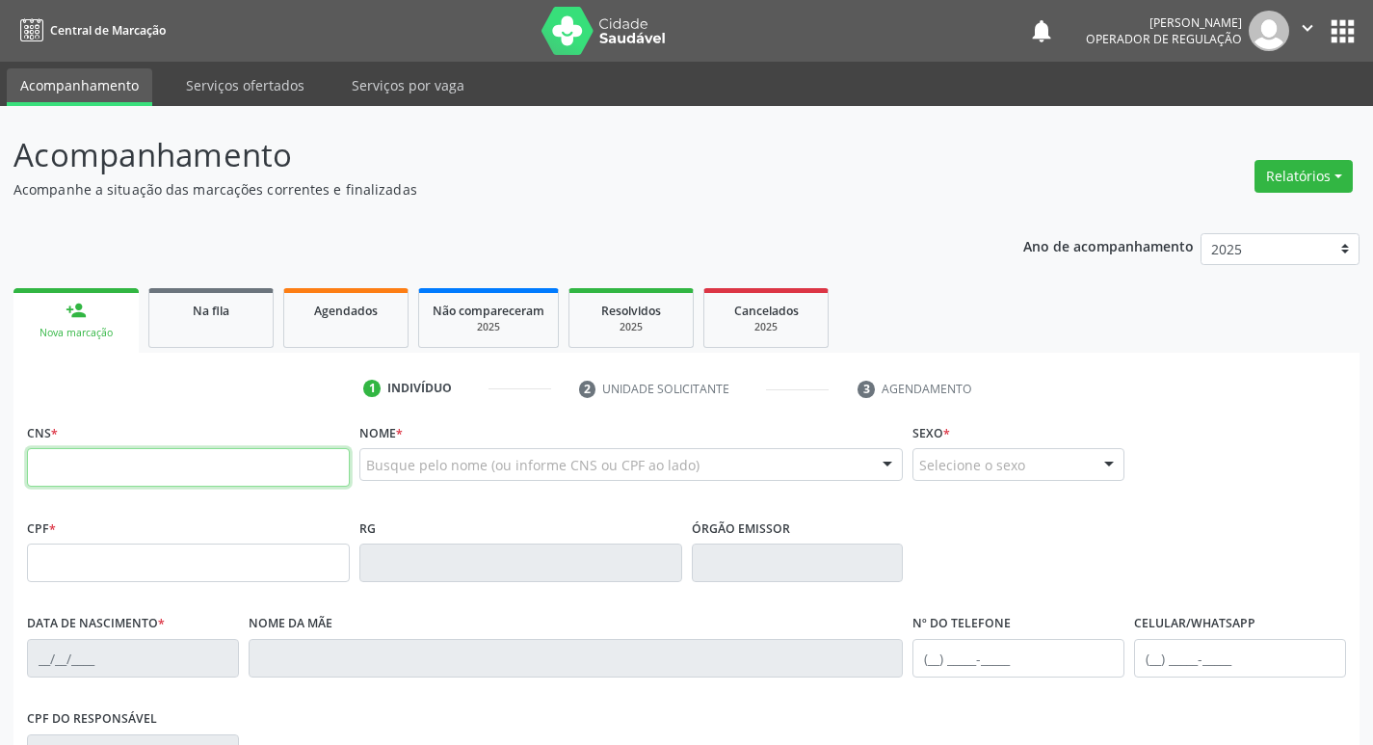
click at [89, 460] on input "text" at bounding box center [188, 467] width 323 height 39
type input "703 2066 3492 1994"
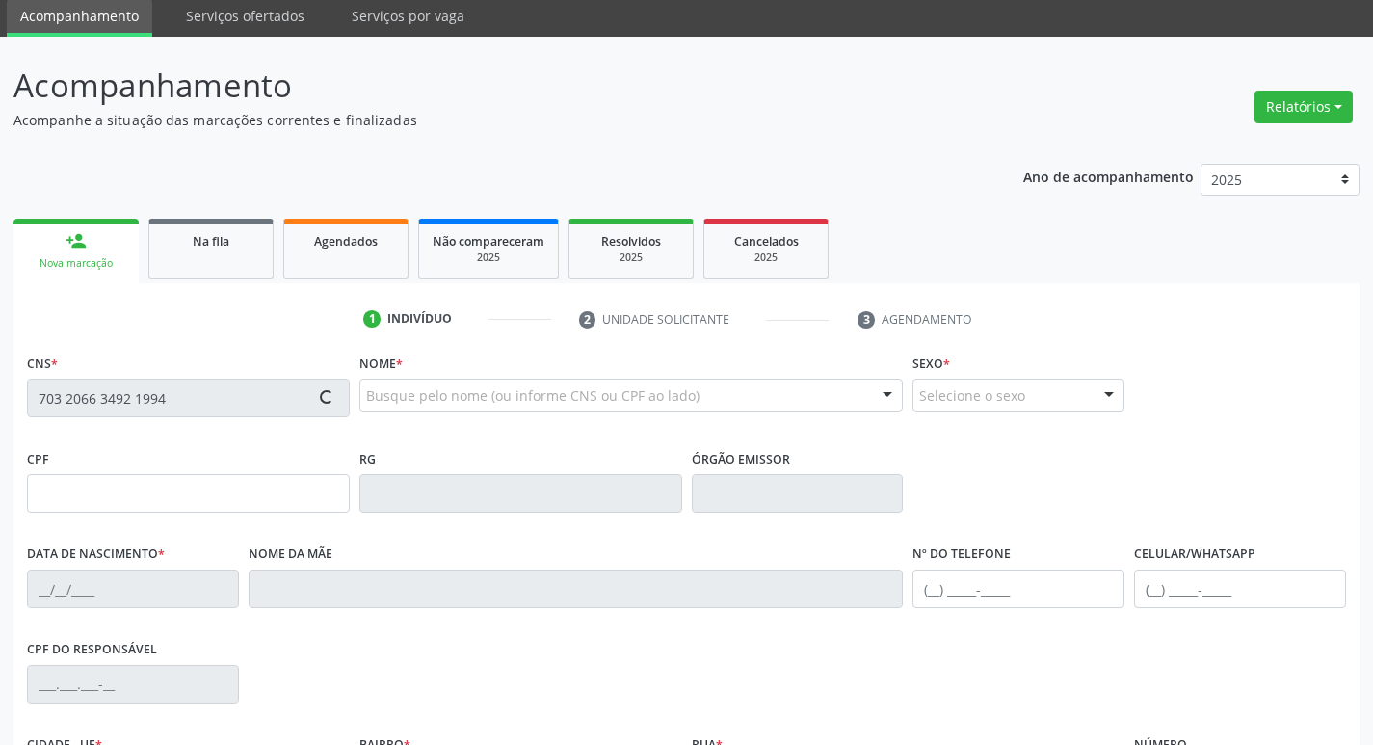
type input "016.282.874-89"
type input "23/12/1989"
type input "Maria Izabel da Silva Oliveira Souza"
type input "(83) 99120-7426"
type input "708.278.404-03"
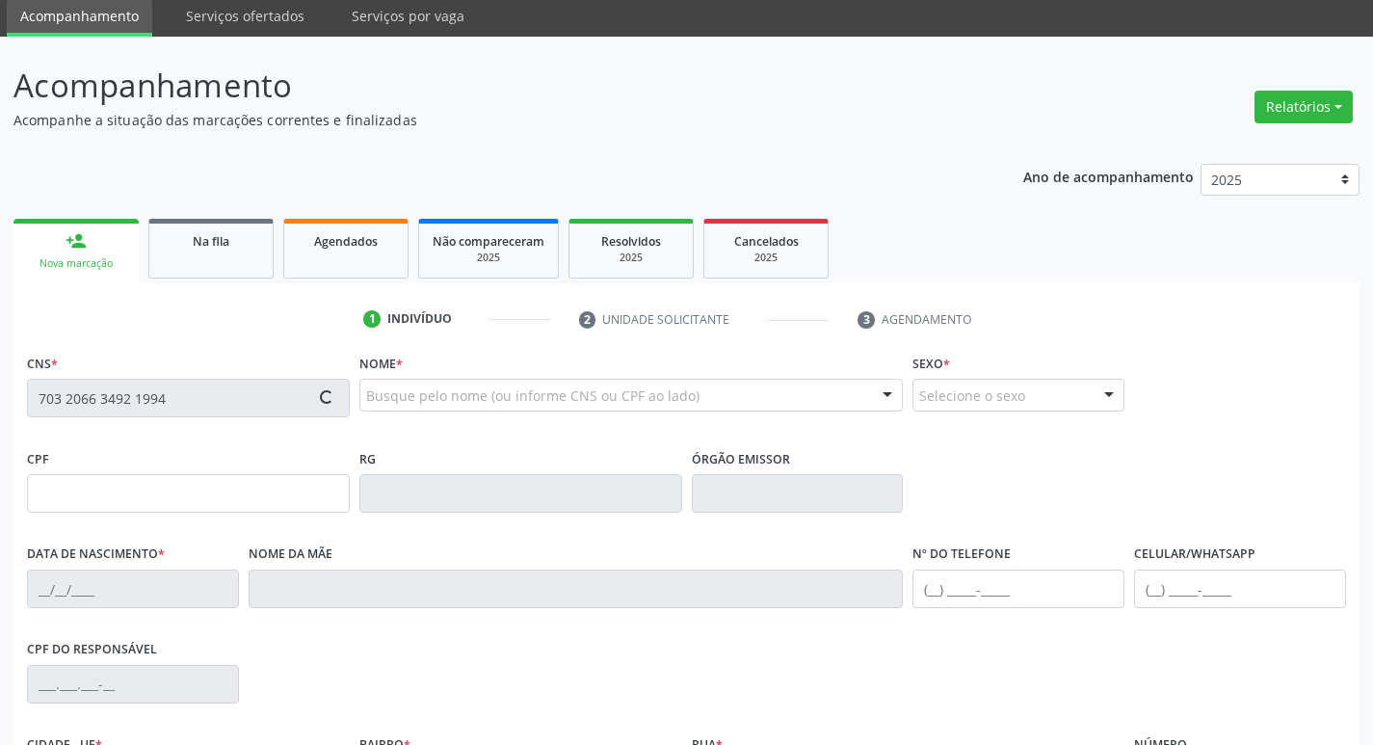
type input "150"
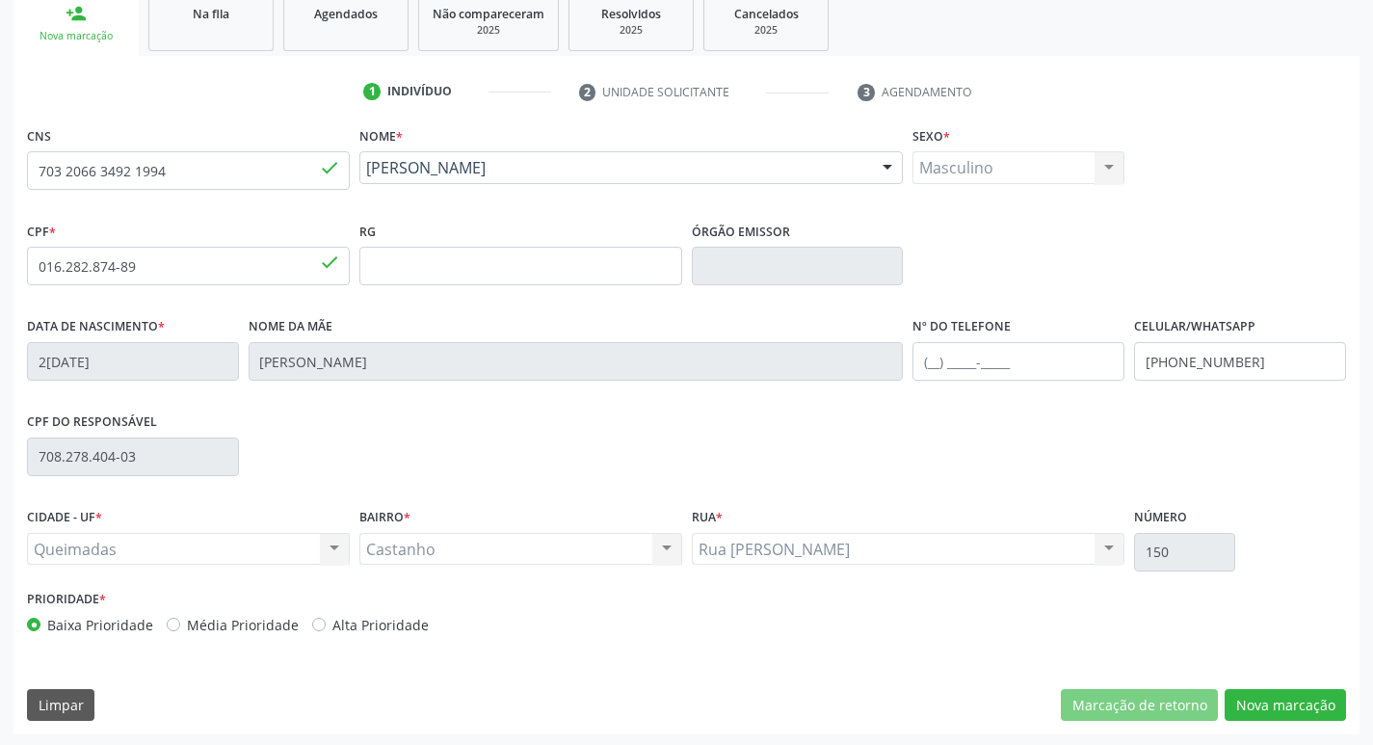
scroll to position [300, 0]
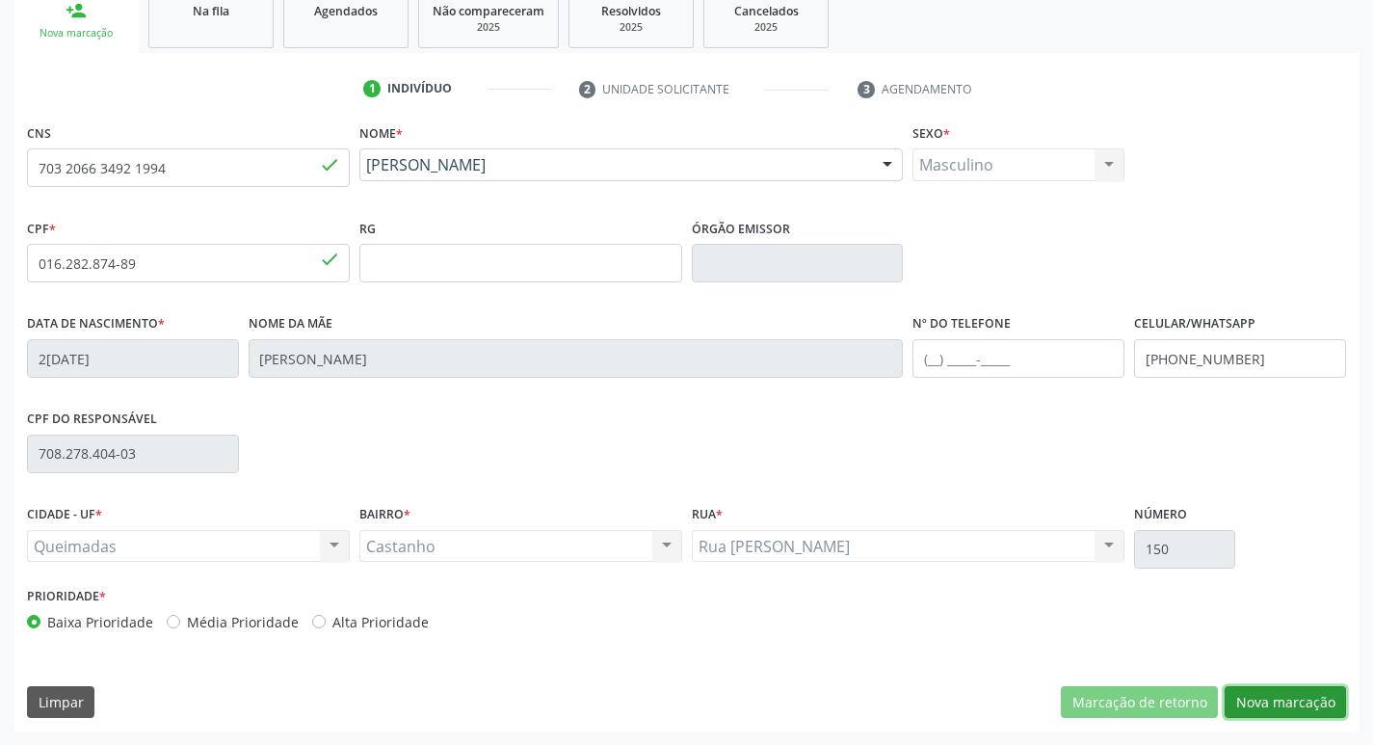
click at [1276, 701] on button "Nova marcação" at bounding box center [1285, 702] width 121 height 33
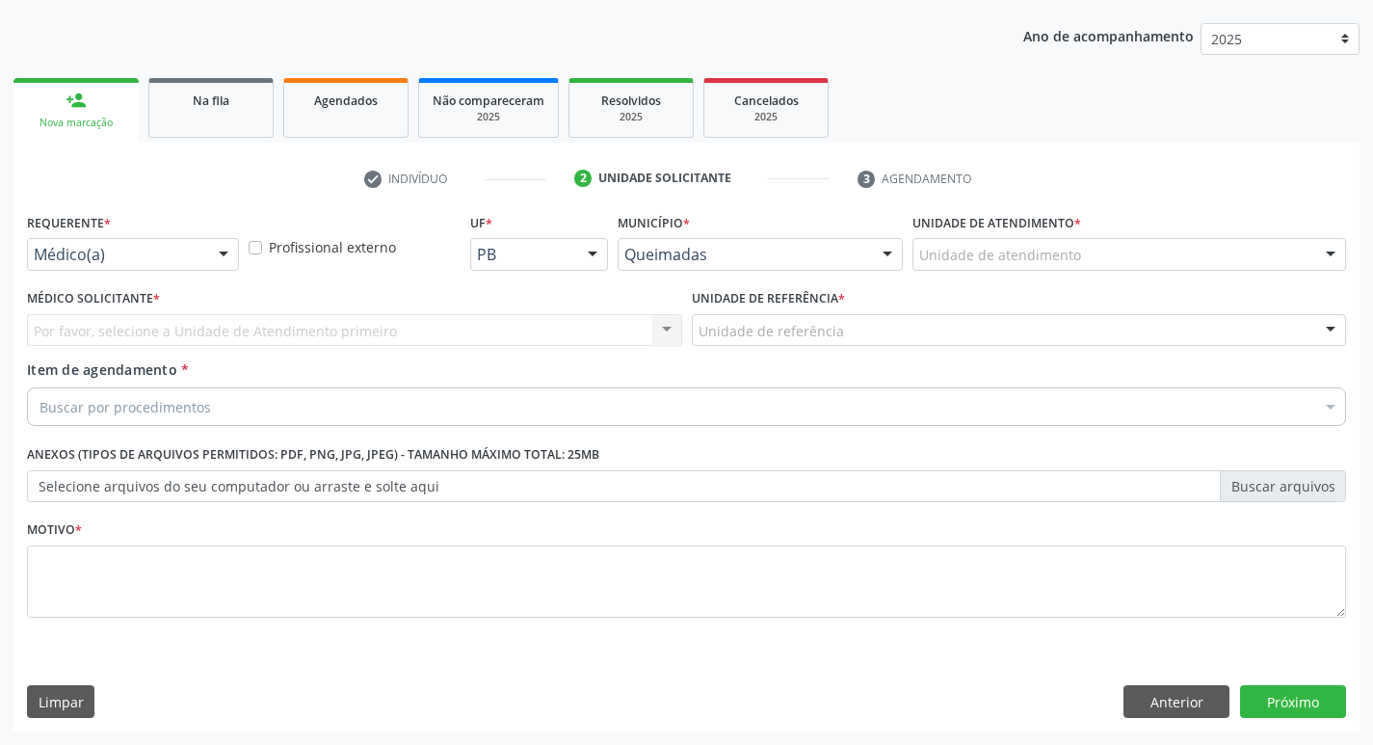
scroll to position [210, 0]
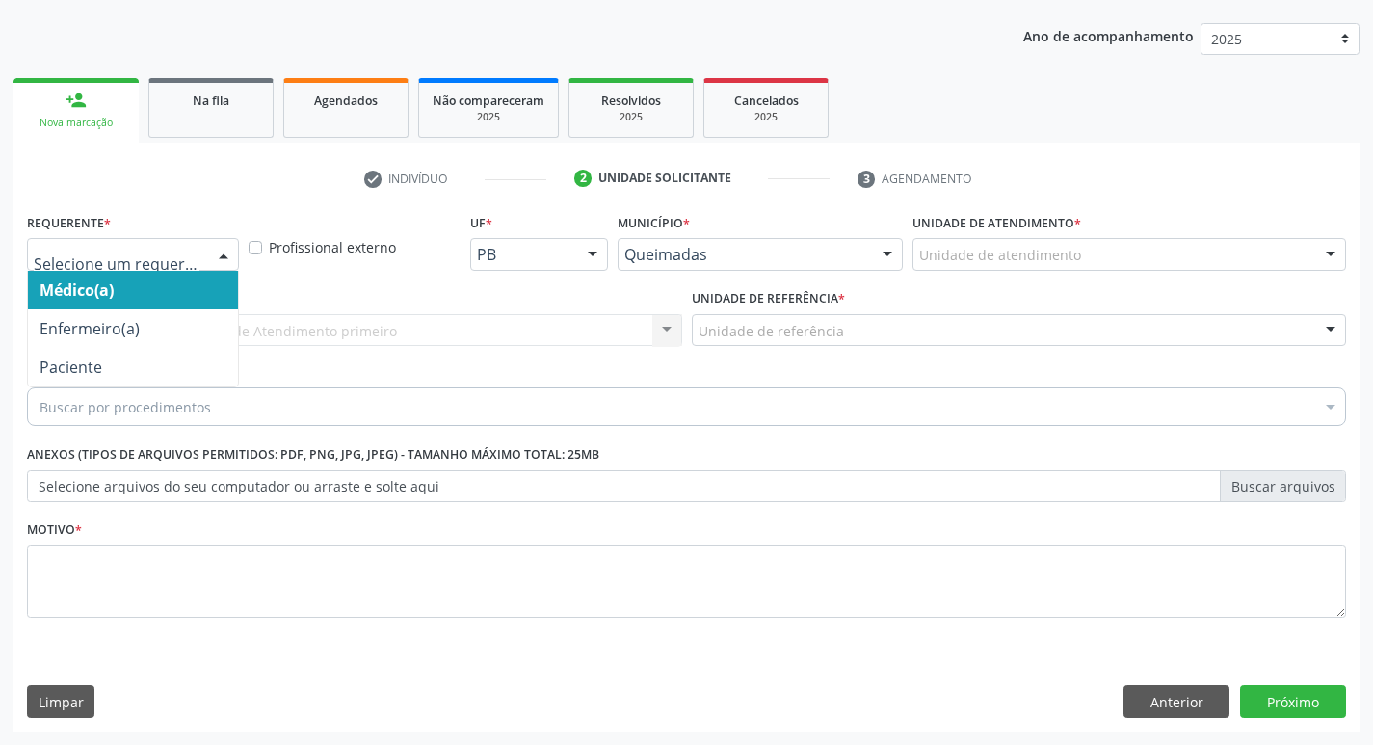
click at [216, 251] on div at bounding box center [223, 255] width 29 height 33
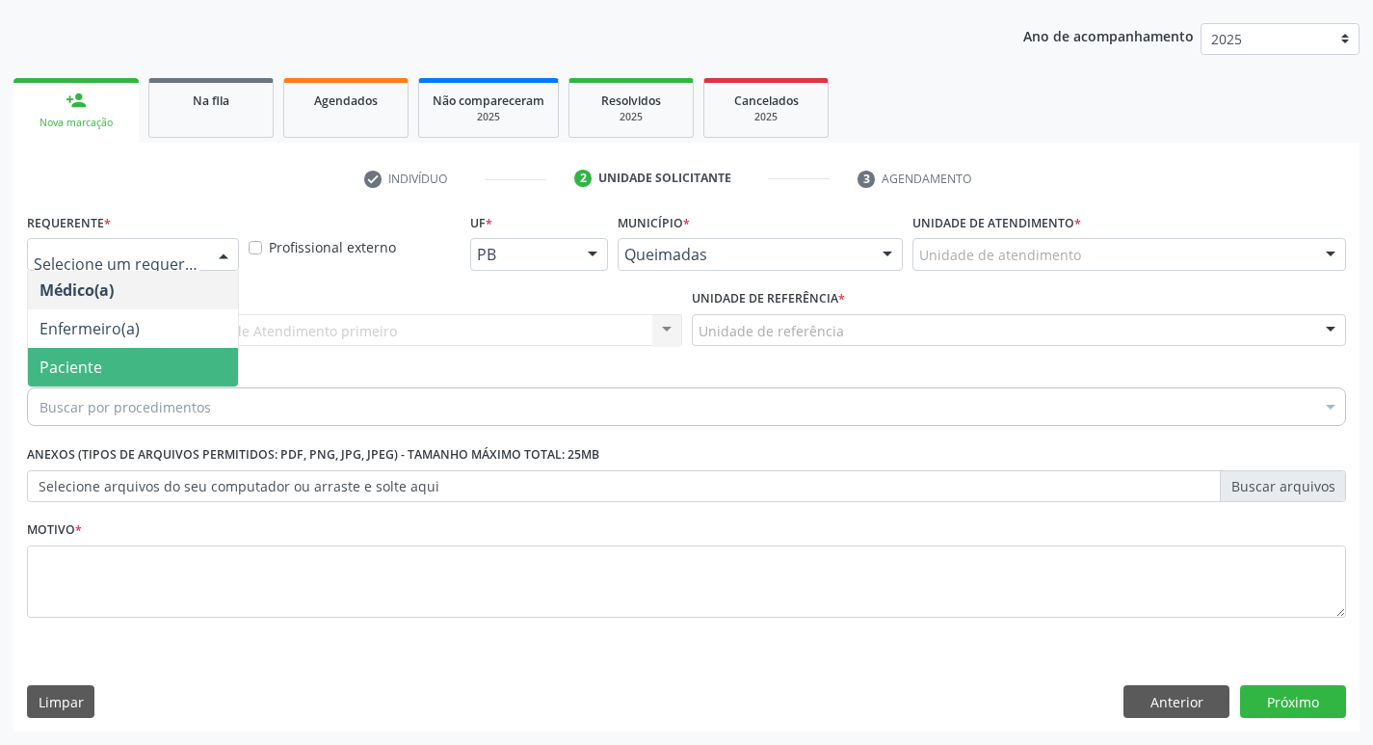
click at [169, 357] on span "Paciente" at bounding box center [133, 367] width 210 height 39
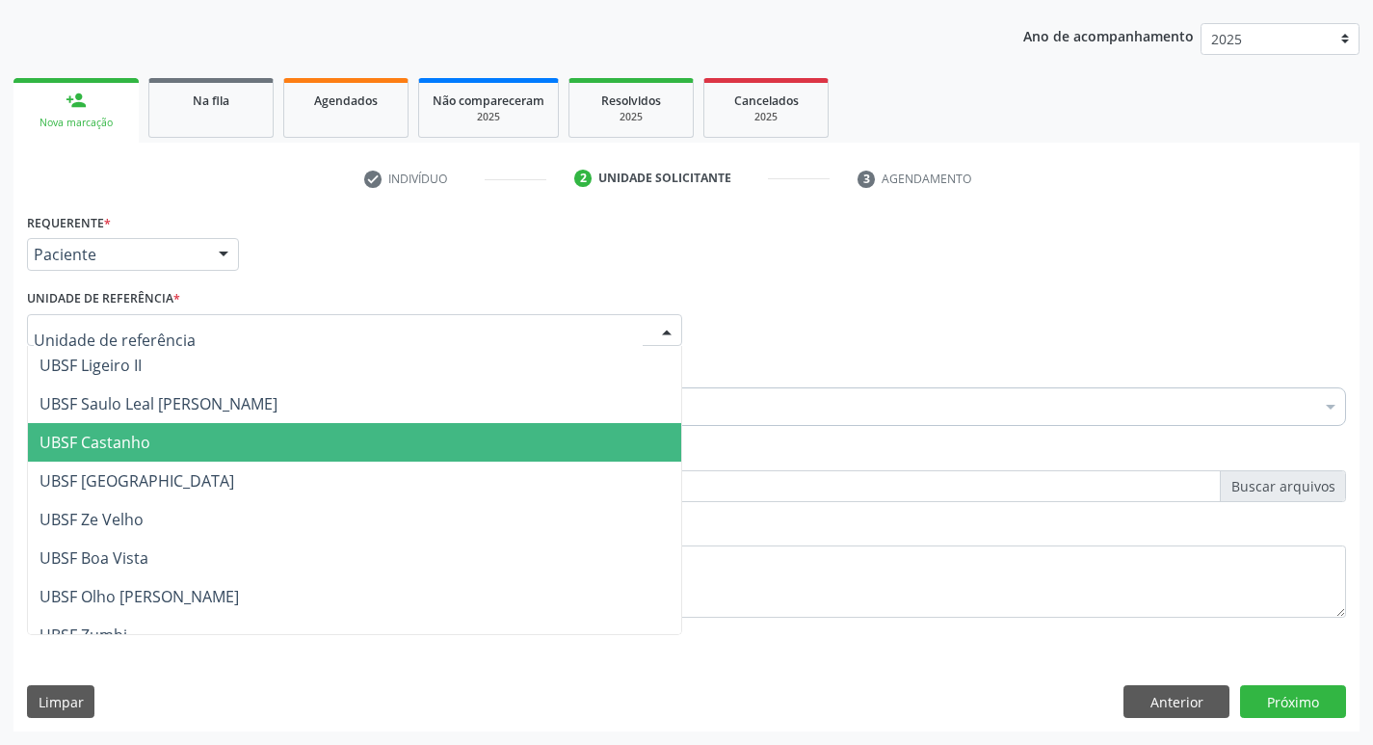
click at [117, 429] on span "UBSF Castanho" at bounding box center [354, 442] width 653 height 39
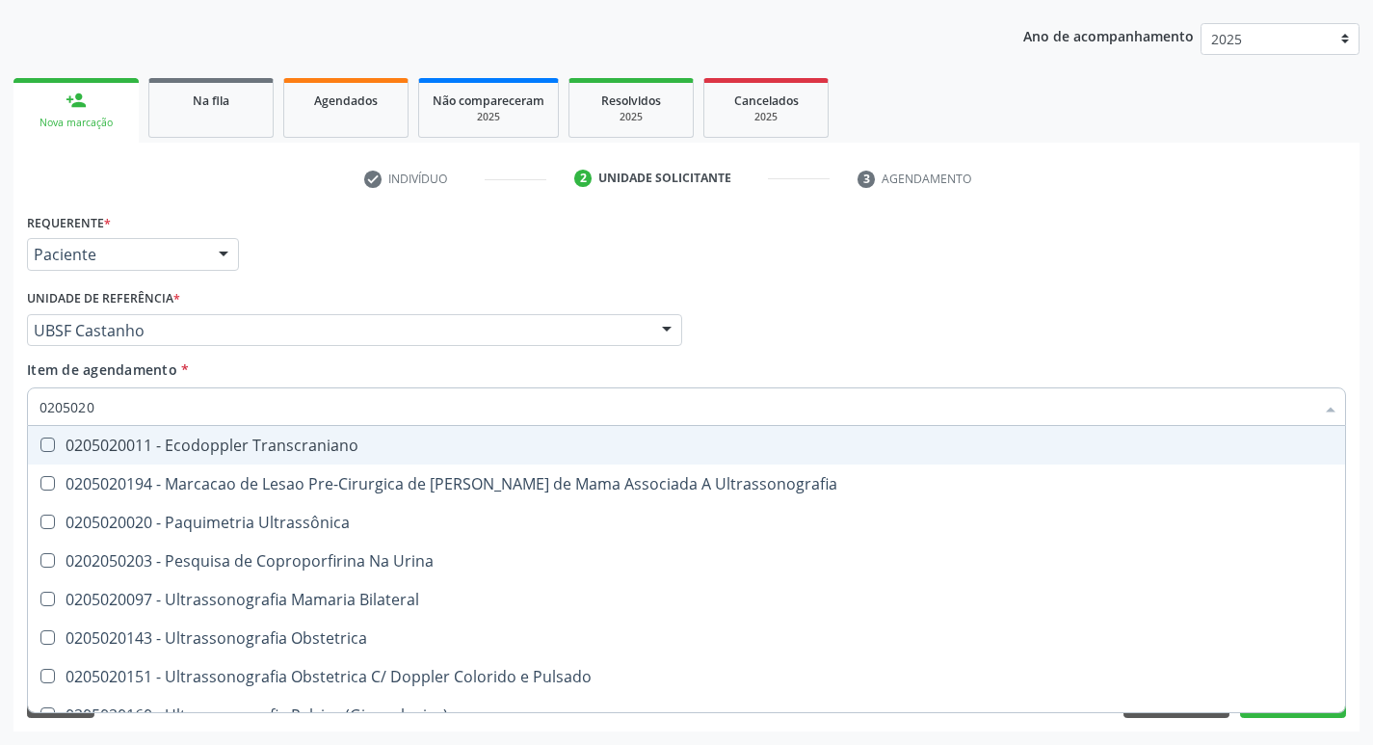
type input "02050200"
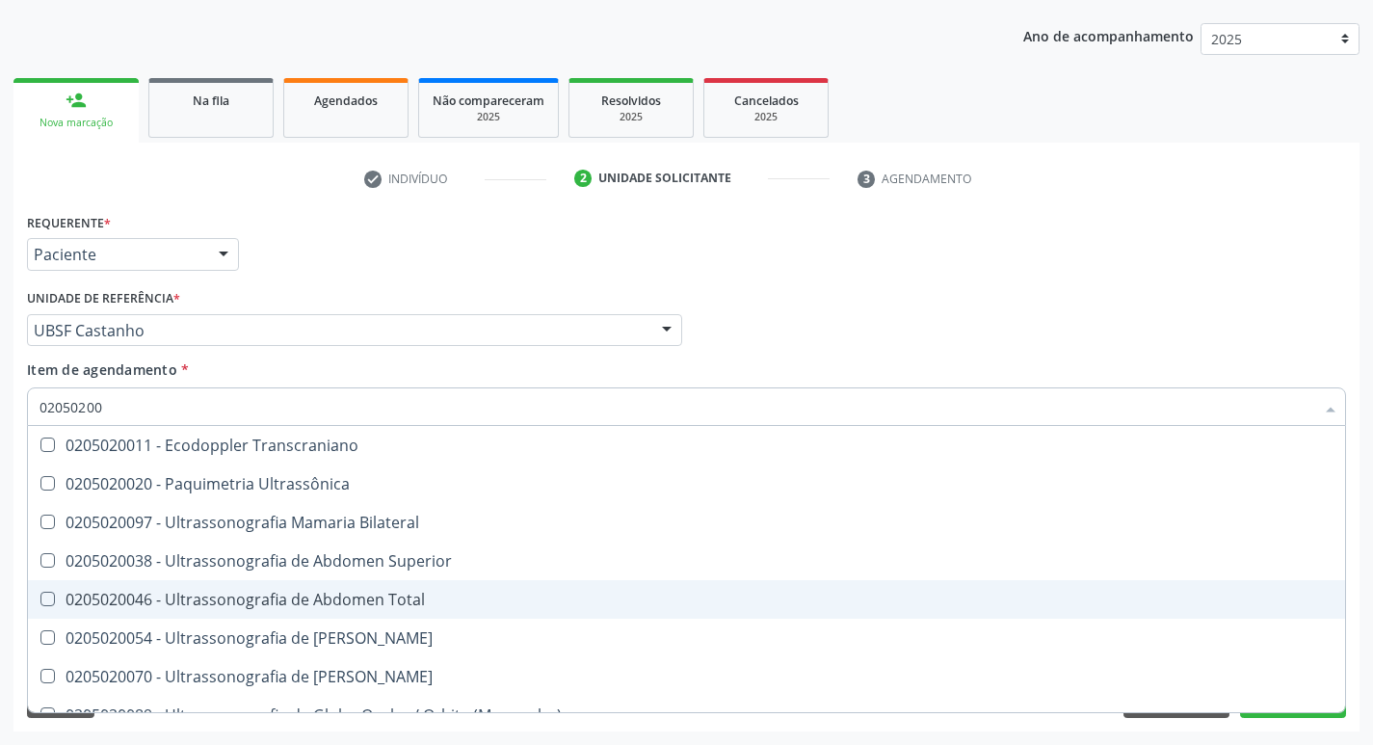
click at [53, 597] on Total at bounding box center [47, 599] width 14 height 14
click at [40, 597] on Total "checkbox" at bounding box center [34, 599] width 13 height 13
checkbox Total "true"
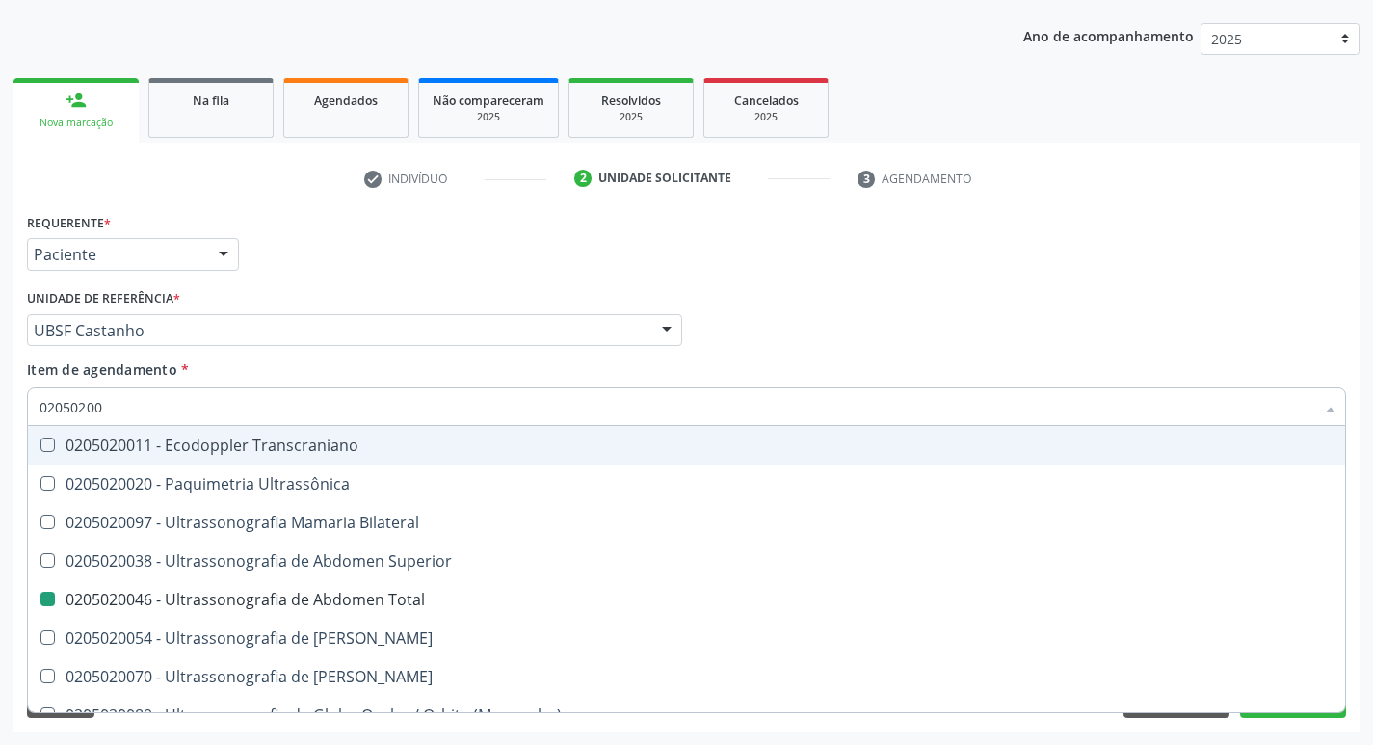
click at [1242, 270] on div "Requerente * Paciente Médico(a) Enfermeiro(a) Paciente Nenhum resultado encontr…" at bounding box center [686, 245] width 1329 height 75
checkbox Ultrassônica "true"
checkbox Total "false"
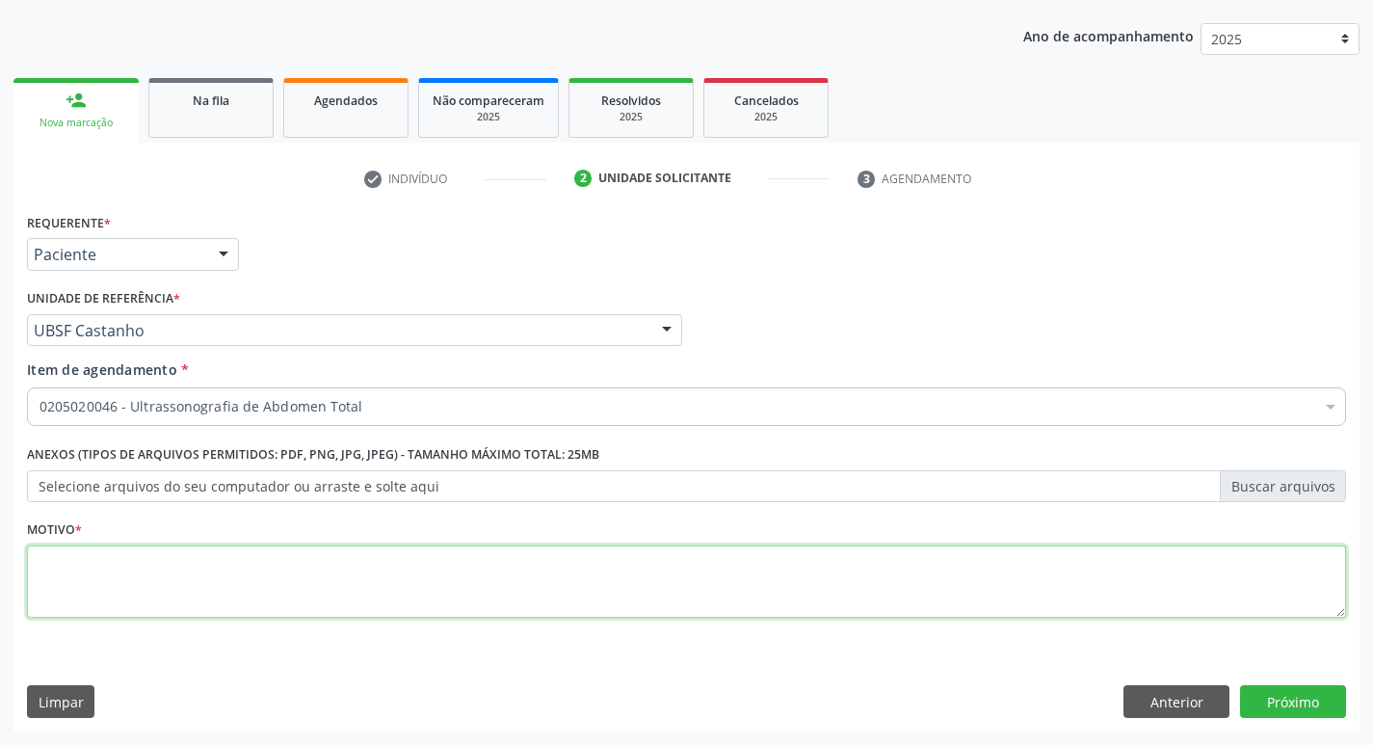
click at [53, 553] on textarea at bounding box center [686, 581] width 1319 height 73
type textarea "[PERSON_NAME]"
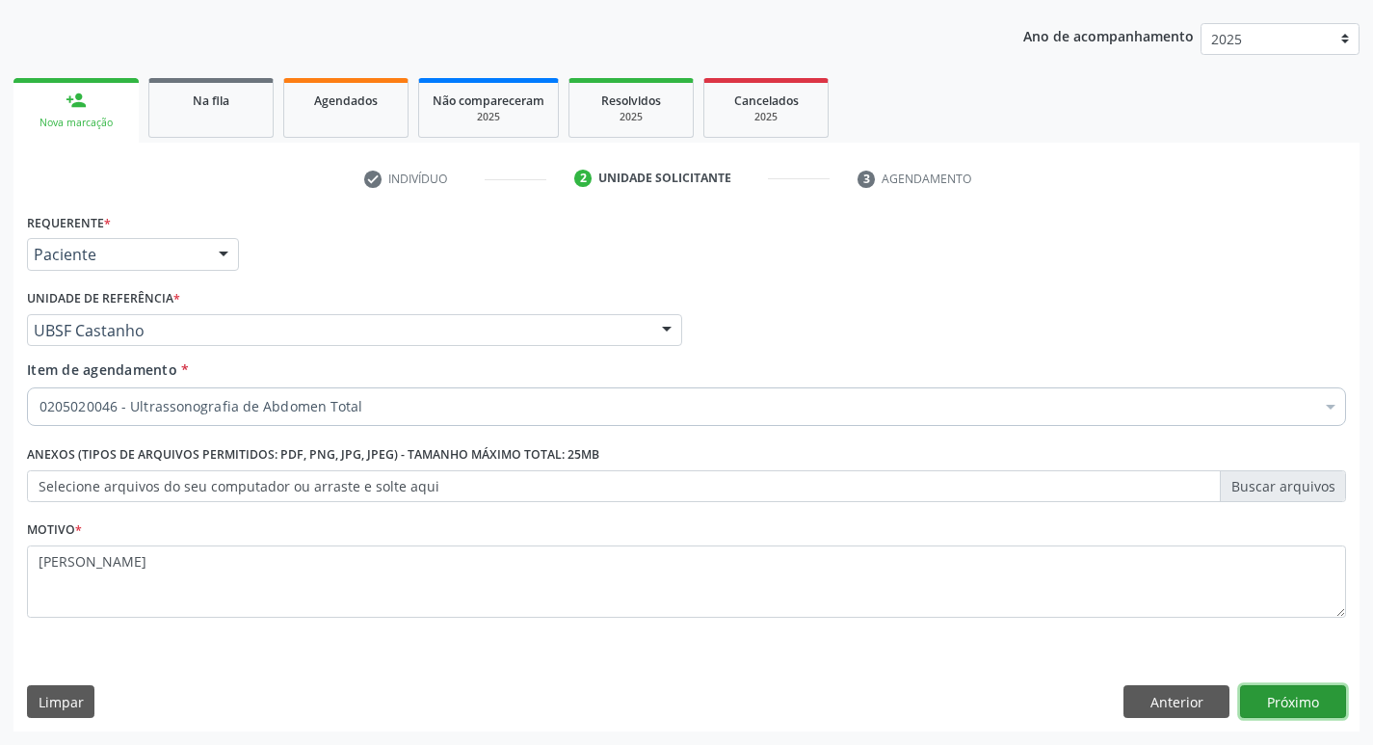
click at [1291, 706] on button "Próximo" at bounding box center [1293, 701] width 106 height 33
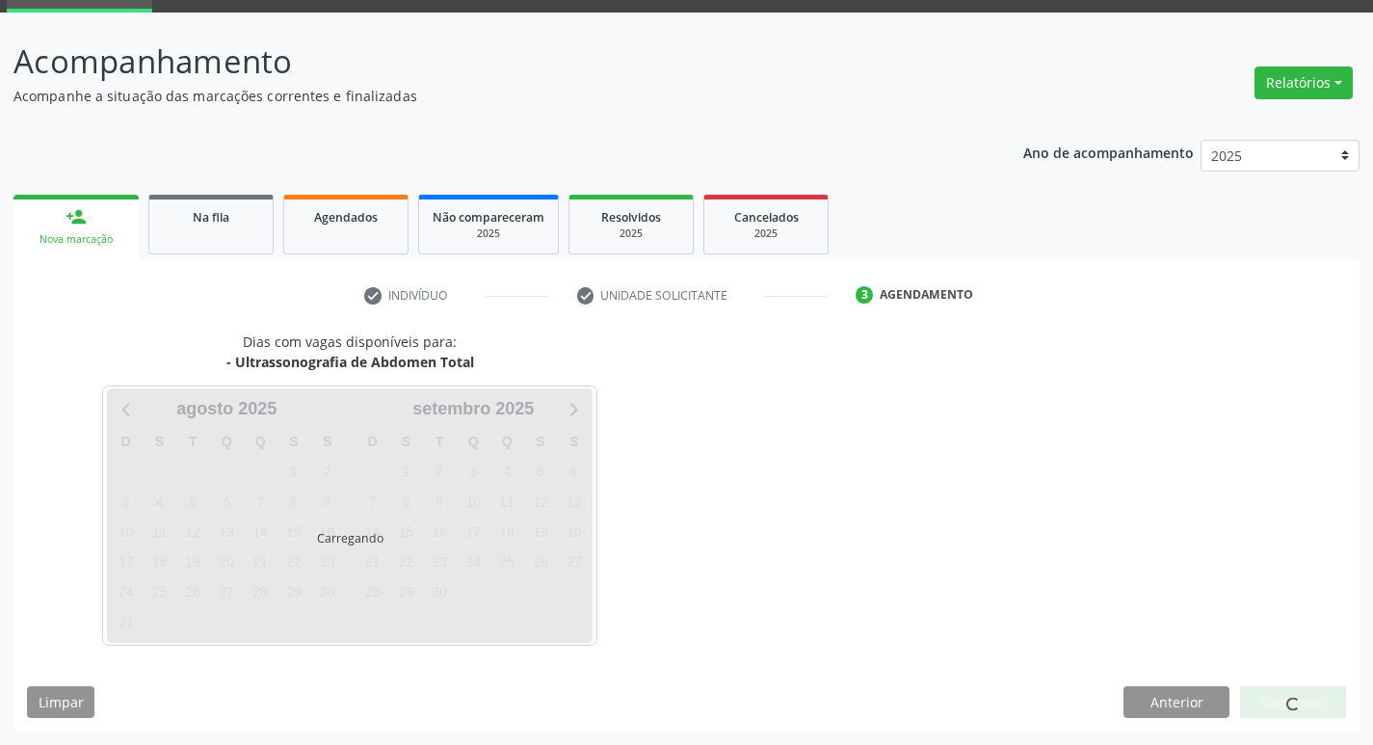
scroll to position [93, 0]
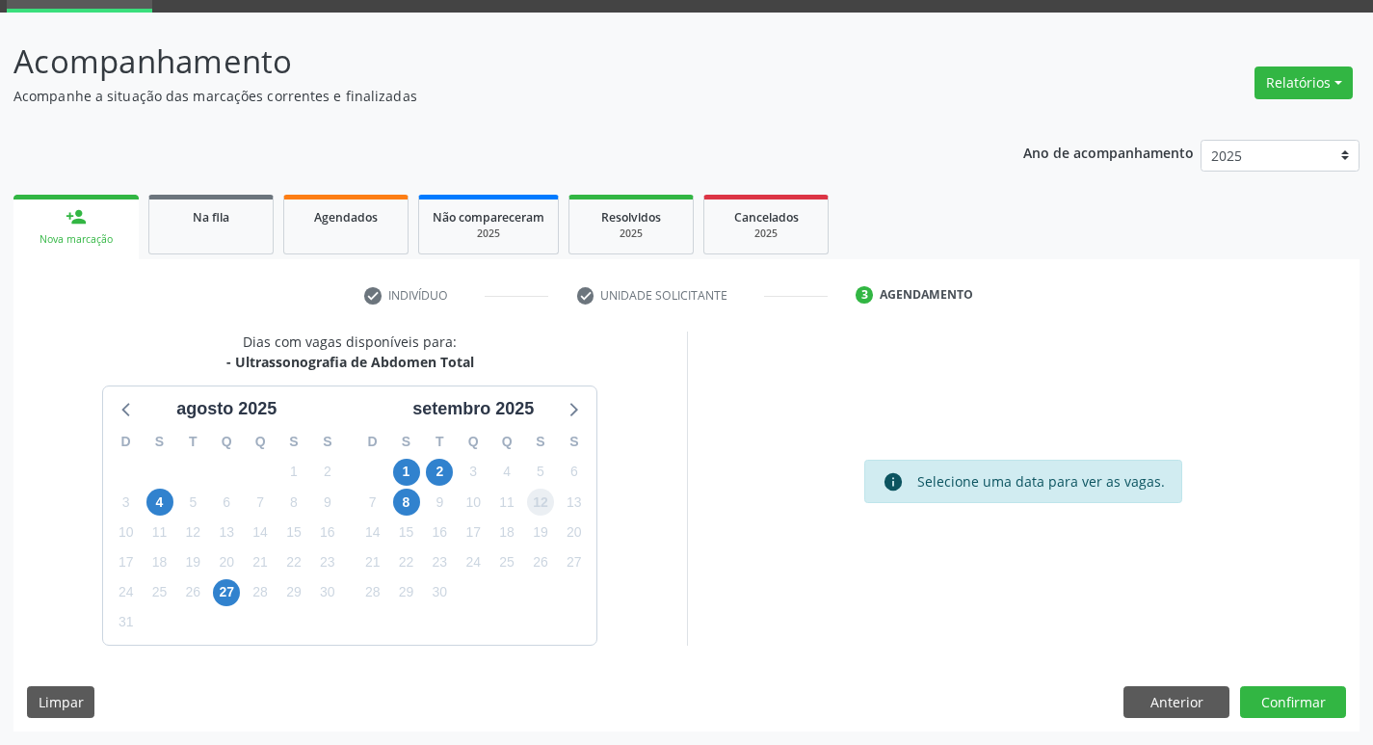
click at [540, 506] on span "12" at bounding box center [540, 501] width 27 height 27
click at [1281, 698] on button "Confirmar" at bounding box center [1293, 702] width 106 height 33
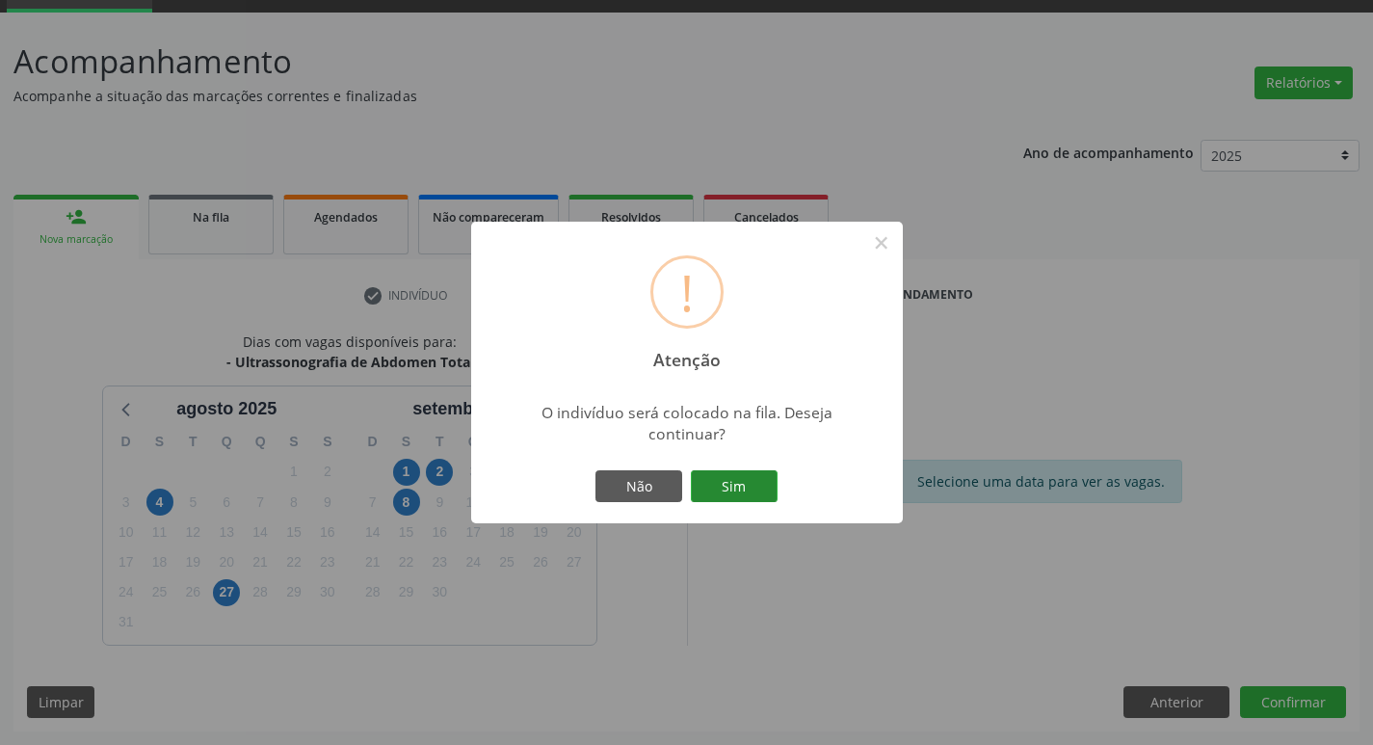
click at [749, 479] on button "Sim" at bounding box center [734, 486] width 87 height 33
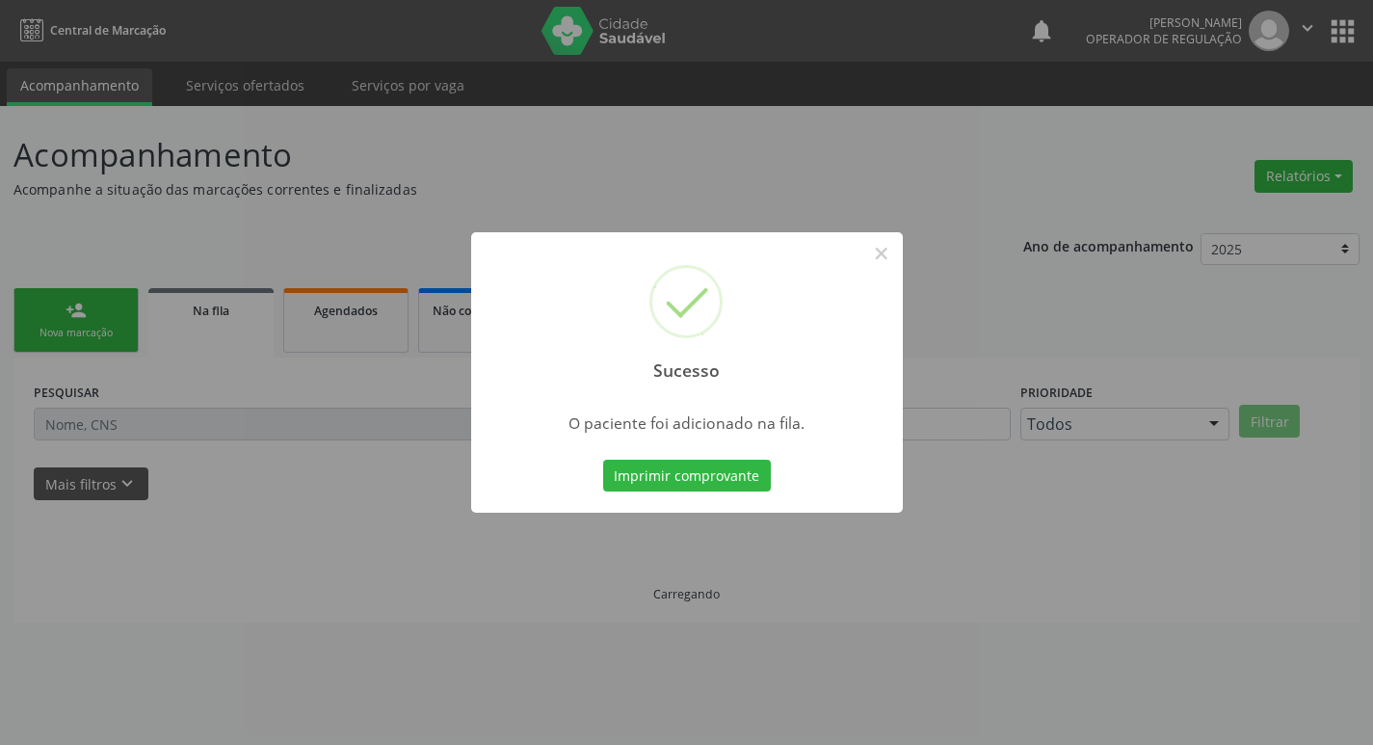
scroll to position [0, 0]
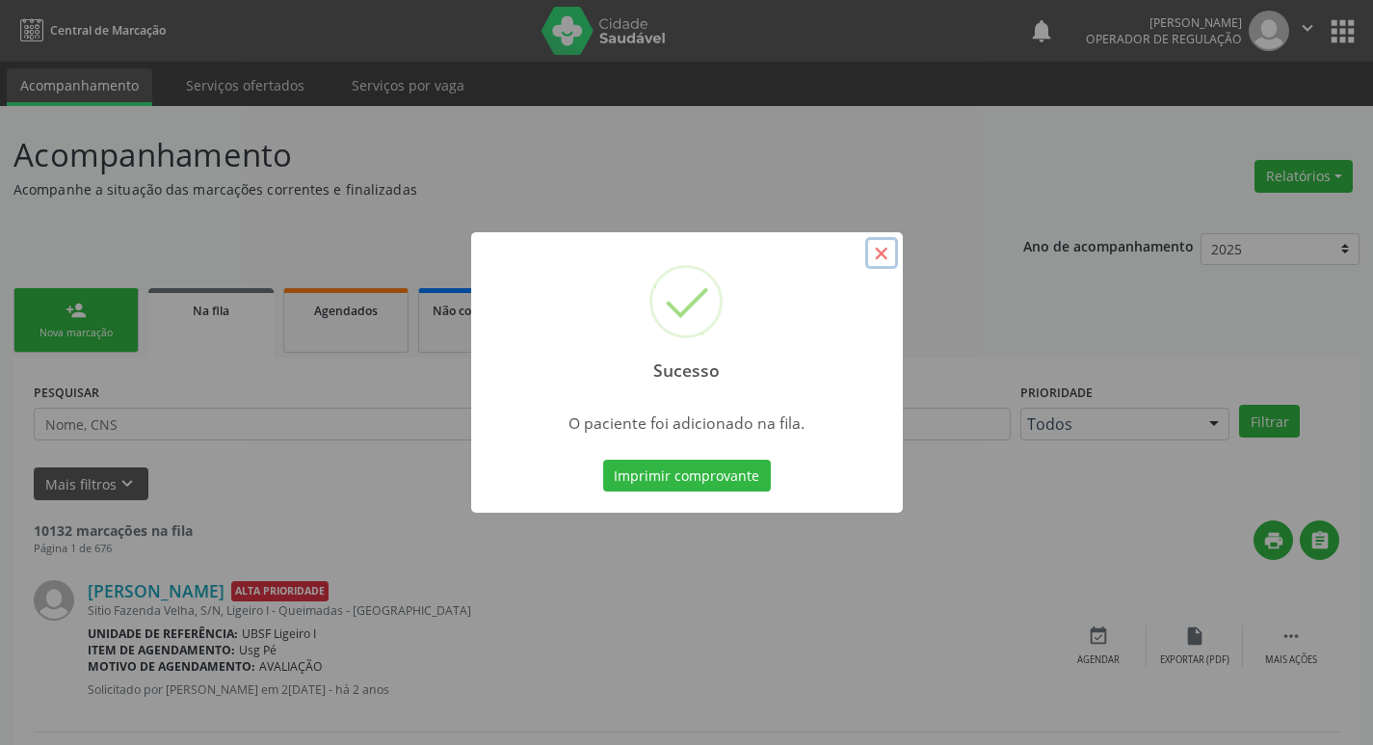
click at [886, 255] on button "×" at bounding box center [881, 253] width 33 height 33
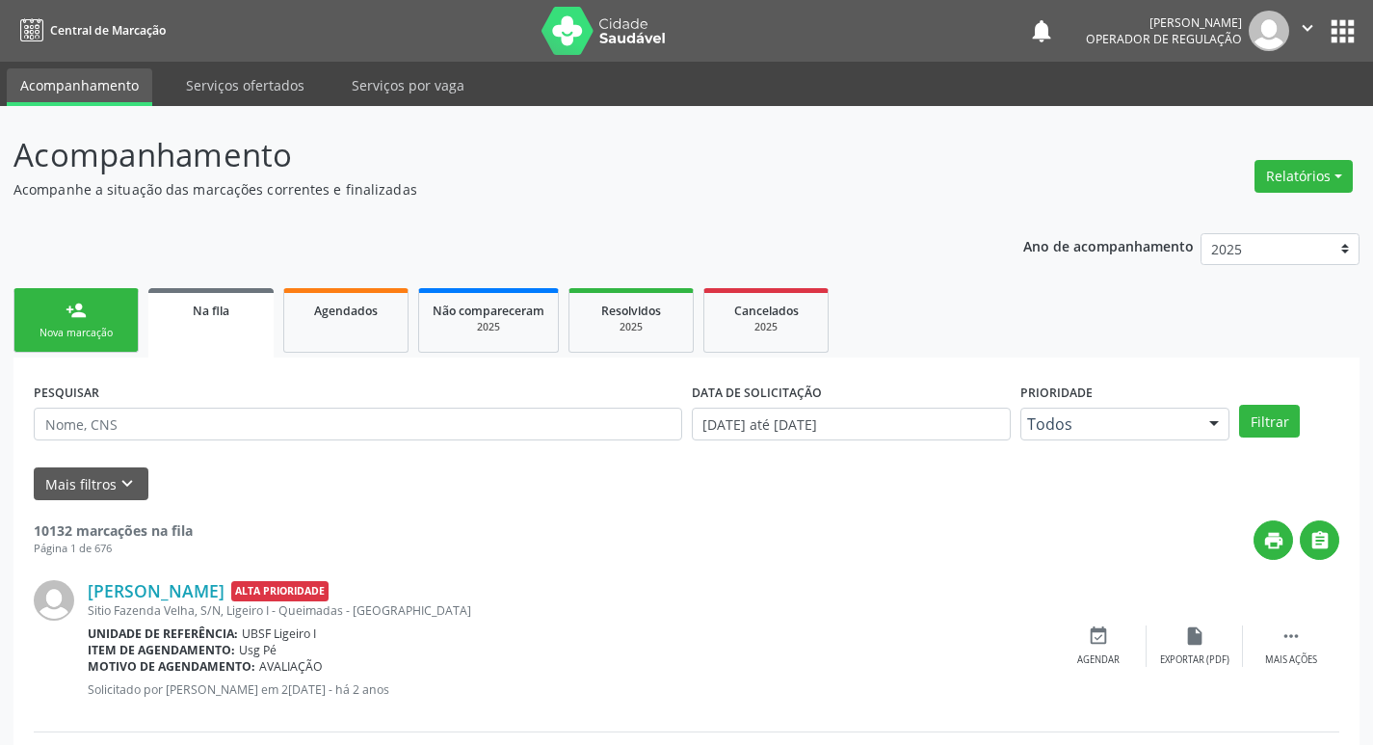
click at [77, 331] on div "Nova marcação" at bounding box center [76, 333] width 96 height 14
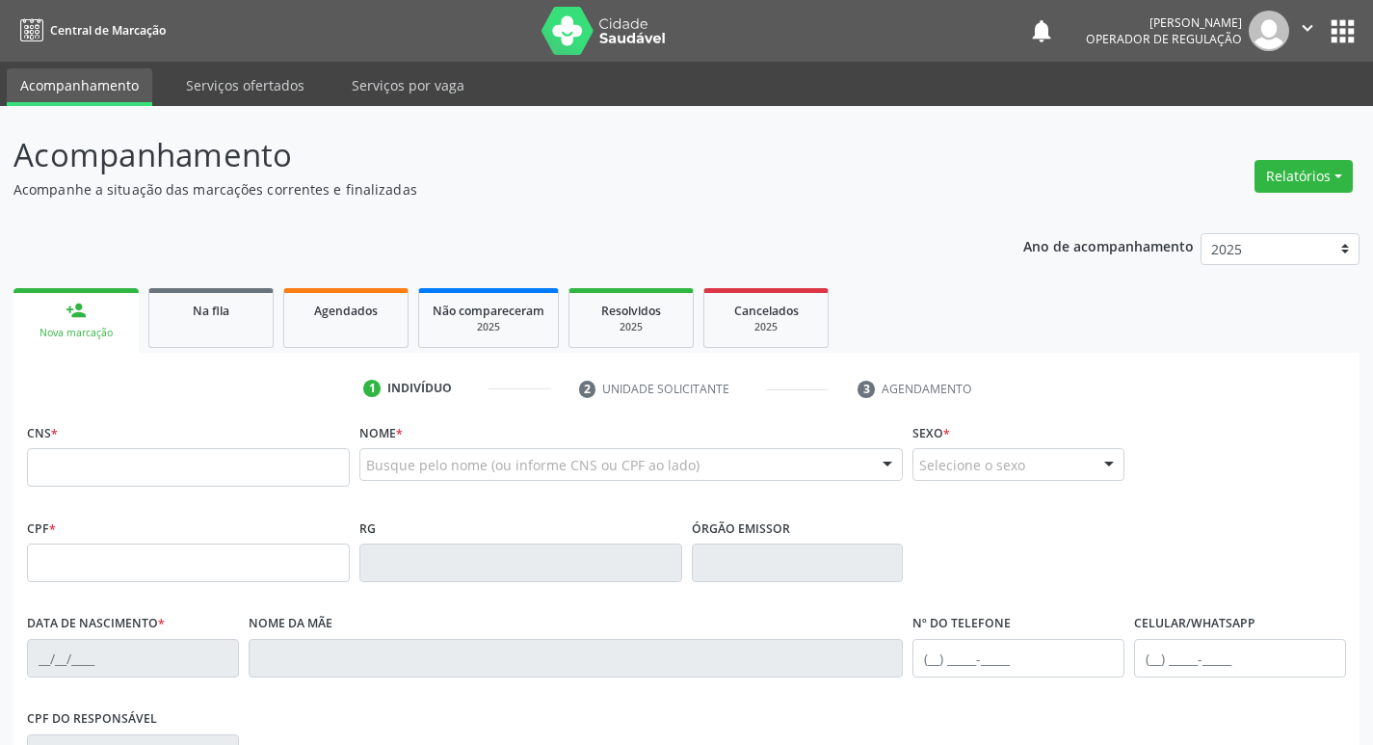
click at [82, 329] on div "Nova marcação" at bounding box center [76, 333] width 98 height 14
click at [101, 463] on input "text" at bounding box center [188, 467] width 323 height 39
type input "706 7085 4158 6712"
type input "016.325.434-60"
type input "20/07/1988"
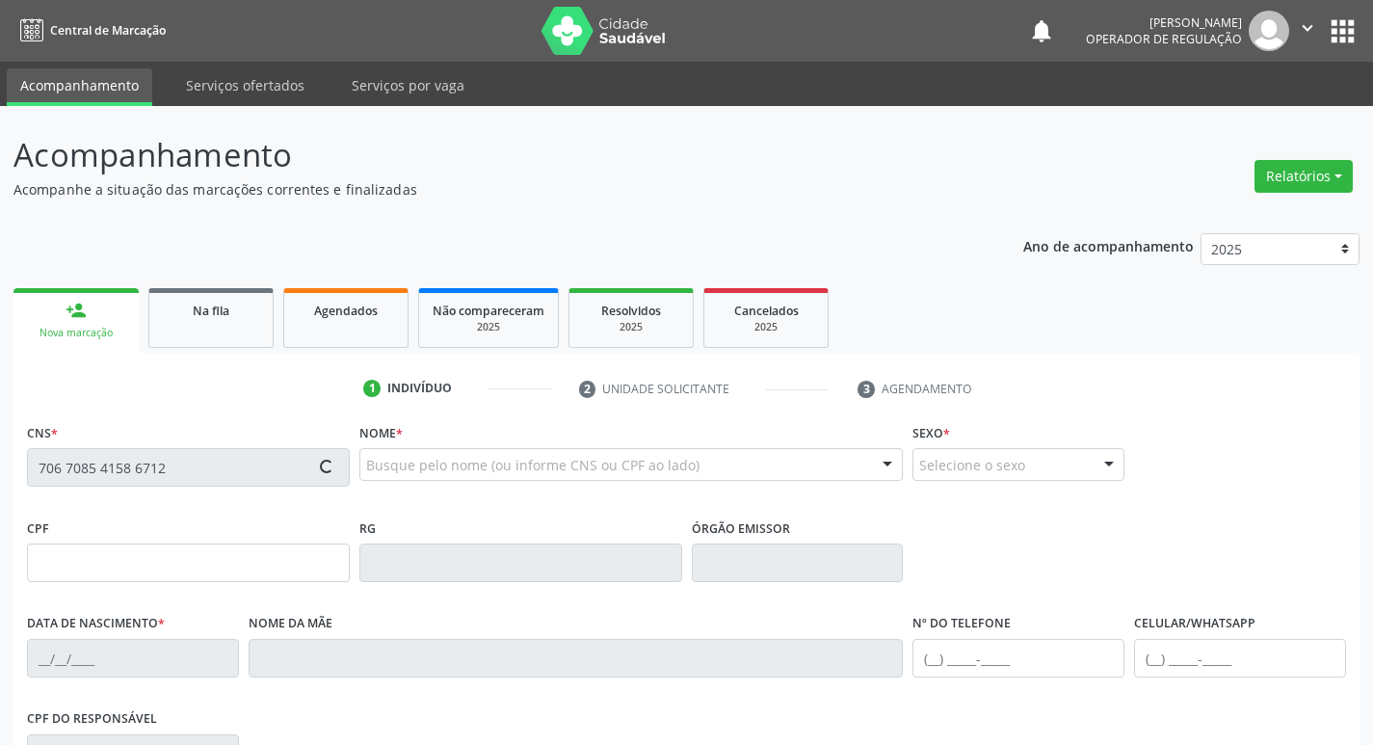
type input "Severina de Vasconcelos Paulino"
type input "(83) 99684-0514"
type input "024.277.254-47"
type input "43"
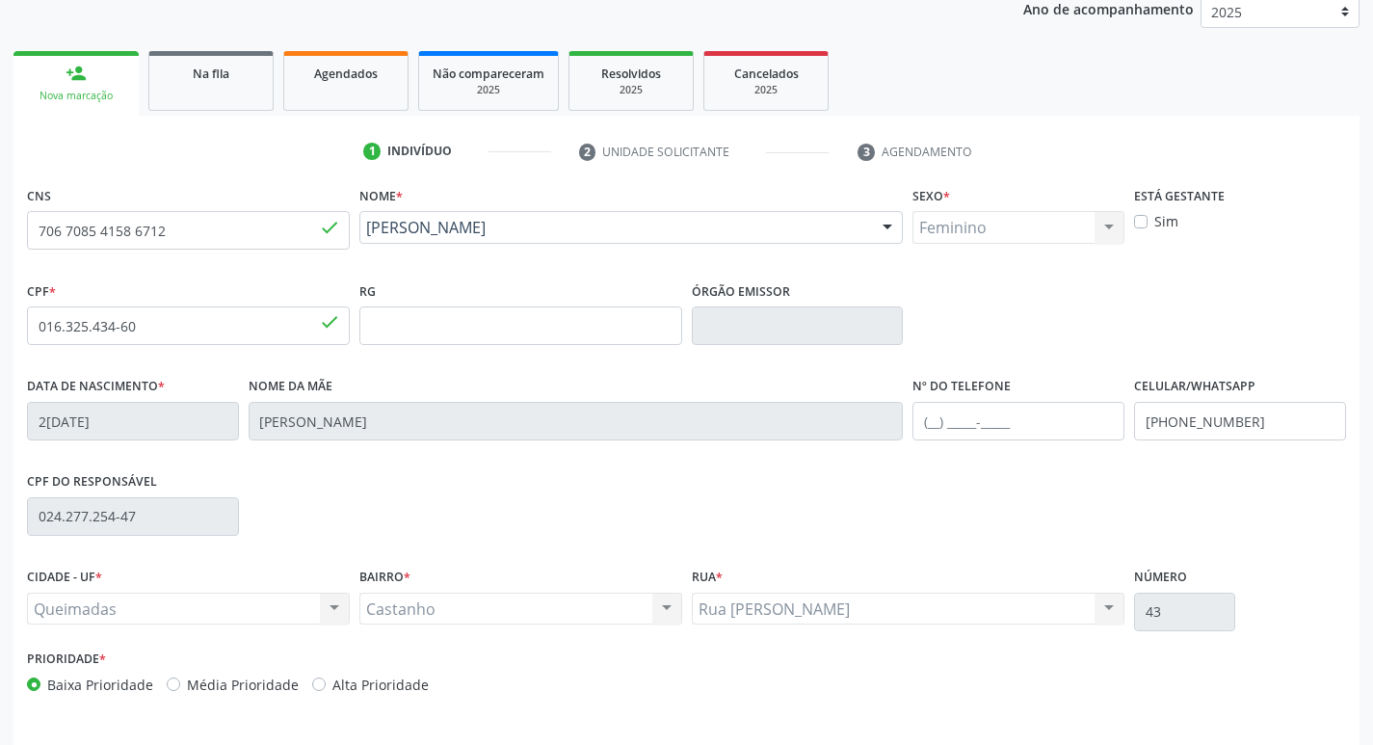
scroll to position [300, 0]
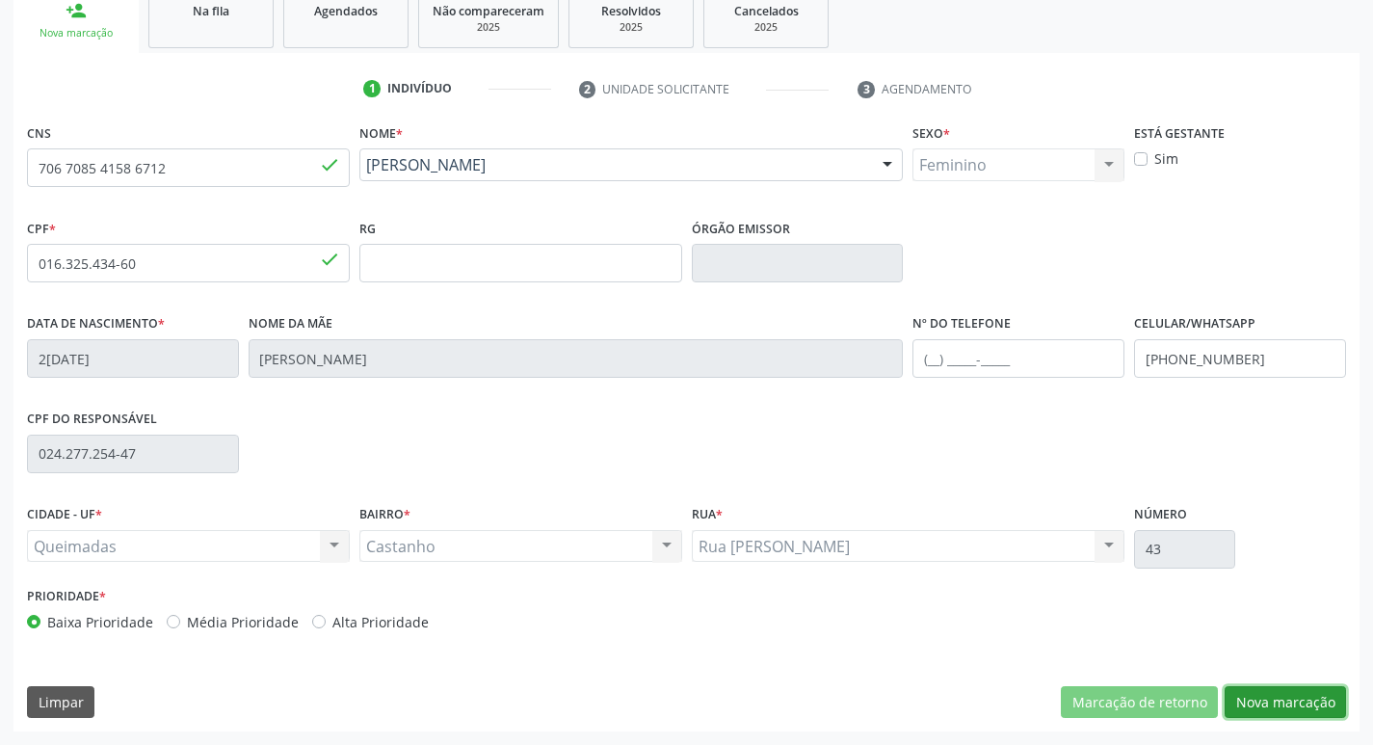
click at [1304, 705] on button "Nova marcação" at bounding box center [1285, 702] width 121 height 33
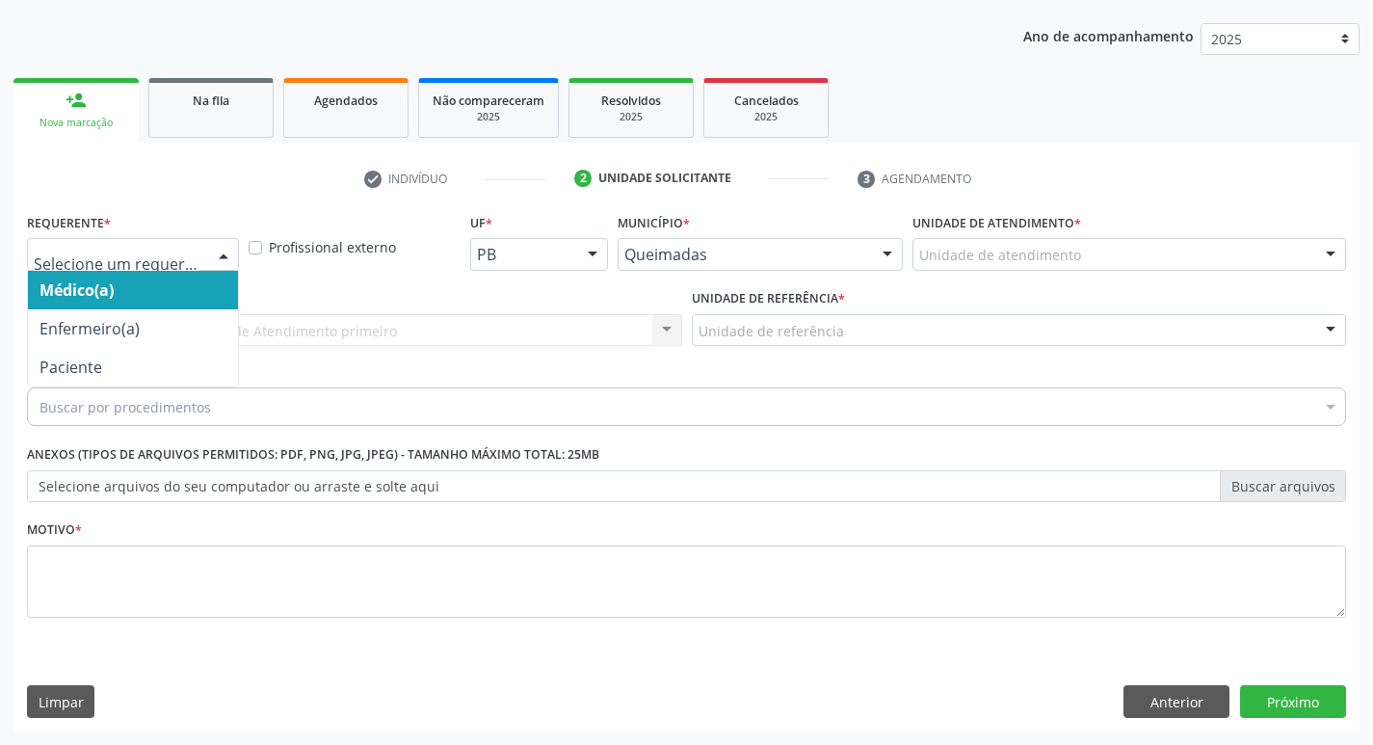
click at [225, 257] on div at bounding box center [223, 255] width 29 height 33
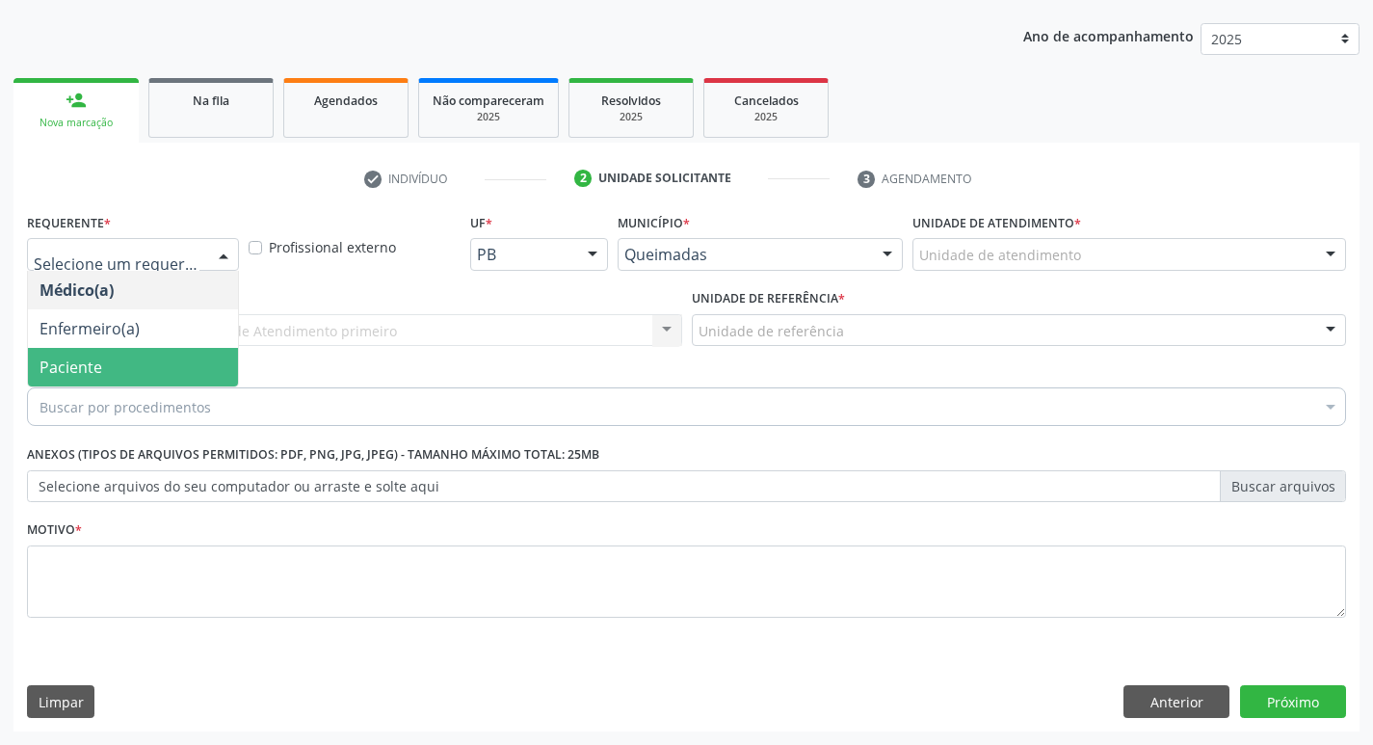
click at [179, 361] on span "Paciente" at bounding box center [133, 367] width 210 height 39
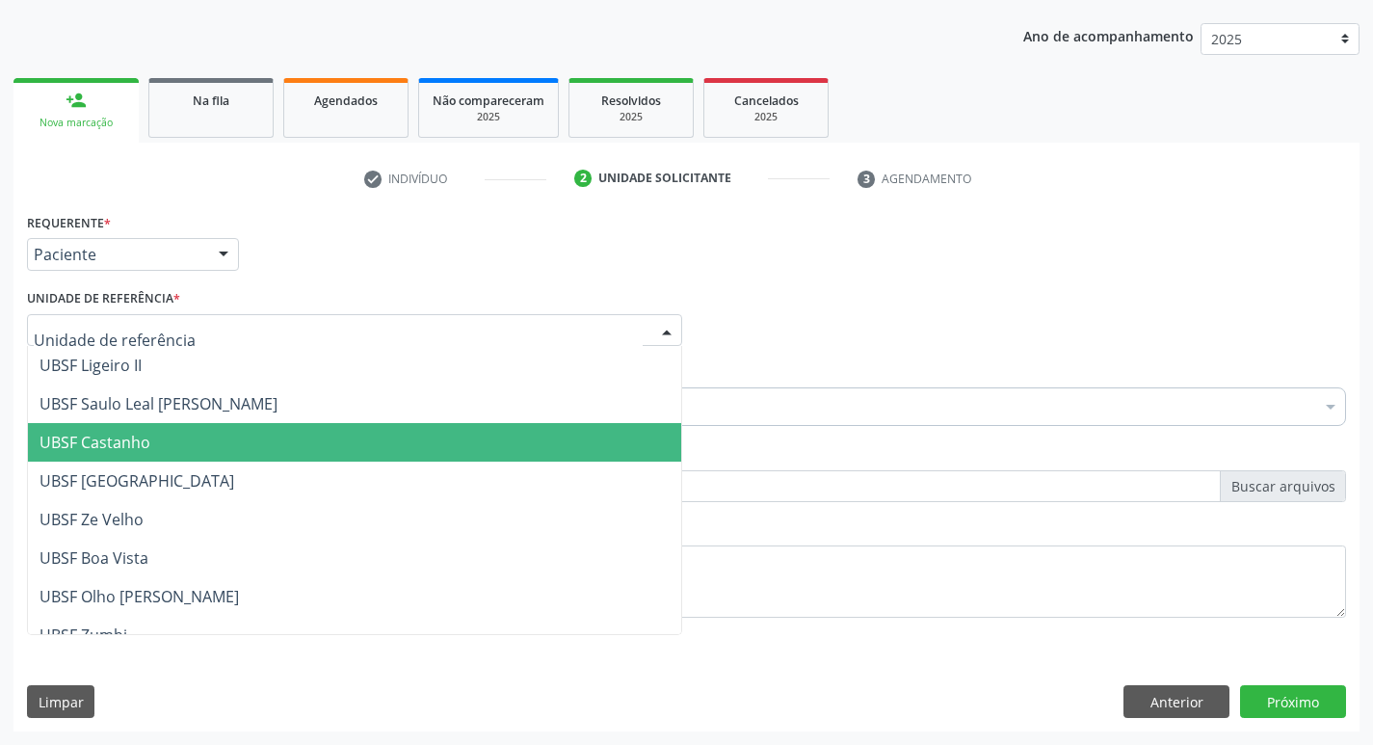
click at [133, 449] on span "UBSF Castanho" at bounding box center [95, 442] width 111 height 21
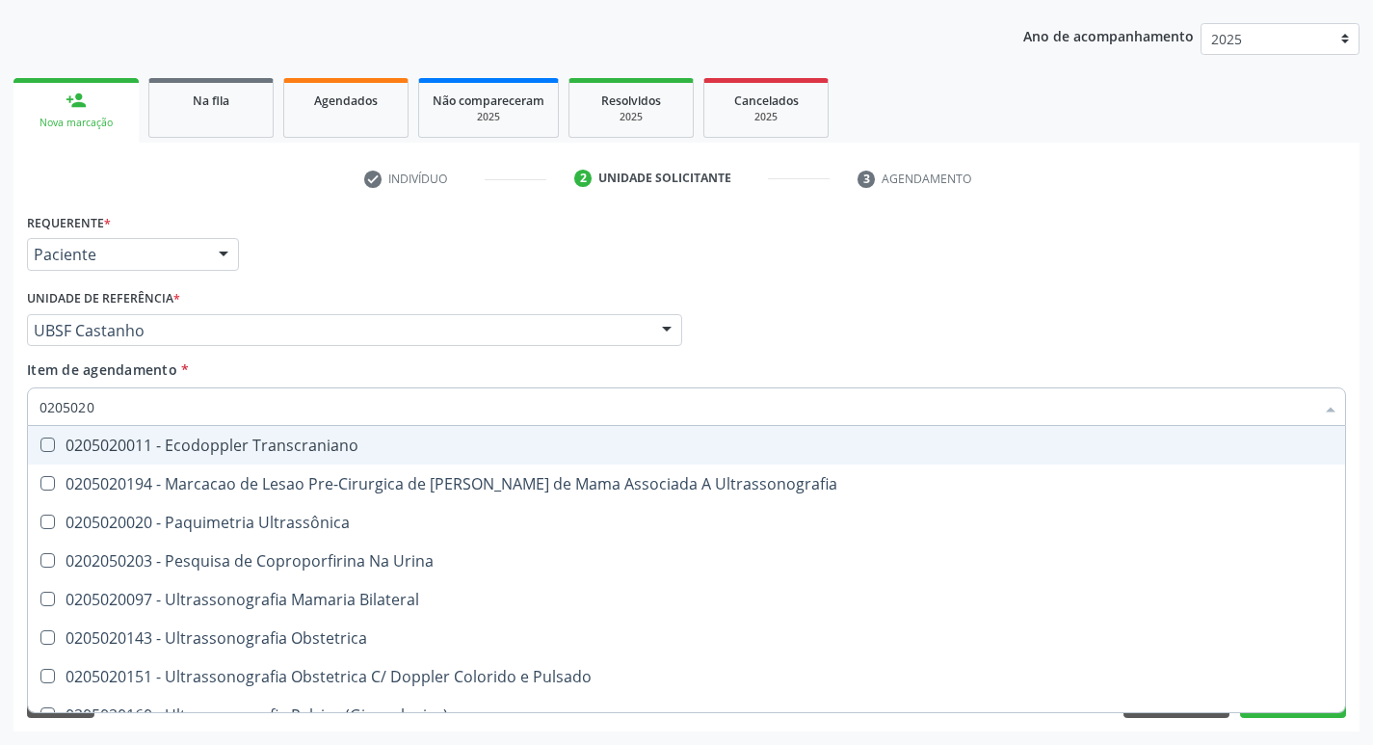
type input "02050200"
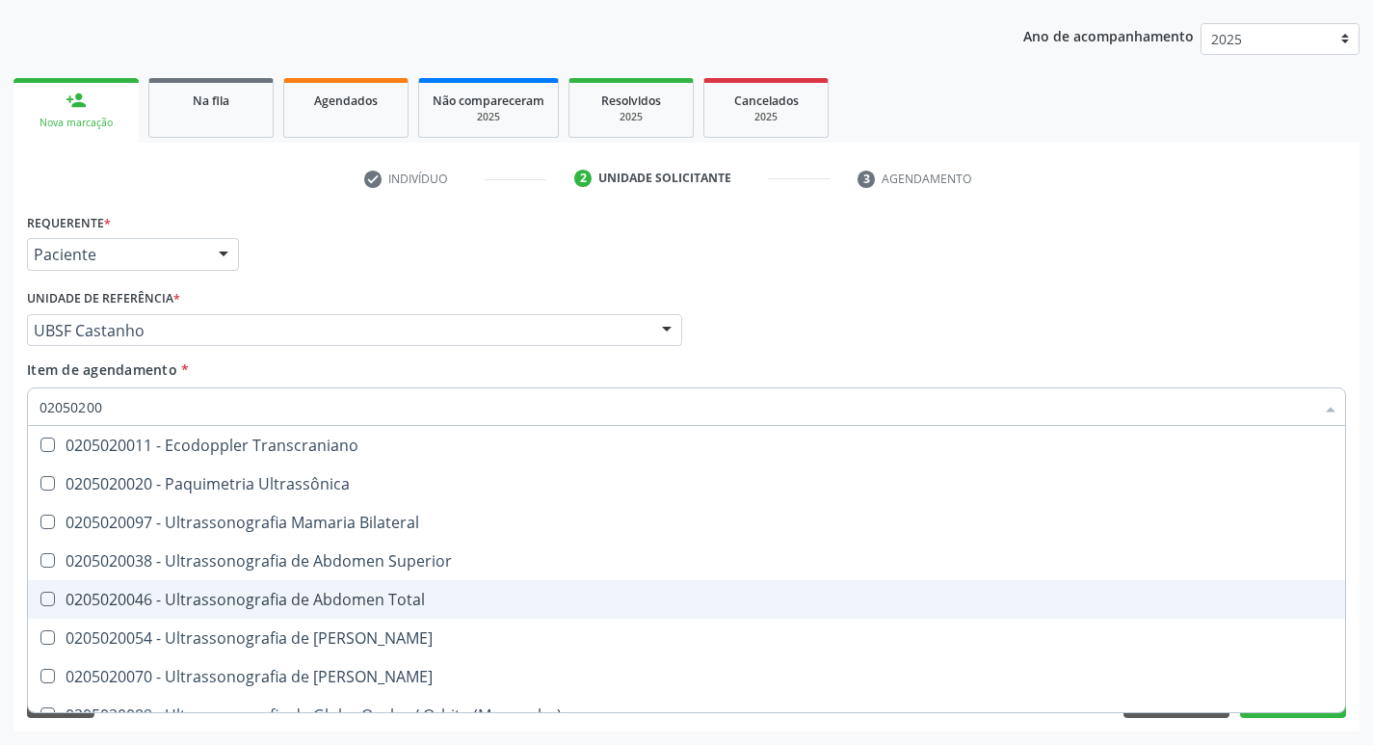
click at [45, 604] on Total at bounding box center [47, 599] width 14 height 14
click at [40, 604] on Total "checkbox" at bounding box center [34, 599] width 13 height 13
checkbox Total "true"
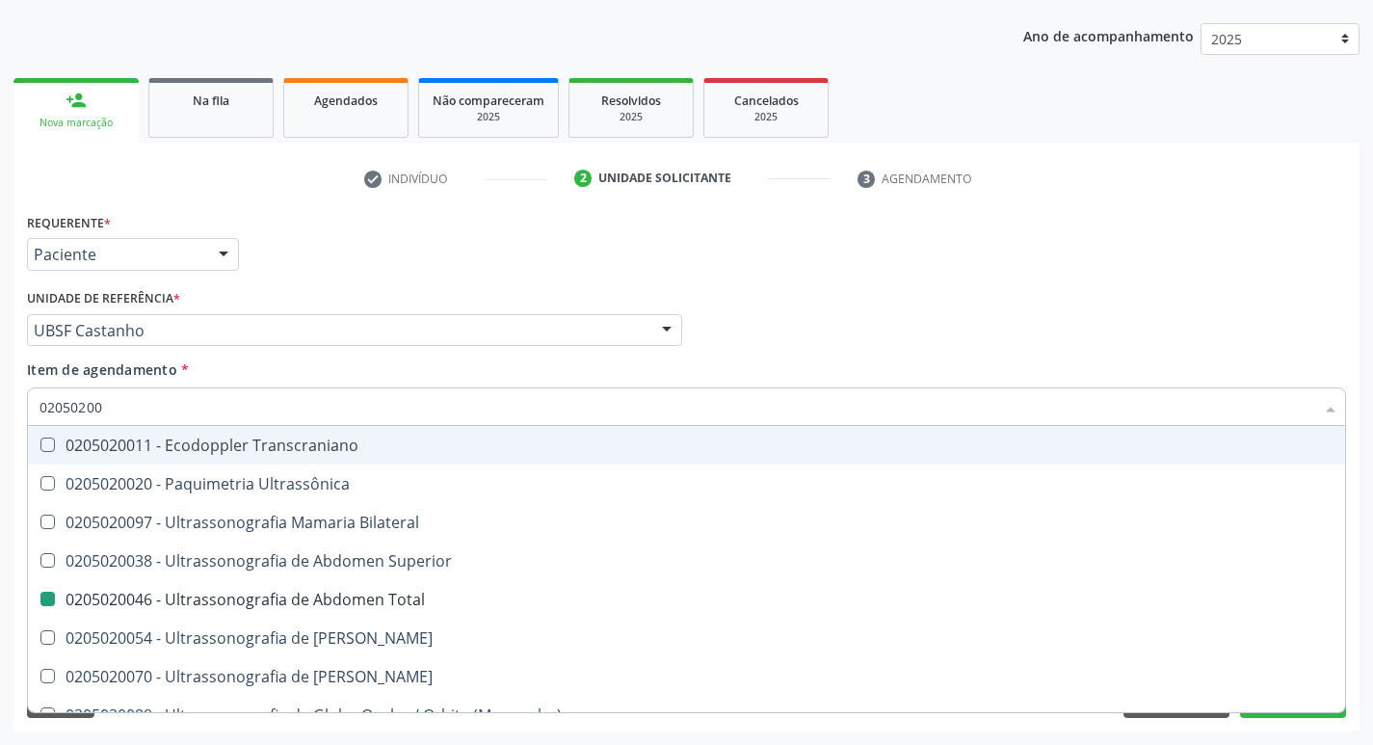
click at [1223, 376] on div "Item de agendamento * 02050200 Desfazer seleção 0205020011 - Ecodoppler Transcr…" at bounding box center [686, 389] width 1319 height 61
checkbox Ultrassônica "true"
checkbox Total "false"
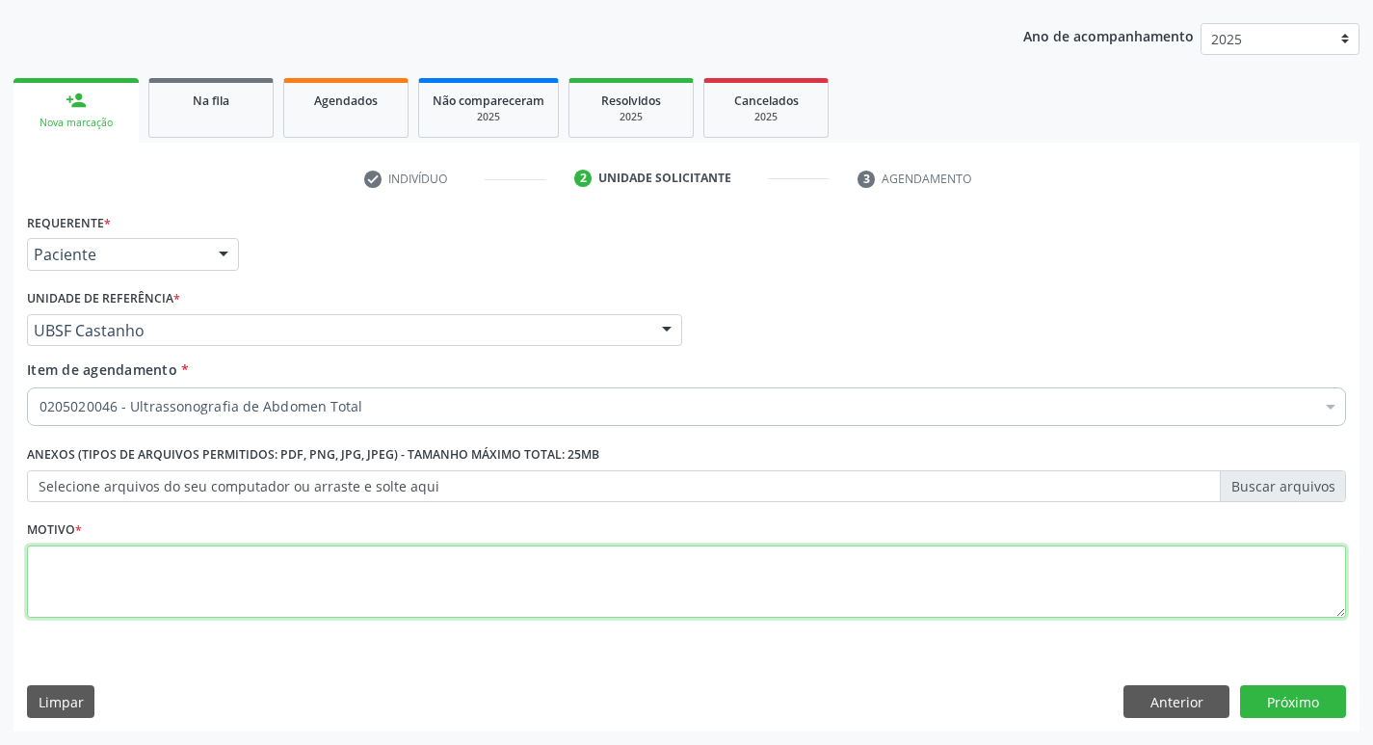
click at [99, 592] on textarea at bounding box center [686, 581] width 1319 height 73
type textarea "[PERSON_NAME]"
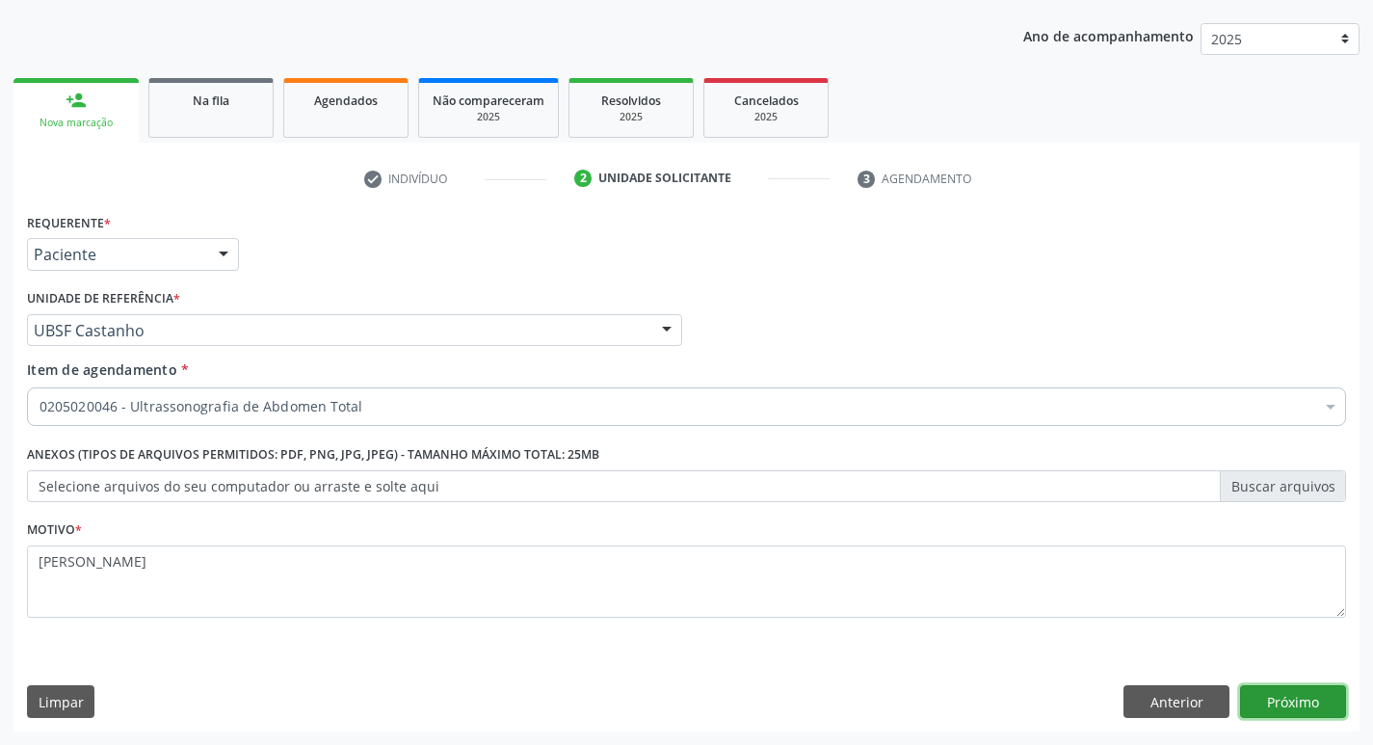
click at [1293, 703] on button "Próximo" at bounding box center [1293, 701] width 106 height 33
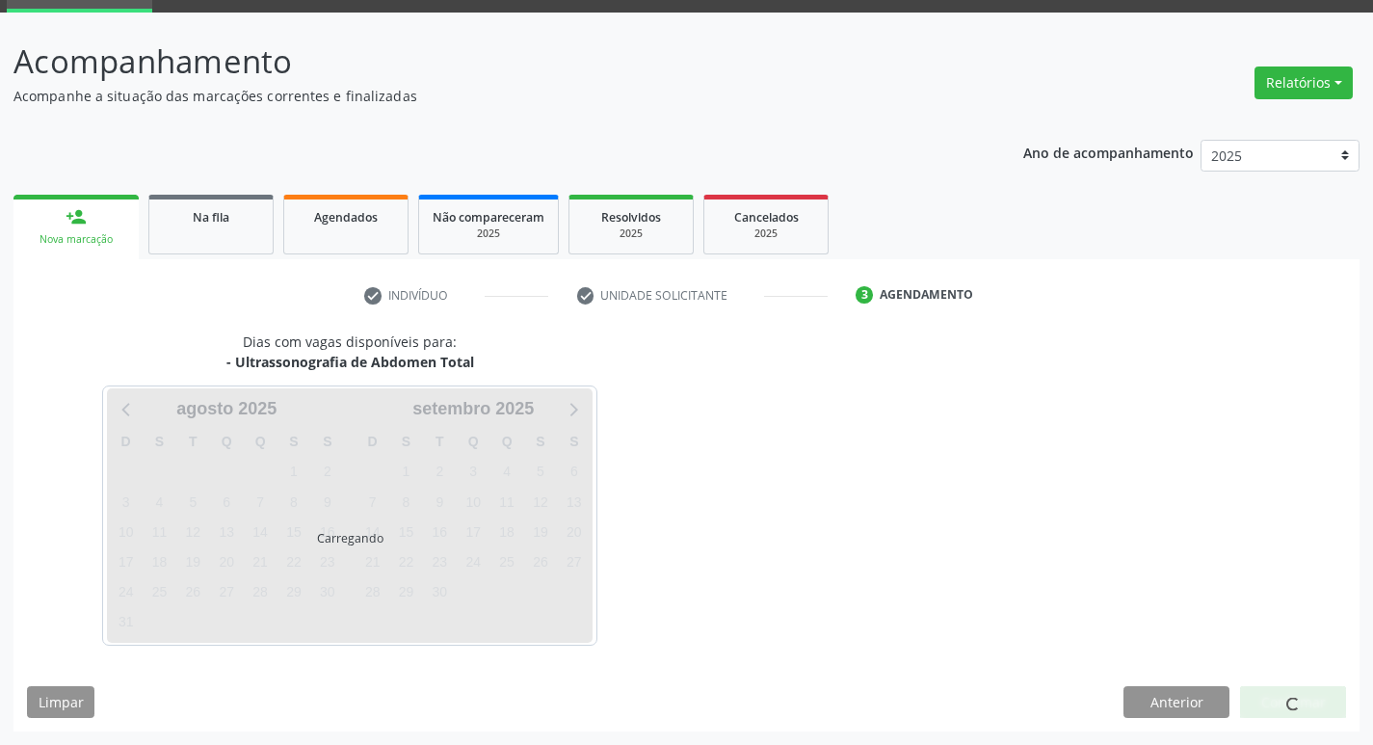
scroll to position [93, 0]
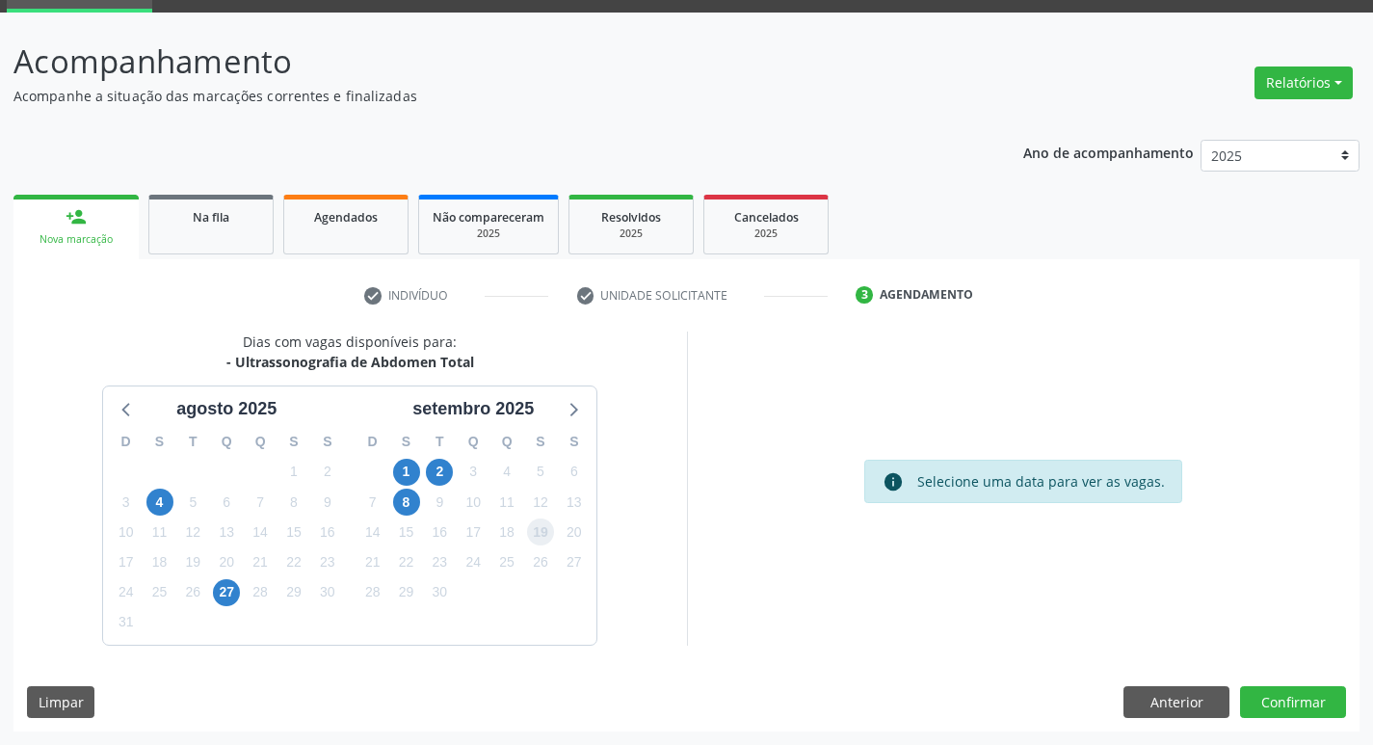
click at [544, 532] on span "19" at bounding box center [540, 531] width 27 height 27
click at [1262, 709] on button "Confirmar" at bounding box center [1293, 702] width 106 height 33
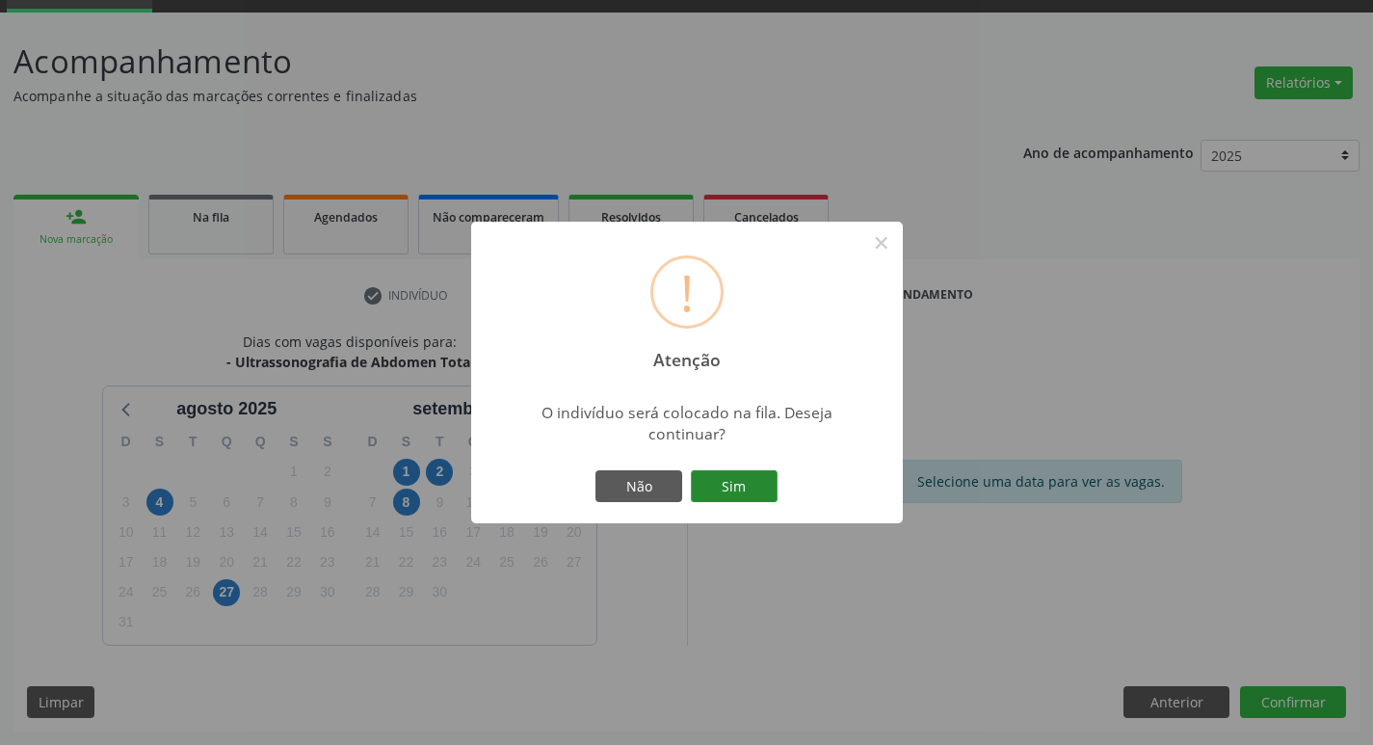
click at [724, 484] on button "Sim" at bounding box center [734, 486] width 87 height 33
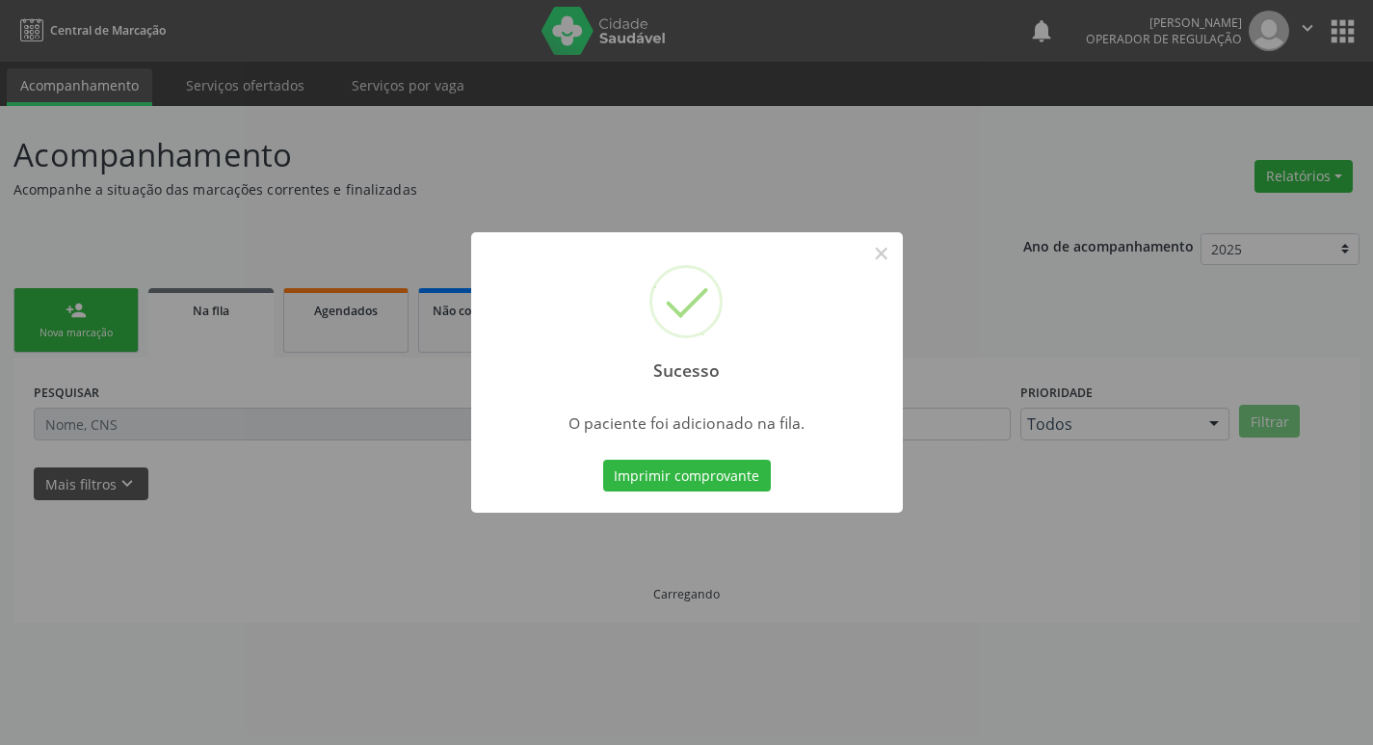
scroll to position [0, 0]
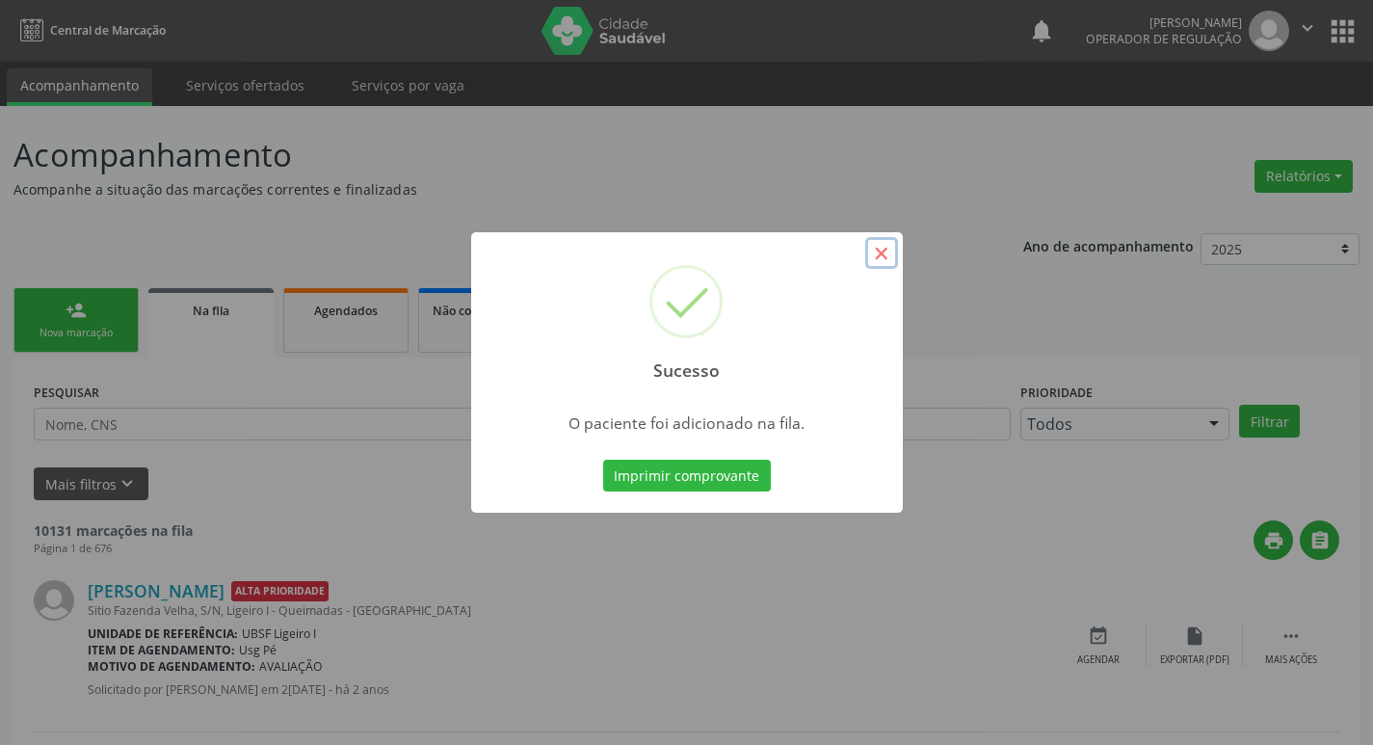
click at [889, 262] on button "×" at bounding box center [881, 253] width 33 height 33
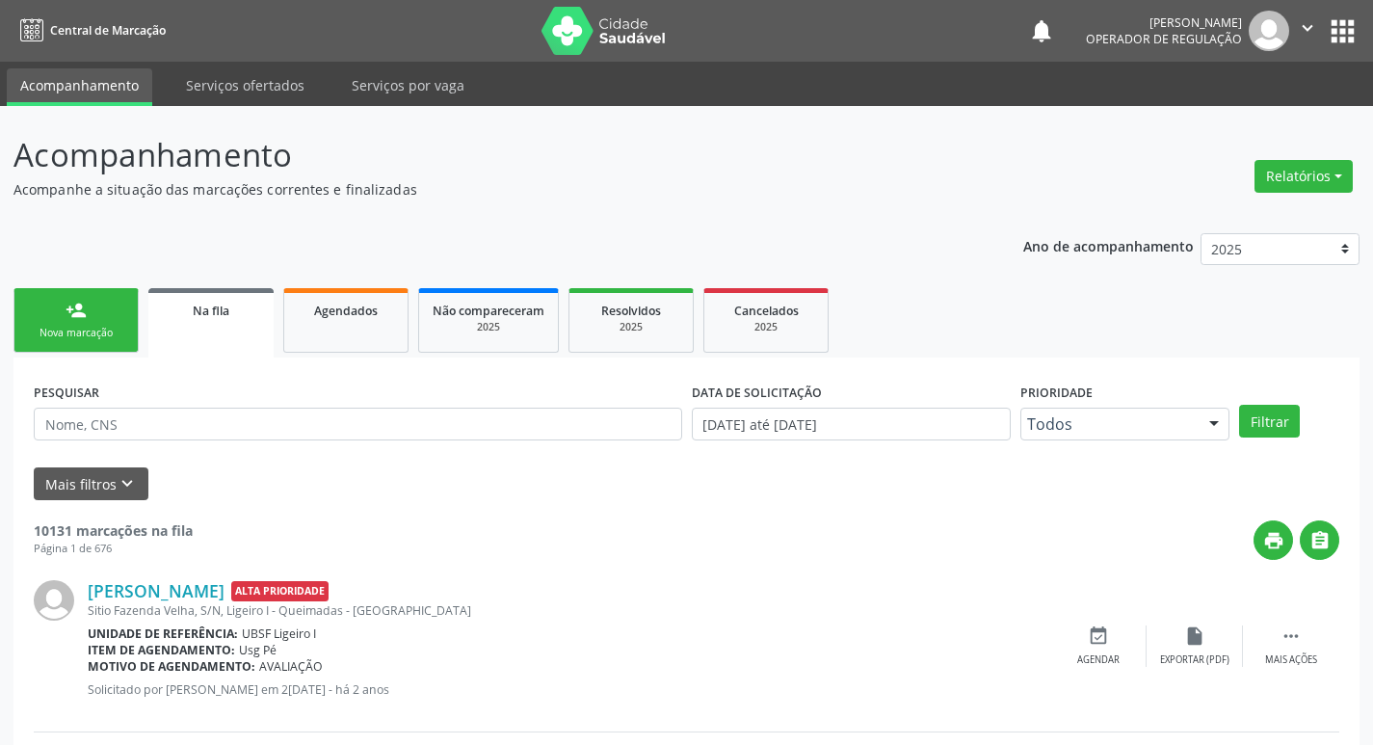
click at [86, 329] on div "Nova marcação" at bounding box center [76, 333] width 96 height 14
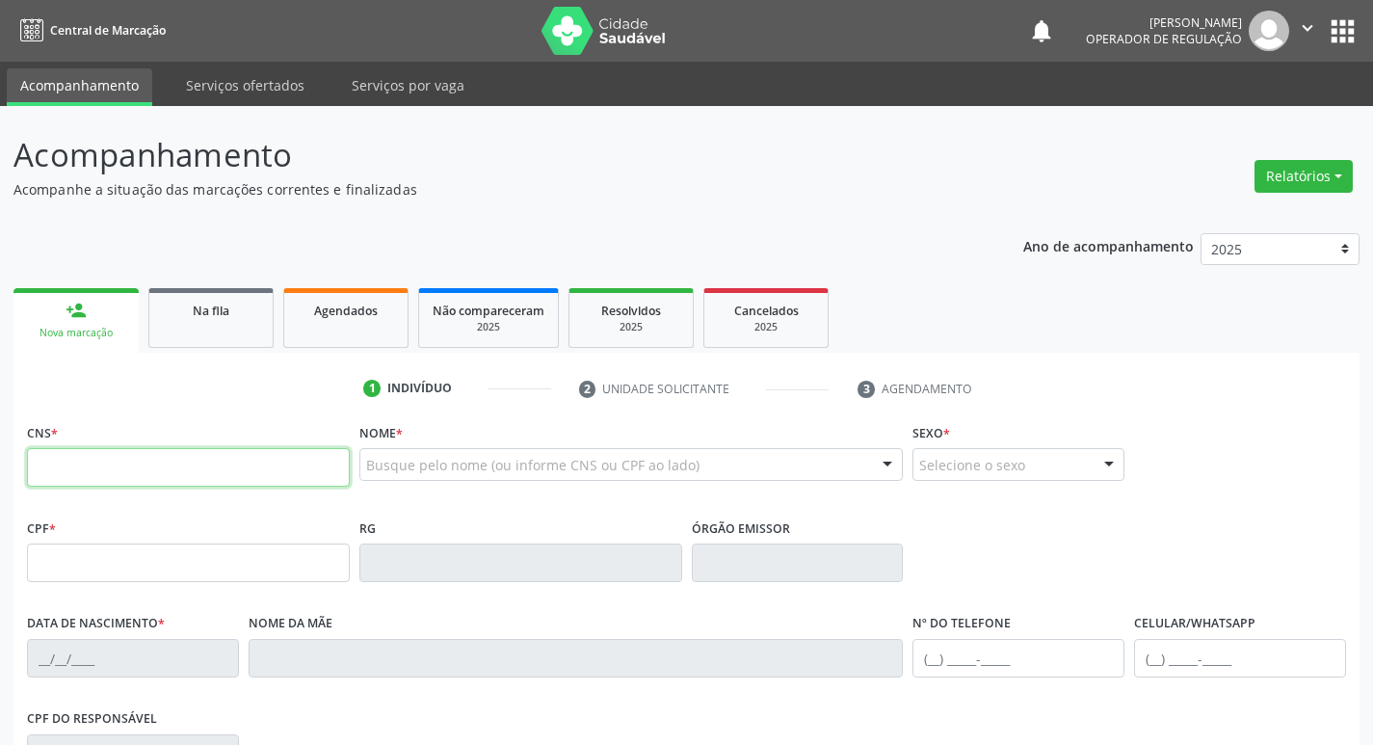
click at [51, 459] on input "text" at bounding box center [188, 467] width 323 height 39
type input "705 0046 0928 3951"
type input "167.646.144-23"
type input "08/10/2019"
type input "Roseane Monteiro da Silva"
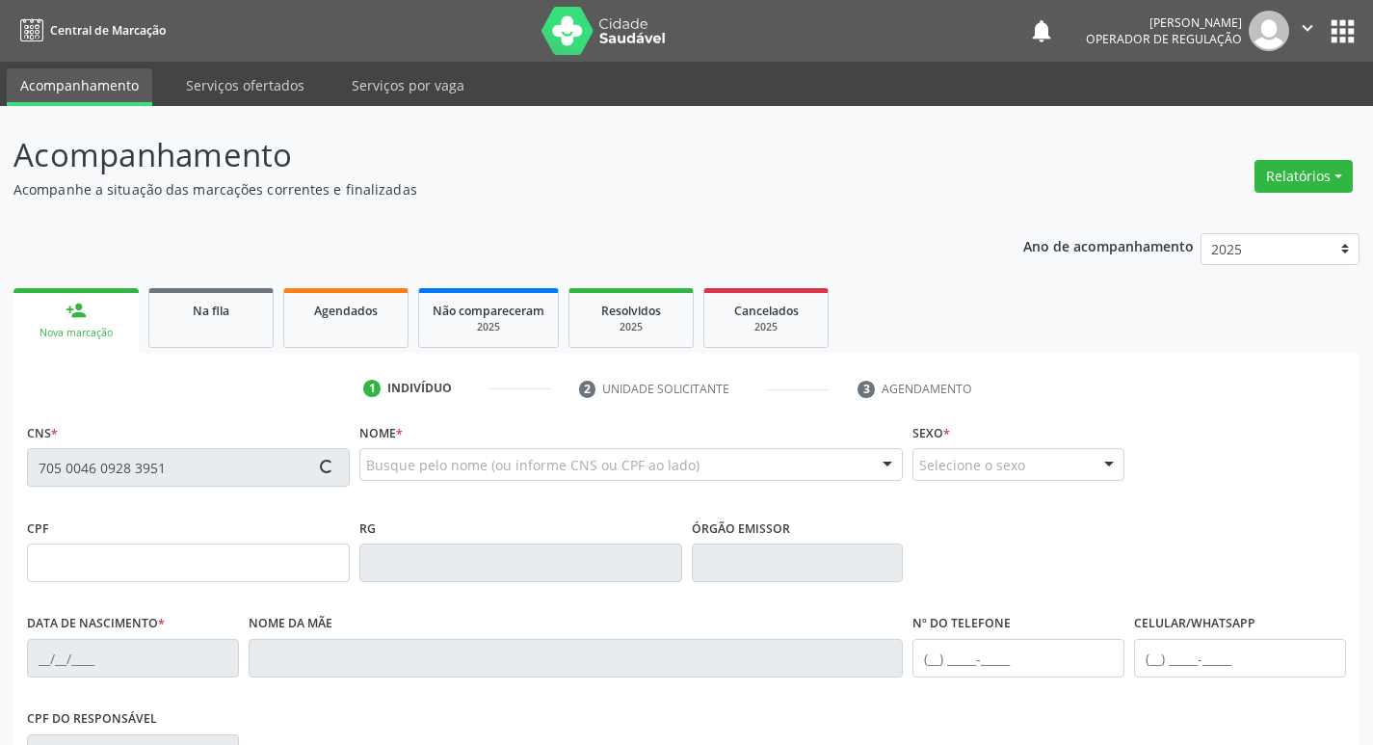
type input "(83) 99163-0991"
type input "031.471.224-09"
type input "228"
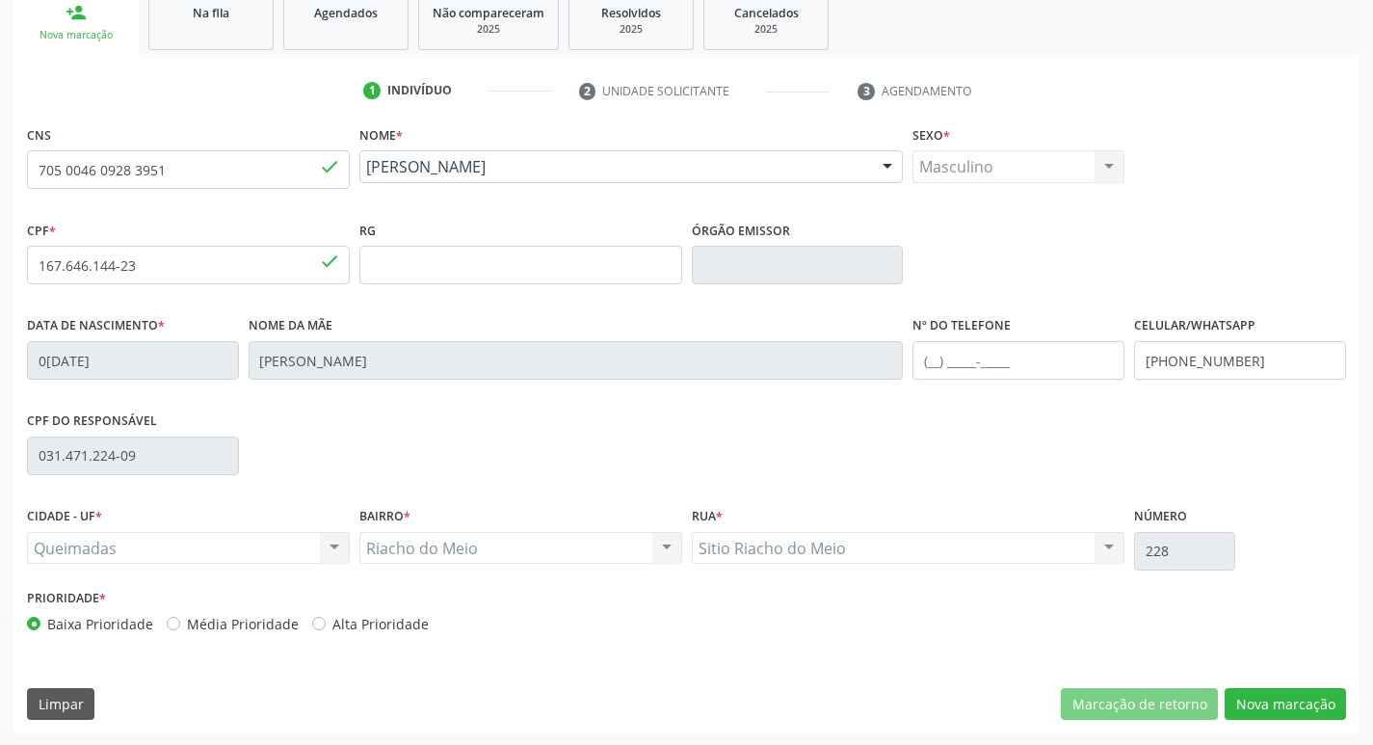
scroll to position [300, 0]
click at [1271, 709] on button "Nova marcação" at bounding box center [1285, 702] width 121 height 33
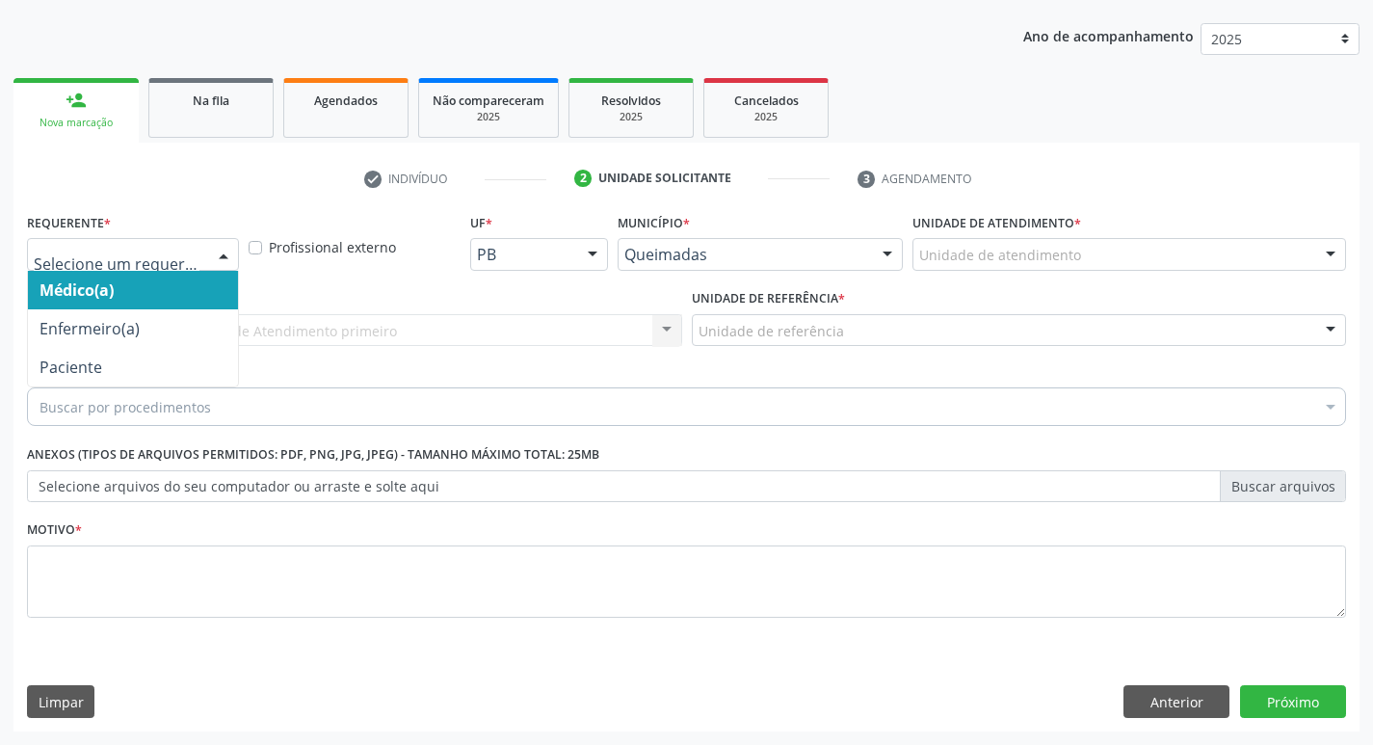
click at [228, 254] on div at bounding box center [223, 255] width 29 height 33
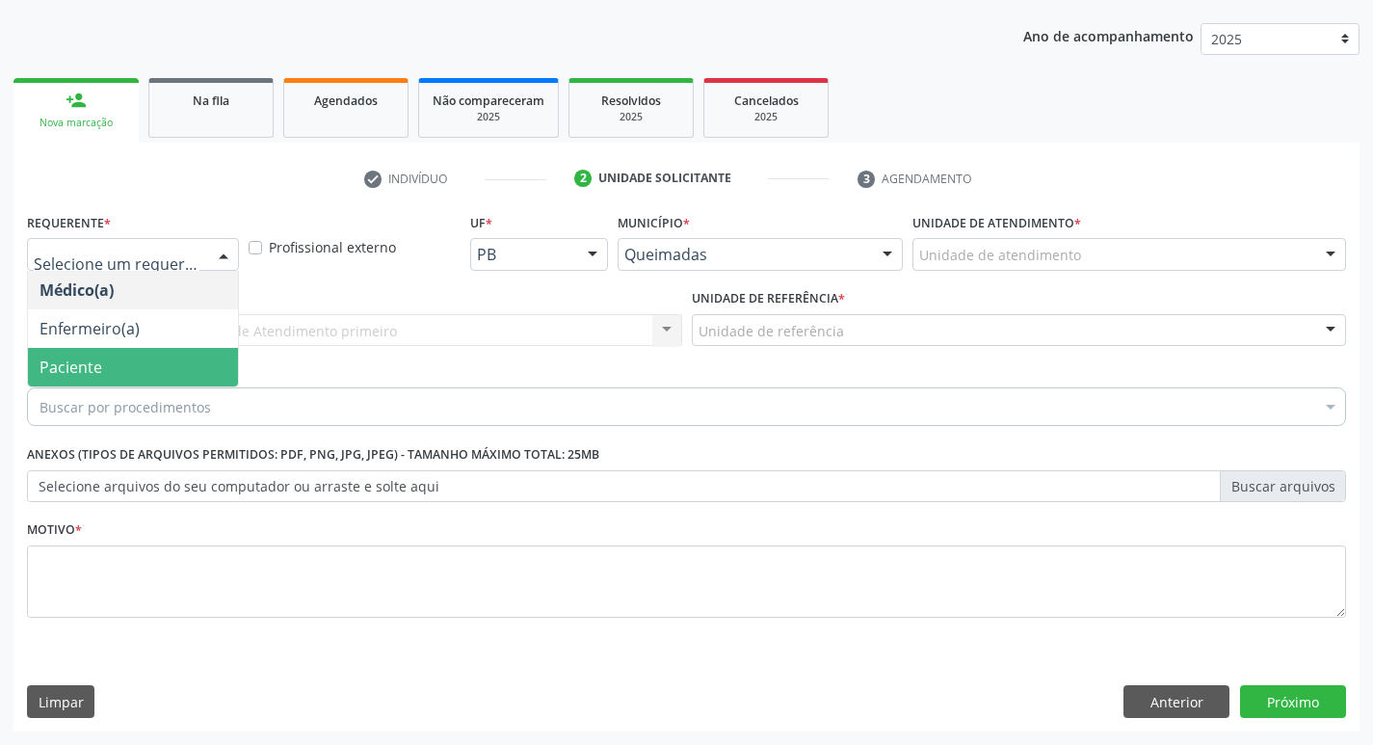
click at [183, 360] on span "Paciente" at bounding box center [133, 367] width 210 height 39
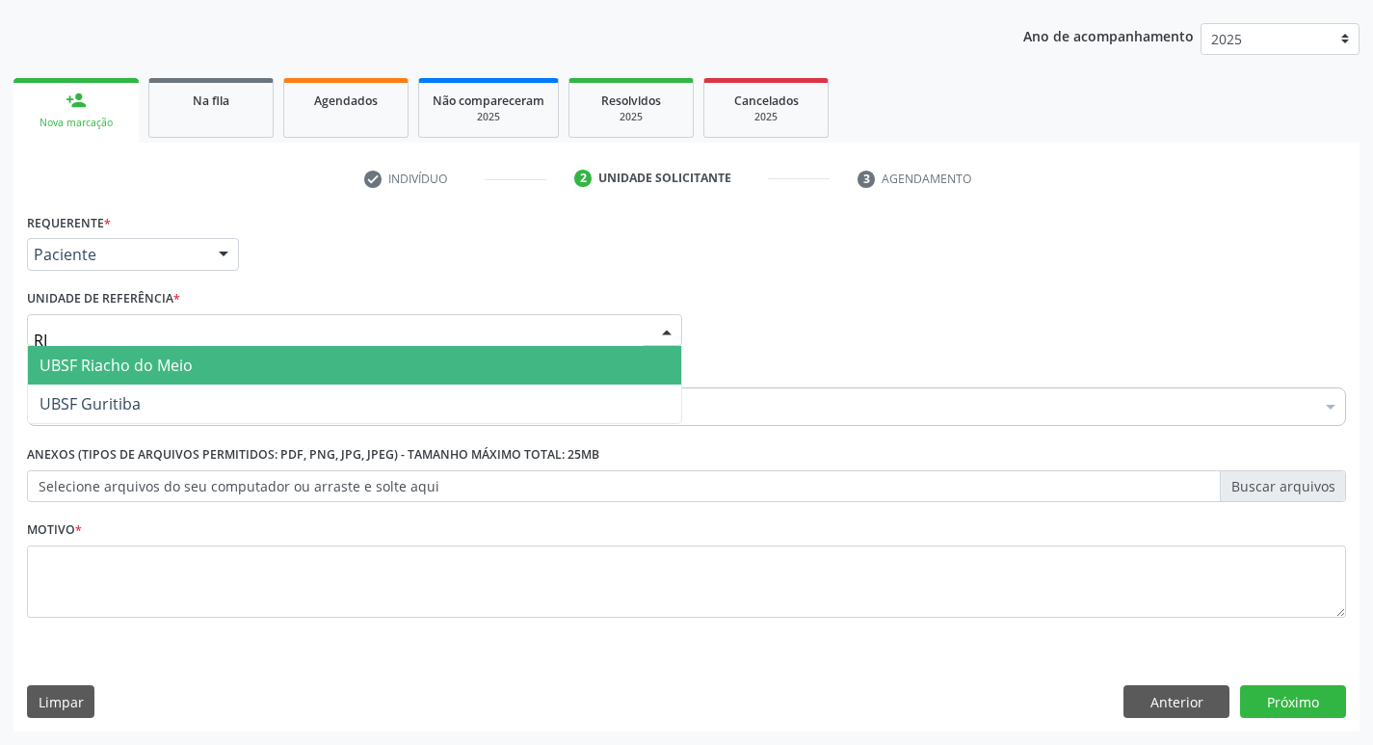
type input "RIA"
click at [258, 360] on span "UBSF Riacho do Meio" at bounding box center [354, 365] width 653 height 39
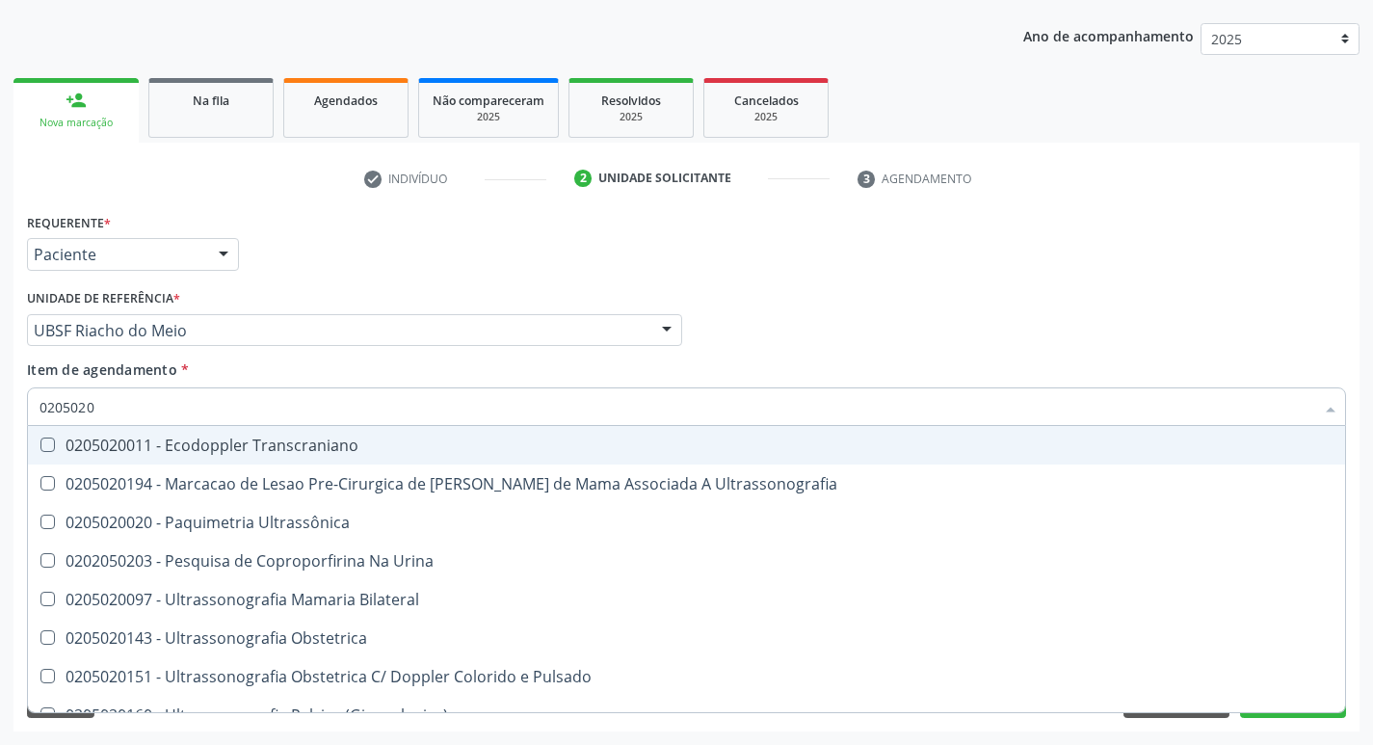
type input "02050200"
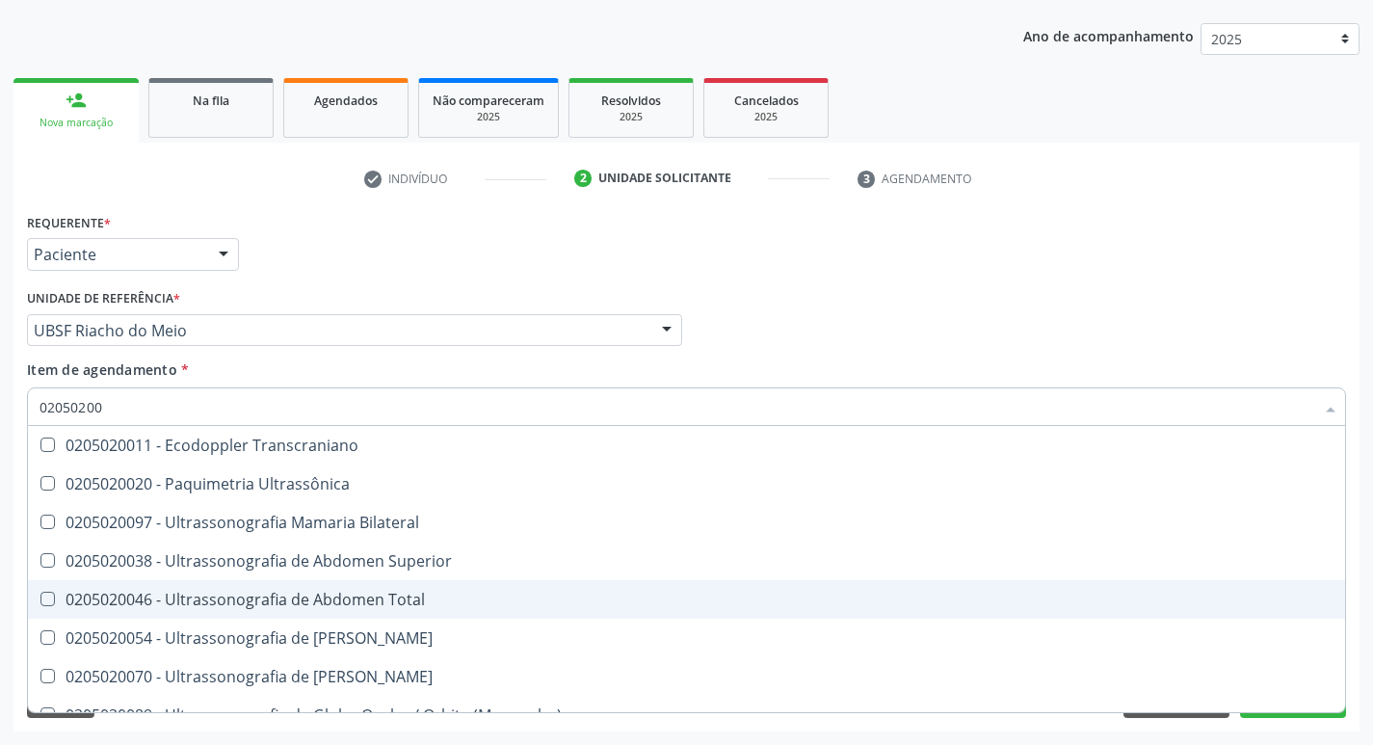
click at [44, 600] on Total at bounding box center [47, 599] width 14 height 14
click at [40, 600] on Total "checkbox" at bounding box center [34, 599] width 13 height 13
checkbox Total "true"
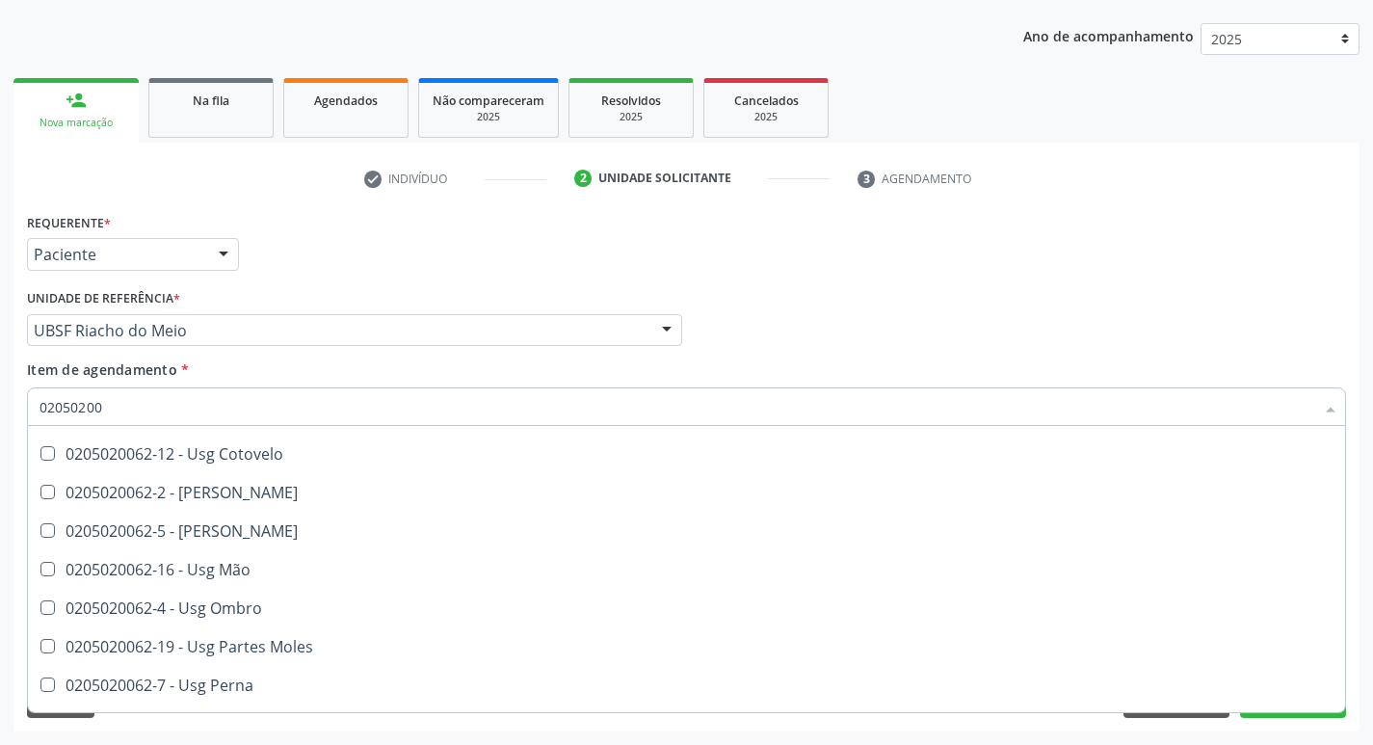
scroll to position [674, 0]
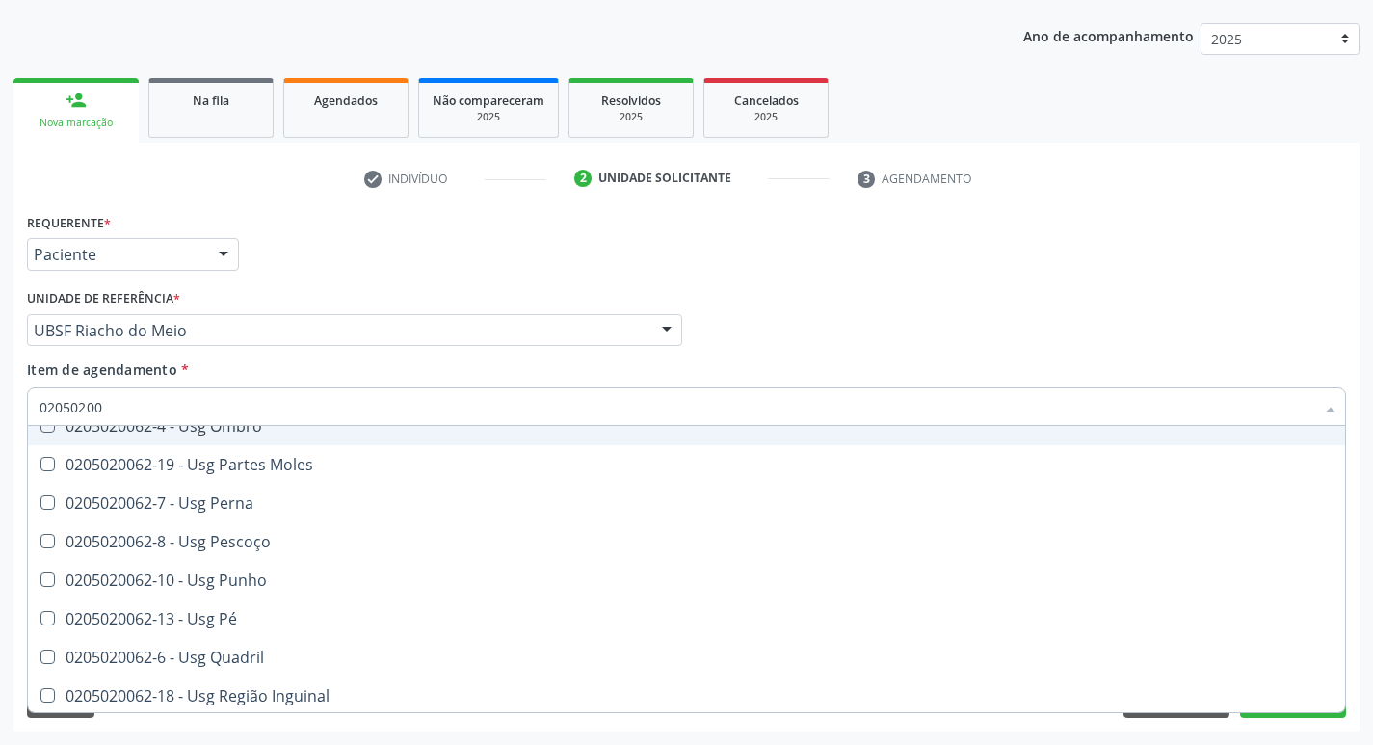
click at [1163, 349] on div "Médico Solicitante Por favor, selecione a Unidade de Atendimento primeiro Nenhu…" at bounding box center [686, 321] width 1329 height 75
checkbox Ultrassônica "true"
checkbox Total "false"
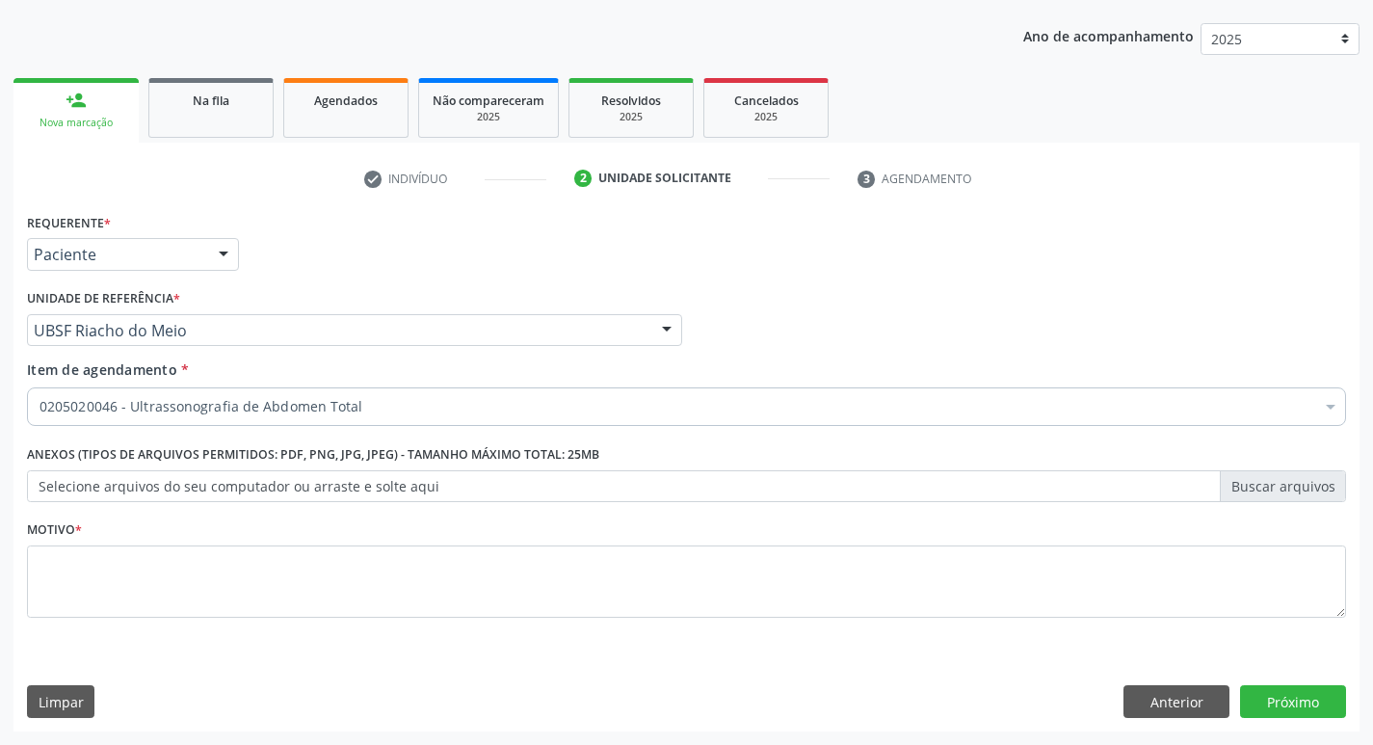
scroll to position [0, 0]
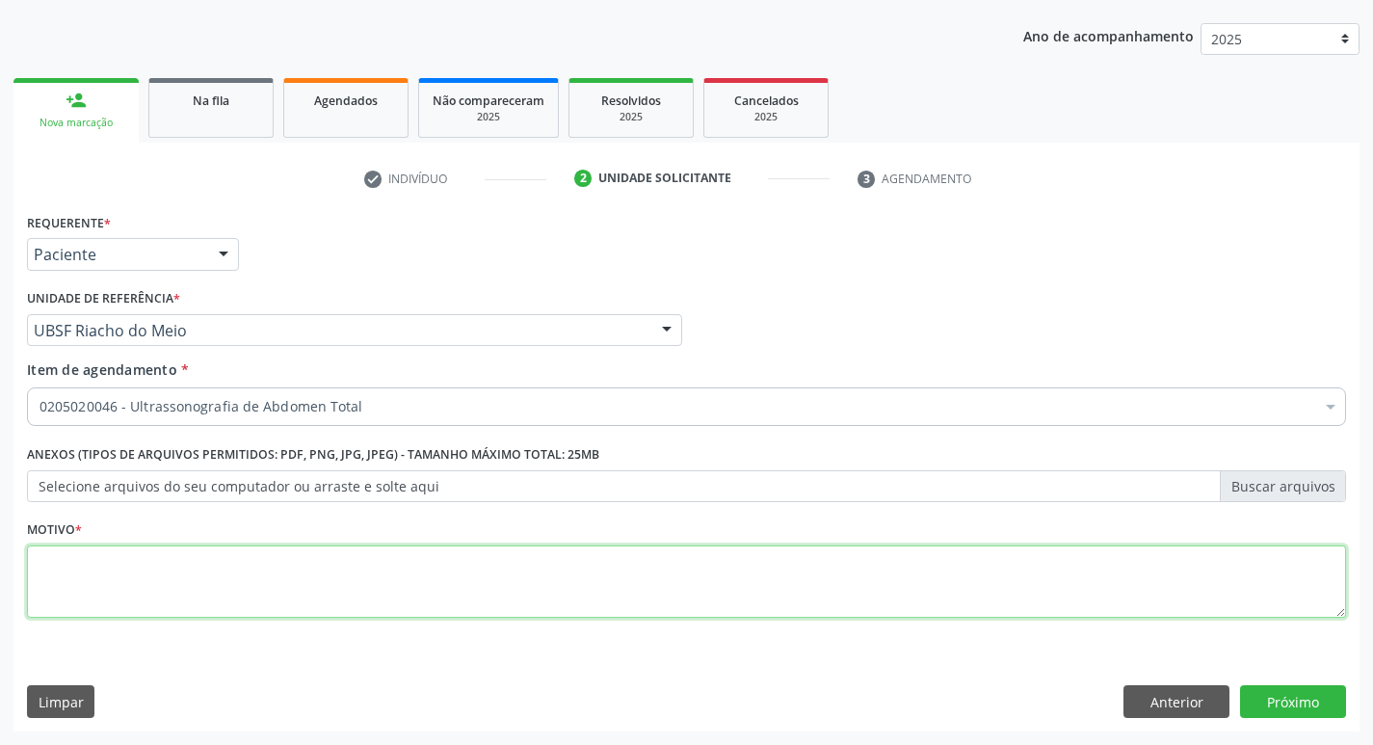
click at [86, 591] on textarea at bounding box center [686, 581] width 1319 height 73
type textarea "[PERSON_NAME]"
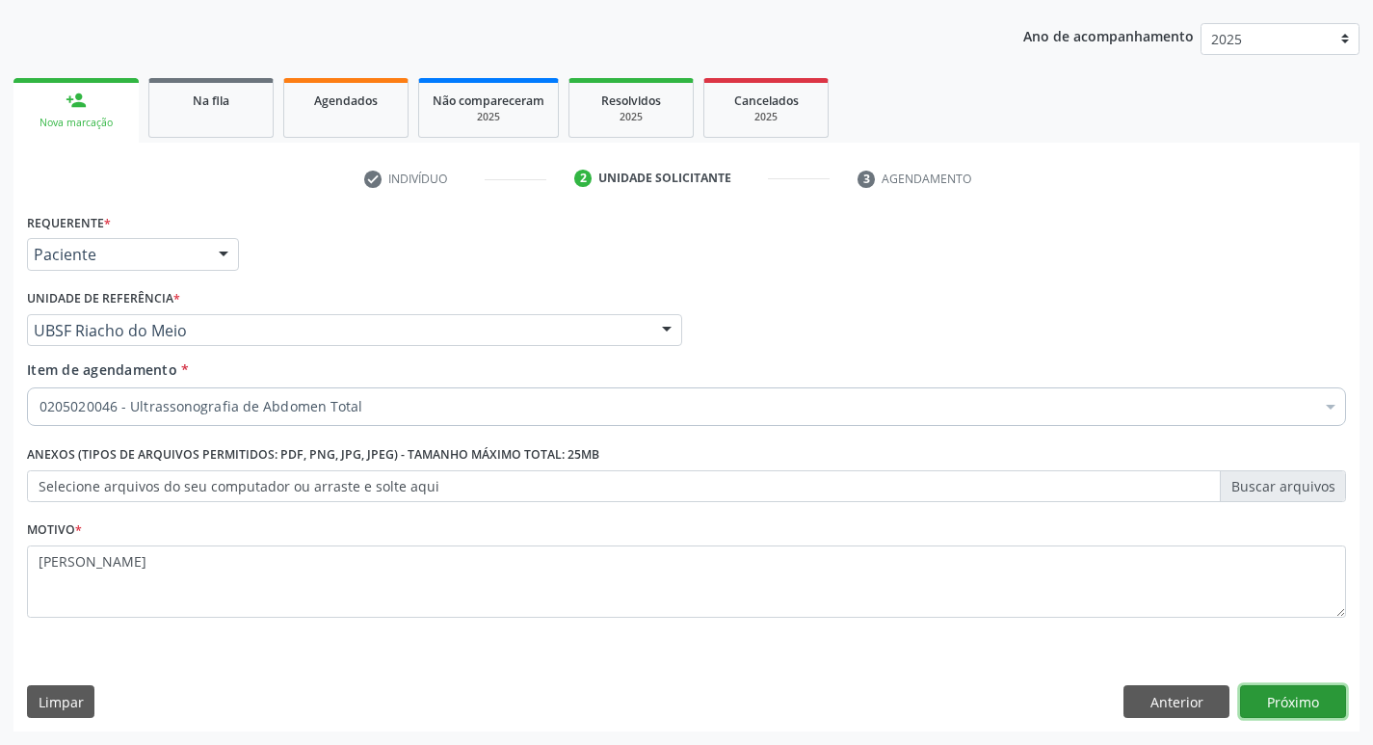
click at [1282, 696] on button "Próximo" at bounding box center [1293, 701] width 106 height 33
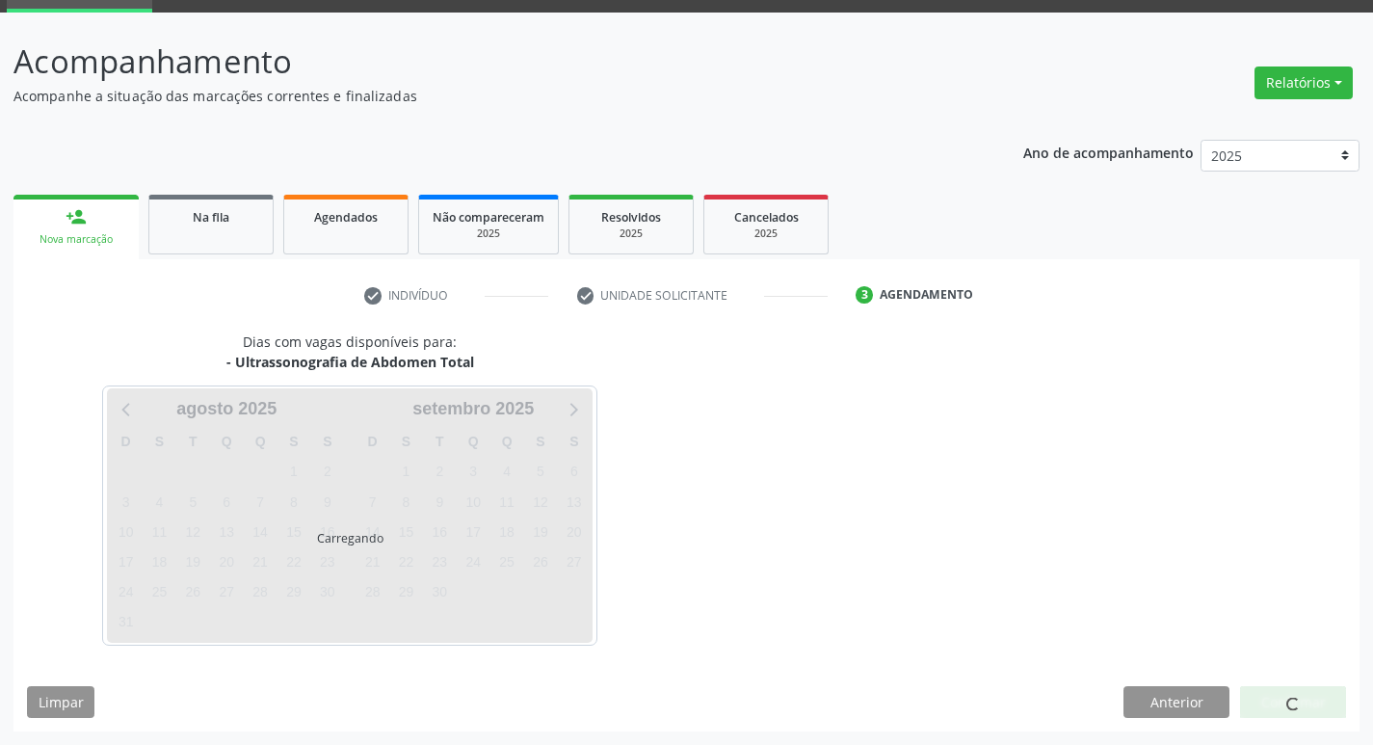
scroll to position [93, 0]
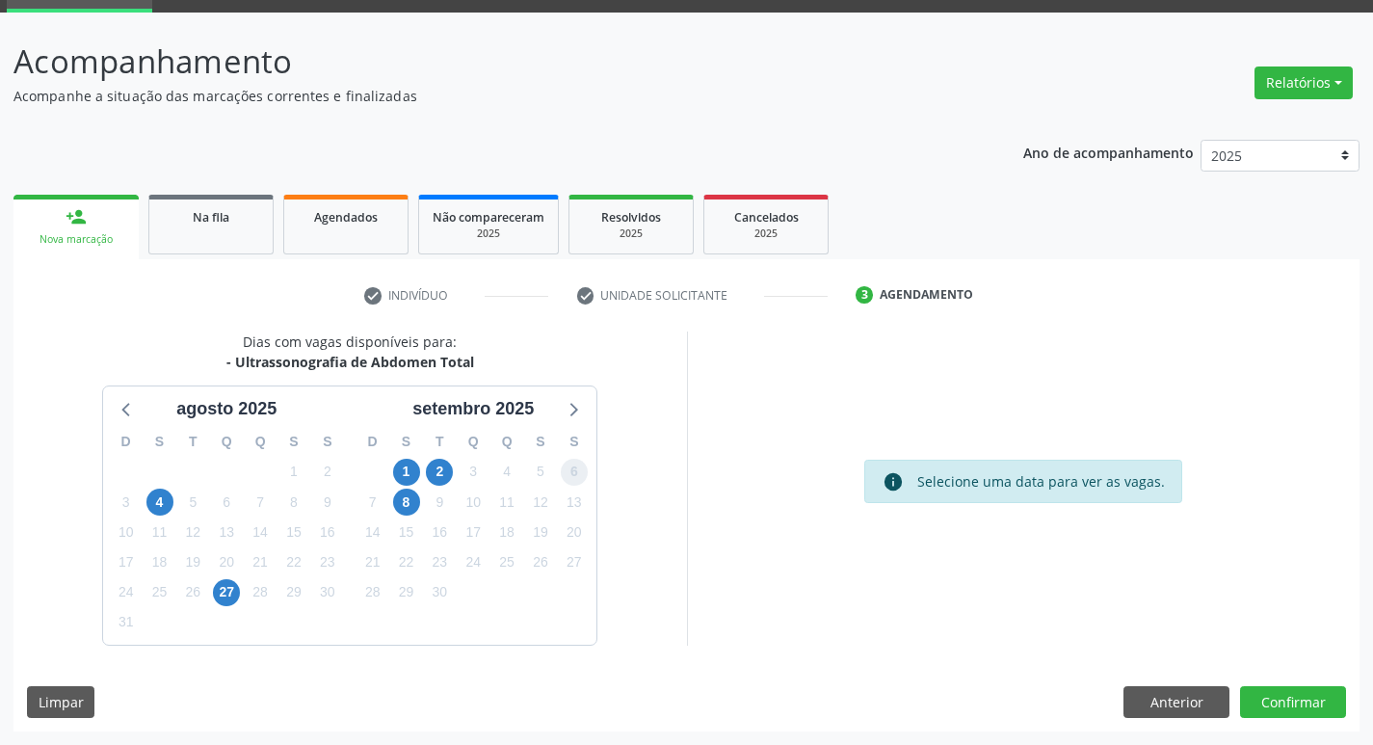
click at [580, 475] on span "6" at bounding box center [574, 472] width 27 height 27
click at [1290, 711] on button "Confirmar" at bounding box center [1293, 702] width 106 height 33
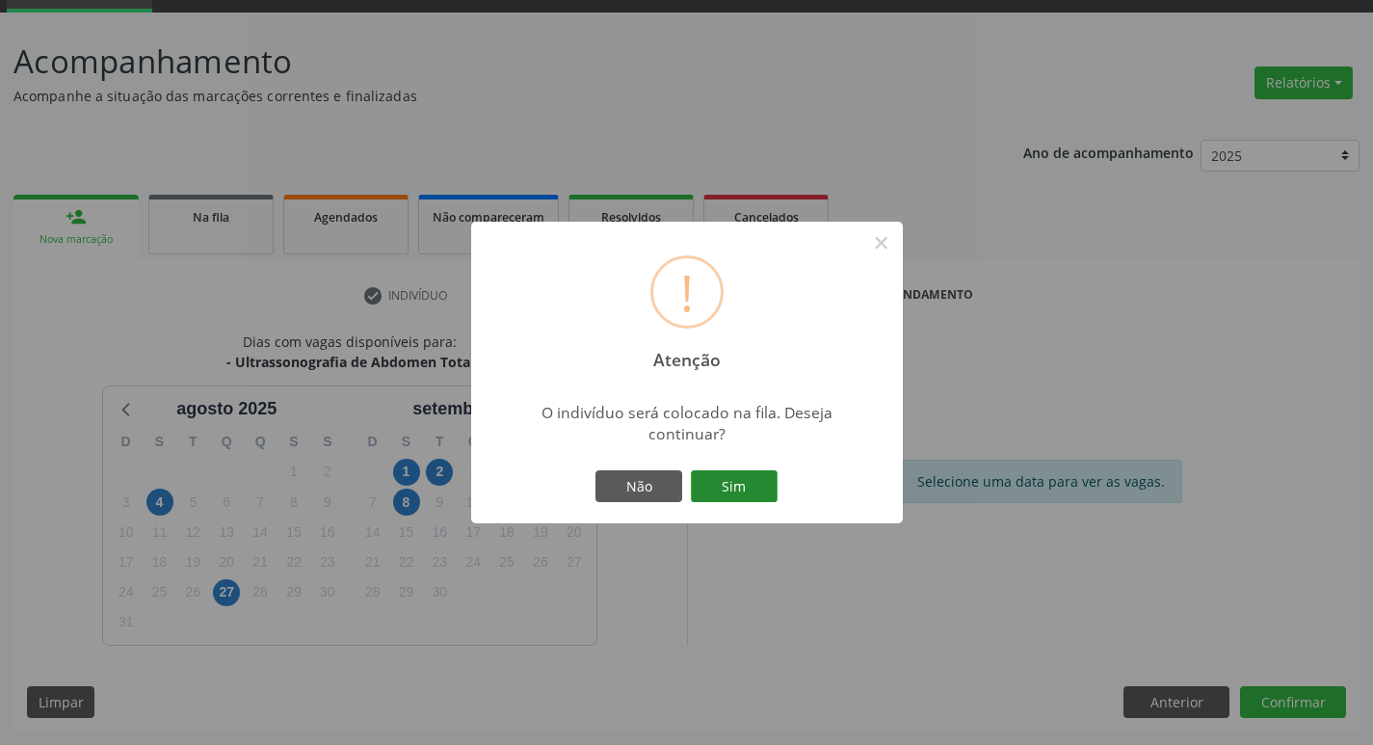
click at [725, 489] on button "Sim" at bounding box center [734, 486] width 87 height 33
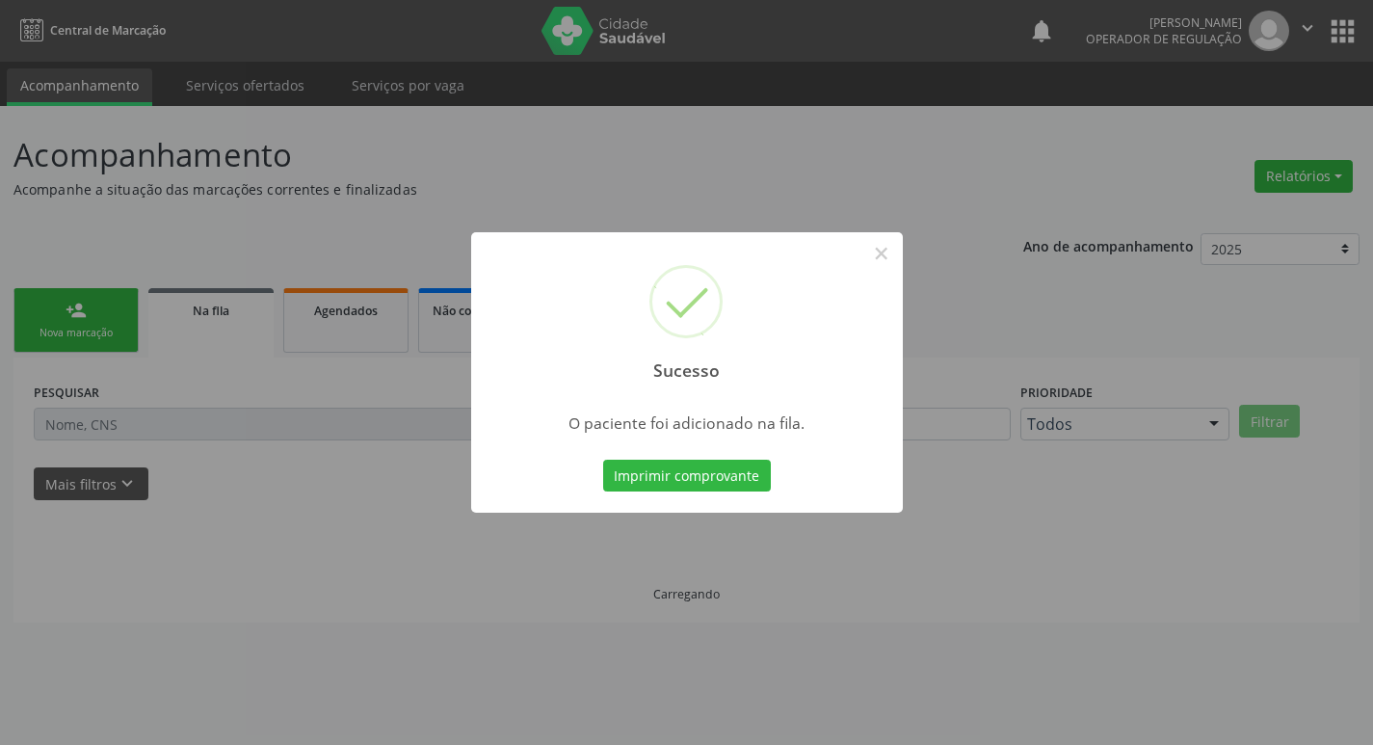
scroll to position [0, 0]
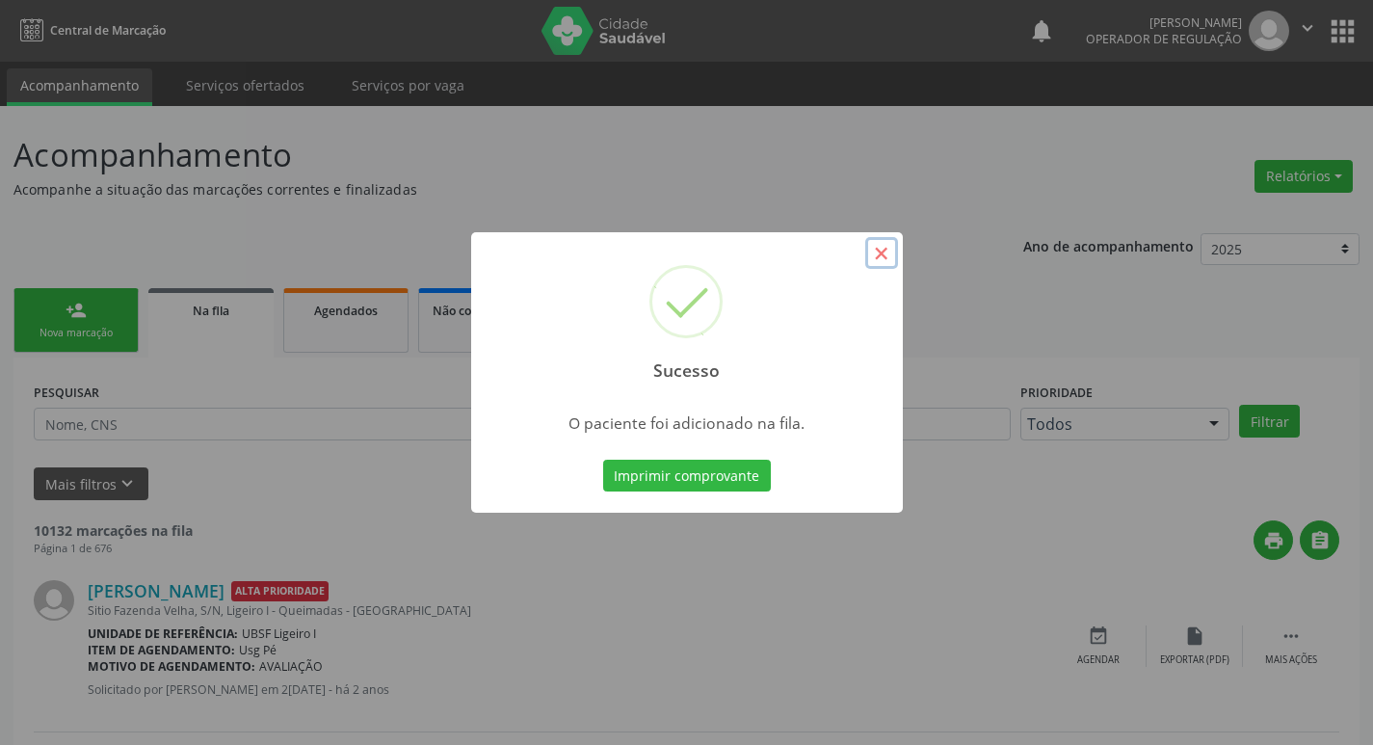
click at [882, 251] on button "×" at bounding box center [881, 253] width 33 height 33
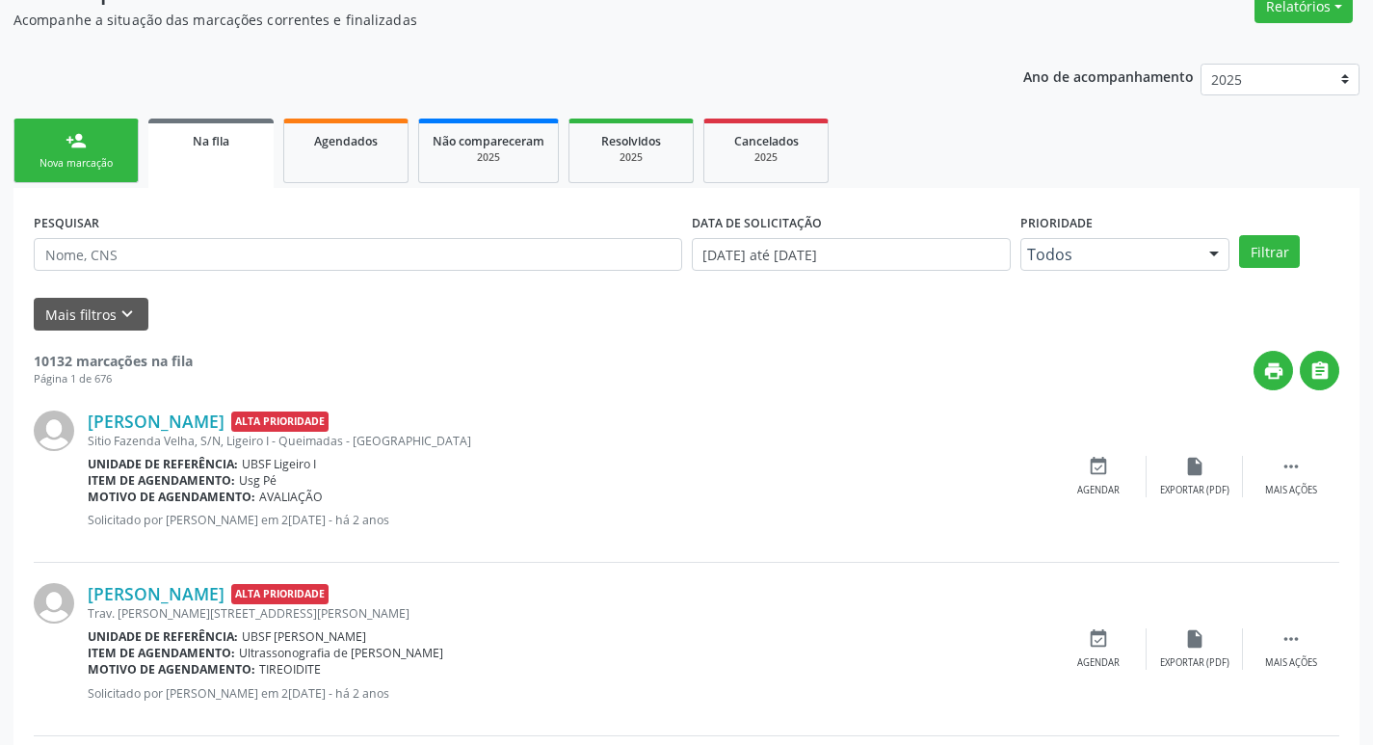
scroll to position [289, 0]
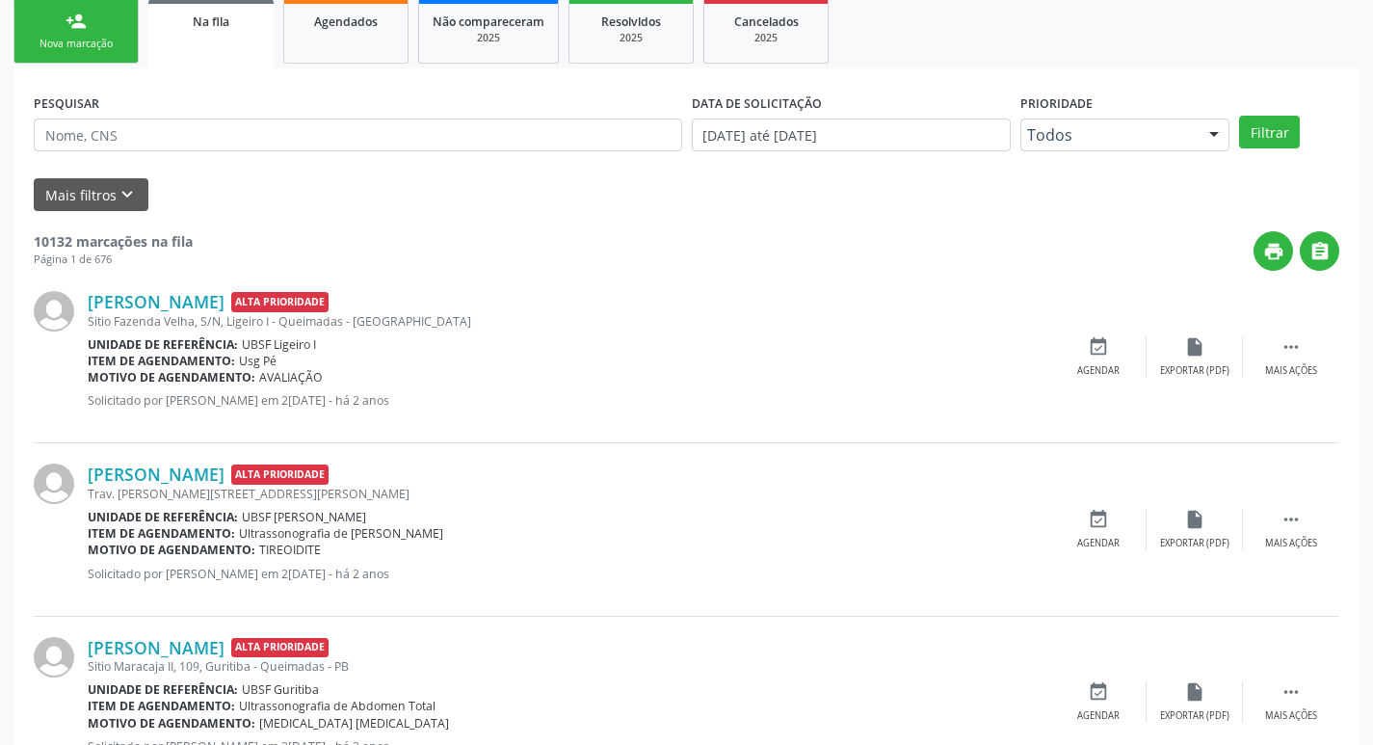
click at [68, 38] on div "Nova marcação" at bounding box center [76, 44] width 96 height 14
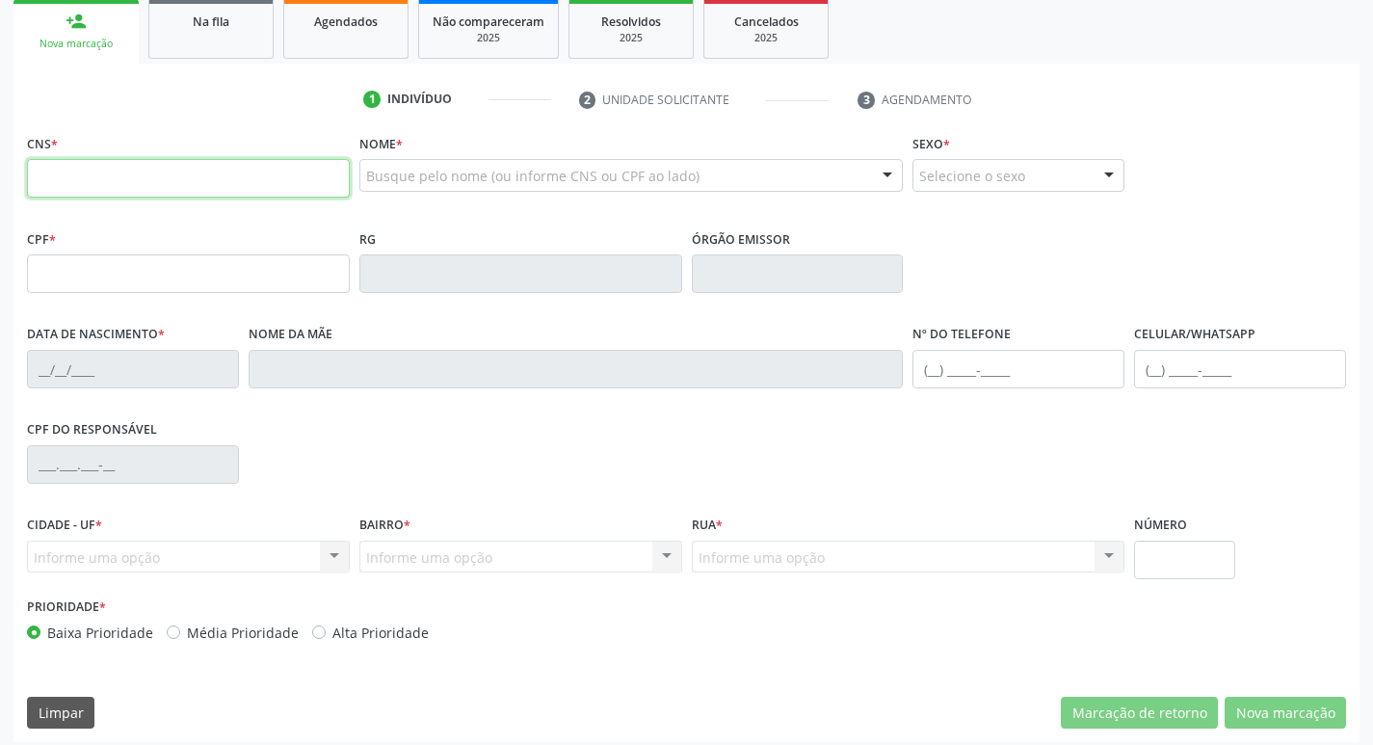
click at [103, 178] on input "text" at bounding box center [188, 178] width 323 height 39
type input "703 0098 4612 4170"
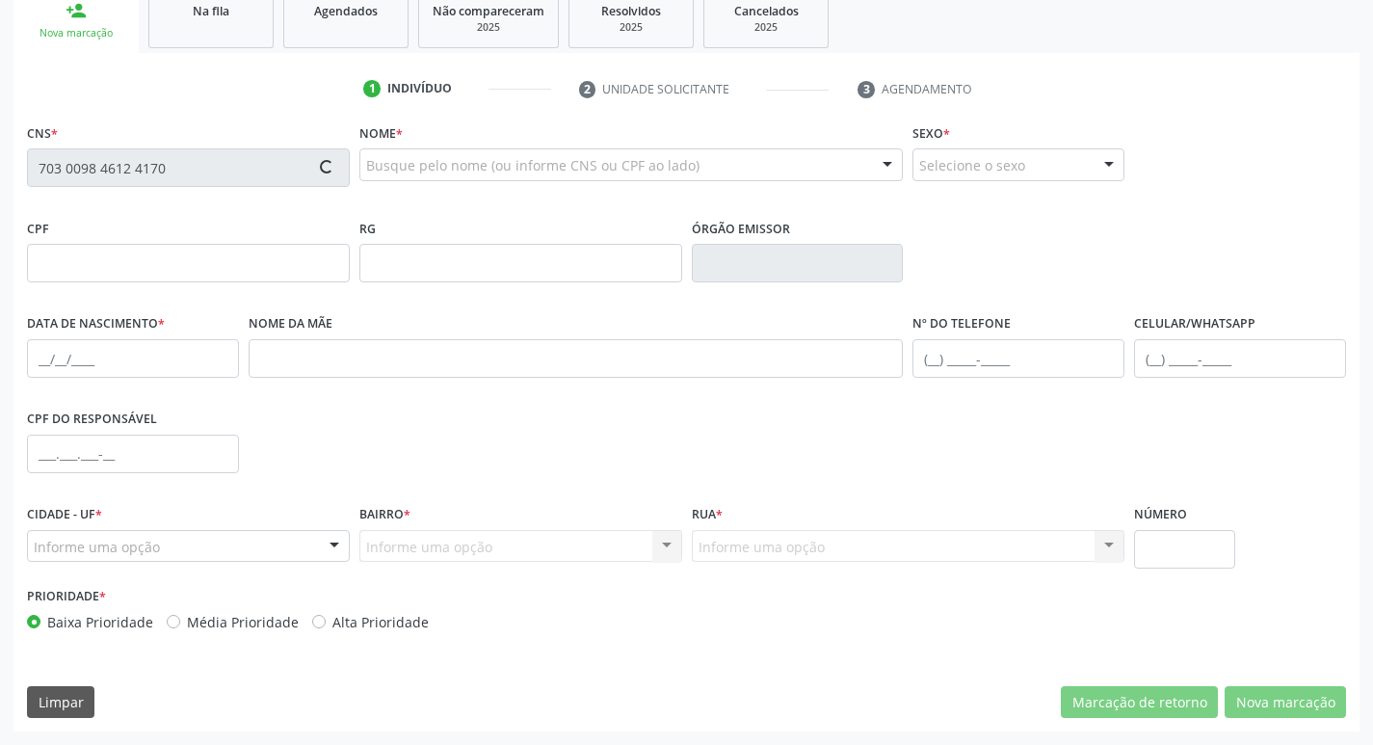
scroll to position [107, 0]
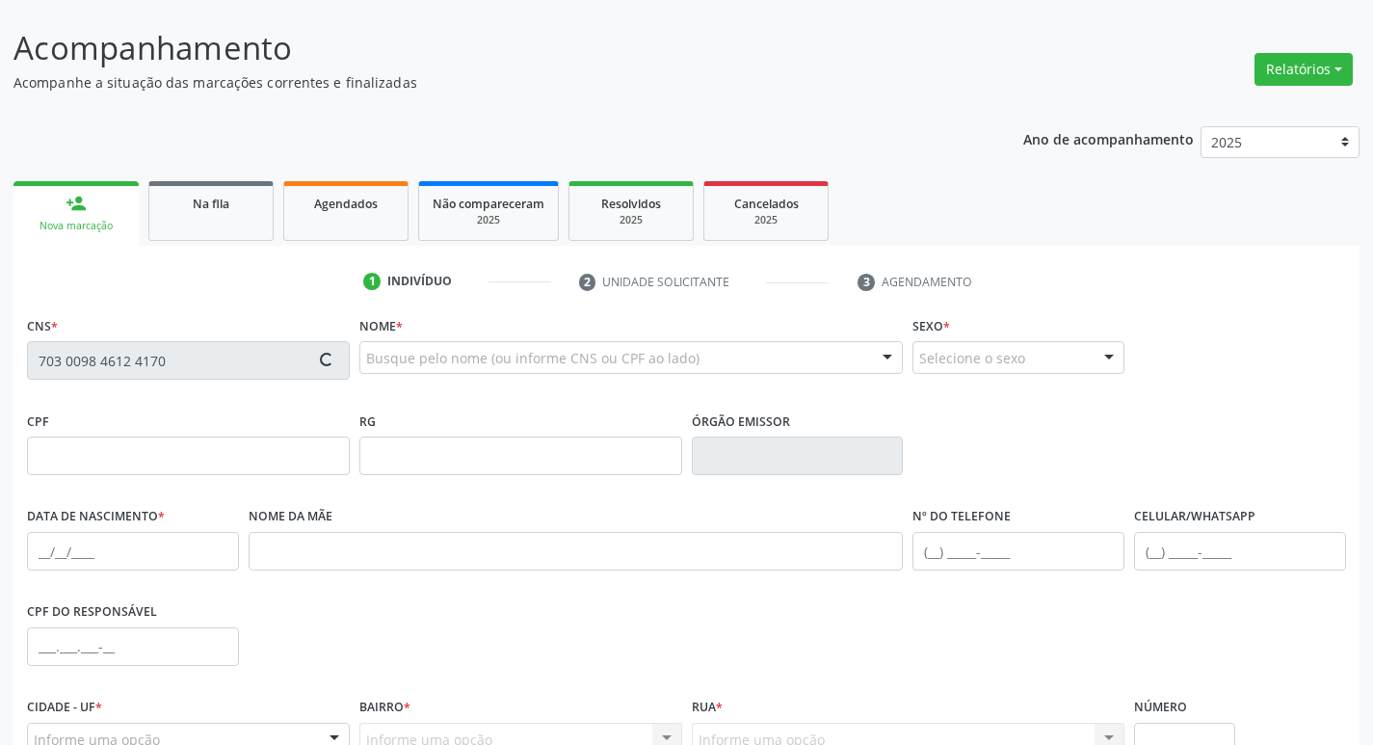
click at [94, 219] on div "Nova marcação" at bounding box center [76, 226] width 98 height 14
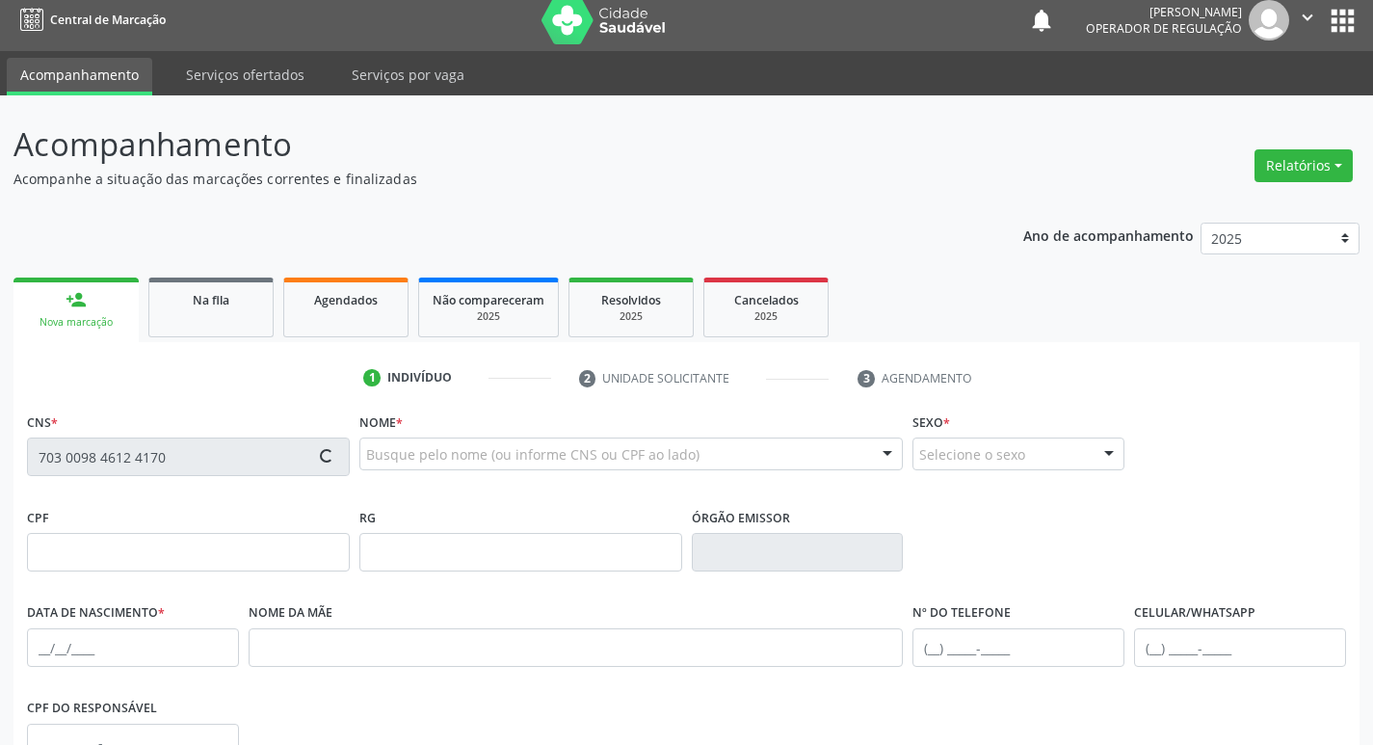
scroll to position [0, 0]
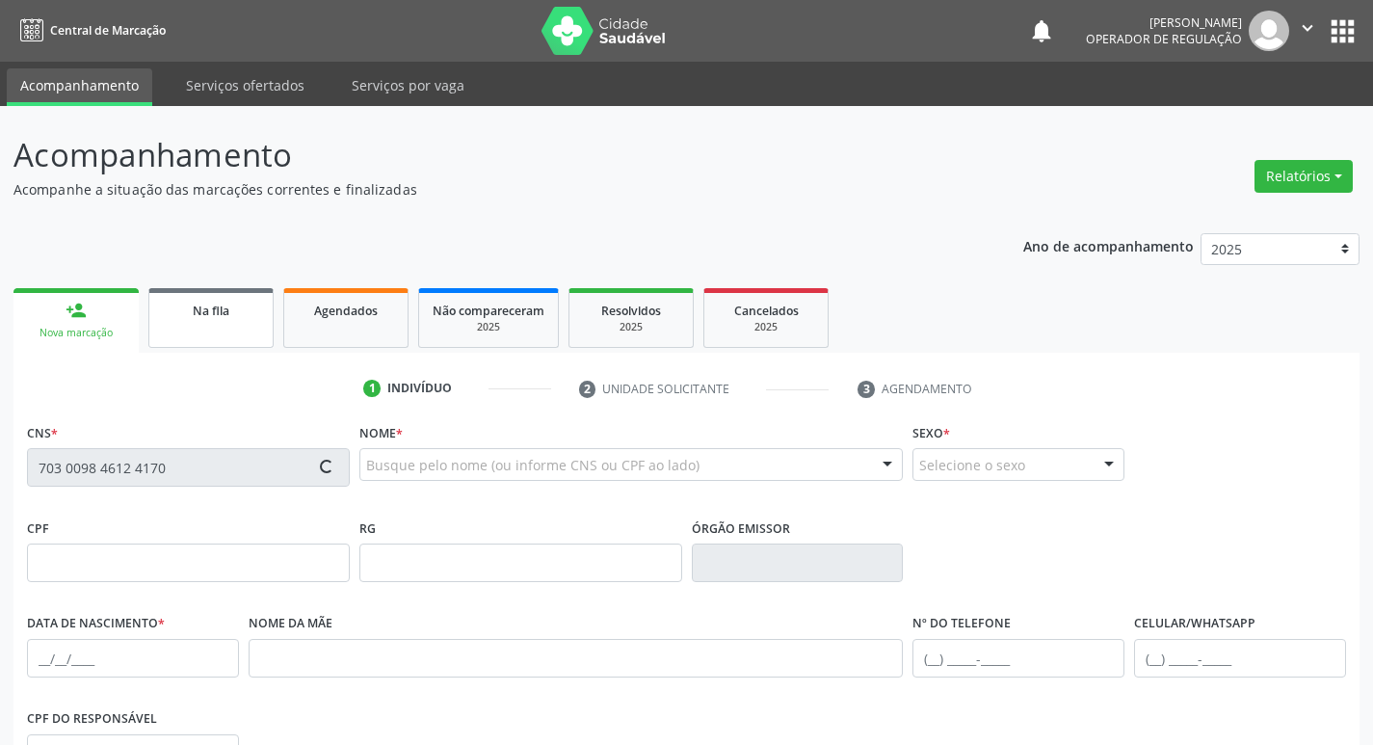
click at [213, 309] on span "Na fila" at bounding box center [211, 311] width 37 height 16
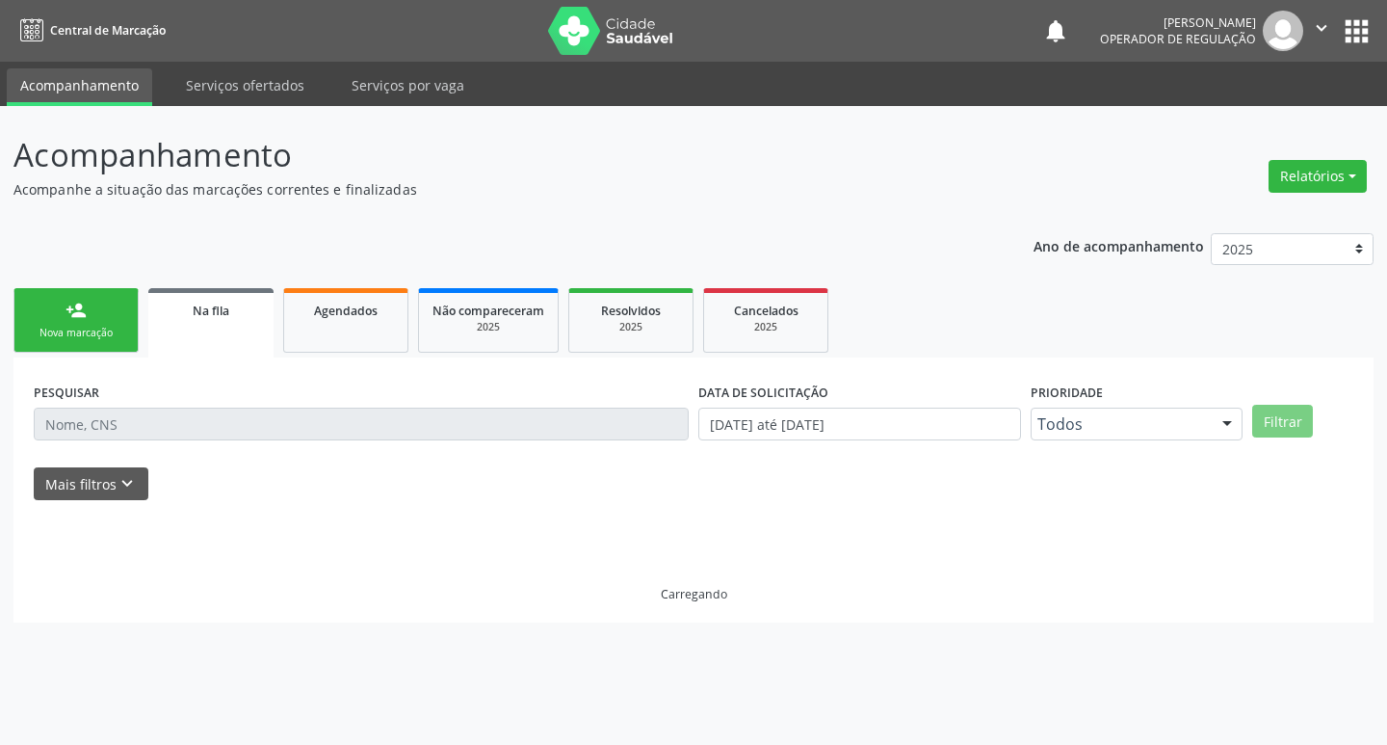
click at [100, 329] on div "Nova marcação" at bounding box center [76, 333] width 96 height 14
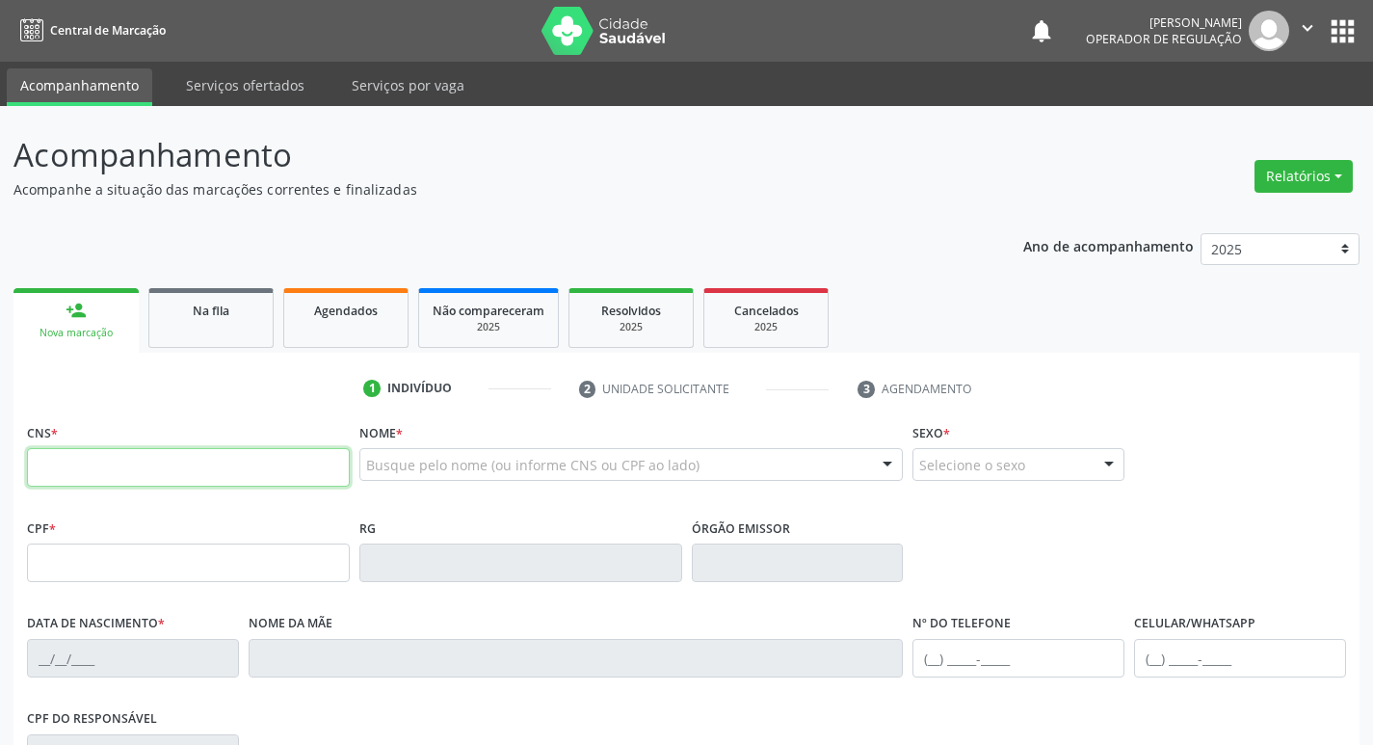
click at [111, 465] on input "text" at bounding box center [188, 467] width 323 height 39
type input "703 0098 4612 4170"
type input "119.498.524-66"
type input "04/03/1994"
type input "Maria da Silva Bezerra"
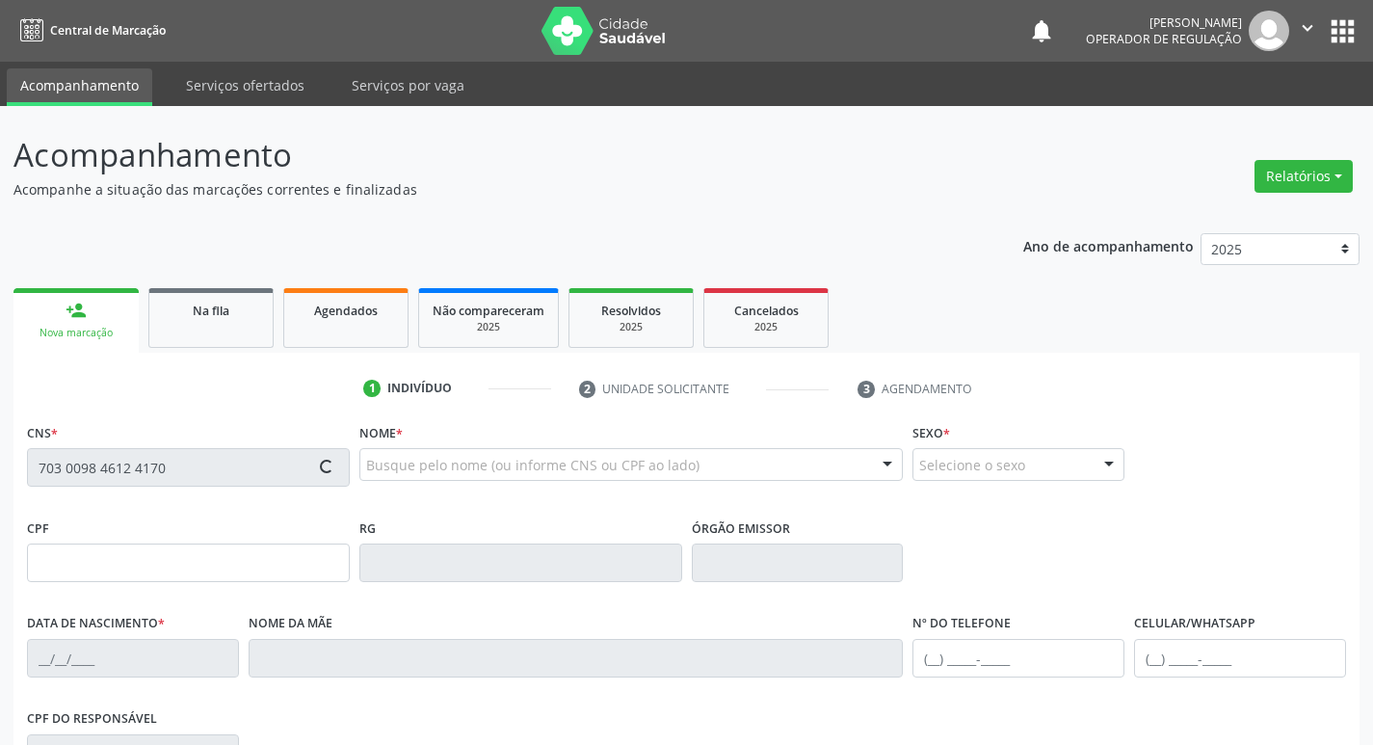
type input "(83) 99304-0837"
type input "574"
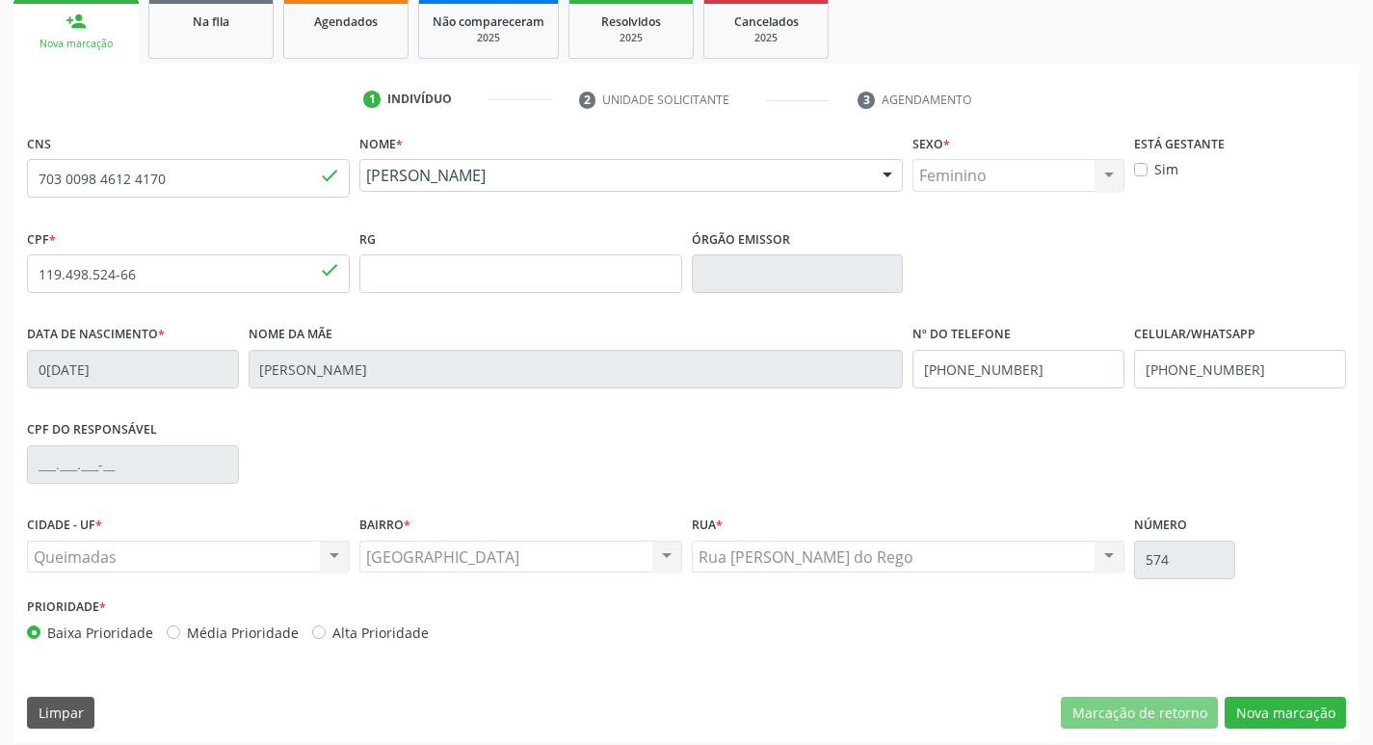
scroll to position [300, 0]
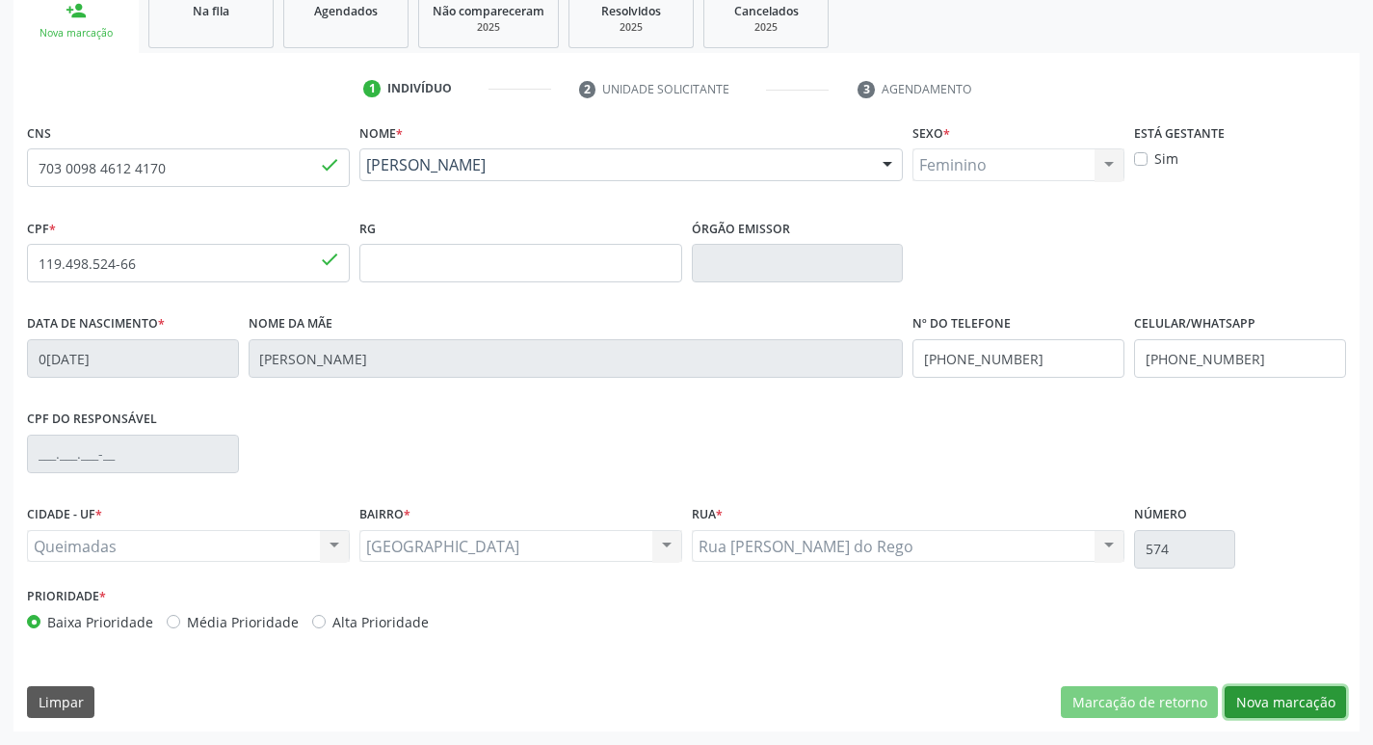
click at [1284, 702] on button "Nova marcação" at bounding box center [1285, 702] width 121 height 33
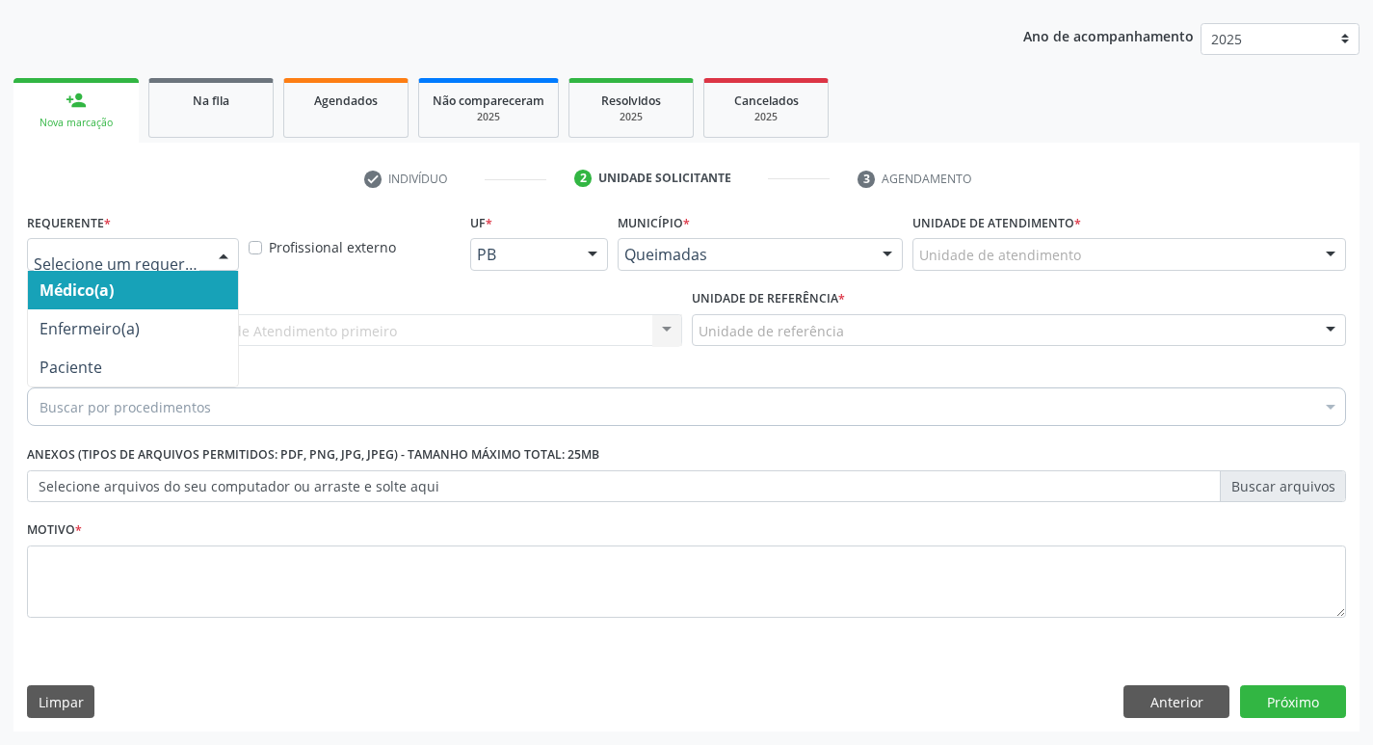
click at [220, 254] on div at bounding box center [223, 255] width 29 height 33
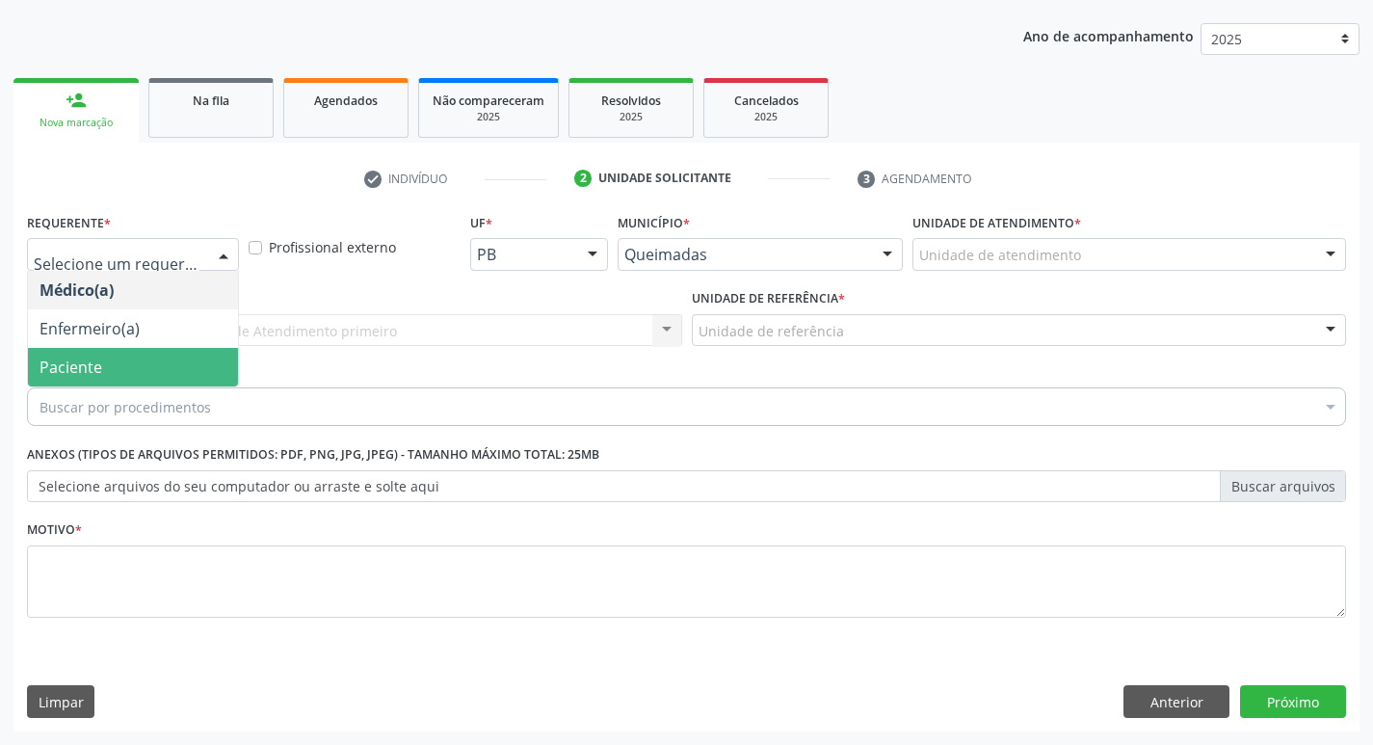
click at [93, 371] on span "Paciente" at bounding box center [71, 366] width 63 height 21
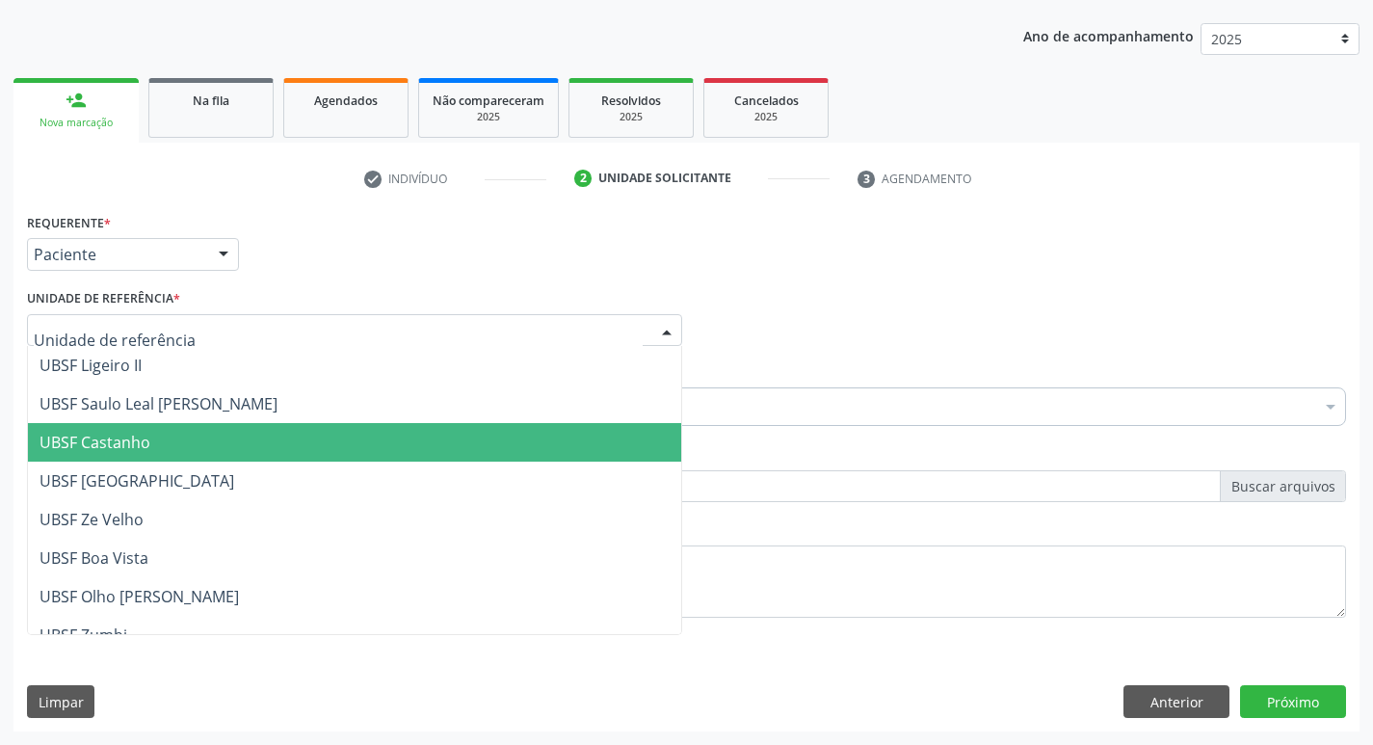
click at [111, 432] on span "UBSF Castanho" at bounding box center [95, 442] width 111 height 21
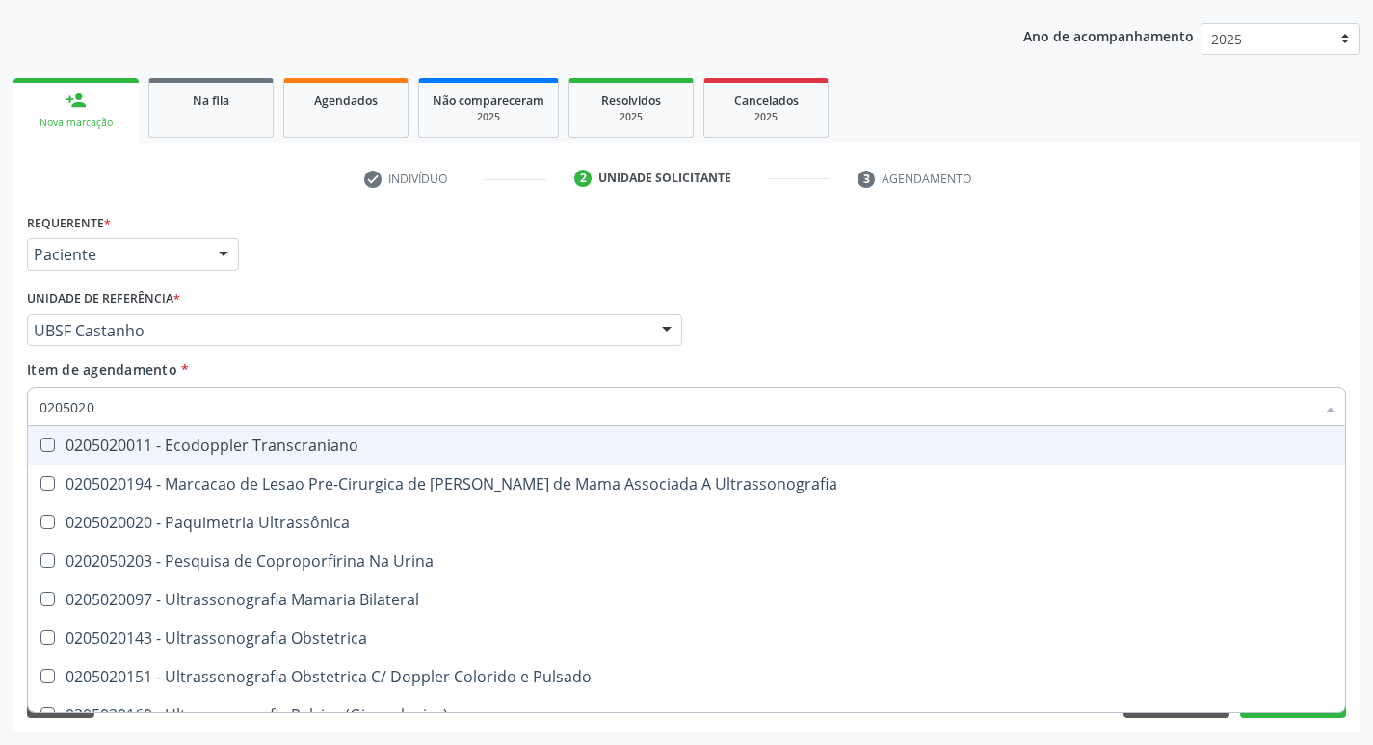
type input "02050200"
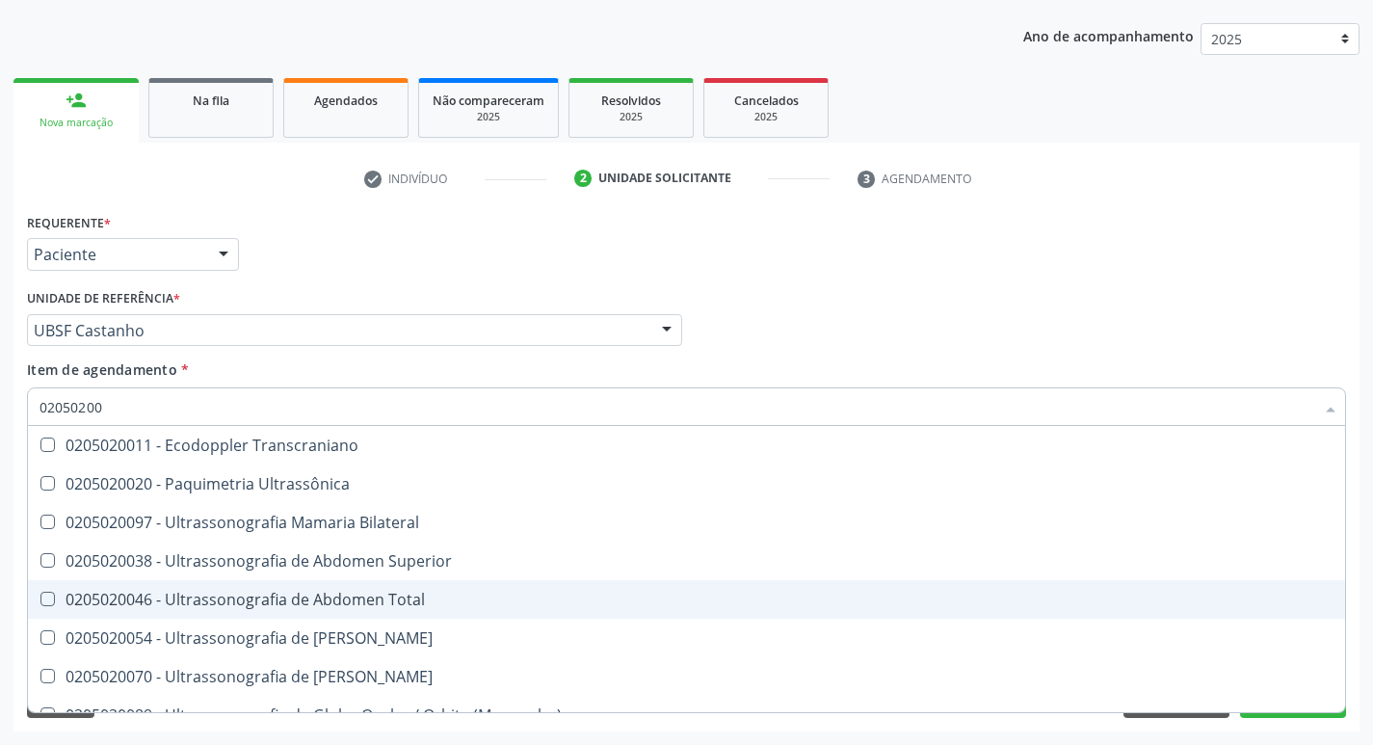
click at [50, 593] on Total at bounding box center [47, 599] width 14 height 14
click at [40, 593] on Total "checkbox" at bounding box center [34, 599] width 13 height 13
checkbox Total "true"
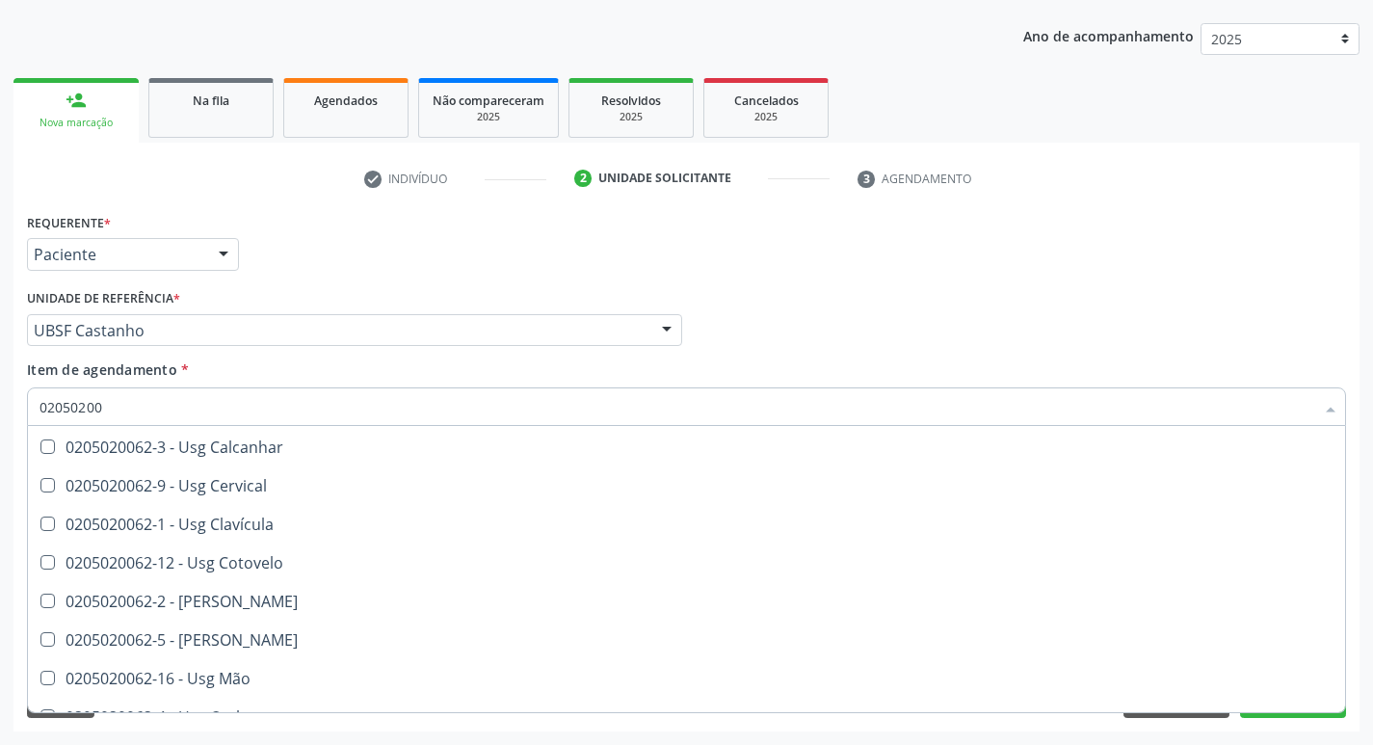
scroll to position [385, 0]
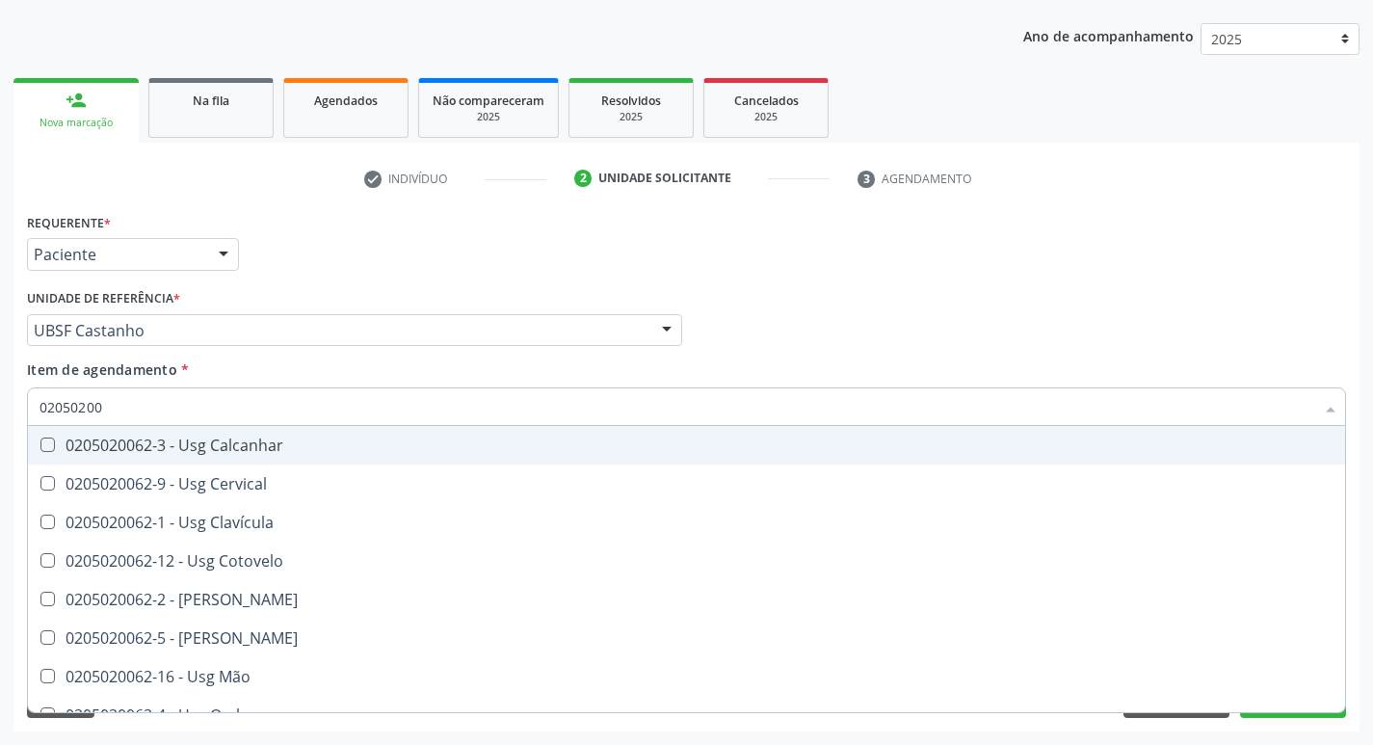
click at [1284, 340] on div "Médico Solicitante Por favor, selecione a Unidade de Atendimento primeiro Nenhu…" at bounding box center [686, 321] width 1329 height 75
checkbox Ultrassônica "true"
checkbox Total "false"
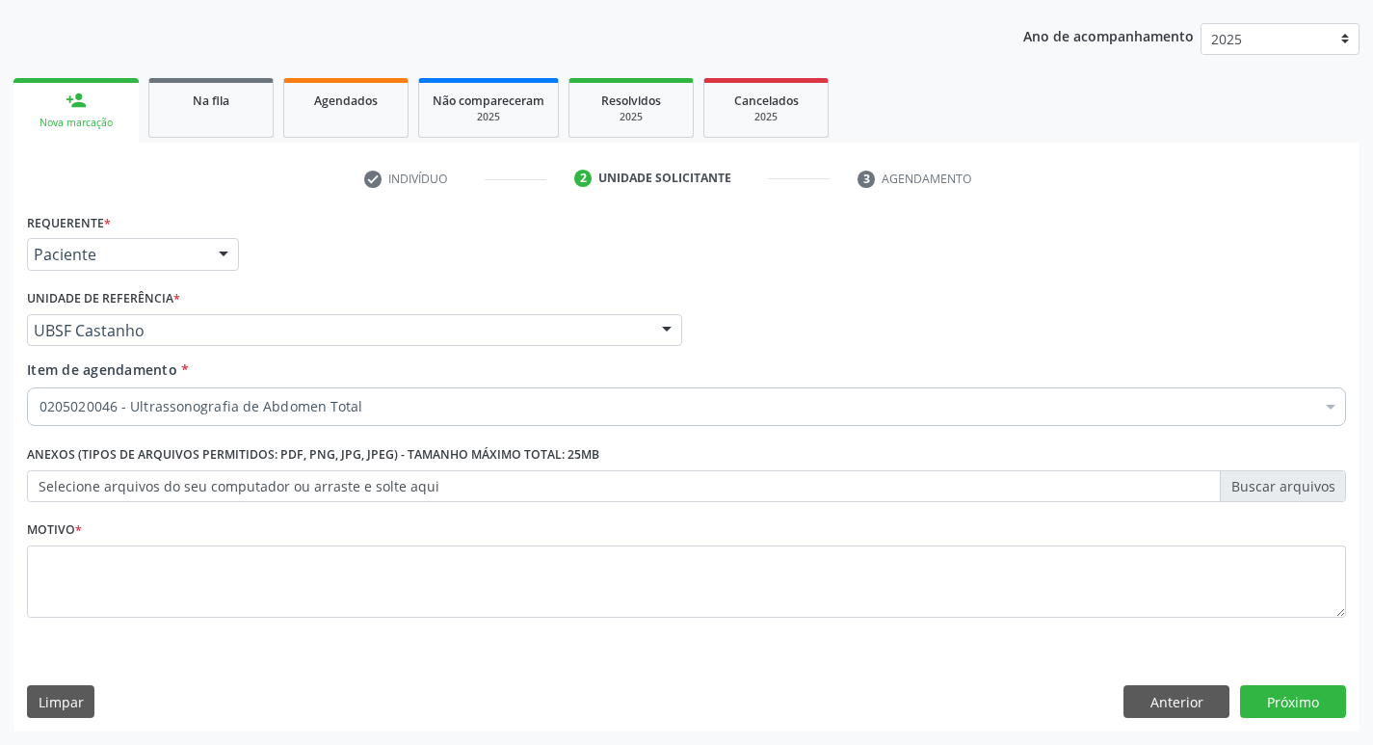
scroll to position [0, 0]
click at [1287, 695] on button "Próximo" at bounding box center [1293, 701] width 106 height 33
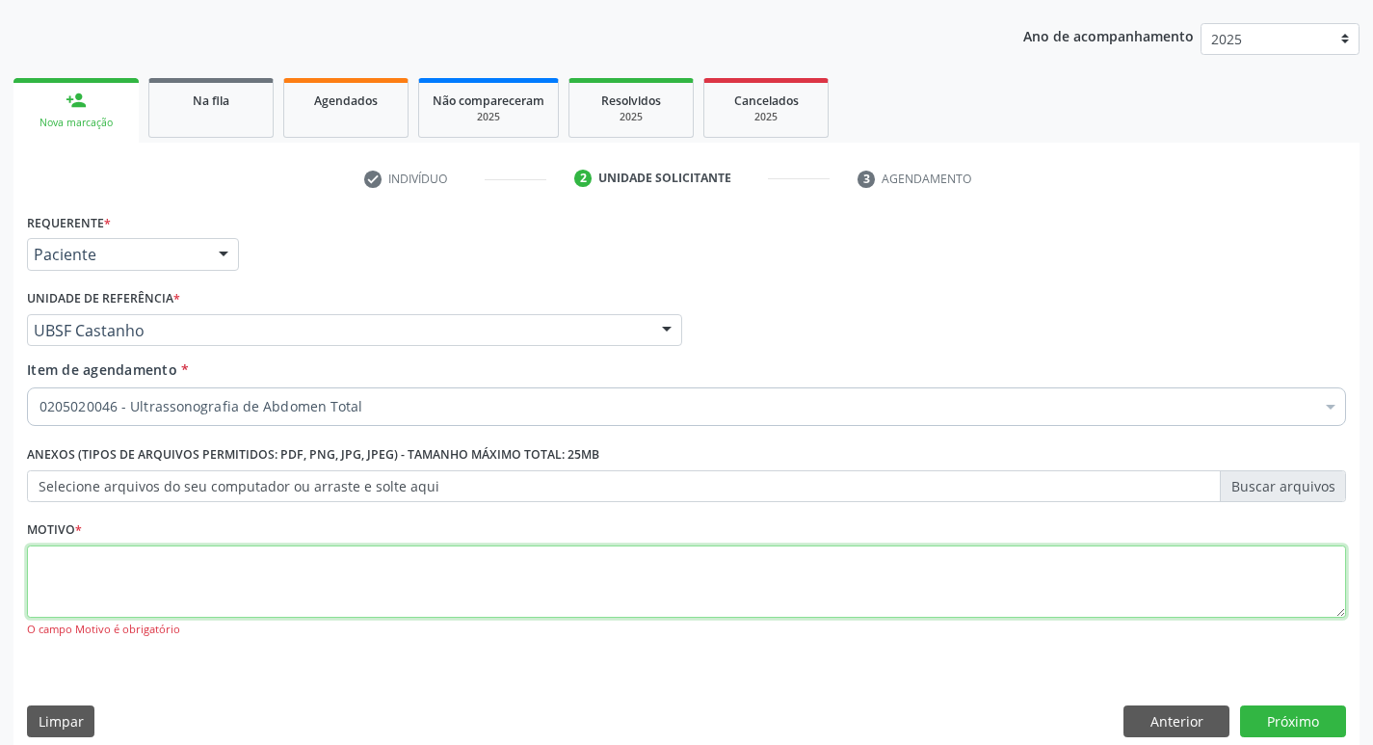
click at [114, 564] on textarea at bounding box center [686, 581] width 1319 height 73
type textarea "[PERSON_NAME]"
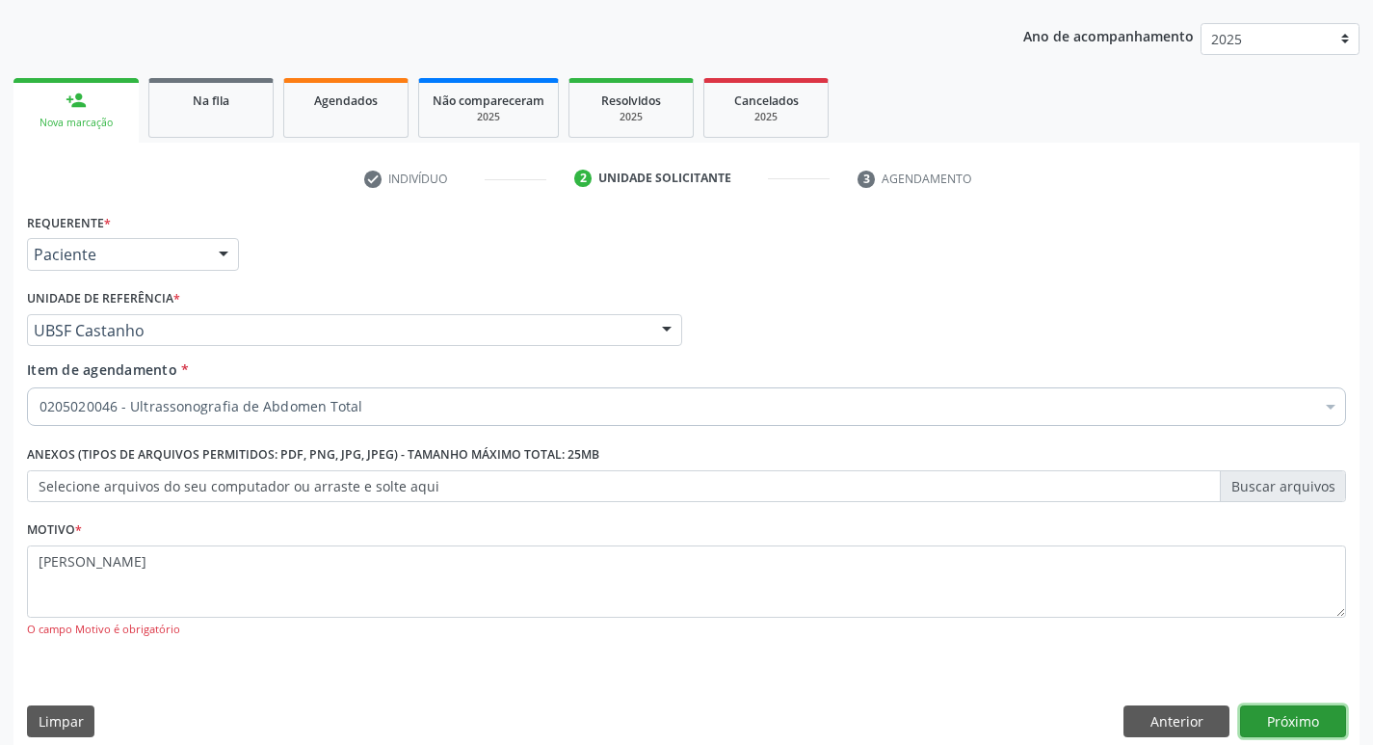
click at [1277, 727] on button "Próximo" at bounding box center [1293, 721] width 106 height 33
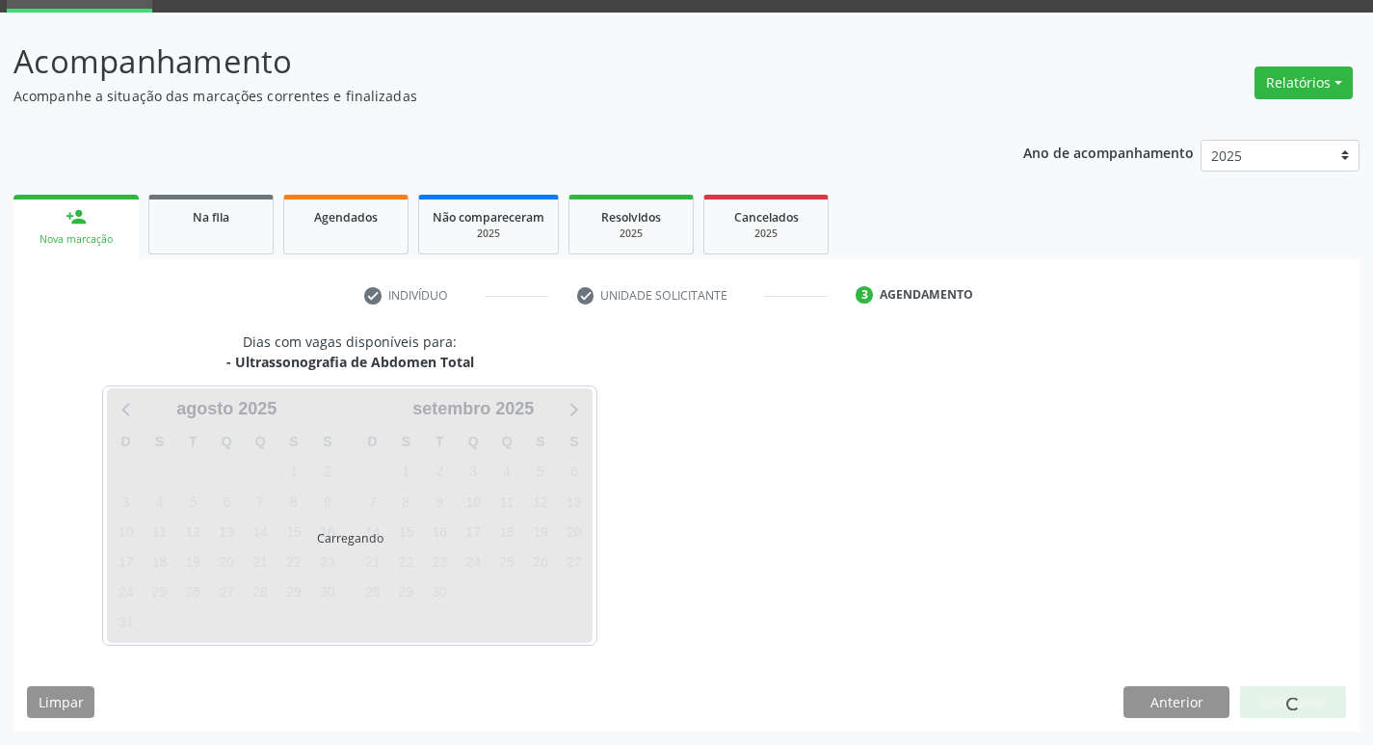
scroll to position [93, 0]
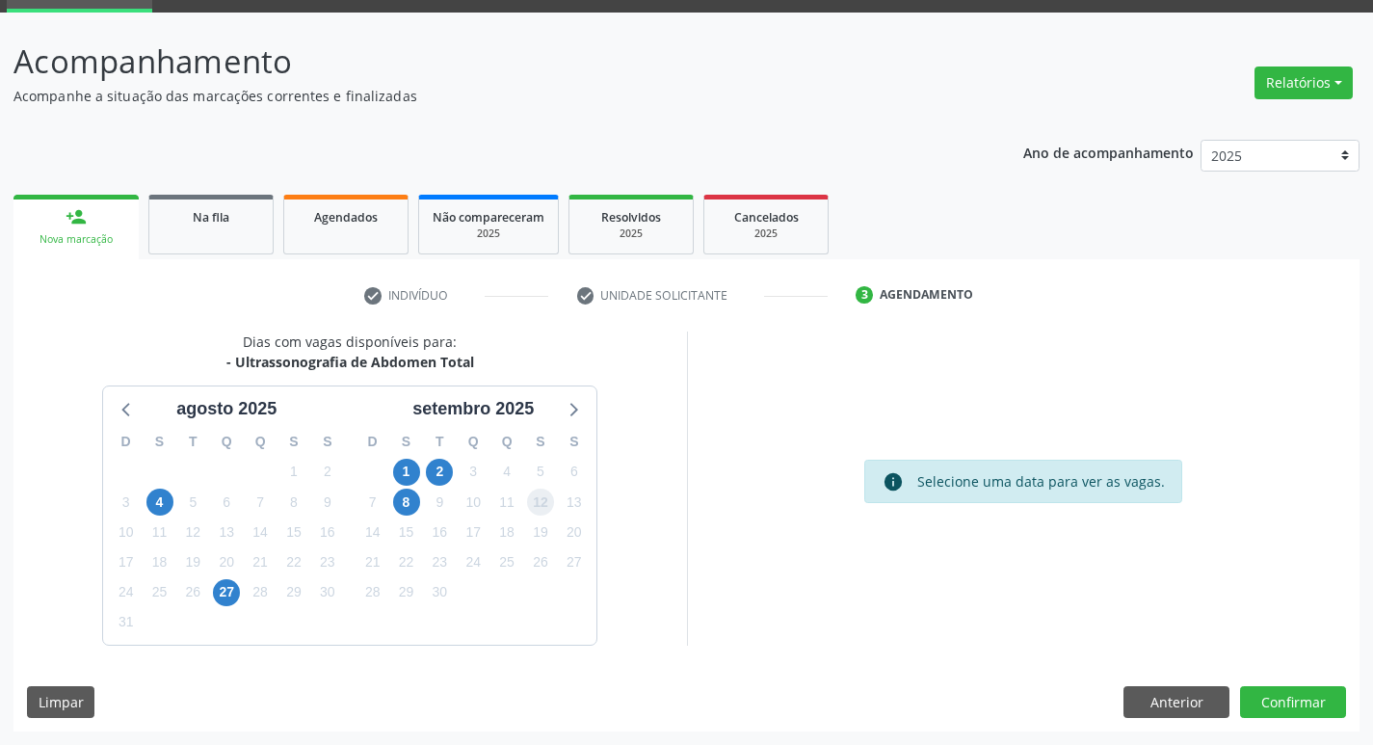
click at [545, 507] on span "12" at bounding box center [540, 501] width 27 height 27
click at [1290, 713] on button "Confirmar" at bounding box center [1293, 702] width 106 height 33
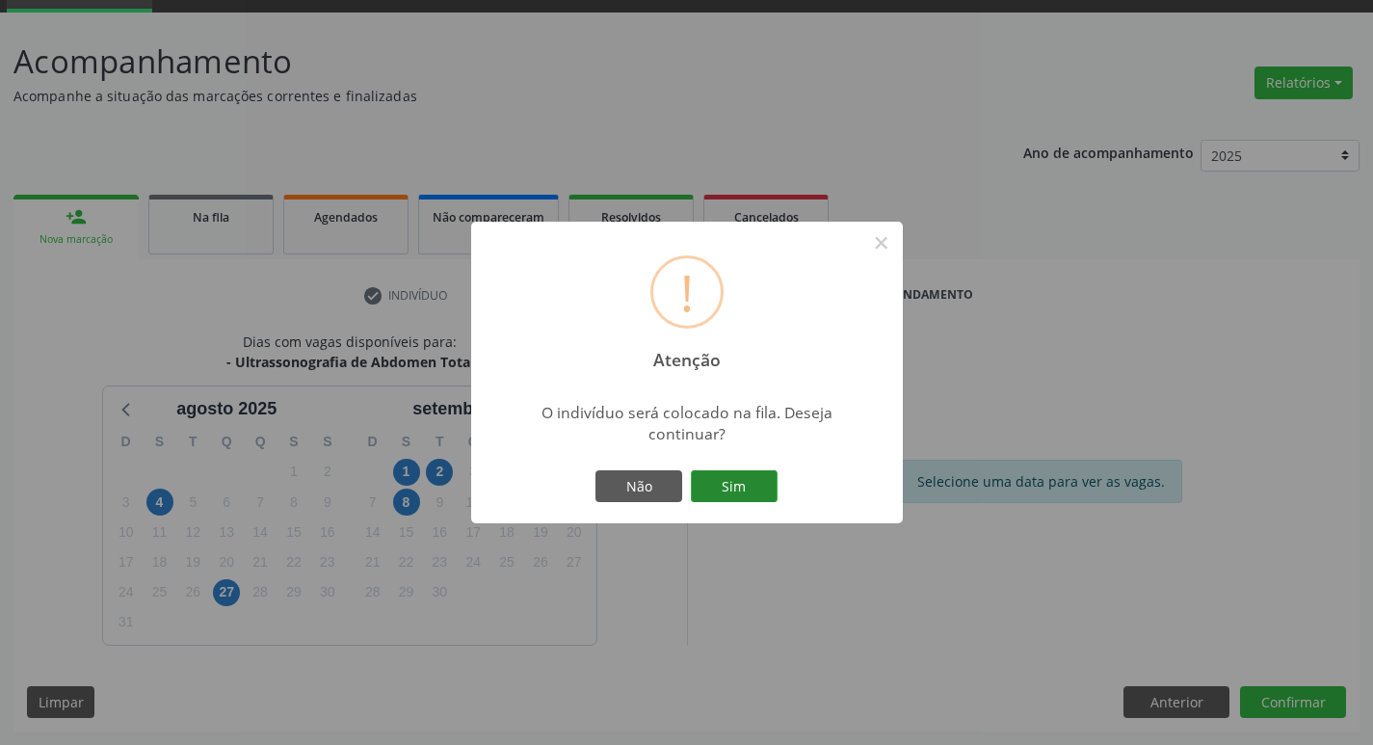
click at [756, 476] on button "Sim" at bounding box center [734, 486] width 87 height 33
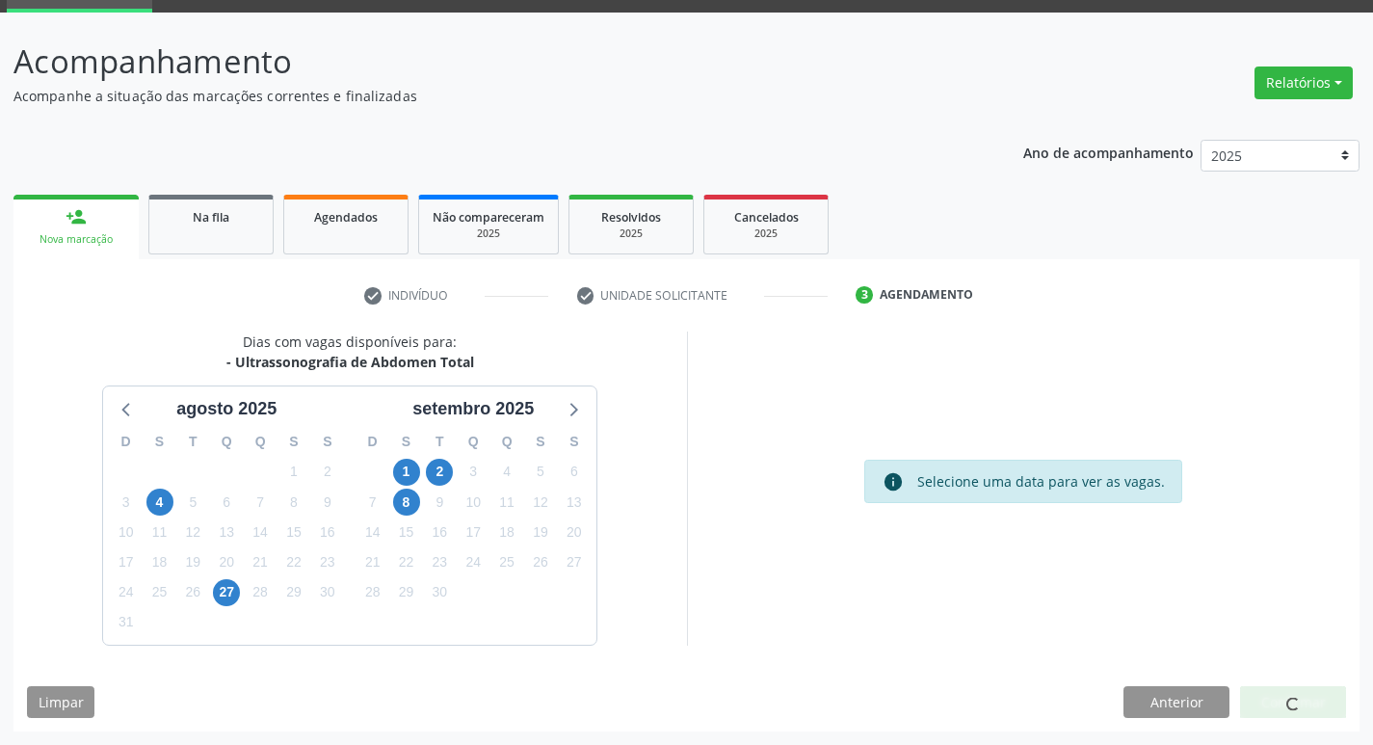
scroll to position [0, 0]
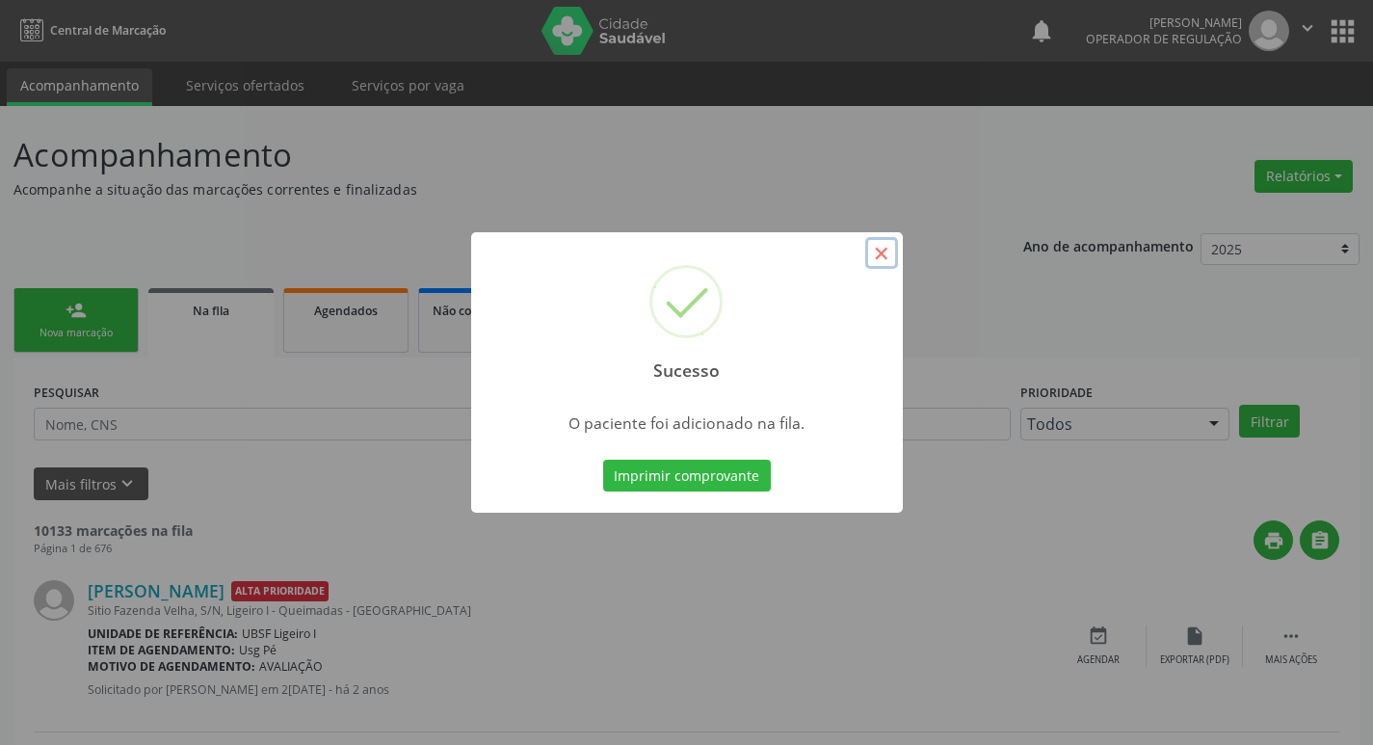
click at [889, 254] on button "×" at bounding box center [881, 253] width 33 height 33
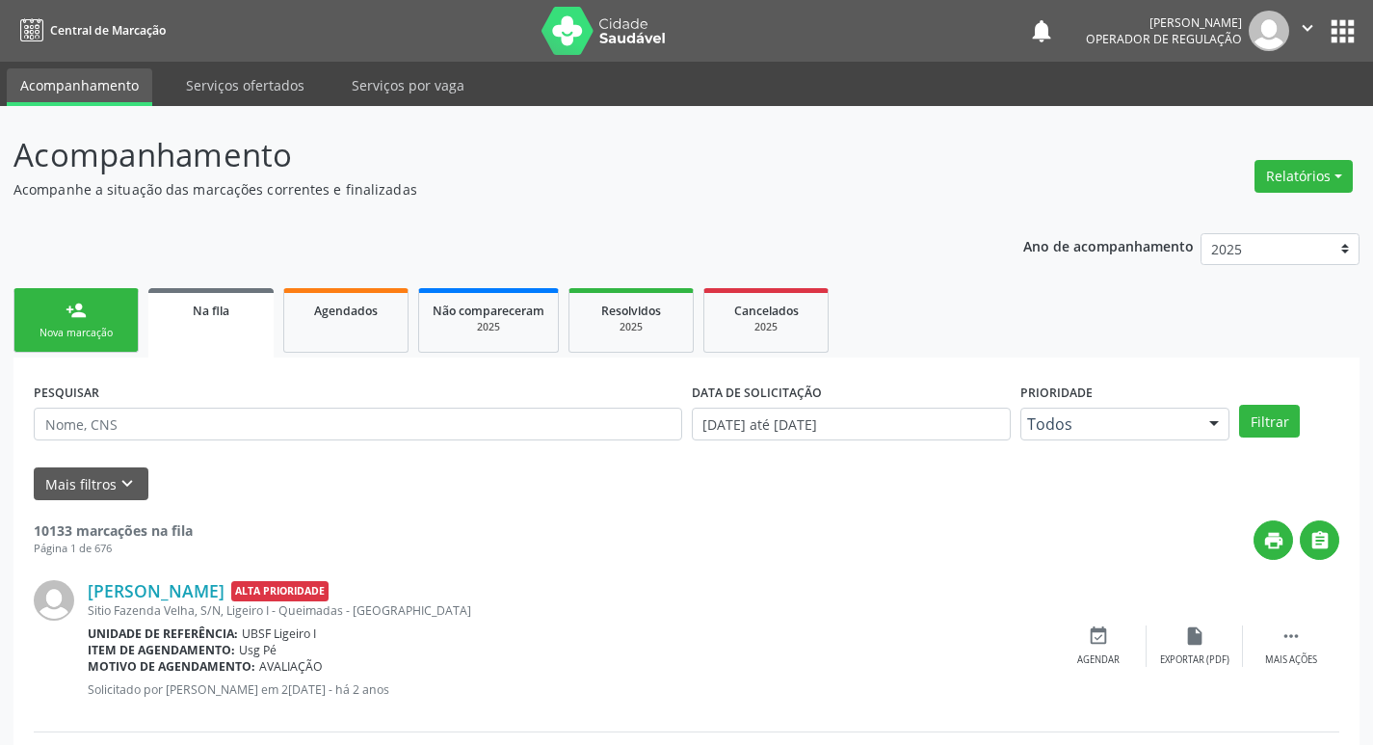
click at [59, 329] on div "Nova marcação" at bounding box center [76, 333] width 96 height 14
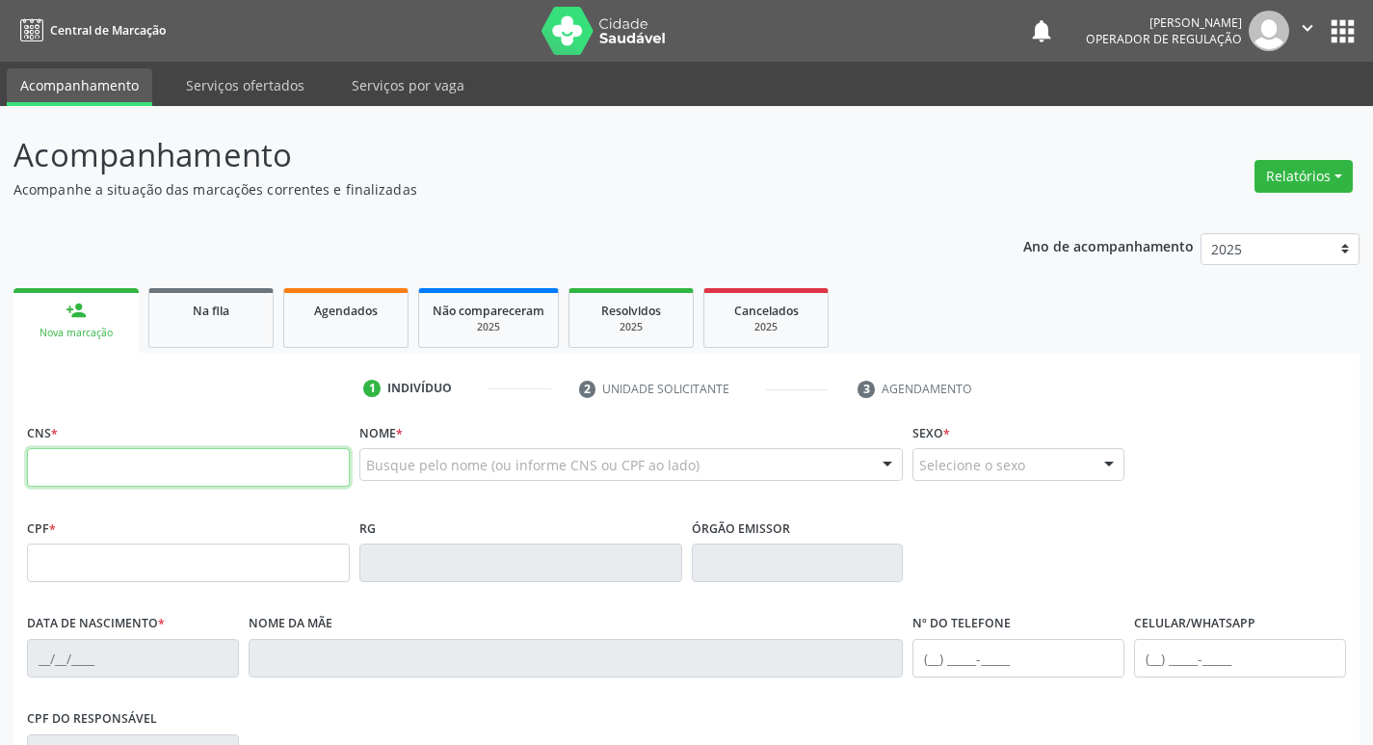
click at [145, 474] on input "text" at bounding box center [188, 467] width 323 height 39
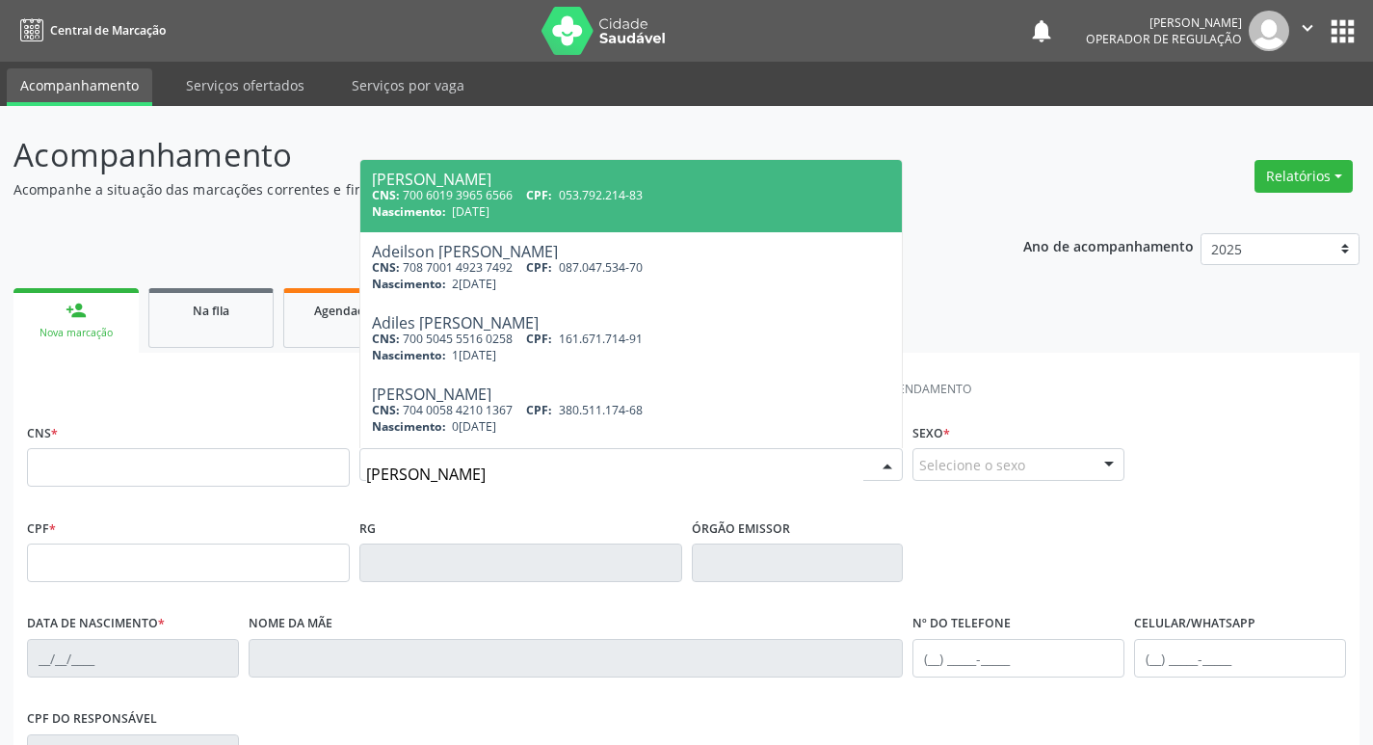
type input "SEVERINO CARDOSO"
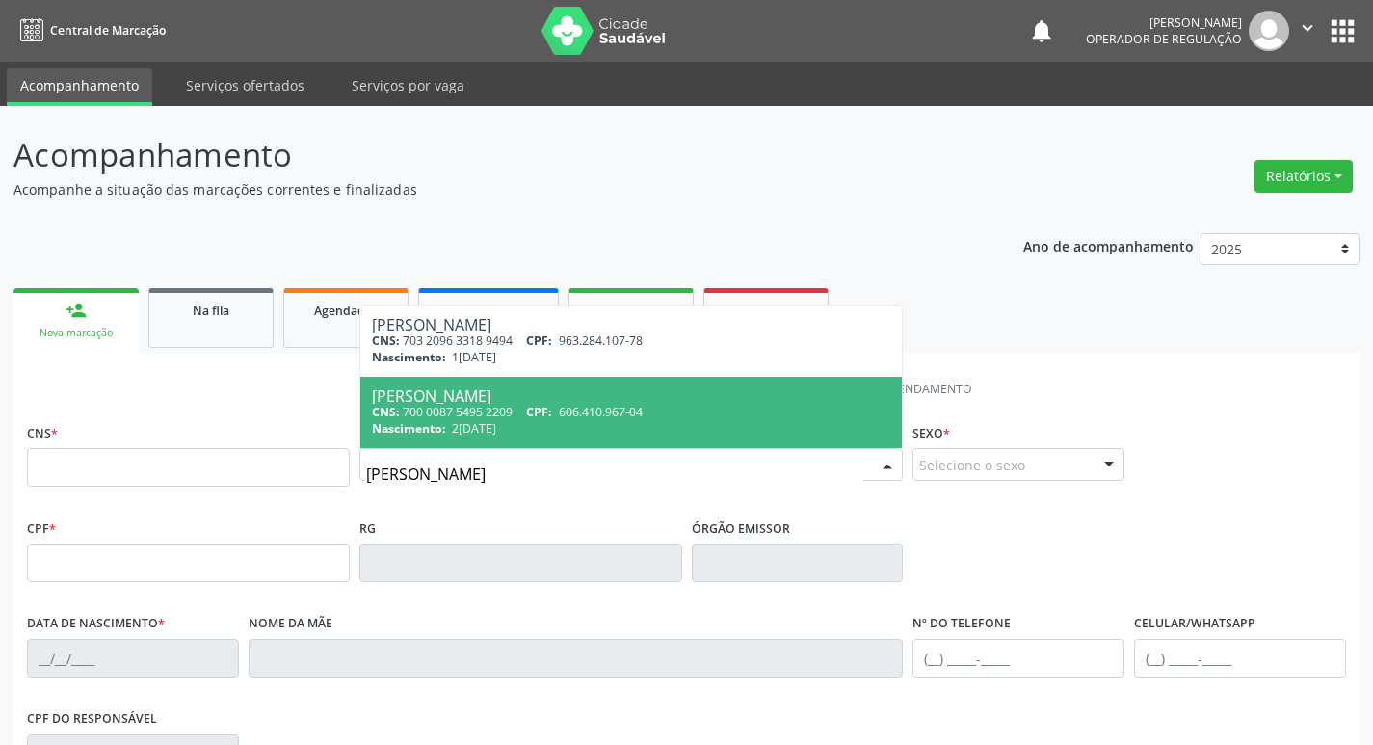
click at [492, 426] on span "20/05/1955" at bounding box center [474, 428] width 44 height 16
type input "700 0087 5495 2209"
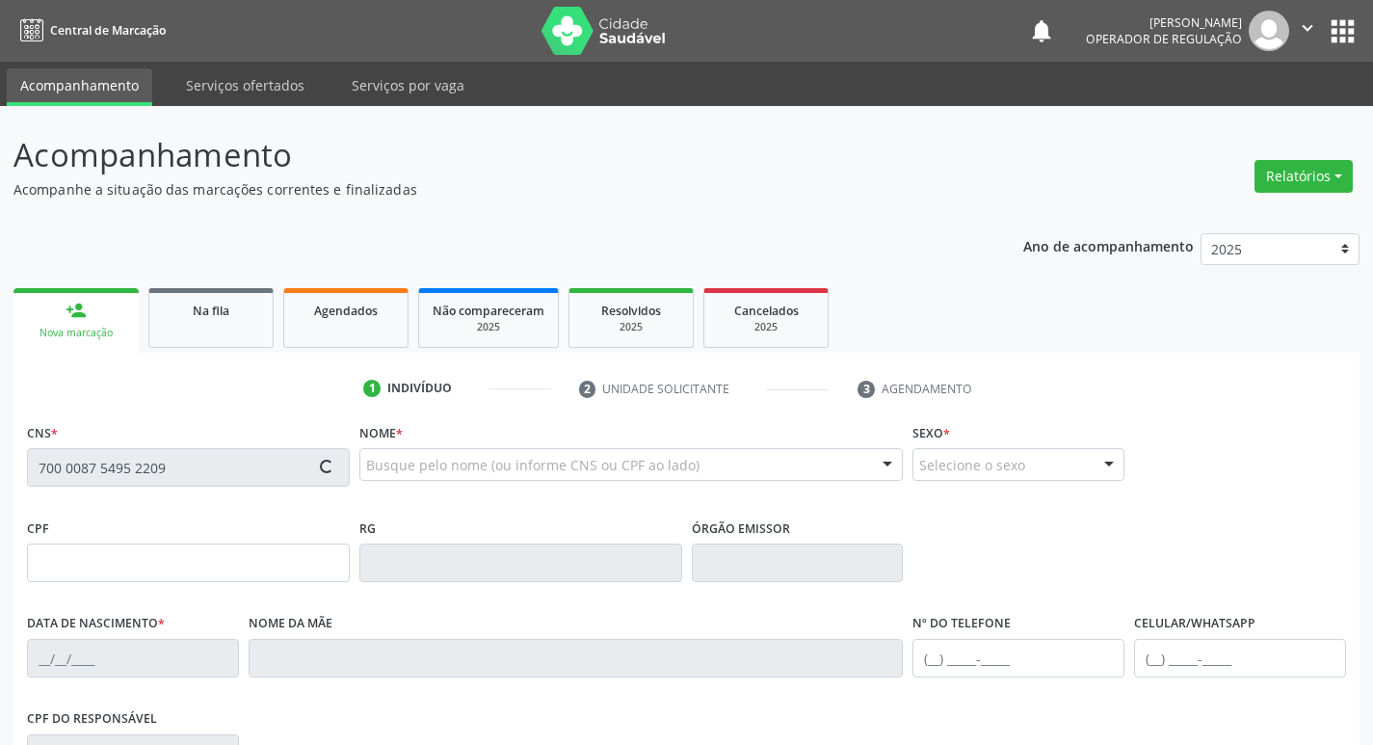
type input "606.410.967-04"
type input "20/05/1955"
type input "Maria Cardoso da Silva"
type input "(83) 99334-1757"
type input "093.232.944-62"
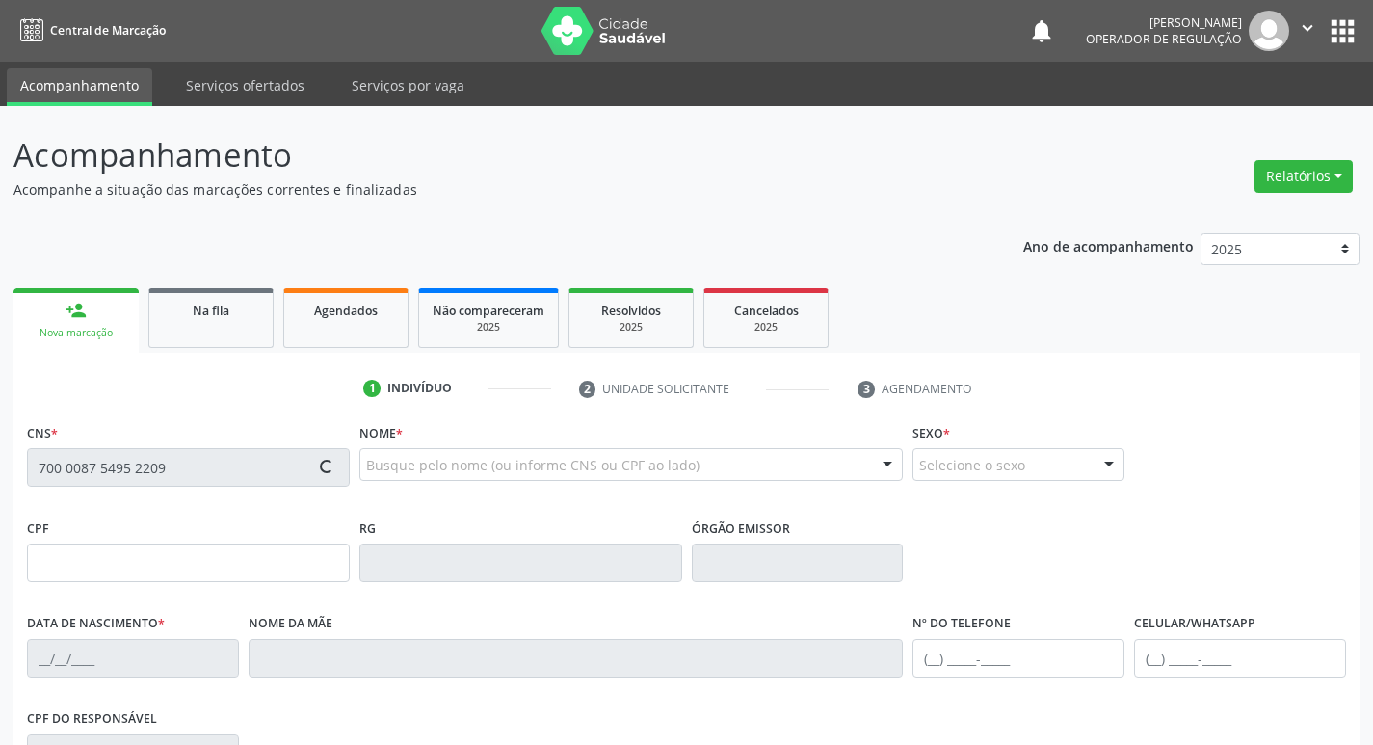
type input "20"
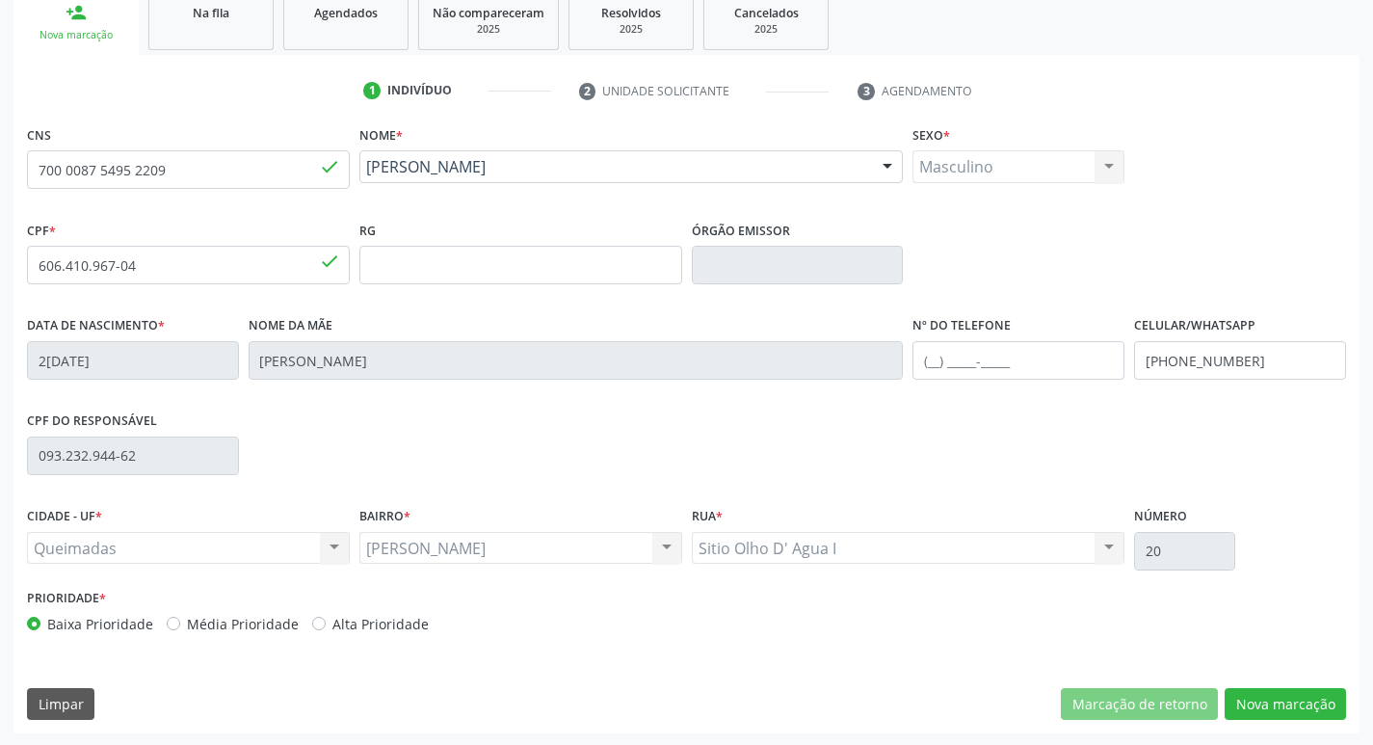
scroll to position [300, 0]
click at [1251, 701] on button "Nova marcação" at bounding box center [1285, 702] width 121 height 33
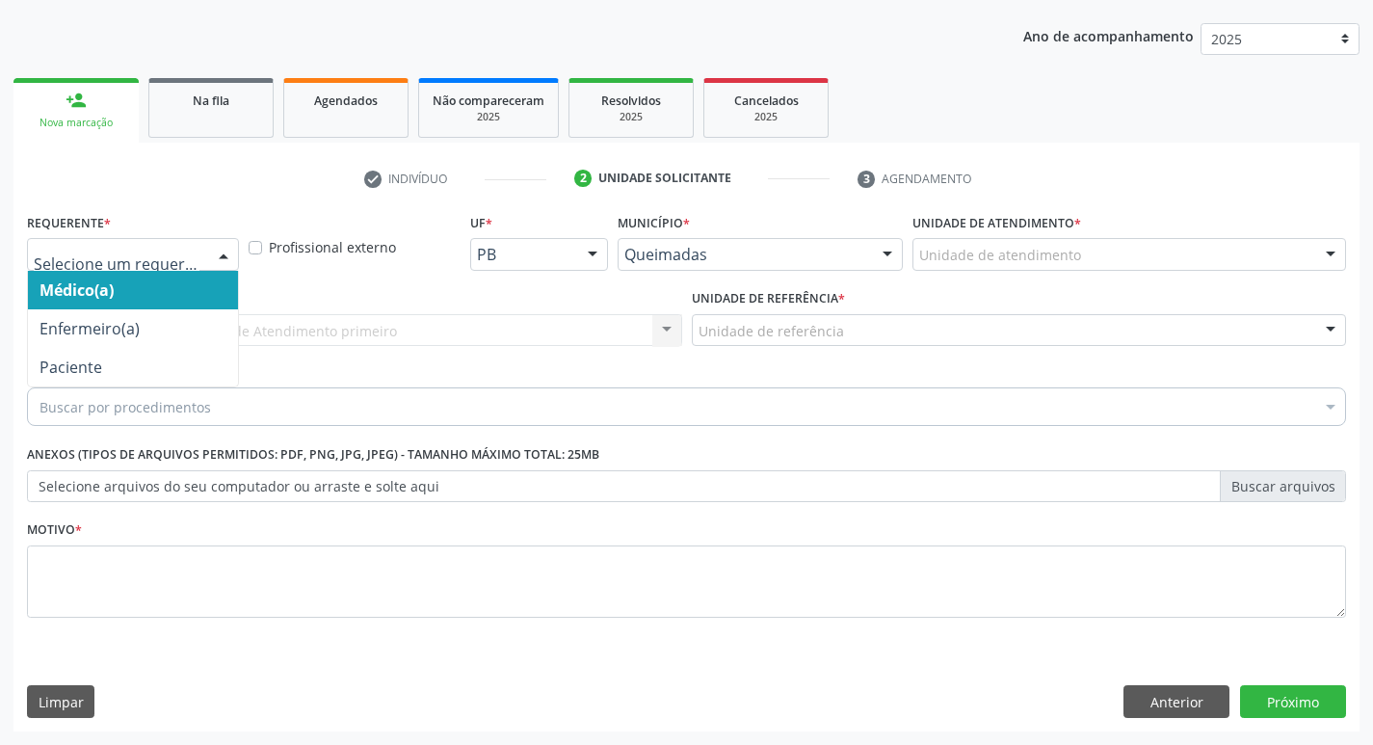
click at [226, 258] on div at bounding box center [223, 255] width 29 height 33
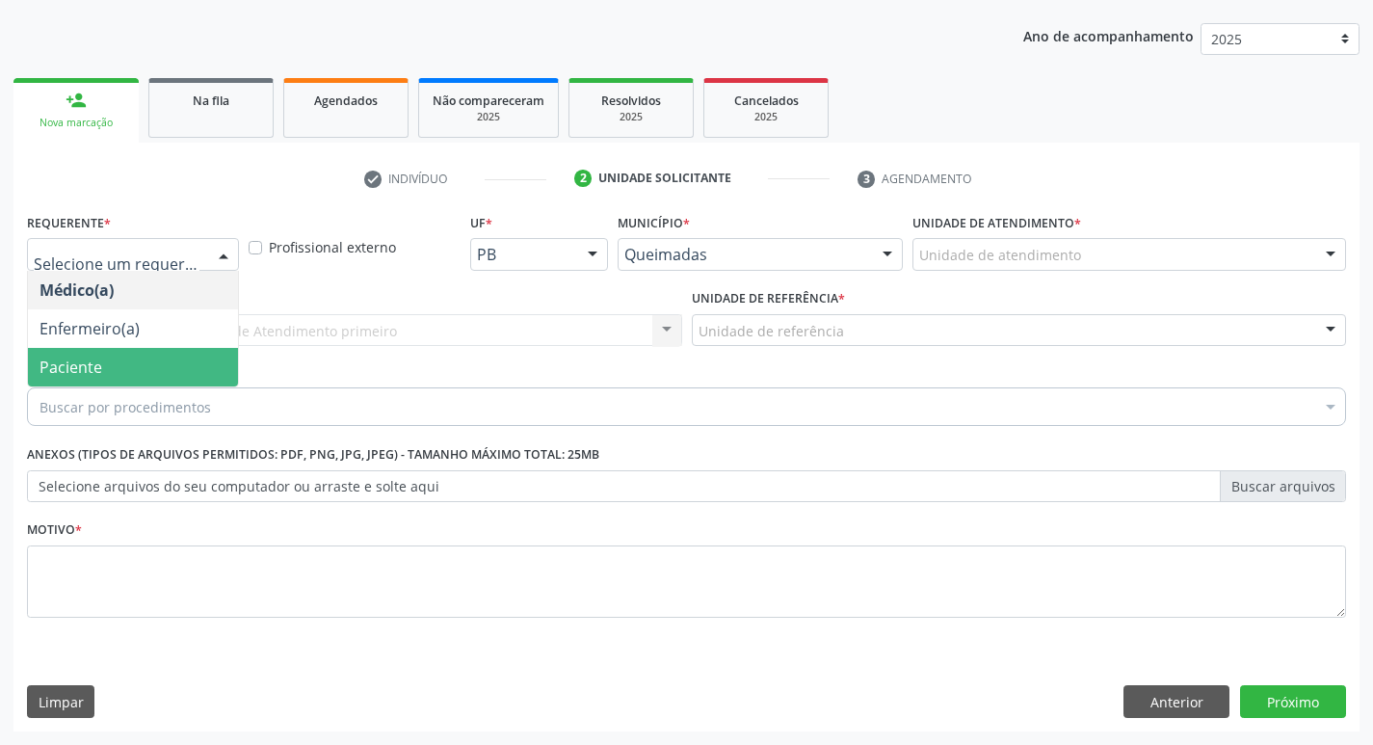
click at [169, 356] on span "Paciente" at bounding box center [133, 367] width 210 height 39
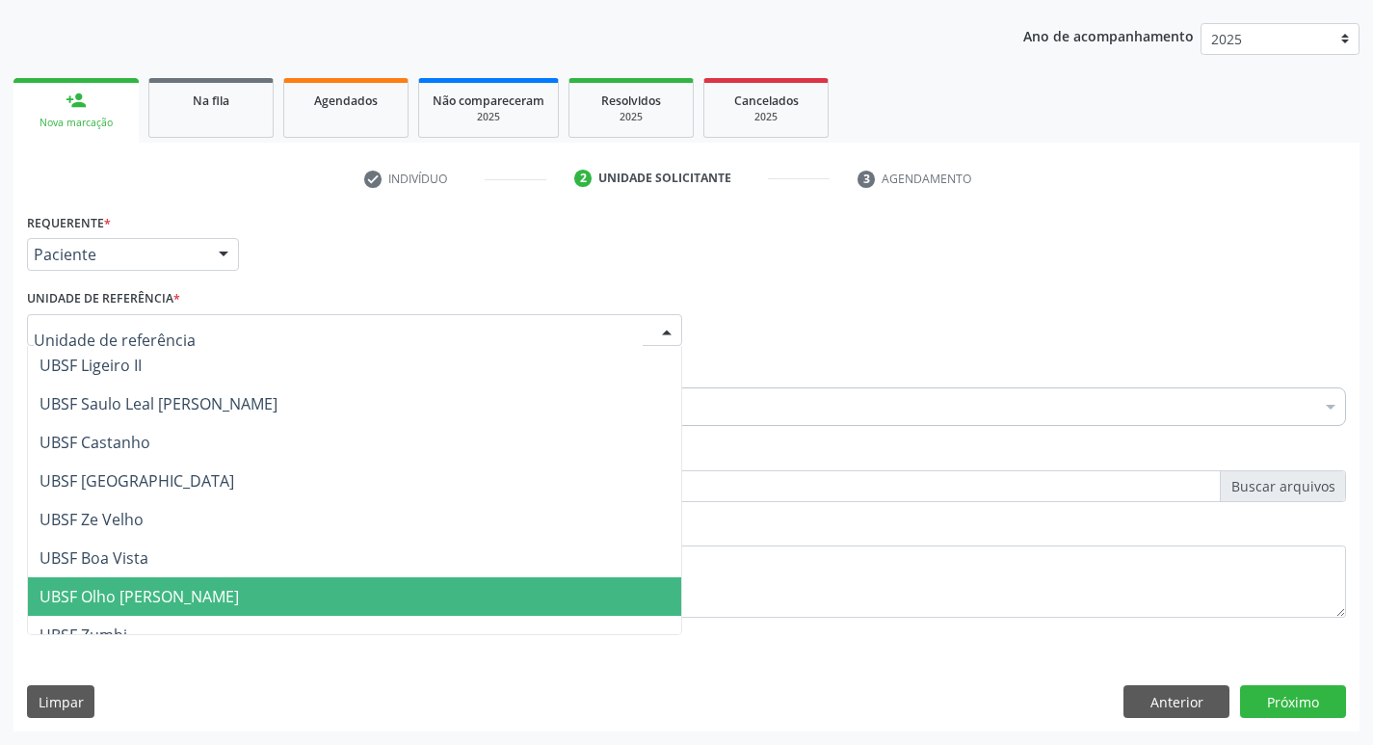
click at [129, 589] on span "UBSF Olho [PERSON_NAME]" at bounding box center [139, 596] width 199 height 21
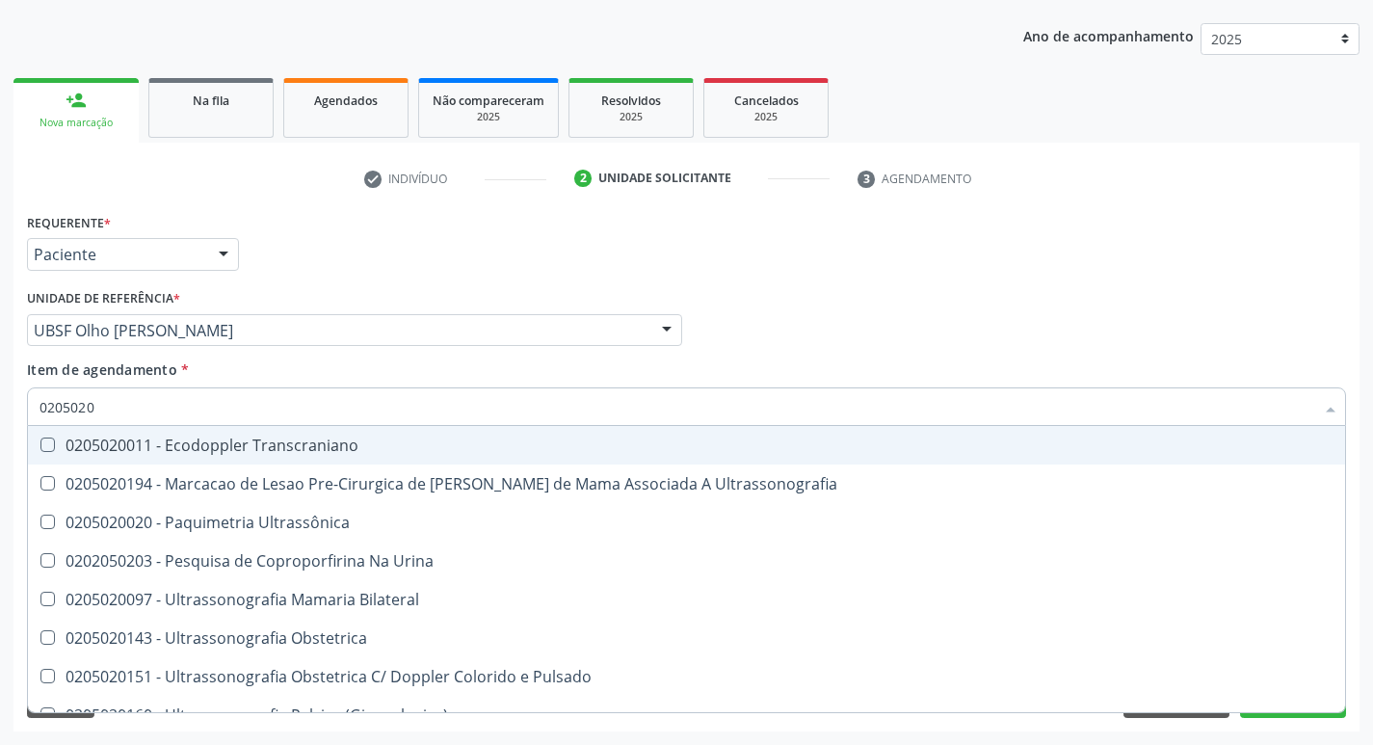
type input "02050200"
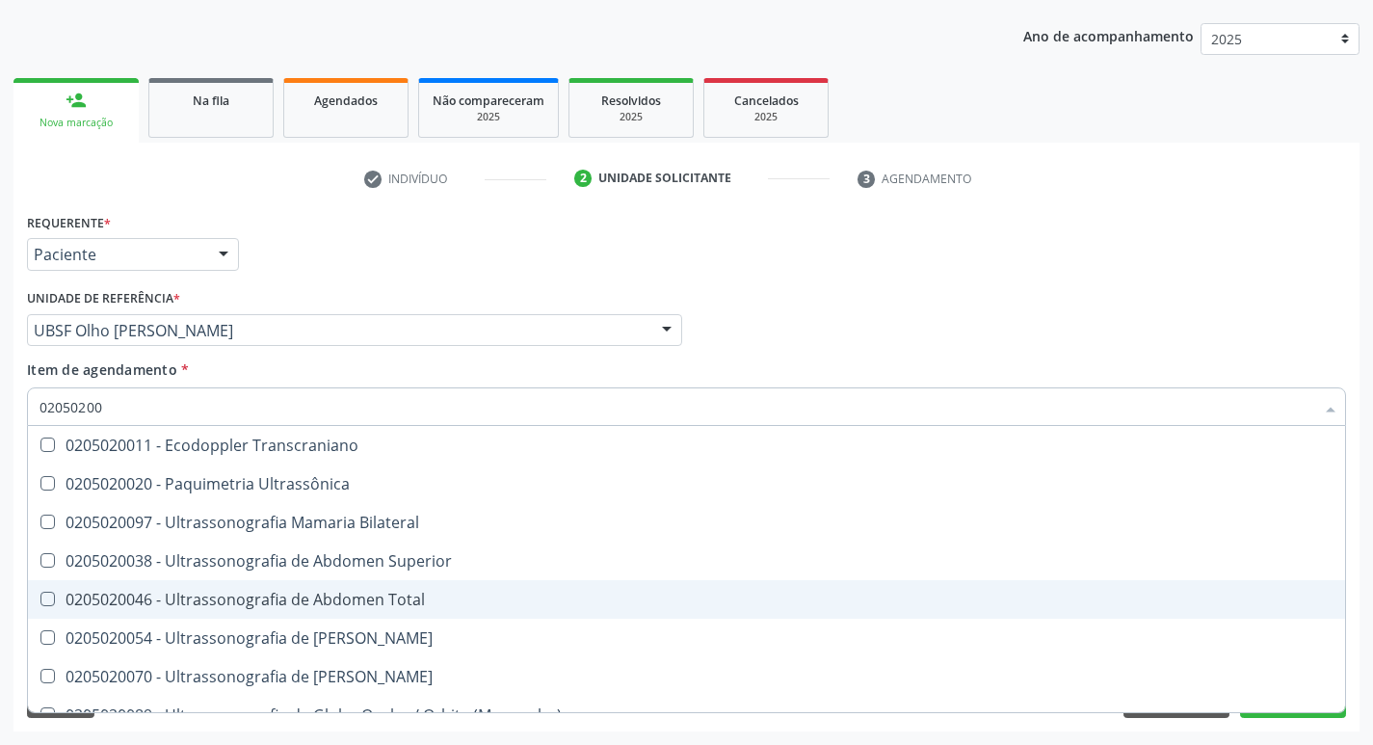
click at [45, 597] on Total at bounding box center [47, 599] width 14 height 14
click at [40, 597] on Total "checkbox" at bounding box center [34, 599] width 13 height 13
checkbox Total "true"
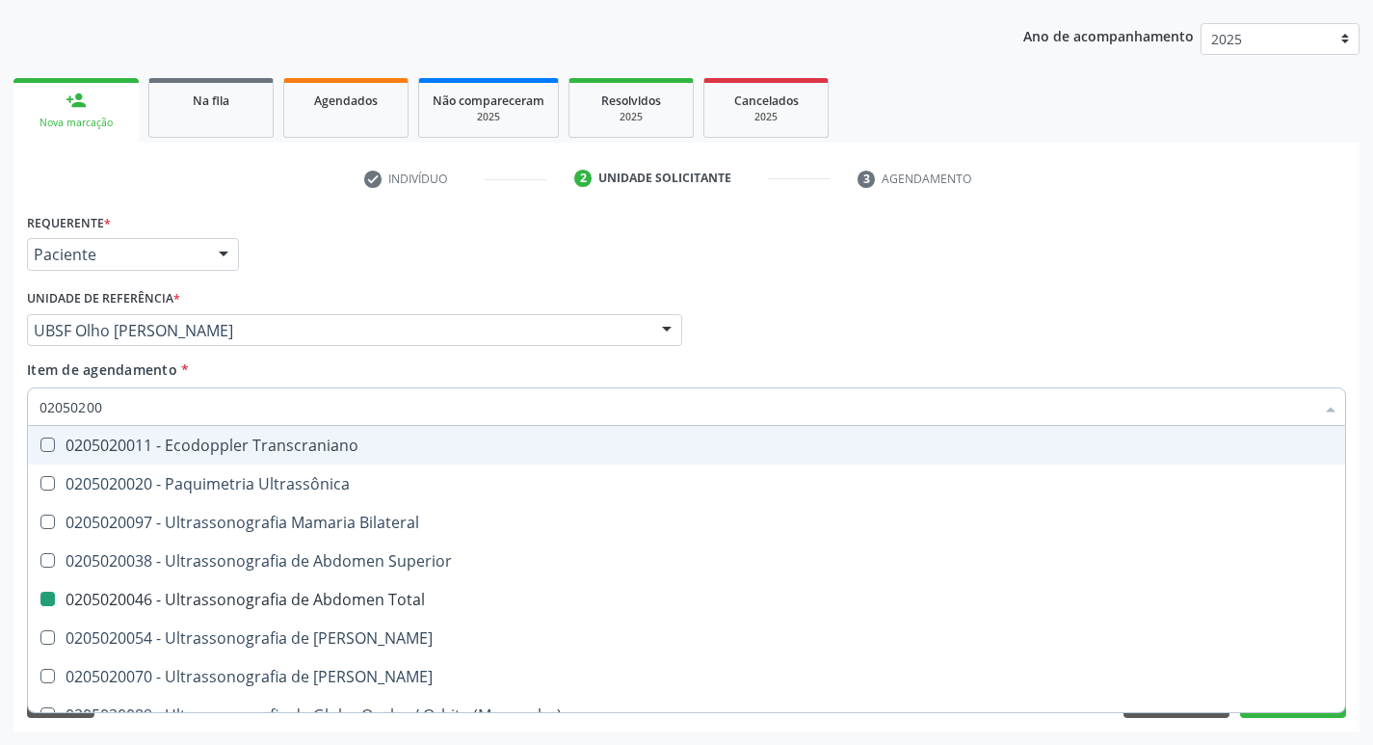
click at [1163, 323] on div "Médico Solicitante Por favor, selecione a Unidade de Atendimento primeiro Nenhu…" at bounding box center [686, 321] width 1329 height 75
checkbox Ultrassônica "true"
checkbox Total "false"
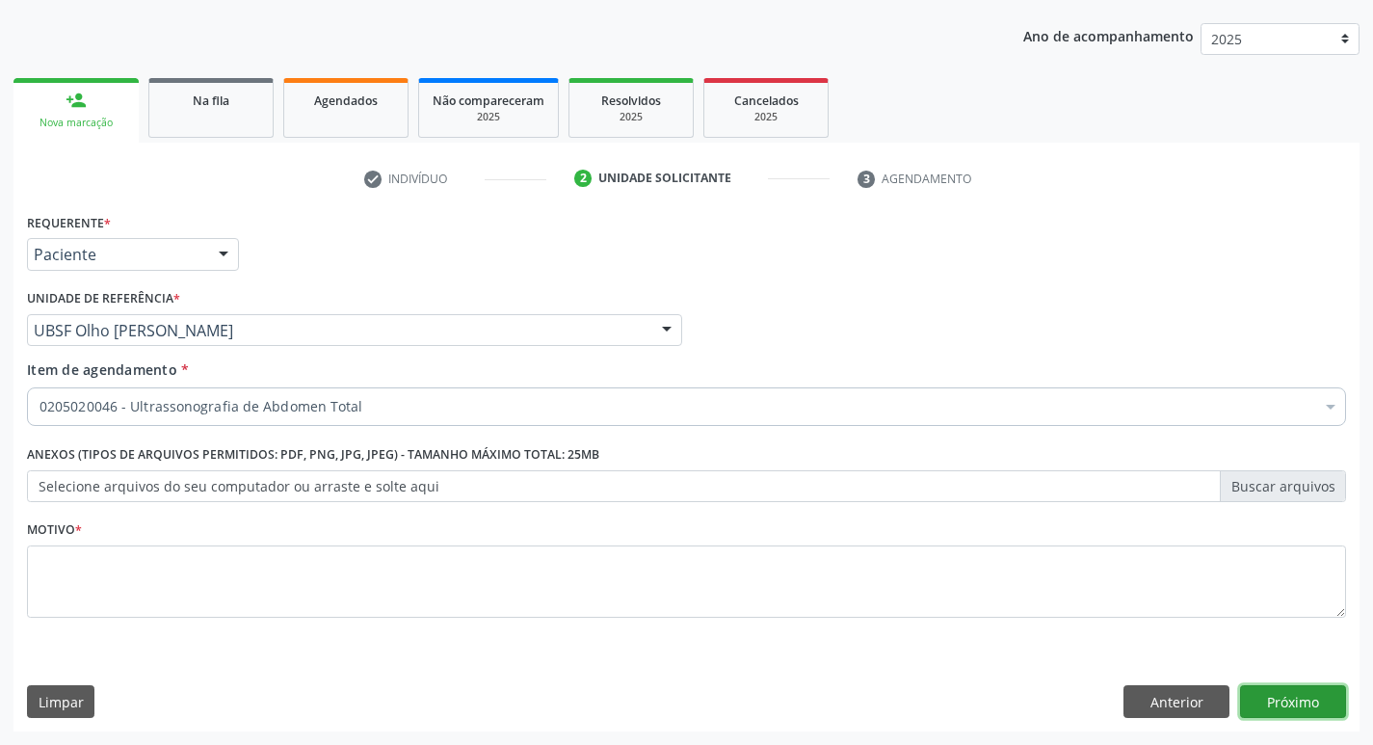
click at [1278, 693] on button "Próximo" at bounding box center [1293, 701] width 106 height 33
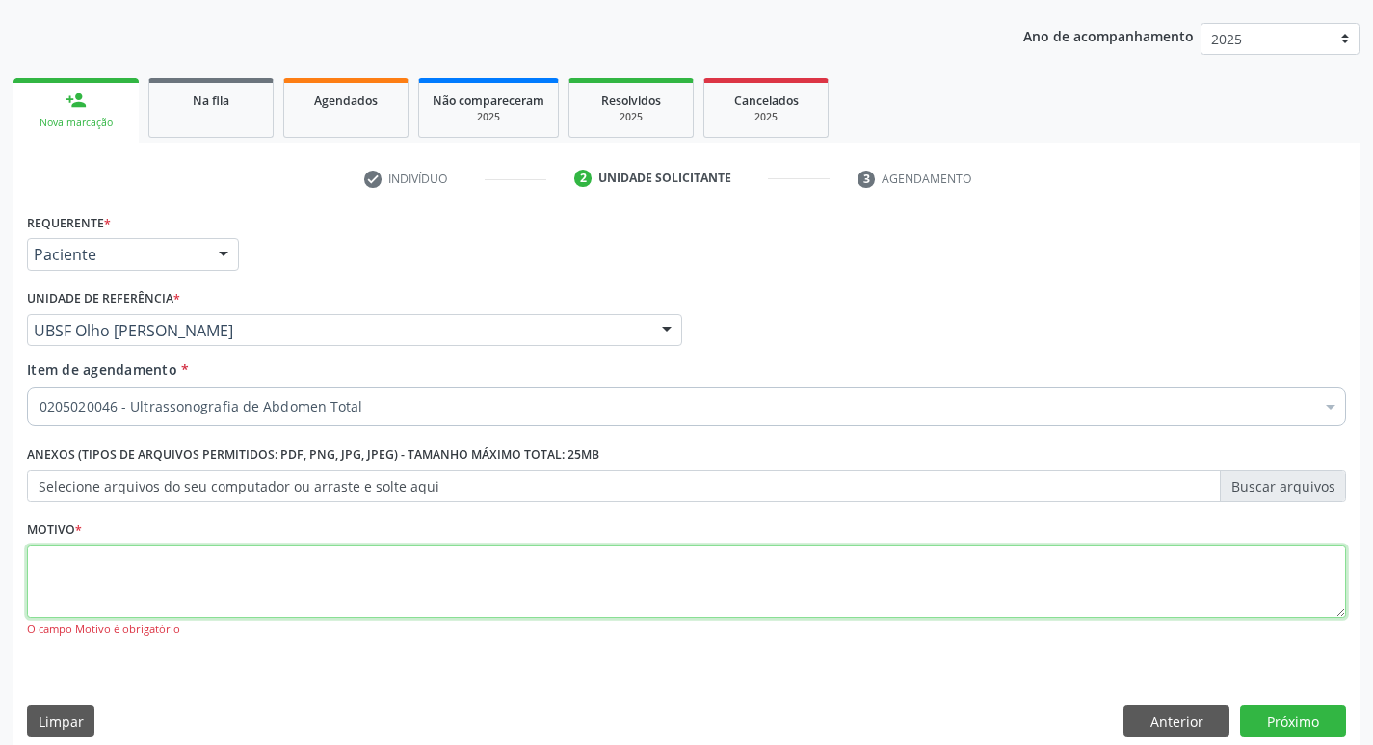
click at [128, 570] on textarea at bounding box center [686, 581] width 1319 height 73
type textarea "AVALIACAO"
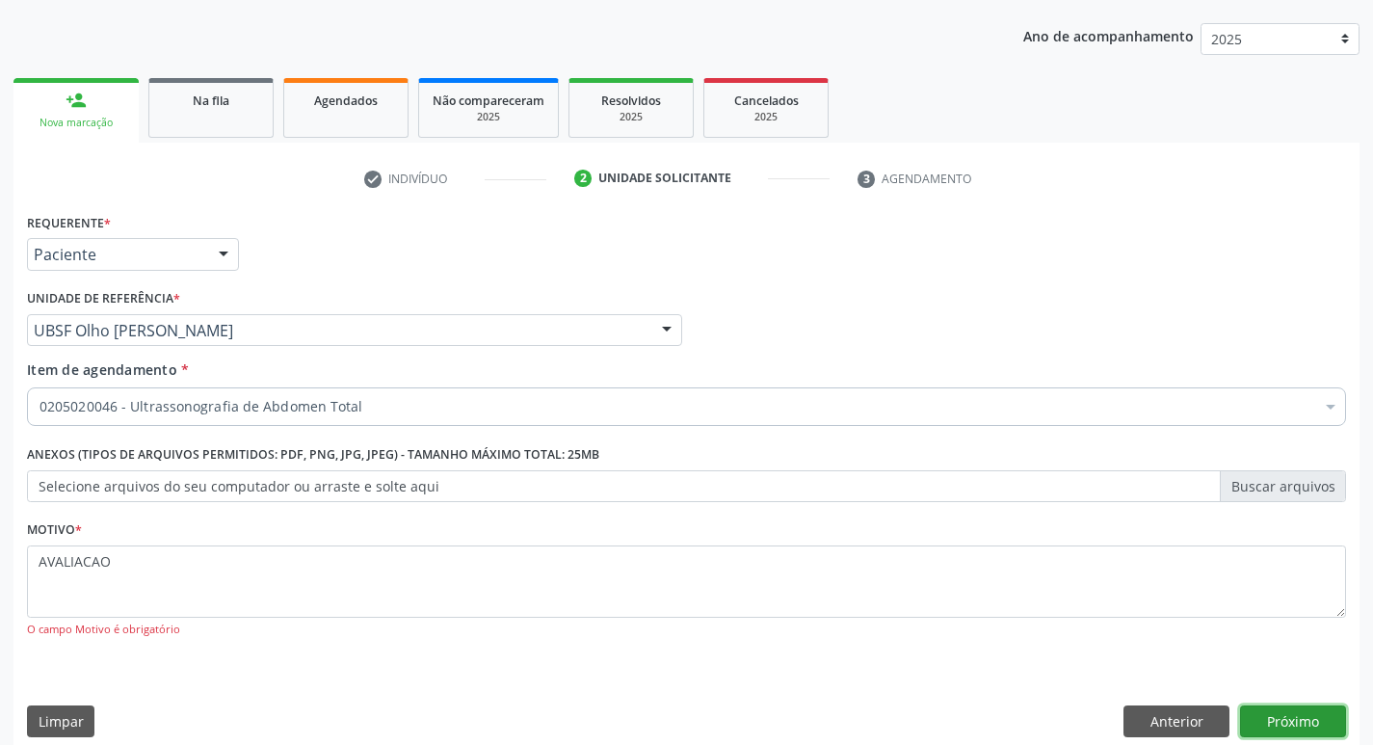
click at [1296, 722] on button "Próximo" at bounding box center [1293, 721] width 106 height 33
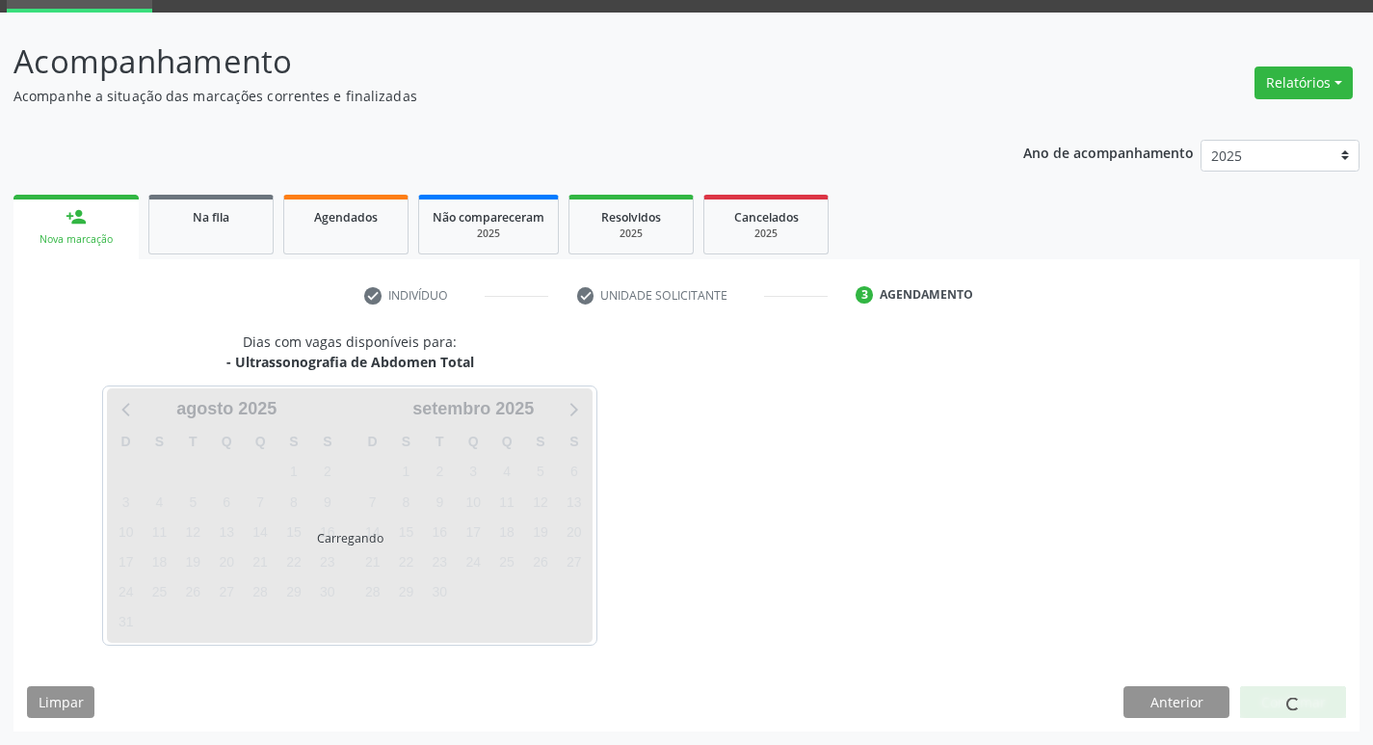
scroll to position [93, 0]
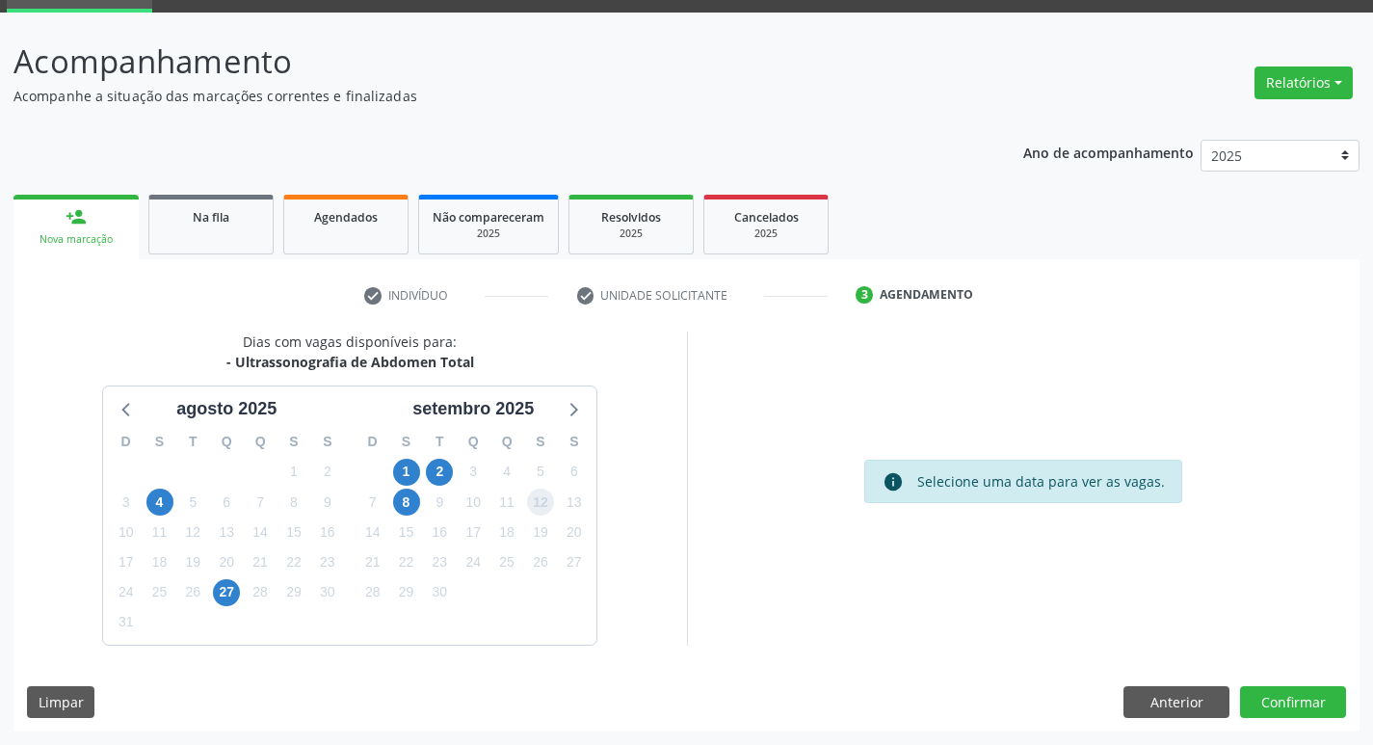
click at [539, 500] on span "12" at bounding box center [540, 501] width 27 height 27
click at [1295, 699] on button "Confirmar" at bounding box center [1293, 702] width 106 height 33
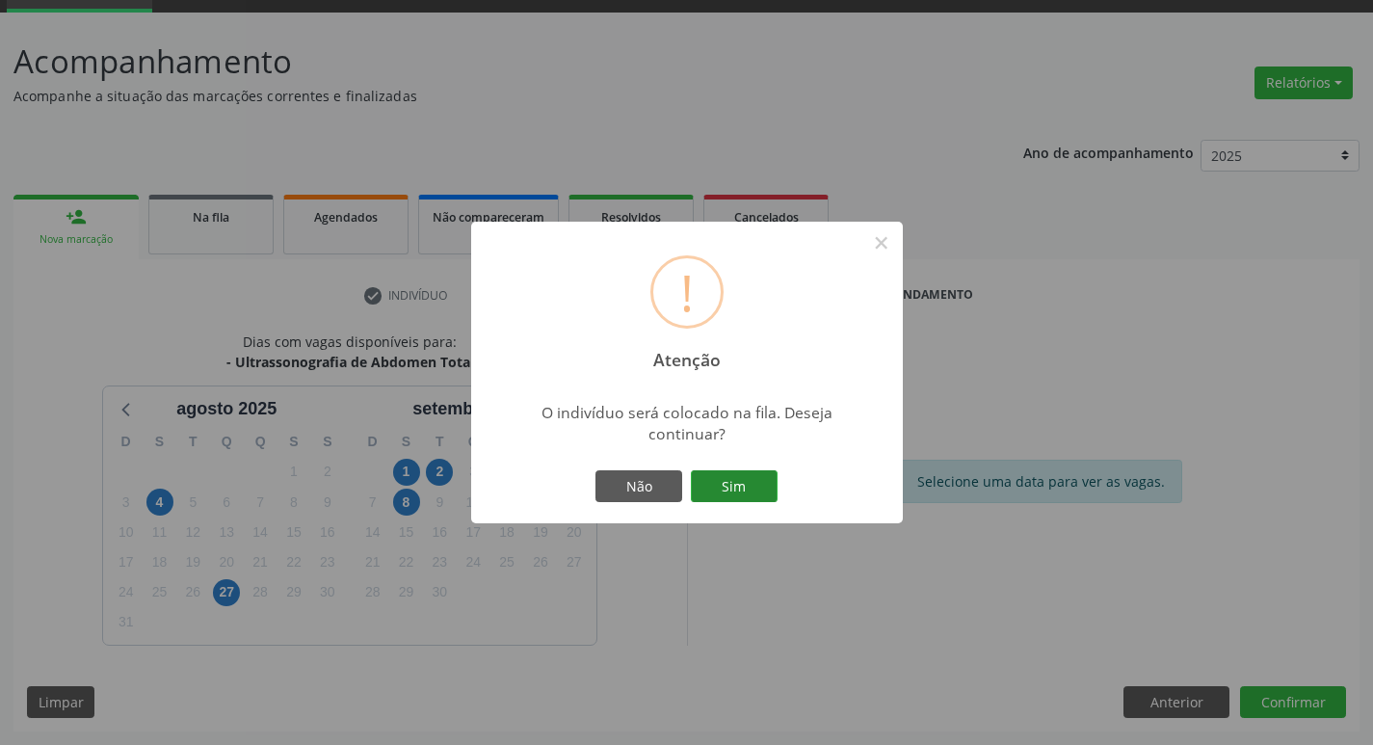
click at [728, 487] on button "Sim" at bounding box center [734, 486] width 87 height 33
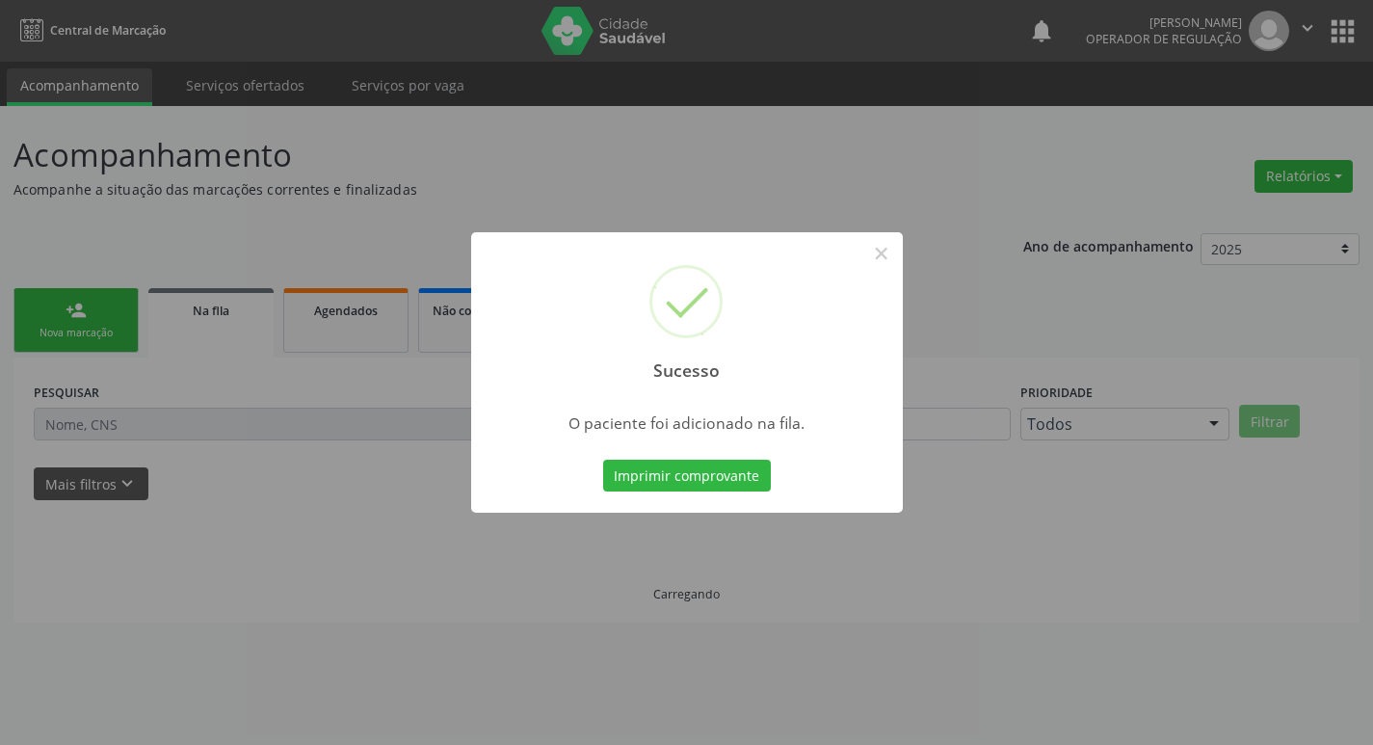
scroll to position [0, 0]
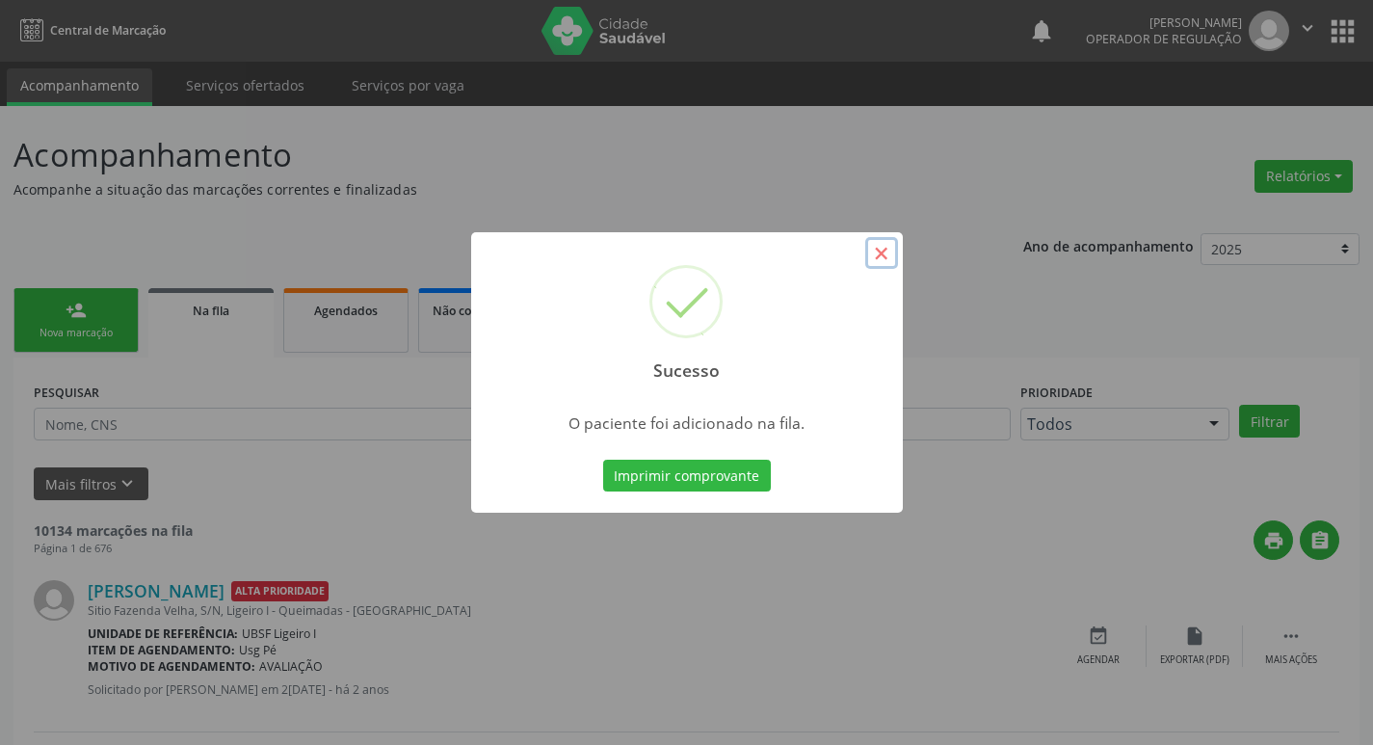
click at [882, 257] on button "×" at bounding box center [881, 253] width 33 height 33
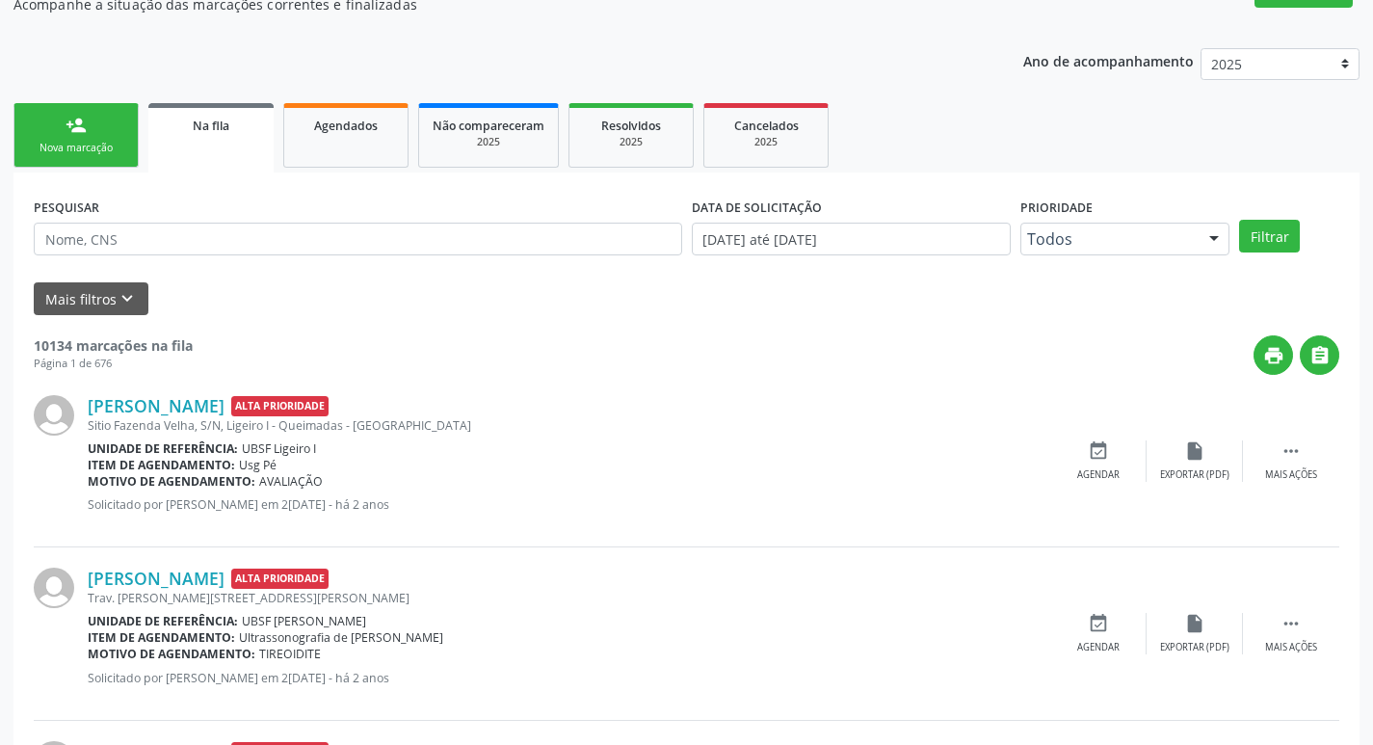
scroll to position [193, 0]
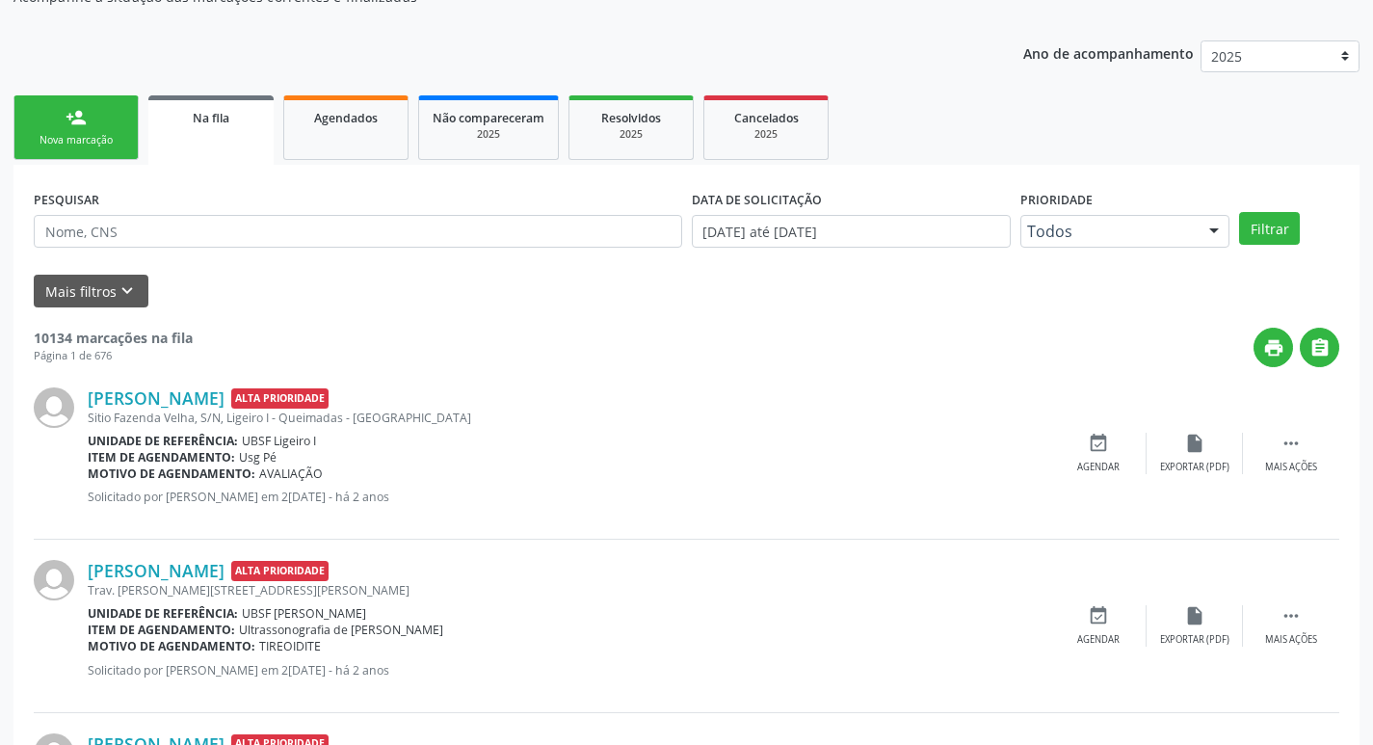
click at [98, 134] on div "Nova marcação" at bounding box center [76, 140] width 96 height 14
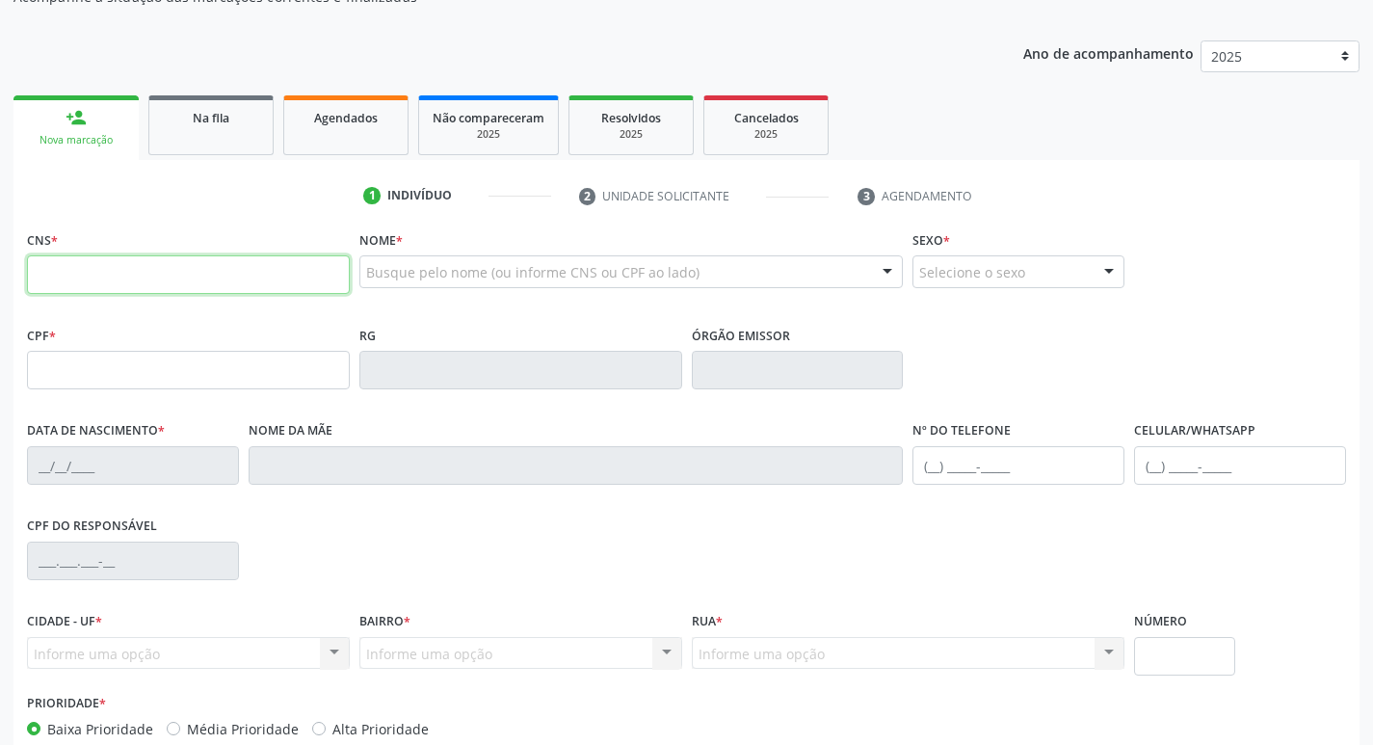
click at [93, 276] on input "text" at bounding box center [188, 274] width 323 height 39
type input "706 3047 1087 9576"
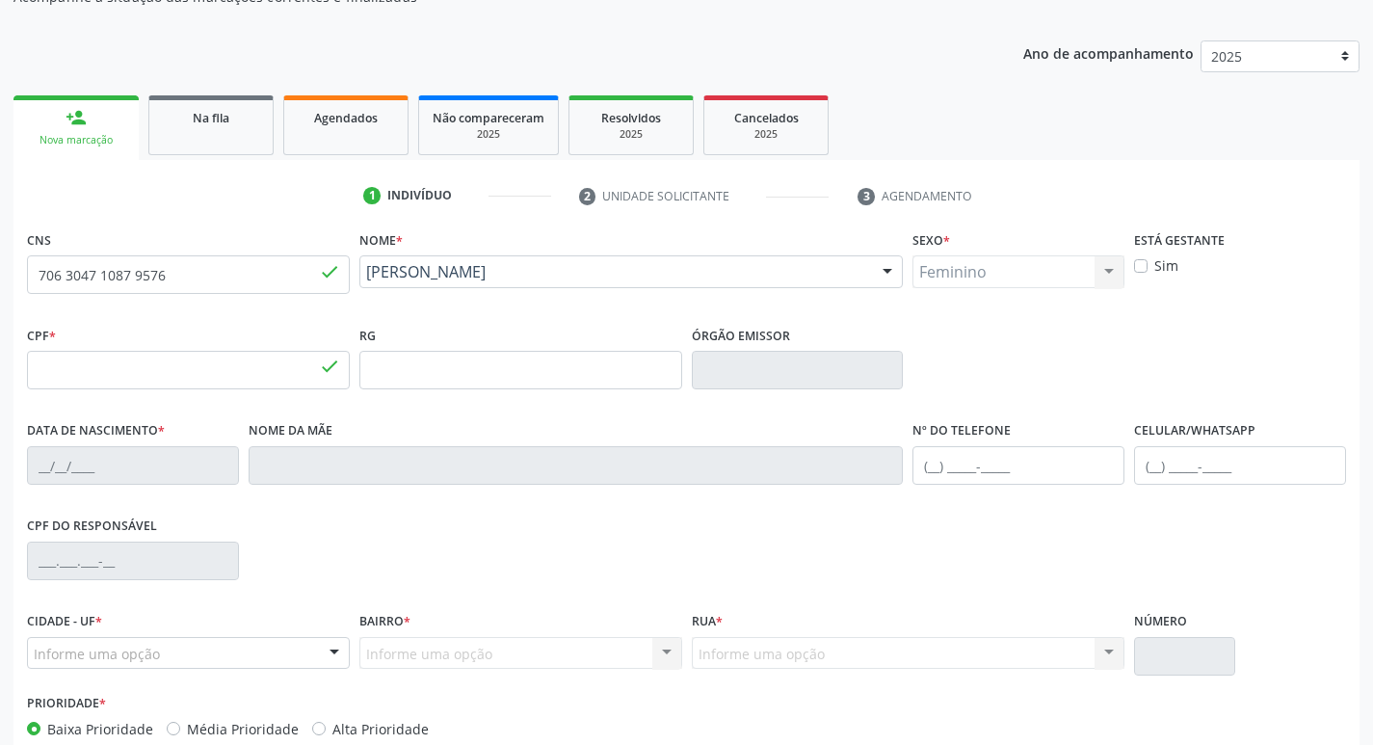
type input "043.199.324-63"
type input "02/11/1982"
type input "Maria José da Silva"
type input "(83) 99113-0448"
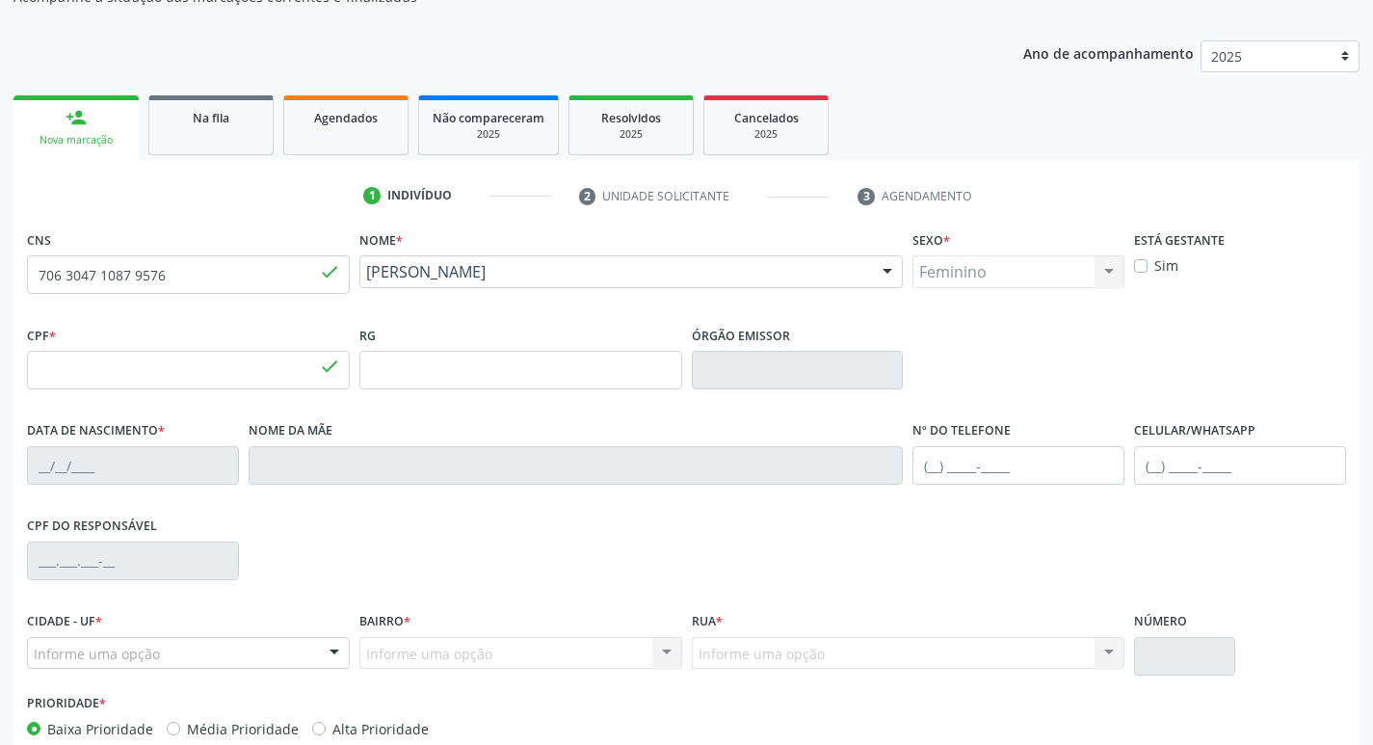
type input "S/N"
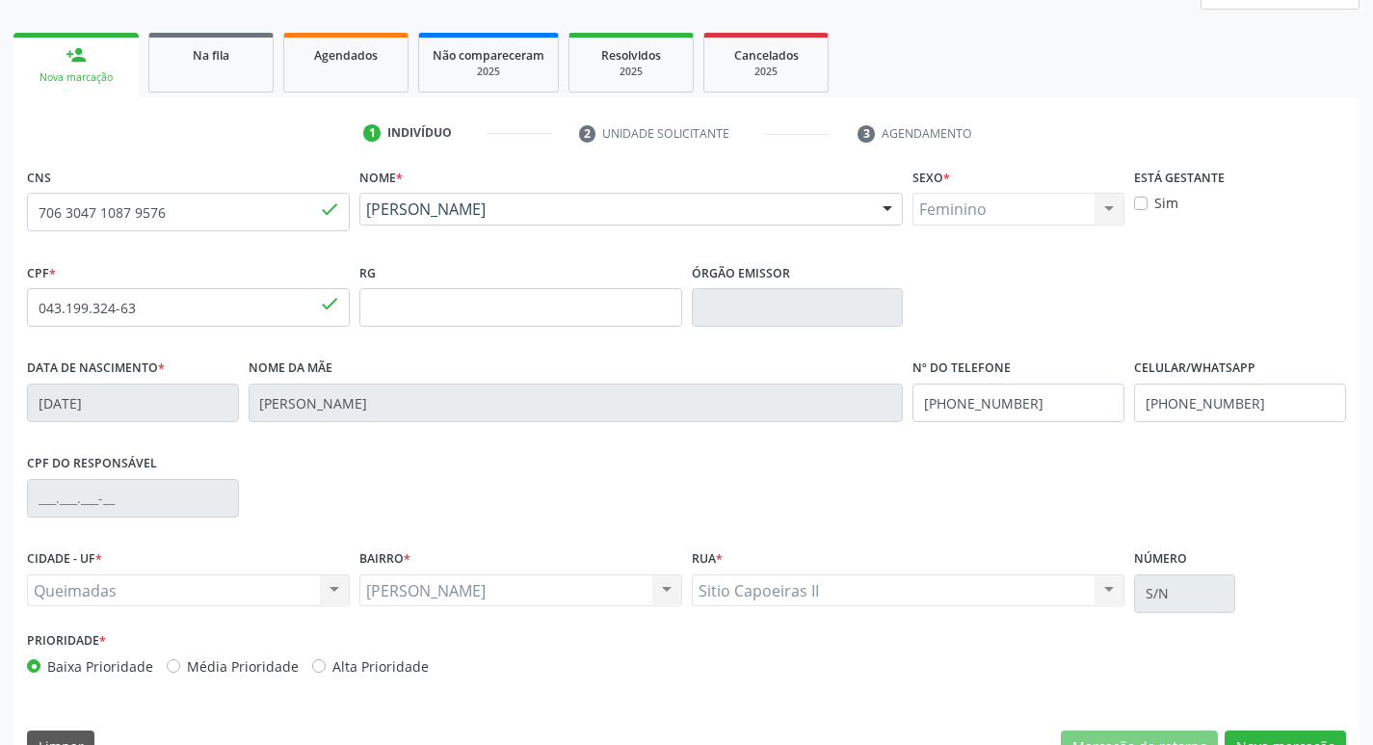
scroll to position [300, 0]
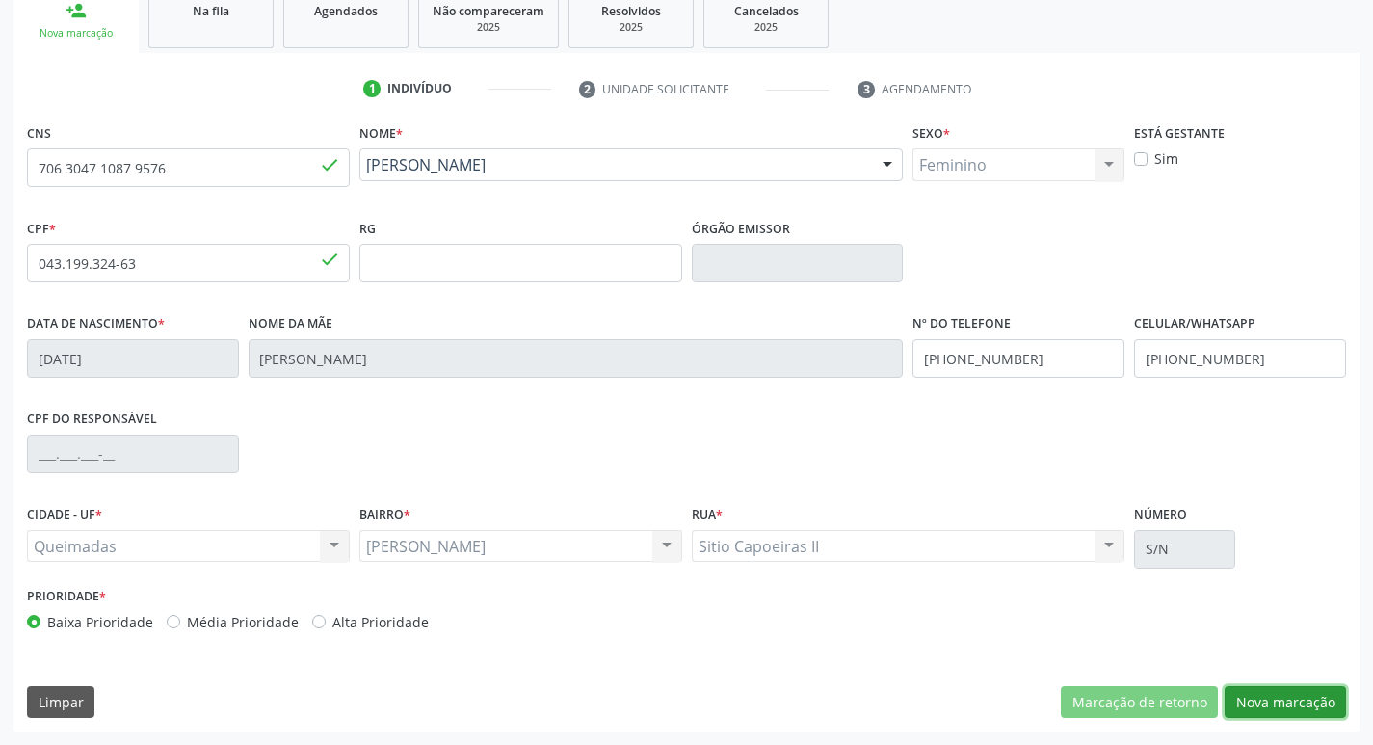
click at [1280, 706] on button "Nova marcação" at bounding box center [1285, 702] width 121 height 33
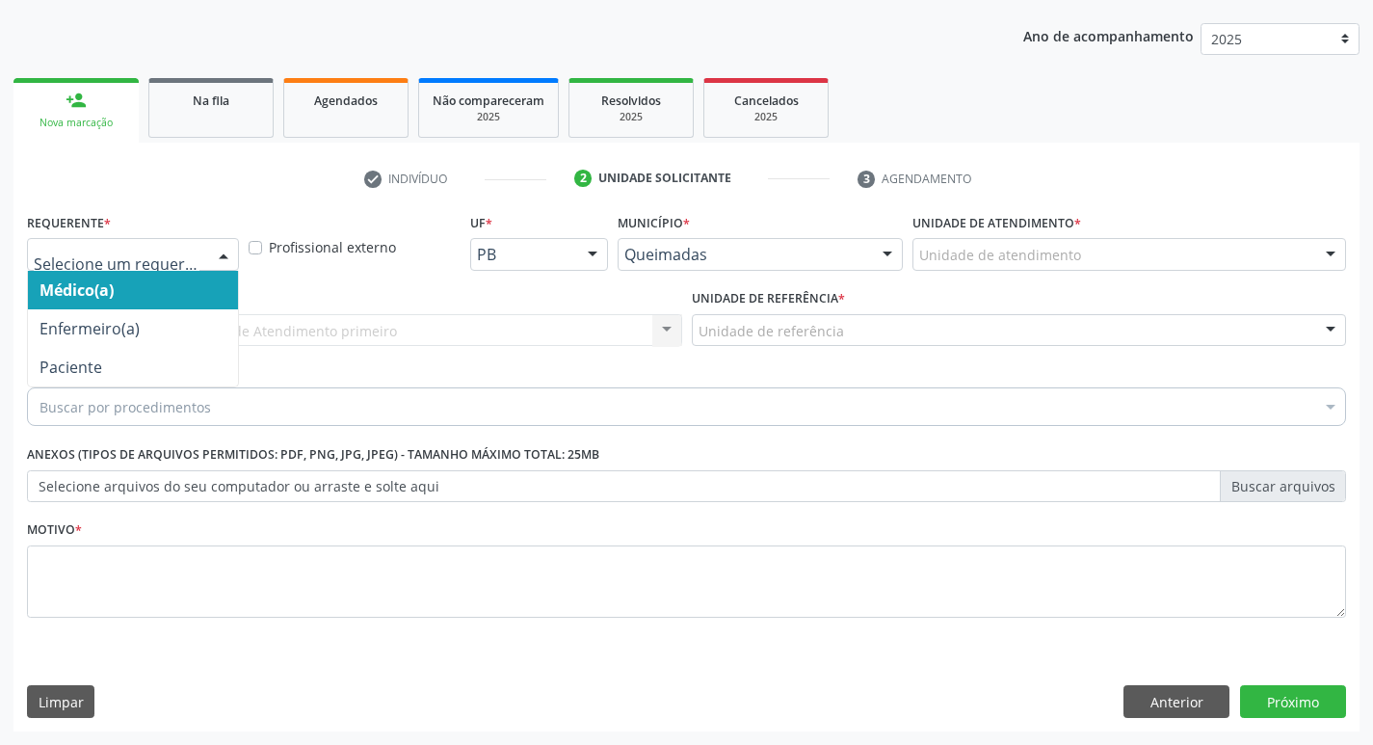
click at [224, 250] on div at bounding box center [223, 255] width 29 height 33
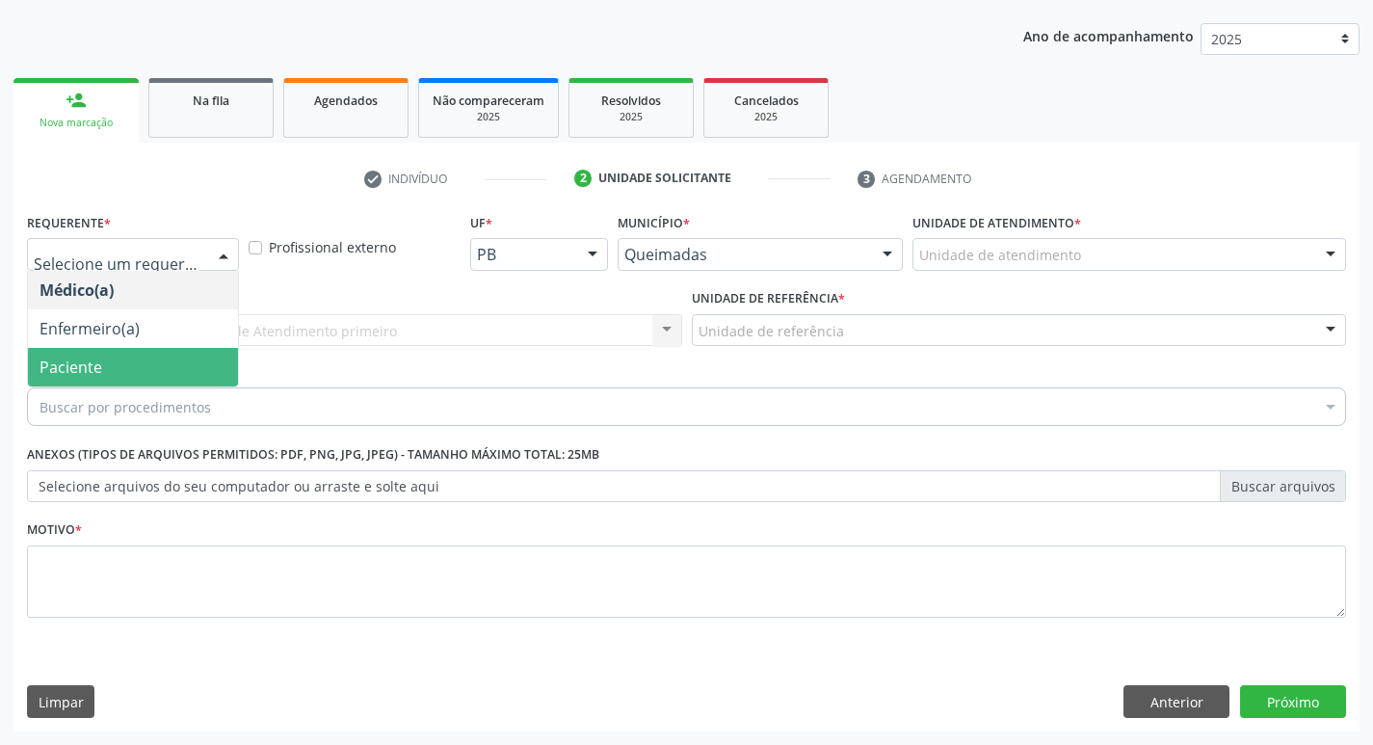
click at [178, 358] on span "Paciente" at bounding box center [133, 367] width 210 height 39
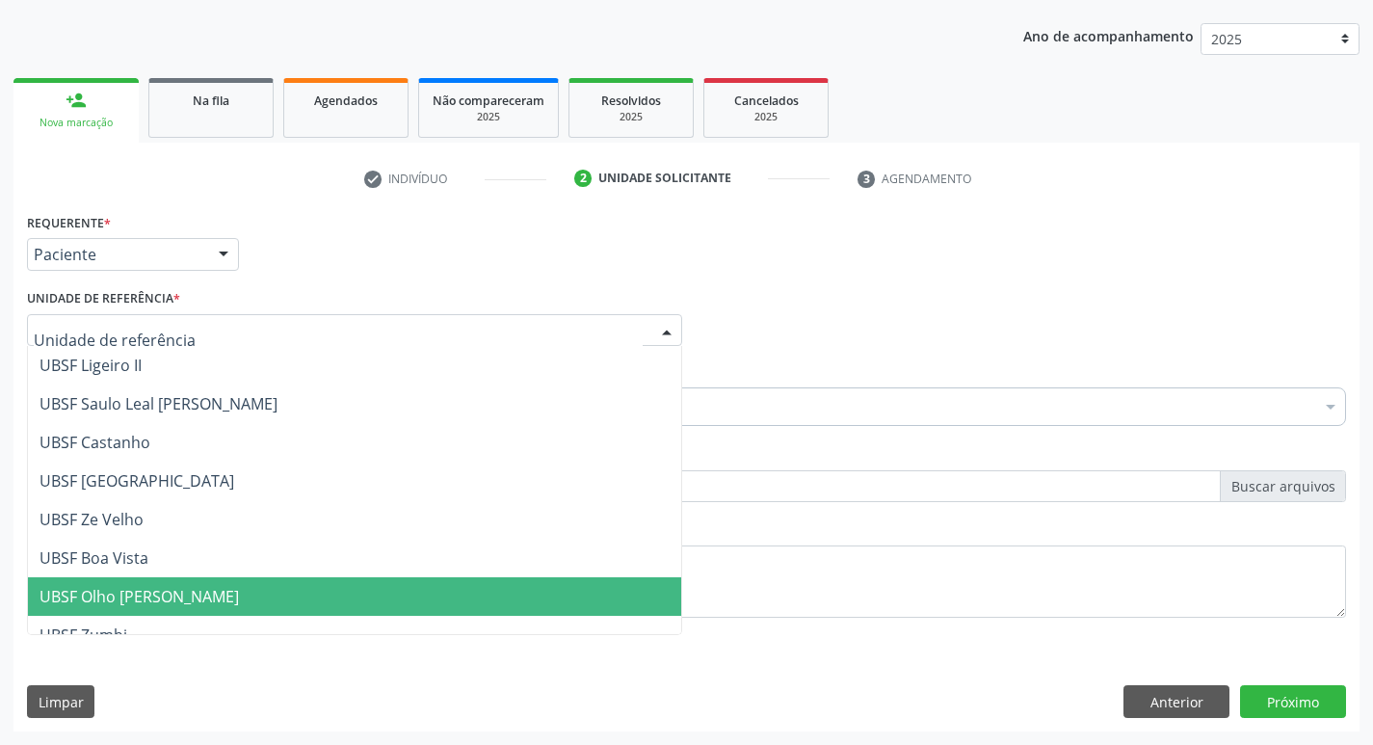
click at [85, 600] on span "UBSF Olho [PERSON_NAME]" at bounding box center [139, 596] width 199 height 21
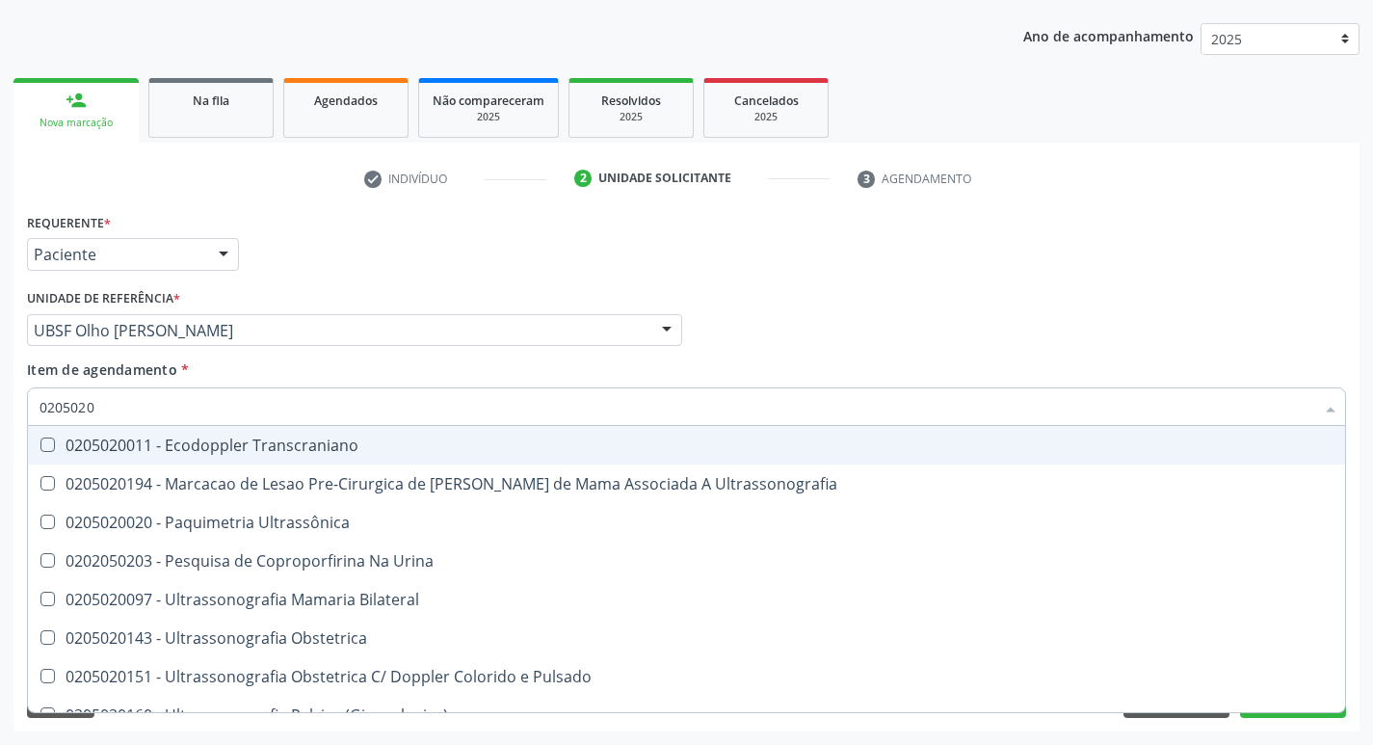
type input "02050200"
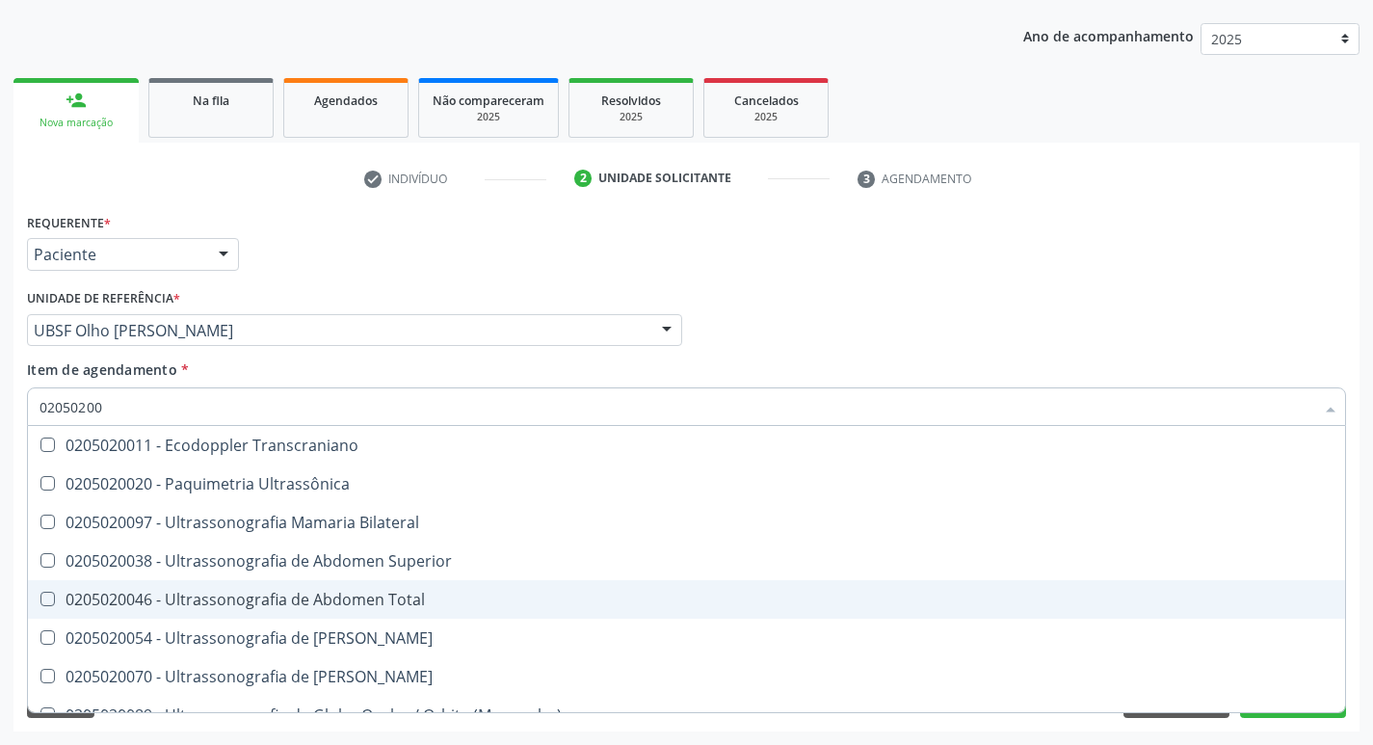
click at [45, 599] on Total at bounding box center [47, 599] width 14 height 14
click at [40, 599] on Total "checkbox" at bounding box center [34, 599] width 13 height 13
checkbox Total "true"
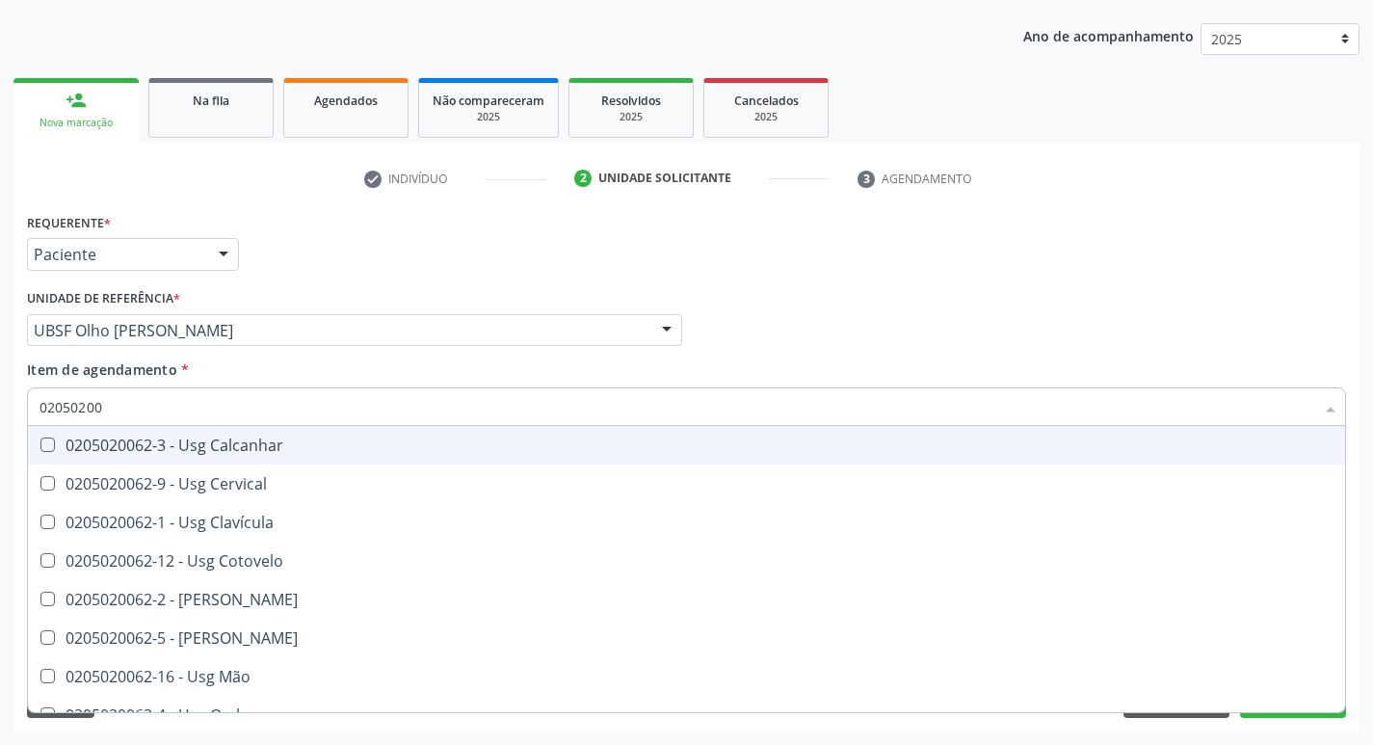
click at [1072, 356] on div "Médico Solicitante Por favor, selecione a Unidade de Atendimento primeiro Nenhu…" at bounding box center [686, 321] width 1329 height 75
checkbox Ultrassônica "true"
checkbox Total "false"
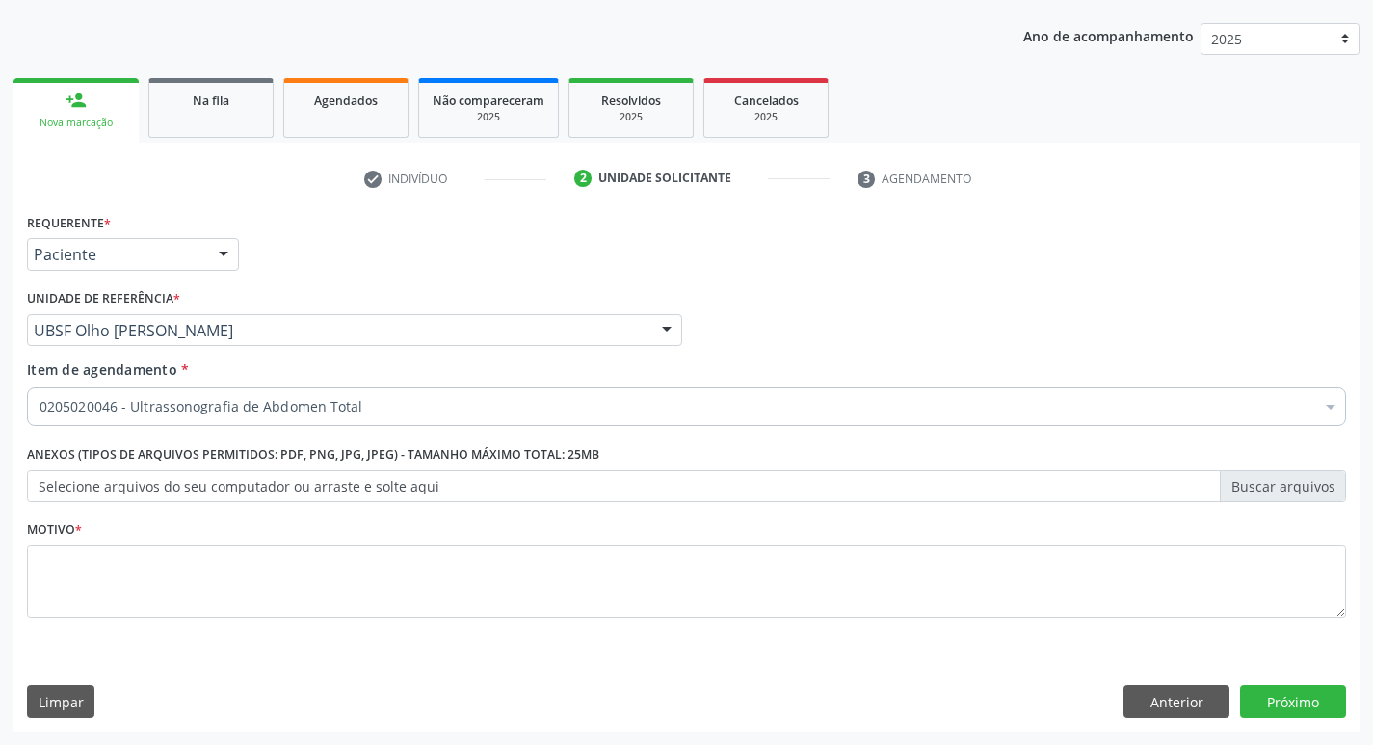
scroll to position [0, 0]
click at [1283, 688] on button "Próximo" at bounding box center [1293, 701] width 106 height 33
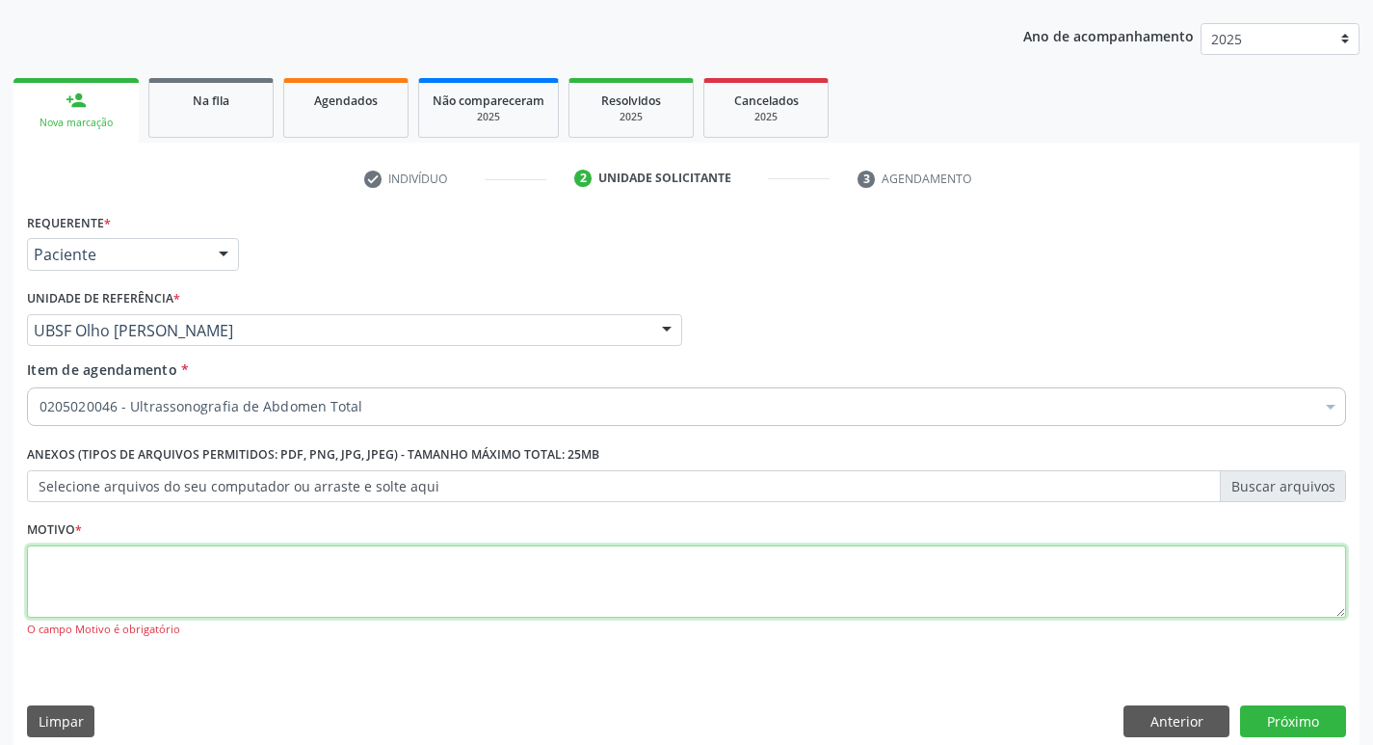
click at [145, 600] on textarea at bounding box center [686, 581] width 1319 height 73
type textarea "[PERSON_NAME]"
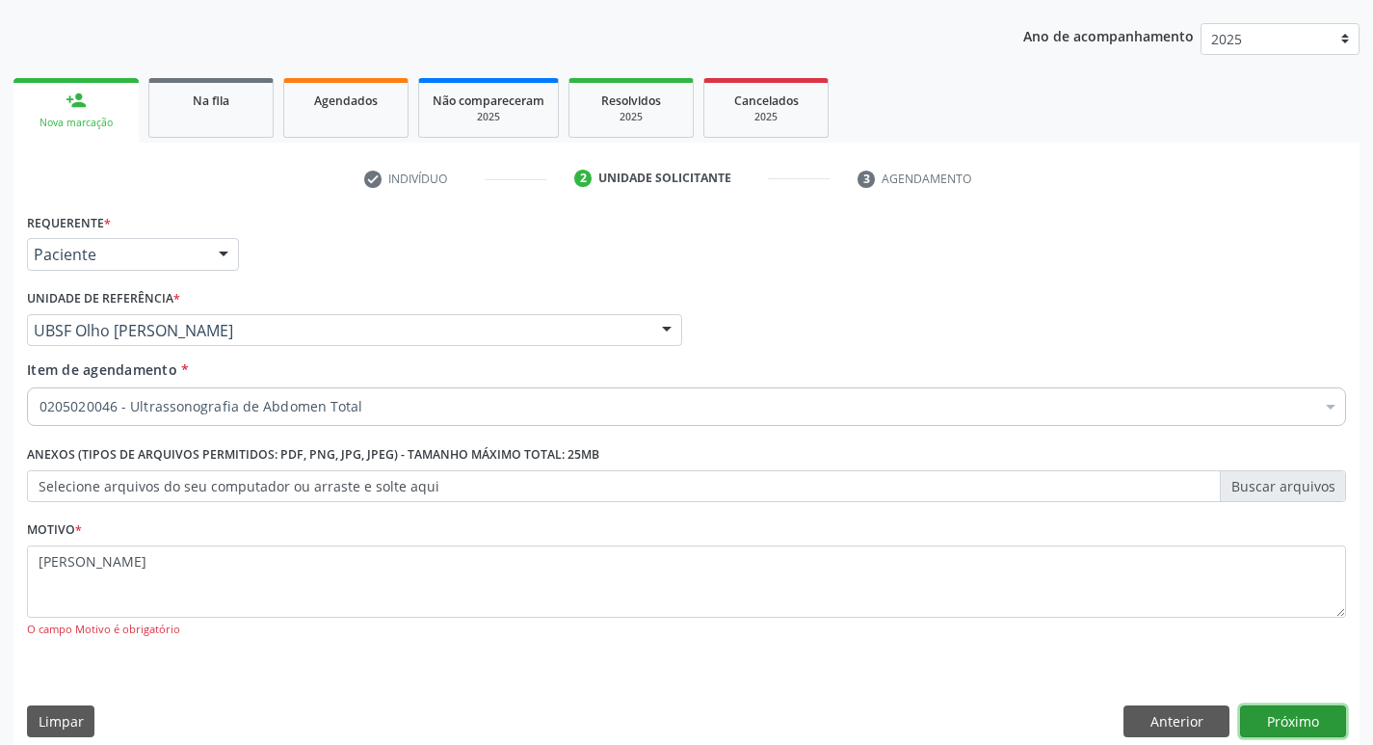
click at [1287, 720] on button "Próximo" at bounding box center [1293, 721] width 106 height 33
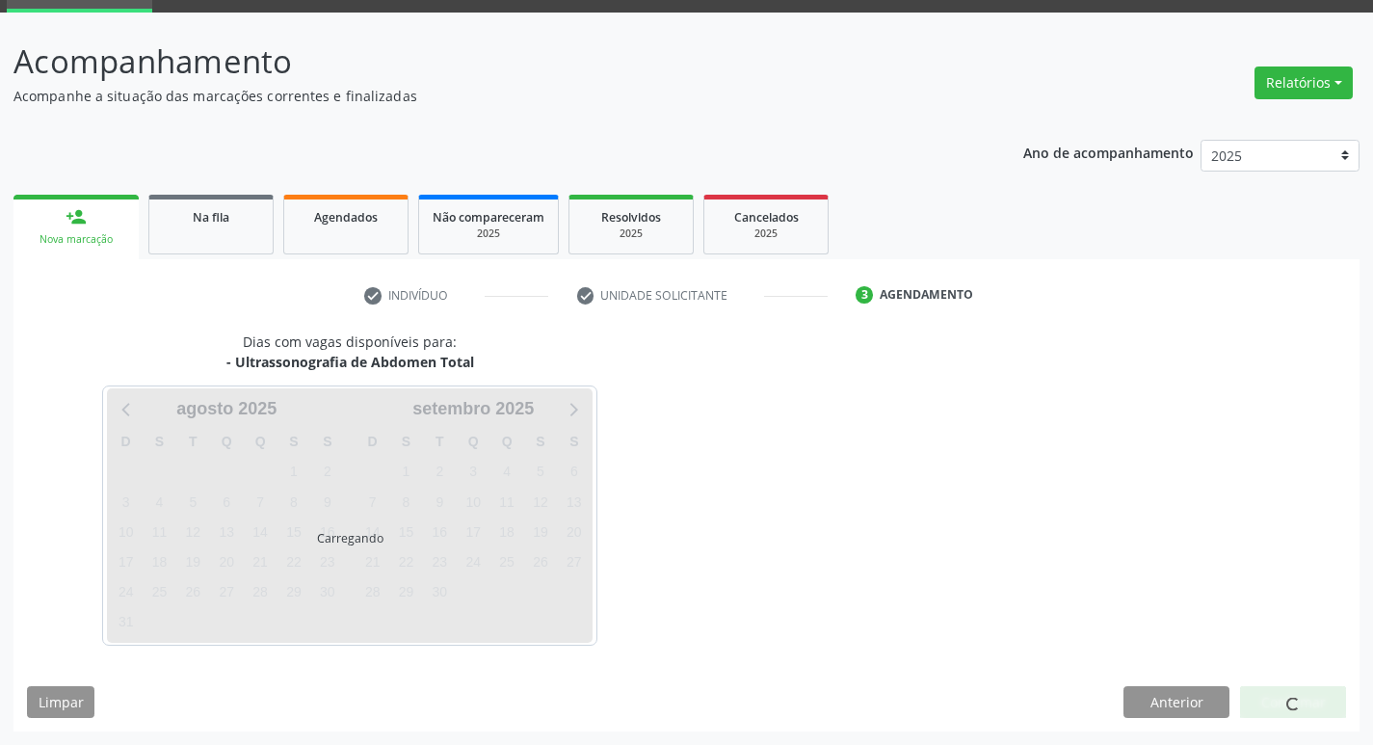
scroll to position [93, 0]
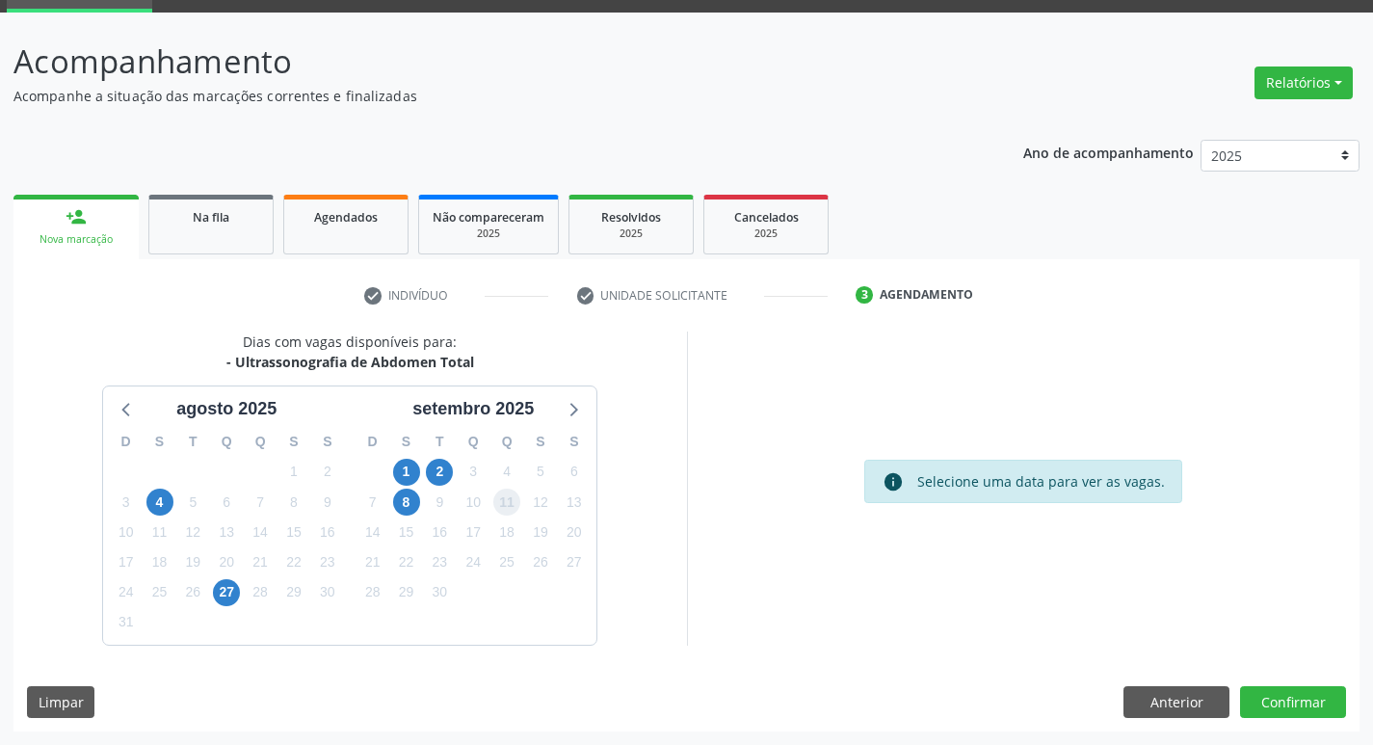
click at [505, 502] on span "11" at bounding box center [506, 501] width 27 height 27
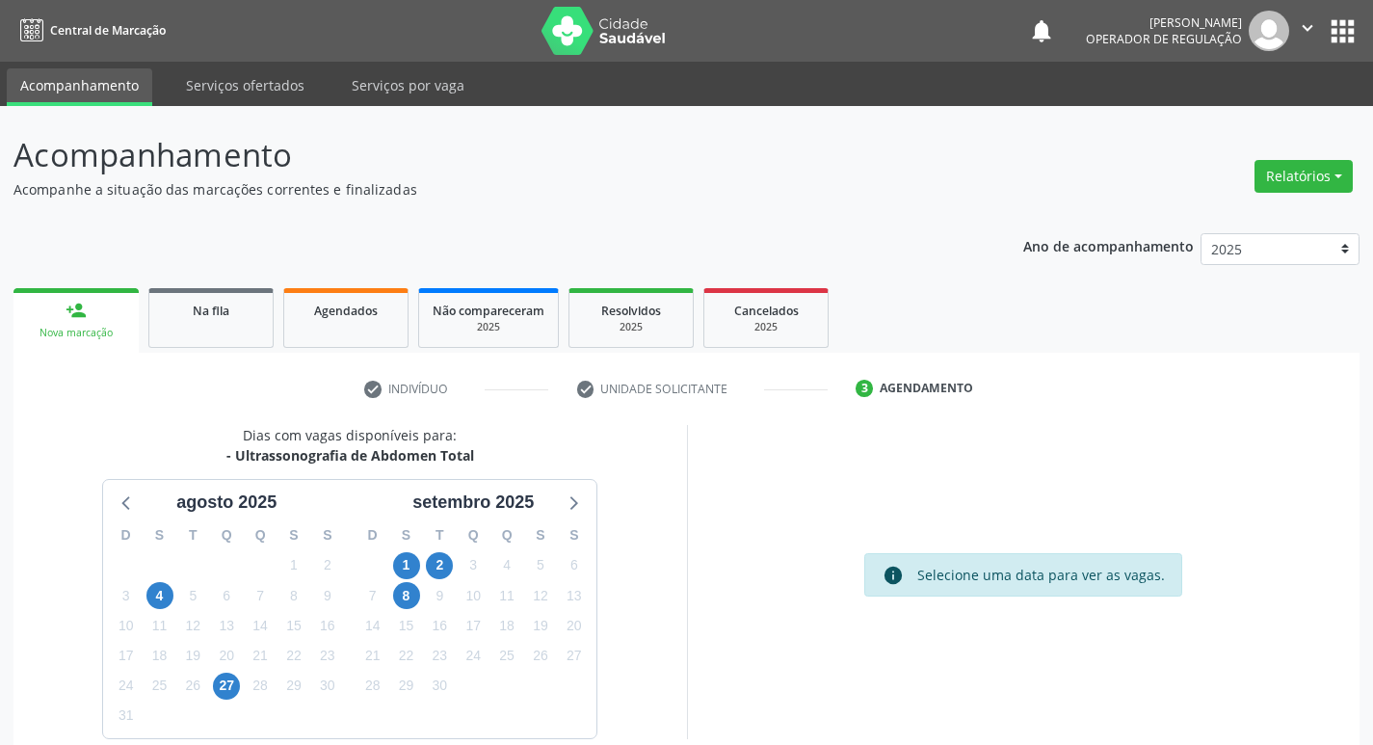
scroll to position [93, 0]
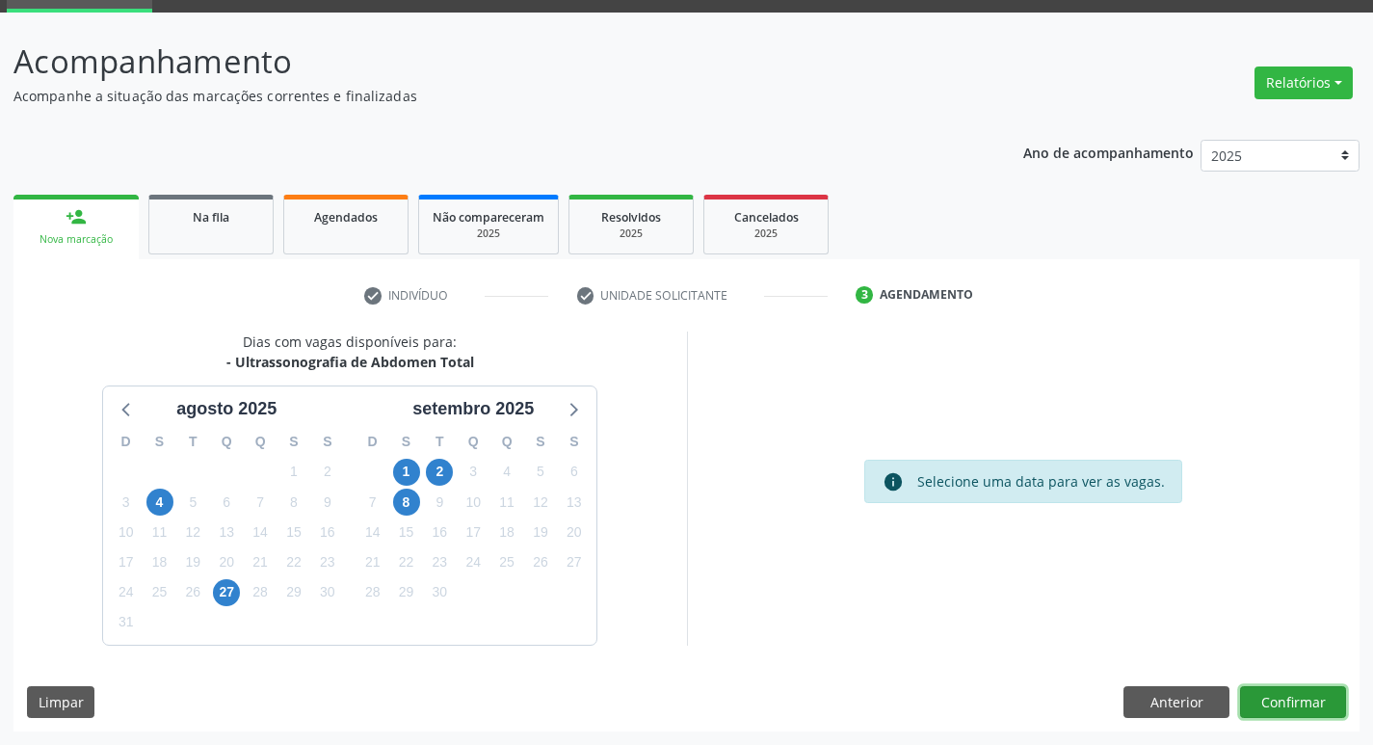
click at [1289, 709] on button "Confirmar" at bounding box center [1293, 702] width 106 height 33
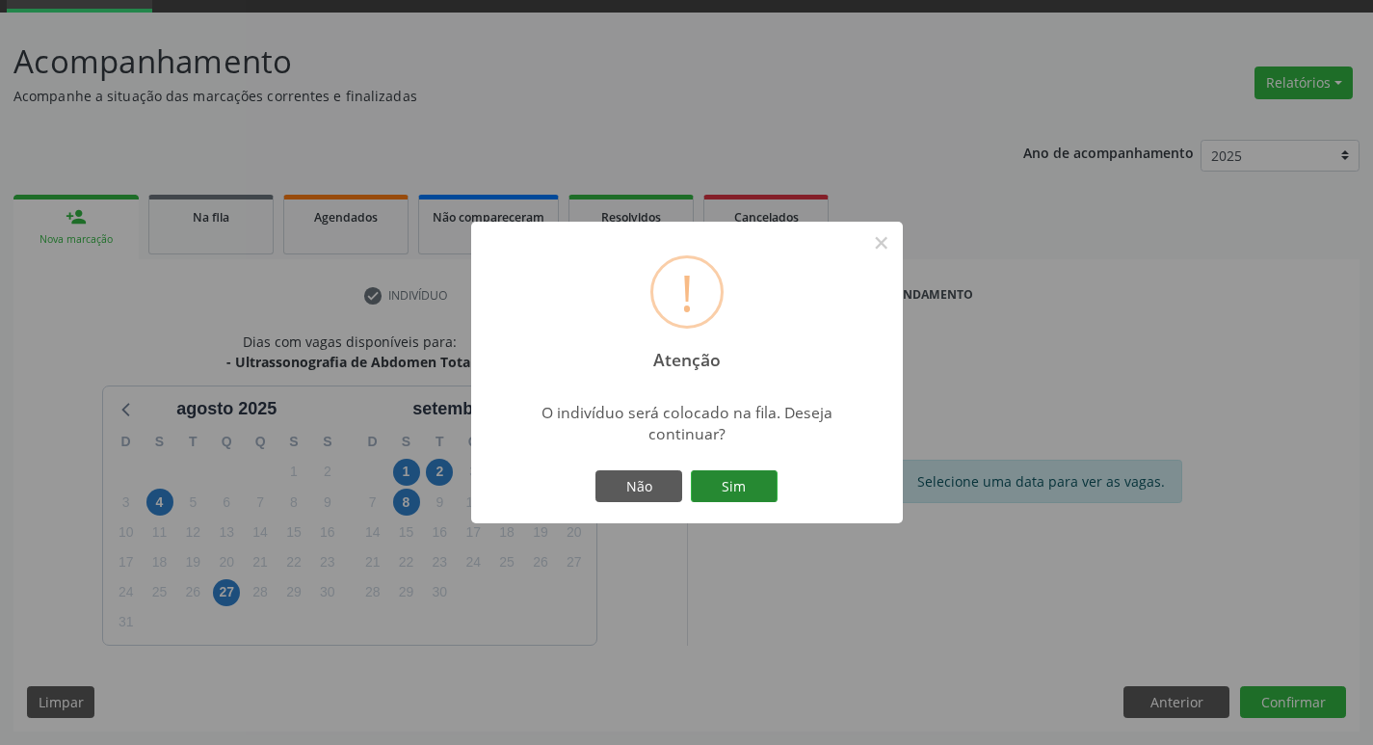
click at [732, 477] on button "Sim" at bounding box center [734, 486] width 87 height 33
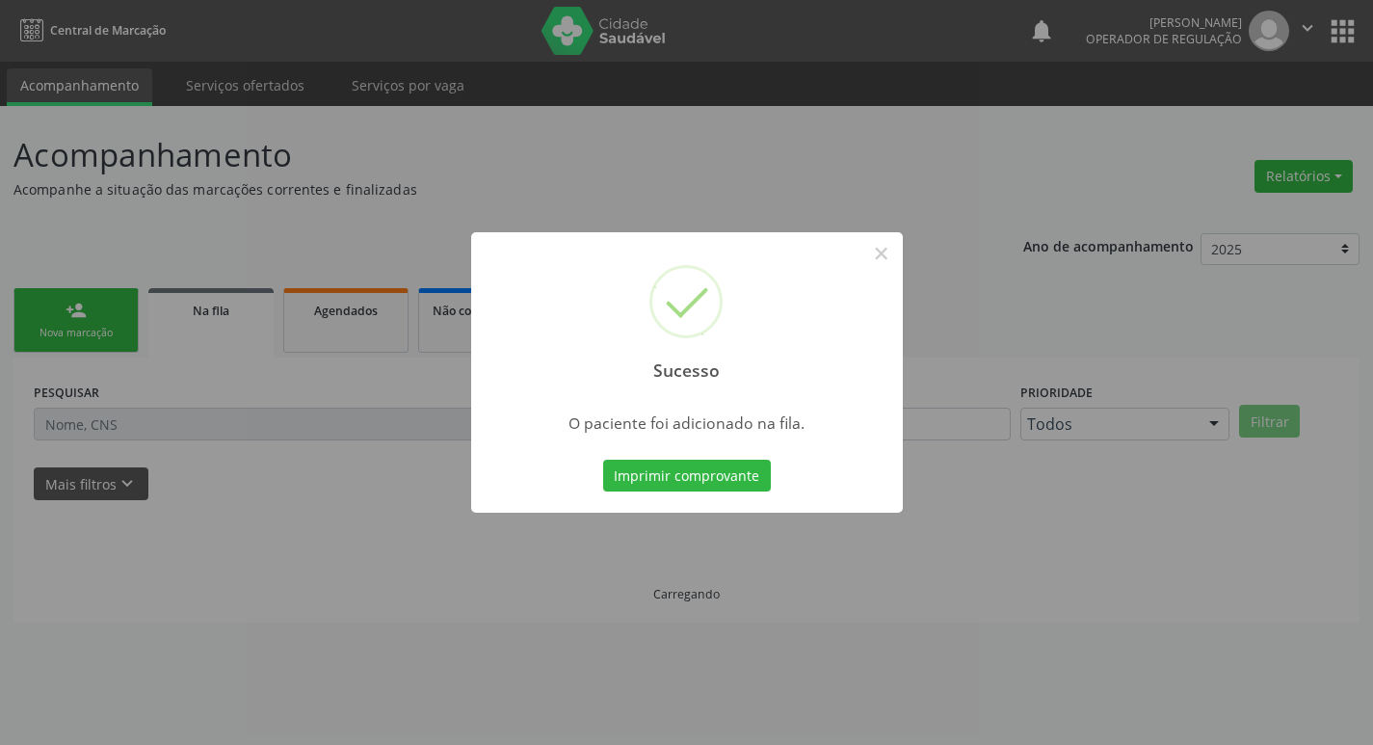
scroll to position [0, 0]
click at [885, 250] on button "×" at bounding box center [888, 253] width 33 height 33
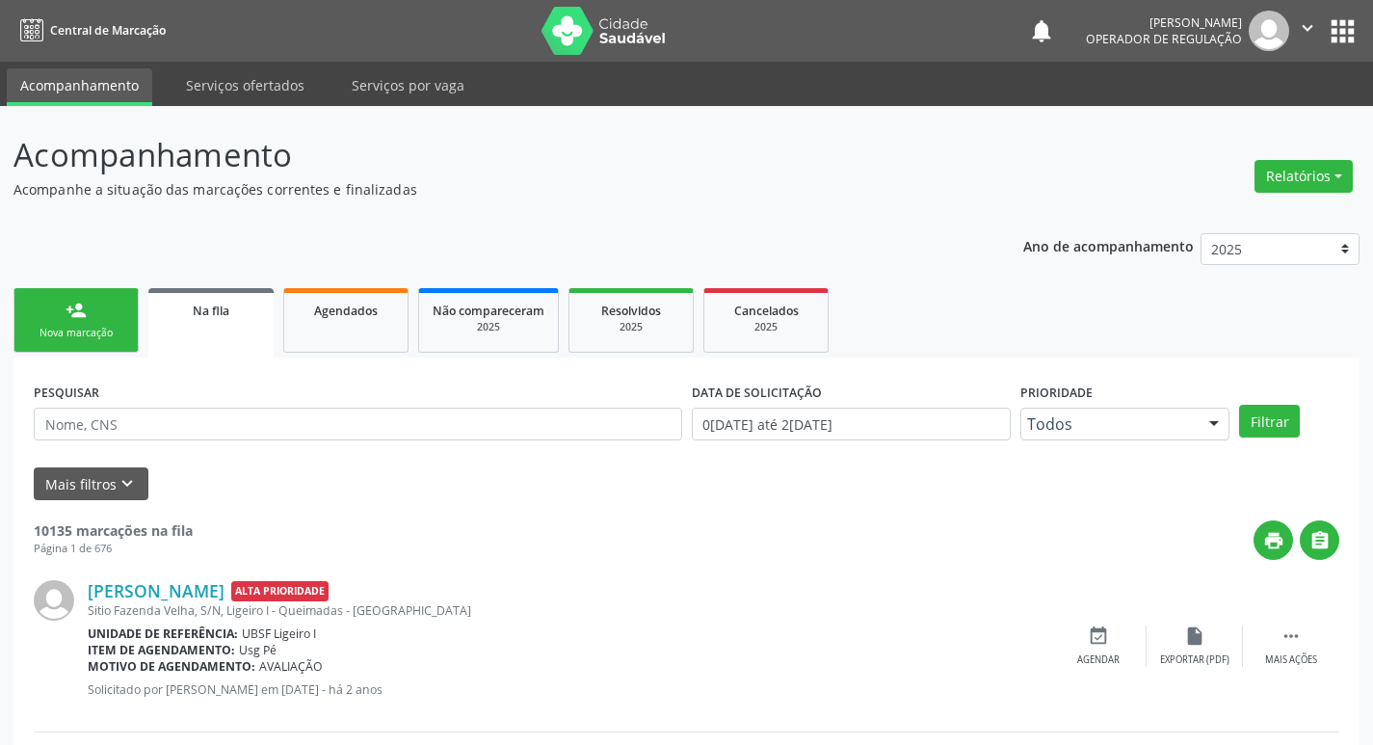
click at [56, 326] on div "Nova marcação" at bounding box center [76, 333] width 96 height 14
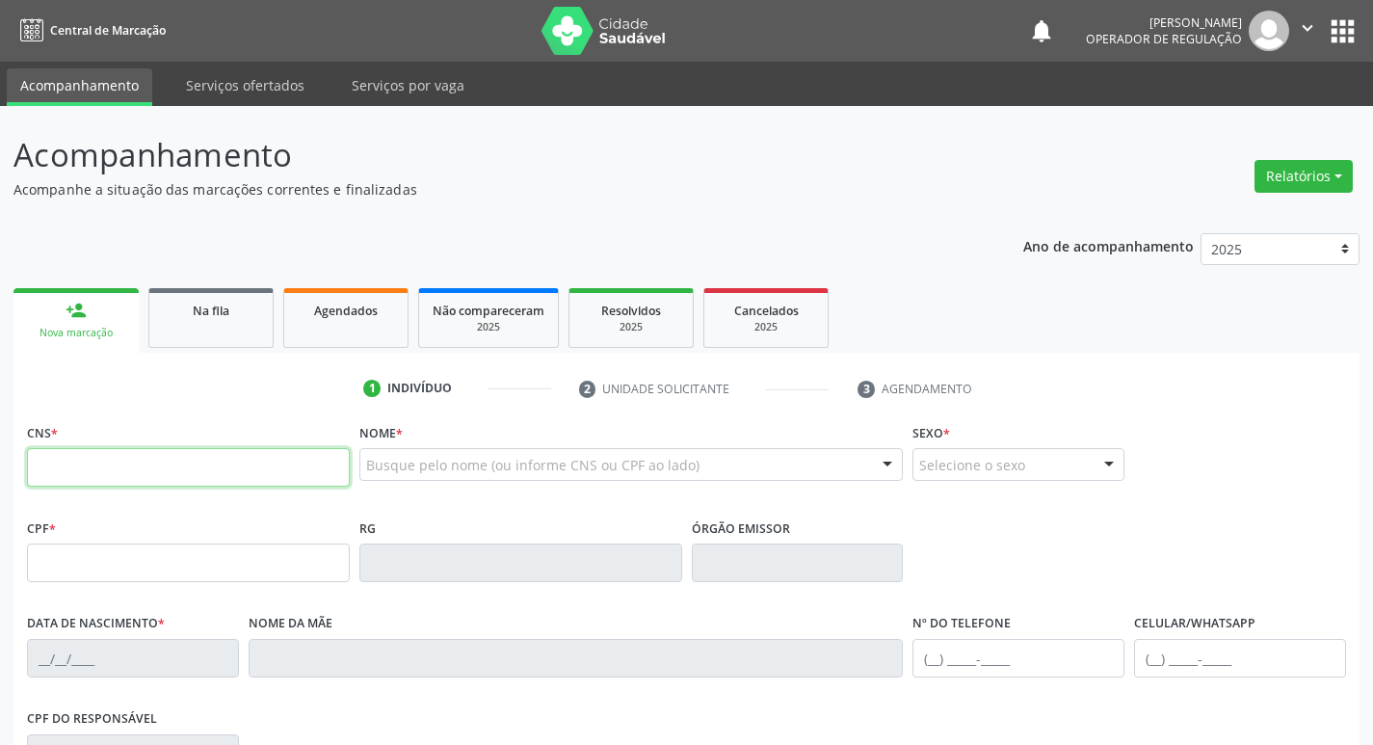
click at [84, 461] on input "text" at bounding box center [188, 467] width 323 height 39
type input "705 8064 5460 0139"
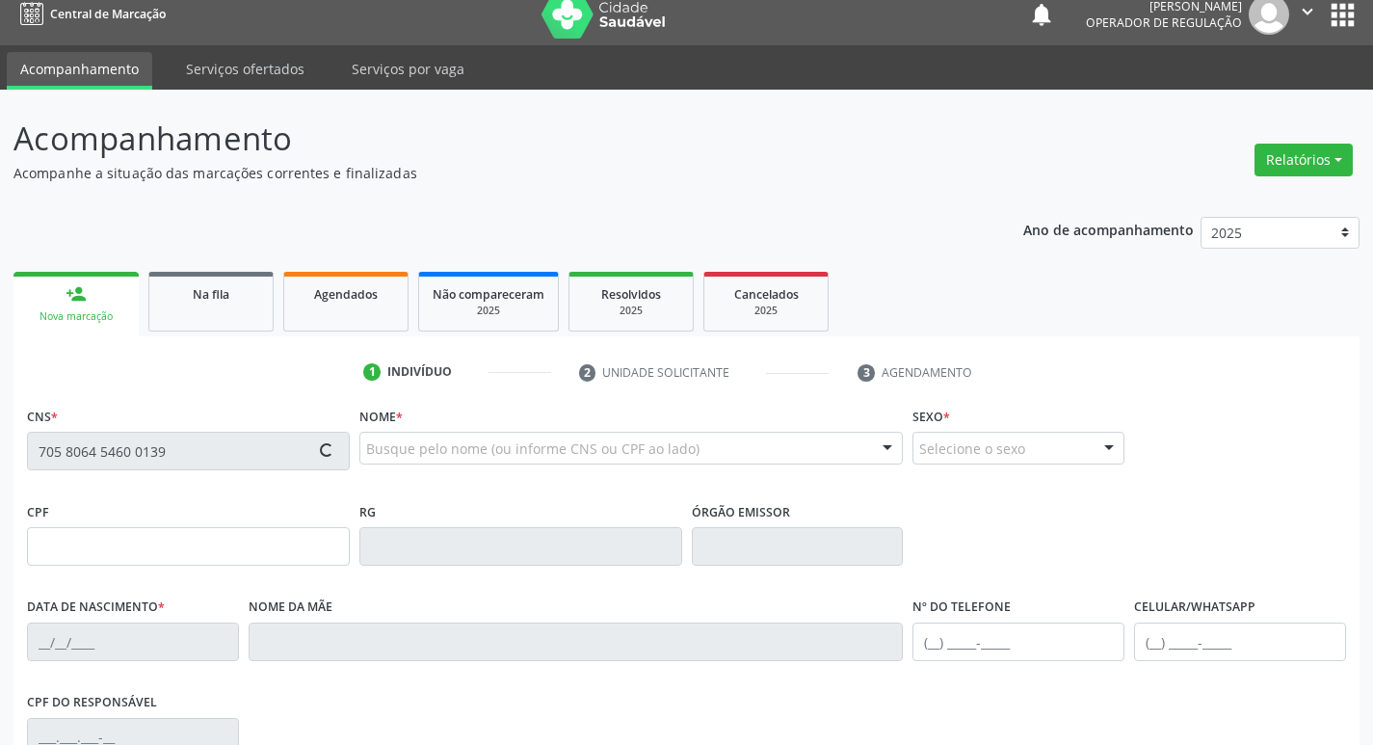
scroll to position [11, 0]
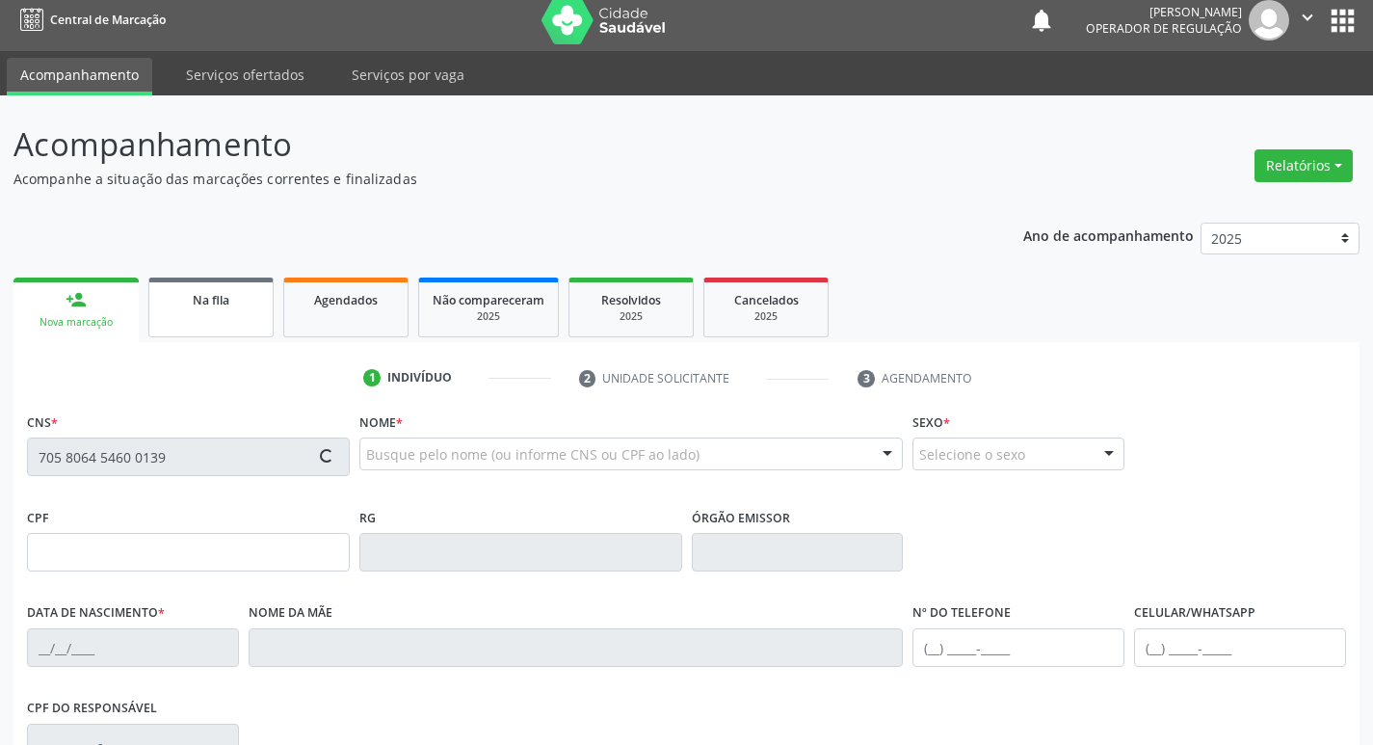
click at [238, 325] on link "Na fila" at bounding box center [210, 307] width 125 height 60
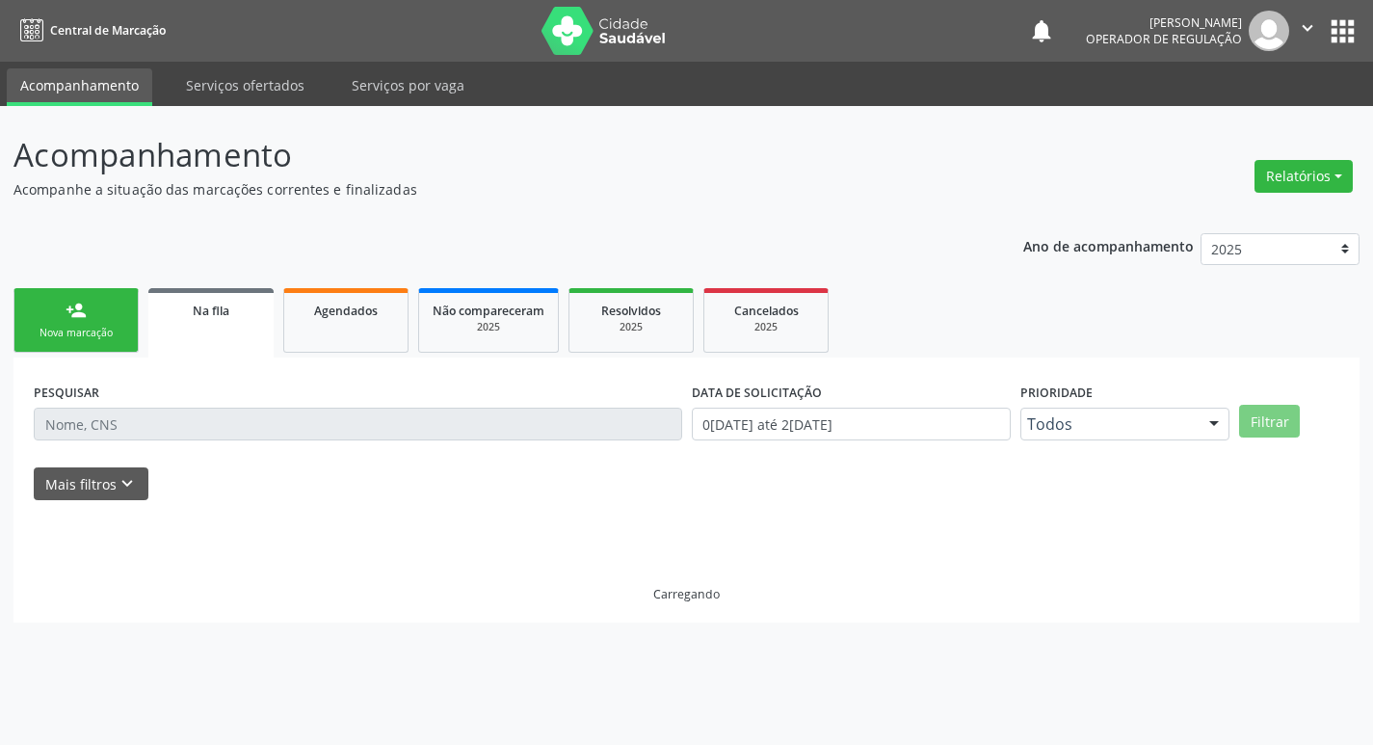
scroll to position [0, 0]
click at [116, 320] on link "person_add Nova marcação" at bounding box center [75, 320] width 125 height 65
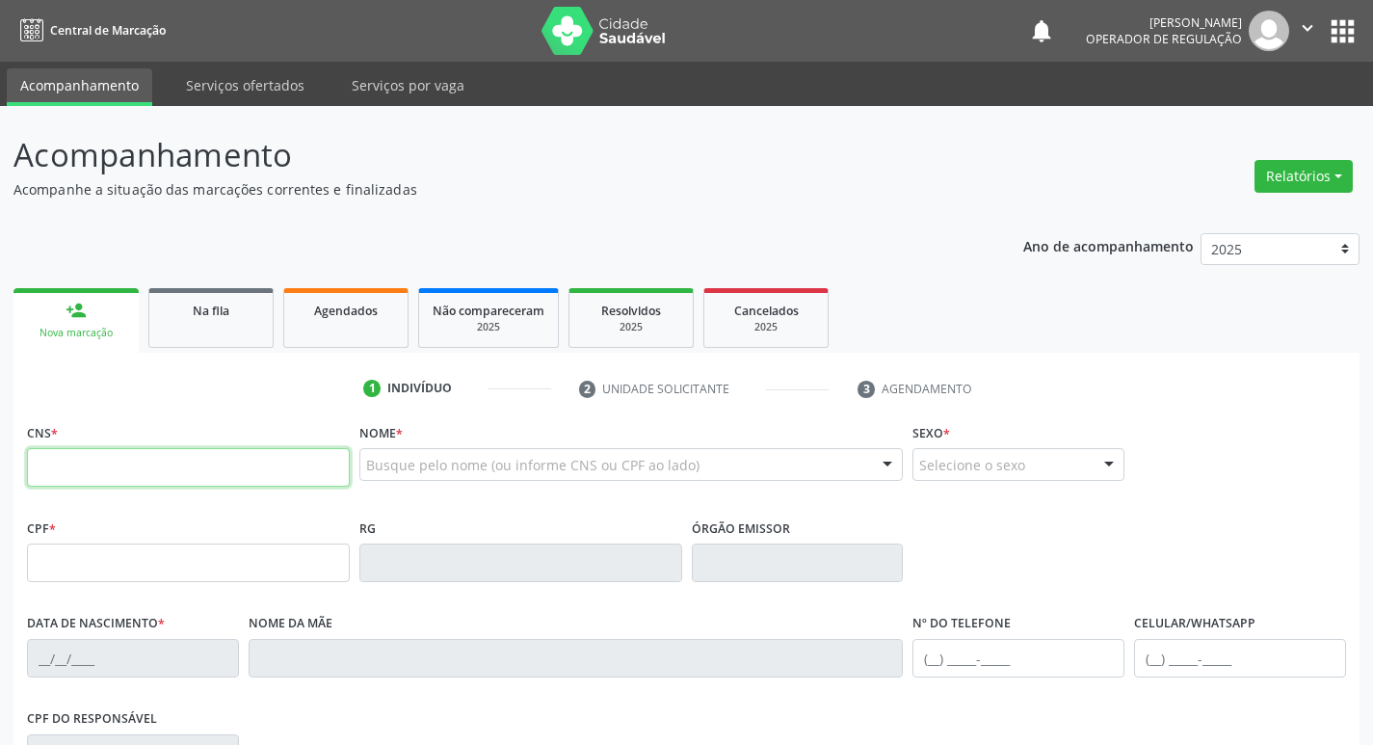
click at [122, 466] on input "text" at bounding box center [188, 467] width 323 height 39
type input "705 8064 5460 0139"
type input "884.216.194-20"
type input "[DATE]"
type input "[PERSON_NAME]"
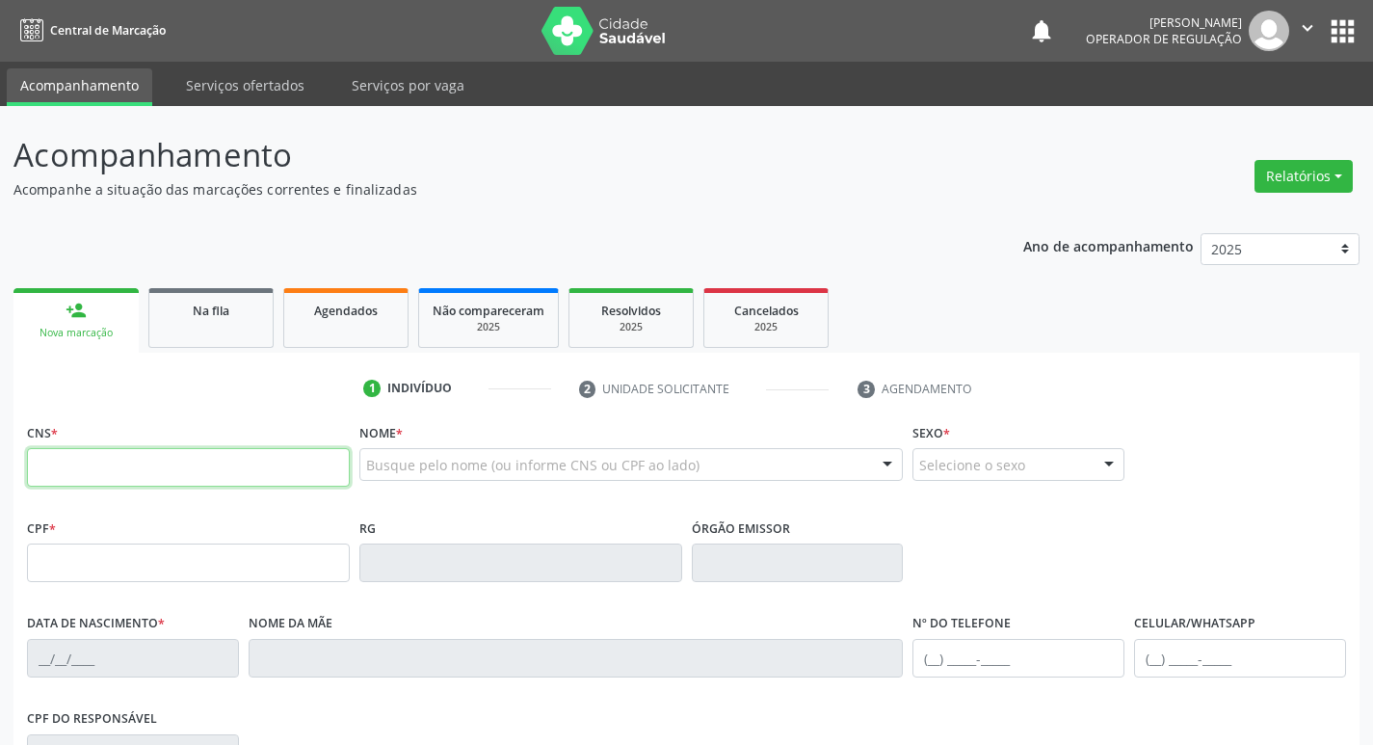
type input "[PHONE_NUMBER]"
type input "125"
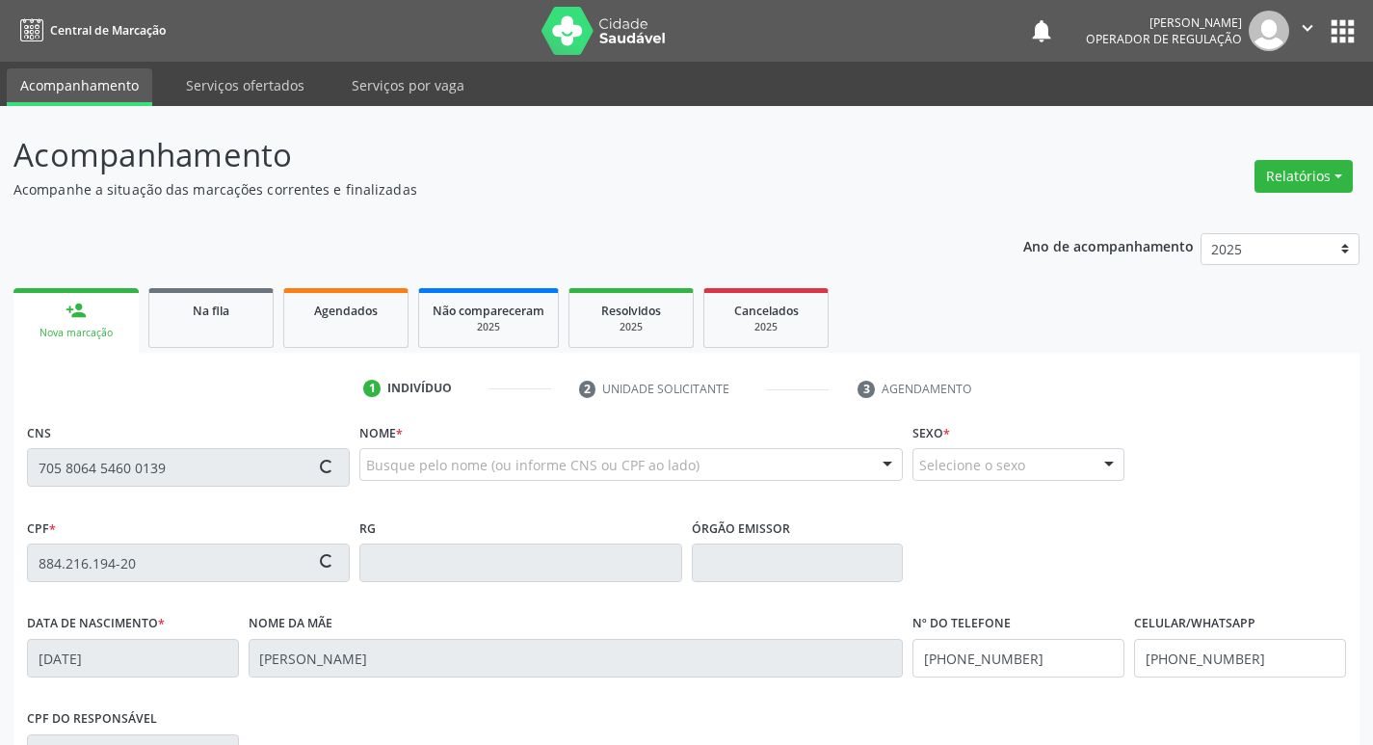
type input "[PHONE_NUMBER]"
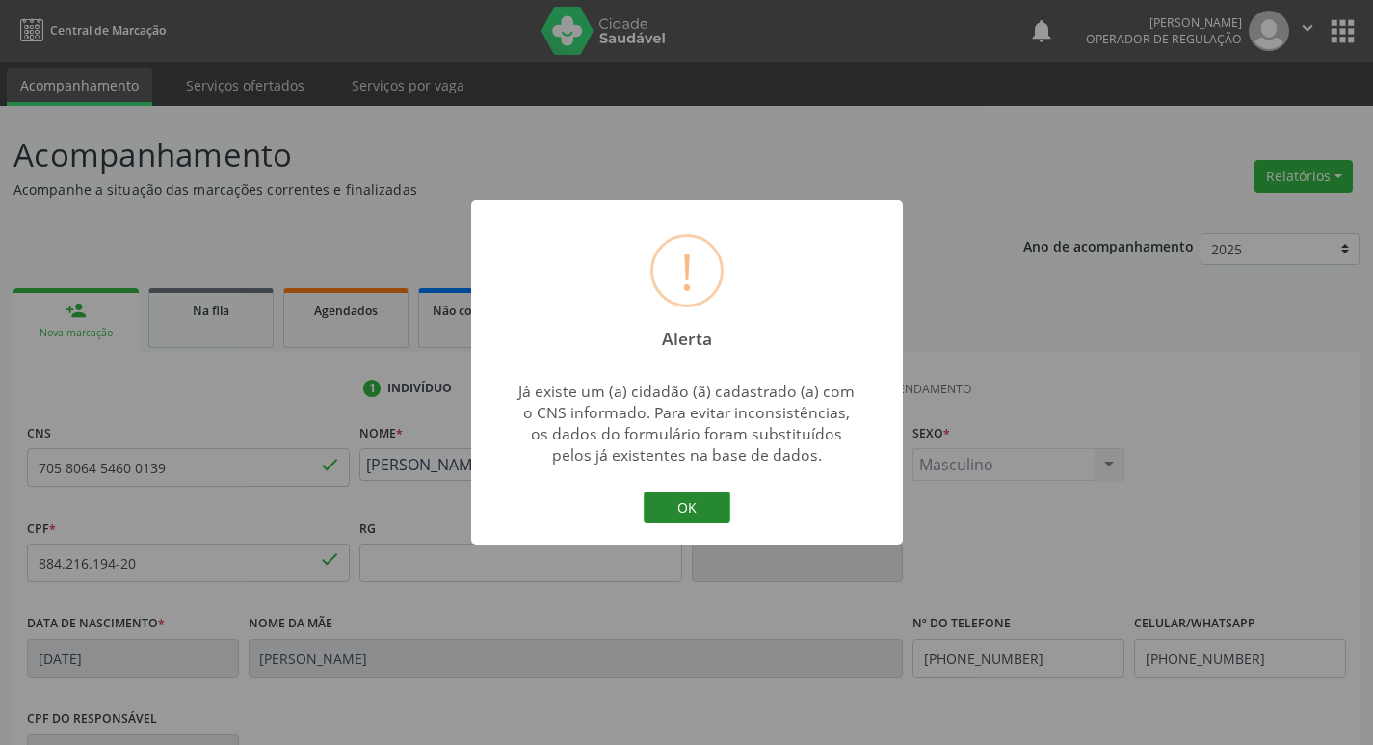
click at [710, 507] on button "OK" at bounding box center [687, 507] width 87 height 33
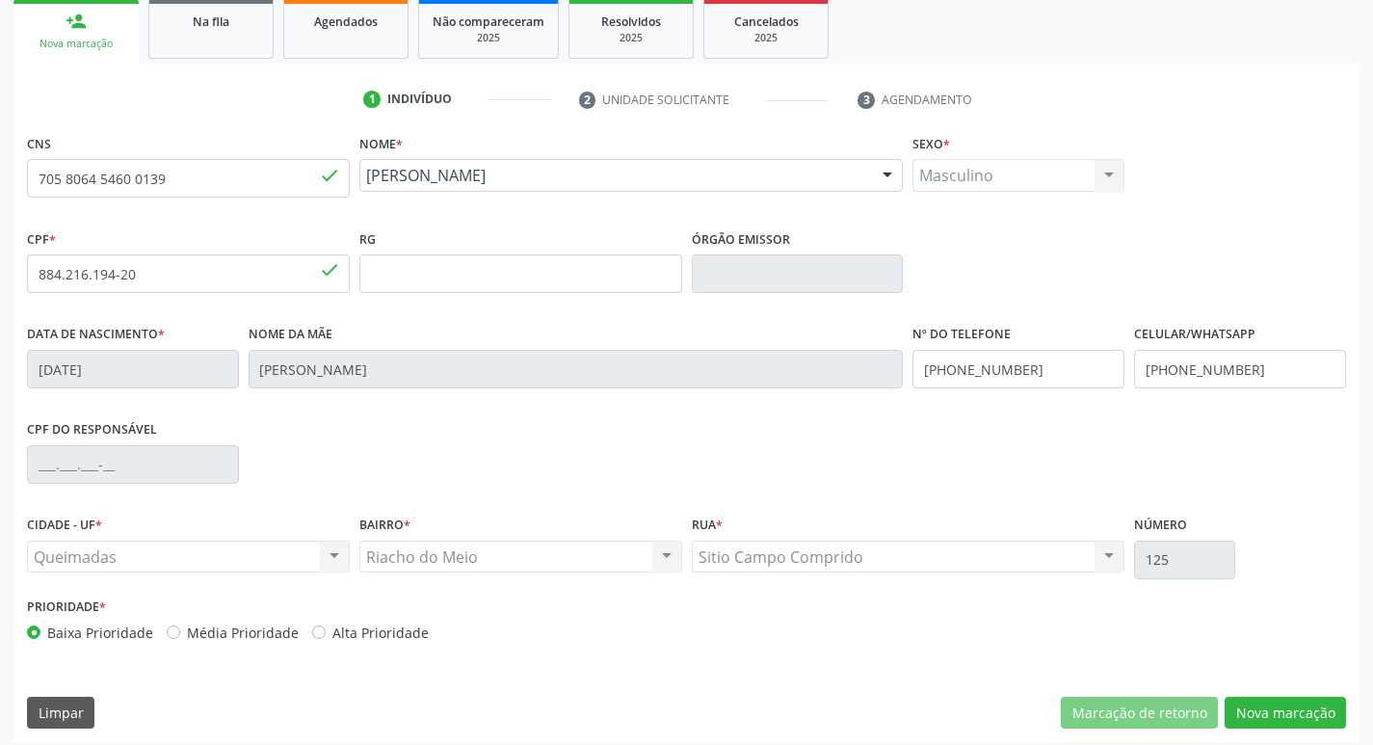
scroll to position [300, 0]
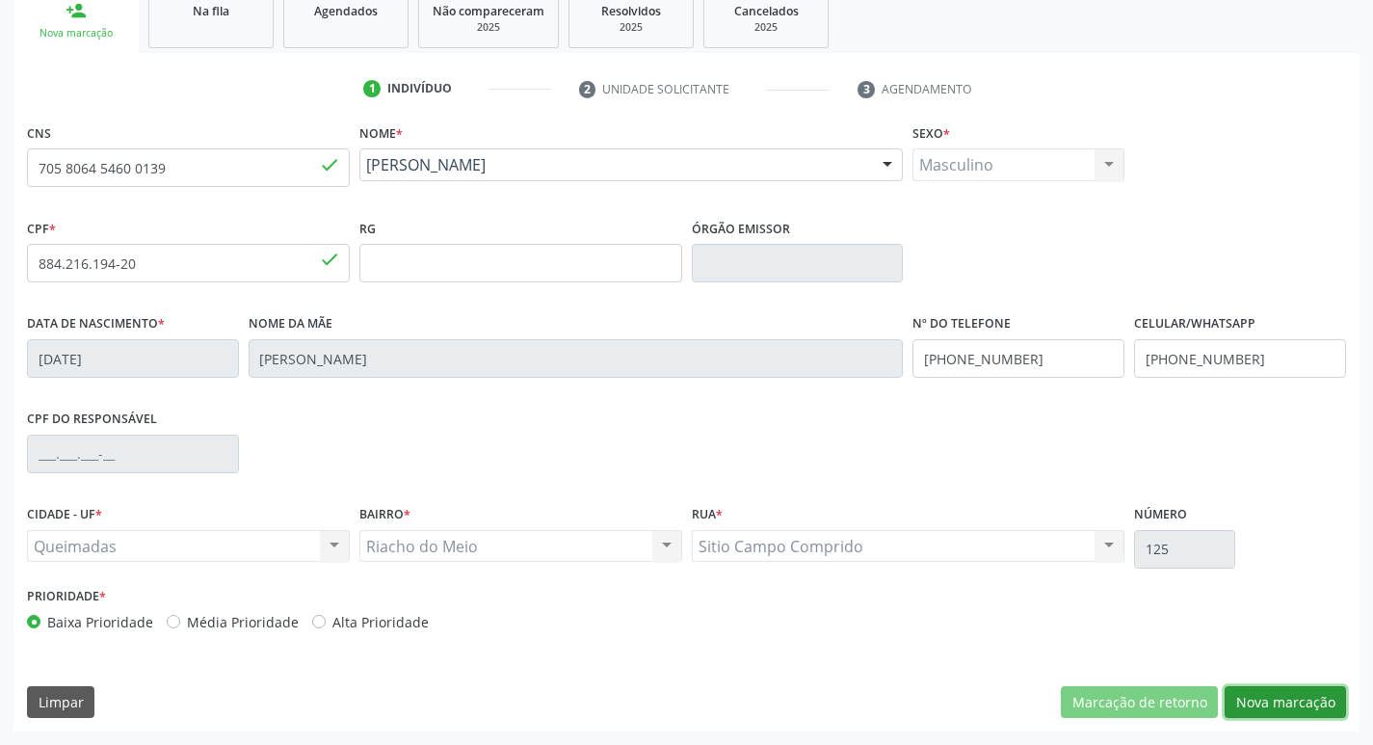
click at [1270, 704] on button "Nova marcação" at bounding box center [1285, 702] width 121 height 33
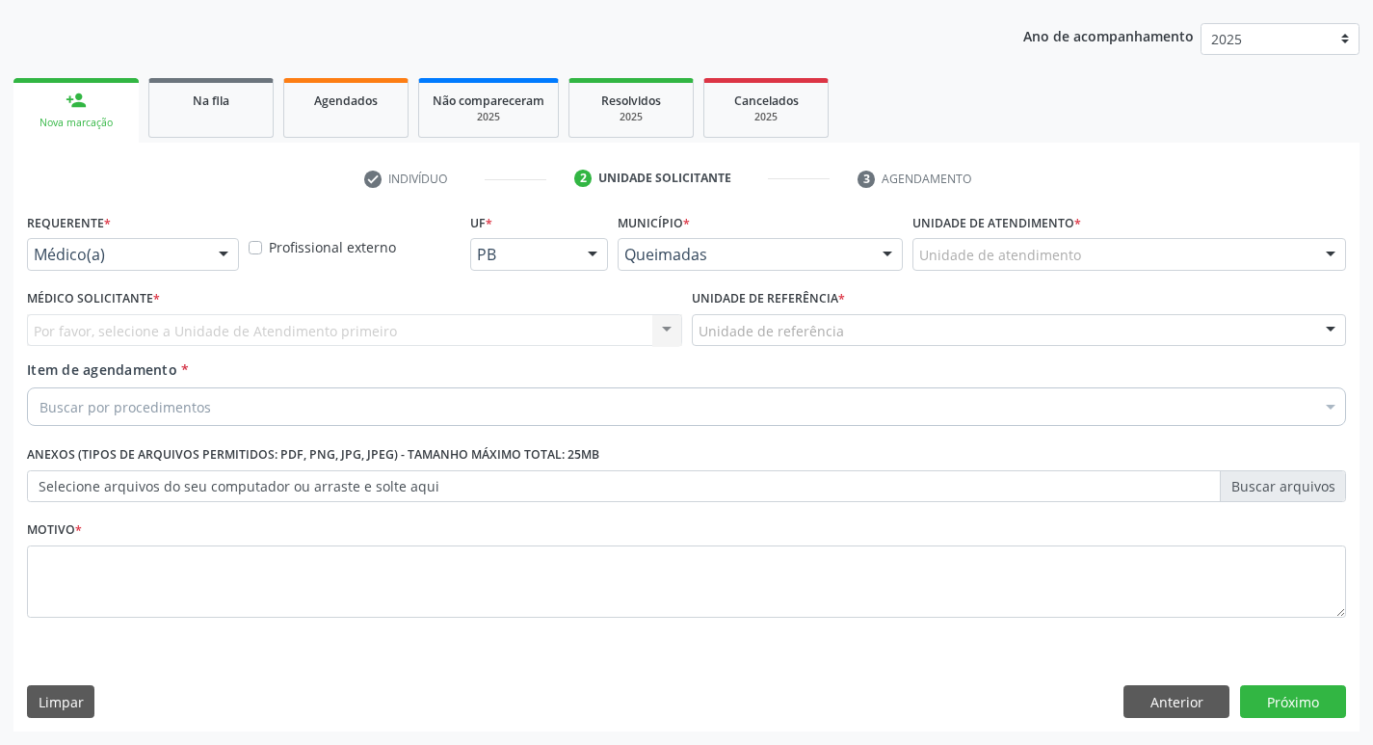
scroll to position [210, 0]
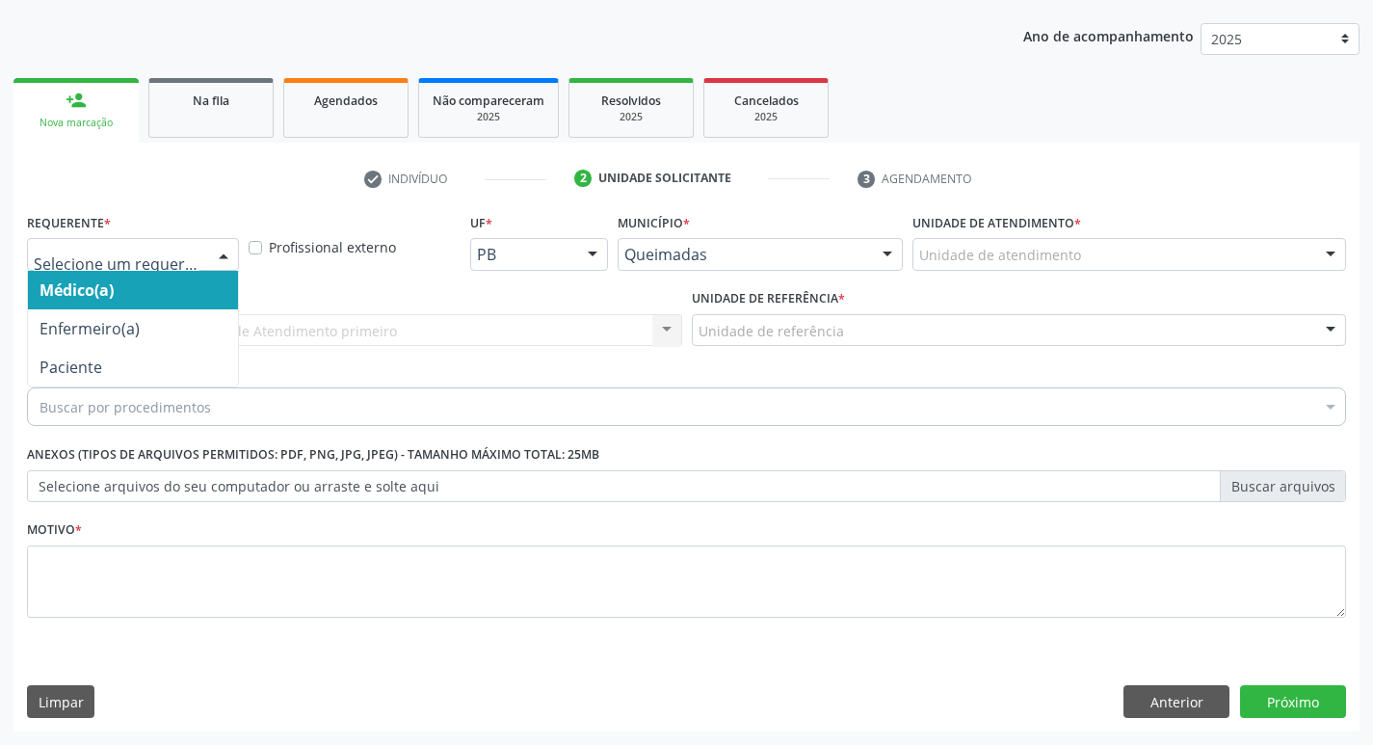
click at [222, 251] on div at bounding box center [223, 255] width 29 height 33
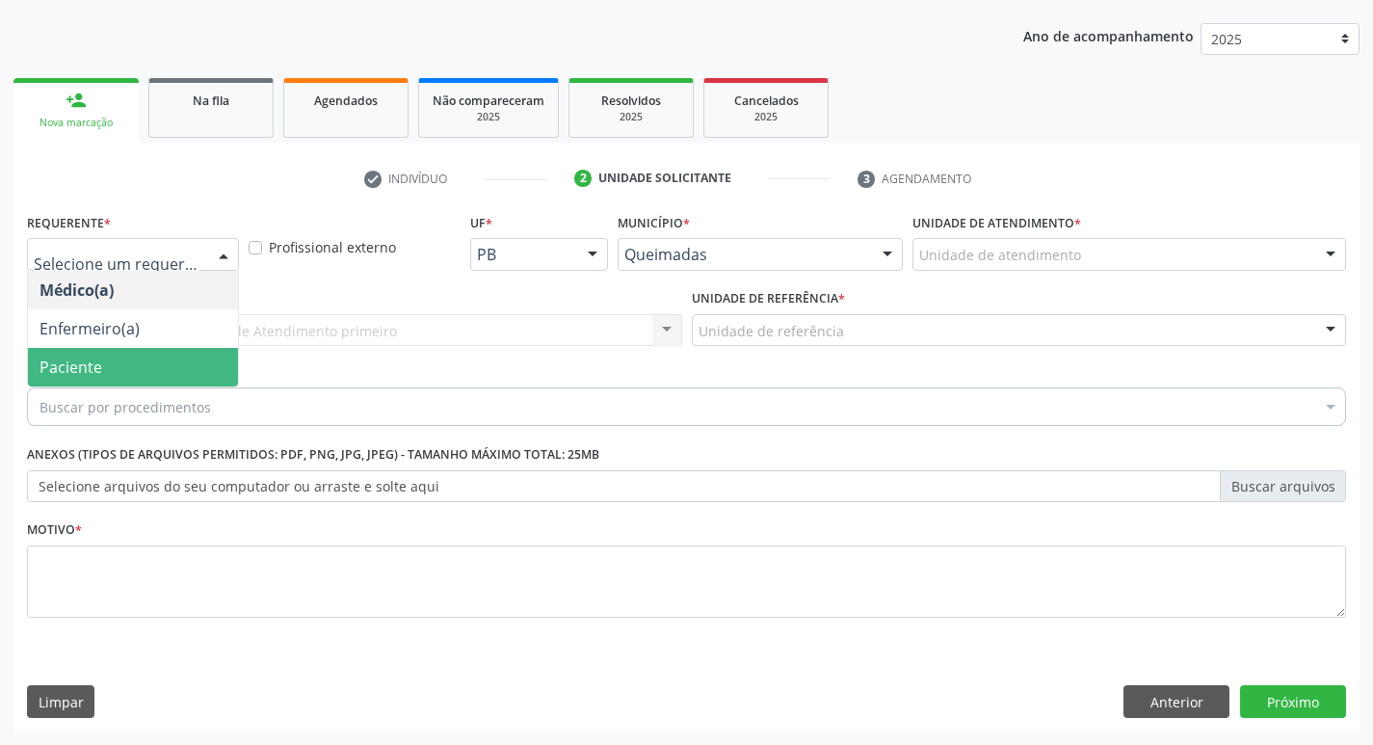
click at [148, 381] on span "Paciente" at bounding box center [133, 367] width 210 height 39
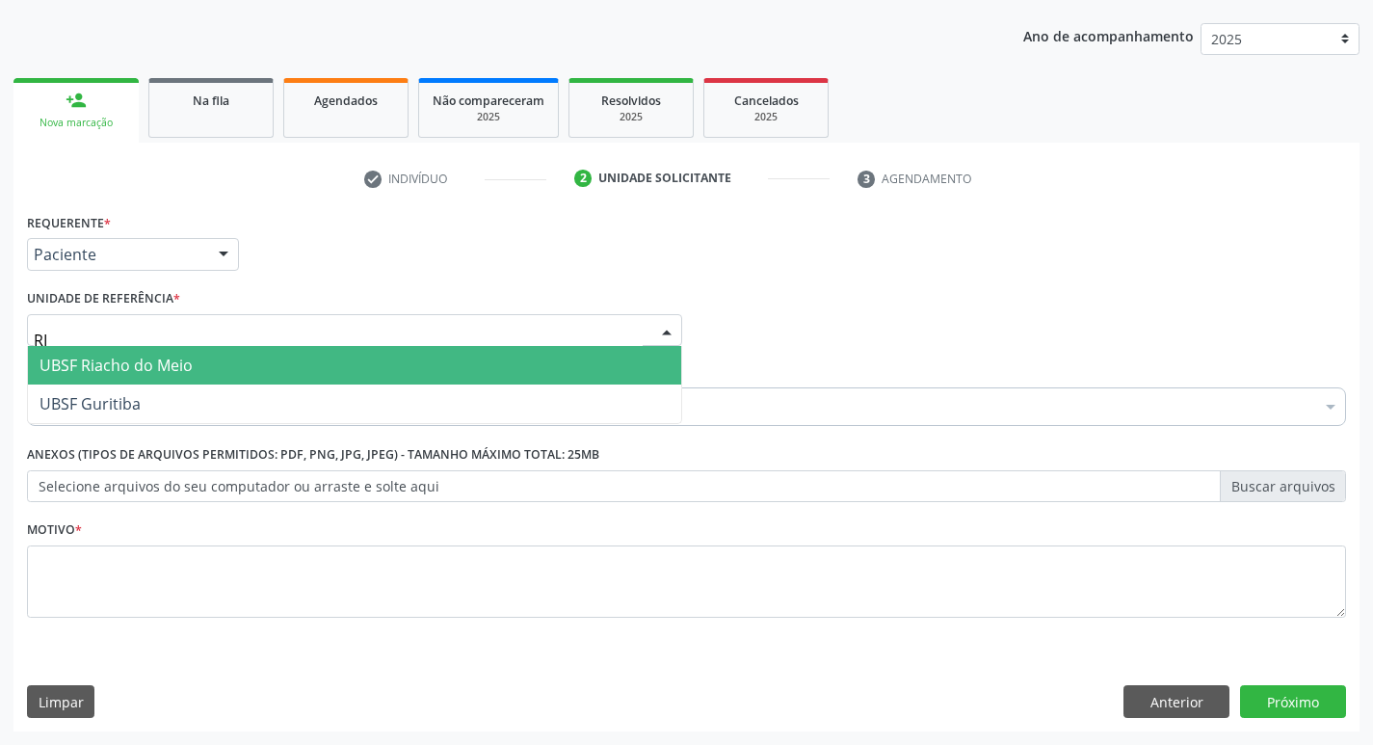
type input "RIA"
click at [156, 371] on span "UBSF Riacho do Meio" at bounding box center [116, 365] width 153 height 21
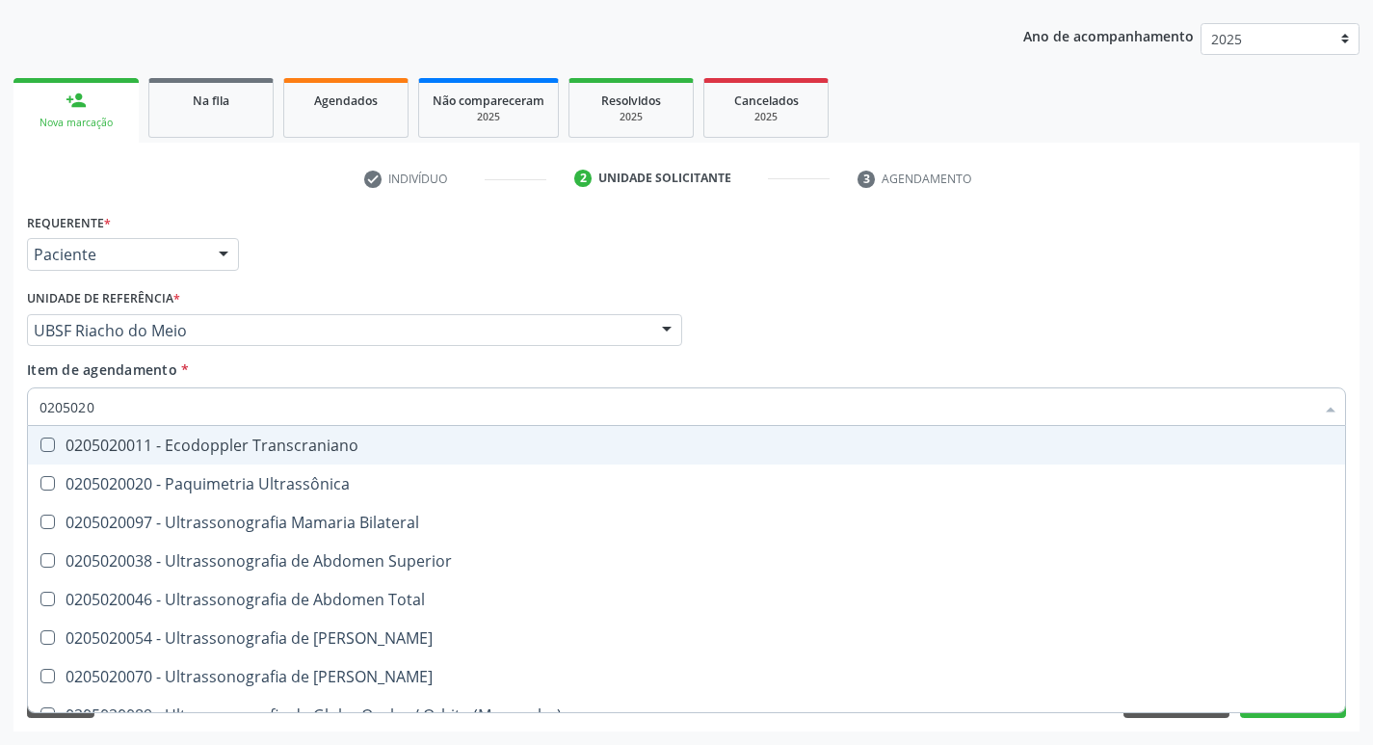
type input "02050200"
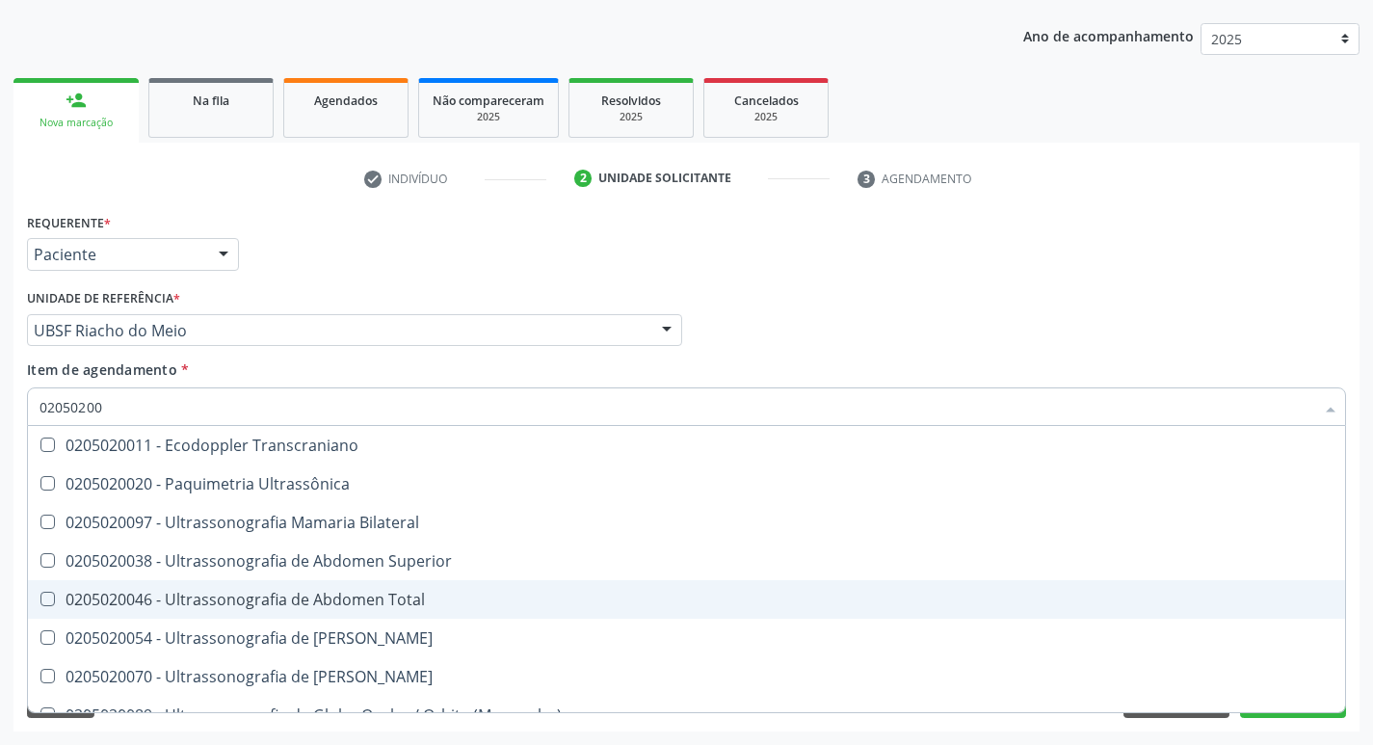
click at [52, 593] on Total at bounding box center [47, 599] width 14 height 14
click at [40, 593] on Total "checkbox" at bounding box center [34, 599] width 13 height 13
checkbox Total "true"
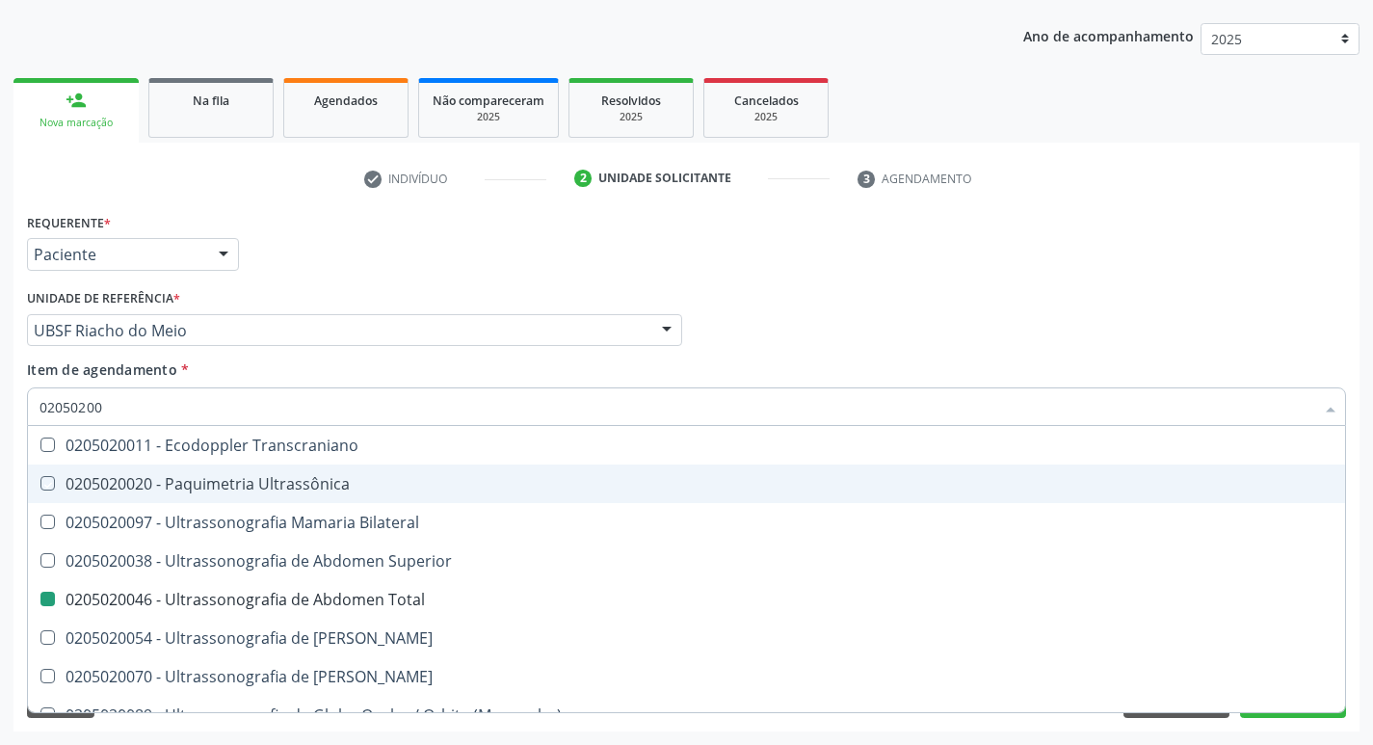
click at [1149, 274] on div "Requerente * Paciente Médico(a) Enfermeiro(a) Paciente Nenhum resultado encontr…" at bounding box center [686, 245] width 1329 height 75
checkbox Ultrassônica "true"
checkbox Total "false"
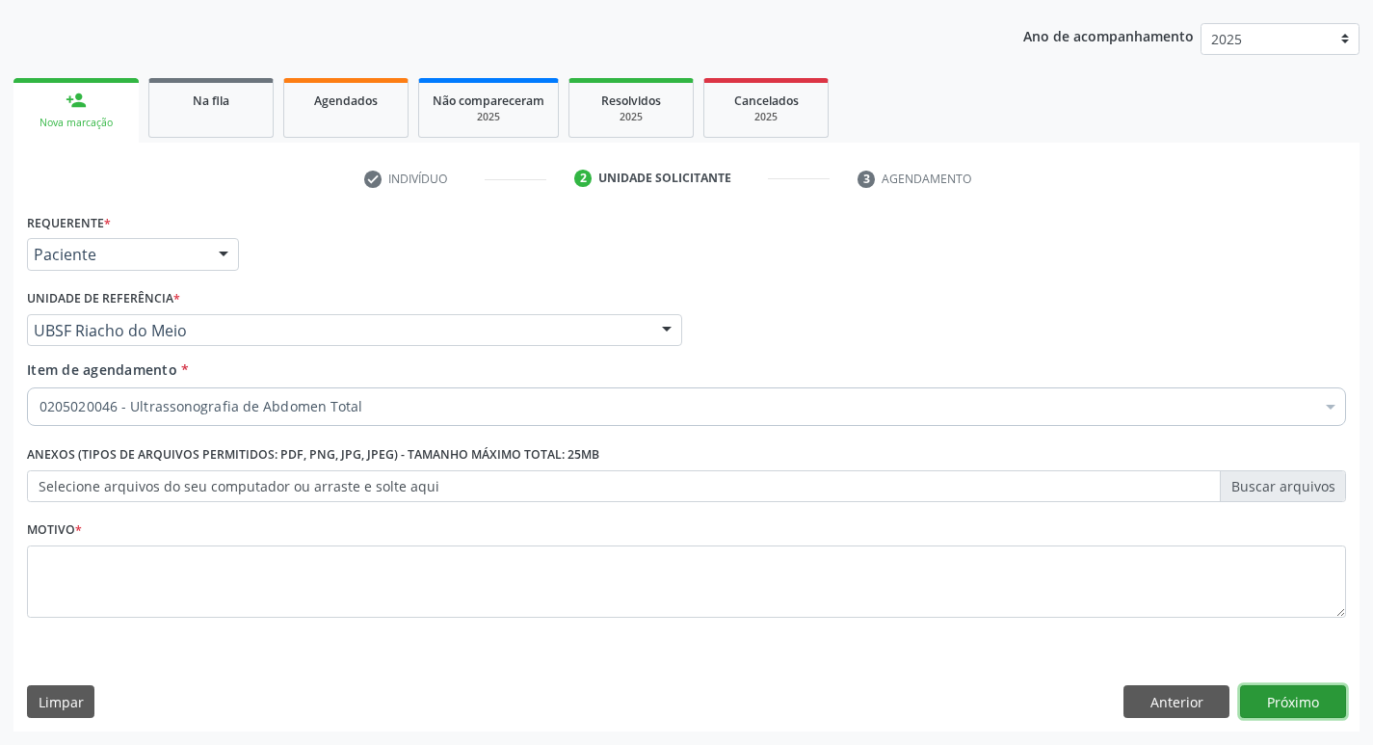
click at [1302, 703] on button "Próximo" at bounding box center [1293, 701] width 106 height 33
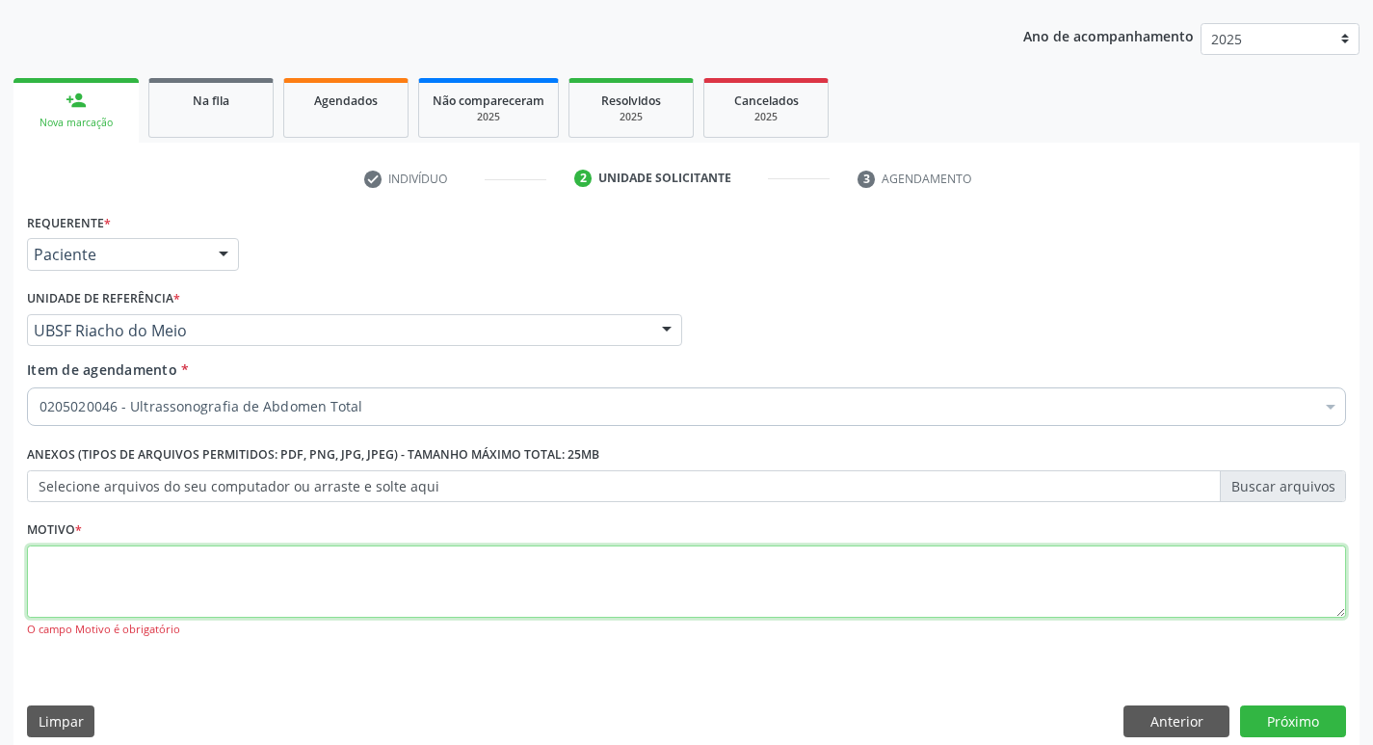
click at [165, 591] on textarea at bounding box center [686, 581] width 1319 height 73
type textarea "AVALIACAO"
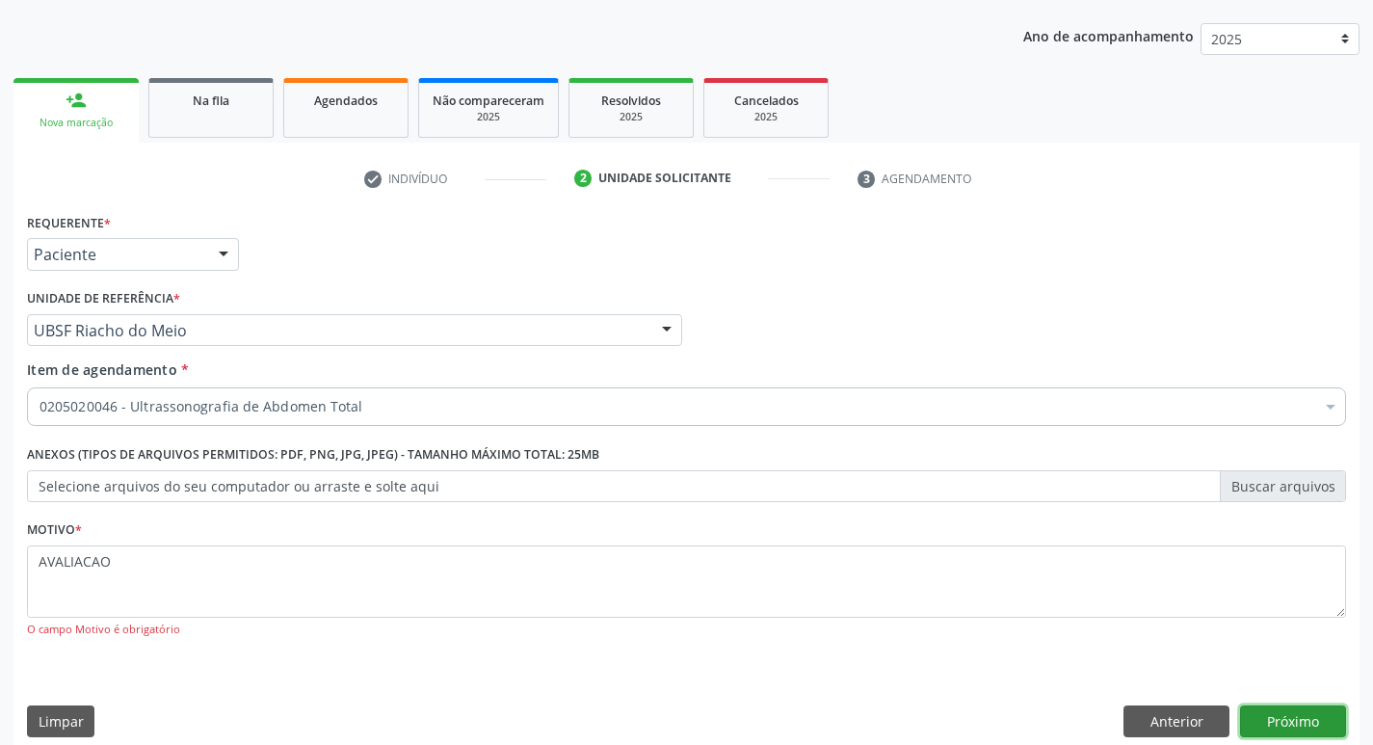
click at [1285, 716] on button "Próximo" at bounding box center [1293, 721] width 106 height 33
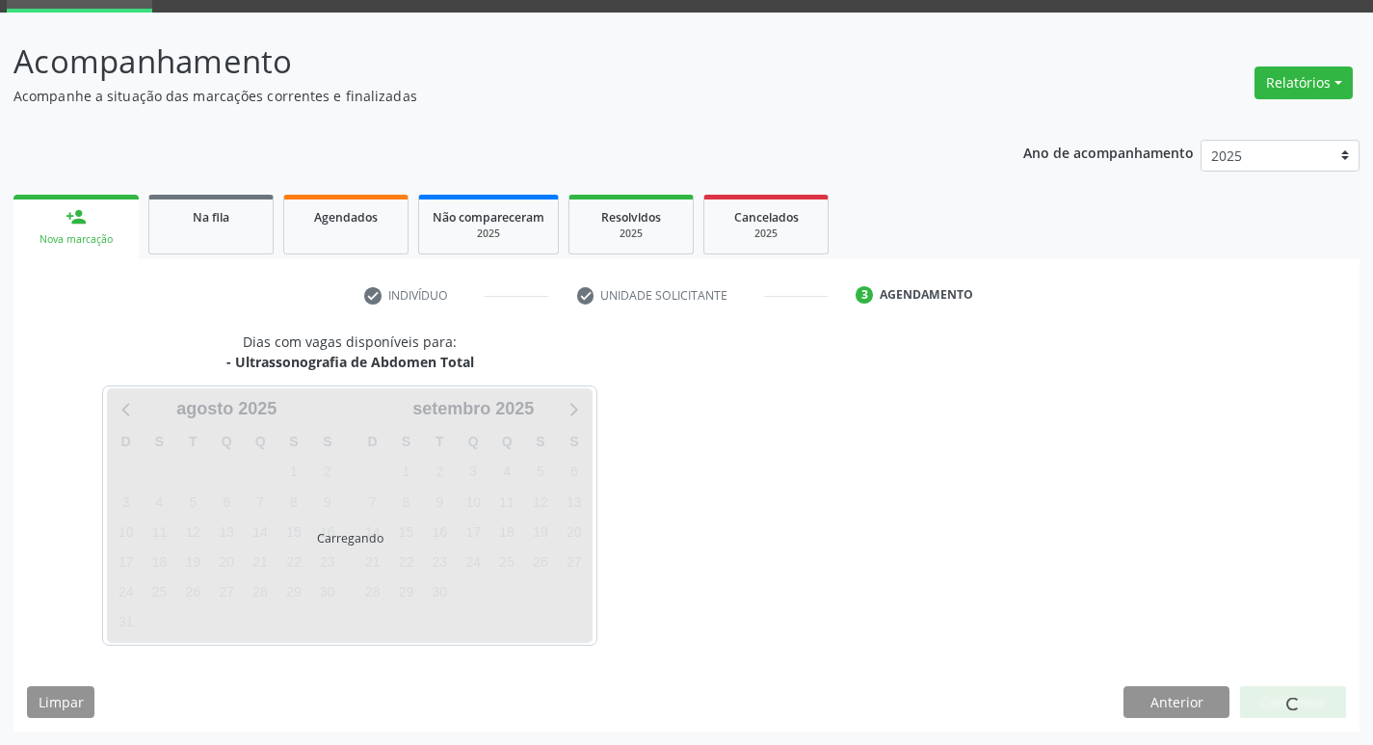
scroll to position [93, 0]
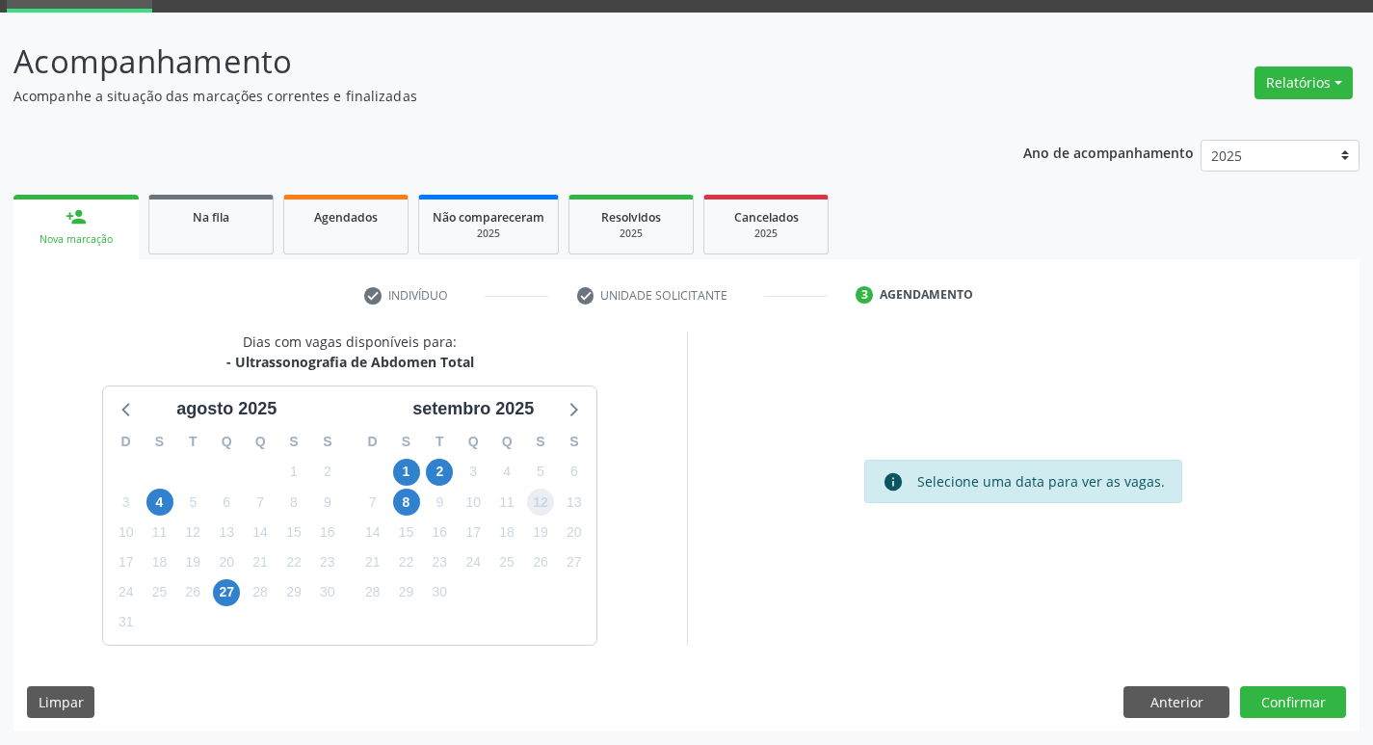
click at [535, 501] on span "12" at bounding box center [540, 501] width 27 height 27
click at [1281, 701] on button "Confirmar" at bounding box center [1293, 702] width 106 height 33
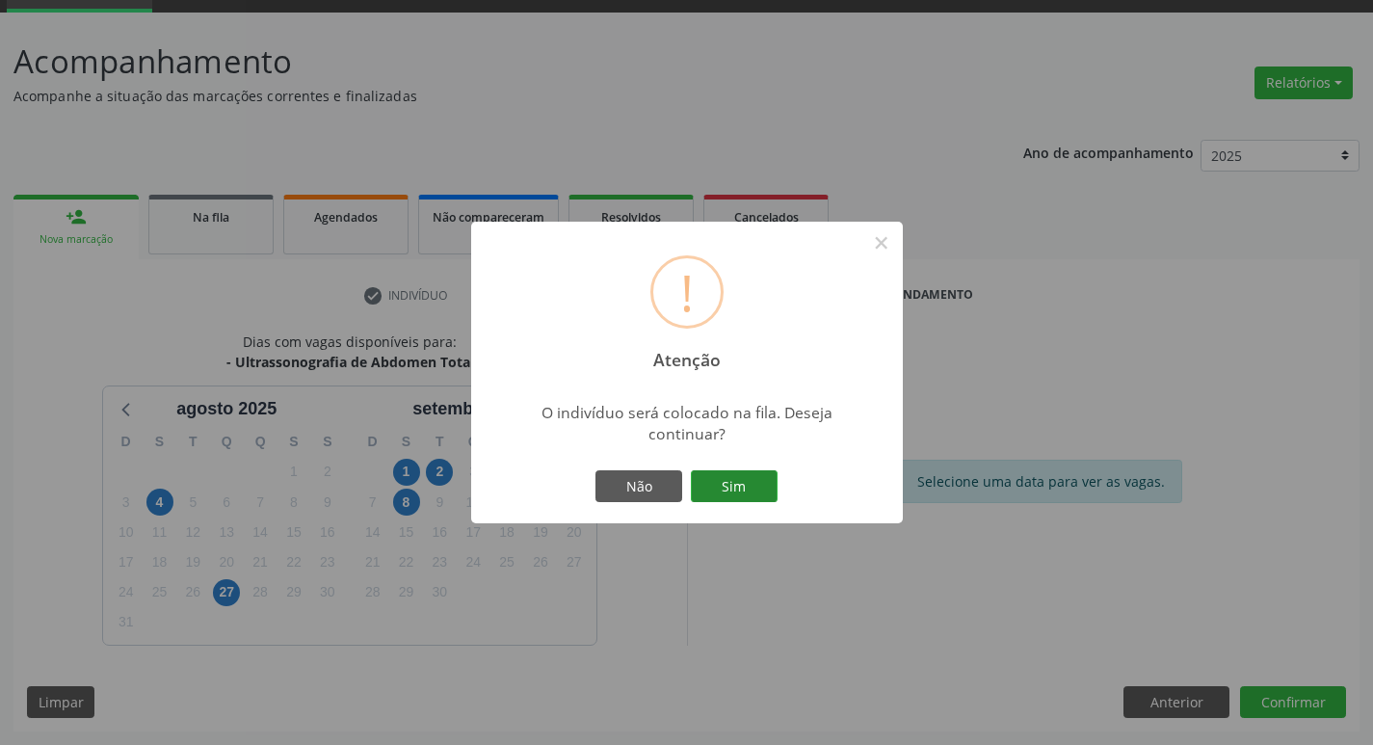
click at [747, 489] on button "Sim" at bounding box center [734, 486] width 87 height 33
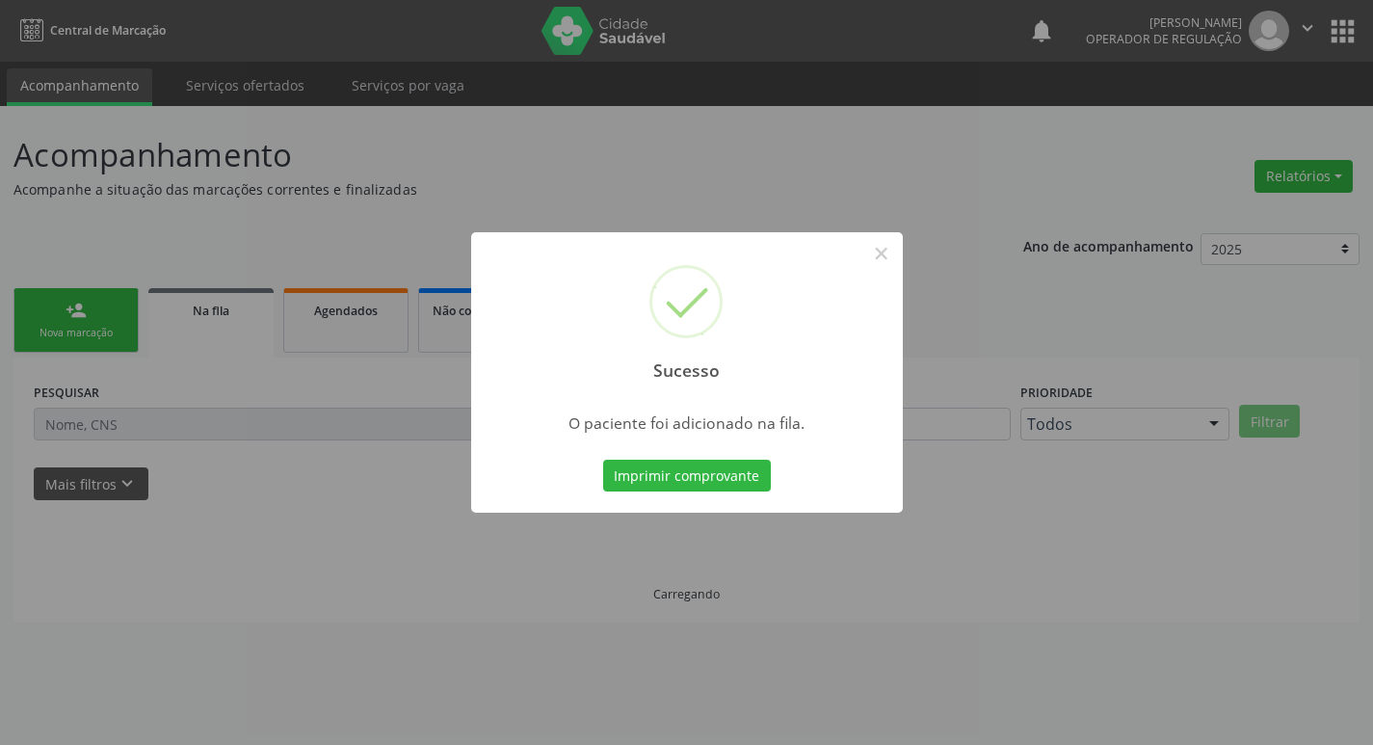
scroll to position [0, 0]
click at [893, 252] on button "×" at bounding box center [888, 253] width 33 height 33
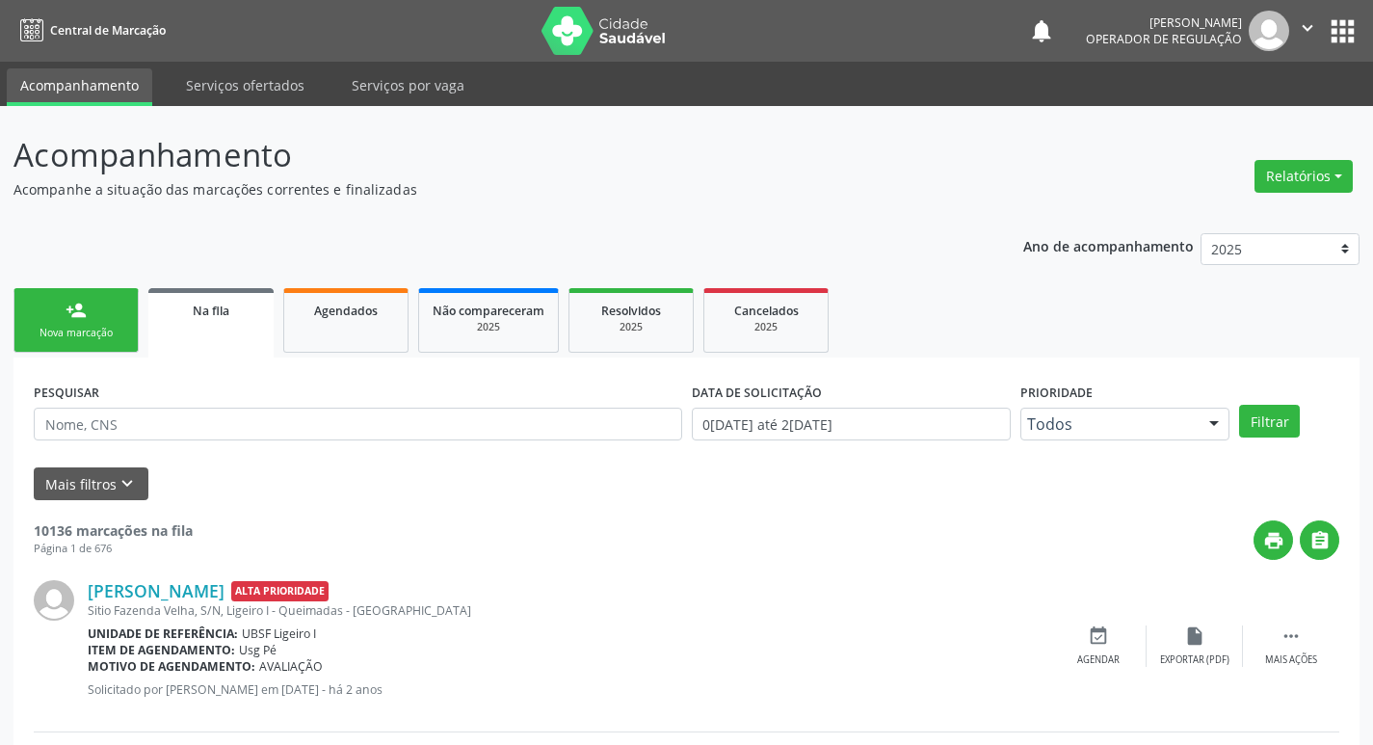
click at [64, 318] on link "person_add Nova marcação" at bounding box center [75, 320] width 125 height 65
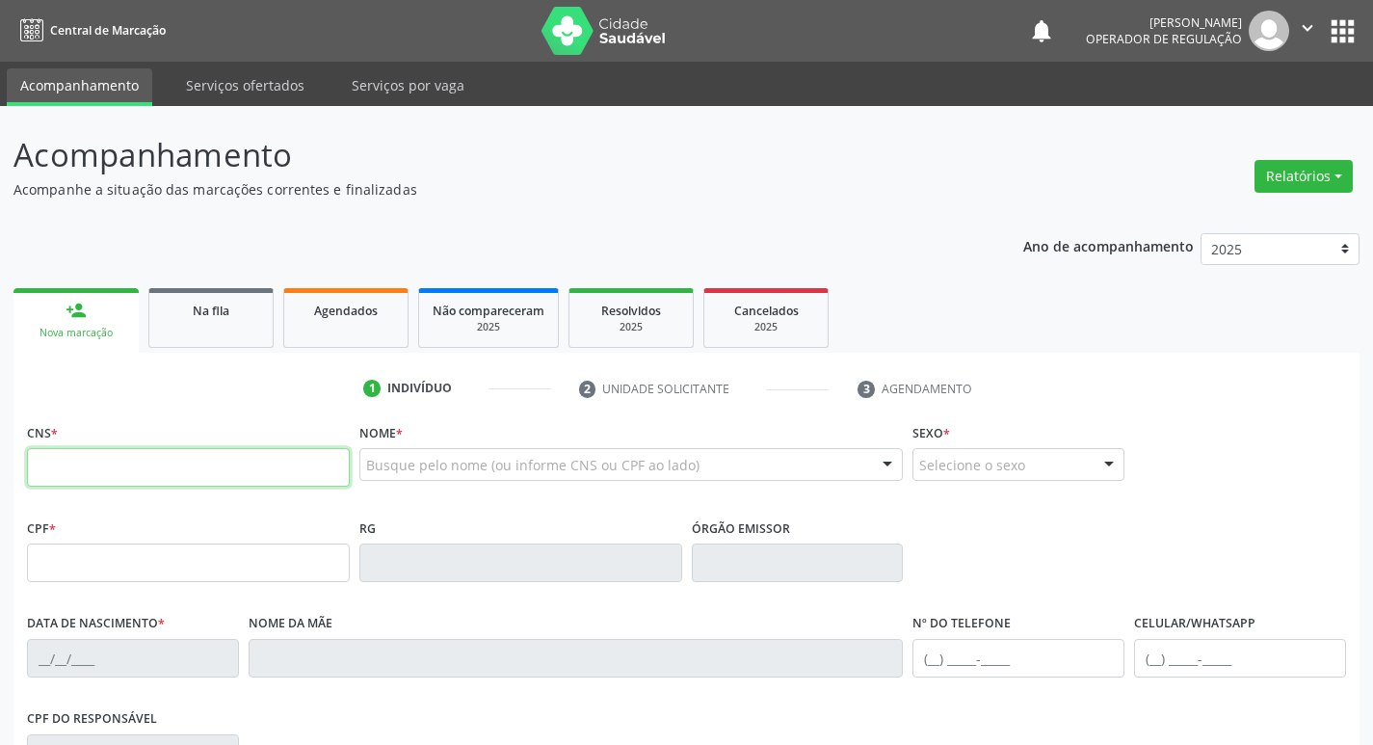
click at [80, 468] on input "text" at bounding box center [188, 467] width 323 height 39
type input "702 5013 4741 6036"
type input "113.000.374-40"
type input "19/03/1974"
type input "Maria Neuza Marinho Silva"
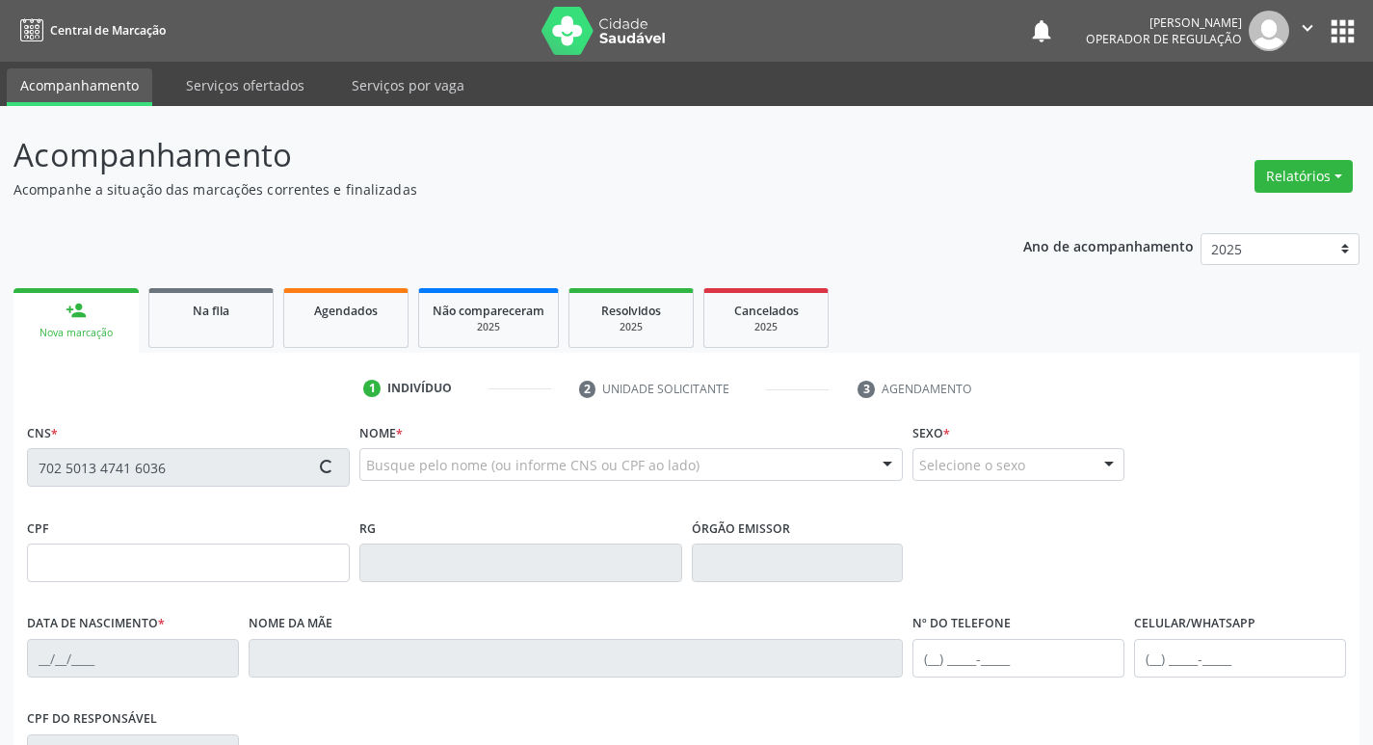
type input "(83) 99103-6604"
type input "930.073.964-68"
type input "41"
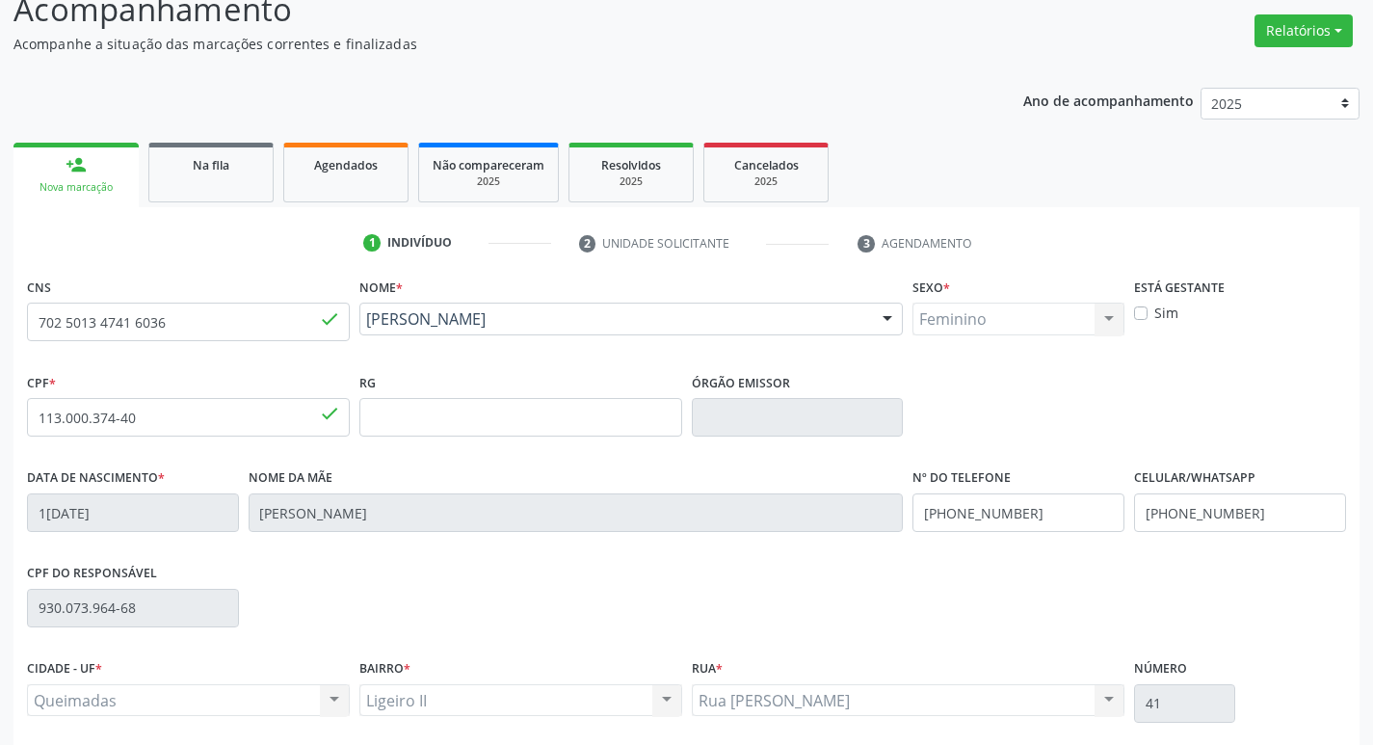
scroll to position [300, 0]
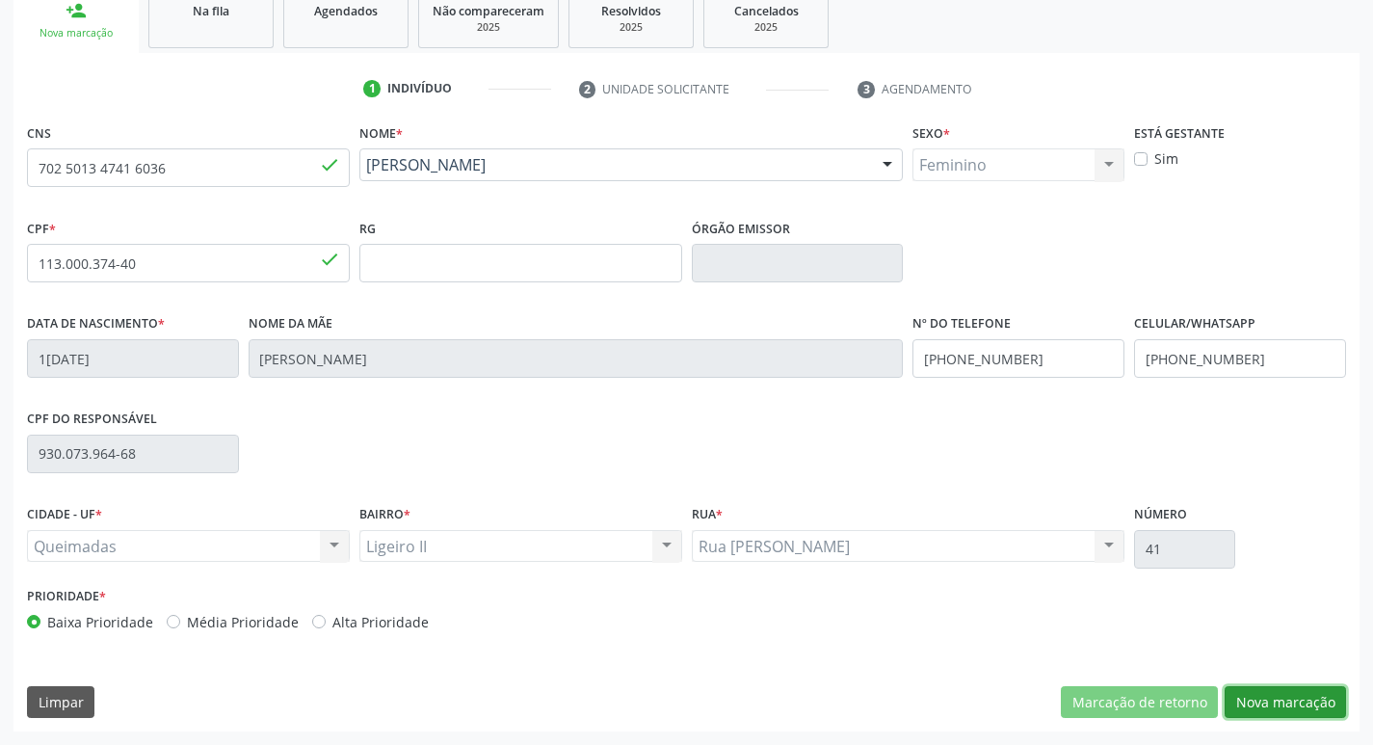
click at [1278, 709] on button "Nova marcação" at bounding box center [1285, 702] width 121 height 33
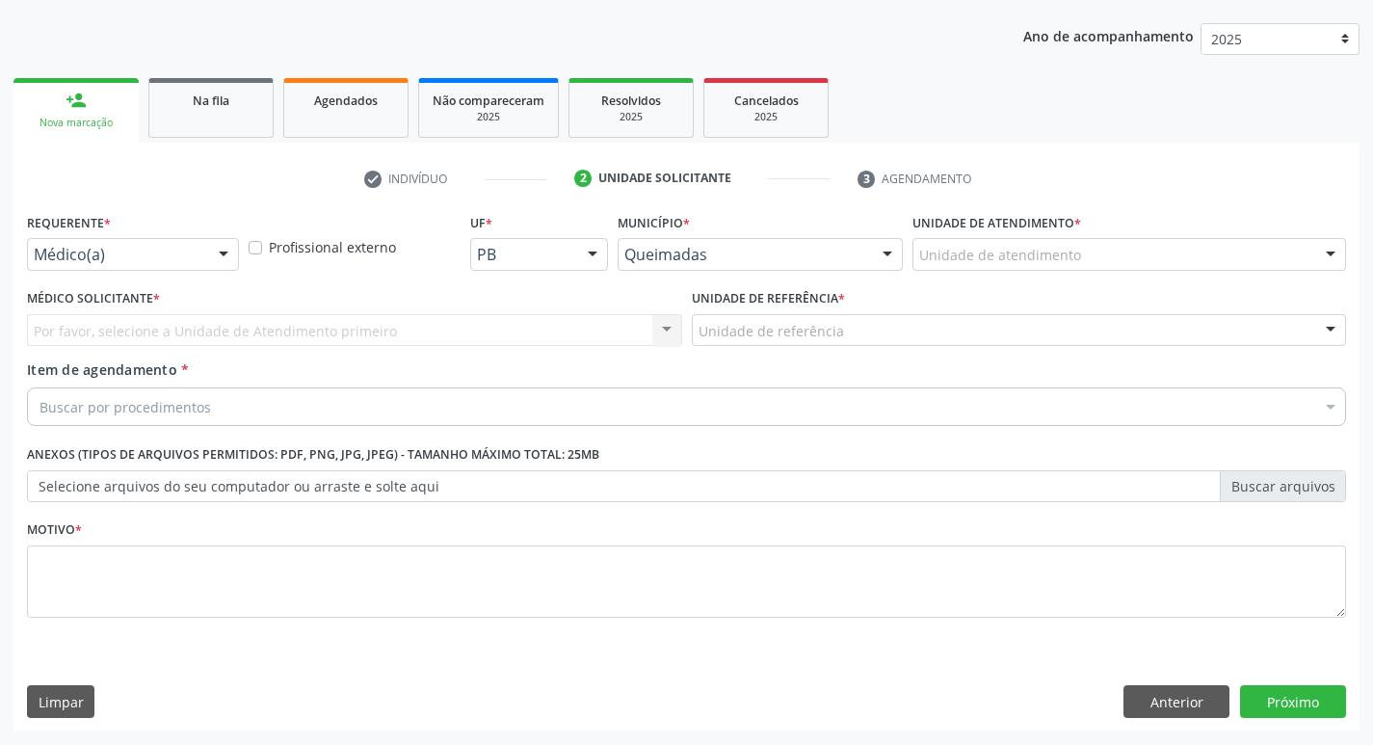
scroll to position [210, 0]
click at [1283, 708] on button "Próximo" at bounding box center [1293, 701] width 106 height 33
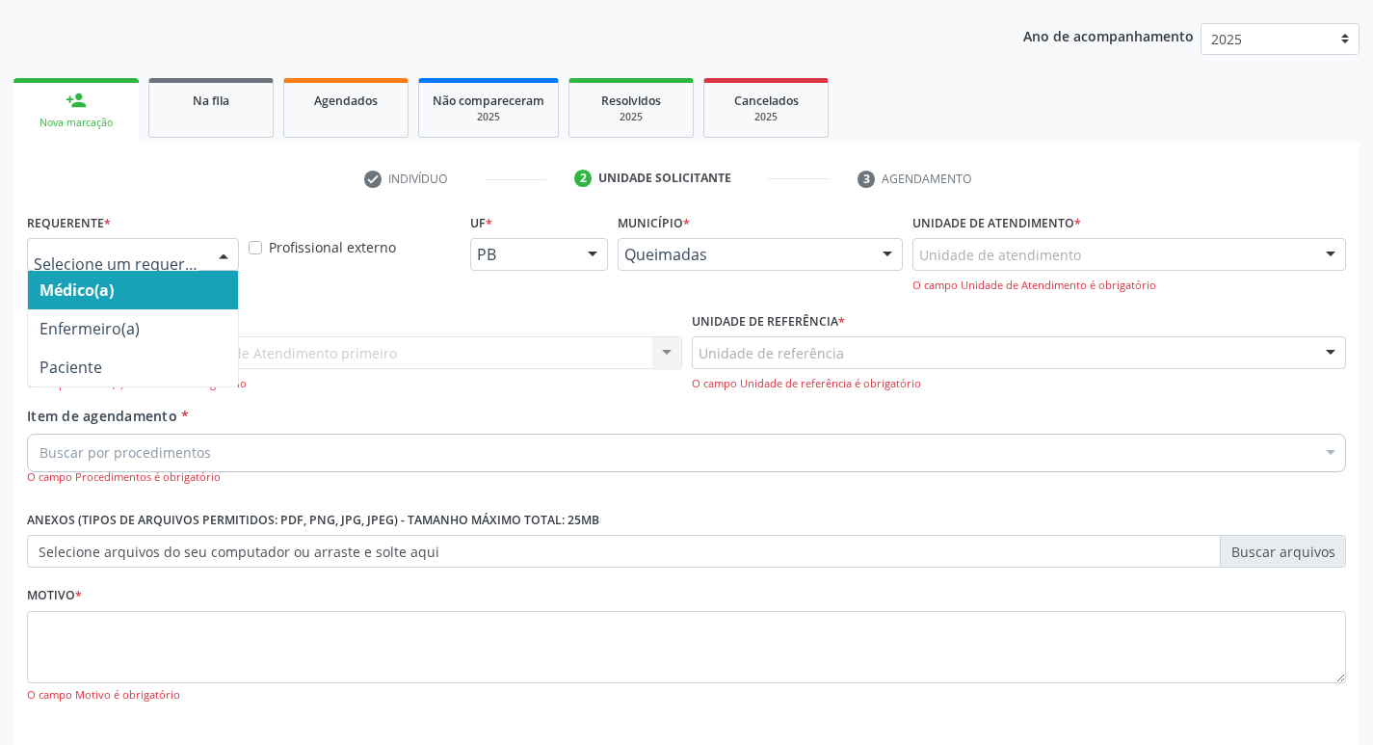
click at [221, 252] on div at bounding box center [223, 255] width 29 height 33
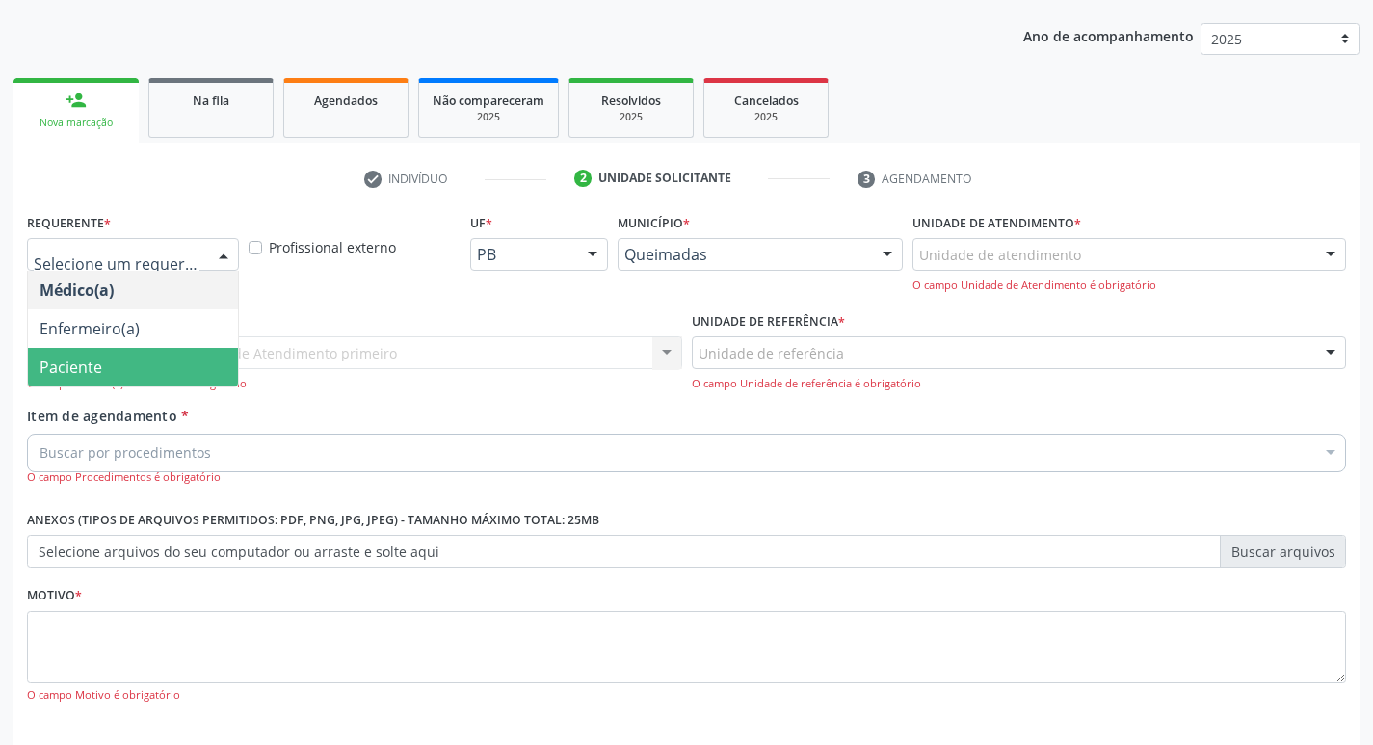
click at [138, 371] on span "Paciente" at bounding box center [133, 367] width 210 height 39
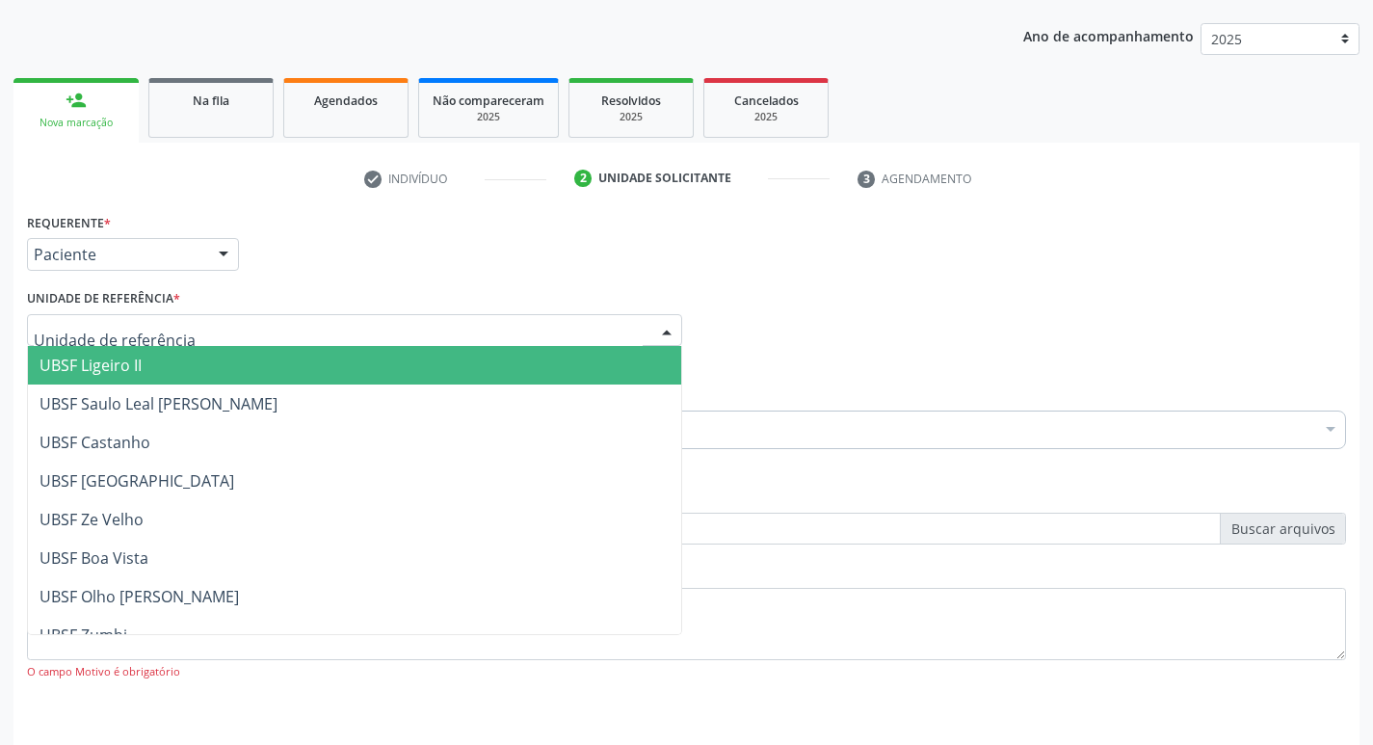
click at [128, 360] on span "UBSF Ligeiro II" at bounding box center [91, 365] width 102 height 21
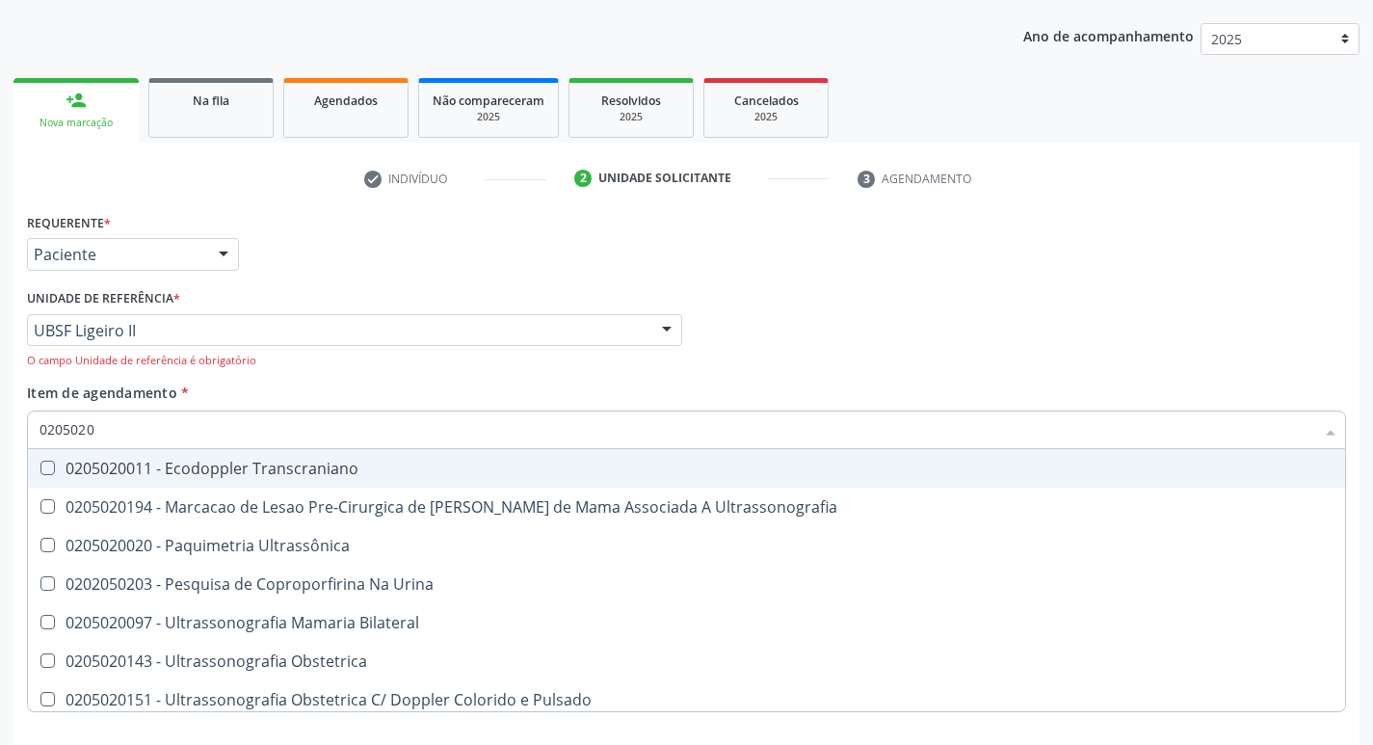
type input "02050200"
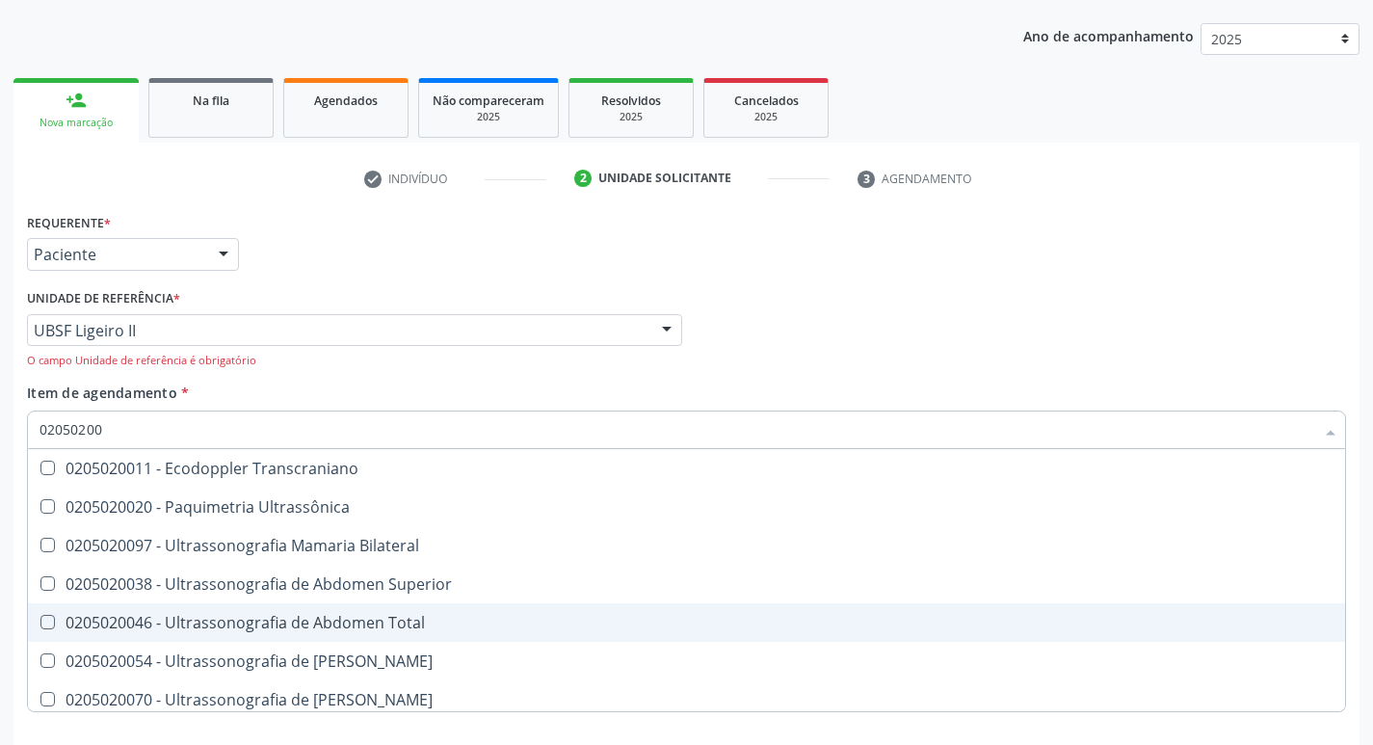
click at [43, 627] on Total at bounding box center [47, 622] width 14 height 14
click at [40, 627] on Total "checkbox" at bounding box center [34, 622] width 13 height 13
checkbox Total "true"
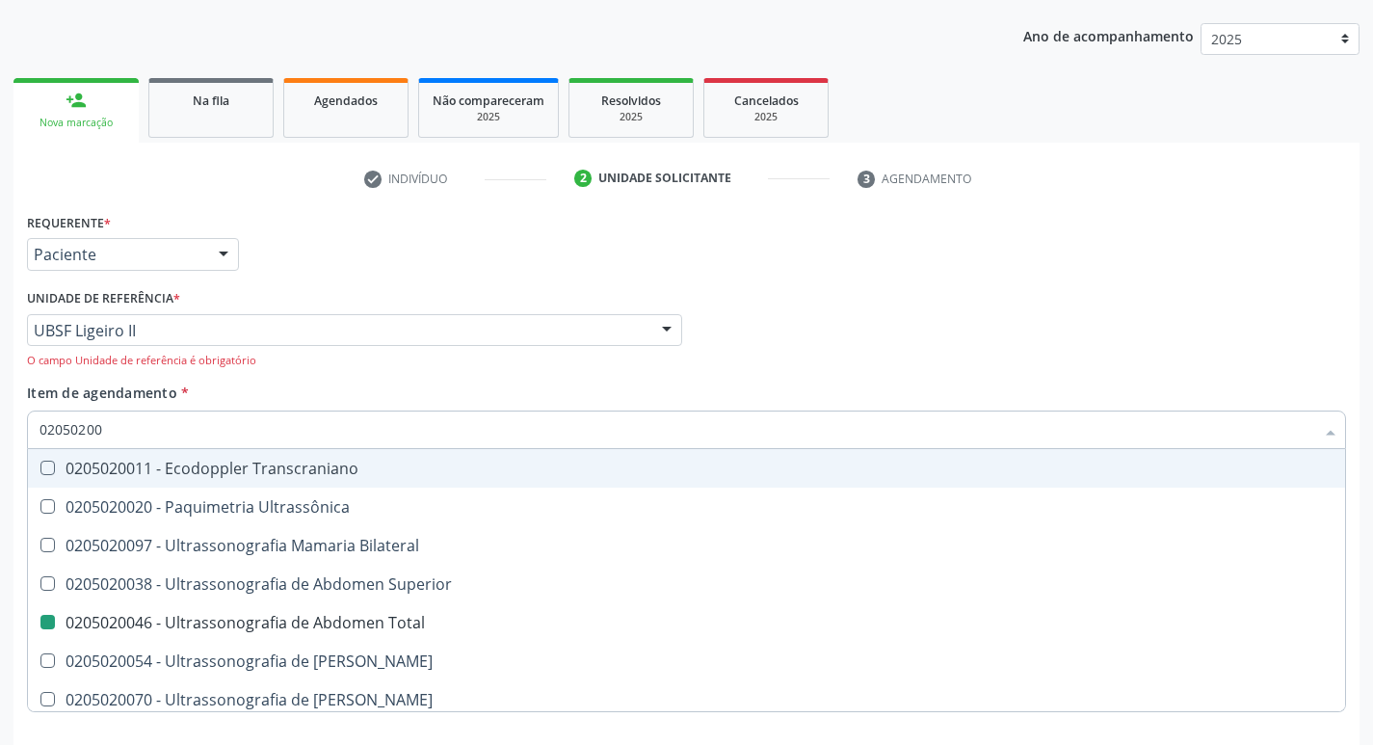
click at [882, 359] on div "Médico Solicitante Por favor, selecione a Unidade de Atendimento primeiro Nenhu…" at bounding box center [686, 333] width 1329 height 98
checkbox Ultrassônica "true"
checkbox Total "false"
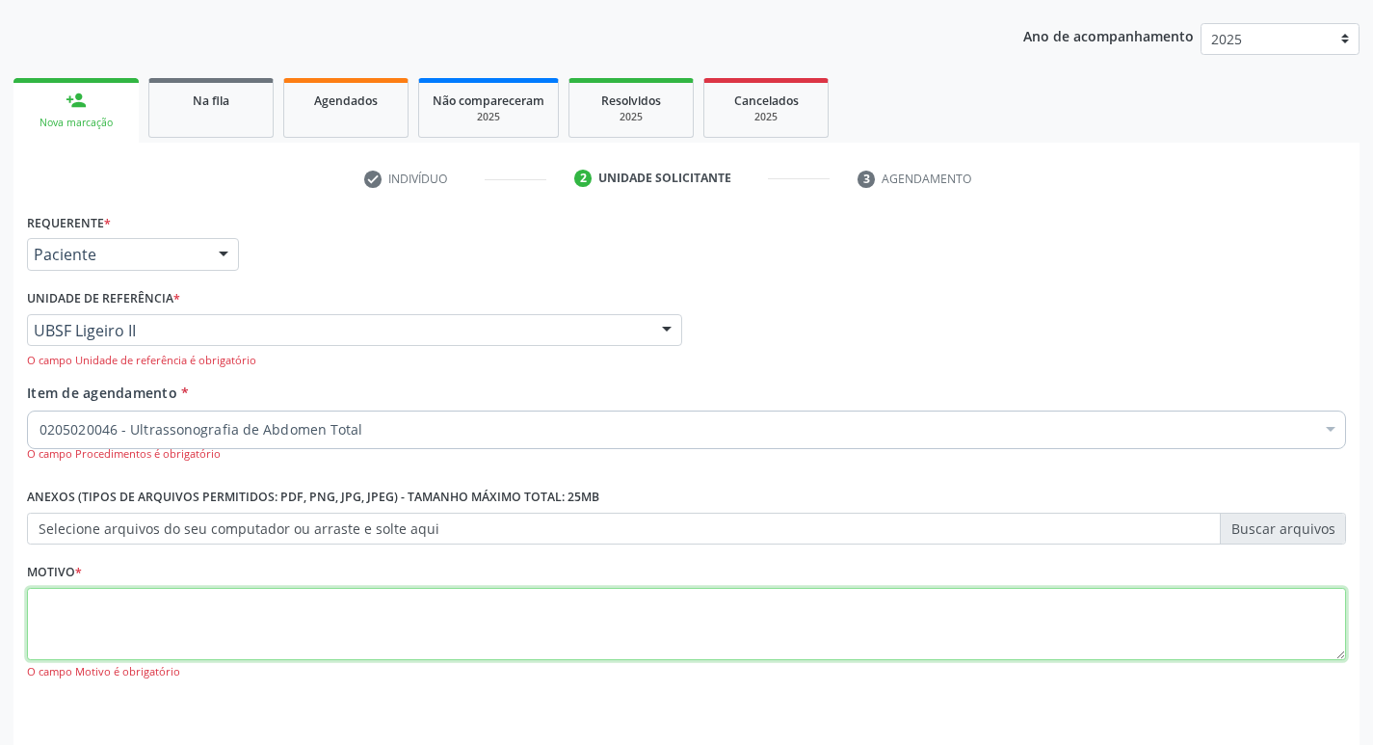
click at [131, 647] on textarea at bounding box center [686, 624] width 1319 height 73
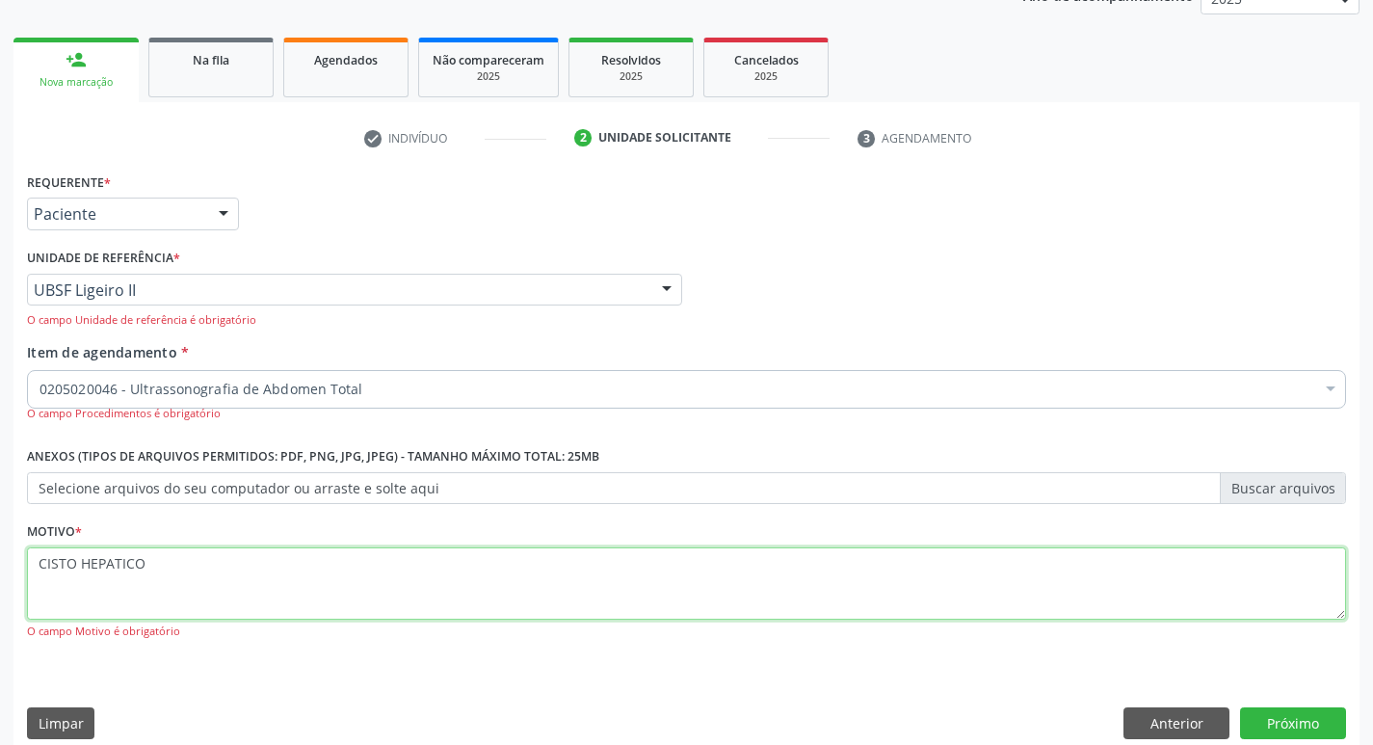
scroll to position [272, 0]
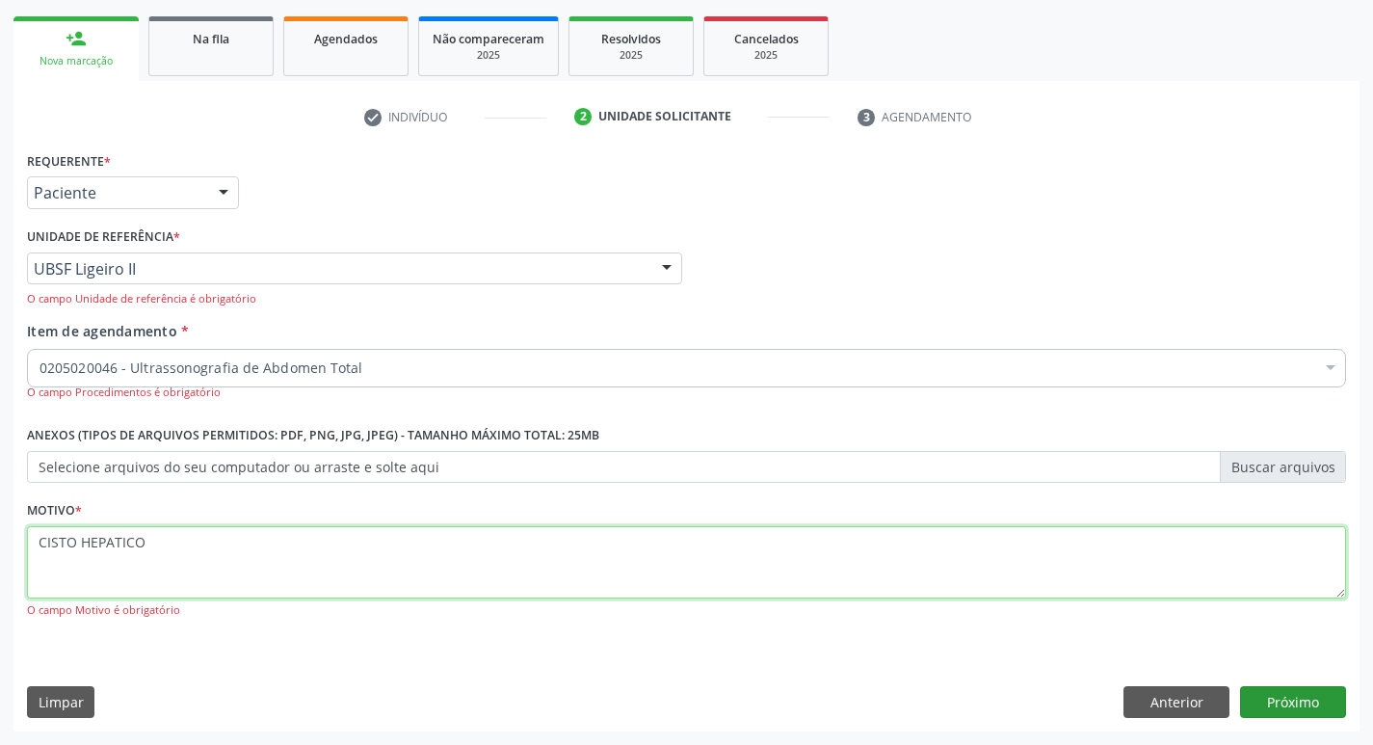
type textarea "CISTO HEPATICO"
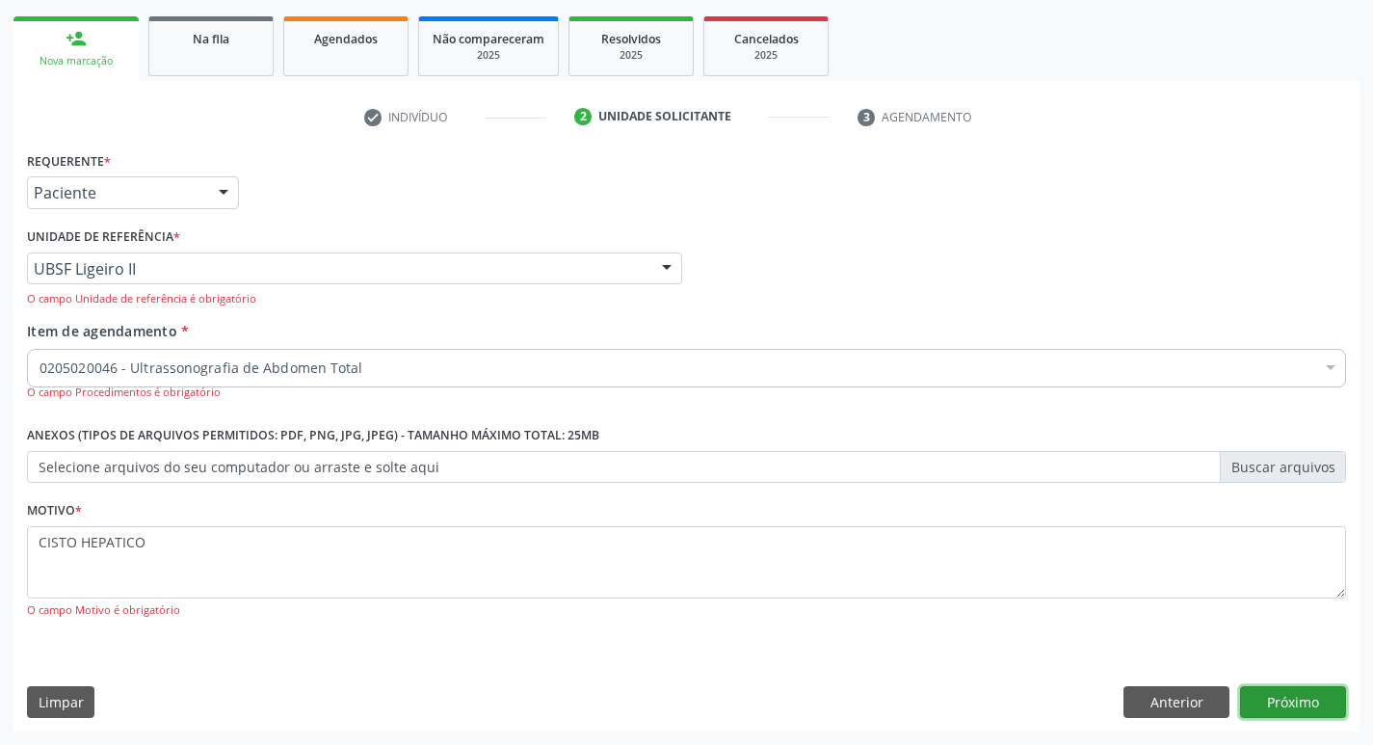
click at [1291, 710] on button "Próximo" at bounding box center [1293, 702] width 106 height 33
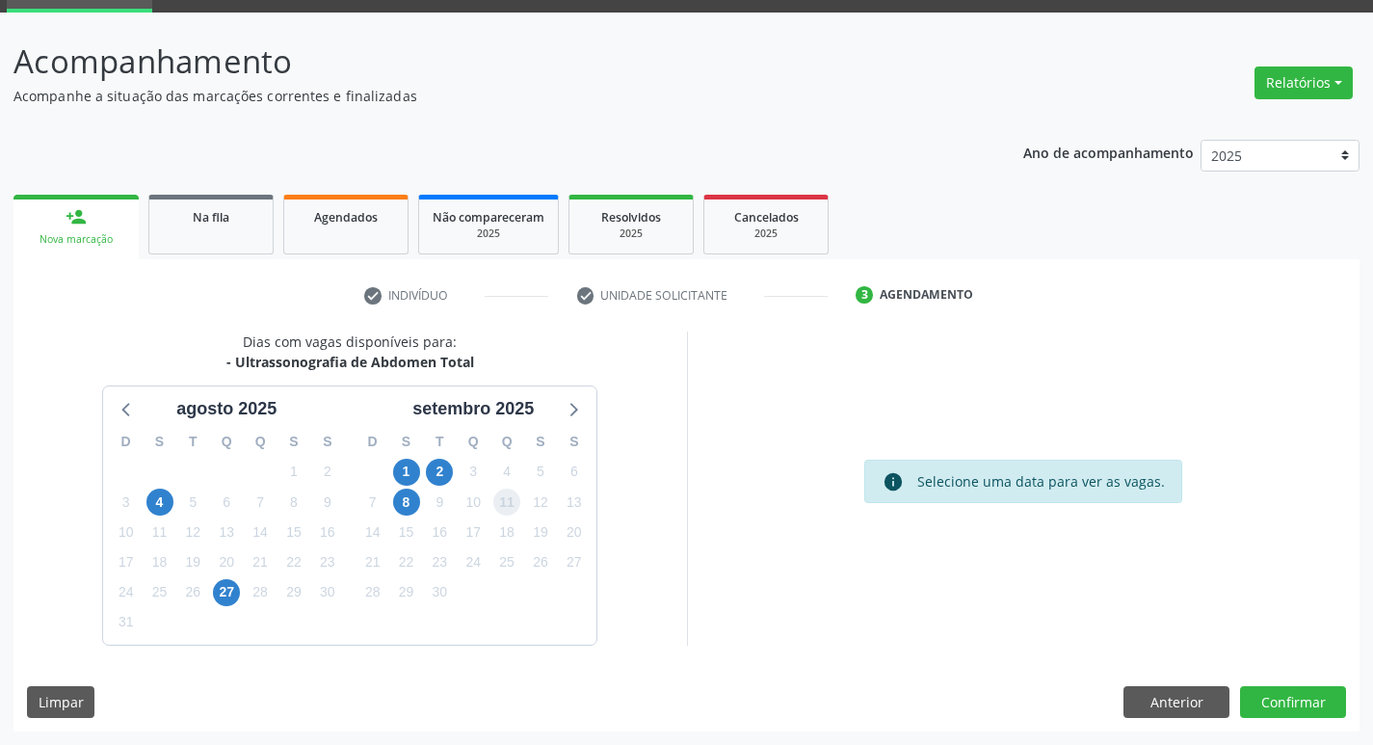
click at [502, 507] on span "11" at bounding box center [506, 501] width 27 height 27
click at [1278, 706] on button "Confirmar" at bounding box center [1293, 702] width 106 height 33
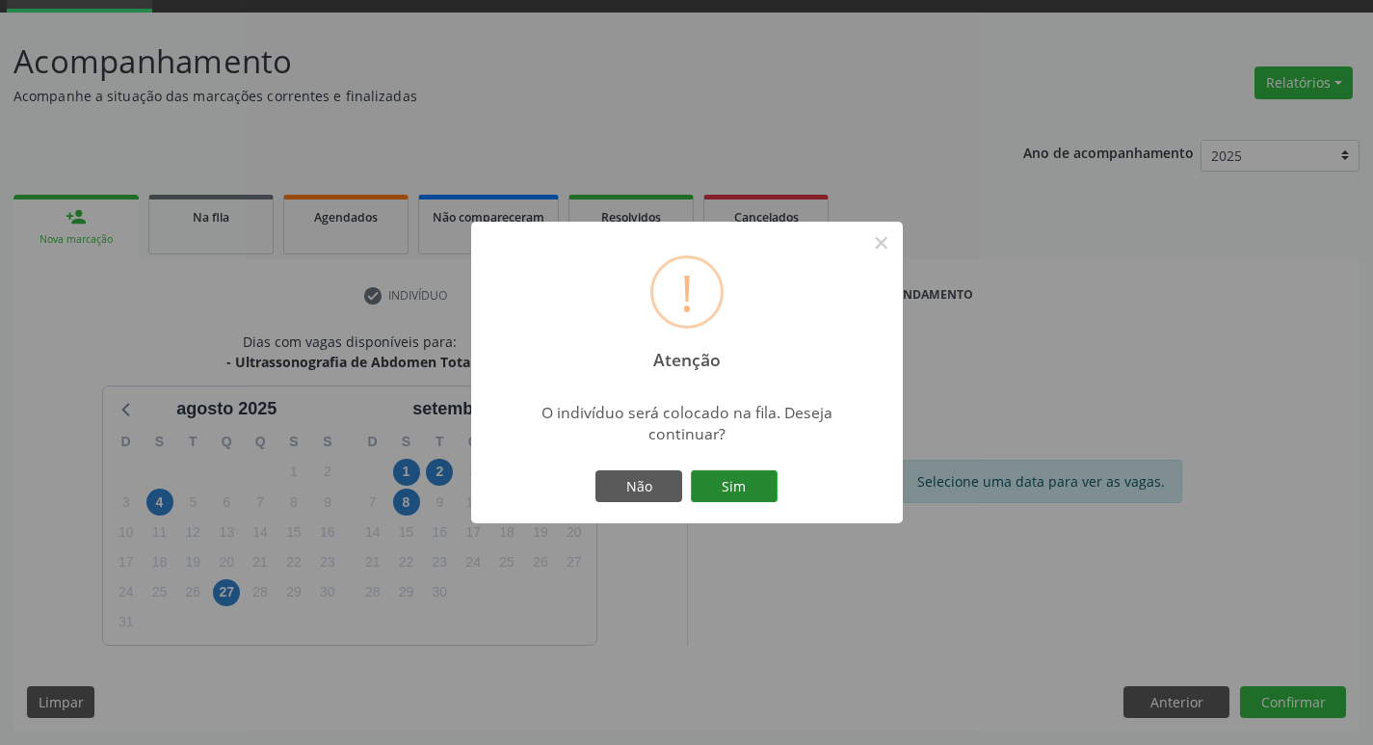
click at [717, 488] on button "Sim" at bounding box center [734, 486] width 87 height 33
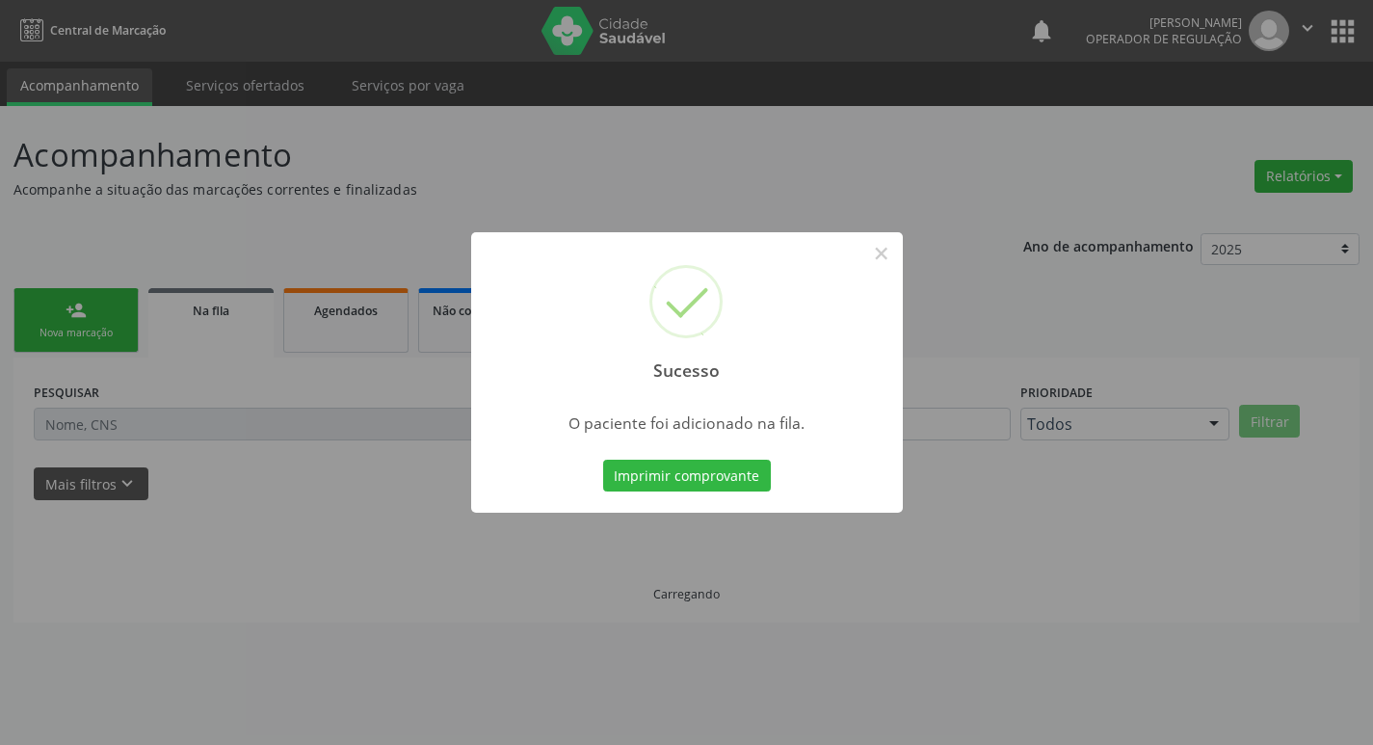
scroll to position [0, 0]
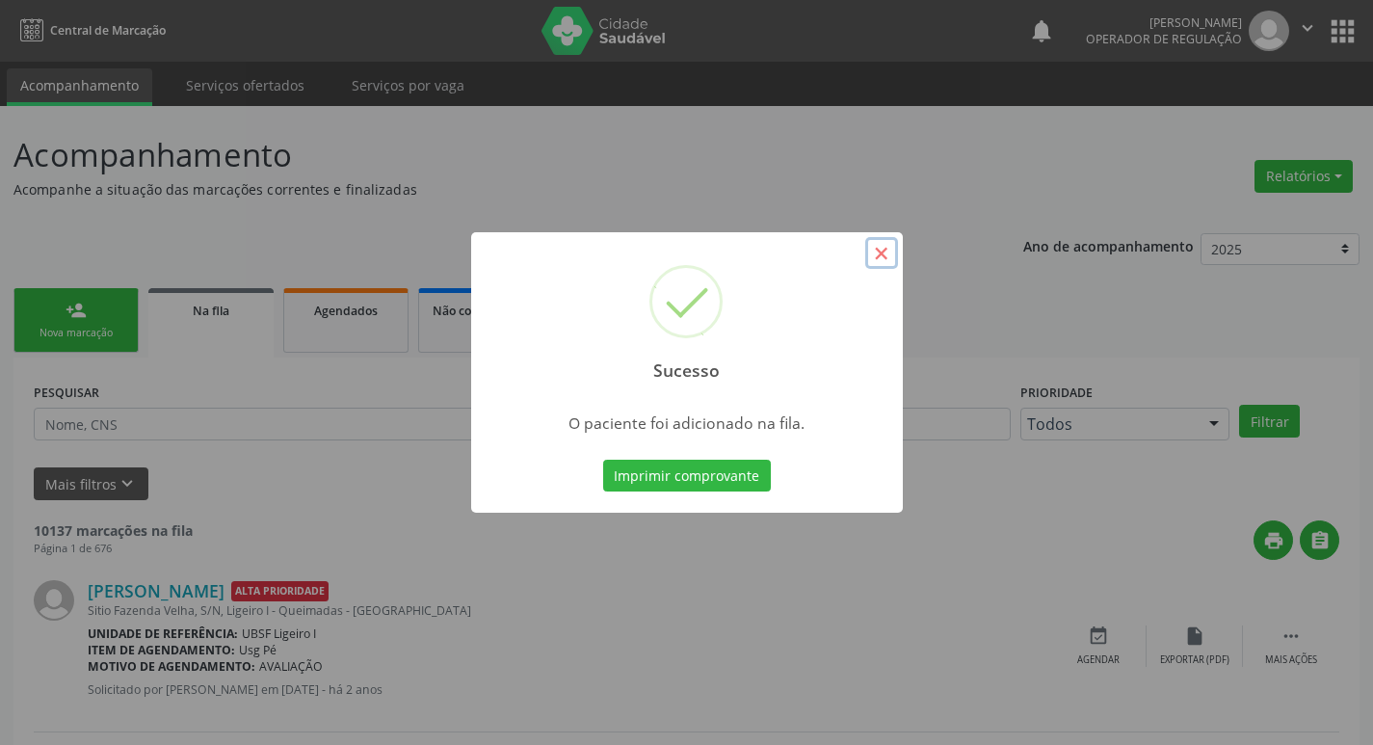
click at [877, 254] on button "×" at bounding box center [881, 253] width 33 height 33
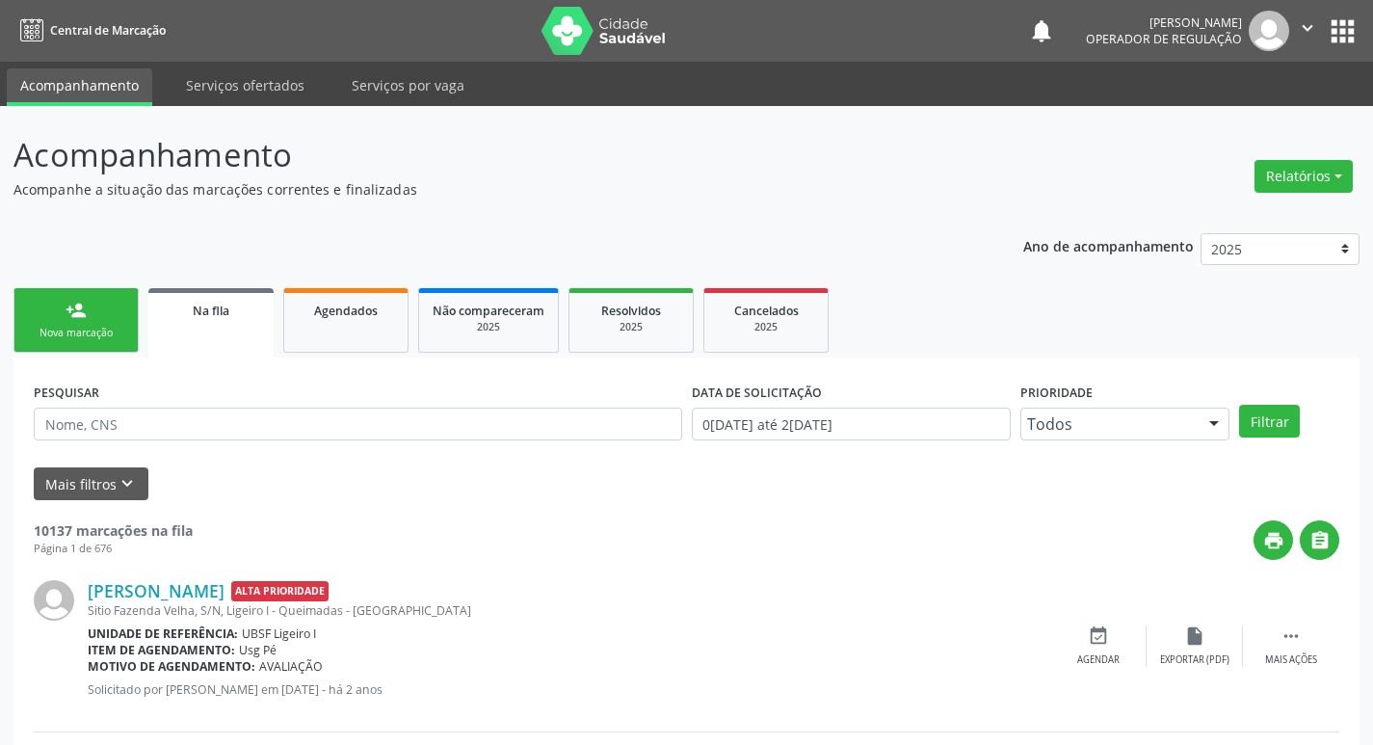
click at [81, 319] on div "person_add" at bounding box center [76, 310] width 21 height 21
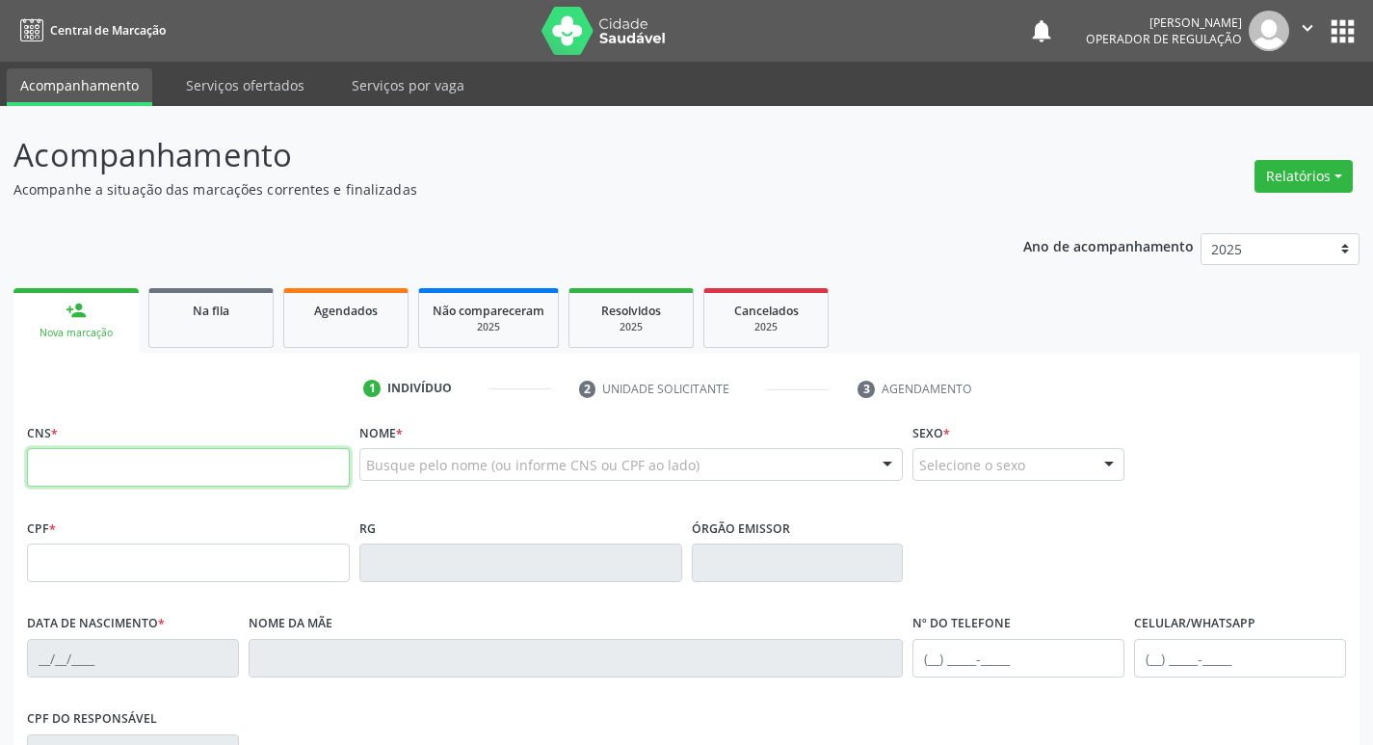
click at [167, 479] on input "text" at bounding box center [188, 467] width 323 height 39
click at [119, 472] on input "text" at bounding box center [188, 467] width 323 height 39
type input "708 6045 9576 3489"
type input "424.327.664-15"
type input "22/06/1949"
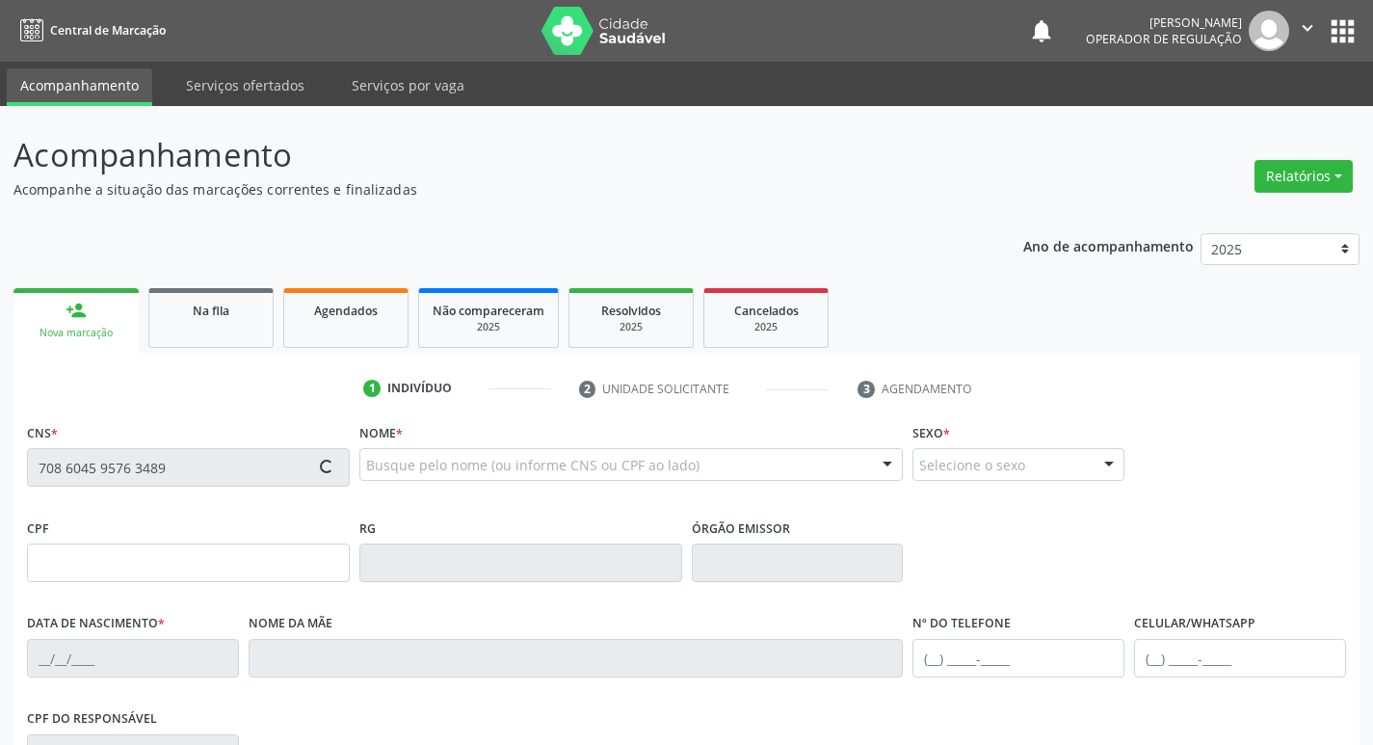
type input "Josefa Maria da Concei��Ão"
type input "(83) 8203-6748"
type input "047.932.334-81"
type input "83"
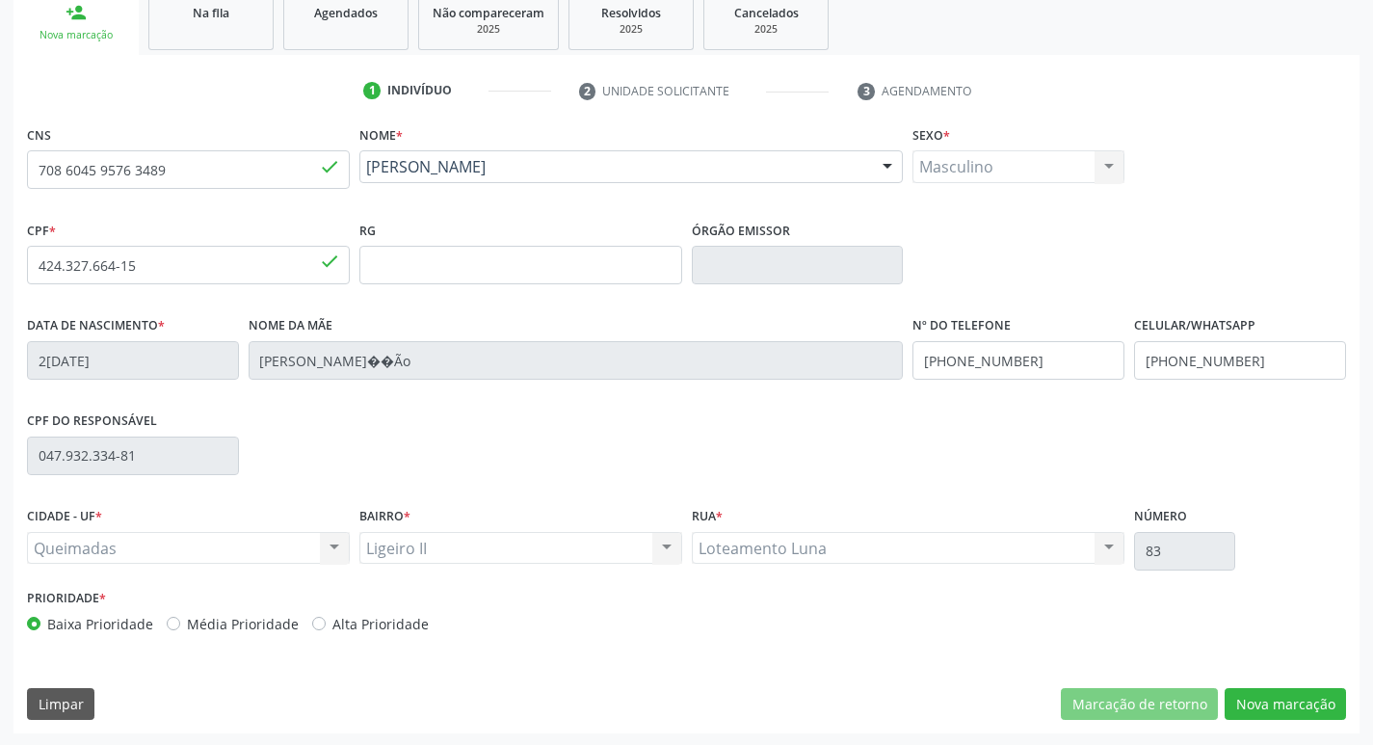
scroll to position [300, 0]
click at [1293, 703] on button "Nova marcação" at bounding box center [1285, 702] width 121 height 33
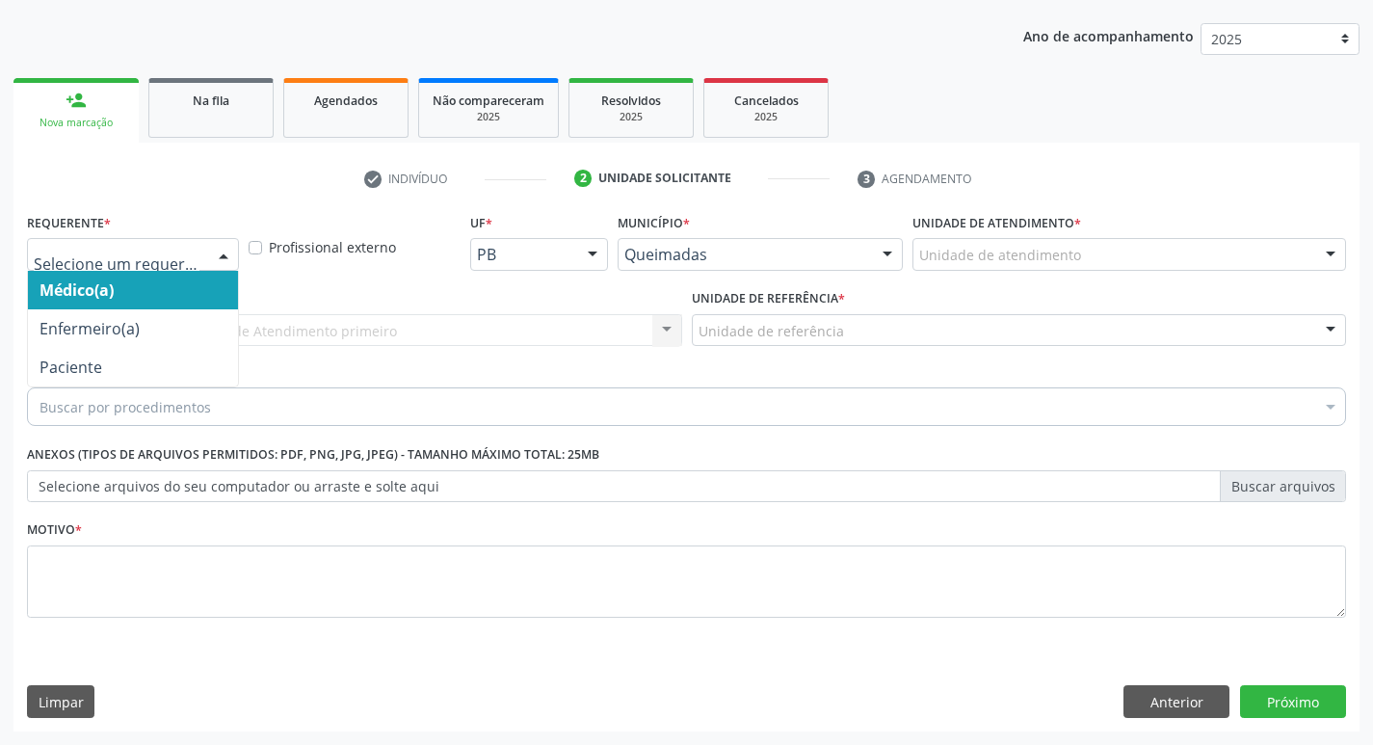
click at [223, 251] on div at bounding box center [223, 255] width 29 height 33
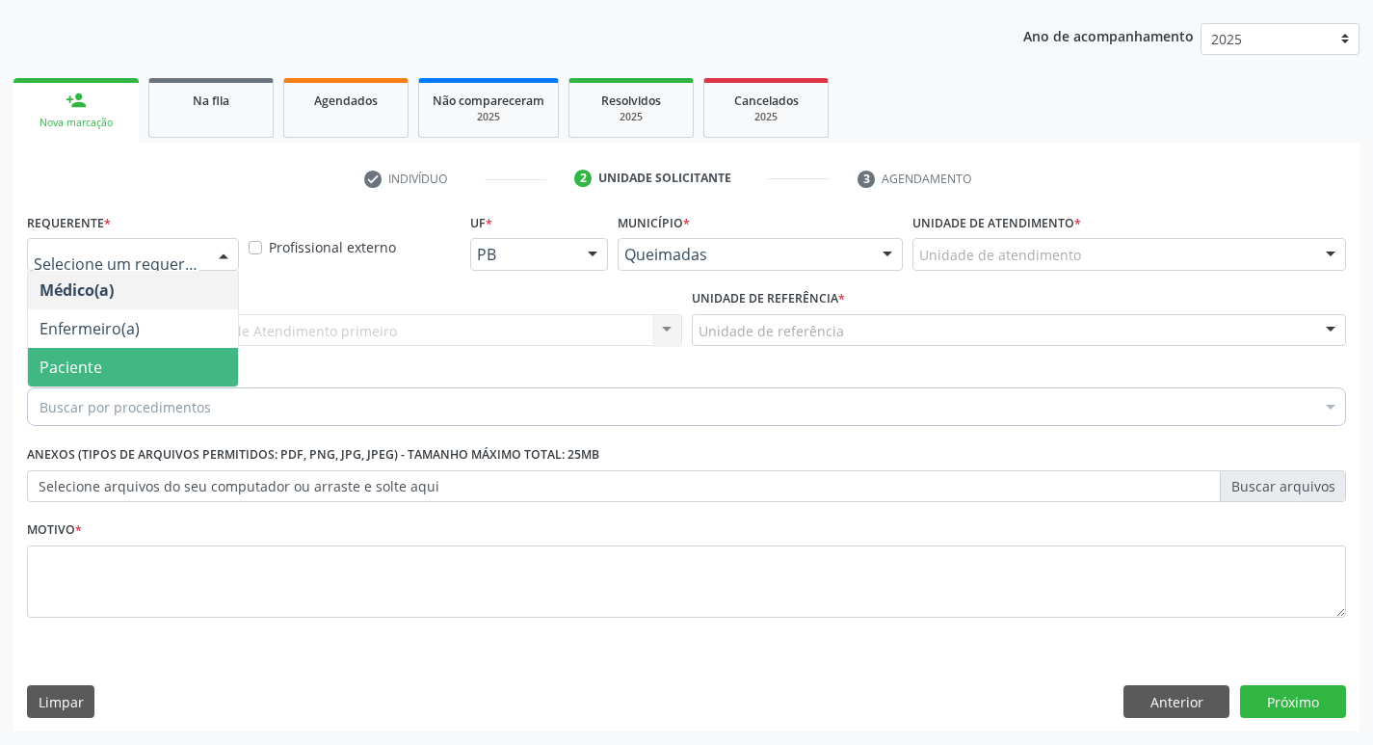
click at [129, 357] on span "Paciente" at bounding box center [133, 367] width 210 height 39
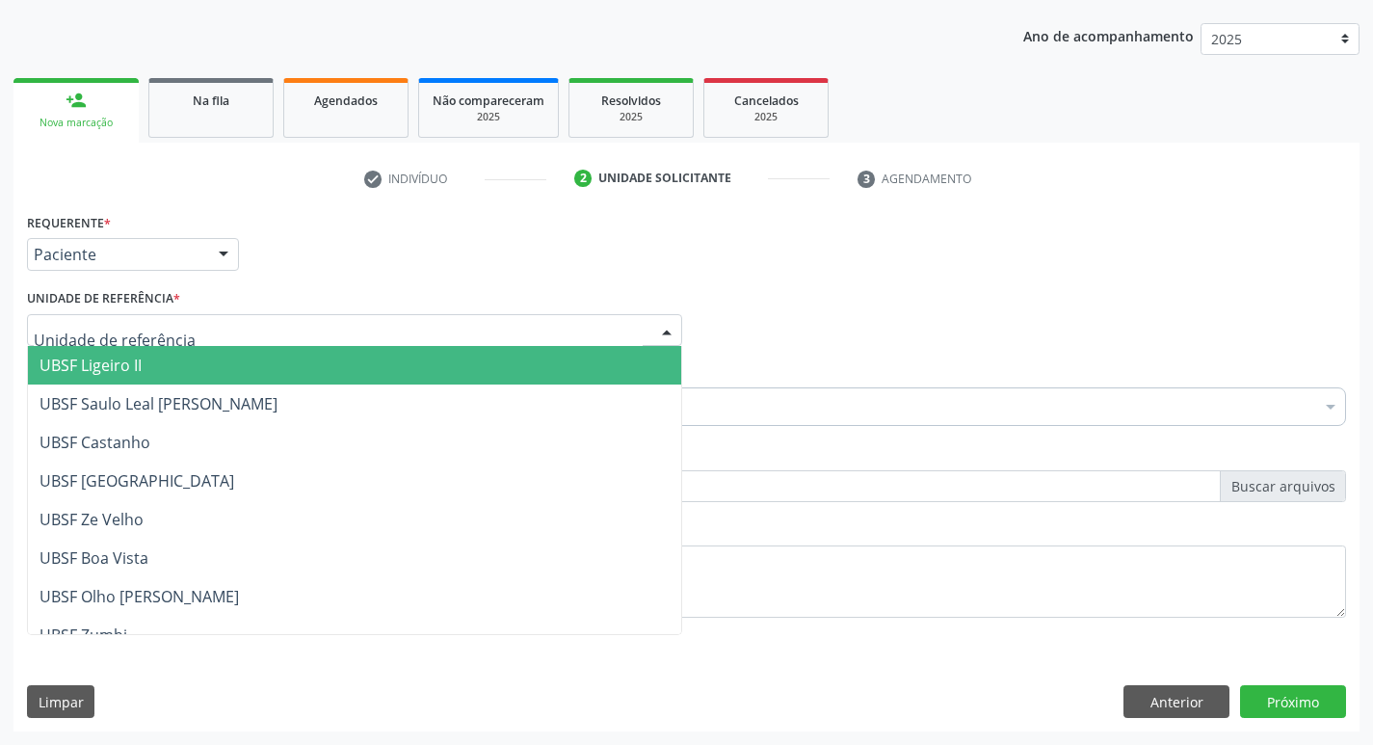
click at [102, 356] on span "UBSF Ligeiro II" at bounding box center [91, 365] width 102 height 21
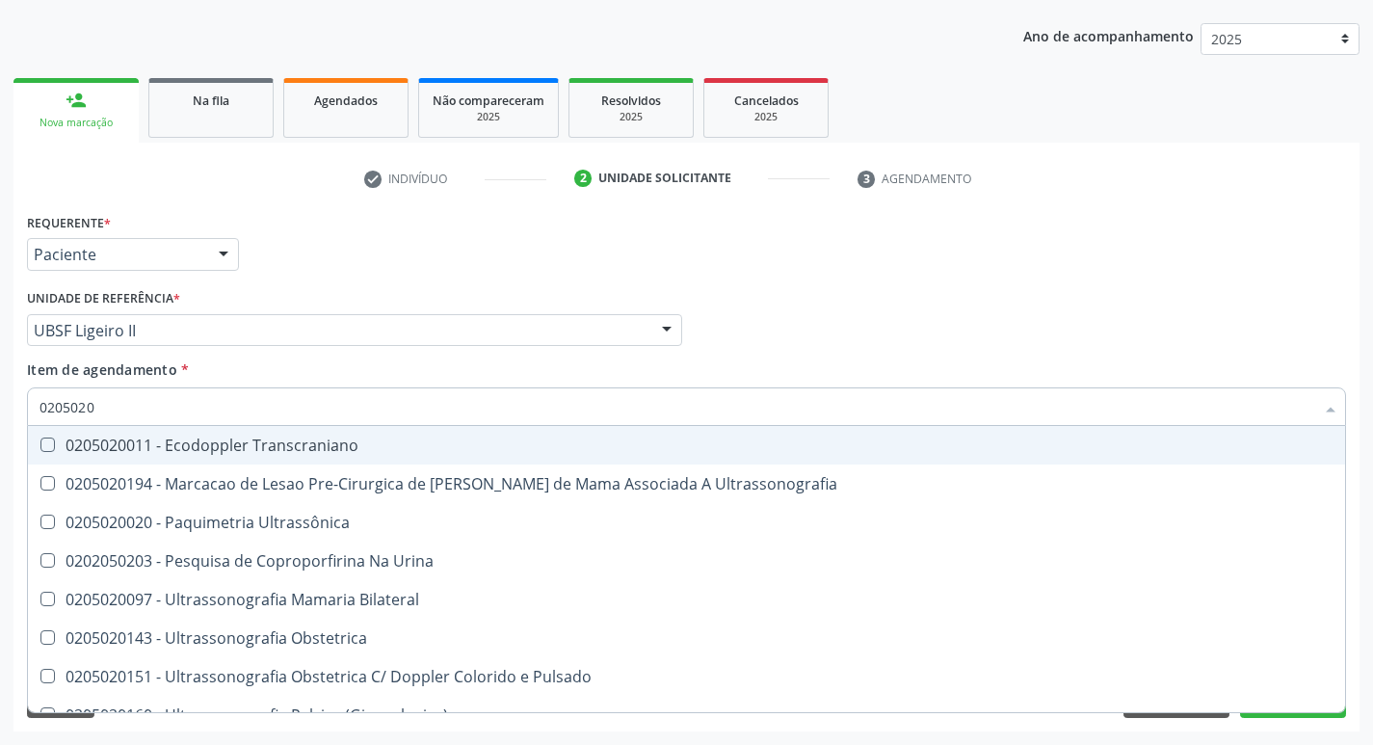
type input "02050200"
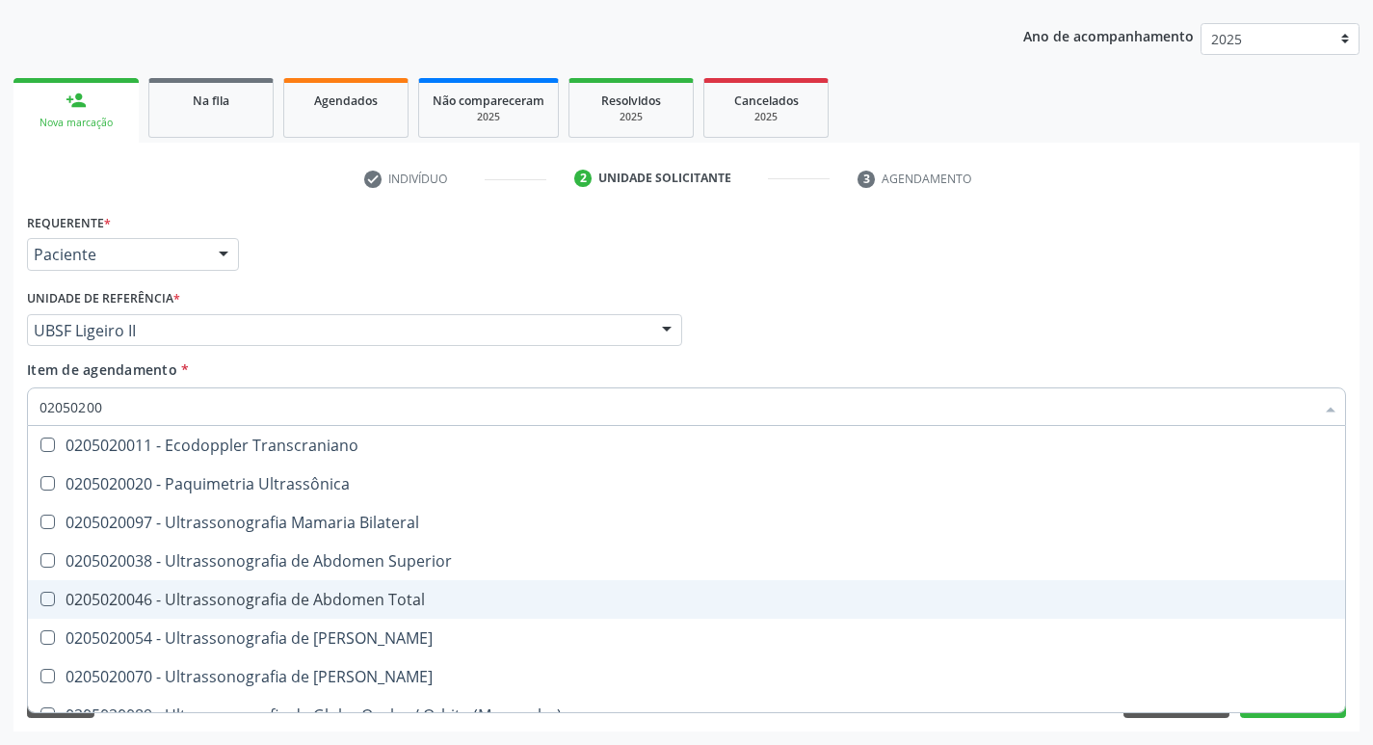
click at [41, 600] on Total at bounding box center [47, 599] width 14 height 14
click at [40, 600] on Total "checkbox" at bounding box center [34, 599] width 13 height 13
checkbox Total "true"
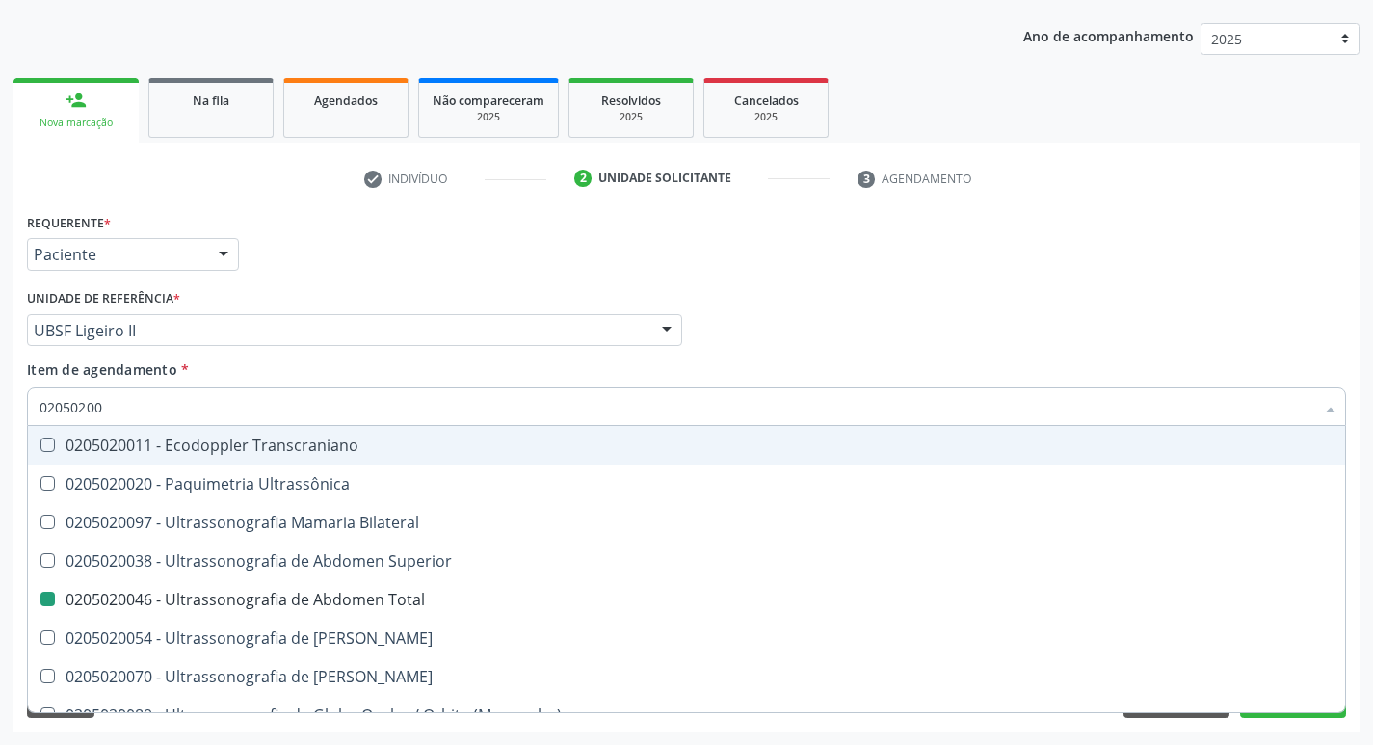
click at [1204, 379] on div "Item de agendamento * 02050200 Desfazer seleção 0205020011 - Ecodoppler Transcr…" at bounding box center [686, 389] width 1319 height 61
checkbox Ultrassônica "true"
checkbox Total "false"
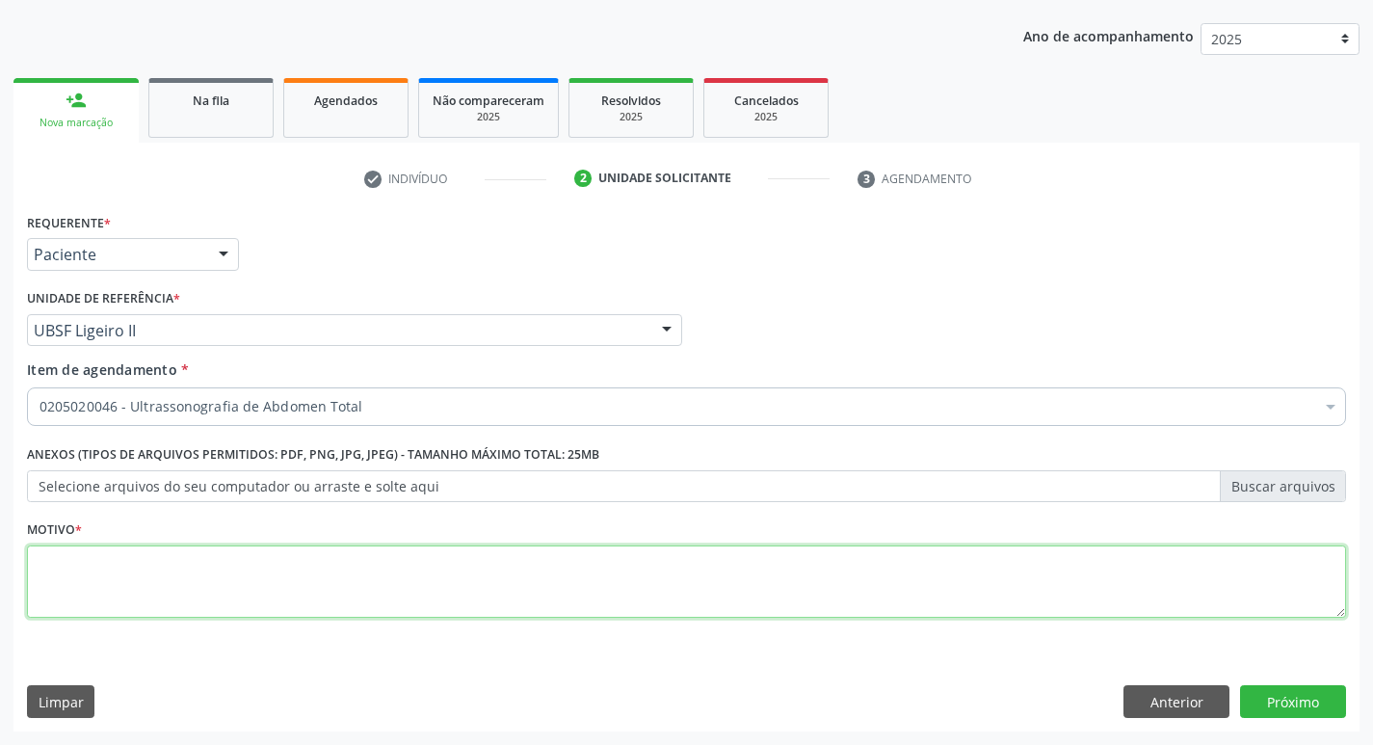
drag, startPoint x: 68, startPoint y: 569, endPoint x: 51, endPoint y: 558, distance: 20.8
click at [72, 566] on textarea at bounding box center [686, 581] width 1319 height 73
type textarea "AVALIACAO"
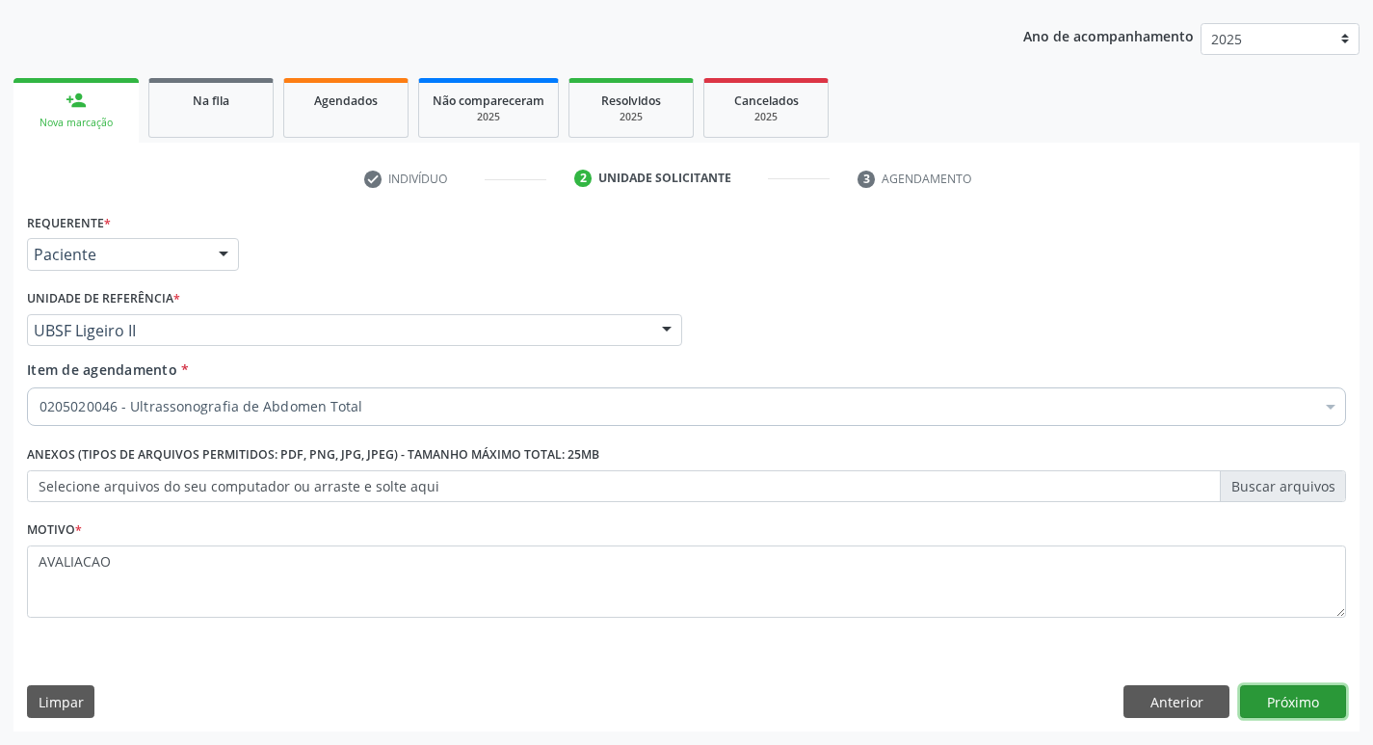
click at [1296, 698] on button "Próximo" at bounding box center [1293, 701] width 106 height 33
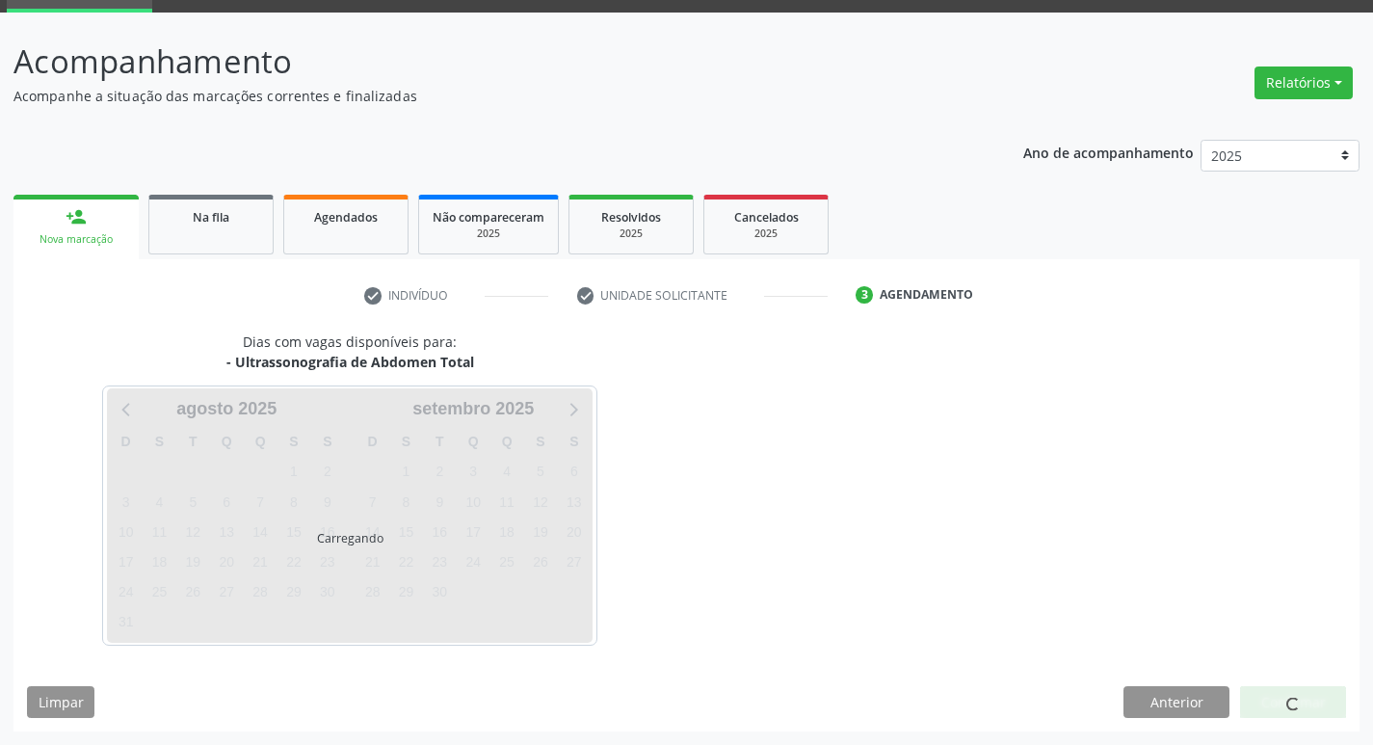
scroll to position [93, 0]
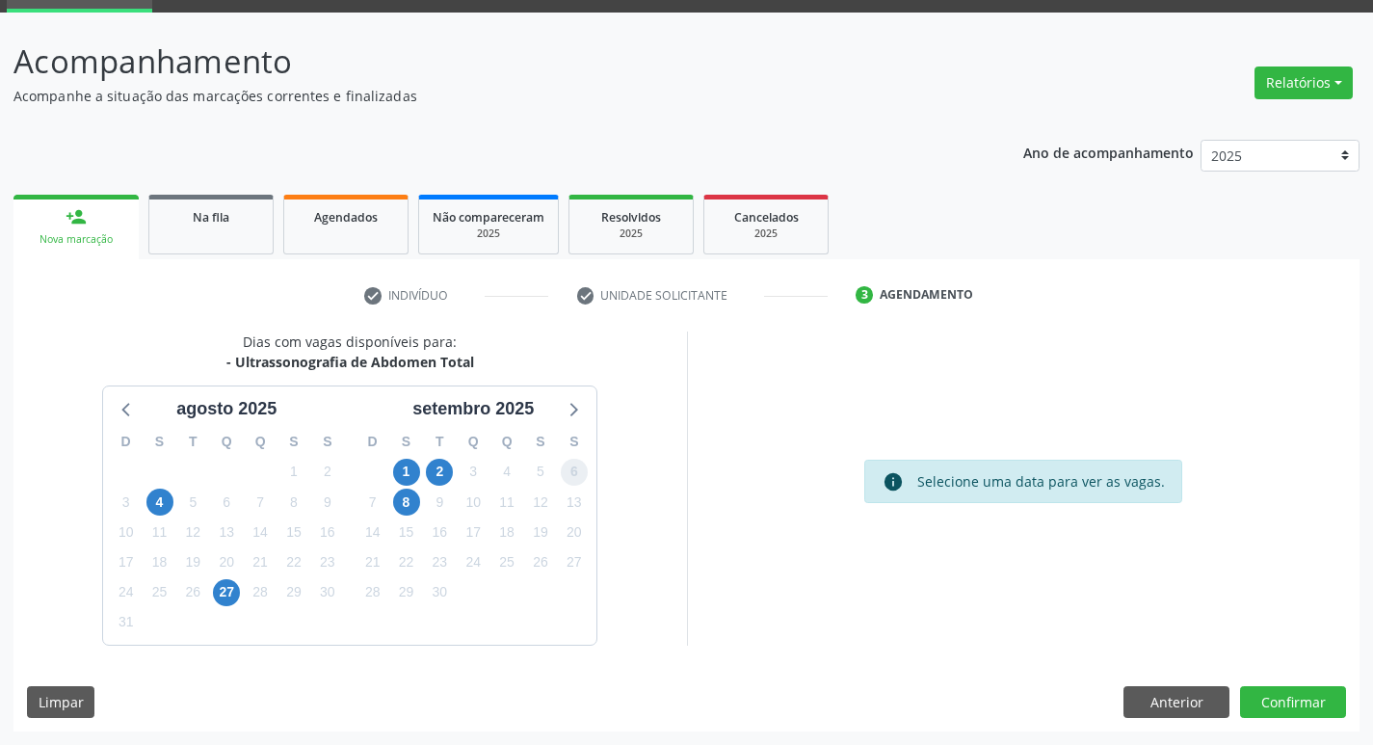
click at [572, 469] on span "6" at bounding box center [574, 472] width 27 height 27
click at [1297, 704] on button "Confirmar" at bounding box center [1293, 702] width 106 height 33
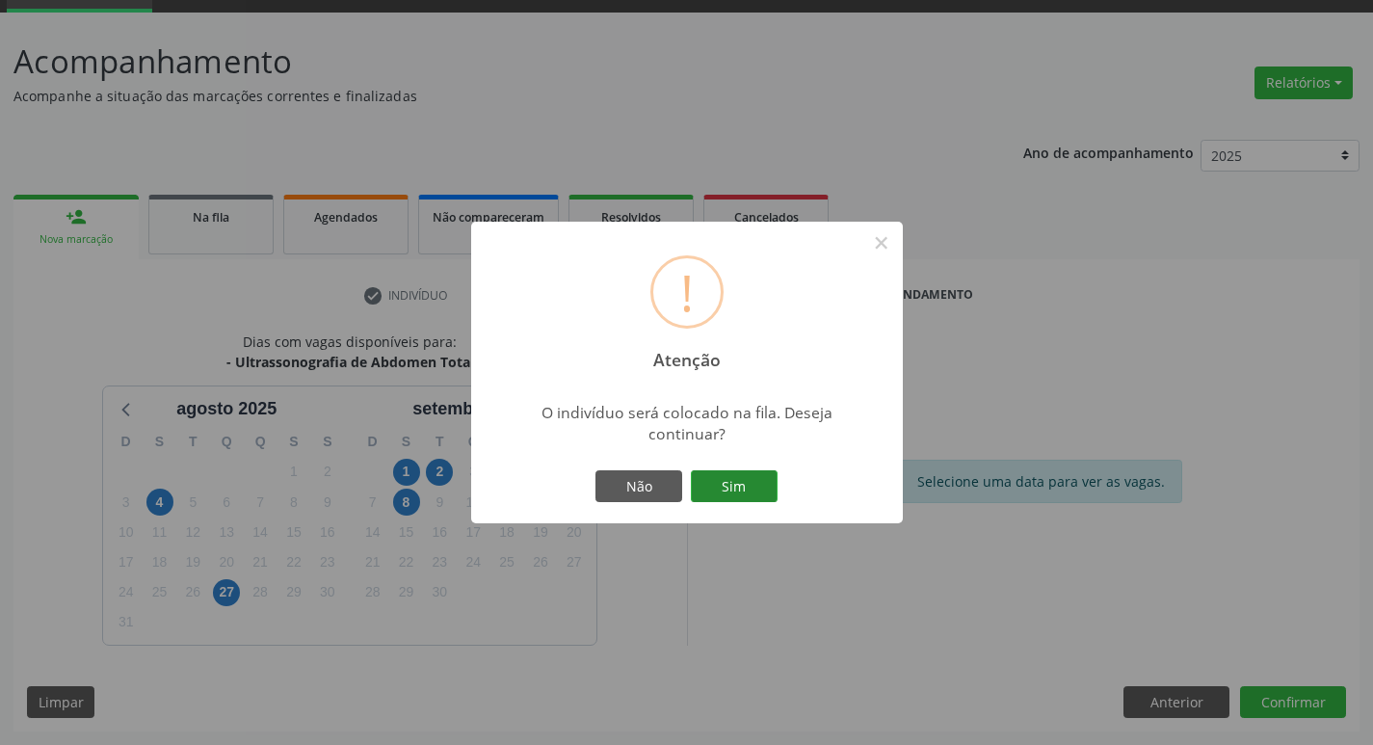
click at [751, 485] on button "Sim" at bounding box center [734, 486] width 87 height 33
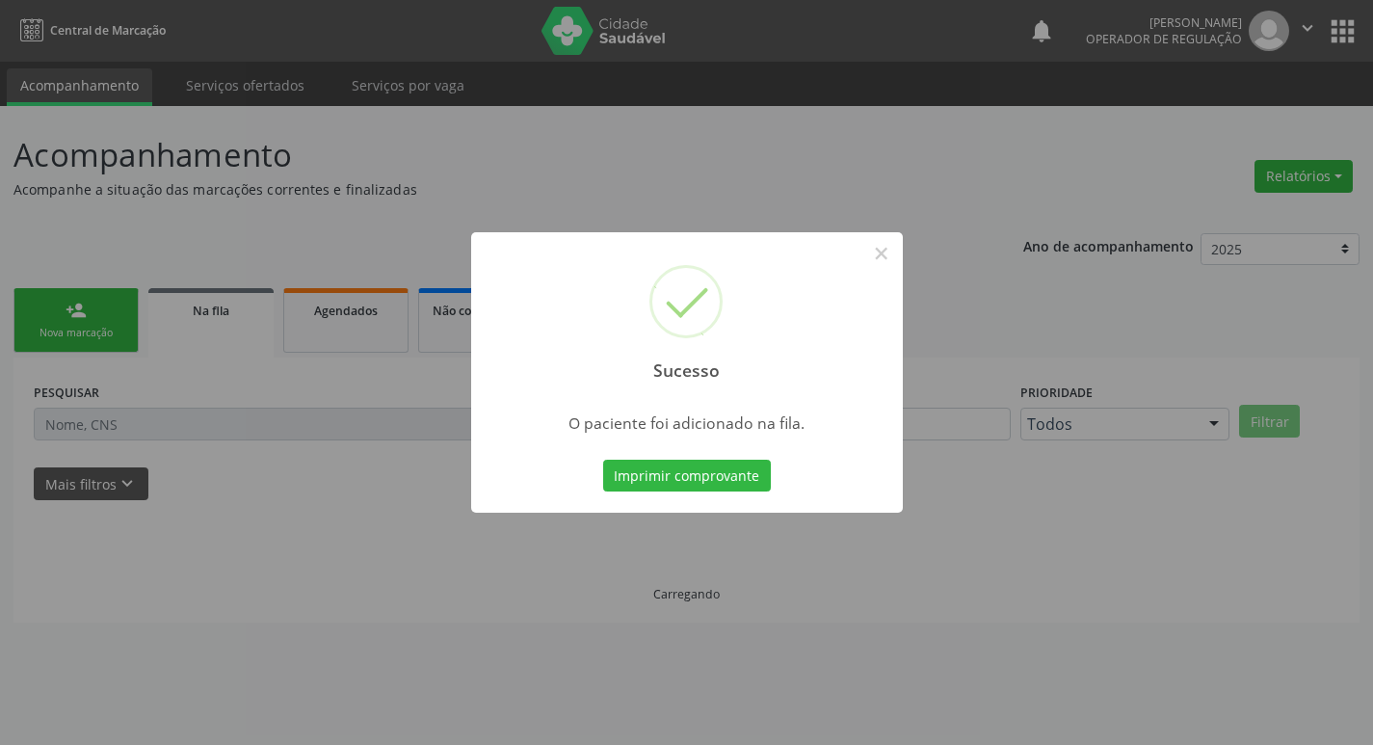
scroll to position [0, 0]
click at [880, 245] on button "×" at bounding box center [888, 253] width 33 height 33
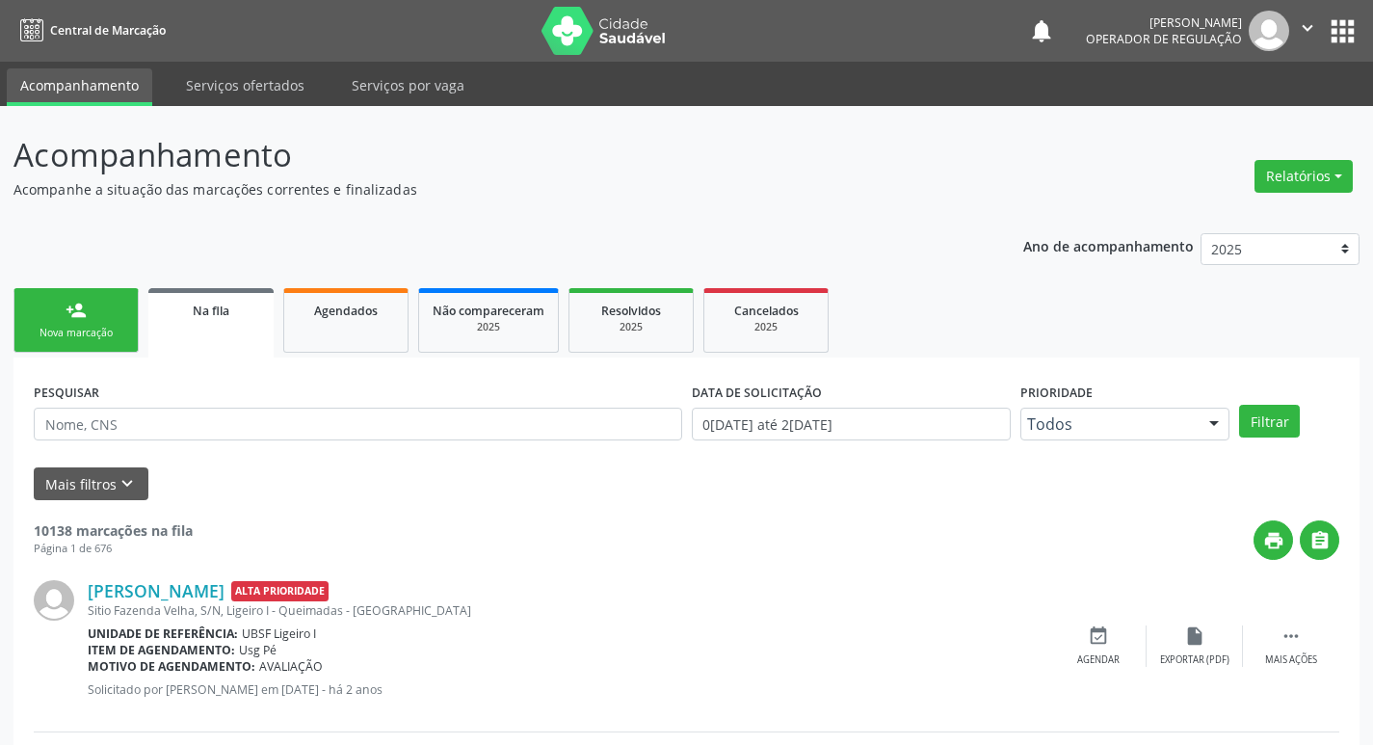
click at [91, 342] on link "person_add Nova marcação" at bounding box center [75, 320] width 125 height 65
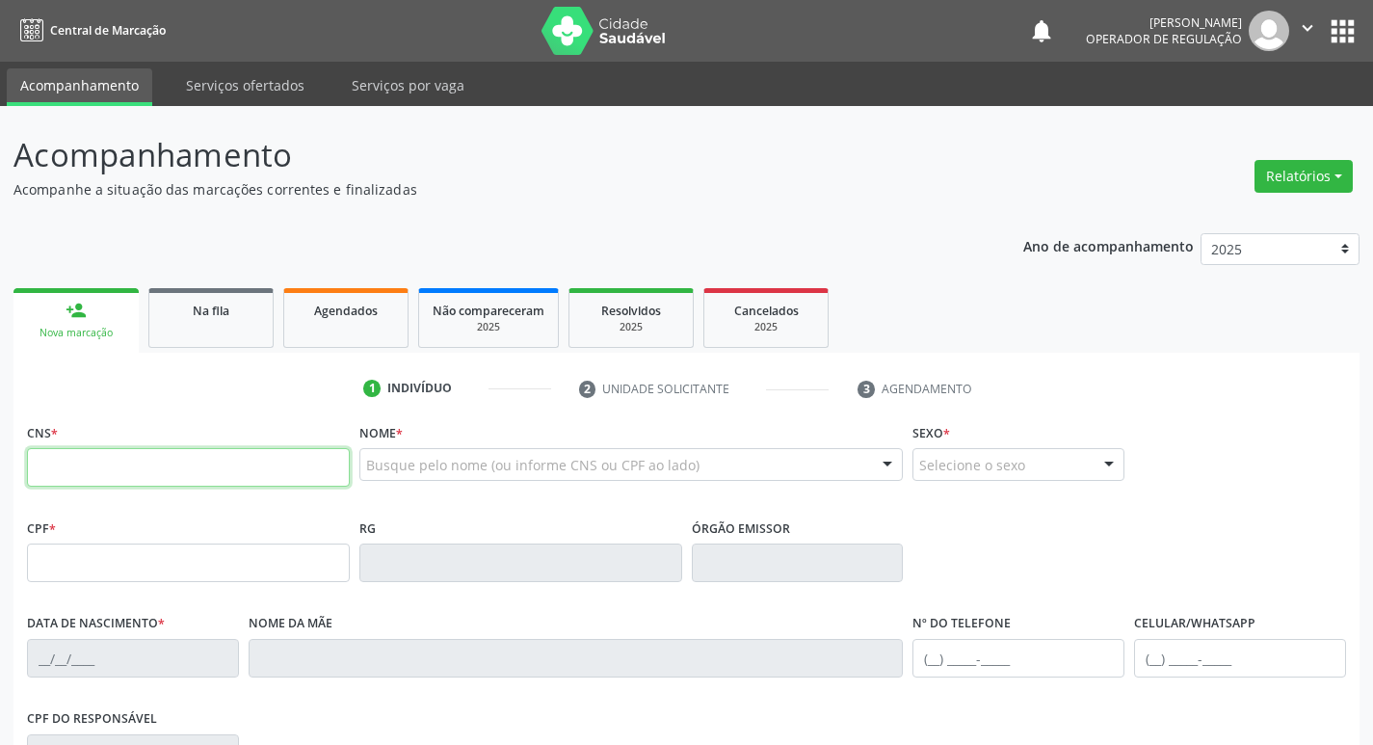
click at [53, 468] on input "text" at bounding box center [188, 467] width 323 height 39
type input "704 2057 4164 9780"
type input "048.760.074-62"
type input "10/02/1957"
type input "Helena Maciel da Silva"
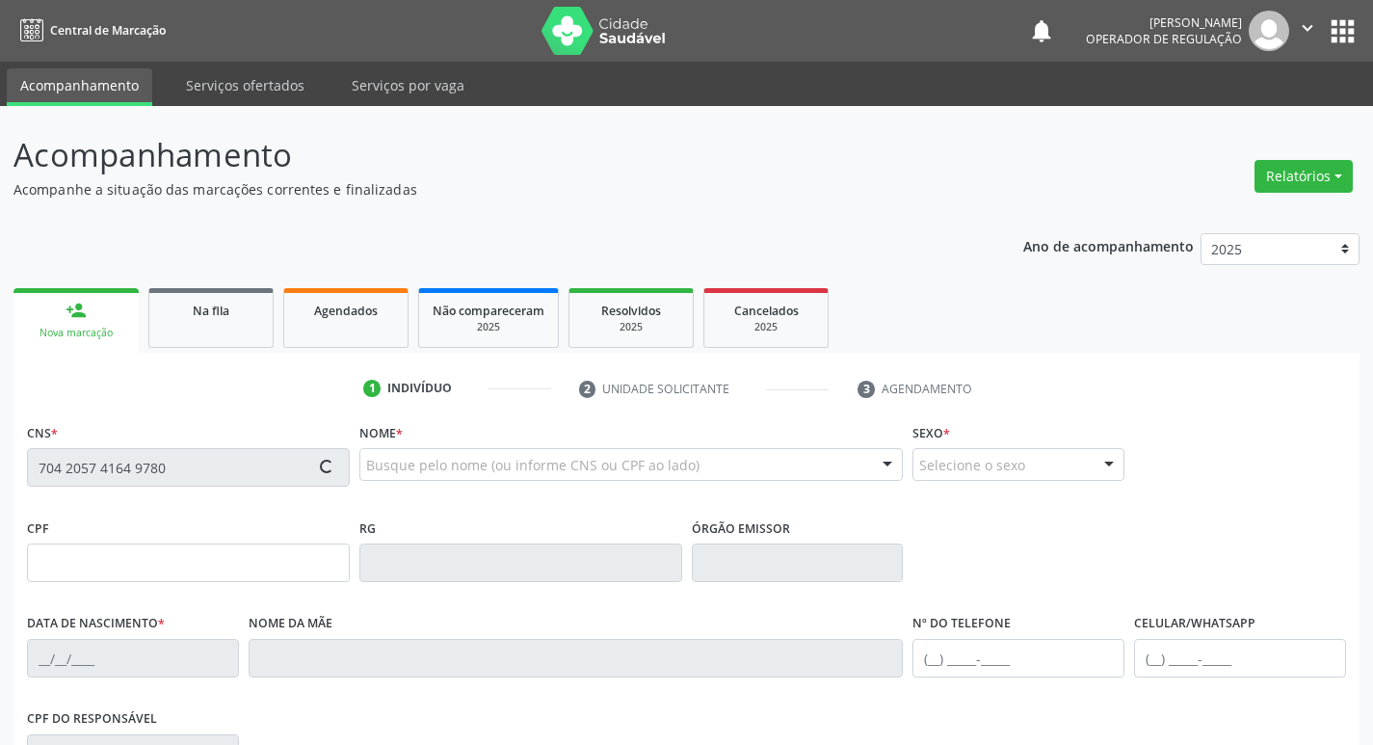
type input "(83) 99107-3351"
type input "7"
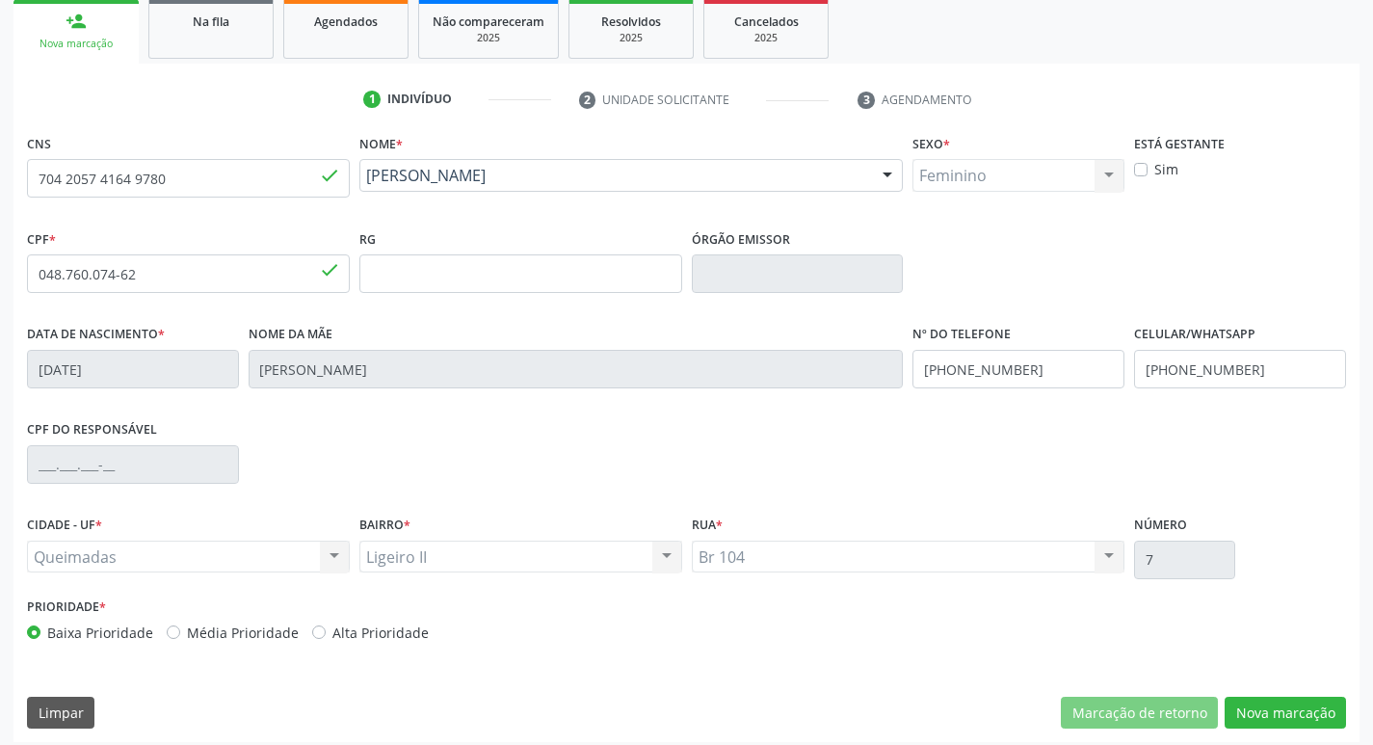
scroll to position [300, 0]
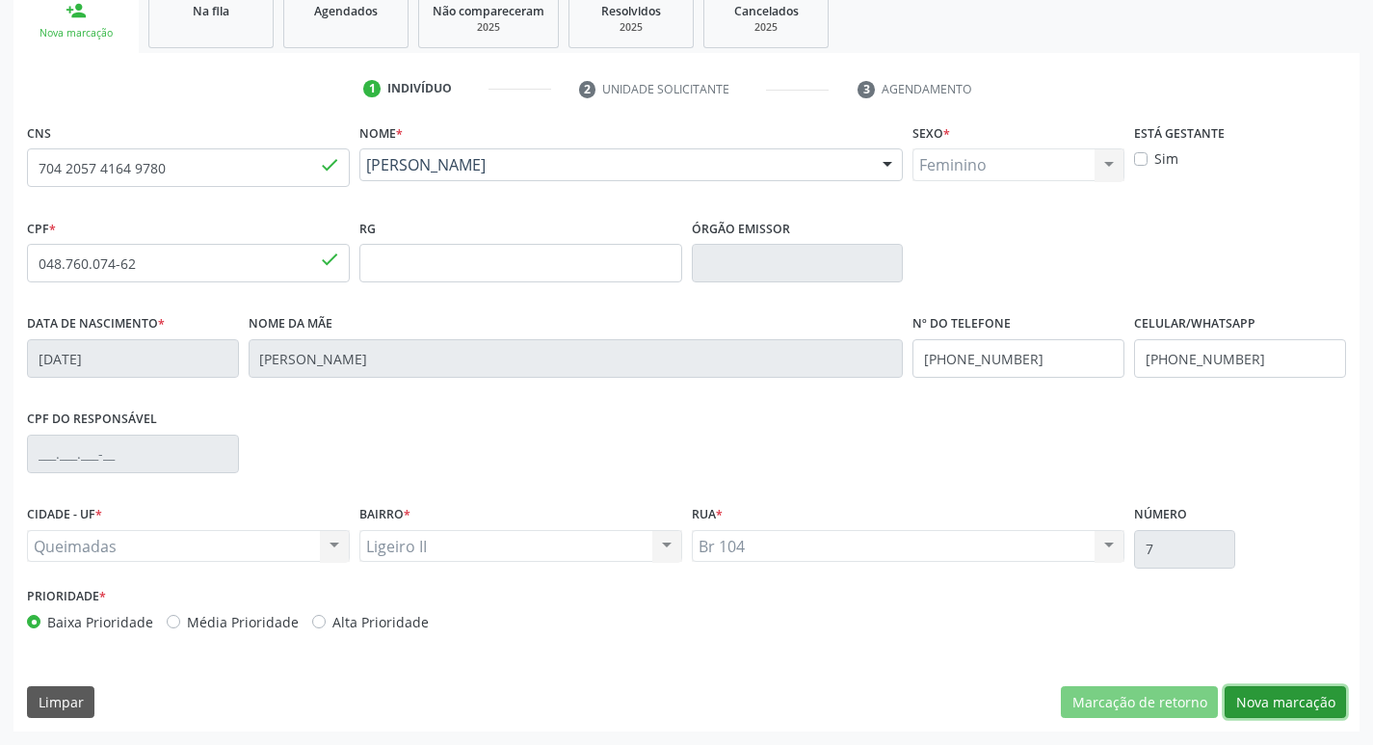
click at [1280, 706] on button "Nova marcação" at bounding box center [1285, 702] width 121 height 33
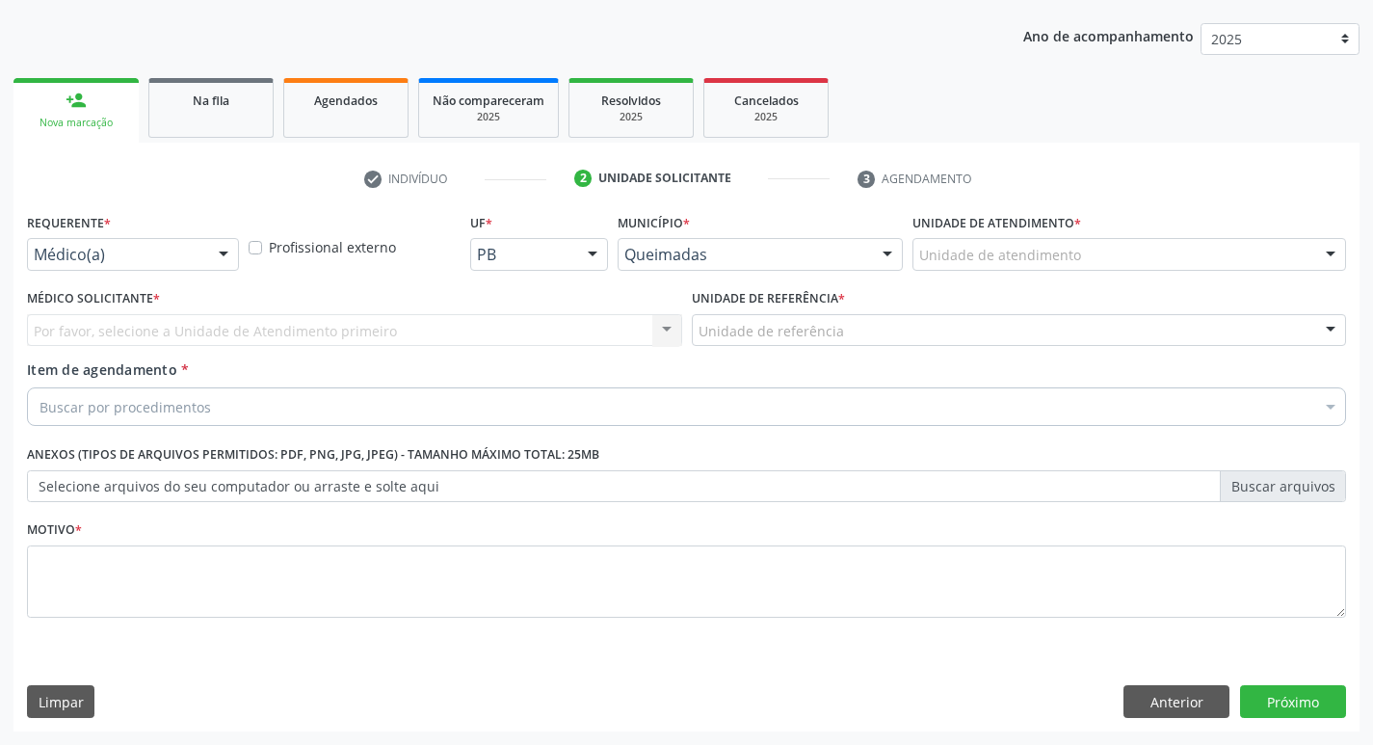
scroll to position [210, 0]
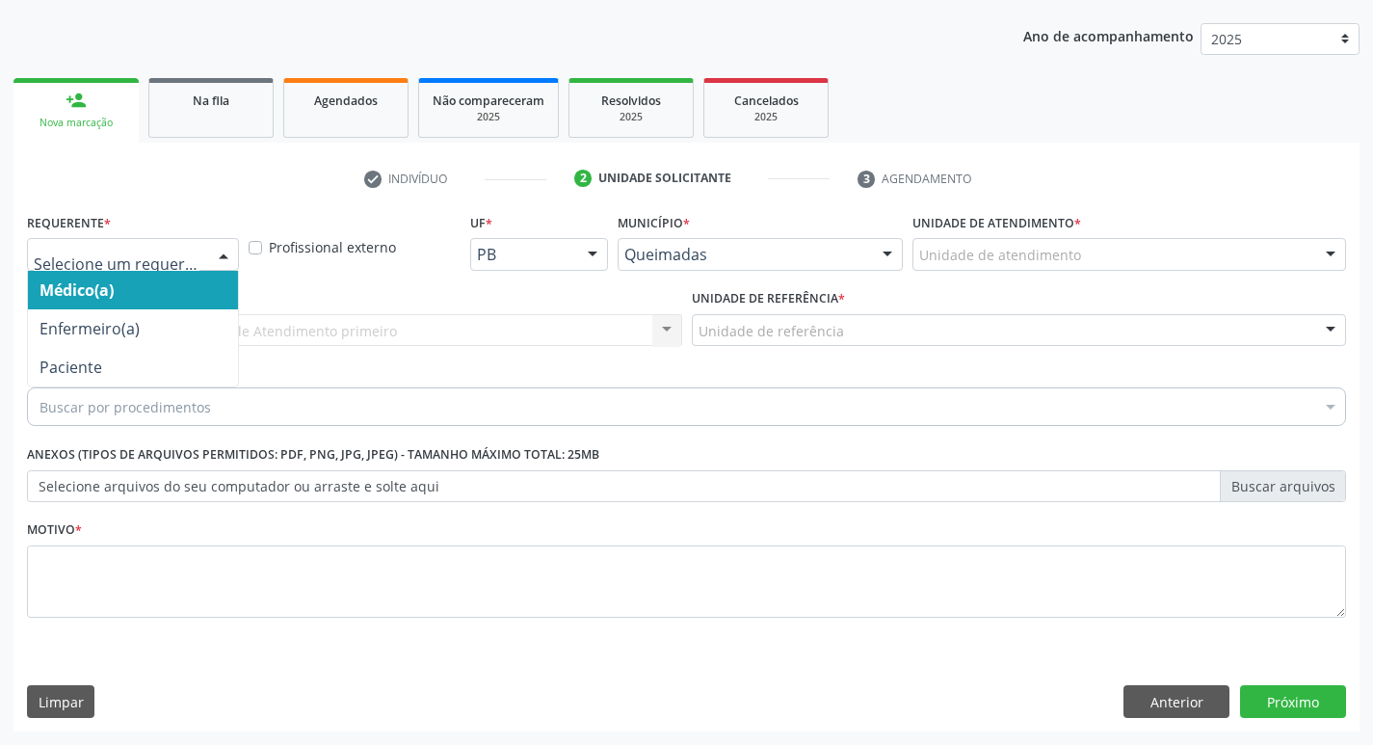
click at [228, 254] on div at bounding box center [223, 255] width 29 height 33
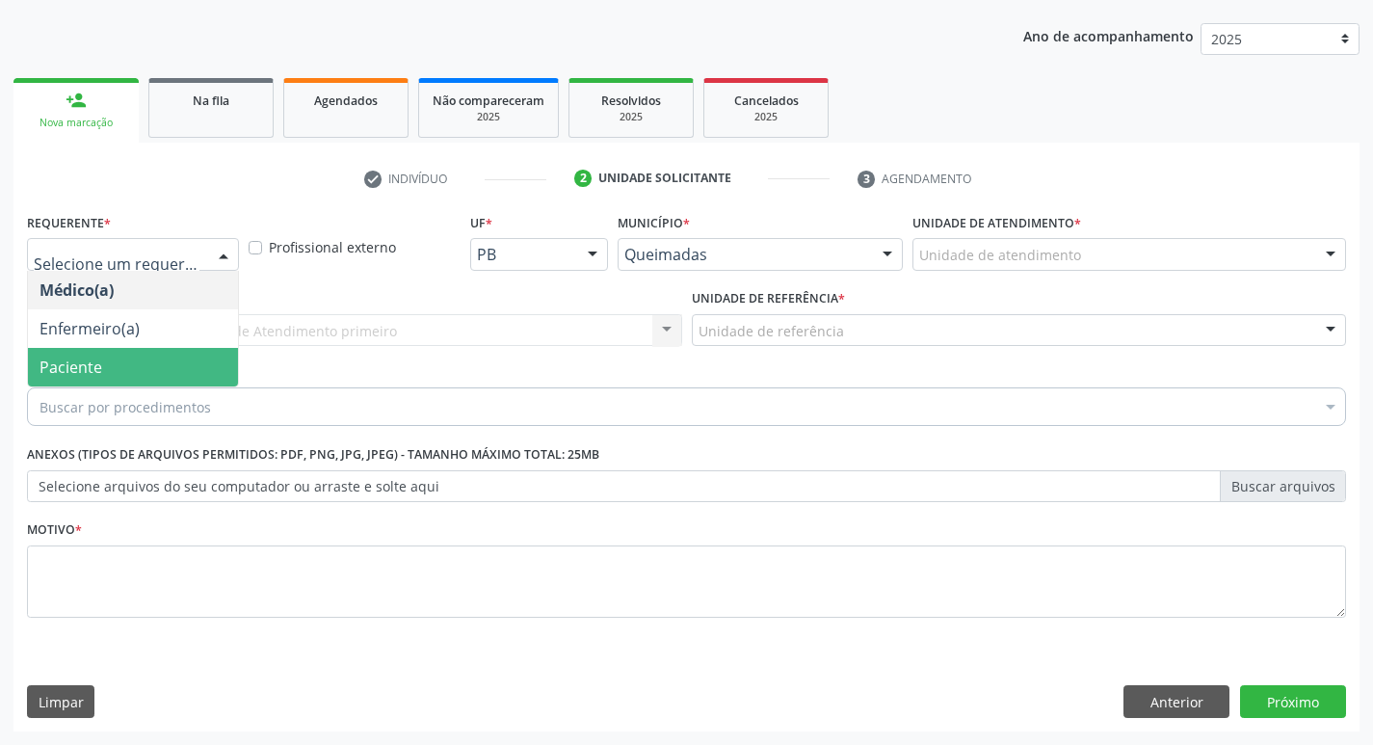
click at [115, 364] on span "Paciente" at bounding box center [133, 367] width 210 height 39
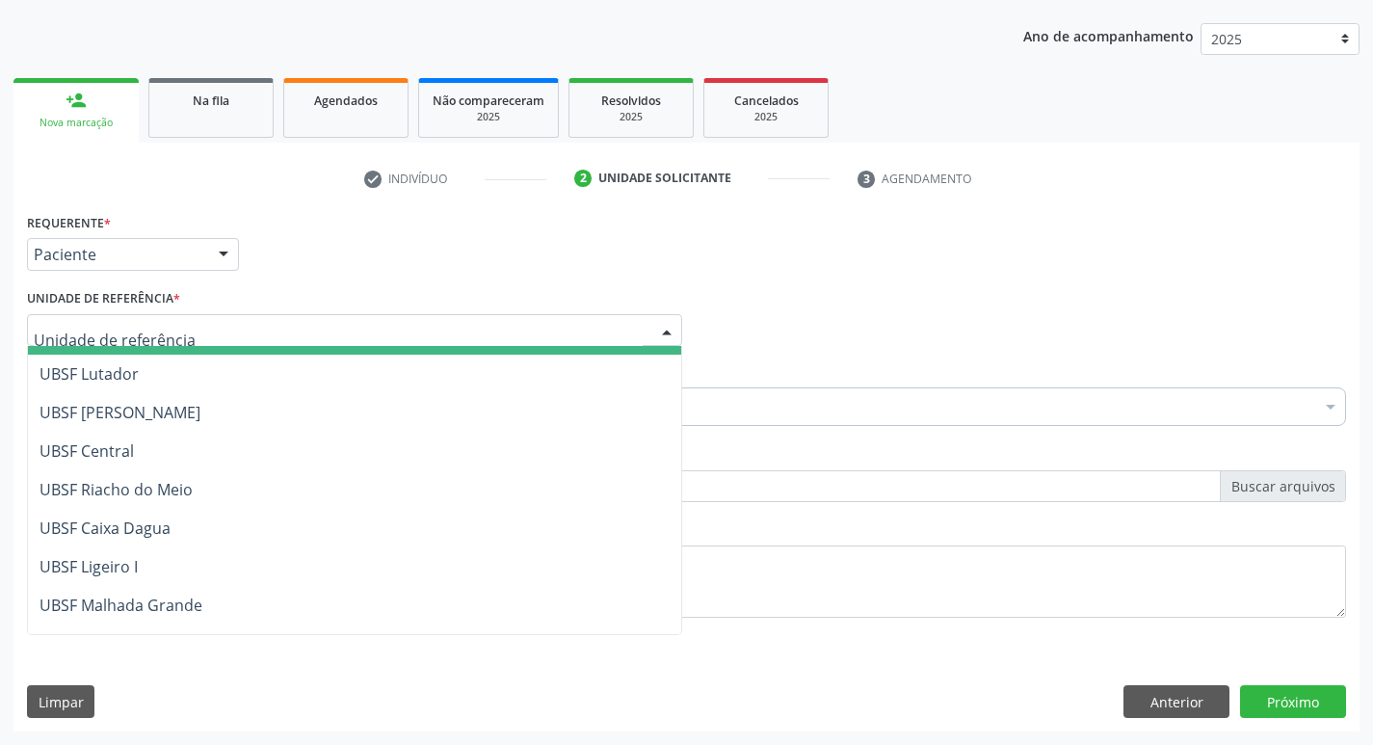
scroll to position [385, 0]
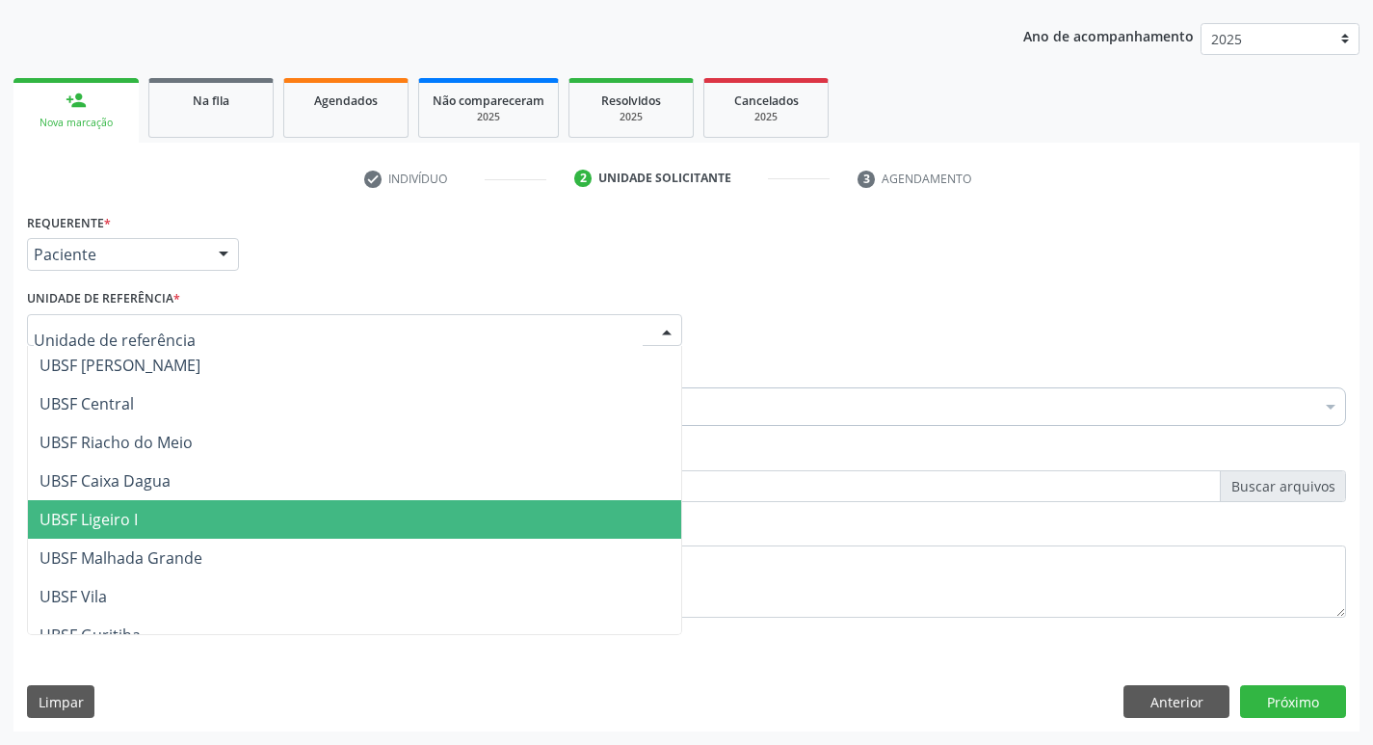
click at [111, 510] on span "UBSF Ligeiro I" at bounding box center [89, 519] width 98 height 21
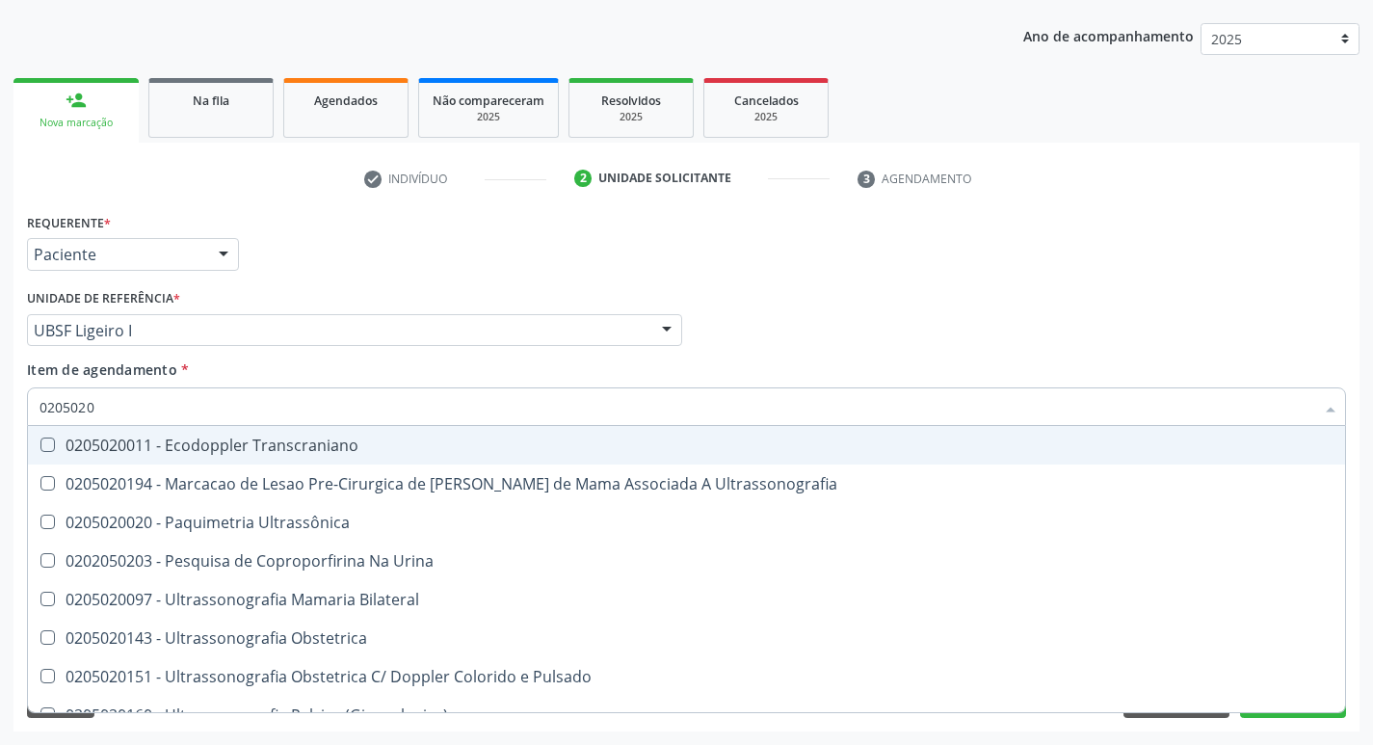
type input "02050200"
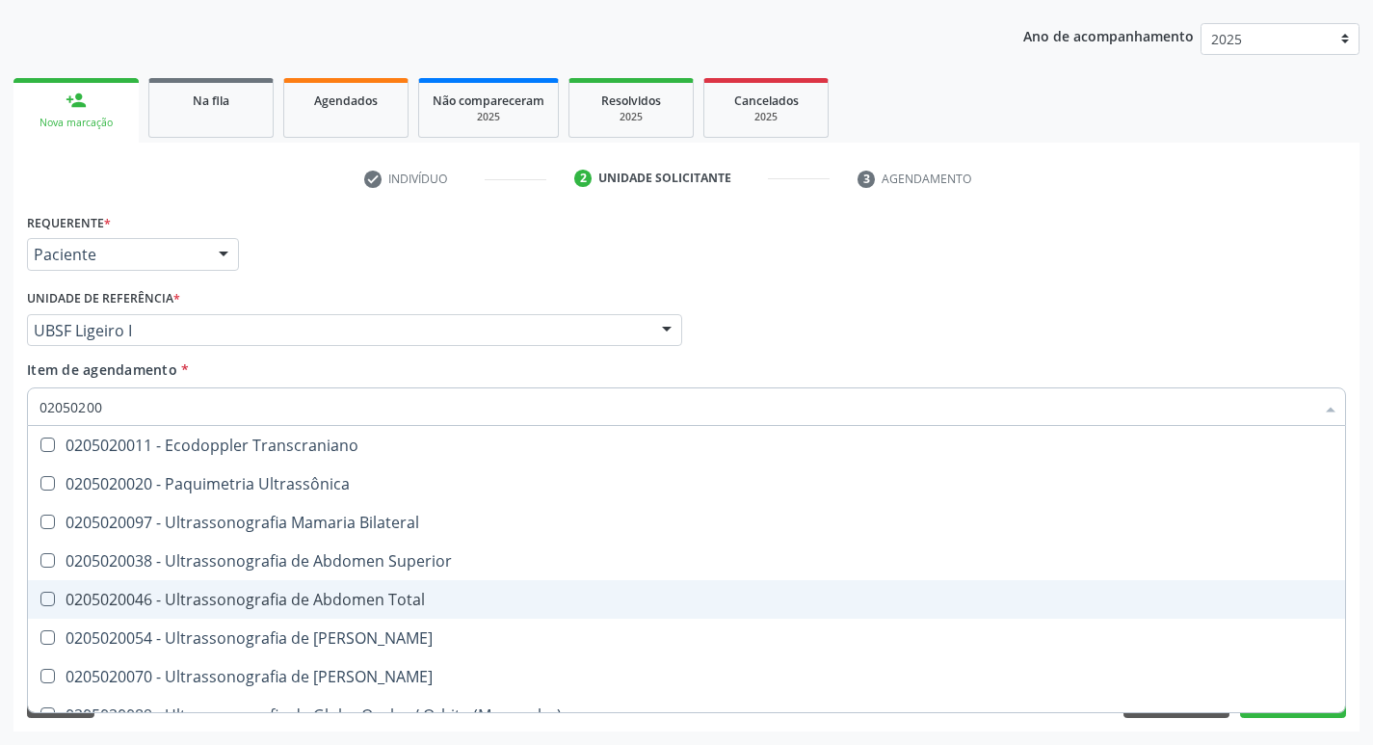
click at [43, 595] on Total at bounding box center [47, 599] width 14 height 14
click at [40, 595] on Total "checkbox" at bounding box center [34, 599] width 13 height 13
checkbox Total "true"
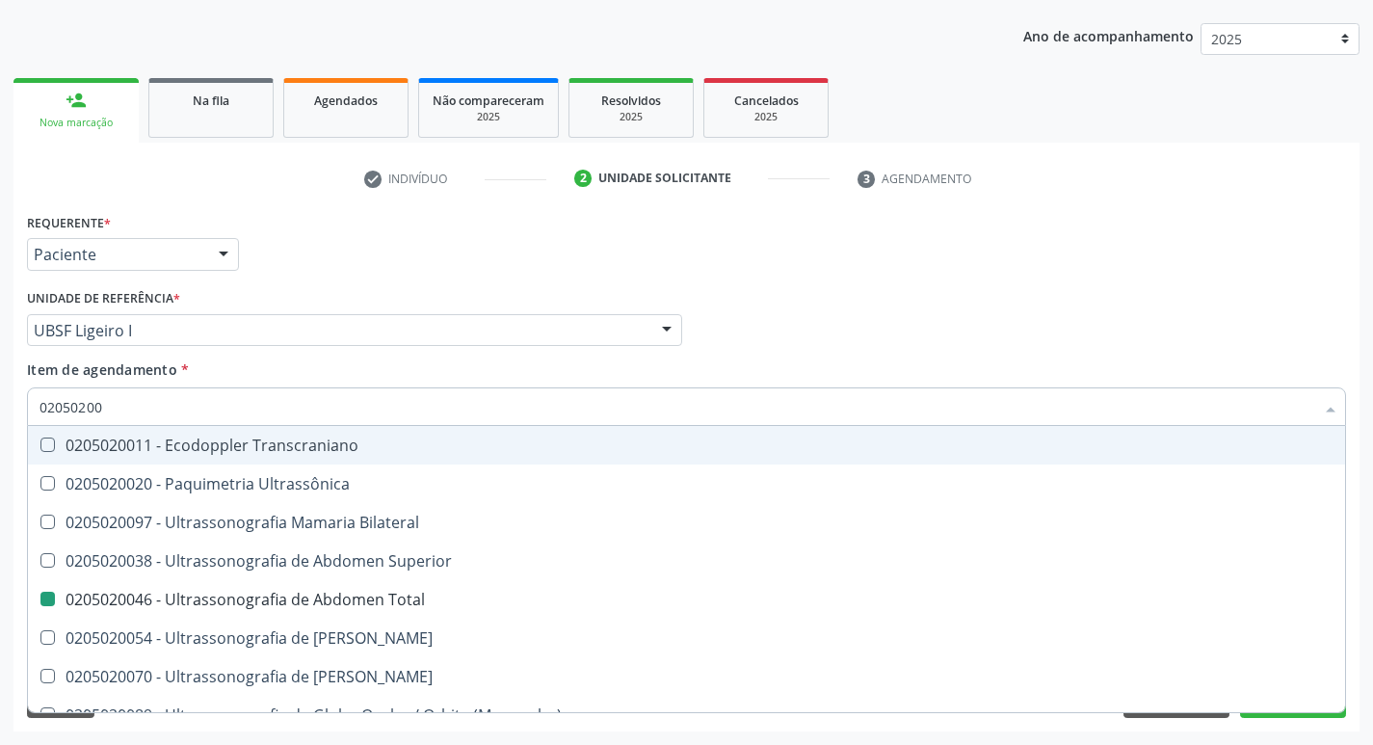
click at [1008, 351] on div "Médico Solicitante Por favor, selecione a Unidade de Atendimento primeiro Nenhu…" at bounding box center [686, 321] width 1329 height 75
checkbox Ultrassônica "true"
checkbox Total "false"
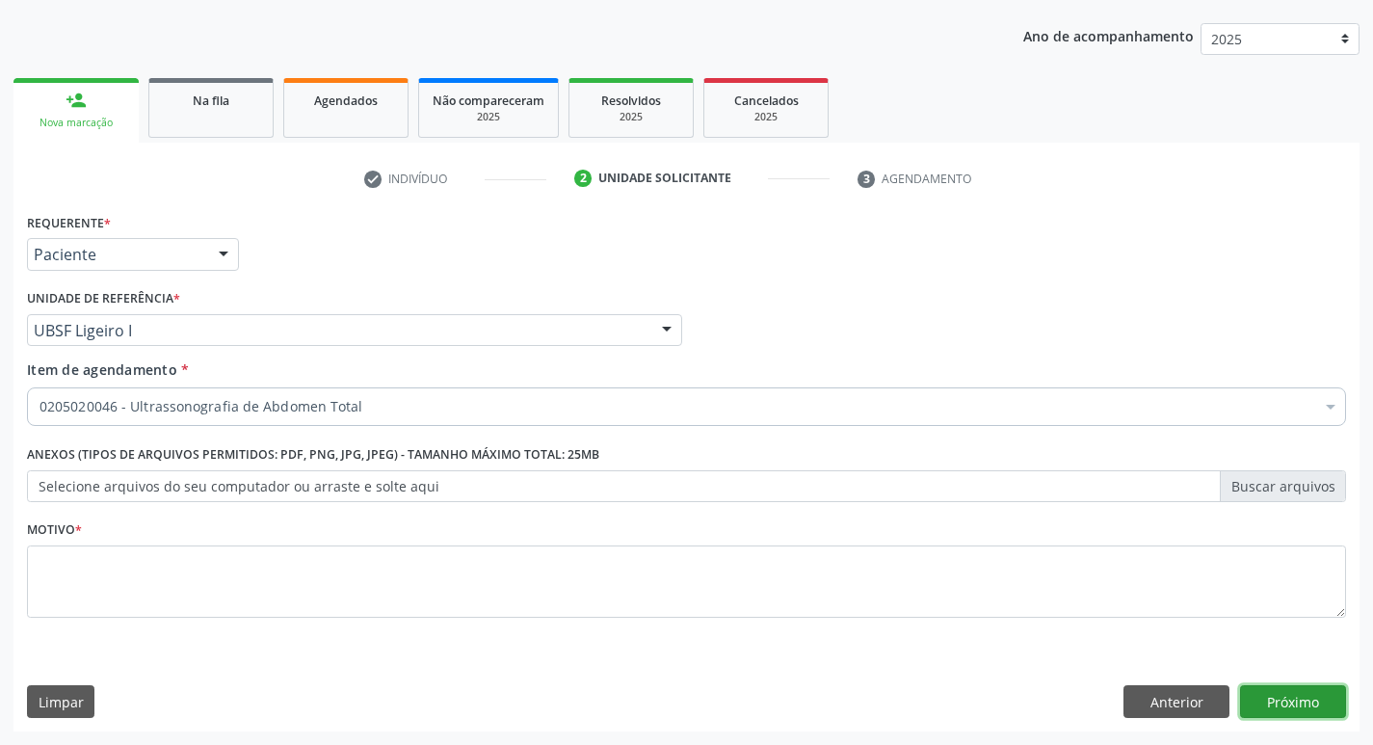
click at [1306, 697] on button "Próximo" at bounding box center [1293, 701] width 106 height 33
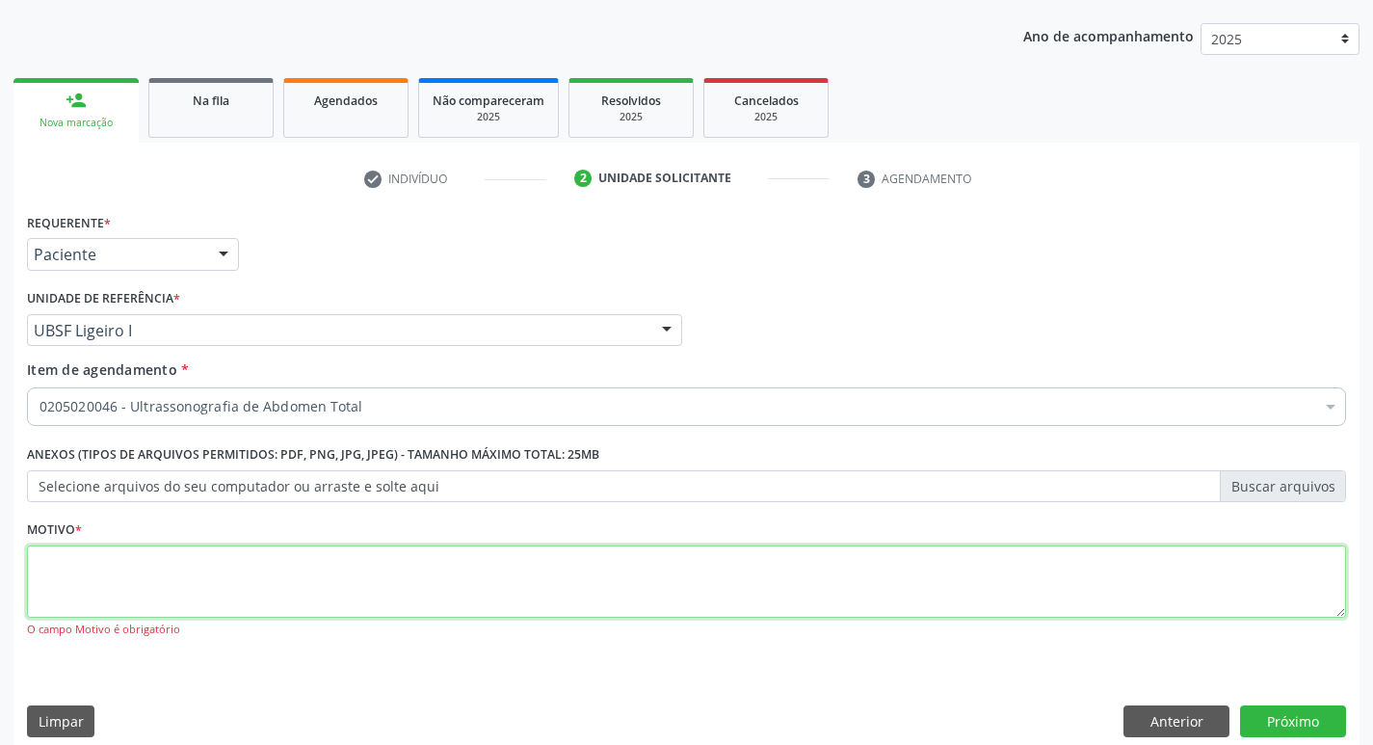
click at [83, 569] on textarea at bounding box center [686, 581] width 1319 height 73
type textarea "AVALIACAO"
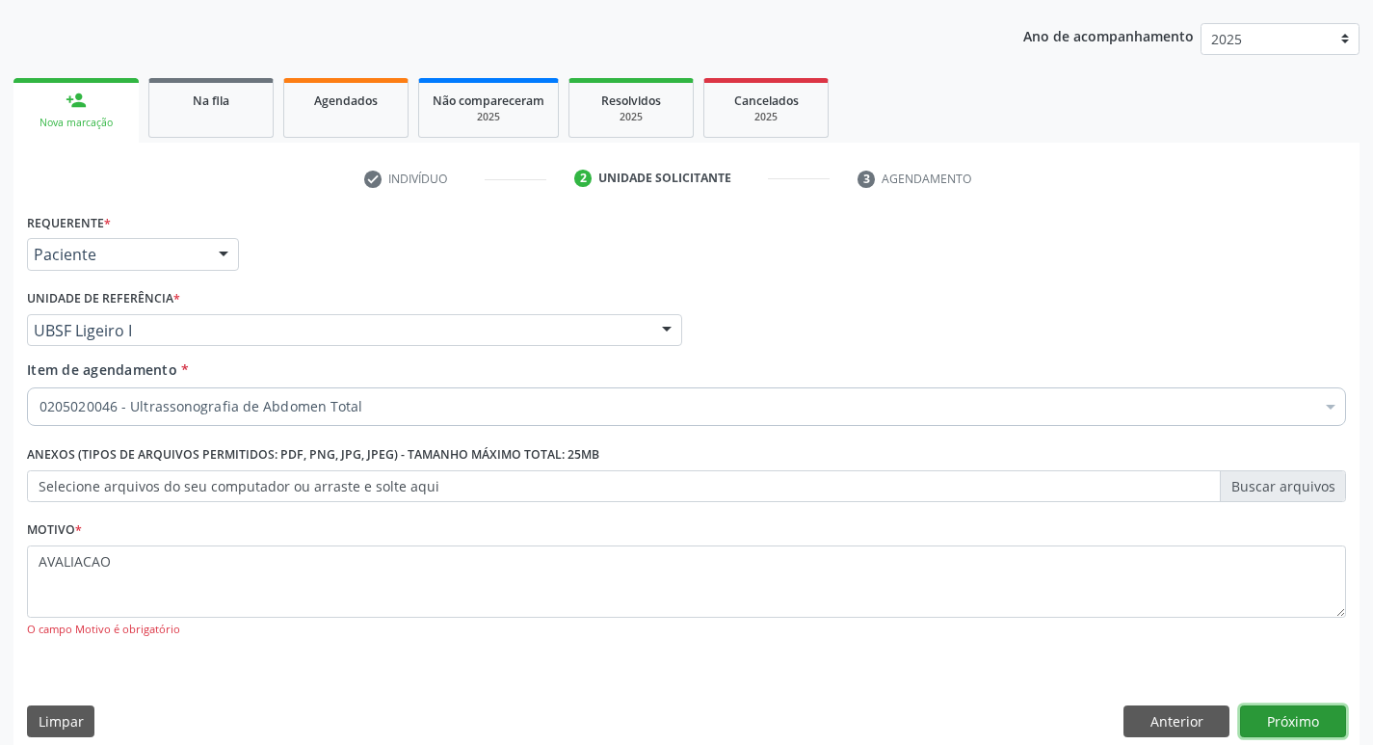
click at [1288, 712] on button "Próximo" at bounding box center [1293, 721] width 106 height 33
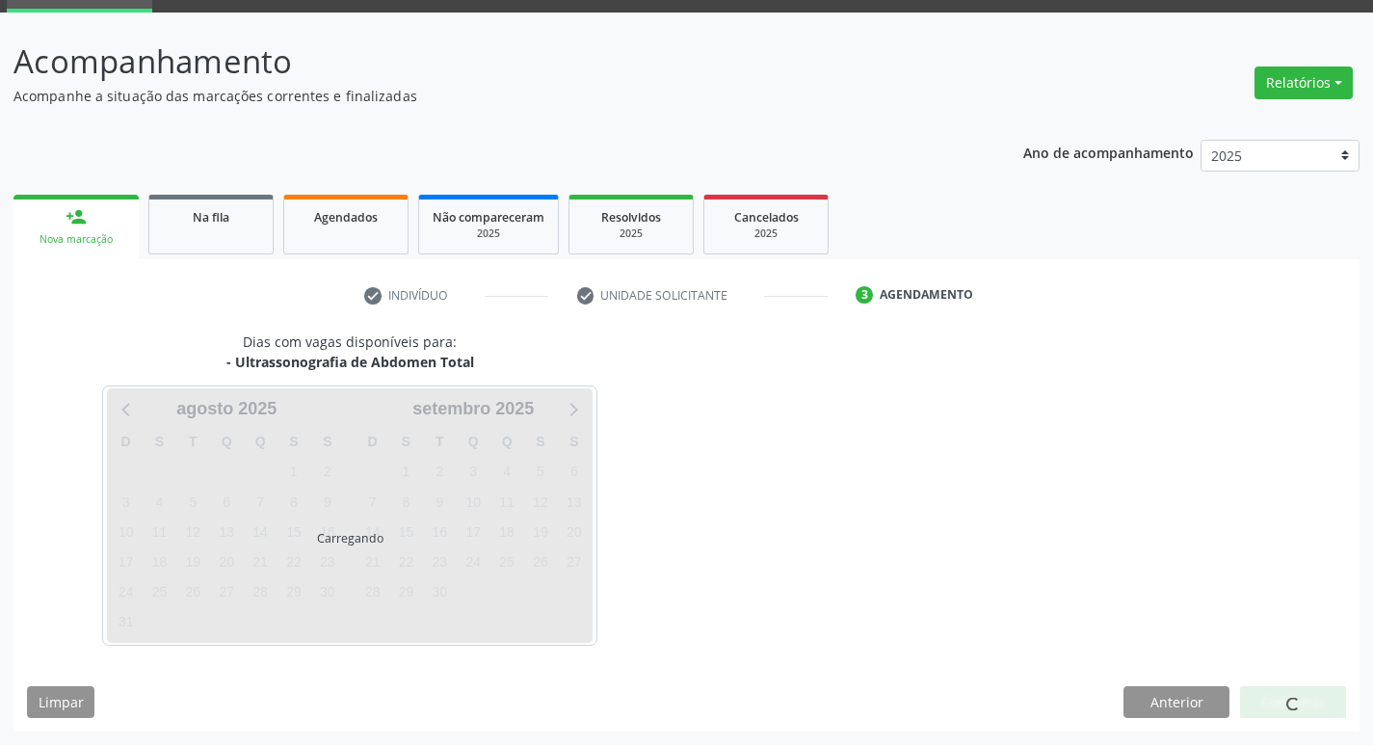
scroll to position [93, 0]
click at [539, 473] on div "Carregando" at bounding box center [350, 515] width 486 height 254
click at [540, 476] on div "Carregando" at bounding box center [350, 515] width 486 height 254
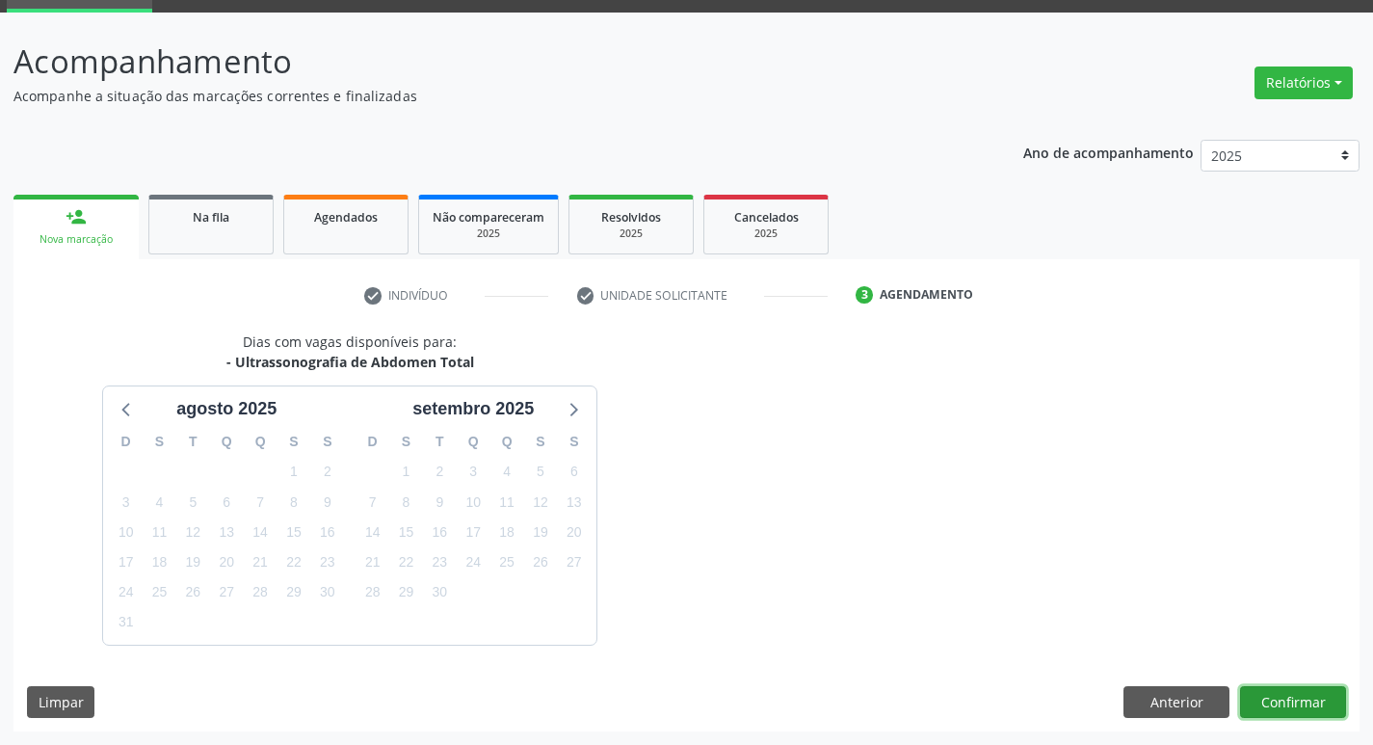
click at [1282, 697] on button "Confirmar" at bounding box center [1293, 702] width 106 height 33
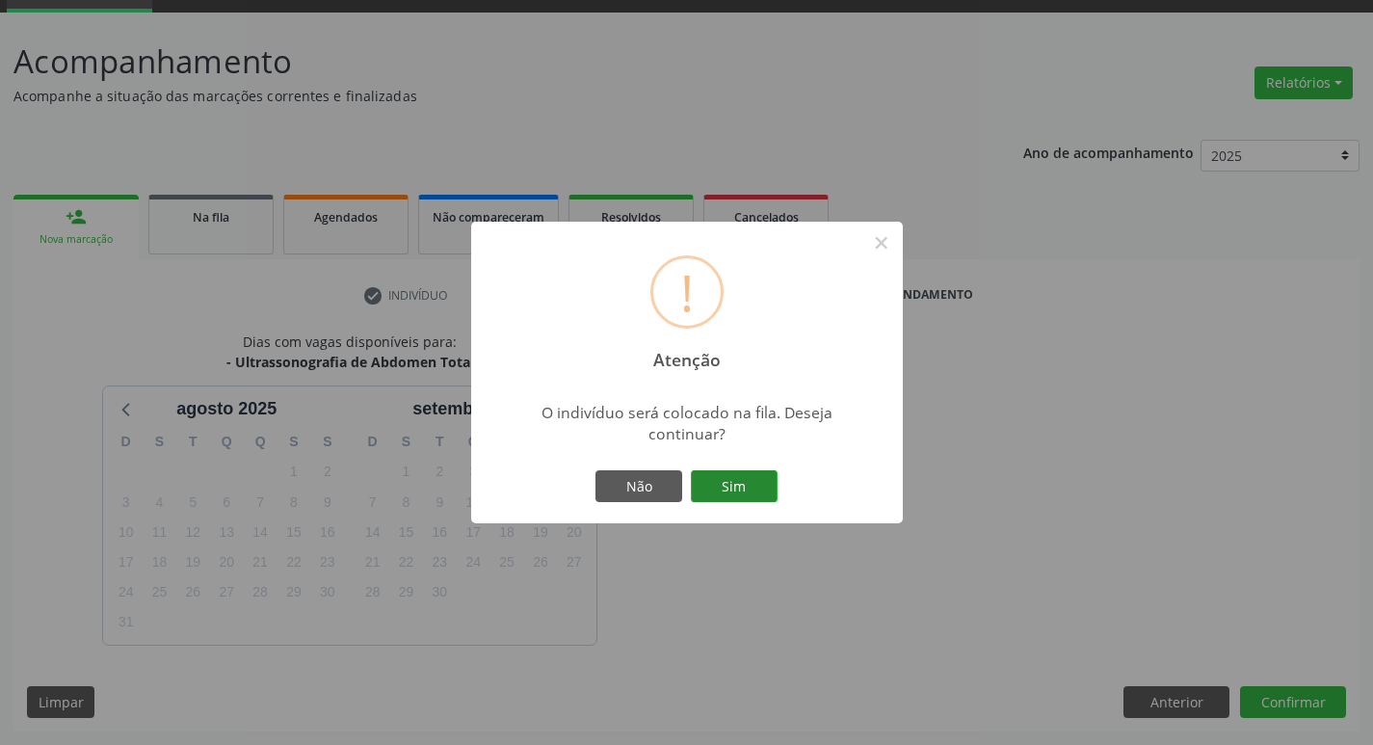
click at [728, 489] on button "Sim" at bounding box center [734, 486] width 87 height 33
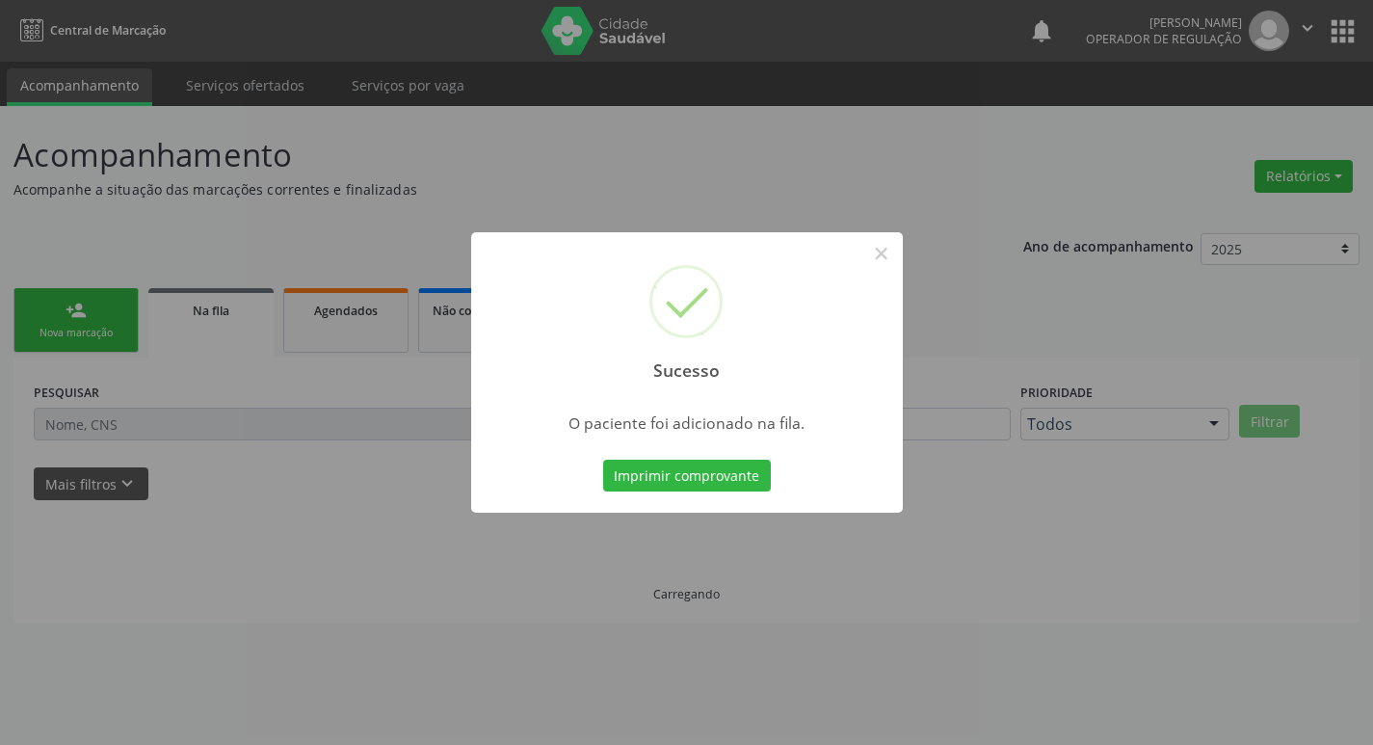
scroll to position [0, 0]
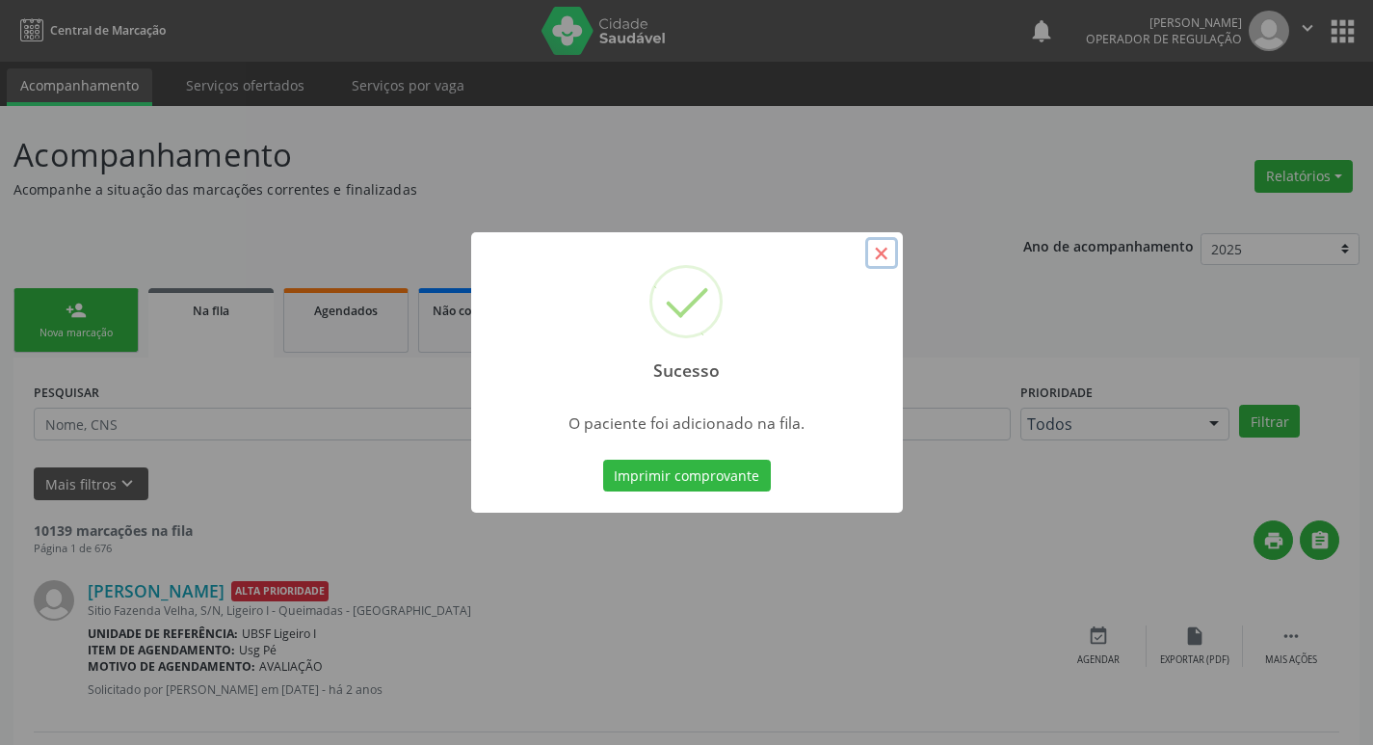
click at [881, 254] on button "×" at bounding box center [881, 253] width 33 height 33
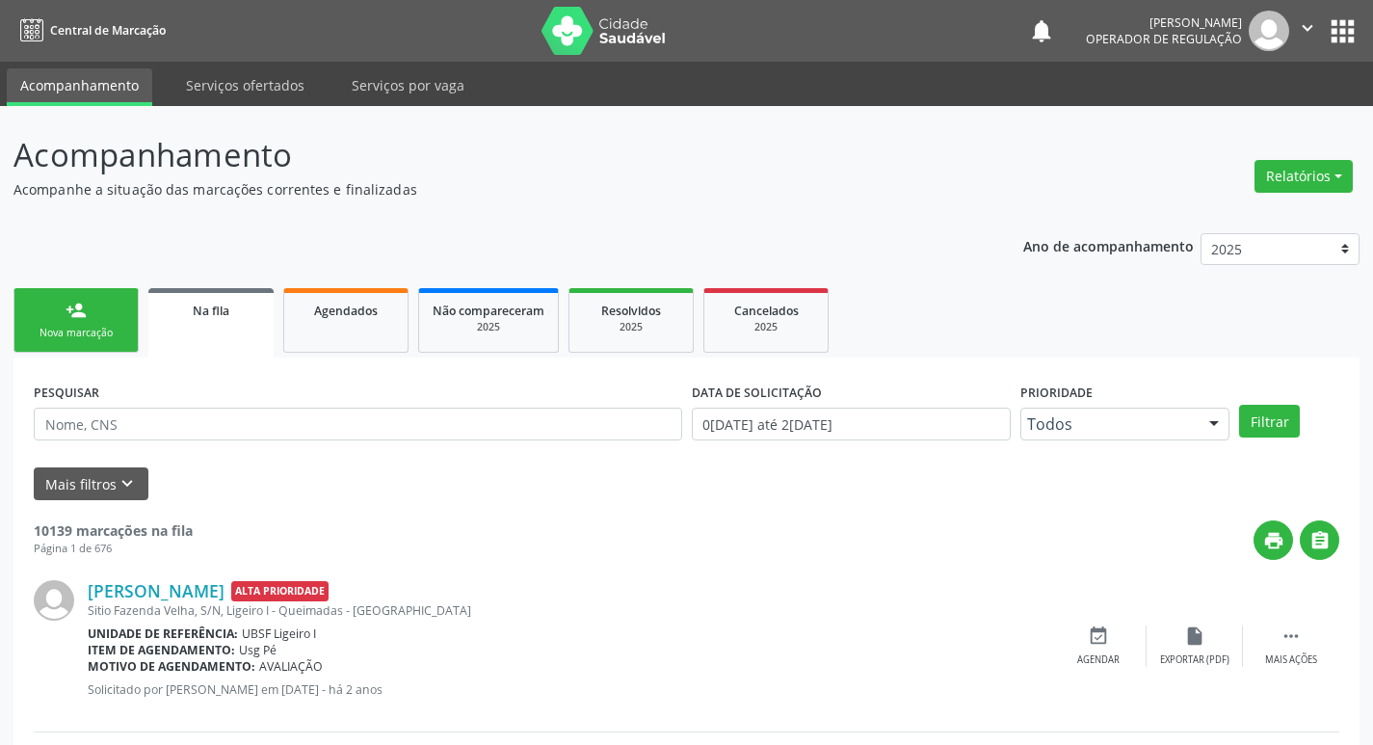
click at [79, 338] on div "Nova marcação" at bounding box center [76, 333] width 96 height 14
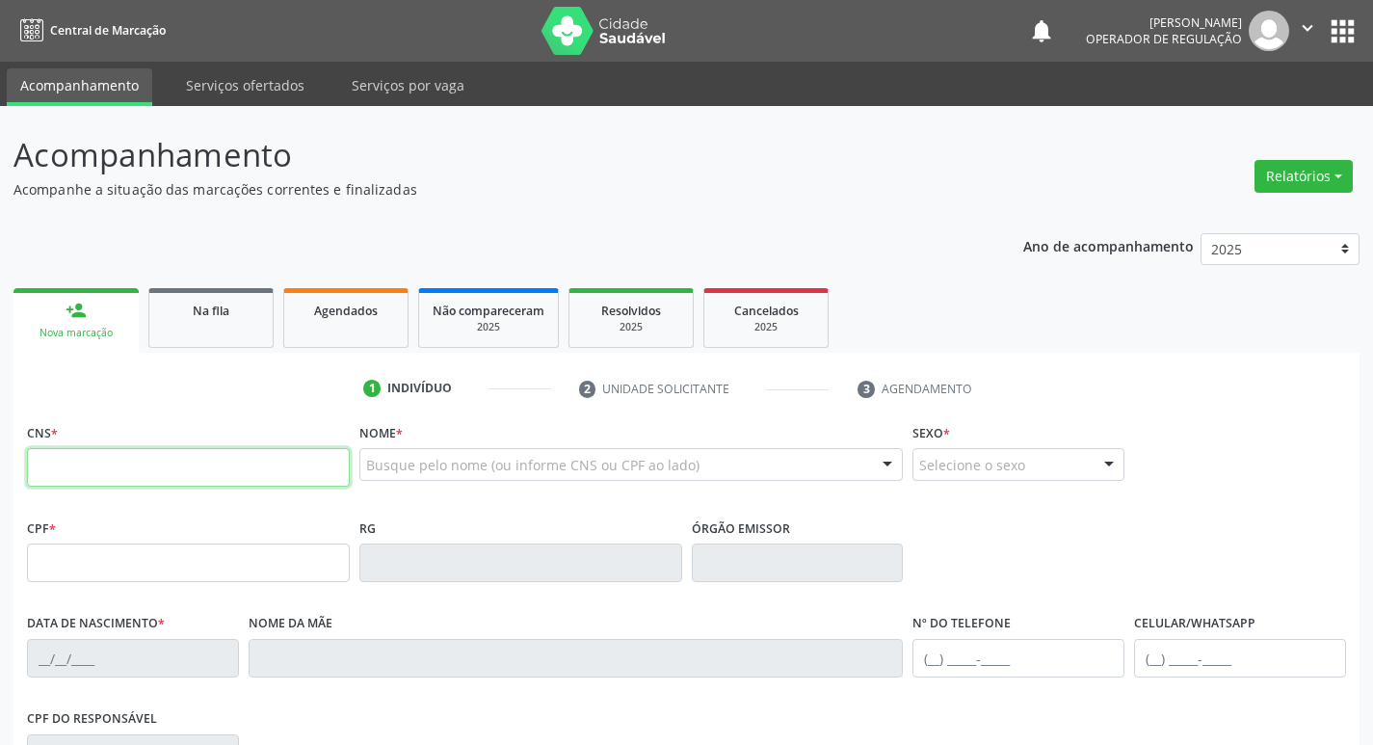
click at [75, 462] on input "text" at bounding box center [188, 467] width 323 height 39
type input "701 8062 3194 2371"
type input "139.813.134-29"
type input "25/11/1998"
type input "Edileusa Pessoa Silva Santos"
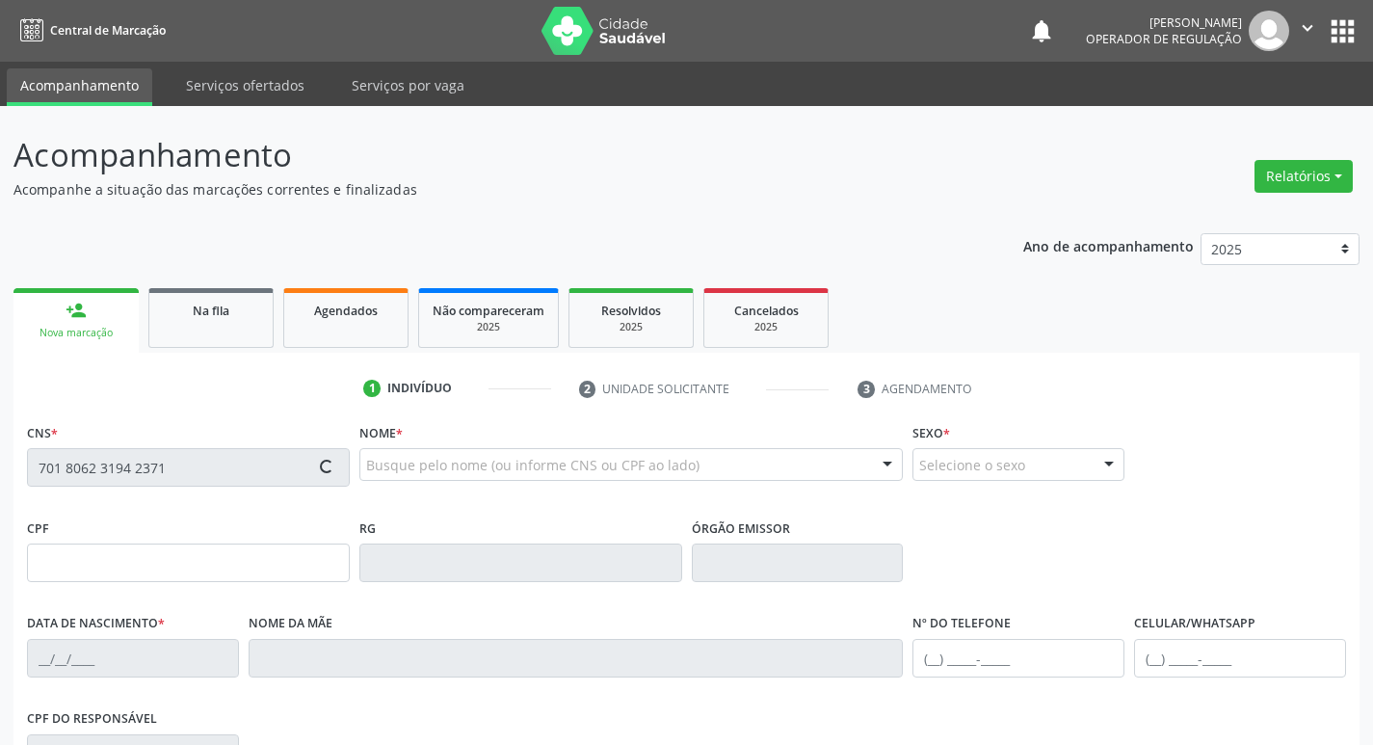
type input "(83) 99417-6206"
type input "235"
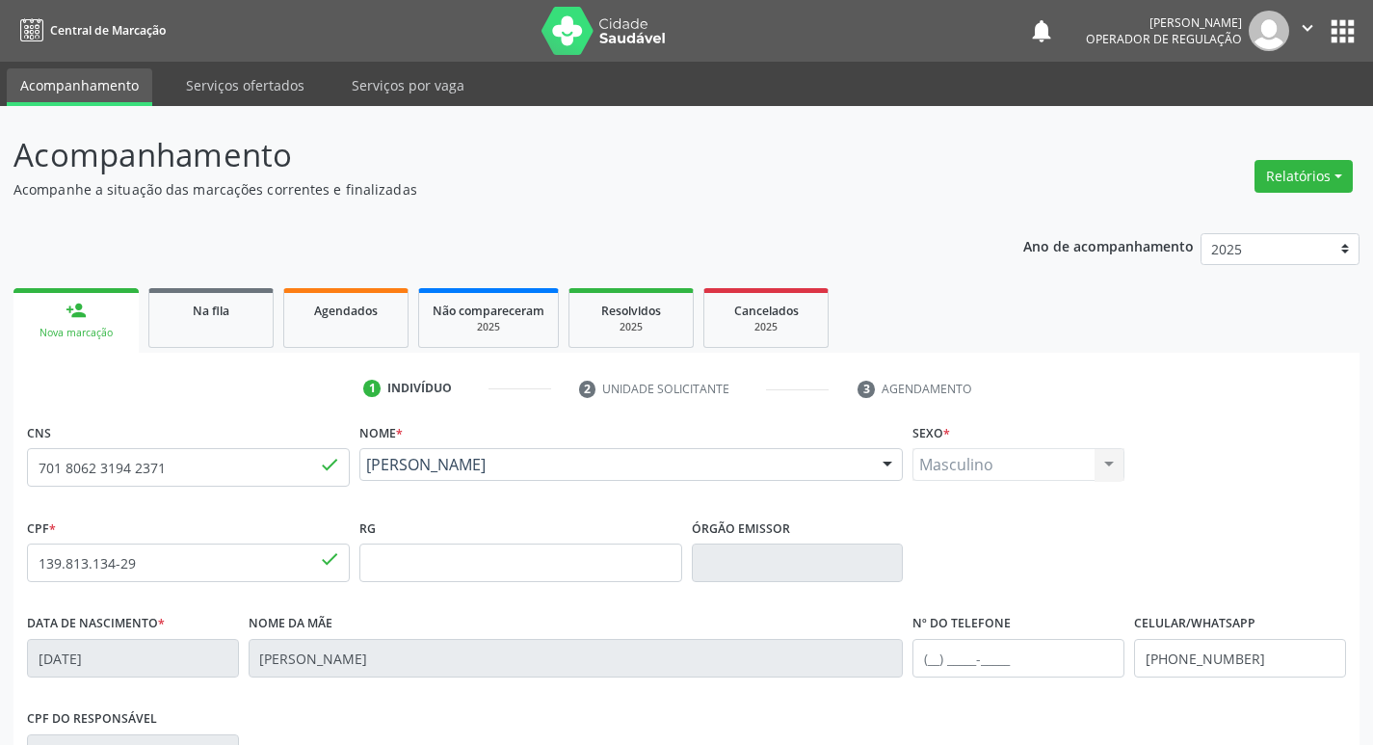
scroll to position [300, 0]
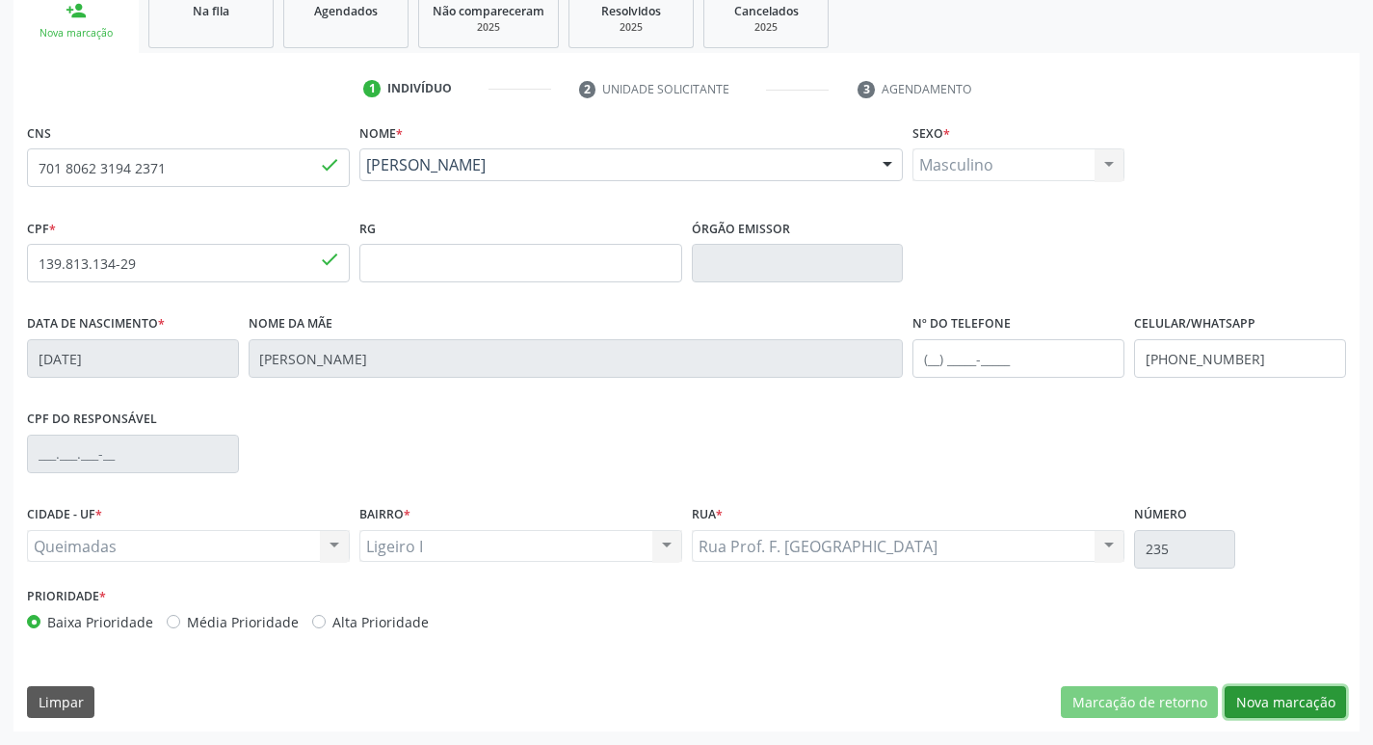
click at [1285, 703] on button "Nova marcação" at bounding box center [1285, 702] width 121 height 33
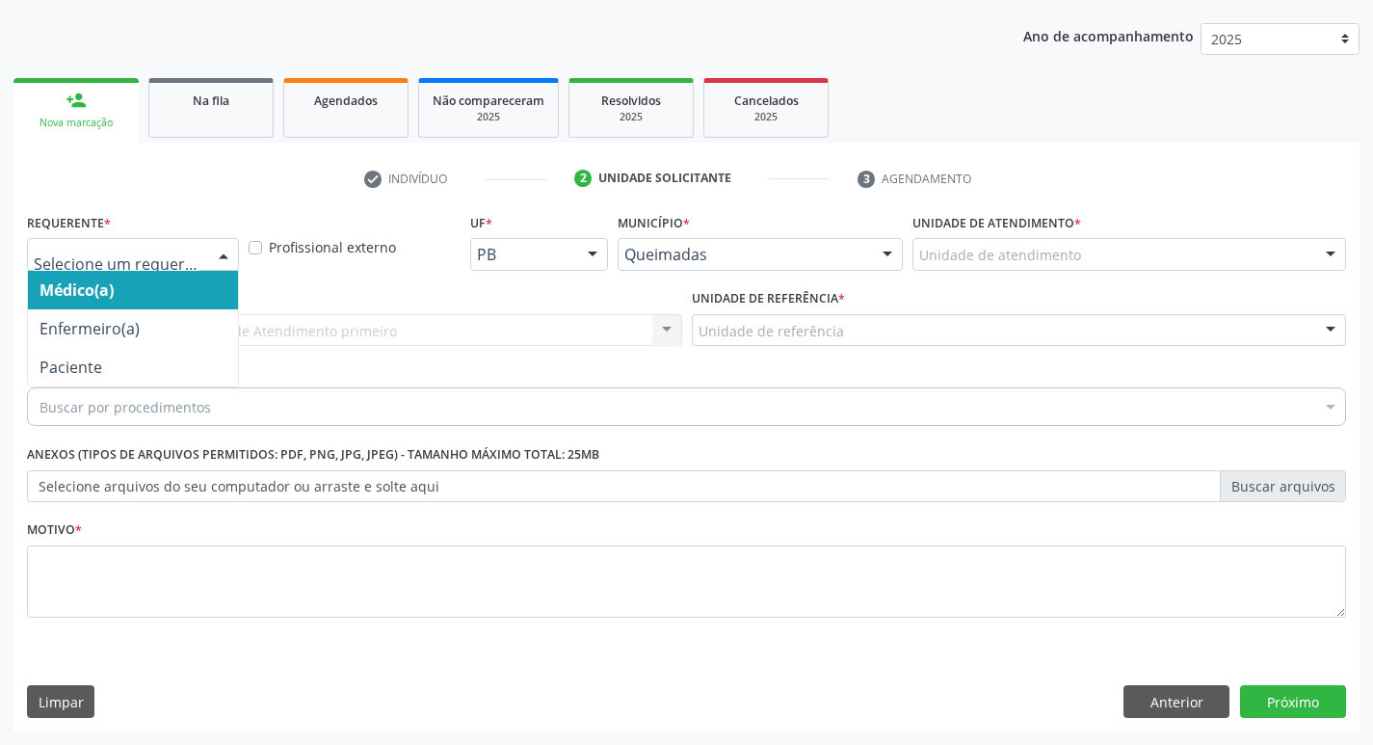
click at [229, 250] on div at bounding box center [223, 255] width 29 height 33
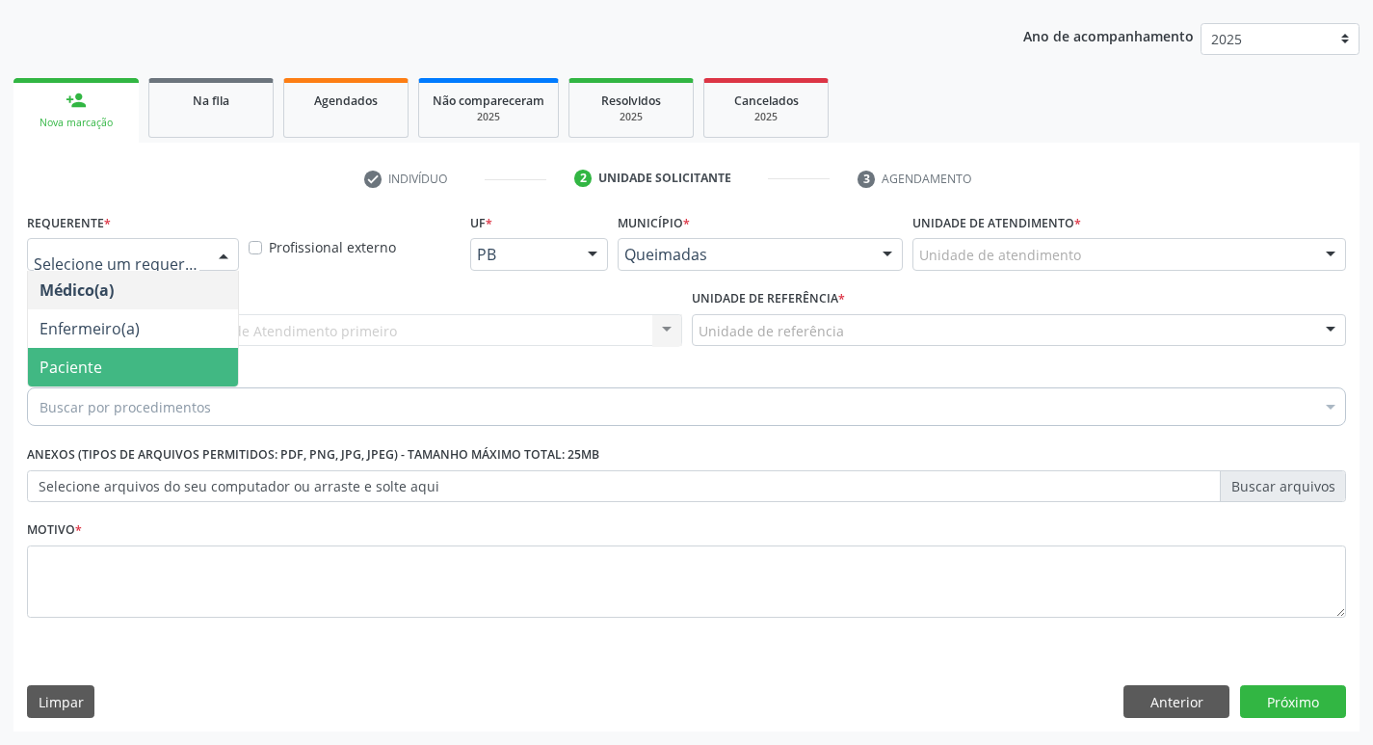
click at [150, 362] on span "Paciente" at bounding box center [133, 367] width 210 height 39
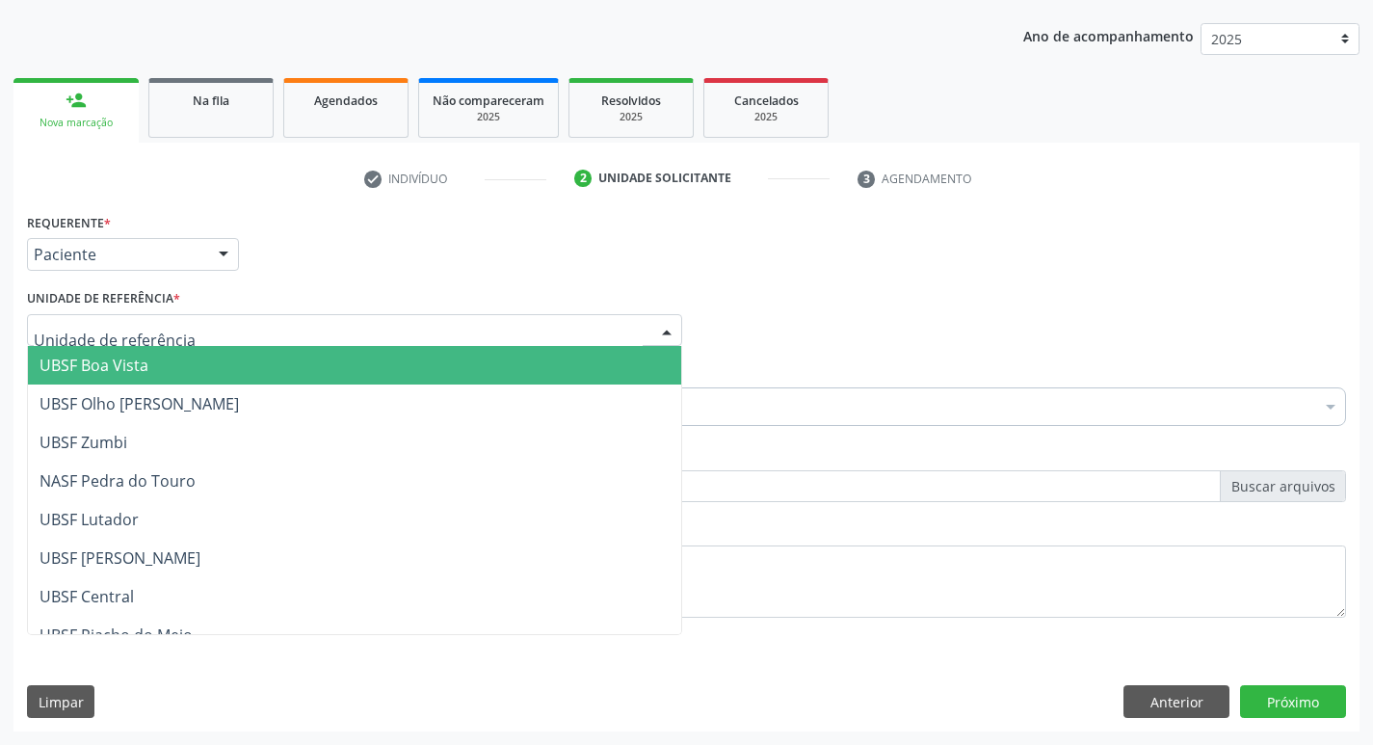
scroll to position [289, 0]
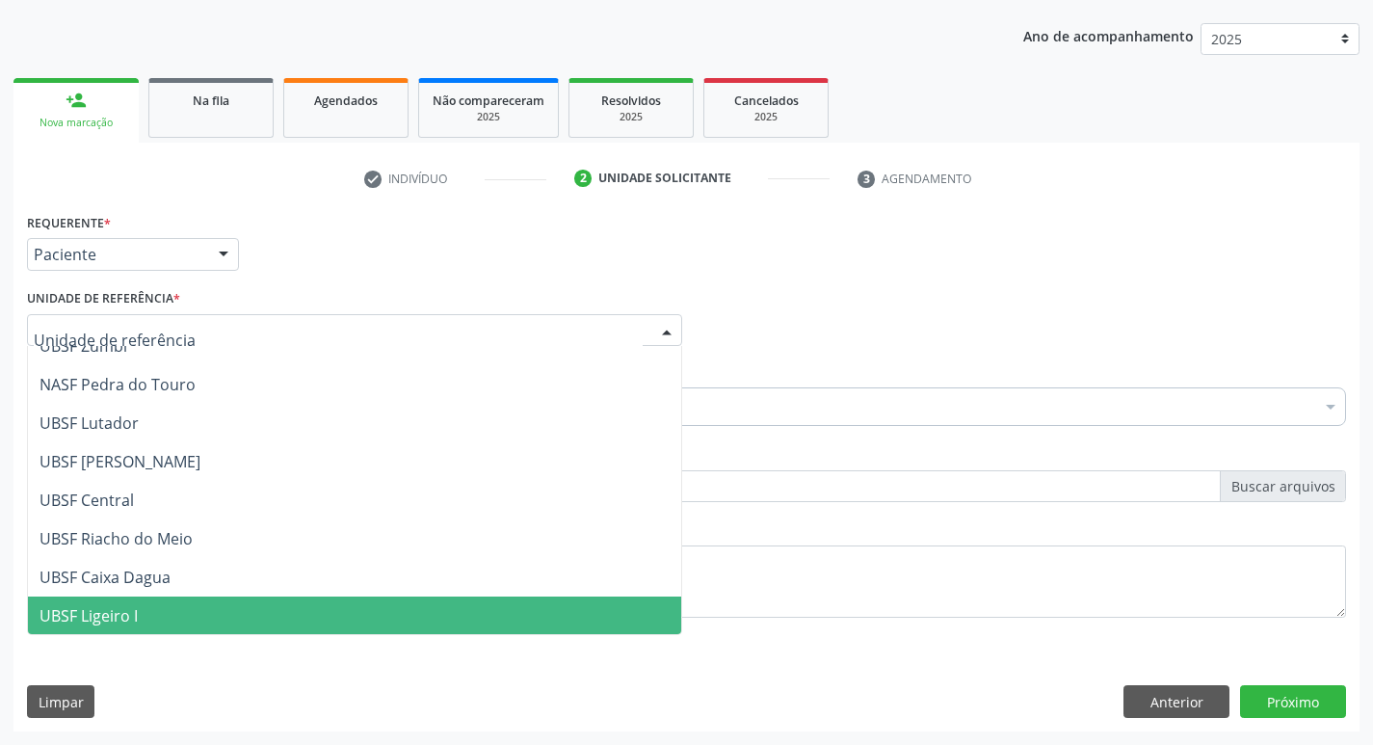
click at [127, 610] on span "UBSF Ligeiro I" at bounding box center [89, 615] width 98 height 21
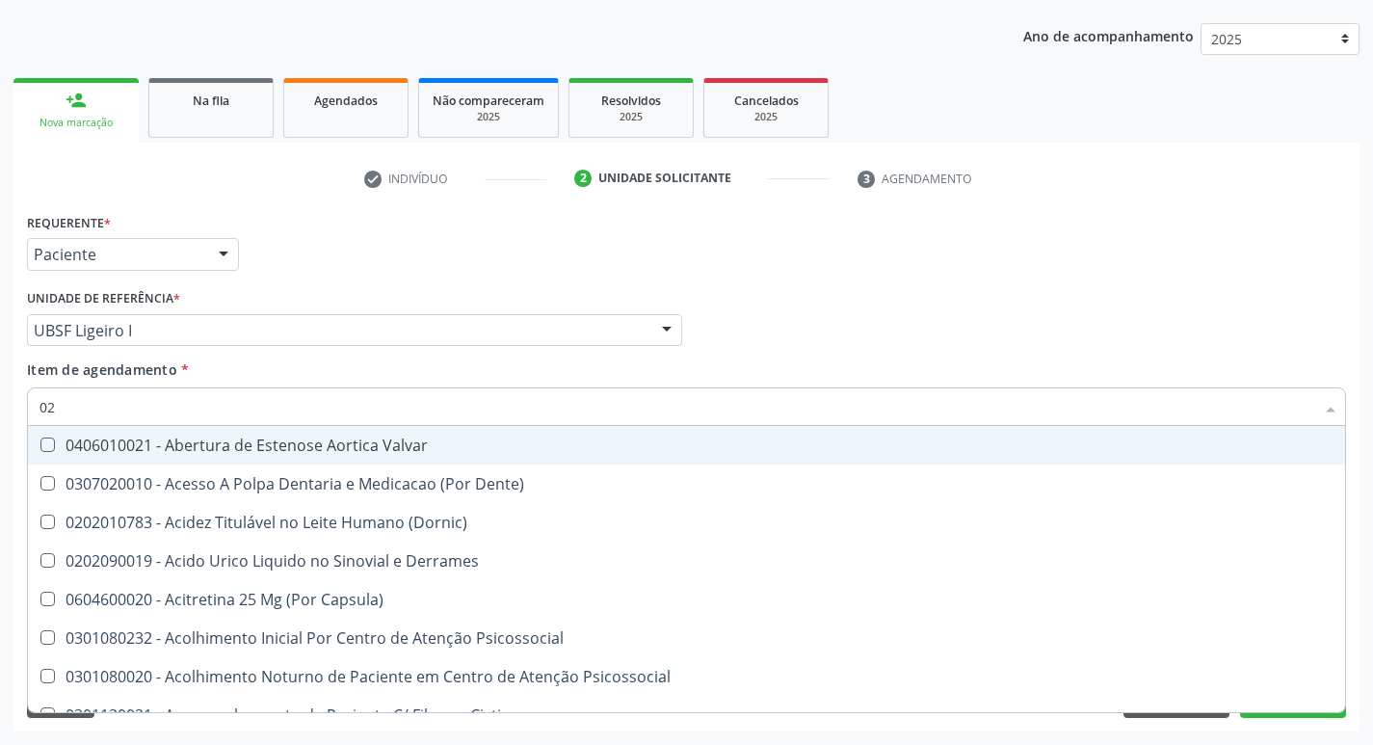
type input "020"
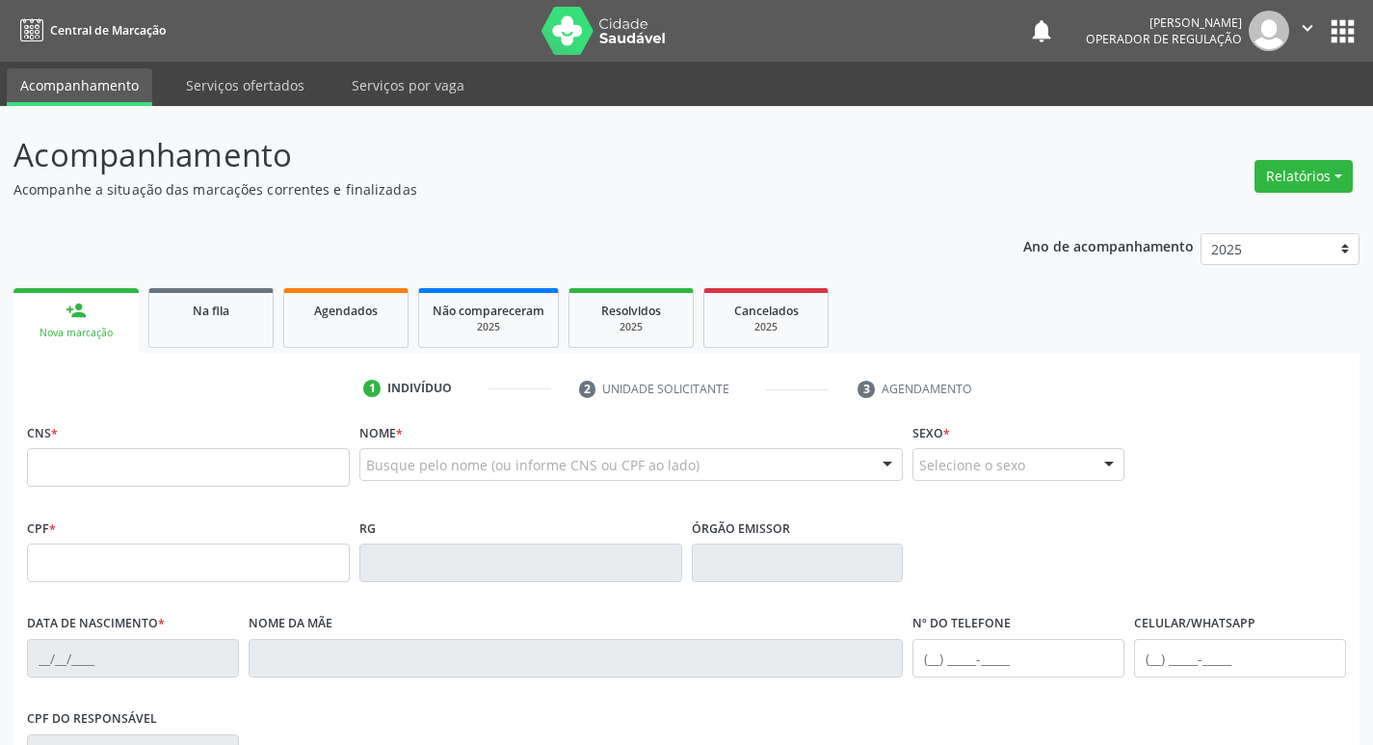
click at [95, 332] on div "Nova marcação" at bounding box center [76, 333] width 98 height 14
click at [69, 471] on input "text" at bounding box center [188, 467] width 323 height 39
type input "704 1061 0699 3471"
type input "028.551.674-42"
type input "2[DATE]"
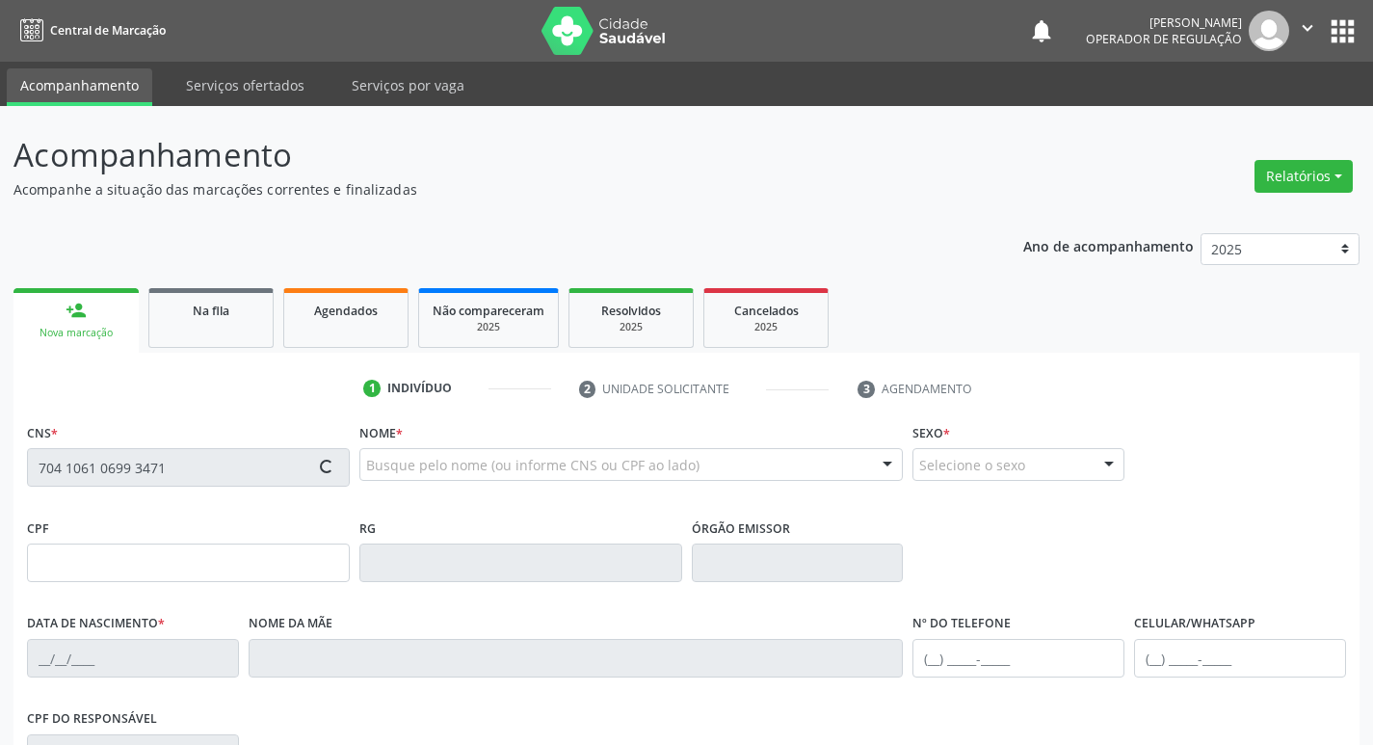
type input "[PERSON_NAME]"
type input "[PHONE_NUMBER]"
type input "24"
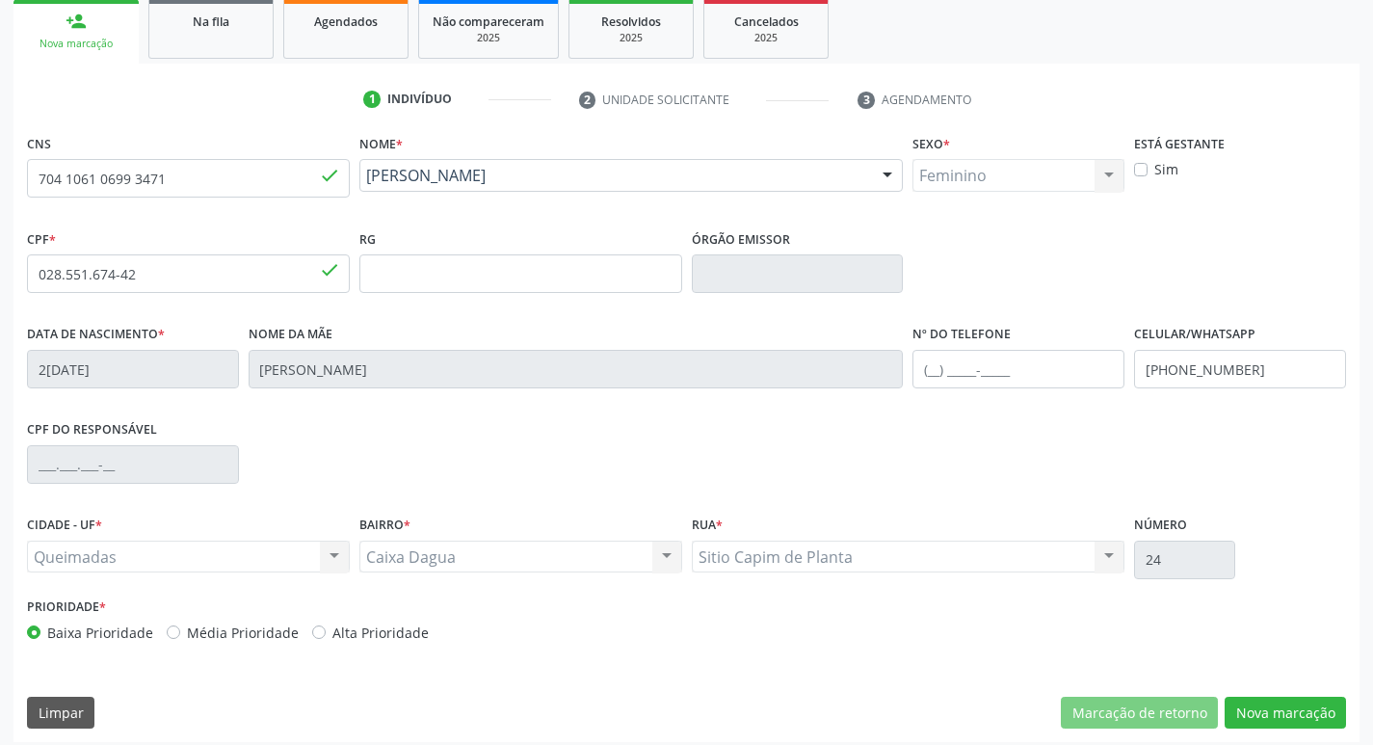
scroll to position [300, 0]
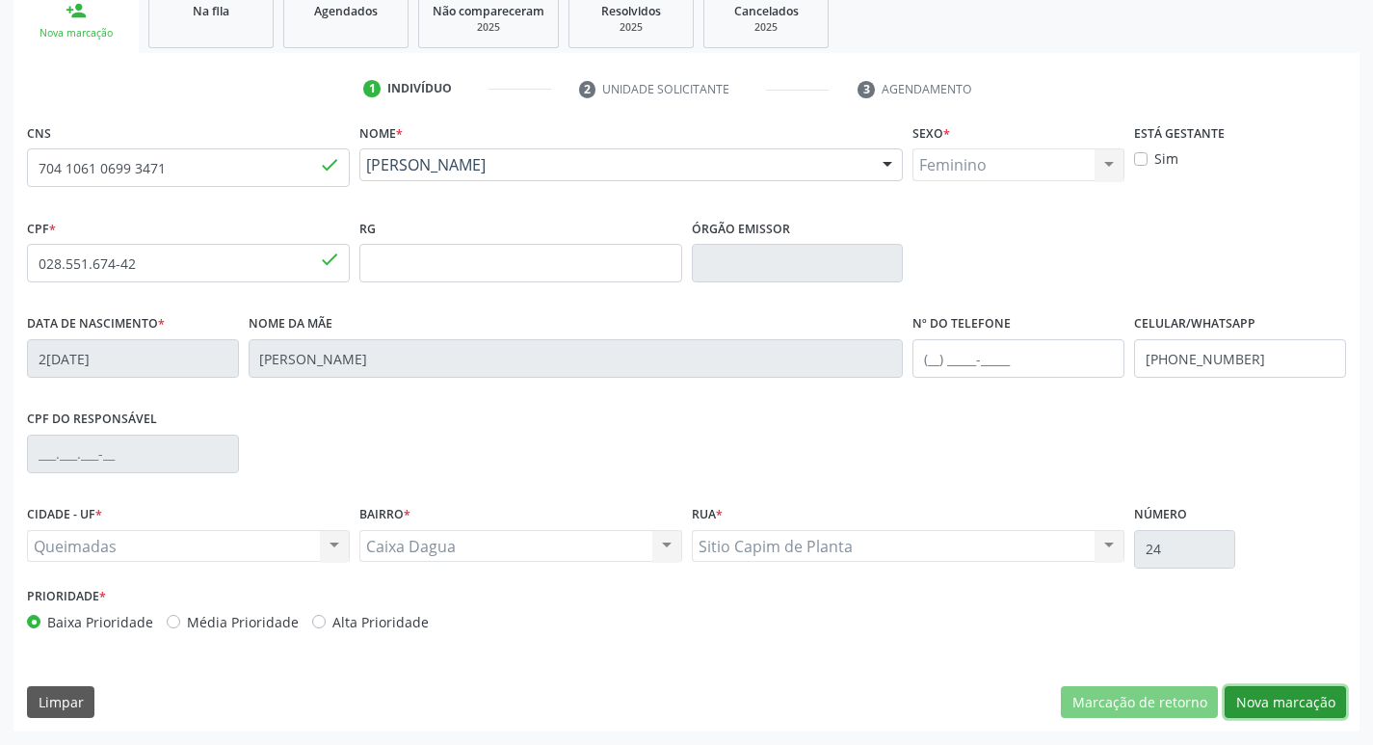
click at [1296, 698] on button "Nova marcação" at bounding box center [1285, 702] width 121 height 33
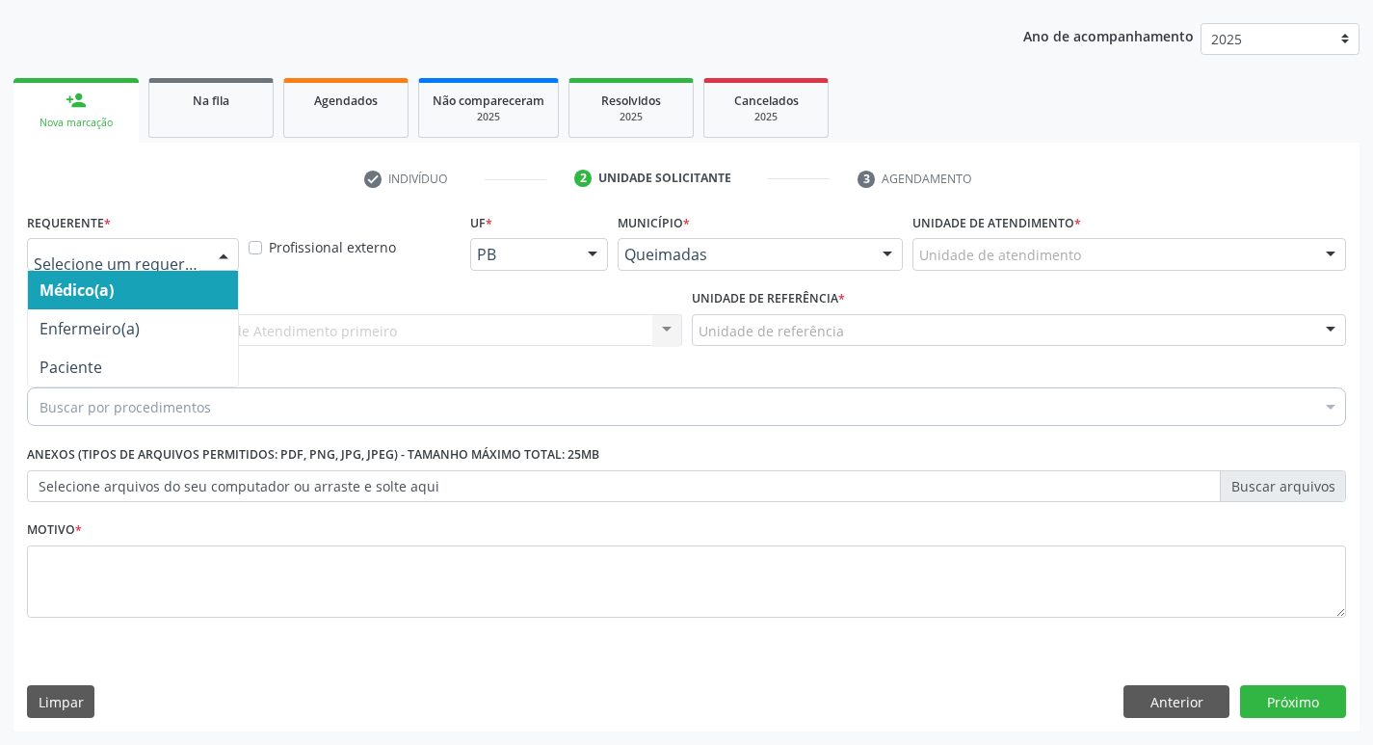
click at [219, 259] on div at bounding box center [223, 255] width 29 height 33
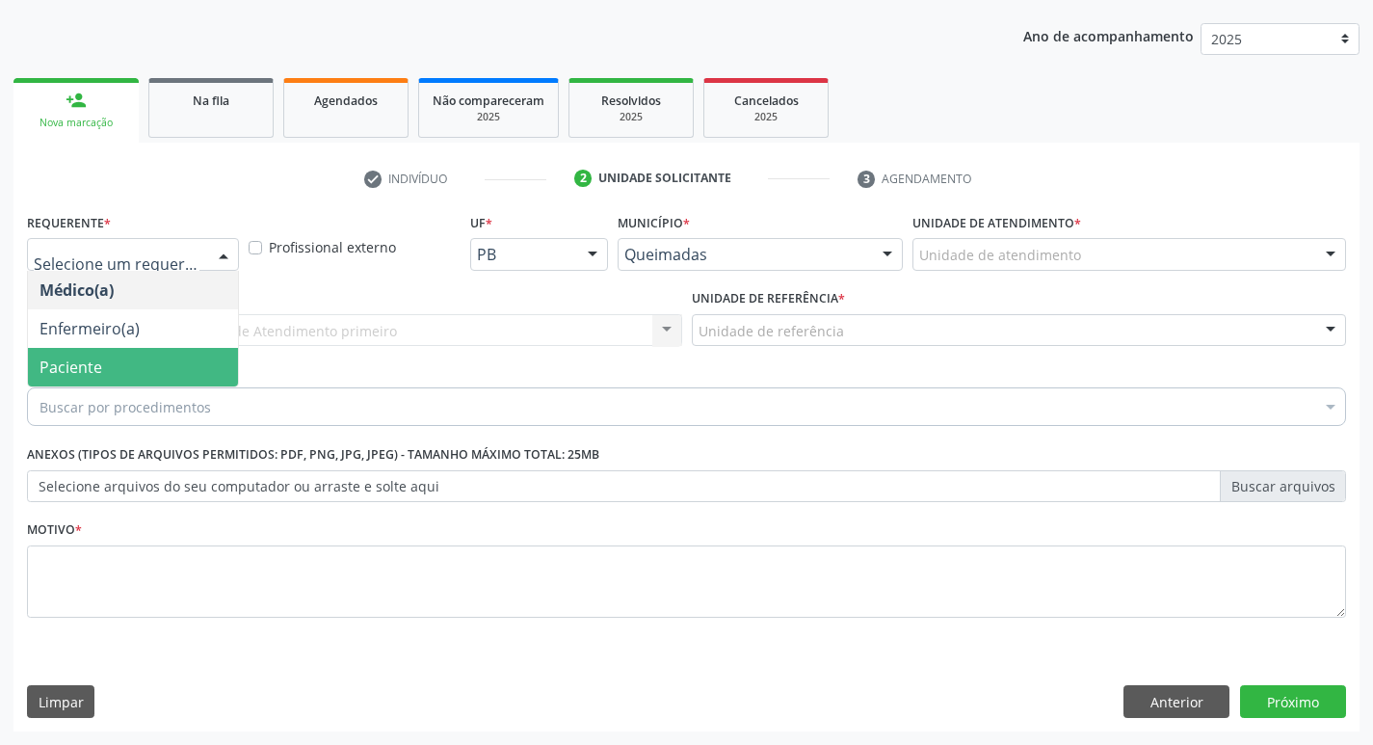
click at [144, 371] on span "Paciente" at bounding box center [133, 367] width 210 height 39
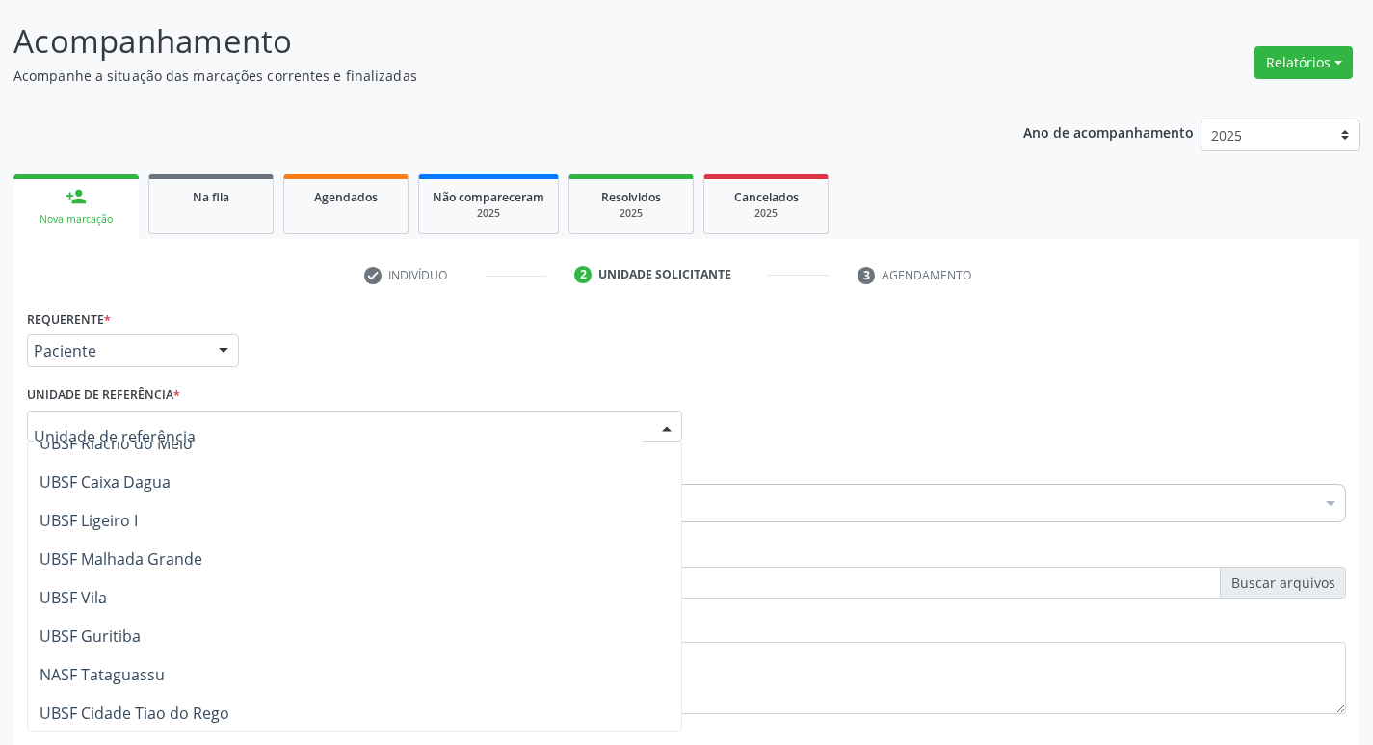
scroll to position [483, 0]
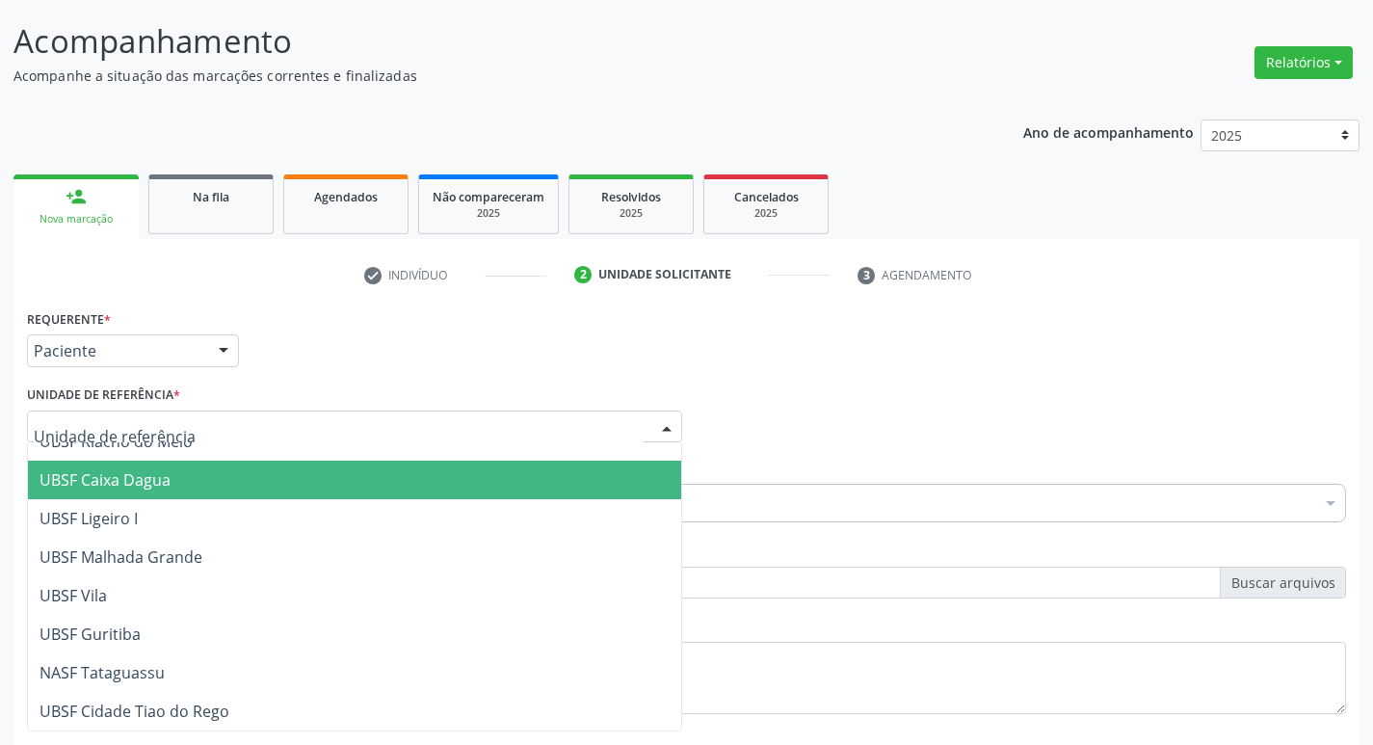
click at [142, 478] on span "UBSF Caixa Dagua" at bounding box center [105, 479] width 131 height 21
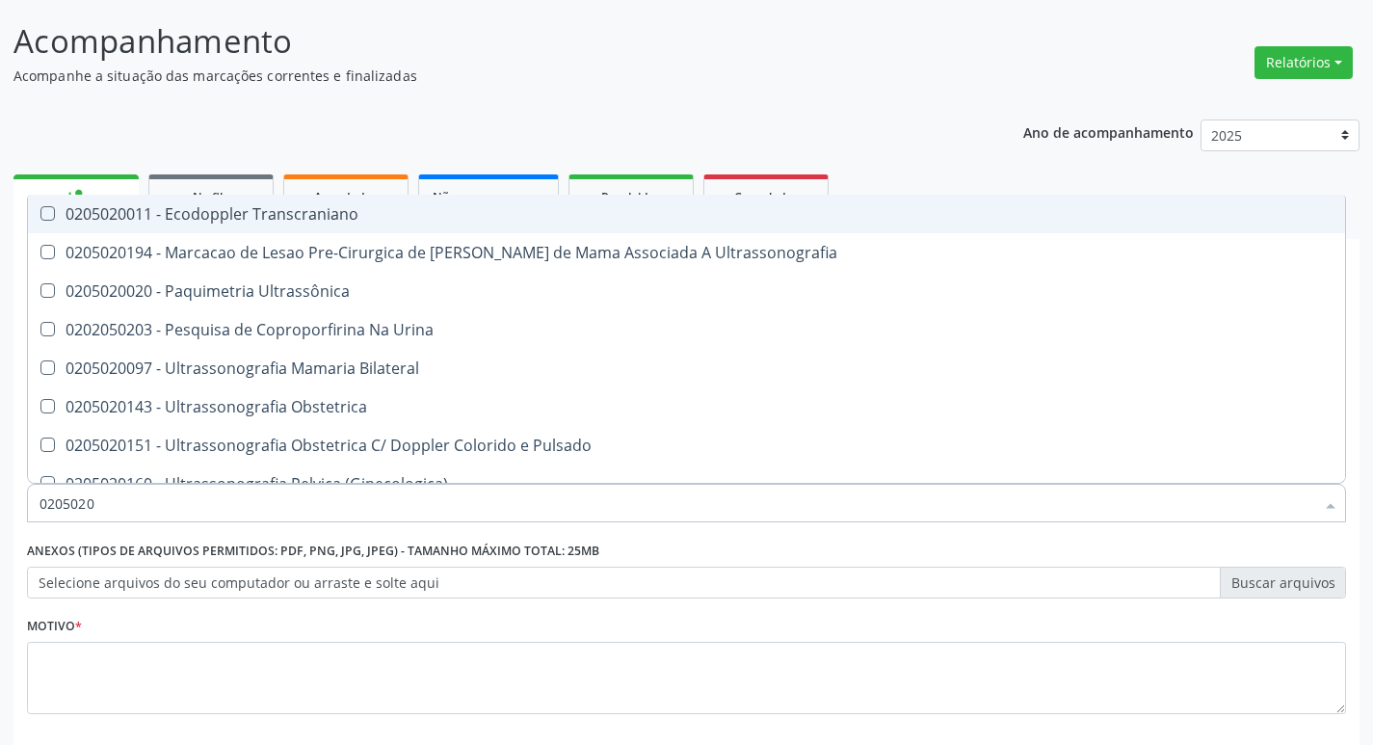
type input "02050200"
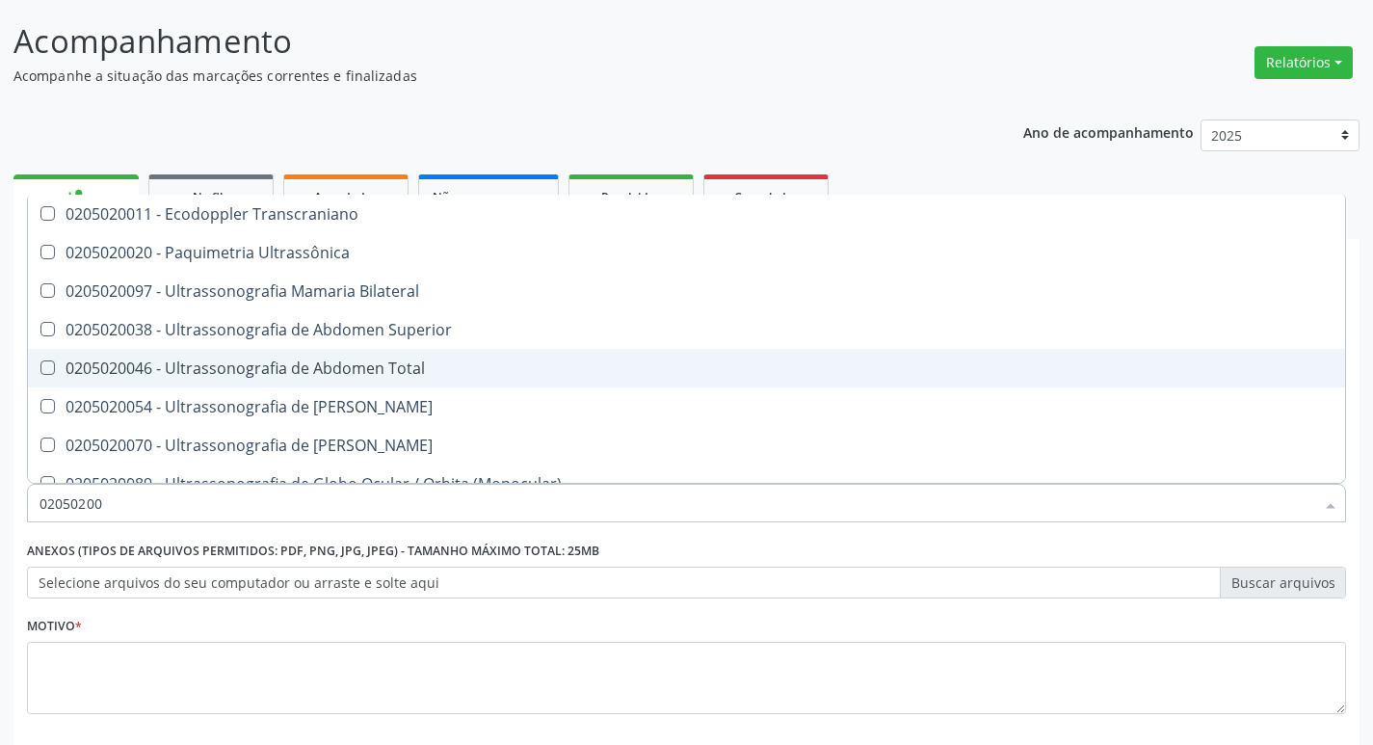
click at [45, 362] on Total at bounding box center [47, 367] width 14 height 14
click at [40, 362] on Total "checkbox" at bounding box center [34, 367] width 13 height 13
click at [1079, 351] on span "0205020046 - Ultrassonografia de Abdomen Total" at bounding box center [686, 368] width 1317 height 39
checkbox Total "false"
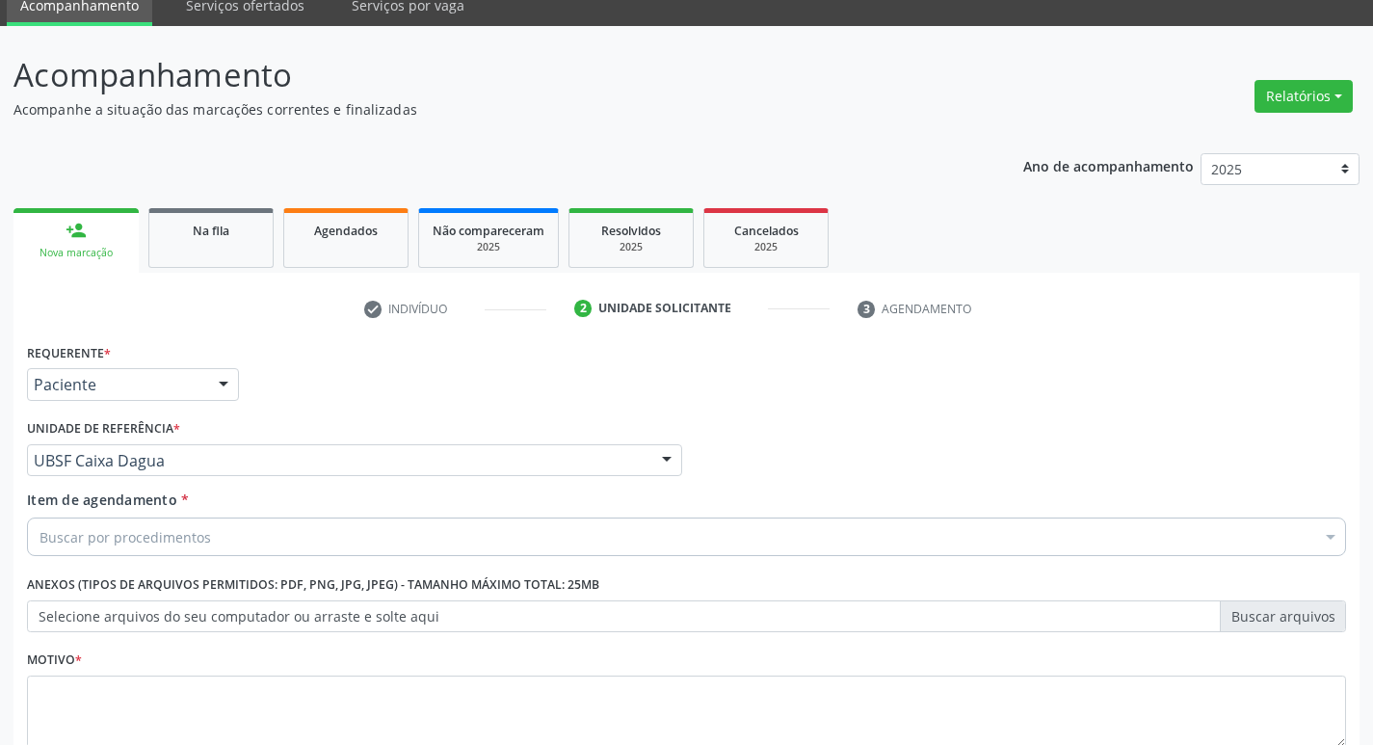
scroll to position [114, 0]
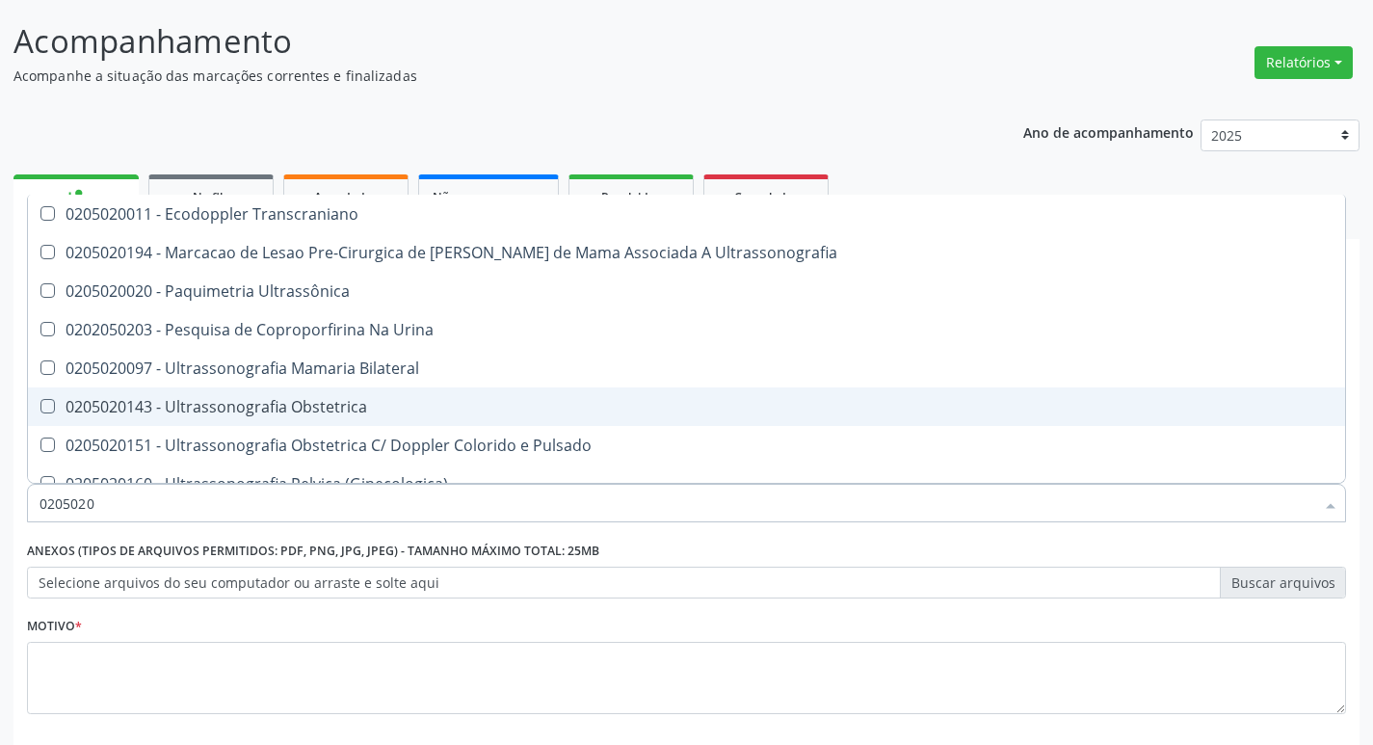
type input "02050200"
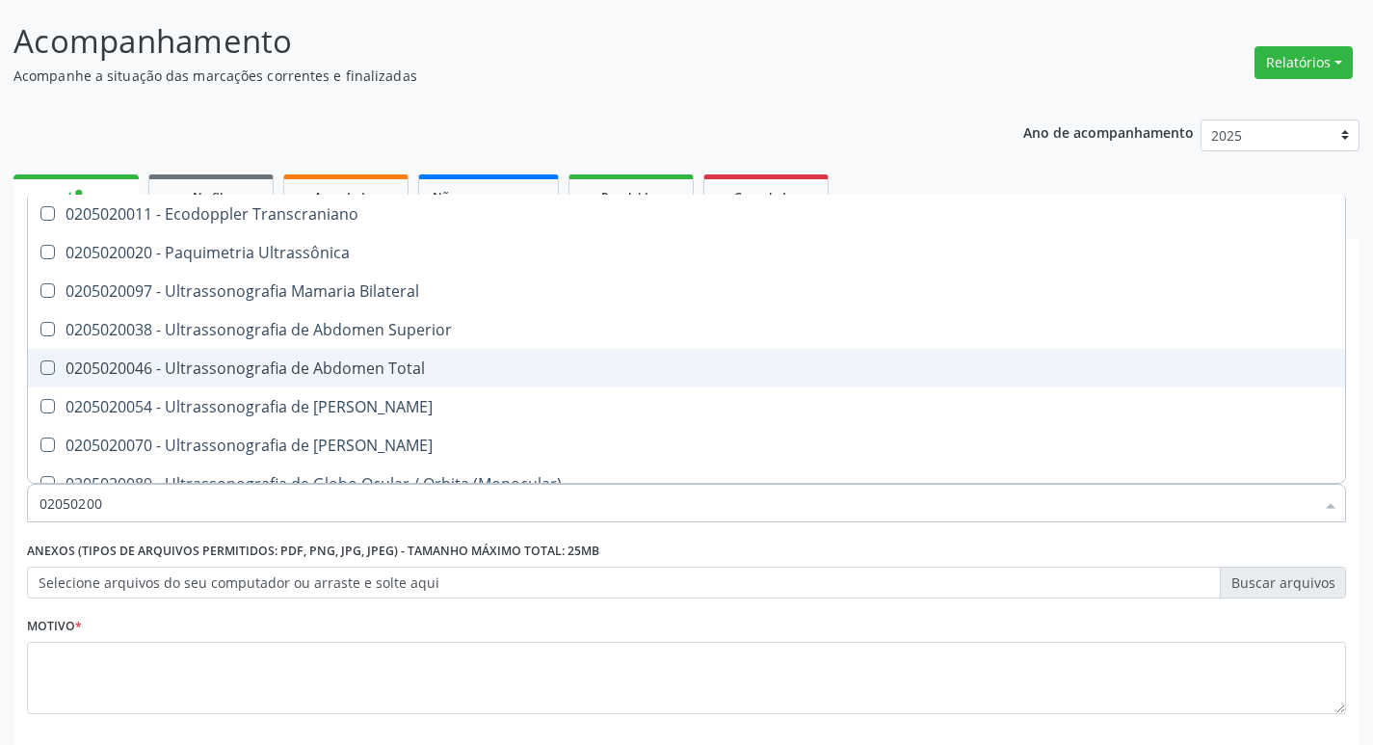
click at [46, 378] on span "0205020046 - Ultrassonografia de Abdomen Total" at bounding box center [686, 368] width 1317 height 39
checkbox Total "true"
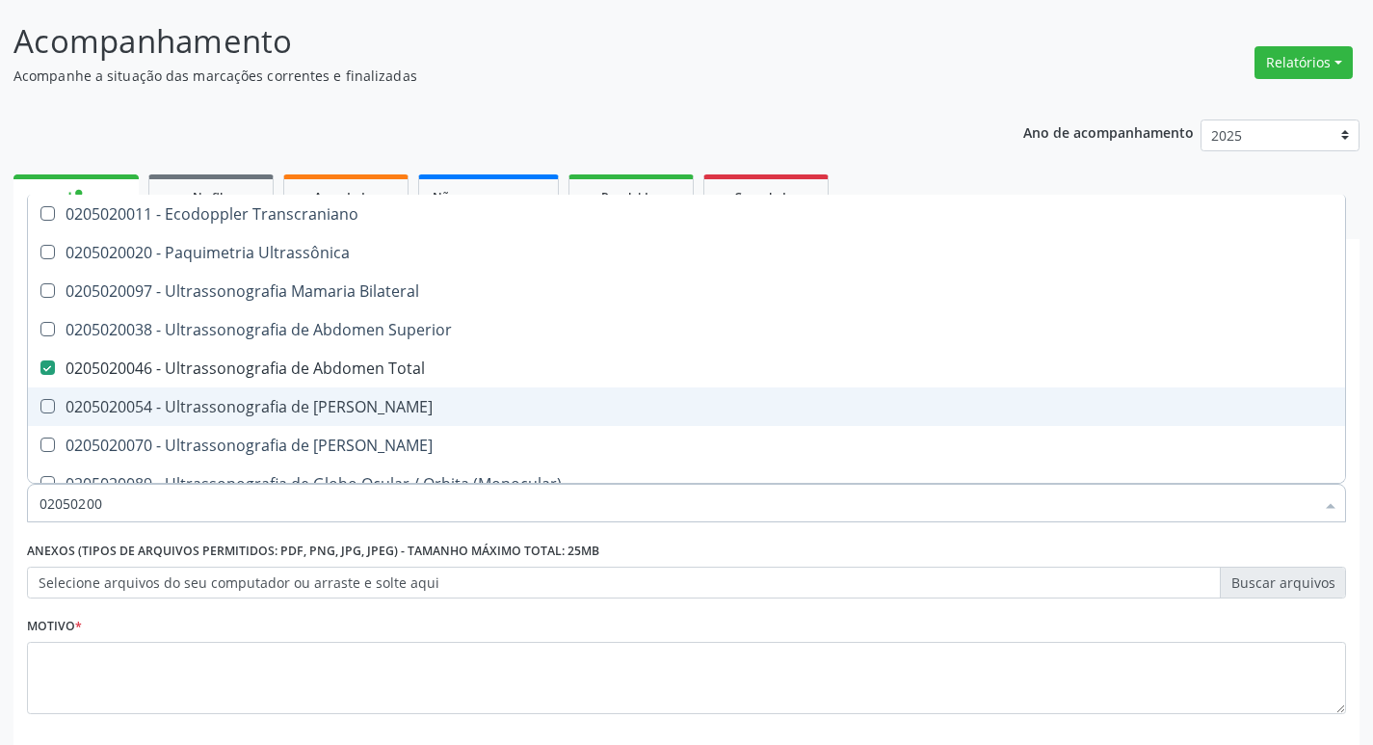
click at [1099, 403] on div "0205020054 - Ultrassonografia de [PERSON_NAME]" at bounding box center [687, 406] width 1294 height 15
checkbox Urinario "true"
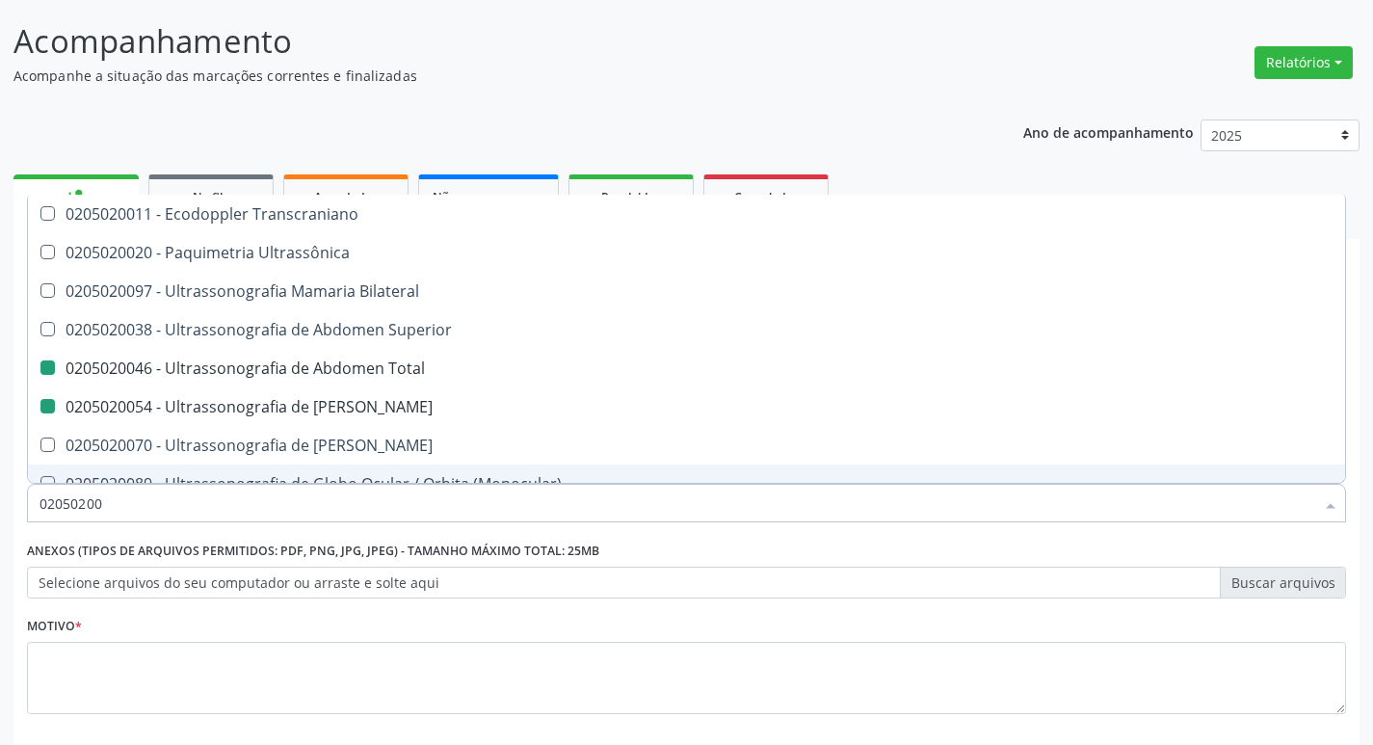
click at [1080, 607] on div "Anexos (Tipos de arquivos permitidos: PDF, PNG, JPG, JPEG) - Tamanho máximo tot…" at bounding box center [686, 574] width 1329 height 75
checkbox Ultrassônica "true"
checkbox Bilateral "true"
checkbox Total "false"
checkbox Urinario "false"
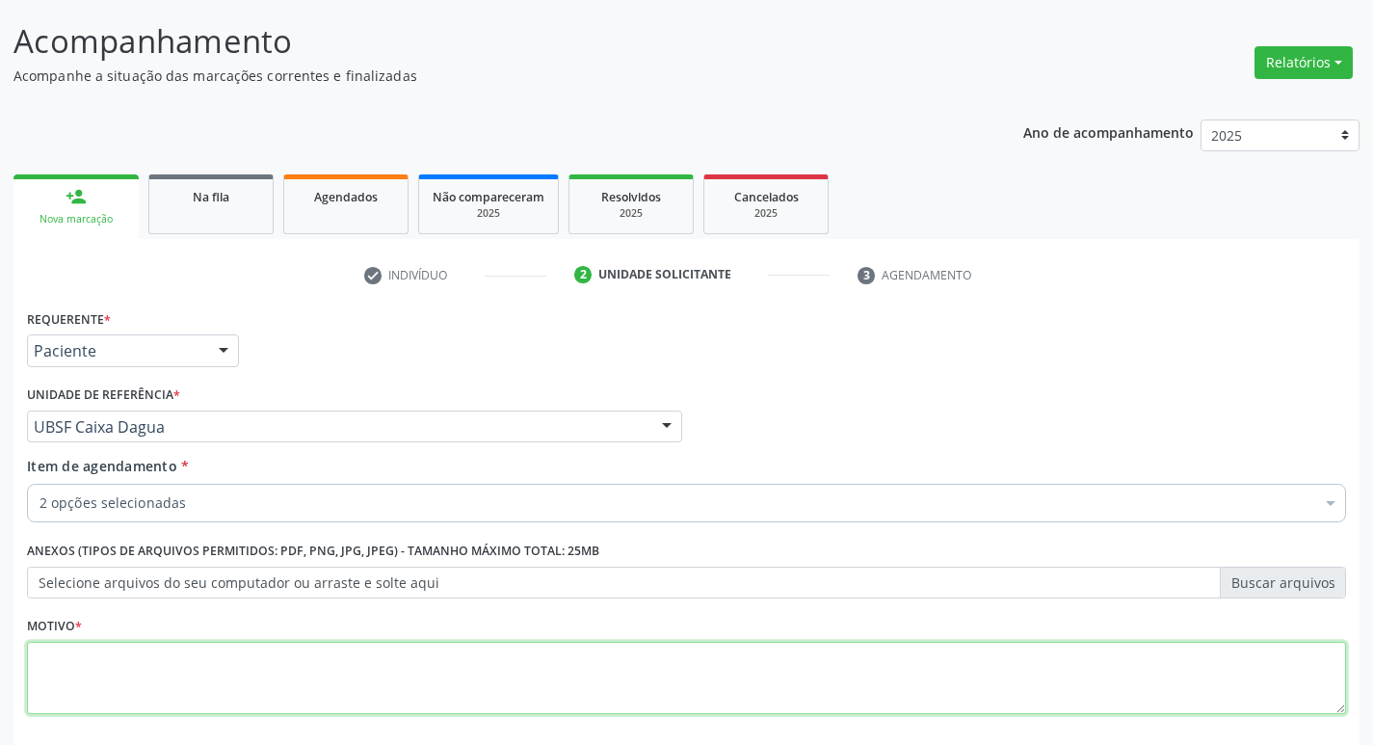
click at [94, 679] on textarea at bounding box center [686, 678] width 1319 height 73
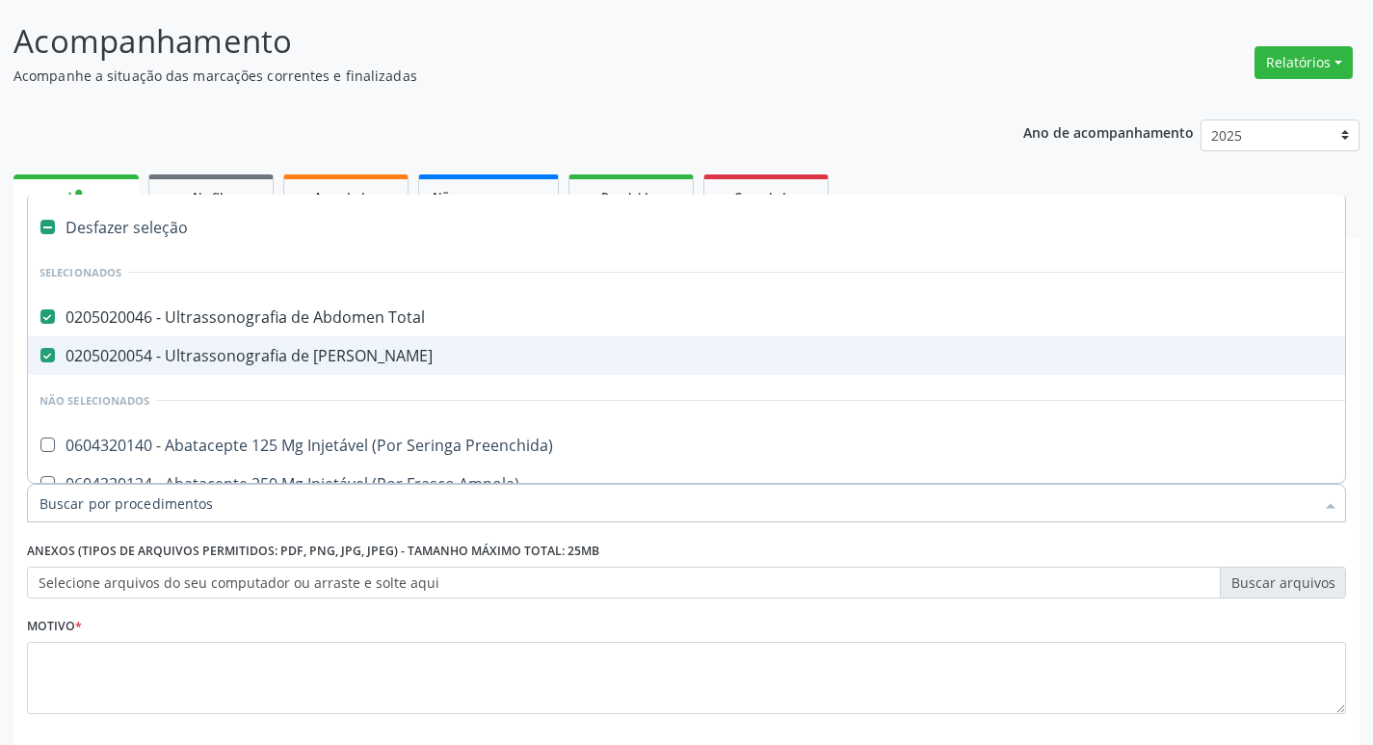
click at [433, 348] on div "0205020054 - Ultrassonografia de [PERSON_NAME]" at bounding box center [790, 355] width 1500 height 15
checkbox Urinario "false"
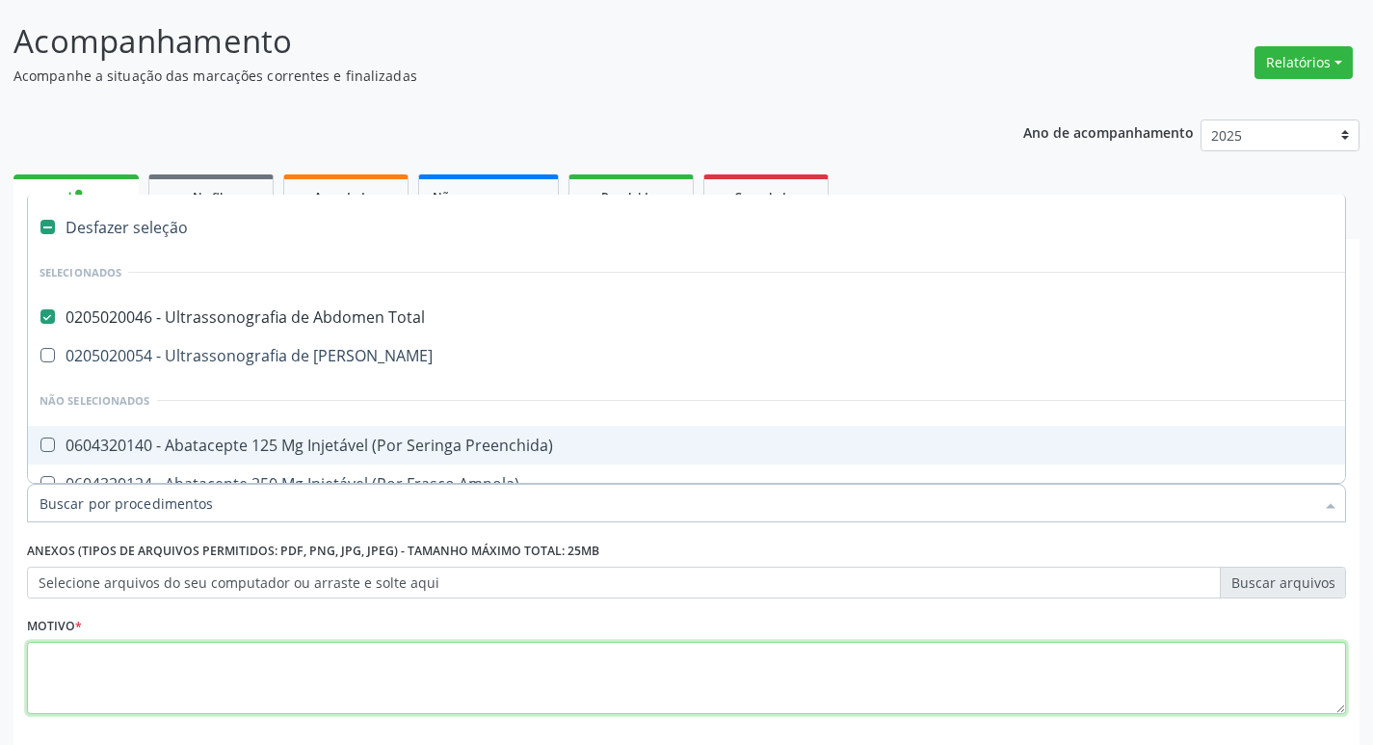
click at [456, 662] on textarea at bounding box center [686, 678] width 1319 height 73
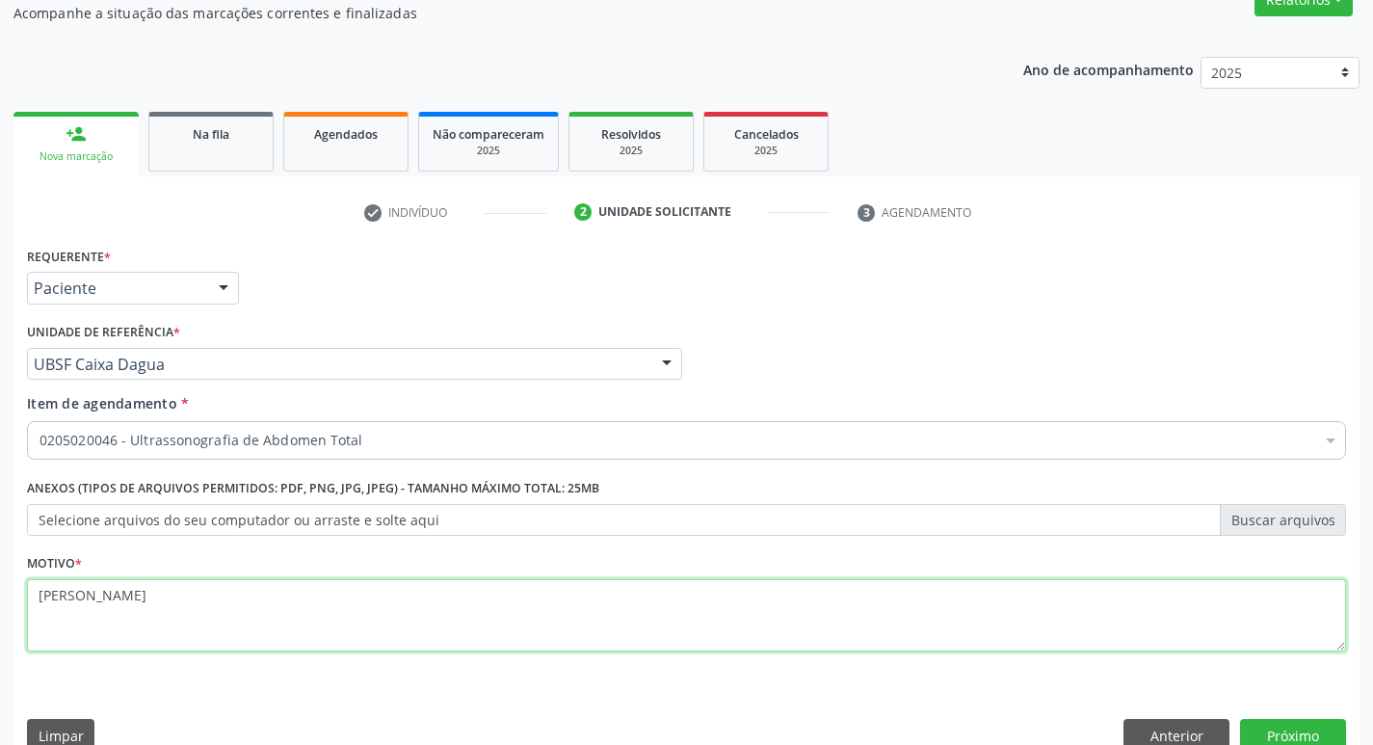
scroll to position [210, 0]
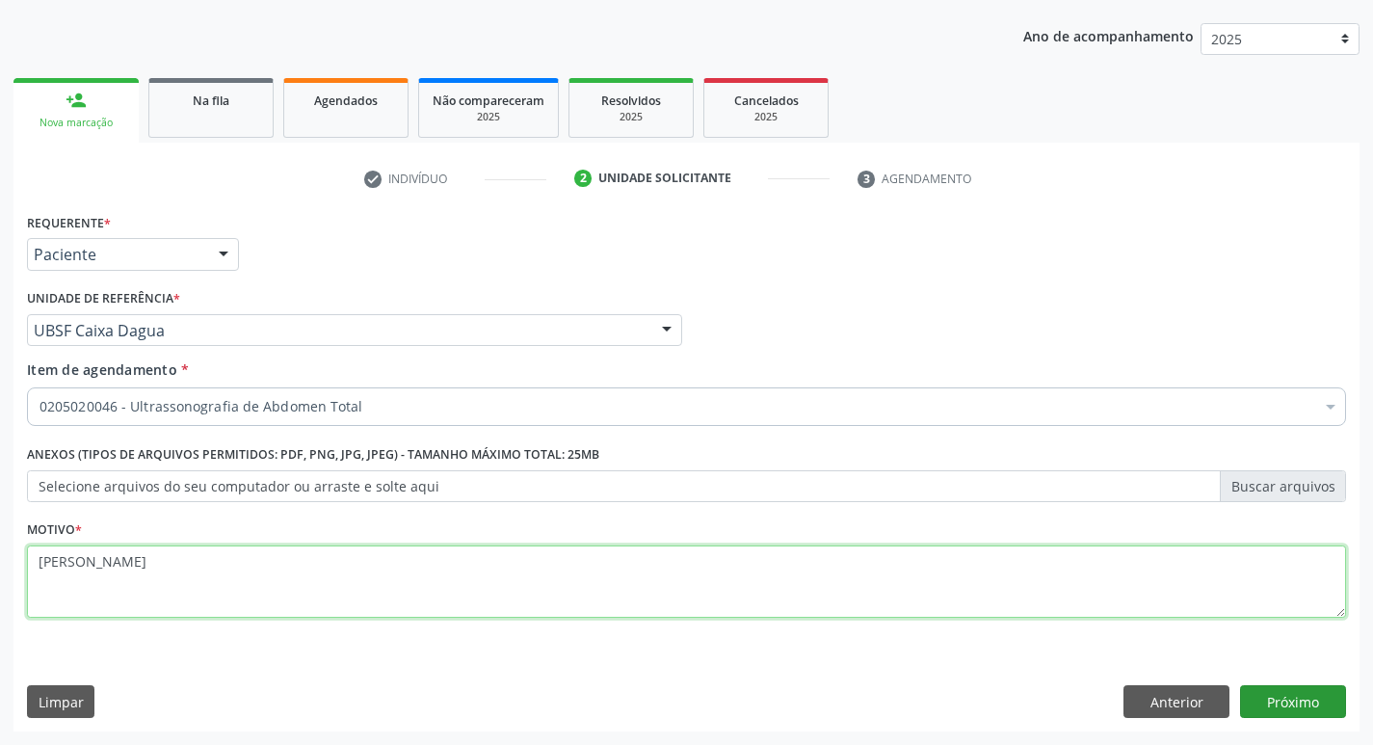
type textarea "[PERSON_NAME]"
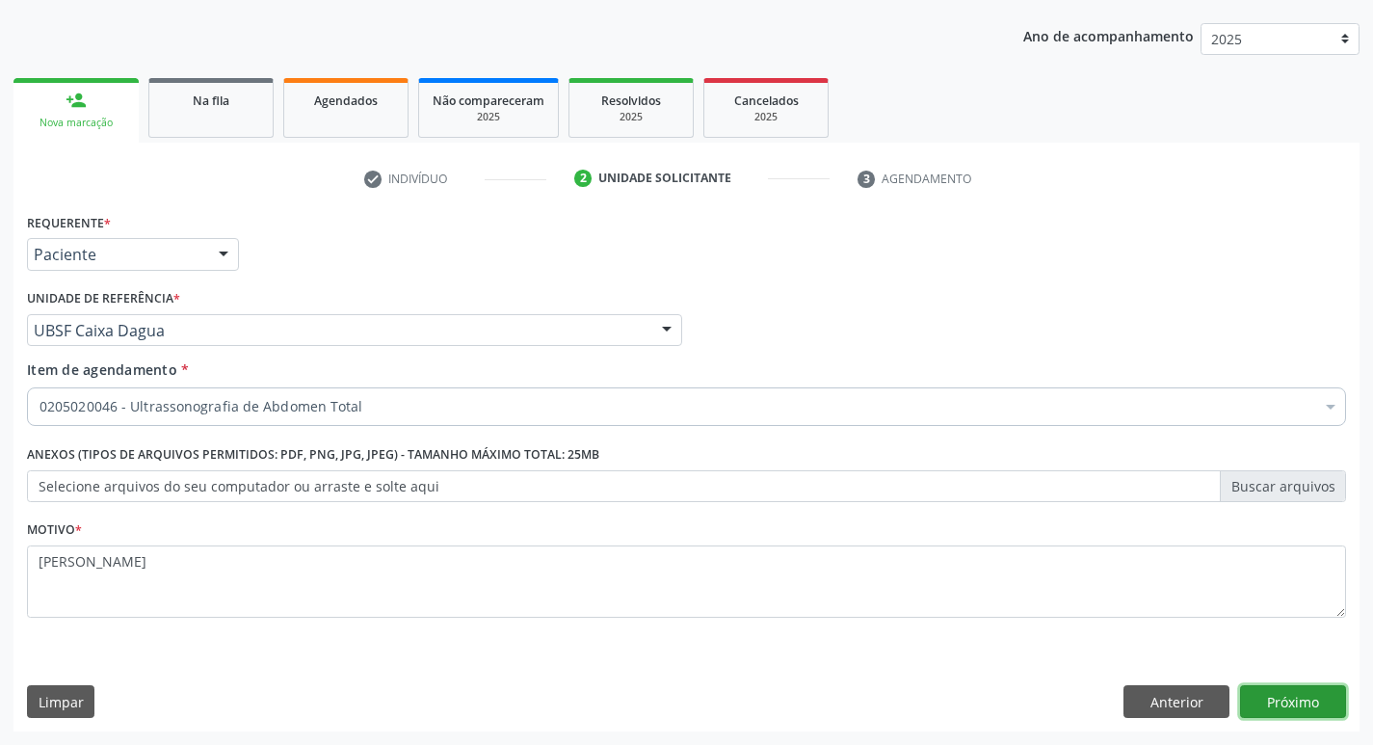
click at [1302, 700] on button "Próximo" at bounding box center [1293, 701] width 106 height 33
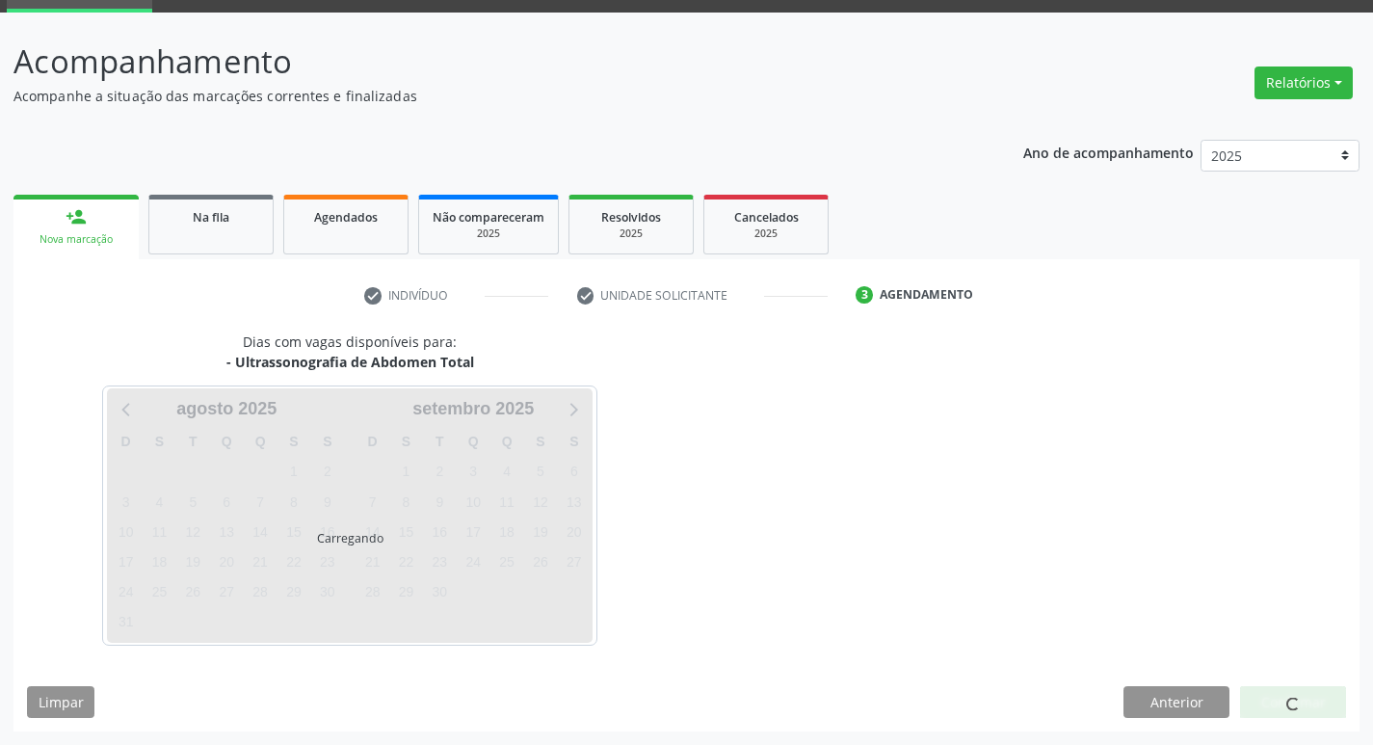
scroll to position [93, 0]
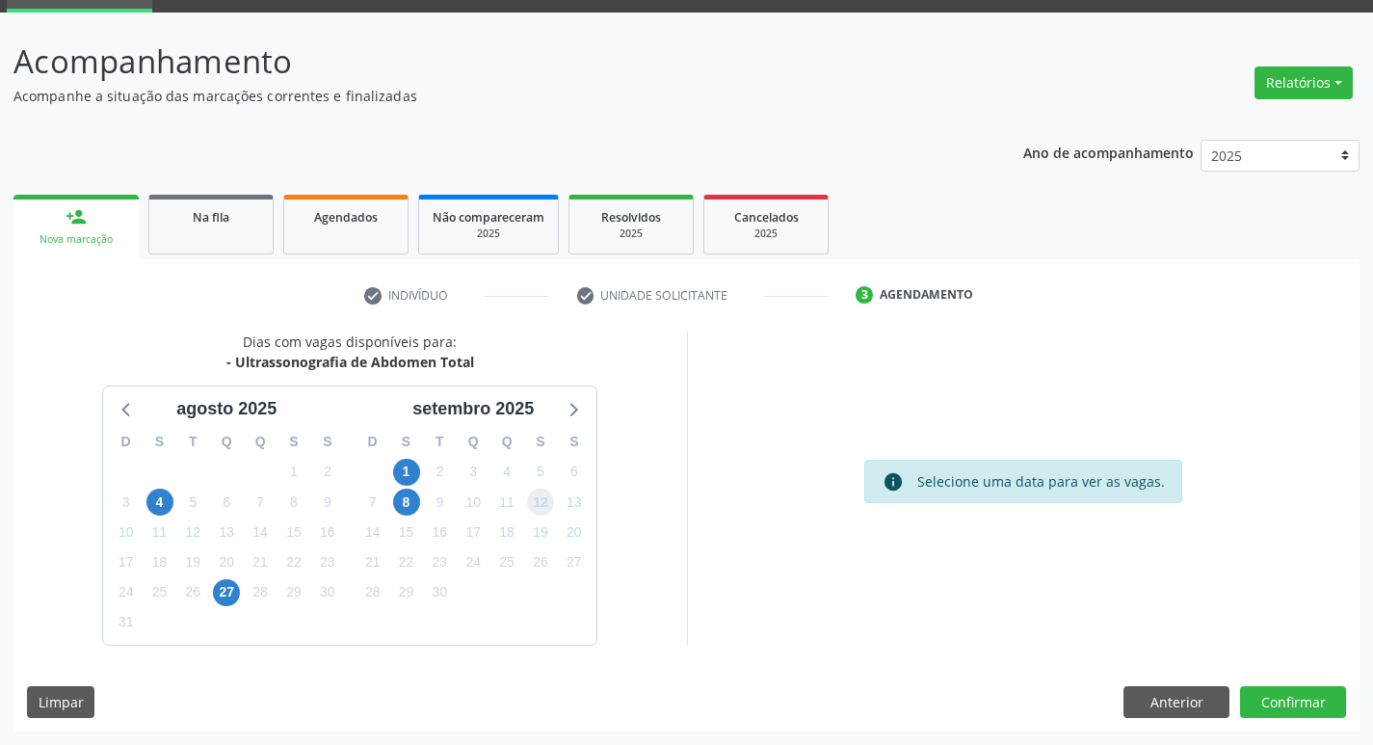
click at [535, 506] on span "12" at bounding box center [540, 501] width 27 height 27
click at [1278, 700] on button "Confirmar" at bounding box center [1293, 702] width 106 height 33
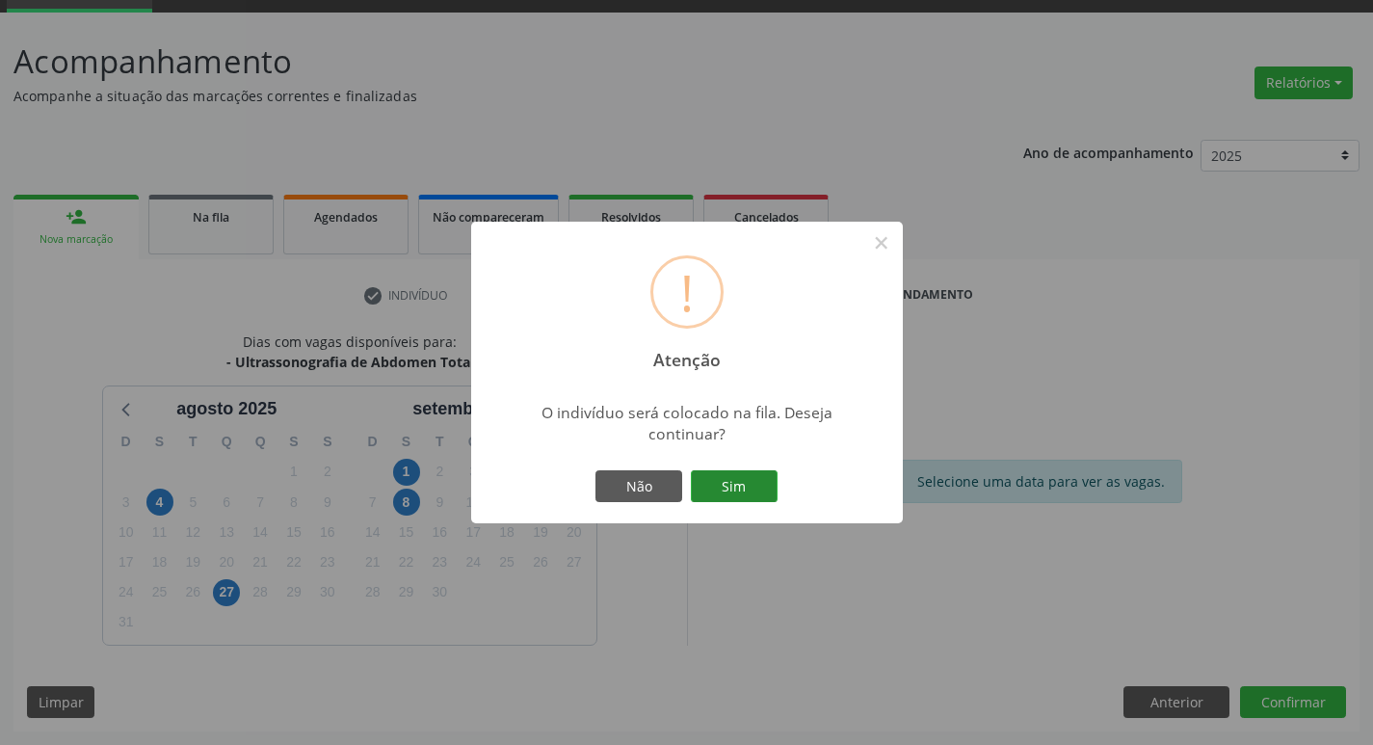
click at [746, 493] on button "Sim" at bounding box center [734, 486] width 87 height 33
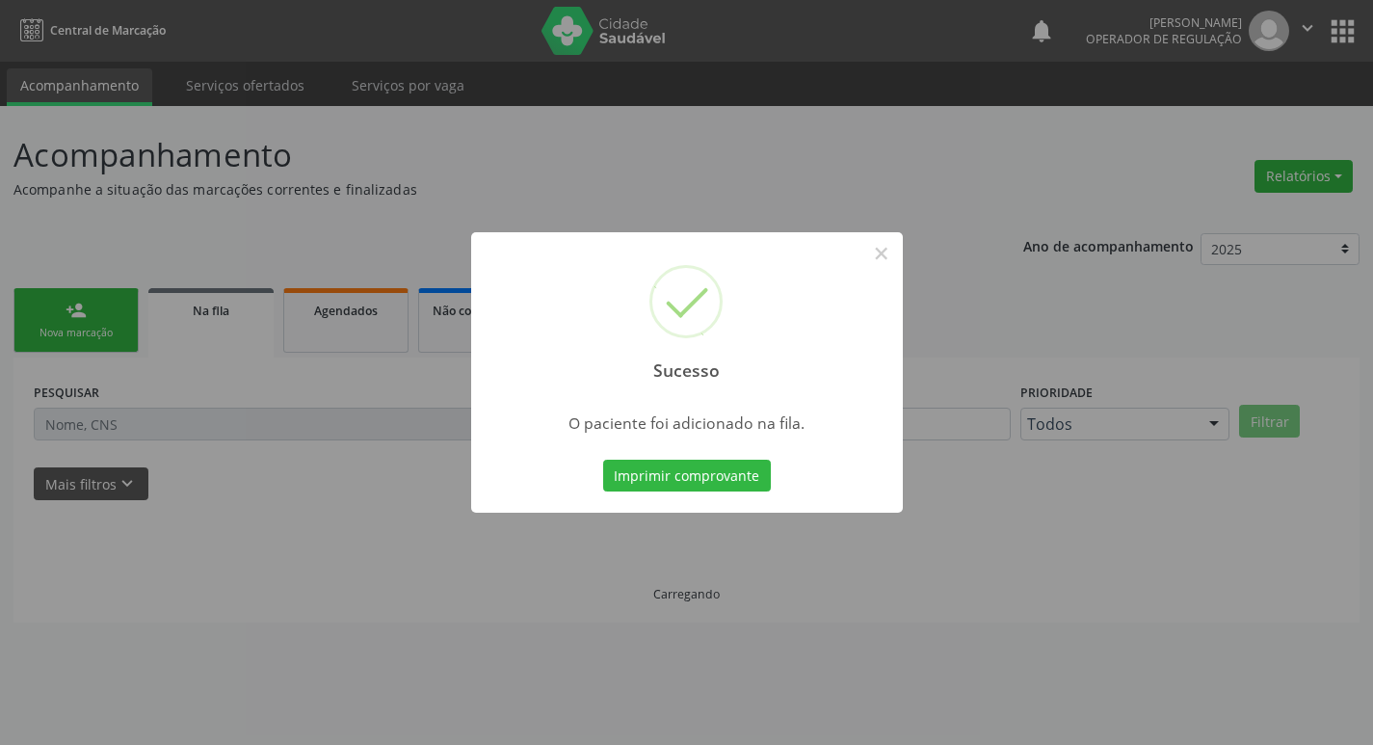
scroll to position [0, 0]
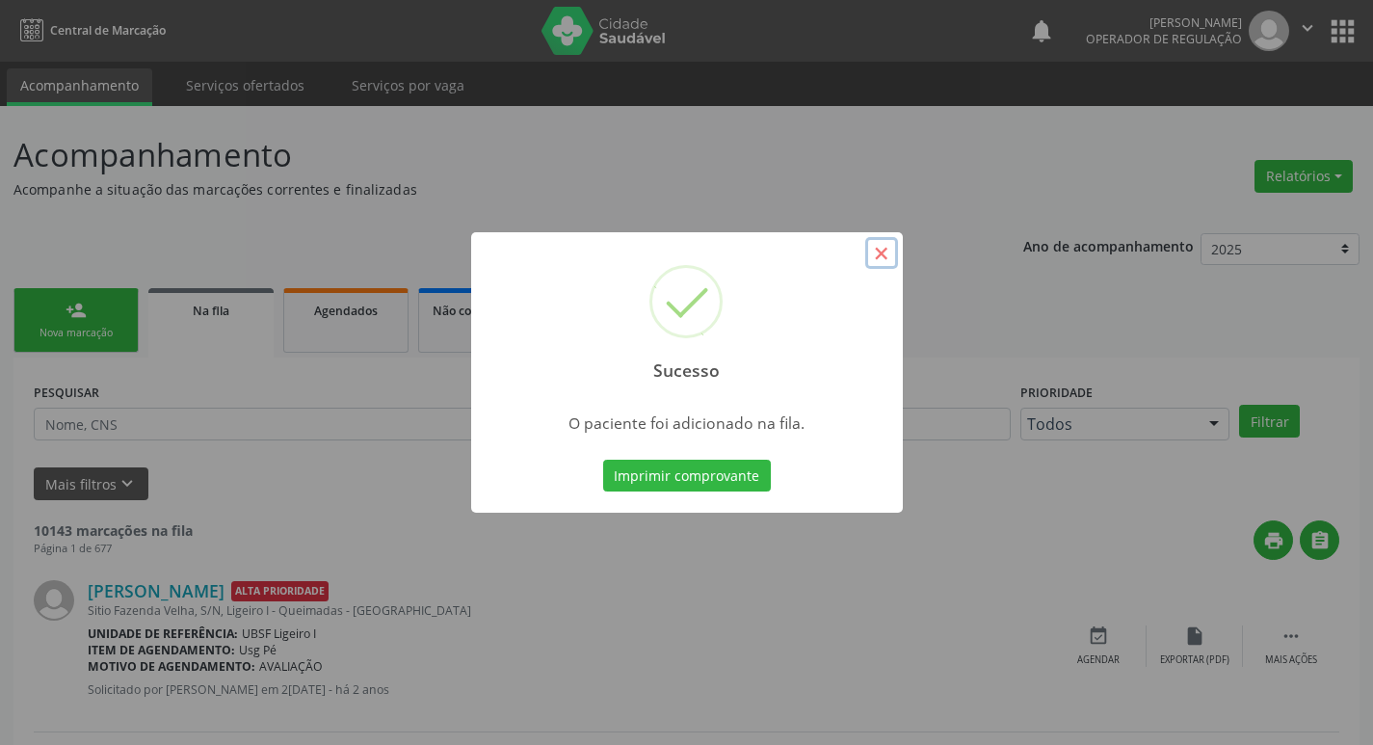
click at [883, 252] on button "×" at bounding box center [881, 253] width 33 height 33
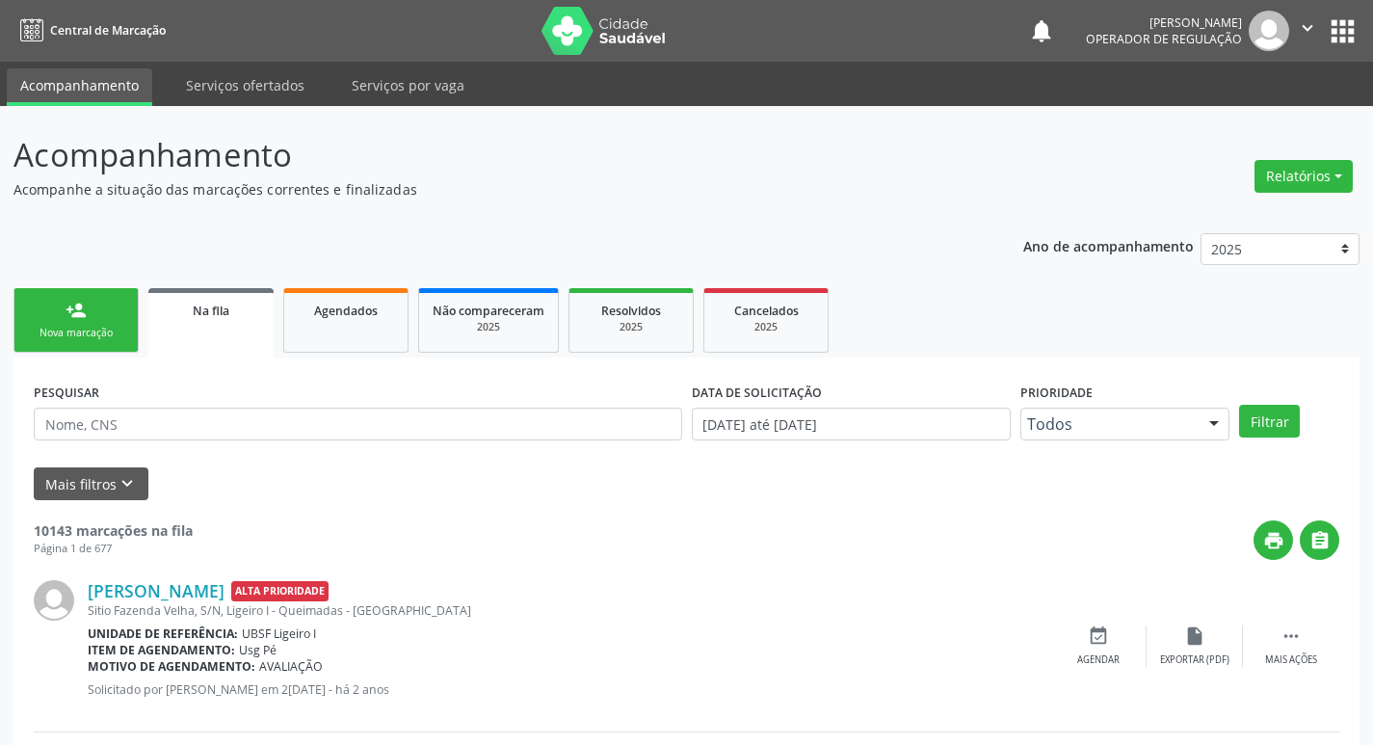
click at [94, 333] on div "Nova marcação" at bounding box center [76, 333] width 96 height 14
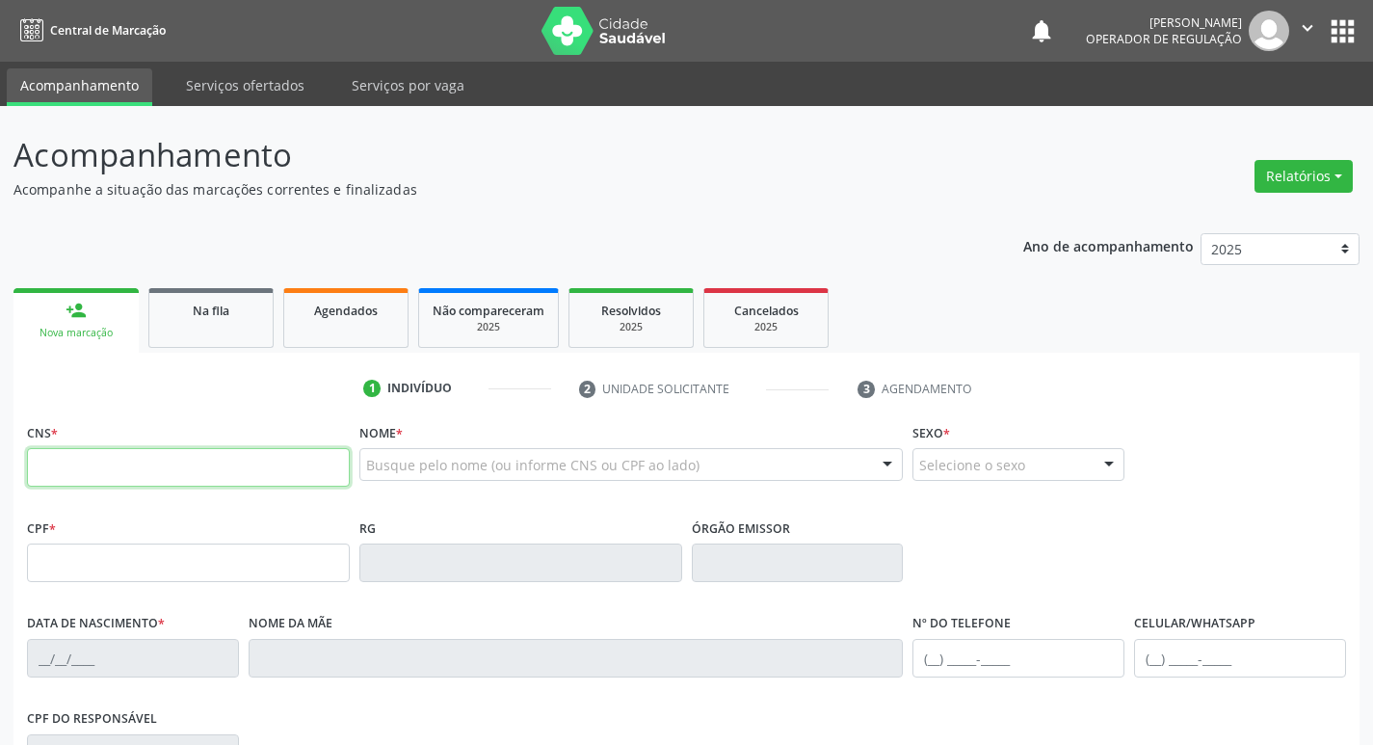
click at [112, 461] on input "text" at bounding box center [188, 467] width 323 height 39
type input "706 4061 5676 0881"
type input "013.631.167-97"
type input "[DATE]"
type input "[PERSON_NAME]"
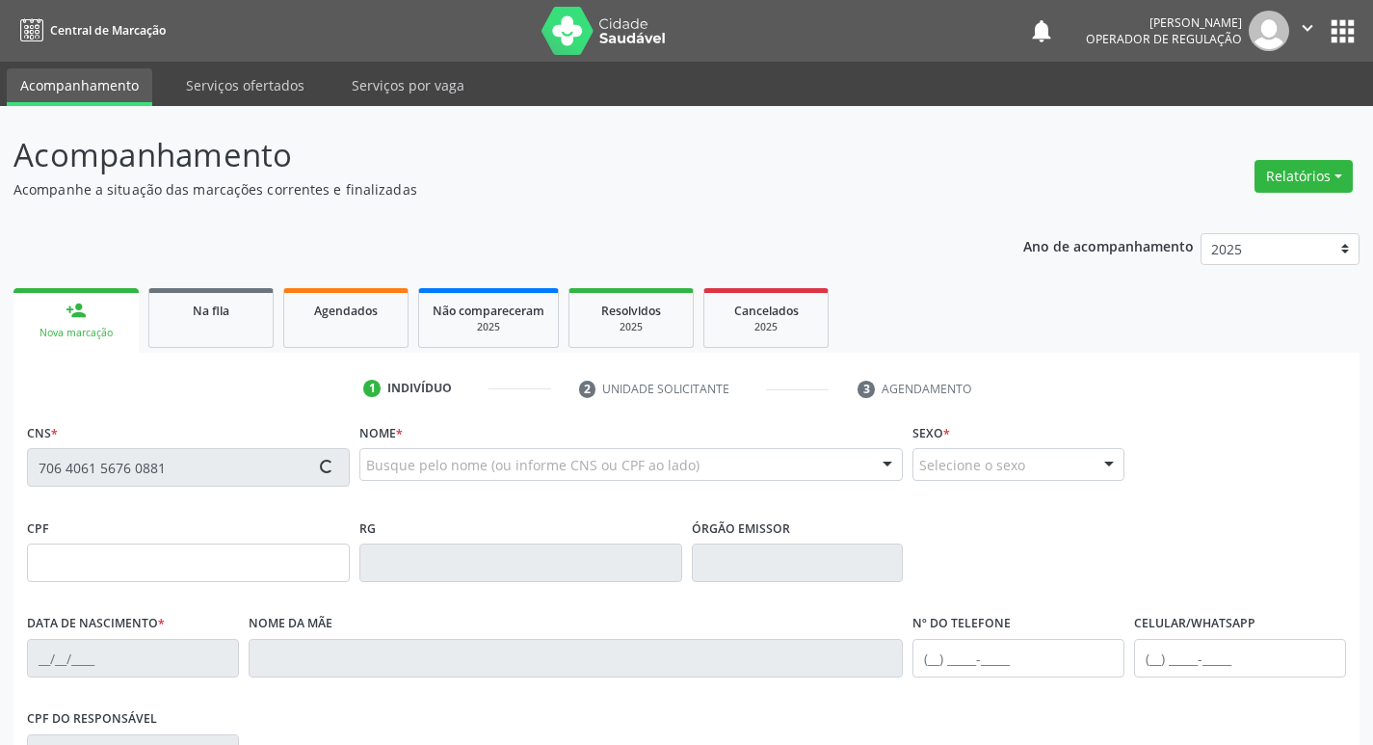
type input "[PHONE_NUMBER]"
type input "140.022.437-37"
type input "270"
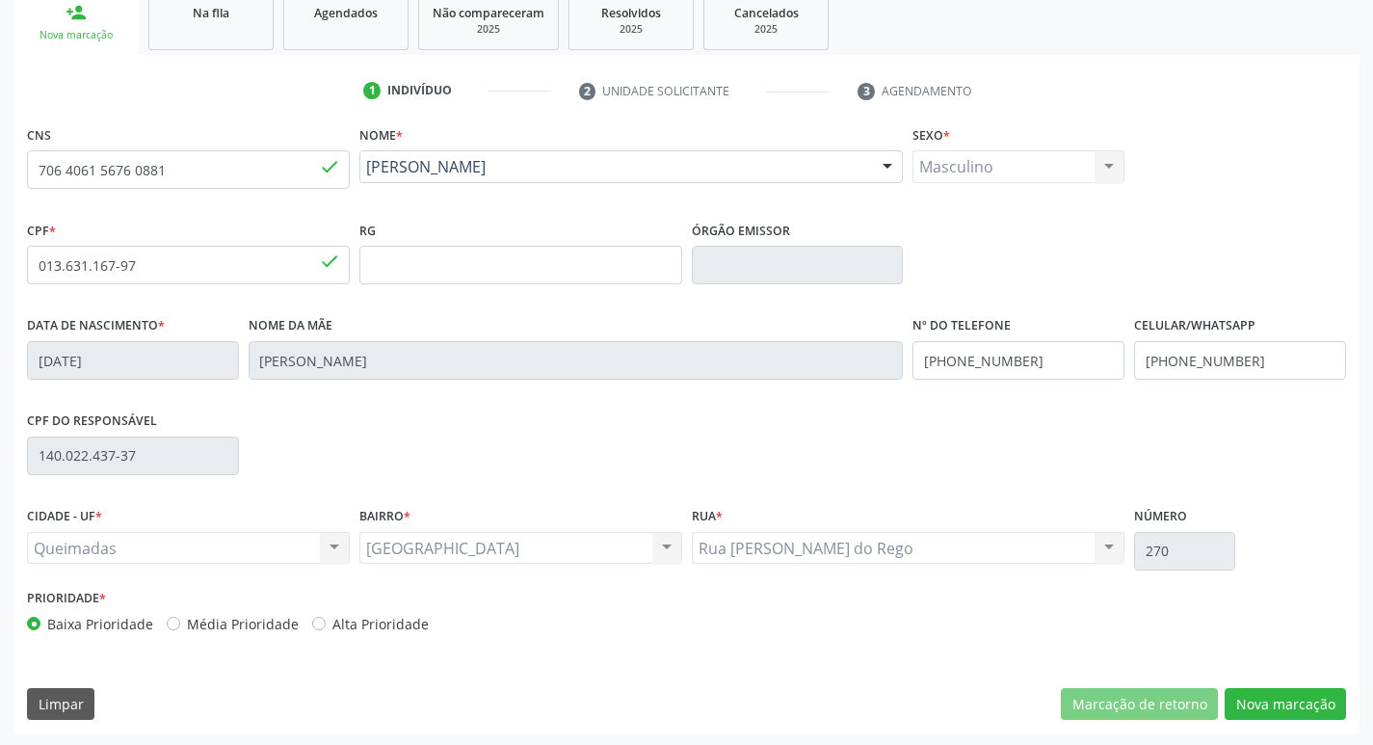
scroll to position [300, 0]
click at [1265, 702] on button "Nova marcação" at bounding box center [1285, 702] width 121 height 33
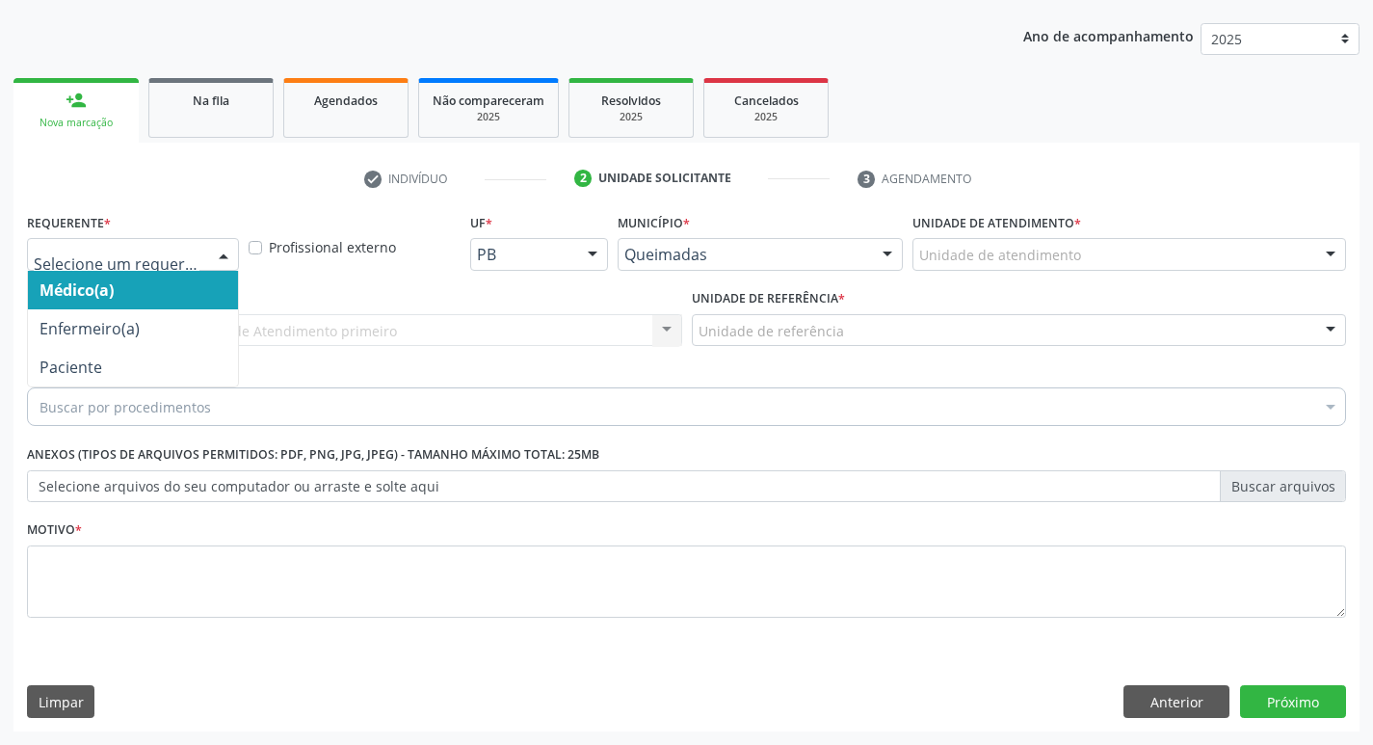
click at [213, 256] on div at bounding box center [223, 255] width 29 height 33
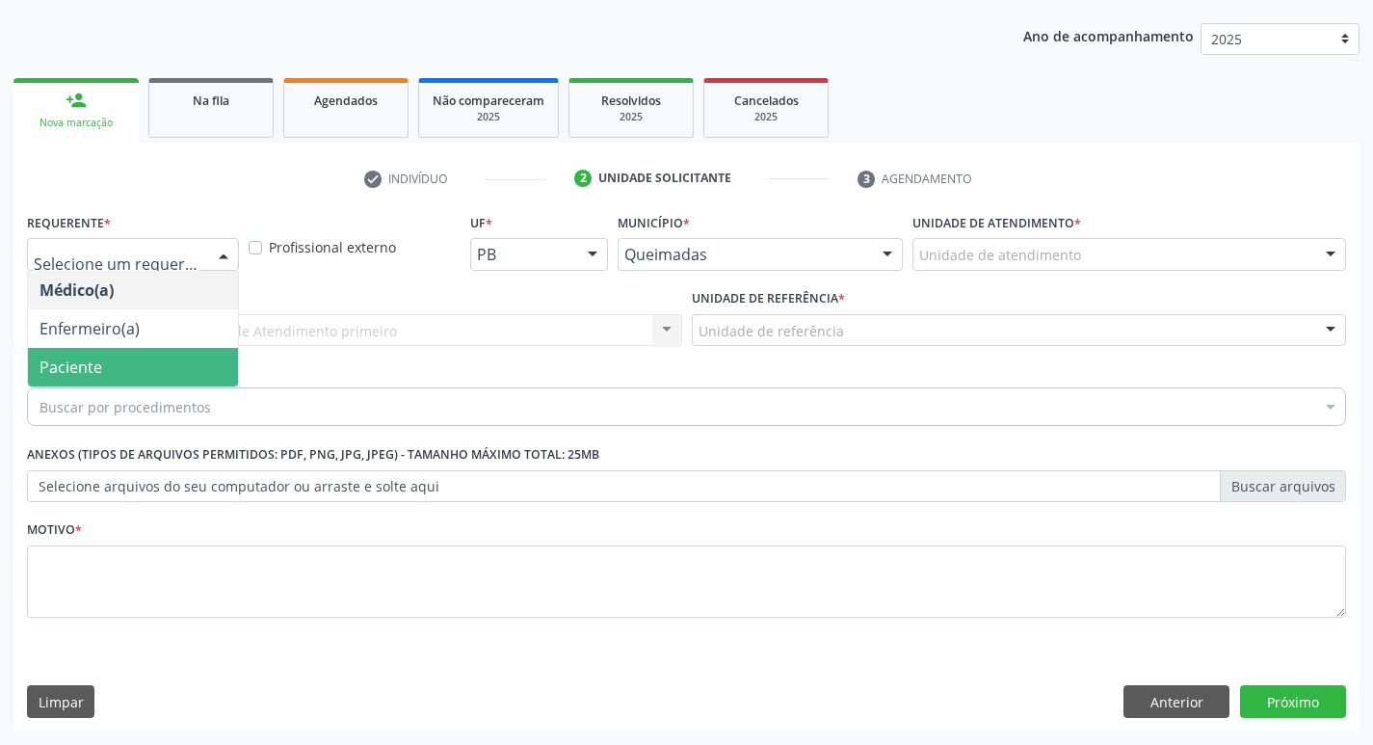
click at [122, 351] on span "Paciente" at bounding box center [133, 367] width 210 height 39
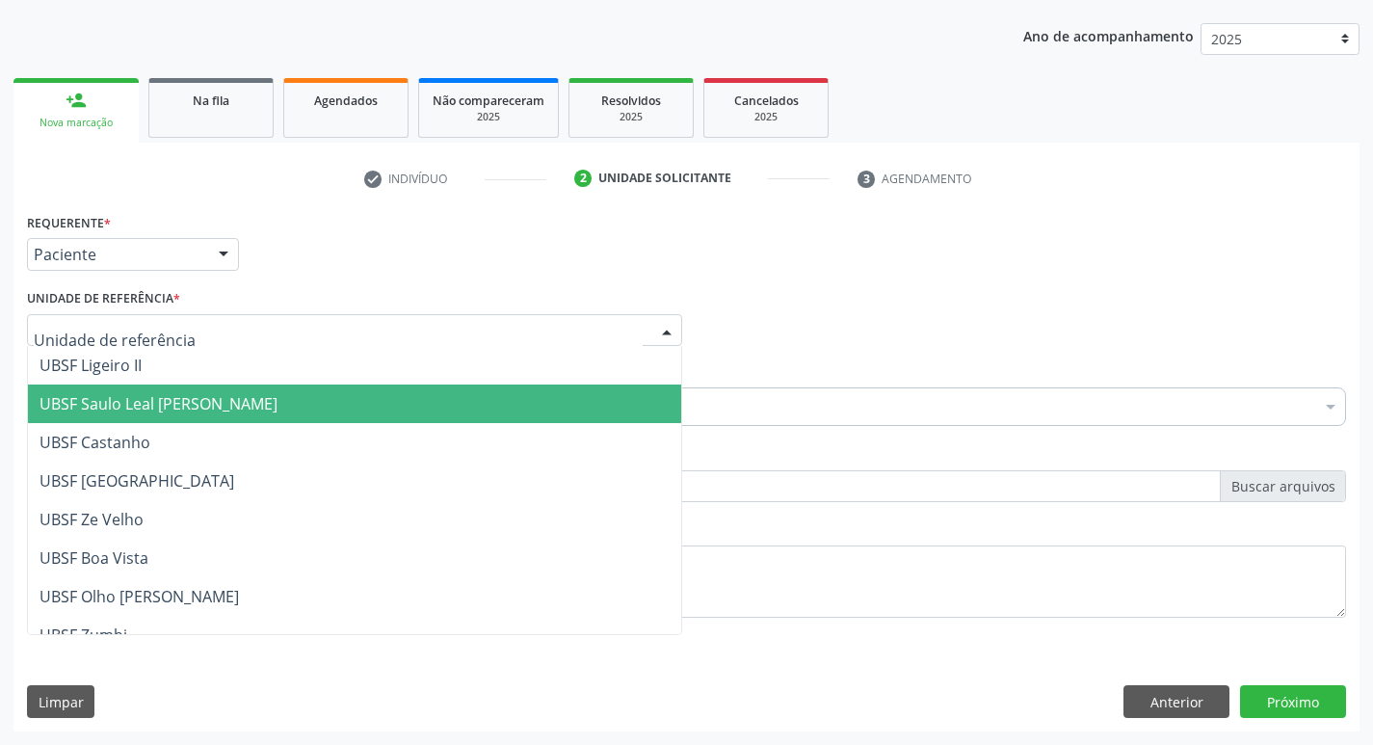
click at [138, 401] on span "UBSF Saulo Leal [PERSON_NAME]" at bounding box center [159, 403] width 238 height 21
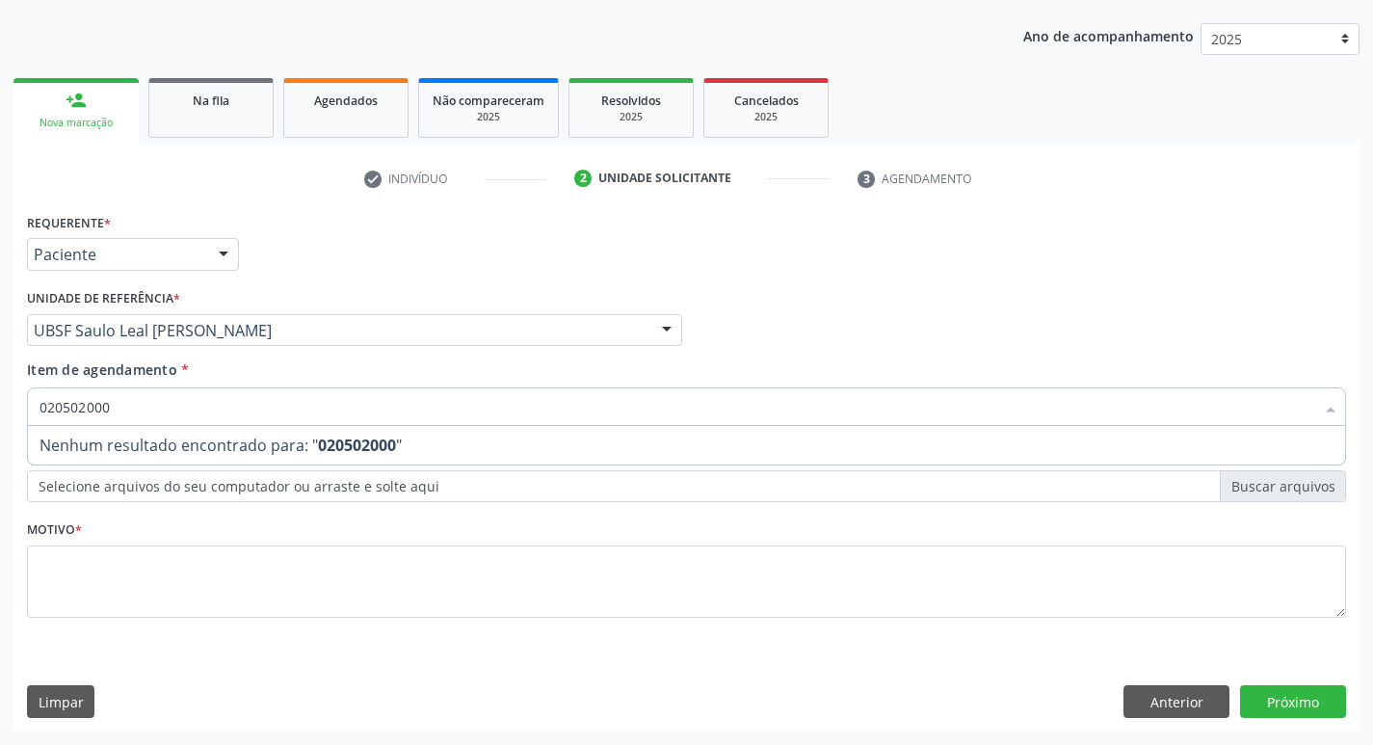
click at [134, 404] on input "020502000" at bounding box center [677, 406] width 1275 height 39
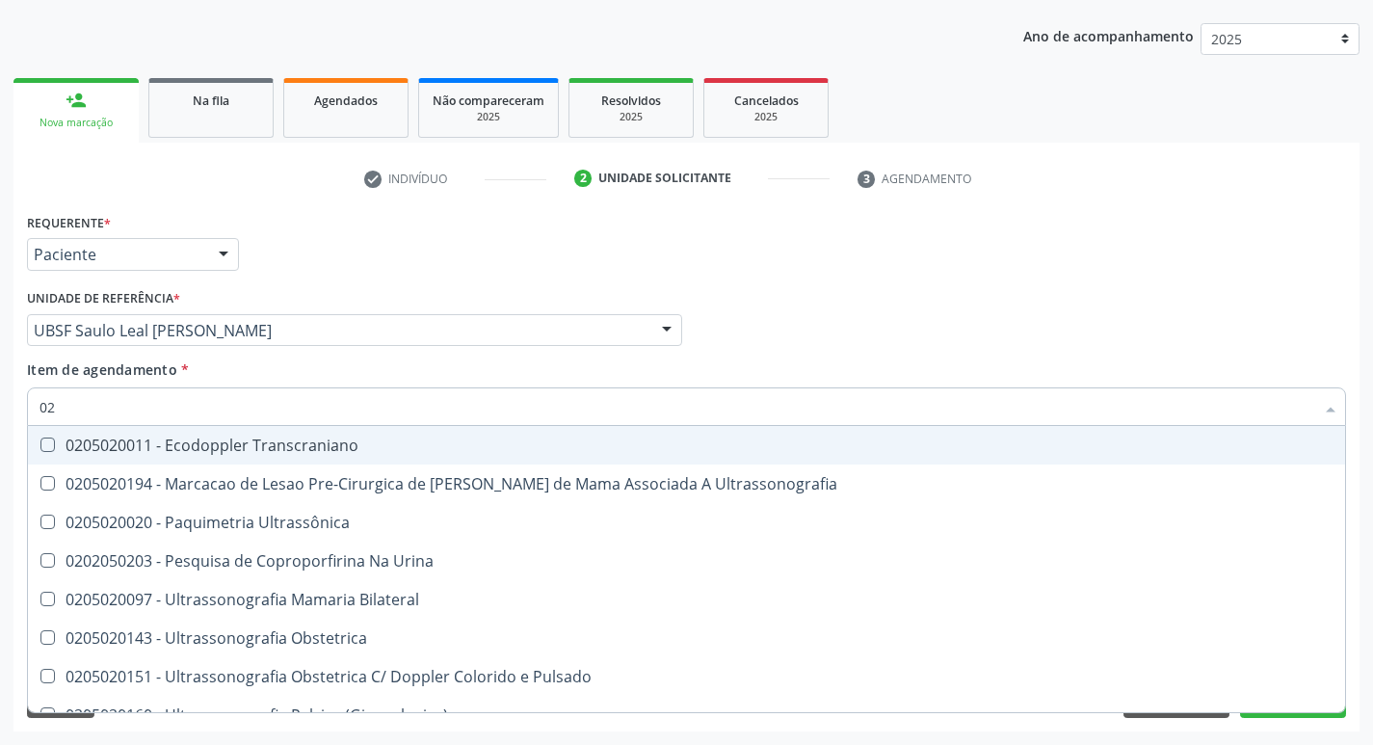
type input "0"
type input "02050200"
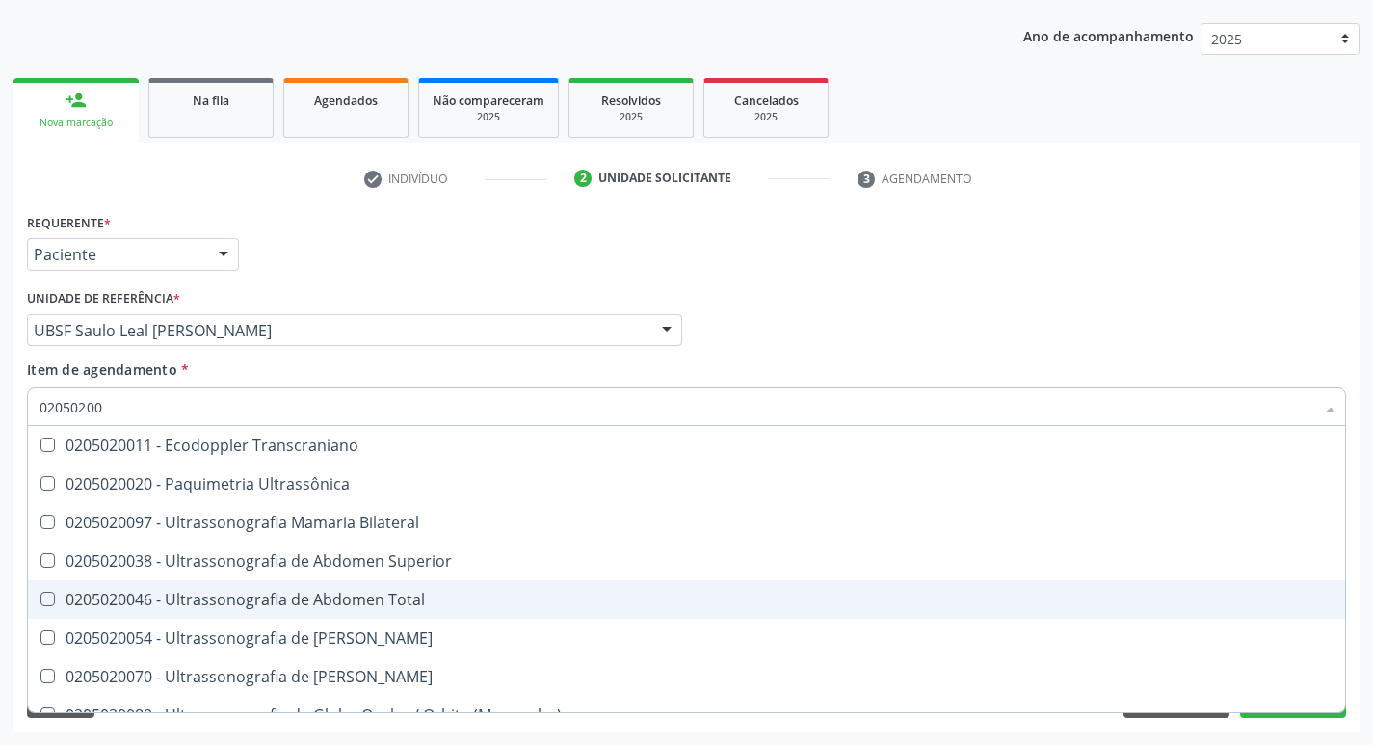
click at [53, 592] on Total at bounding box center [47, 599] width 14 height 14
click at [40, 593] on Total "checkbox" at bounding box center [34, 599] width 13 height 13
checkbox Total "true"
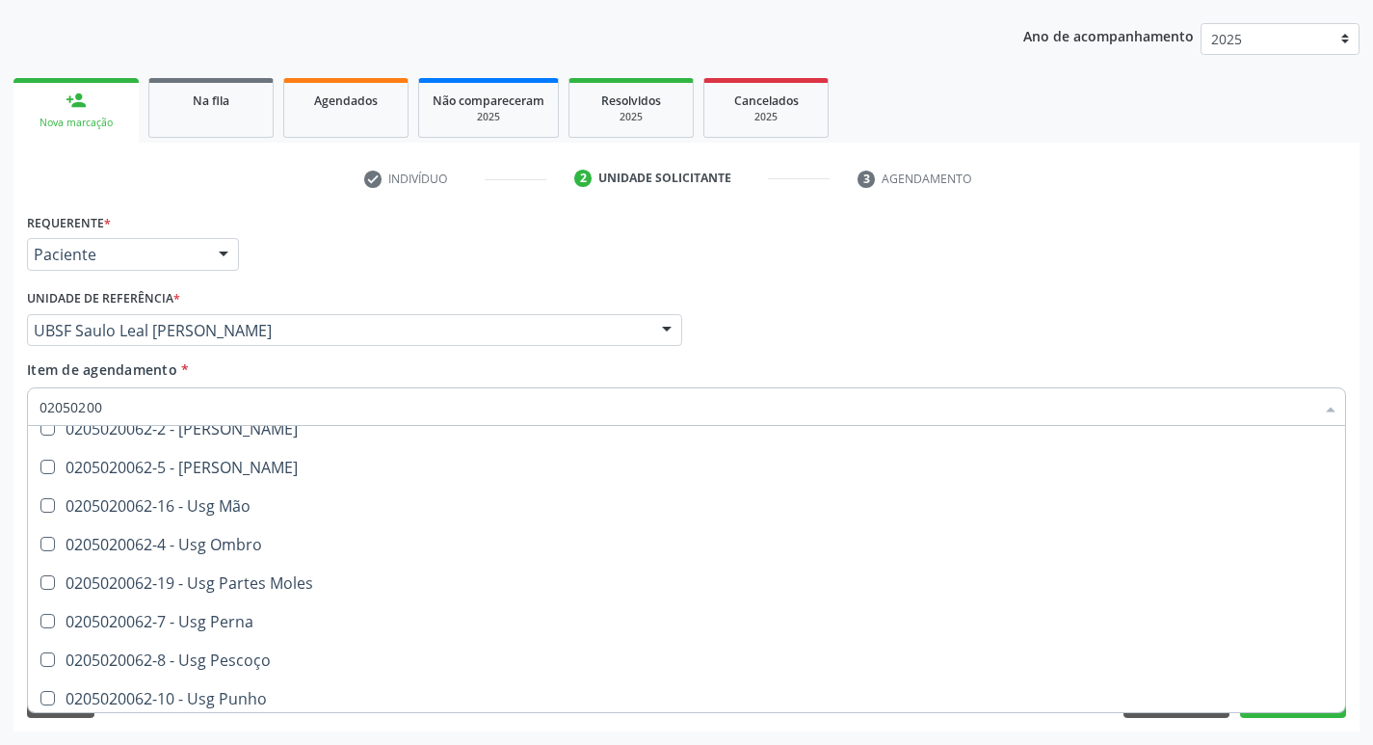
scroll to position [754, 0]
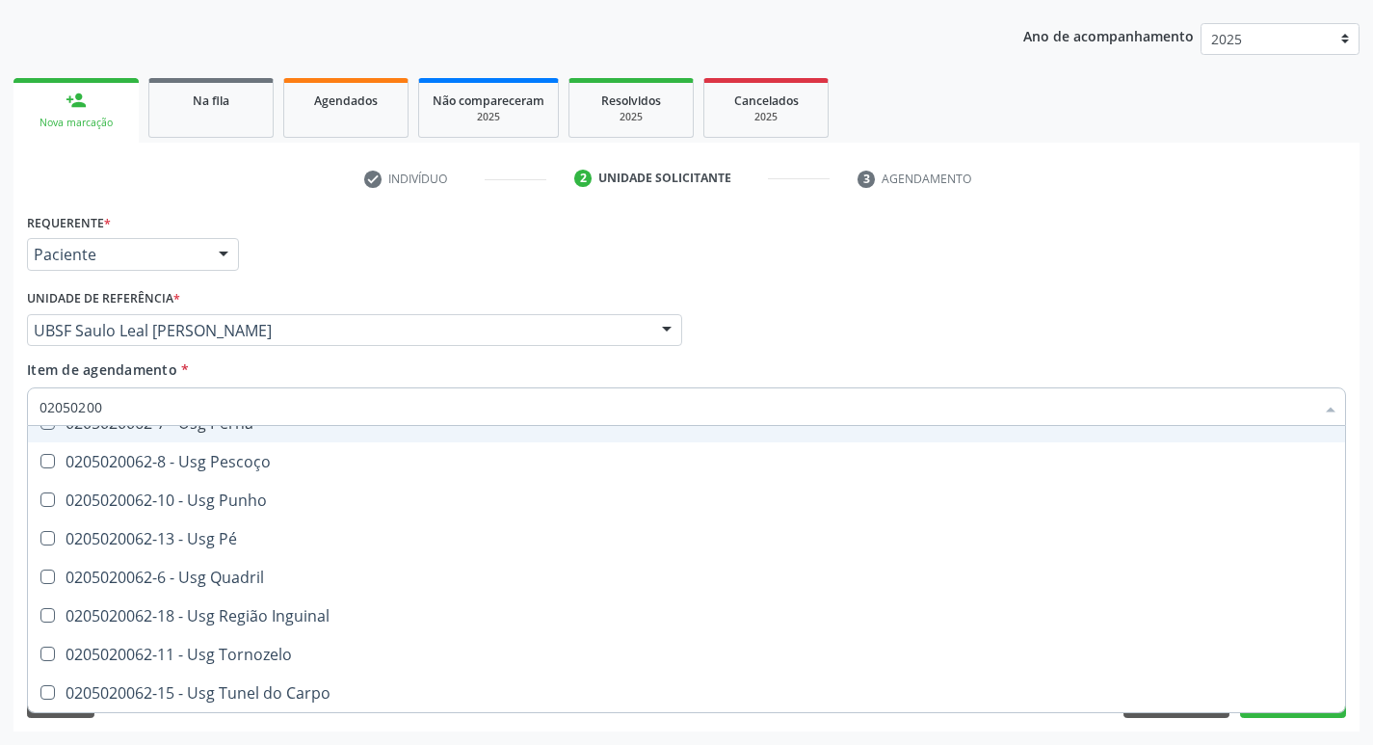
click at [1106, 352] on div "Médico Solicitante Por favor, selecione a Unidade de Atendimento primeiro Nenhu…" at bounding box center [686, 321] width 1329 height 75
checkbox Ultrassônica "true"
checkbox Total "false"
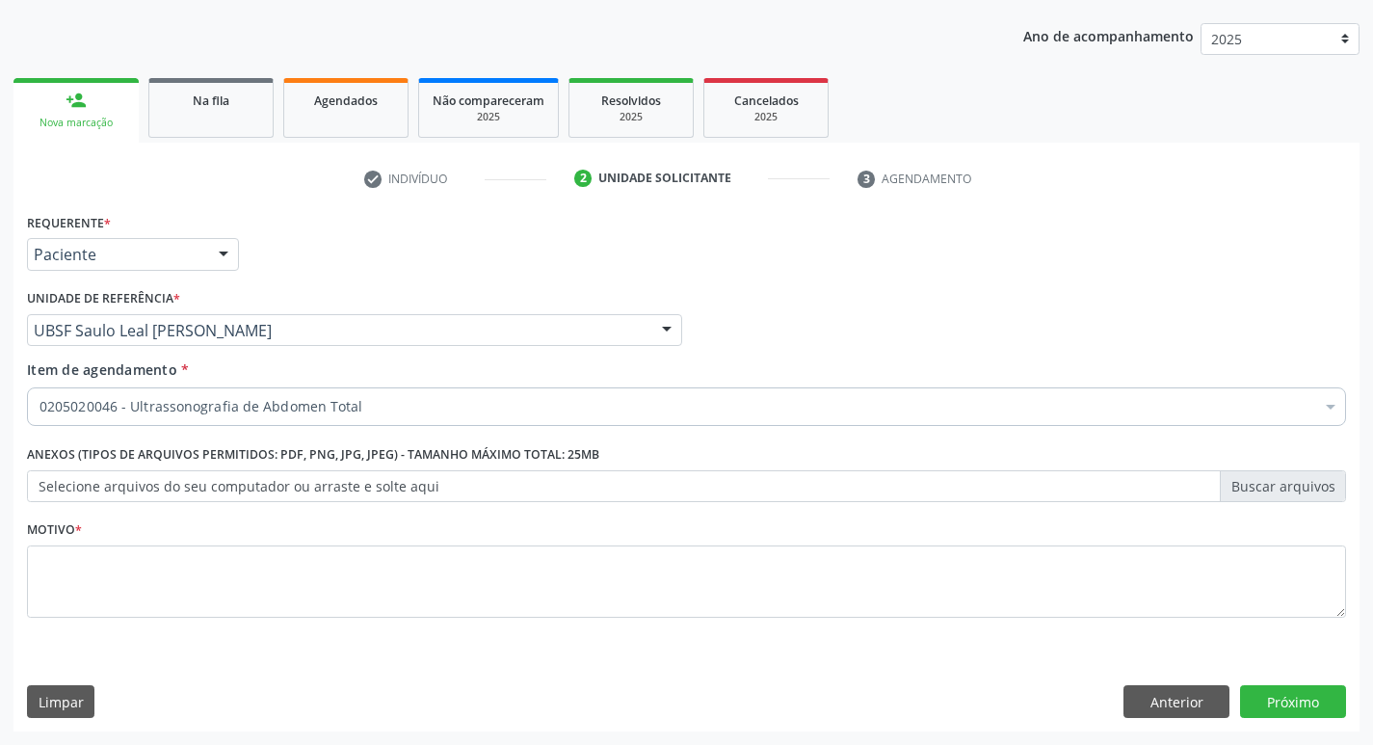
scroll to position [0, 0]
click at [1290, 712] on button "Próximo" at bounding box center [1293, 701] width 106 height 33
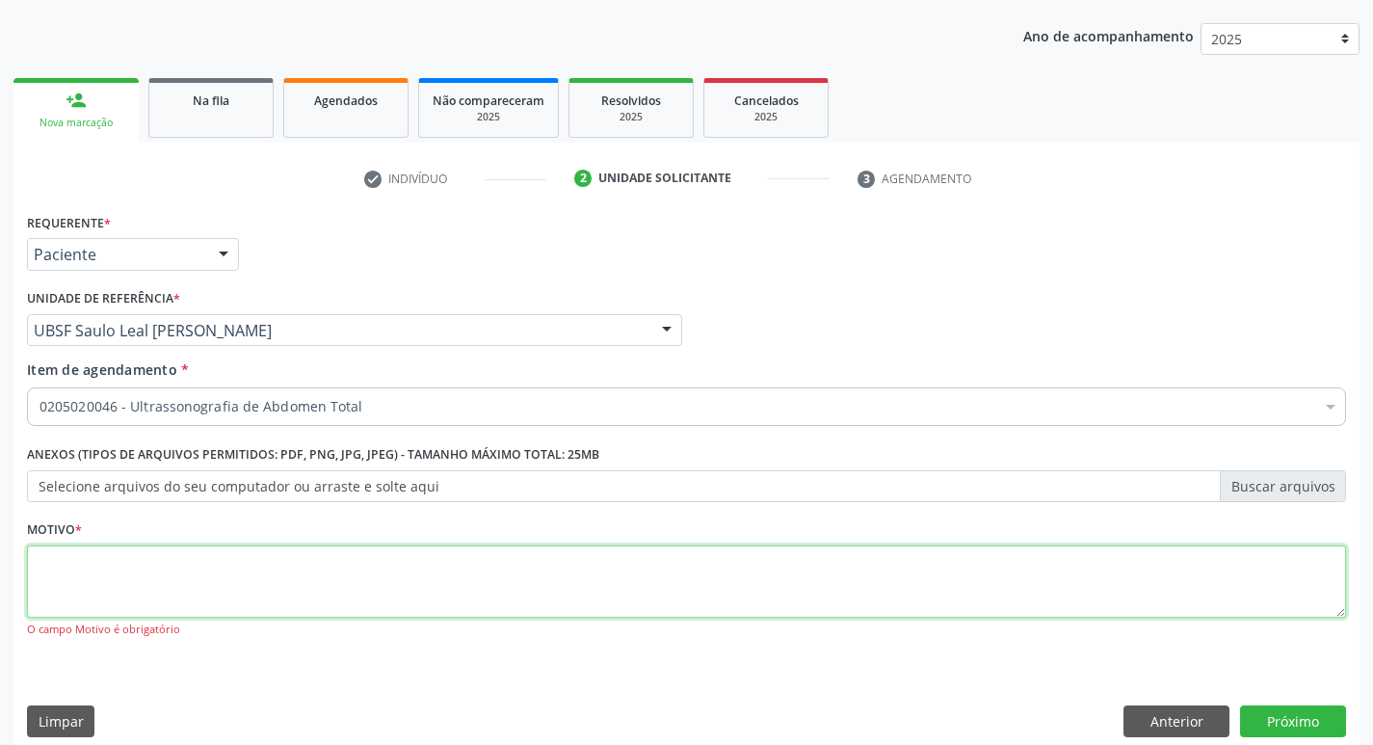
click at [148, 600] on textarea at bounding box center [686, 581] width 1319 height 73
type textarea "AVALIACAO"
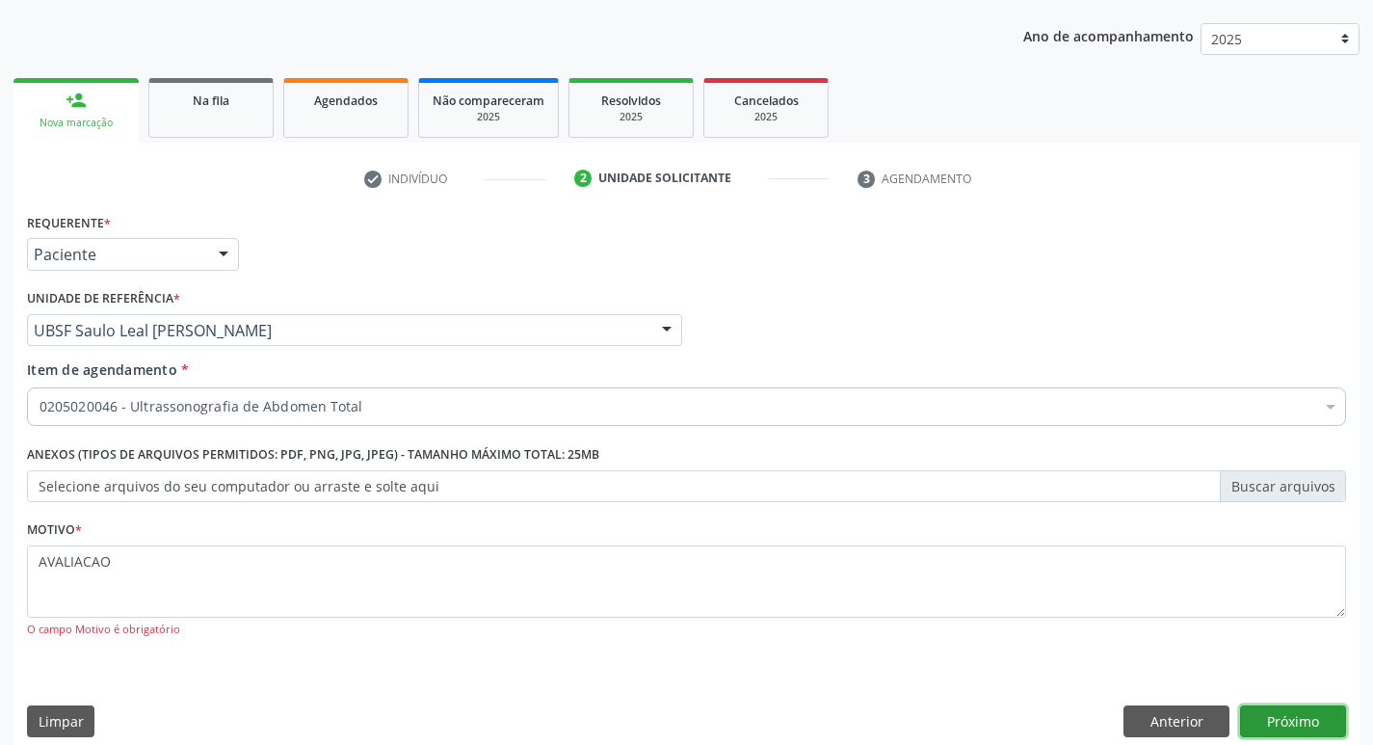
click at [1309, 716] on button "Próximo" at bounding box center [1293, 721] width 106 height 33
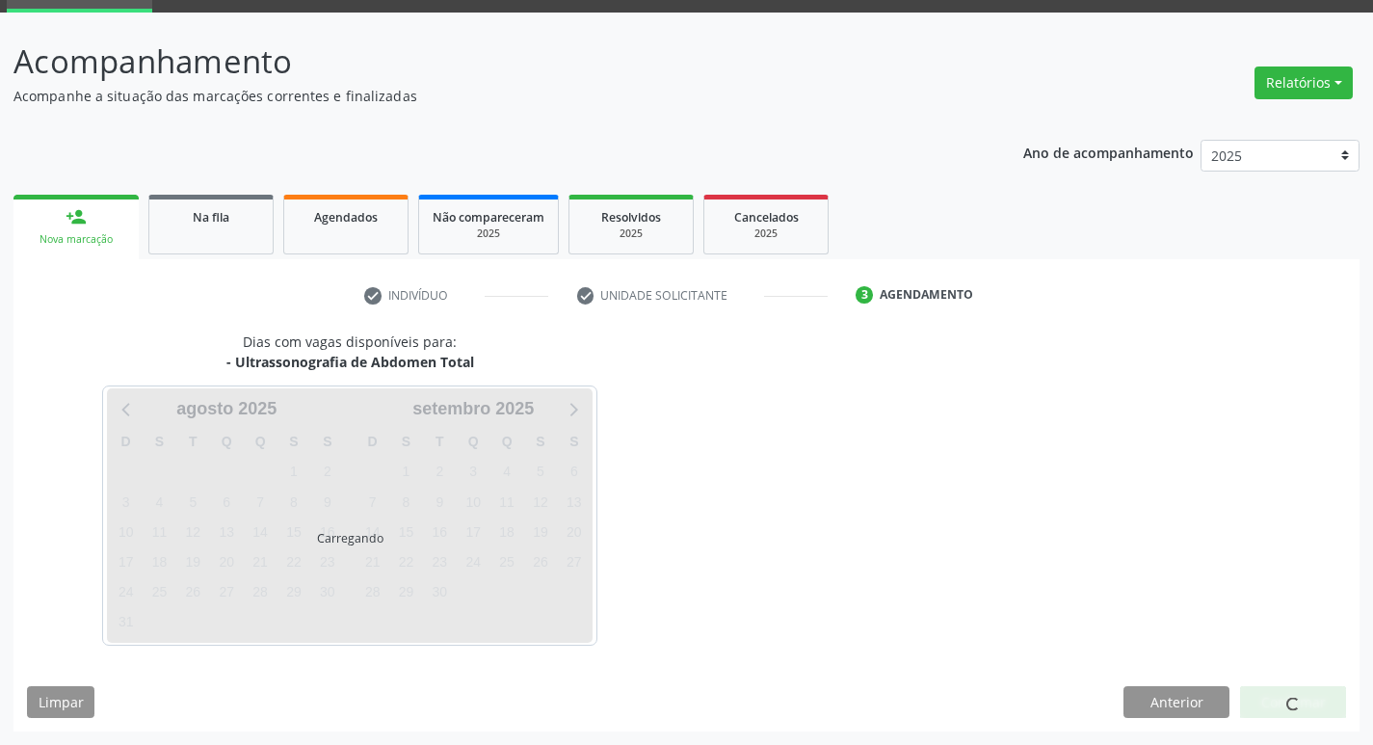
scroll to position [93, 0]
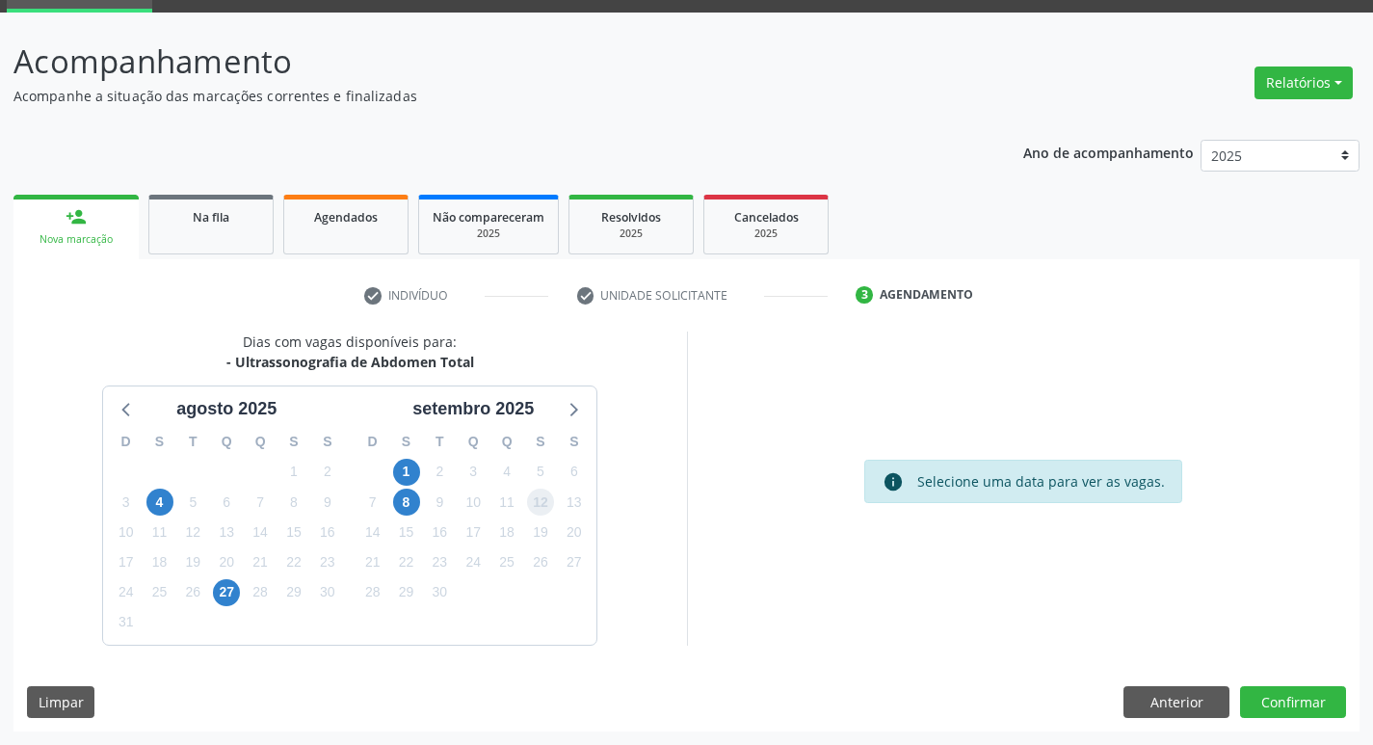
click at [538, 502] on span "12" at bounding box center [540, 501] width 27 height 27
click at [1279, 703] on button "Confirmar" at bounding box center [1293, 702] width 106 height 33
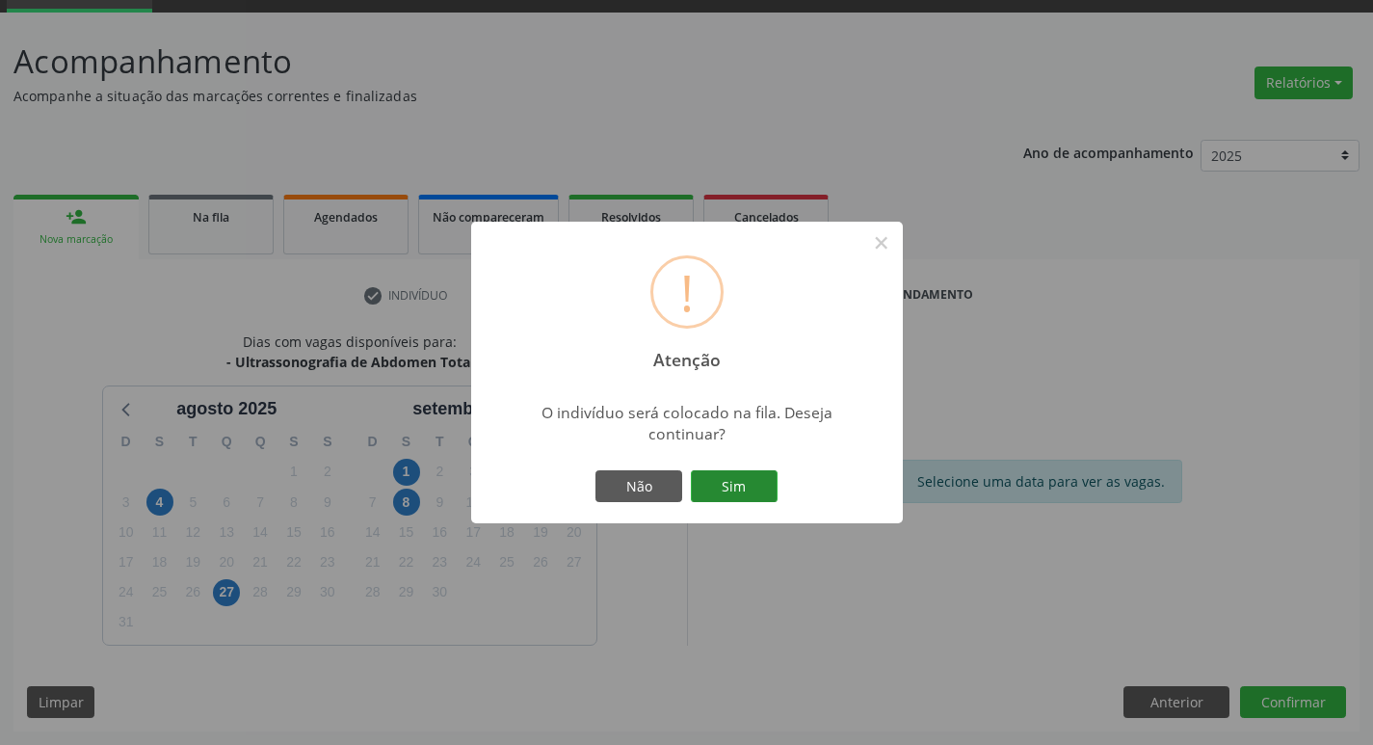
click at [748, 493] on button "Sim" at bounding box center [734, 486] width 87 height 33
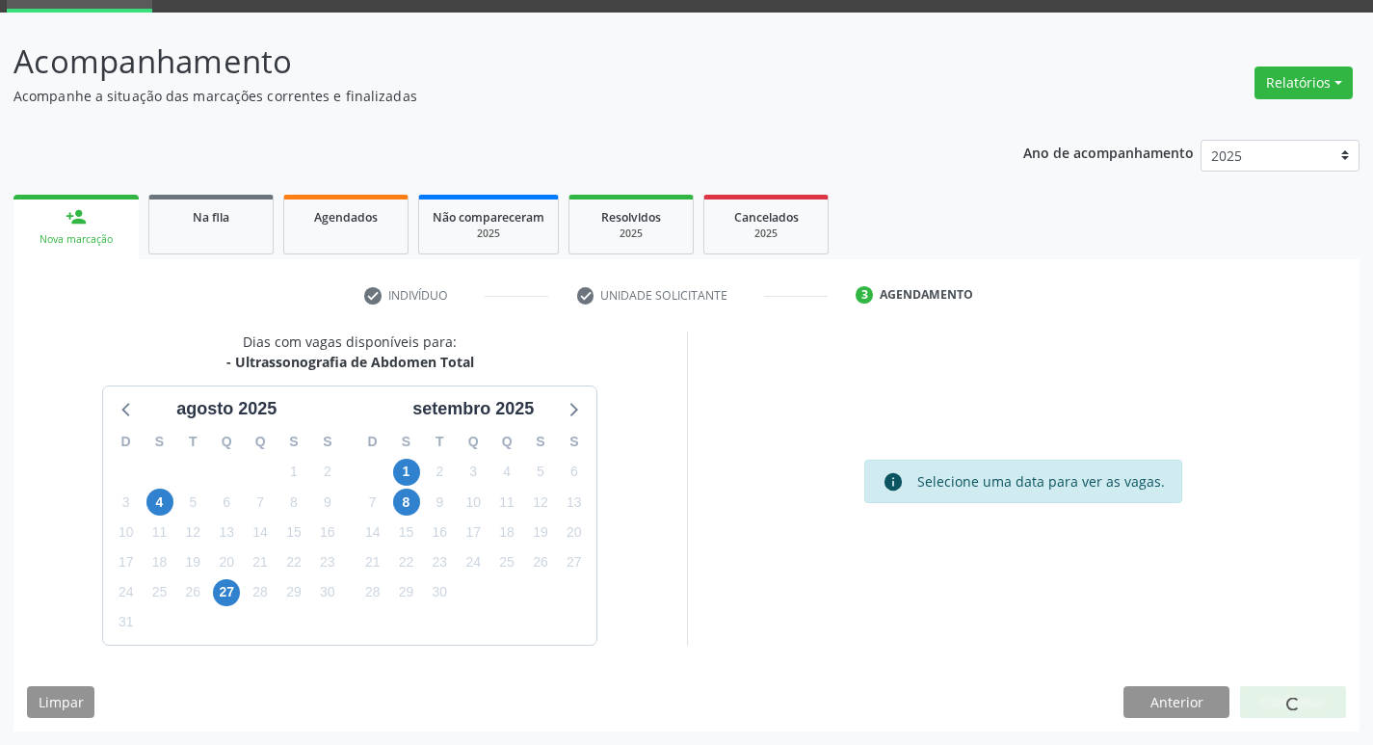
scroll to position [0, 0]
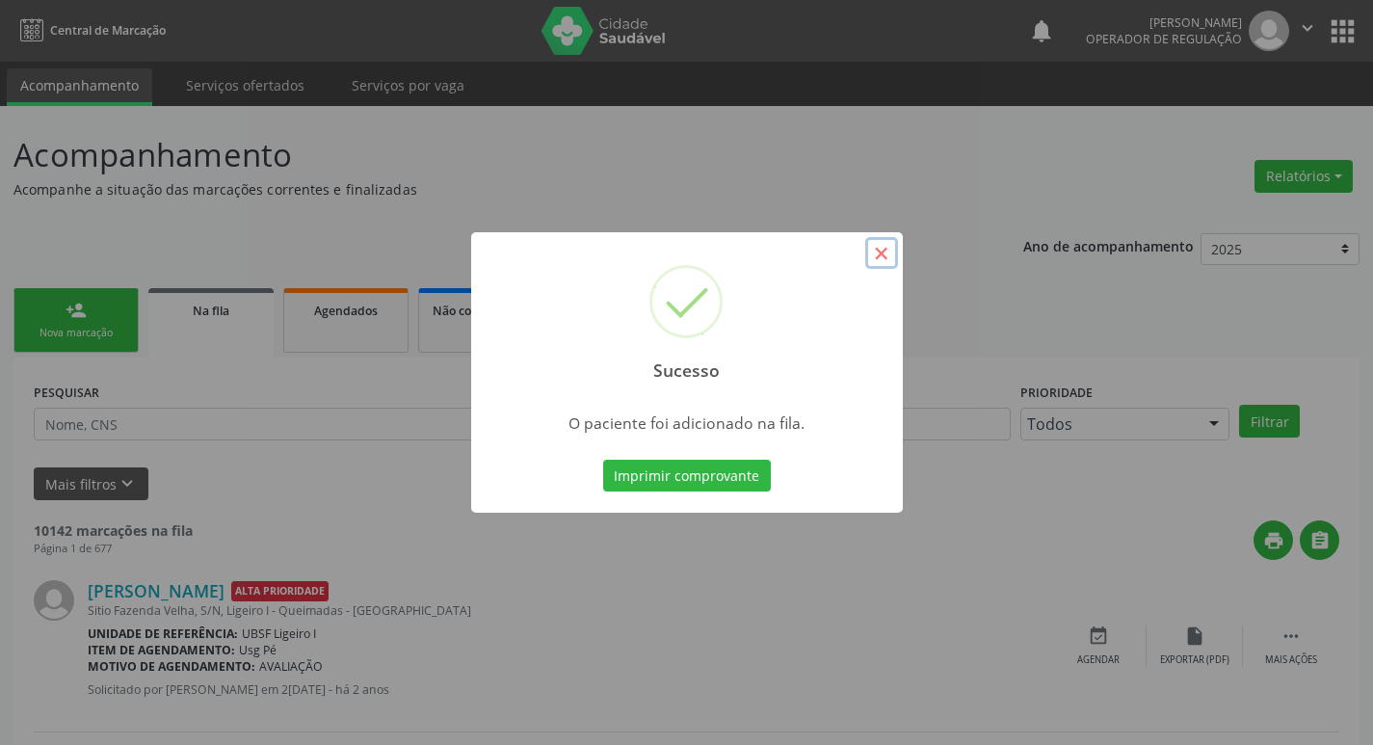
click at [879, 247] on button "×" at bounding box center [881, 253] width 33 height 33
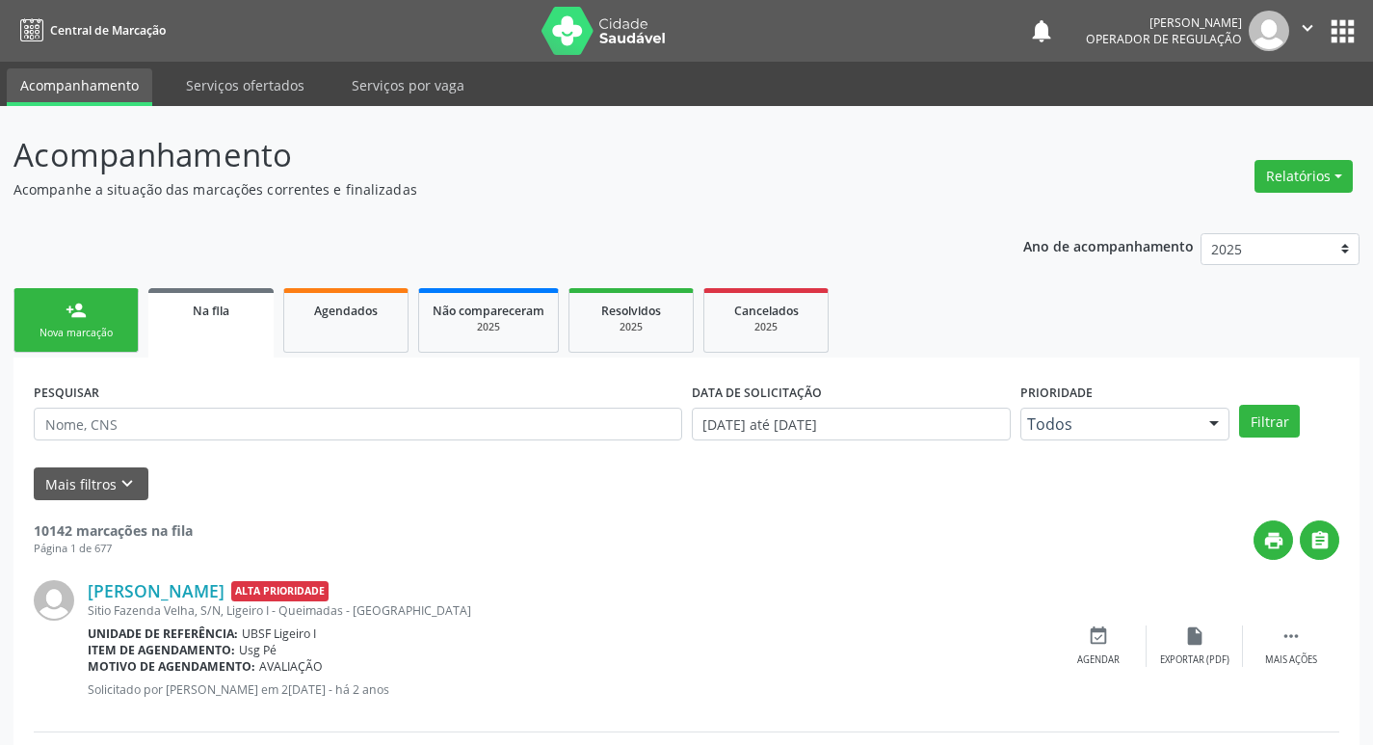
click at [76, 314] on div "person_add" at bounding box center [76, 310] width 21 height 21
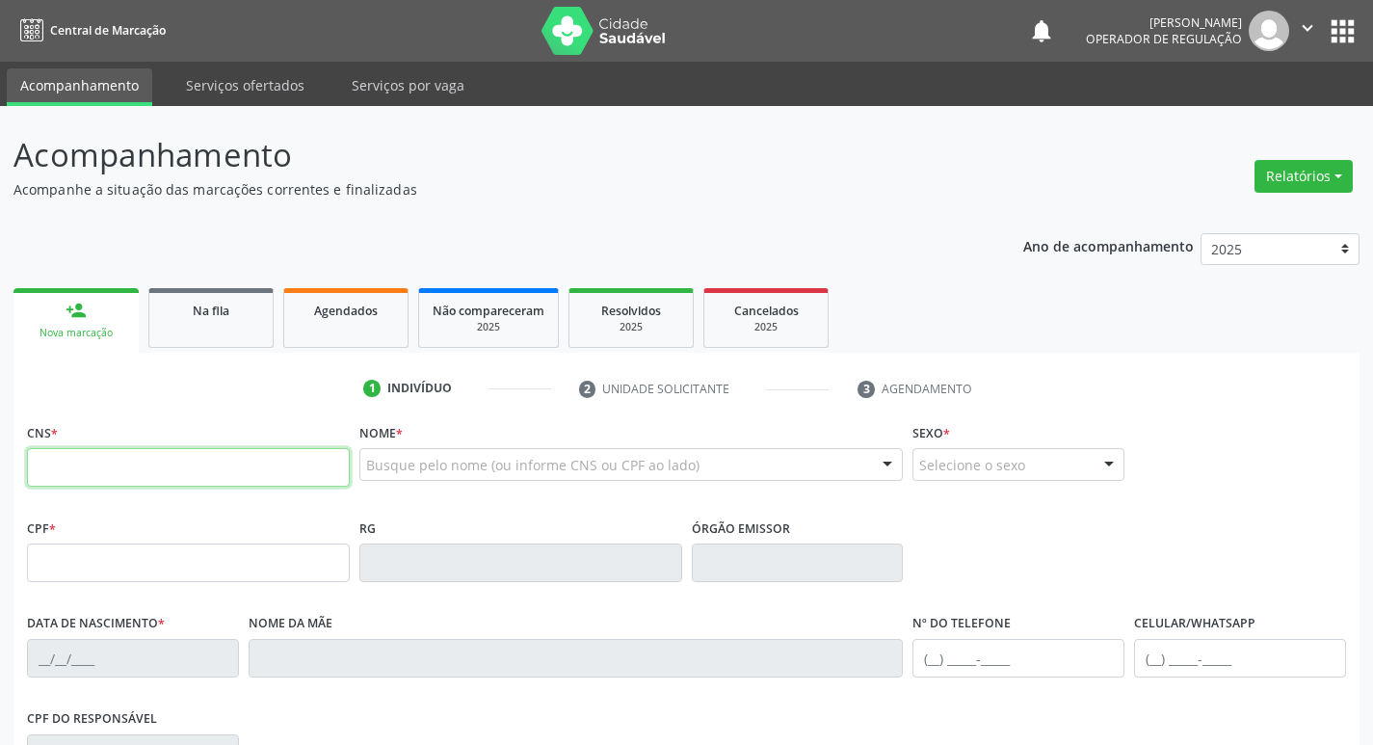
click at [122, 462] on input "text" at bounding box center [188, 467] width 323 height 39
type input "704 5016 9273 0420"
type input "053.040.024-31"
type input "[DATE]"
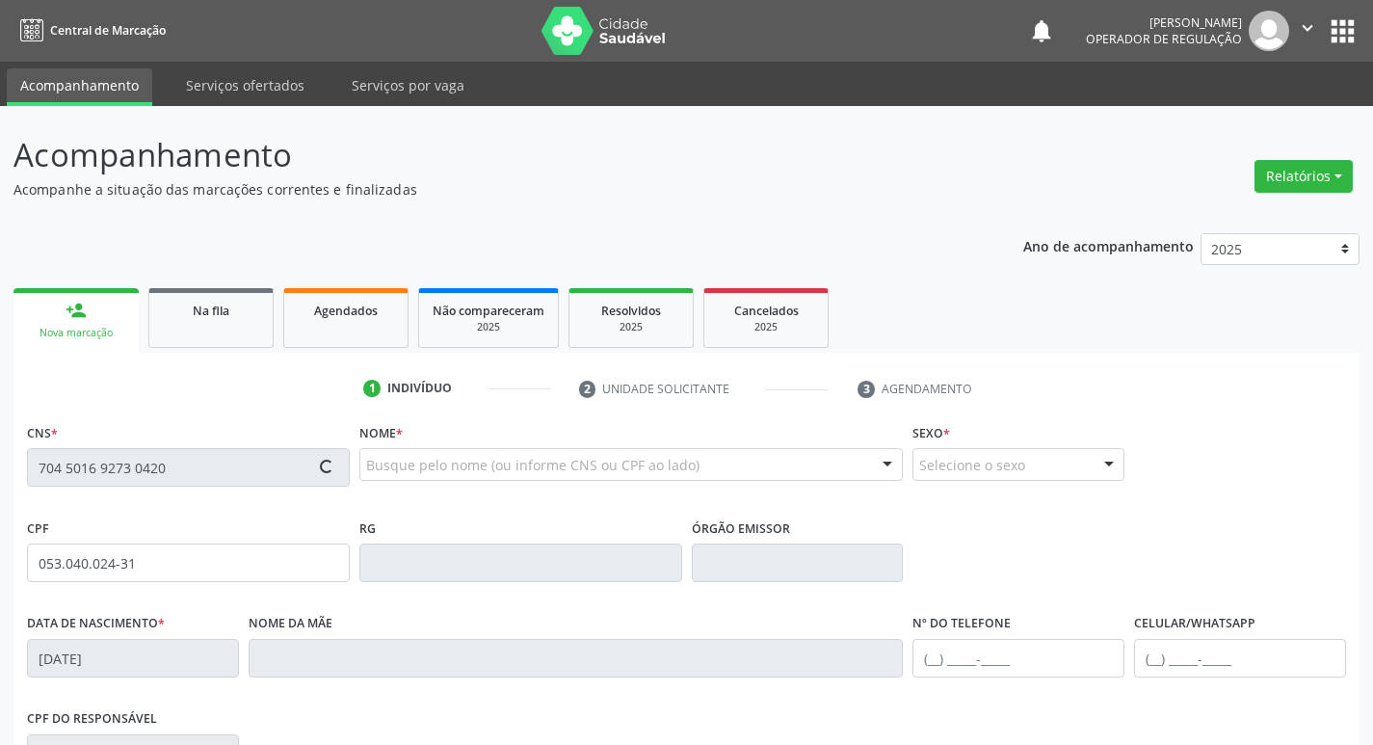
type input "[PERSON_NAME]"
type input "[PHONE_NUMBER]"
type input "041.836.434-65"
type input "41"
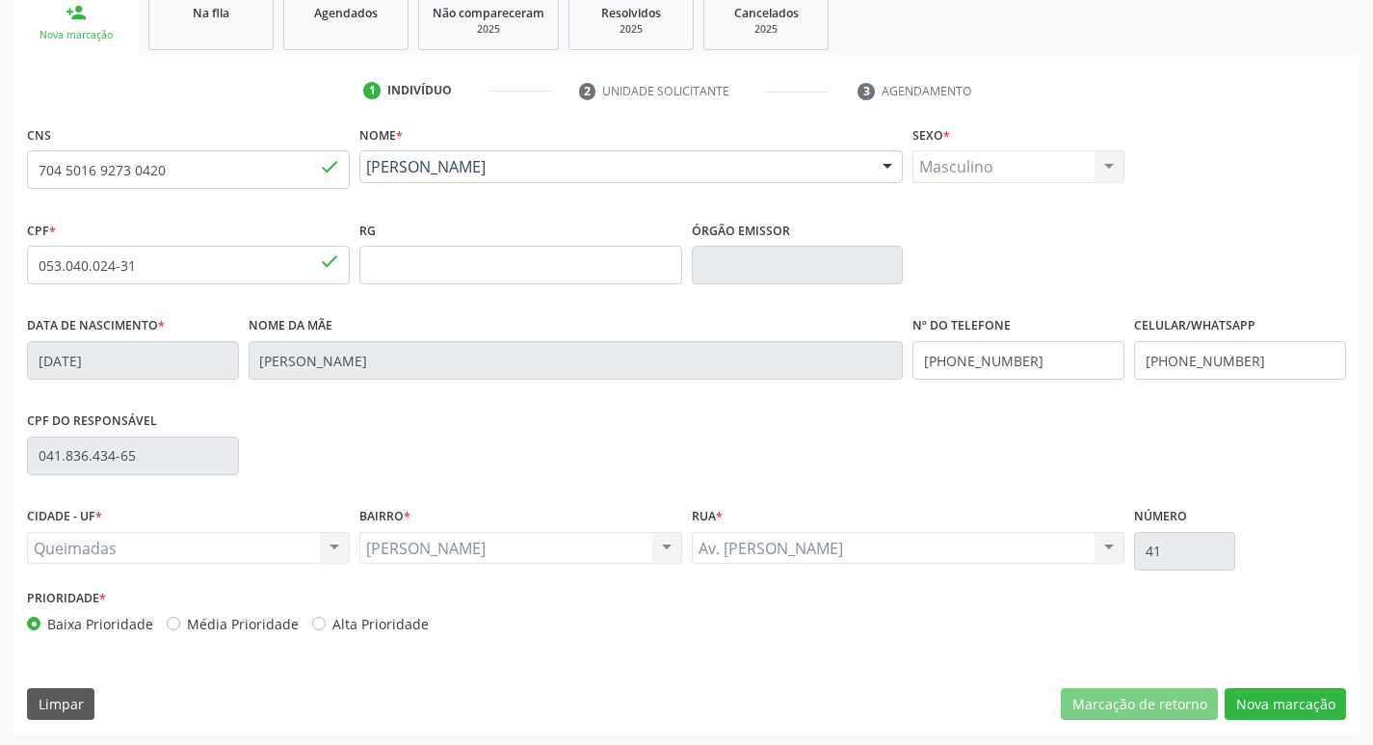
scroll to position [300, 0]
click at [1299, 714] on button "Nova marcação" at bounding box center [1285, 702] width 121 height 33
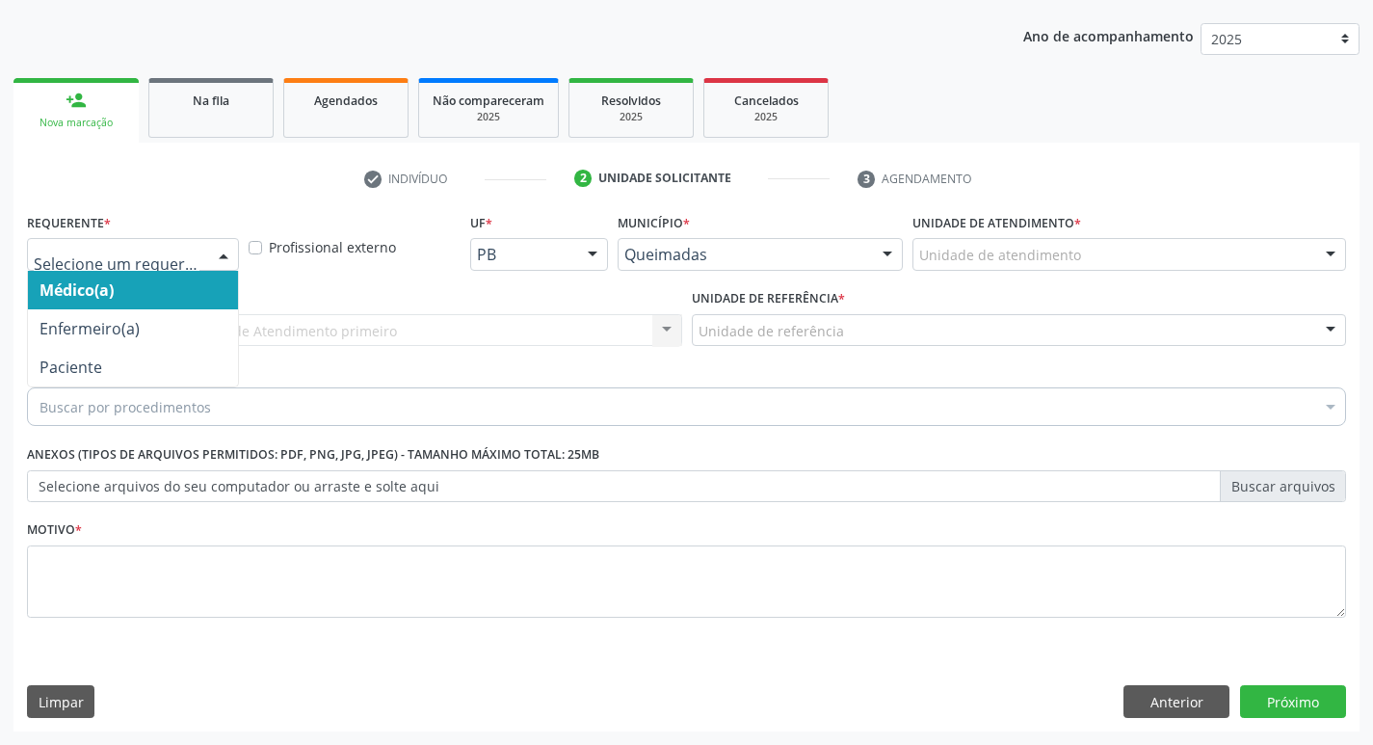
click at [223, 250] on div at bounding box center [223, 255] width 29 height 33
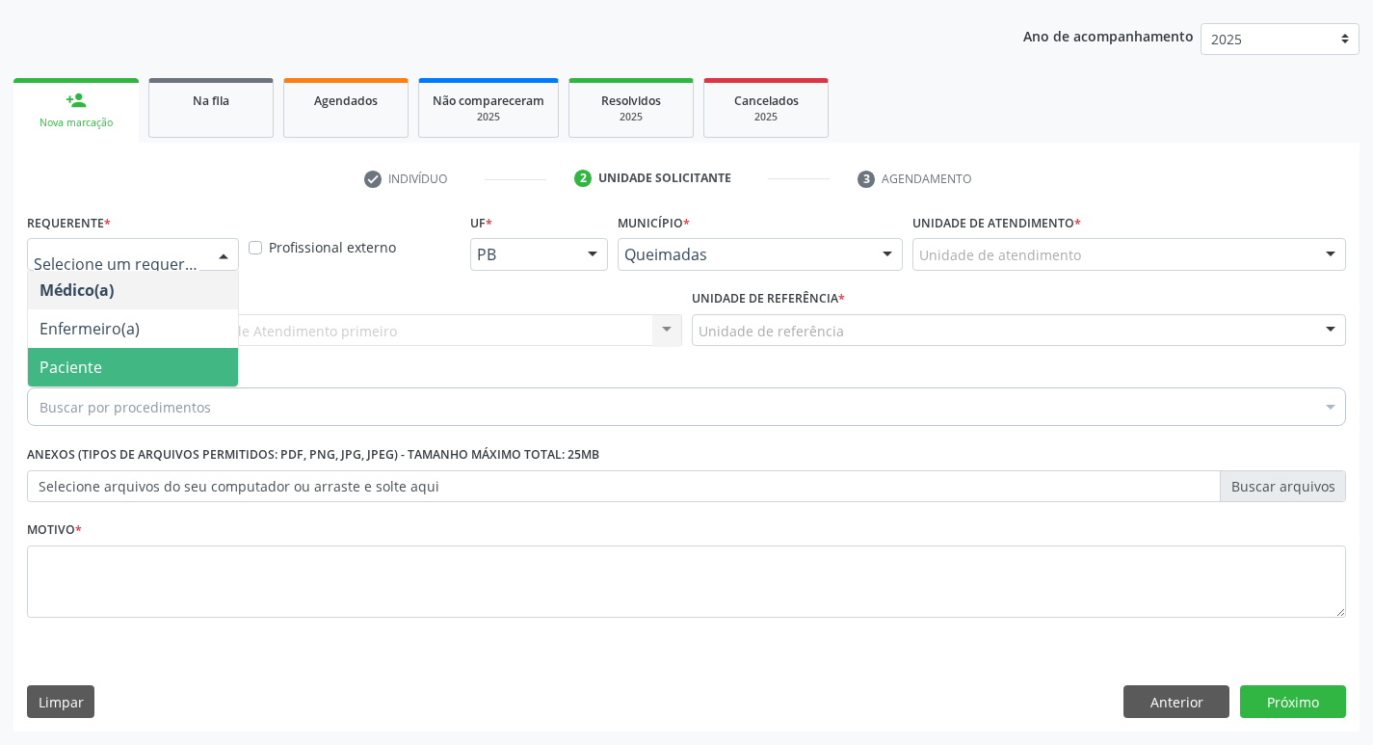
click at [104, 358] on span "Paciente" at bounding box center [133, 367] width 210 height 39
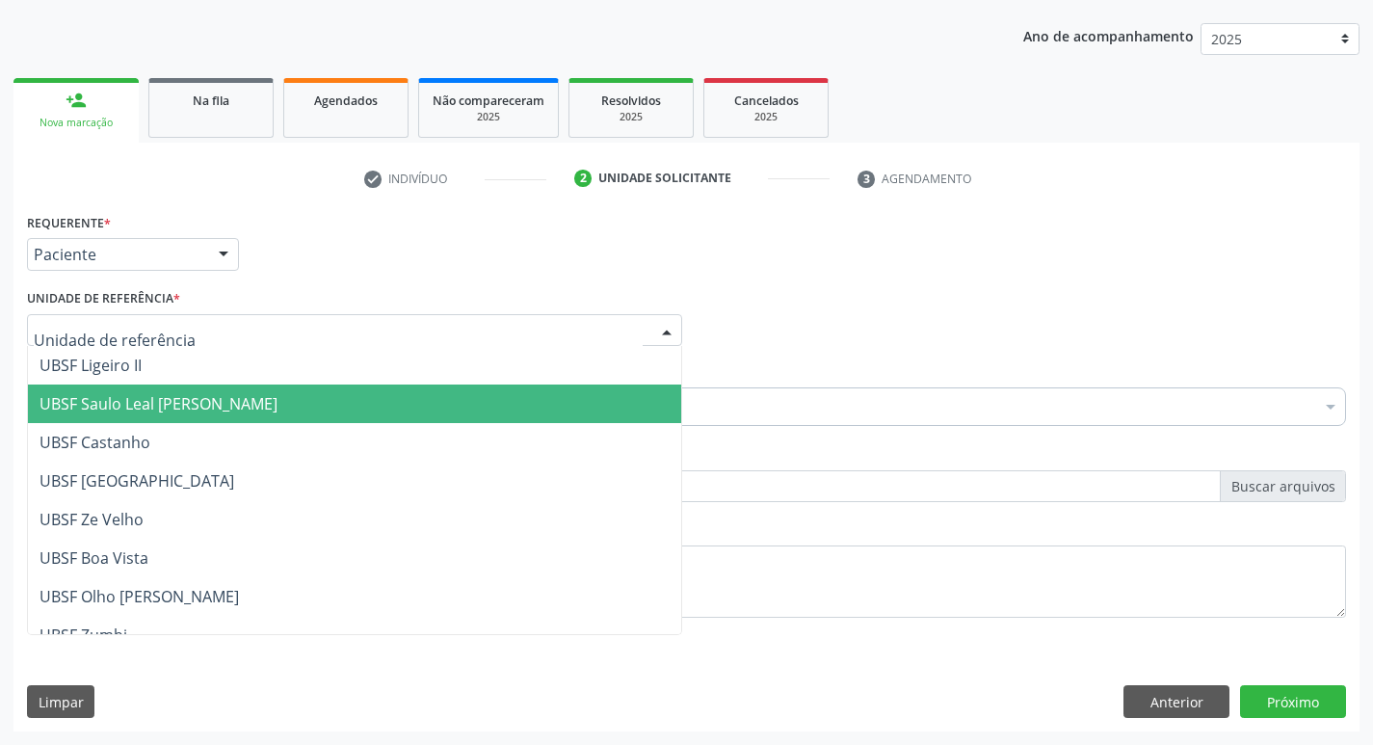
click at [118, 412] on span "UBSF Saulo Leal [PERSON_NAME]" at bounding box center [159, 403] width 238 height 21
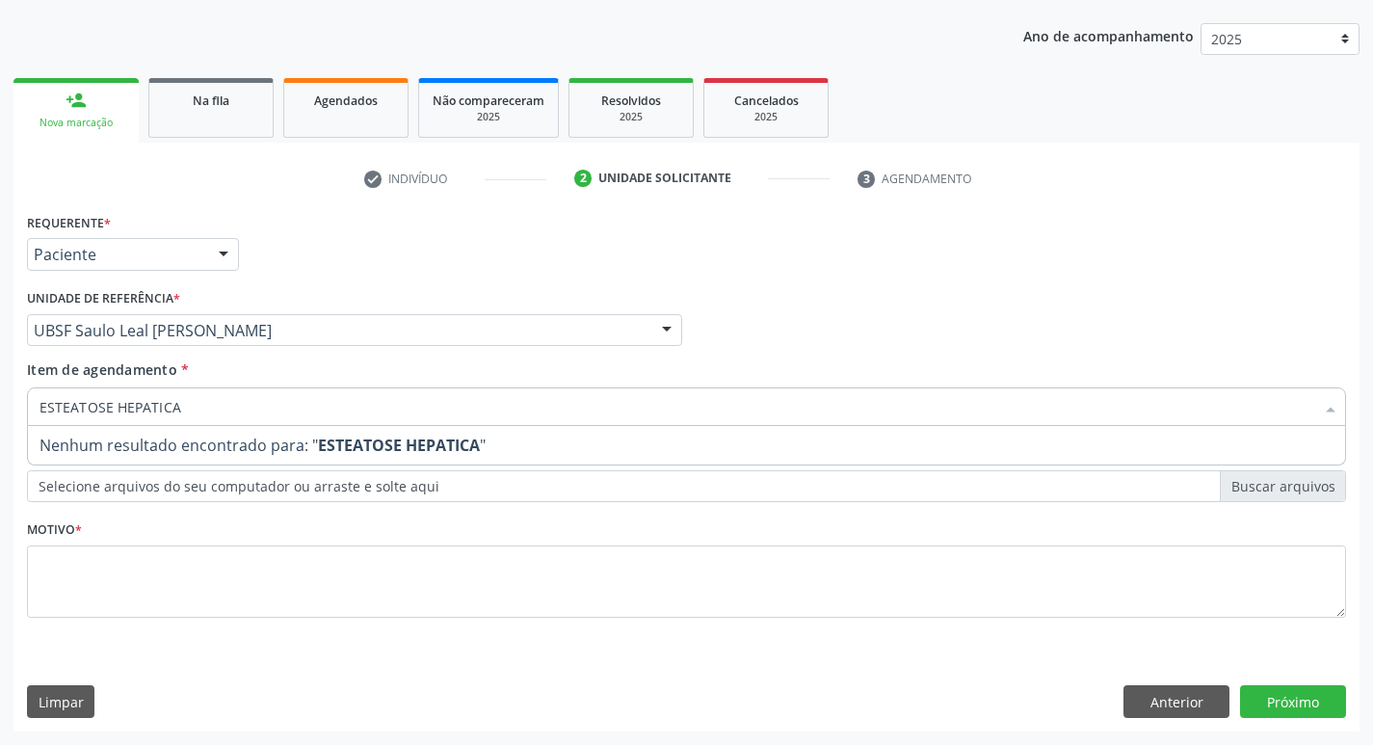
click at [199, 402] on input "ESTEATOSE HEPATICA" at bounding box center [677, 406] width 1275 height 39
type input "E"
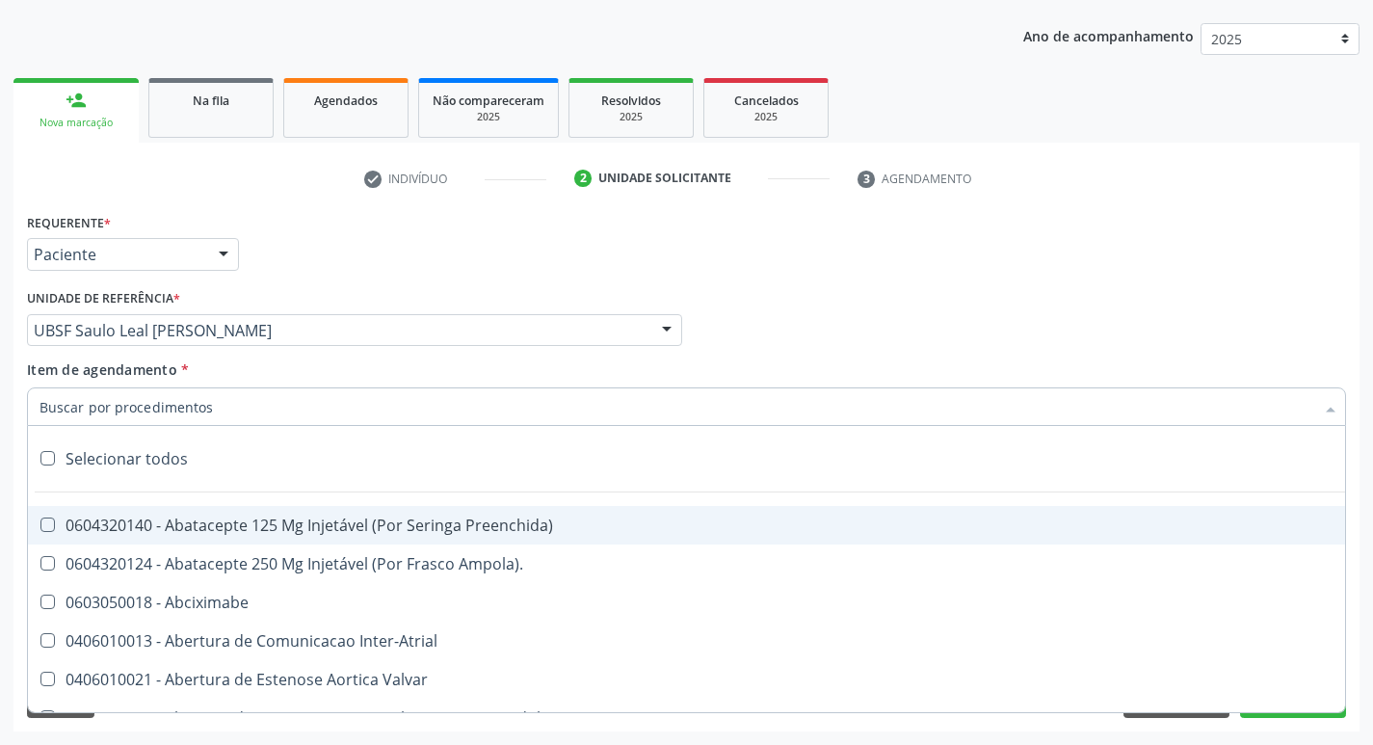
click at [150, 406] on input "Item de agendamento *" at bounding box center [677, 406] width 1275 height 39
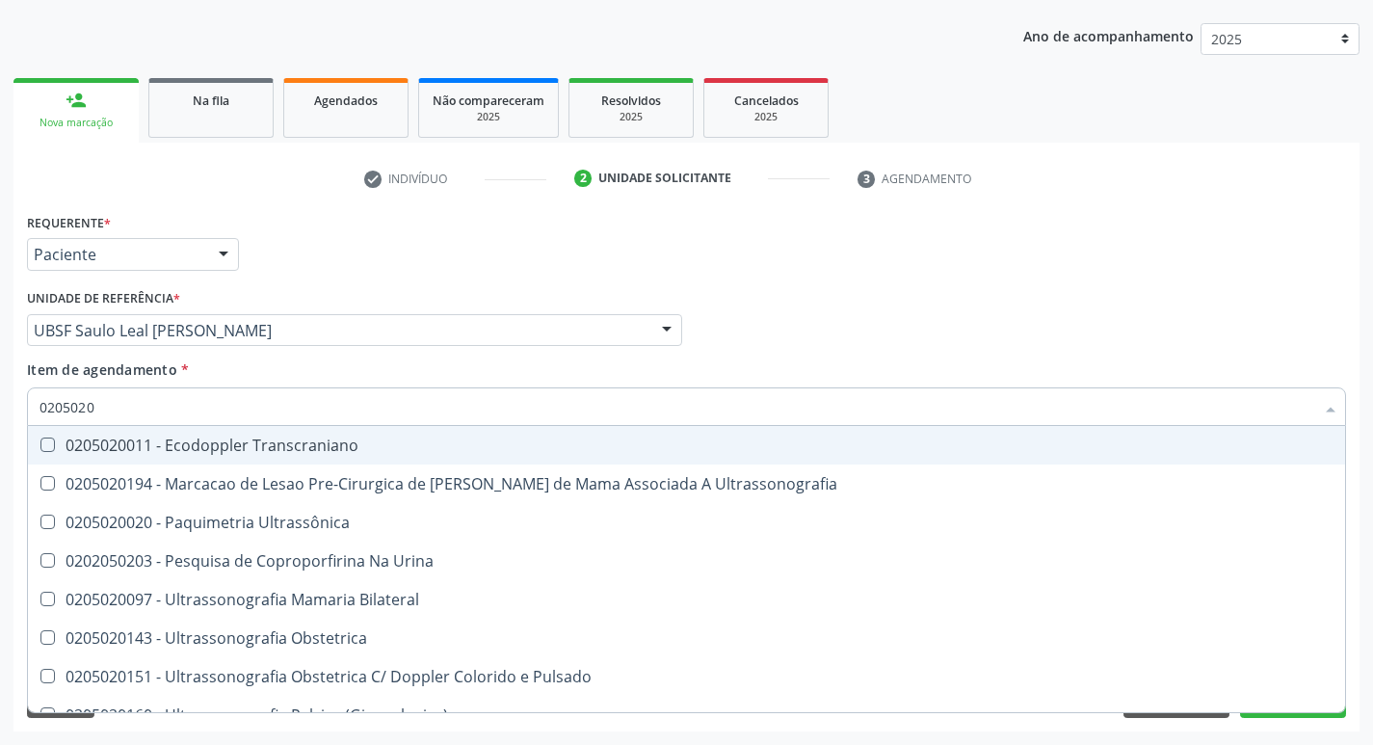
type input "02050200"
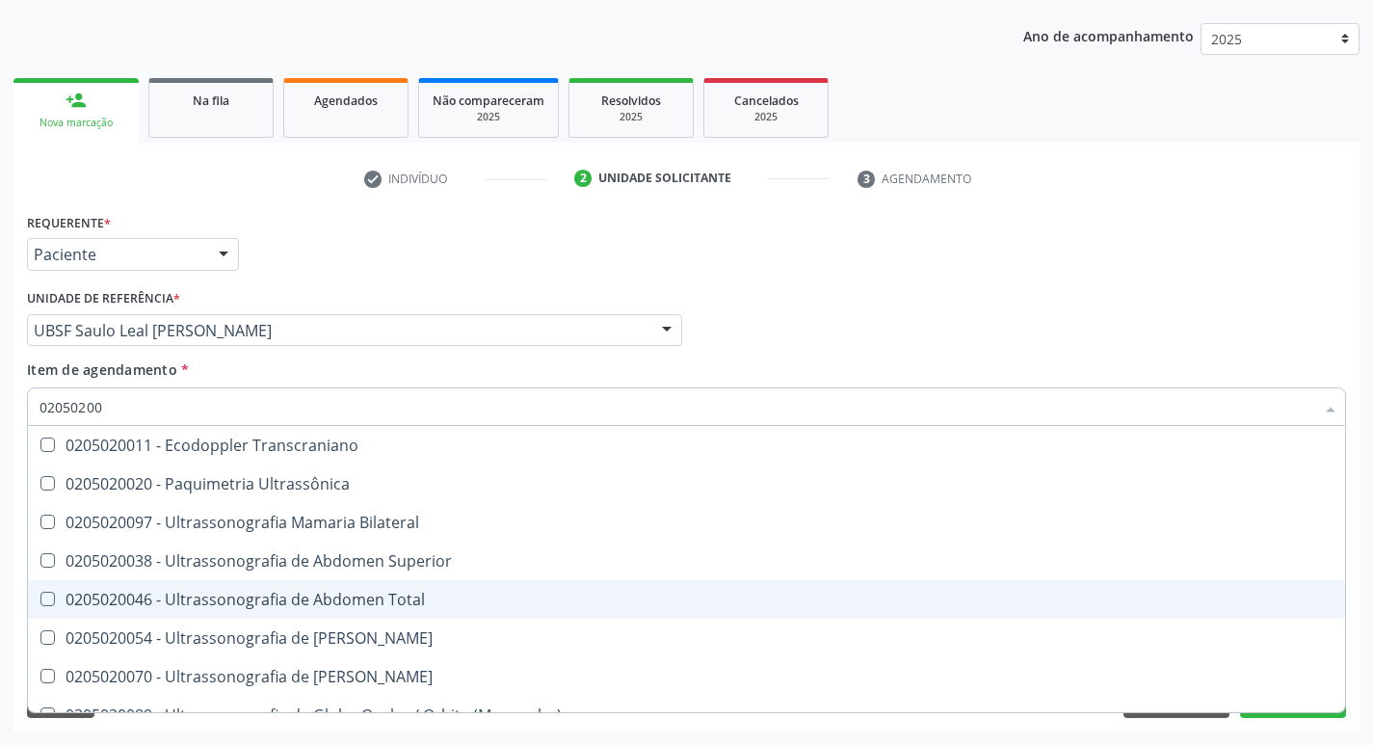
click at [43, 595] on Total at bounding box center [47, 599] width 14 height 14
click at [40, 595] on Total "checkbox" at bounding box center [34, 599] width 13 height 13
checkbox Total "true"
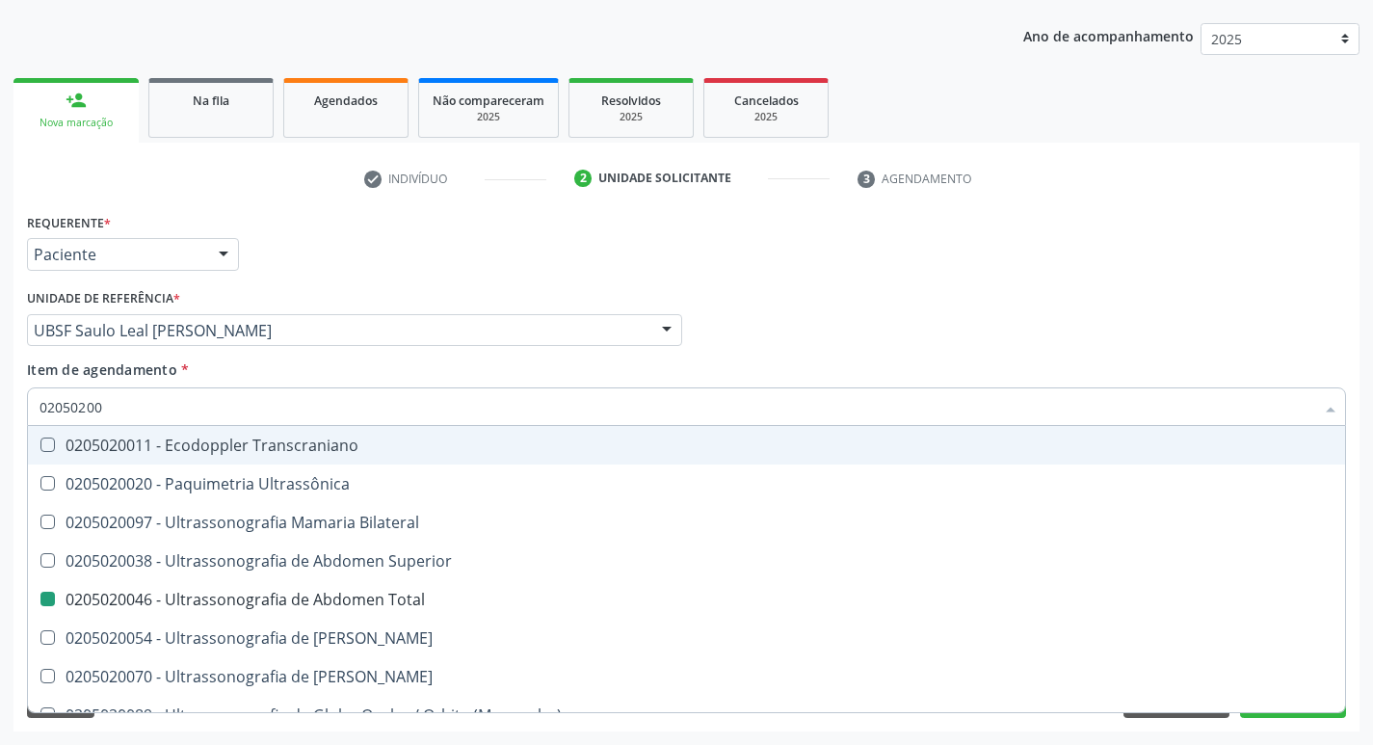
click at [1191, 327] on div "Médico Solicitante Por favor, selecione a Unidade de Atendimento primeiro Nenhu…" at bounding box center [686, 321] width 1329 height 75
checkbox Ultrassônica "true"
checkbox Total "false"
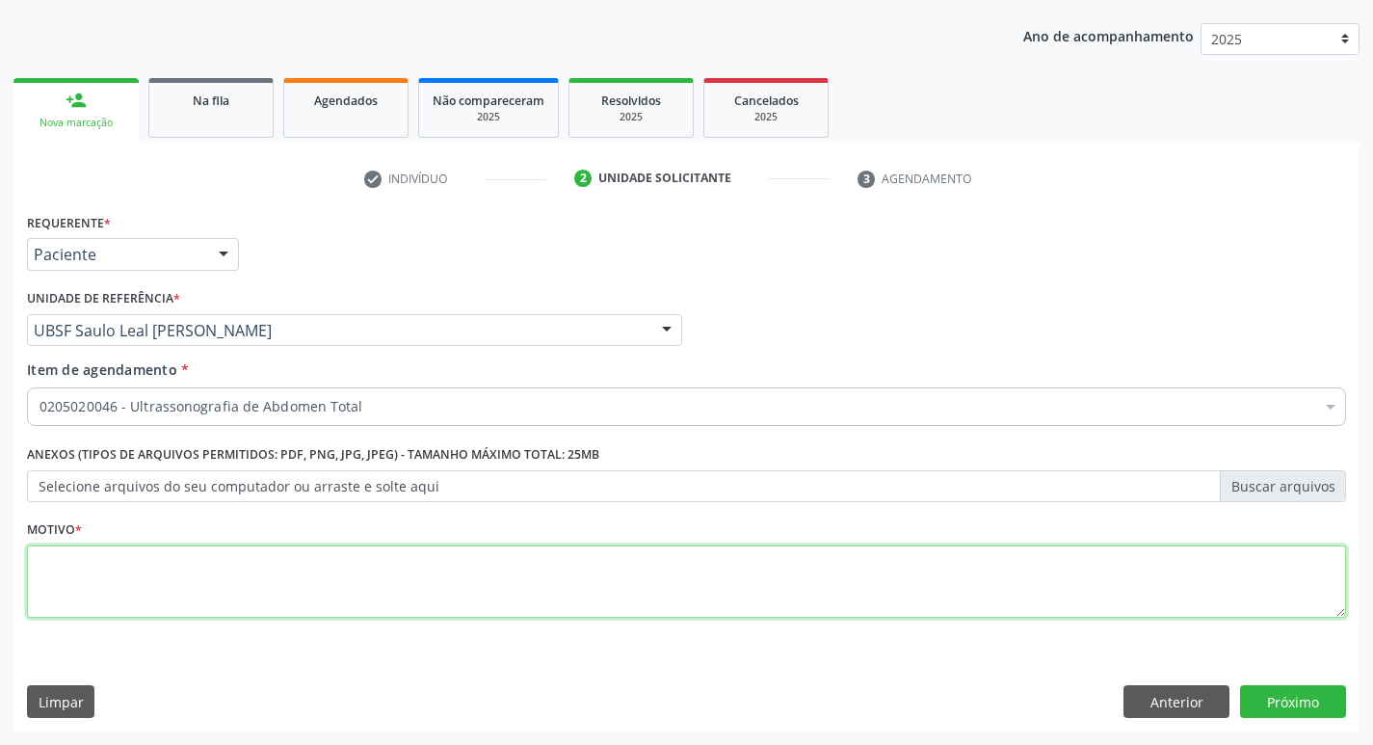
click at [145, 561] on textarea at bounding box center [686, 581] width 1319 height 73
type textarea "ESTEATOSE HEPATICA"
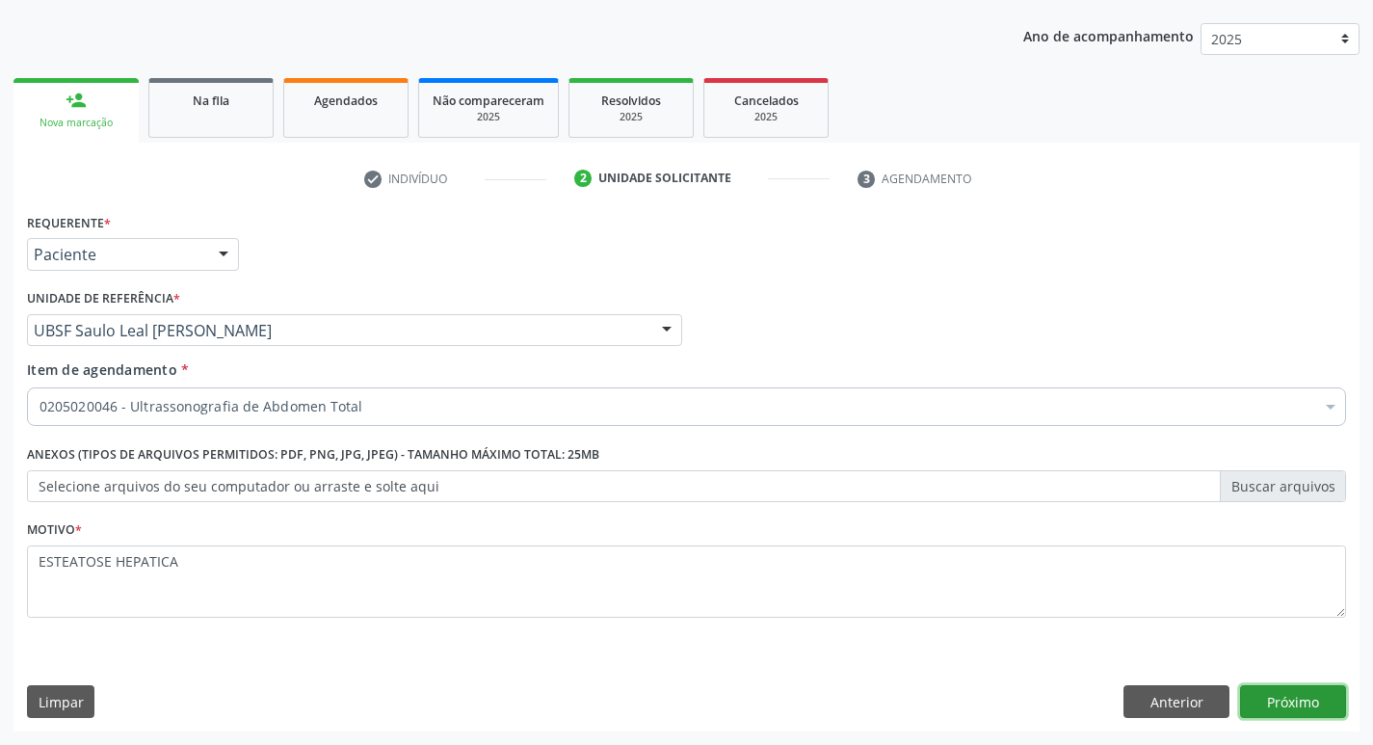
click at [1292, 697] on button "Próximo" at bounding box center [1293, 701] width 106 height 33
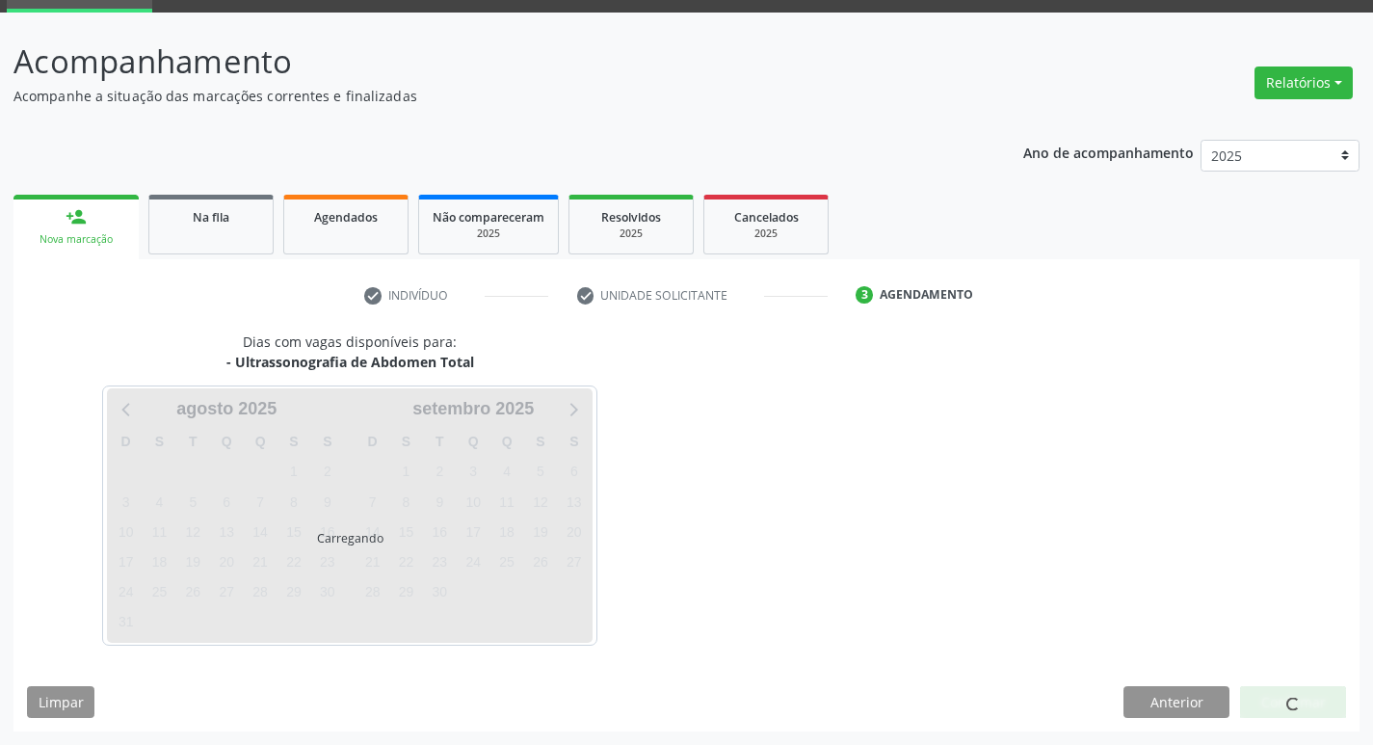
scroll to position [93, 0]
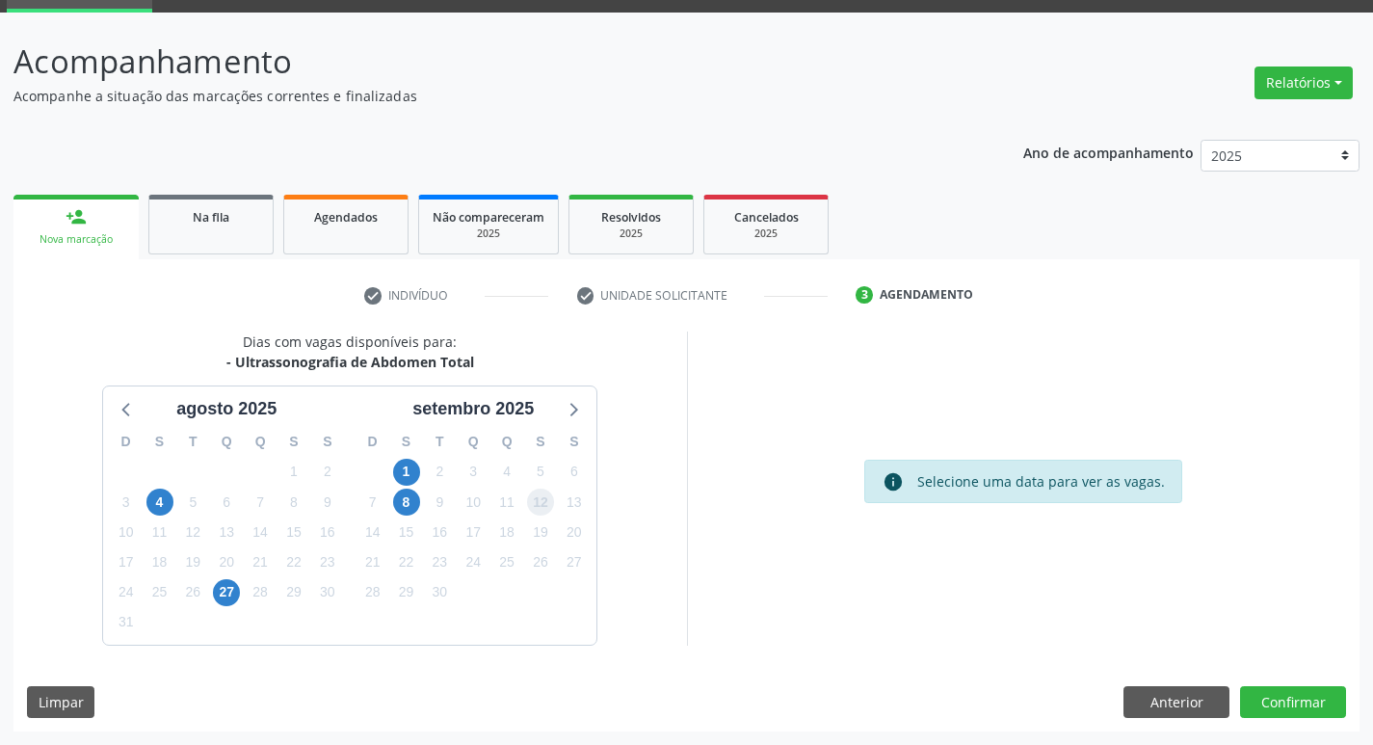
click at [537, 504] on span "12" at bounding box center [540, 501] width 27 height 27
click at [1292, 712] on button "Confirmar" at bounding box center [1293, 702] width 106 height 33
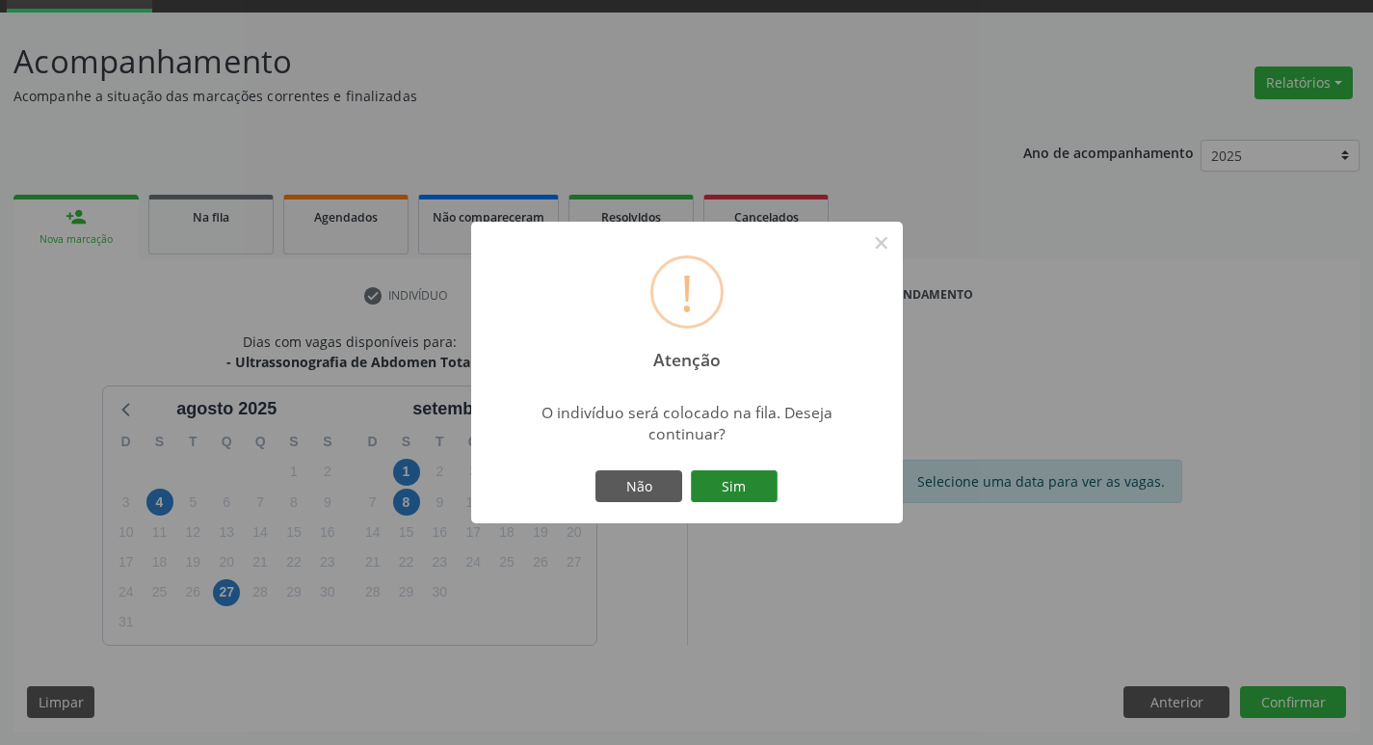
click at [739, 487] on button "Sim" at bounding box center [734, 486] width 87 height 33
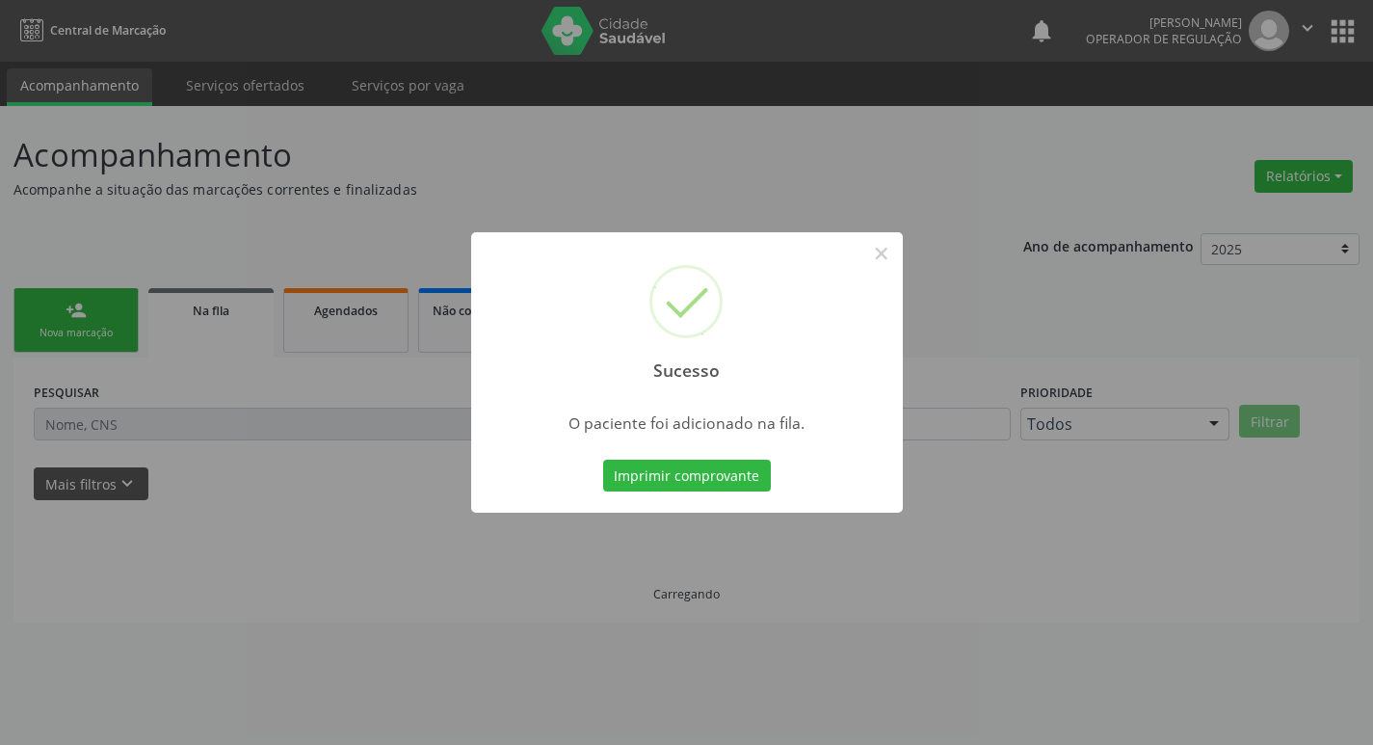
scroll to position [0, 0]
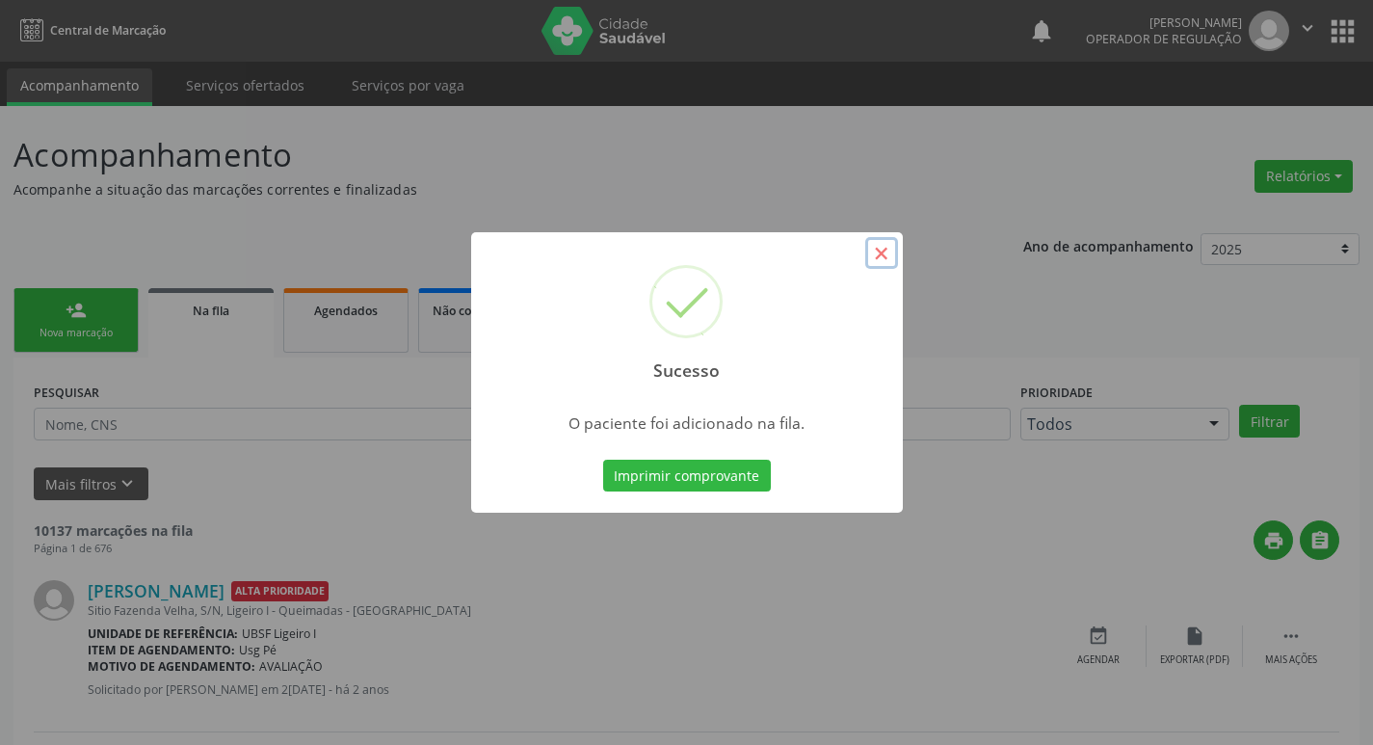
click at [887, 253] on button "×" at bounding box center [881, 253] width 33 height 33
